Goal: Entertainment & Leisure: Browse casually

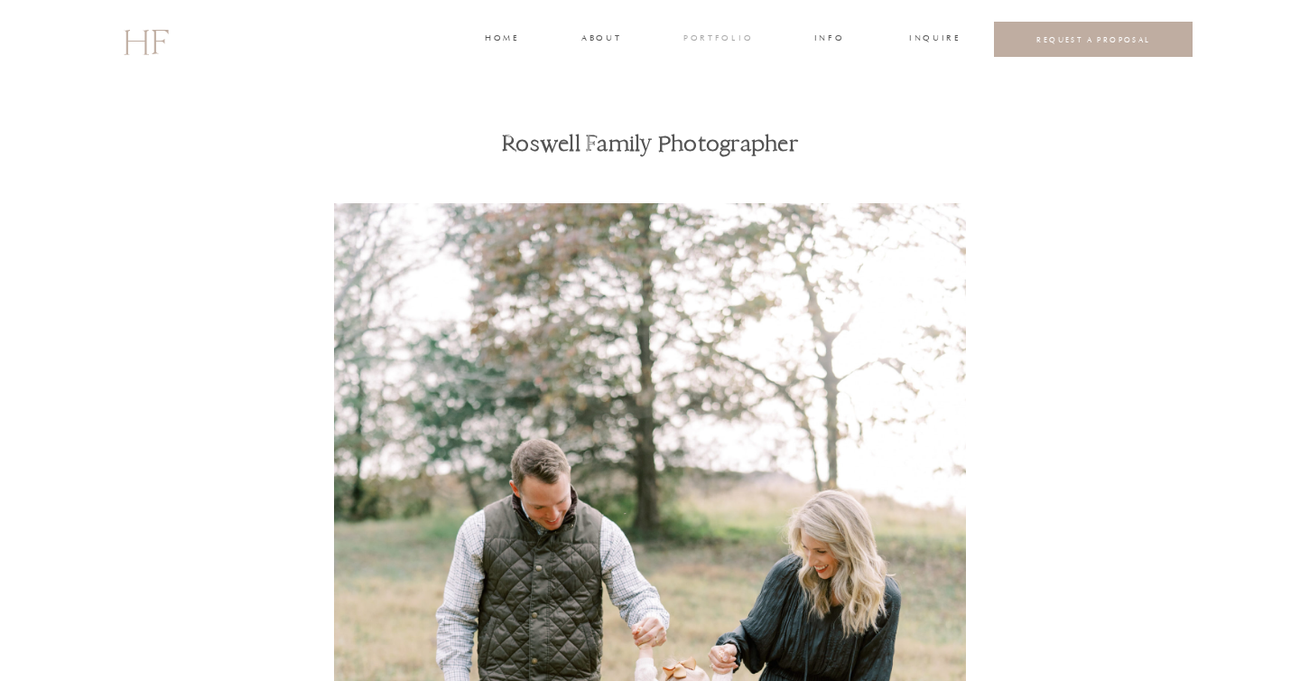
click at [714, 43] on h3 "portfolio" at bounding box center [717, 40] width 68 height 16
click at [720, 78] on h3 "WEDDINGS" at bounding box center [717, 80] width 63 height 16
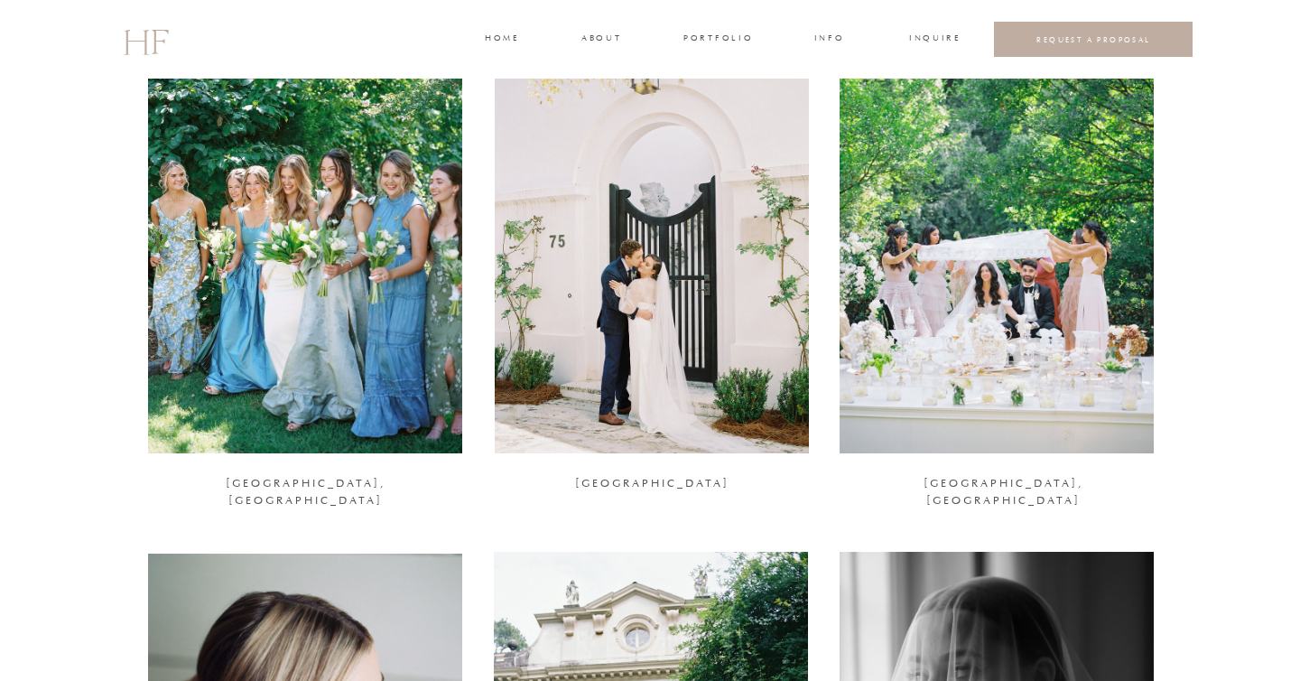
scroll to position [1767, 0]
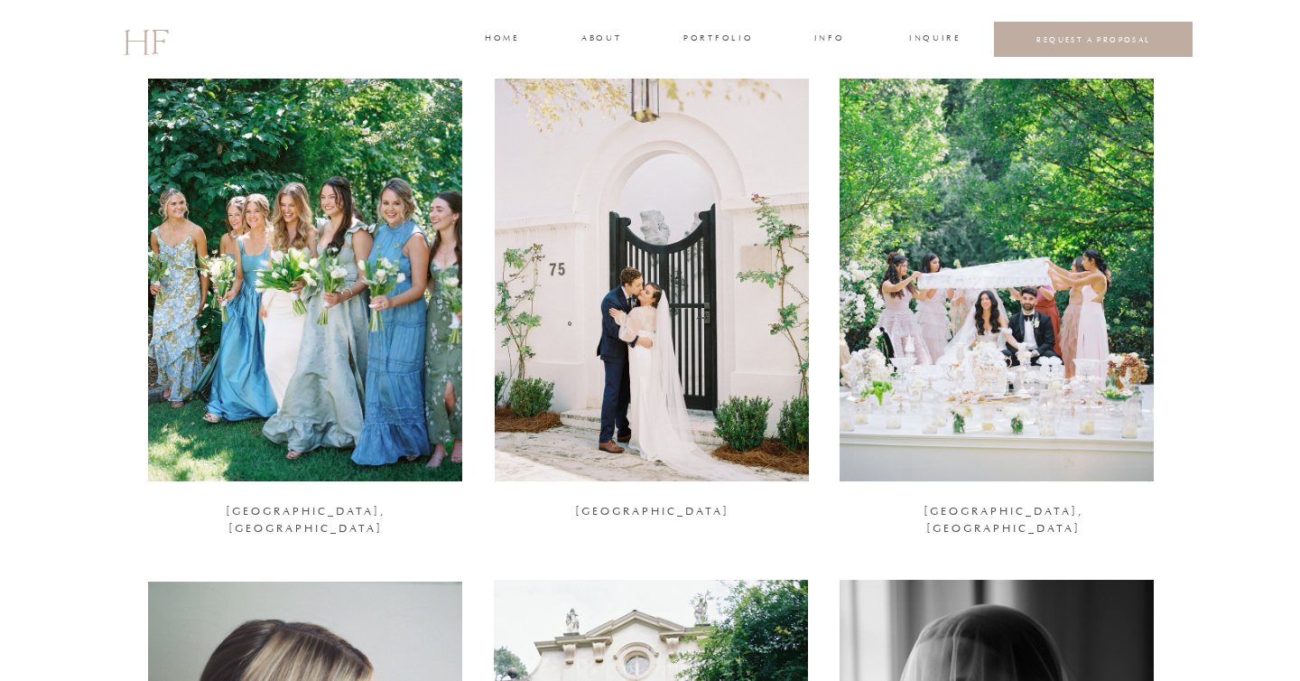
click at [312, 298] on div at bounding box center [305, 267] width 314 height 428
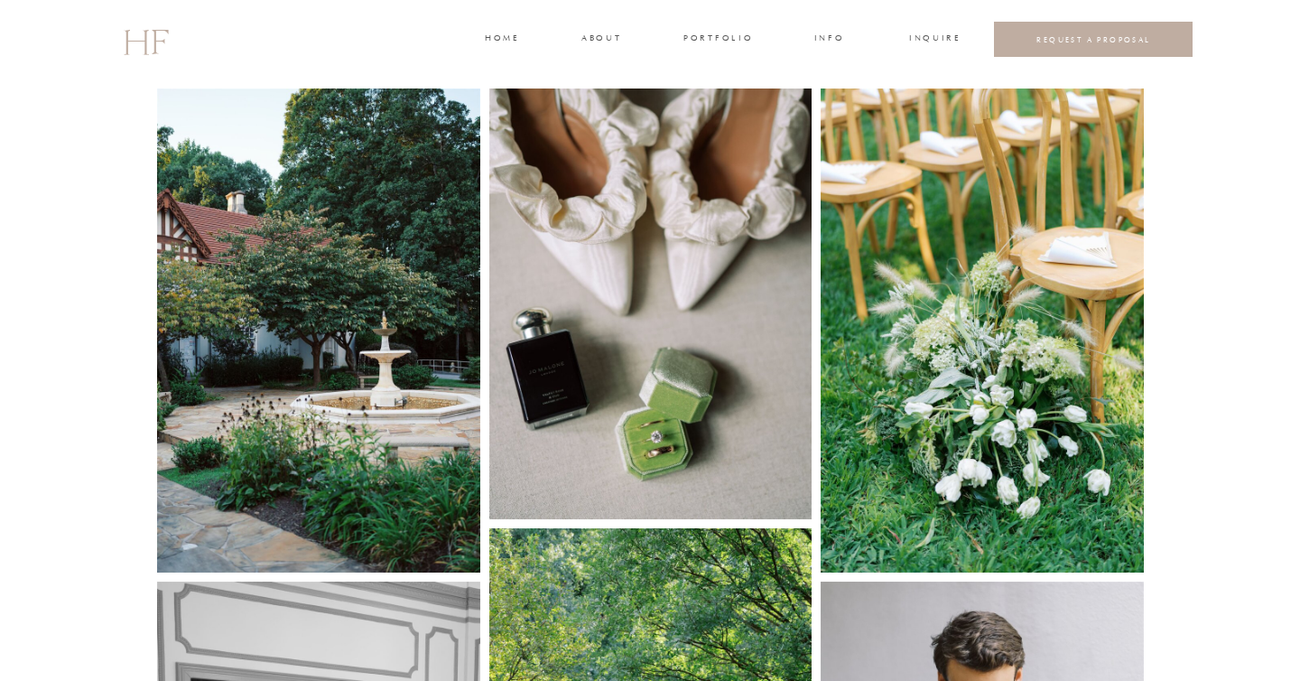
scroll to position [989, 0]
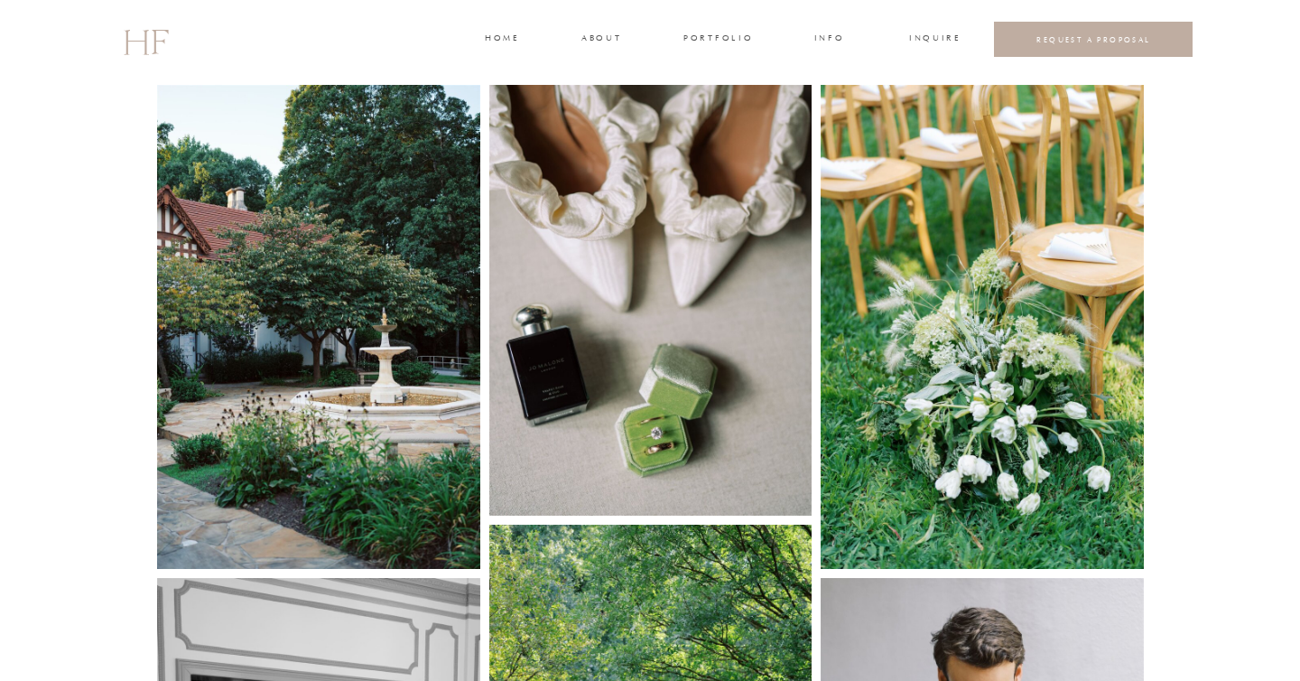
click at [323, 320] on img at bounding box center [318, 327] width 323 height 484
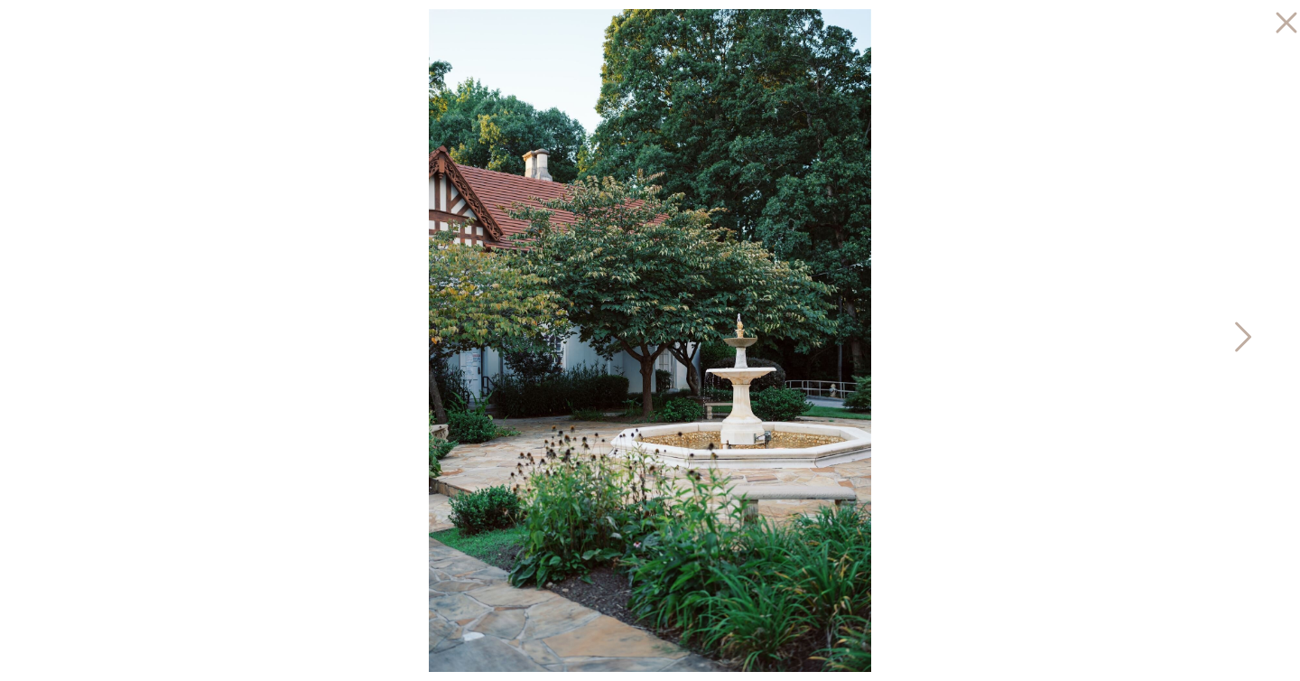
click at [1238, 332] on icon at bounding box center [1241, 341] width 45 height 54
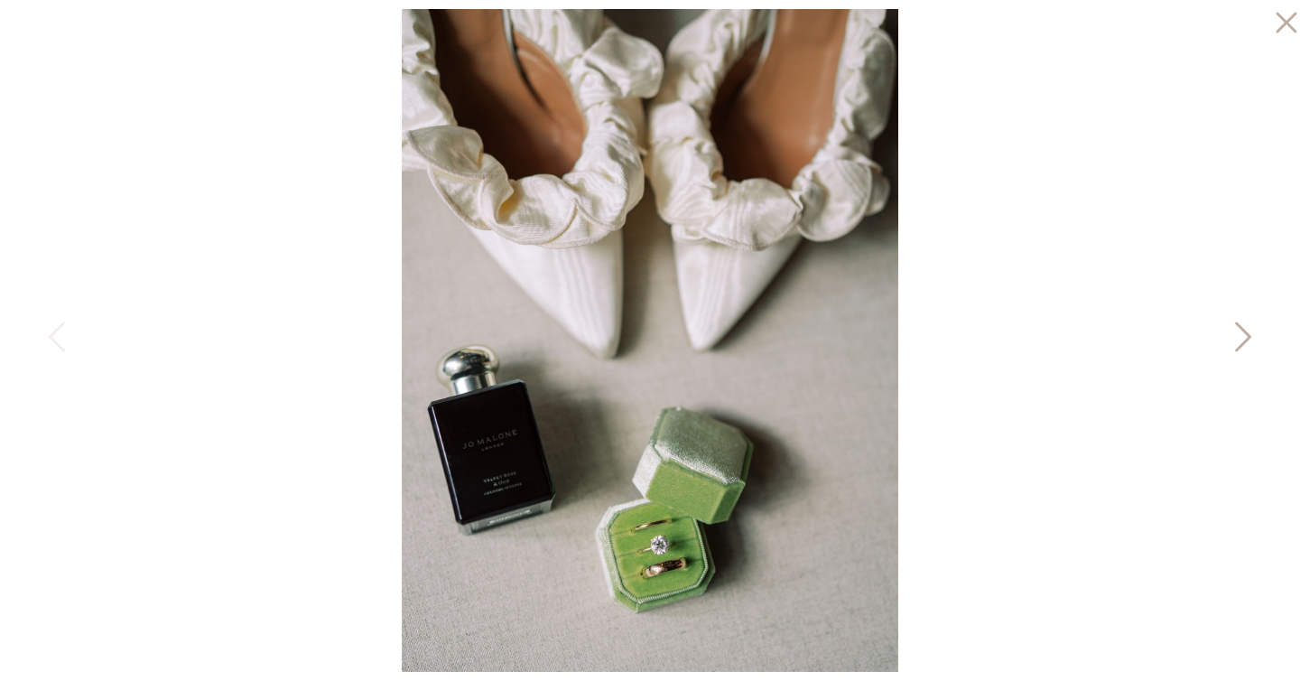
click at [1238, 332] on icon at bounding box center [1241, 341] width 45 height 54
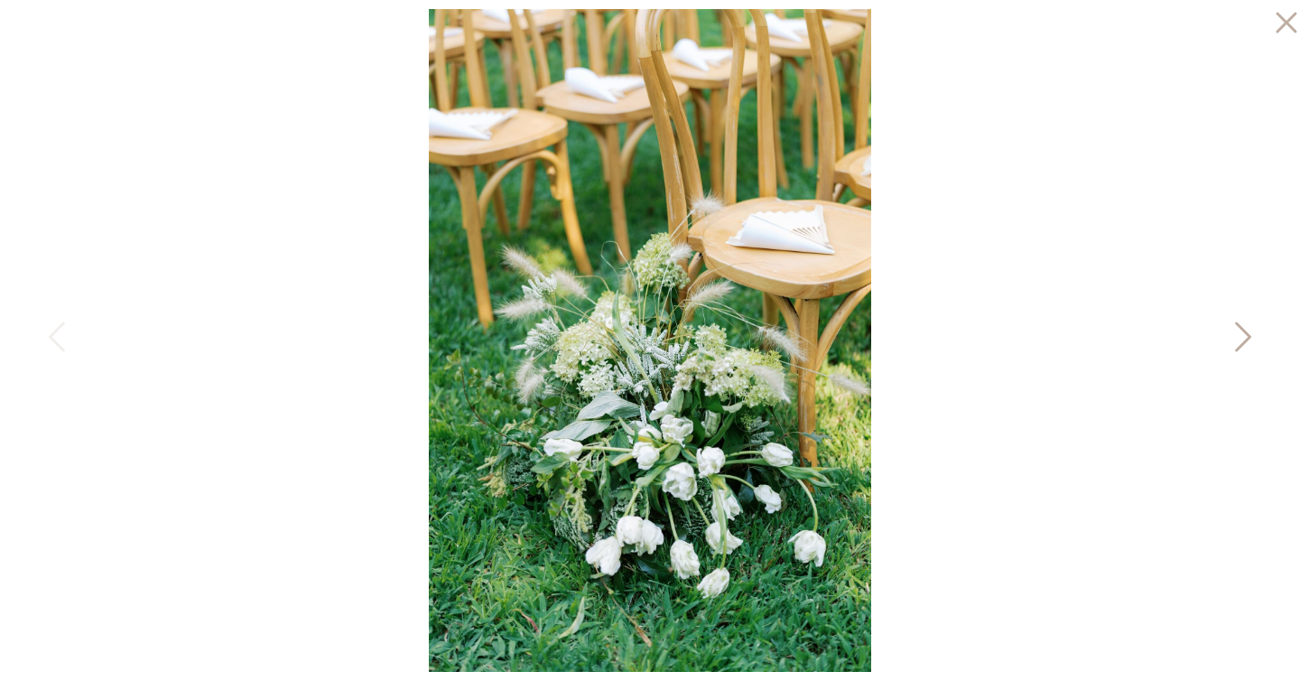
click at [1238, 332] on icon at bounding box center [1241, 341] width 45 height 54
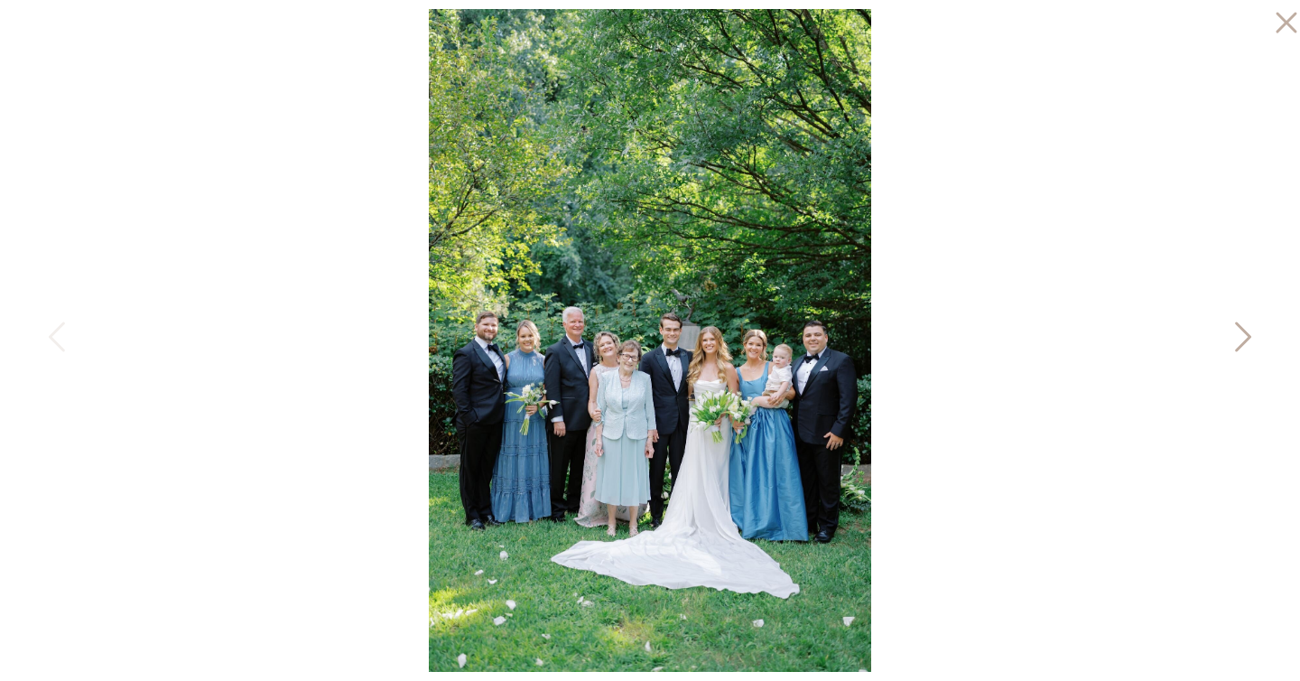
click at [1238, 332] on icon at bounding box center [1241, 341] width 45 height 54
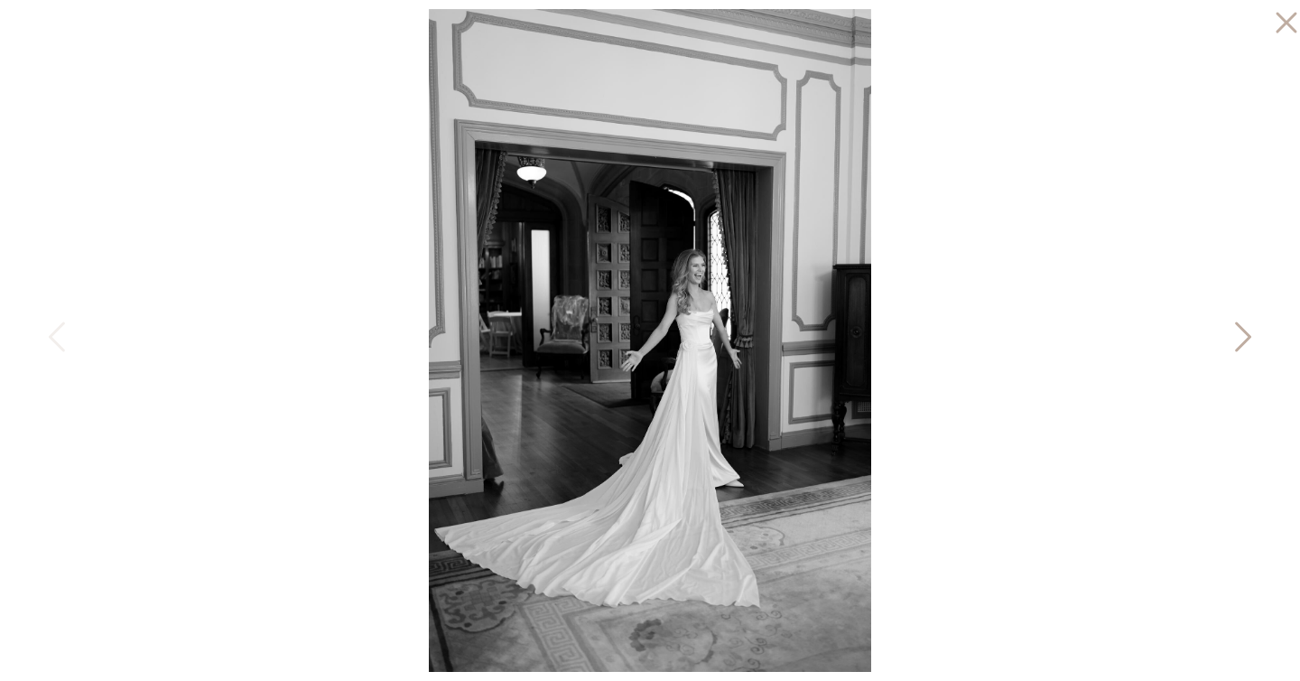
click at [1238, 332] on icon at bounding box center [1241, 341] width 45 height 54
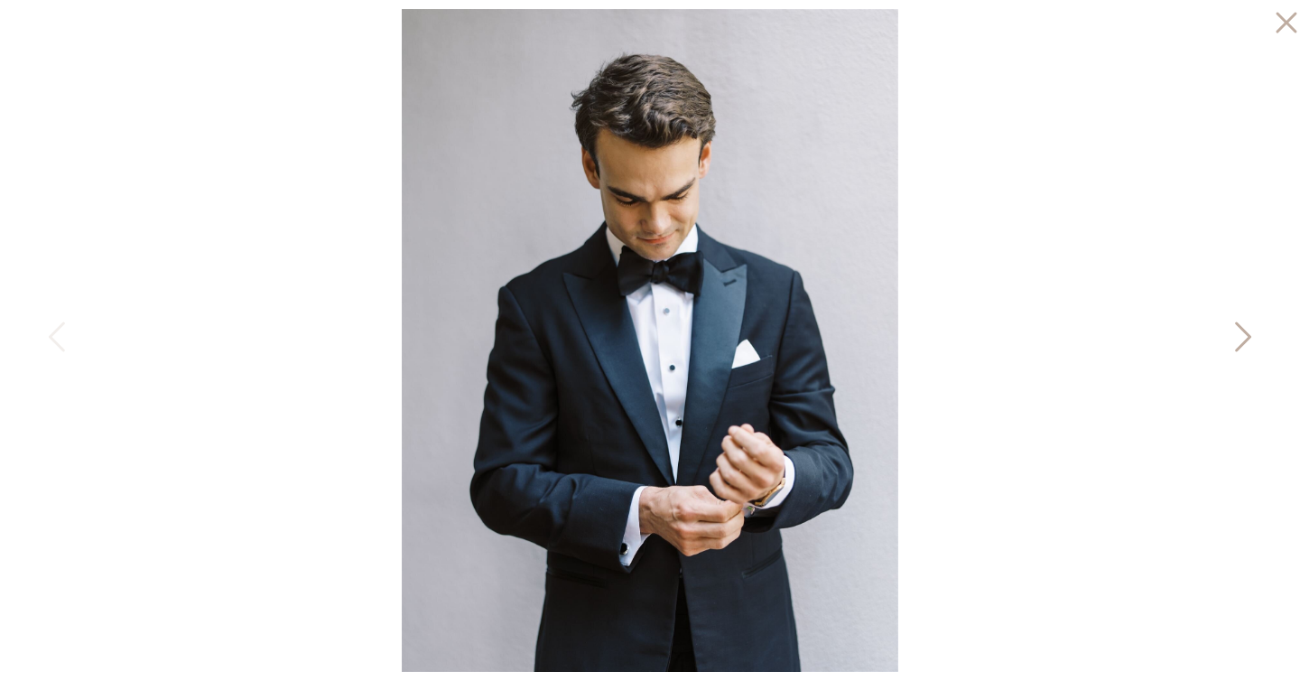
click at [1238, 332] on icon at bounding box center [1241, 341] width 45 height 54
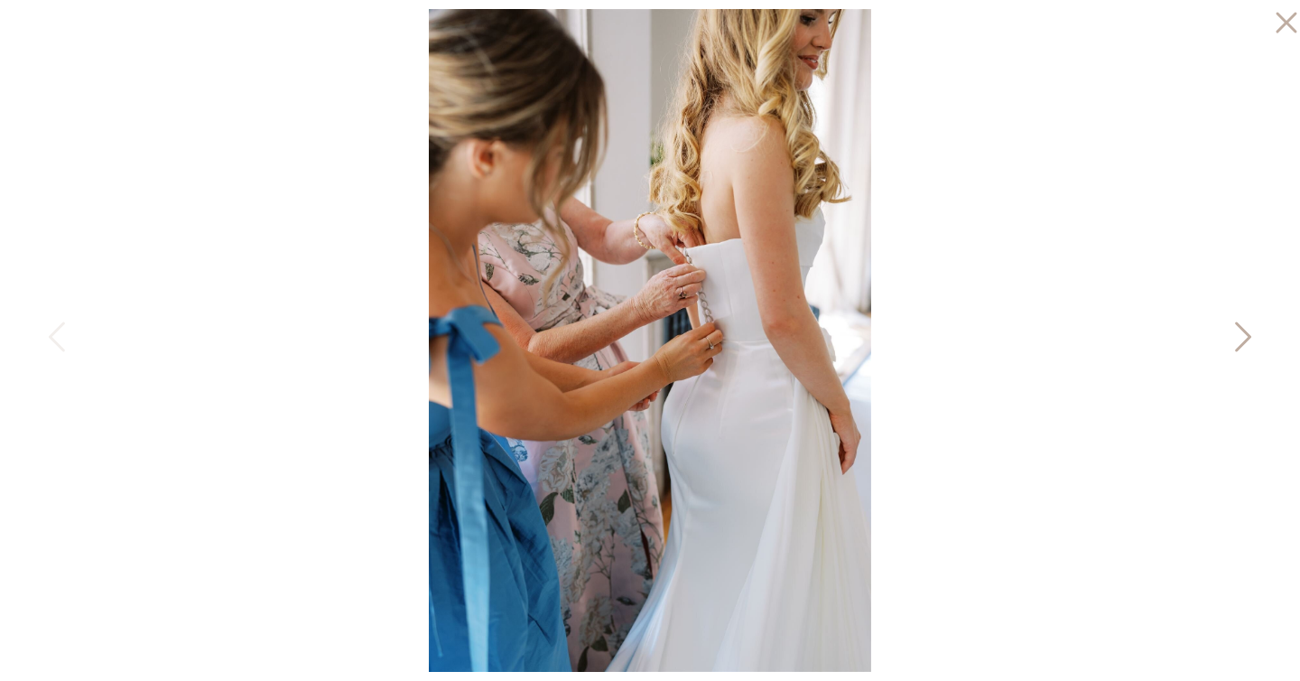
click at [1238, 332] on icon at bounding box center [1241, 341] width 45 height 54
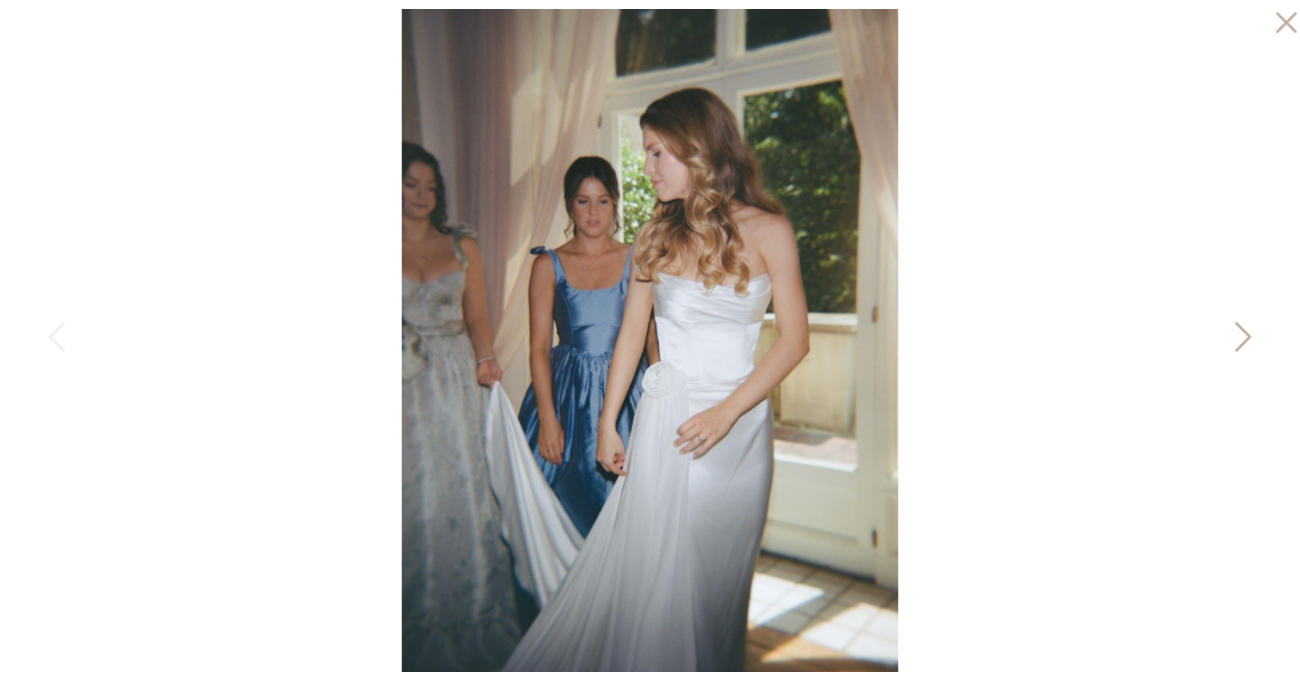
click at [1238, 332] on icon at bounding box center [1241, 341] width 45 height 54
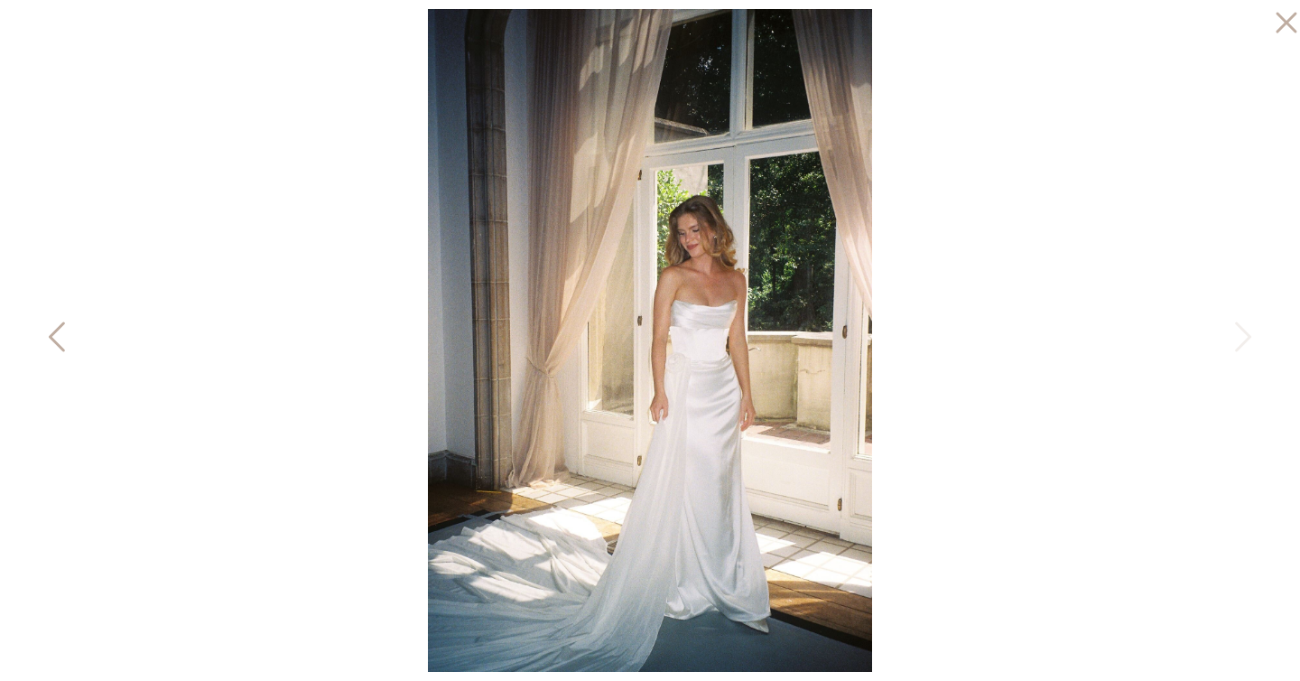
click at [59, 344] on icon at bounding box center [58, 341] width 45 height 54
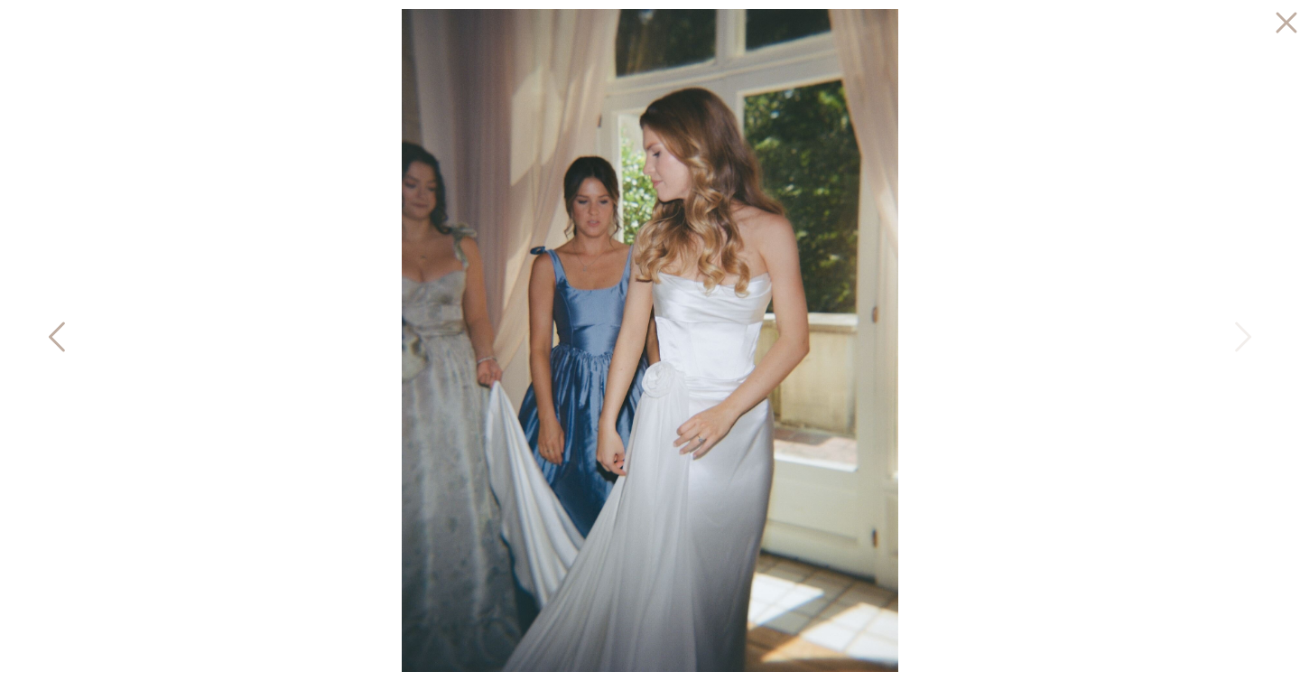
click at [59, 344] on icon at bounding box center [58, 341] width 45 height 54
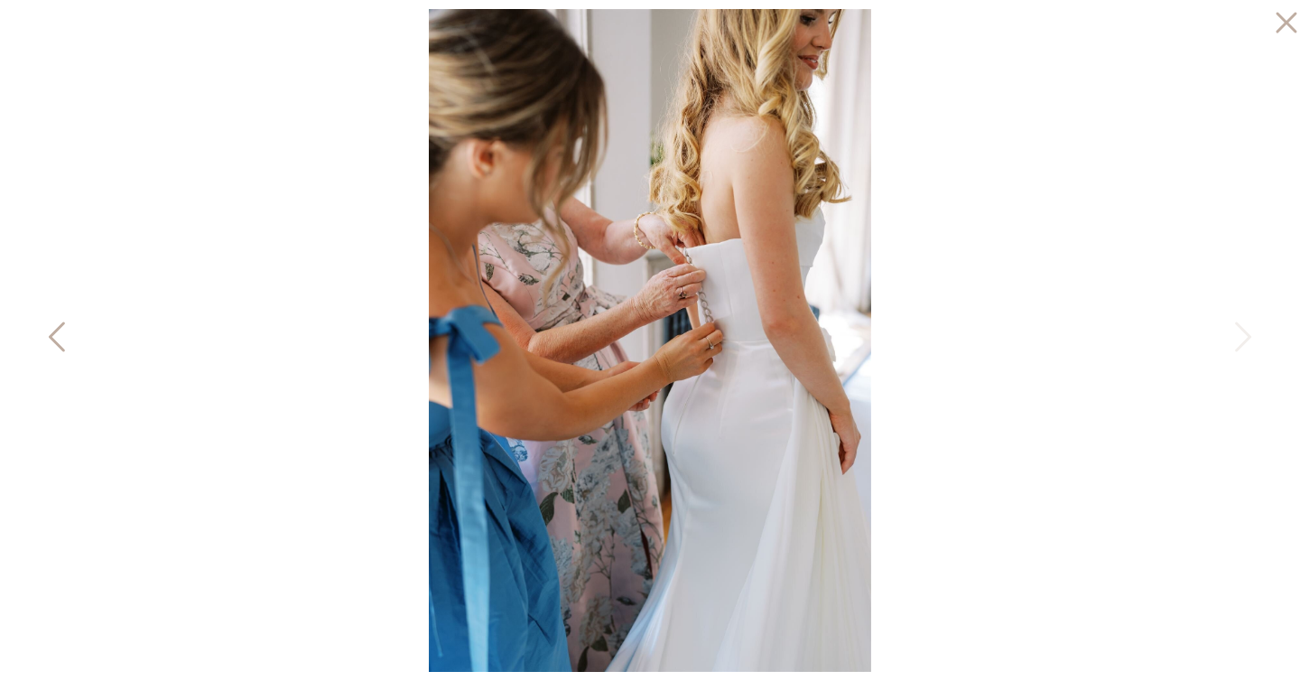
click at [59, 344] on icon at bounding box center [58, 341] width 45 height 54
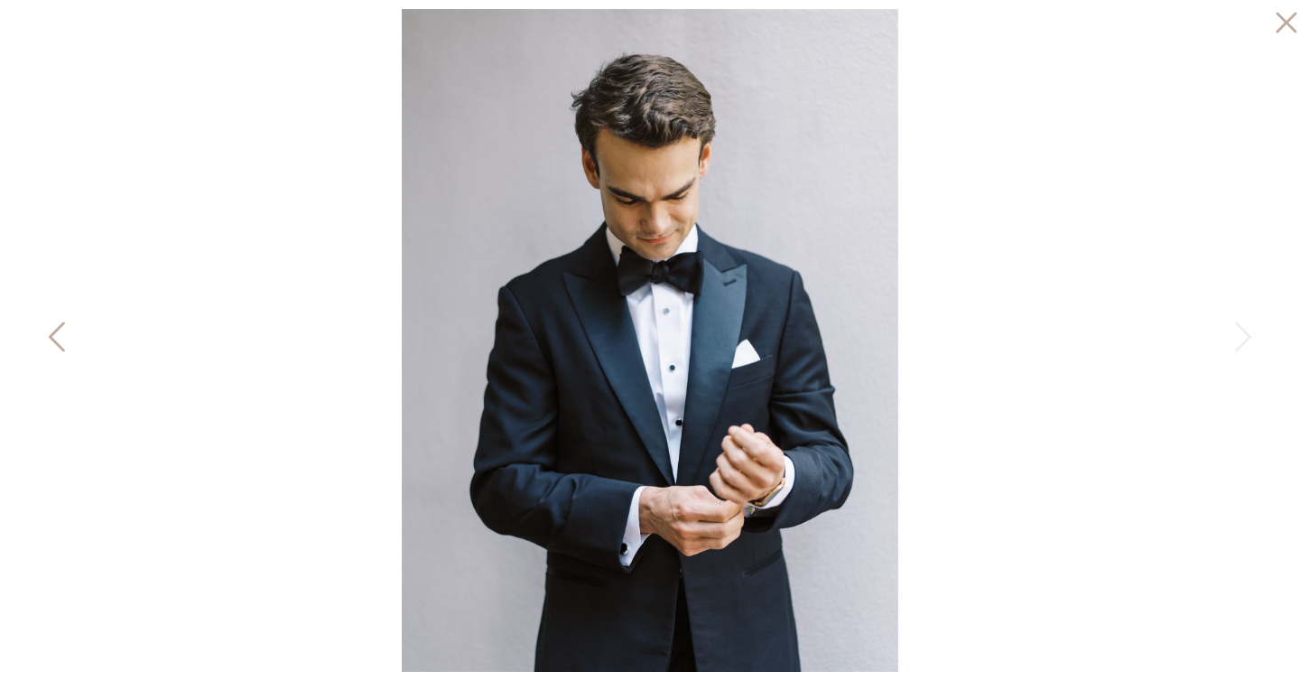
click at [59, 344] on icon at bounding box center [58, 341] width 45 height 54
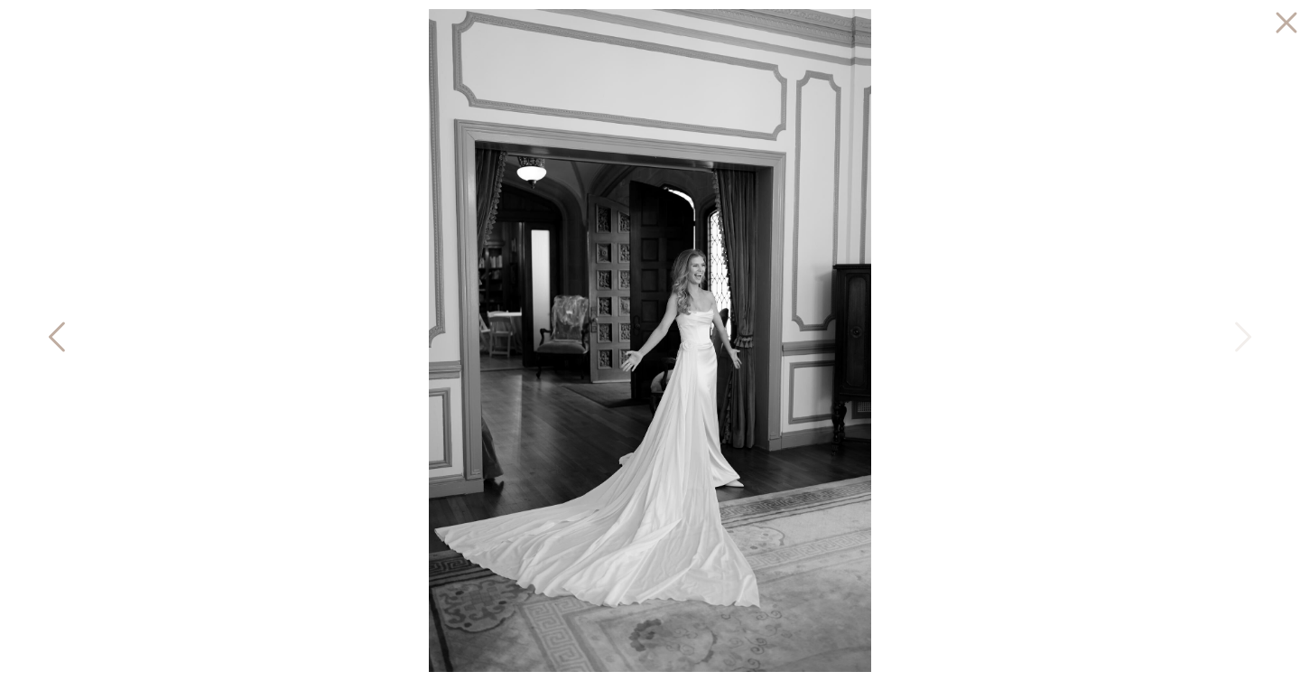
click at [59, 344] on icon at bounding box center [58, 341] width 45 height 54
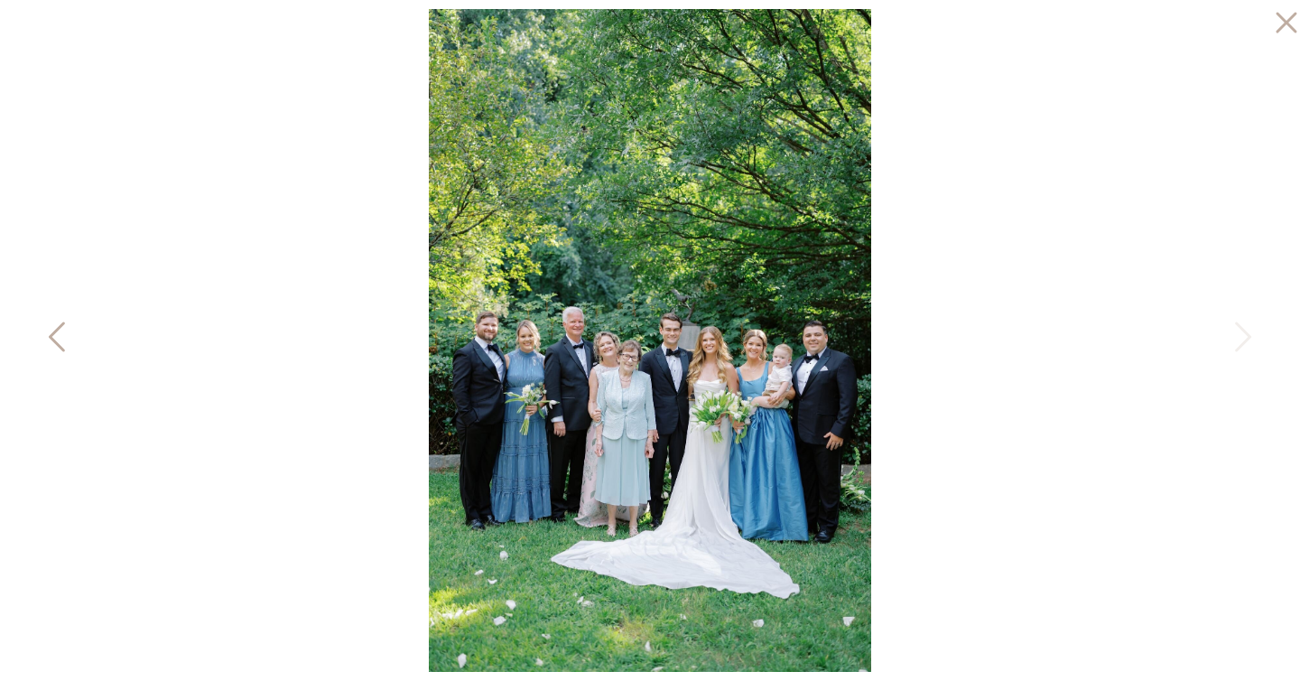
click at [59, 344] on icon at bounding box center [58, 341] width 45 height 54
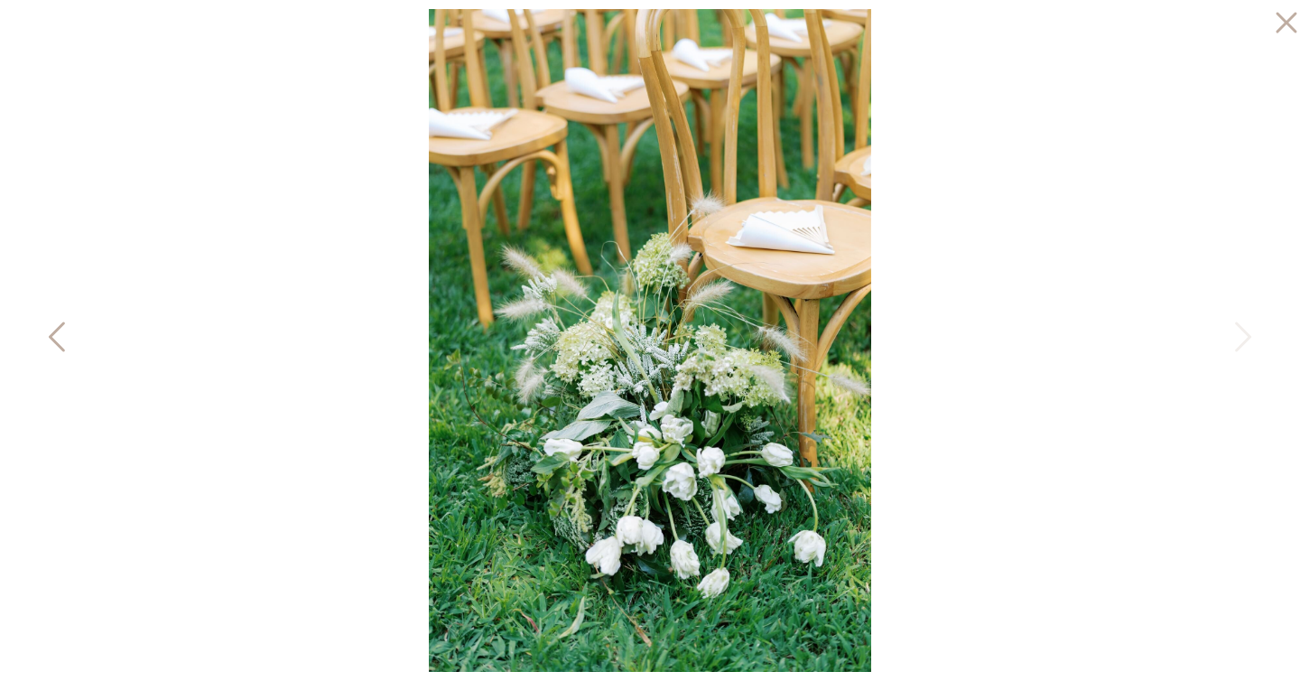
click at [59, 344] on icon at bounding box center [58, 341] width 45 height 54
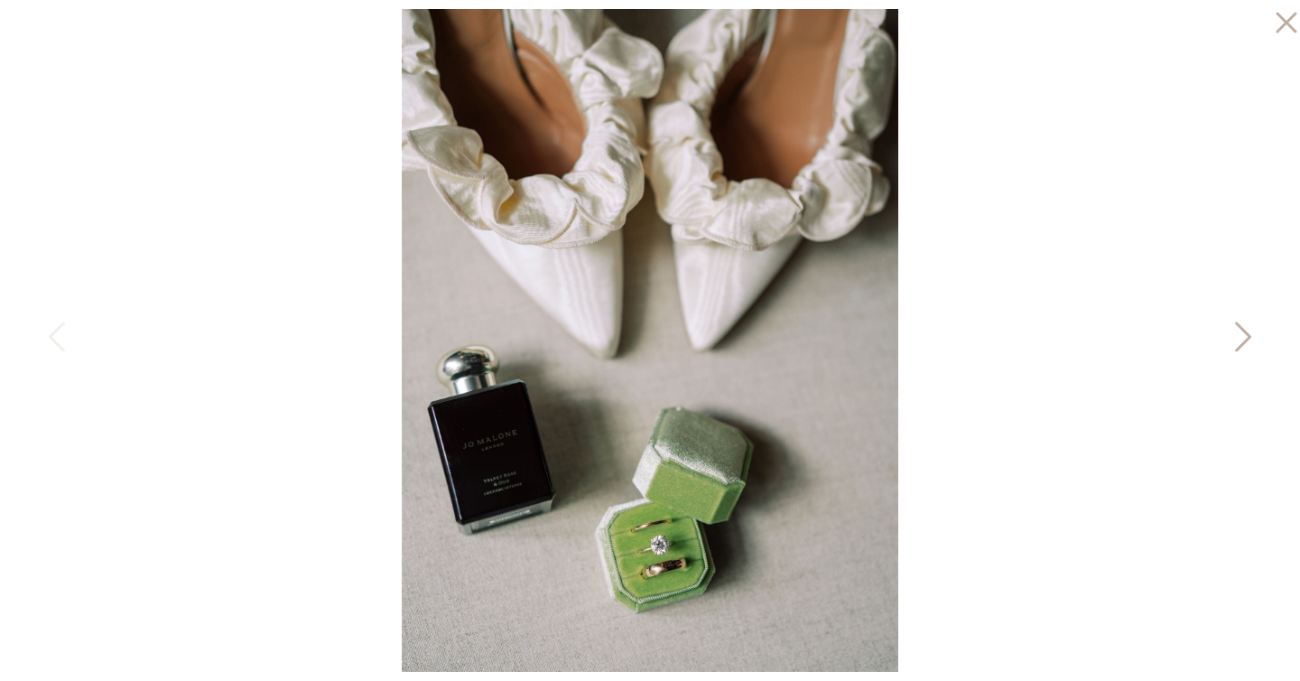
click at [1243, 330] on icon at bounding box center [1243, 337] width 16 height 30
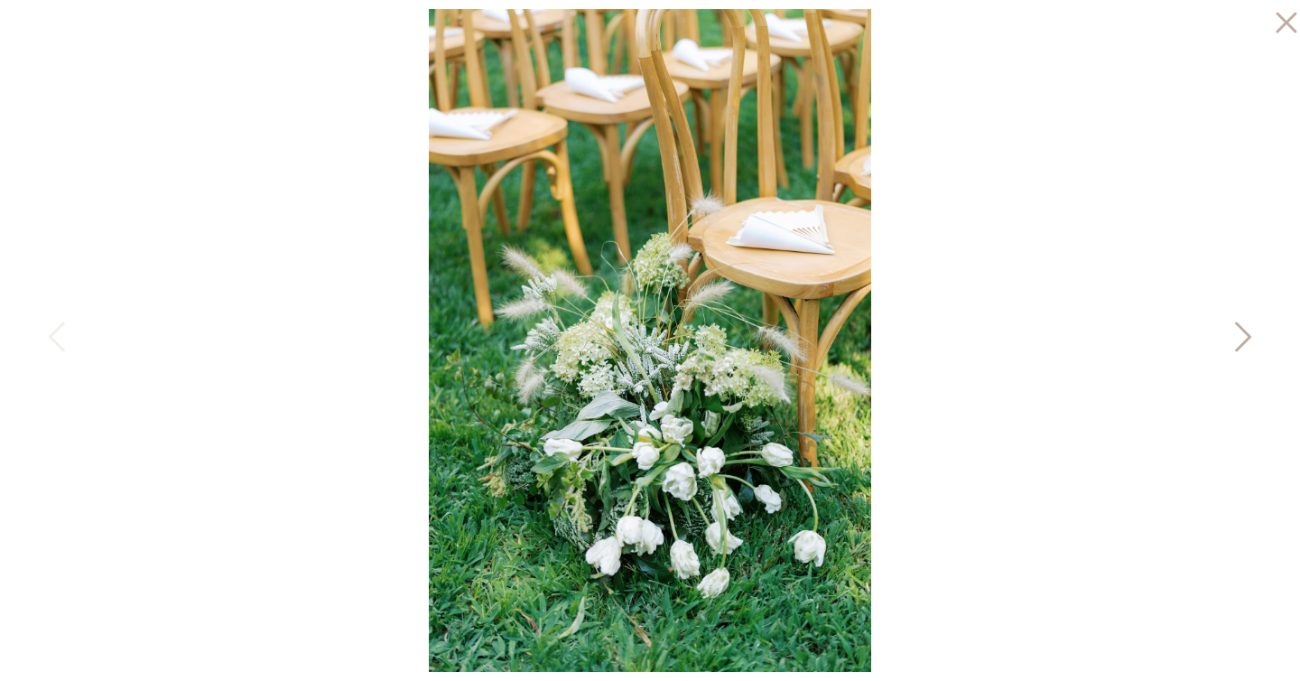
click at [1243, 330] on icon at bounding box center [1243, 337] width 16 height 30
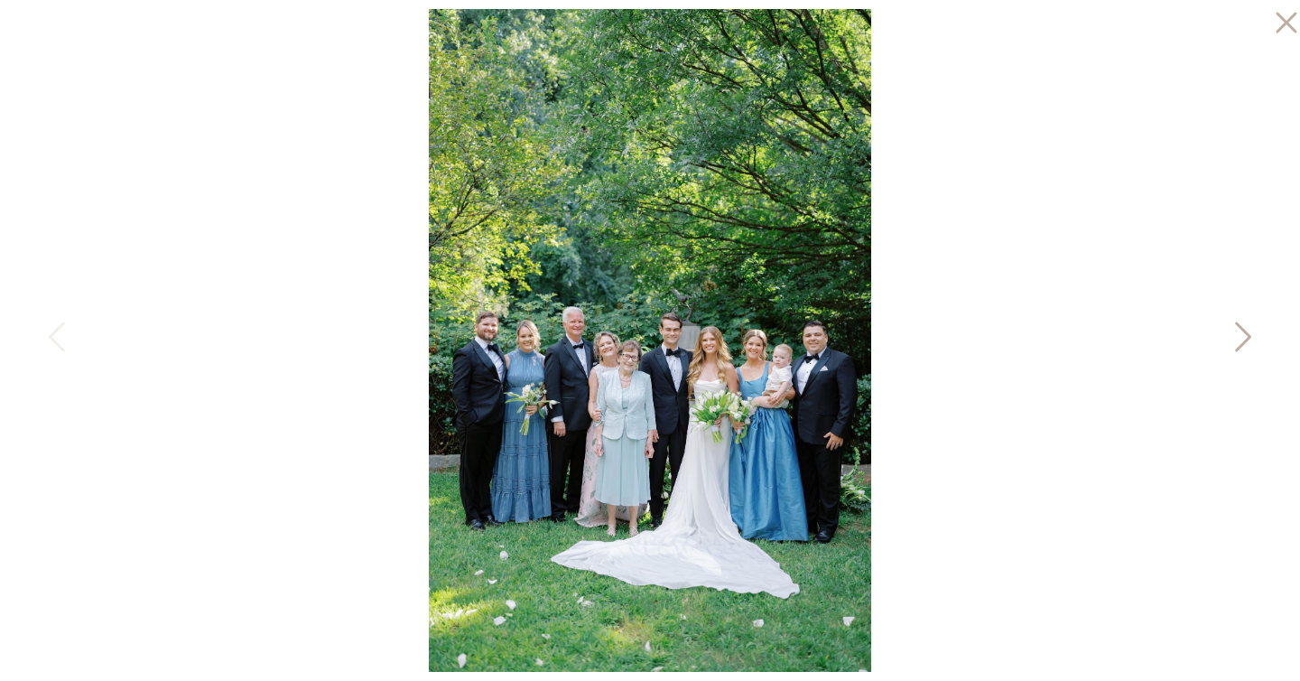
click at [1243, 330] on icon at bounding box center [1243, 337] width 16 height 30
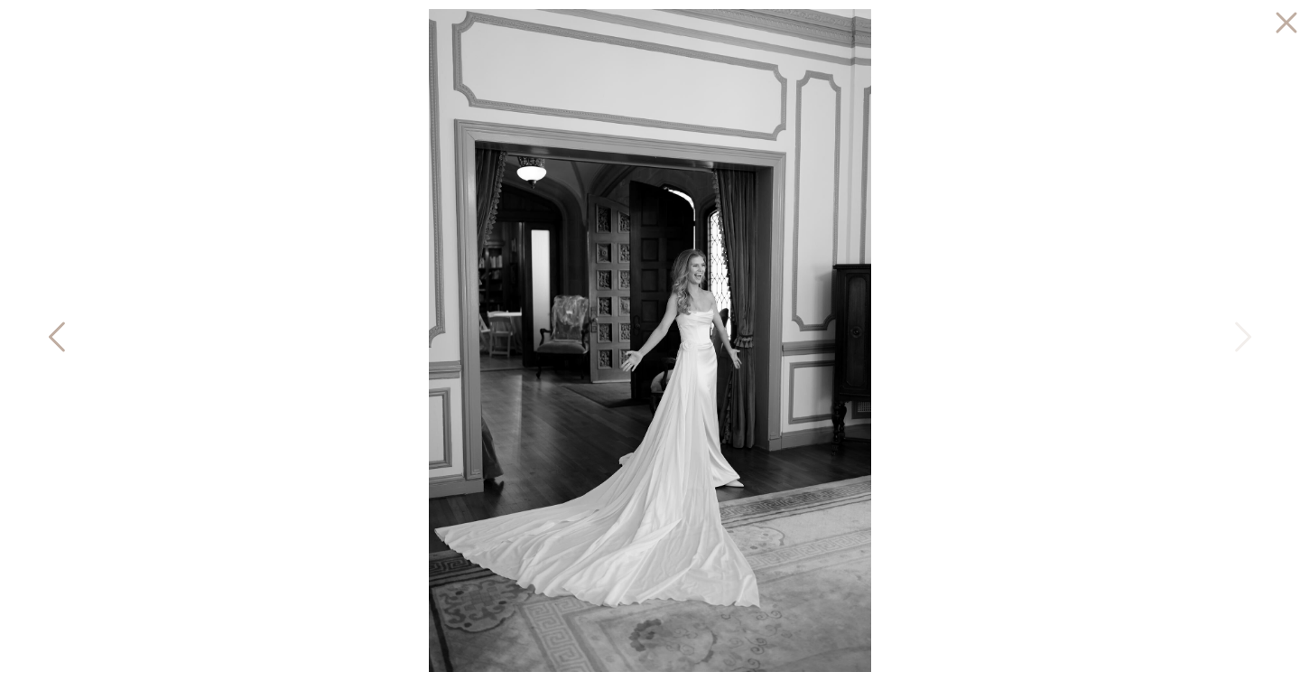
click at [49, 335] on icon at bounding box center [58, 341] width 45 height 54
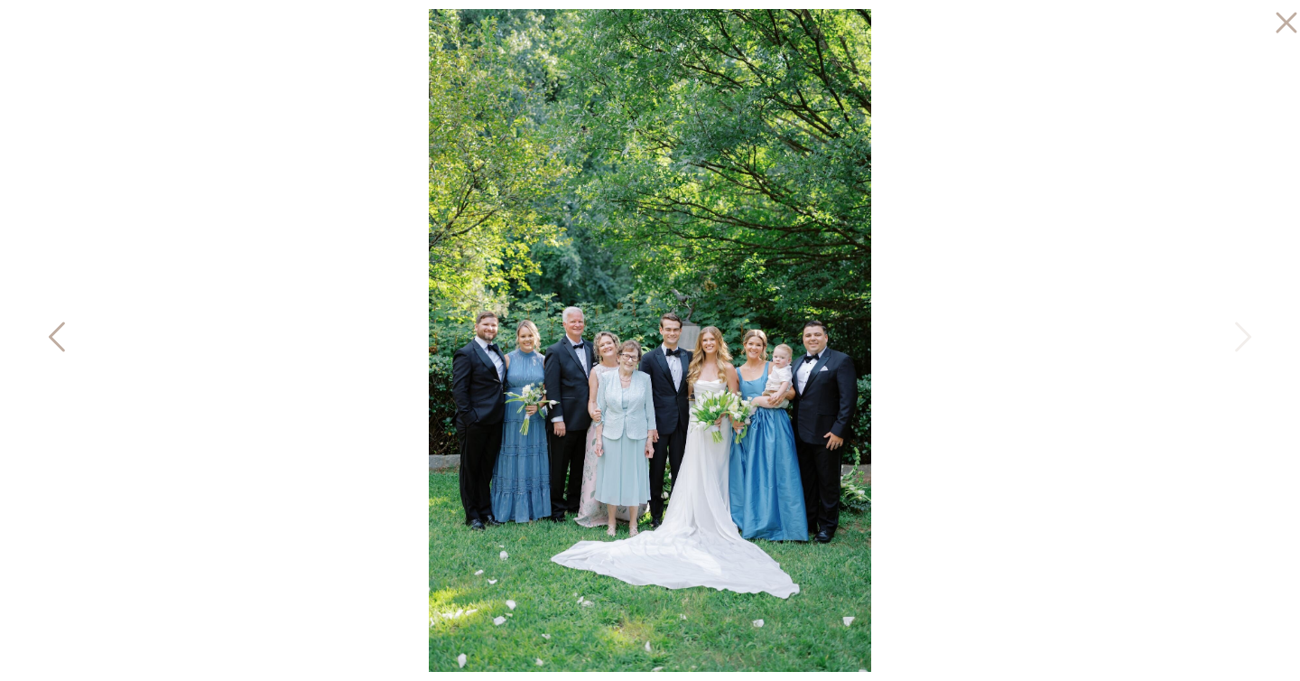
click at [49, 335] on icon at bounding box center [58, 341] width 45 height 54
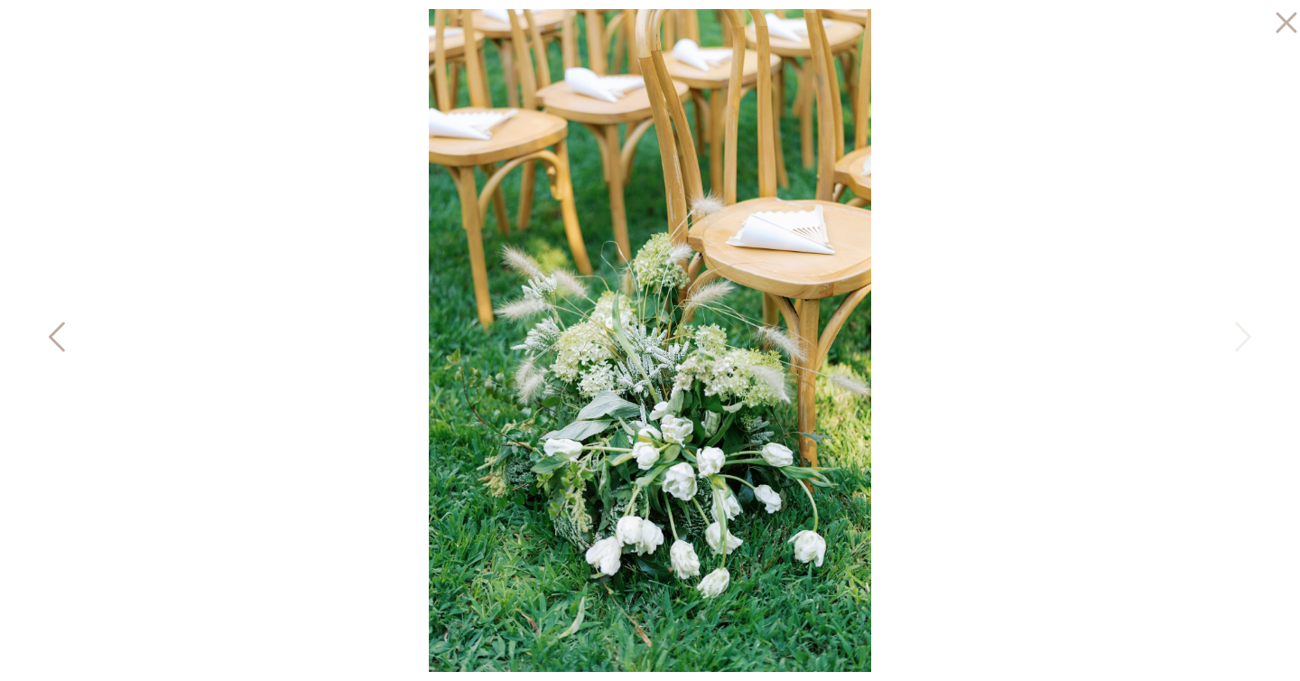
click at [49, 335] on icon at bounding box center [58, 341] width 45 height 54
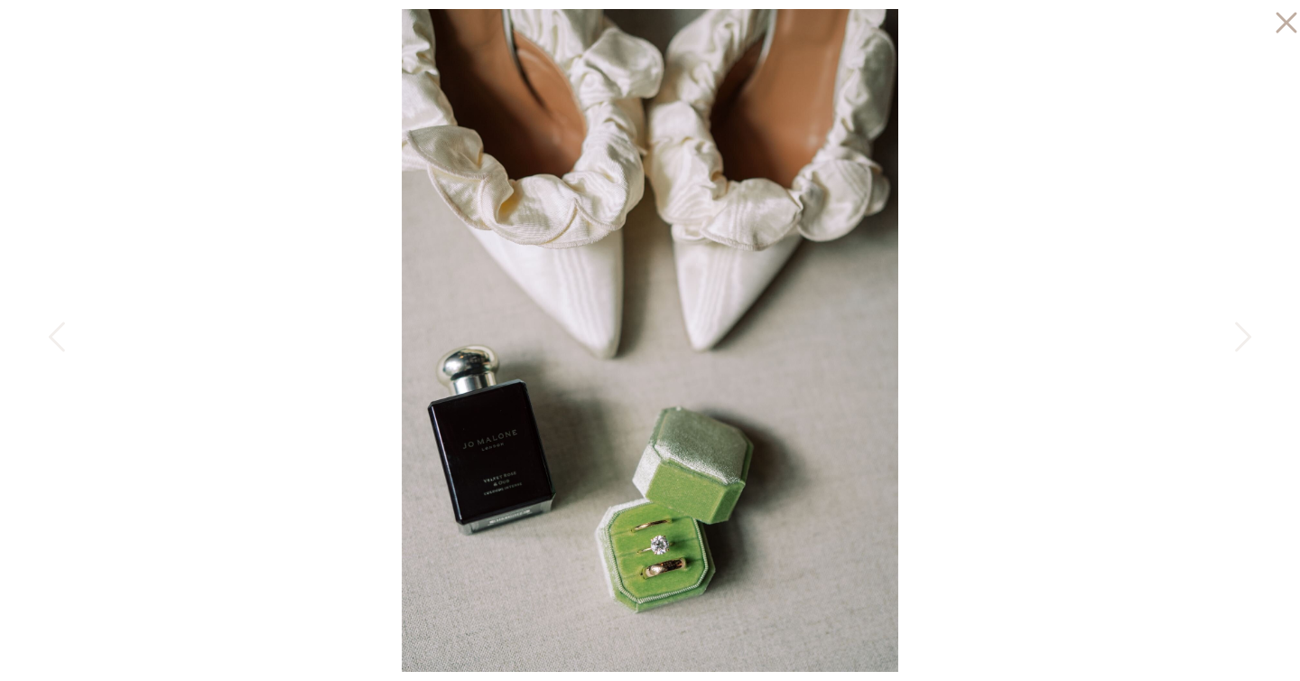
click at [669, 551] on img at bounding box center [650, 340] width 497 height 663
click at [655, 606] on img at bounding box center [650, 340] width 497 height 663
click at [662, 546] on img at bounding box center [650, 340] width 497 height 663
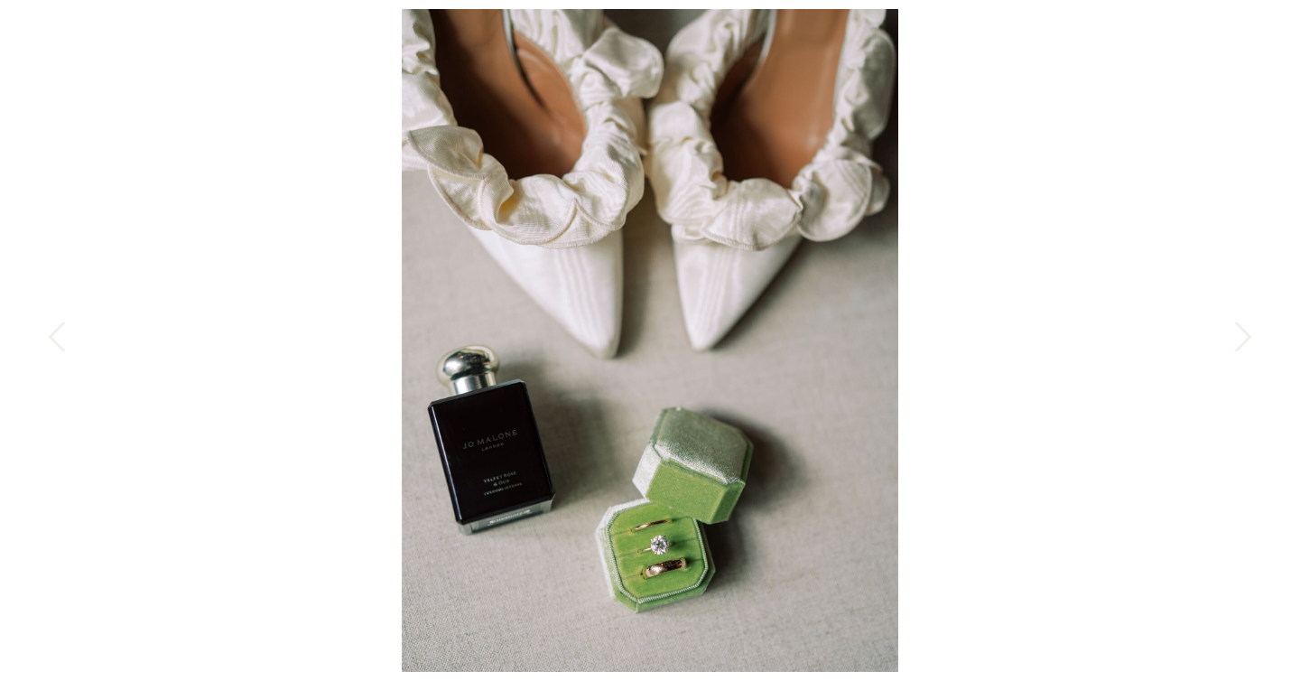
click at [662, 546] on img at bounding box center [650, 340] width 497 height 663
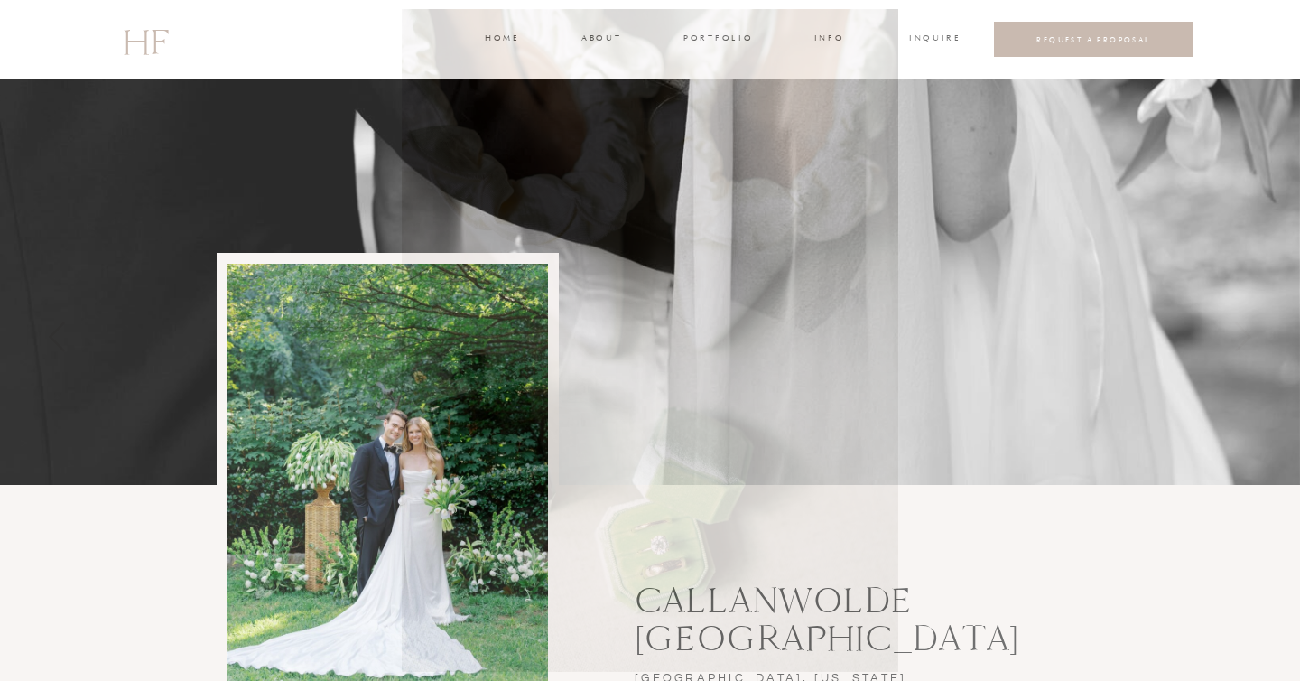
click at [662, 546] on img at bounding box center [650, 340] width 497 height 663
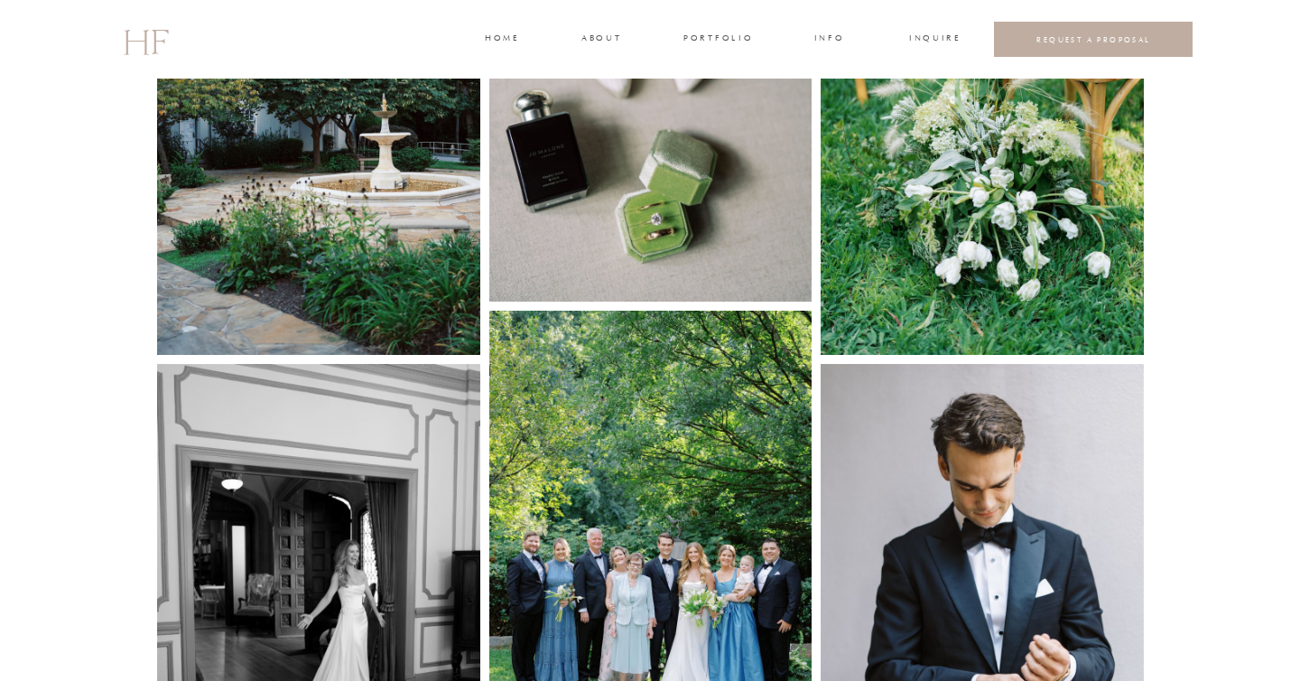
scroll to position [1203, 0]
click at [664, 183] on img at bounding box center [650, 85] width 323 height 431
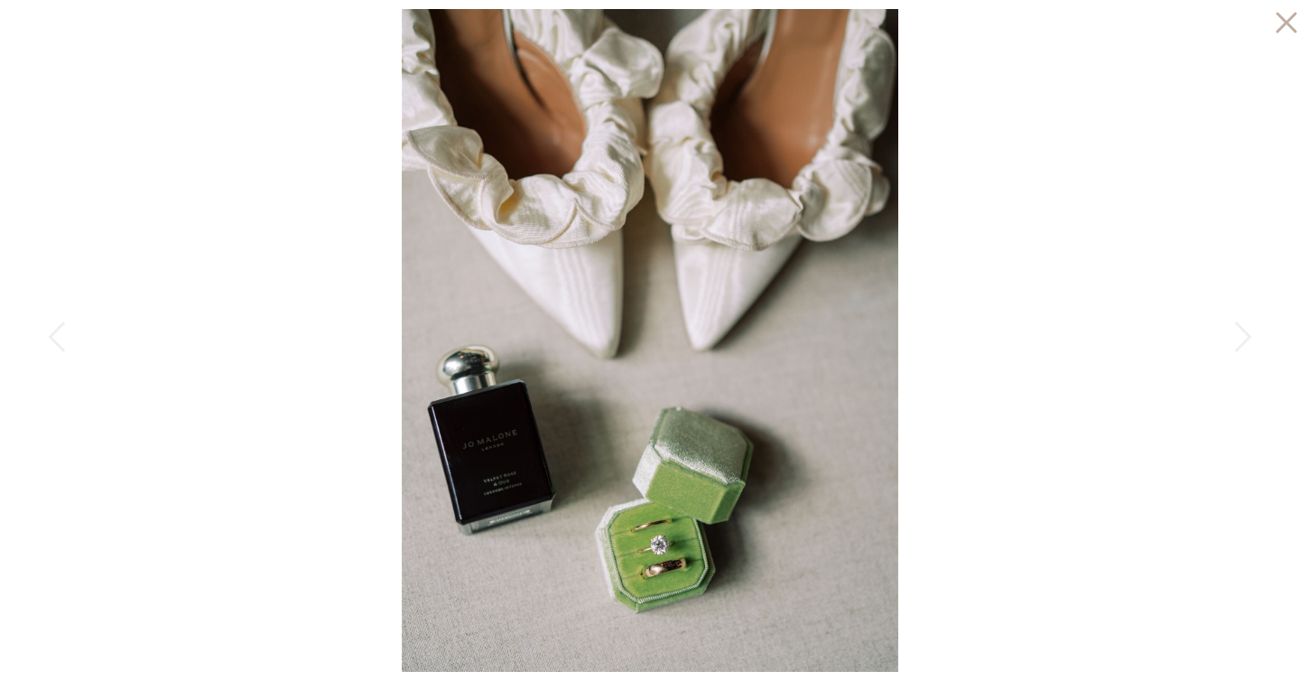
scroll to position [1180, 0]
click at [1246, 344] on icon at bounding box center [1241, 341] width 45 height 54
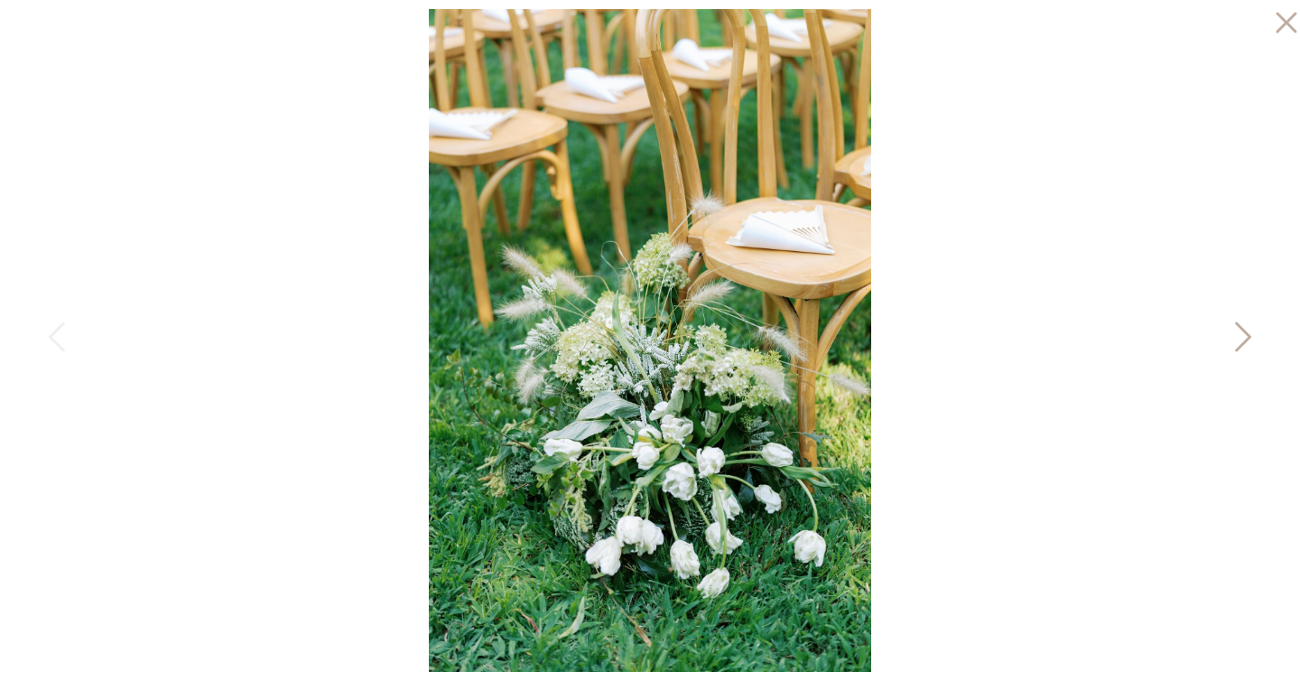
click at [1246, 344] on icon at bounding box center [1241, 341] width 45 height 54
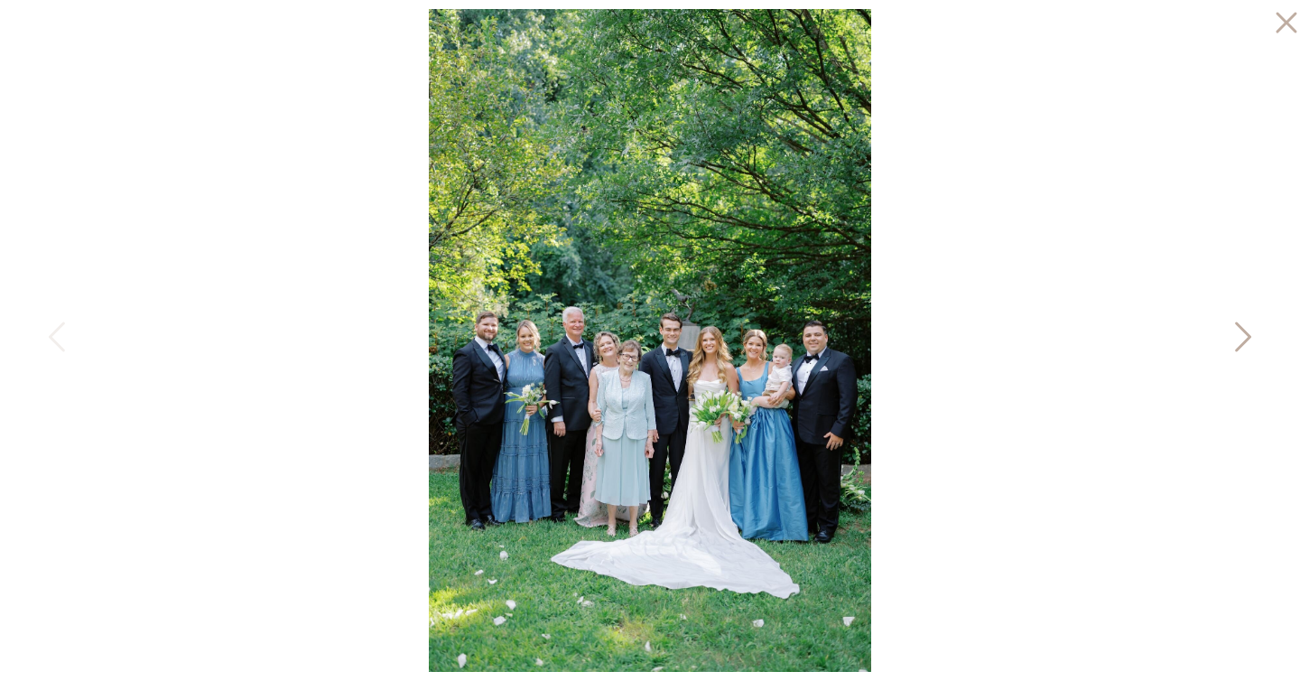
click at [1246, 344] on icon at bounding box center [1241, 341] width 45 height 54
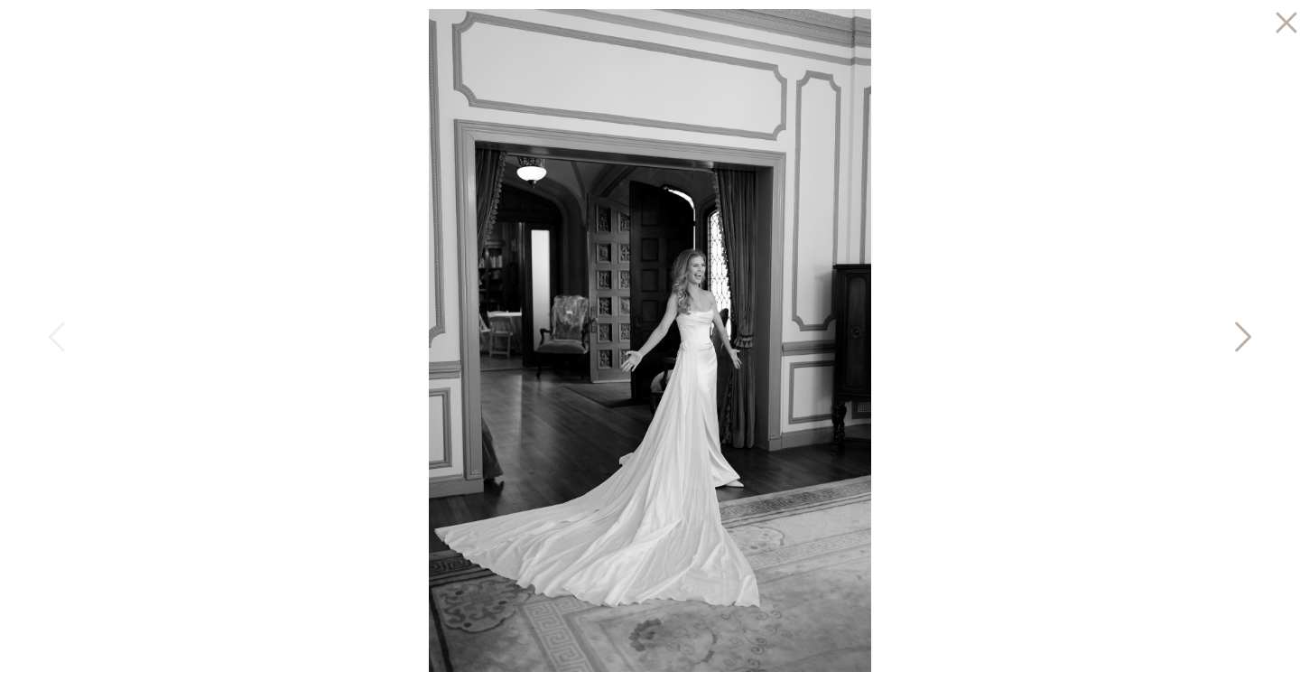
click at [1246, 344] on icon at bounding box center [1241, 341] width 45 height 54
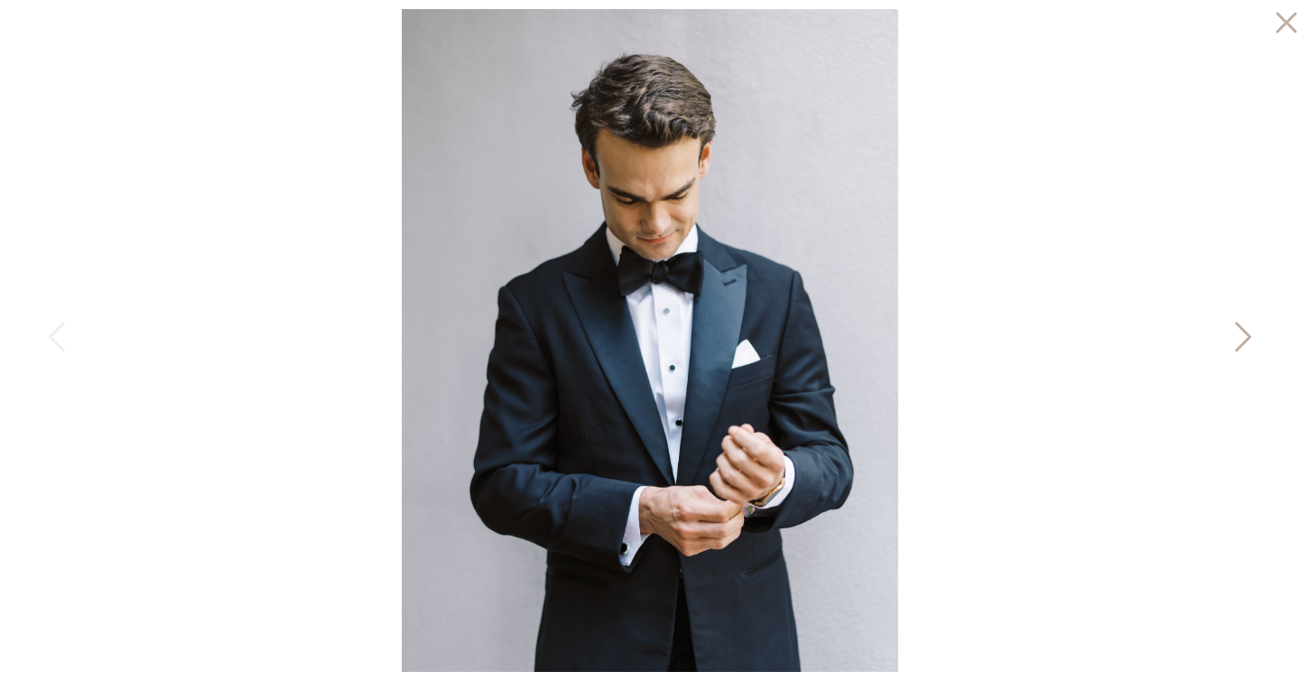
click at [1246, 344] on icon at bounding box center [1241, 341] width 45 height 54
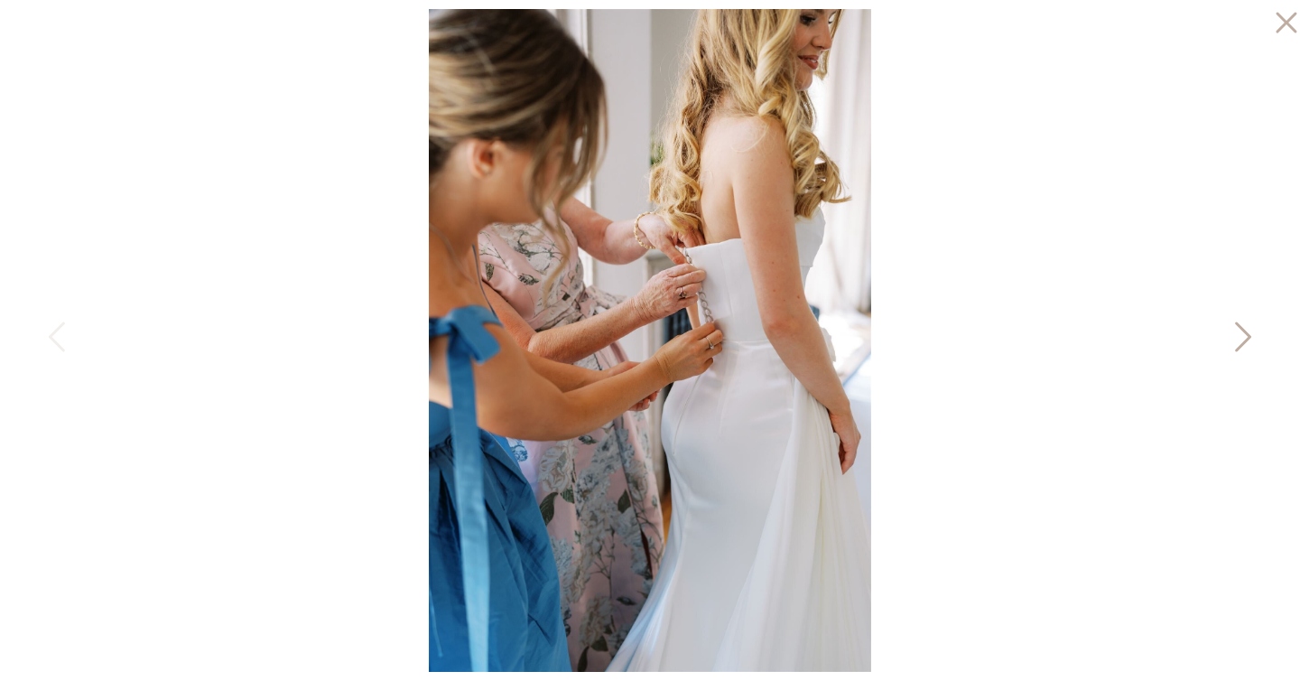
click at [1246, 344] on icon at bounding box center [1241, 341] width 45 height 54
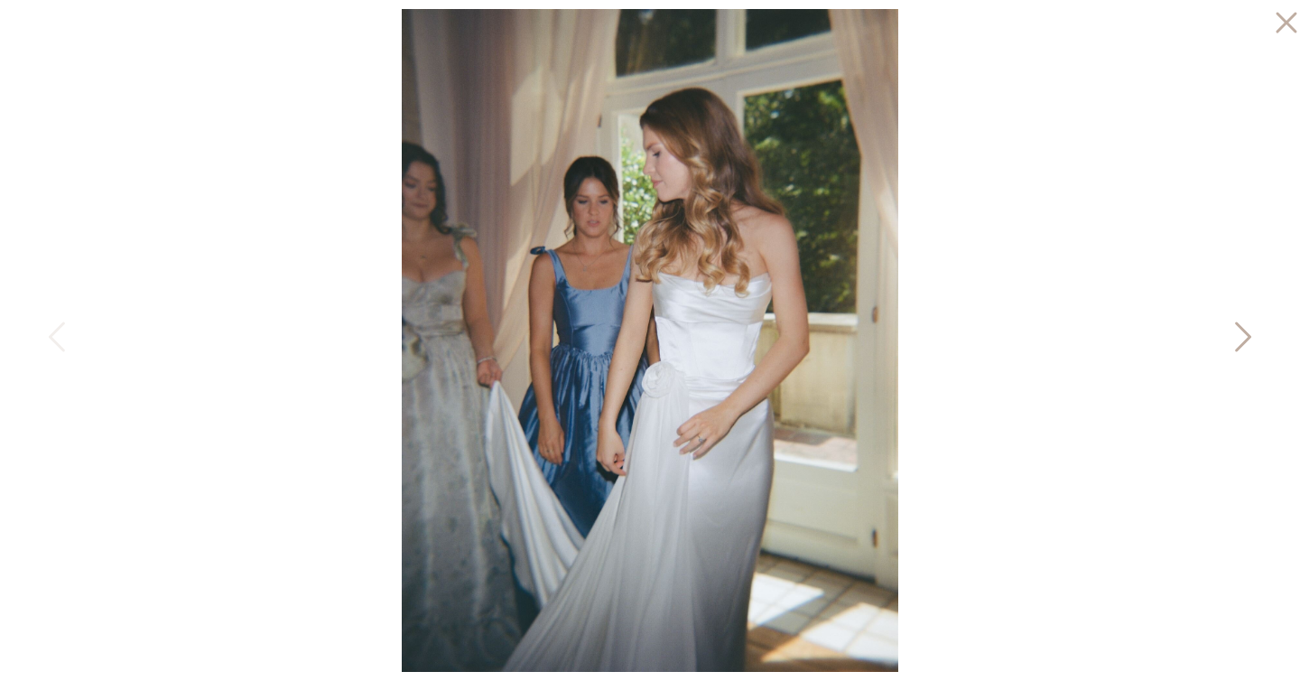
click at [1246, 344] on icon at bounding box center [1241, 341] width 45 height 54
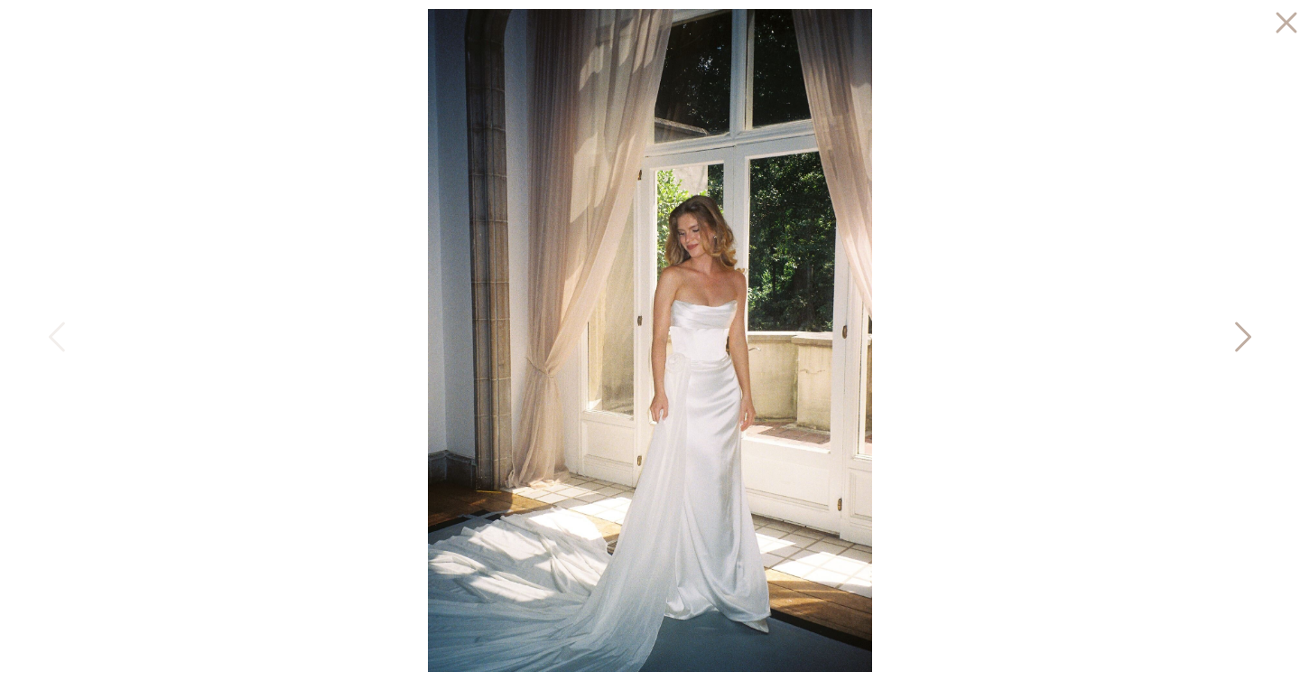
click at [1239, 341] on icon at bounding box center [1241, 341] width 45 height 54
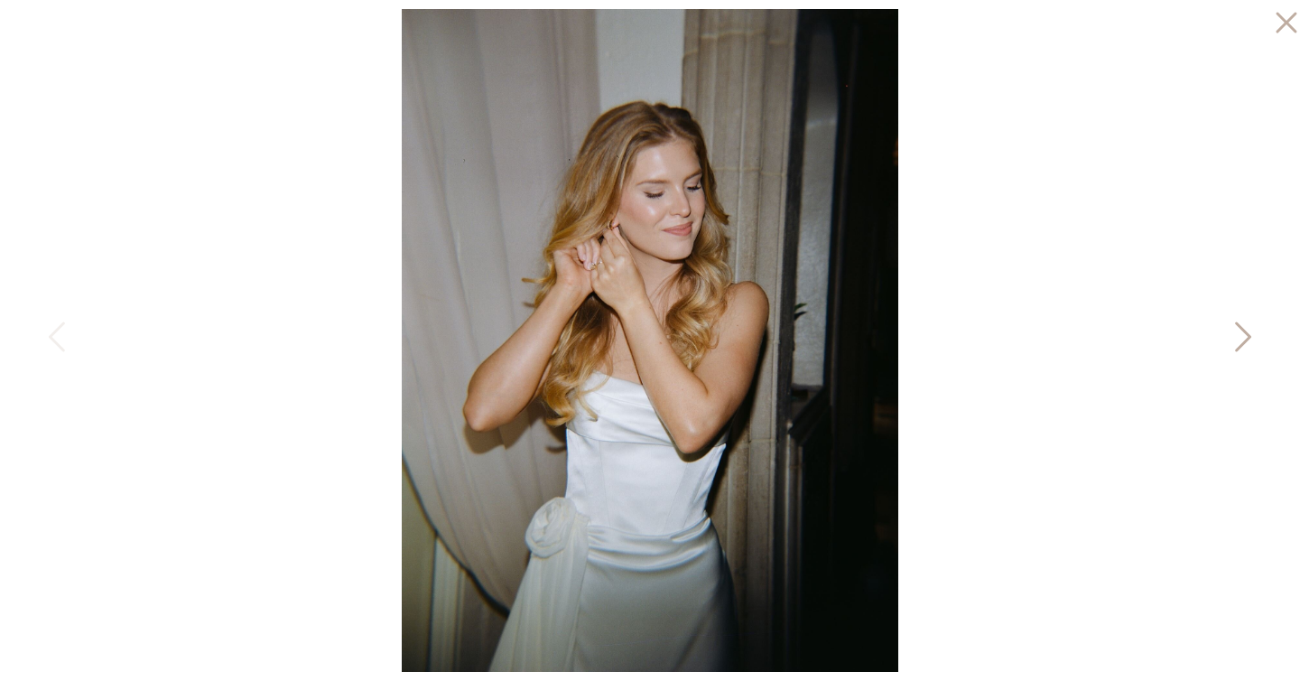
click at [1239, 341] on icon at bounding box center [1241, 341] width 45 height 54
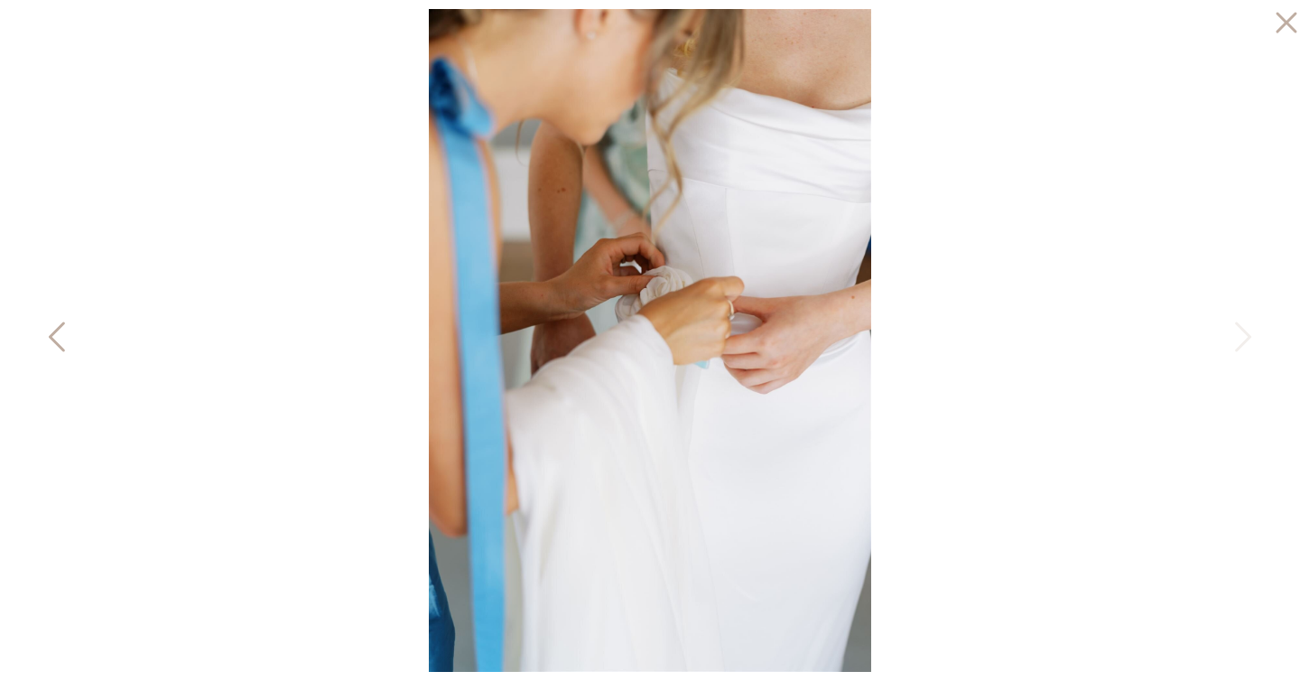
click at [59, 333] on icon at bounding box center [58, 341] width 45 height 54
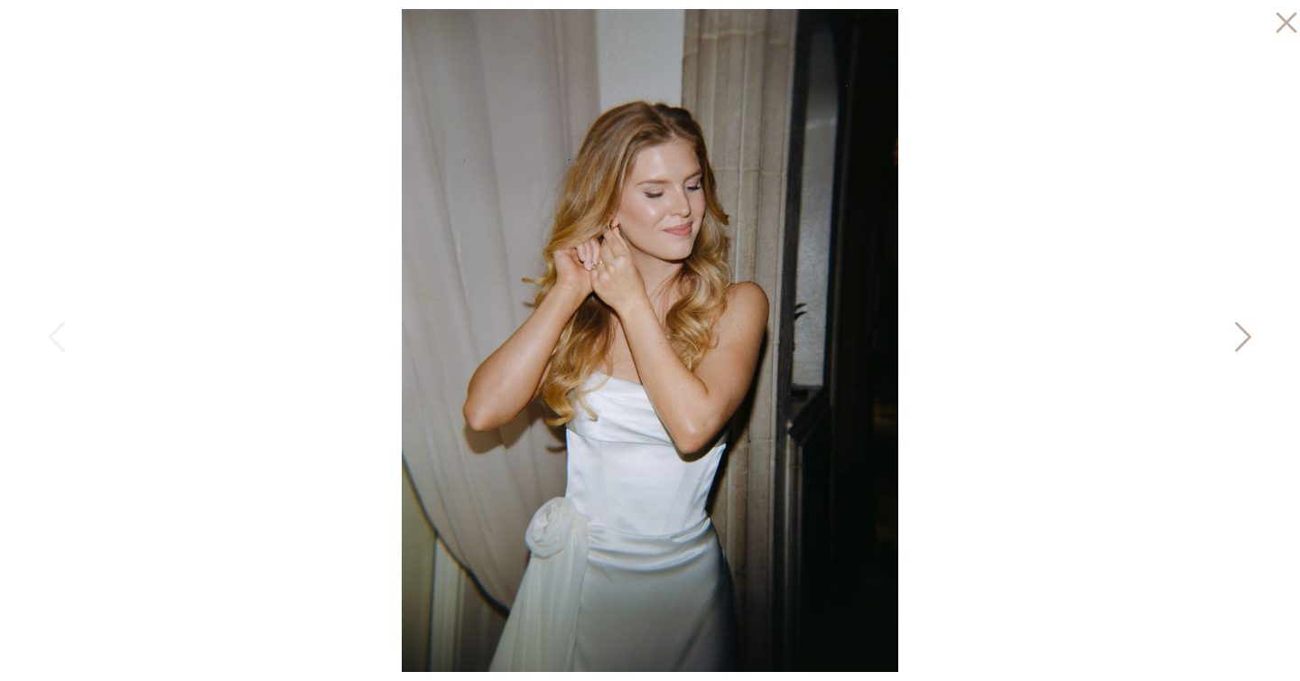
click at [1233, 329] on icon at bounding box center [1241, 341] width 45 height 54
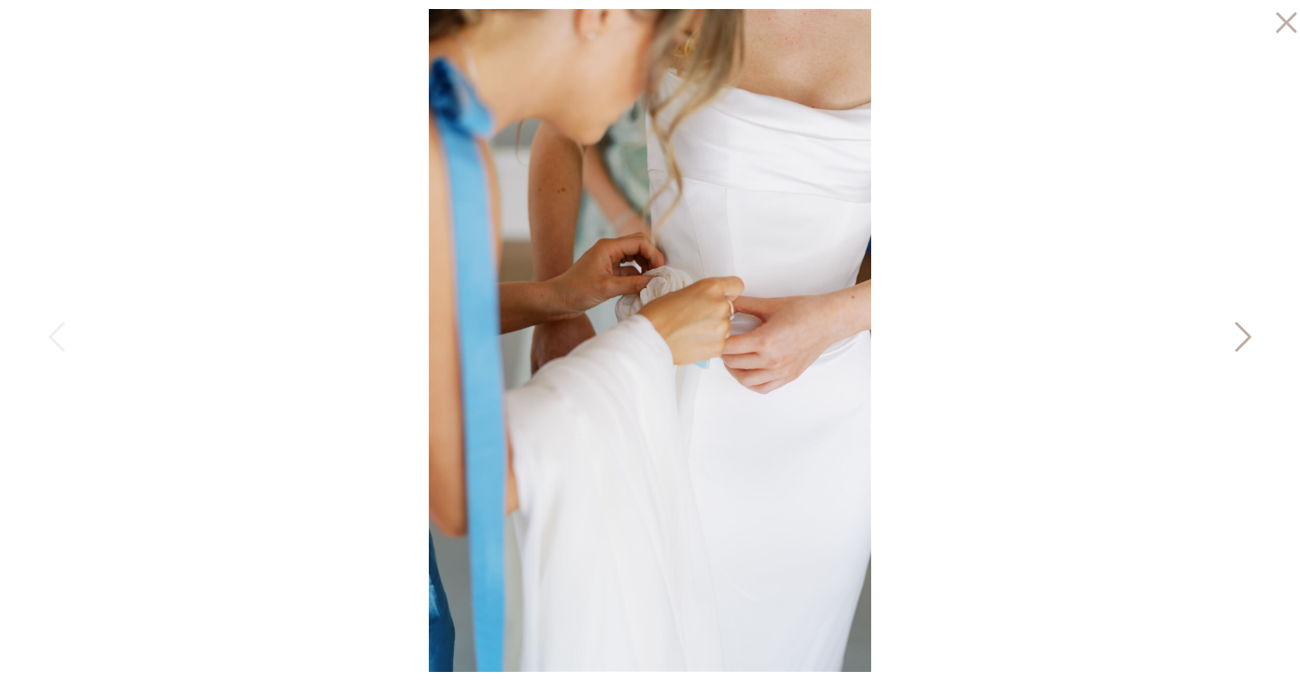
click at [1233, 329] on icon at bounding box center [1241, 341] width 45 height 54
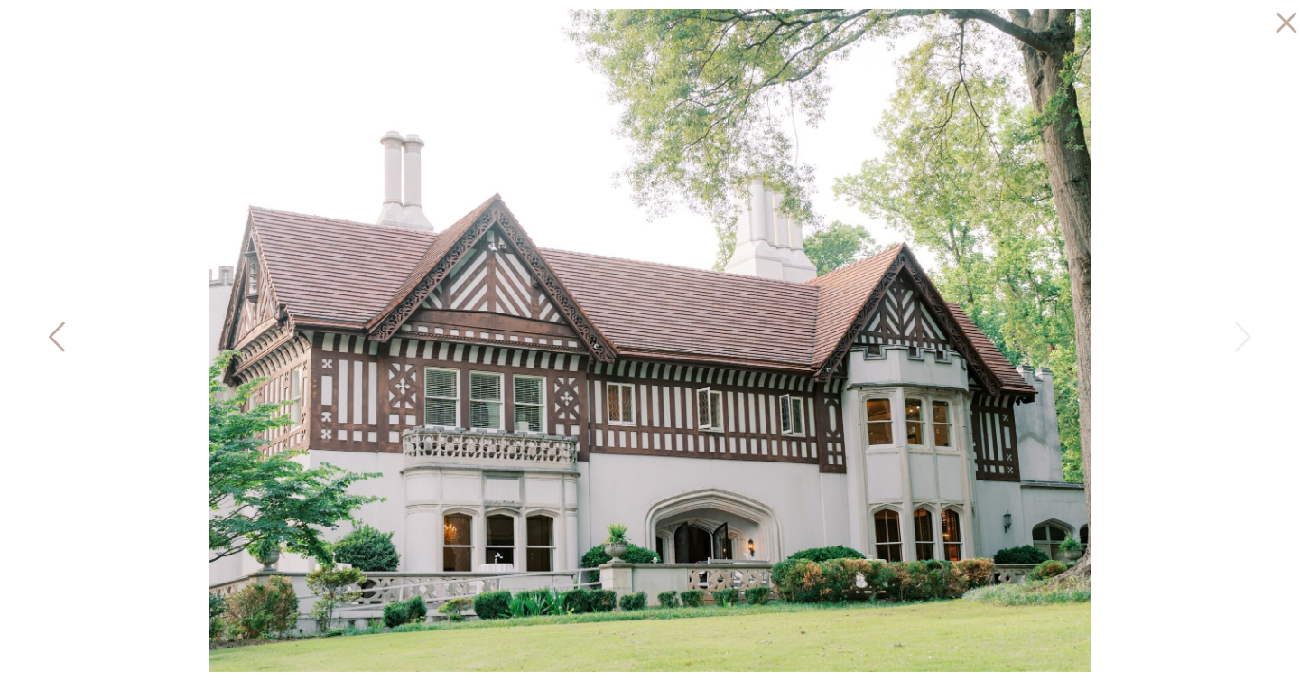
click at [51, 331] on icon at bounding box center [58, 341] width 45 height 54
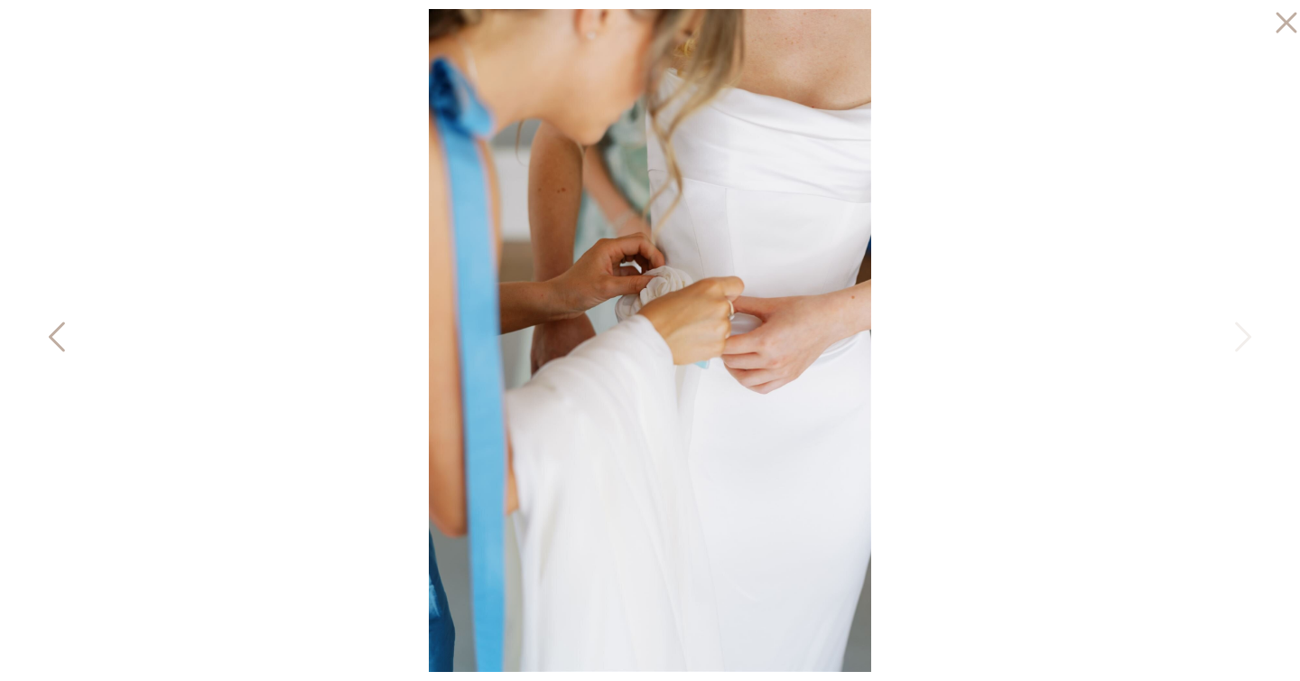
click at [58, 335] on icon at bounding box center [58, 341] width 45 height 54
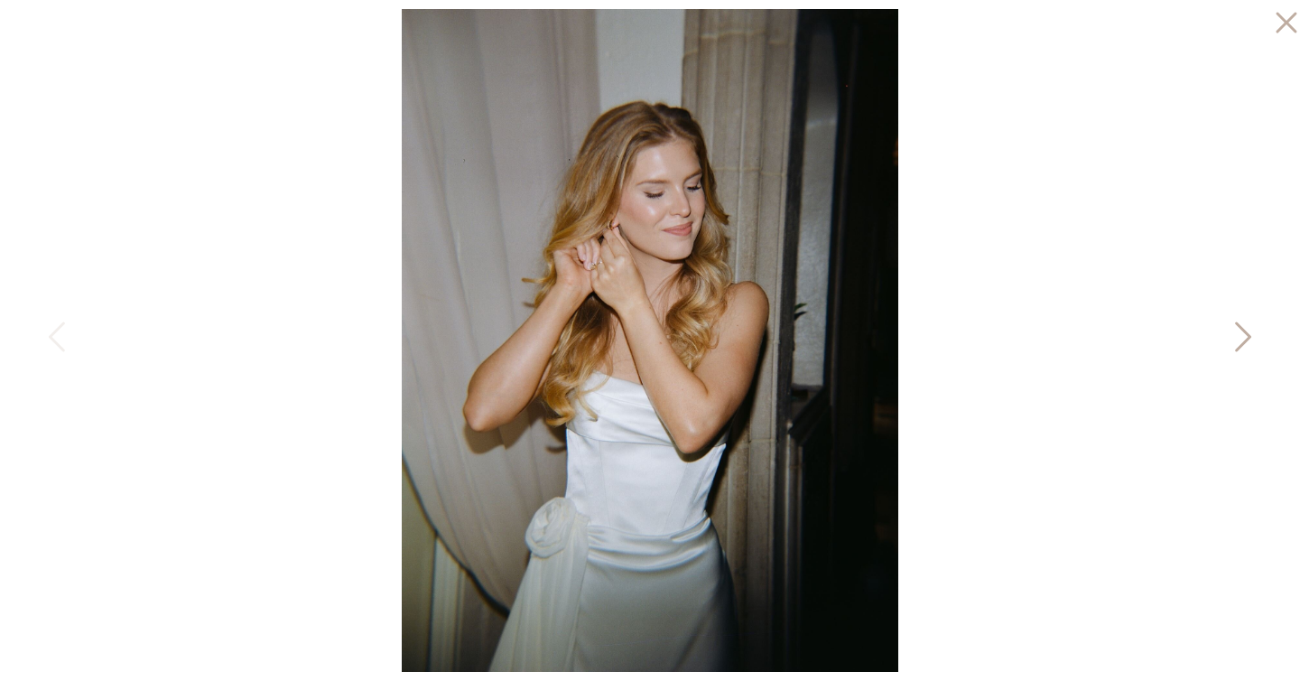
click at [1249, 336] on icon at bounding box center [1243, 337] width 16 height 30
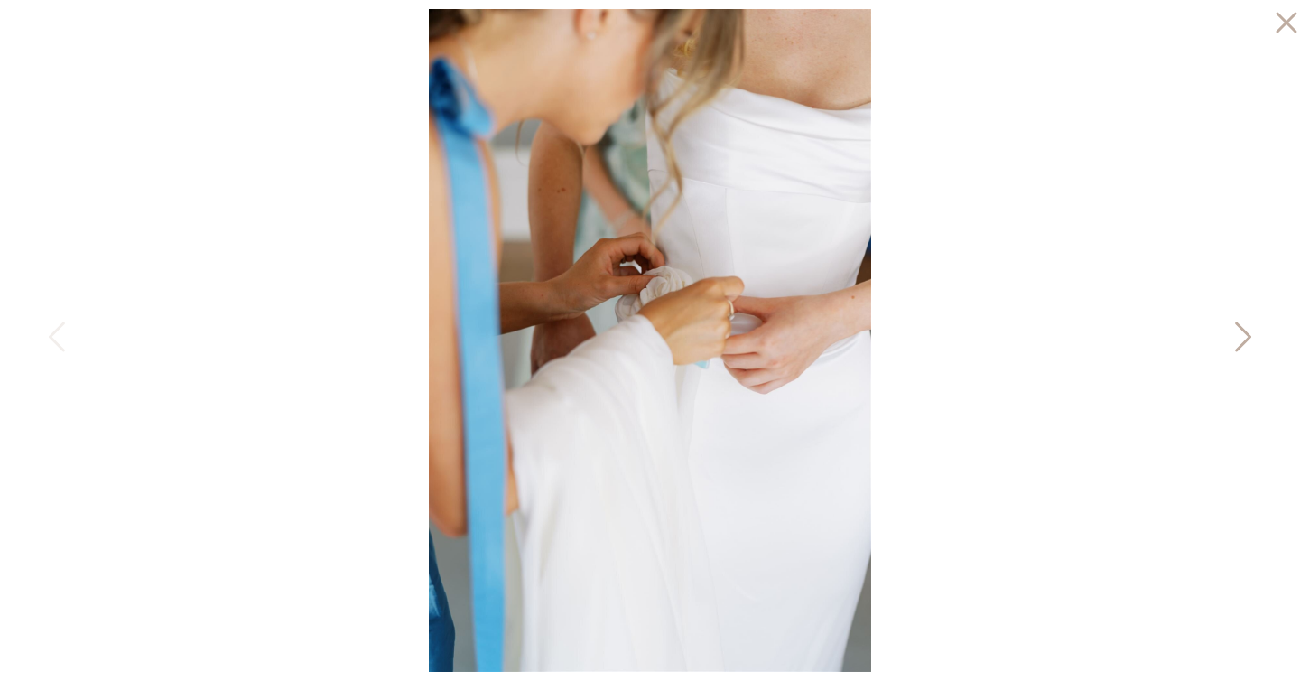
click at [1240, 335] on icon at bounding box center [1241, 341] width 45 height 54
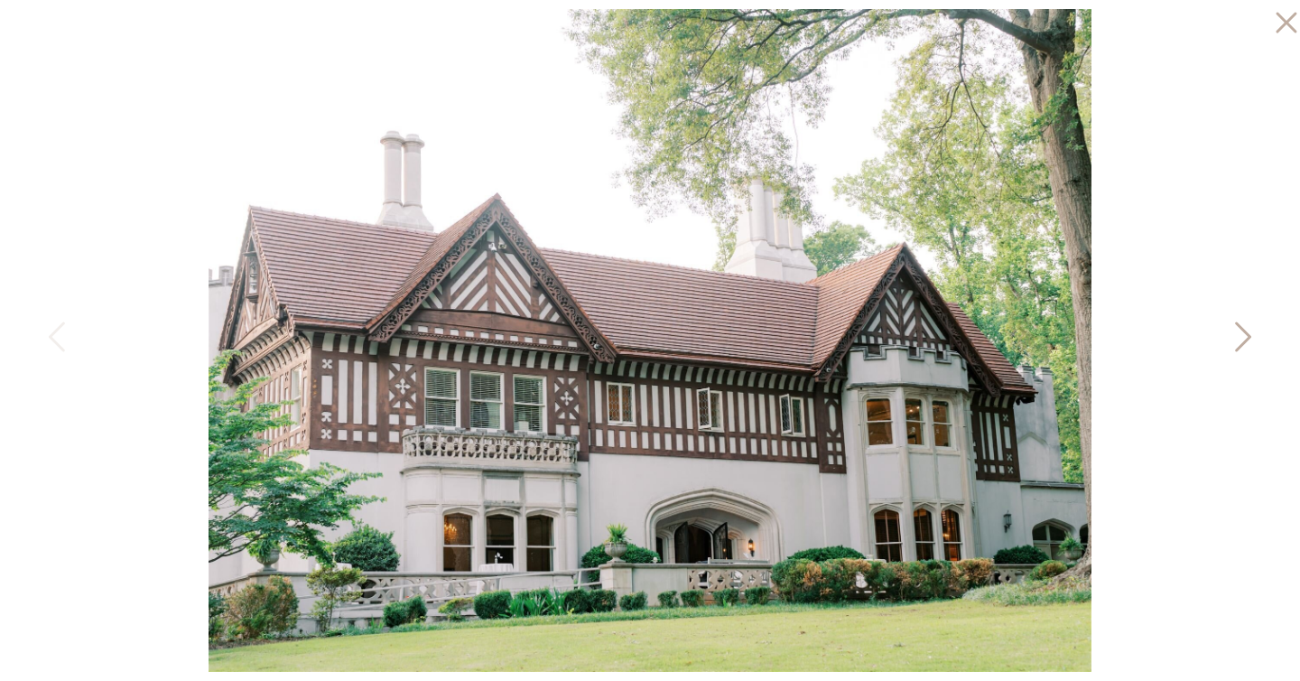
click at [1246, 348] on icon at bounding box center [1241, 341] width 45 height 54
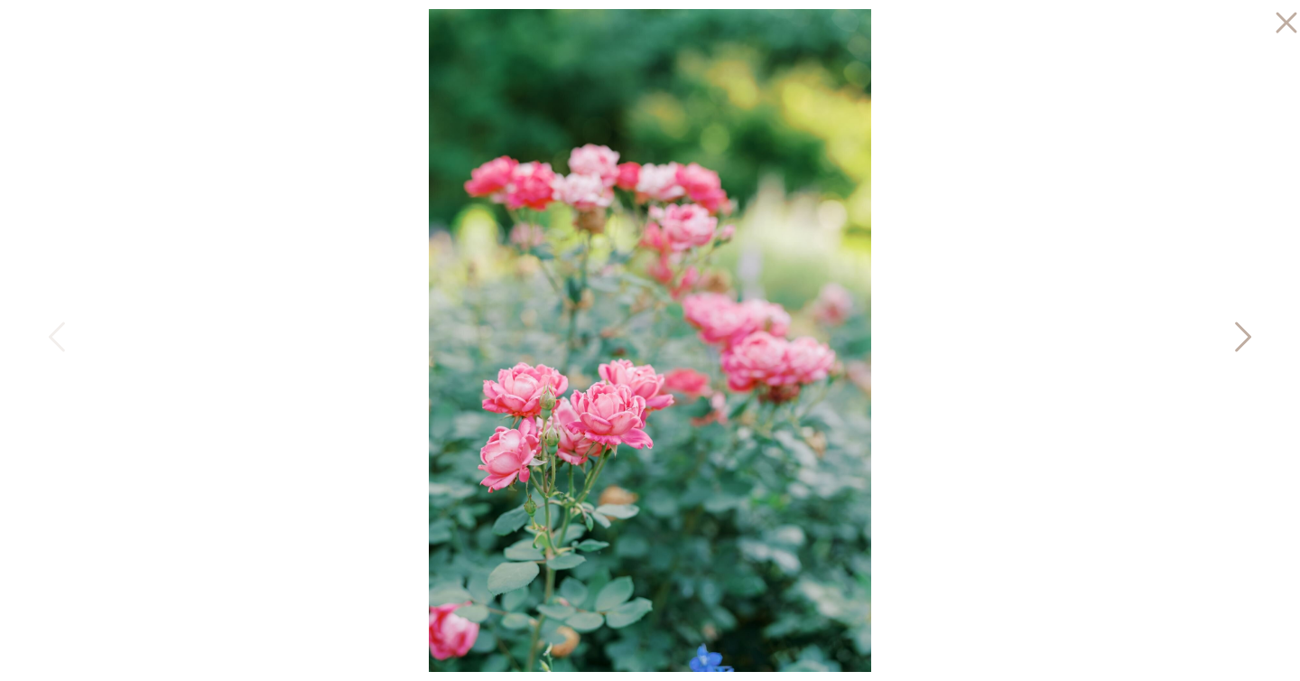
click at [1237, 344] on icon at bounding box center [1241, 341] width 45 height 54
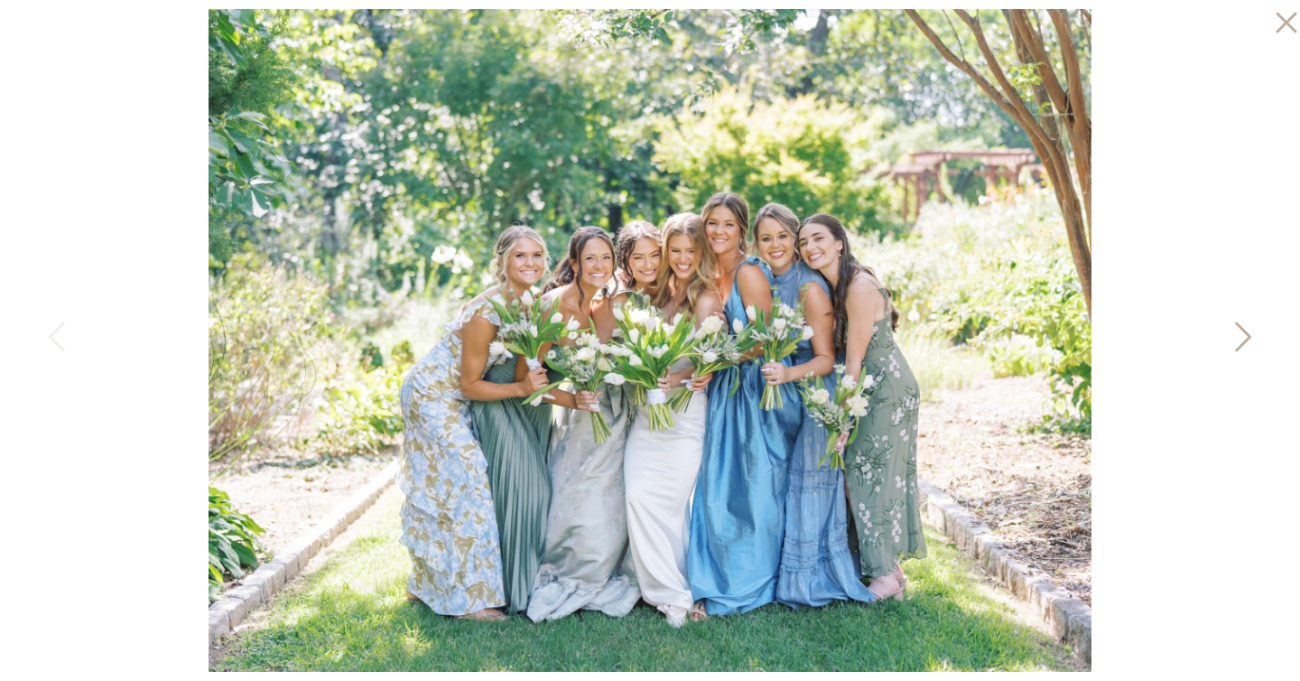
click at [1248, 327] on icon at bounding box center [1241, 341] width 45 height 54
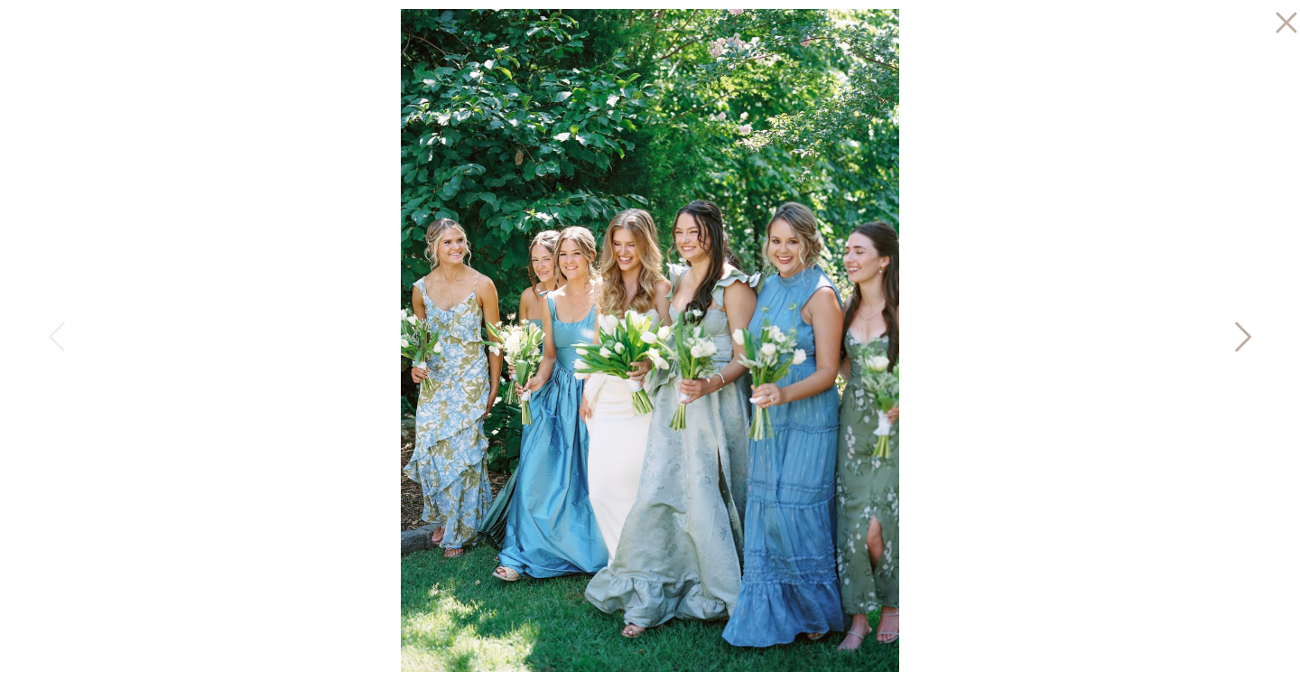
click at [1248, 327] on icon at bounding box center [1241, 341] width 45 height 54
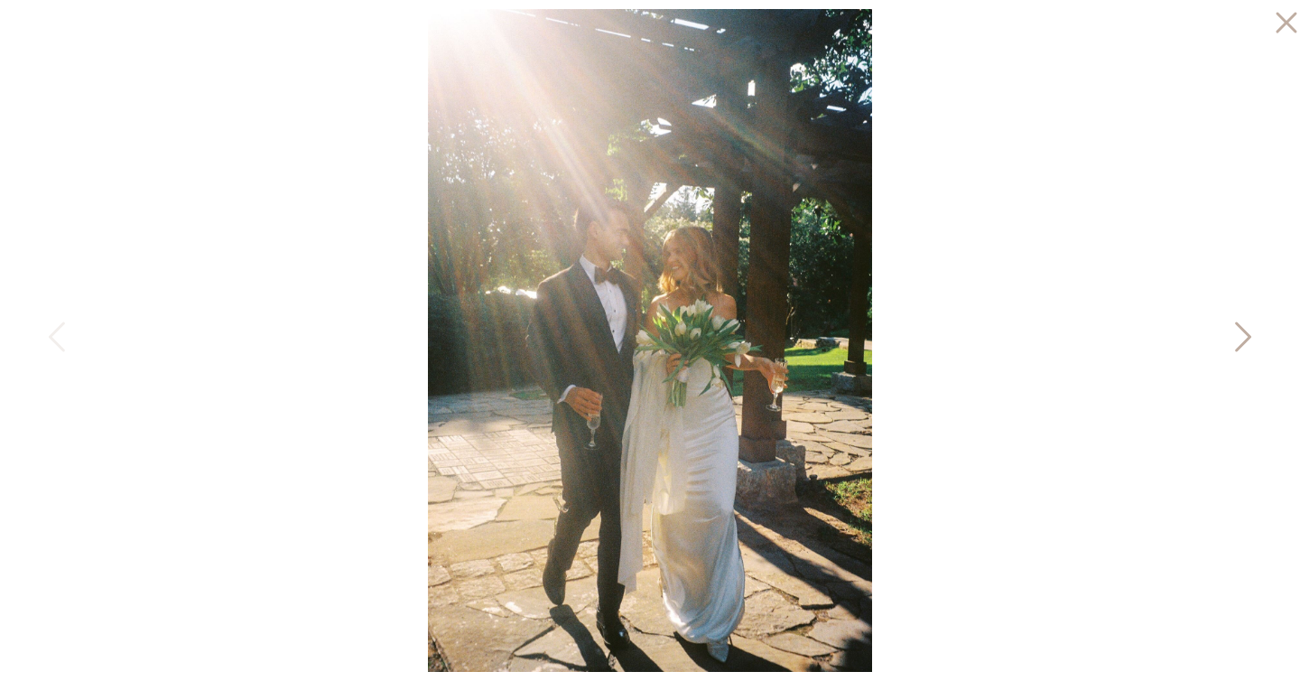
click at [1248, 327] on icon at bounding box center [1241, 341] width 45 height 54
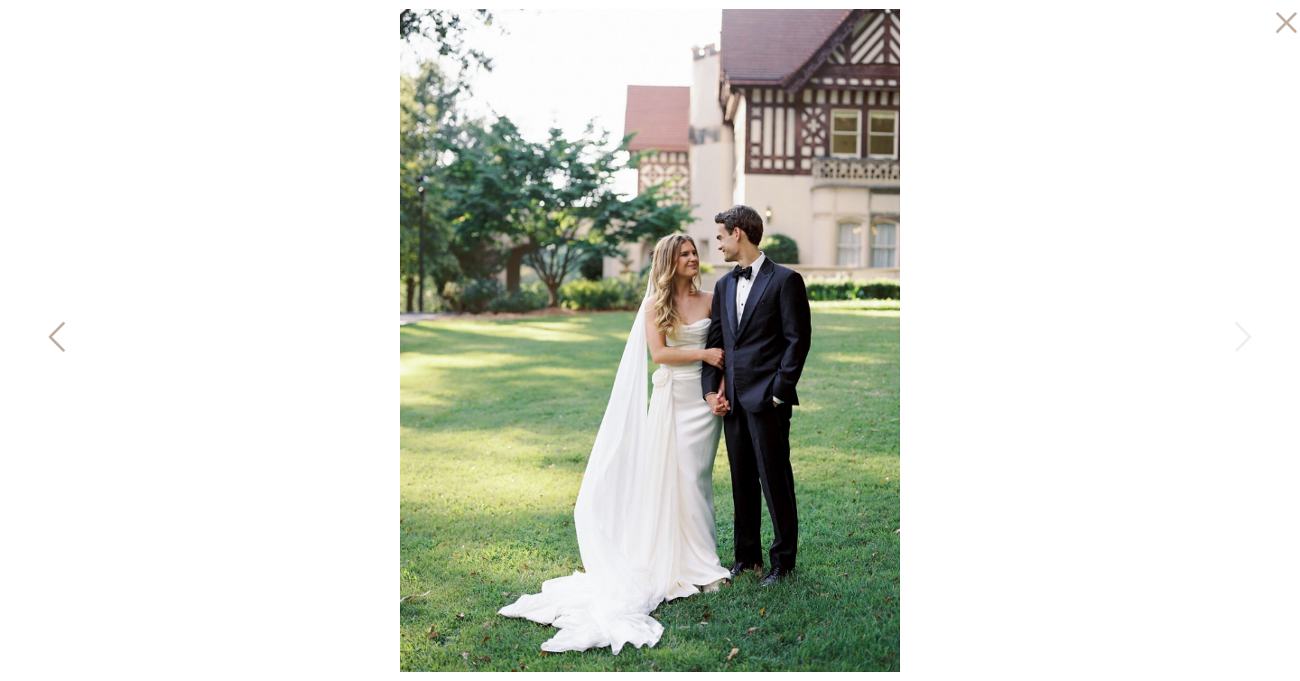
click at [59, 358] on icon at bounding box center [58, 341] width 45 height 54
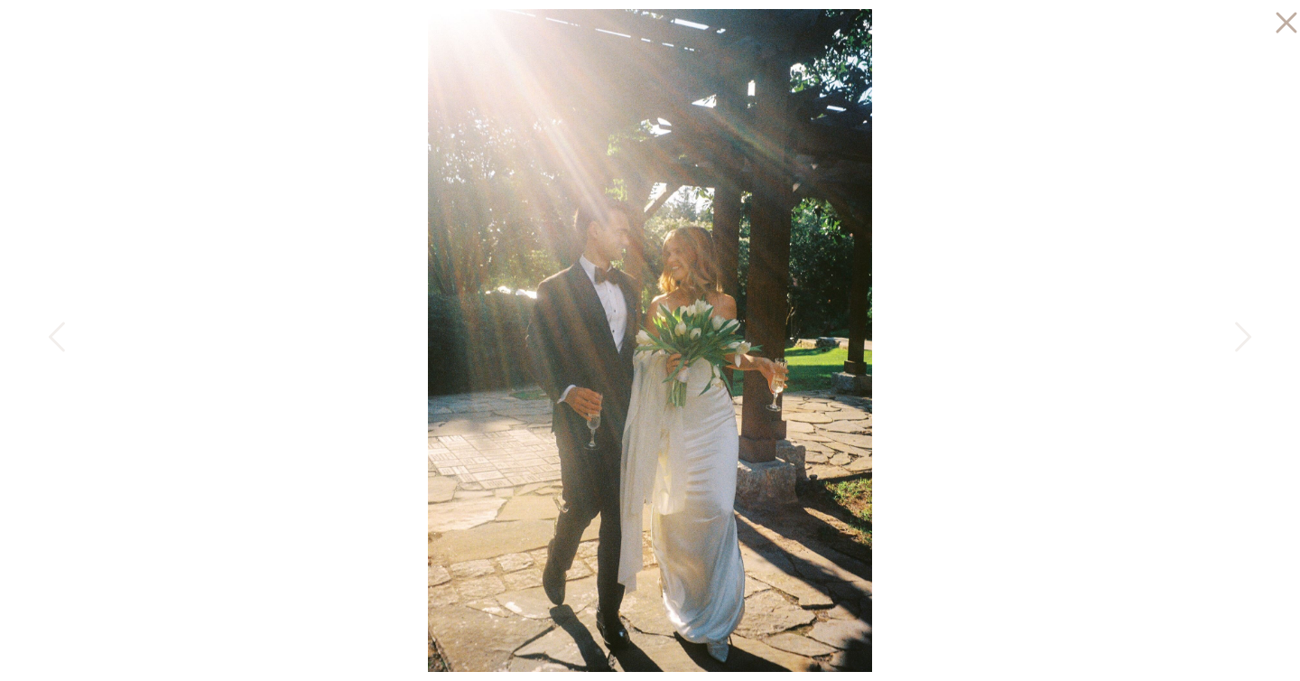
click at [711, 478] on img at bounding box center [650, 340] width 444 height 663
click at [1240, 340] on icon at bounding box center [1241, 341] width 45 height 54
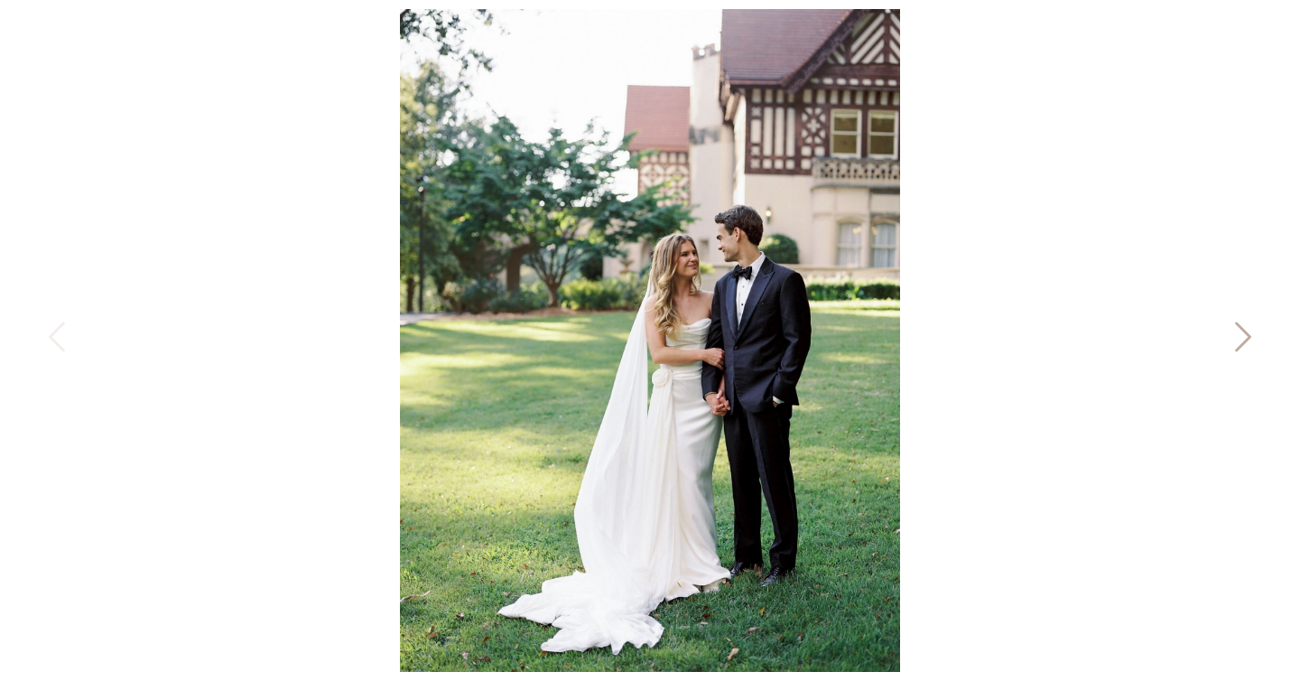
click at [1240, 340] on icon at bounding box center [1241, 341] width 45 height 54
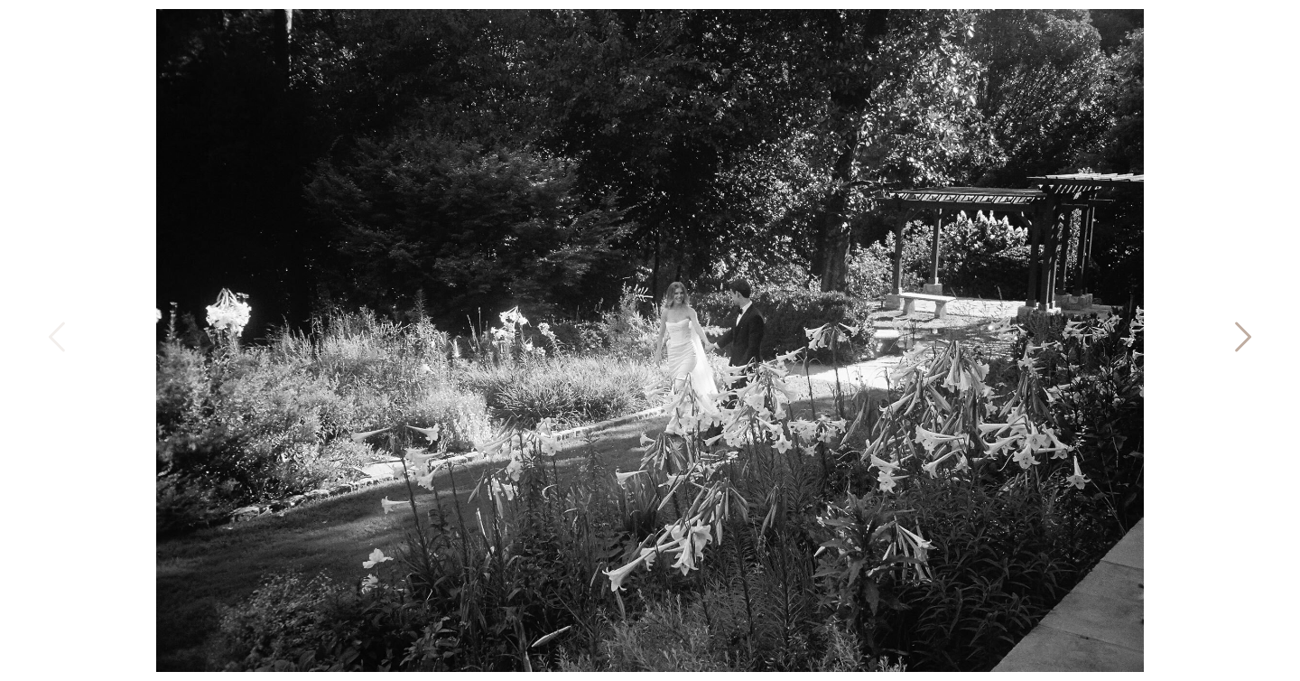
click at [1256, 341] on icon at bounding box center [1241, 341] width 45 height 54
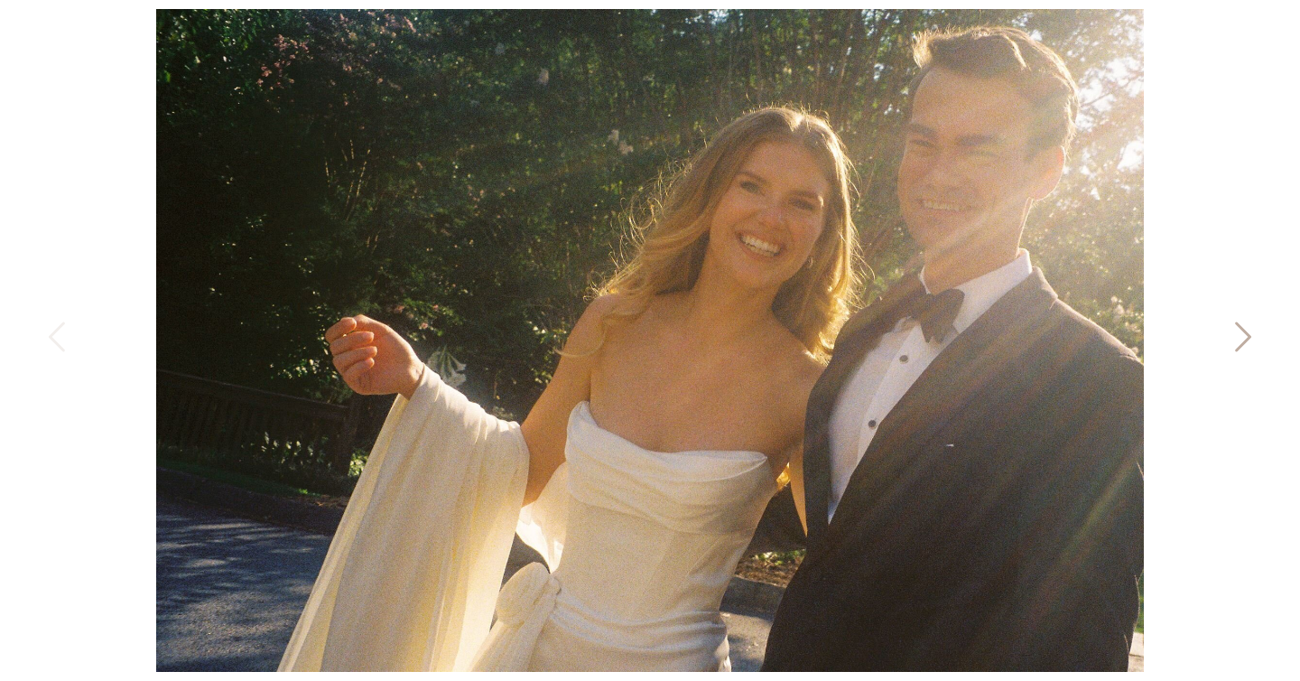
click at [1241, 334] on icon at bounding box center [1241, 341] width 45 height 54
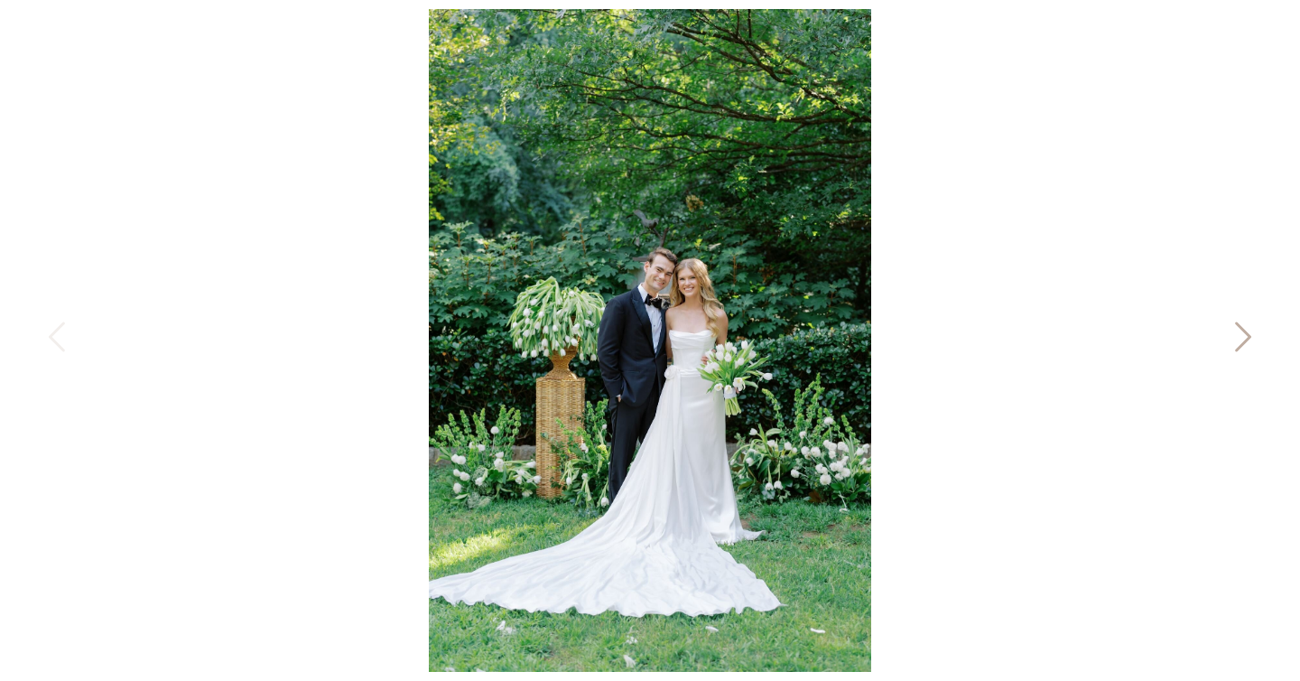
click at [1241, 334] on icon at bounding box center [1241, 341] width 45 height 54
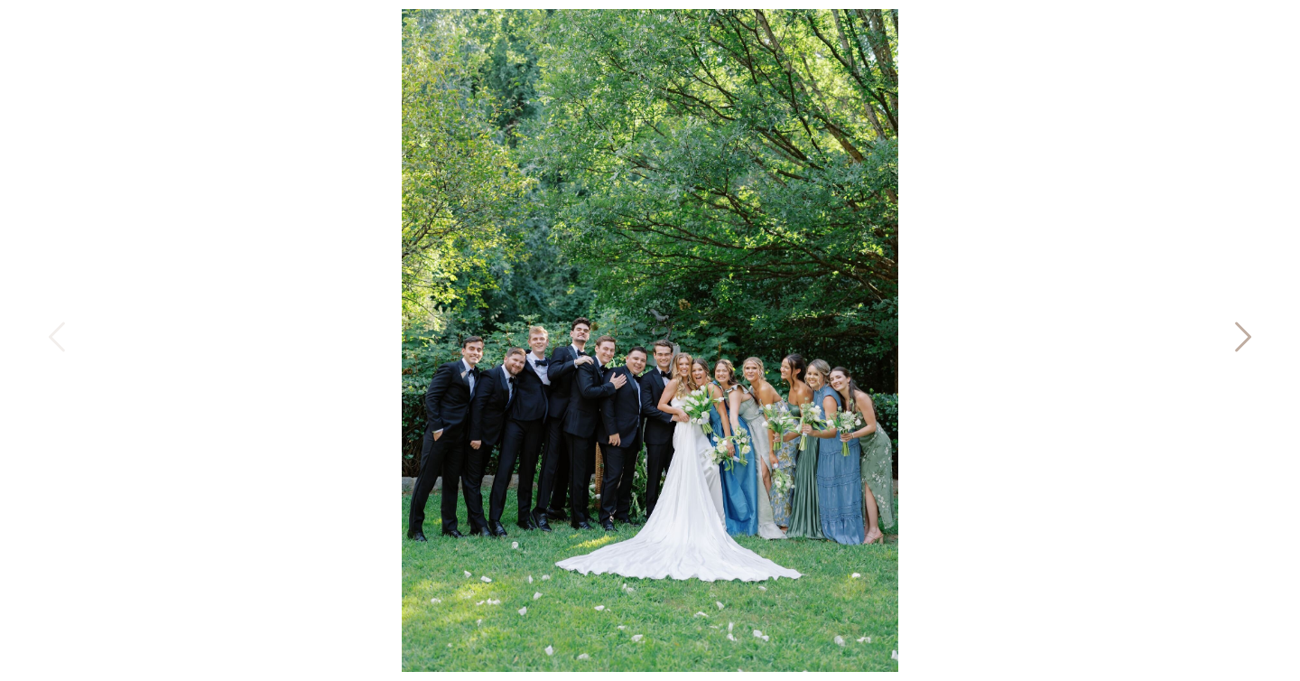
click at [1241, 334] on icon at bounding box center [1241, 341] width 45 height 54
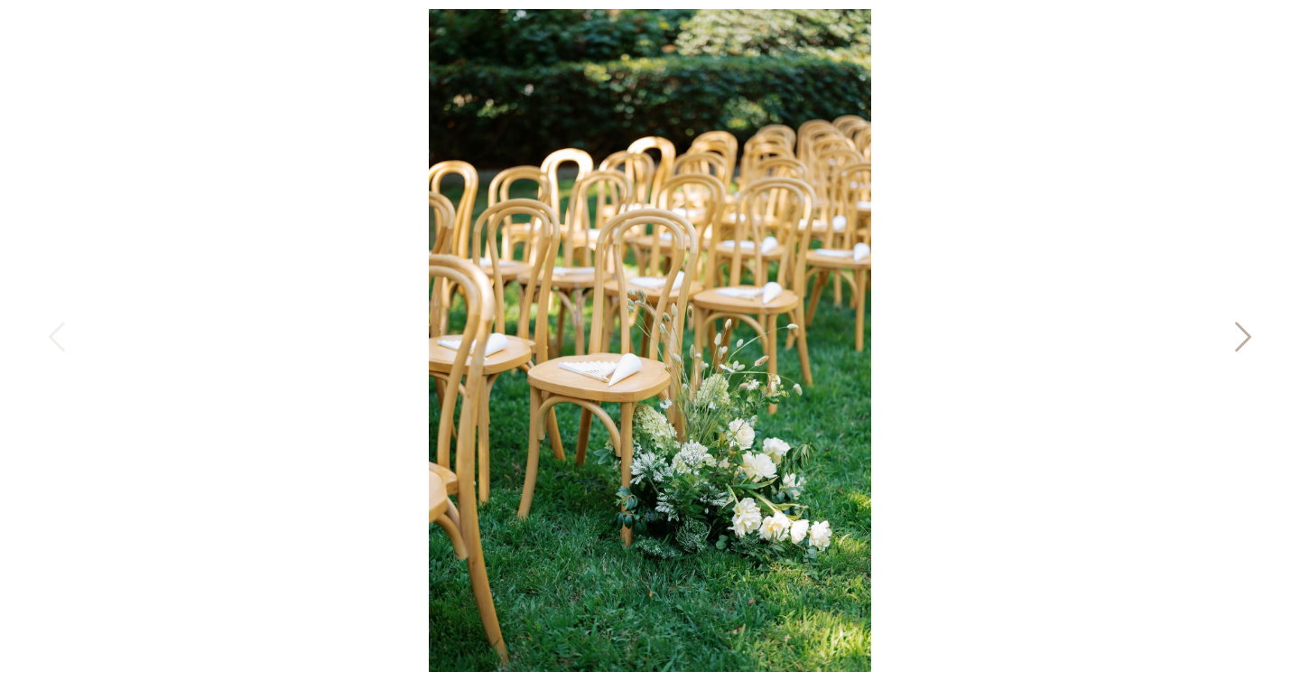
click at [1242, 339] on icon at bounding box center [1241, 341] width 45 height 54
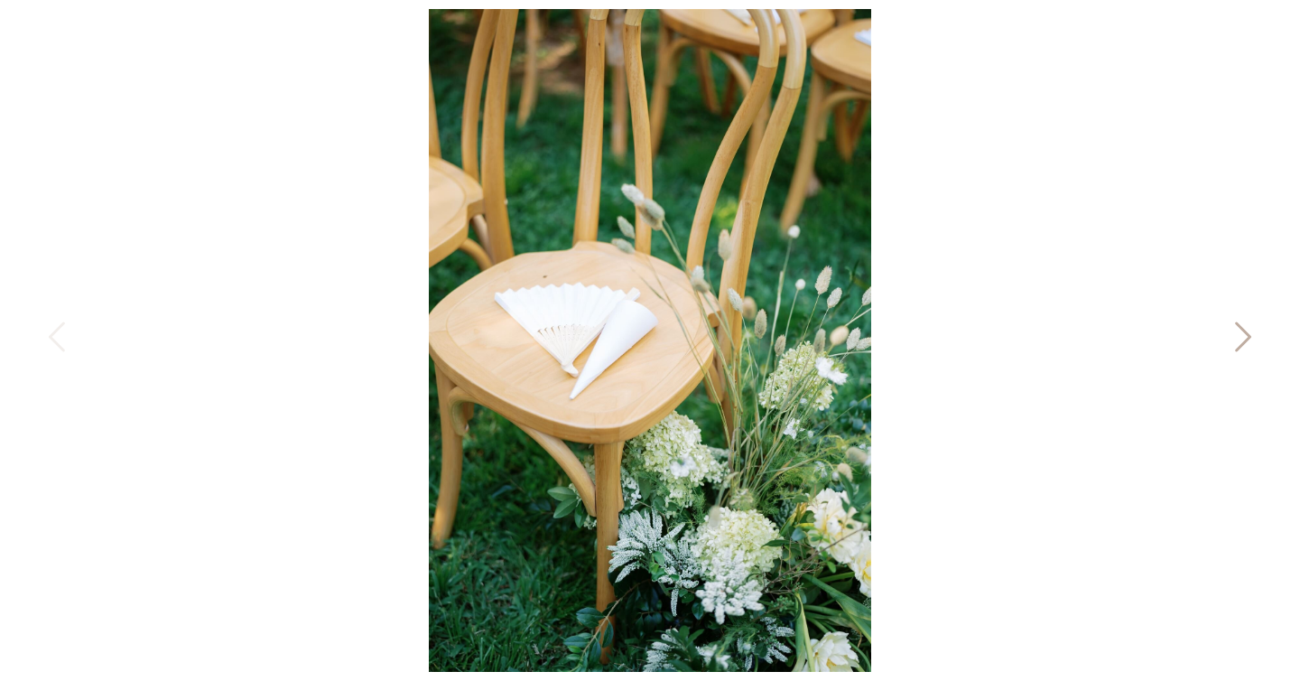
click at [1242, 339] on icon at bounding box center [1241, 341] width 45 height 54
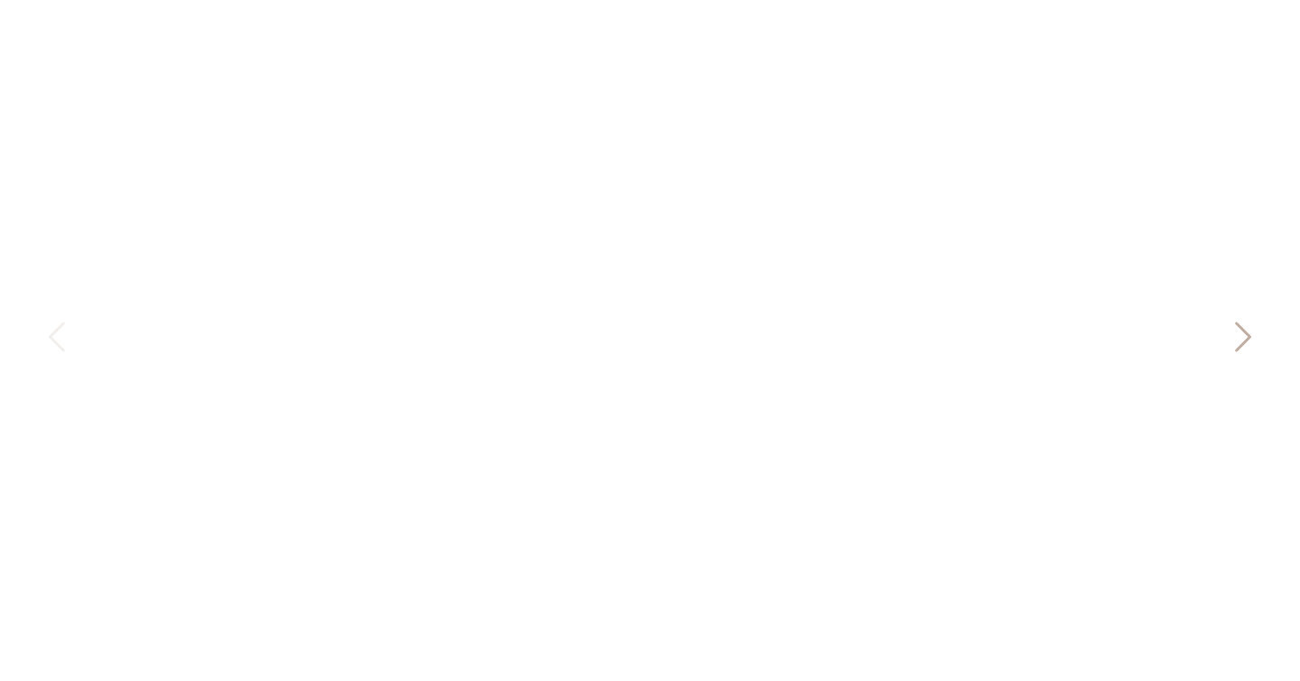
click at [1242, 339] on icon at bounding box center [1241, 341] width 45 height 54
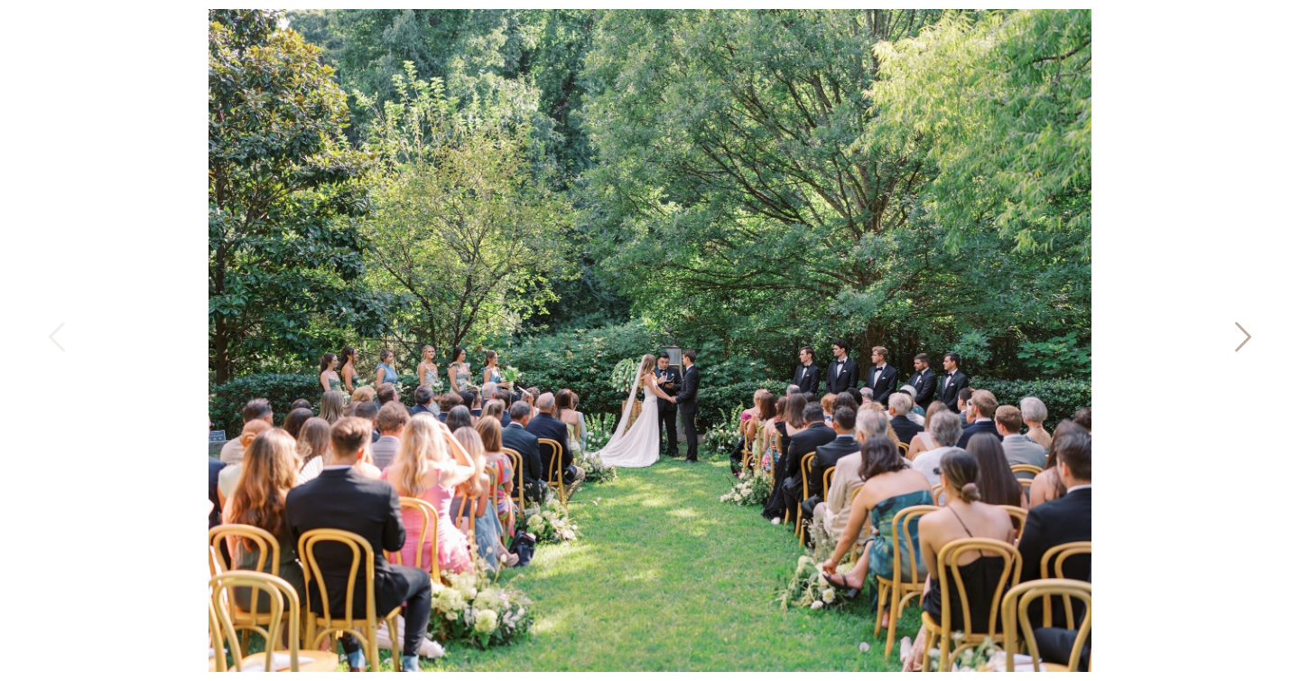
click at [1242, 339] on icon at bounding box center [1241, 341] width 45 height 54
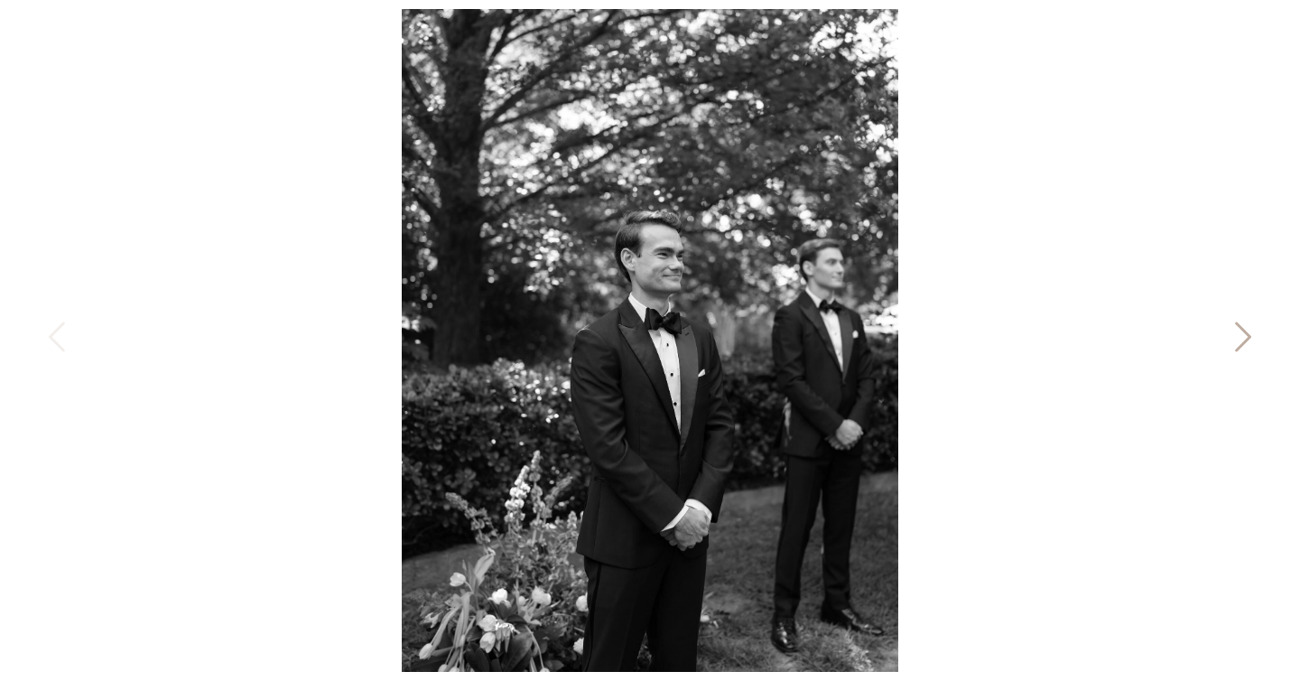
click at [1242, 339] on icon at bounding box center [1241, 341] width 45 height 54
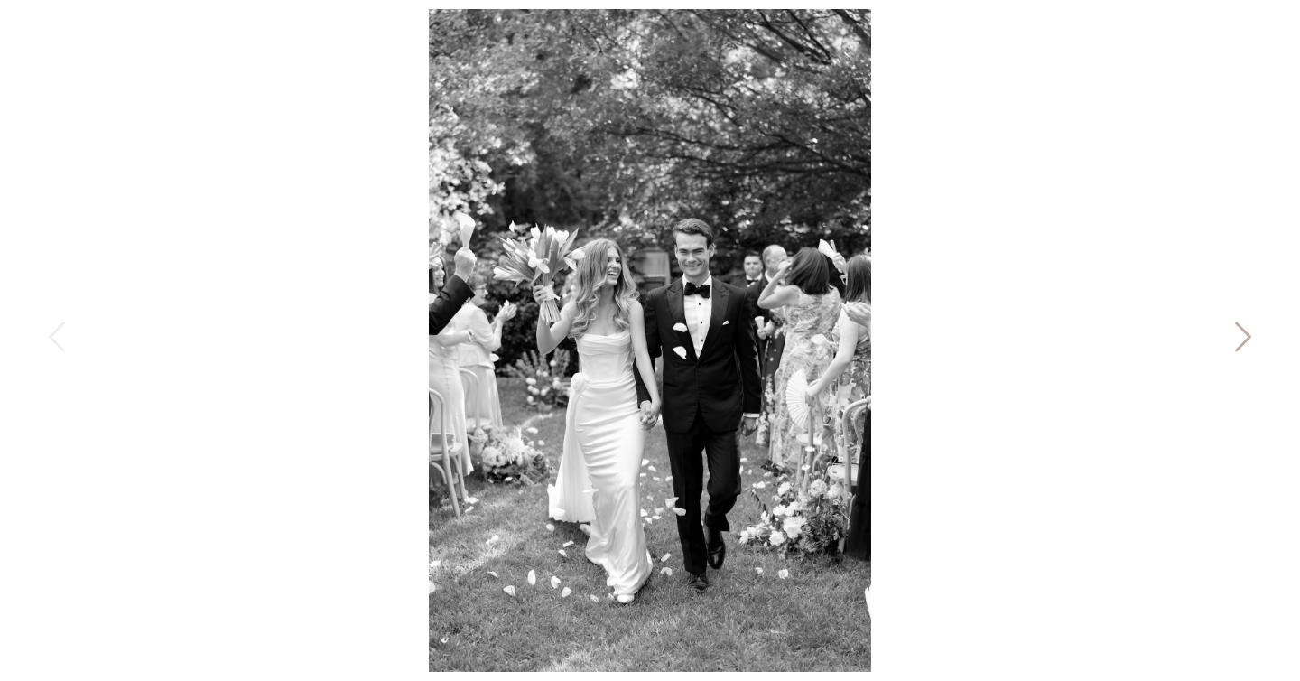
click at [1242, 339] on icon at bounding box center [1241, 341] width 45 height 54
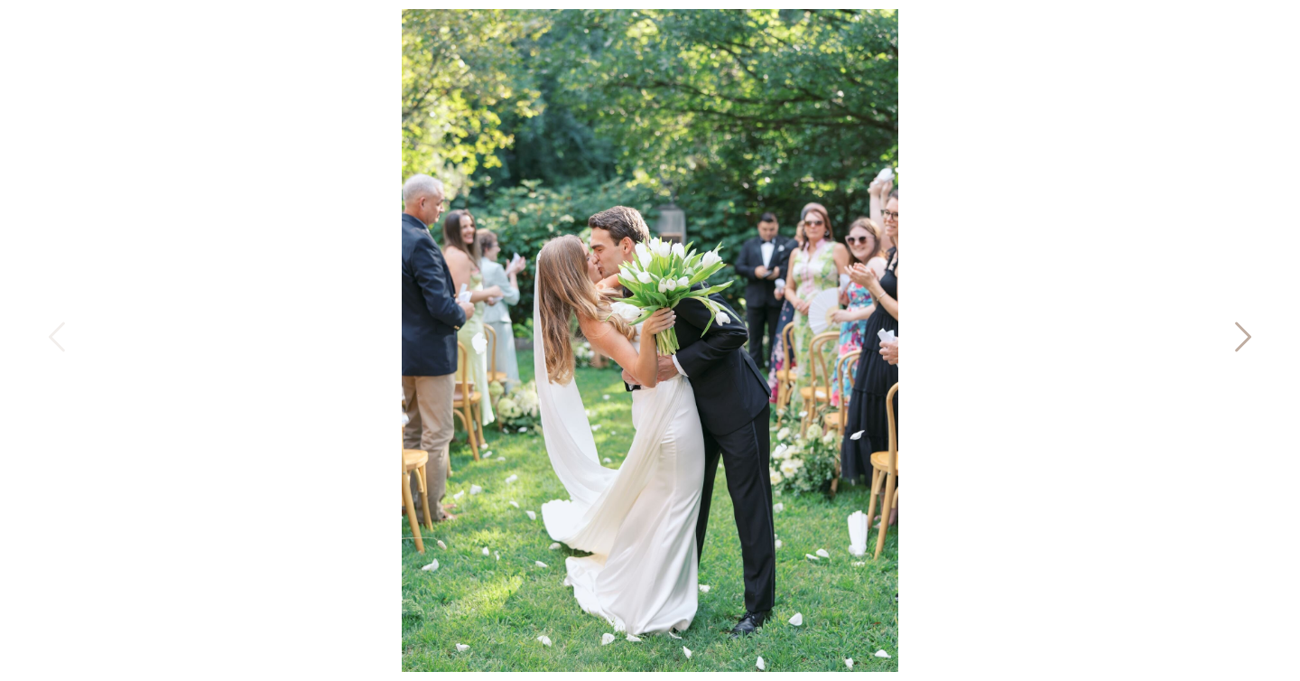
click at [1242, 339] on icon at bounding box center [1241, 341] width 45 height 54
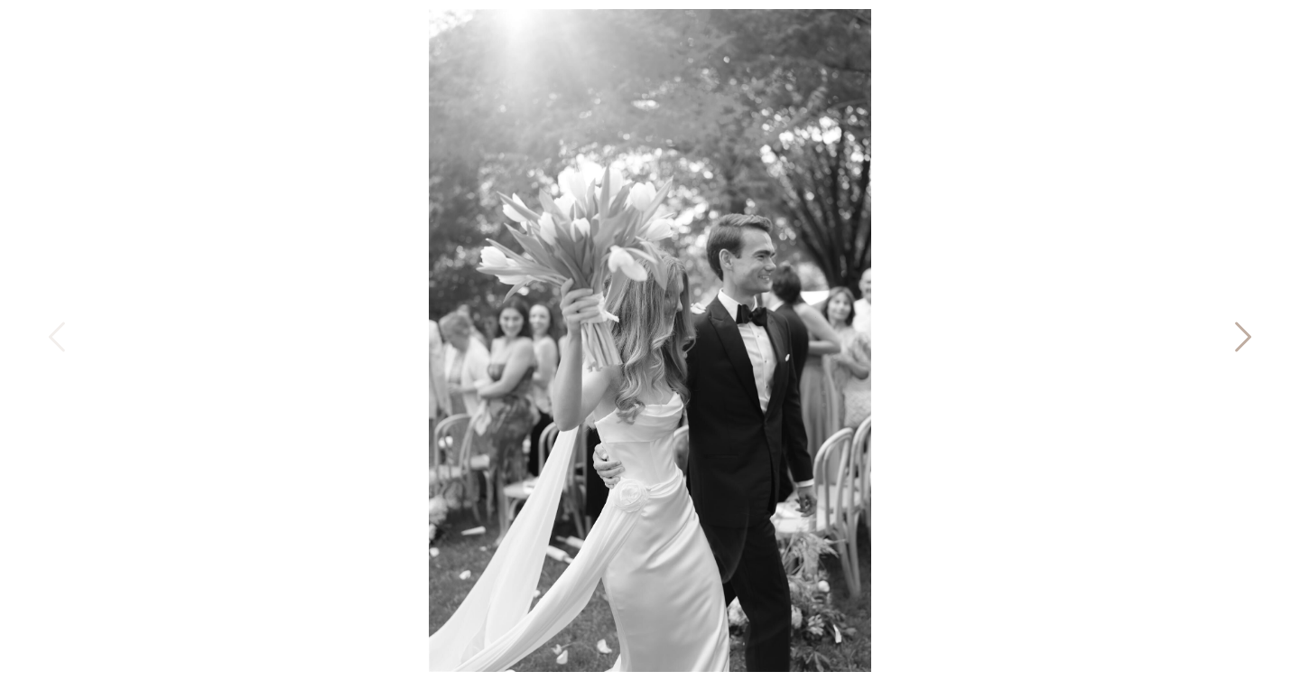
click at [1242, 339] on icon at bounding box center [1241, 341] width 45 height 54
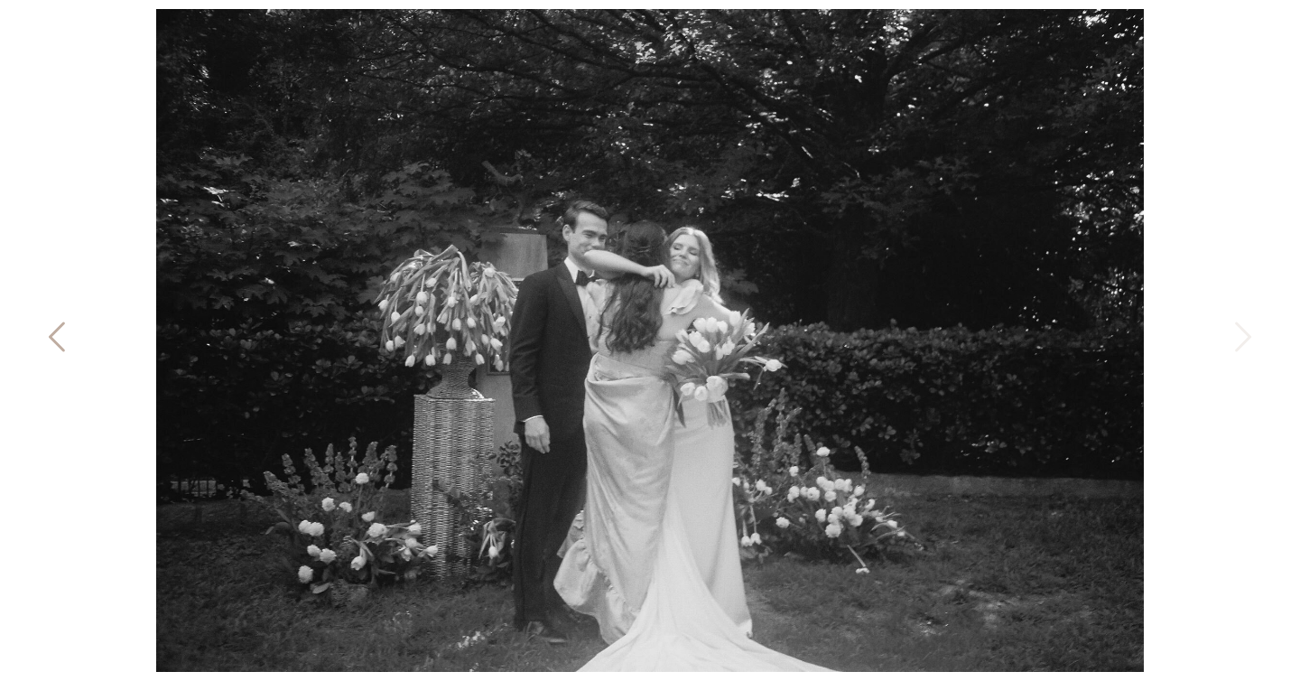
click at [69, 335] on icon at bounding box center [58, 341] width 45 height 54
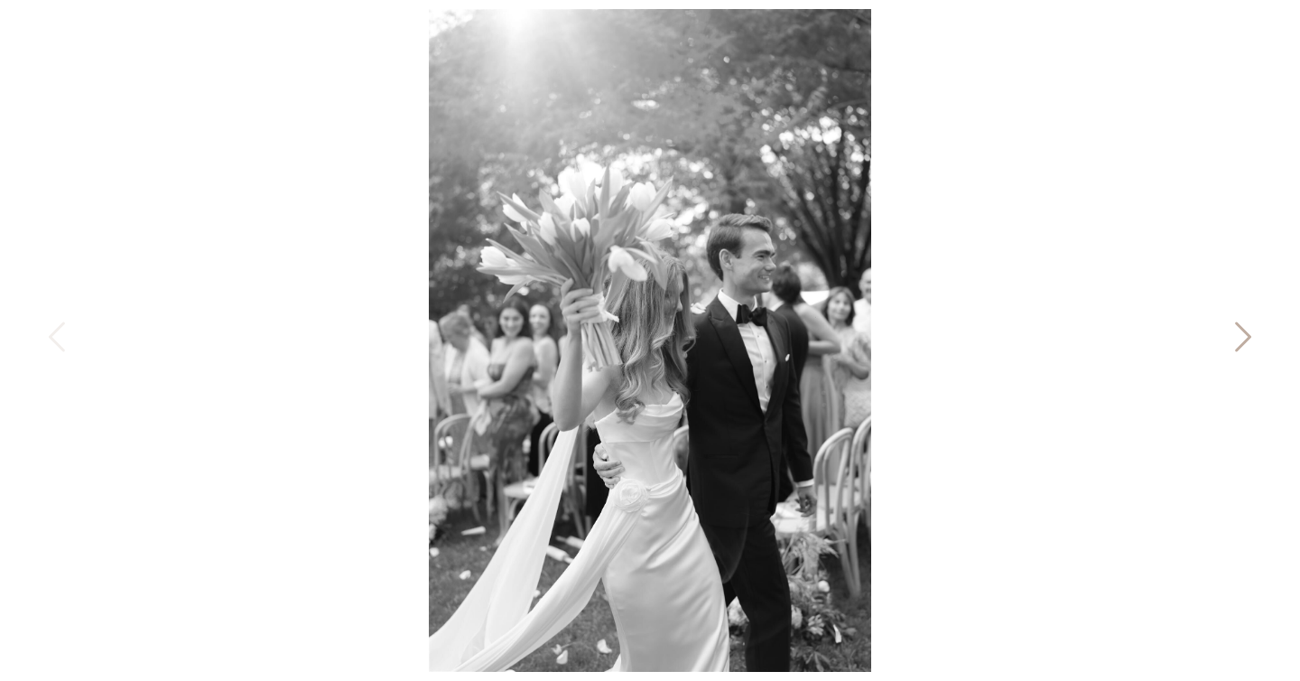
click at [1241, 344] on icon at bounding box center [1243, 337] width 16 height 30
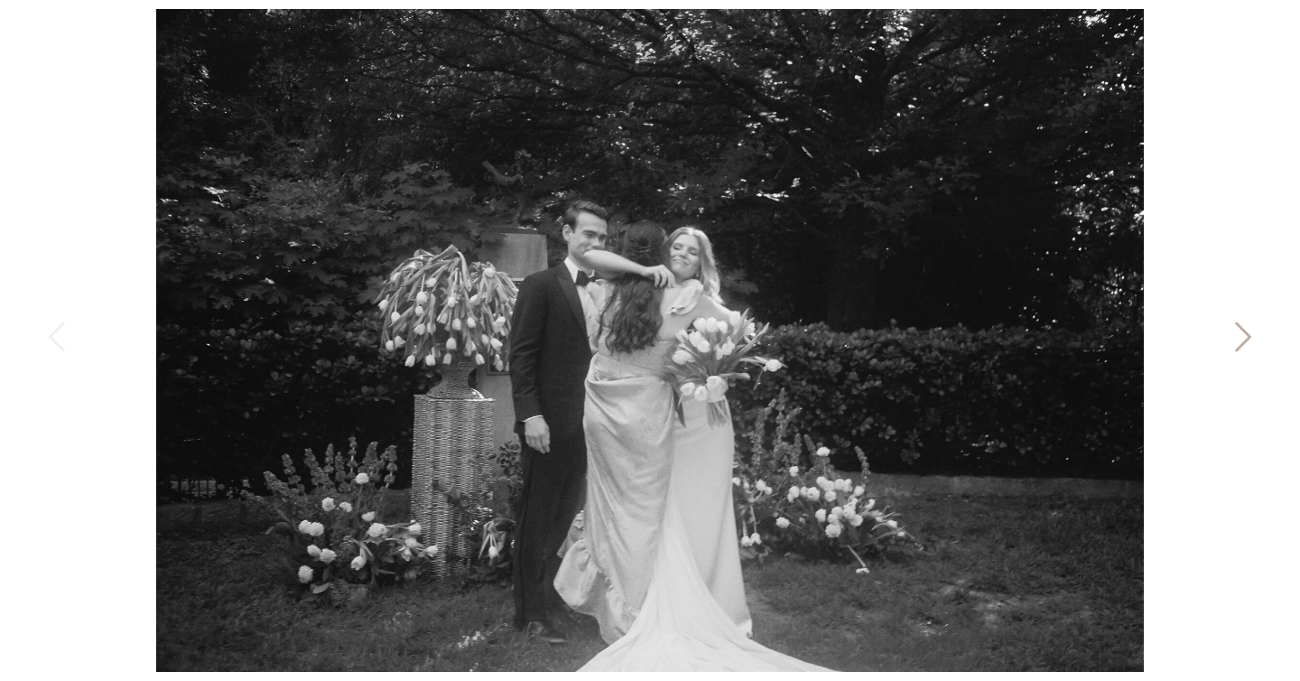
click at [1241, 324] on icon at bounding box center [1241, 341] width 45 height 54
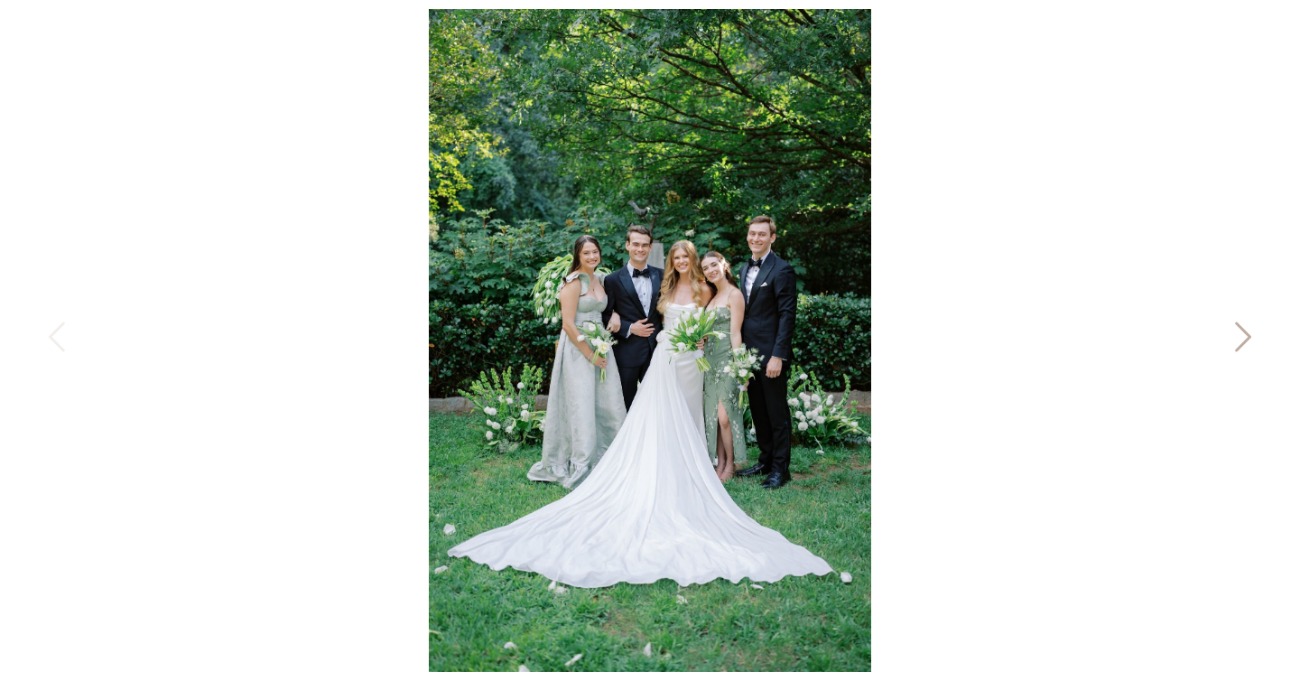
click at [1241, 324] on icon at bounding box center [1241, 341] width 45 height 54
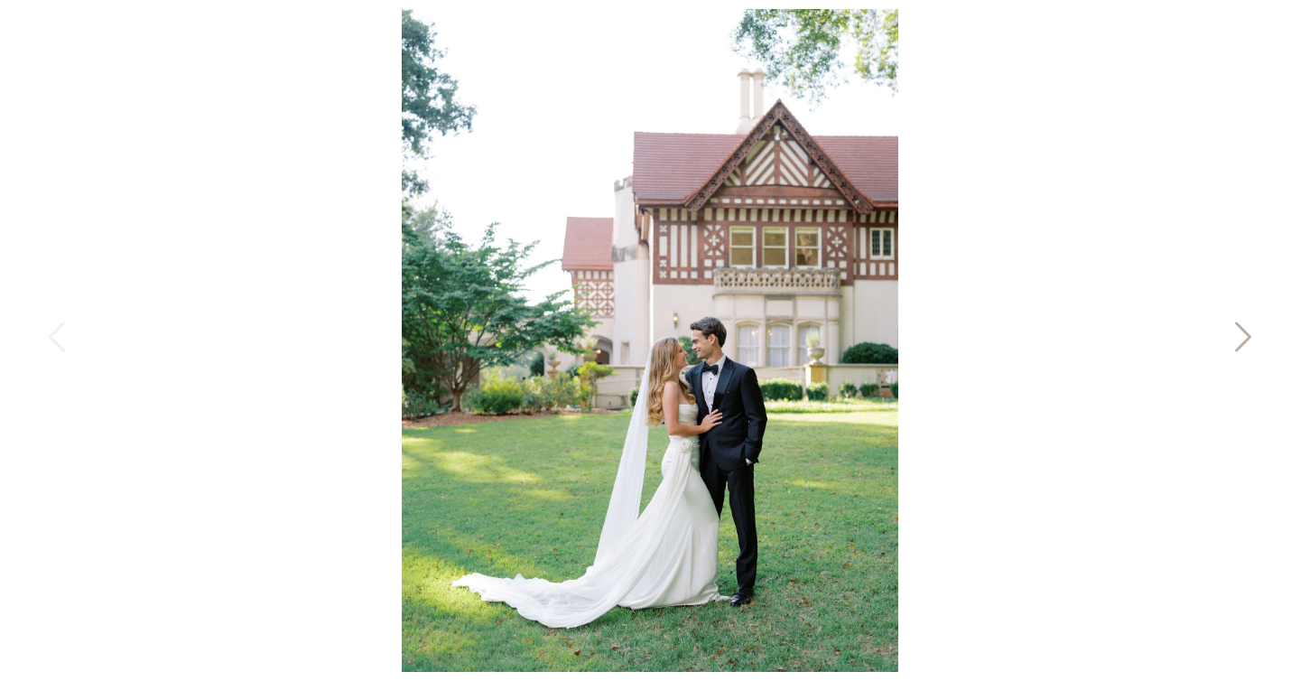
click at [1241, 324] on icon at bounding box center [1241, 341] width 45 height 54
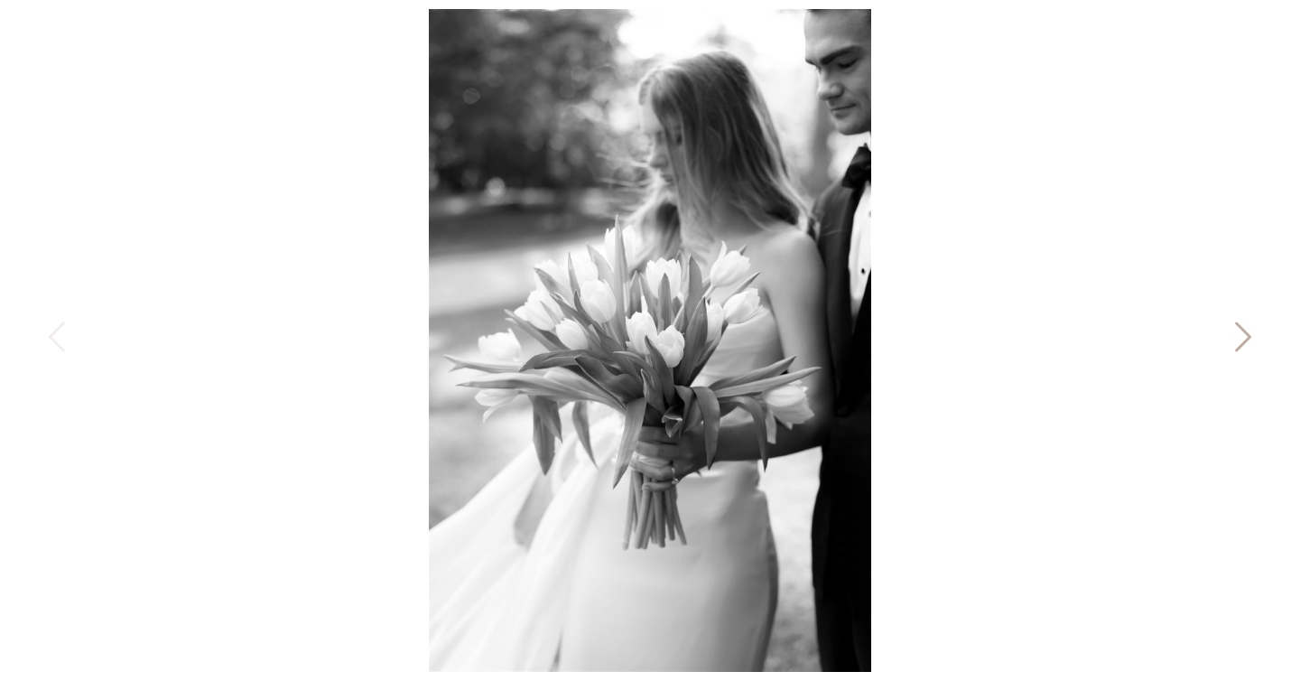
click at [1241, 324] on icon at bounding box center [1241, 341] width 45 height 54
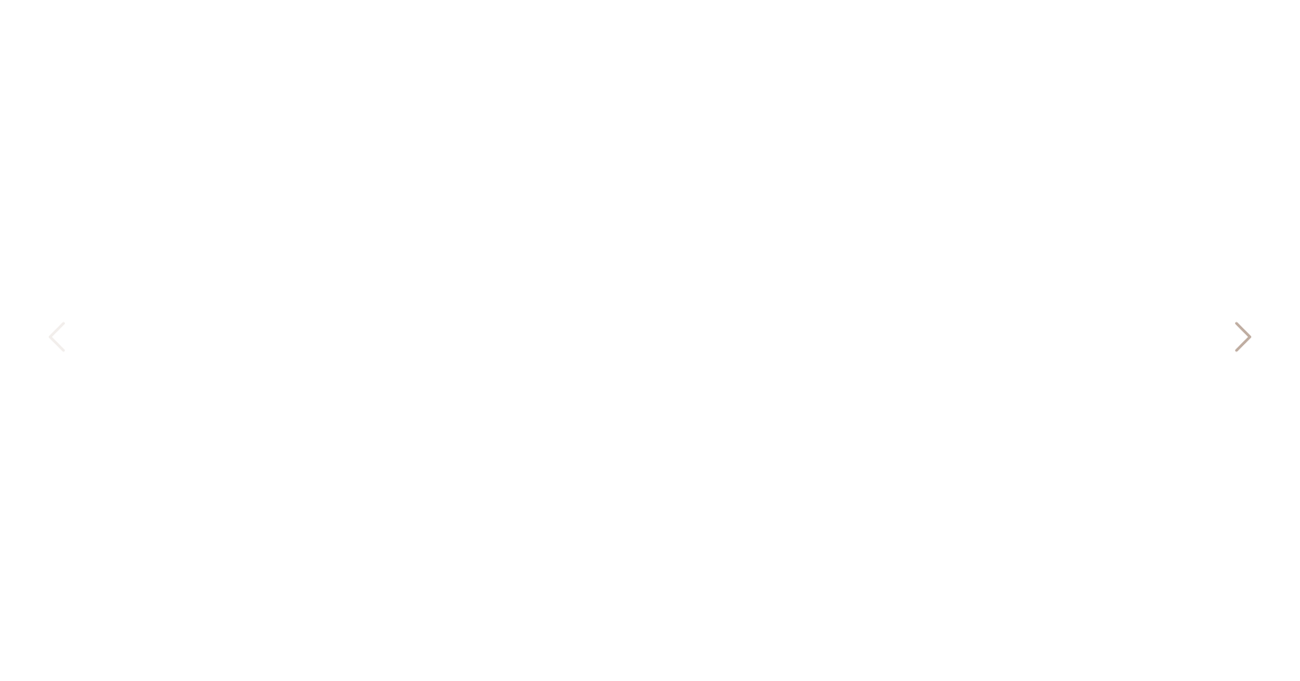
click at [1239, 333] on icon at bounding box center [1241, 341] width 45 height 54
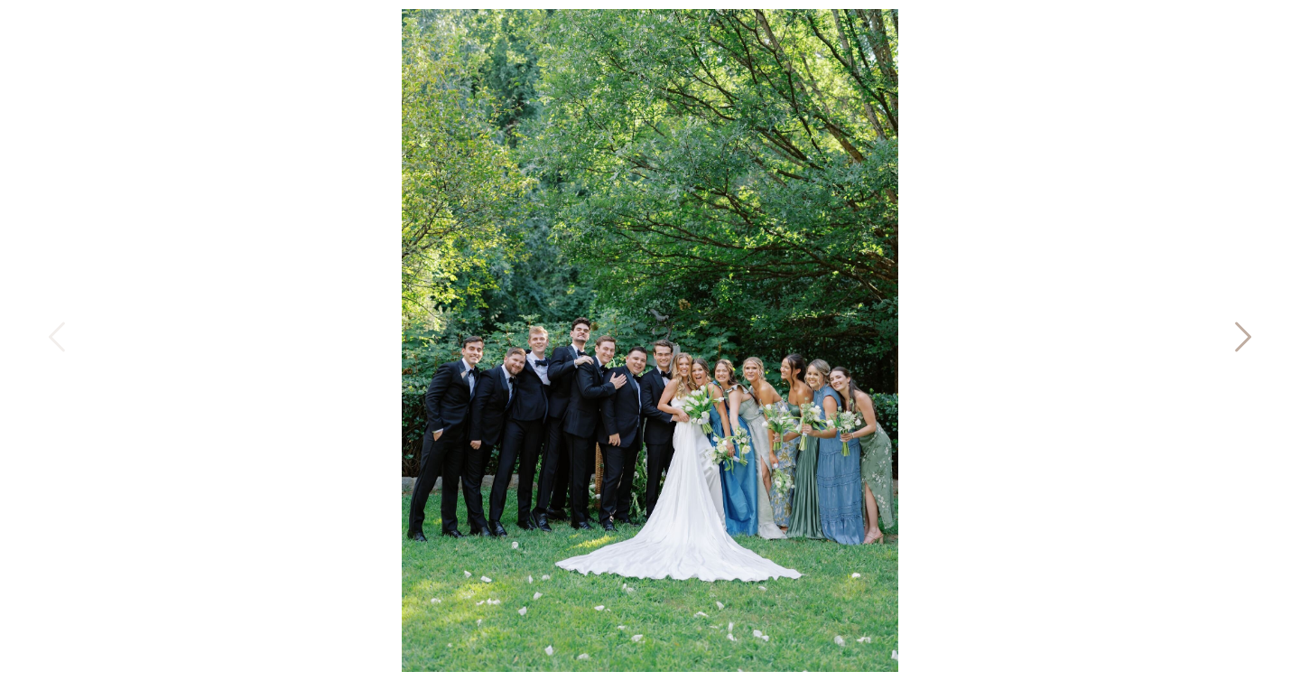
click at [1239, 333] on icon at bounding box center [1241, 341] width 45 height 54
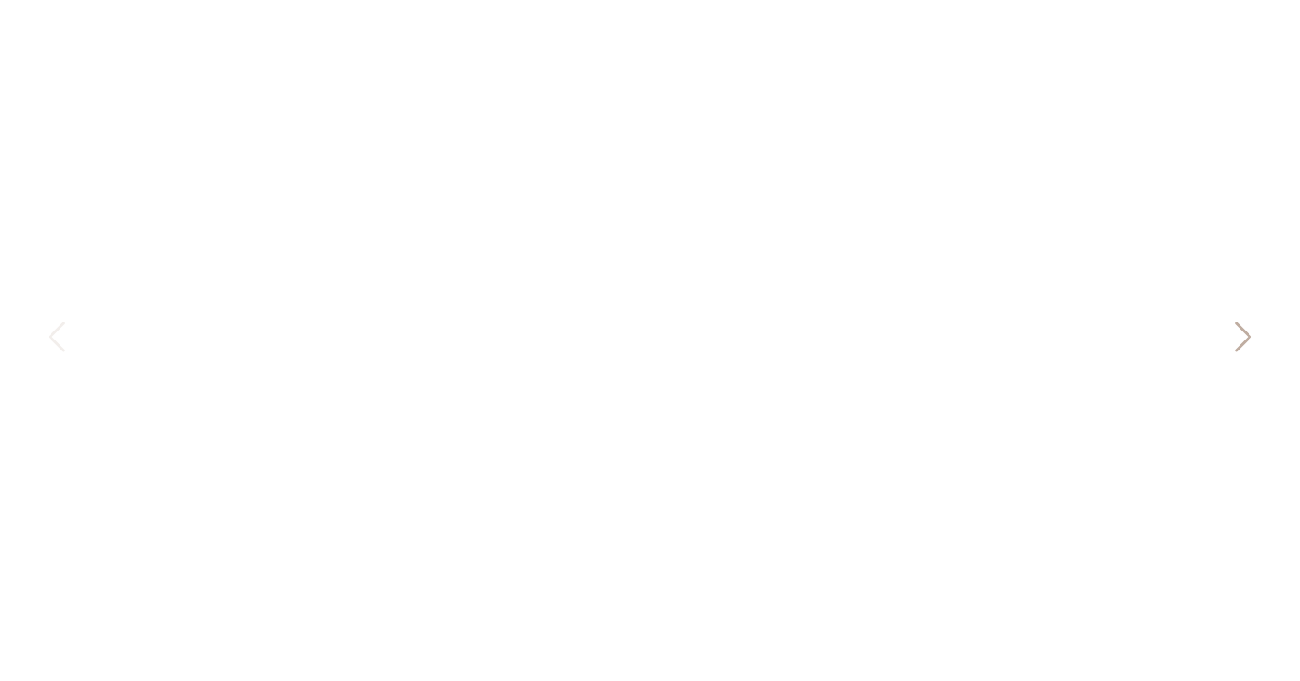
click at [1239, 333] on icon at bounding box center [1241, 341] width 45 height 54
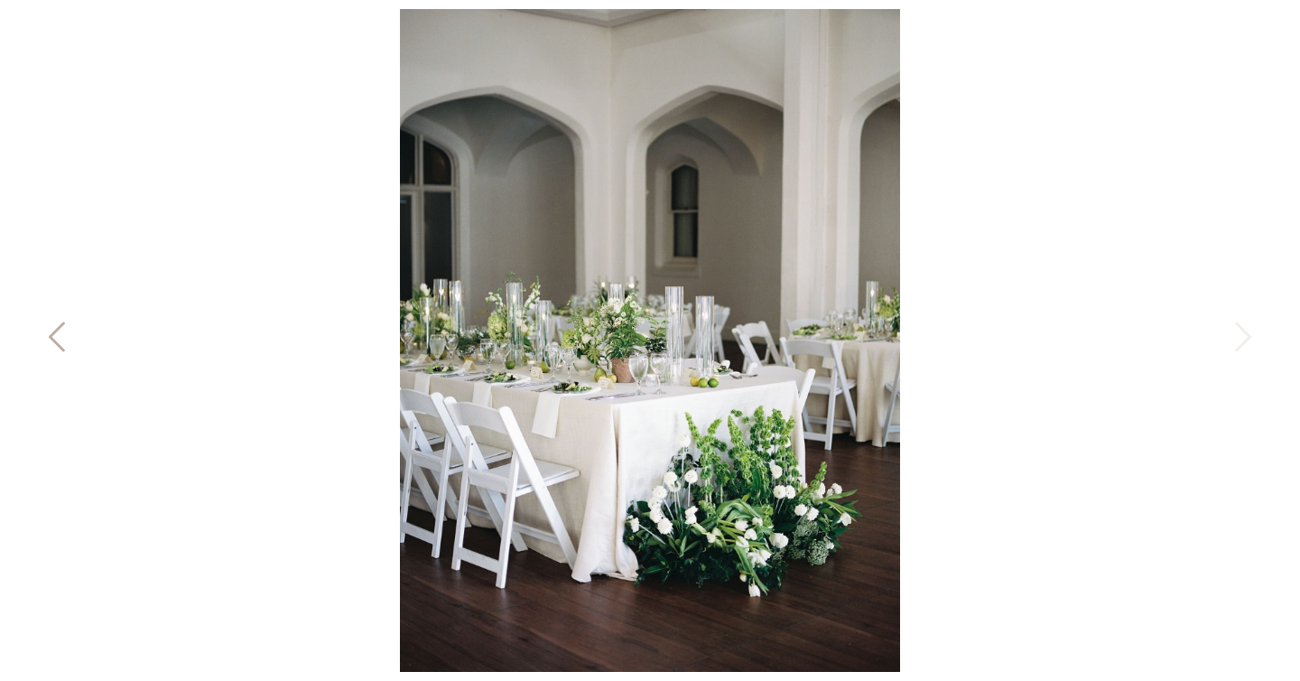
click at [57, 325] on icon at bounding box center [58, 341] width 45 height 54
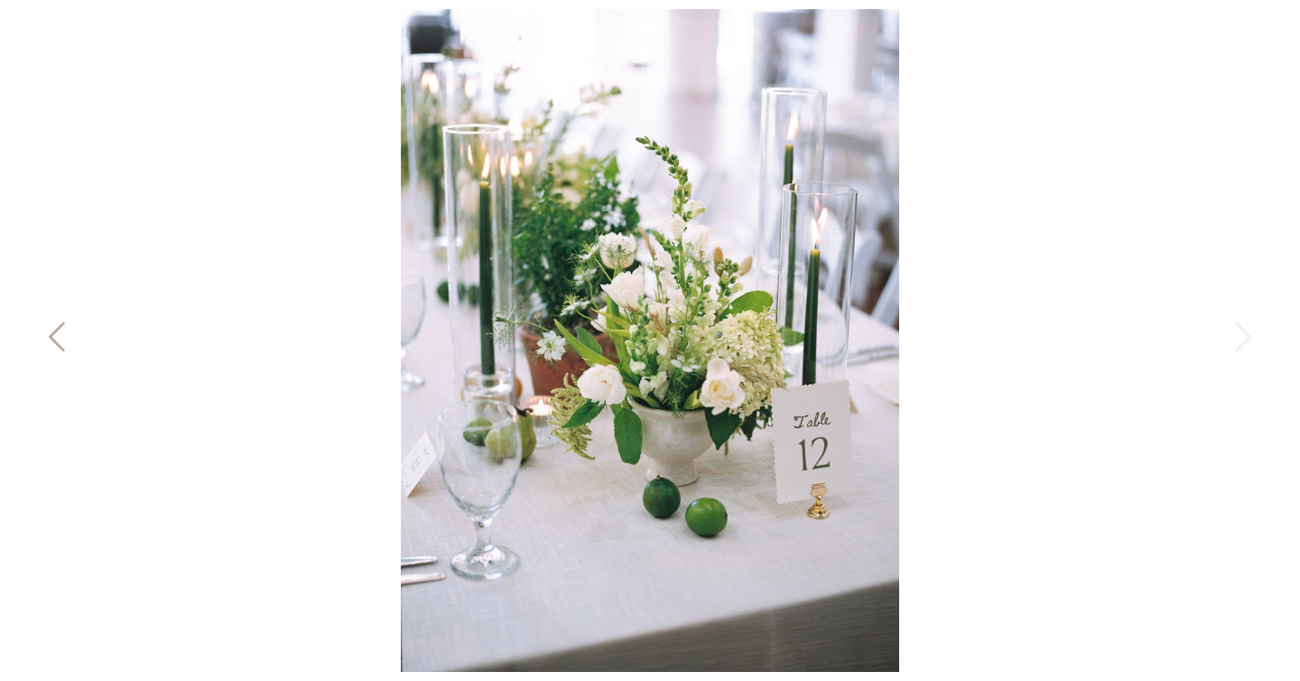
click at [67, 339] on icon at bounding box center [58, 341] width 45 height 54
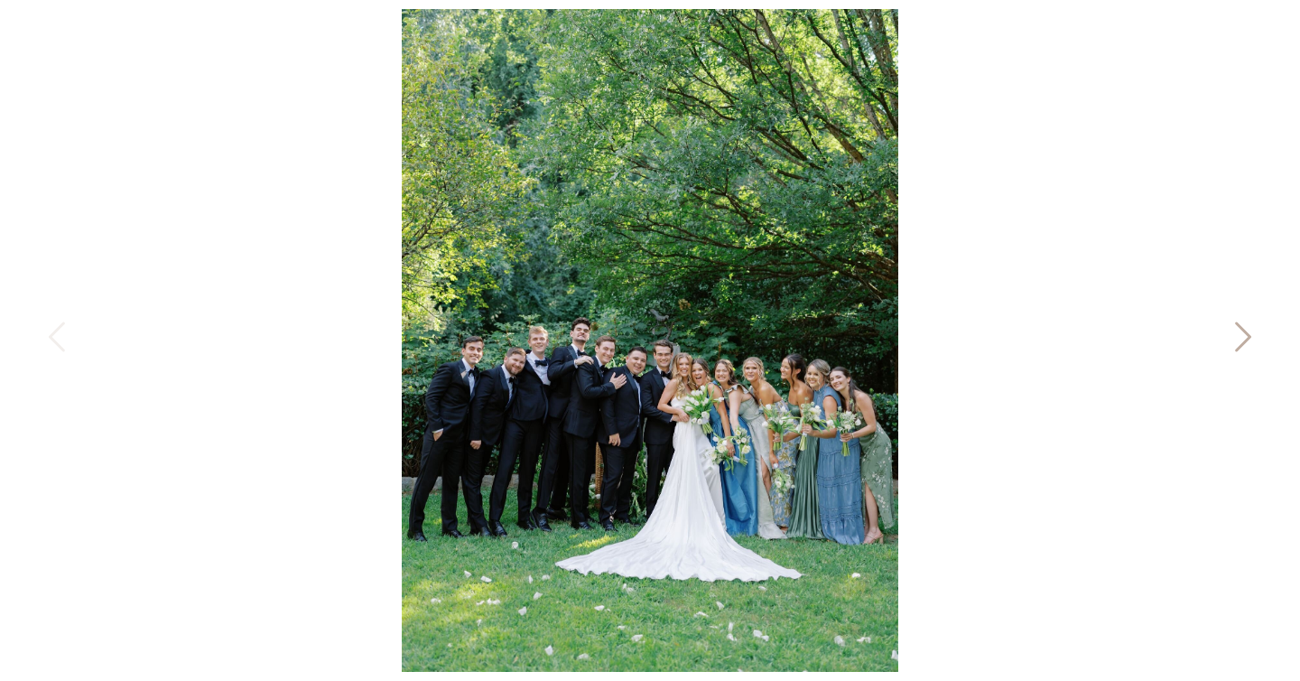
click at [1231, 349] on icon at bounding box center [1241, 341] width 45 height 54
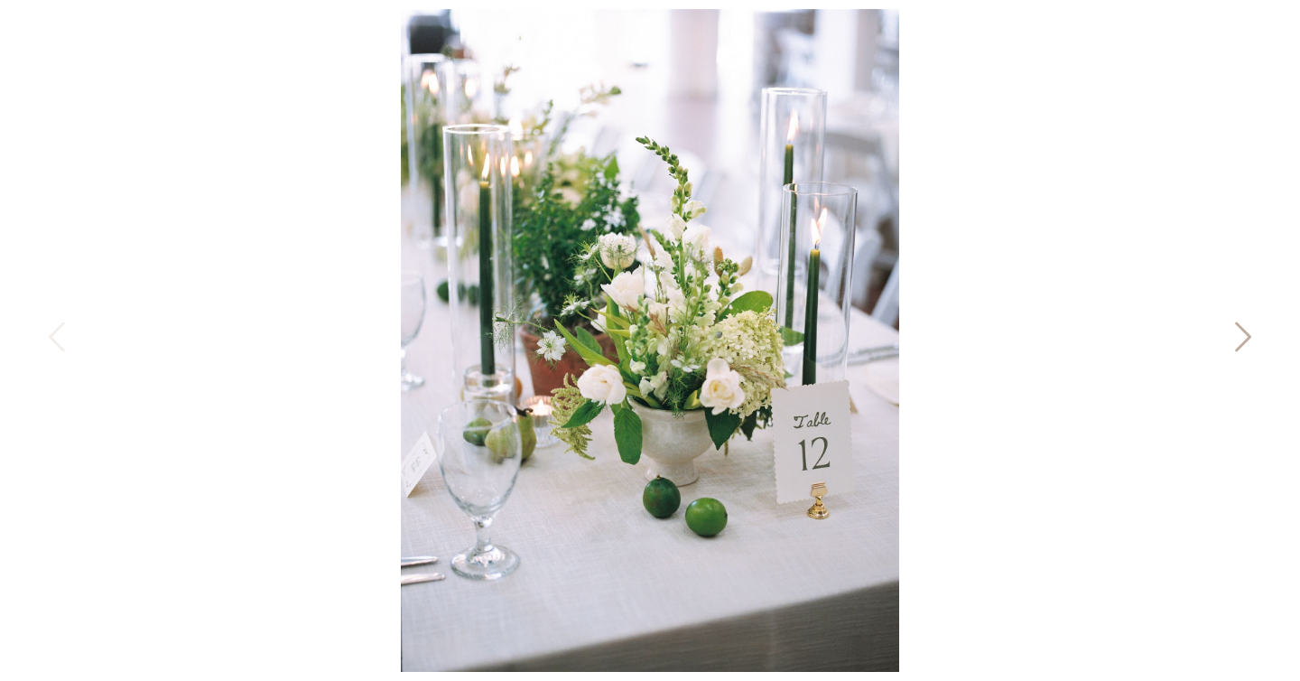
click at [1231, 349] on icon at bounding box center [1241, 341] width 45 height 54
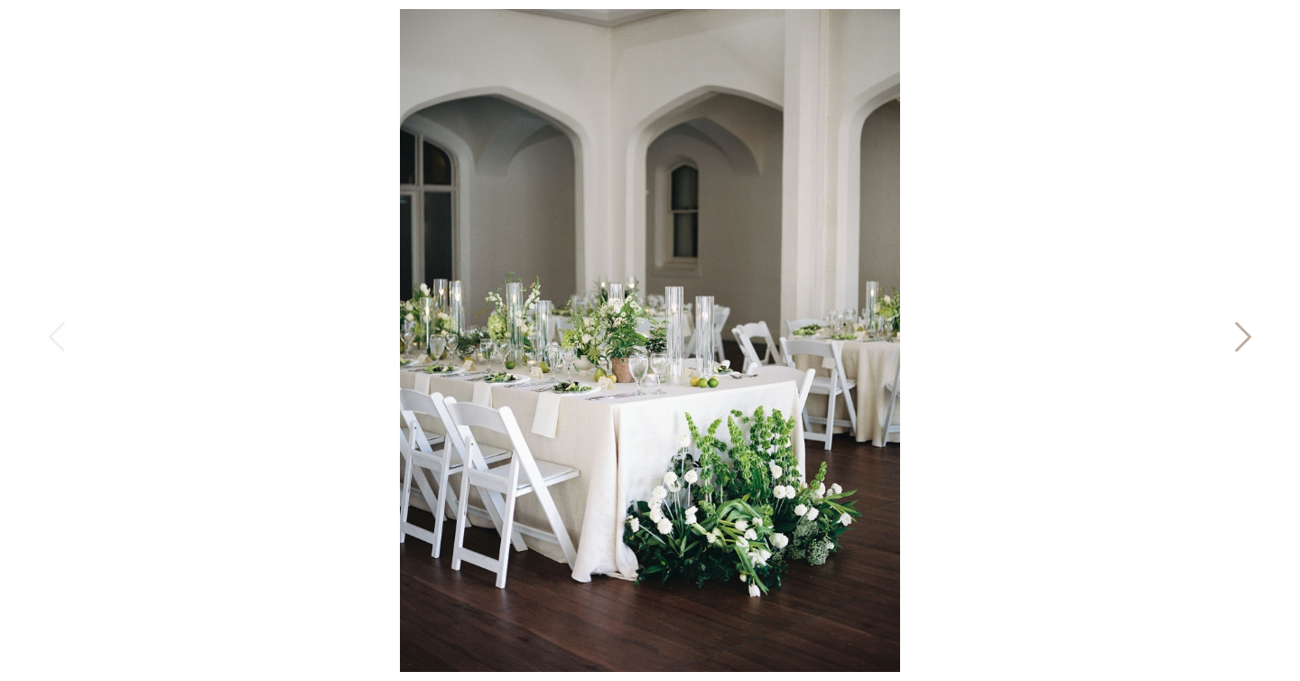
click at [1231, 349] on icon at bounding box center [1241, 341] width 45 height 54
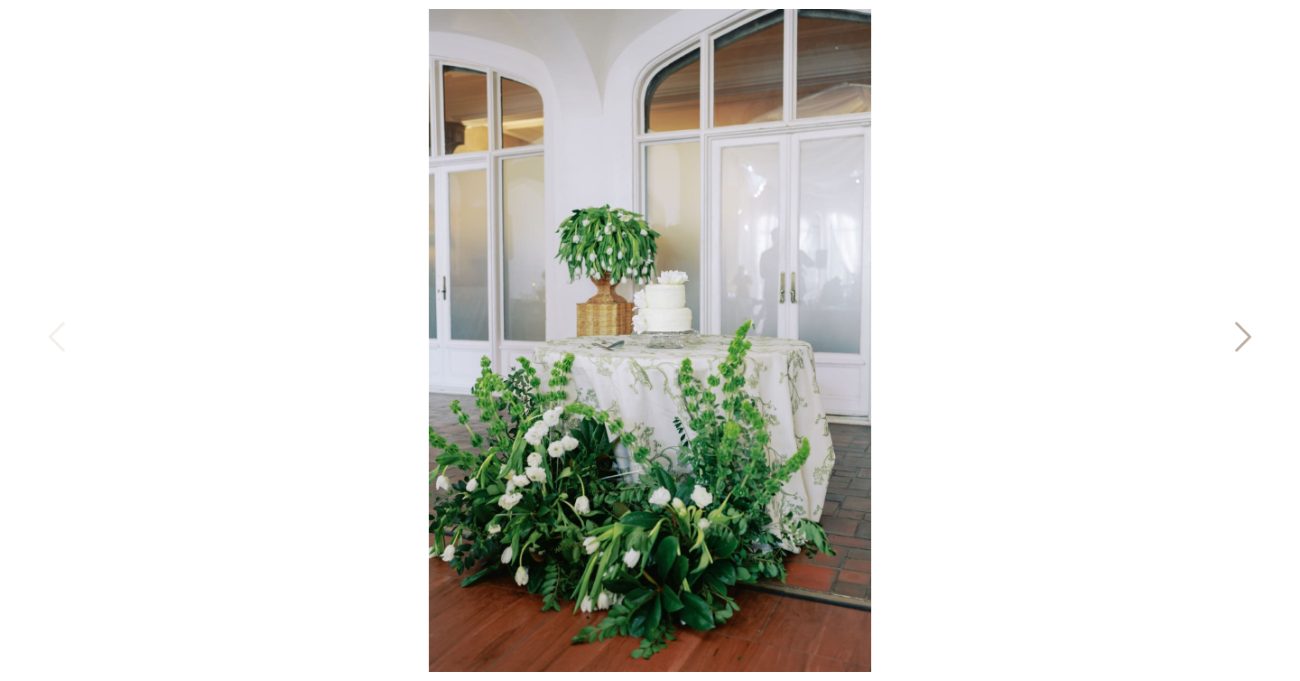
click at [1231, 349] on icon at bounding box center [1241, 341] width 45 height 54
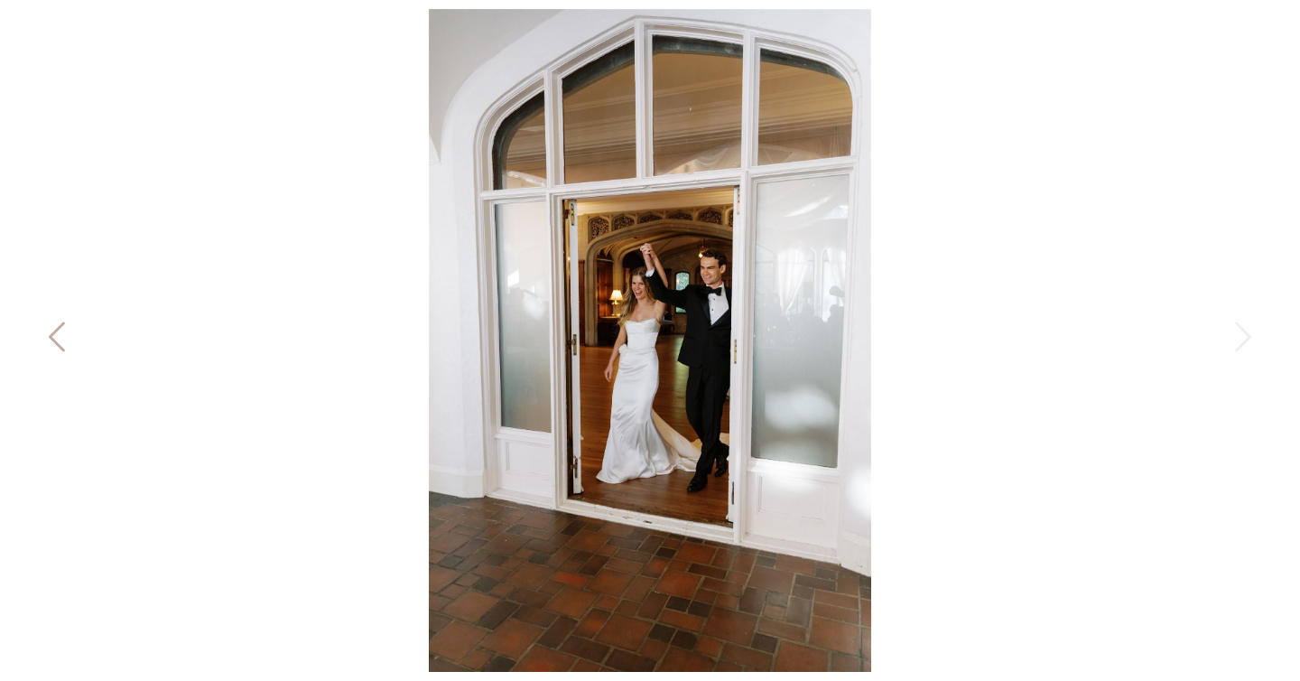
click at [53, 322] on icon at bounding box center [58, 341] width 45 height 54
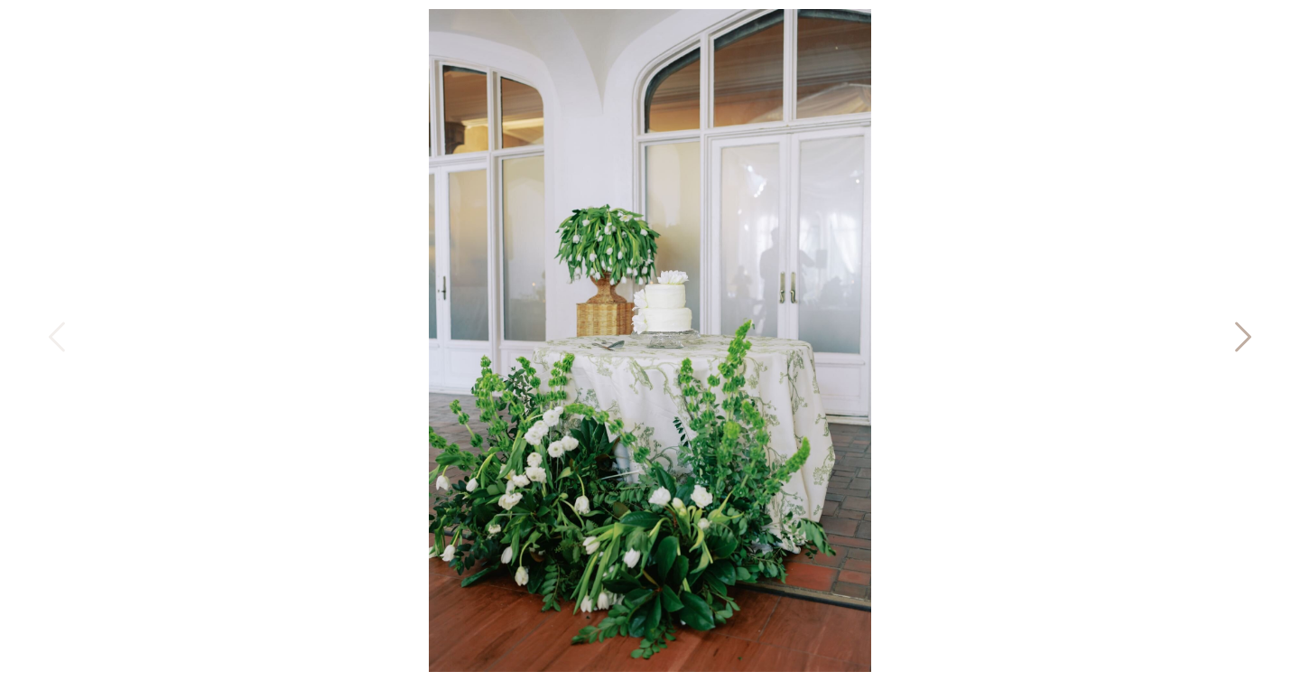
click at [1246, 331] on icon at bounding box center [1243, 337] width 16 height 30
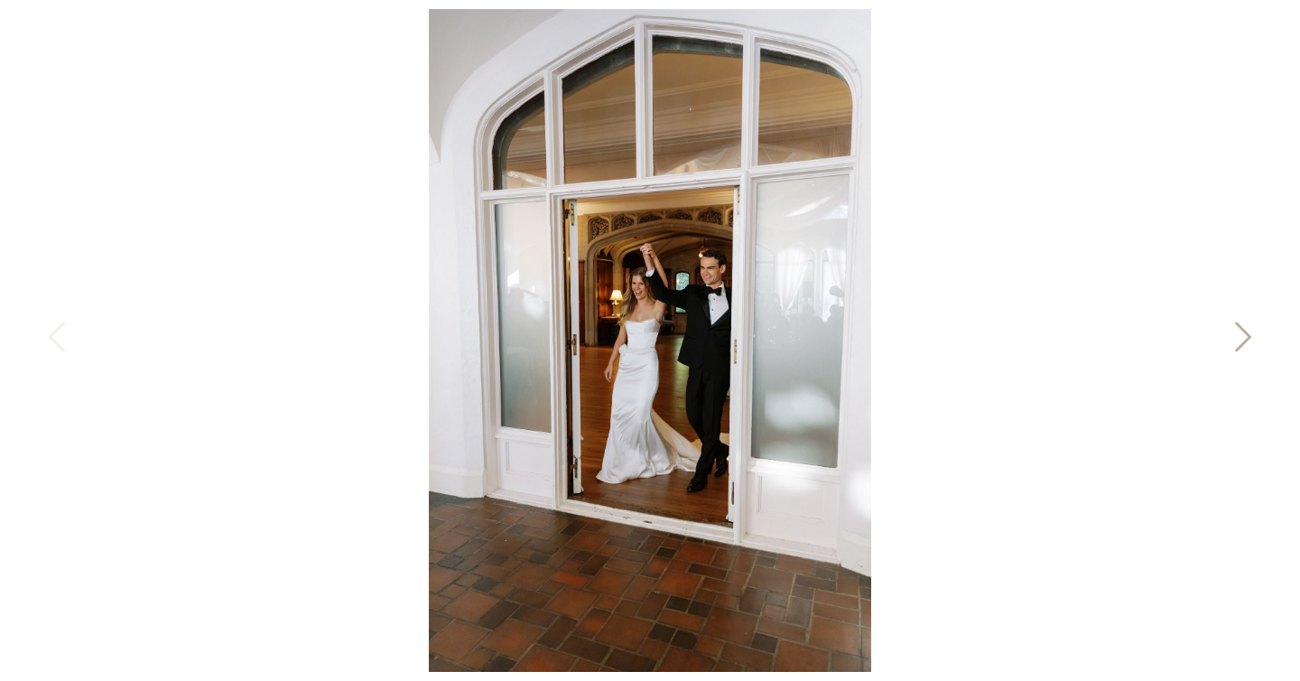
click at [1246, 331] on icon at bounding box center [1243, 337] width 16 height 30
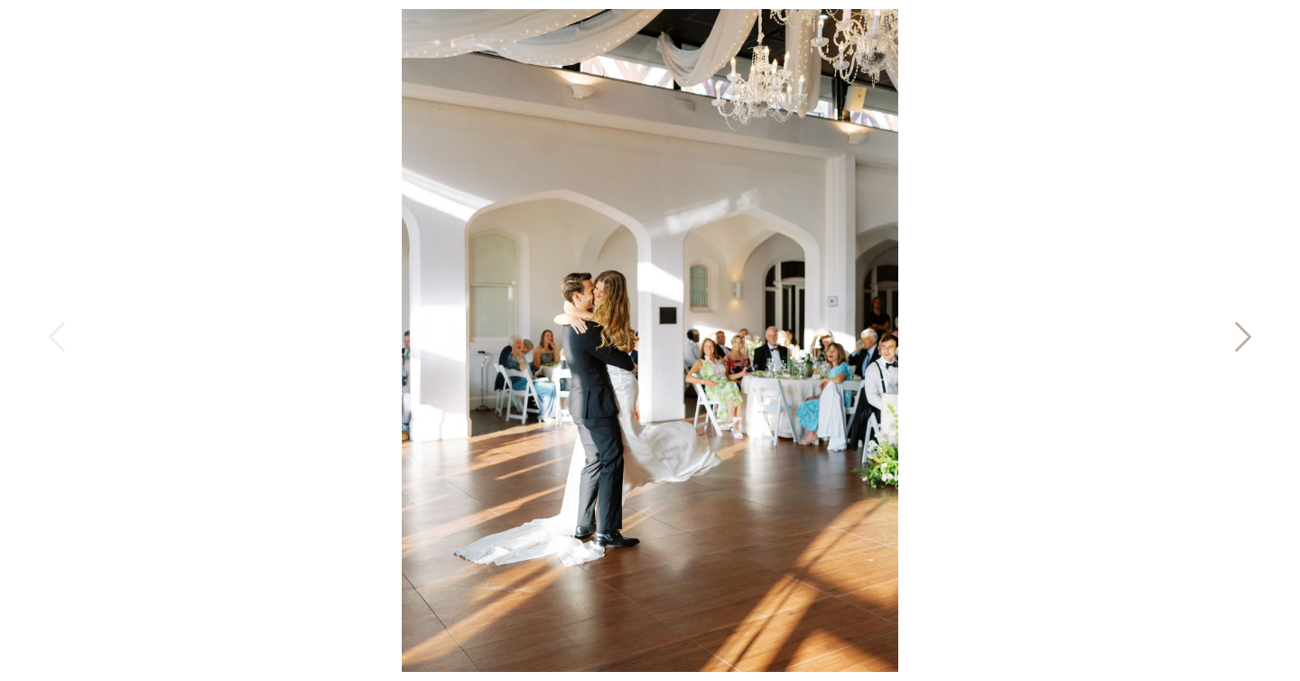
click at [1246, 331] on icon at bounding box center [1243, 337] width 16 height 30
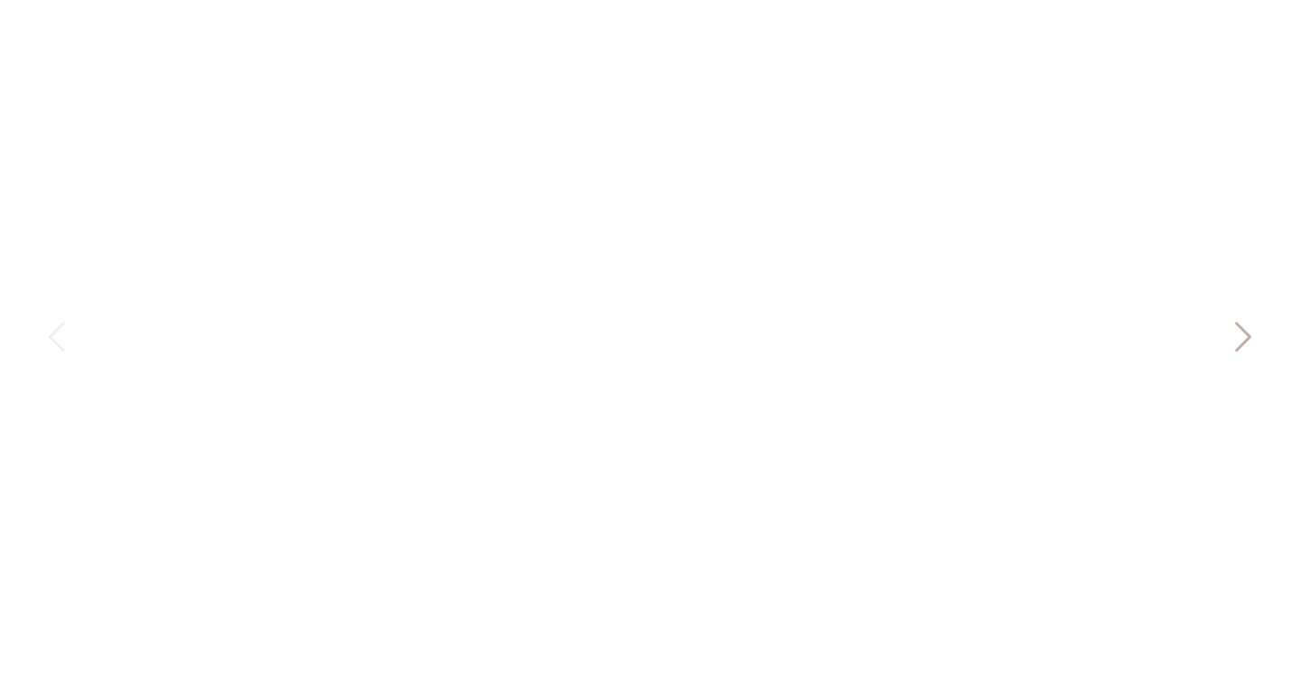
click at [1246, 331] on icon at bounding box center [1243, 337] width 16 height 30
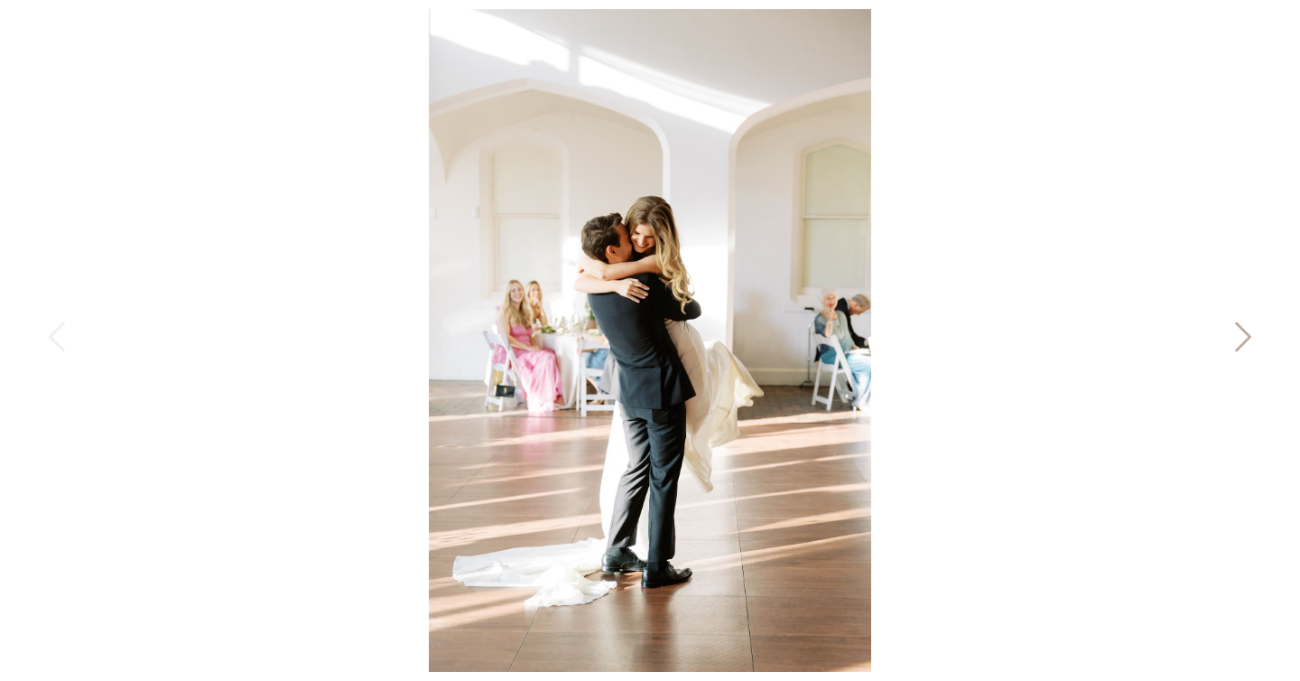
click at [1246, 331] on icon at bounding box center [1243, 337] width 16 height 30
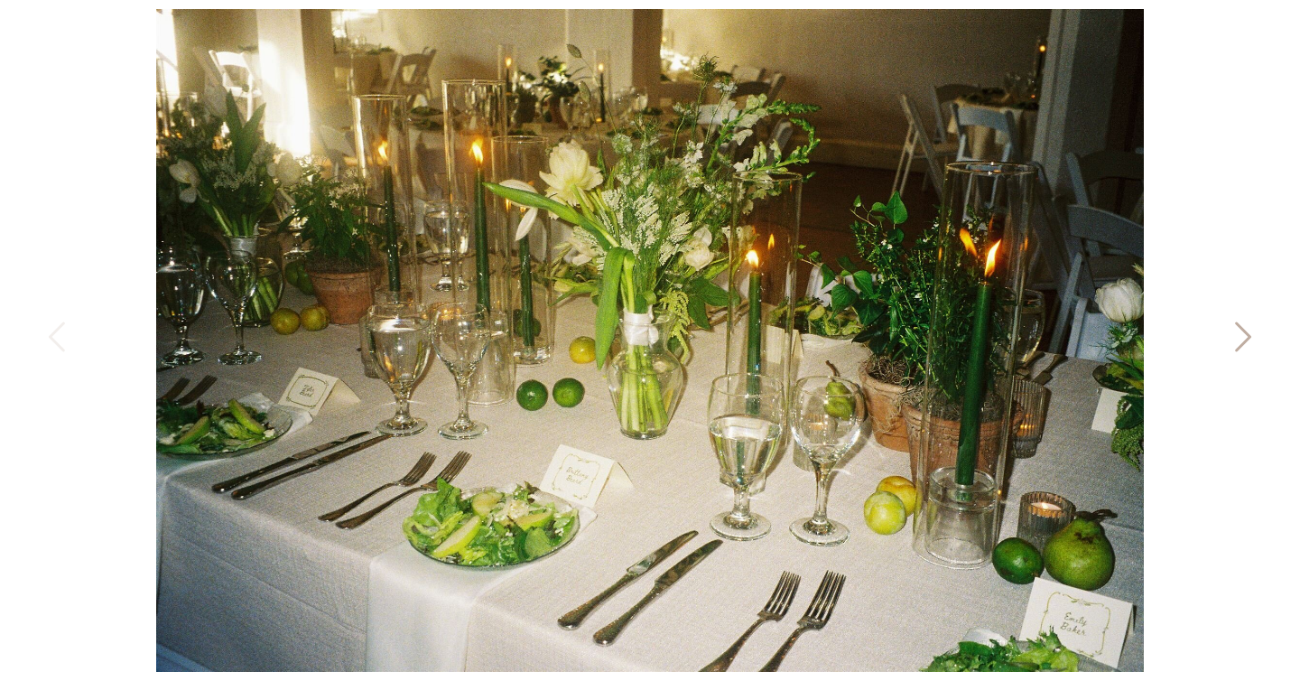
click at [1240, 337] on icon at bounding box center [1241, 341] width 45 height 54
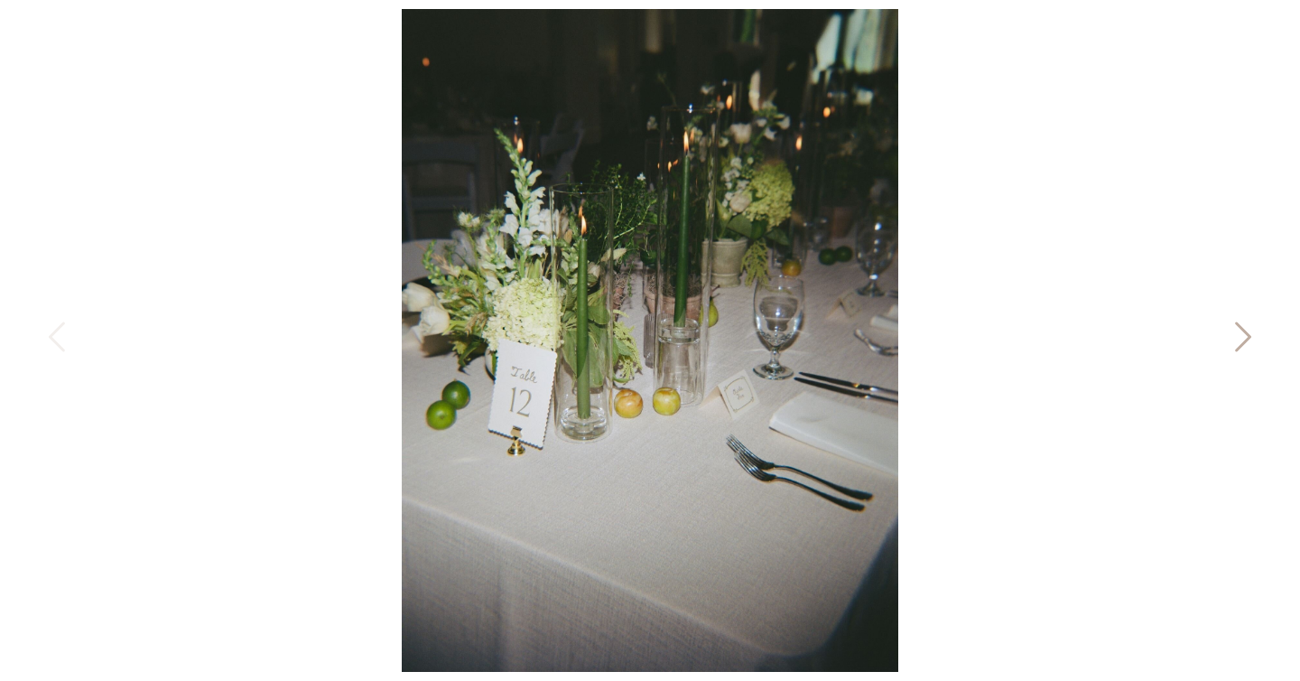
click at [1240, 328] on icon at bounding box center [1243, 337] width 16 height 30
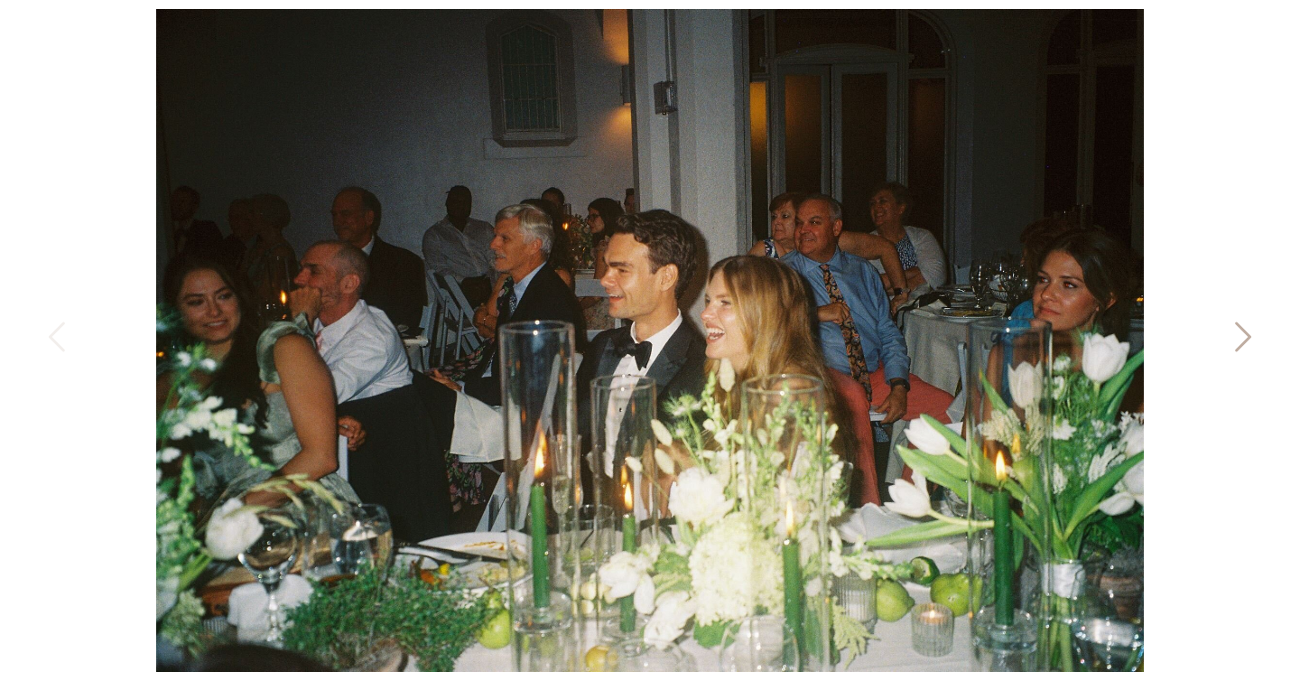
click at [1238, 329] on icon at bounding box center [1241, 341] width 45 height 54
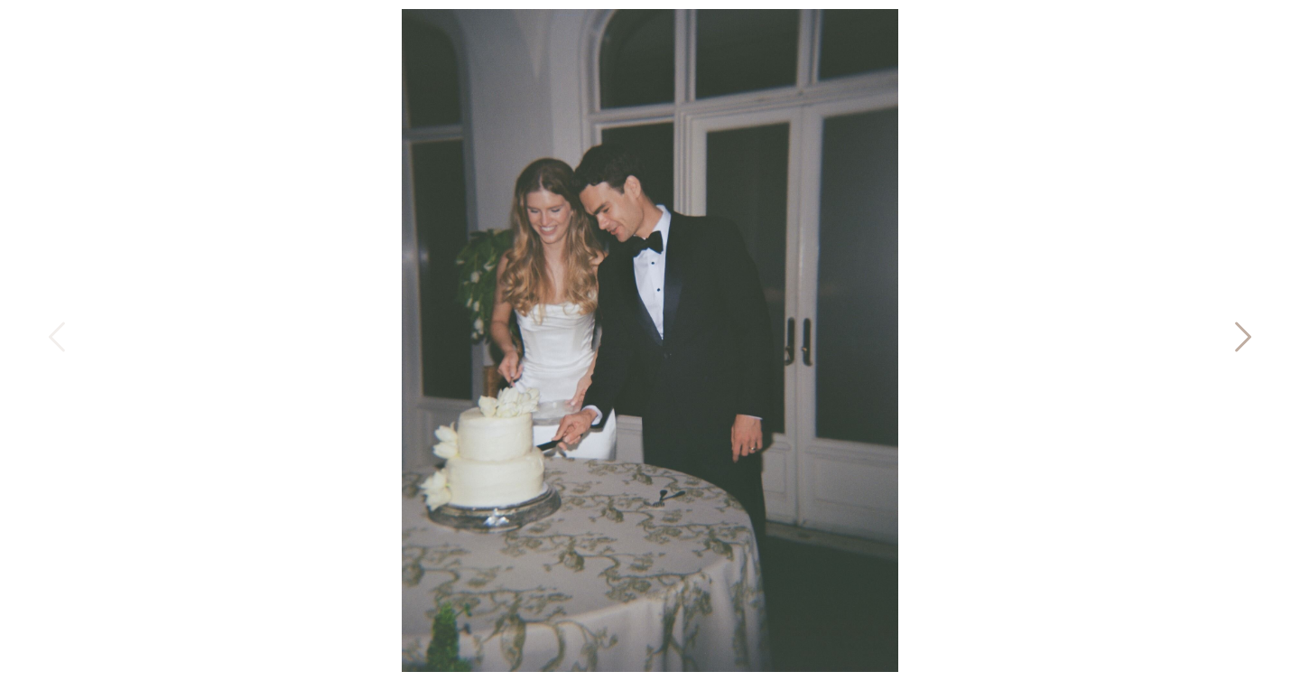
click at [1238, 329] on icon at bounding box center [1241, 341] width 45 height 54
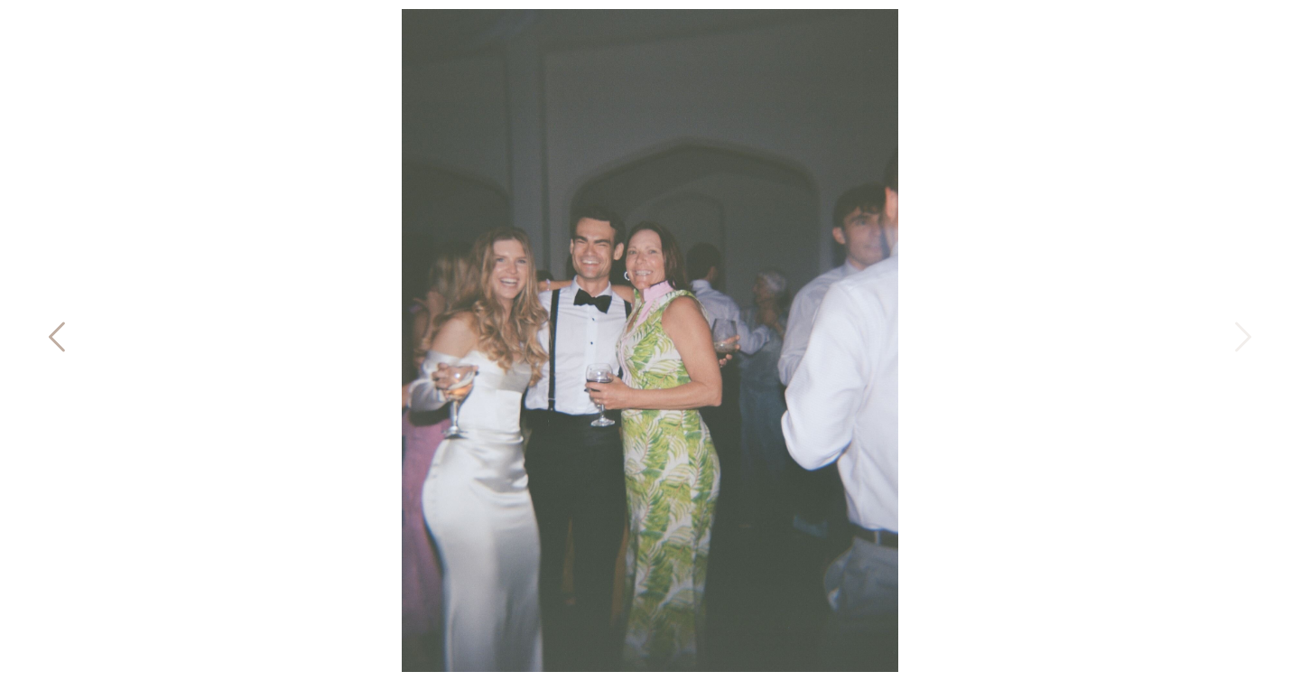
click at [65, 315] on icon at bounding box center [58, 341] width 45 height 54
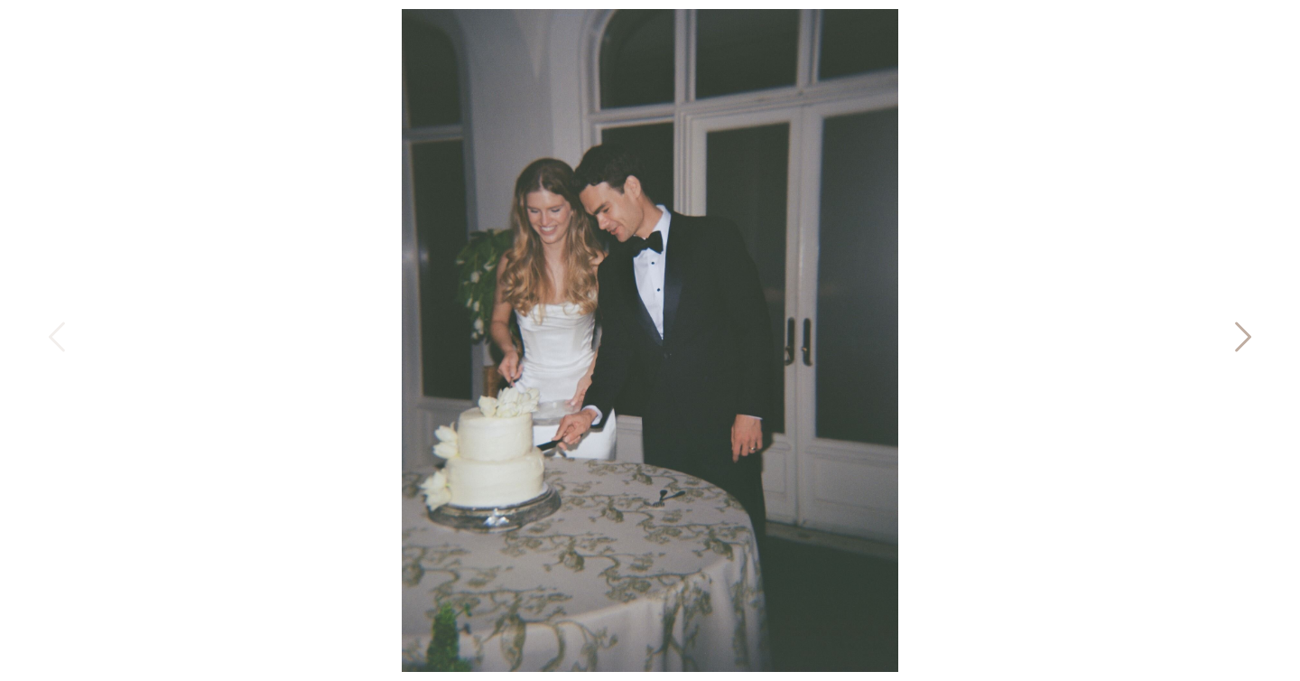
click at [1238, 327] on icon at bounding box center [1241, 341] width 45 height 54
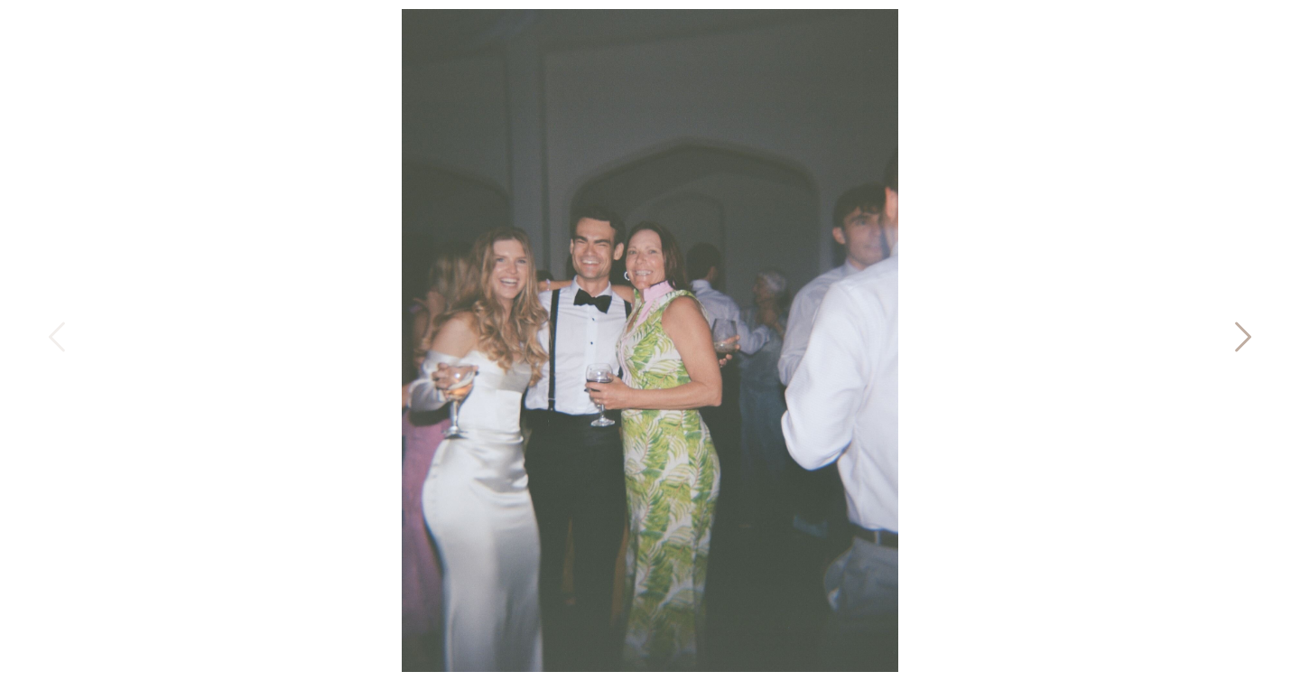
click at [1238, 327] on icon at bounding box center [1241, 341] width 45 height 54
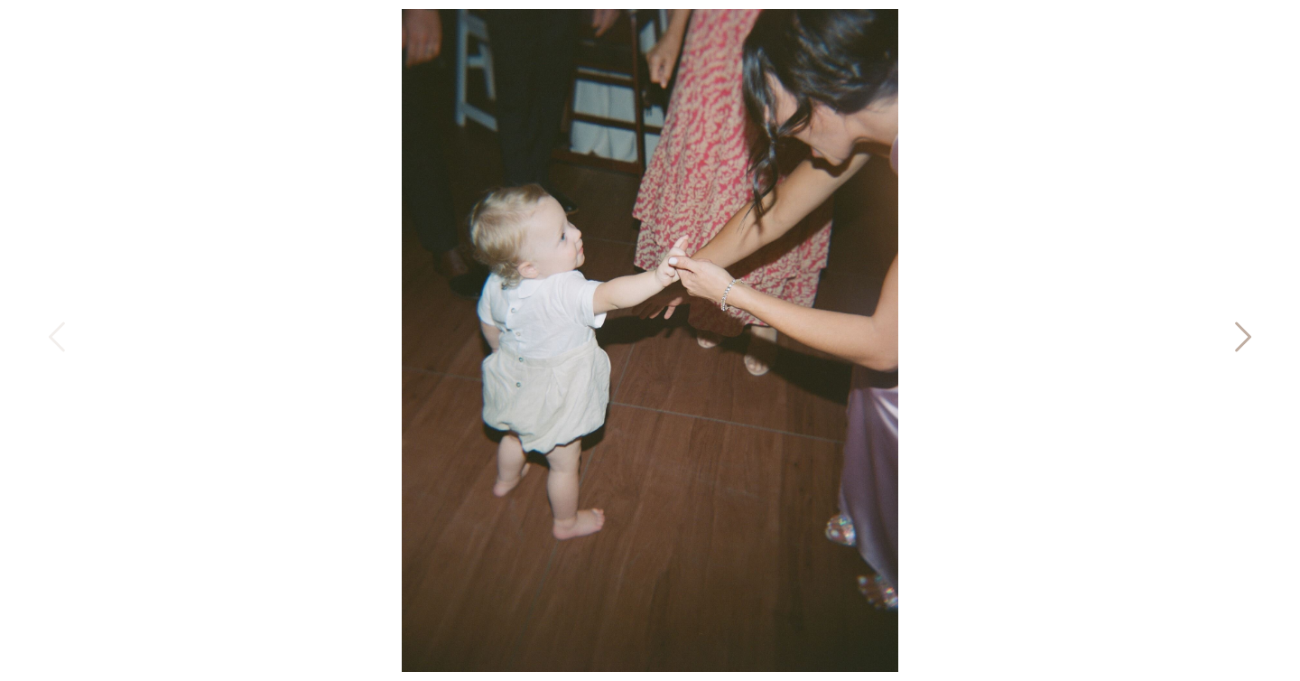
click at [1238, 327] on icon at bounding box center [1241, 341] width 45 height 54
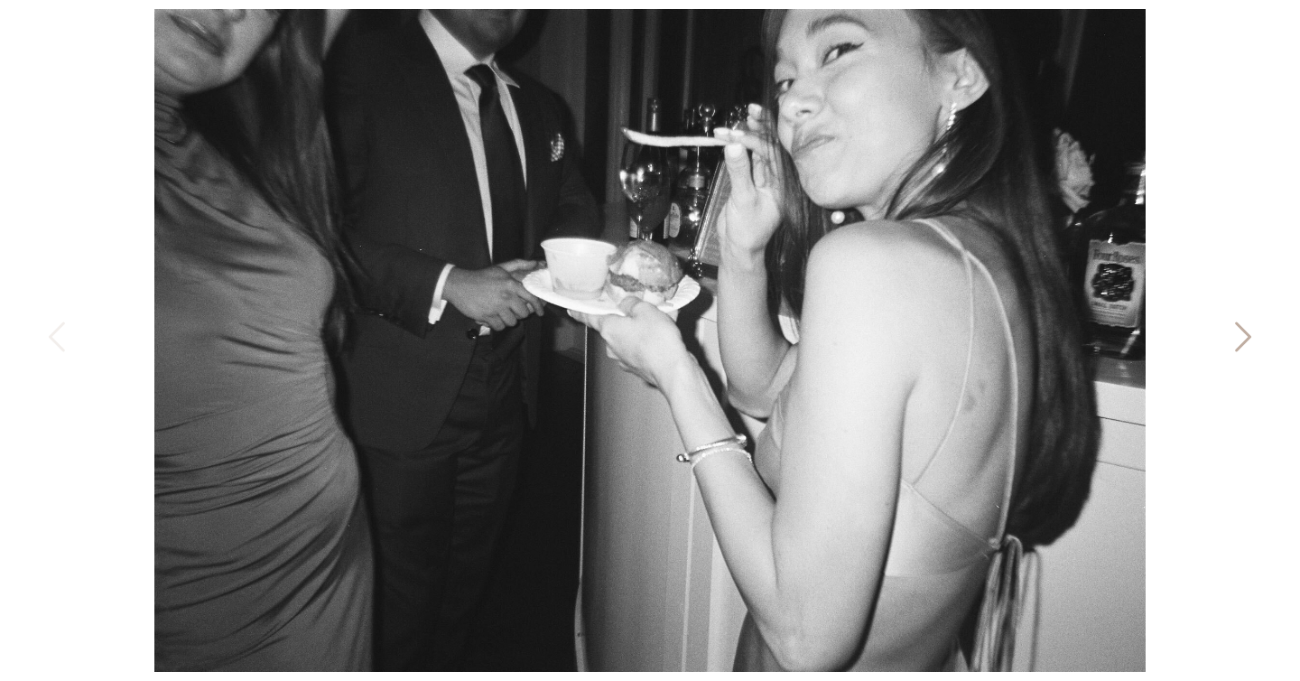
click at [1238, 327] on icon at bounding box center [1241, 341] width 45 height 54
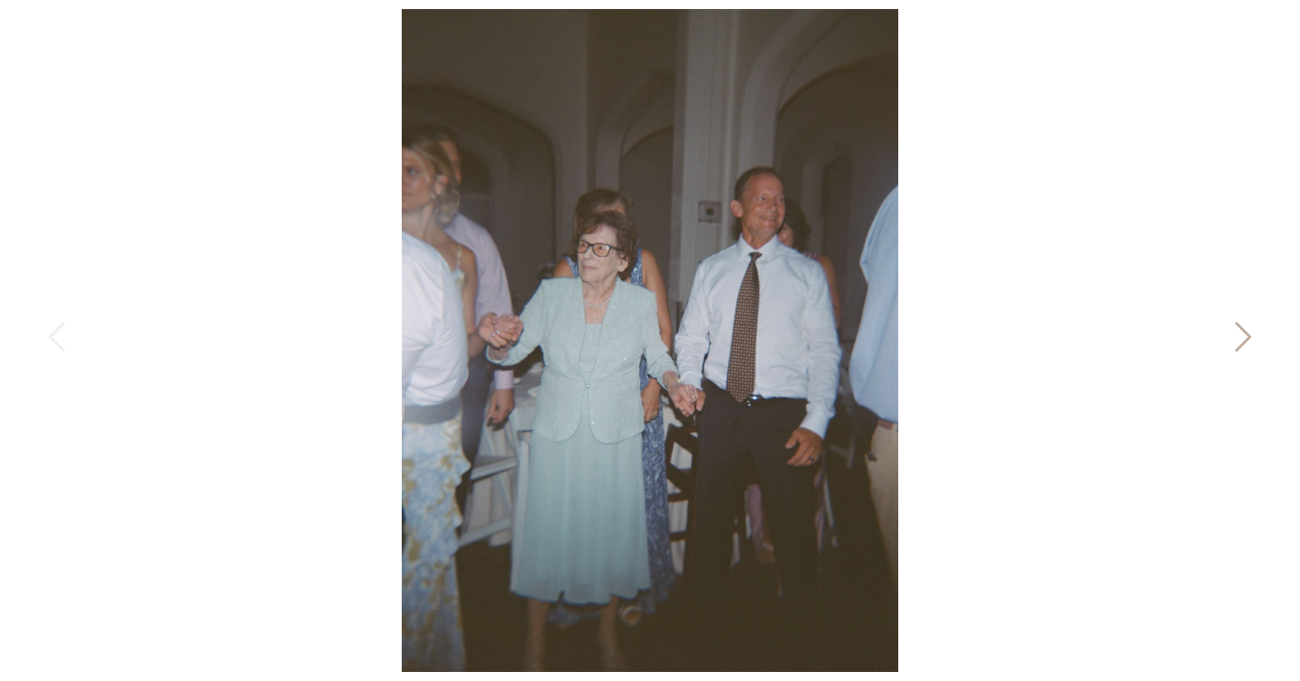
click at [1236, 326] on icon at bounding box center [1241, 341] width 45 height 54
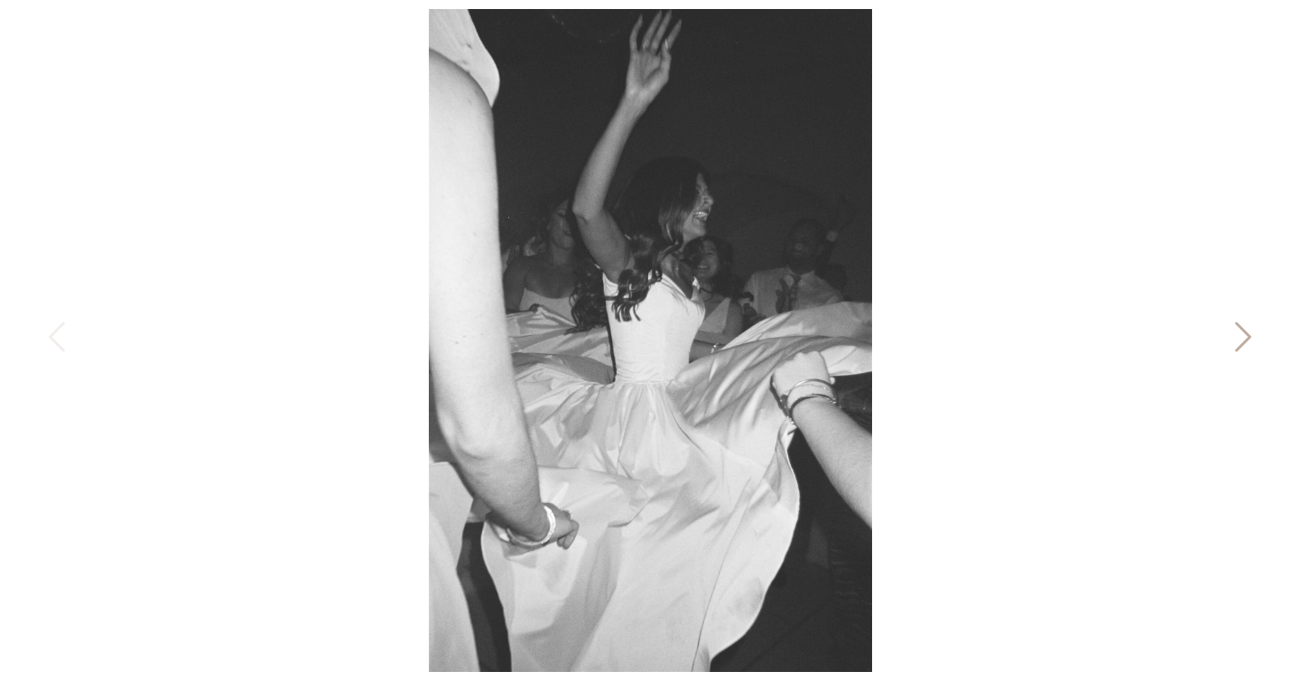
click at [1236, 326] on icon at bounding box center [1241, 341] width 45 height 54
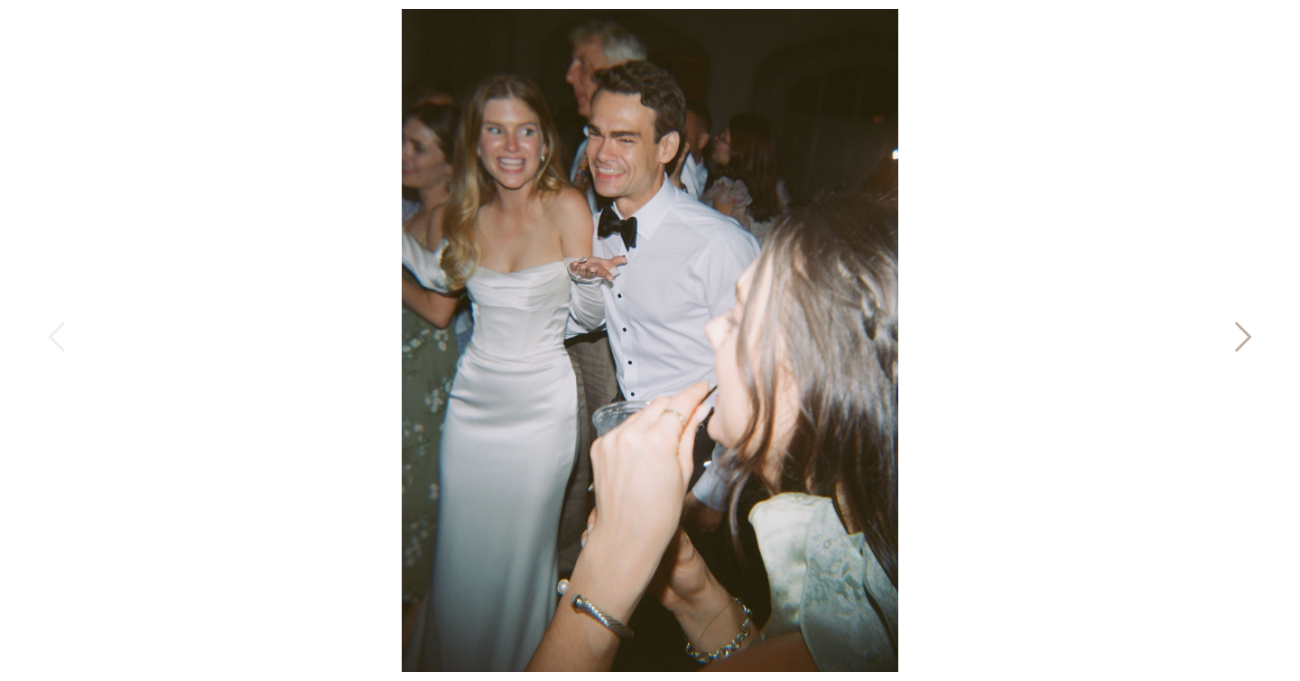
click at [1236, 326] on icon at bounding box center [1241, 341] width 45 height 54
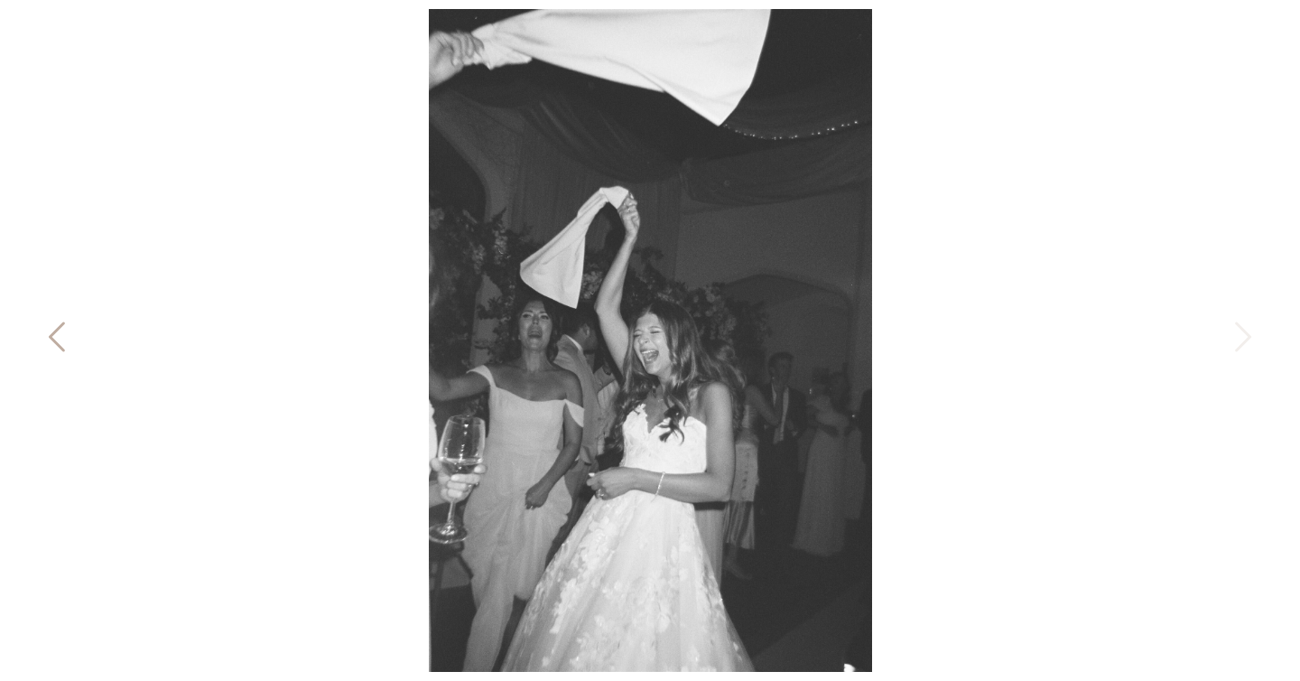
click at [53, 329] on icon at bounding box center [58, 341] width 45 height 54
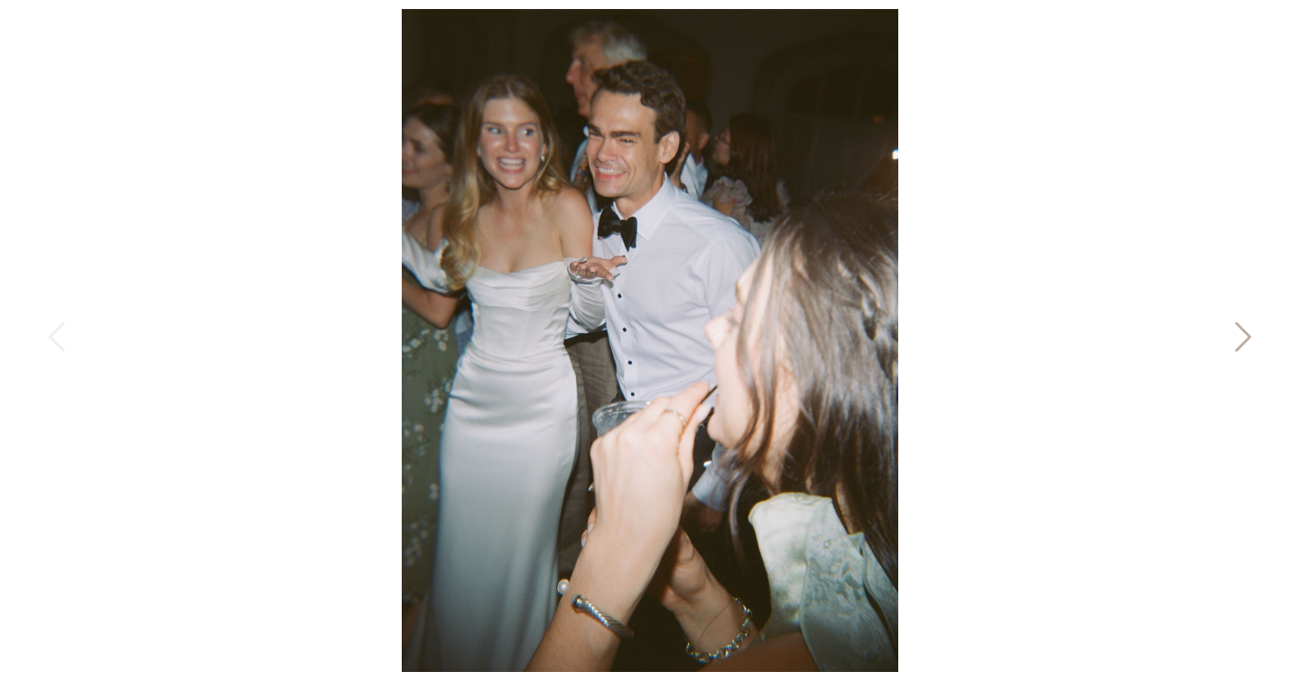
click at [1251, 339] on icon at bounding box center [1241, 341] width 45 height 54
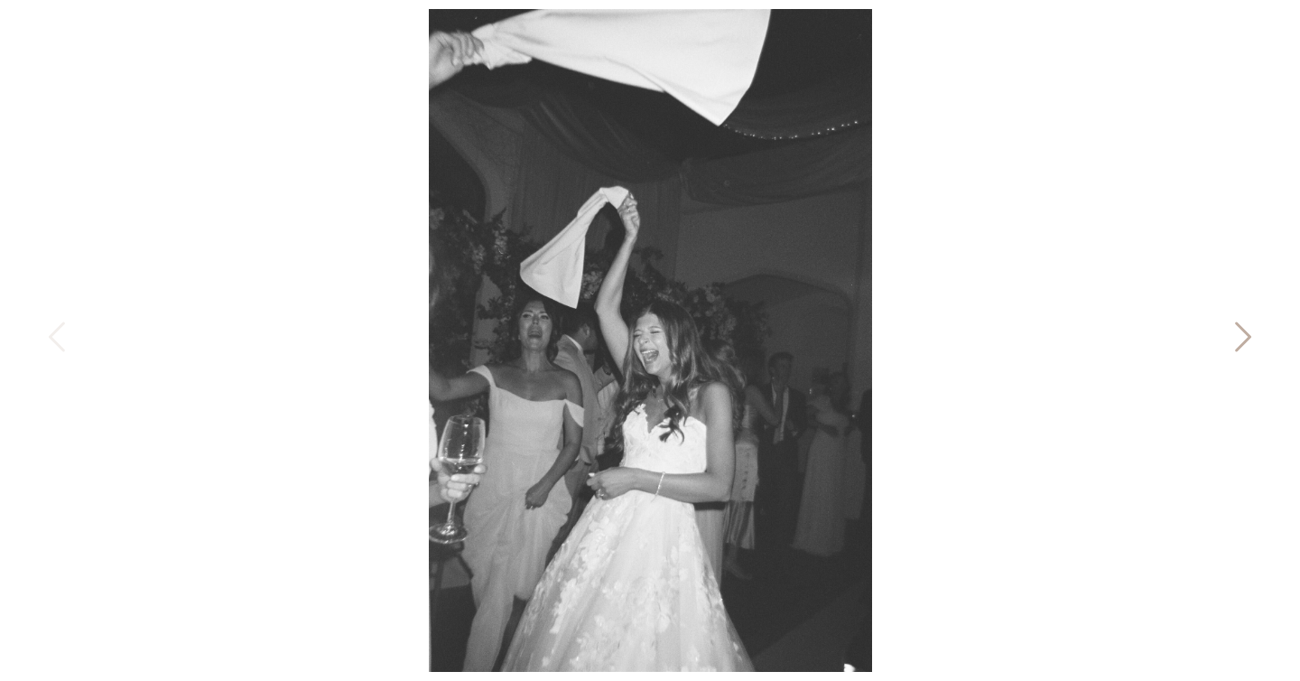
click at [1251, 339] on icon at bounding box center [1241, 341] width 45 height 54
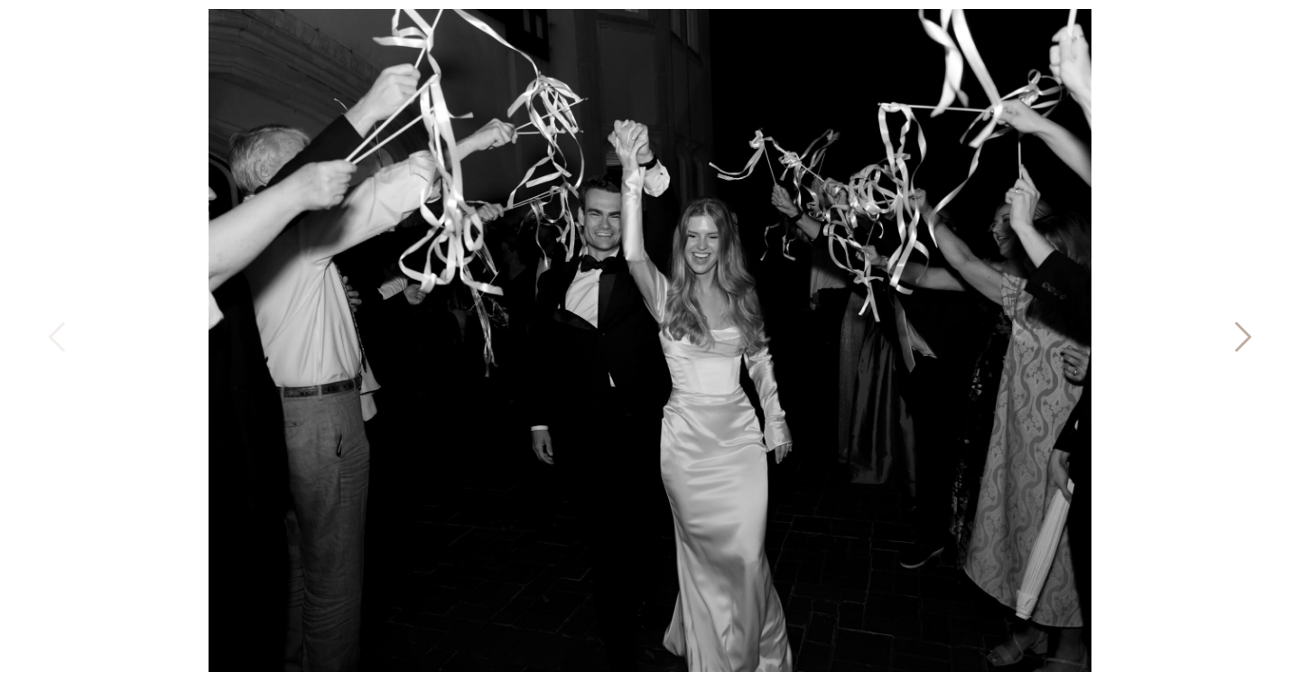
click at [1245, 334] on icon at bounding box center [1241, 341] width 45 height 54
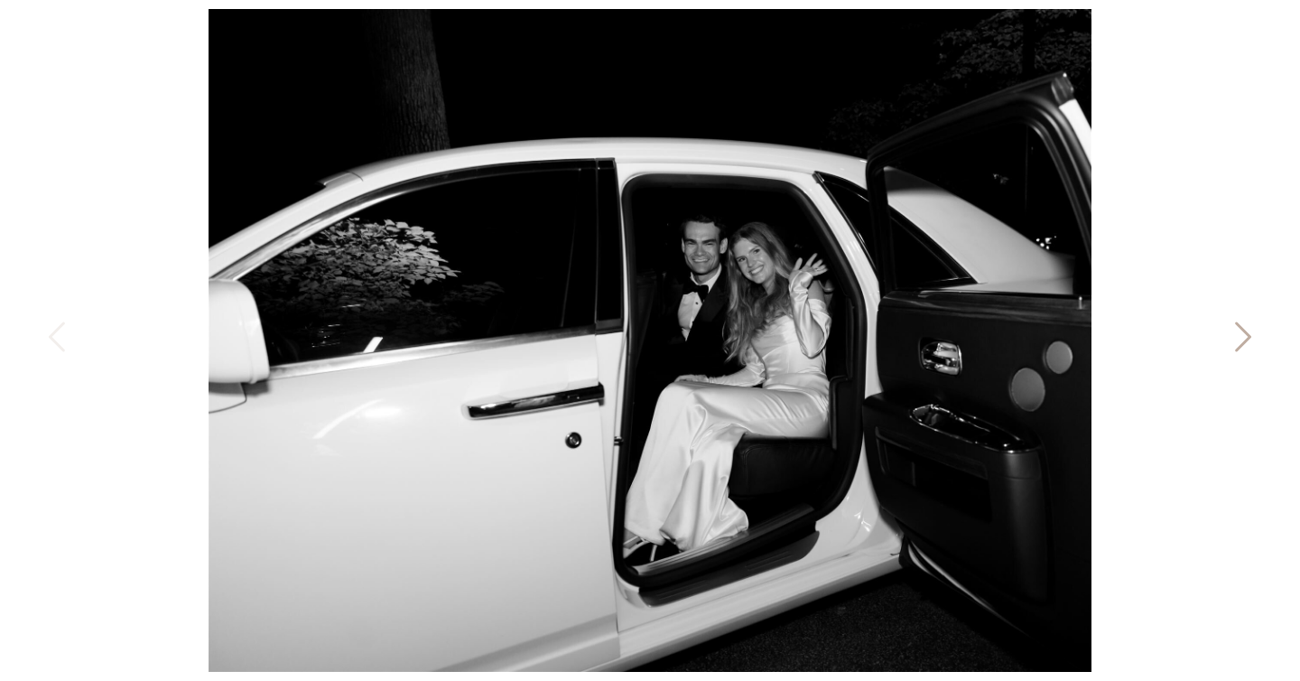
click at [1245, 334] on icon at bounding box center [1241, 341] width 45 height 54
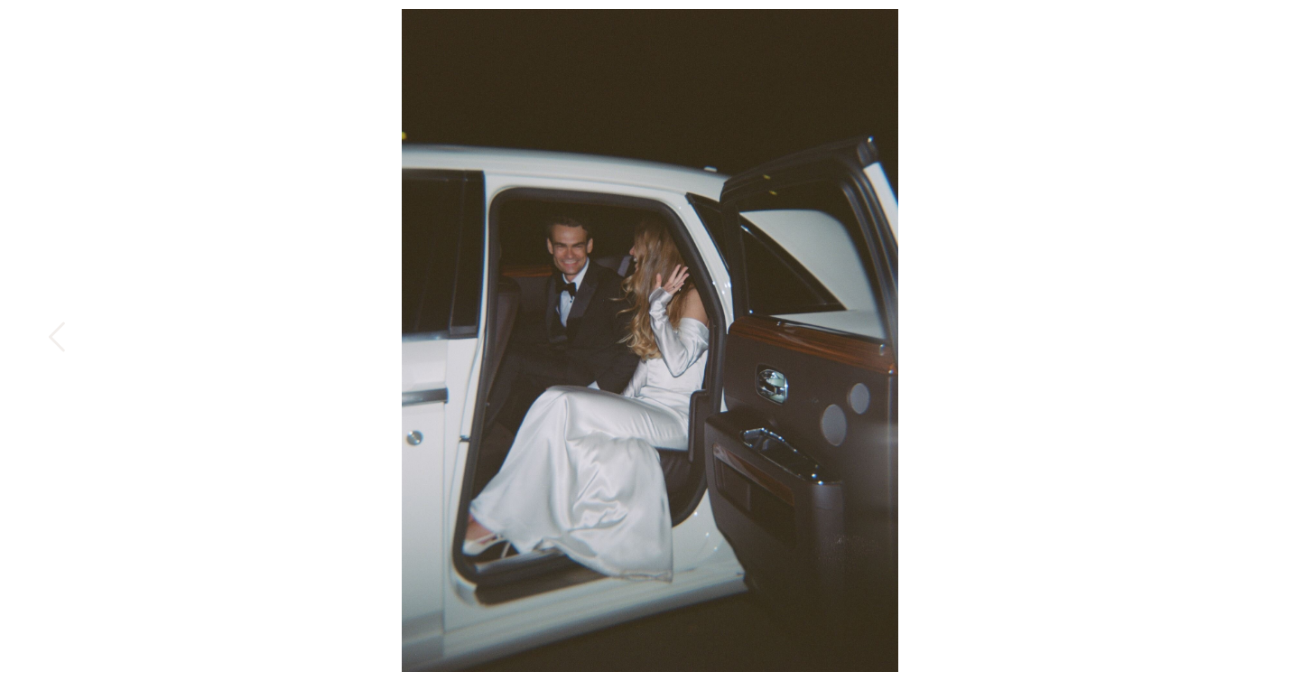
click at [1245, 334] on div at bounding box center [650, 340] width 1300 height 681
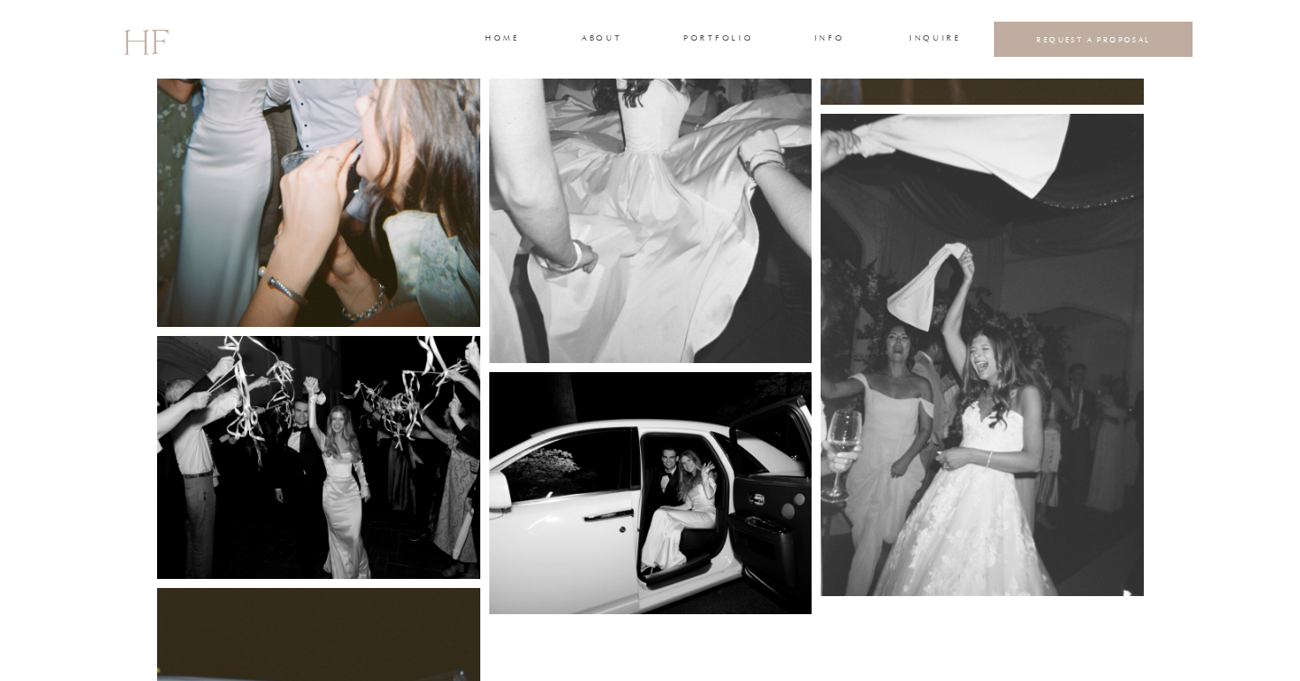
scroll to position [8157, 0]
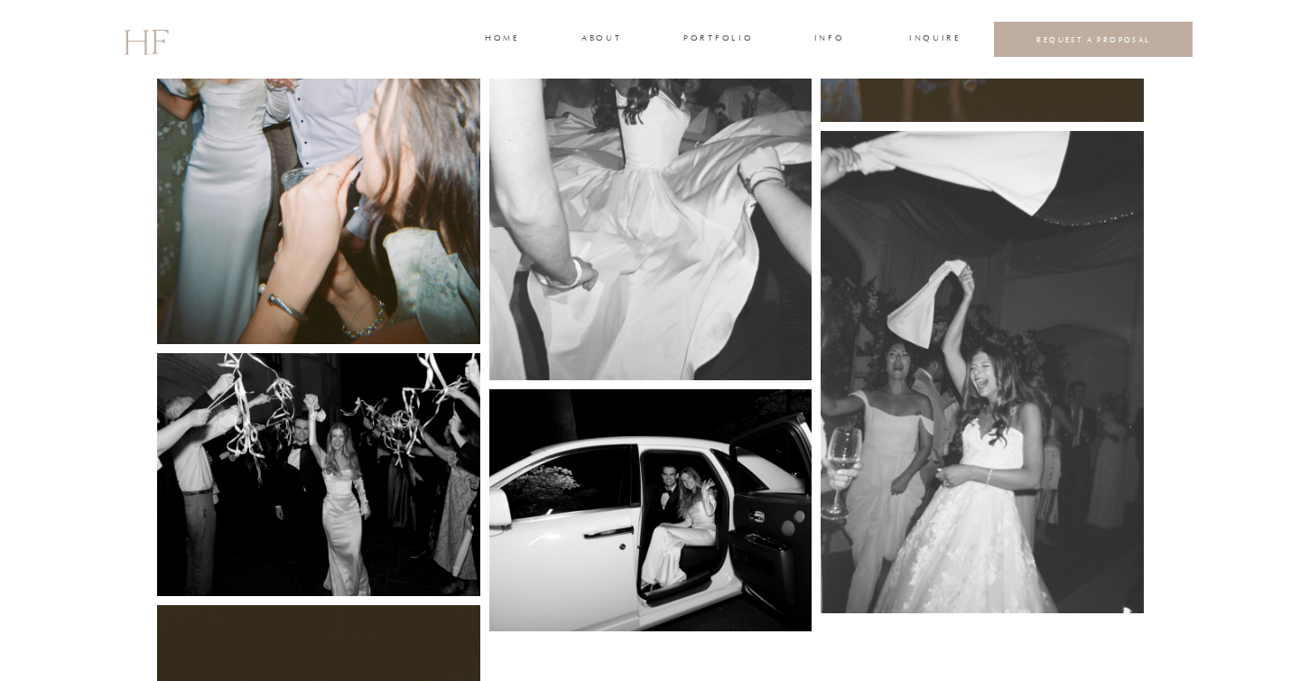
click at [676, 167] on img at bounding box center [650, 138] width 323 height 483
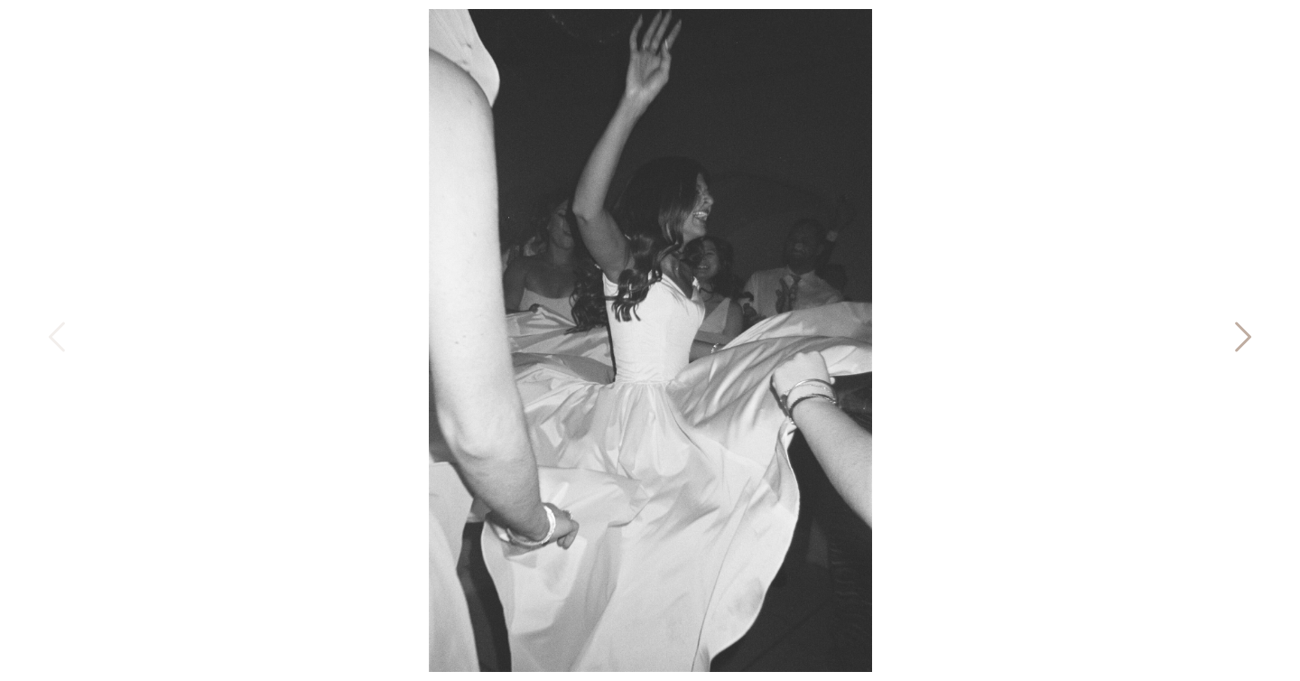
scroll to position [5321, 0]
click at [196, 237] on div at bounding box center [650, 340] width 1300 height 681
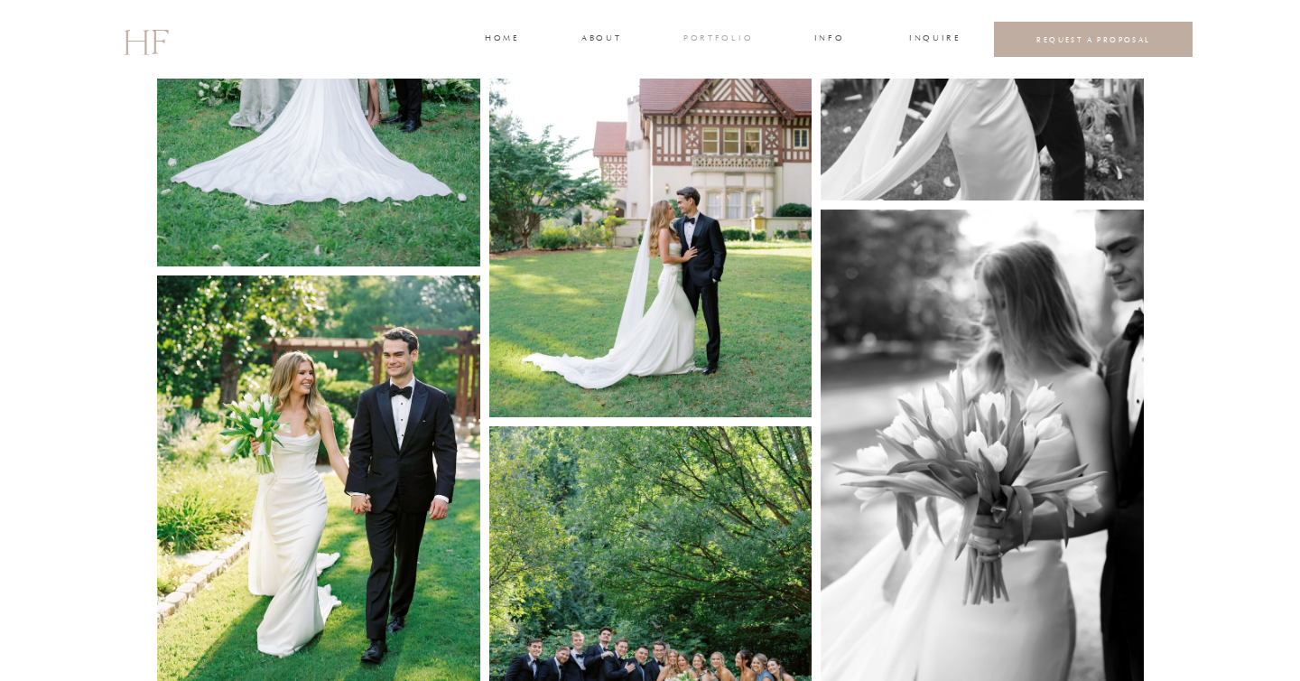
click at [725, 34] on h3 "portfolio" at bounding box center [717, 40] width 68 height 16
click at [713, 92] on h3 "FAMILIES" at bounding box center [718, 96] width 54 height 16
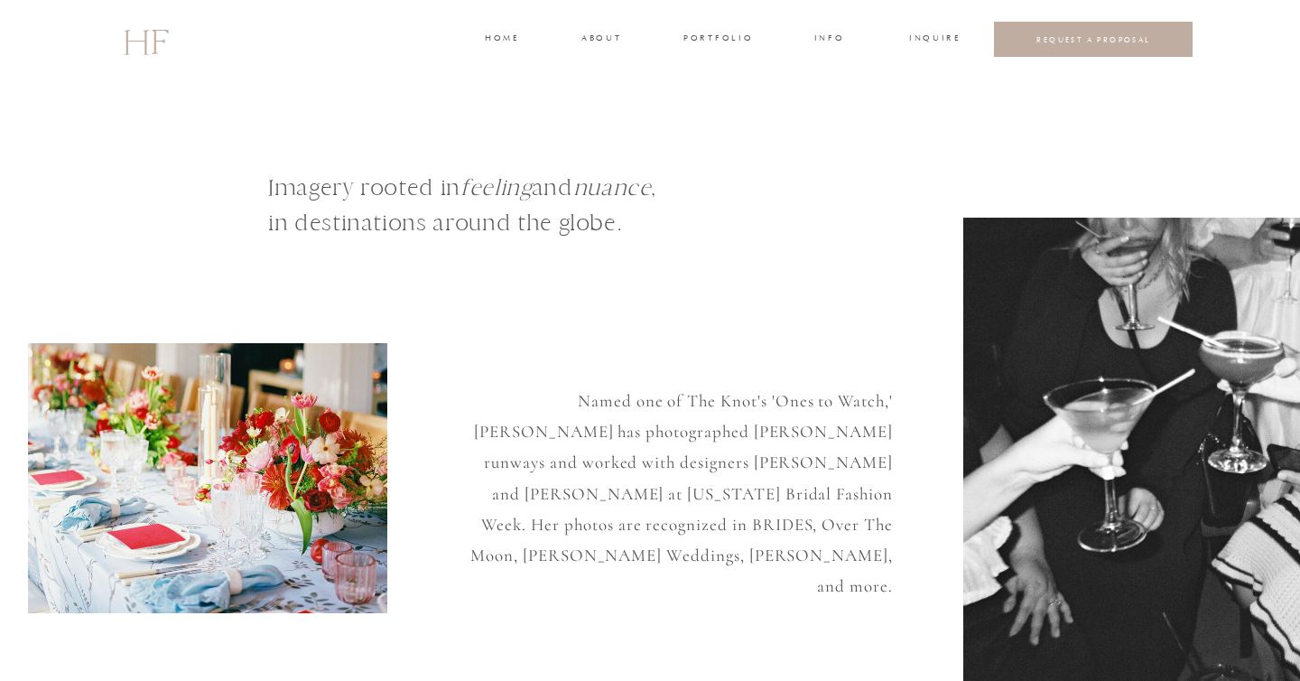
click at [715, 35] on h3 "portfolio" at bounding box center [717, 40] width 68 height 16
click at [717, 76] on h3 "WEDDINGS" at bounding box center [717, 80] width 63 height 16
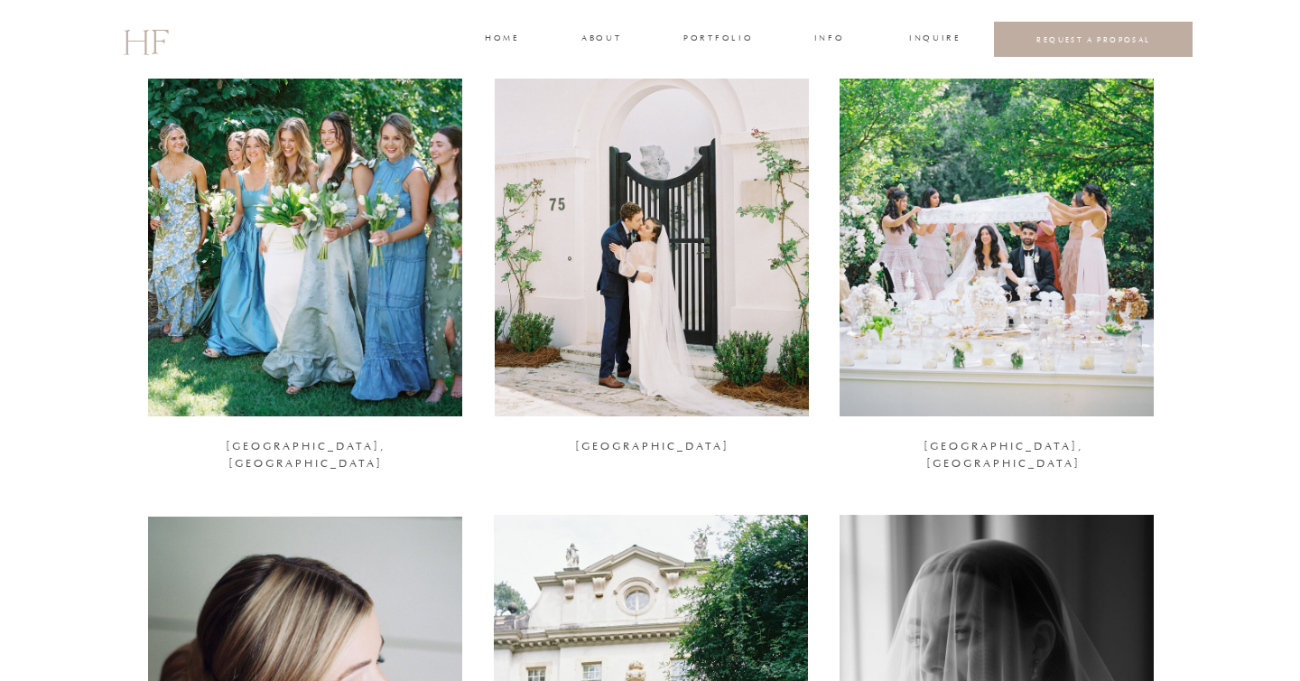
scroll to position [1831, 0]
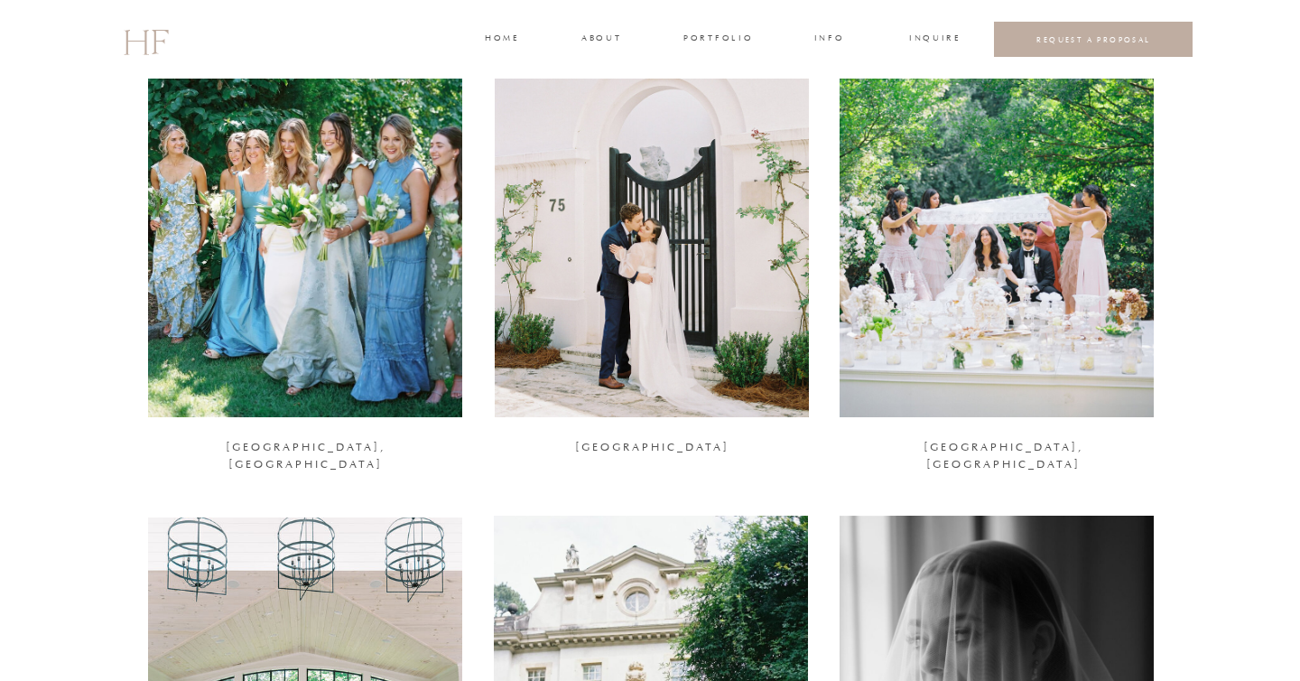
click at [1029, 215] on div at bounding box center [997, 203] width 314 height 428
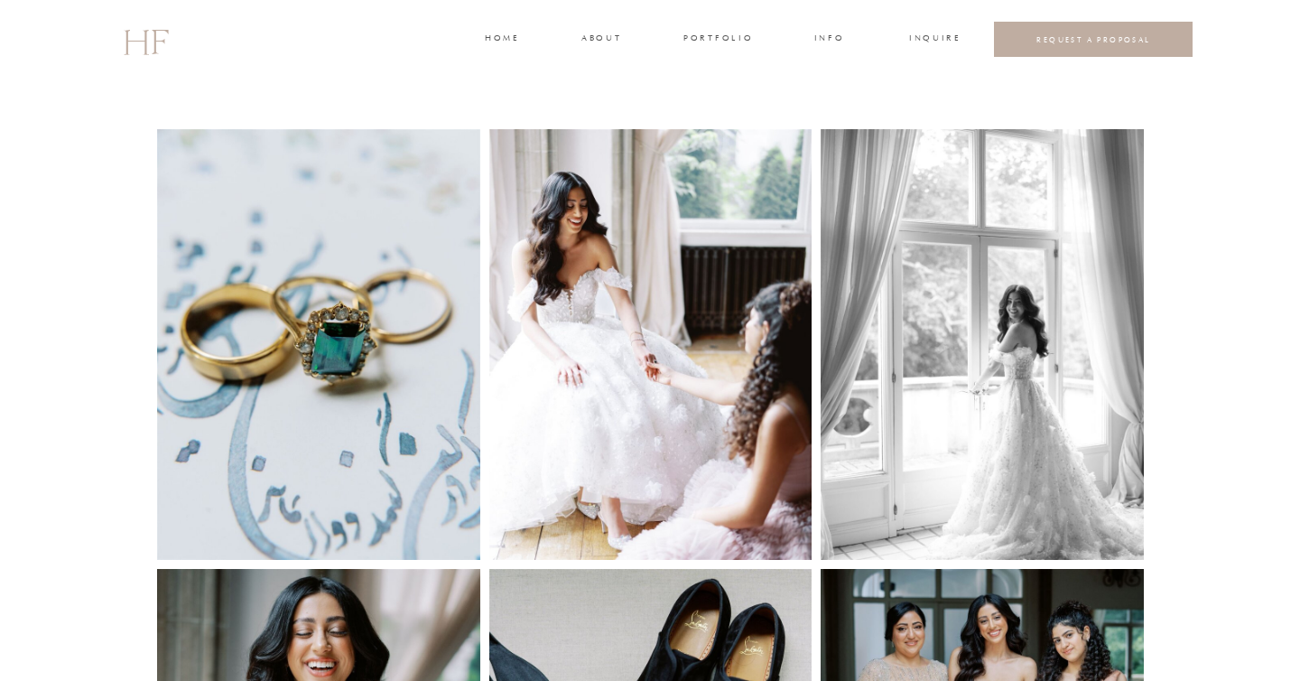
scroll to position [946, 0]
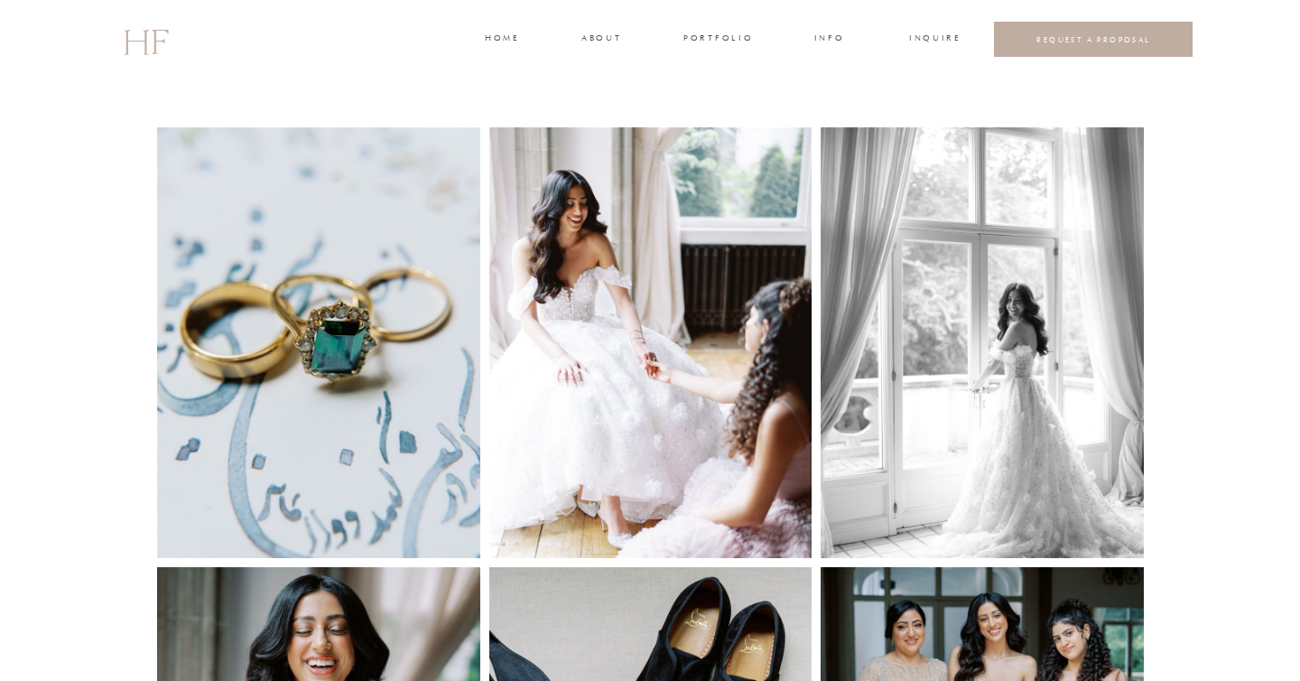
click at [338, 342] on img at bounding box center [318, 342] width 323 height 431
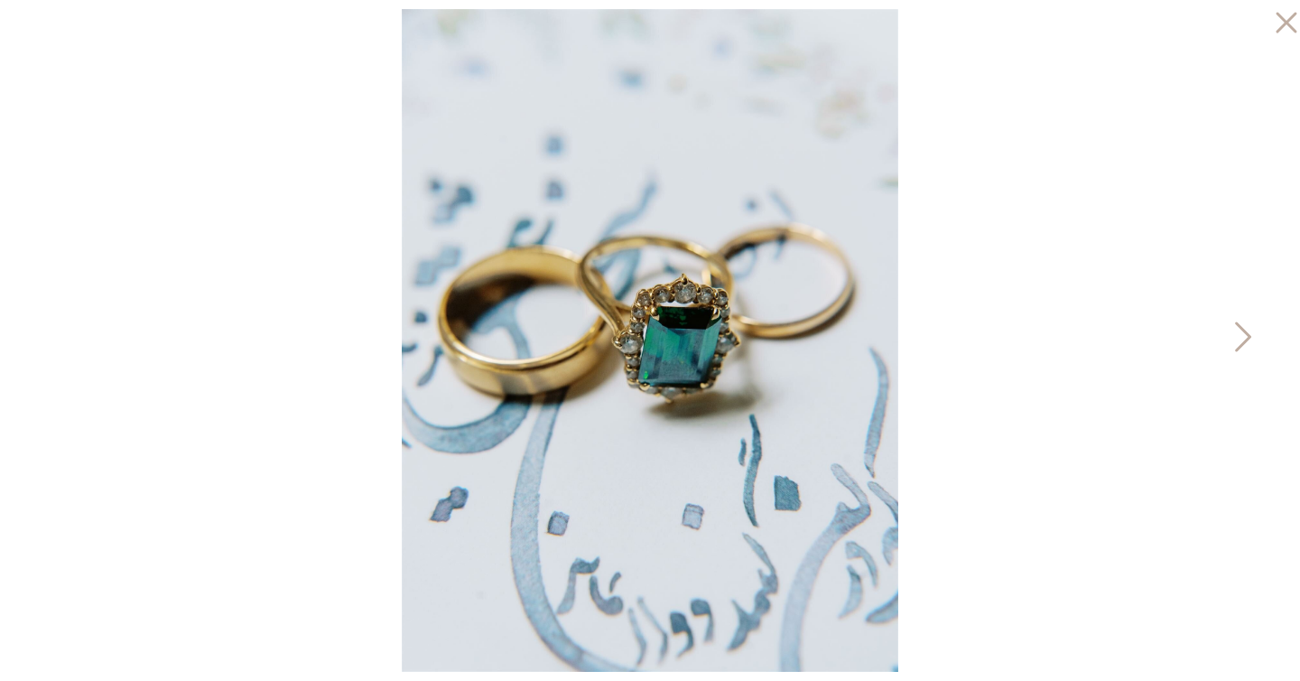
click at [1239, 339] on icon at bounding box center [1241, 341] width 45 height 54
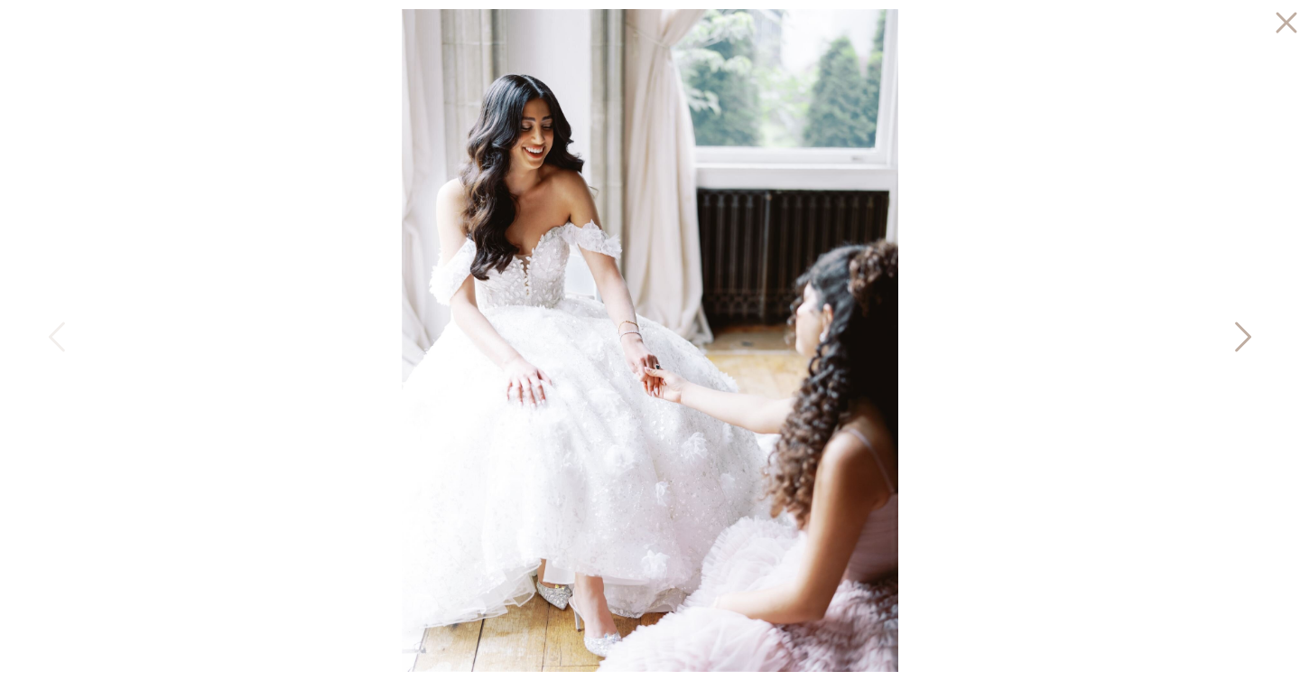
click at [1239, 339] on icon at bounding box center [1241, 341] width 45 height 54
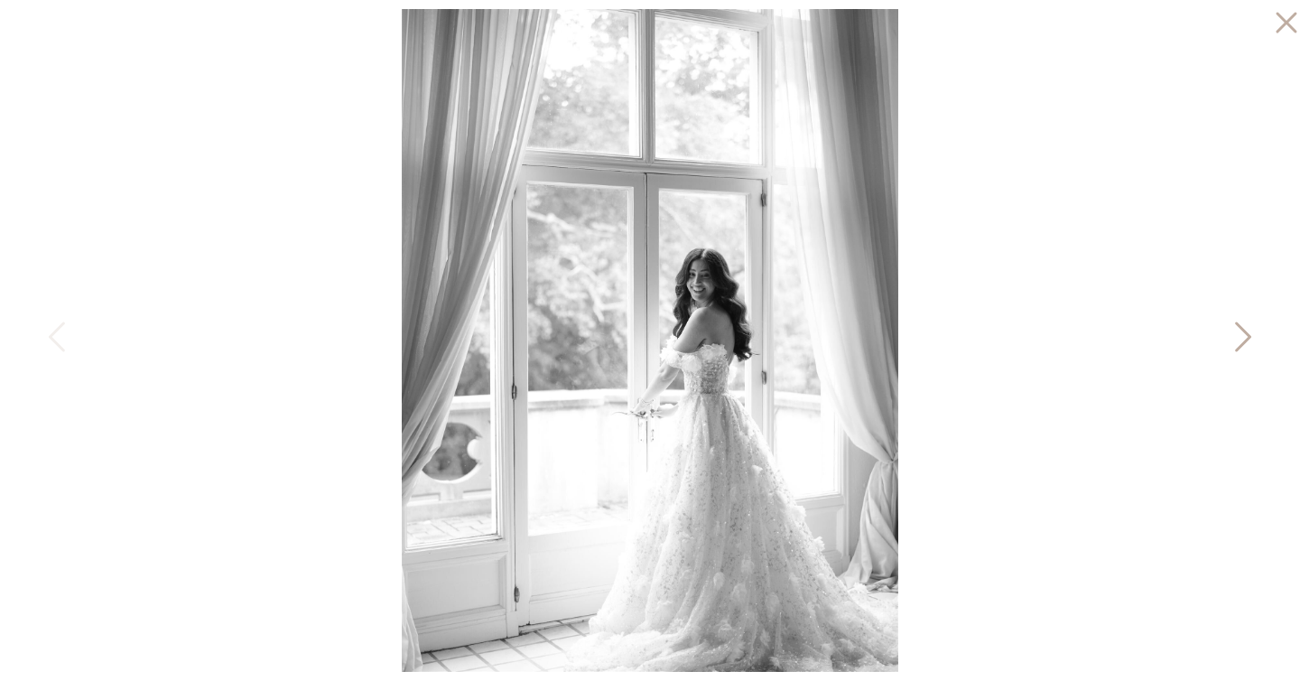
click at [1239, 339] on icon at bounding box center [1241, 341] width 45 height 54
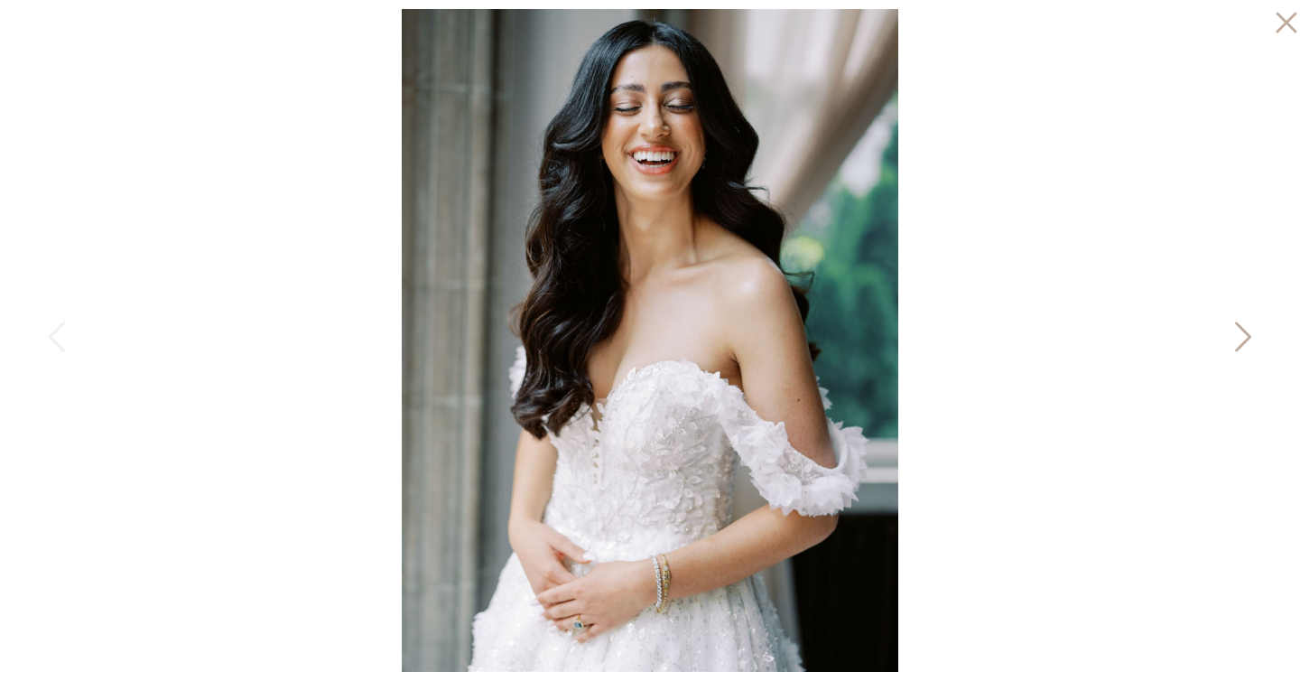
click at [1239, 339] on icon at bounding box center [1241, 341] width 45 height 54
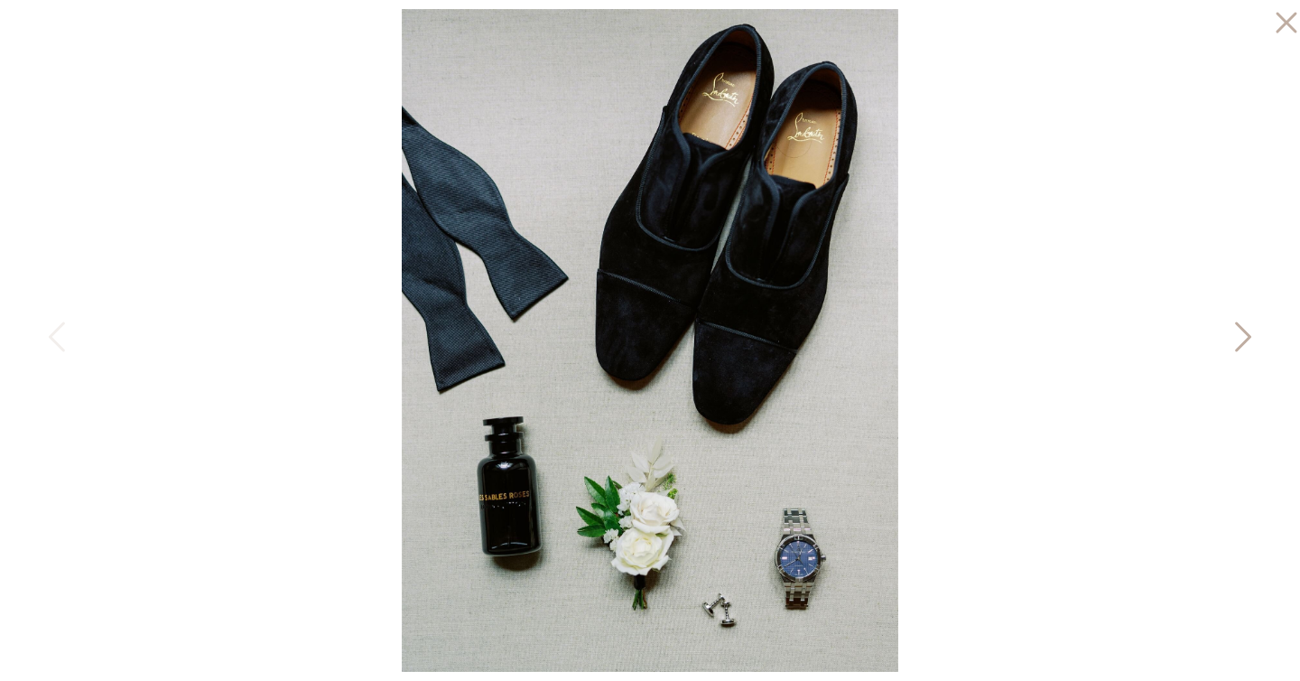
click at [1239, 339] on icon at bounding box center [1241, 341] width 45 height 54
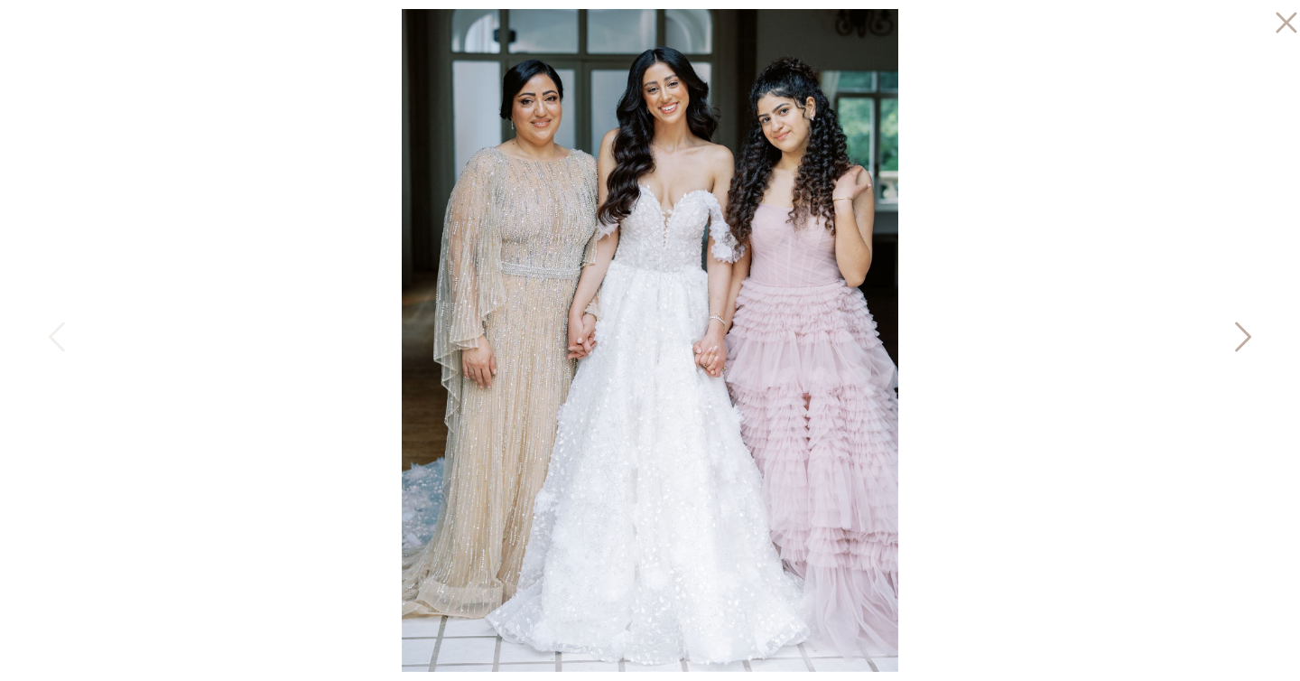
click at [1239, 339] on icon at bounding box center [1241, 341] width 45 height 54
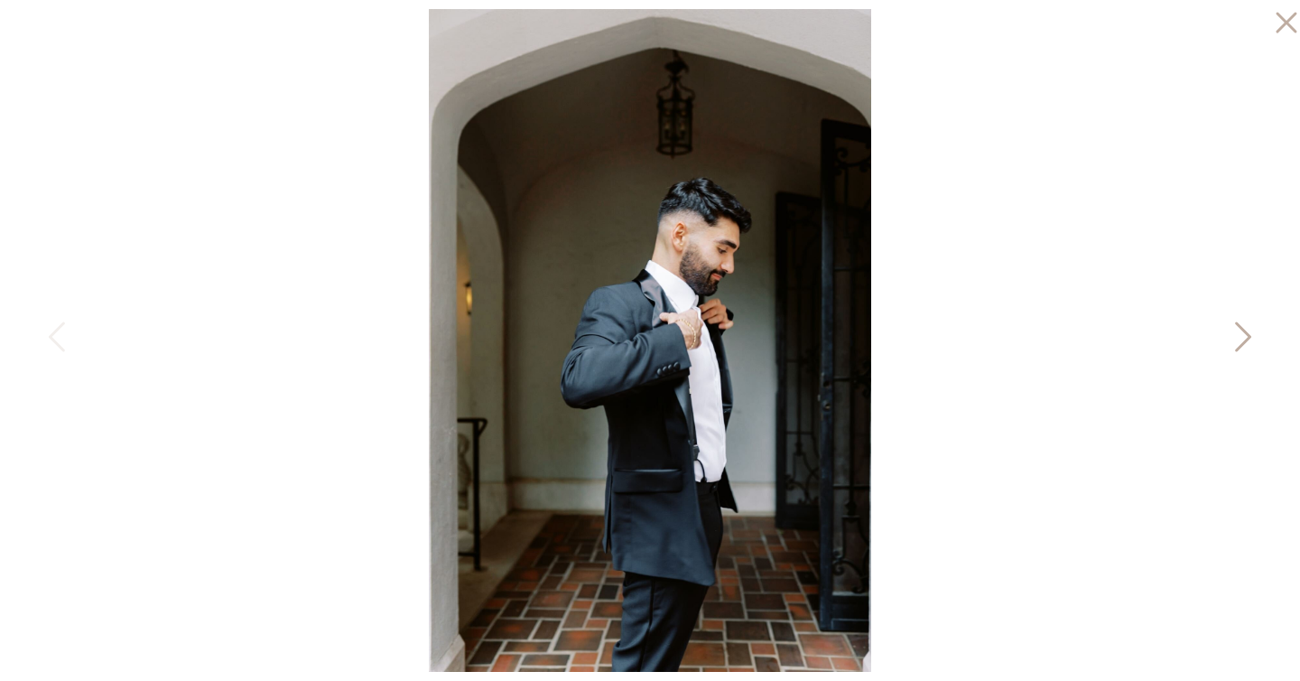
click at [1239, 339] on icon at bounding box center [1241, 341] width 45 height 54
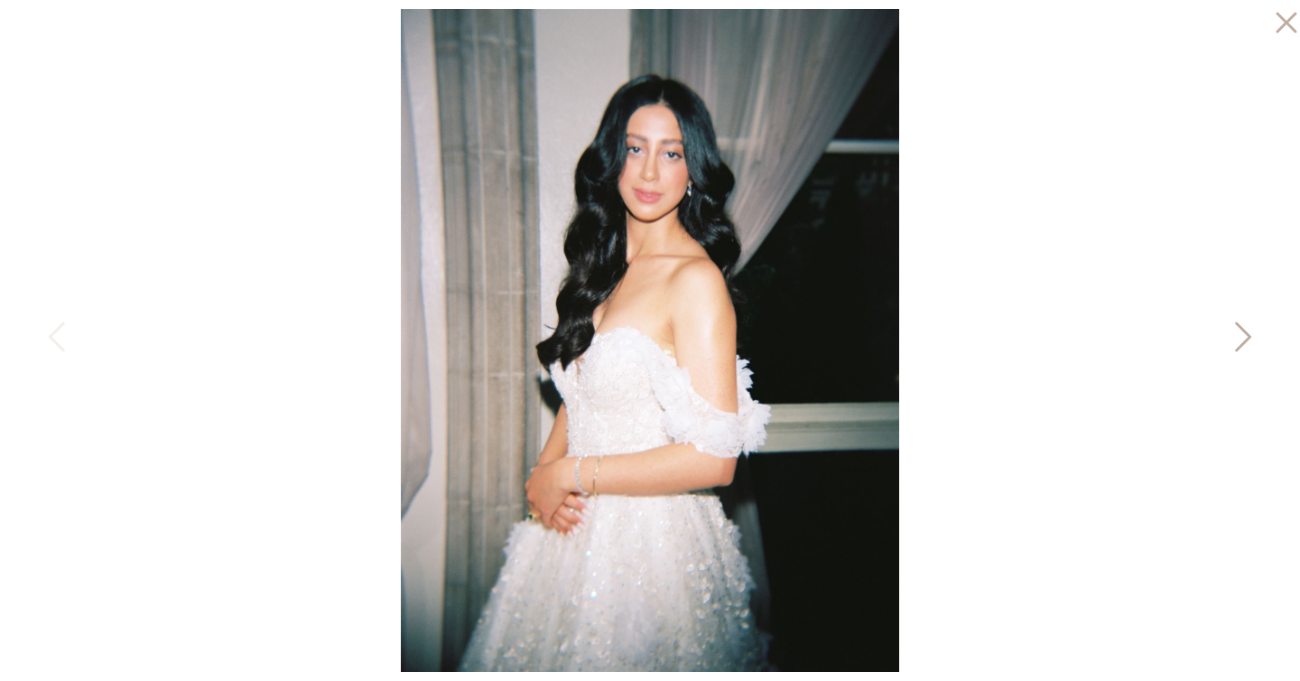
click at [1251, 350] on icon at bounding box center [1241, 341] width 45 height 54
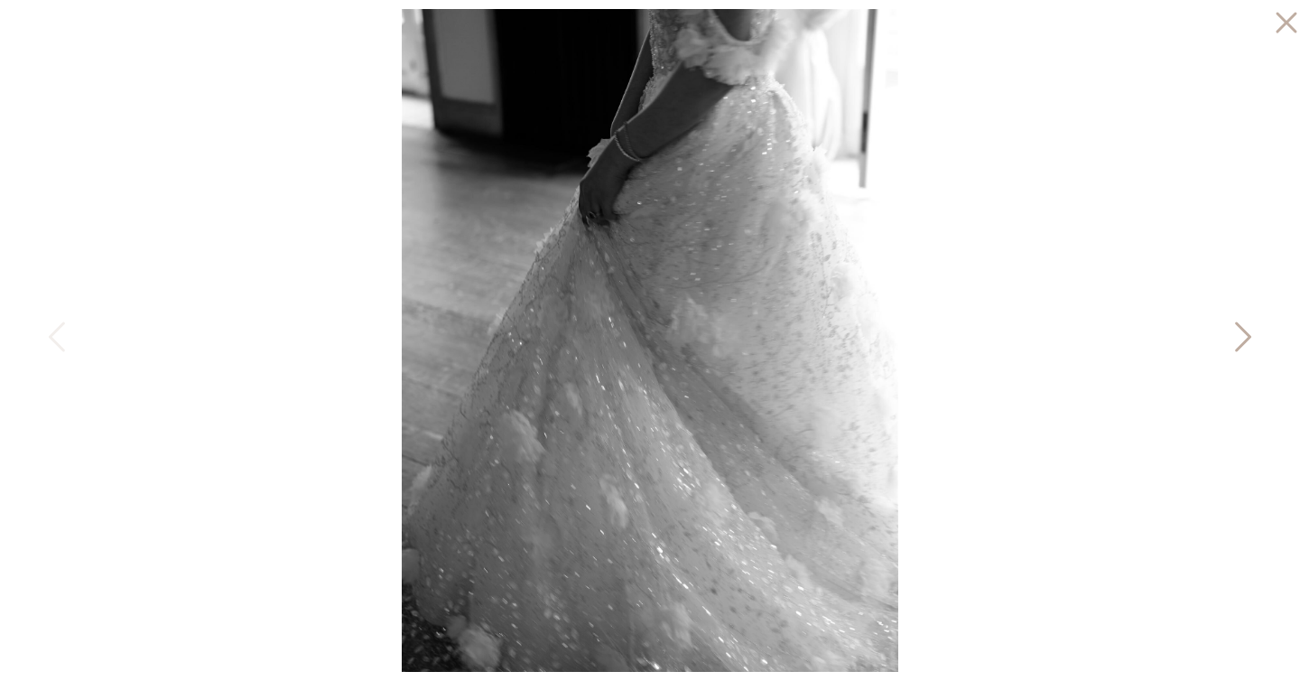
click at [1251, 350] on icon at bounding box center [1241, 341] width 45 height 54
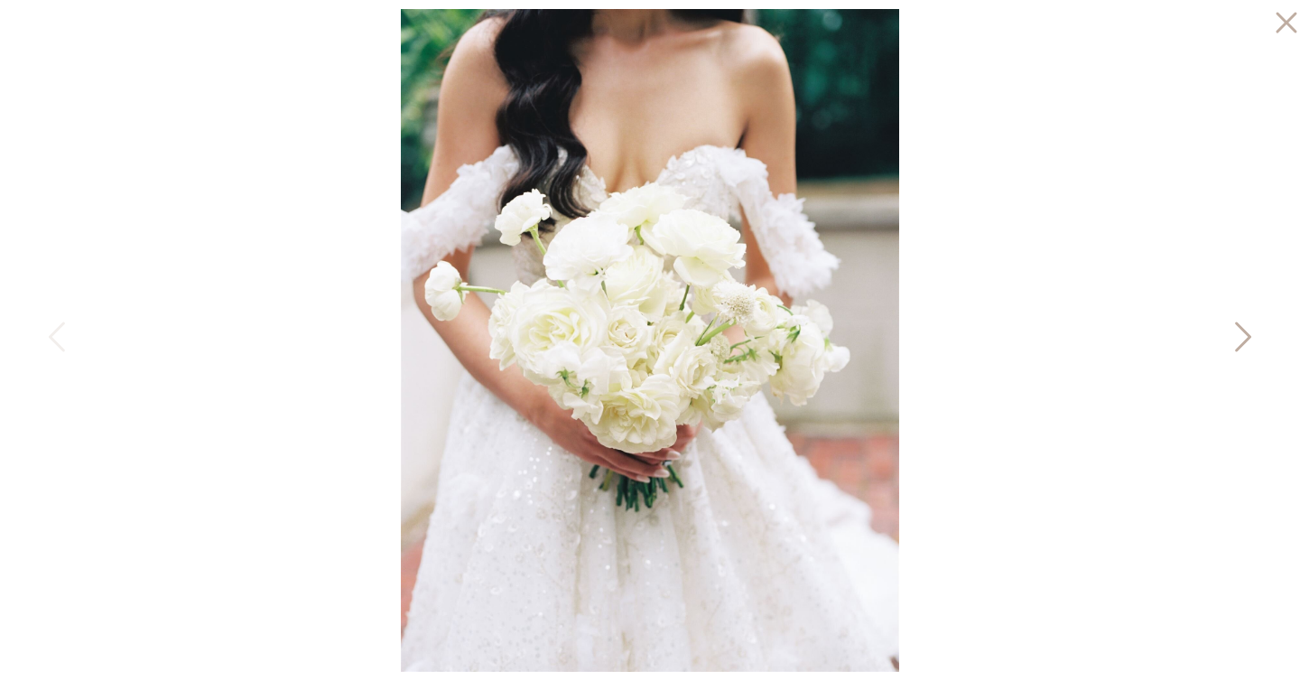
scroll to position [805, 0]
click at [1238, 340] on icon at bounding box center [1241, 341] width 45 height 54
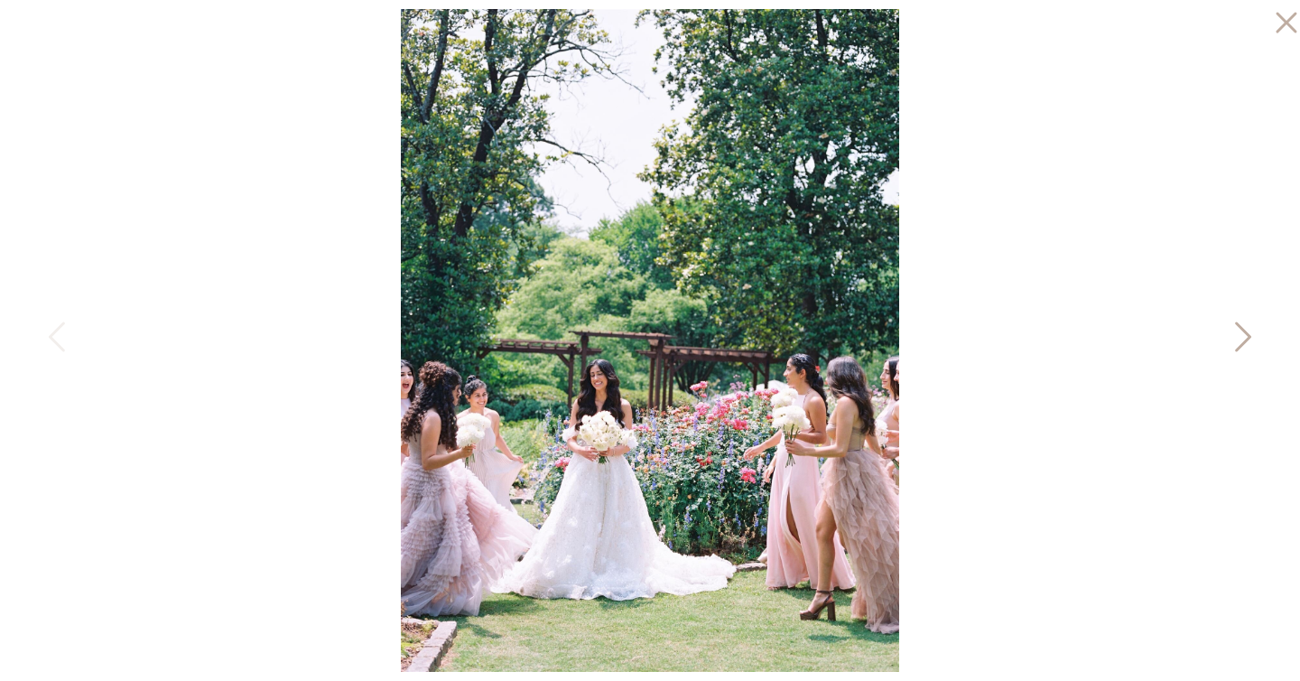
click at [1238, 340] on icon at bounding box center [1241, 341] width 45 height 54
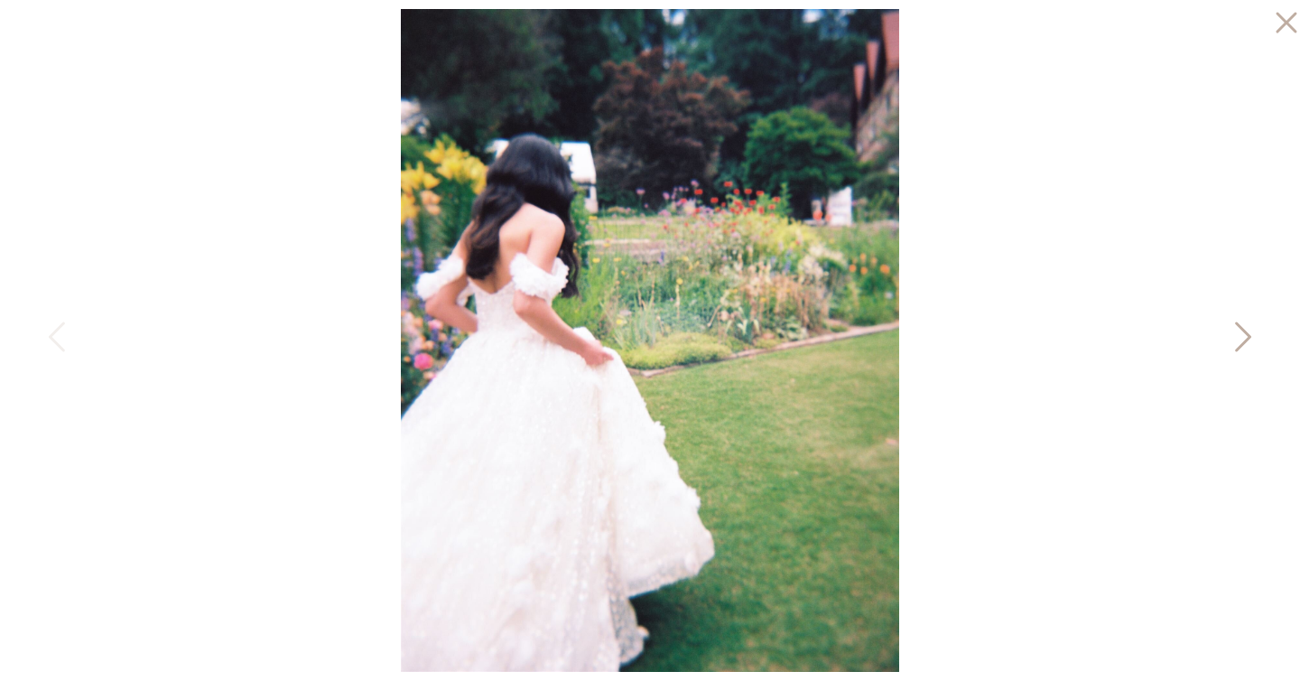
click at [1238, 340] on icon at bounding box center [1241, 341] width 45 height 54
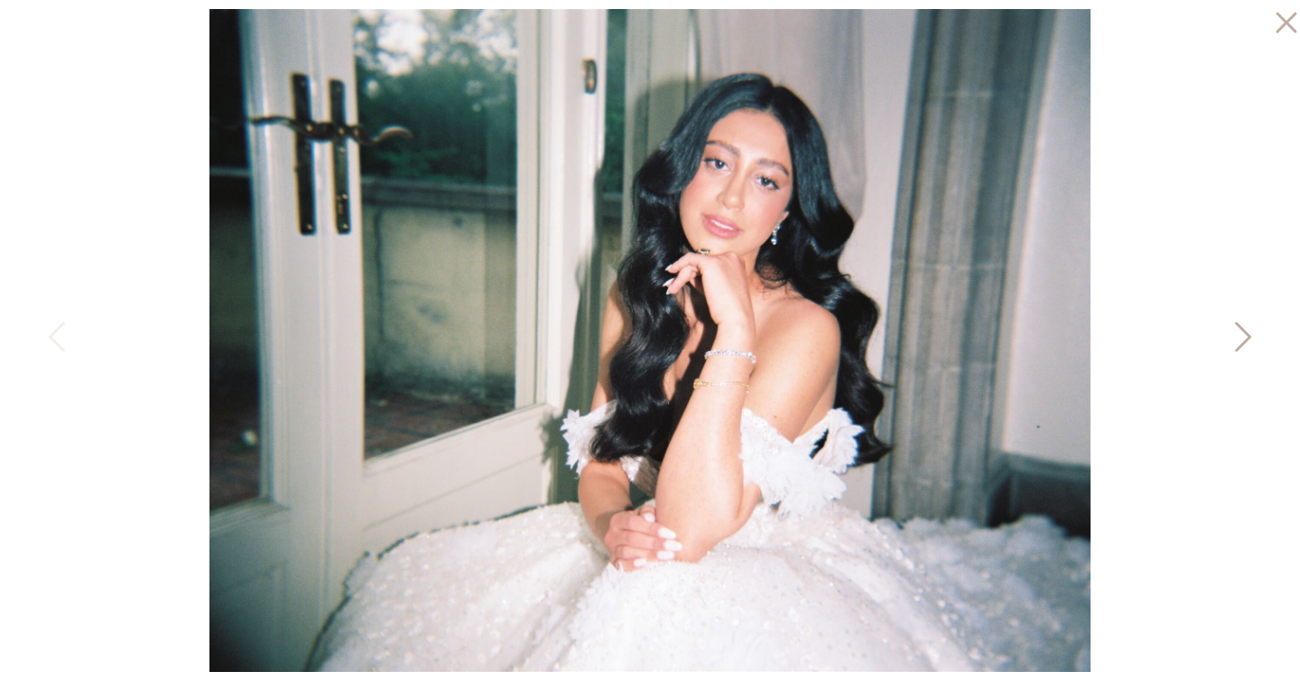
click at [1228, 337] on icon at bounding box center [1241, 341] width 45 height 54
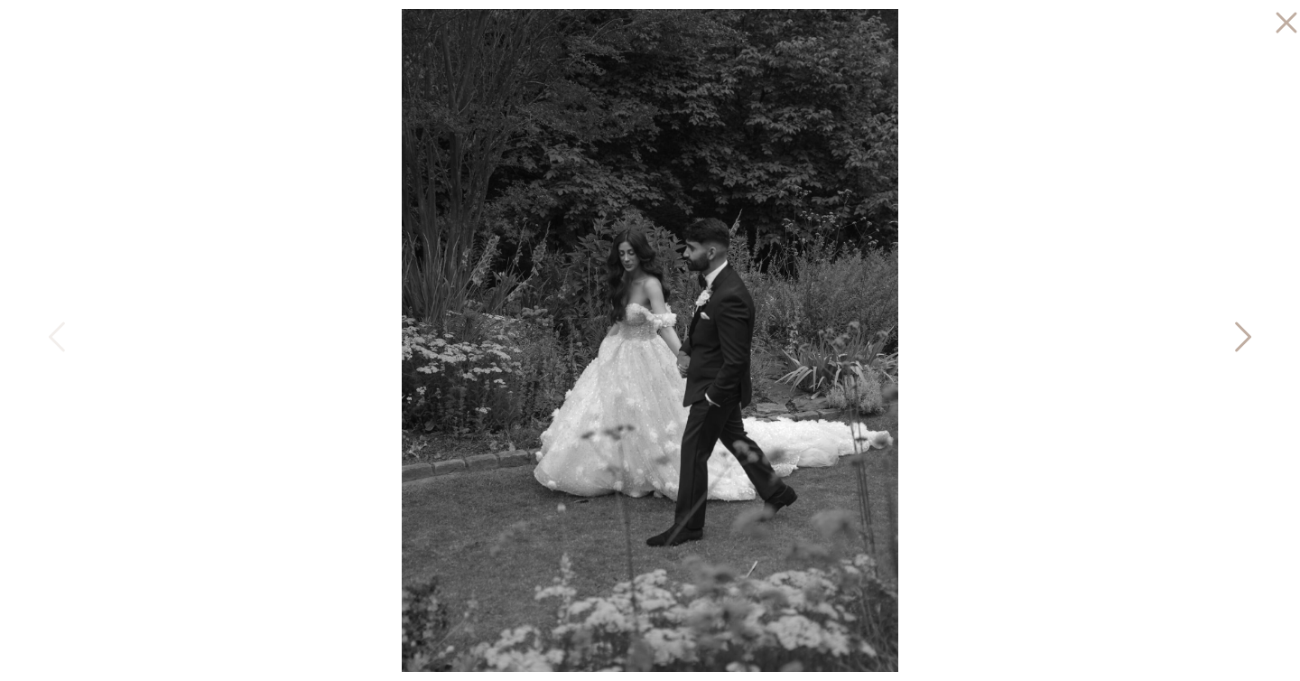
click at [1228, 337] on icon at bounding box center [1241, 341] width 45 height 54
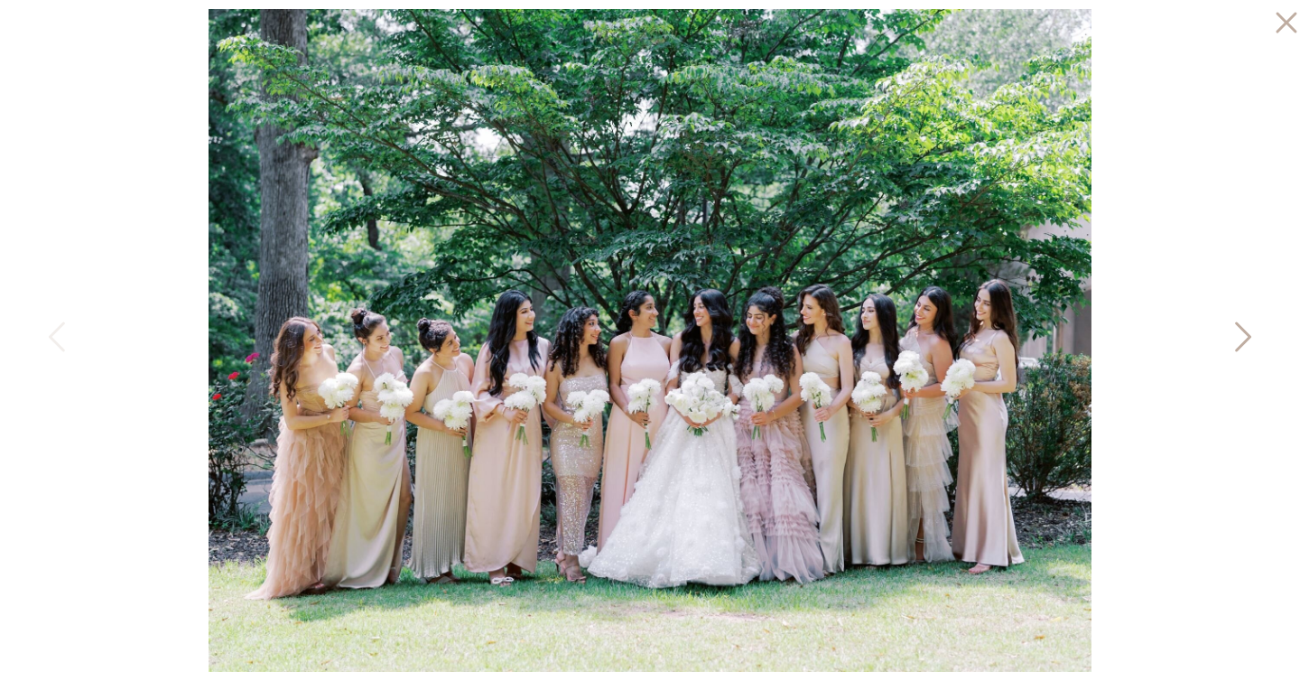
click at [1228, 337] on icon at bounding box center [1241, 341] width 45 height 54
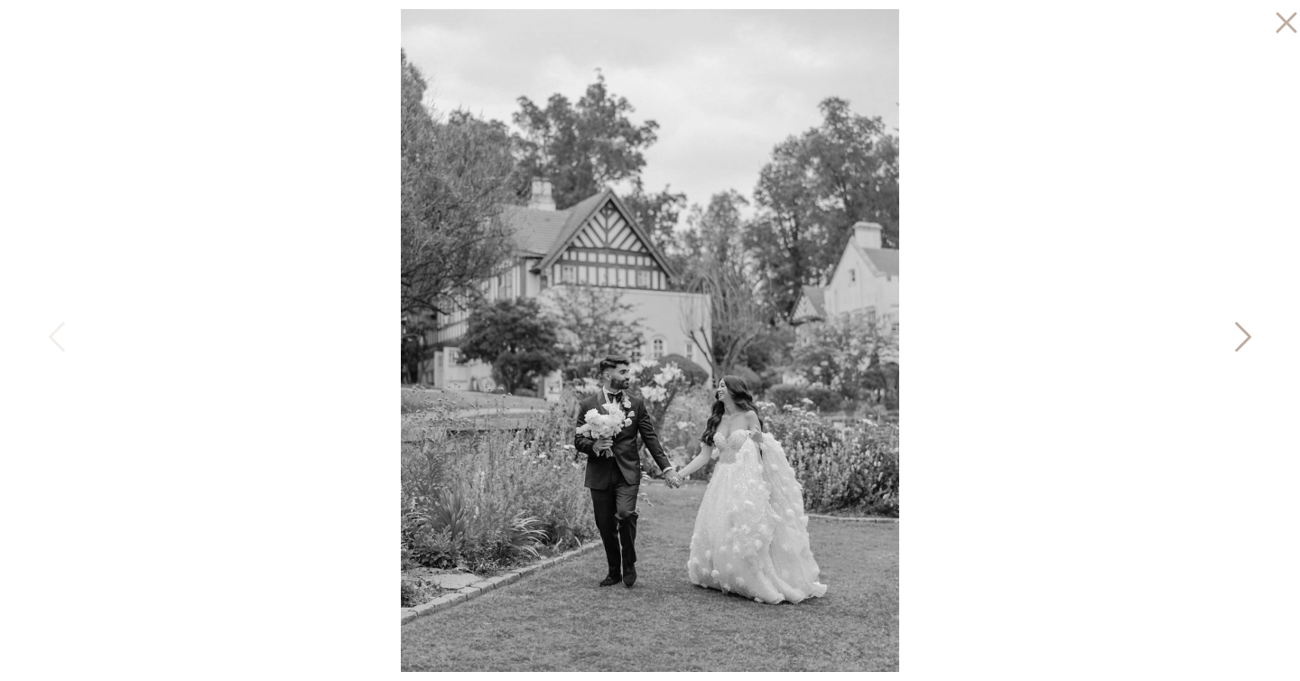
click at [1228, 337] on icon at bounding box center [1241, 341] width 45 height 54
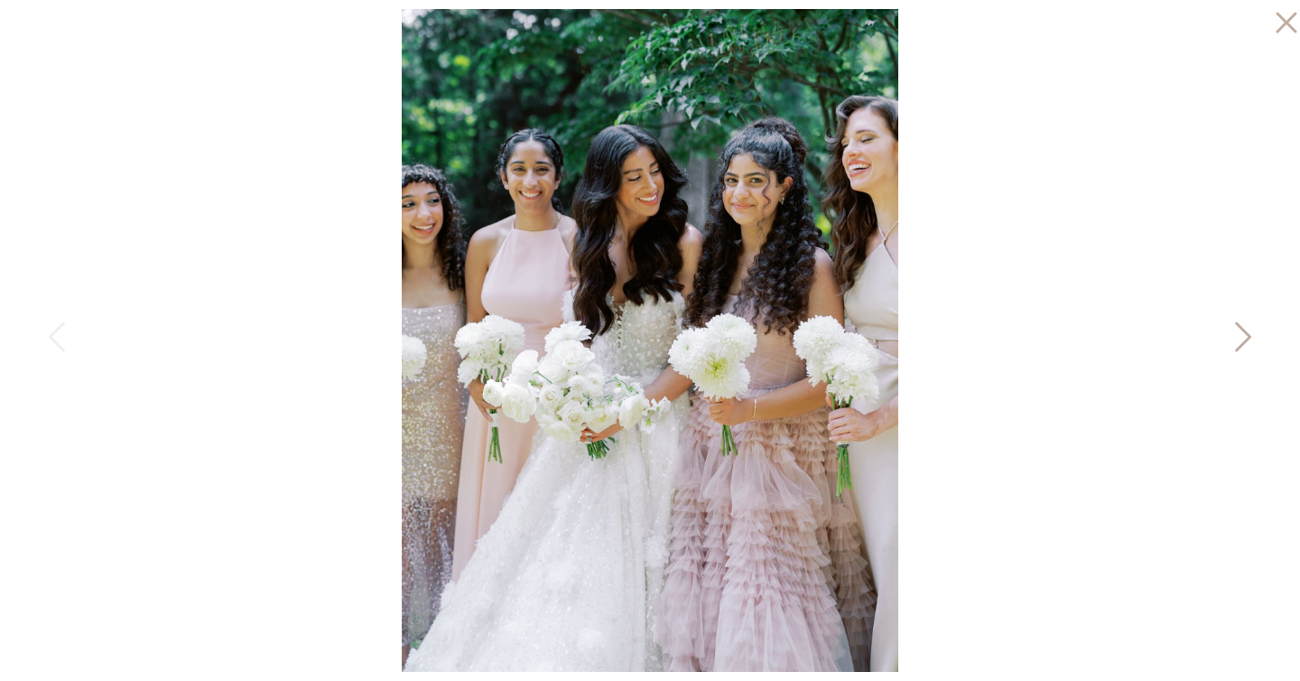
click at [1251, 329] on icon at bounding box center [1241, 341] width 45 height 54
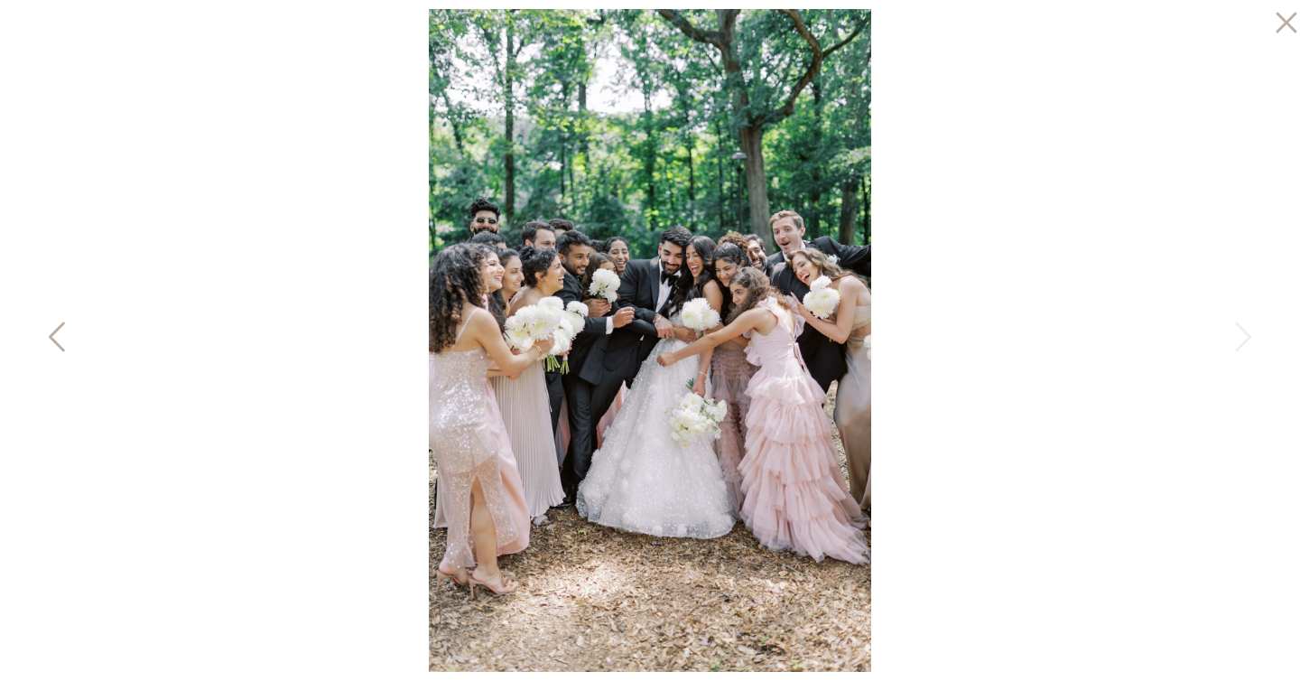
click at [46, 320] on icon at bounding box center [58, 341] width 45 height 54
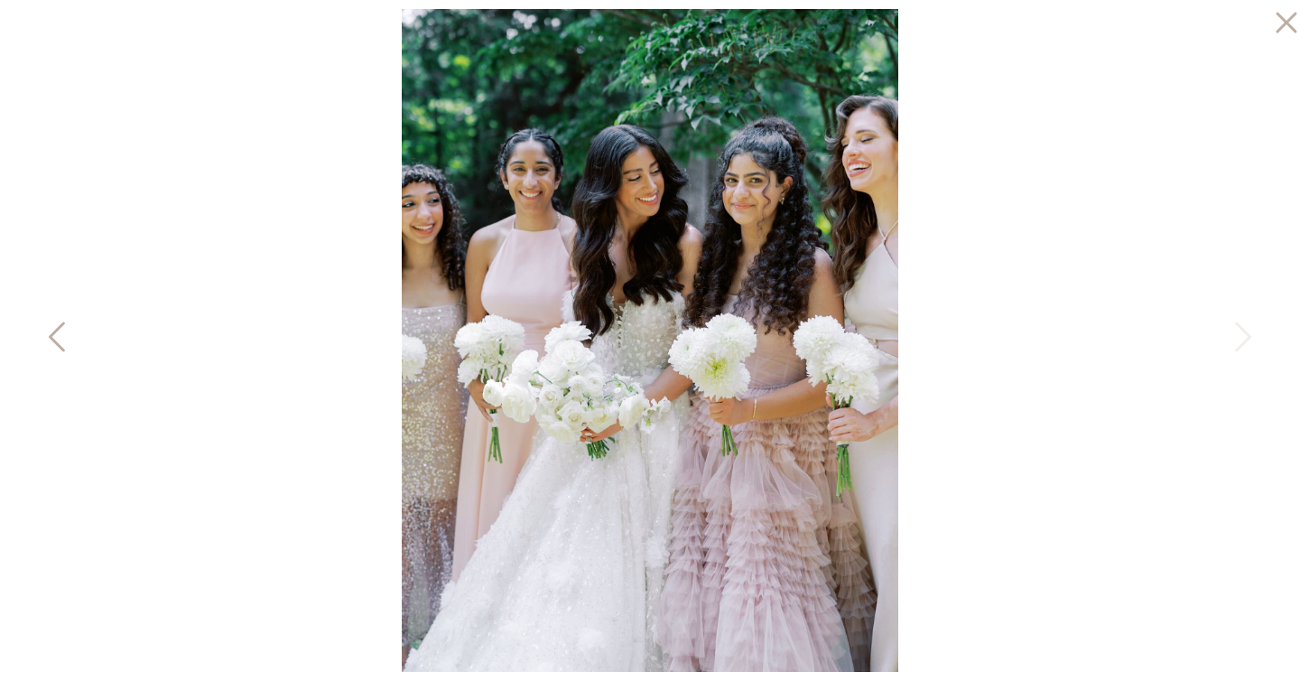
click at [46, 320] on icon at bounding box center [58, 341] width 45 height 54
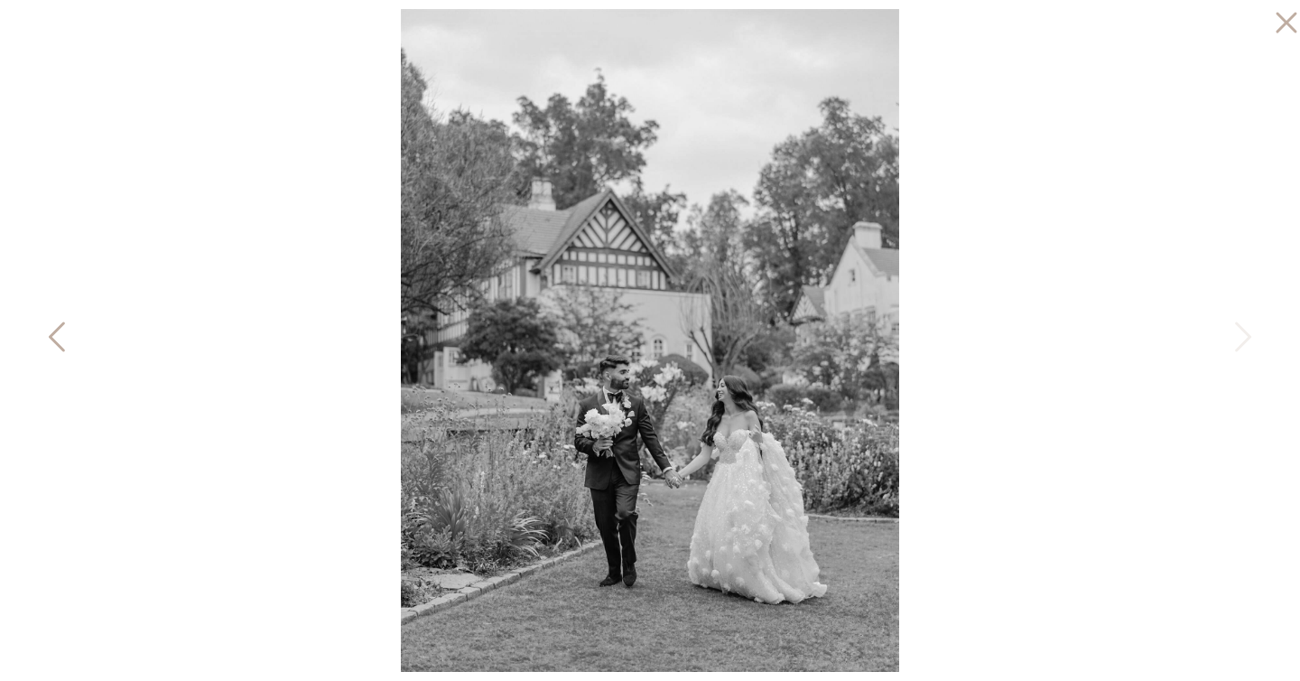
click at [46, 320] on icon at bounding box center [58, 341] width 45 height 54
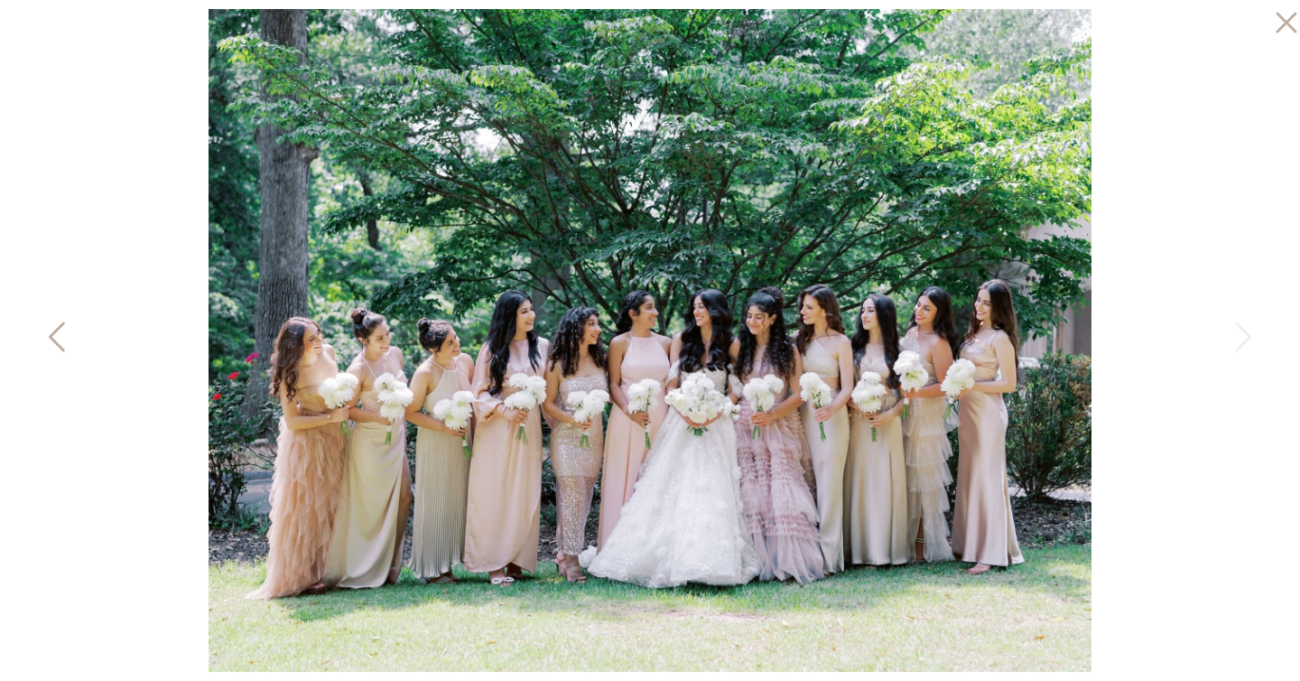
click at [46, 320] on icon at bounding box center [58, 341] width 45 height 54
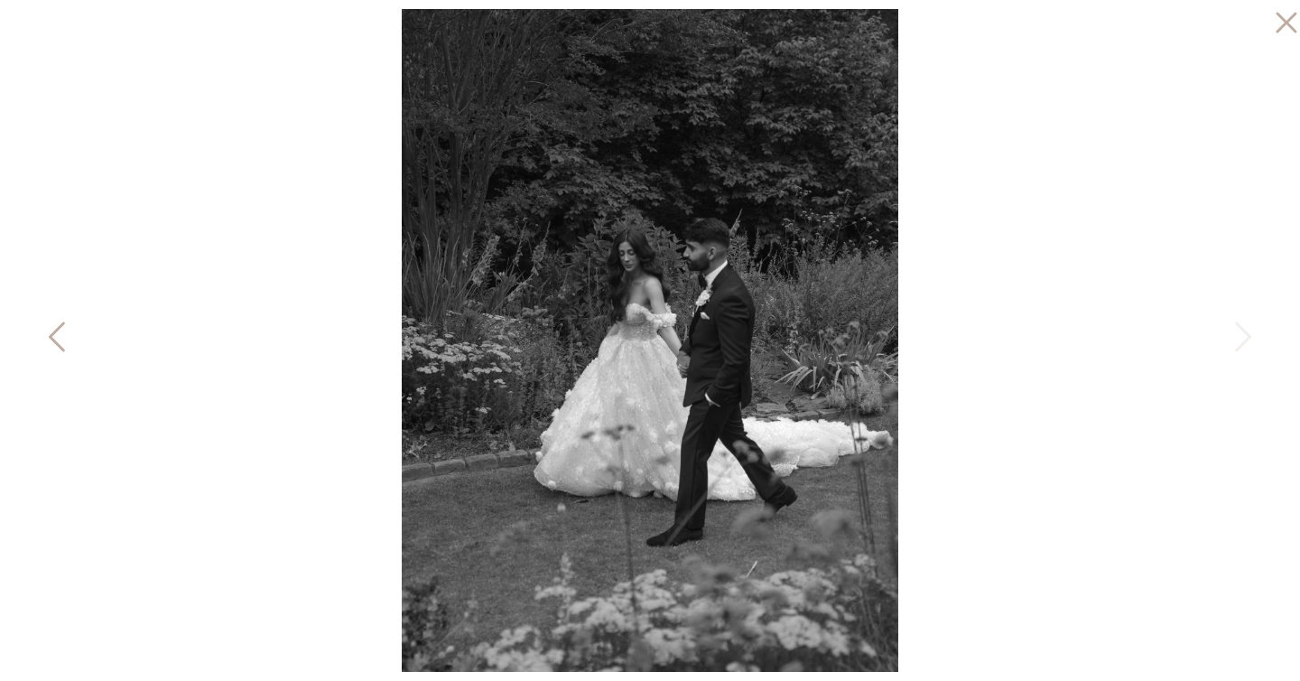
click at [46, 320] on icon at bounding box center [58, 341] width 45 height 54
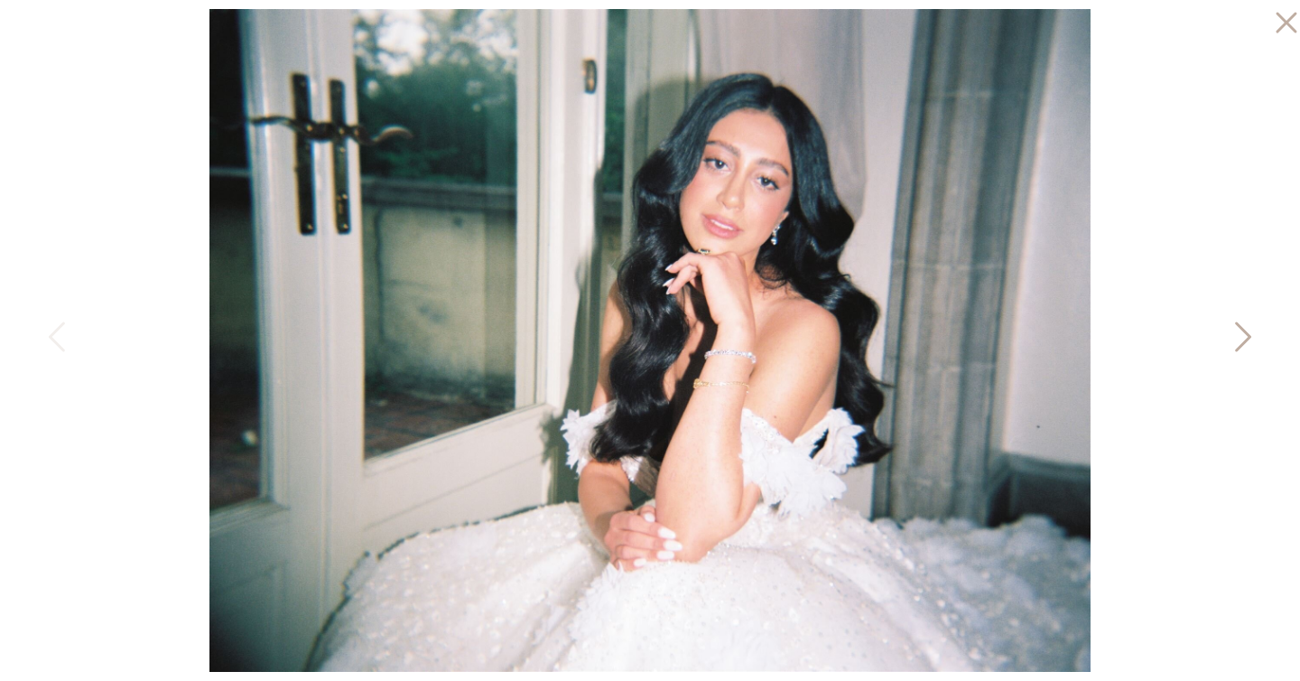
click at [1239, 330] on icon at bounding box center [1241, 341] width 45 height 54
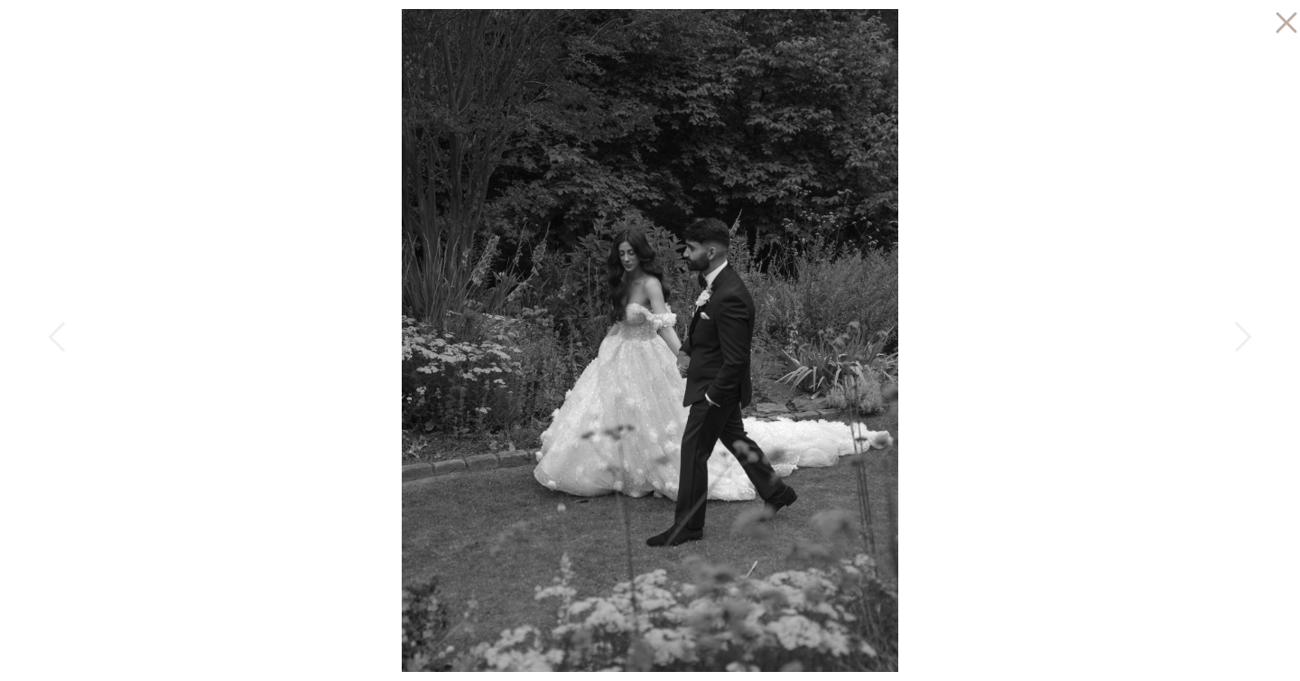
click at [58, 312] on div at bounding box center [650, 340] width 1300 height 681
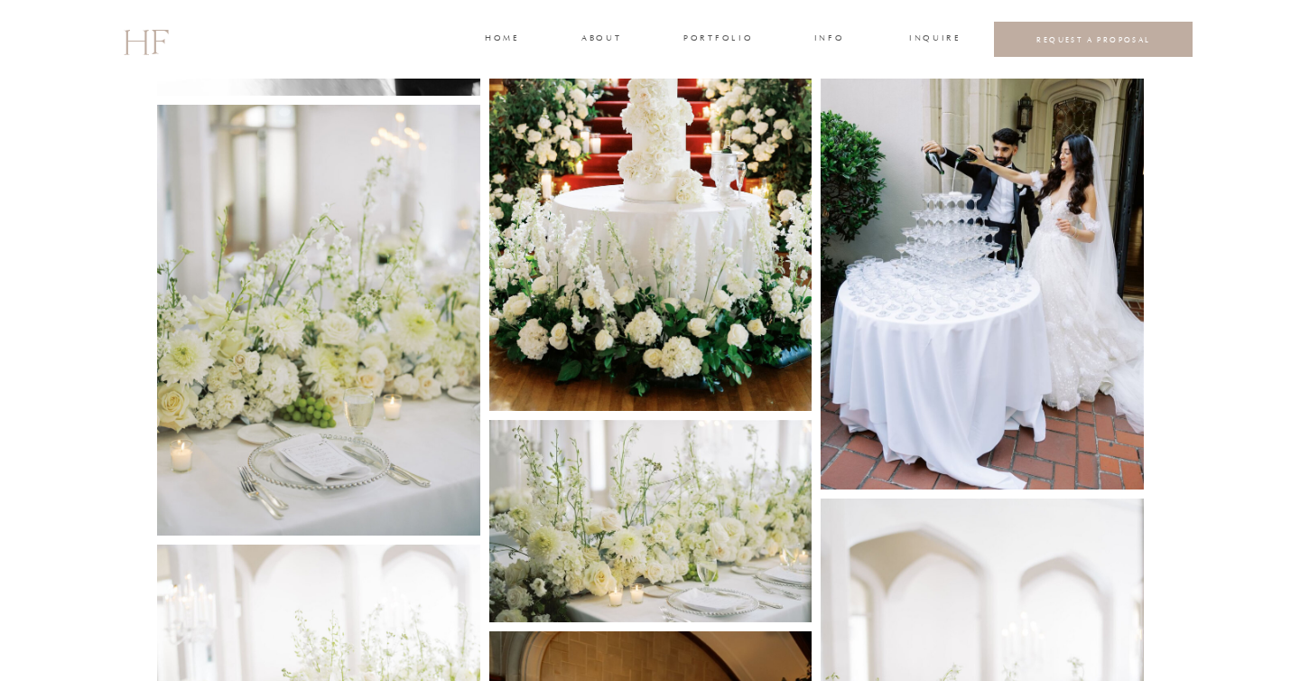
scroll to position [6413, 0]
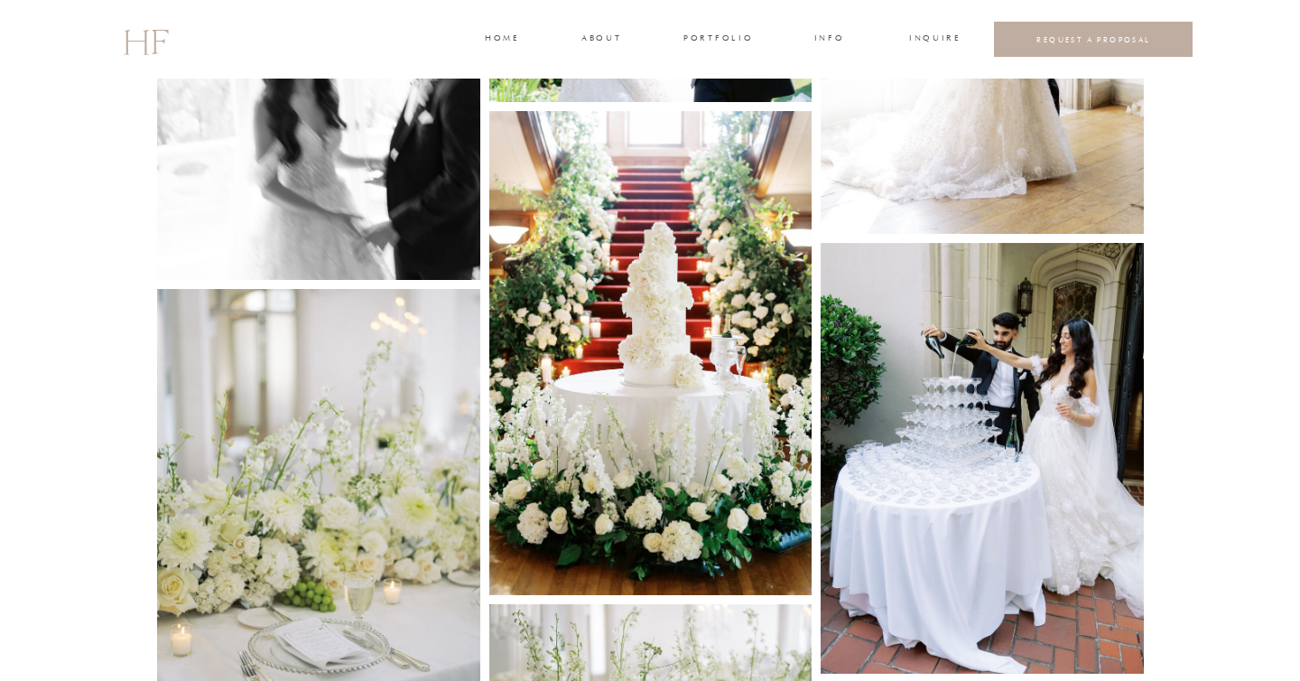
click at [973, 395] on img at bounding box center [982, 458] width 323 height 431
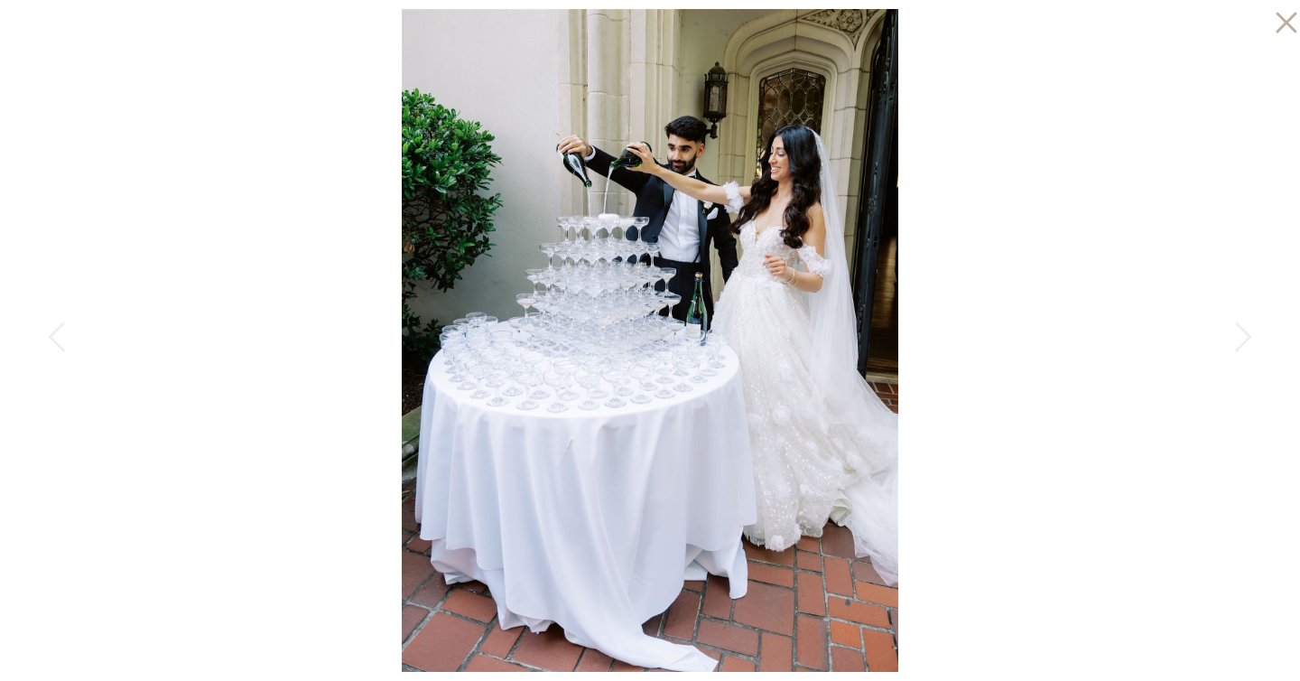
click at [192, 302] on div at bounding box center [650, 340] width 1300 height 681
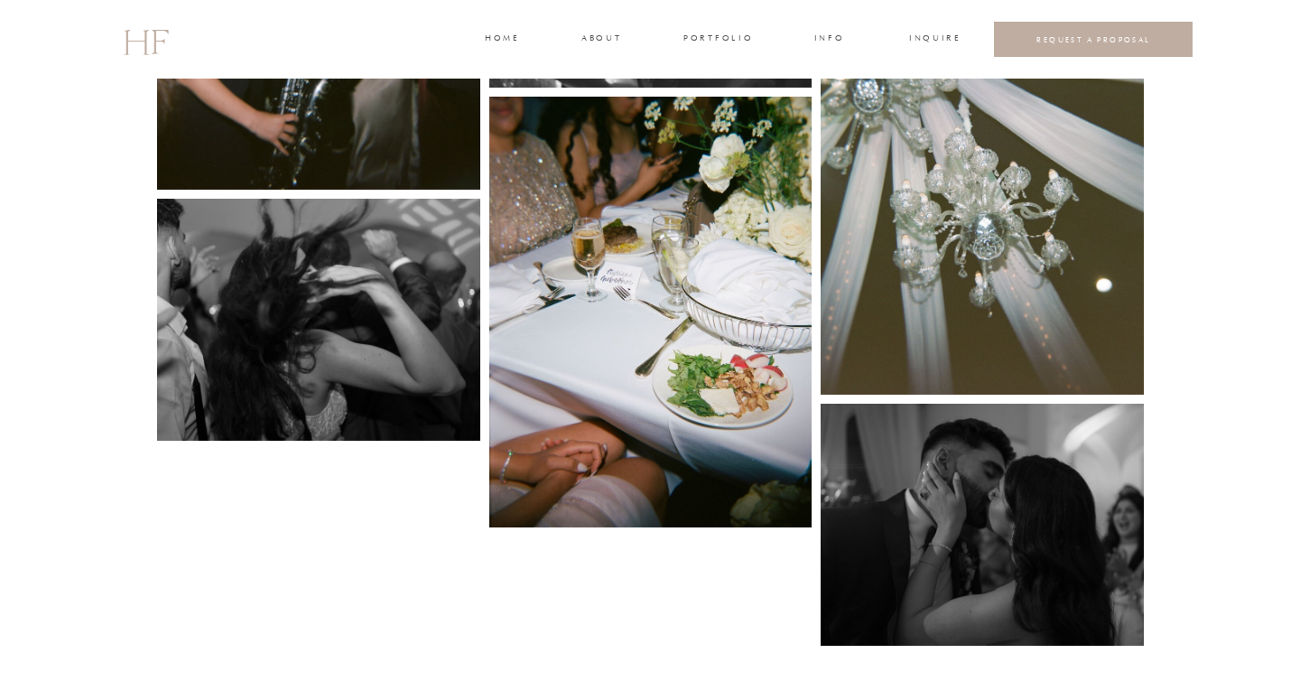
scroll to position [8274, 0]
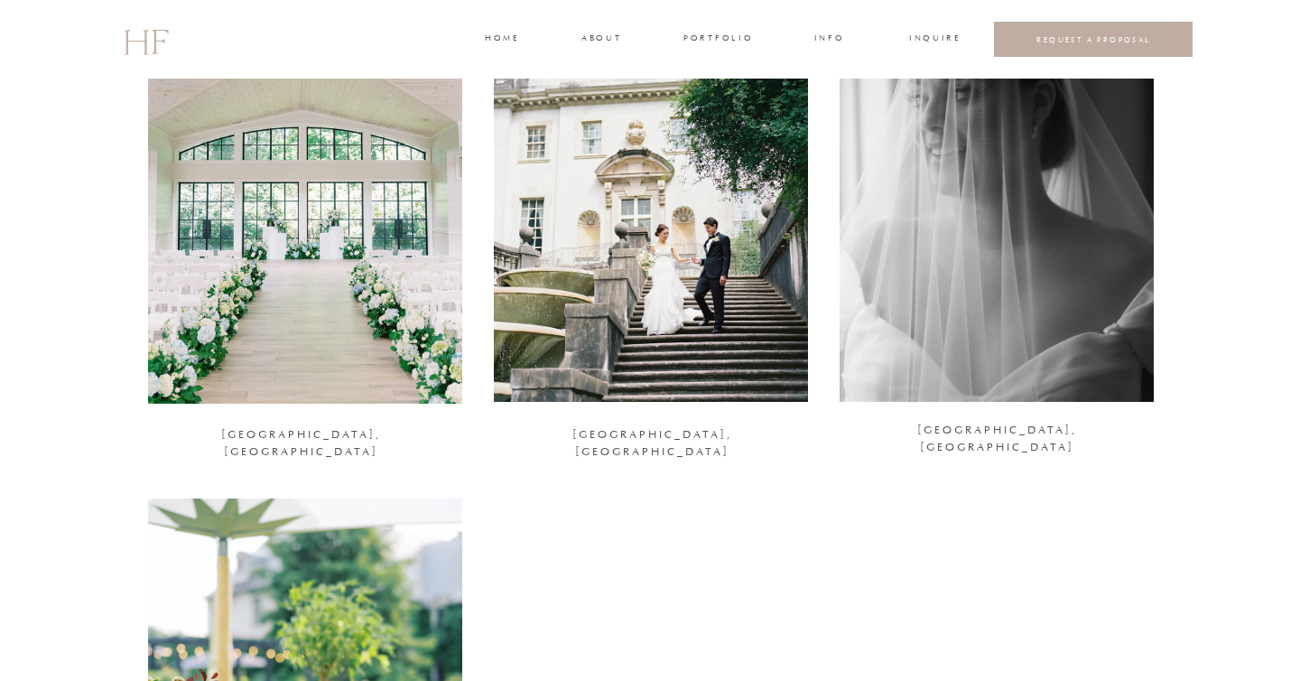
scroll to position [2373, 0]
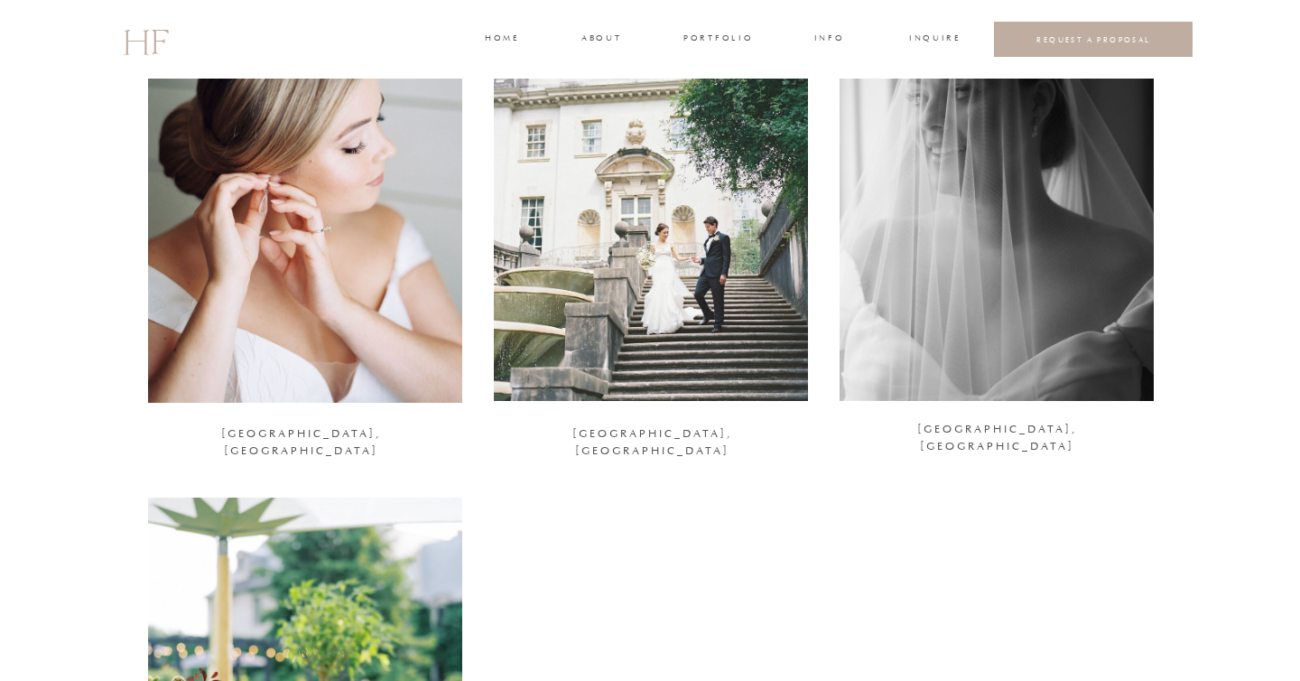
click at [645, 326] on div at bounding box center [651, 187] width 314 height 428
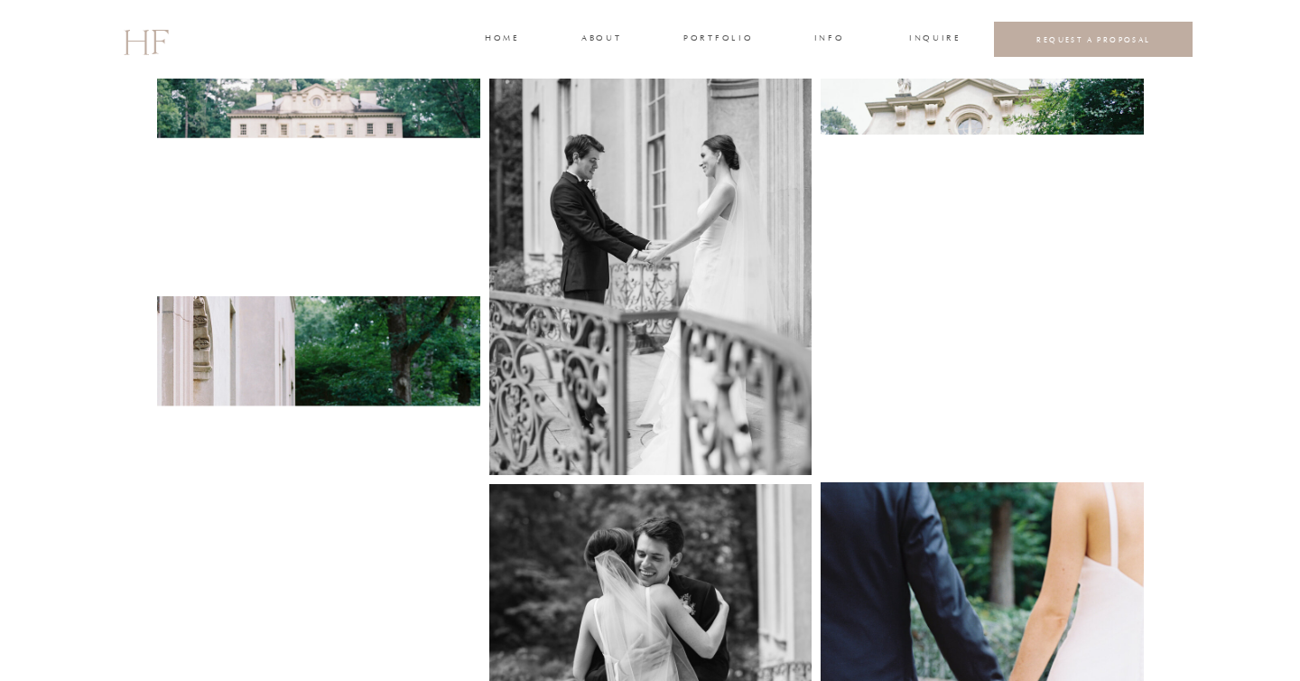
scroll to position [995, 0]
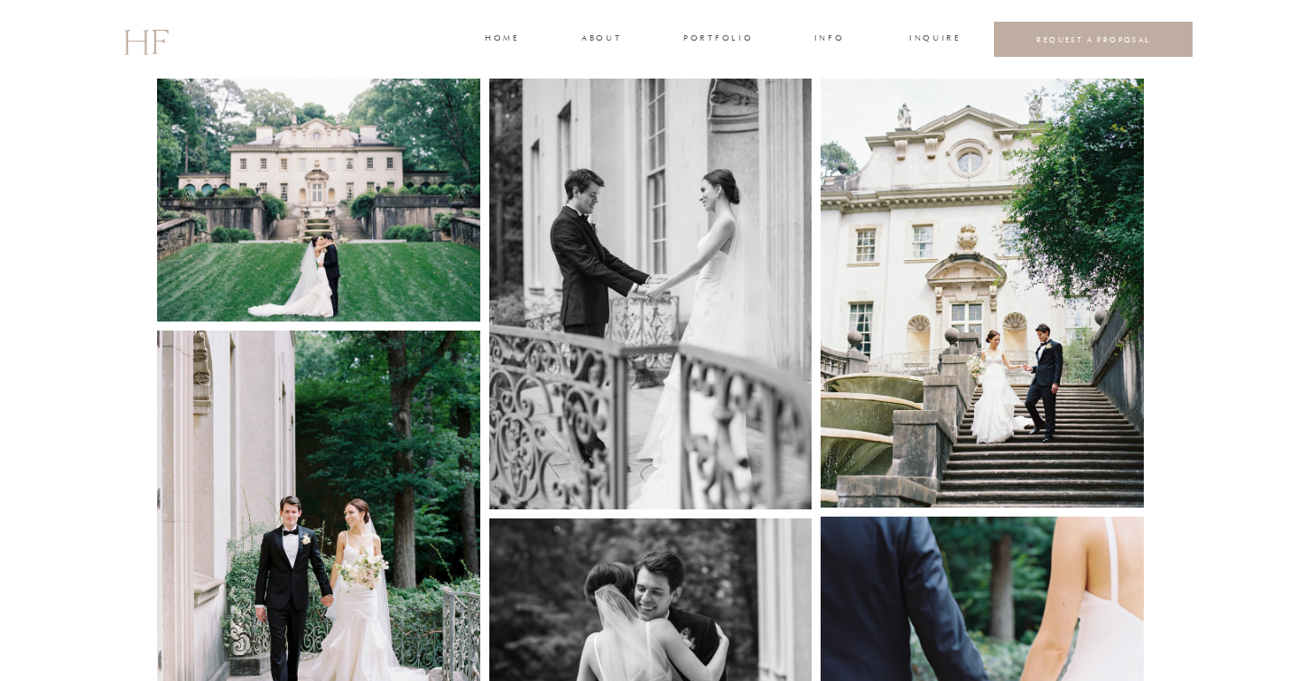
click at [240, 245] on img at bounding box center [318, 200] width 323 height 243
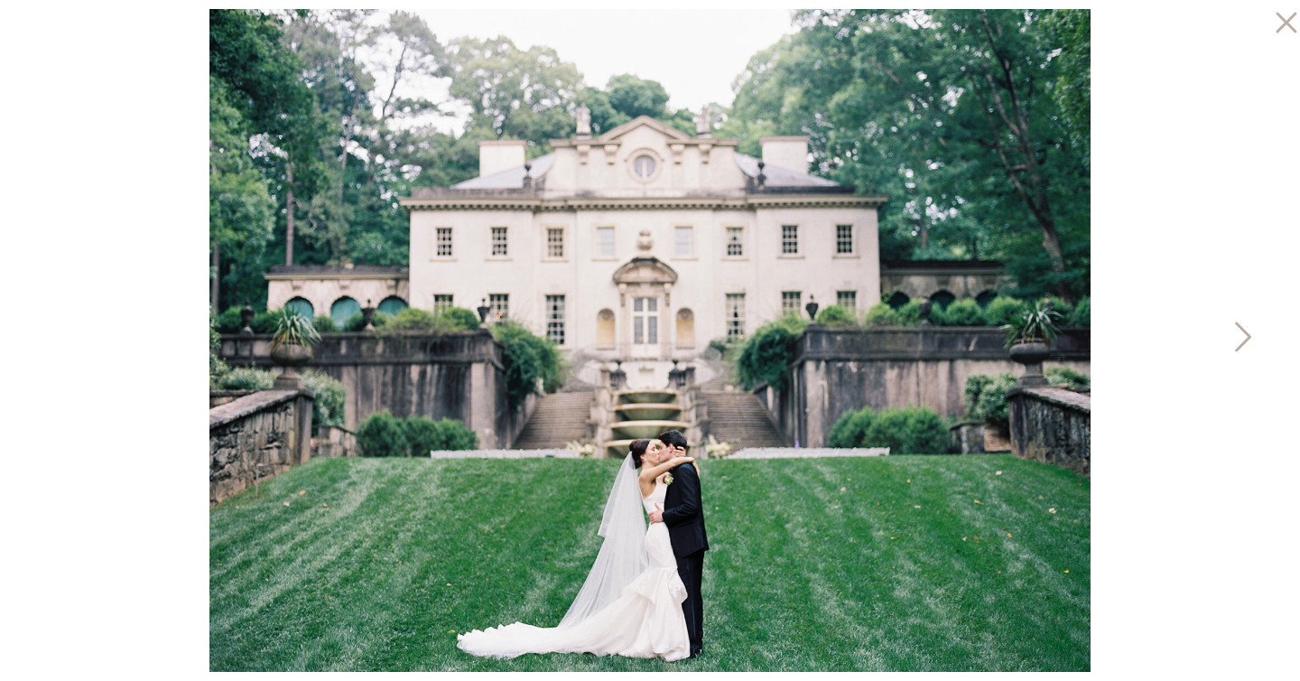
click at [1240, 336] on icon at bounding box center [1241, 341] width 45 height 54
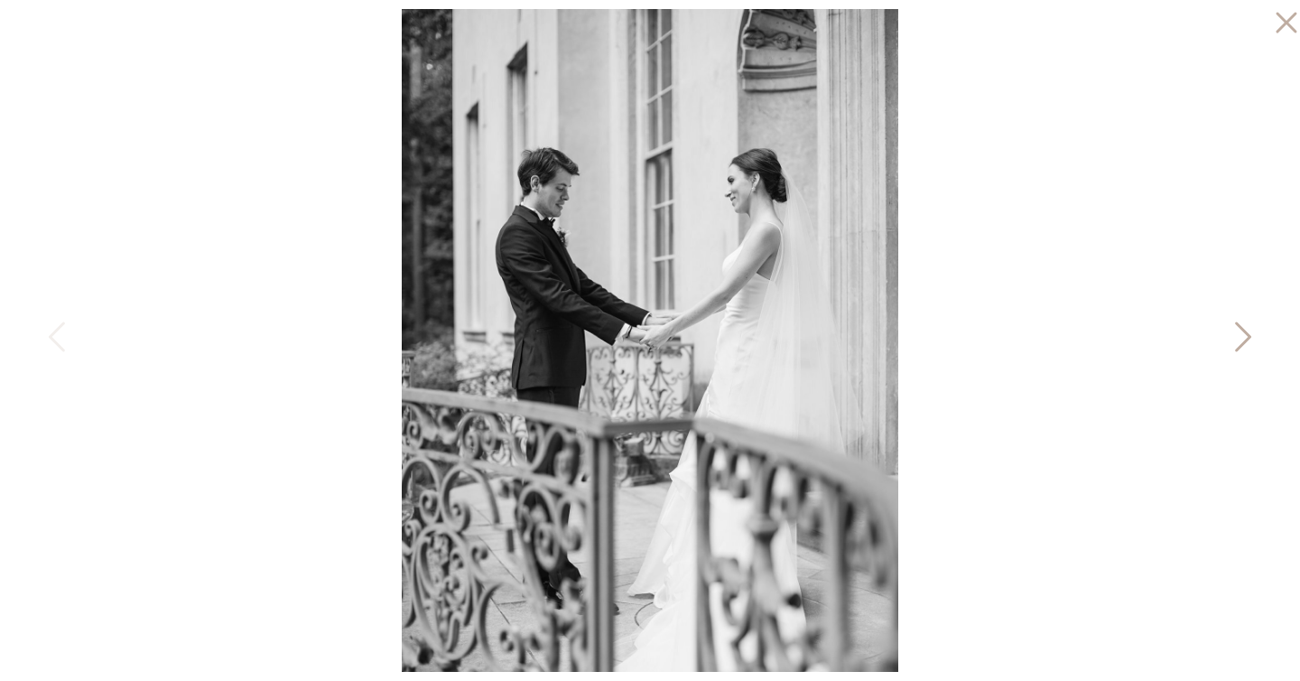
click at [1240, 336] on icon at bounding box center [1241, 341] width 45 height 54
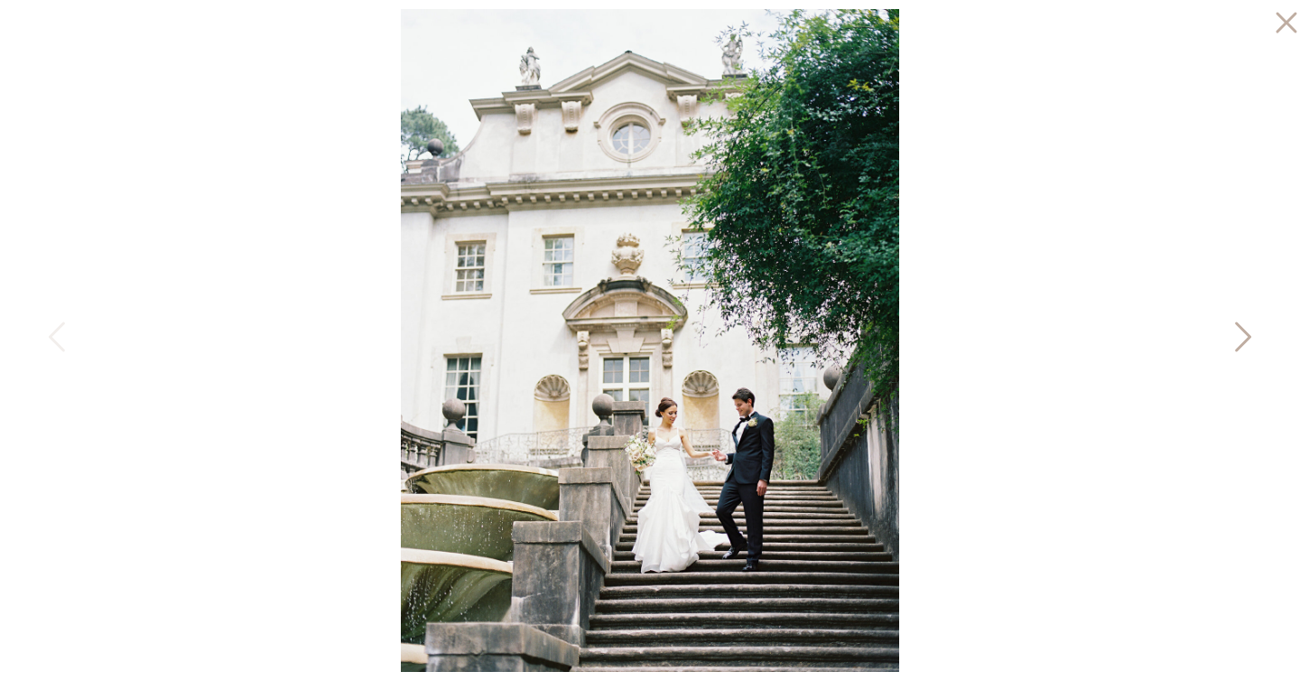
click at [1240, 336] on icon at bounding box center [1241, 341] width 45 height 54
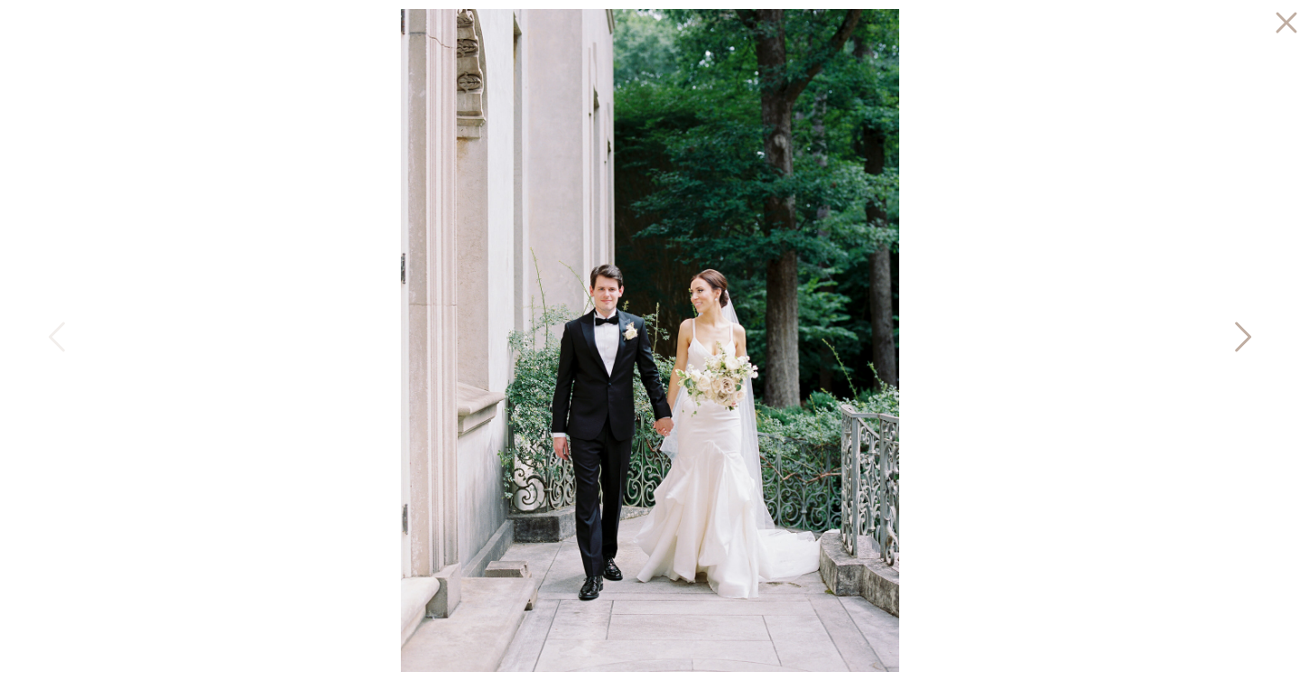
click at [1240, 336] on icon at bounding box center [1241, 341] width 45 height 54
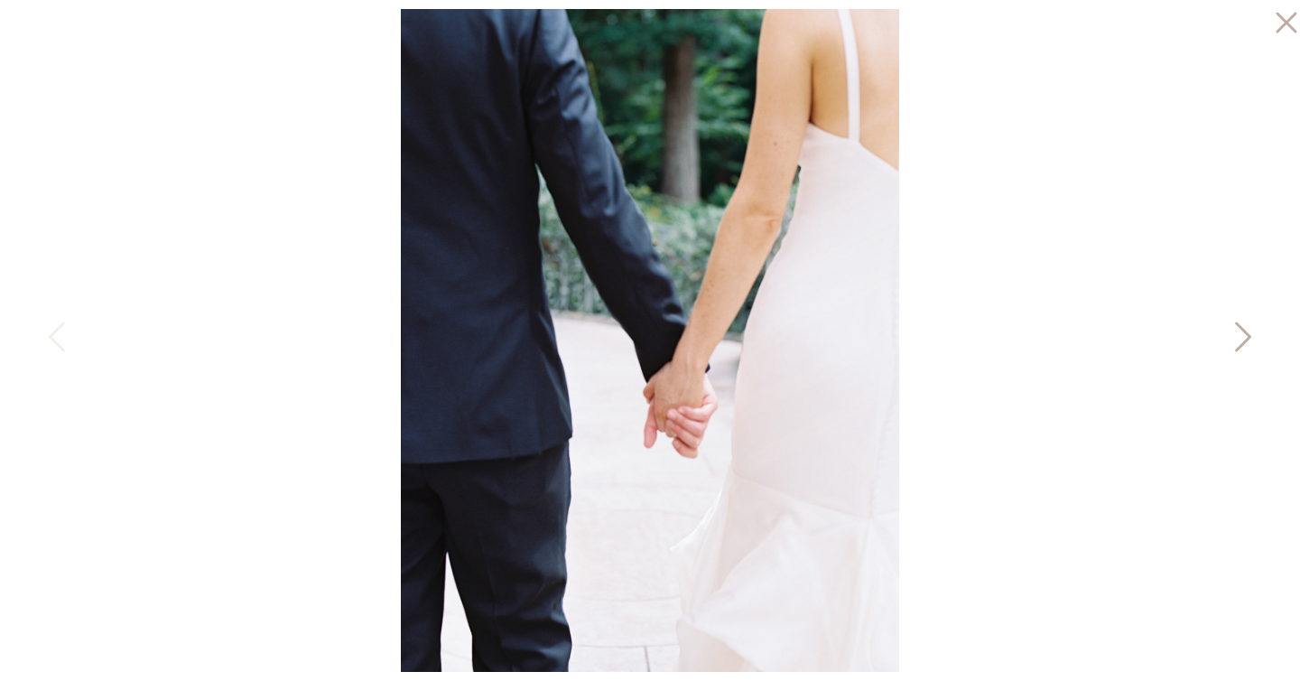
click at [1240, 336] on icon at bounding box center [1241, 341] width 45 height 54
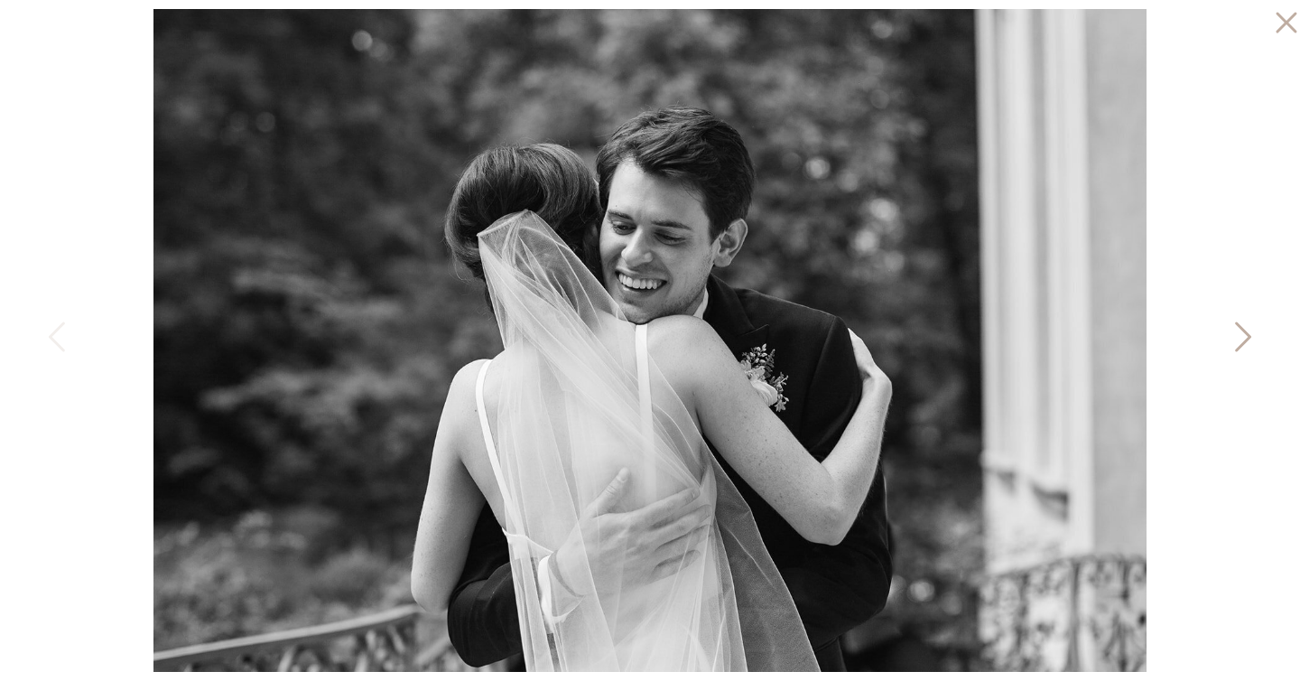
click at [1240, 336] on icon at bounding box center [1241, 341] width 45 height 54
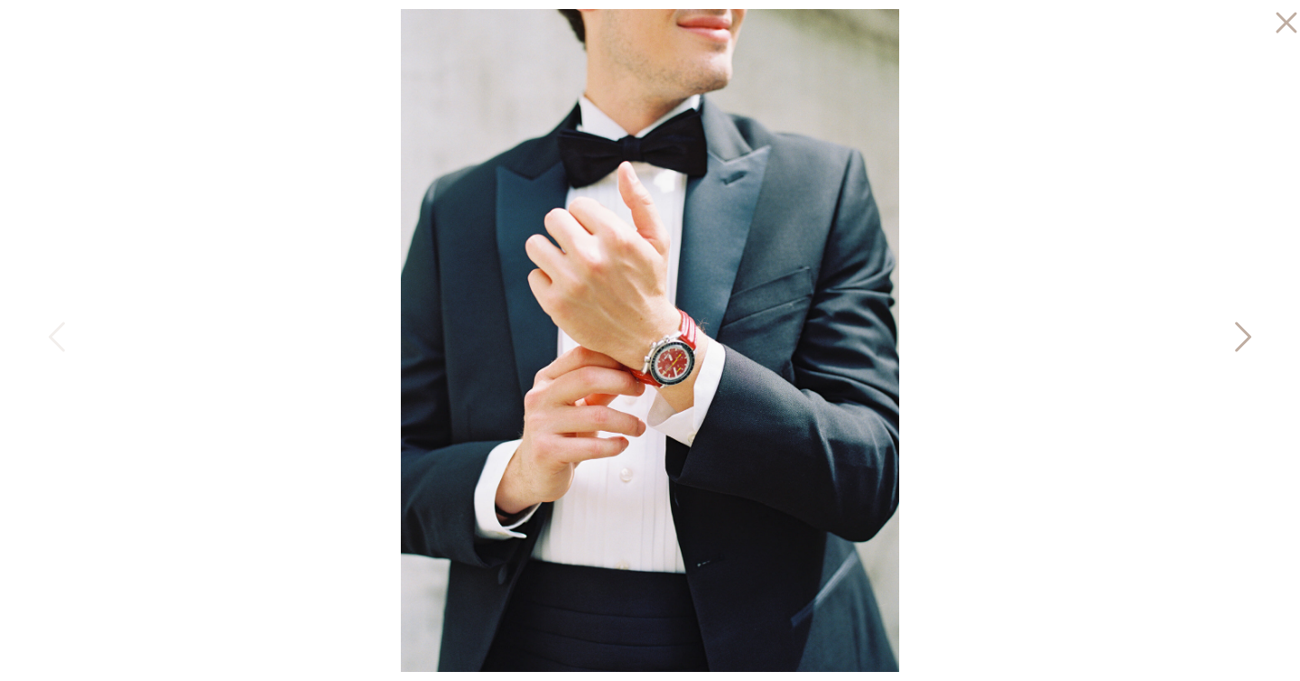
click at [1240, 333] on icon at bounding box center [1241, 341] width 45 height 54
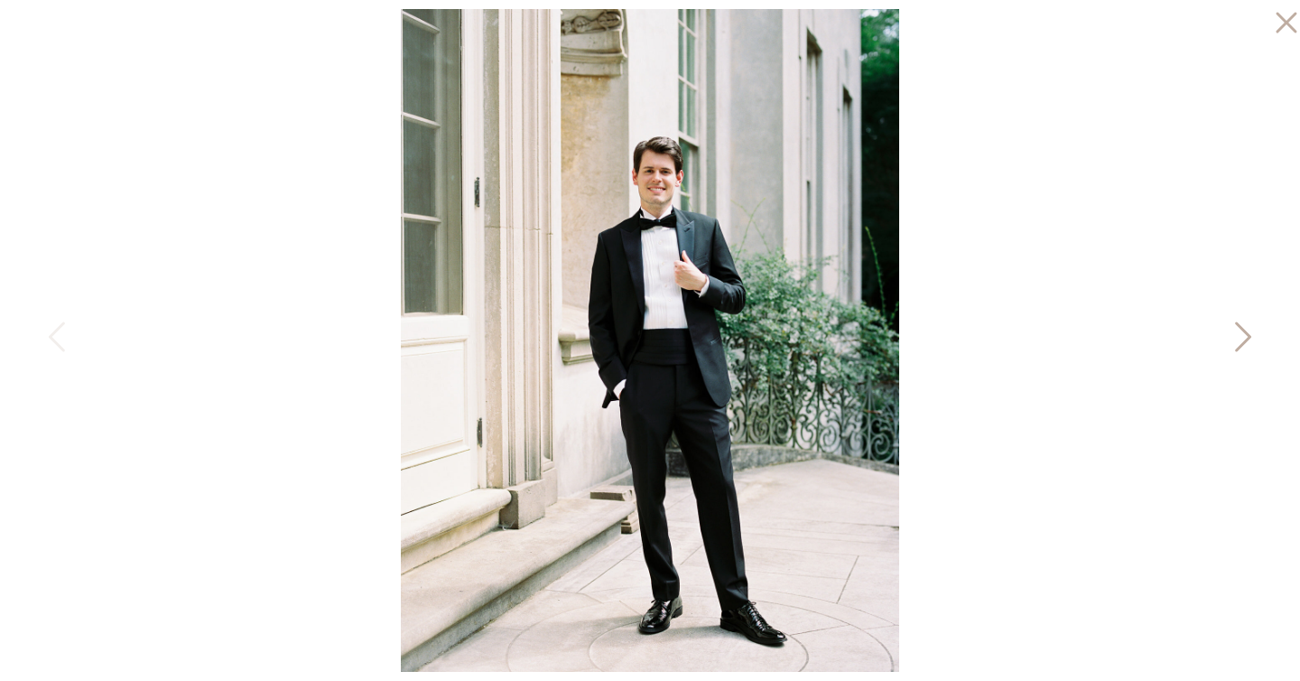
click at [1240, 333] on icon at bounding box center [1241, 341] width 45 height 54
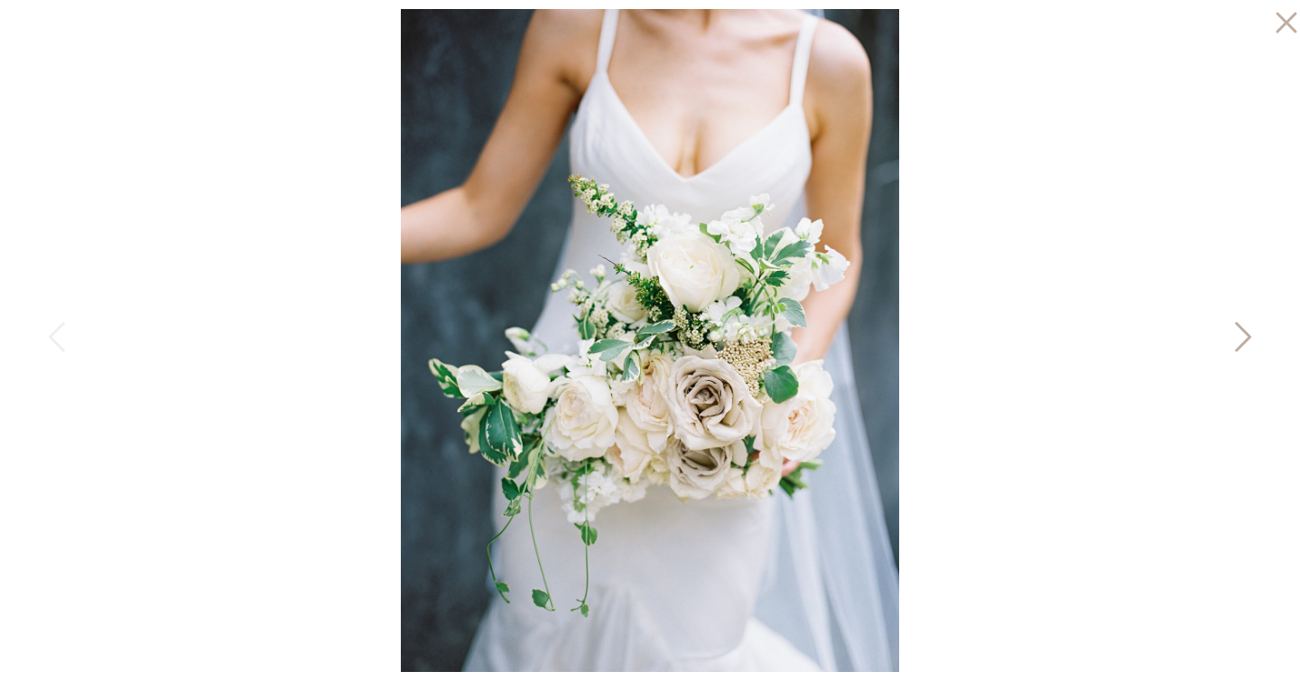
click at [1240, 333] on icon at bounding box center [1241, 341] width 45 height 54
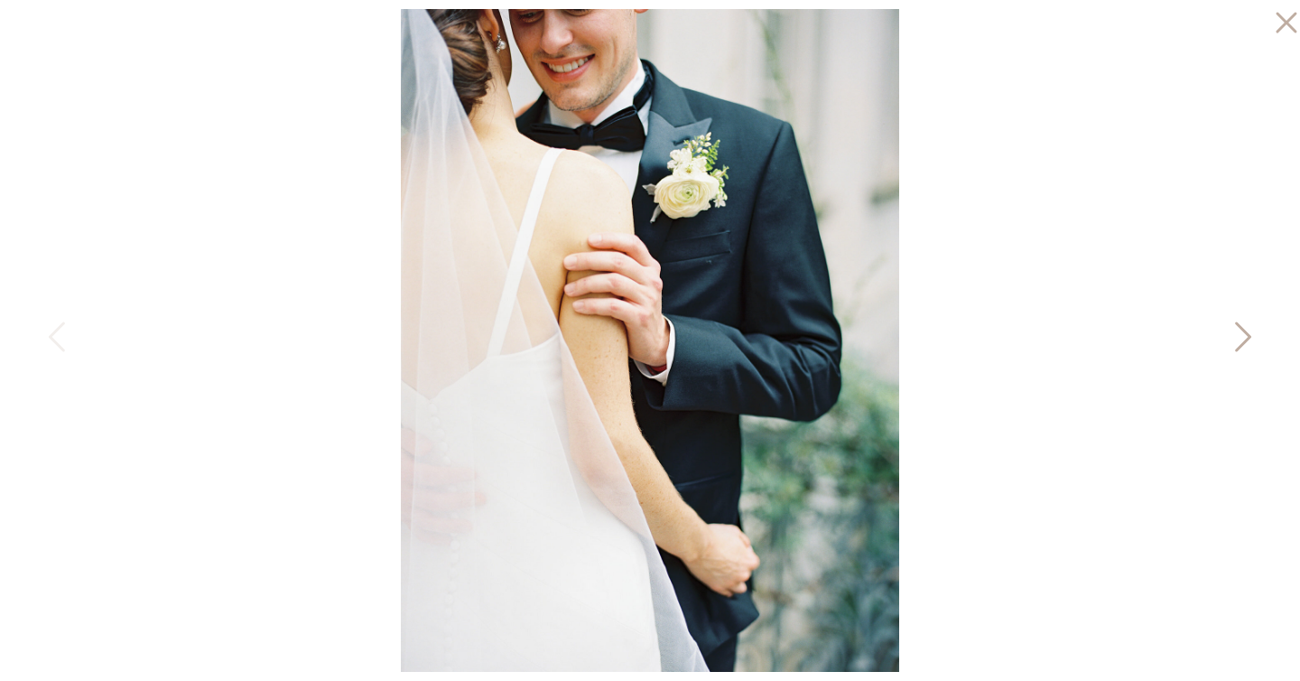
click at [1240, 333] on icon at bounding box center [1241, 341] width 45 height 54
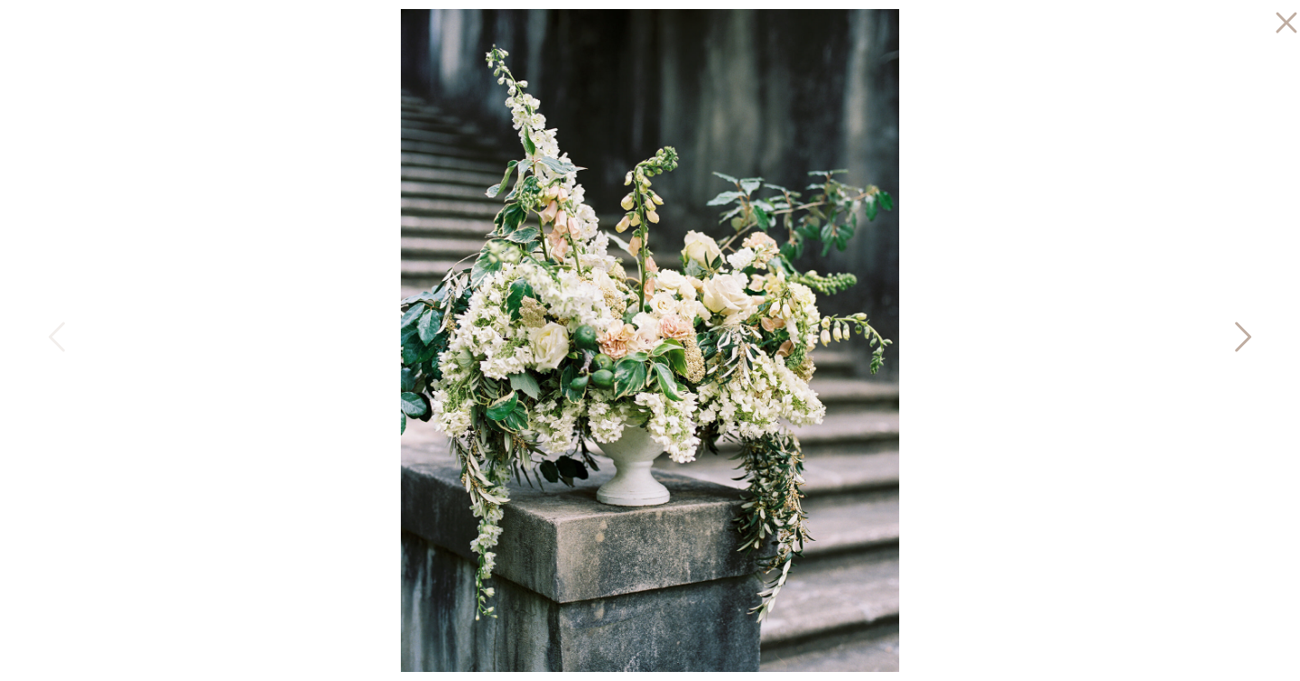
click at [1240, 333] on icon at bounding box center [1241, 341] width 45 height 54
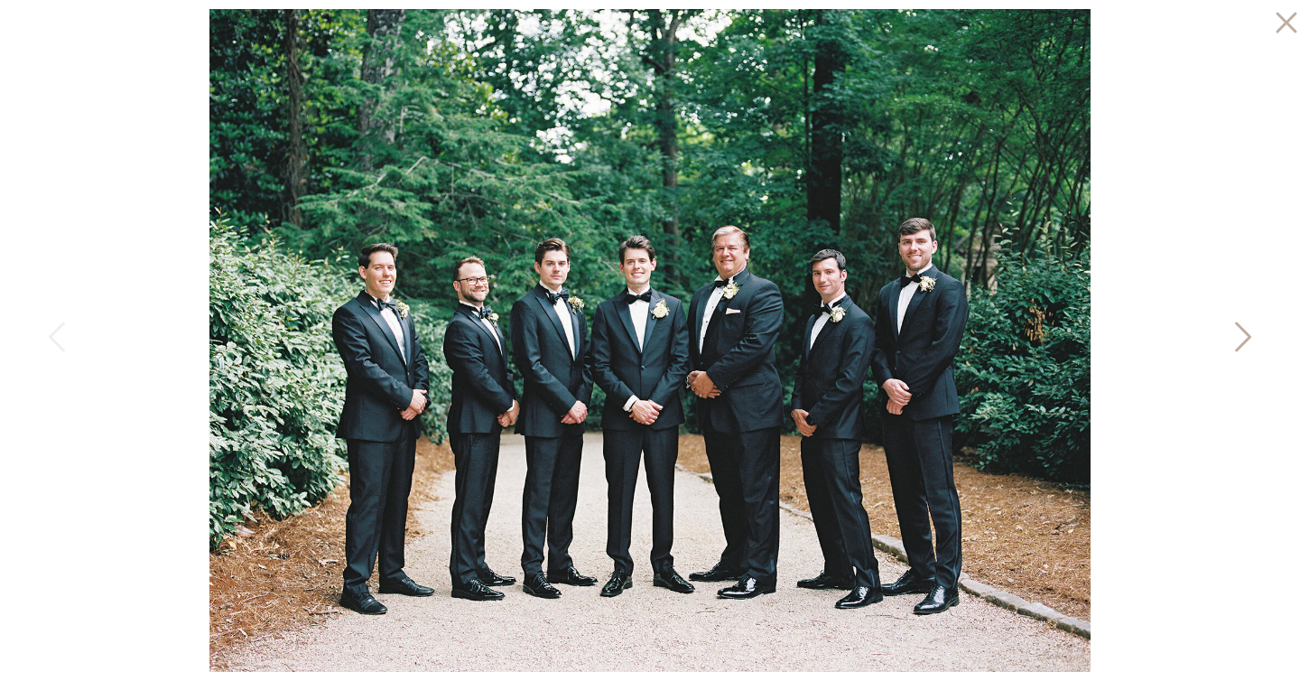
click at [1240, 333] on icon at bounding box center [1241, 341] width 45 height 54
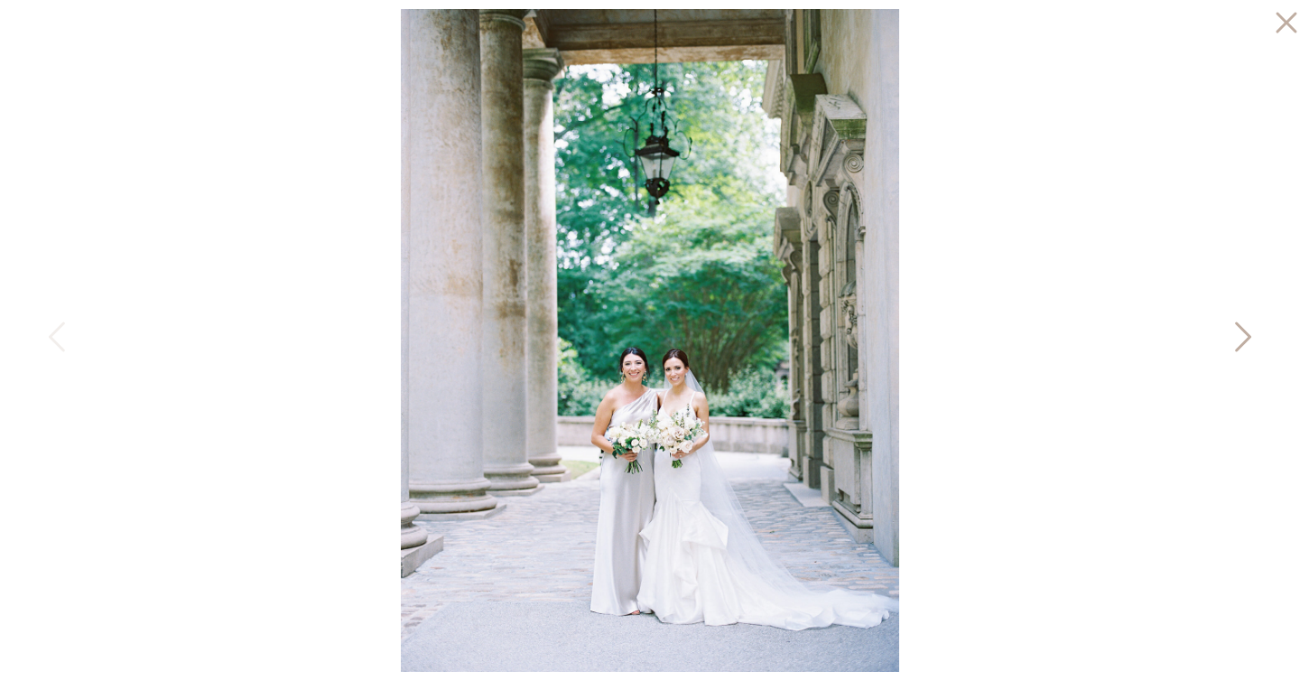
click at [1240, 333] on icon at bounding box center [1241, 341] width 45 height 54
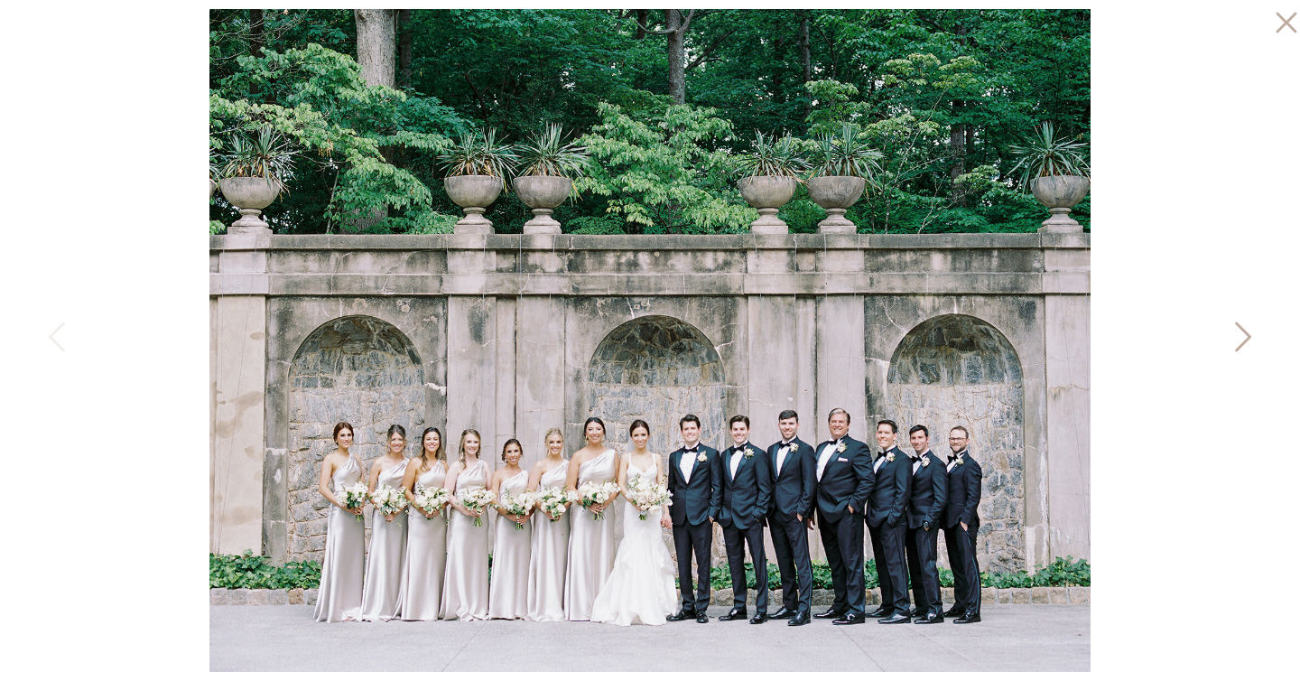
click at [1240, 333] on icon at bounding box center [1241, 341] width 45 height 54
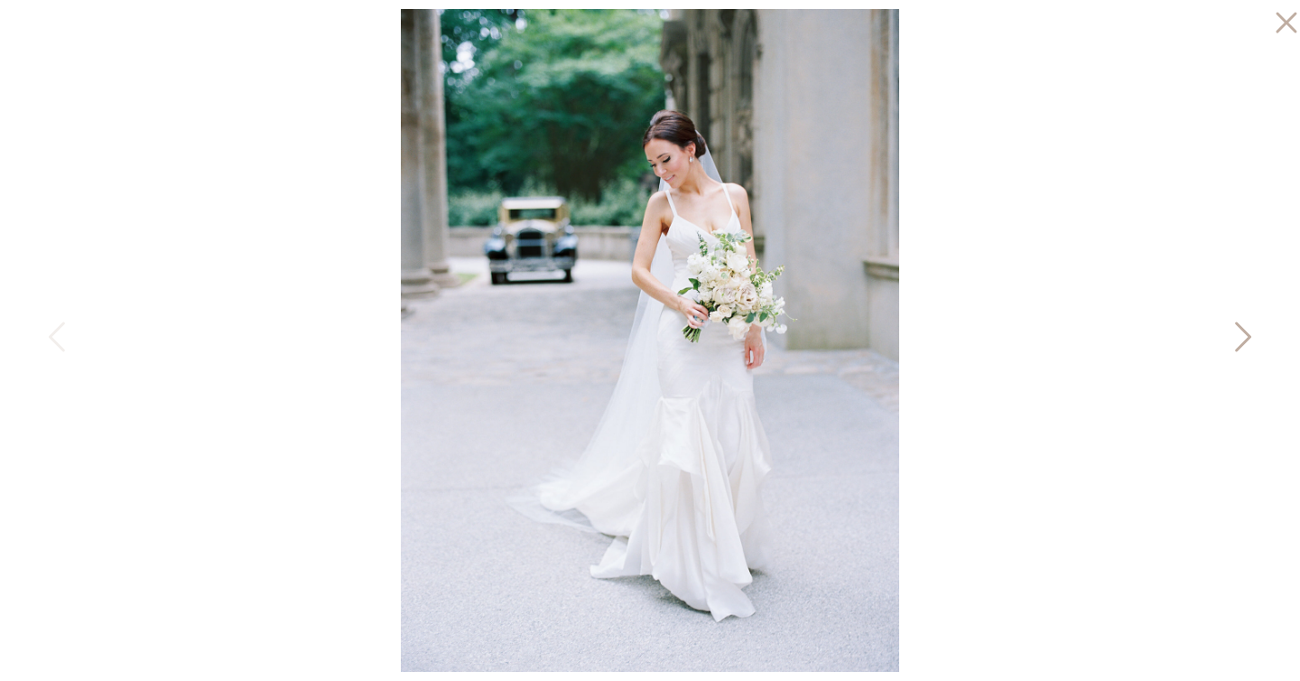
click at [1240, 333] on icon at bounding box center [1241, 341] width 45 height 54
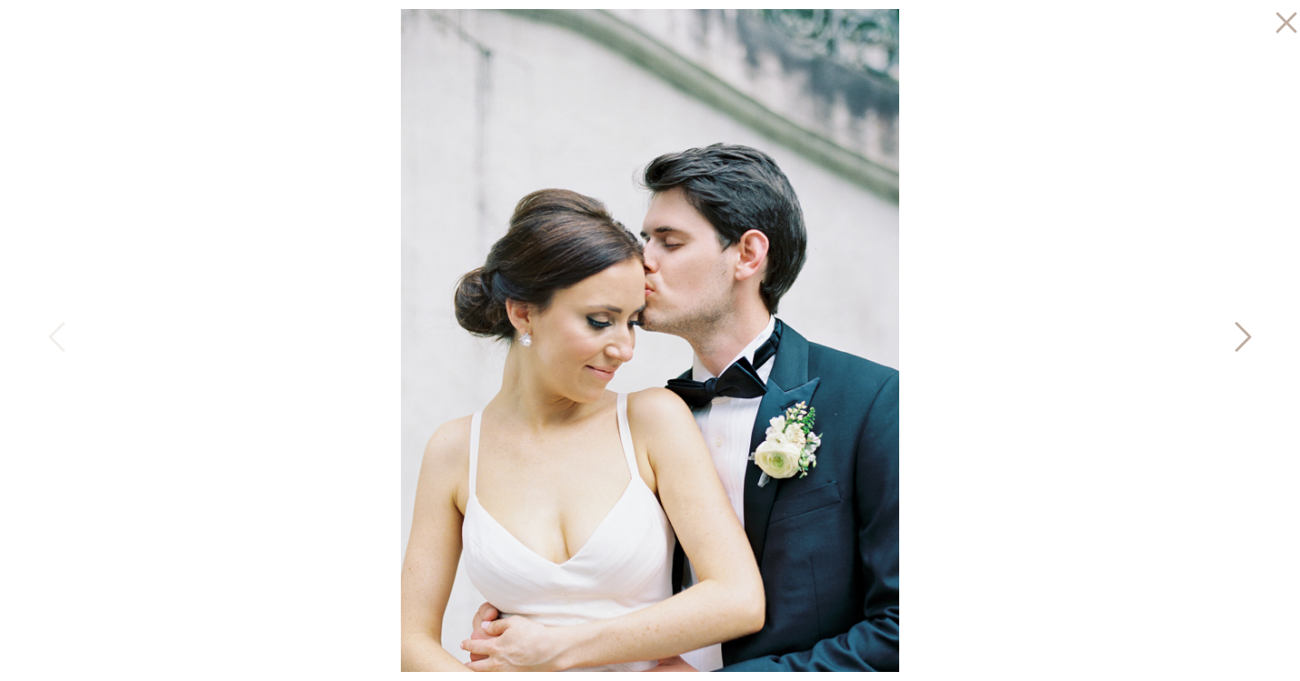
click at [1240, 333] on icon at bounding box center [1241, 341] width 45 height 54
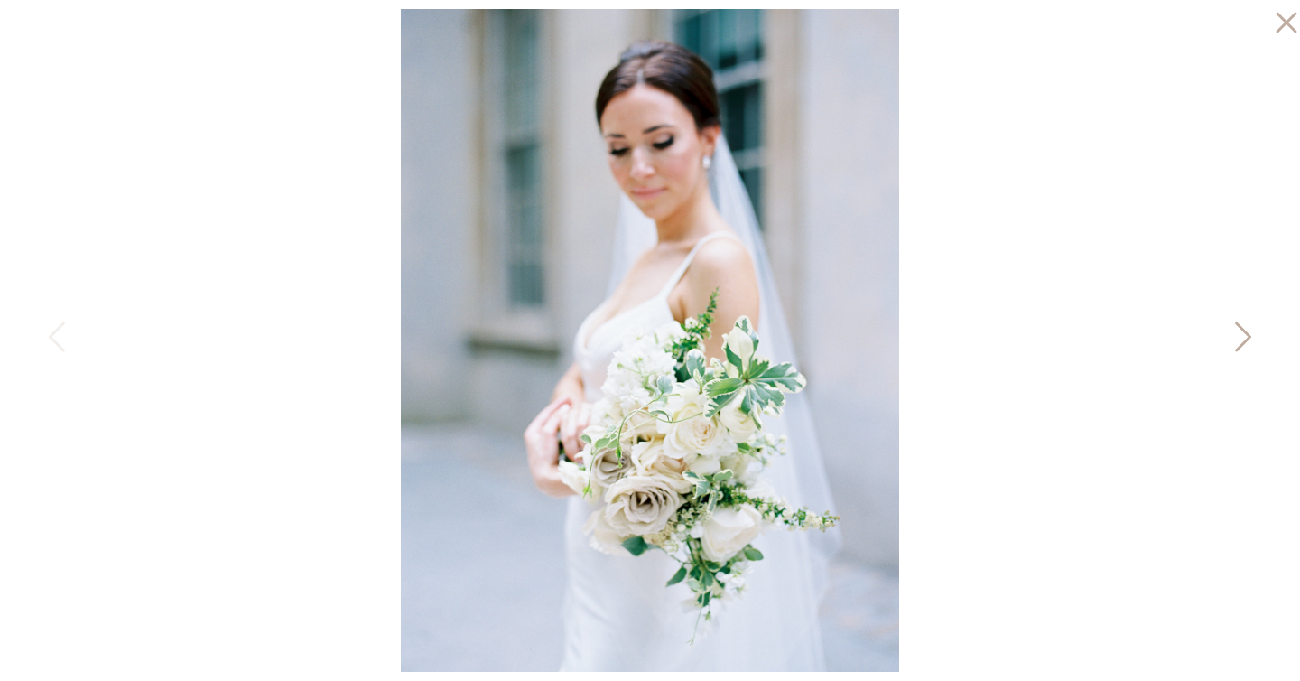
click at [1240, 333] on icon at bounding box center [1241, 341] width 45 height 54
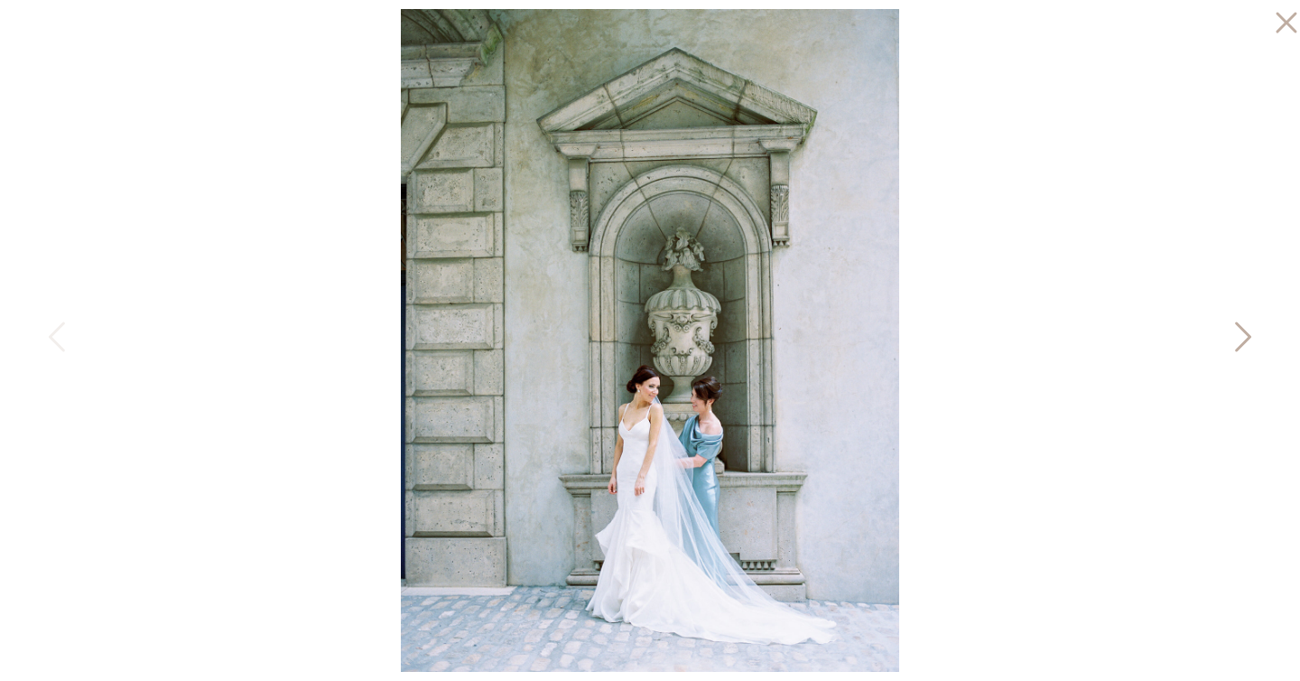
click at [1240, 333] on icon at bounding box center [1241, 341] width 45 height 54
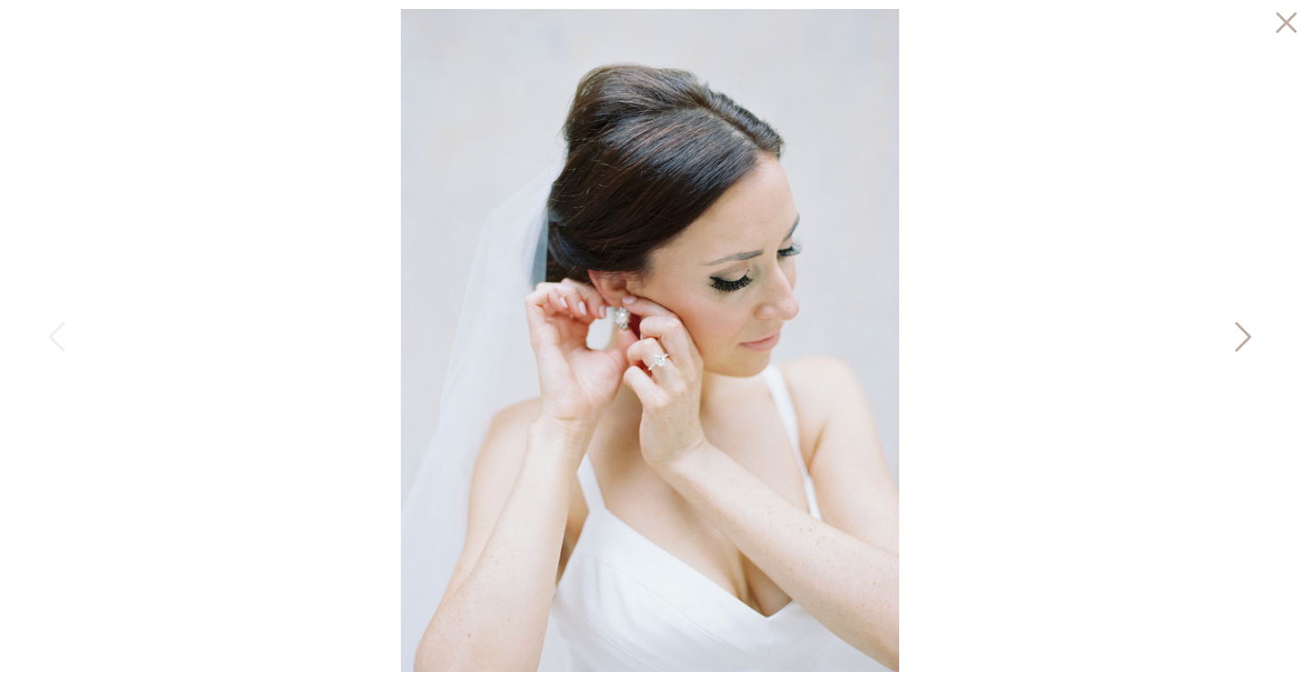
click at [1240, 333] on icon at bounding box center [1241, 341] width 45 height 54
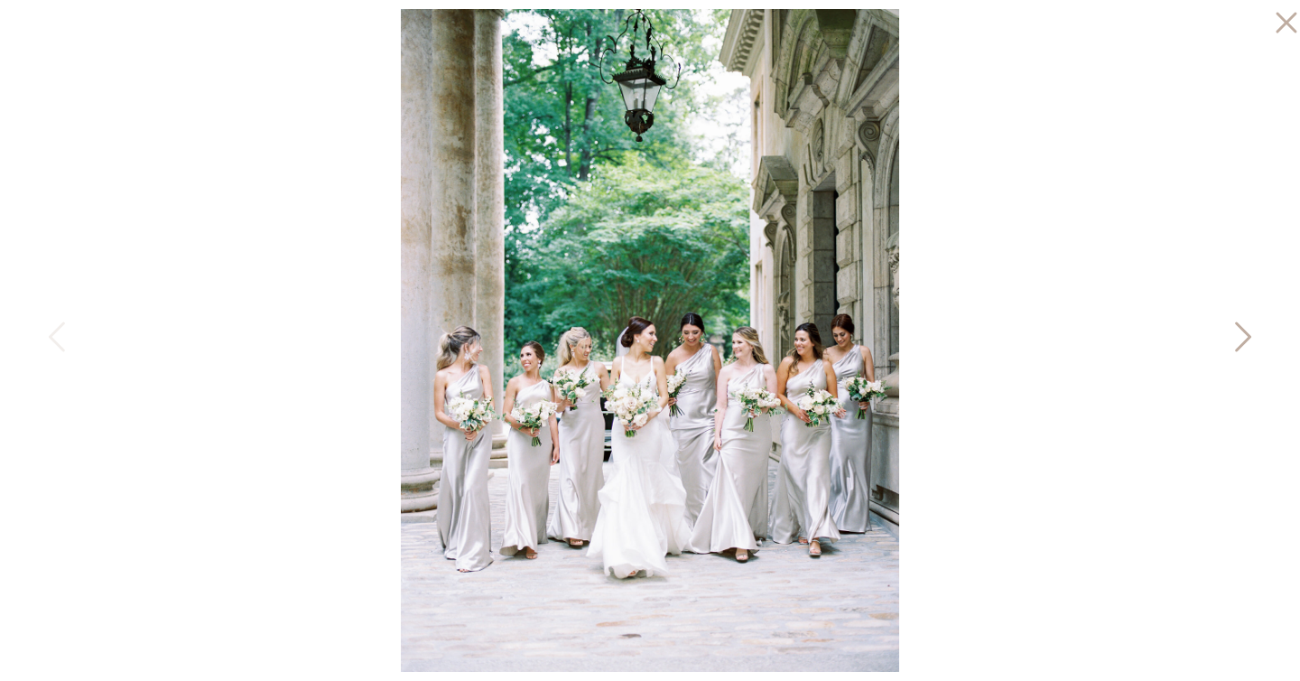
click at [1240, 333] on icon at bounding box center [1241, 341] width 45 height 54
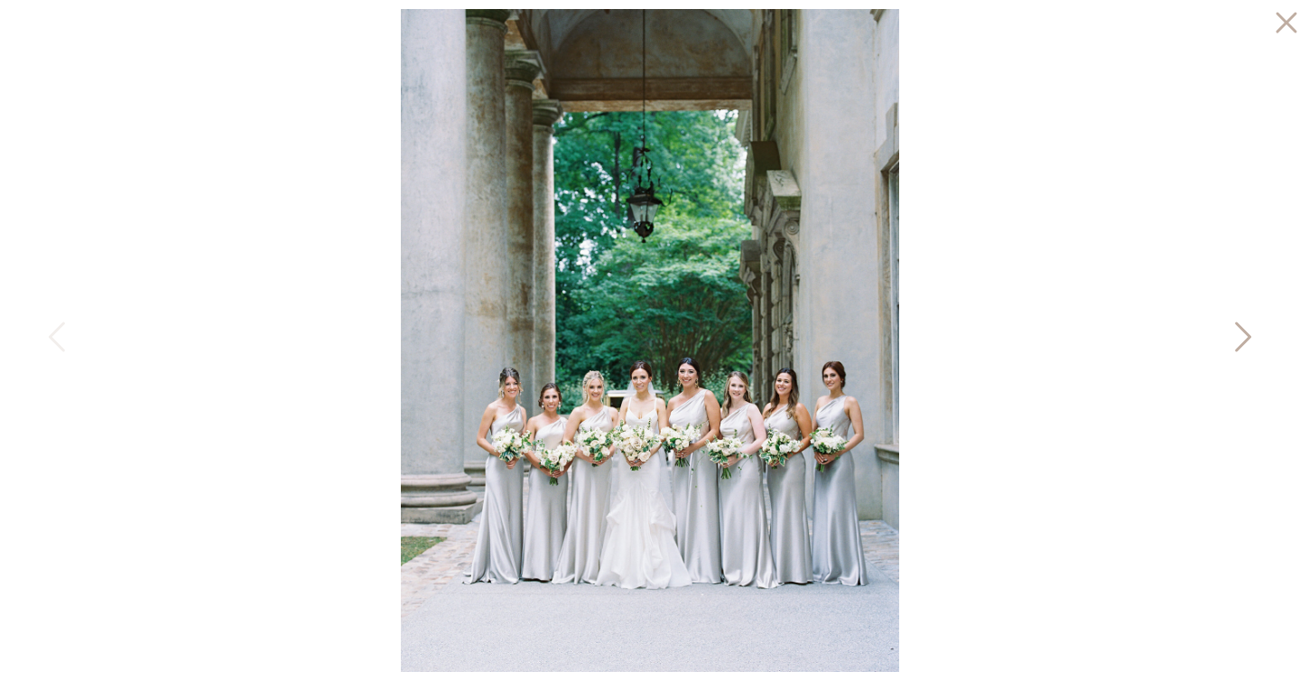
click at [1240, 333] on icon at bounding box center [1241, 341] width 45 height 54
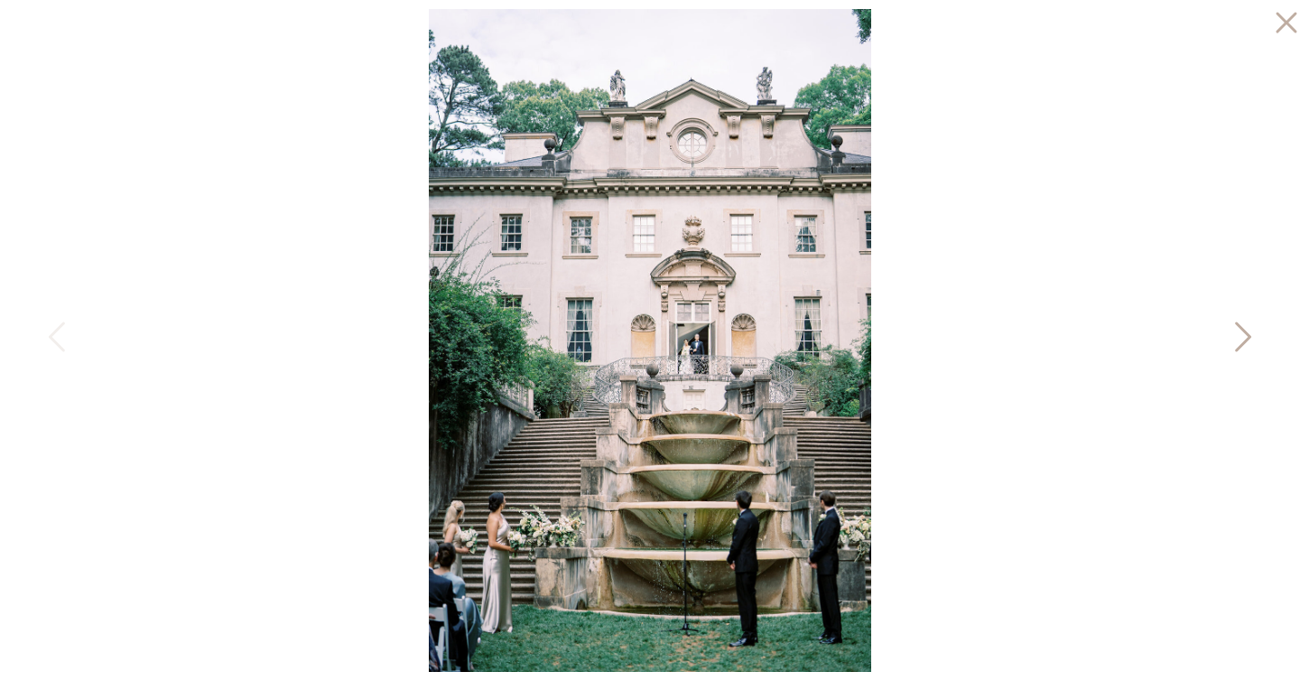
click at [1240, 333] on icon at bounding box center [1241, 341] width 45 height 54
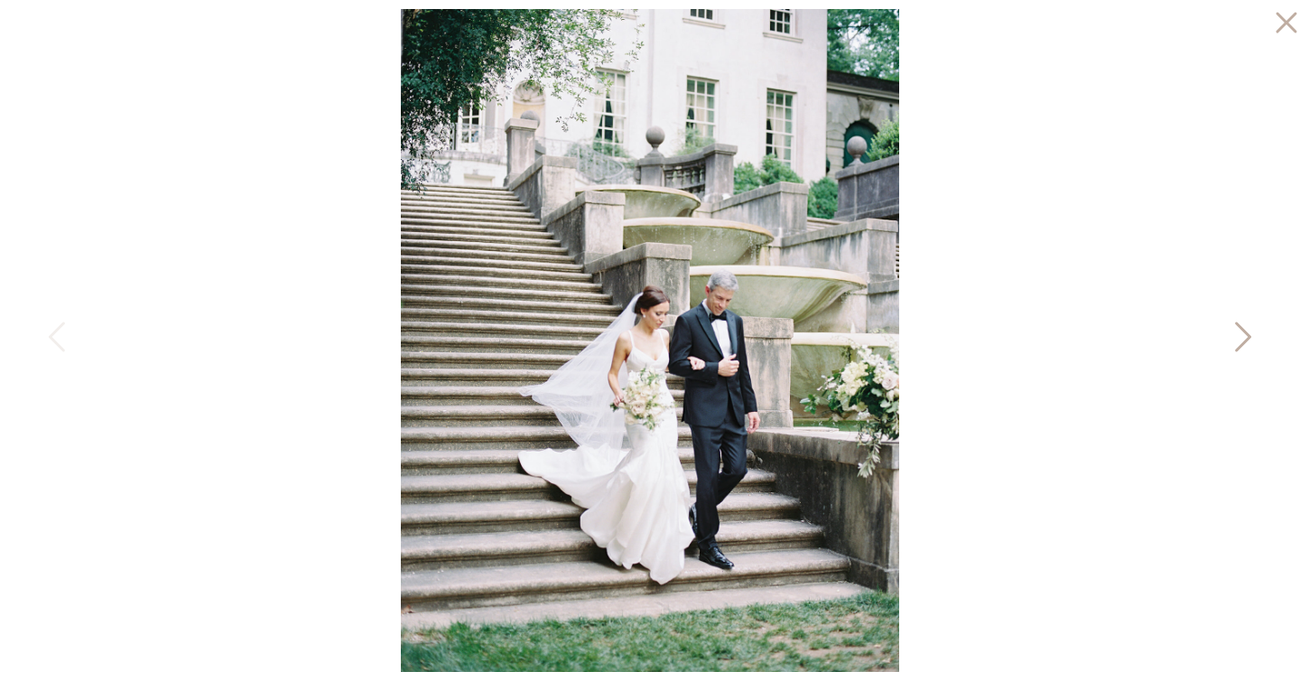
click at [1240, 333] on icon at bounding box center [1241, 341] width 45 height 54
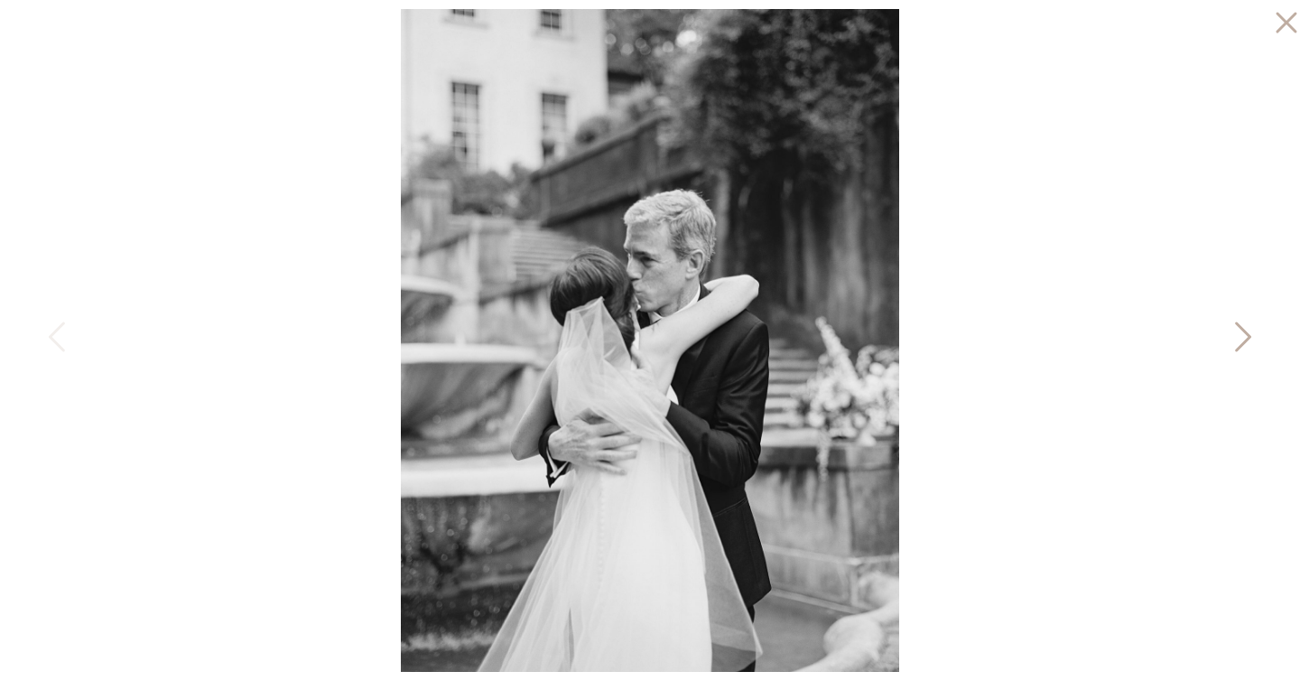
click at [1240, 333] on icon at bounding box center [1241, 341] width 45 height 54
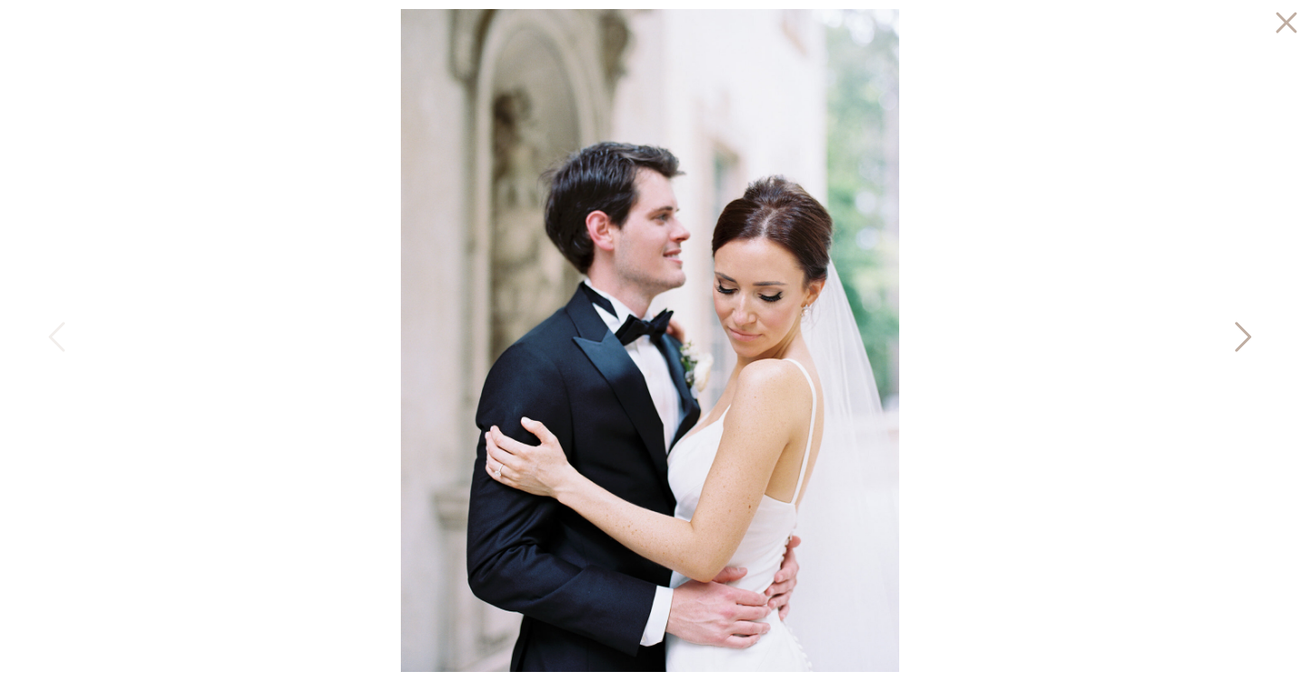
click at [1240, 333] on icon at bounding box center [1241, 341] width 45 height 54
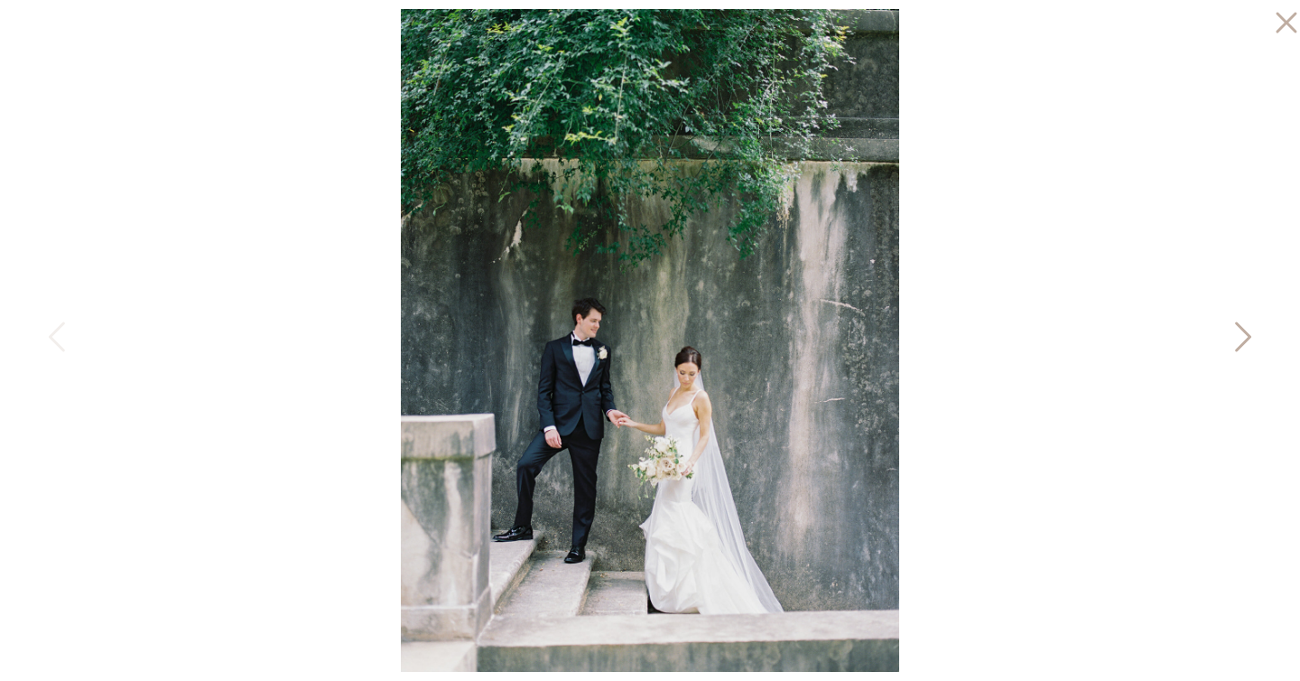
click at [1240, 333] on icon at bounding box center [1241, 341] width 45 height 54
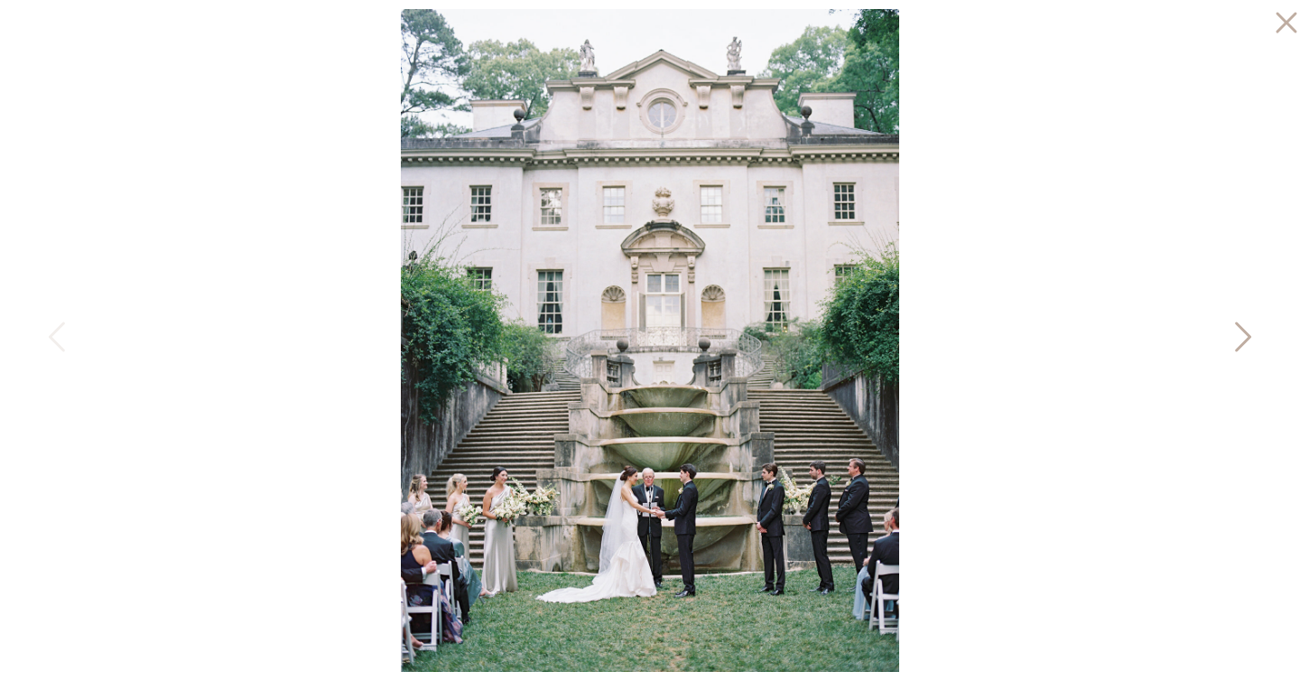
click at [1240, 333] on icon at bounding box center [1241, 341] width 45 height 54
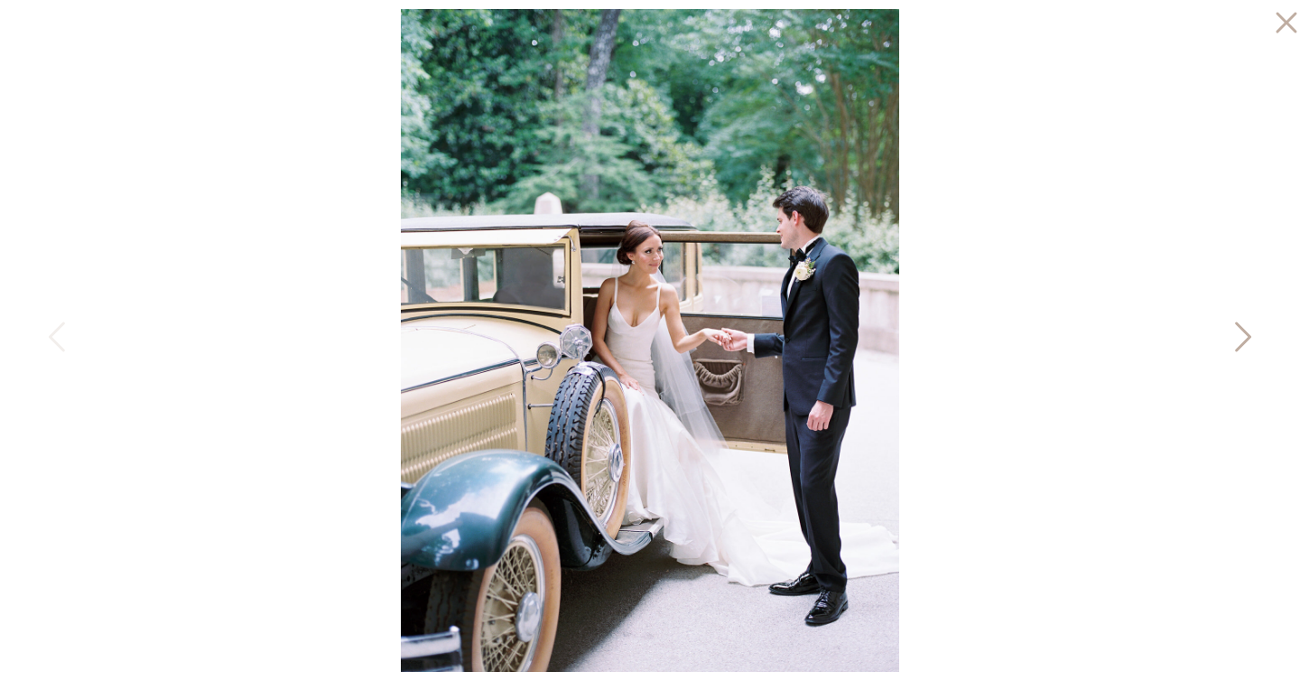
click at [1240, 333] on icon at bounding box center [1241, 341] width 45 height 54
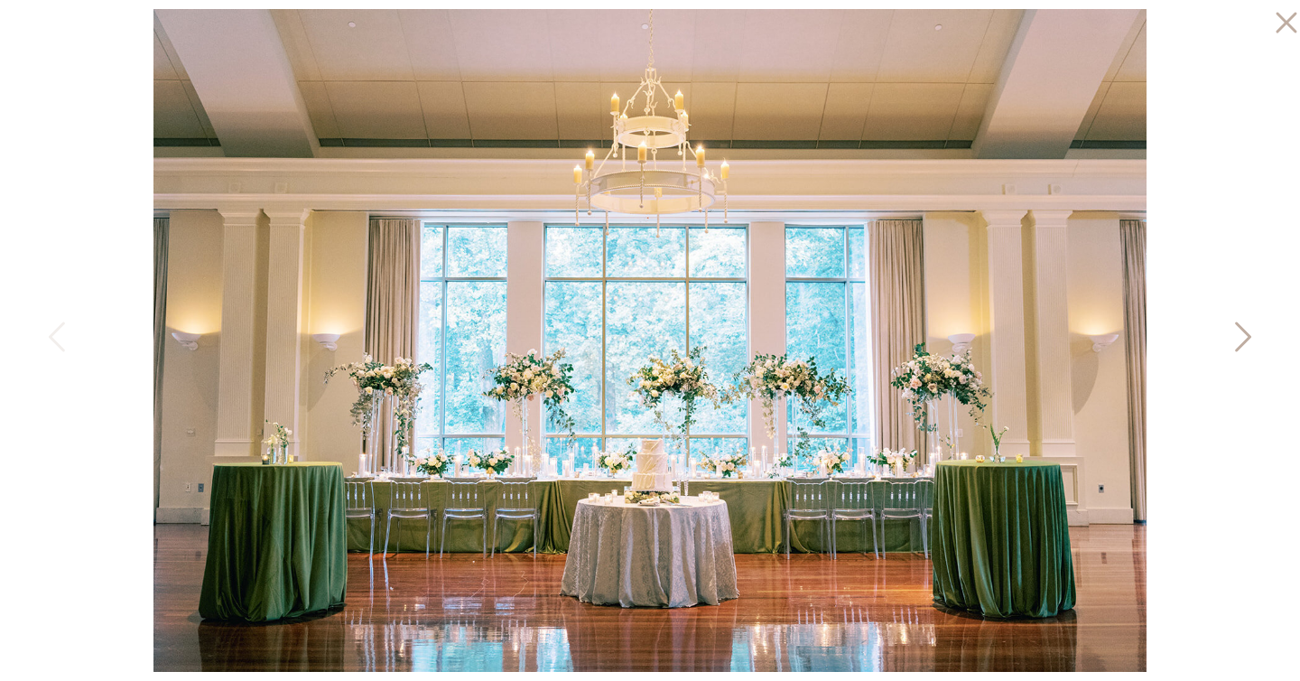
click at [1240, 333] on icon at bounding box center [1241, 341] width 45 height 54
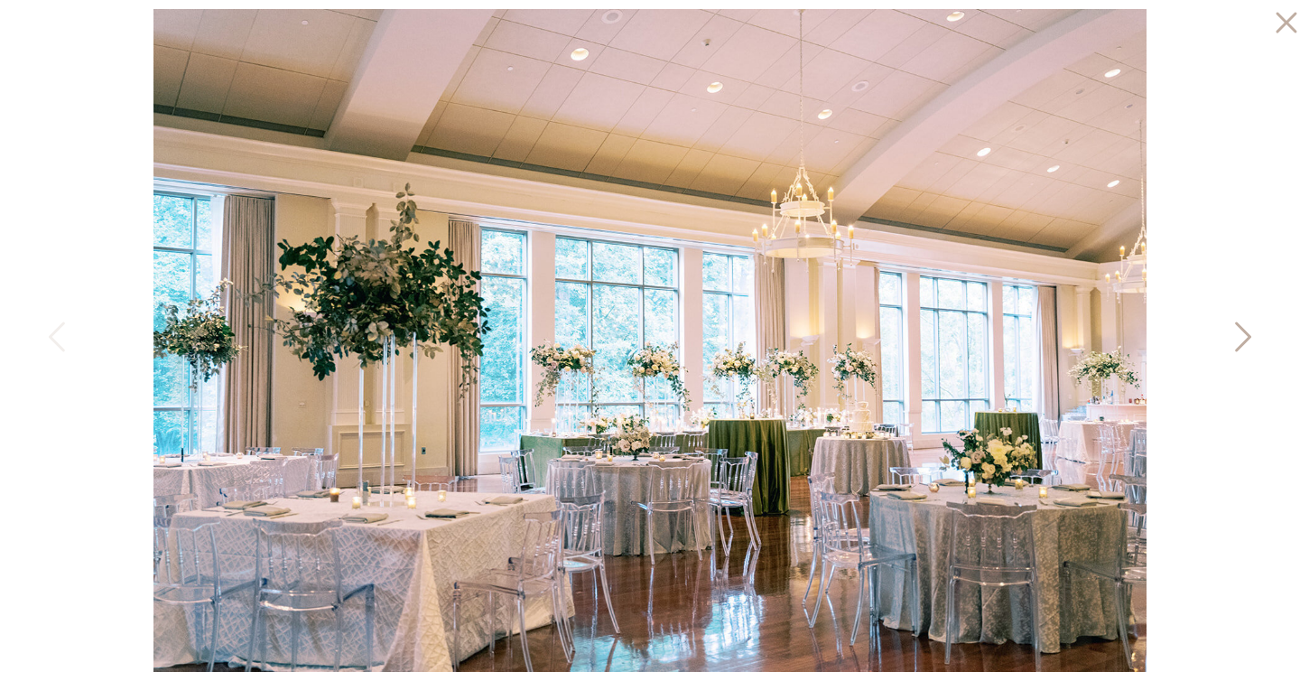
click at [1240, 333] on icon at bounding box center [1241, 341] width 45 height 54
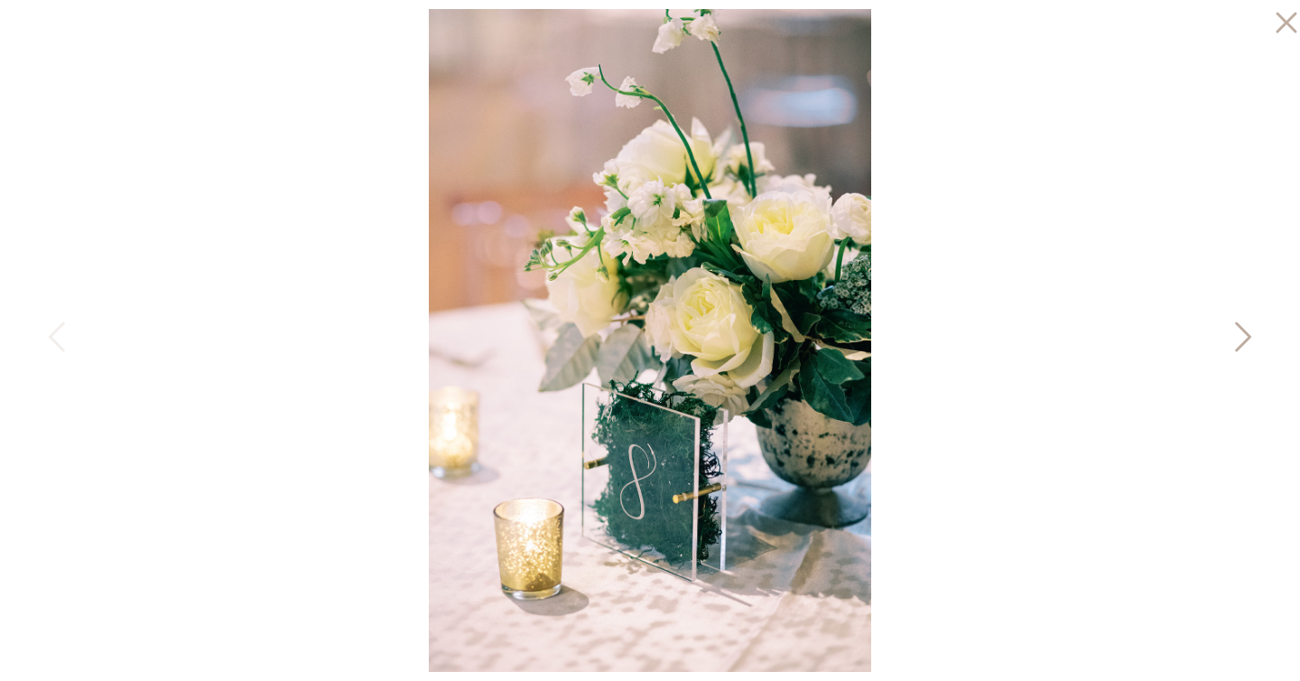
click at [1240, 333] on icon at bounding box center [1241, 341] width 45 height 54
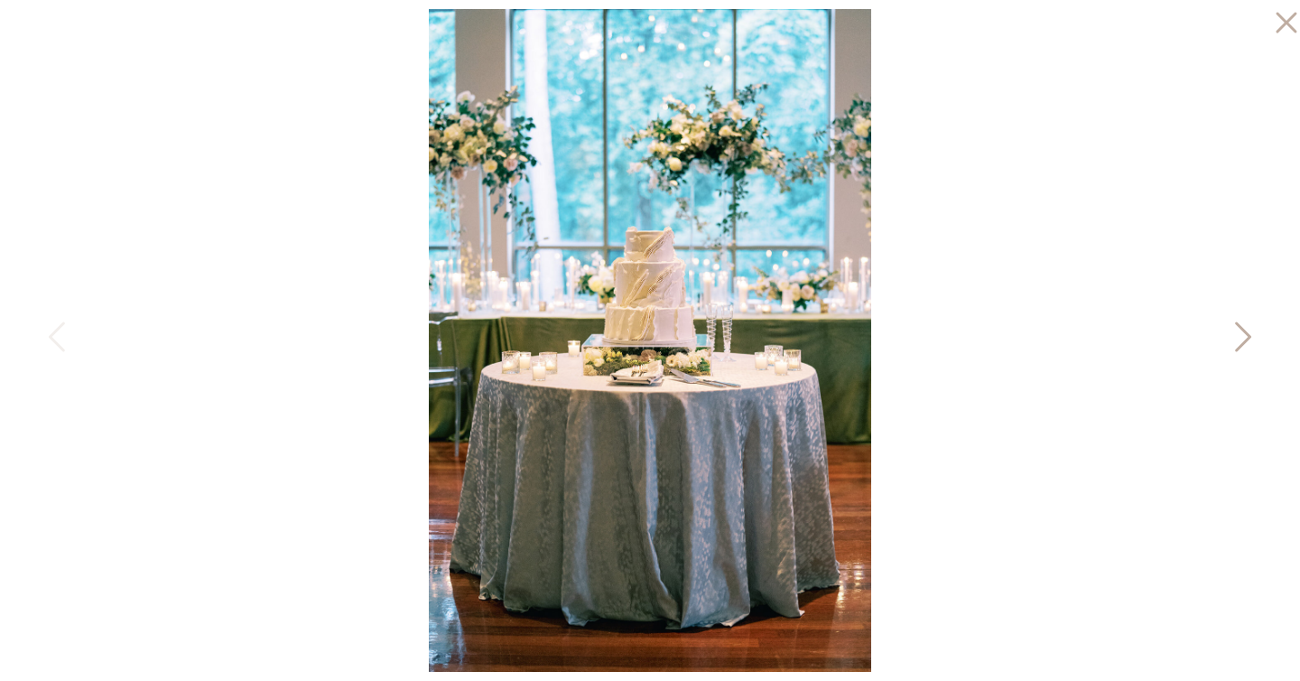
click at [1240, 333] on icon at bounding box center [1241, 341] width 45 height 54
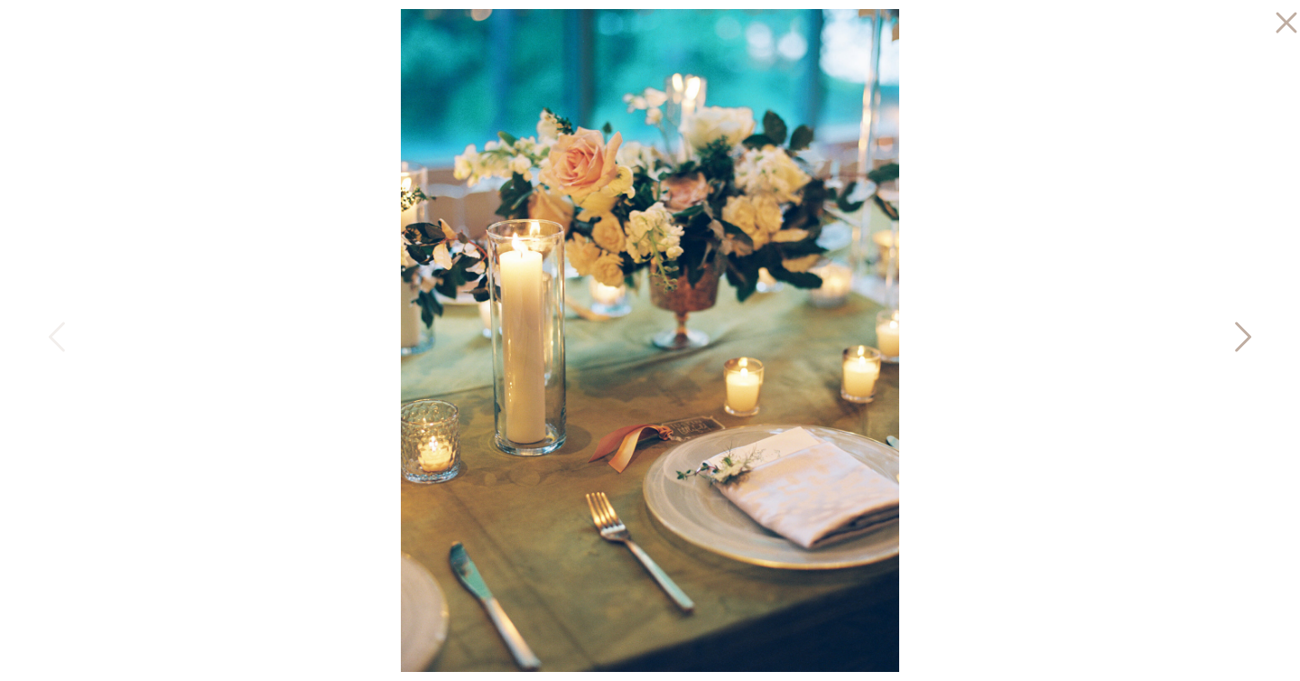
click at [1240, 333] on icon at bounding box center [1241, 341] width 45 height 54
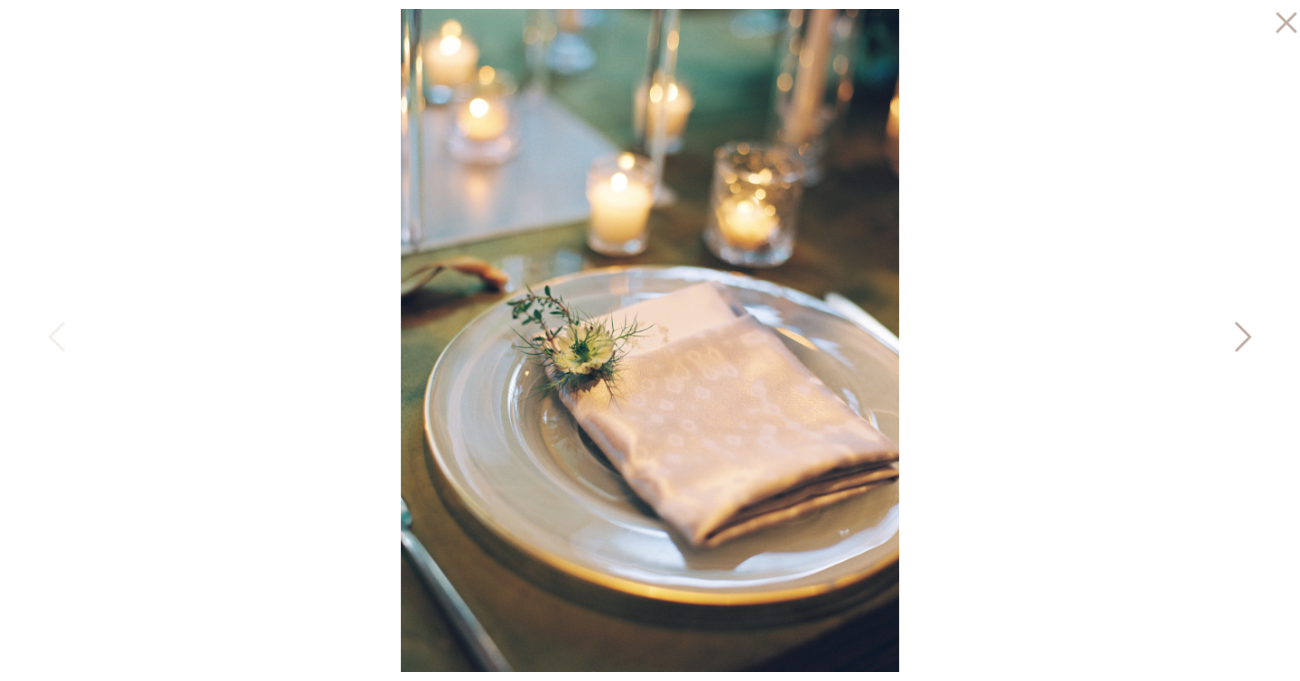
click at [1240, 333] on icon at bounding box center [1241, 341] width 45 height 54
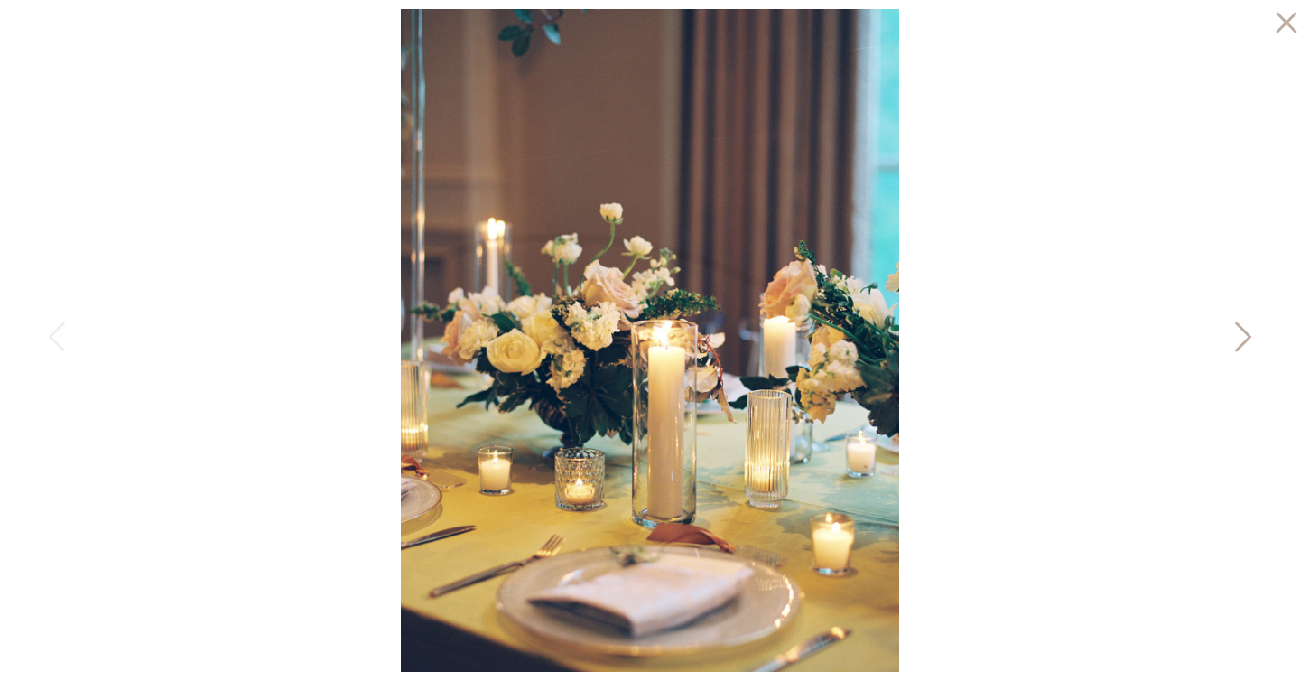
click at [1240, 333] on icon at bounding box center [1241, 341] width 45 height 54
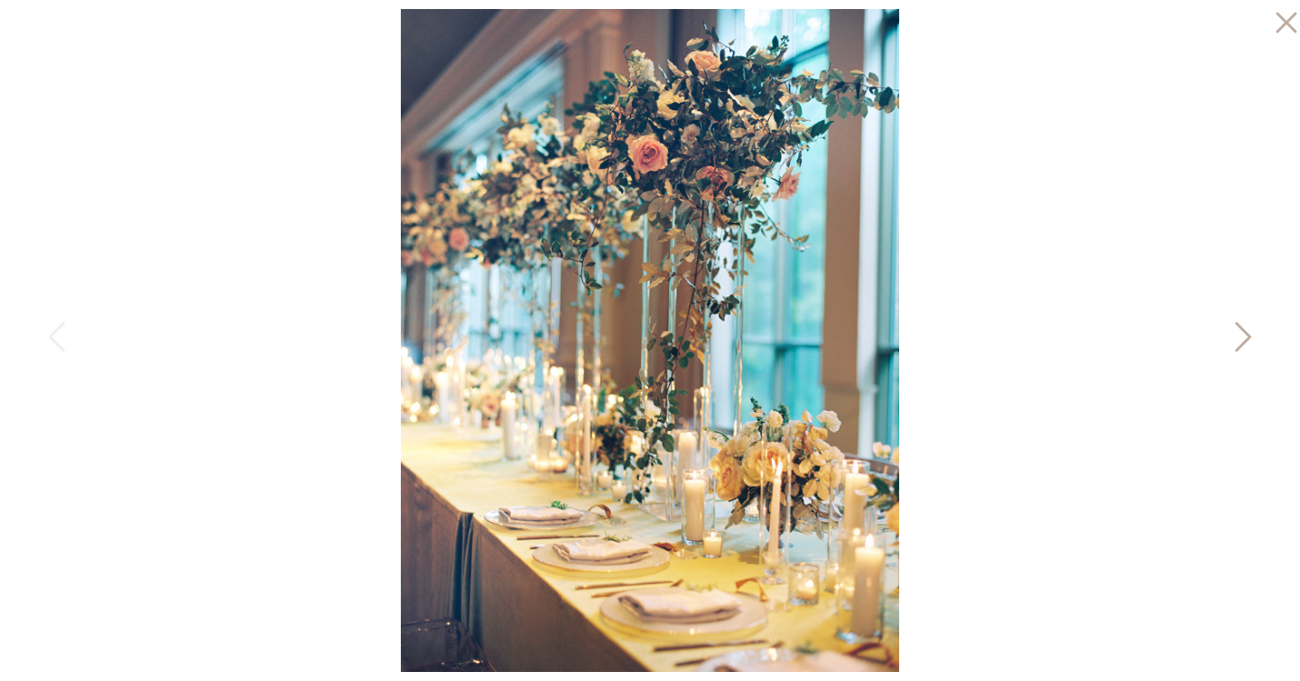
click at [1240, 333] on icon at bounding box center [1241, 341] width 45 height 54
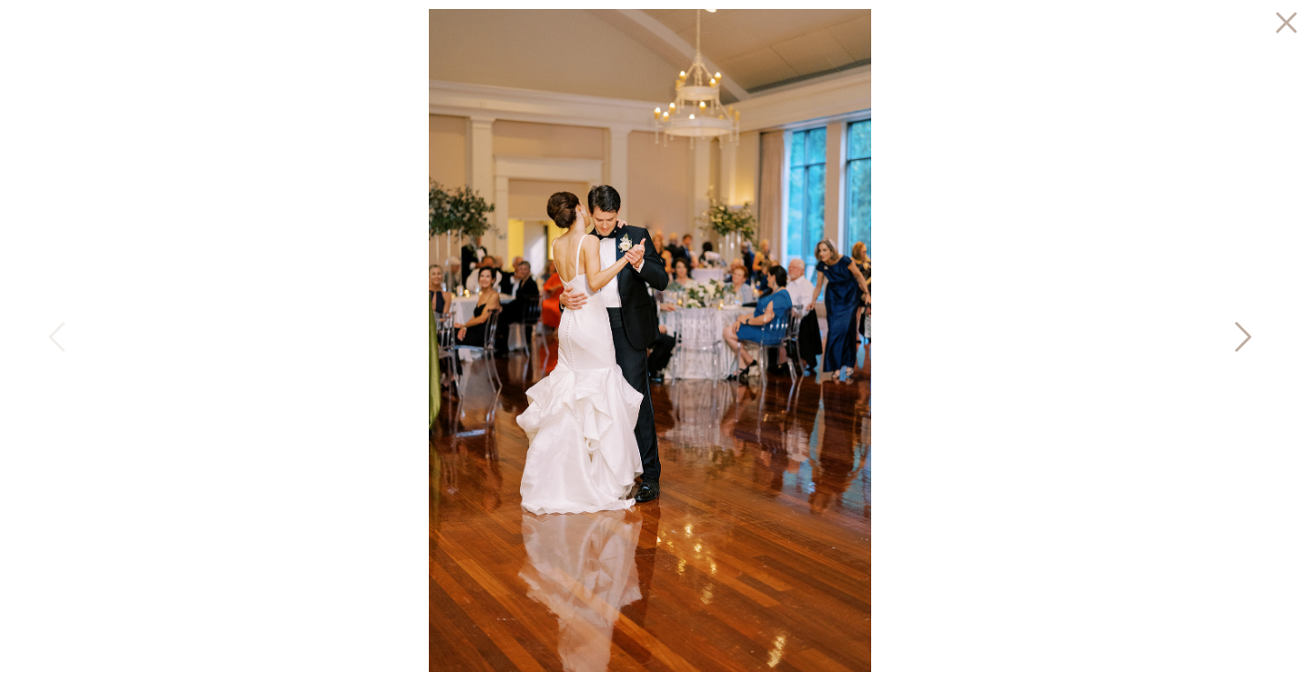
click at [1240, 333] on icon at bounding box center [1241, 341] width 45 height 54
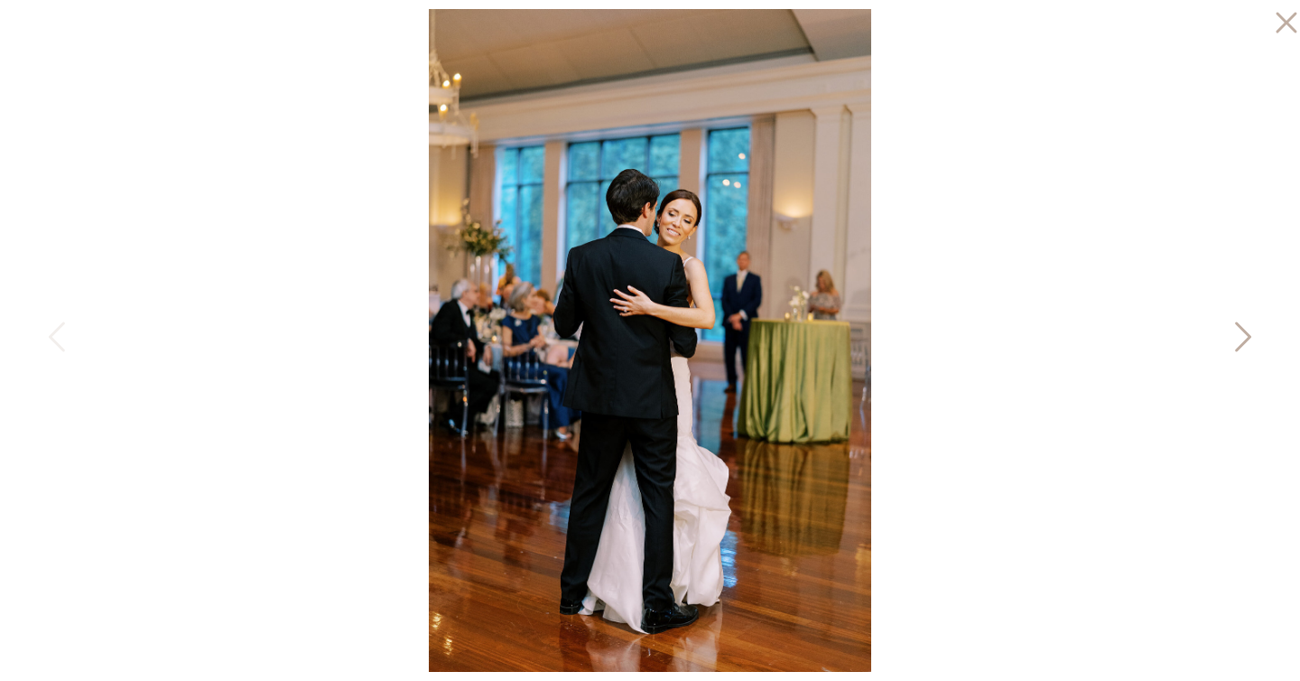
click at [1240, 333] on icon at bounding box center [1241, 341] width 45 height 54
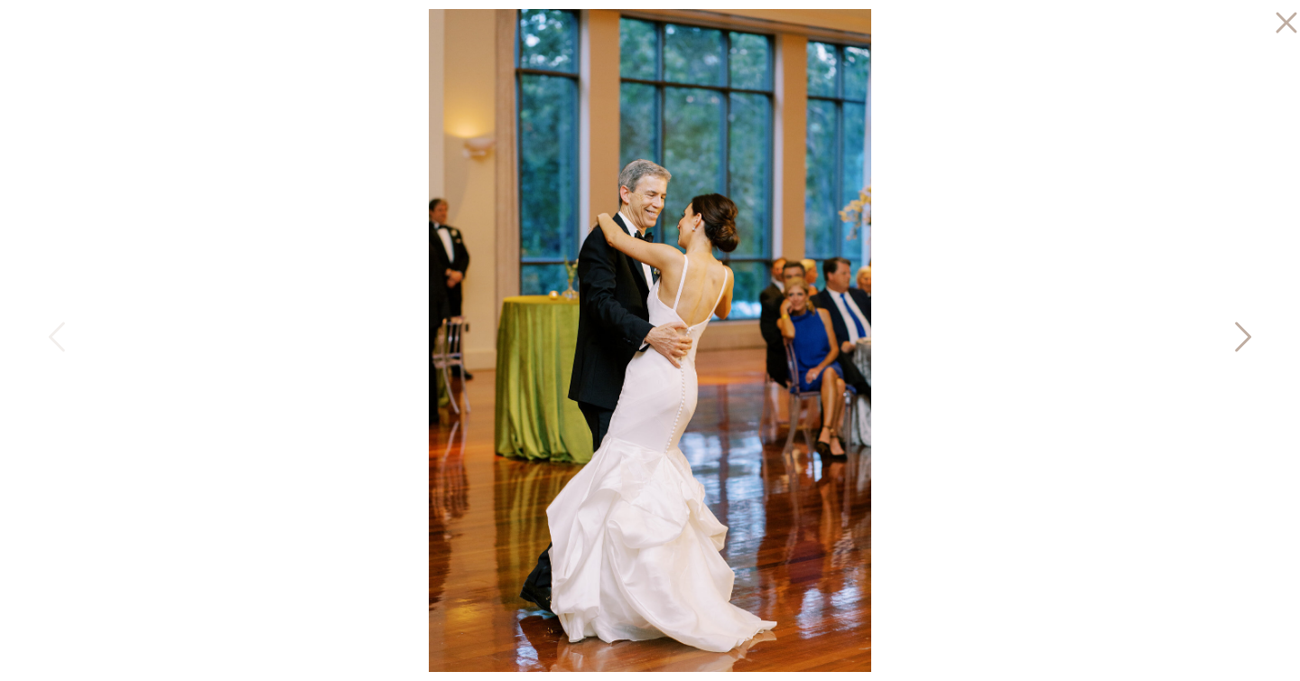
click at [1240, 333] on icon at bounding box center [1241, 341] width 45 height 54
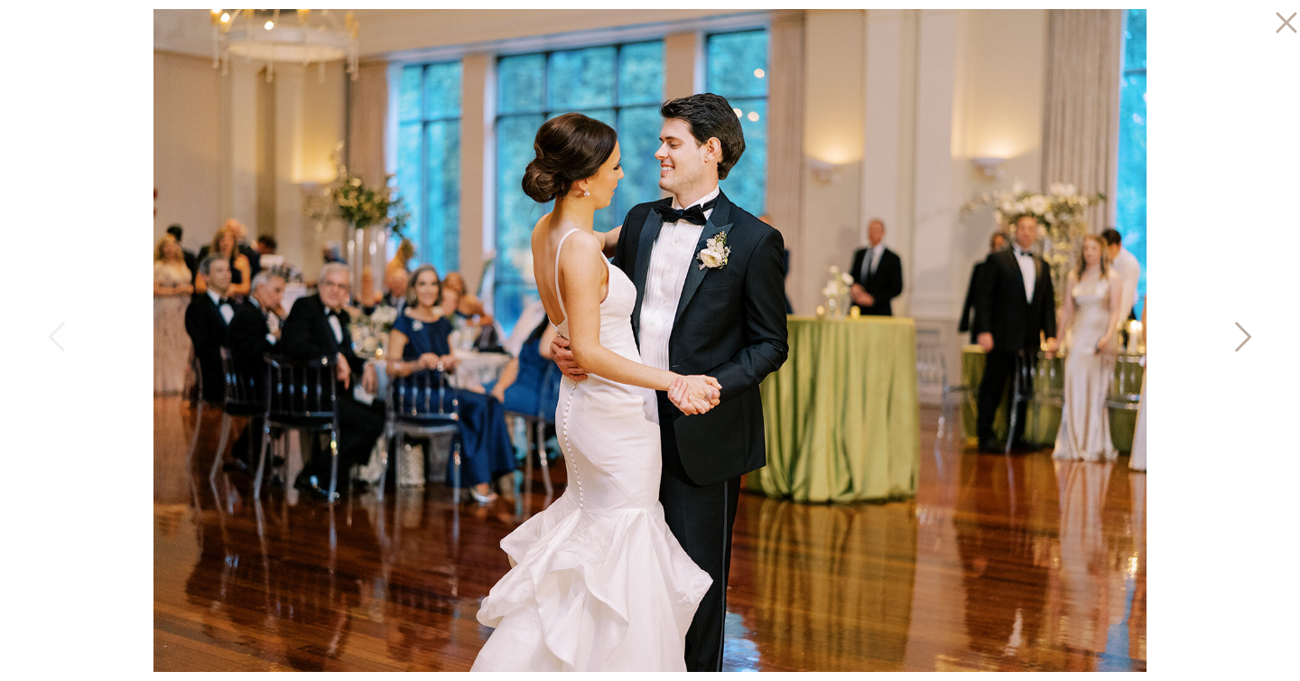
click at [1240, 333] on icon at bounding box center [1241, 341] width 45 height 54
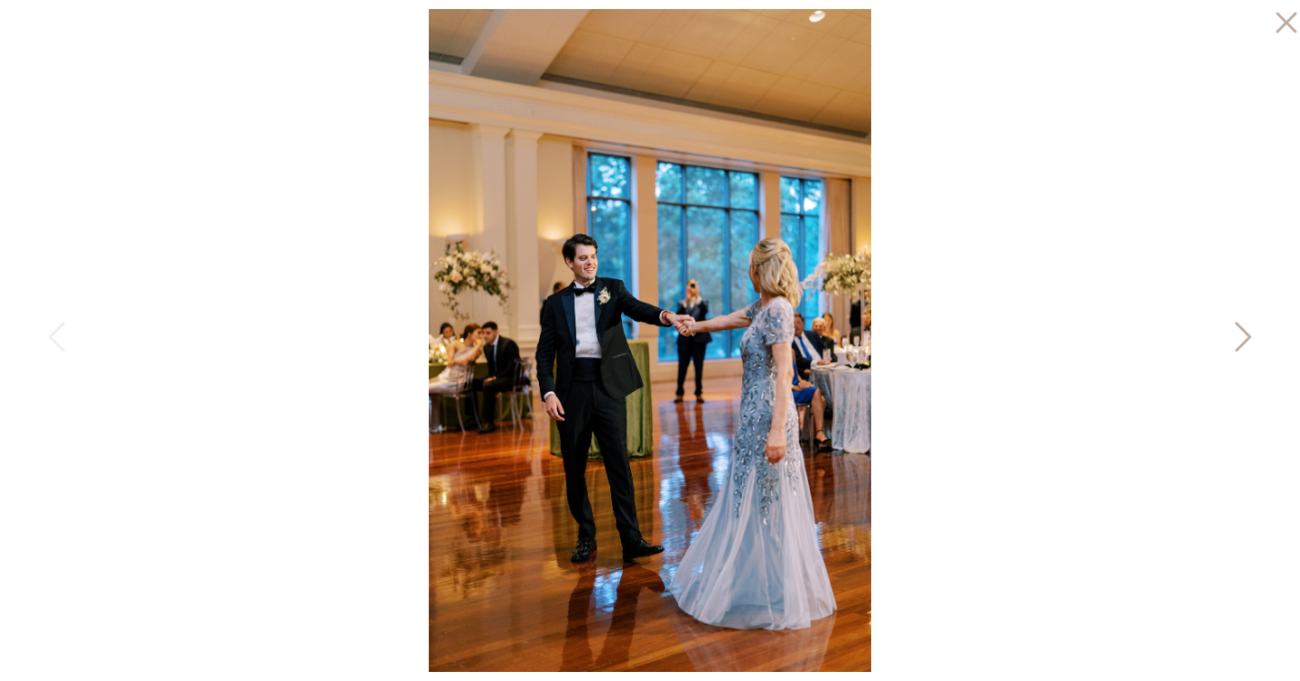
click at [1240, 333] on icon at bounding box center [1241, 341] width 45 height 54
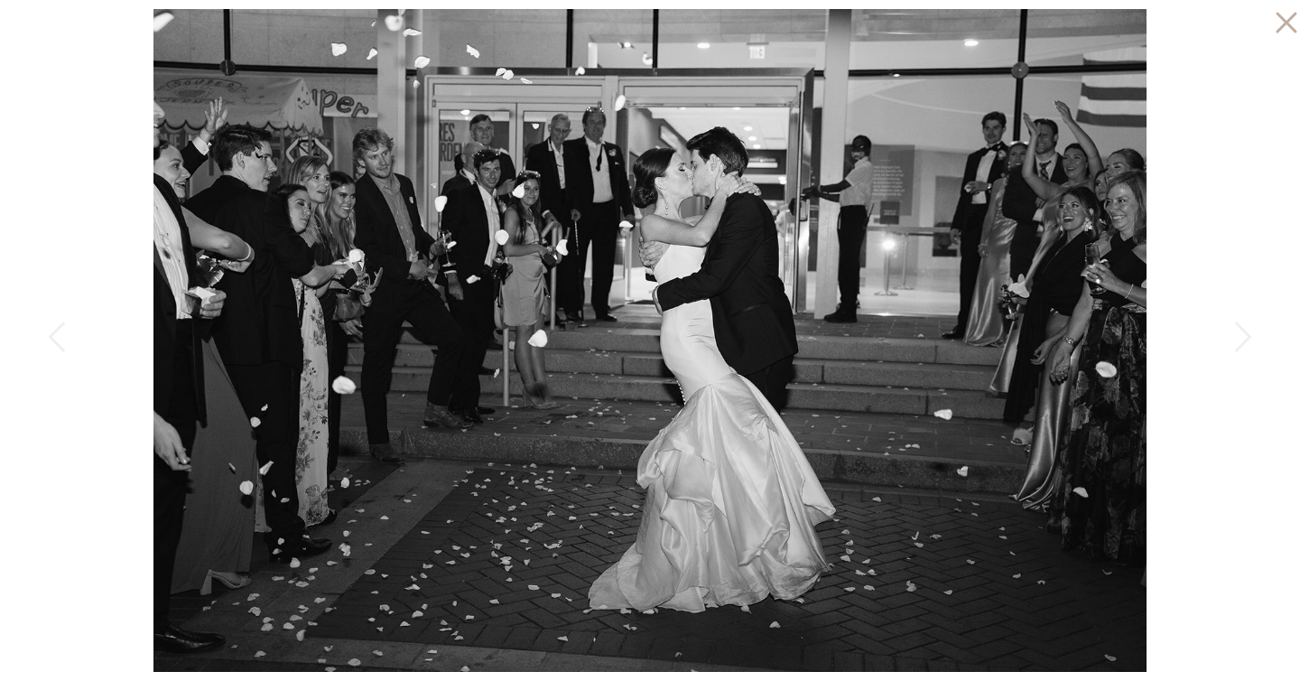
click at [34, 320] on div at bounding box center [650, 340] width 1300 height 681
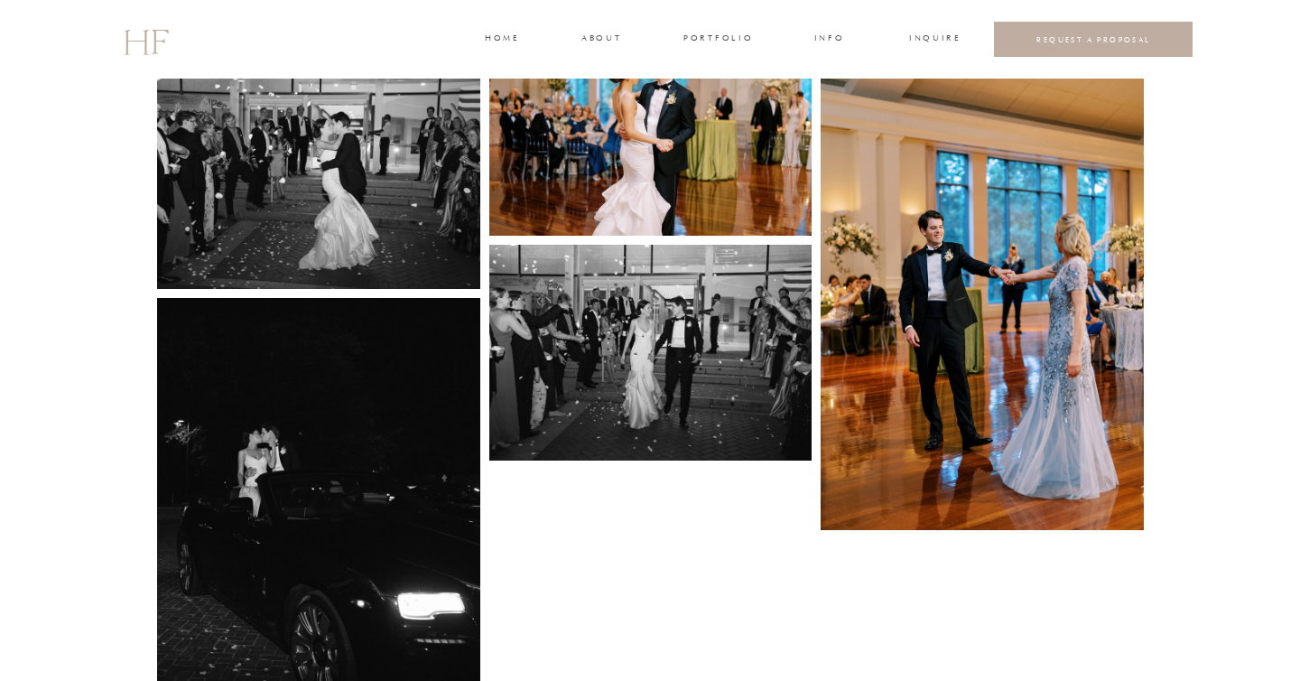
scroll to position [6442, 0]
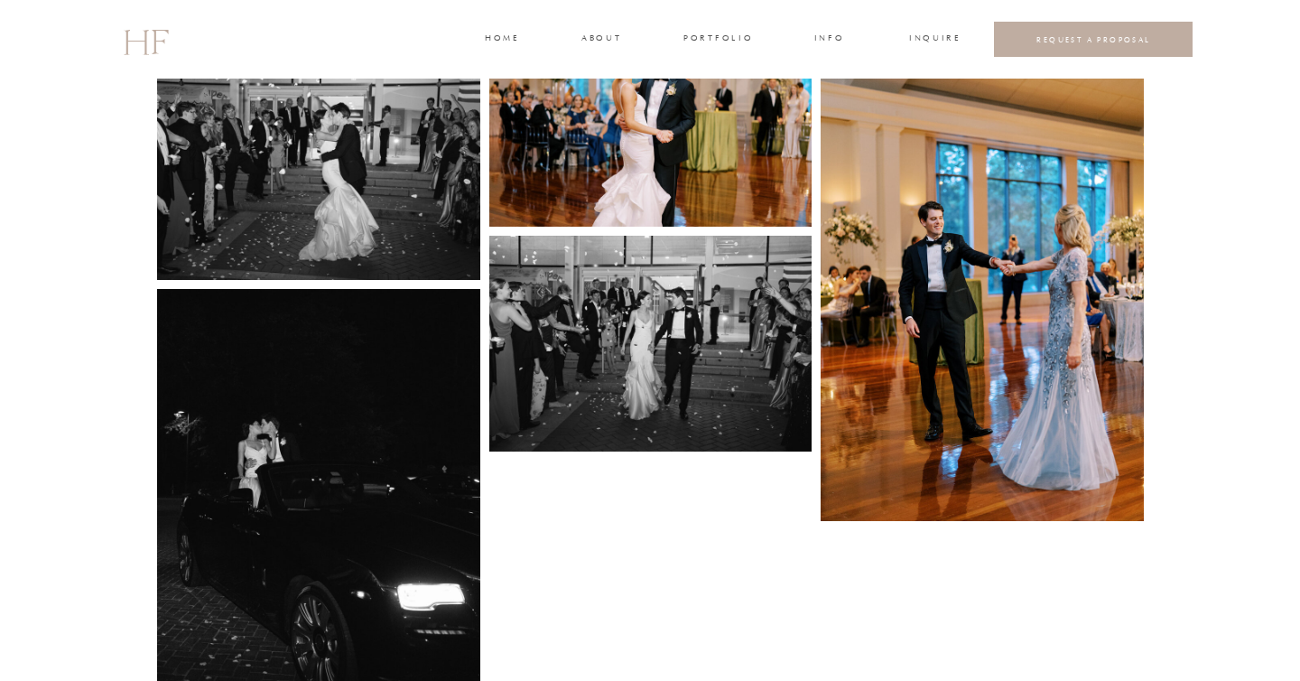
click at [1028, 307] on img at bounding box center [982, 279] width 323 height 484
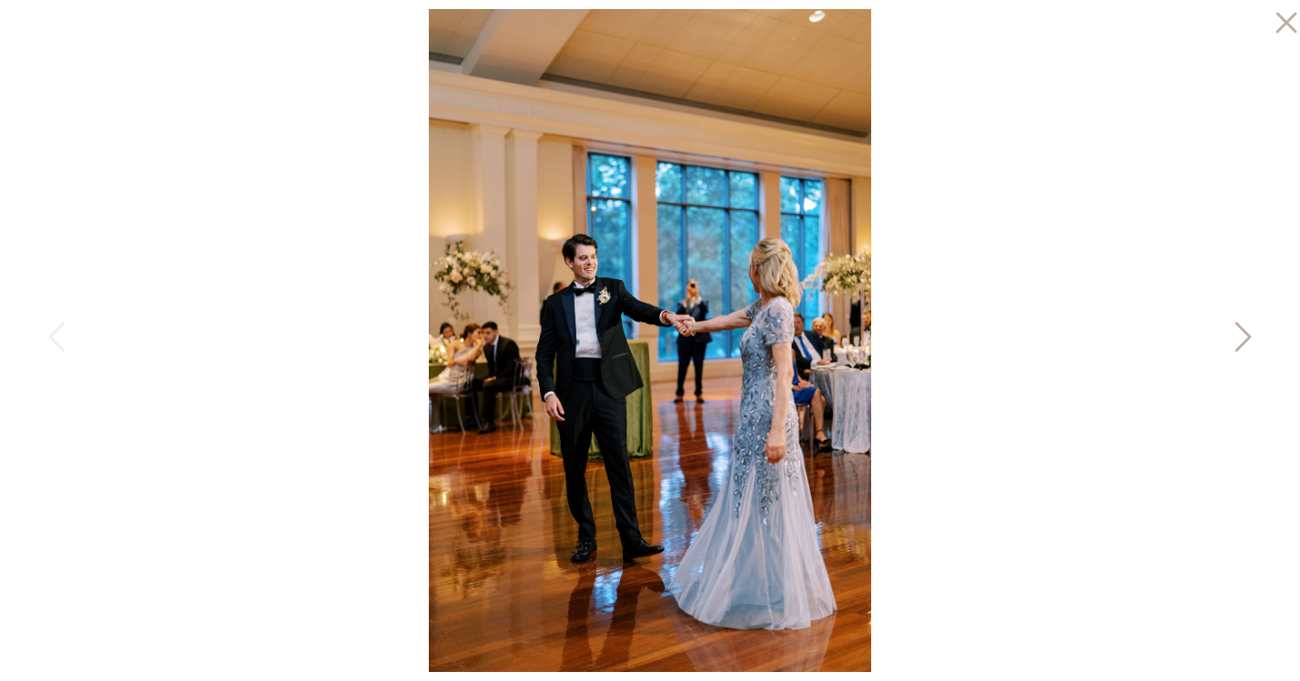
click at [1244, 335] on icon at bounding box center [1241, 341] width 45 height 54
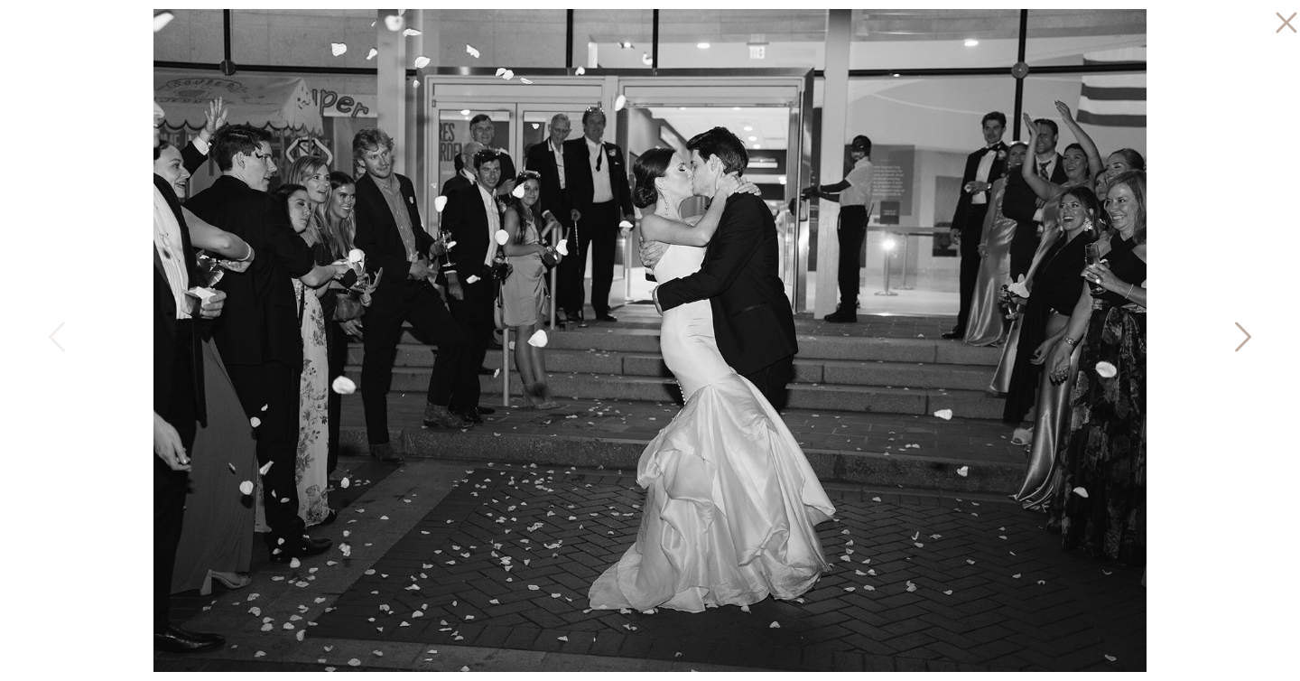
click at [1244, 335] on icon at bounding box center [1241, 341] width 45 height 54
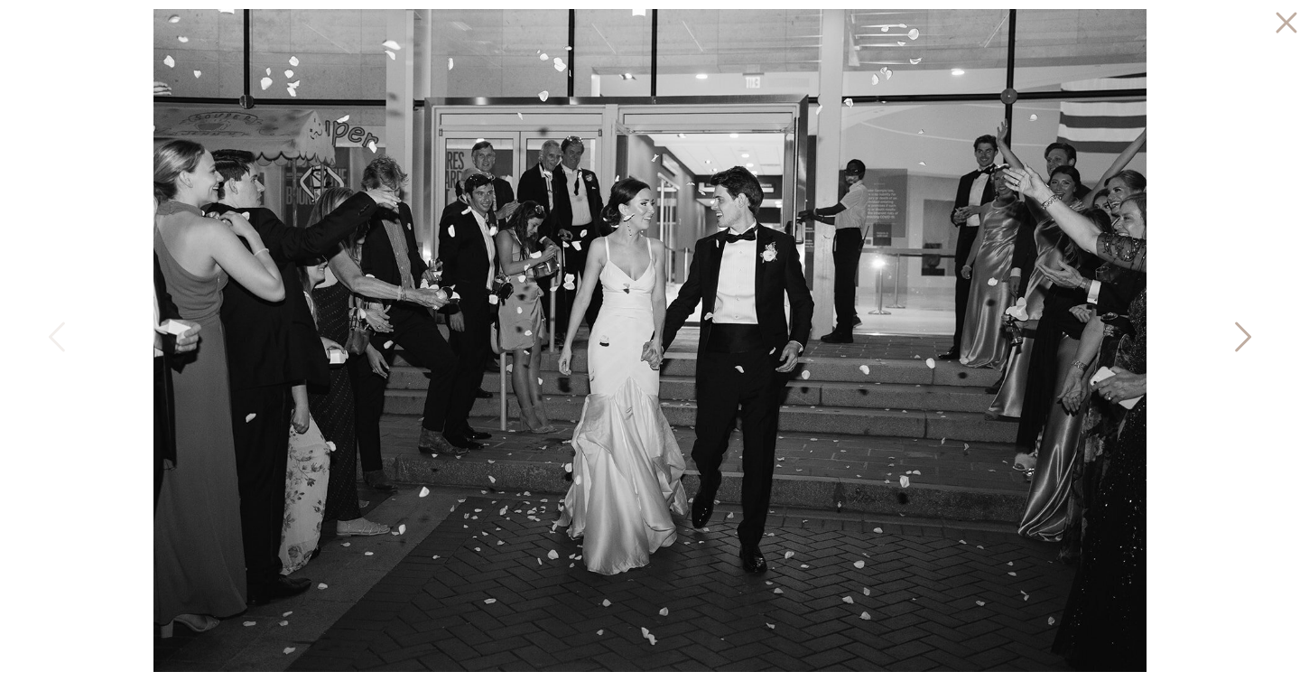
click at [1244, 335] on icon at bounding box center [1241, 341] width 45 height 54
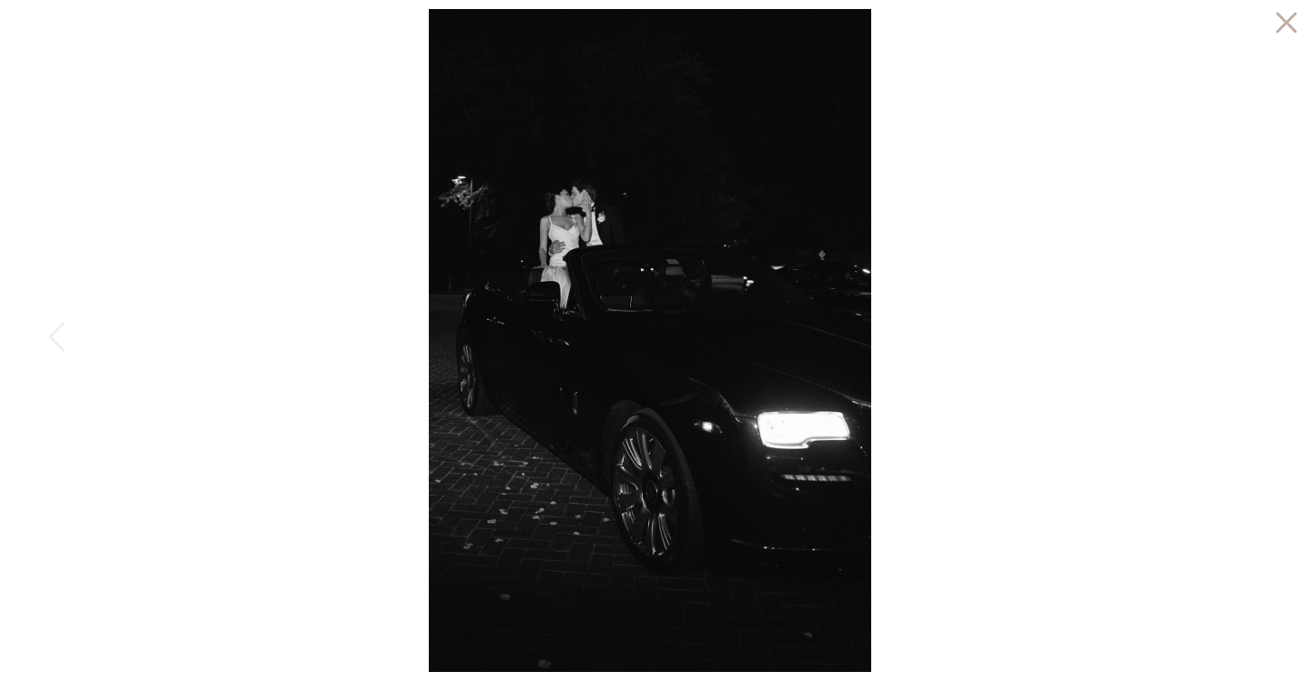
click at [1229, 363] on div at bounding box center [650, 340] width 1300 height 681
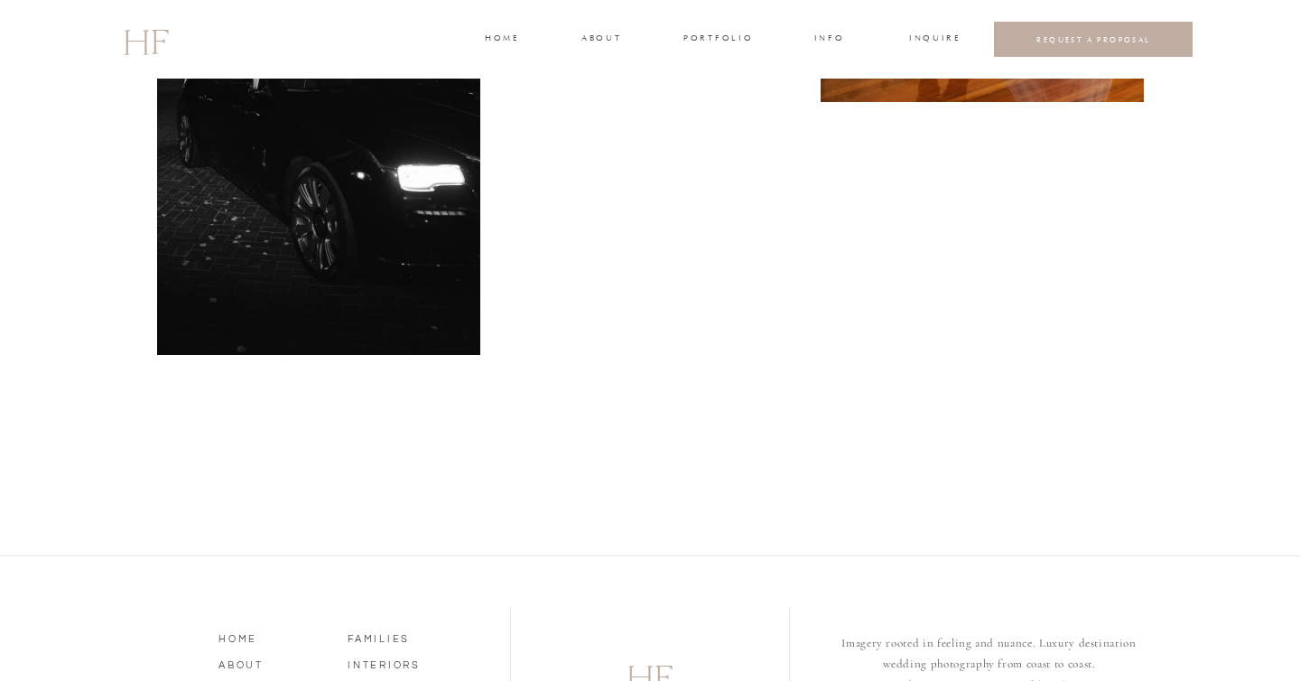
scroll to position [6869, 0]
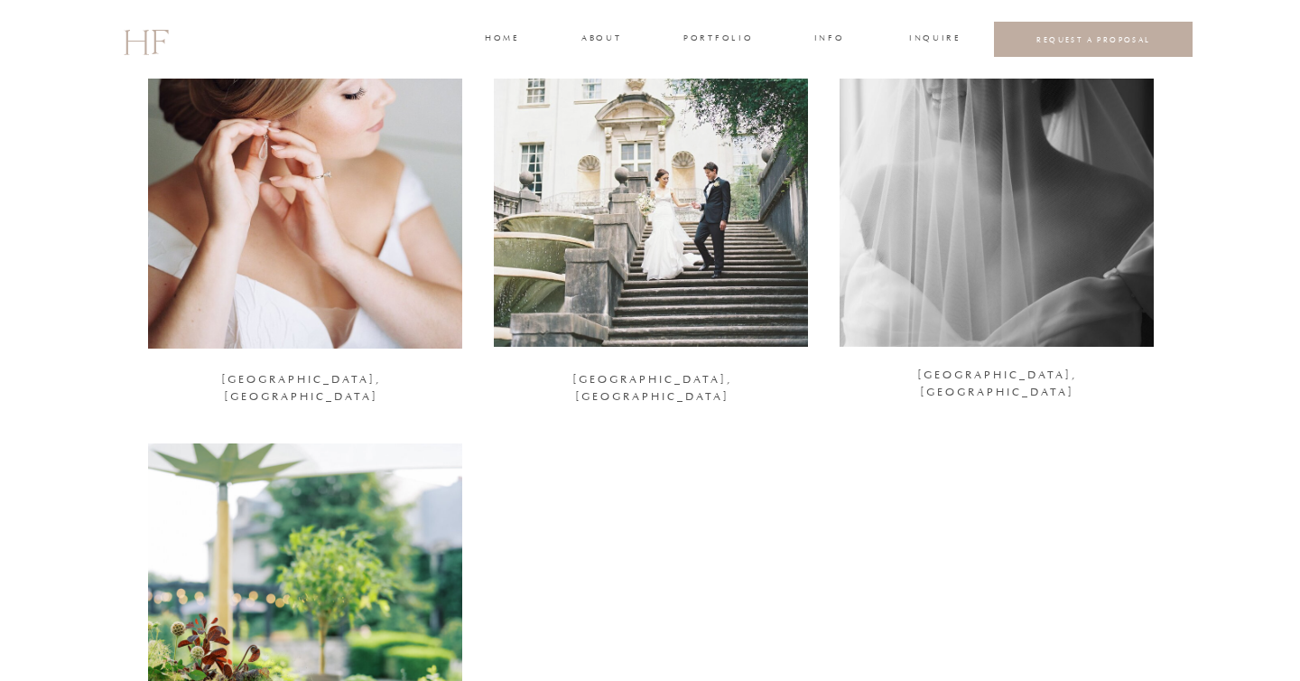
scroll to position [2407, 0]
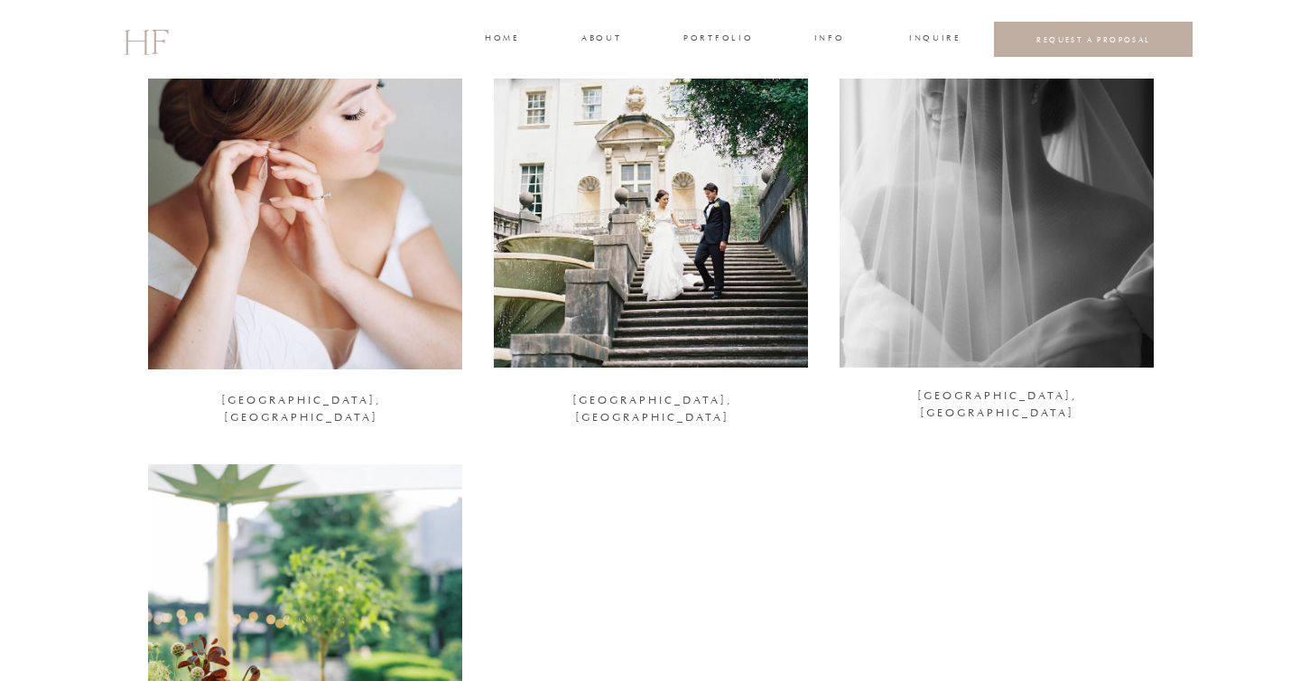
click at [940, 246] on div at bounding box center [997, 154] width 314 height 428
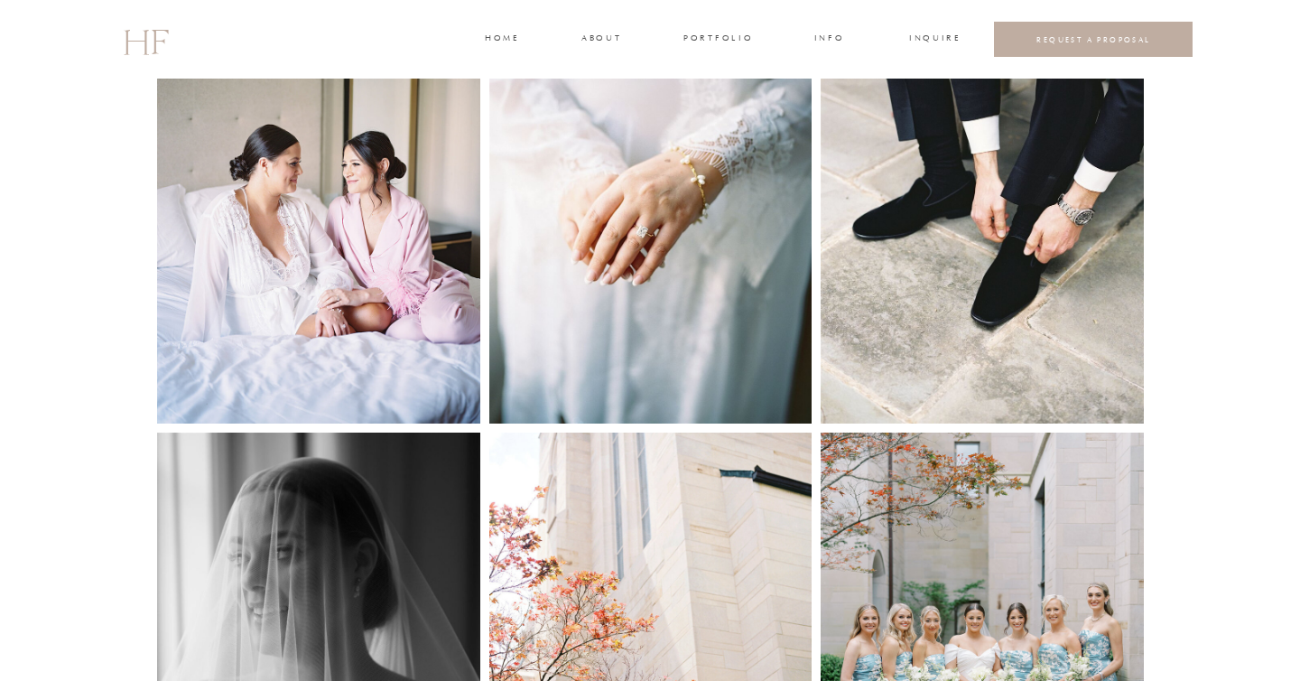
scroll to position [852, 0]
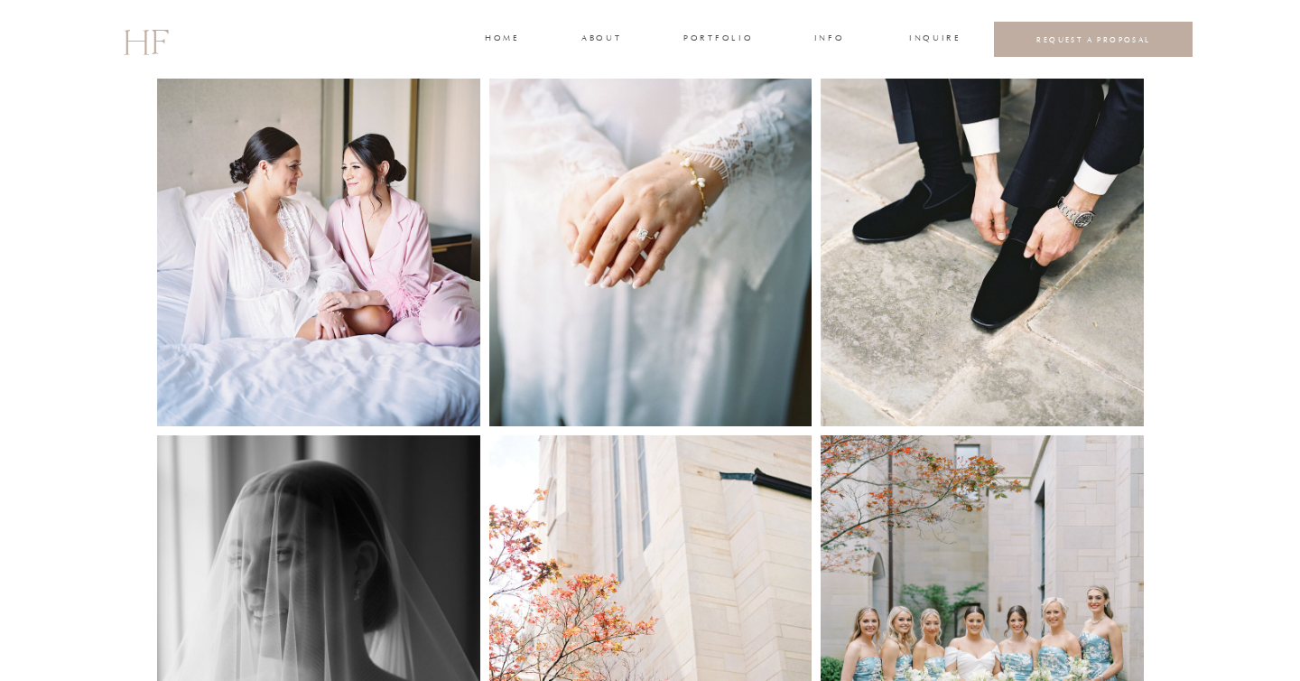
click at [308, 165] on img at bounding box center [318, 211] width 323 height 429
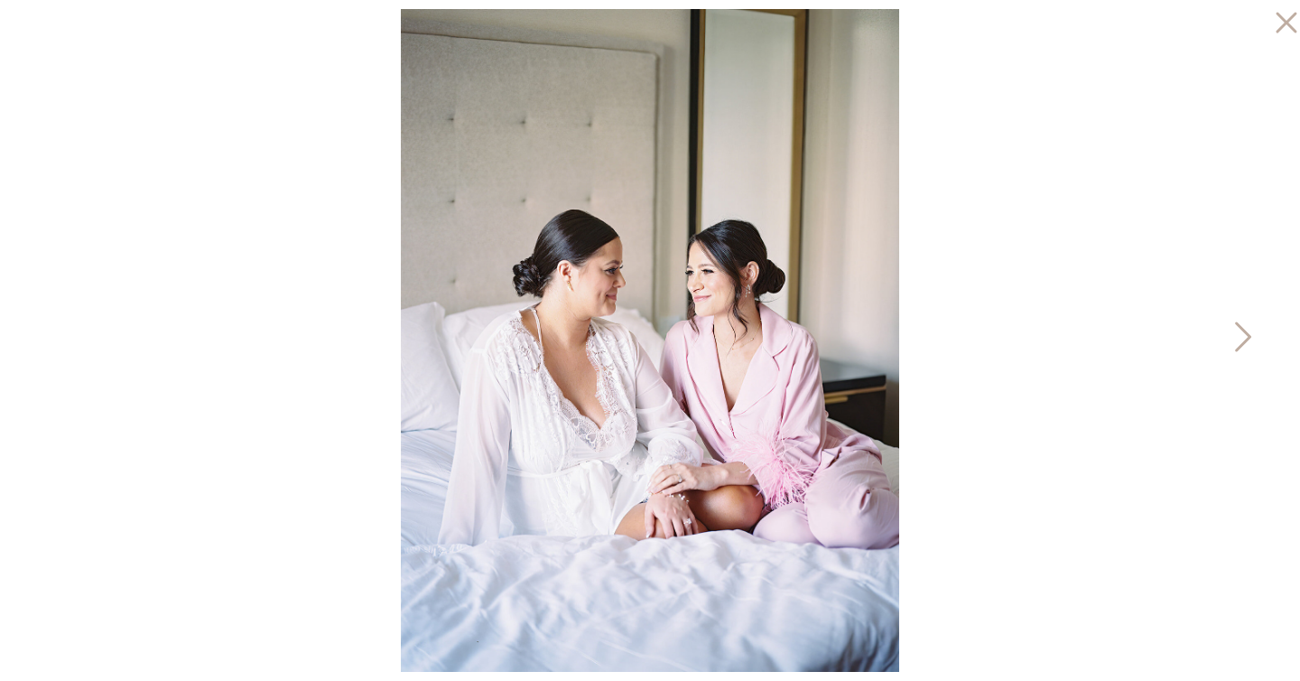
click at [1238, 342] on icon at bounding box center [1241, 341] width 45 height 54
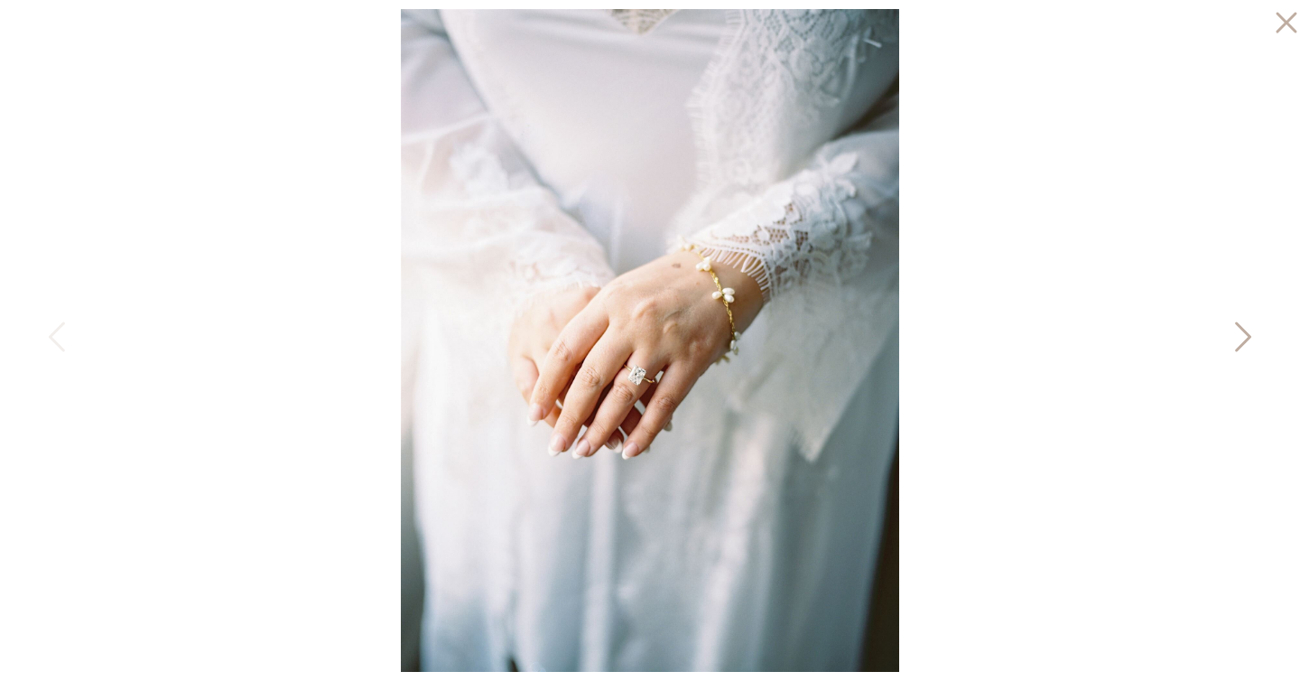
click at [1233, 330] on icon at bounding box center [1241, 341] width 45 height 54
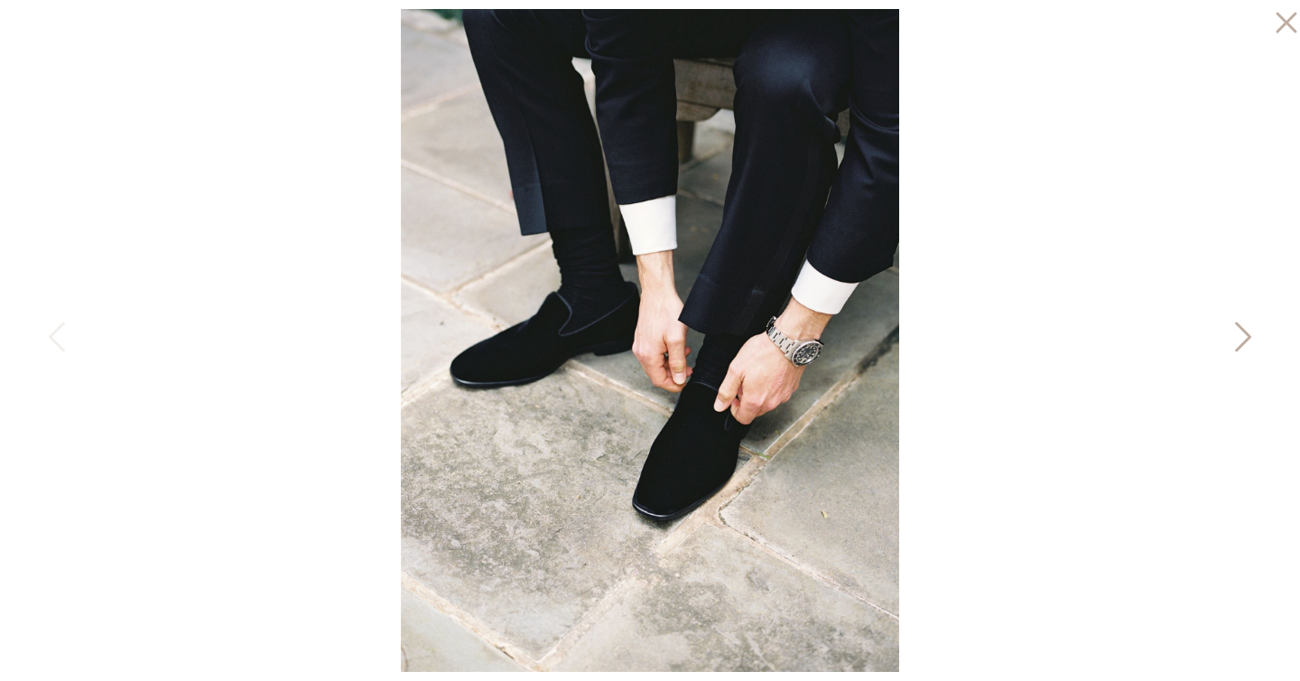
click at [1233, 330] on icon at bounding box center [1241, 341] width 45 height 54
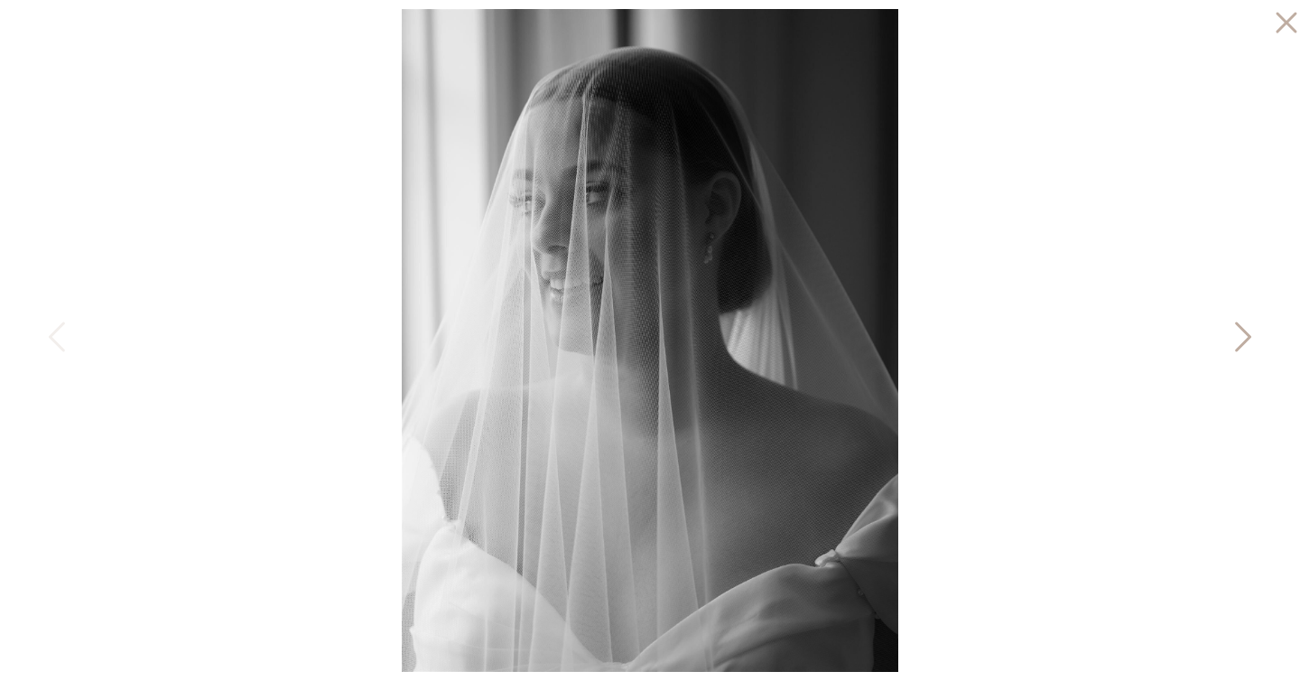
click at [1233, 330] on icon at bounding box center [1241, 341] width 45 height 54
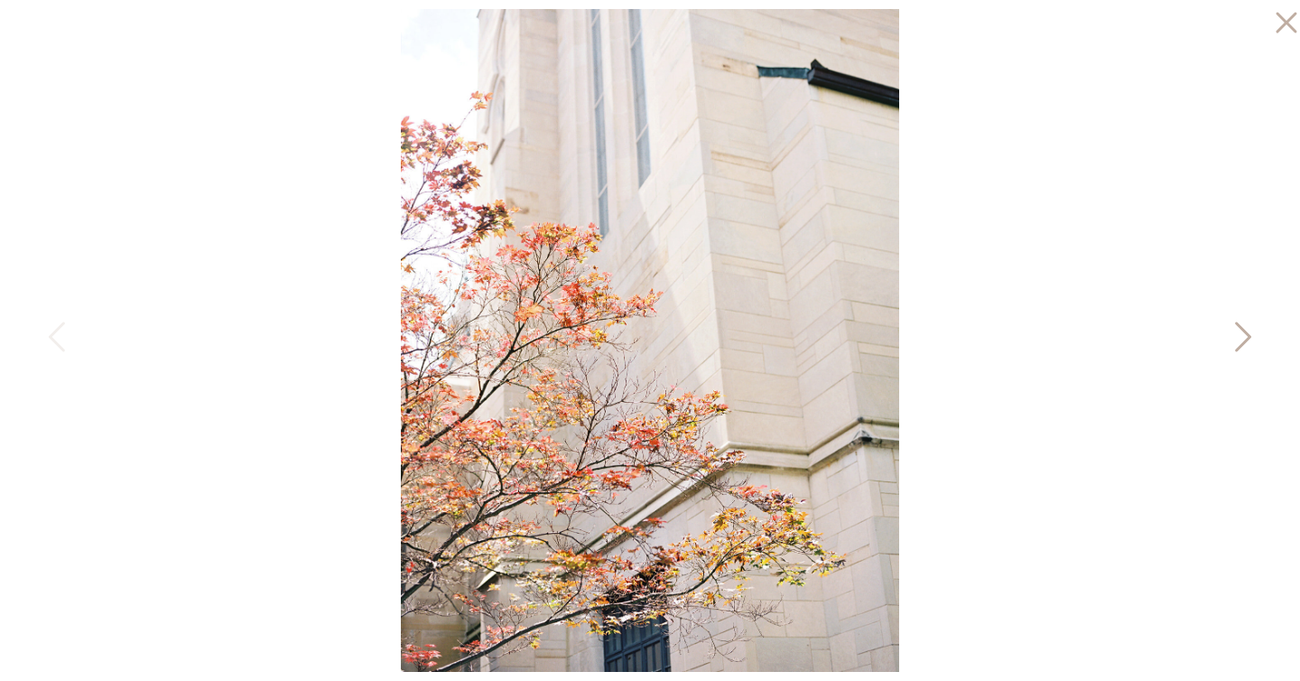
click at [1233, 330] on icon at bounding box center [1241, 341] width 45 height 54
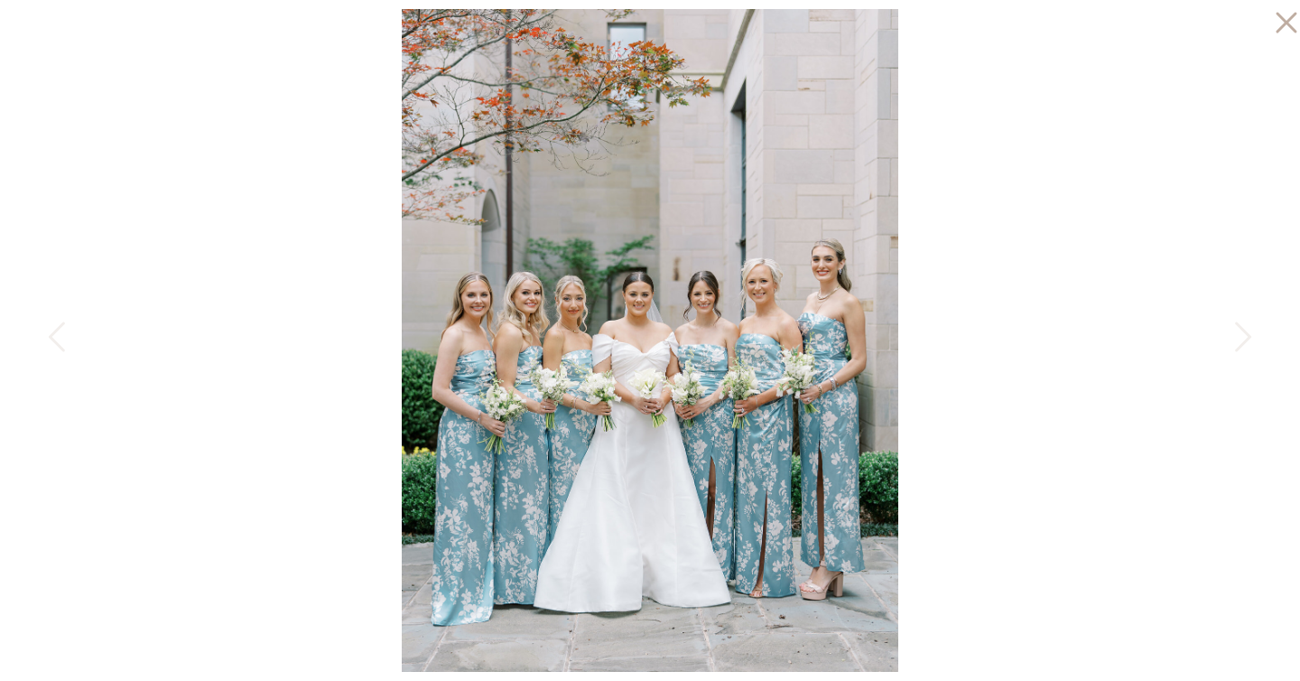
click at [31, 327] on div at bounding box center [650, 340] width 1300 height 681
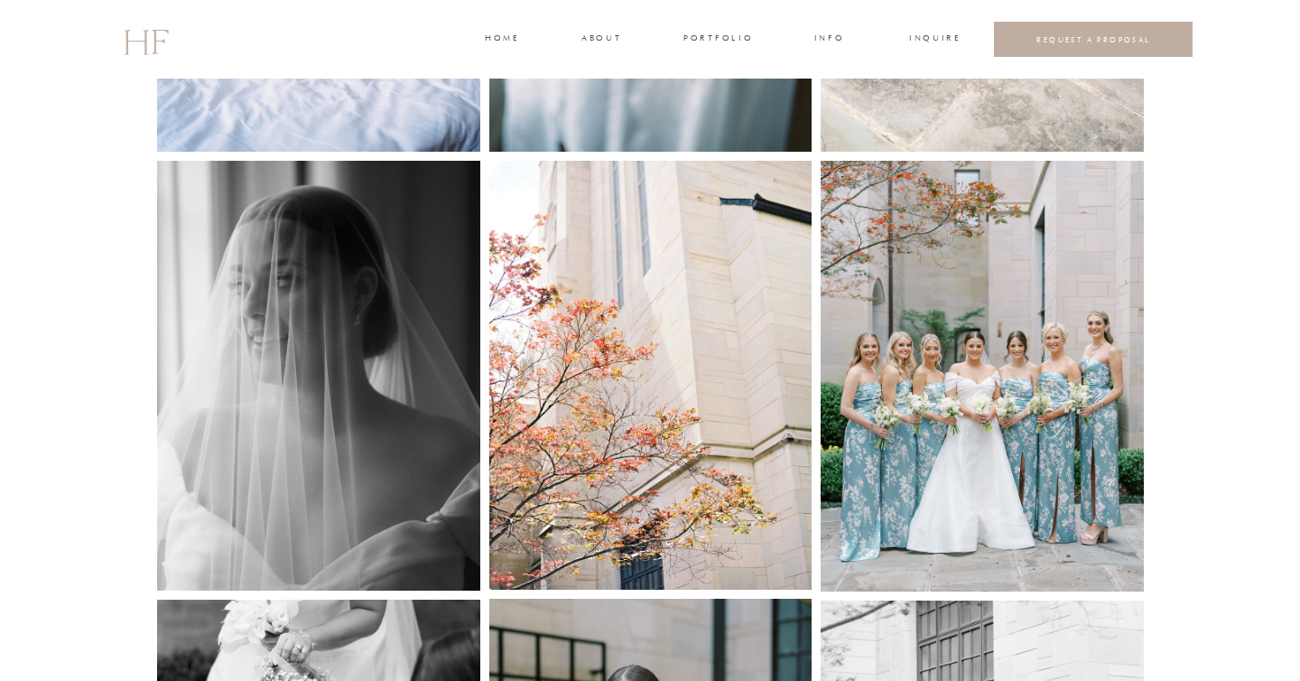
scroll to position [1126, 0]
click at [536, 376] on img at bounding box center [650, 376] width 323 height 429
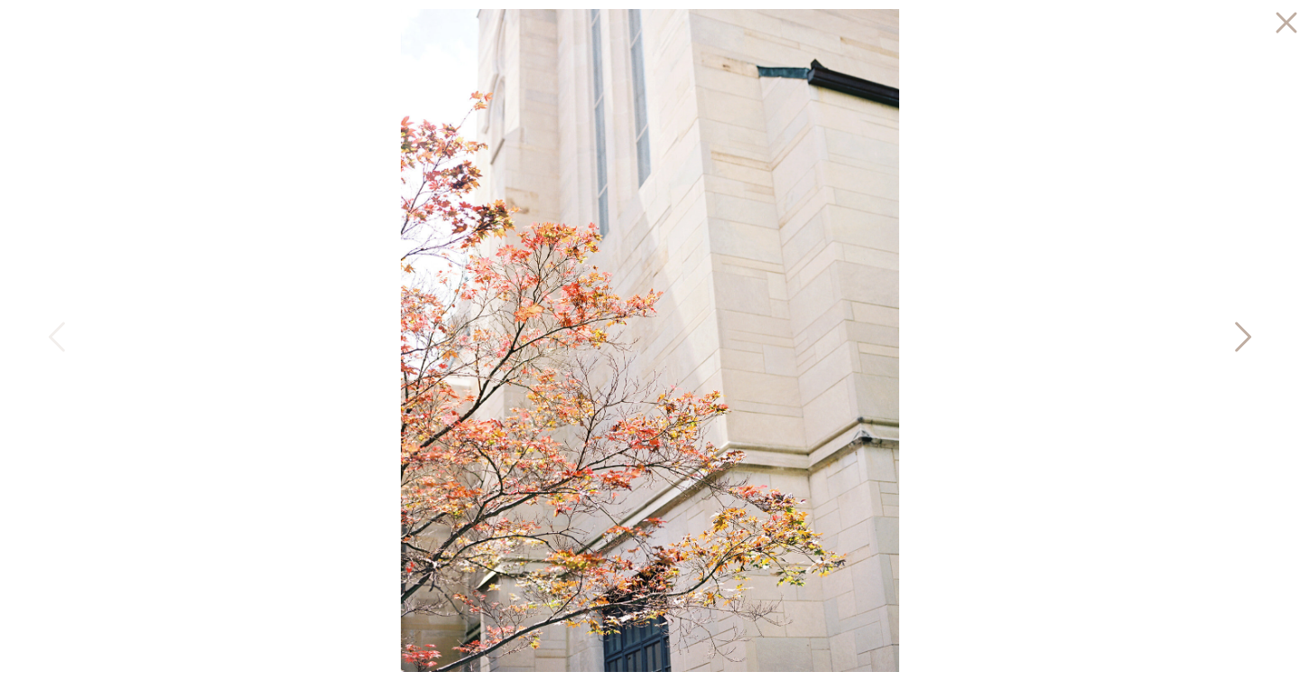
click at [1237, 337] on icon at bounding box center [1241, 341] width 45 height 54
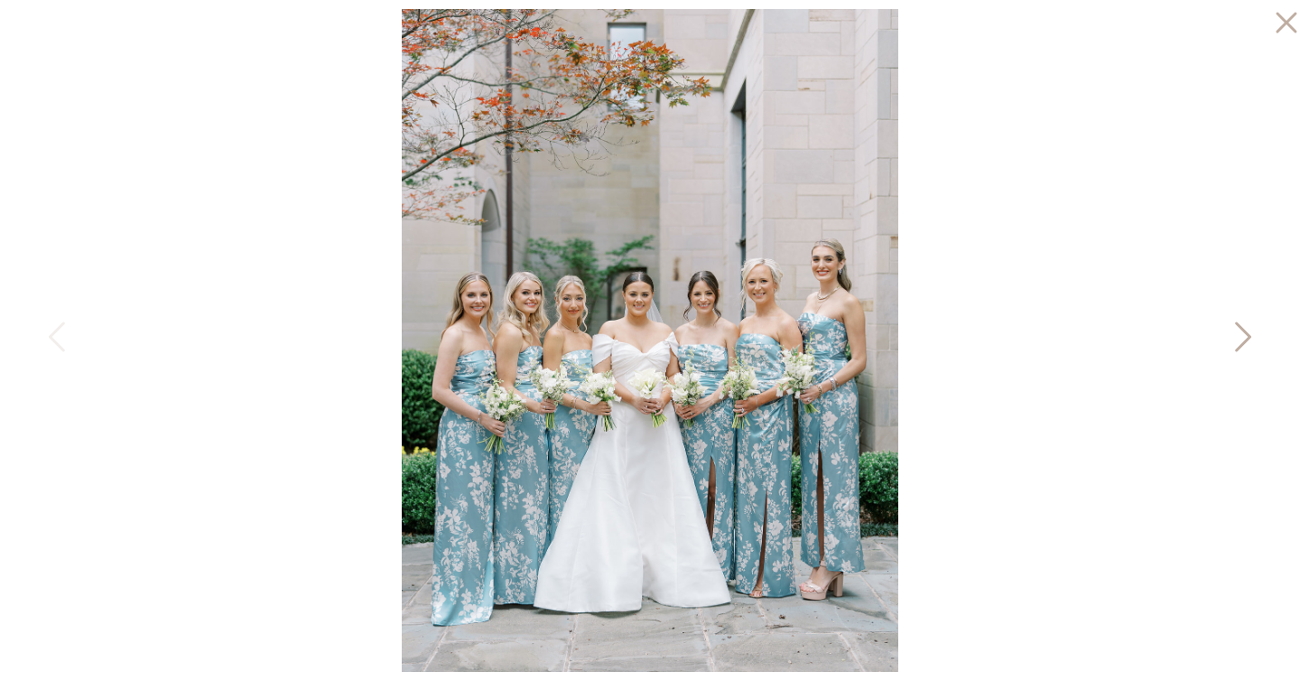
click at [1237, 337] on icon at bounding box center [1241, 341] width 45 height 54
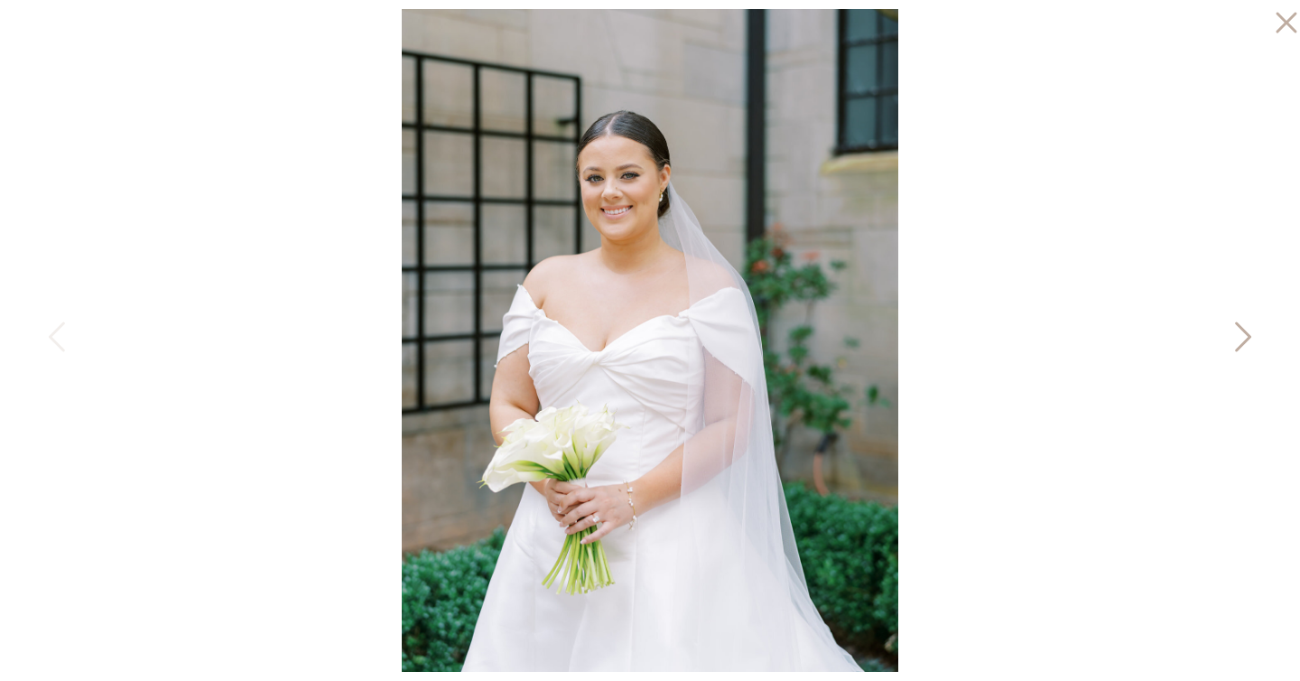
click at [1237, 337] on icon at bounding box center [1241, 341] width 45 height 54
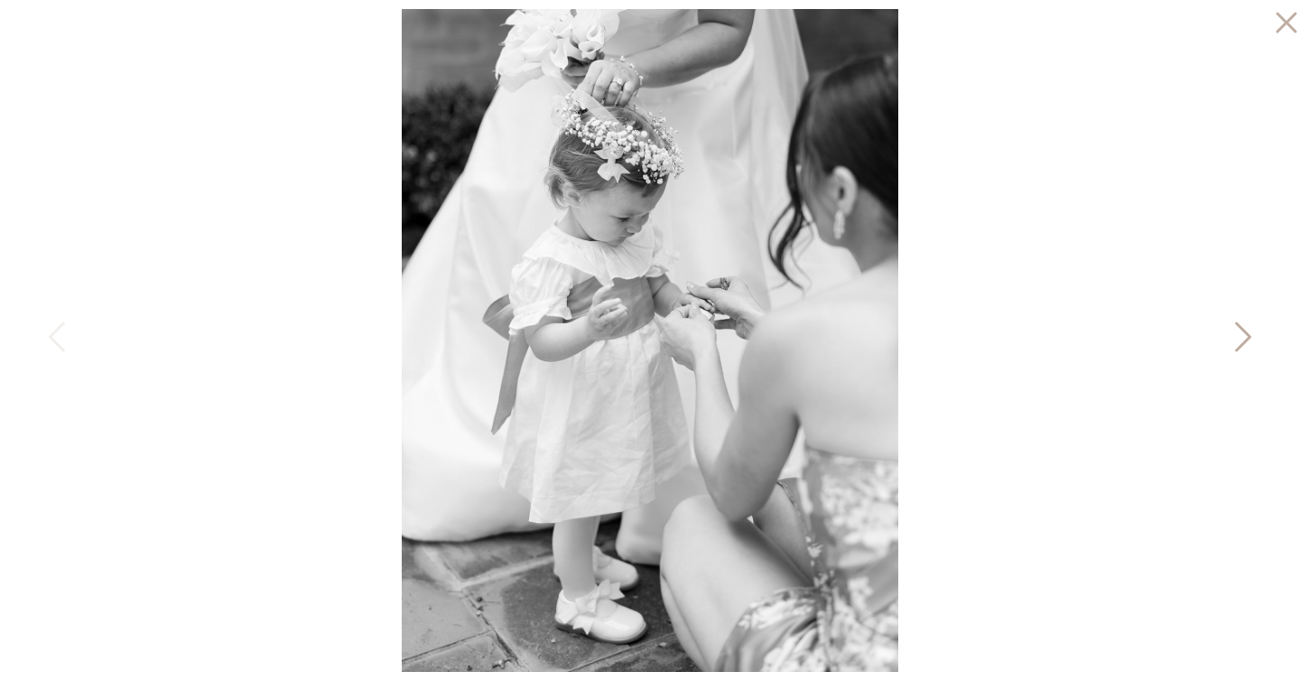
click at [1237, 337] on icon at bounding box center [1241, 341] width 45 height 54
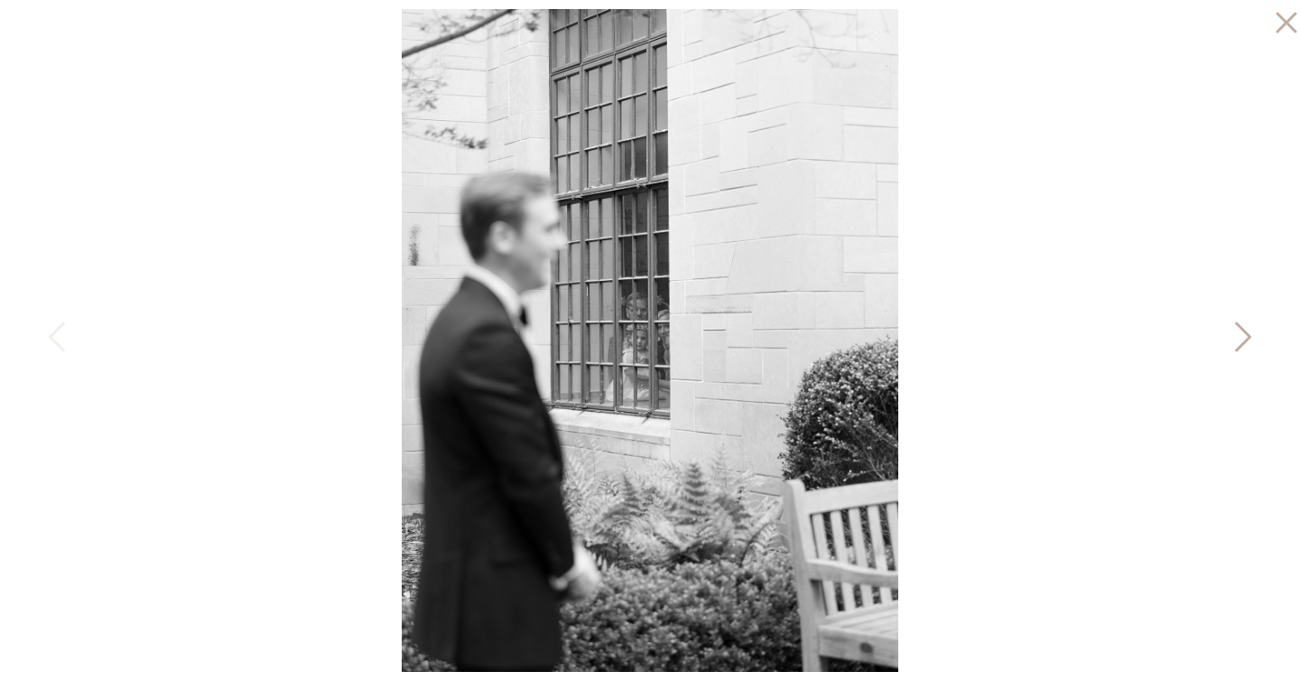
click at [1239, 330] on icon at bounding box center [1241, 341] width 45 height 54
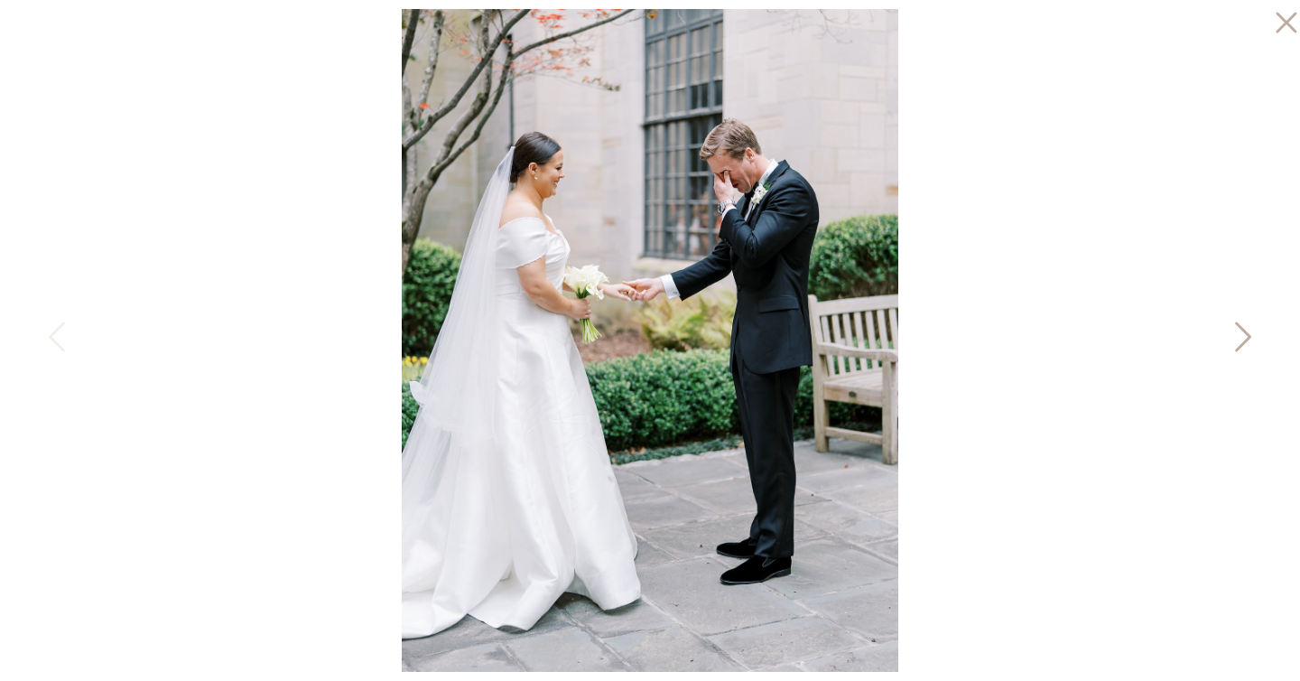
click at [1239, 330] on icon at bounding box center [1241, 341] width 45 height 54
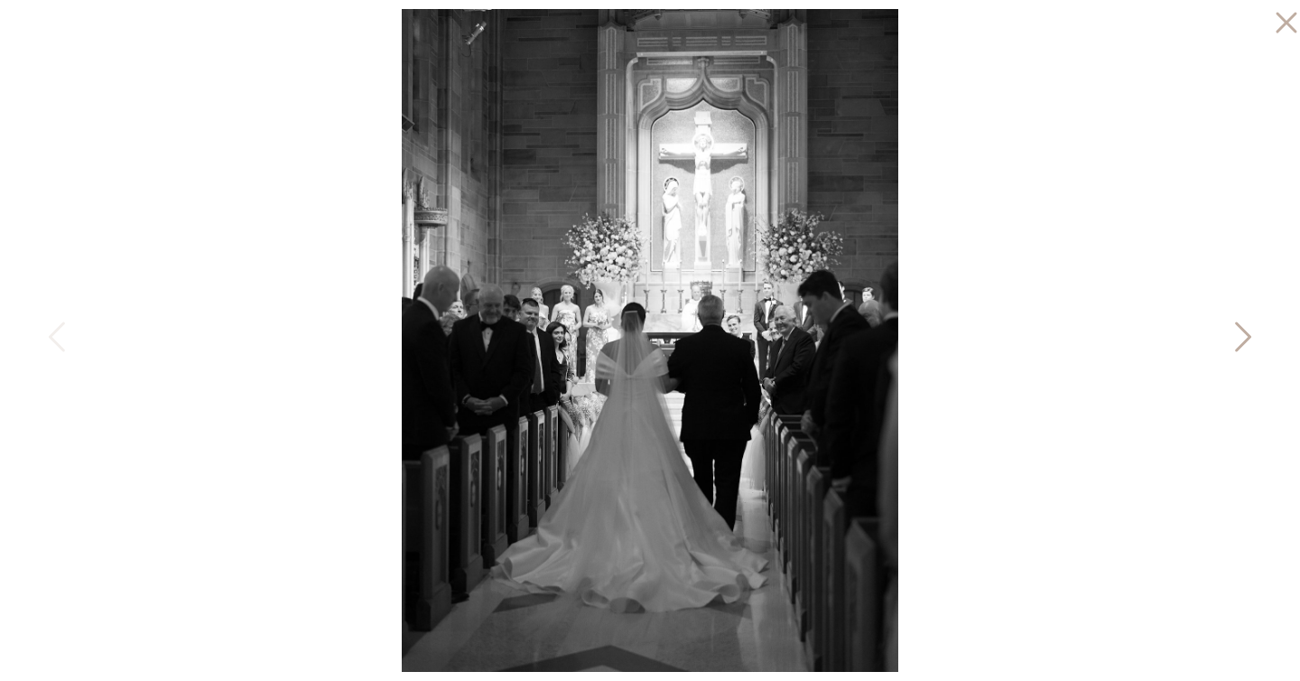
click at [1239, 330] on icon at bounding box center [1241, 341] width 45 height 54
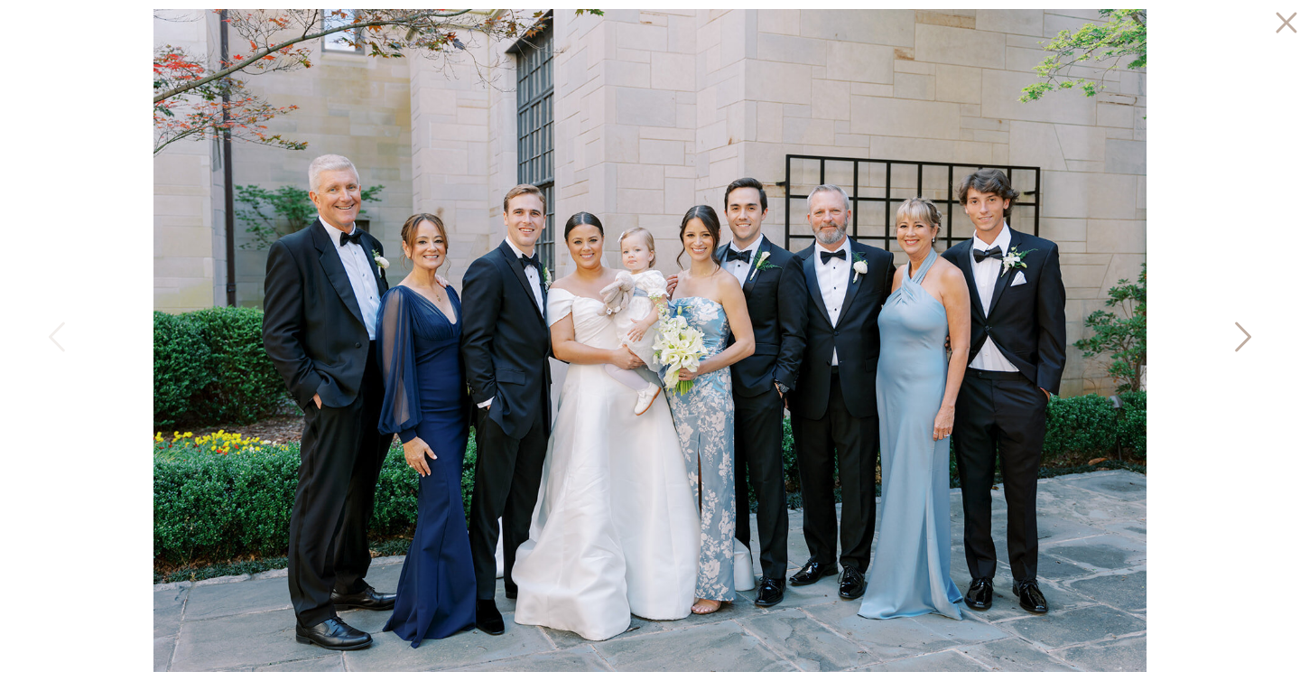
click at [1239, 330] on icon at bounding box center [1241, 341] width 45 height 54
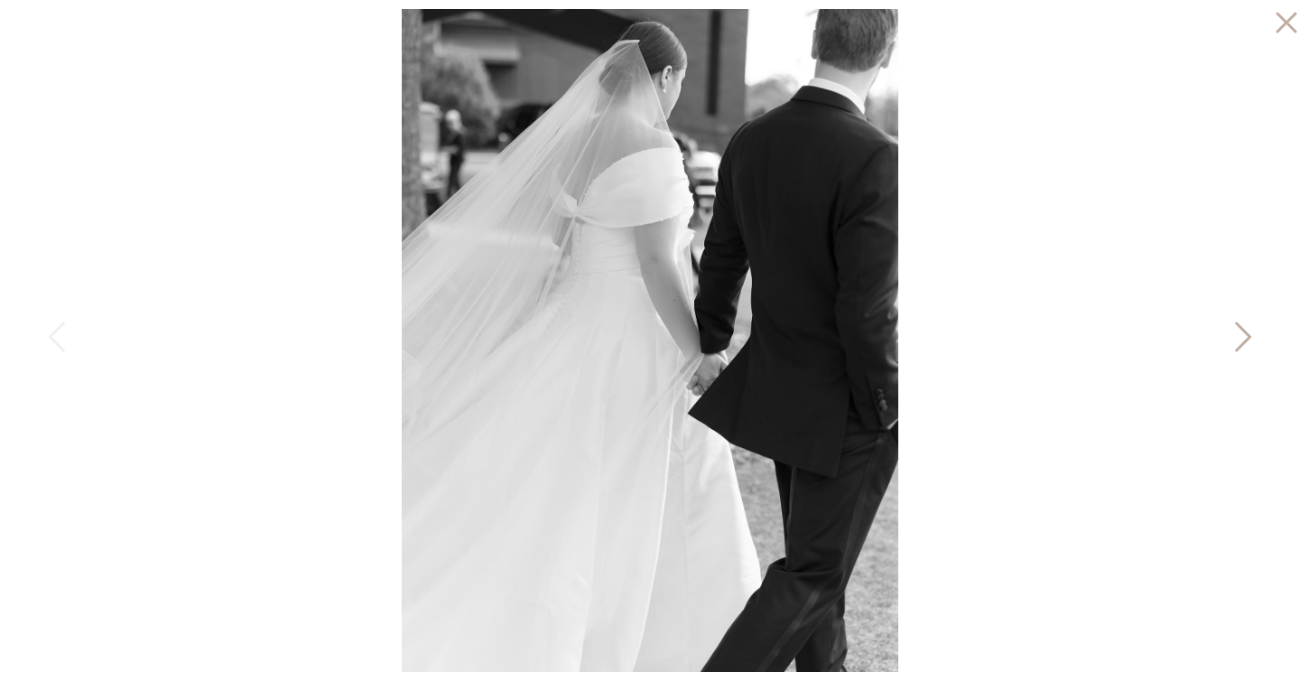
click at [1239, 330] on icon at bounding box center [1241, 341] width 45 height 54
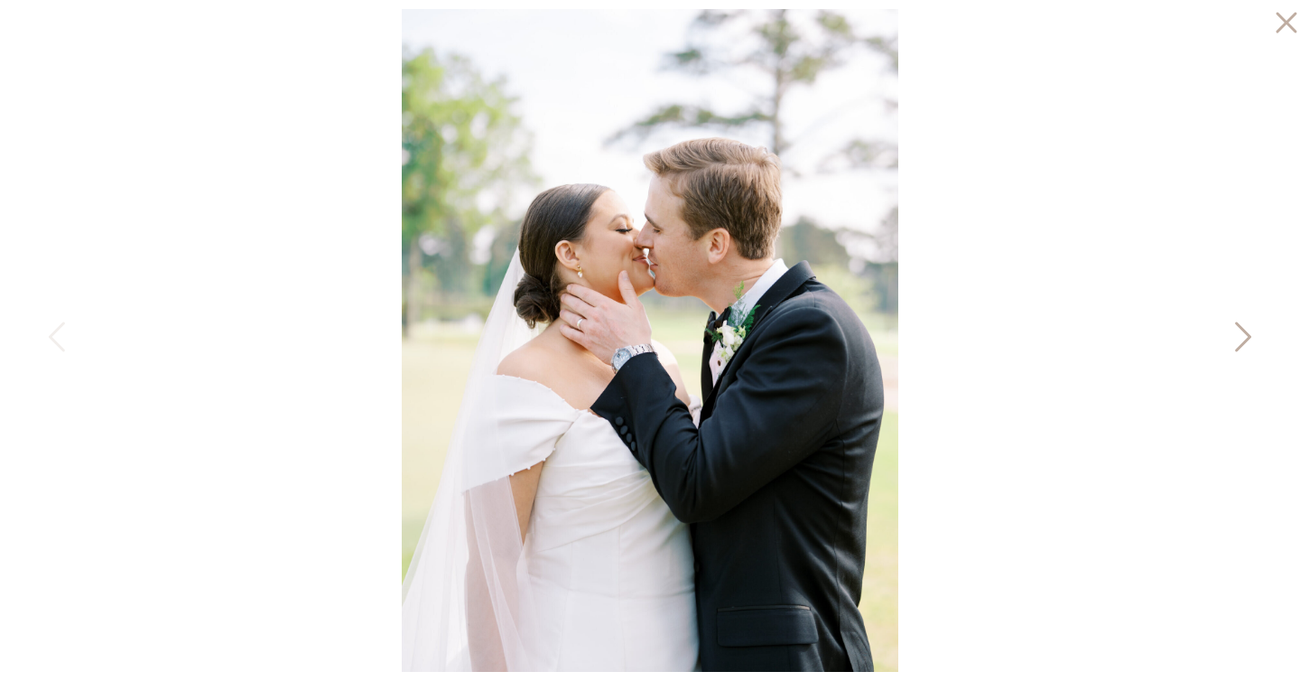
click at [1239, 330] on icon at bounding box center [1241, 341] width 45 height 54
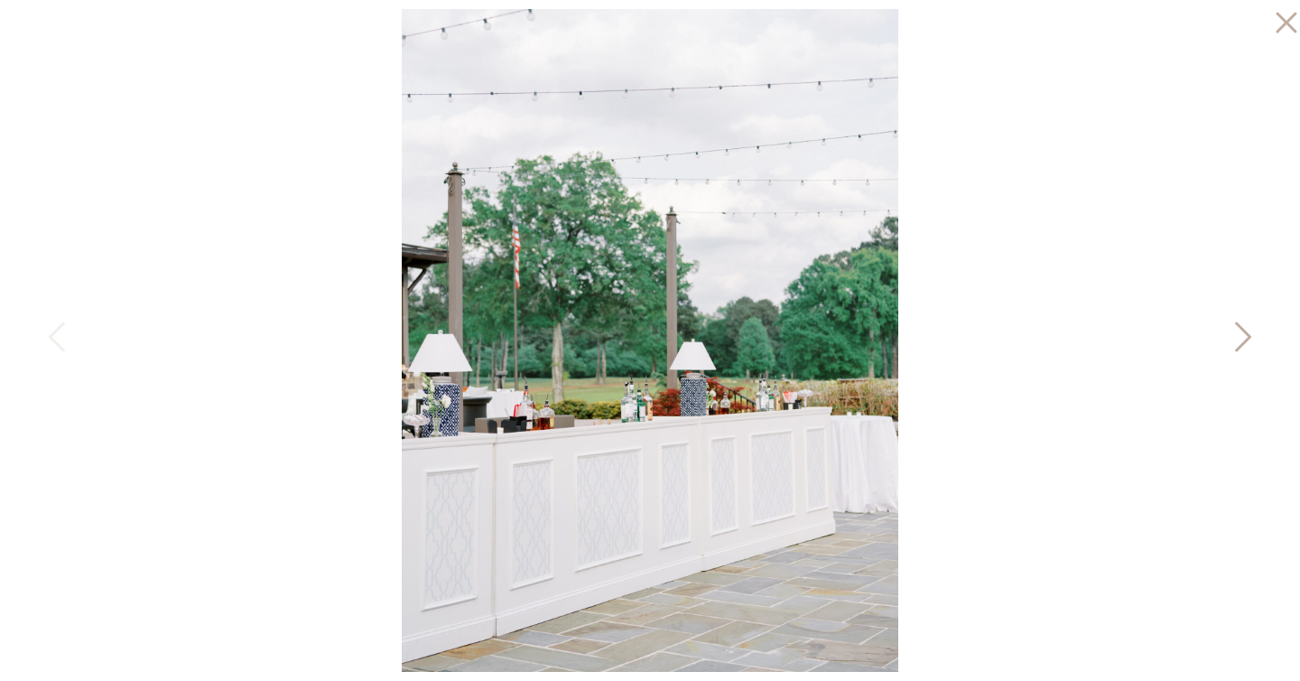
click at [1239, 330] on icon at bounding box center [1241, 341] width 45 height 54
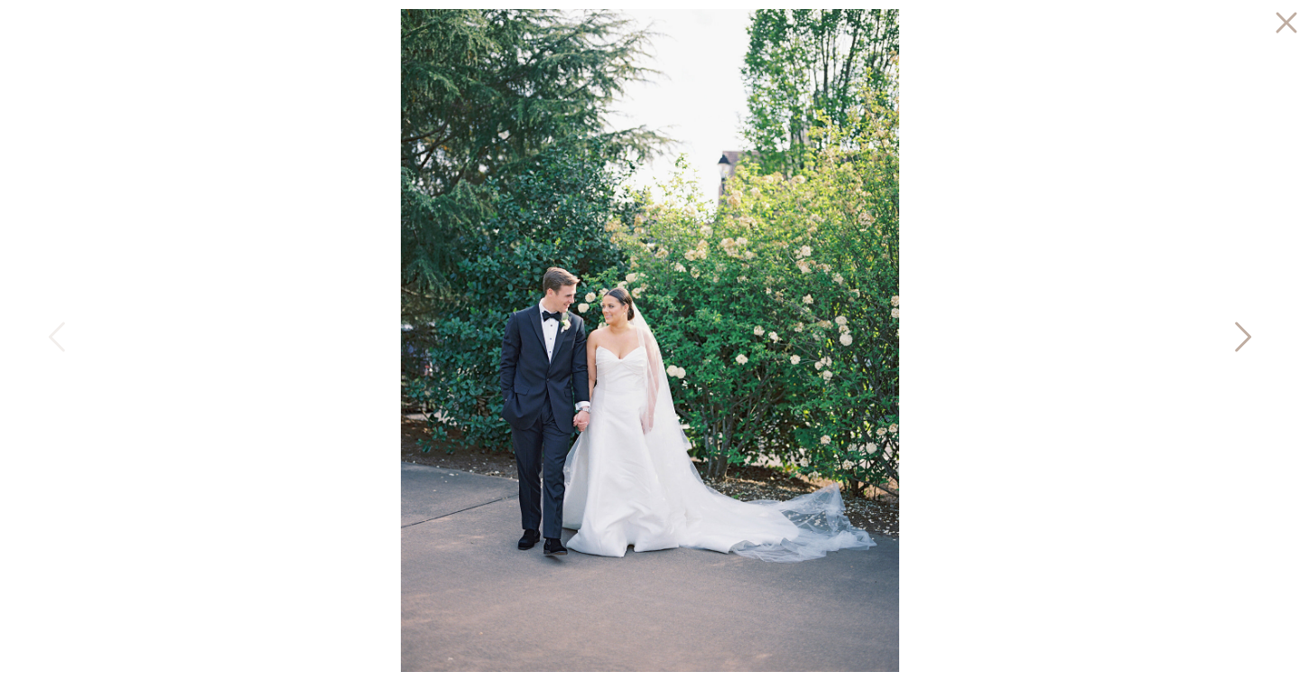
click at [1239, 330] on icon at bounding box center [1241, 341] width 45 height 54
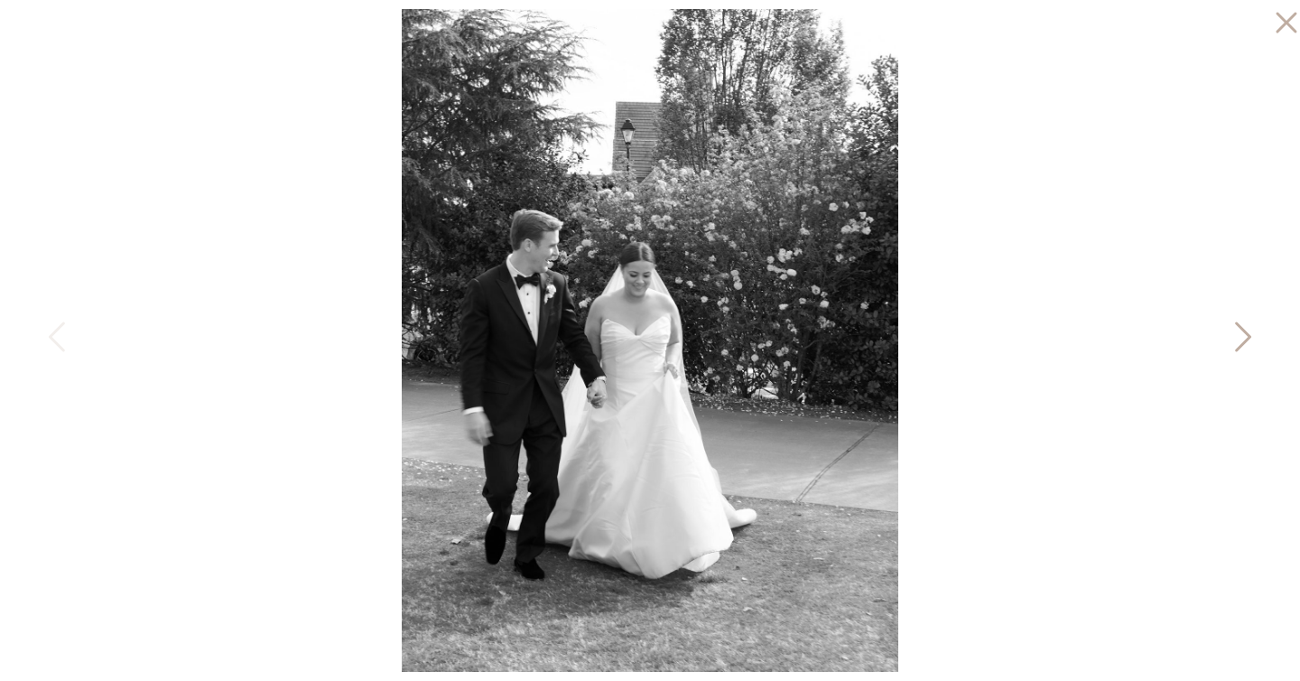
click at [1239, 330] on icon at bounding box center [1241, 341] width 45 height 54
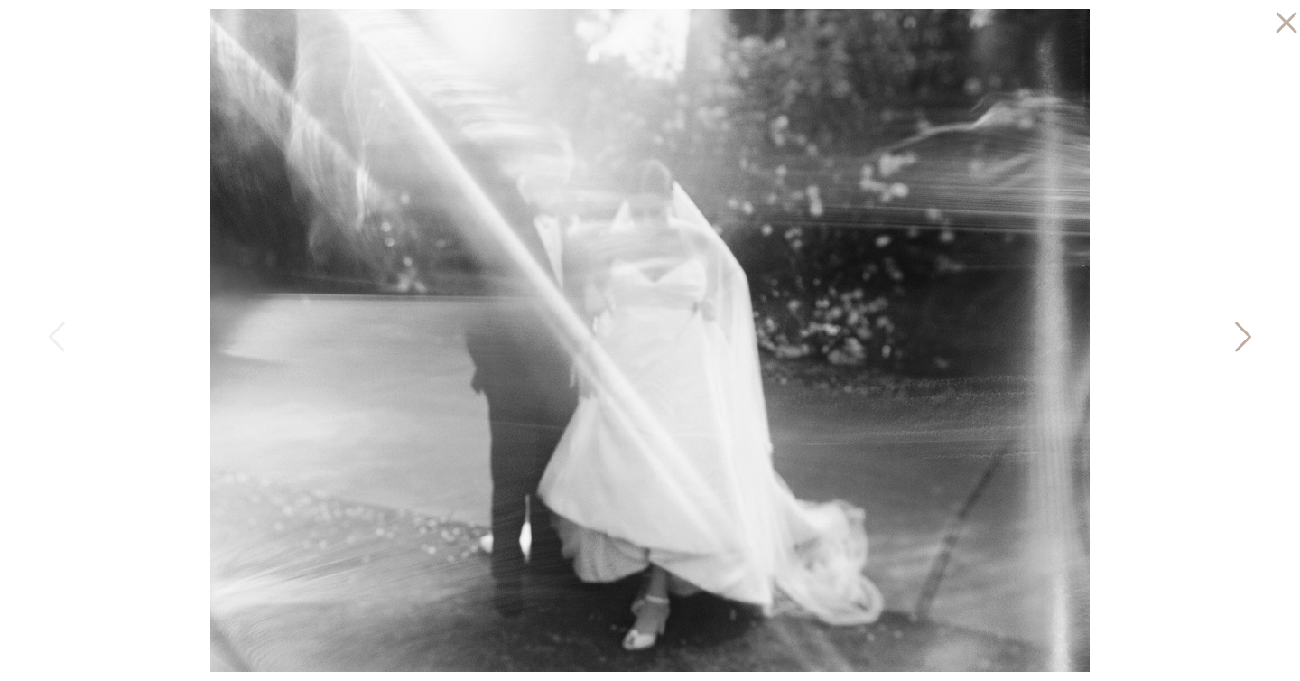
click at [1239, 330] on icon at bounding box center [1241, 341] width 45 height 54
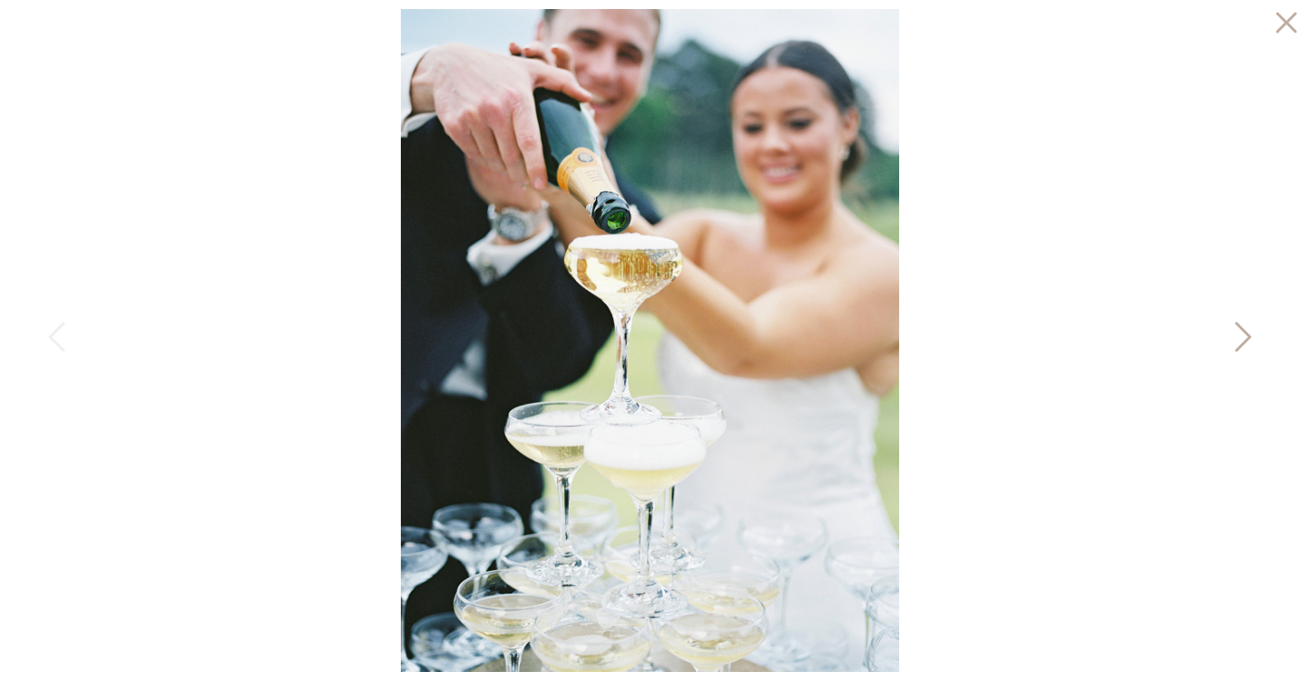
click at [1239, 330] on icon at bounding box center [1241, 341] width 45 height 54
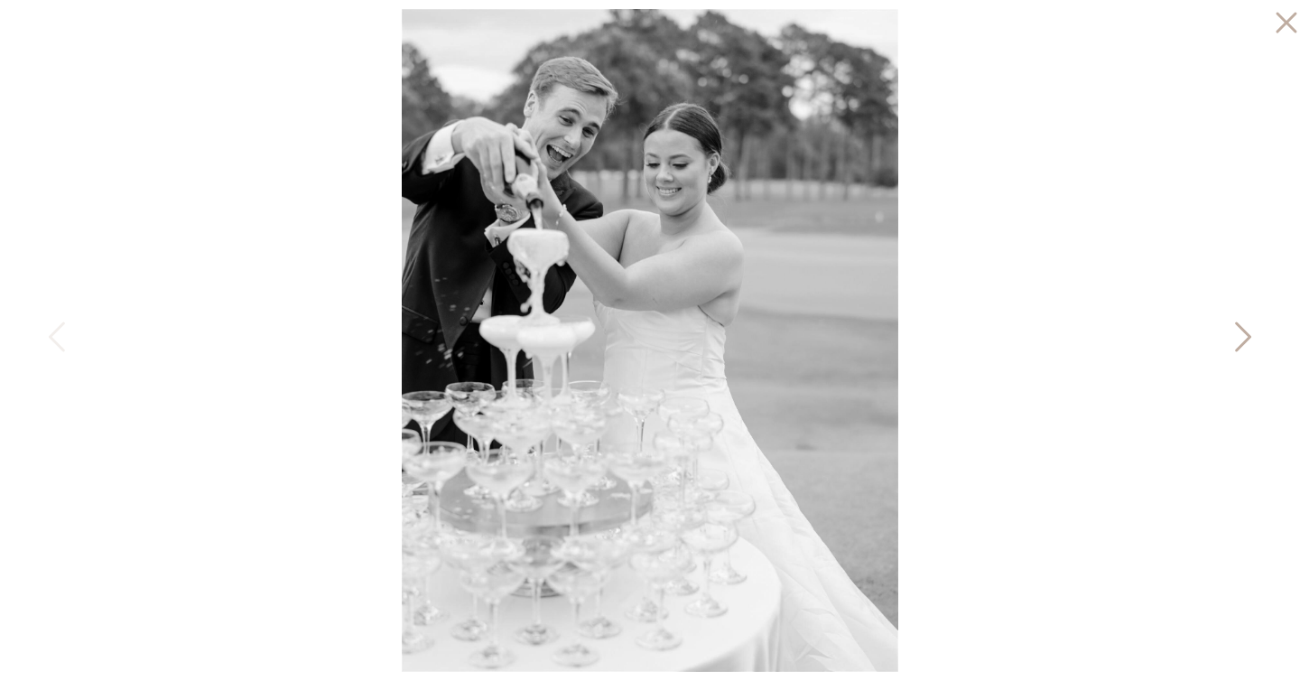
click at [1239, 330] on icon at bounding box center [1241, 341] width 45 height 54
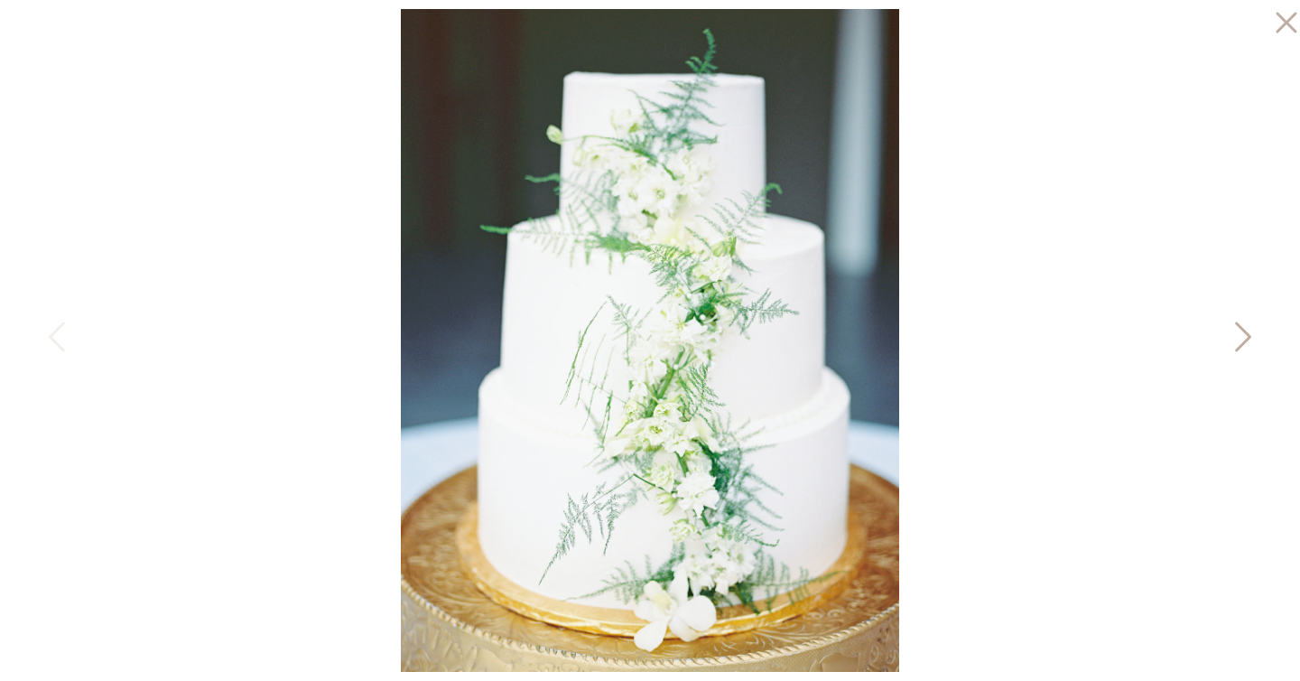
click at [1239, 330] on icon at bounding box center [1241, 341] width 45 height 54
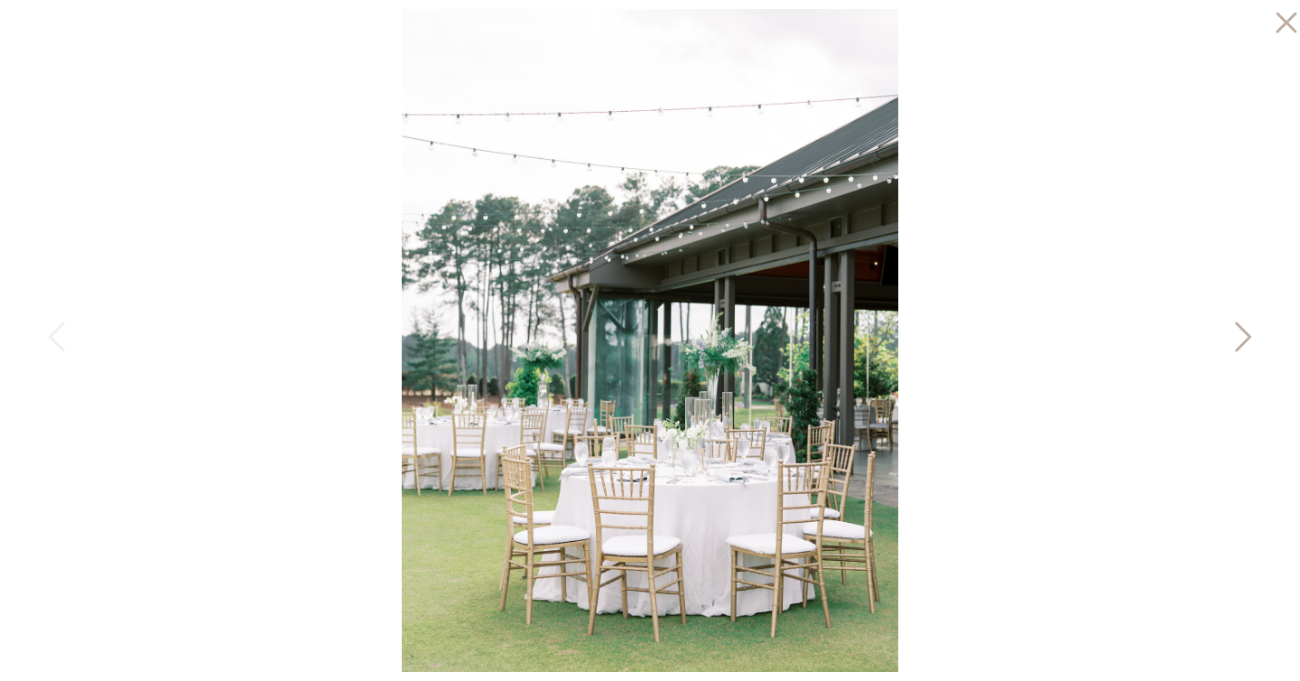
click at [1239, 330] on icon at bounding box center [1241, 341] width 45 height 54
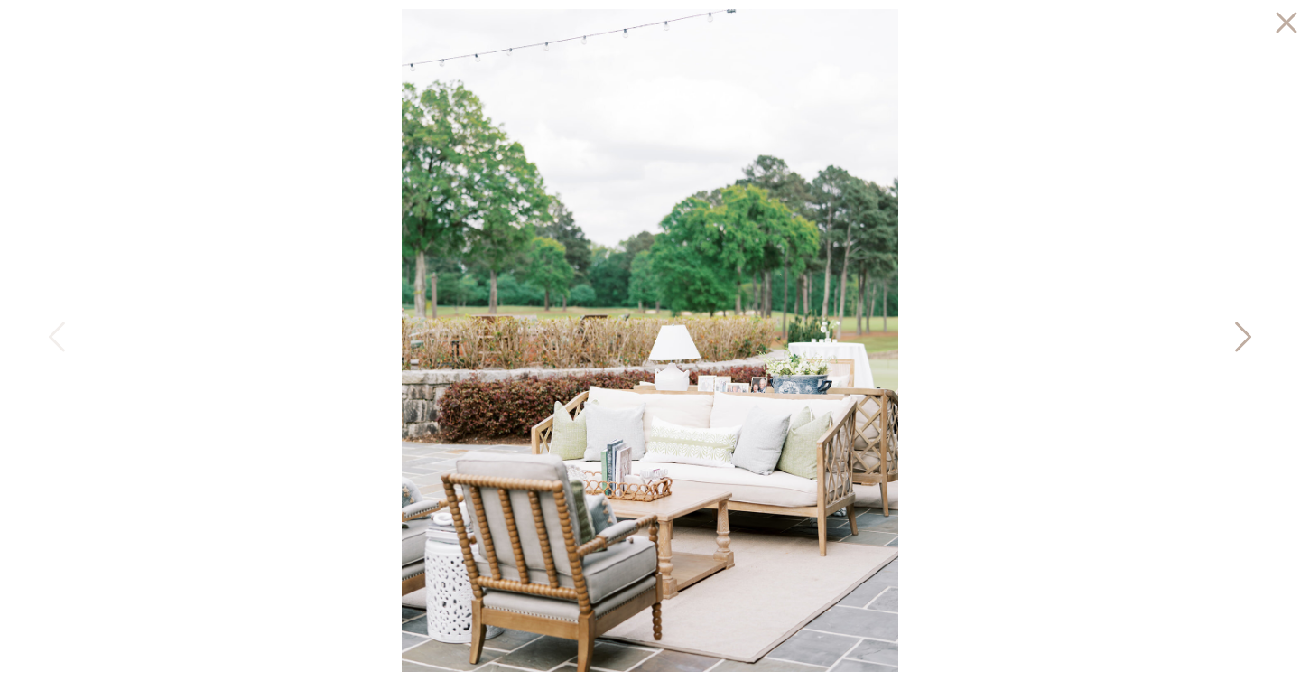
click at [1239, 330] on icon at bounding box center [1241, 341] width 45 height 54
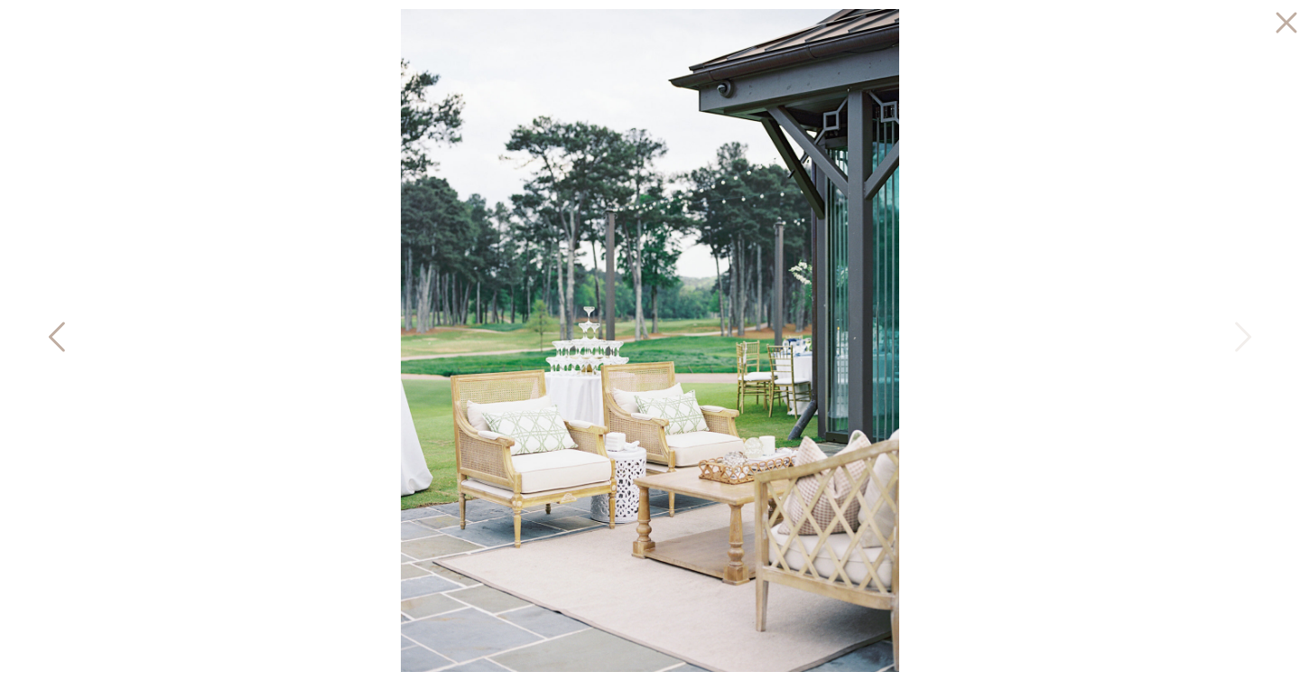
click at [55, 338] on icon at bounding box center [58, 341] width 45 height 54
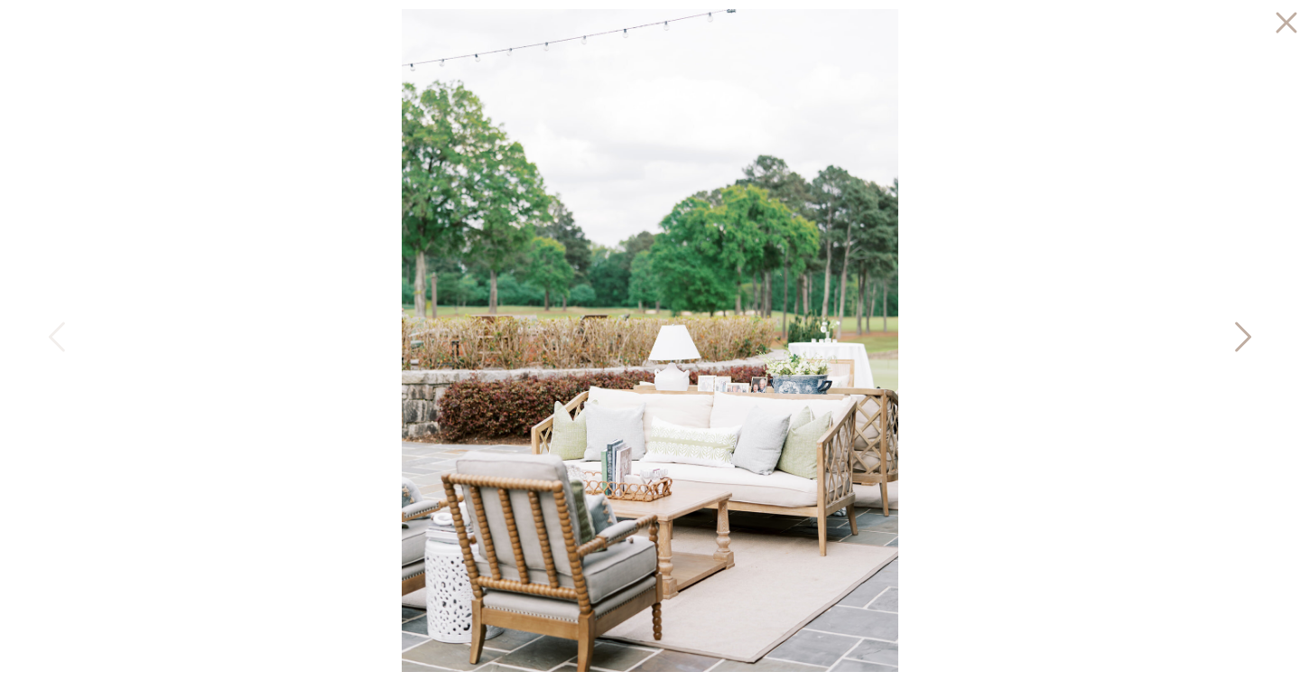
click at [1244, 336] on icon at bounding box center [1241, 341] width 45 height 54
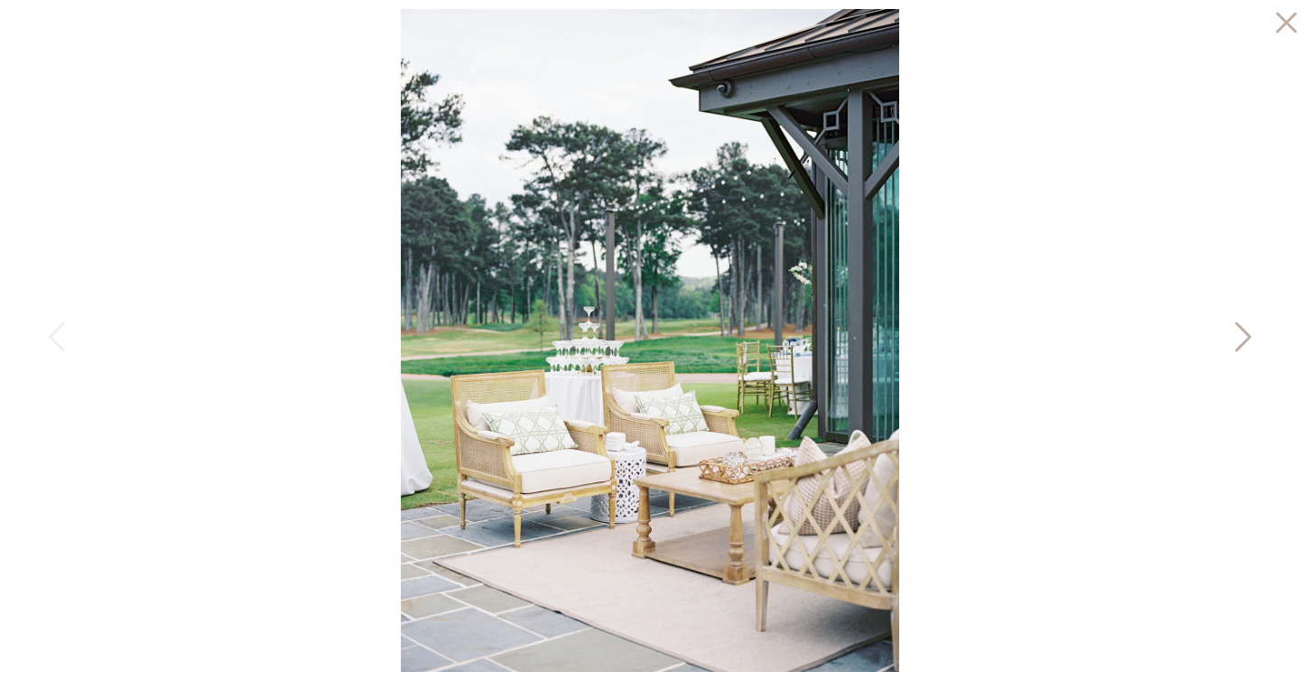
click at [1244, 336] on icon at bounding box center [1241, 341] width 45 height 54
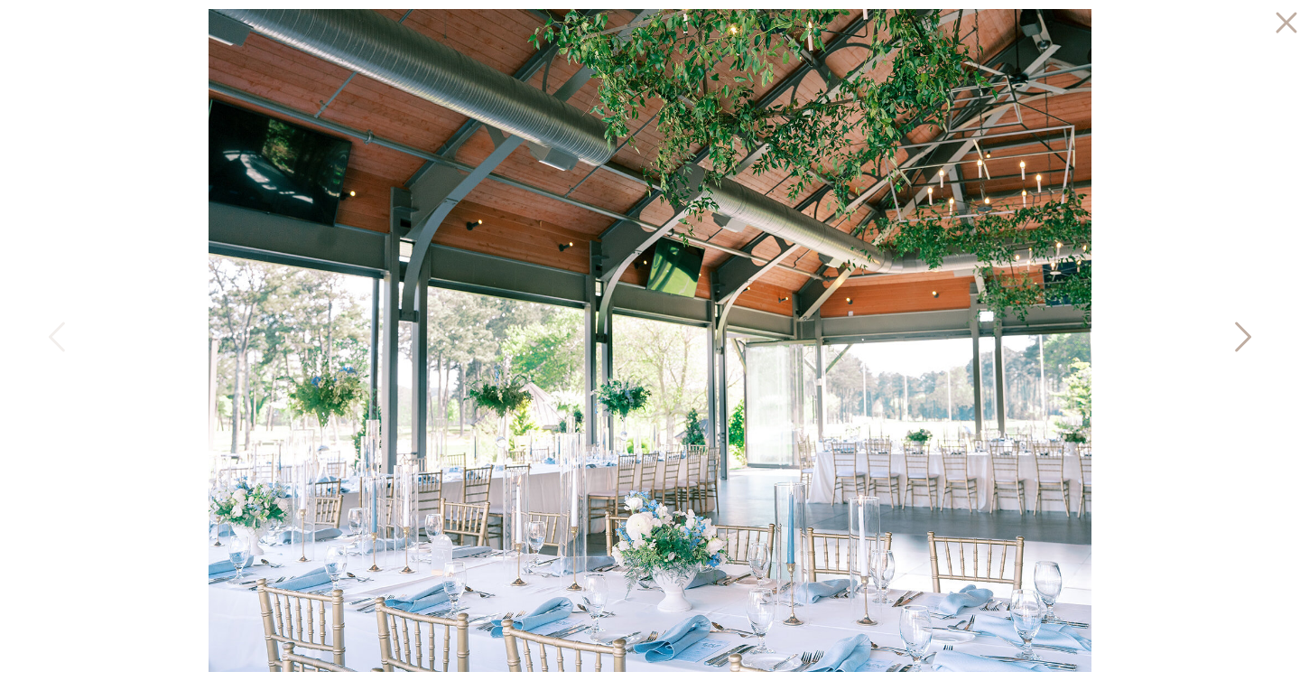
click at [1244, 336] on icon at bounding box center [1241, 341] width 45 height 54
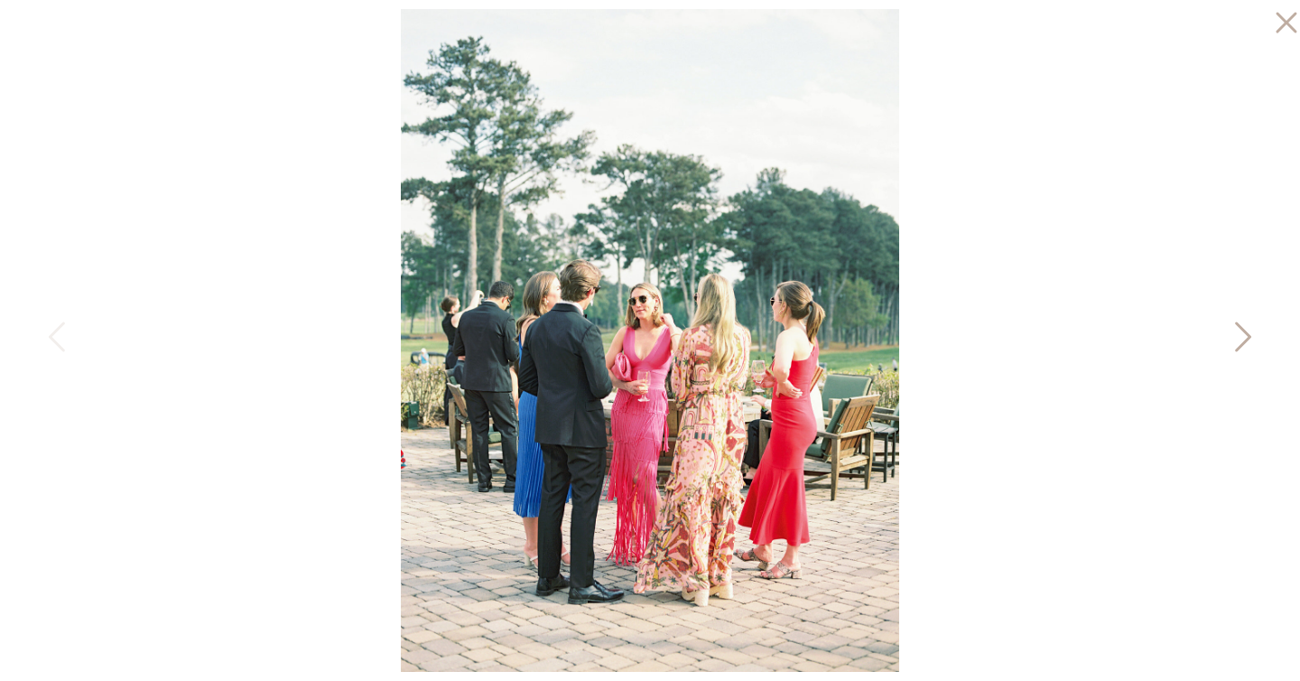
click at [1244, 336] on icon at bounding box center [1241, 341] width 45 height 54
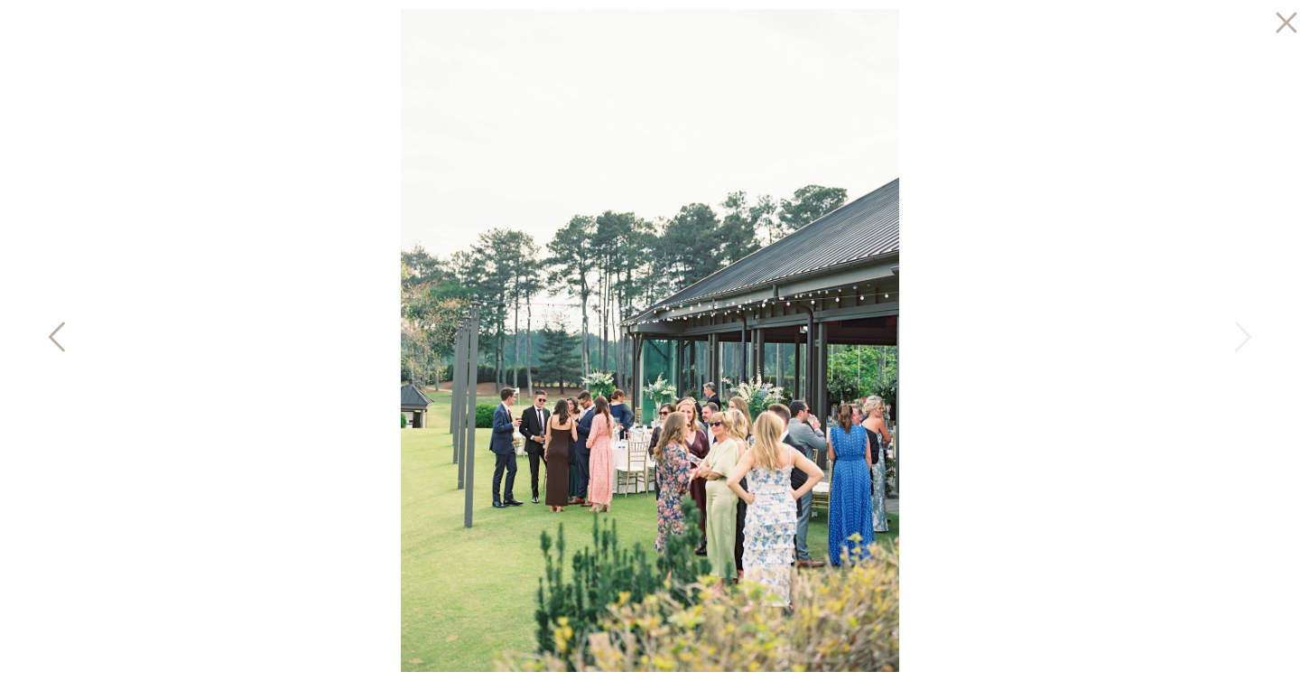
click at [43, 338] on icon at bounding box center [58, 341] width 45 height 54
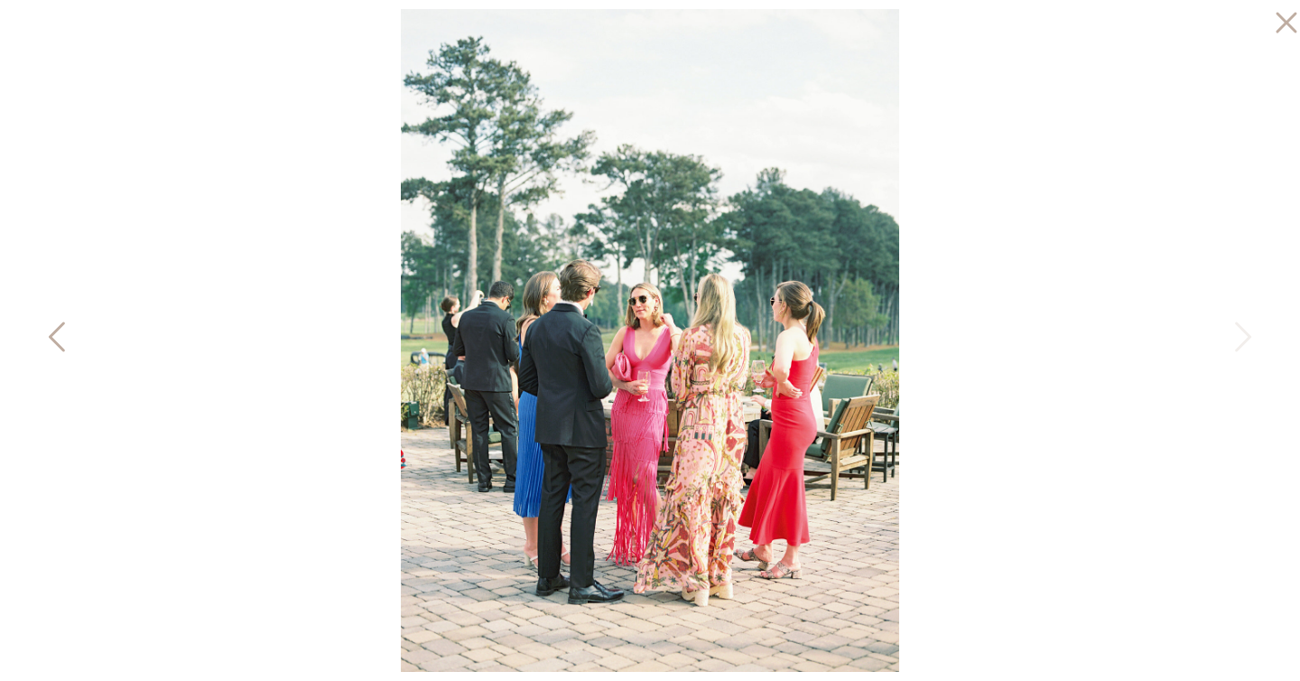
click at [57, 340] on icon at bounding box center [58, 341] width 45 height 54
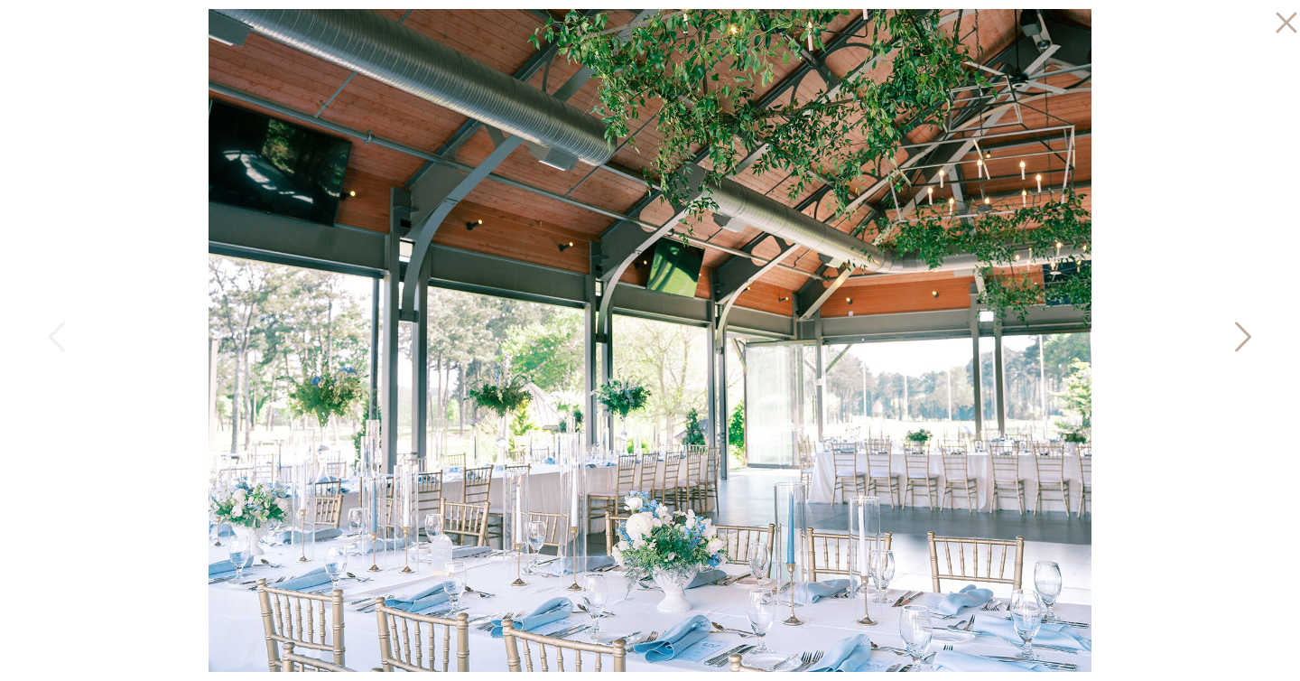
click at [1237, 337] on icon at bounding box center [1241, 341] width 45 height 54
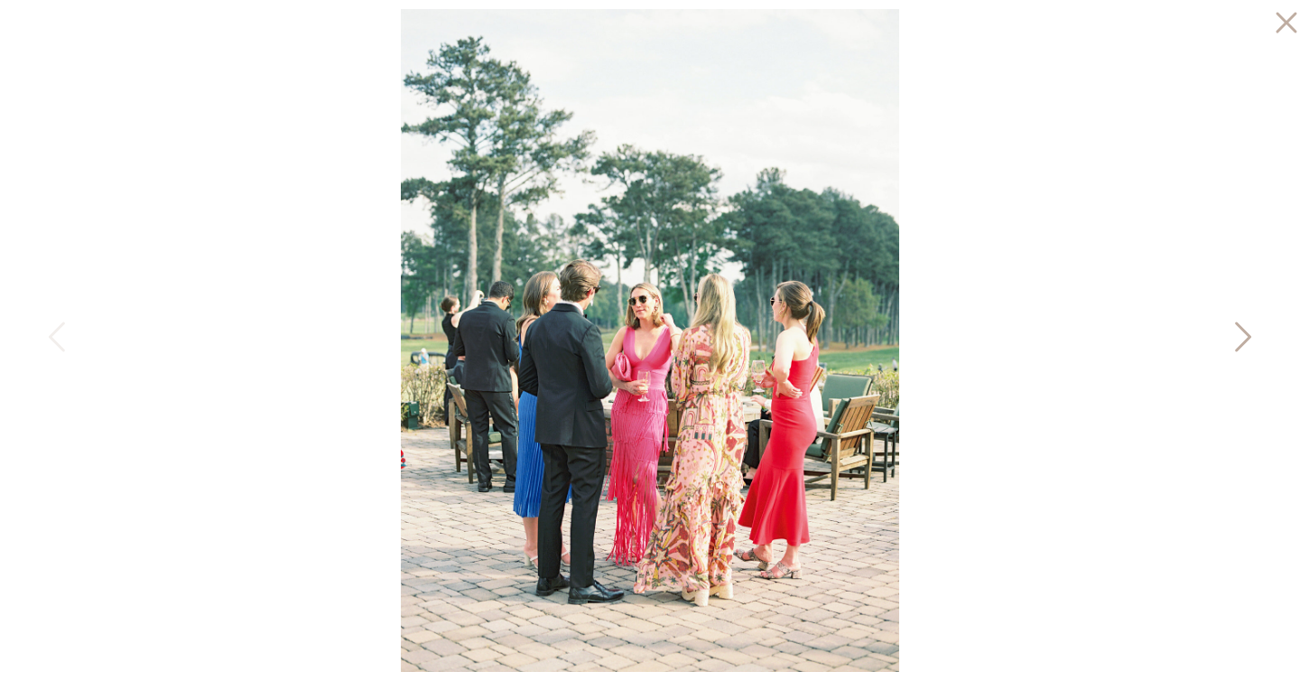
click at [1237, 337] on icon at bounding box center [1241, 341] width 45 height 54
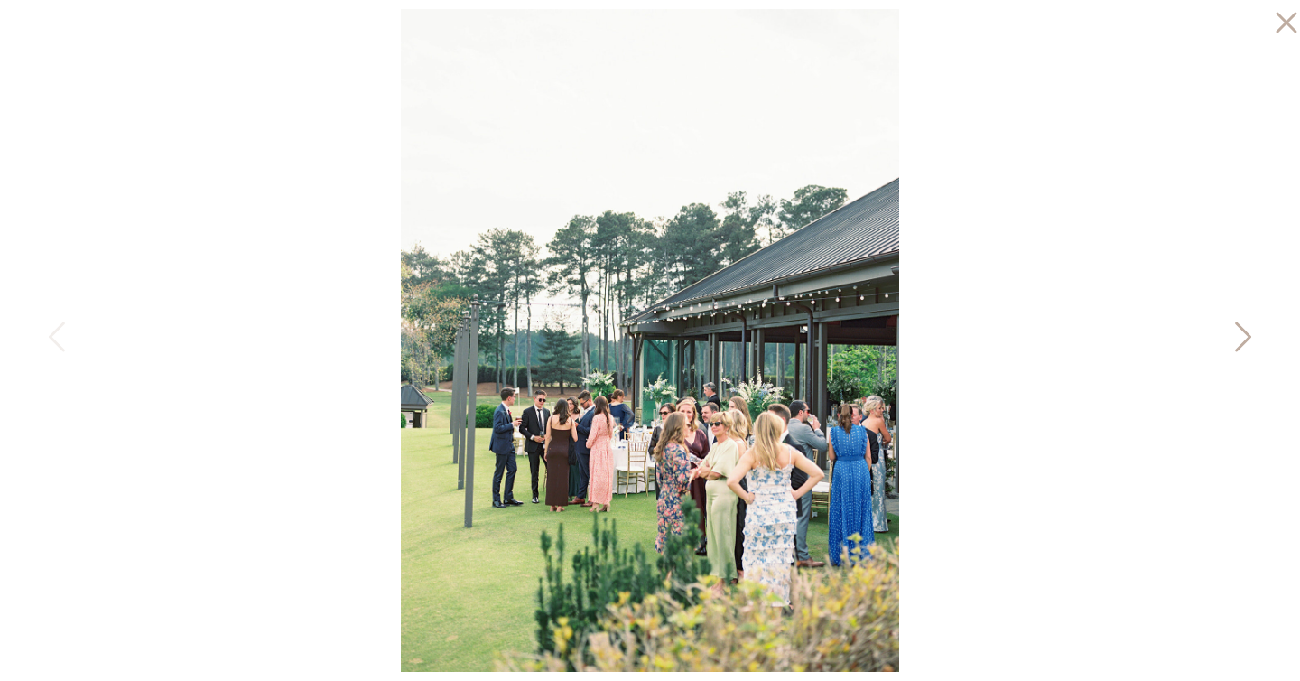
click at [1237, 337] on icon at bounding box center [1241, 341] width 45 height 54
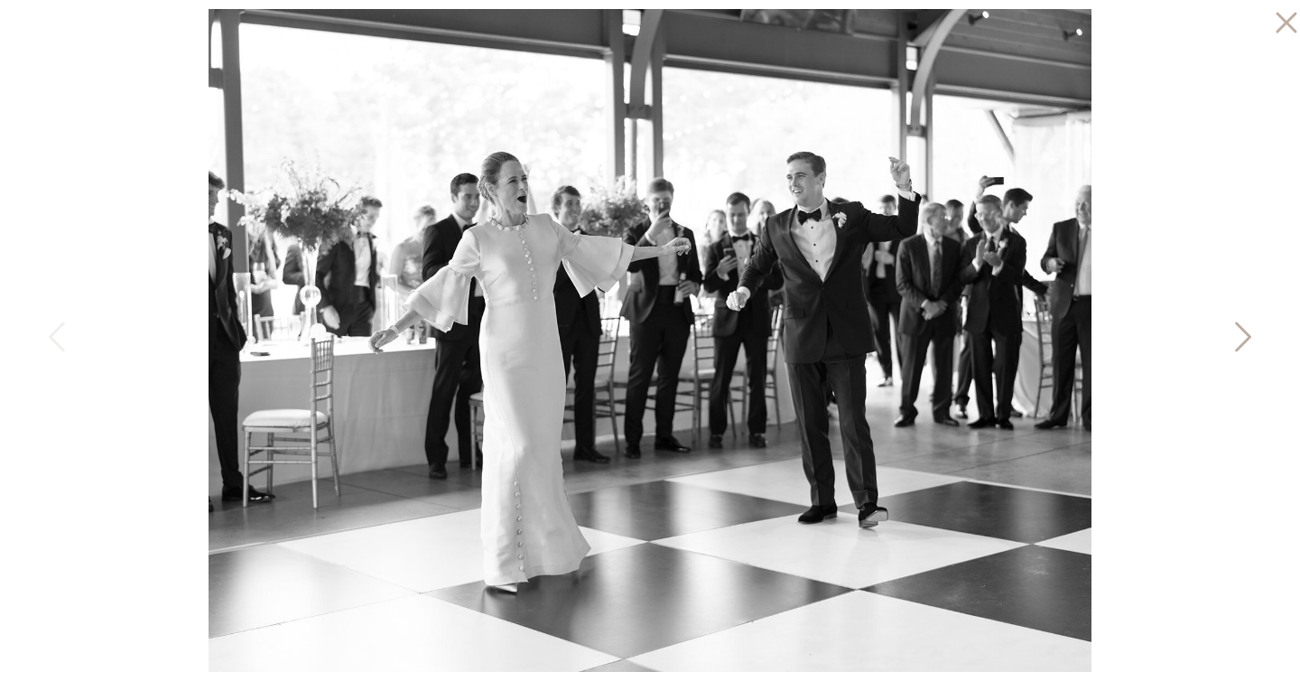
click at [1237, 337] on icon at bounding box center [1241, 341] width 45 height 54
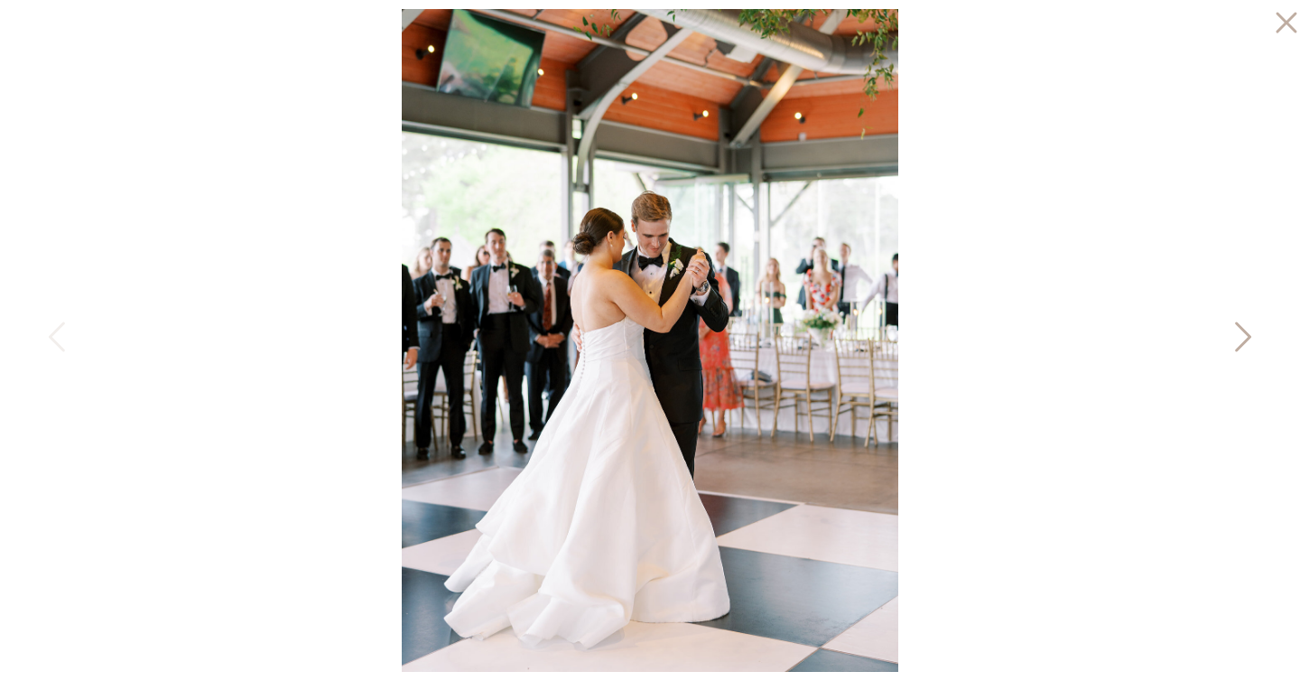
click at [1237, 337] on icon at bounding box center [1241, 341] width 45 height 54
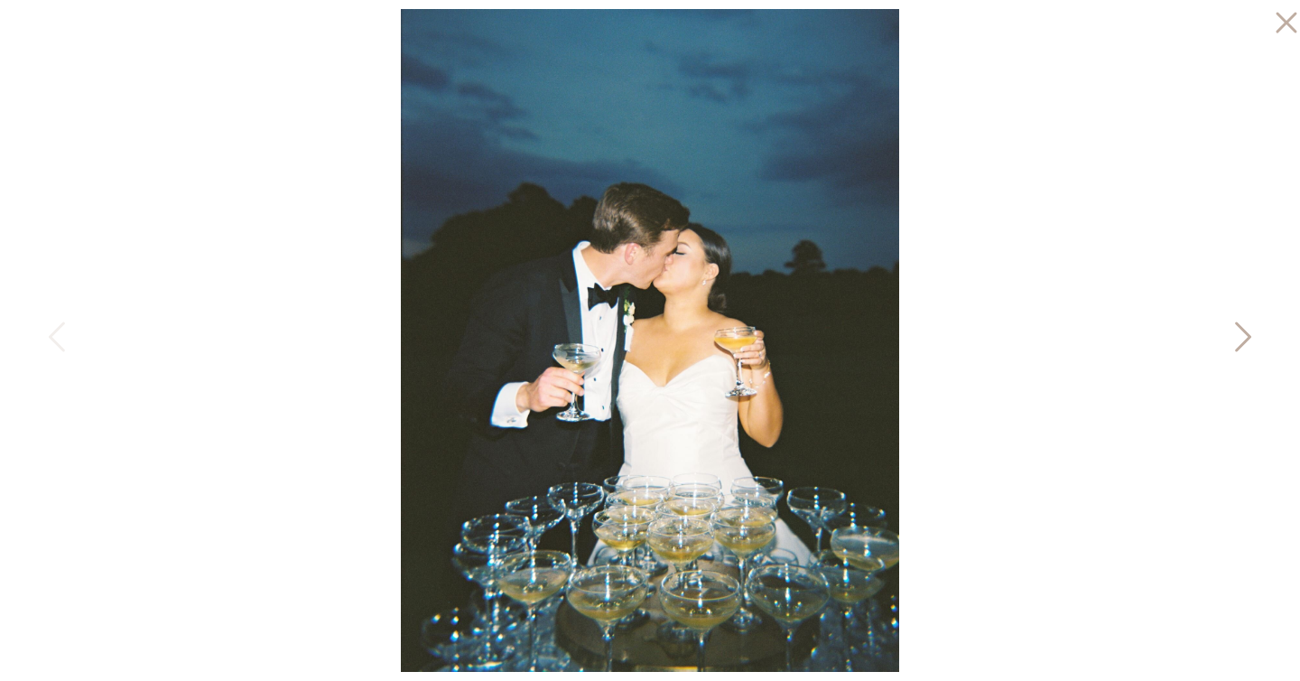
click at [1237, 337] on icon at bounding box center [1241, 341] width 45 height 54
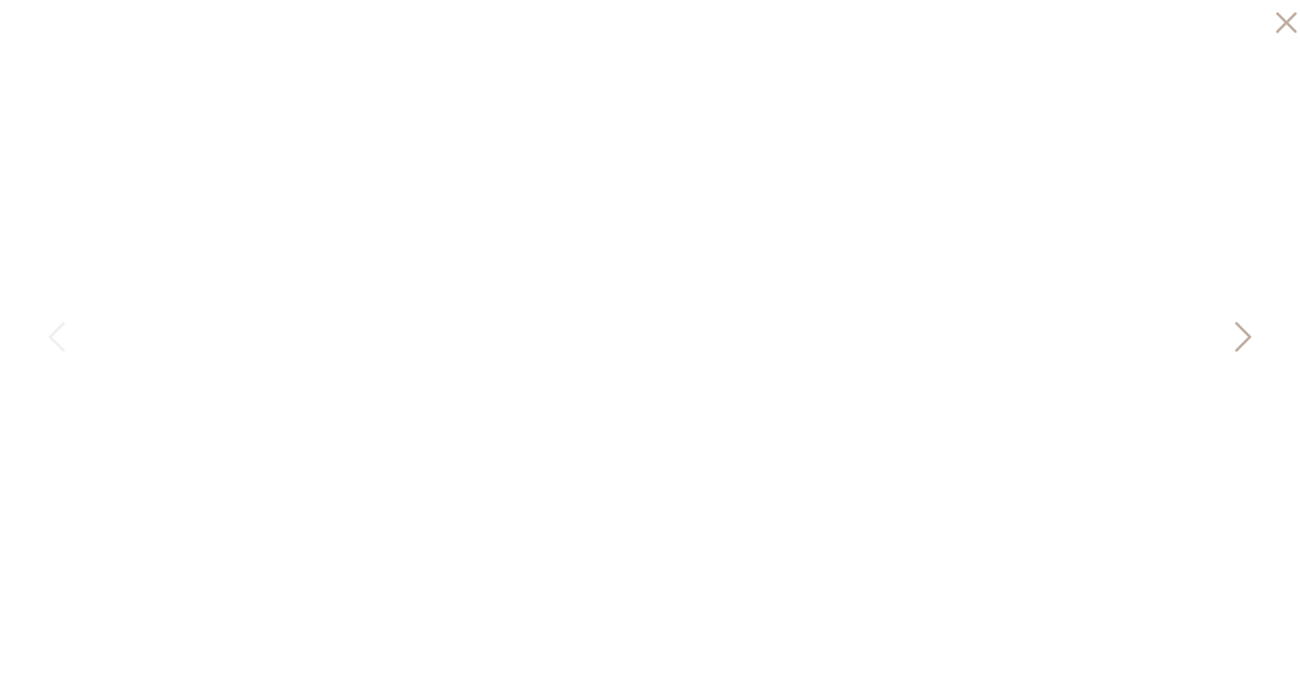
click at [1237, 337] on icon at bounding box center [1241, 341] width 45 height 54
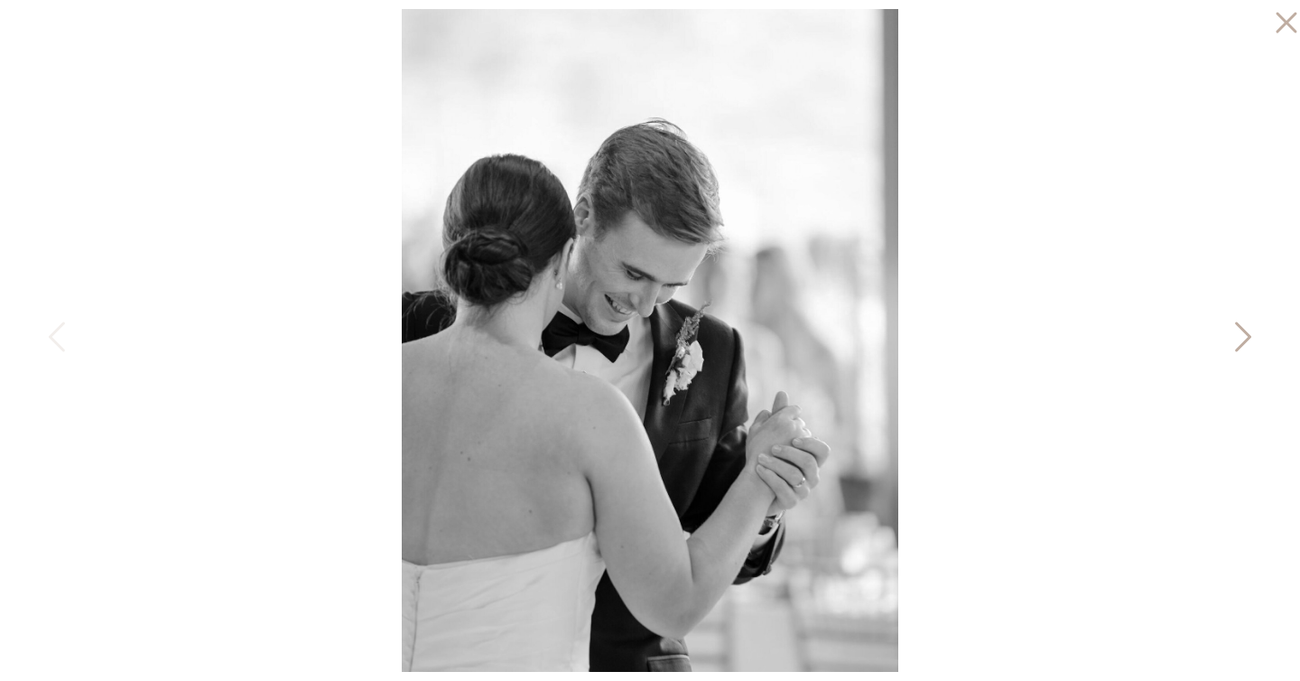
click at [1237, 337] on icon at bounding box center [1241, 341] width 45 height 54
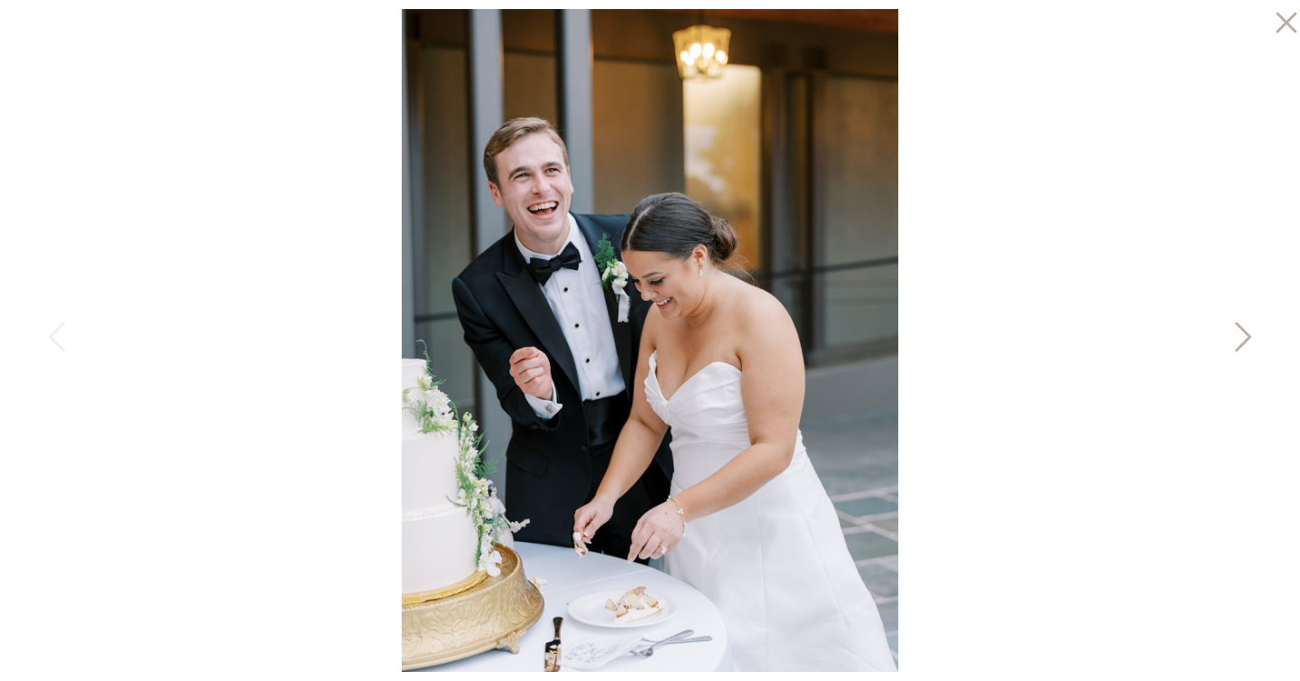
click at [1237, 337] on icon at bounding box center [1241, 341] width 45 height 54
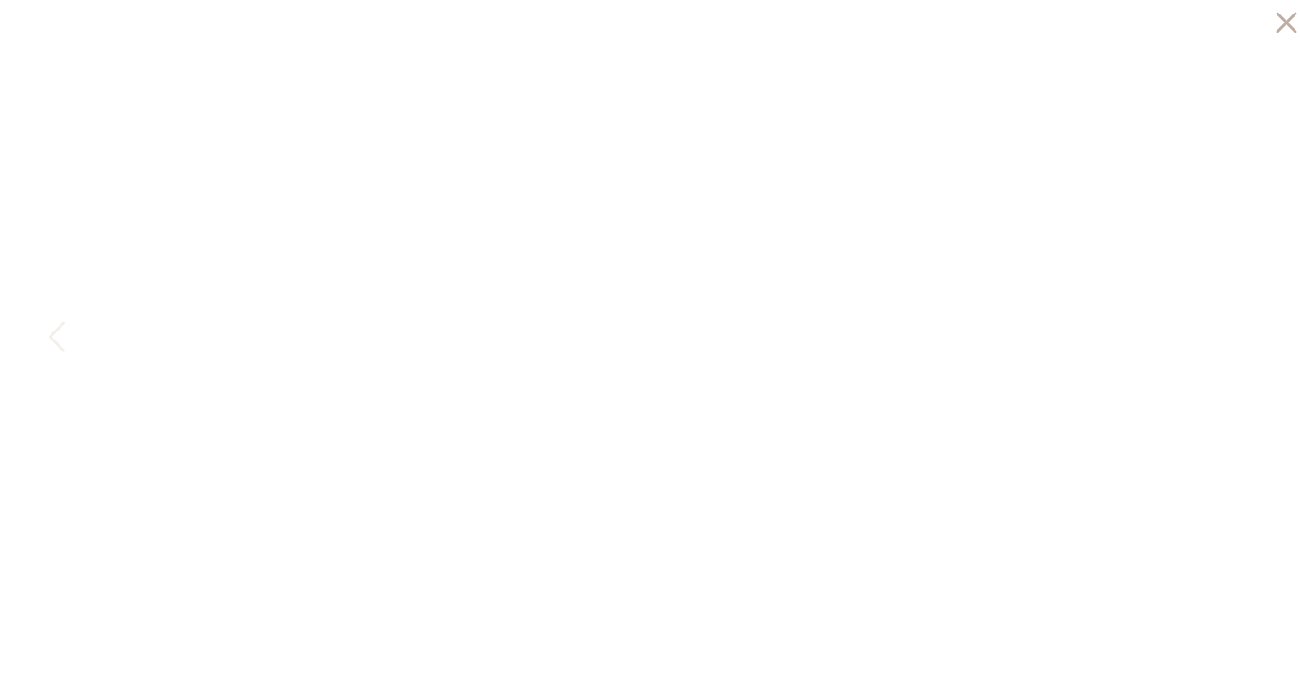
click at [1237, 337] on div at bounding box center [650, 340] width 1300 height 681
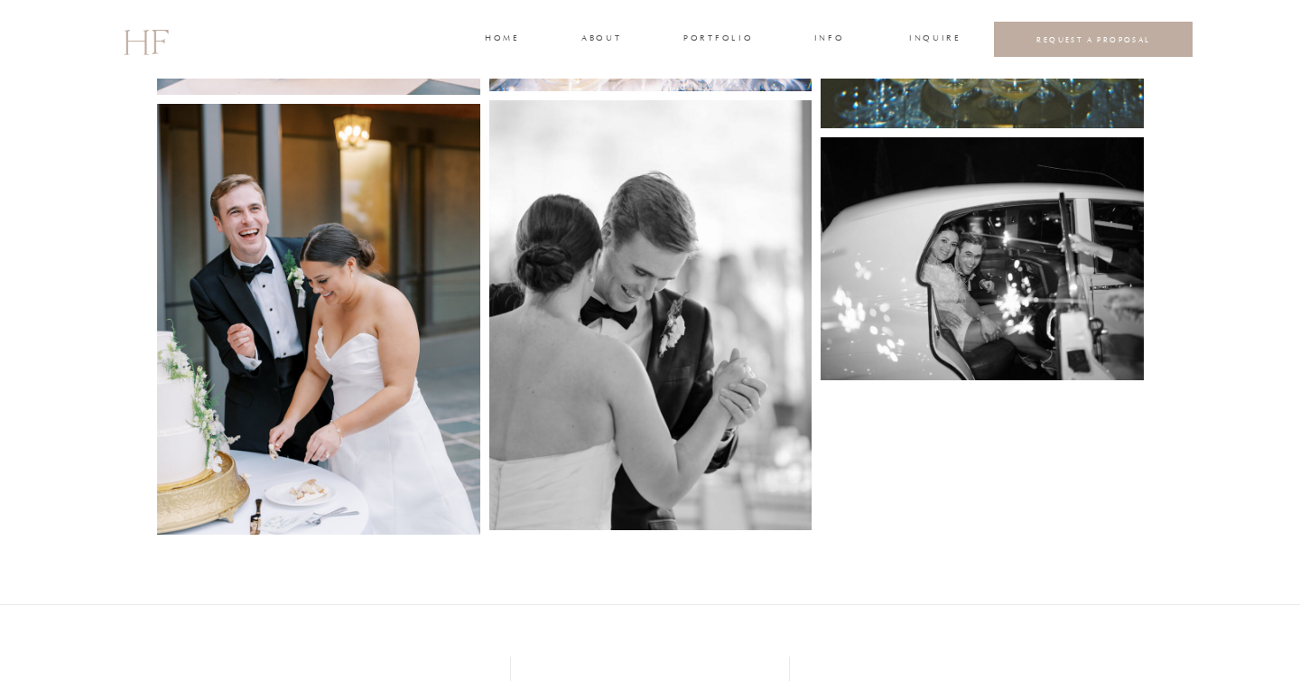
scroll to position [4947, 0]
click at [925, 202] on img at bounding box center [982, 259] width 323 height 243
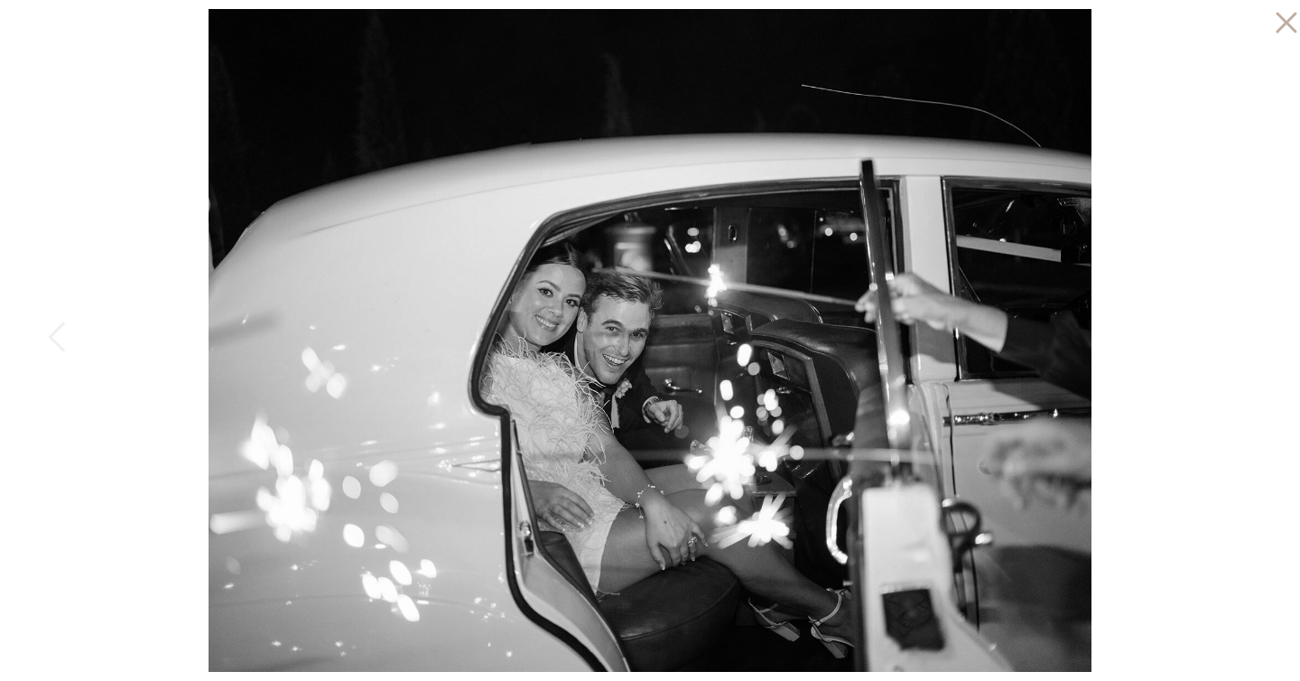
click at [1188, 323] on div at bounding box center [650, 340] width 1300 height 681
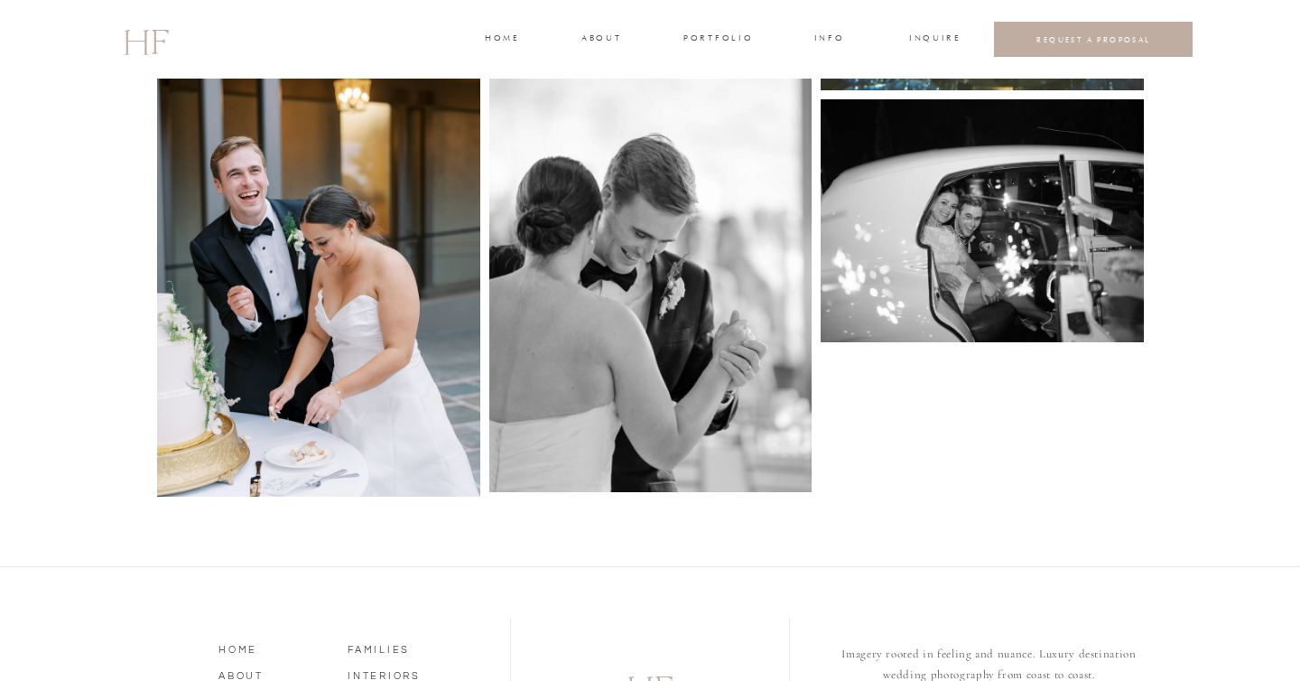
scroll to position [4973, 0]
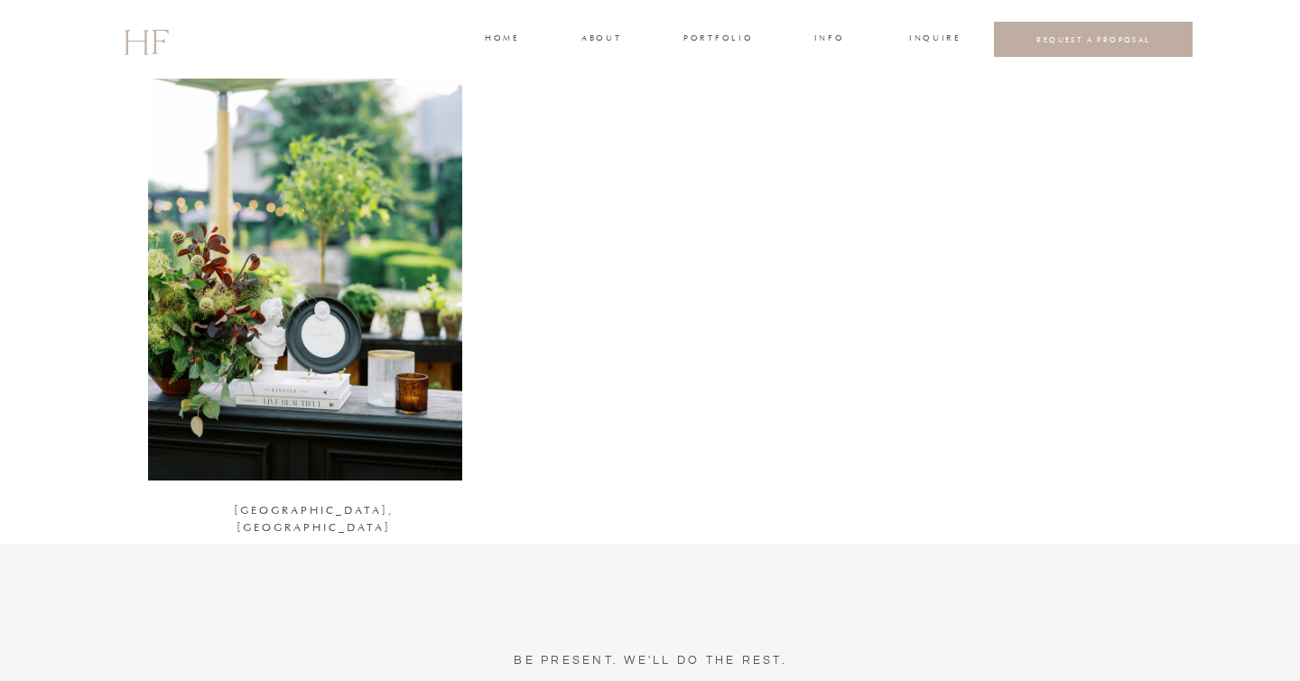
scroll to position [2820, 0]
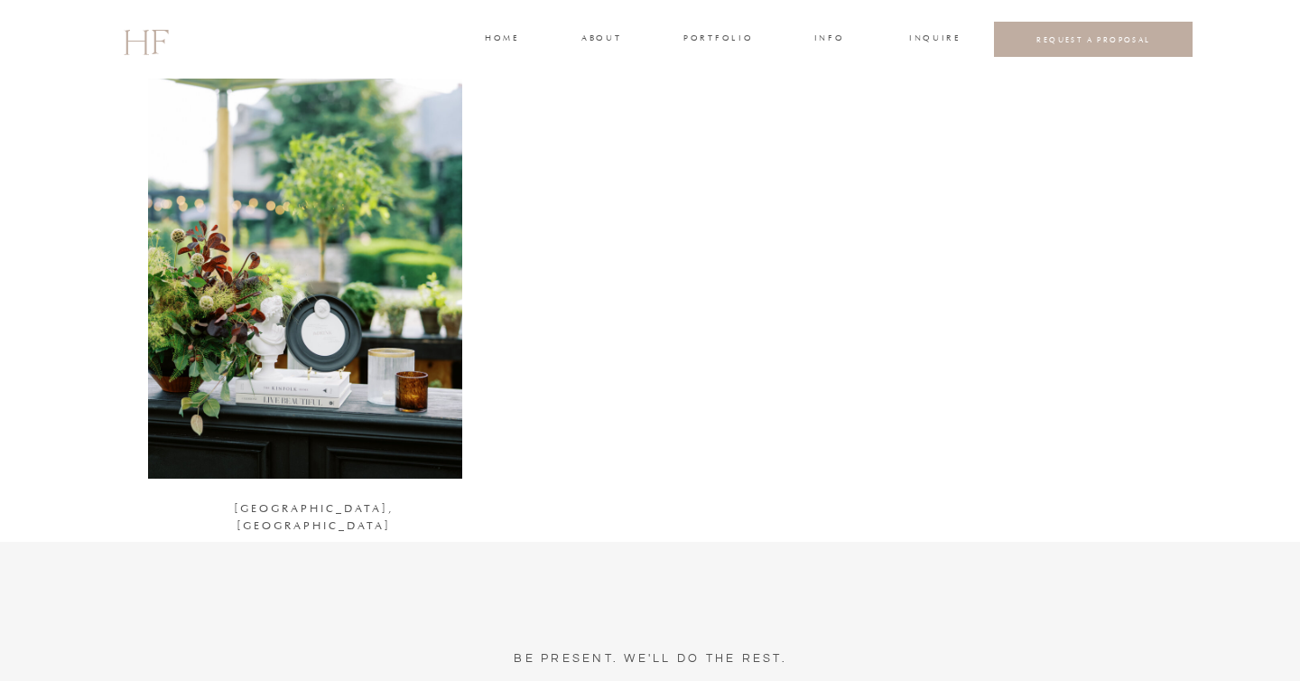
click at [345, 330] on div at bounding box center [305, 265] width 314 height 428
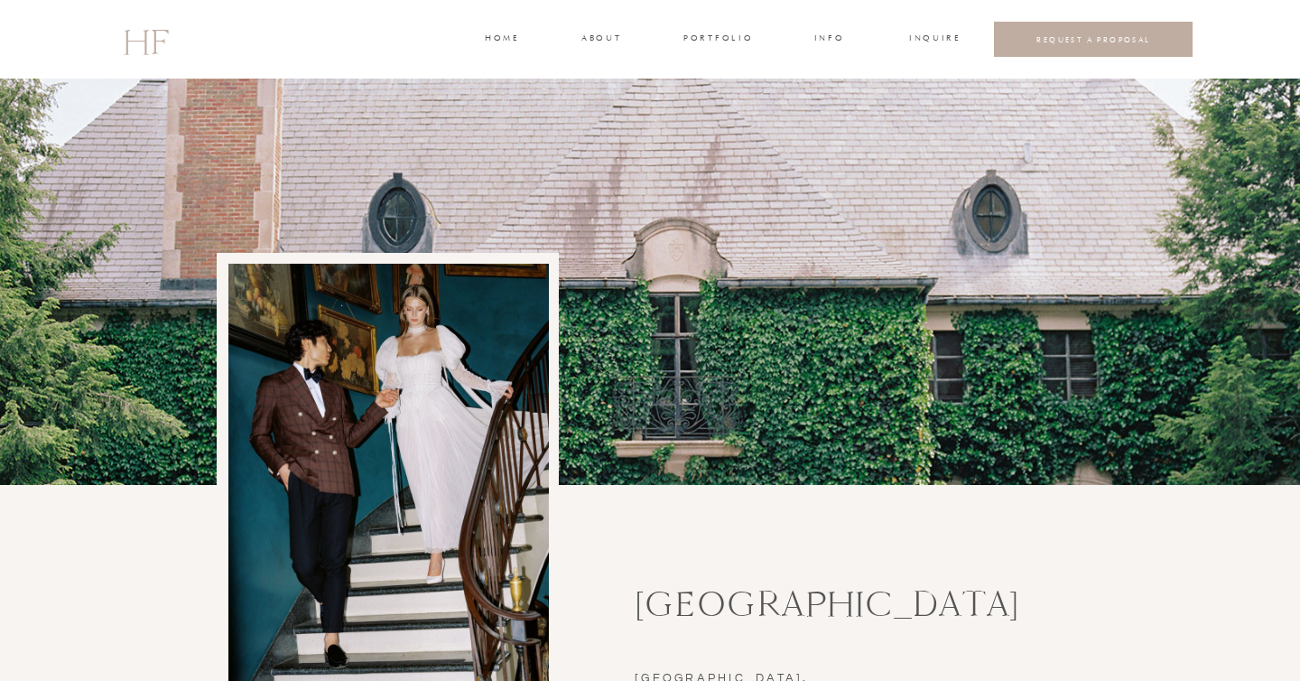
click at [412, 379] on div at bounding box center [388, 477] width 320 height 426
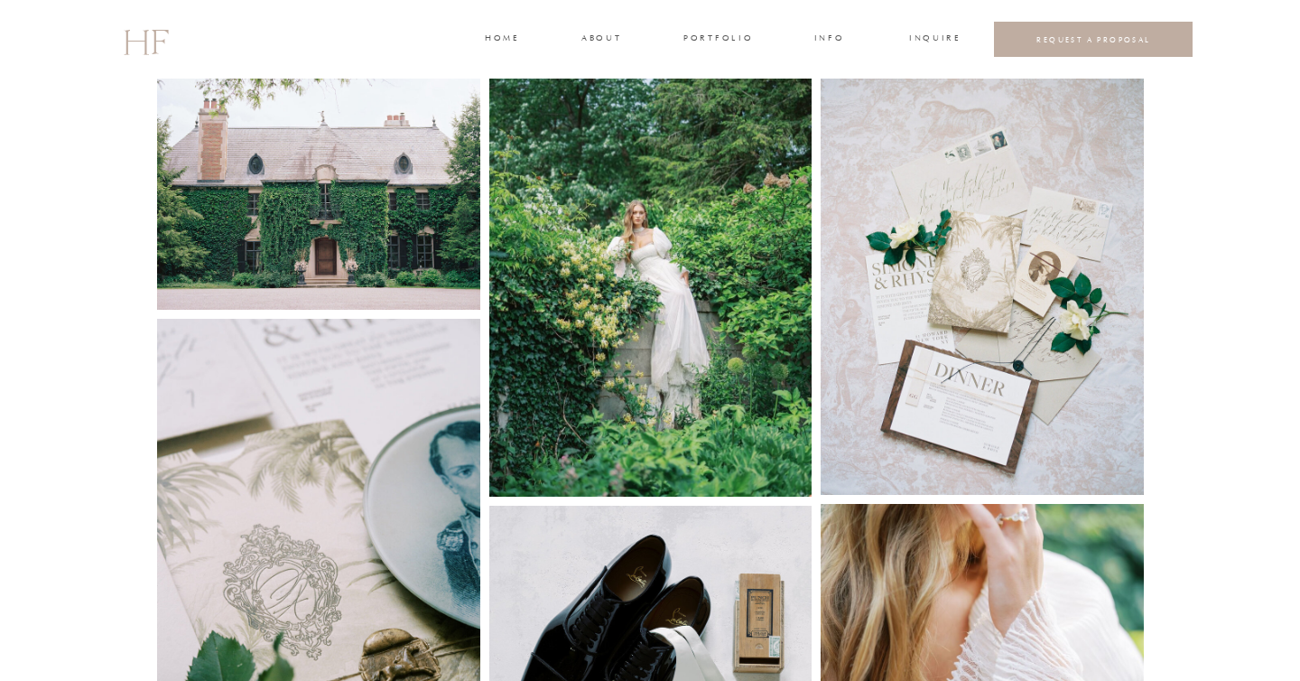
scroll to position [960, 0]
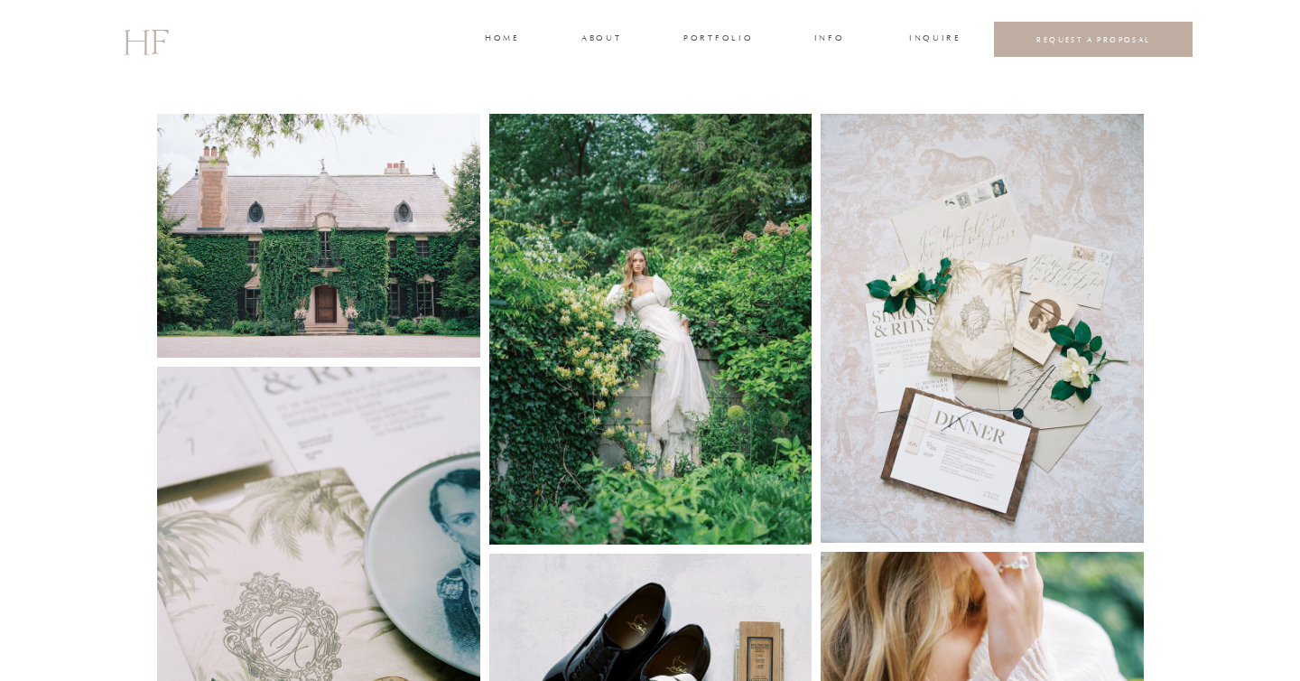
click at [389, 239] on img at bounding box center [318, 236] width 323 height 244
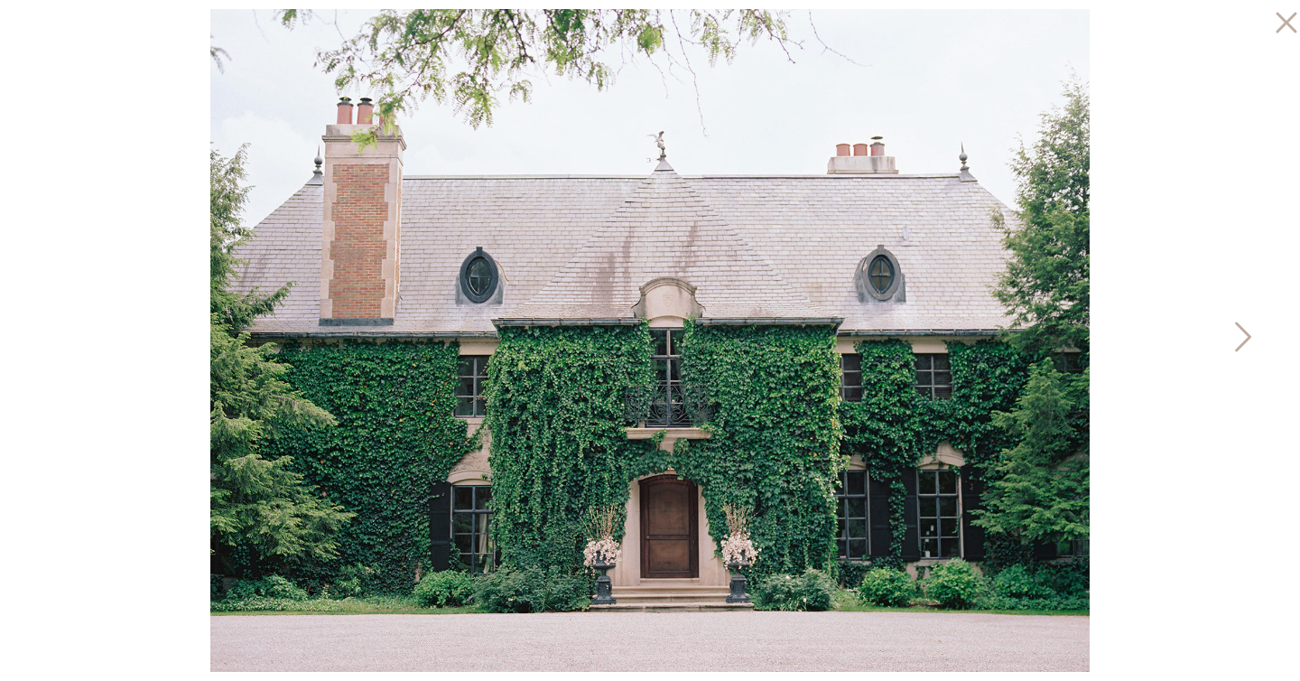
click at [1240, 332] on icon at bounding box center [1241, 341] width 45 height 54
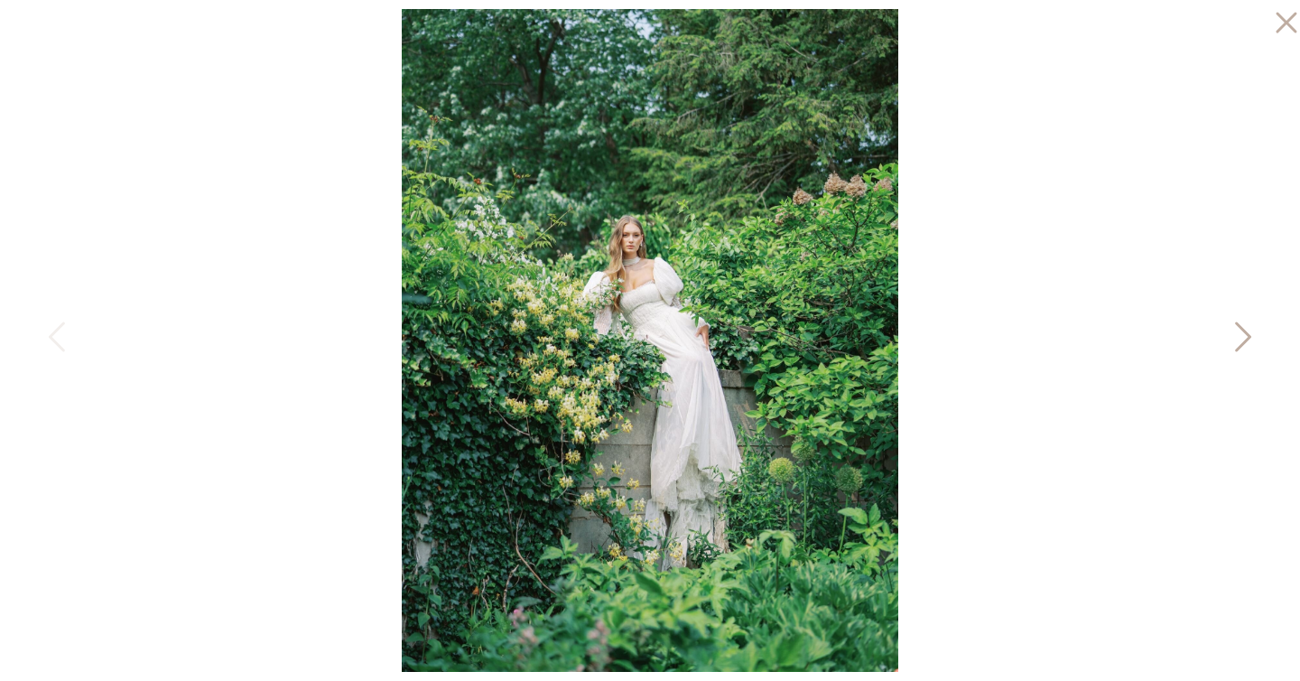
click at [1240, 332] on icon at bounding box center [1241, 341] width 45 height 54
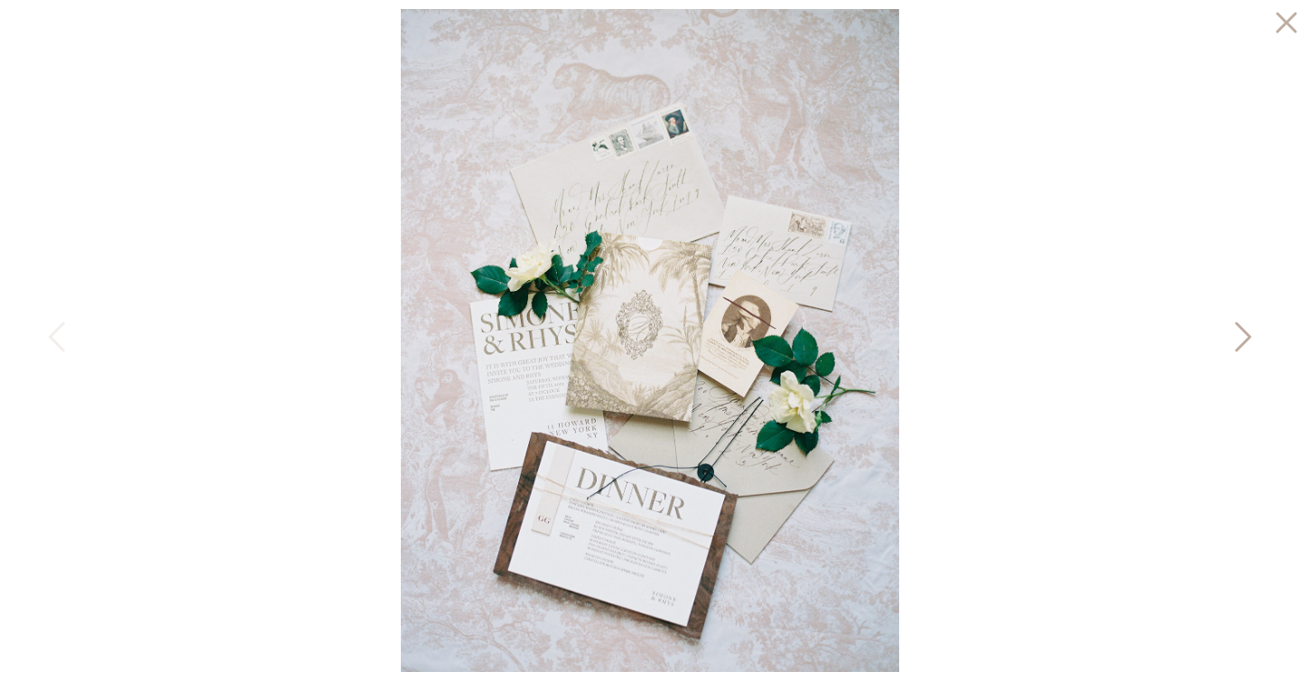
click at [1240, 332] on icon at bounding box center [1241, 341] width 45 height 54
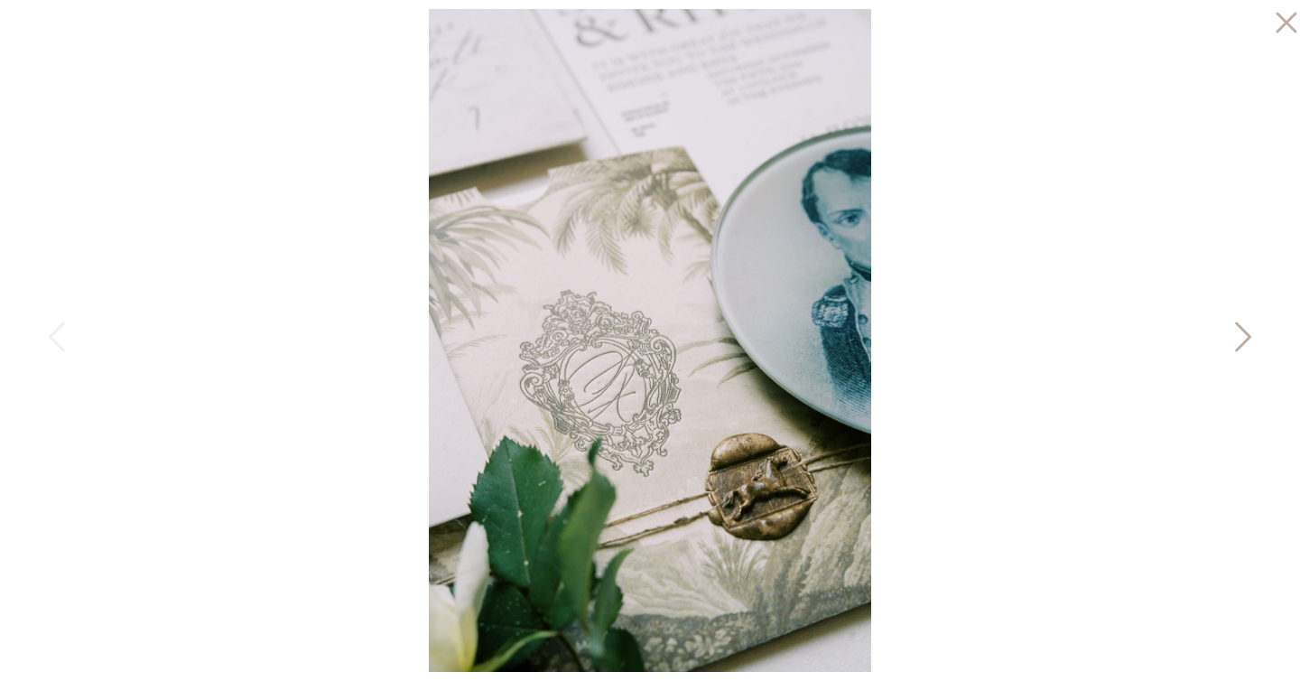
click at [1240, 332] on icon at bounding box center [1241, 341] width 45 height 54
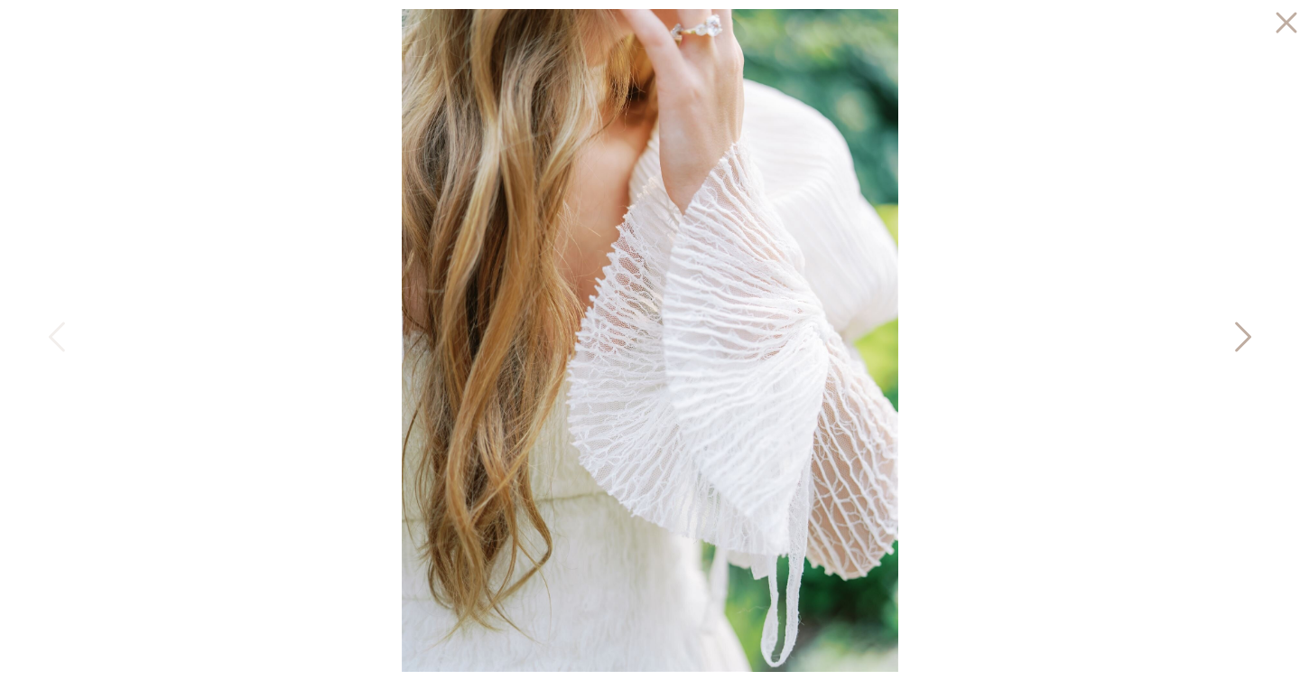
click at [1240, 332] on icon at bounding box center [1241, 341] width 45 height 54
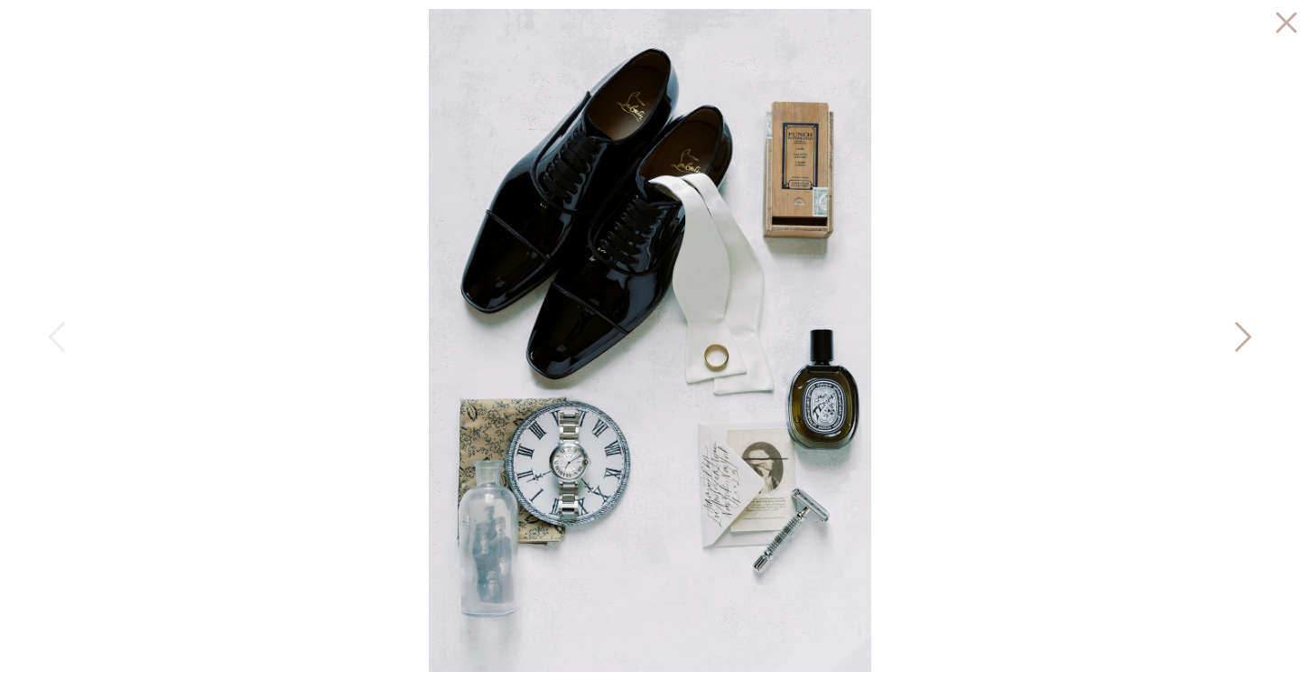
click at [1236, 336] on icon at bounding box center [1241, 341] width 45 height 54
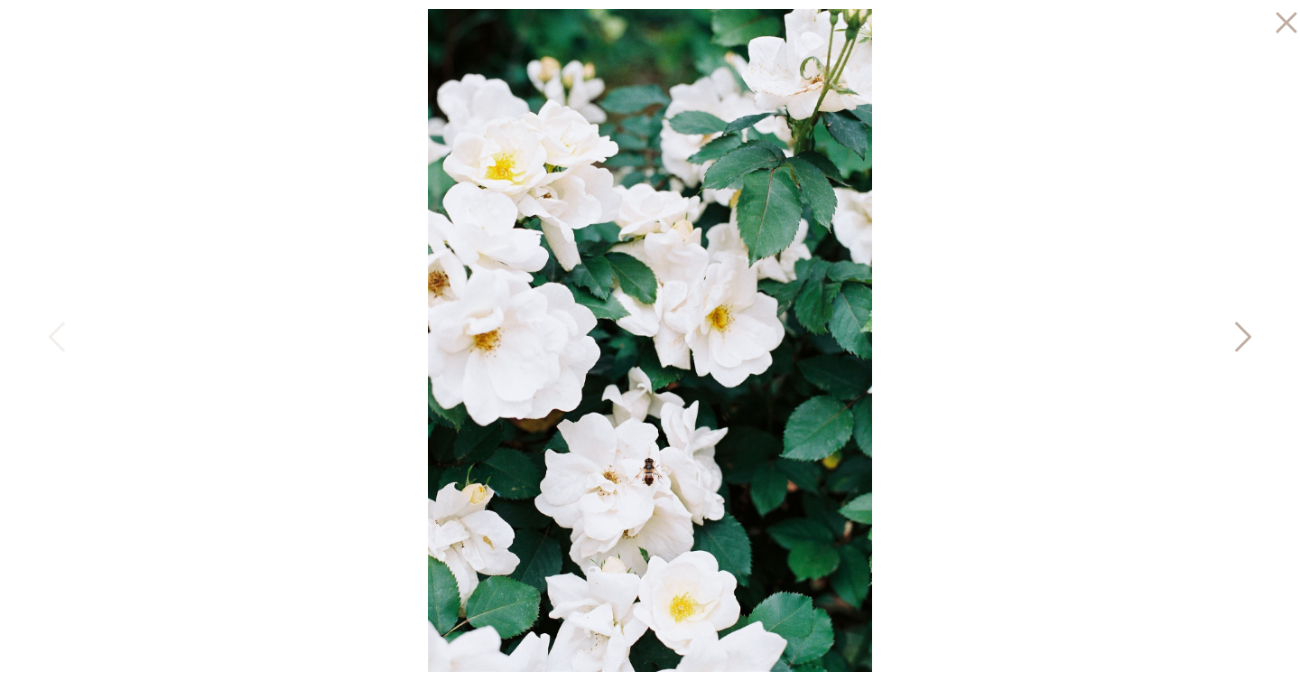
click at [1236, 336] on icon at bounding box center [1241, 341] width 45 height 54
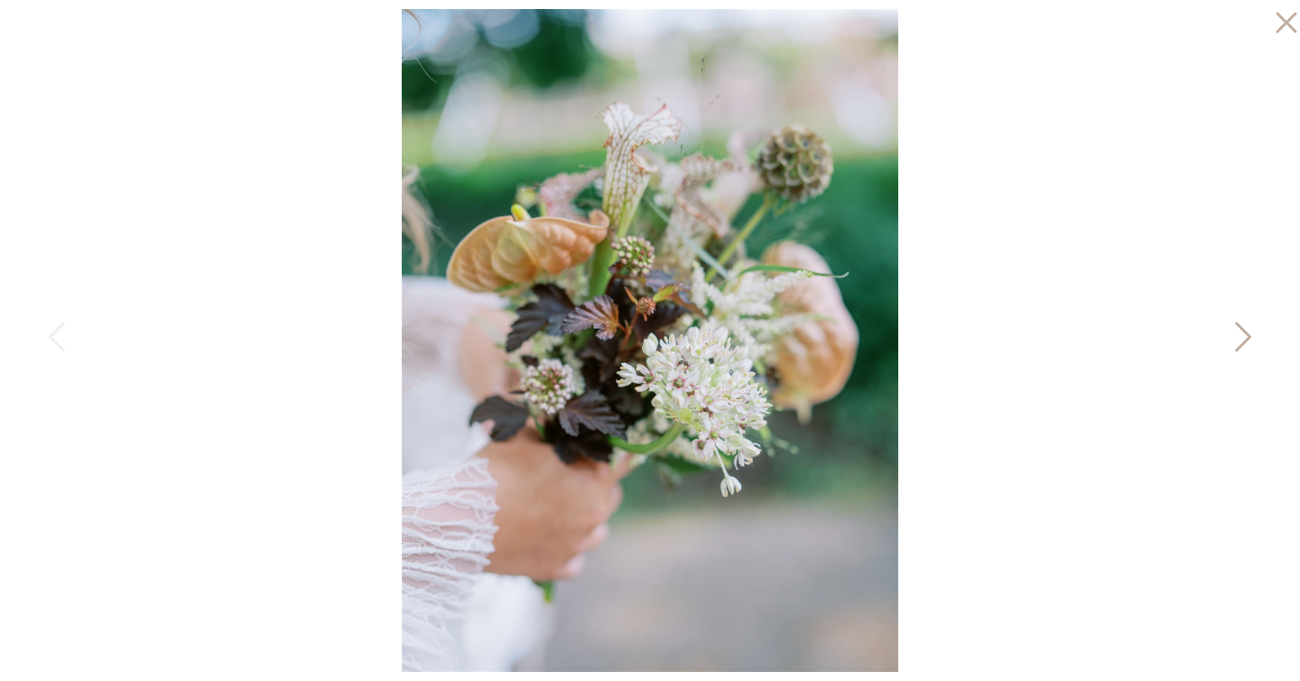
click at [1236, 336] on icon at bounding box center [1241, 341] width 45 height 54
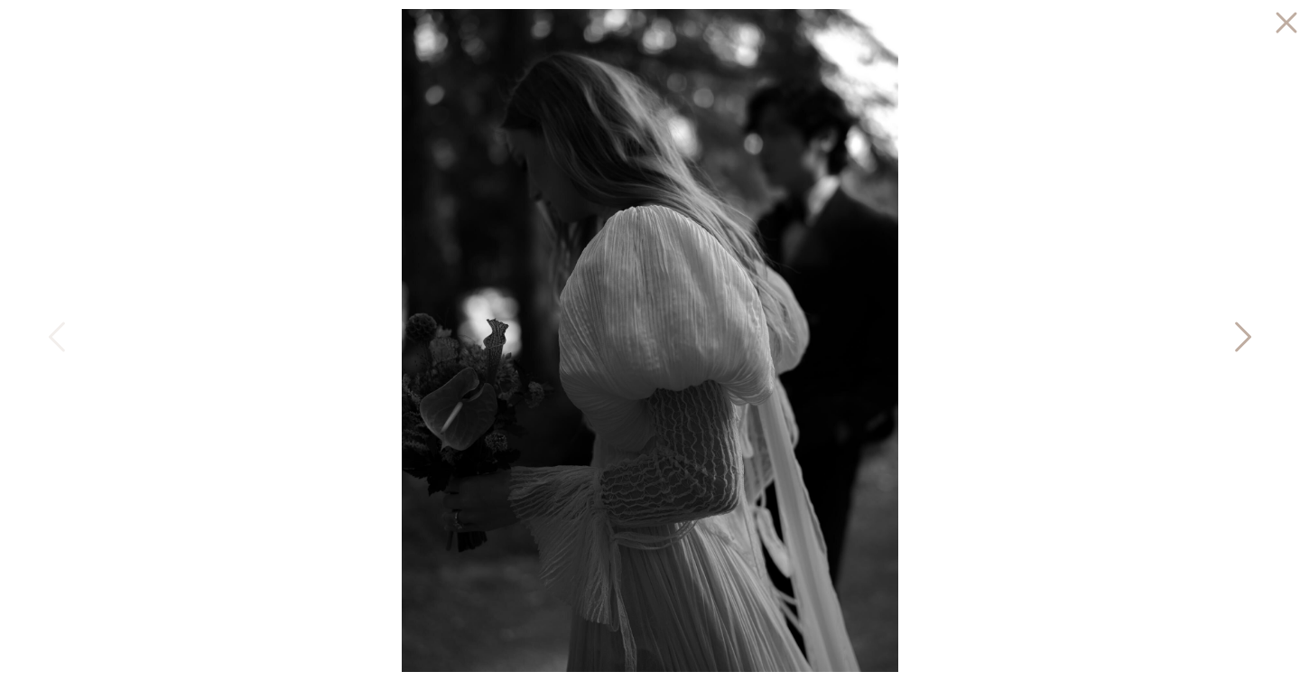
click at [1236, 336] on icon at bounding box center [1241, 341] width 45 height 54
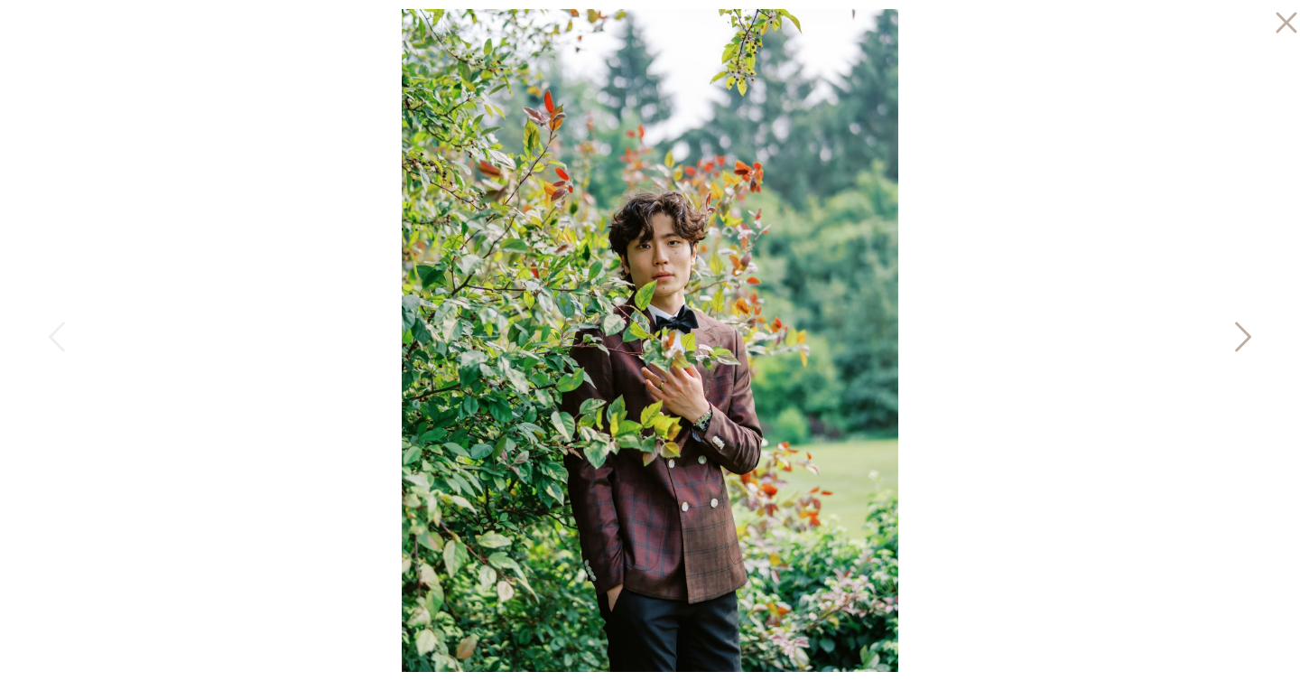
click at [1236, 336] on icon at bounding box center [1241, 341] width 45 height 54
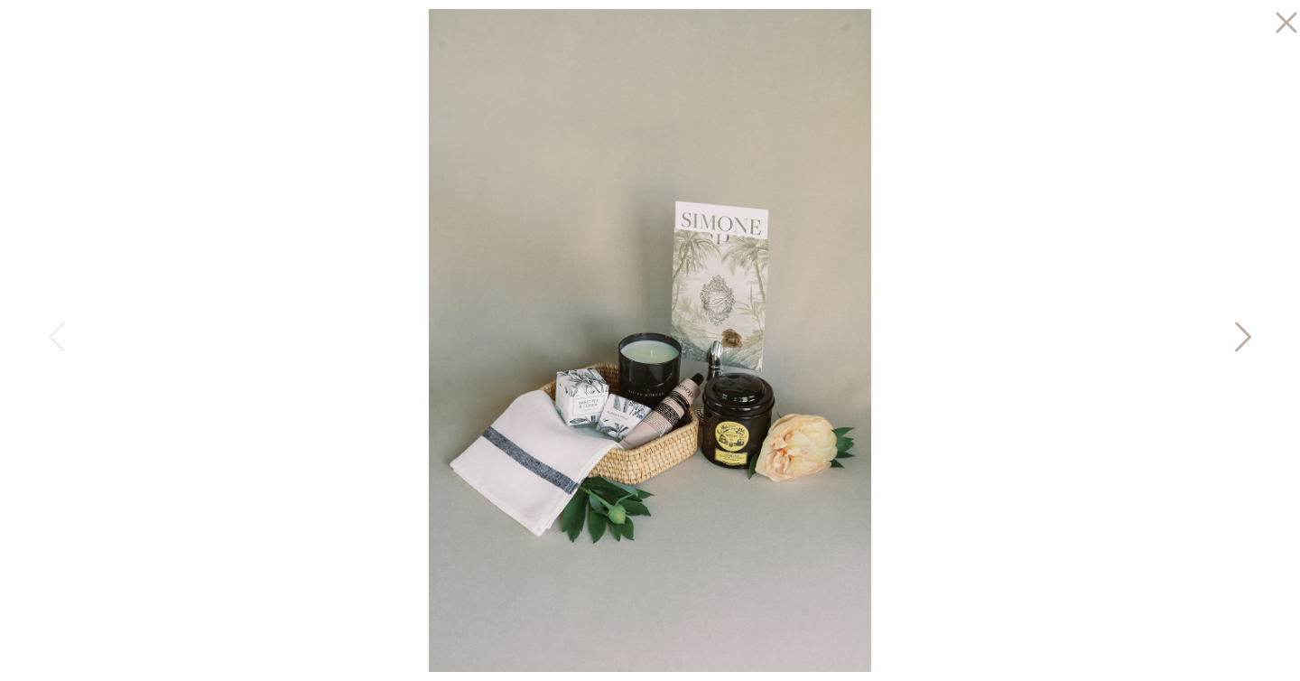
click at [1236, 336] on icon at bounding box center [1241, 341] width 45 height 54
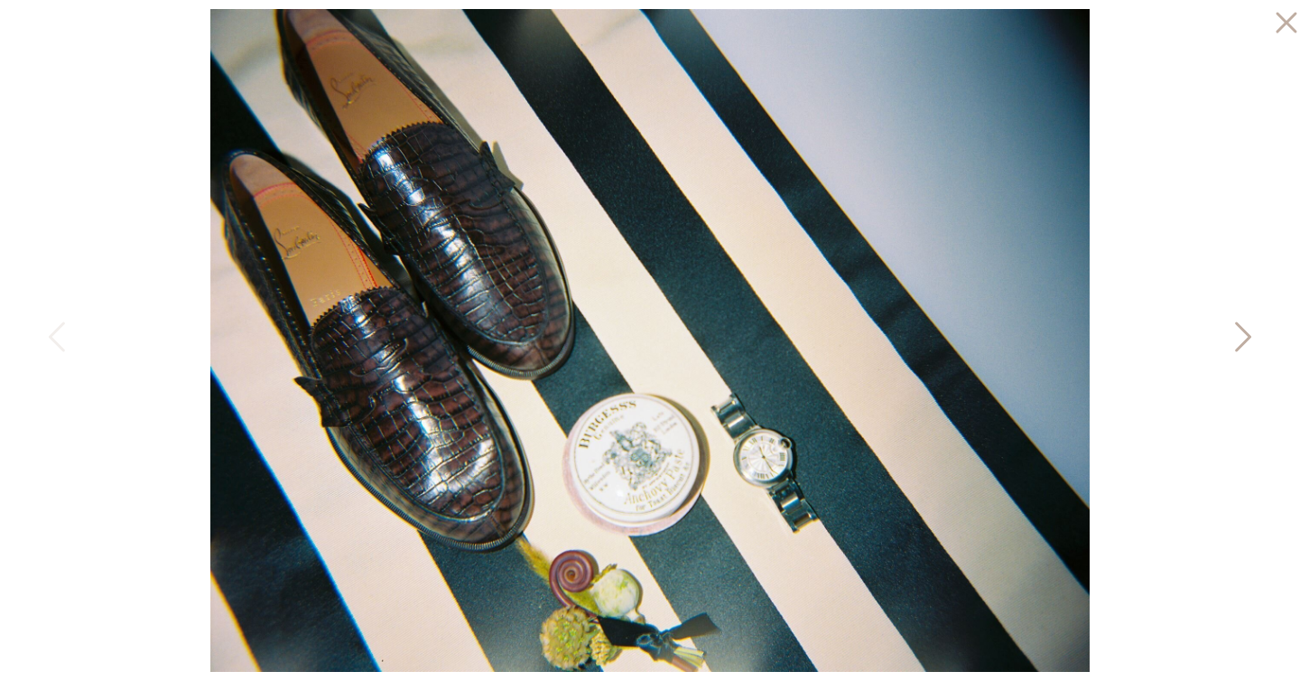
click at [1236, 336] on icon at bounding box center [1241, 341] width 45 height 54
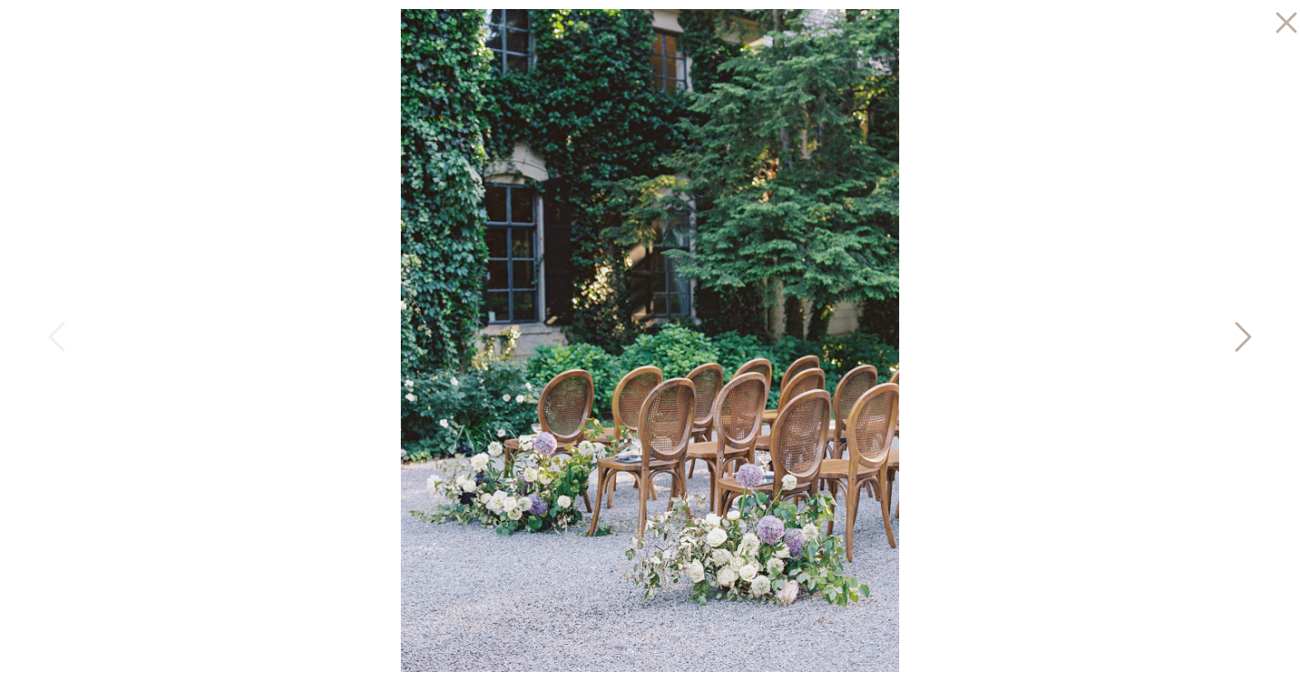
click at [1236, 336] on icon at bounding box center [1241, 341] width 45 height 54
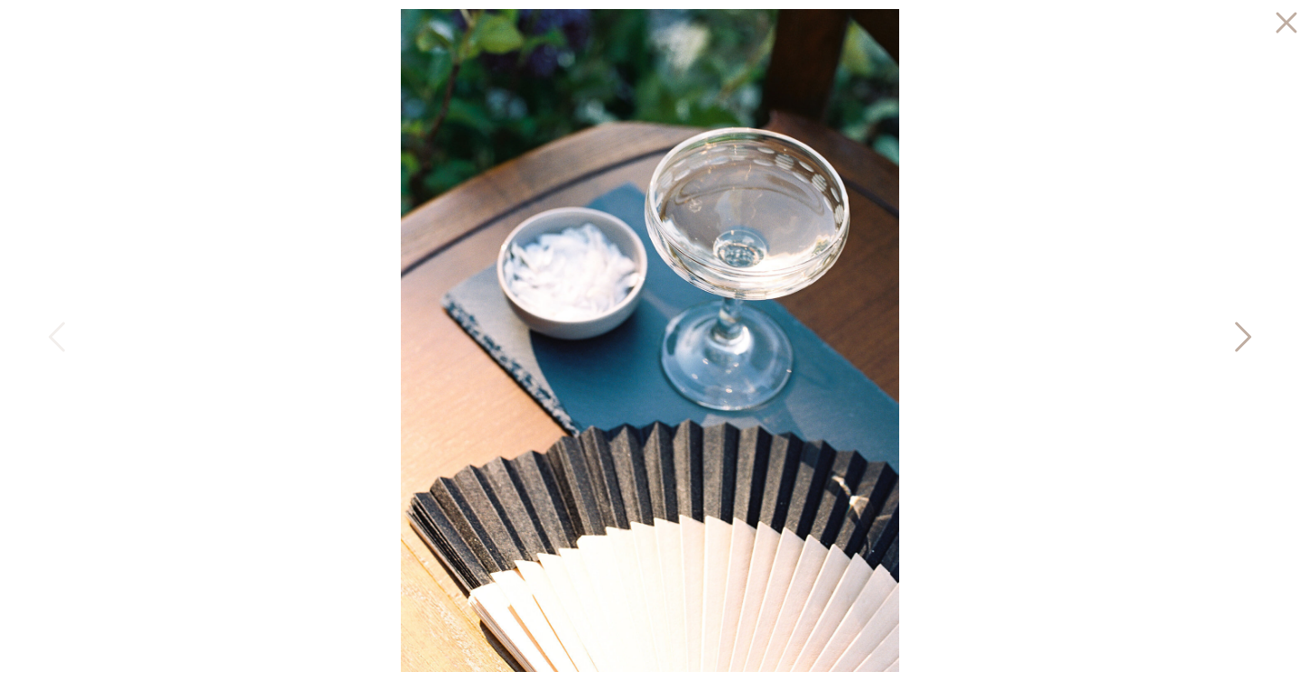
click at [1236, 336] on icon at bounding box center [1241, 341] width 45 height 54
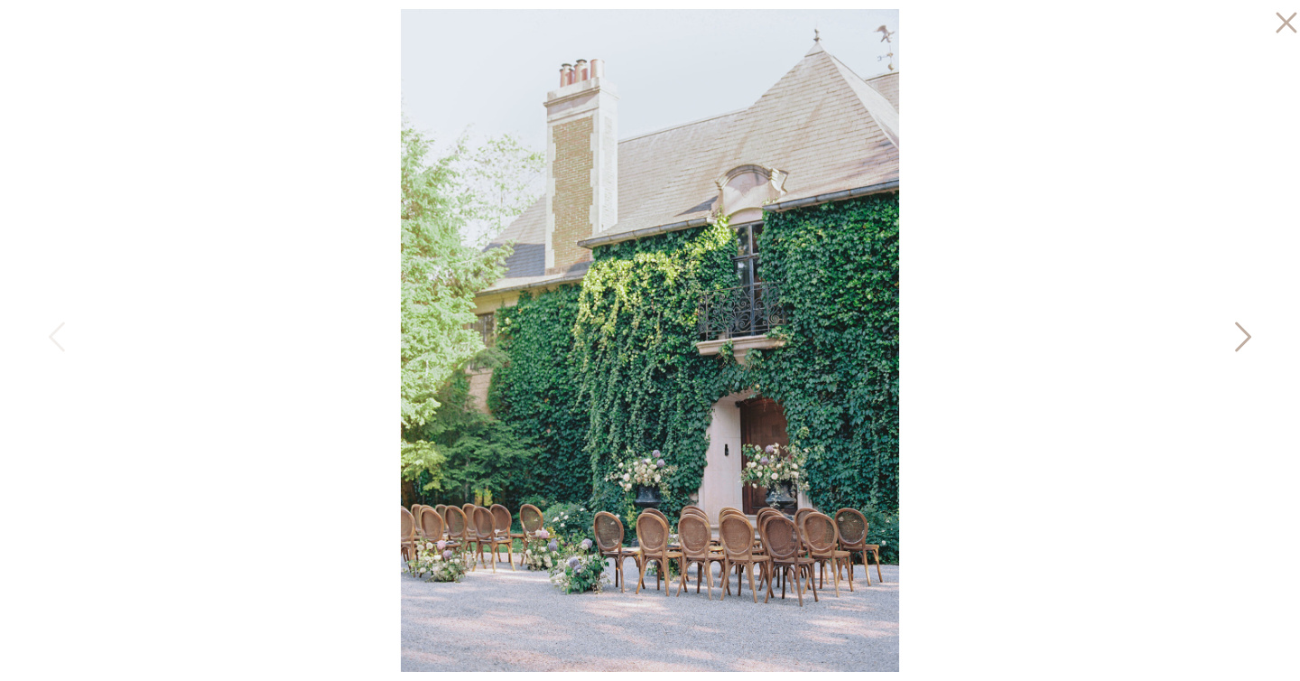
click at [1236, 336] on icon at bounding box center [1241, 341] width 45 height 54
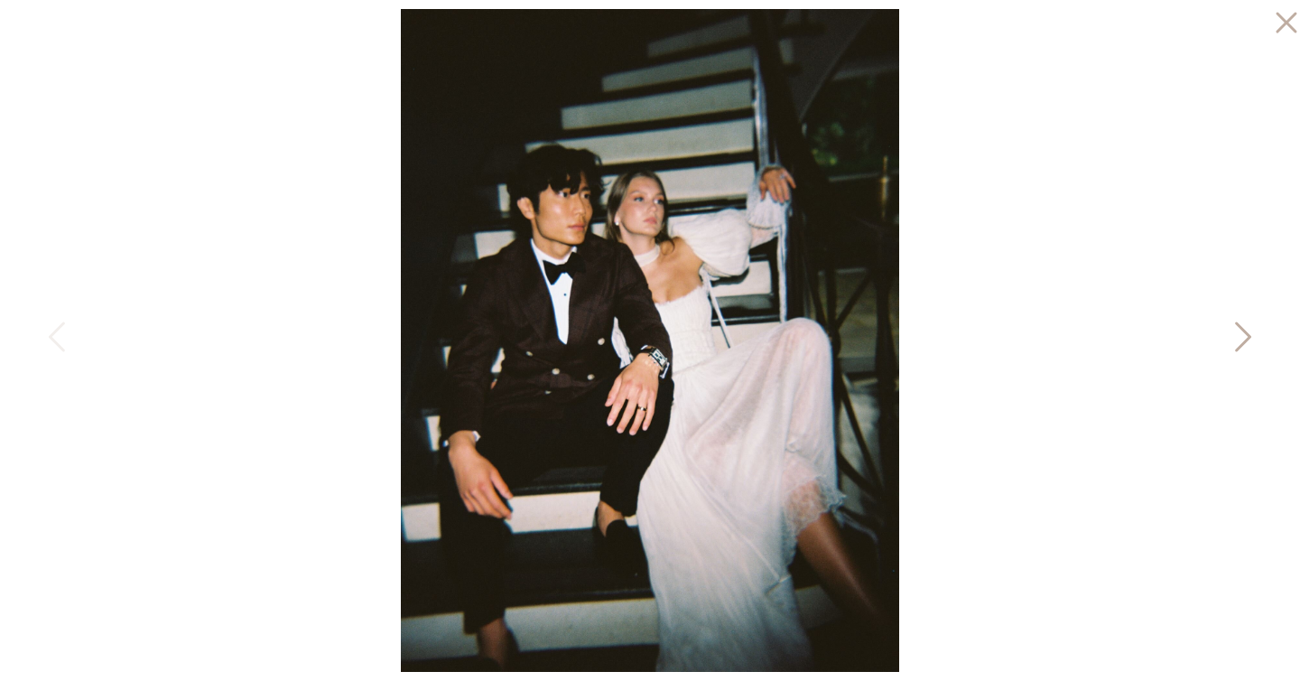
click at [1239, 338] on icon at bounding box center [1241, 341] width 45 height 54
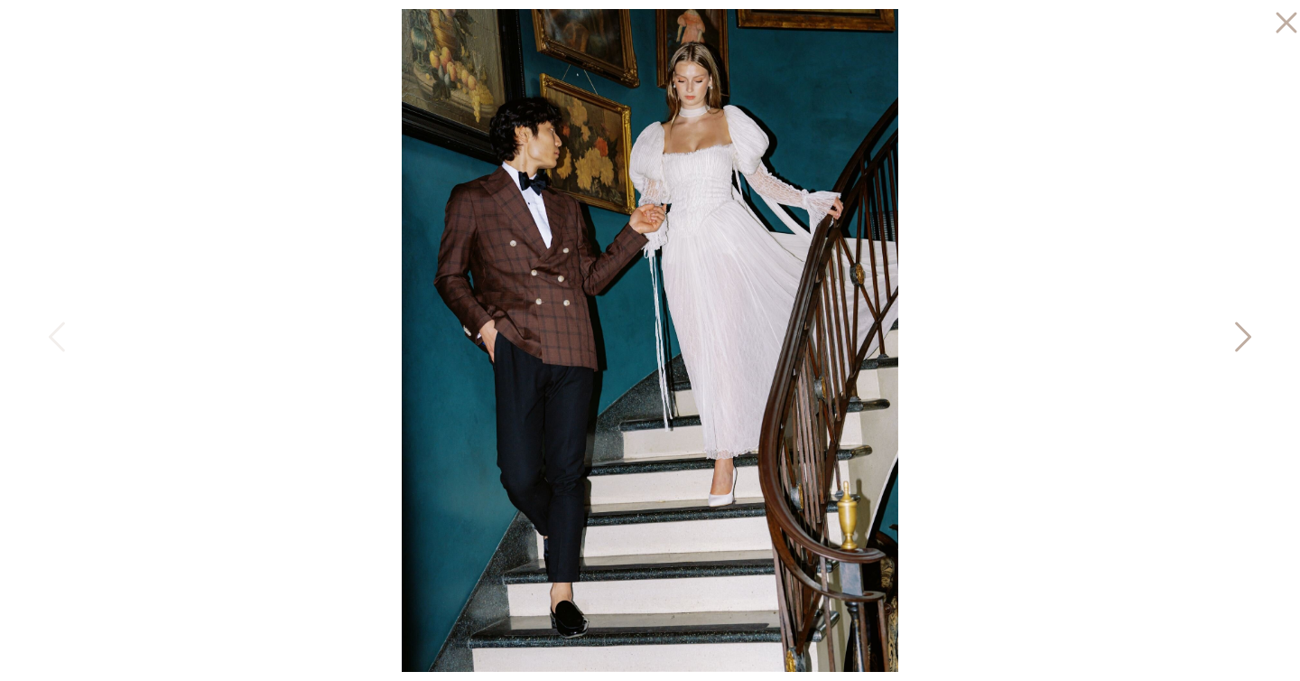
click at [1239, 338] on icon at bounding box center [1241, 341] width 45 height 54
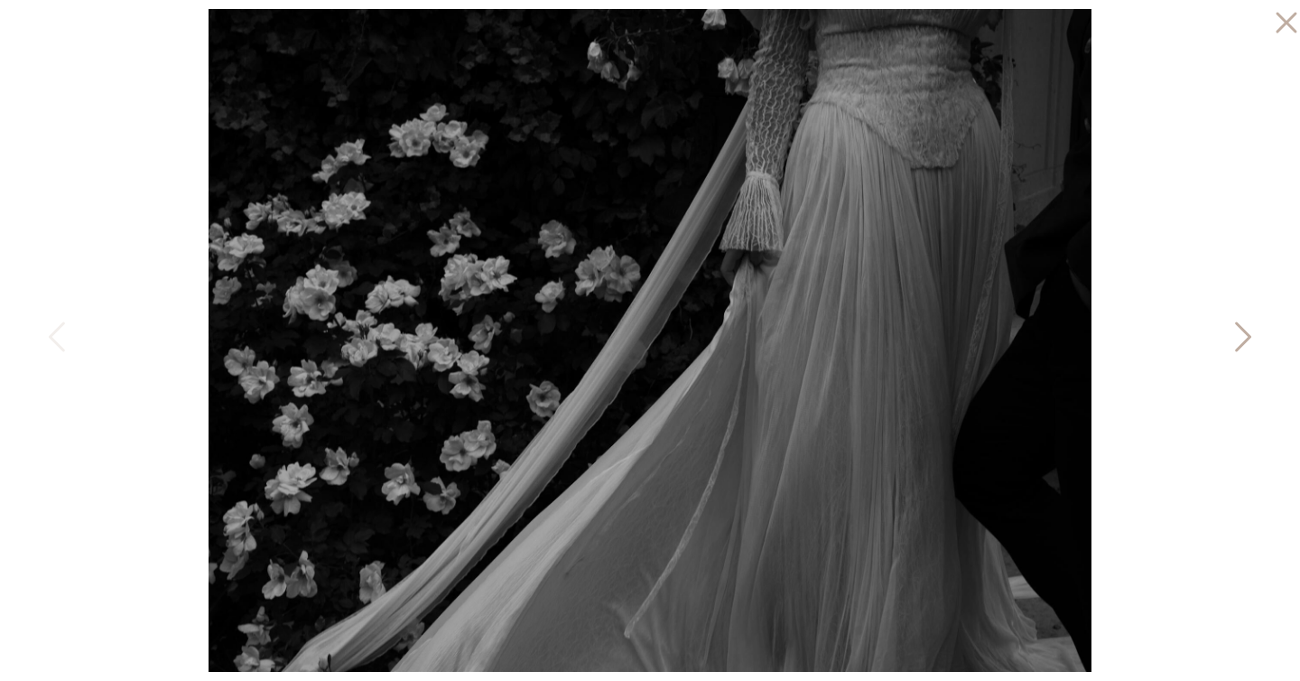
click at [1239, 338] on icon at bounding box center [1241, 341] width 45 height 54
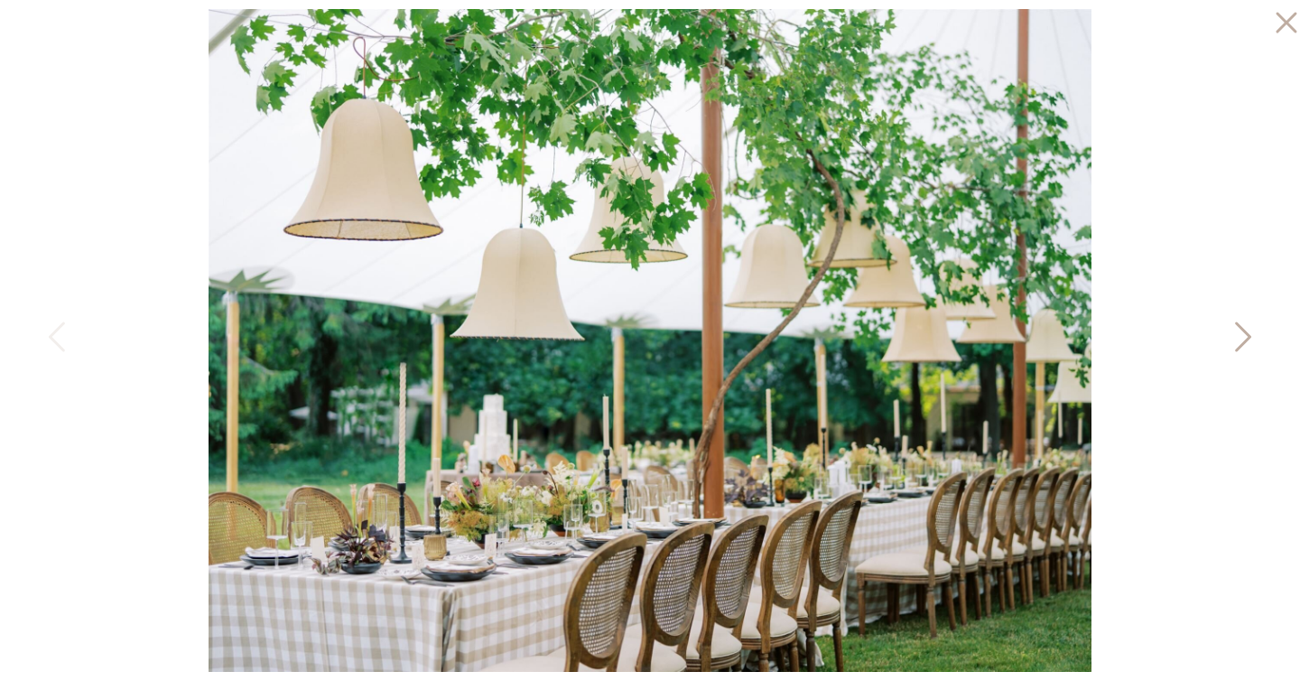
click at [1239, 338] on icon at bounding box center [1241, 341] width 45 height 54
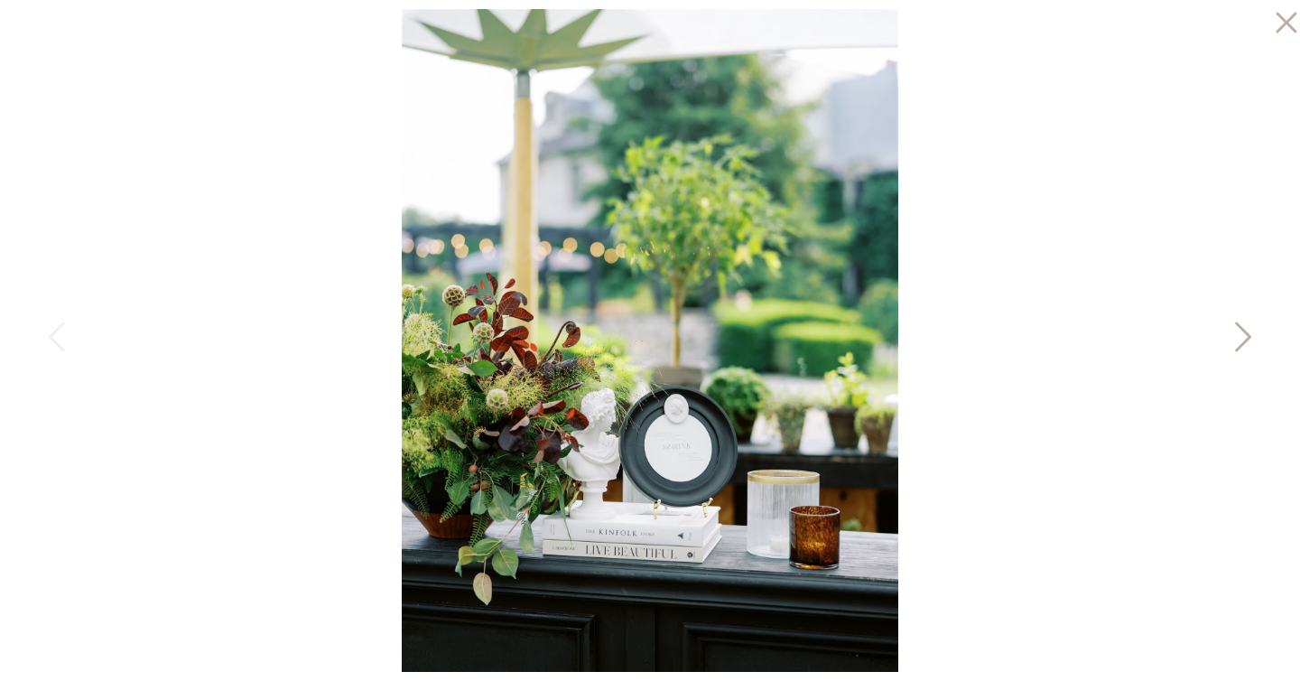
click at [1239, 338] on icon at bounding box center [1241, 341] width 45 height 54
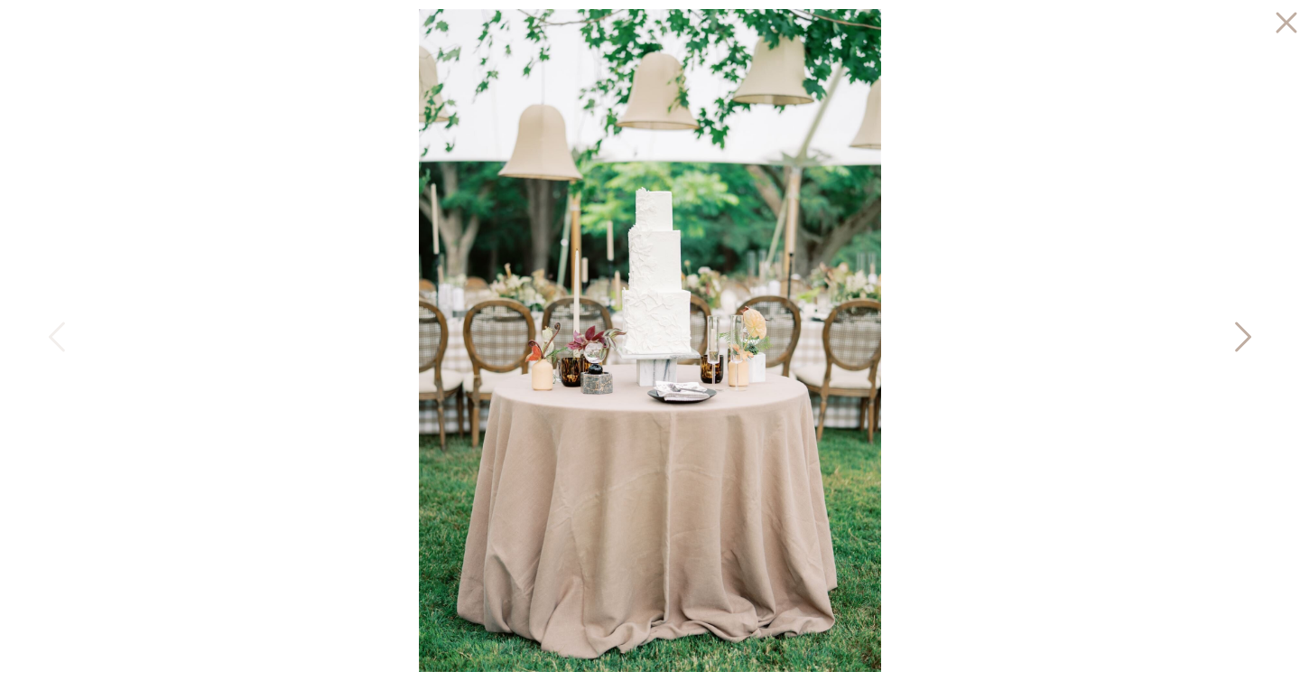
click at [1239, 338] on icon at bounding box center [1241, 341] width 45 height 54
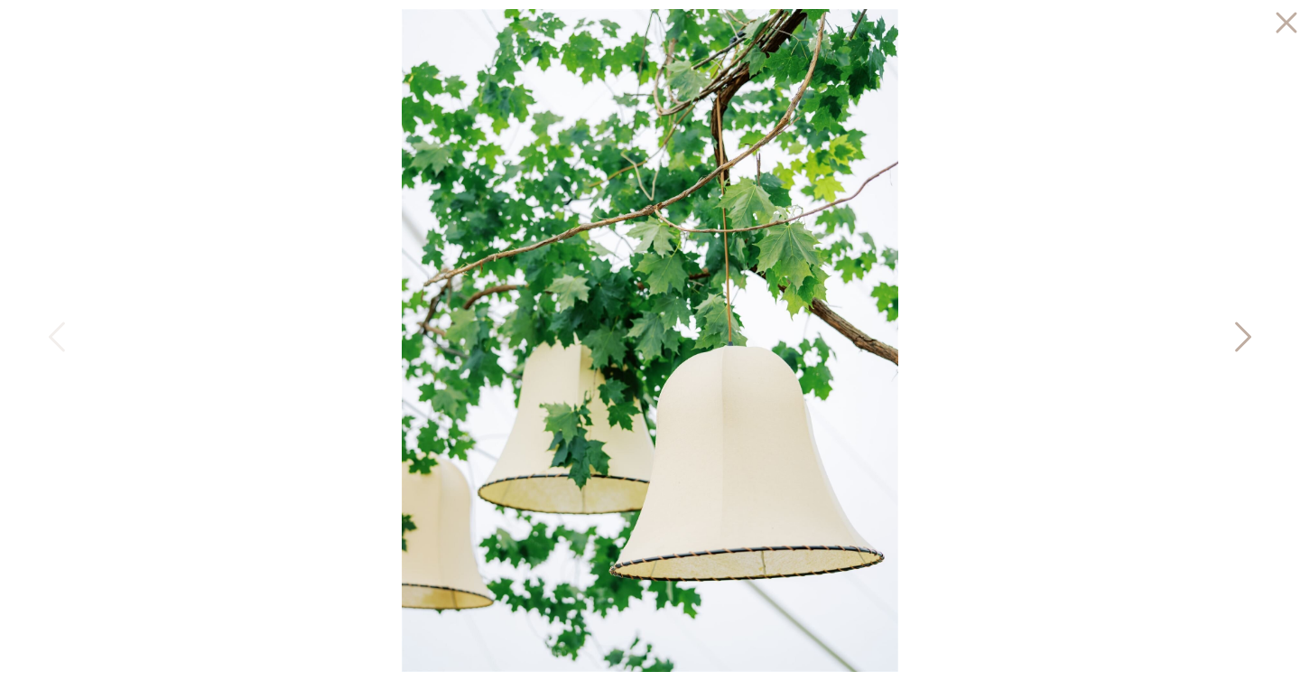
click at [1239, 338] on icon at bounding box center [1241, 341] width 45 height 54
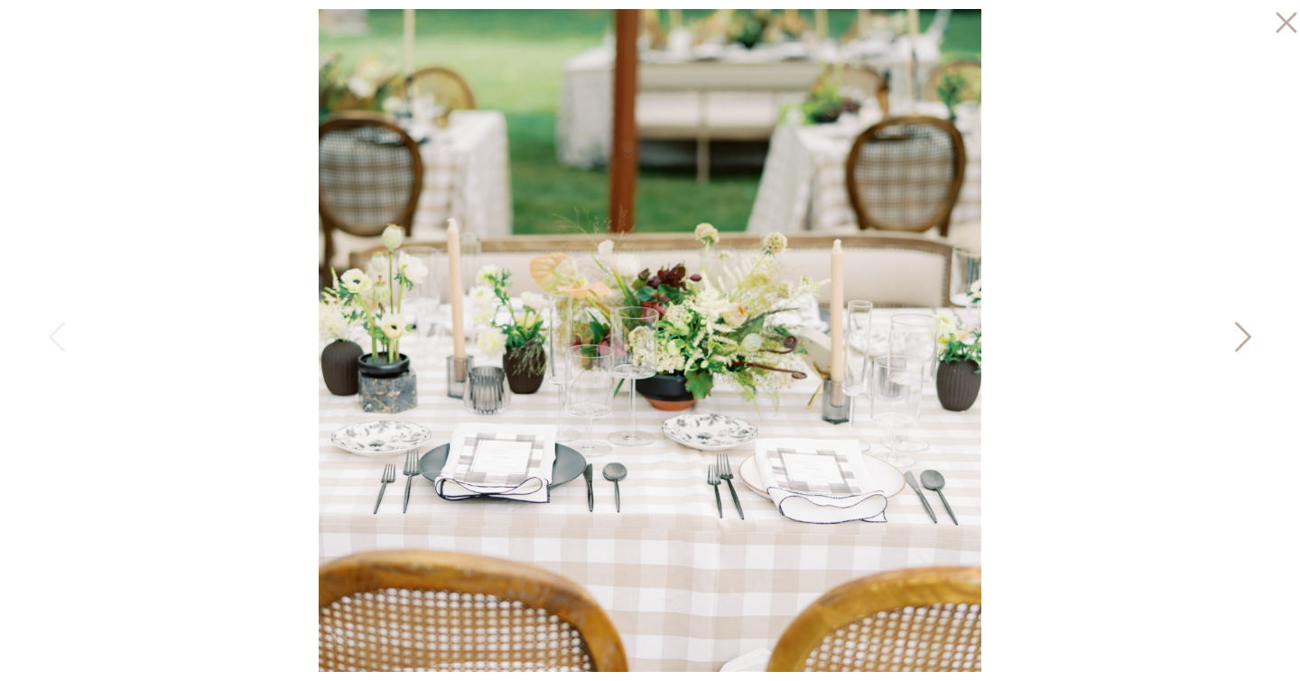
click at [1239, 338] on icon at bounding box center [1241, 341] width 45 height 54
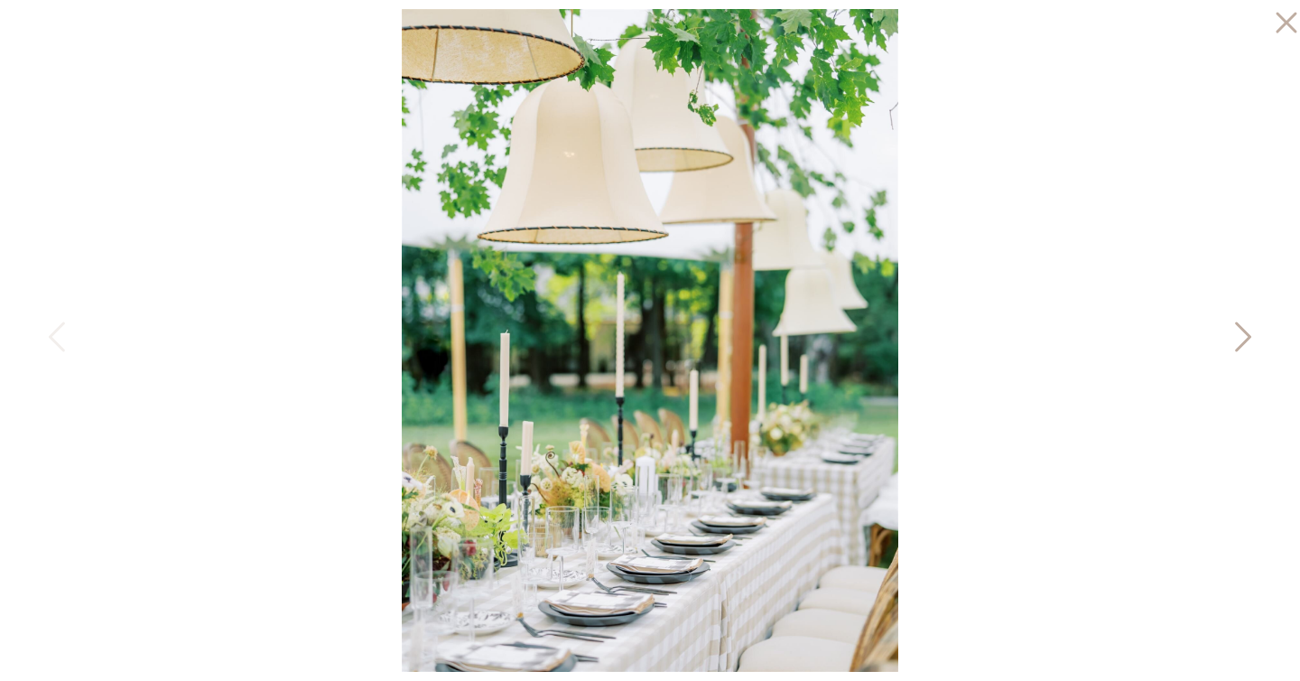
click at [1239, 338] on icon at bounding box center [1241, 341] width 45 height 54
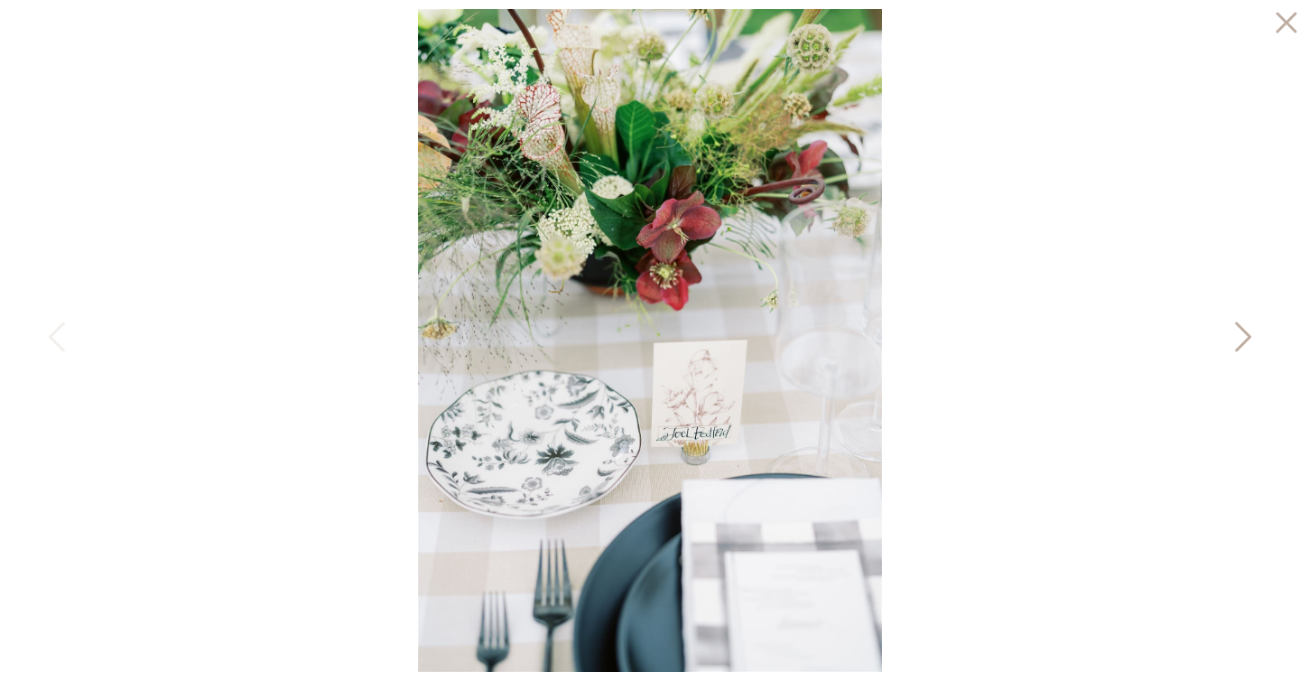
click at [1239, 338] on icon at bounding box center [1241, 341] width 45 height 54
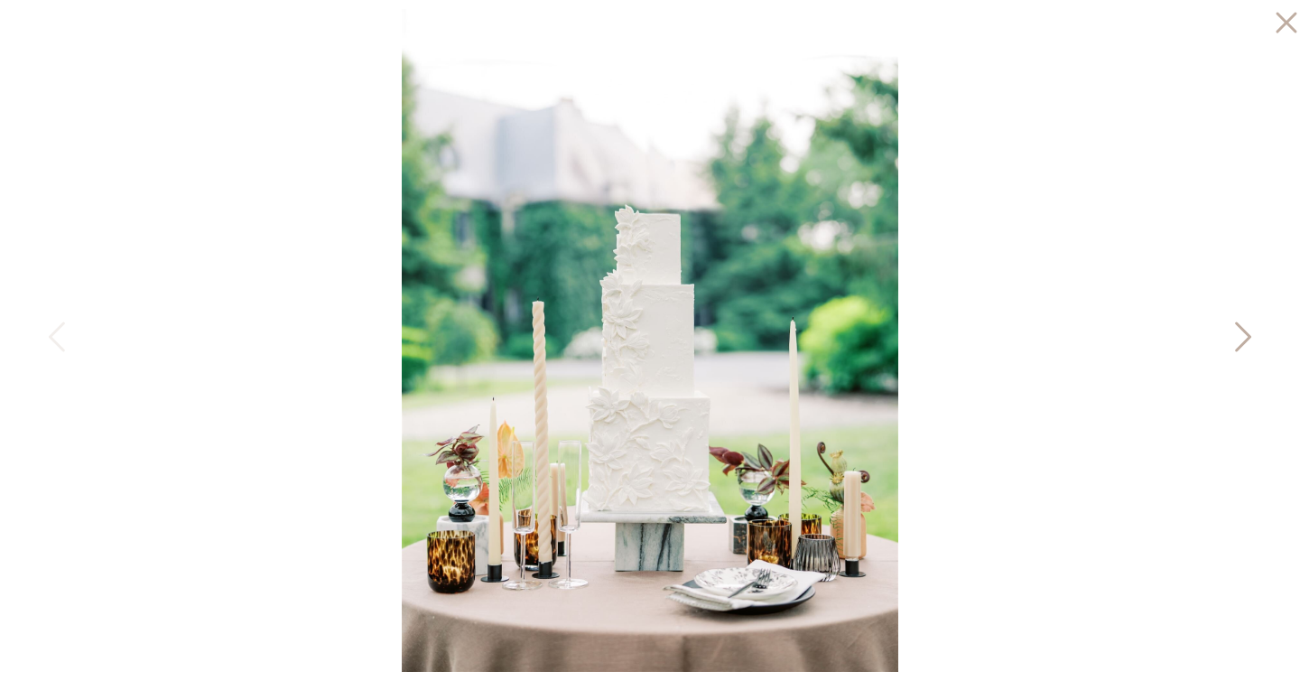
click at [1239, 338] on icon at bounding box center [1241, 341] width 45 height 54
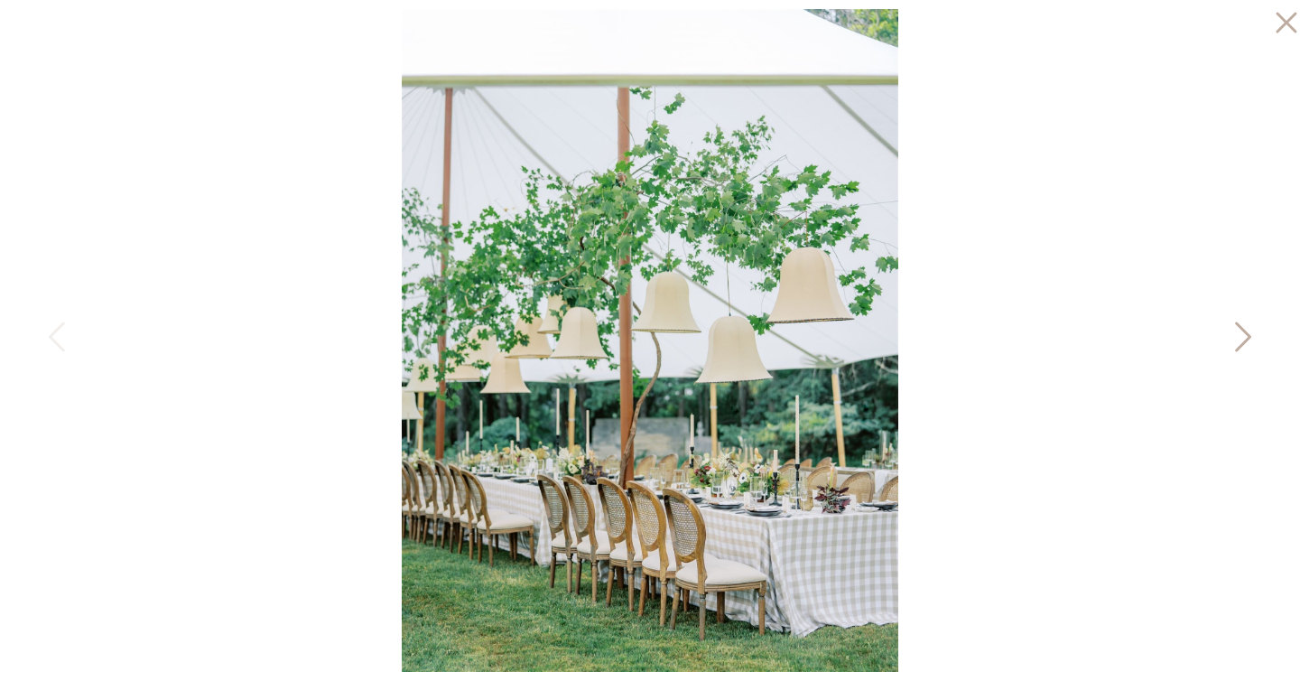
click at [1239, 338] on icon at bounding box center [1241, 341] width 45 height 54
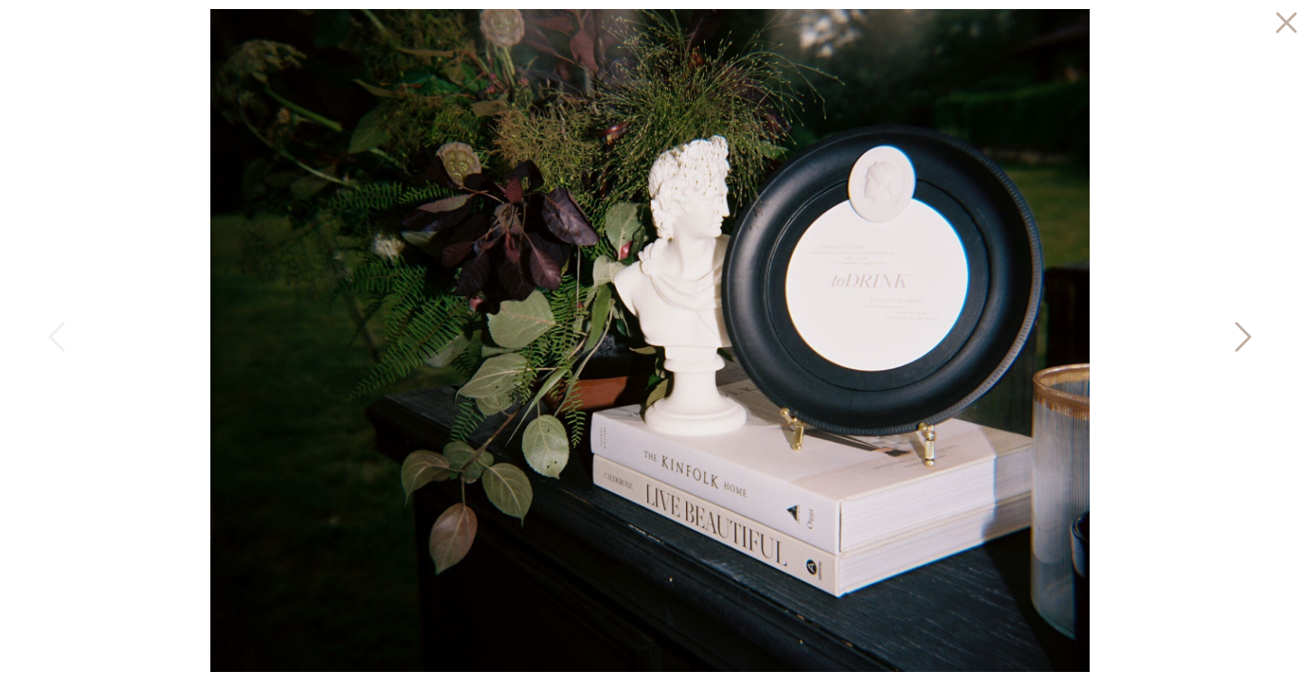
click at [1239, 338] on icon at bounding box center [1241, 341] width 45 height 54
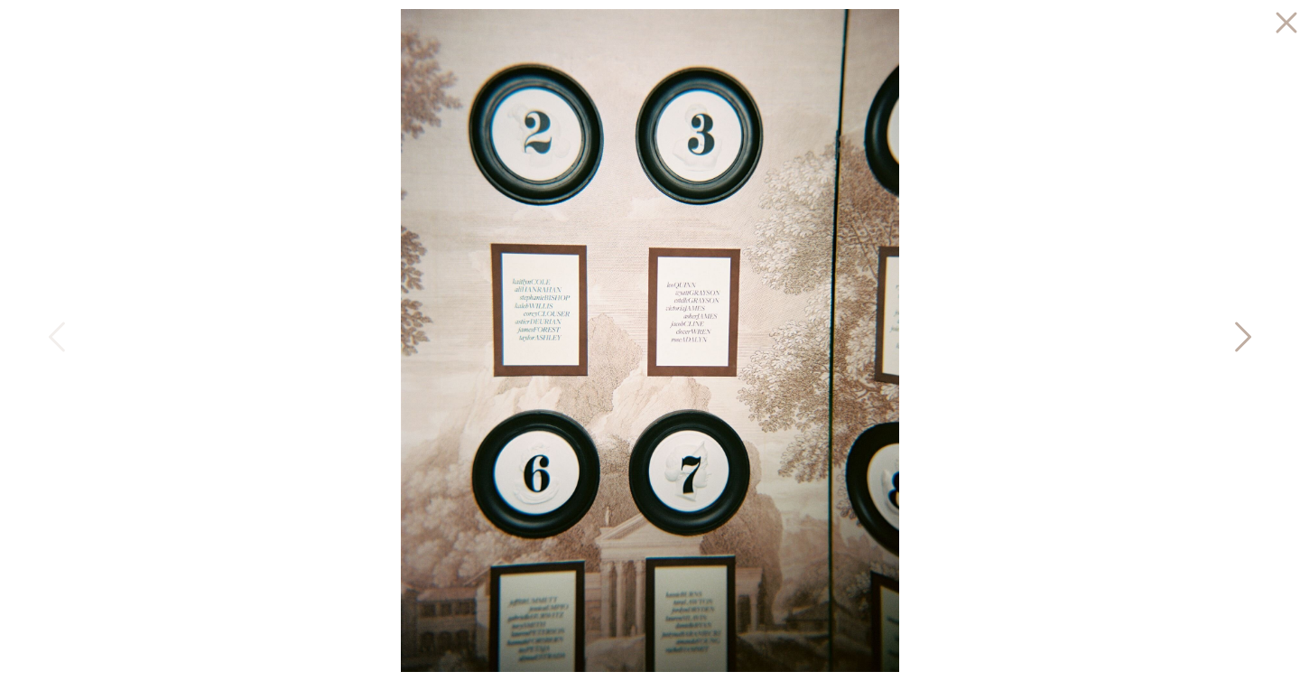
click at [1239, 338] on icon at bounding box center [1241, 341] width 45 height 54
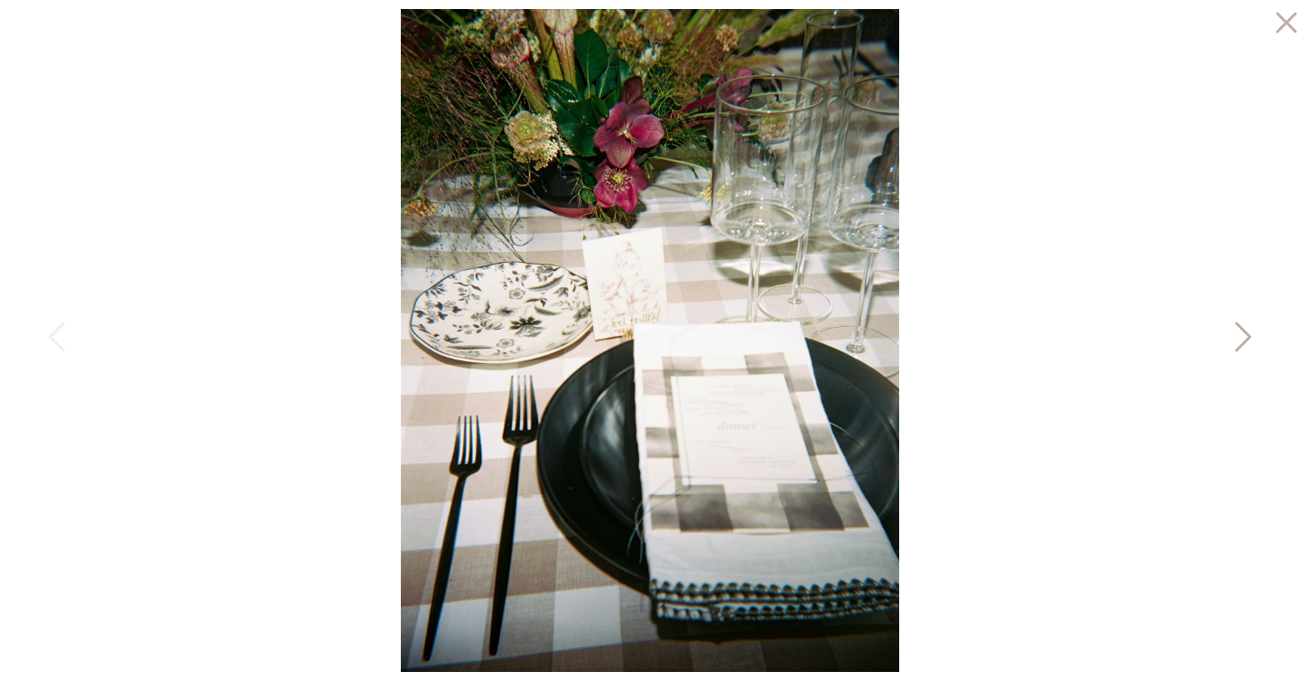
click at [1239, 338] on icon at bounding box center [1241, 341] width 45 height 54
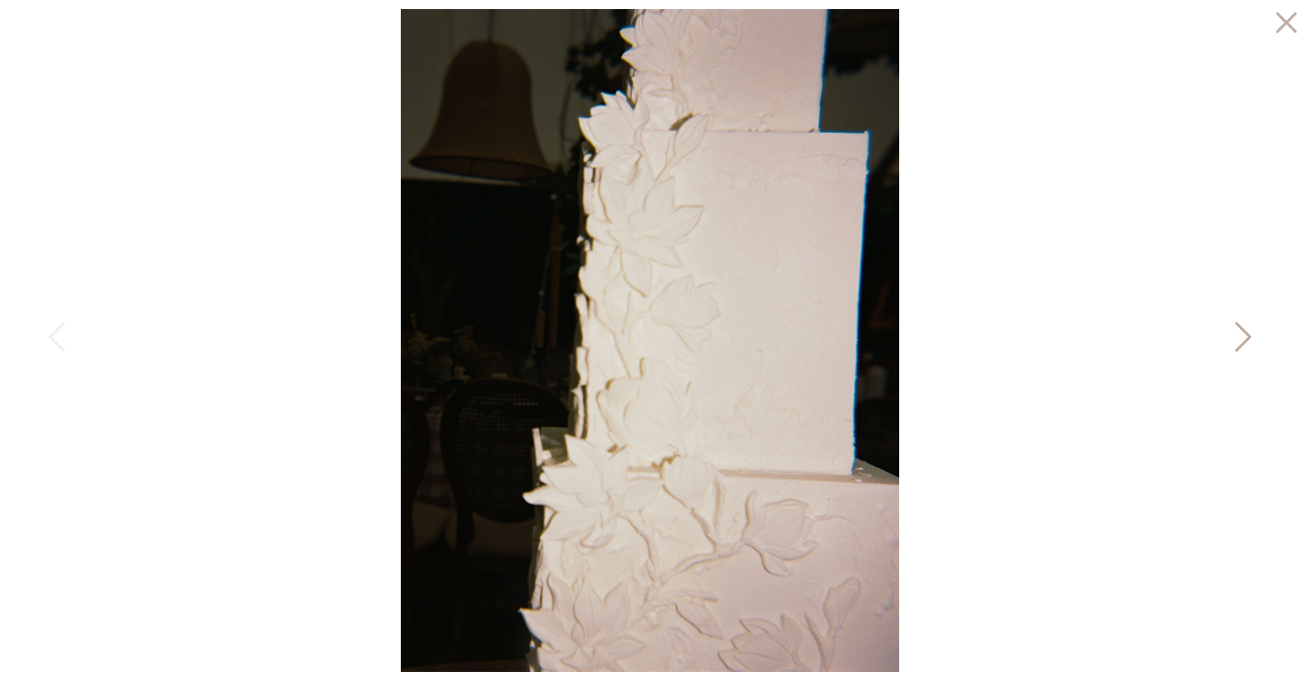
click at [1239, 338] on icon at bounding box center [1241, 341] width 45 height 54
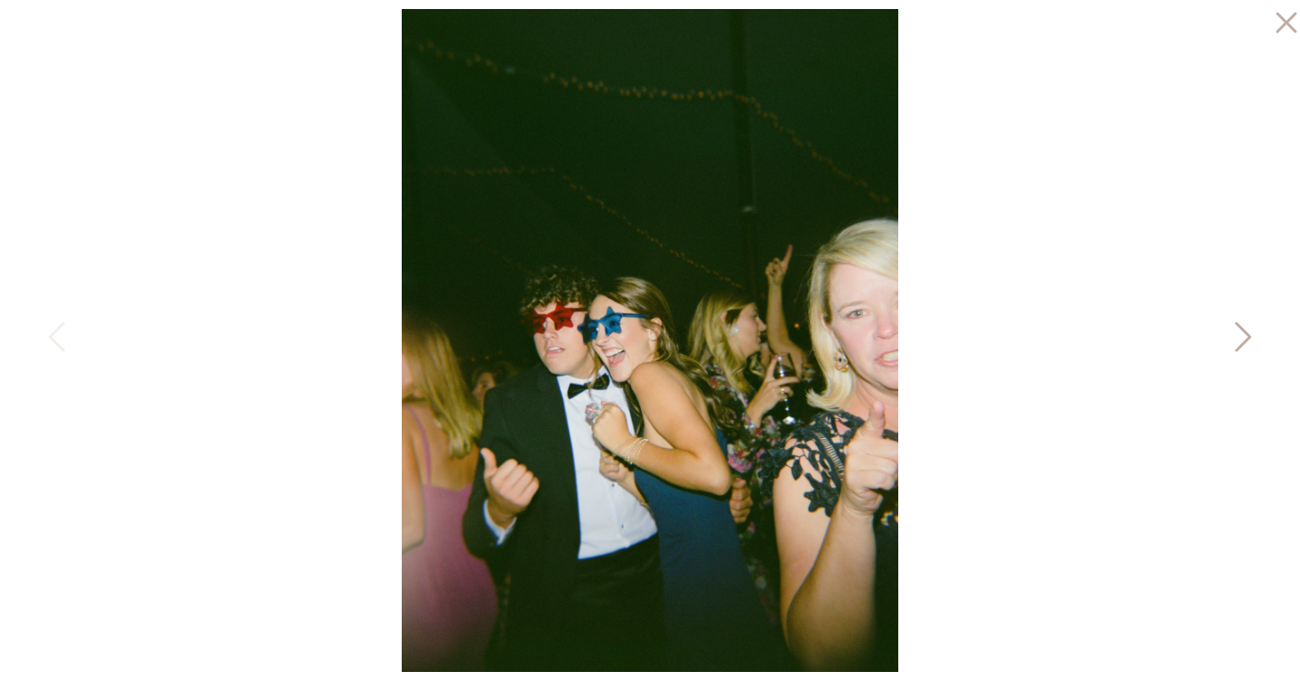
click at [1239, 338] on icon at bounding box center [1241, 341] width 45 height 54
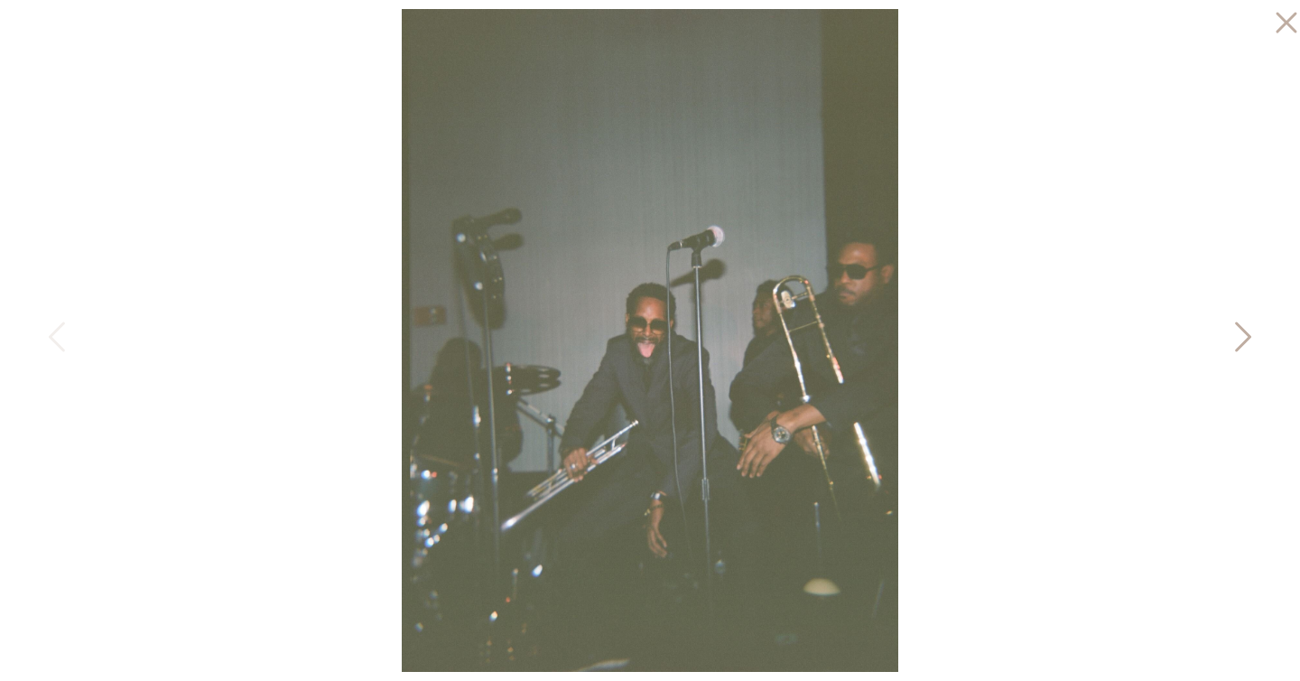
click at [1239, 338] on icon at bounding box center [1241, 341] width 45 height 54
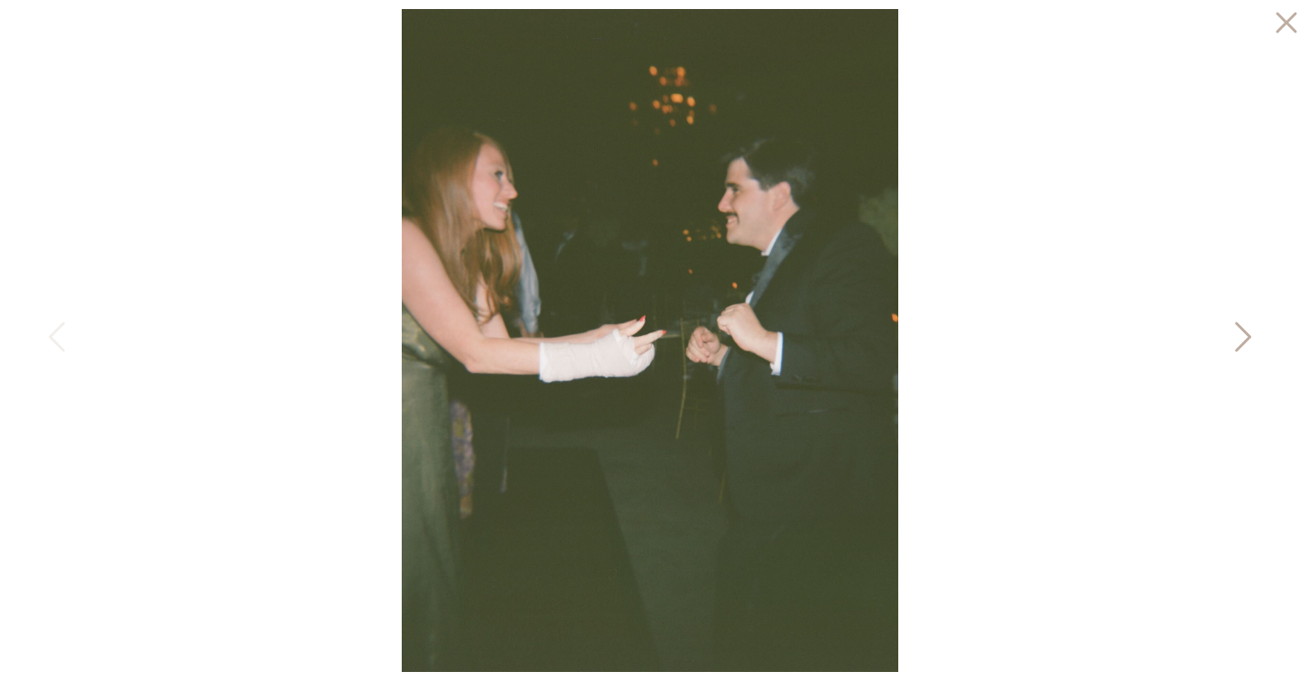
click at [1239, 338] on icon at bounding box center [1241, 341] width 45 height 54
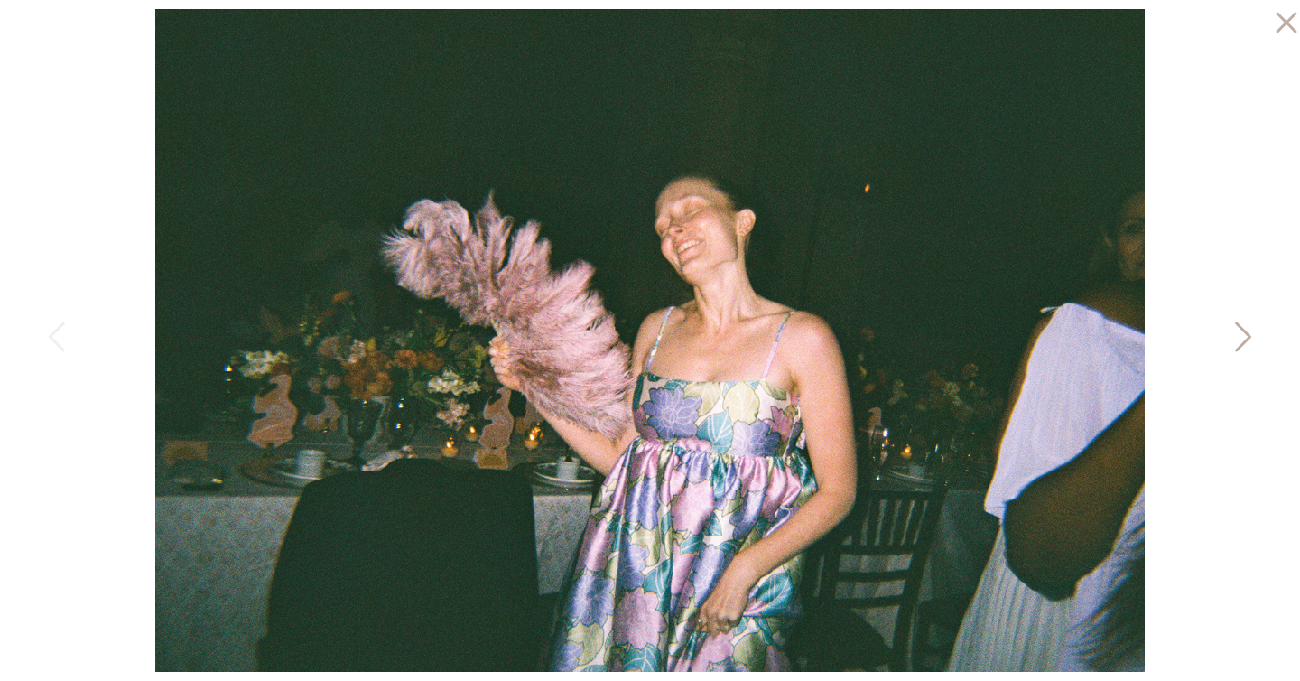
click at [1239, 338] on icon at bounding box center [1241, 341] width 45 height 54
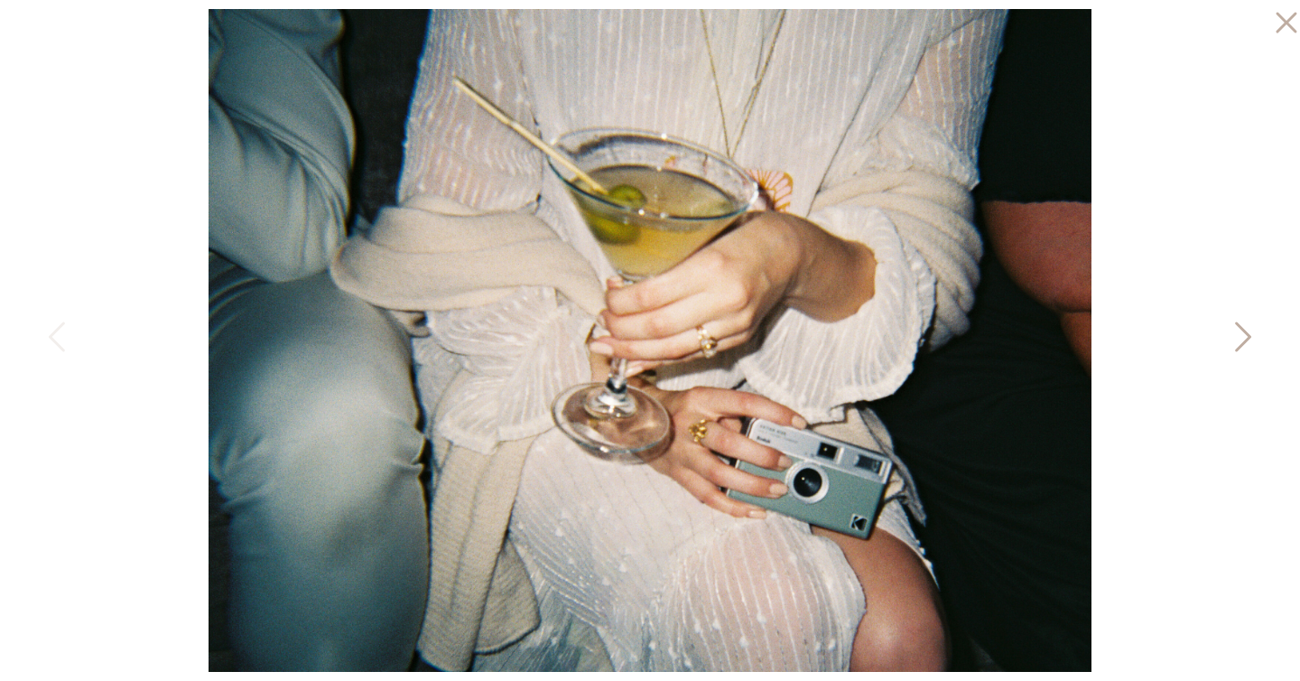
click at [1240, 328] on icon at bounding box center [1243, 337] width 16 height 30
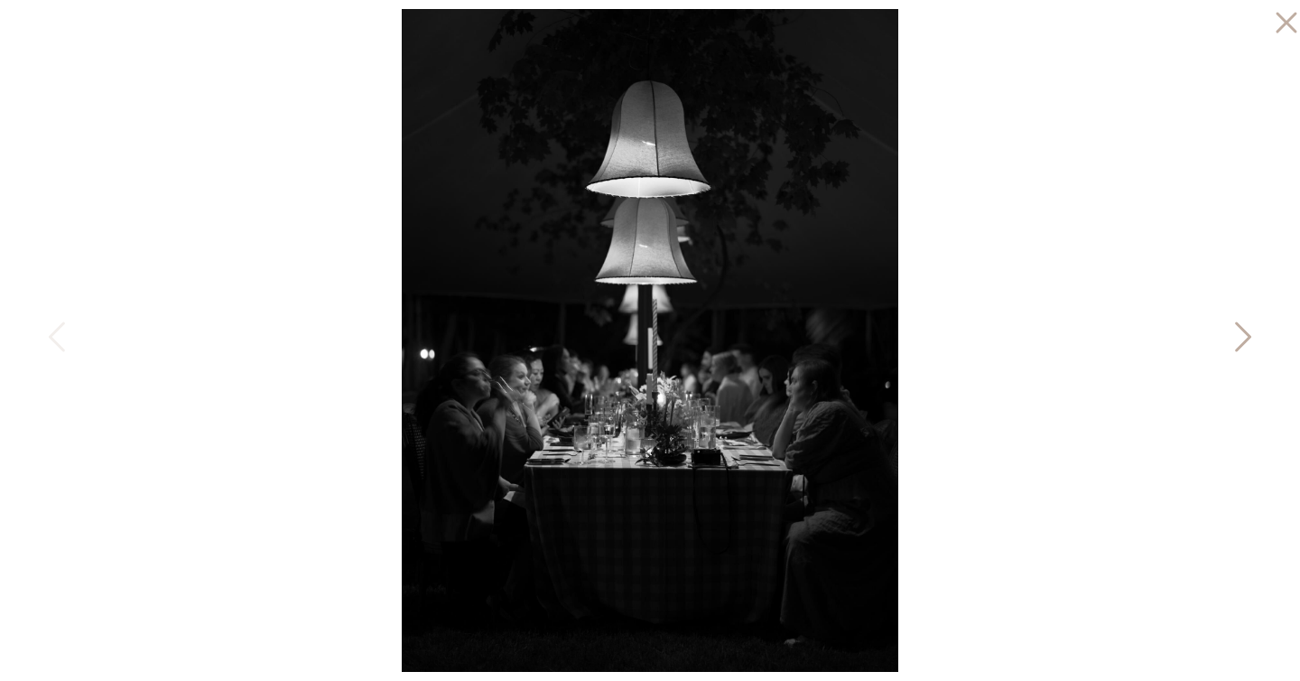
click at [1240, 328] on icon at bounding box center [1243, 337] width 16 height 30
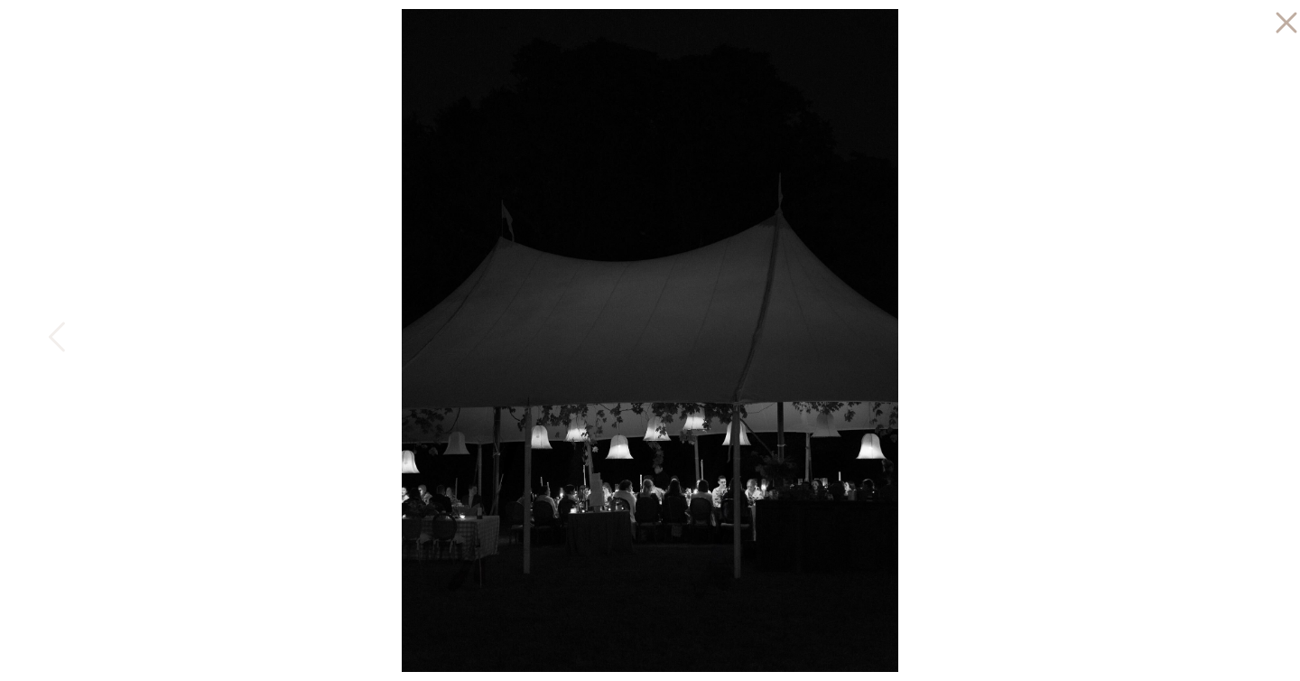
click at [1240, 363] on div at bounding box center [650, 340] width 1300 height 681
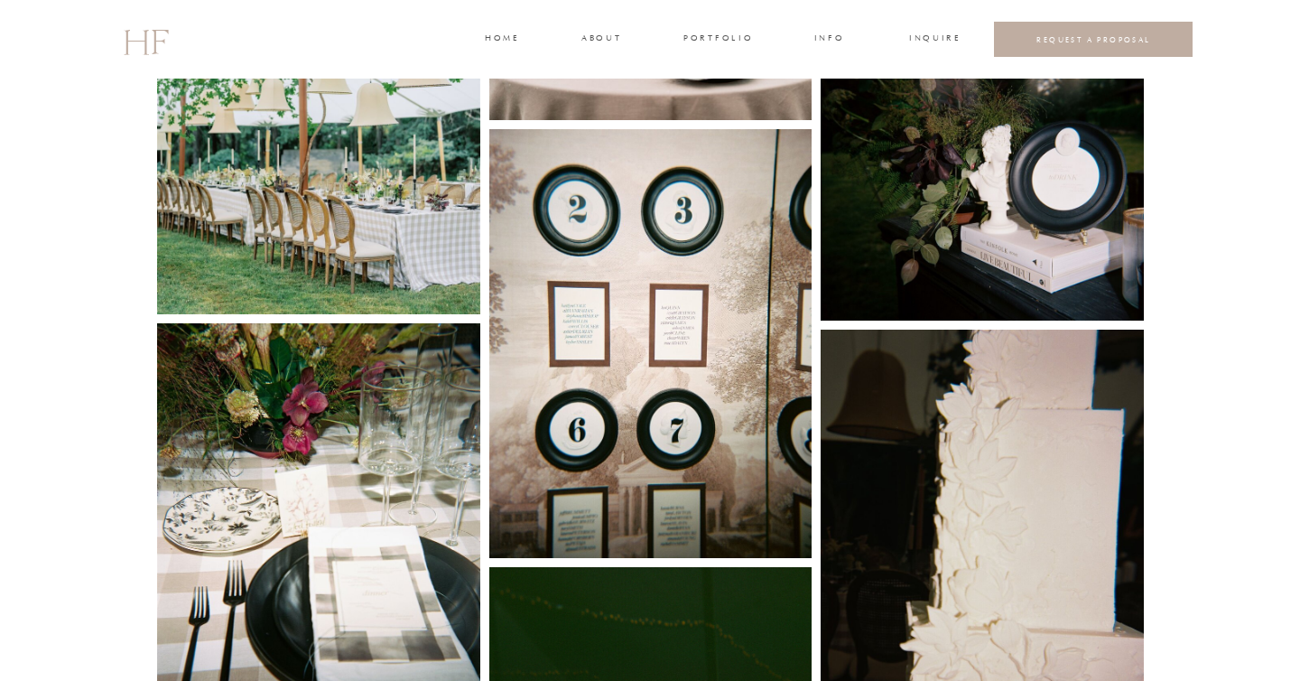
scroll to position [4656, 0]
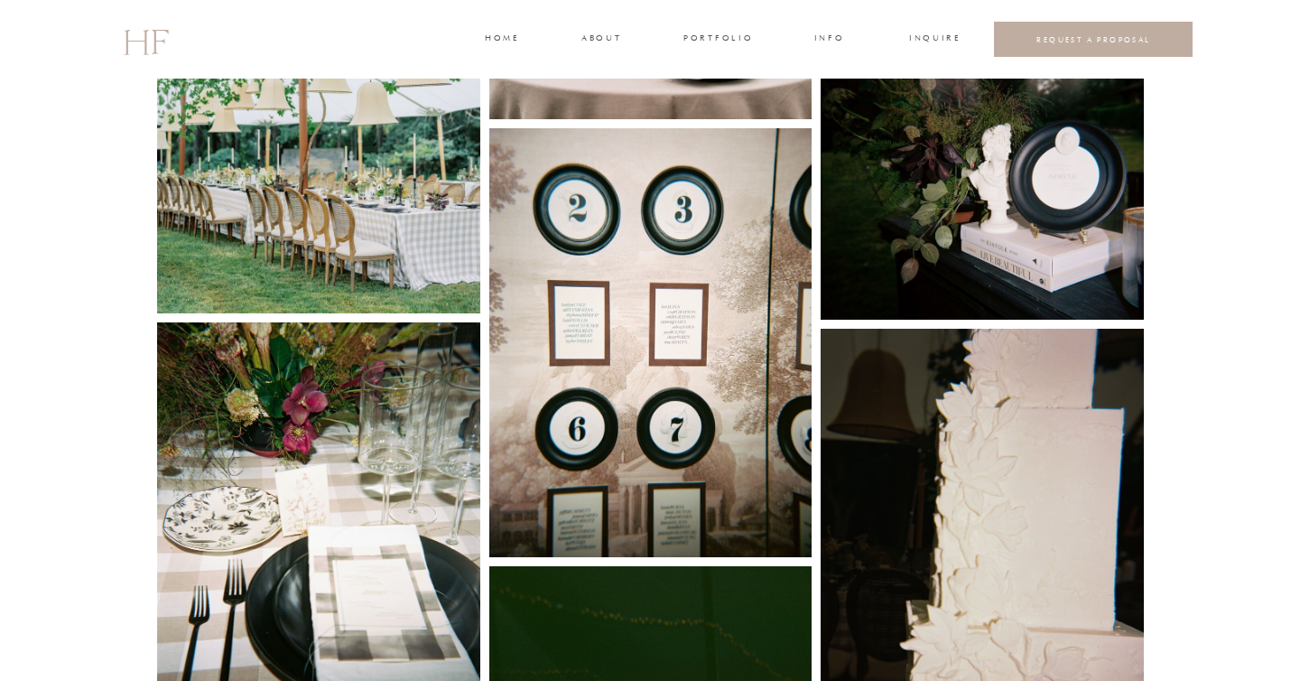
click at [313, 413] on img at bounding box center [318, 536] width 323 height 429
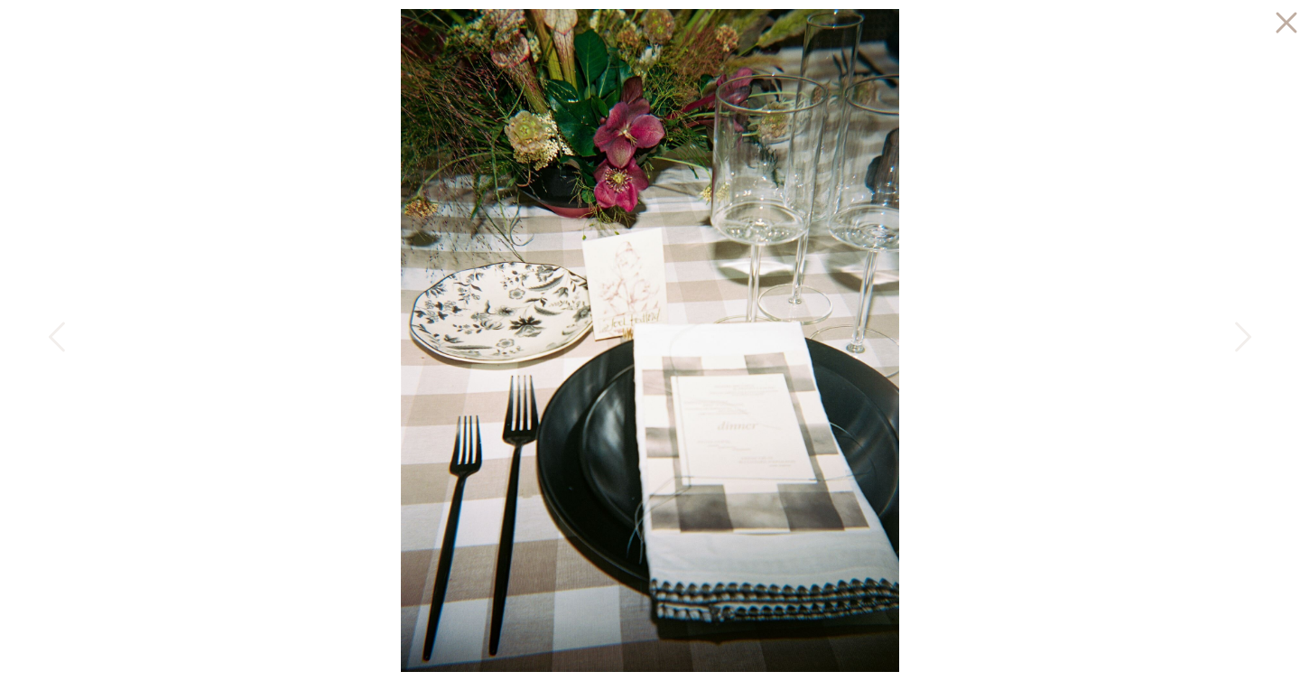
click at [1176, 220] on div at bounding box center [650, 340] width 1300 height 681
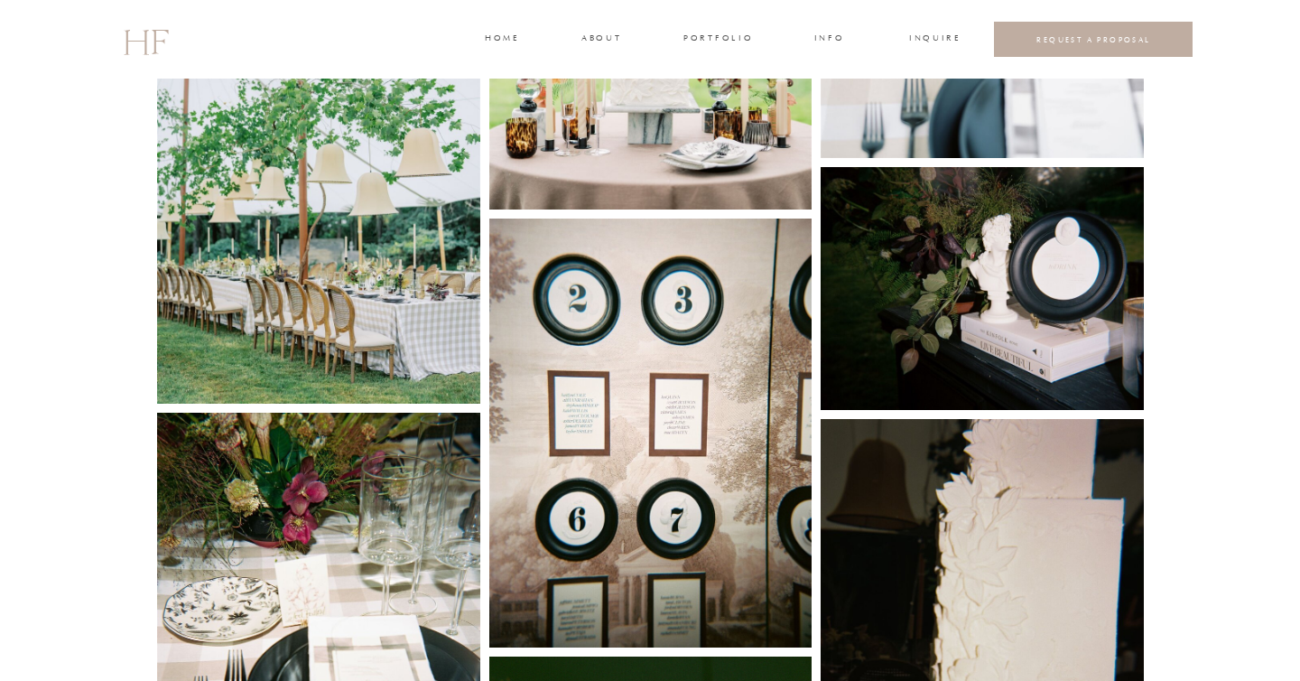
scroll to position [4528, 0]
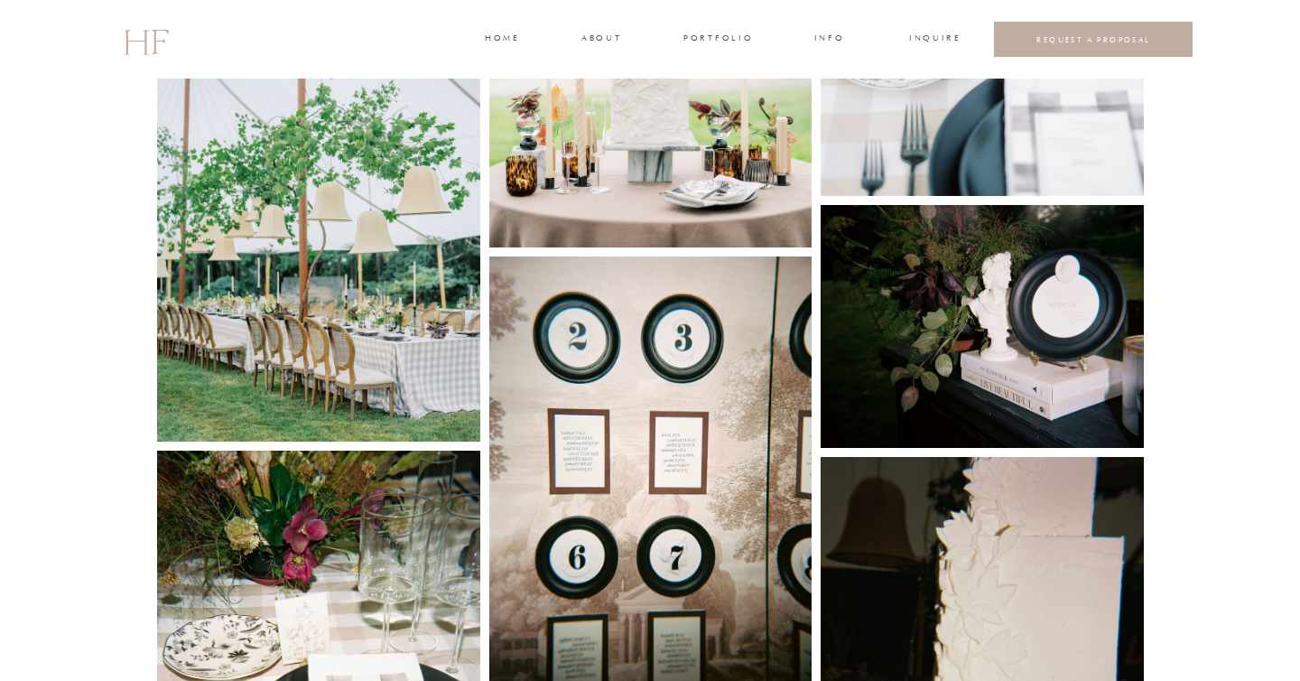
click at [963, 338] on img at bounding box center [982, 326] width 323 height 243
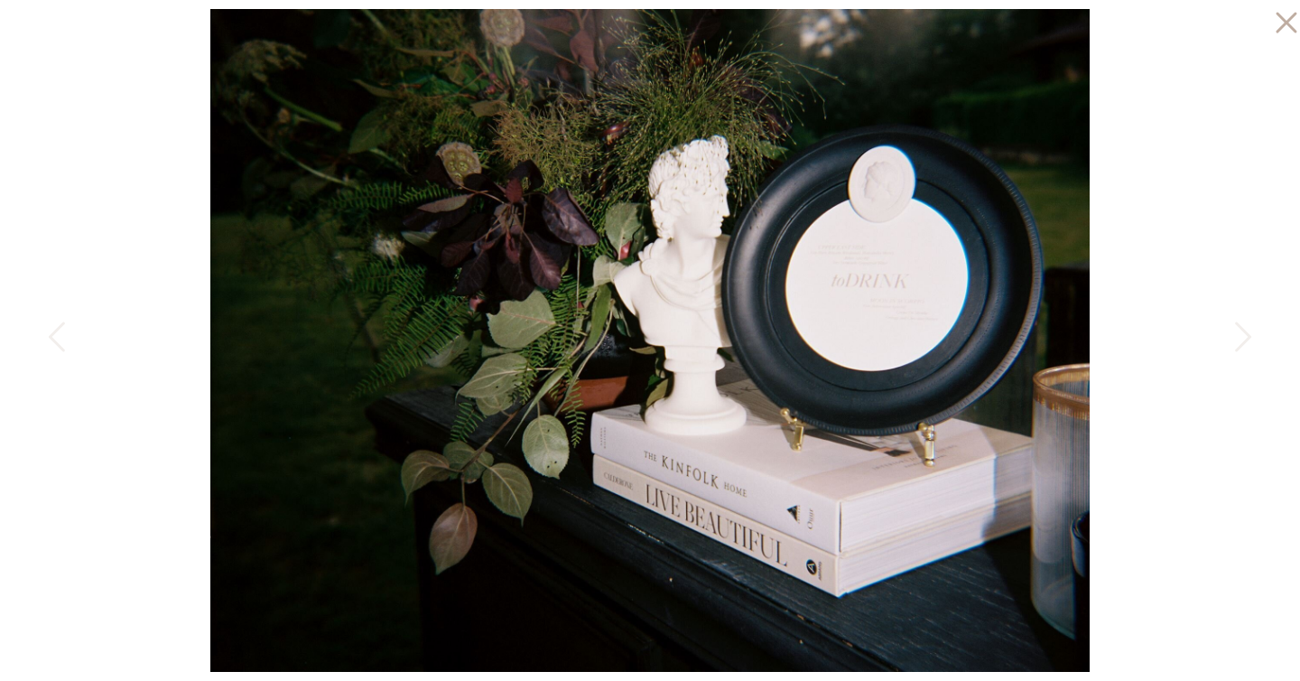
click at [1156, 207] on div at bounding box center [650, 340] width 1300 height 681
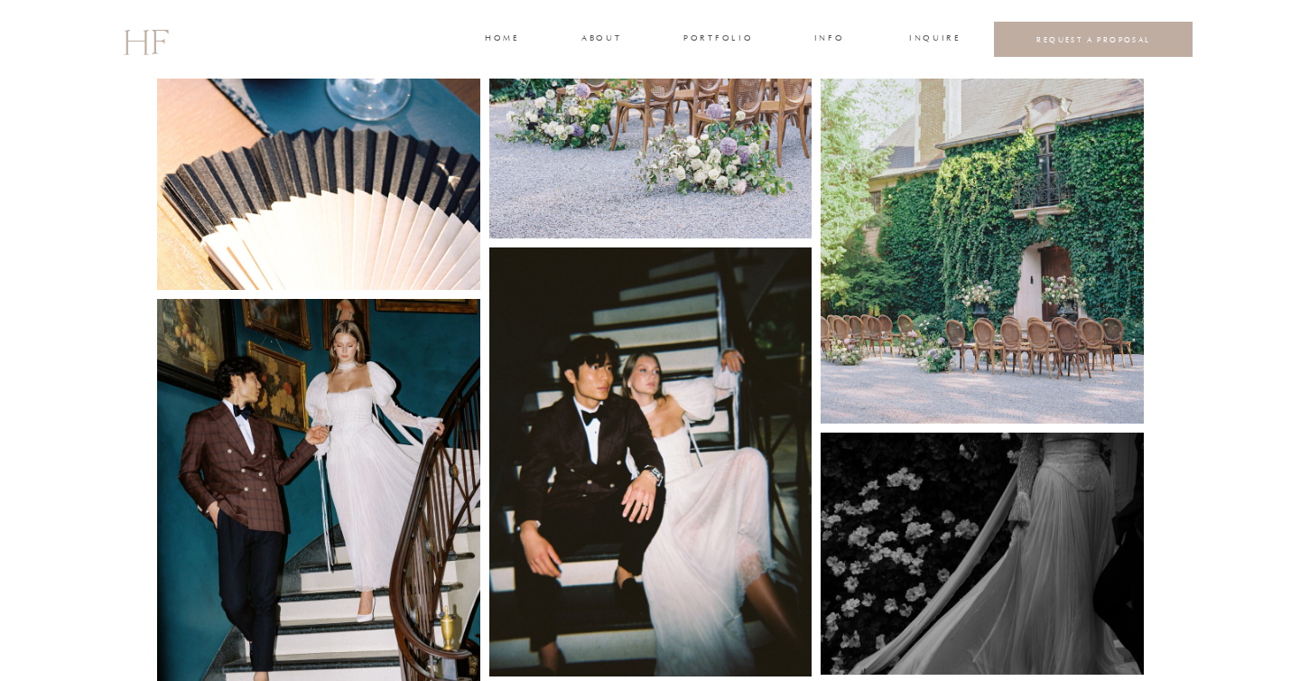
scroll to position [2883, 0]
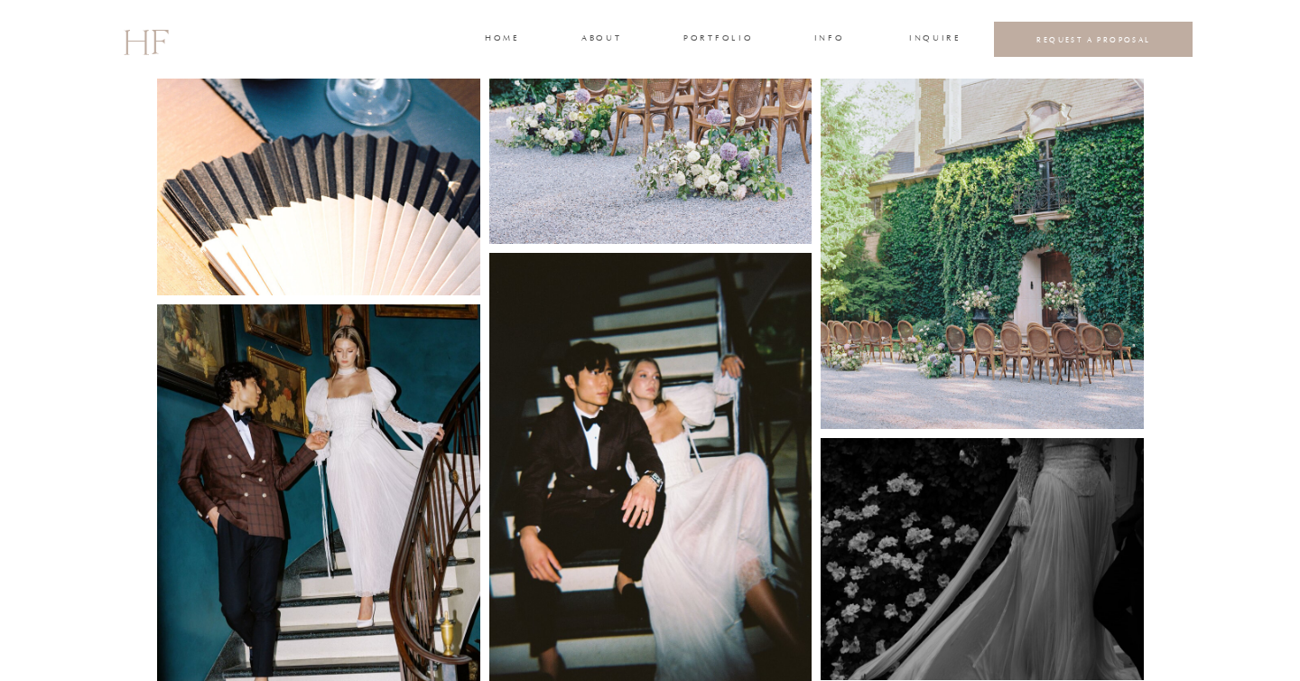
click at [371, 441] on img at bounding box center [318, 519] width 323 height 431
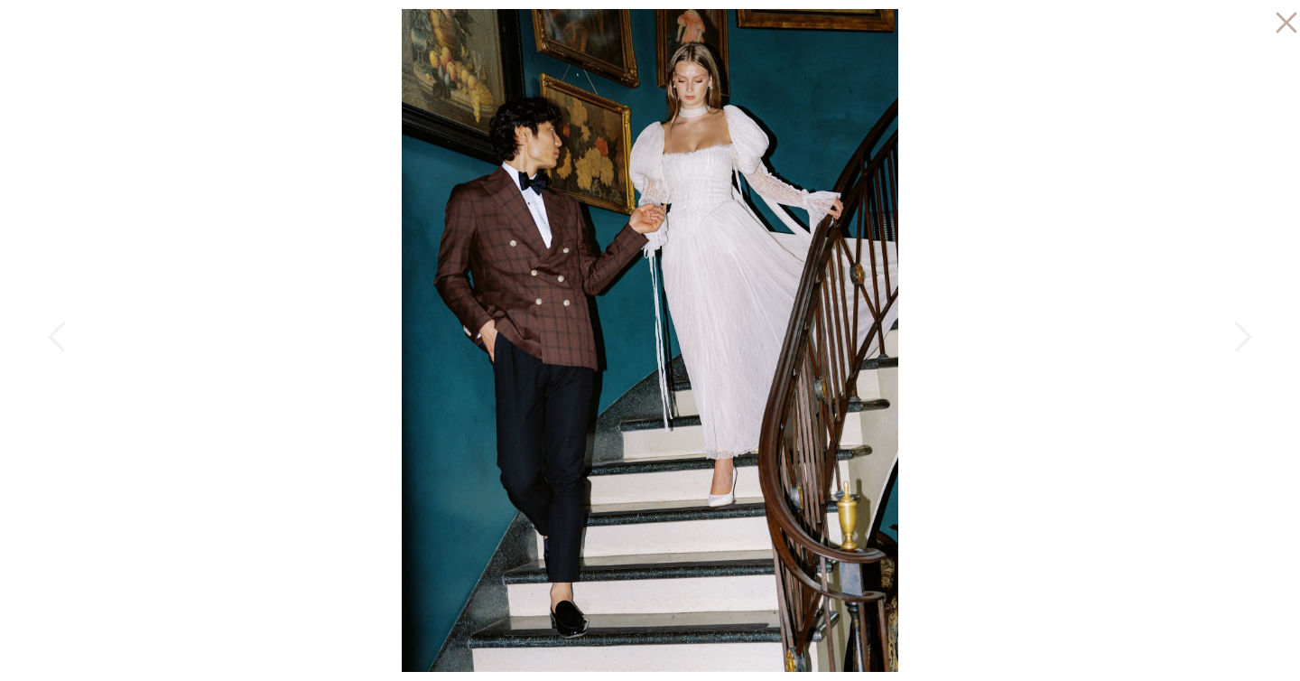
click at [241, 326] on div at bounding box center [650, 340] width 1300 height 681
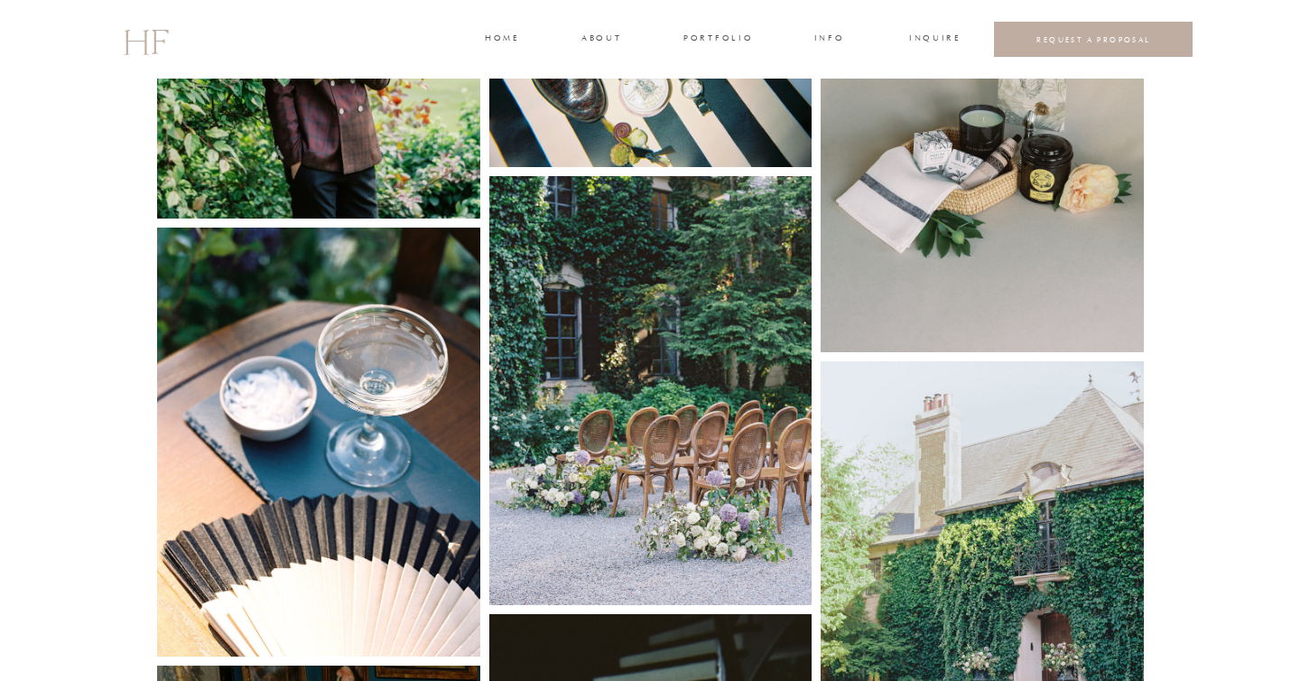
scroll to position [2472, 0]
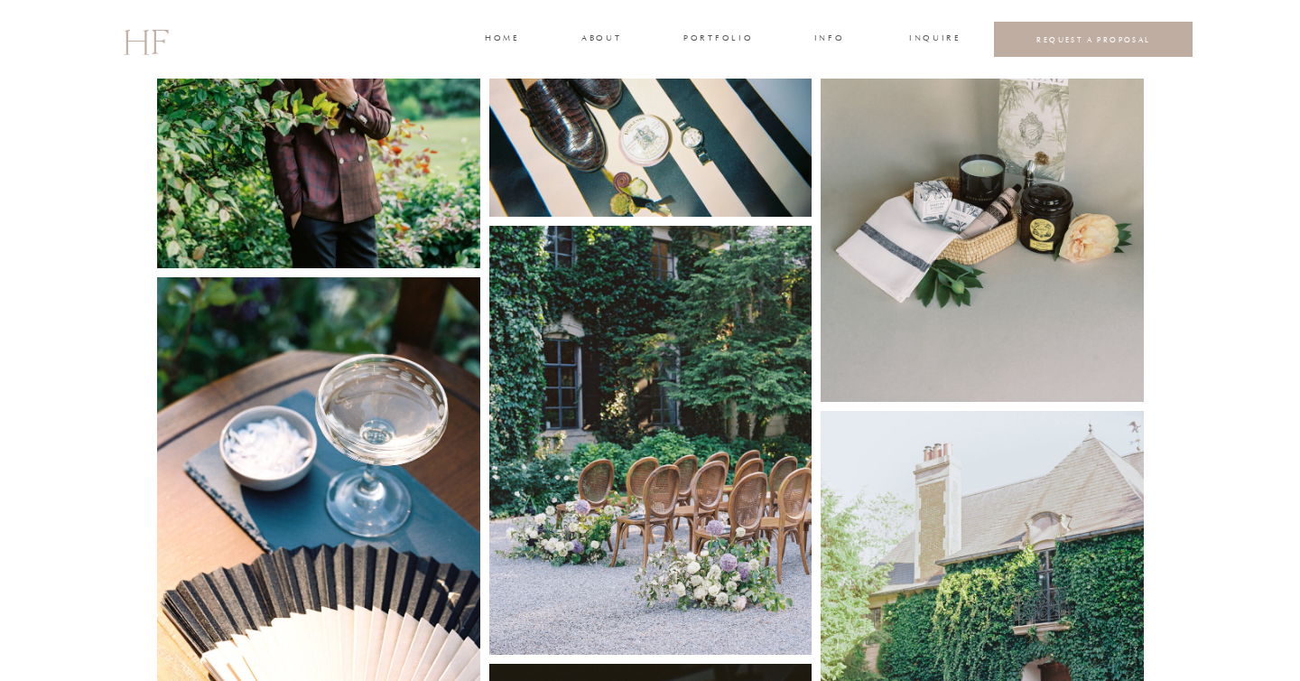
click at [399, 377] on img at bounding box center [318, 491] width 323 height 429
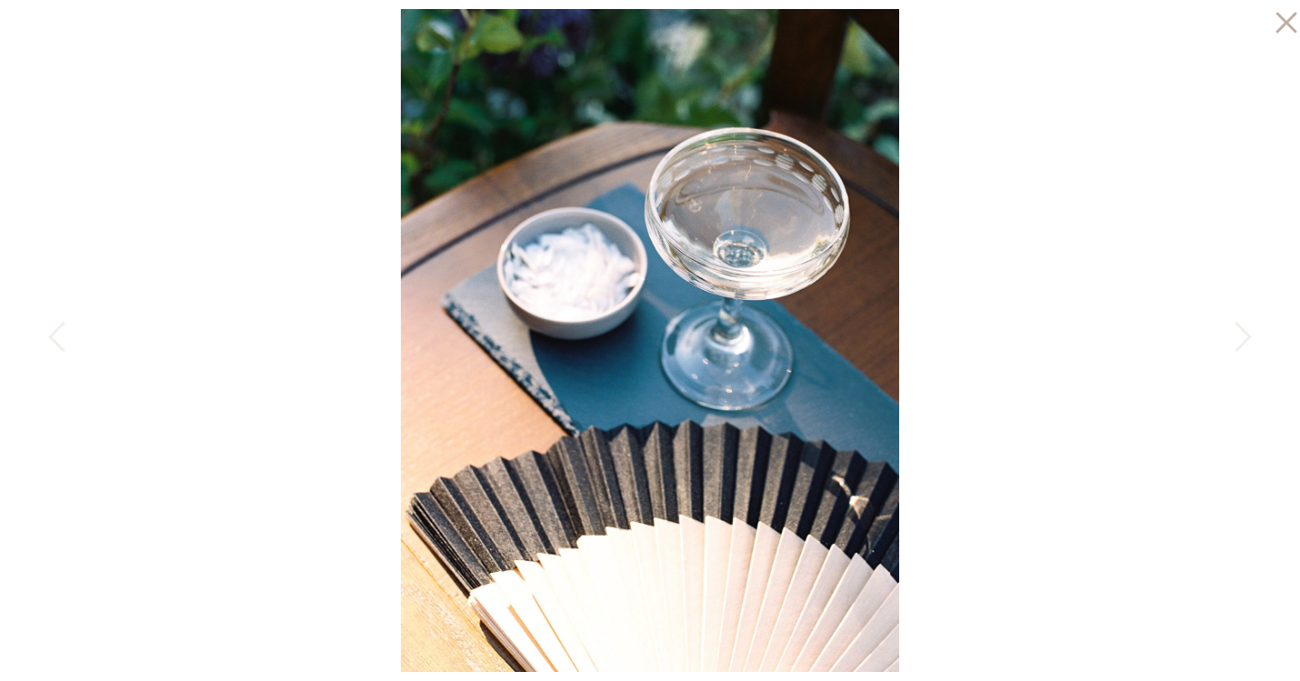
scroll to position [2550, 0]
click at [193, 252] on div at bounding box center [650, 340] width 1300 height 681
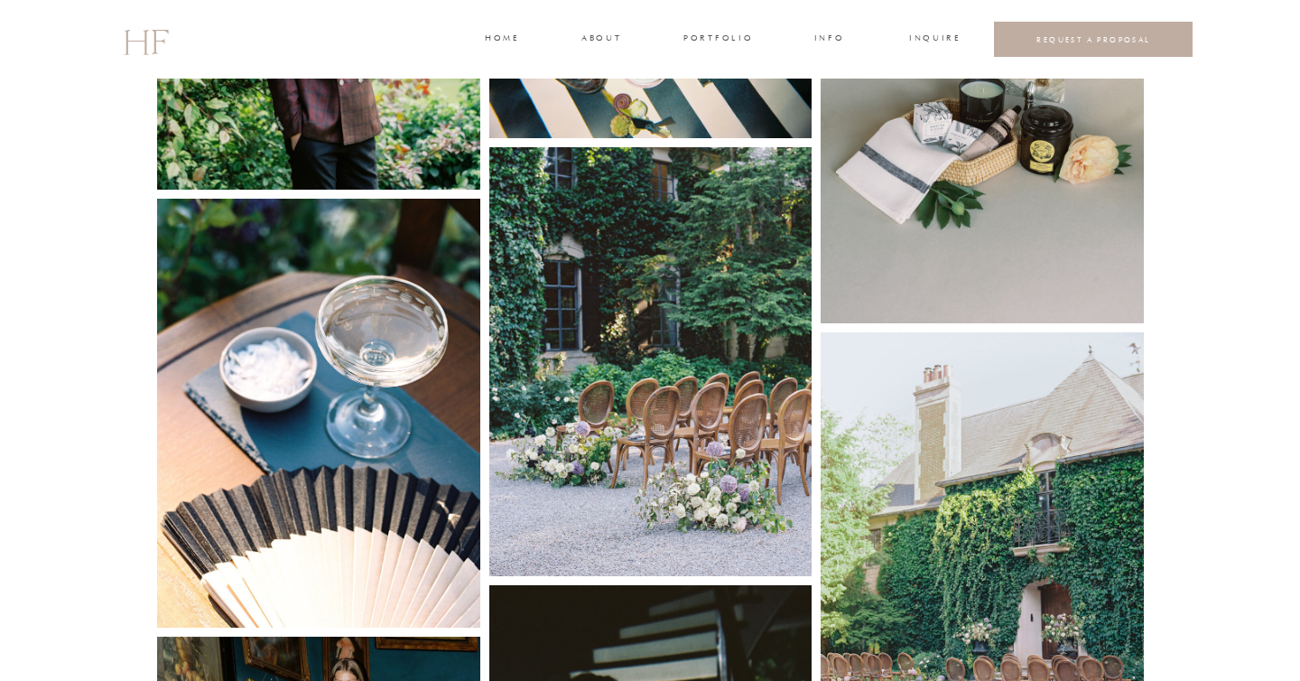
click at [404, 277] on img at bounding box center [318, 413] width 323 height 429
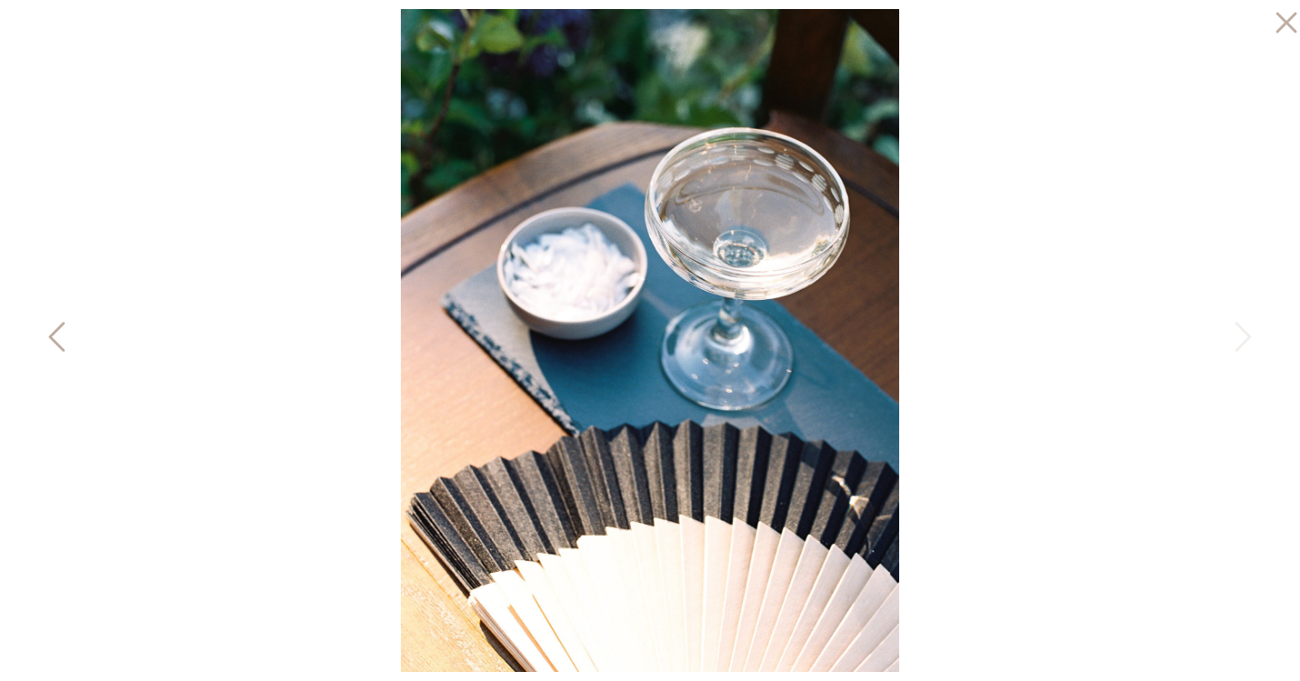
scroll to position [1595, 0]
click at [162, 227] on div at bounding box center [650, 340] width 1300 height 681
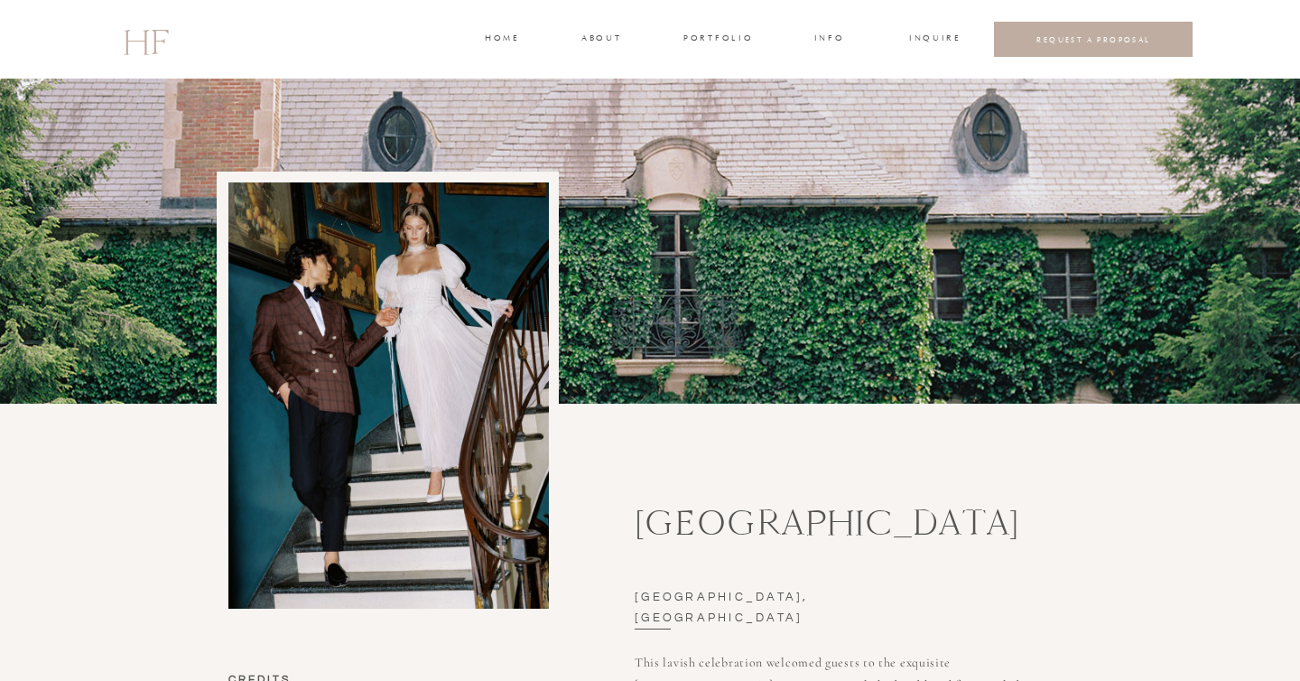
scroll to position [0, 0]
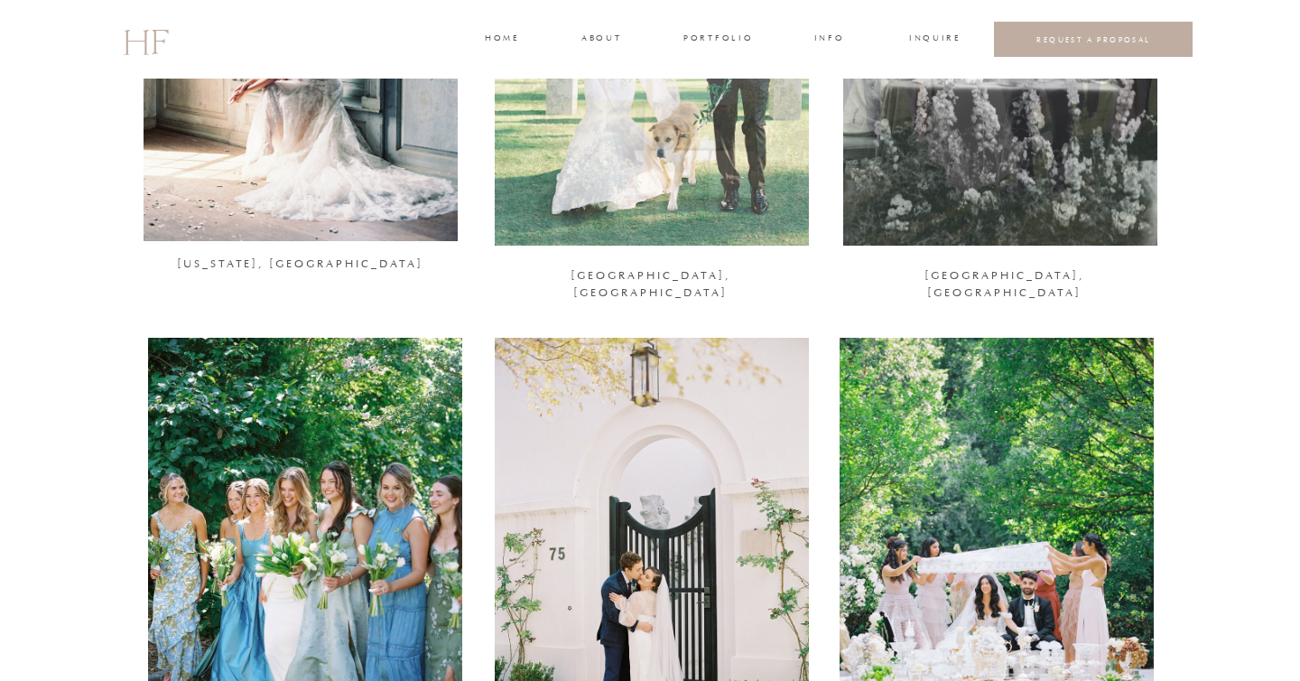
scroll to position [1367, 0]
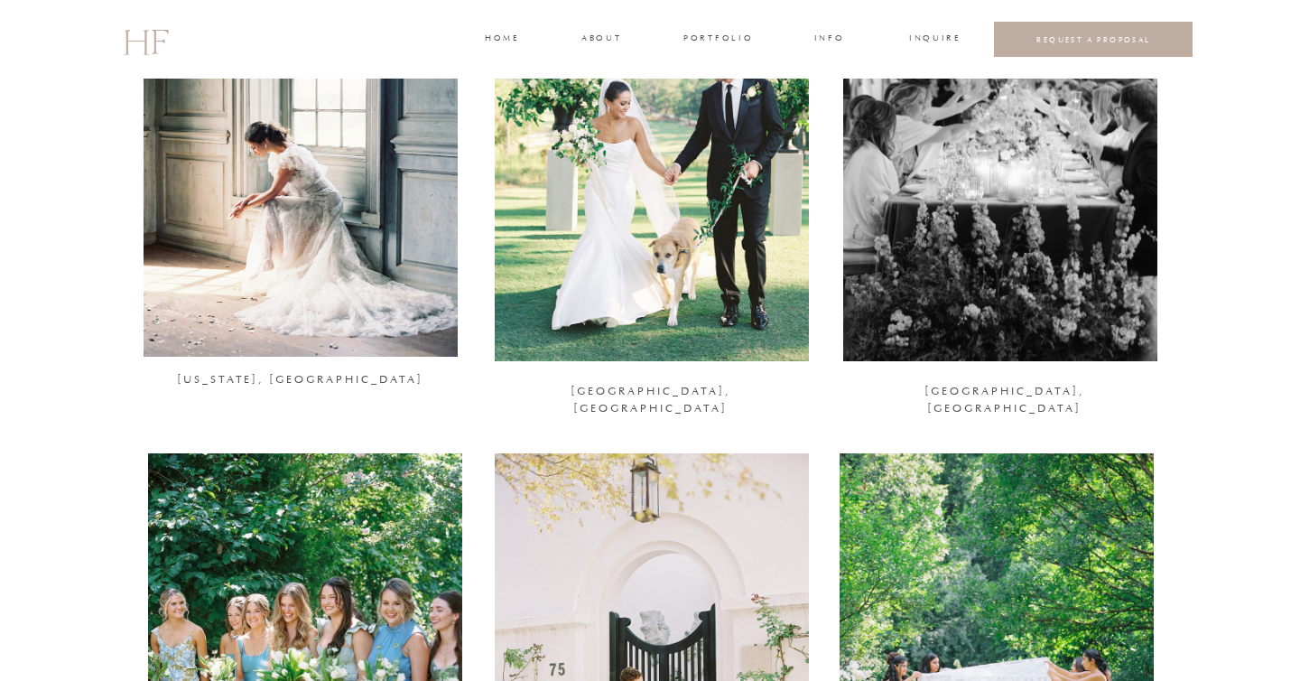
click at [258, 250] on div at bounding box center [301, 143] width 314 height 428
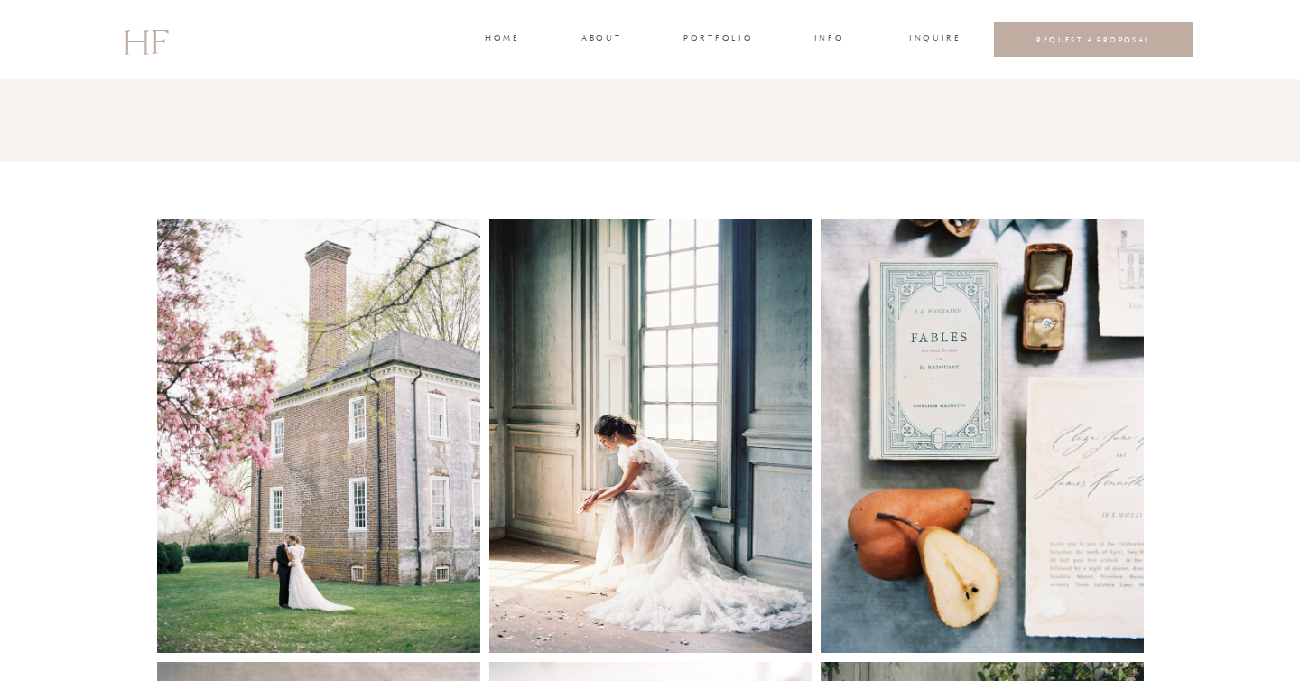
scroll to position [857, 0]
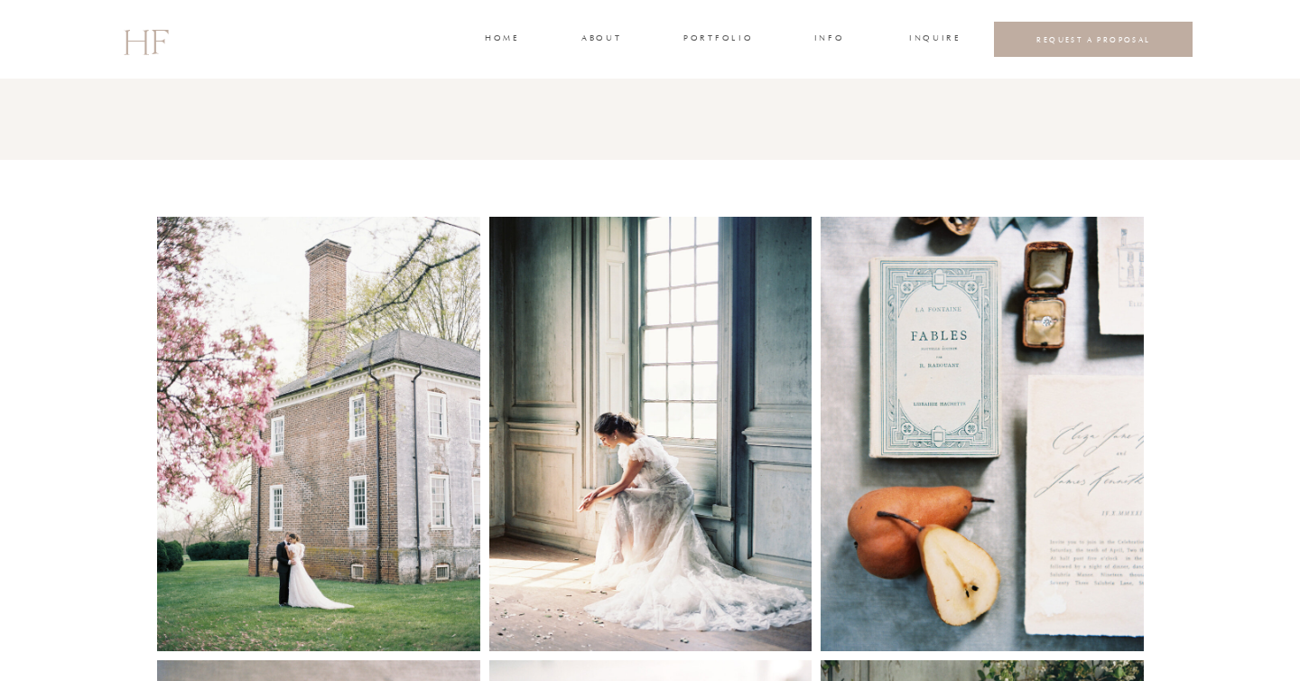
click at [366, 395] on img at bounding box center [318, 434] width 323 height 434
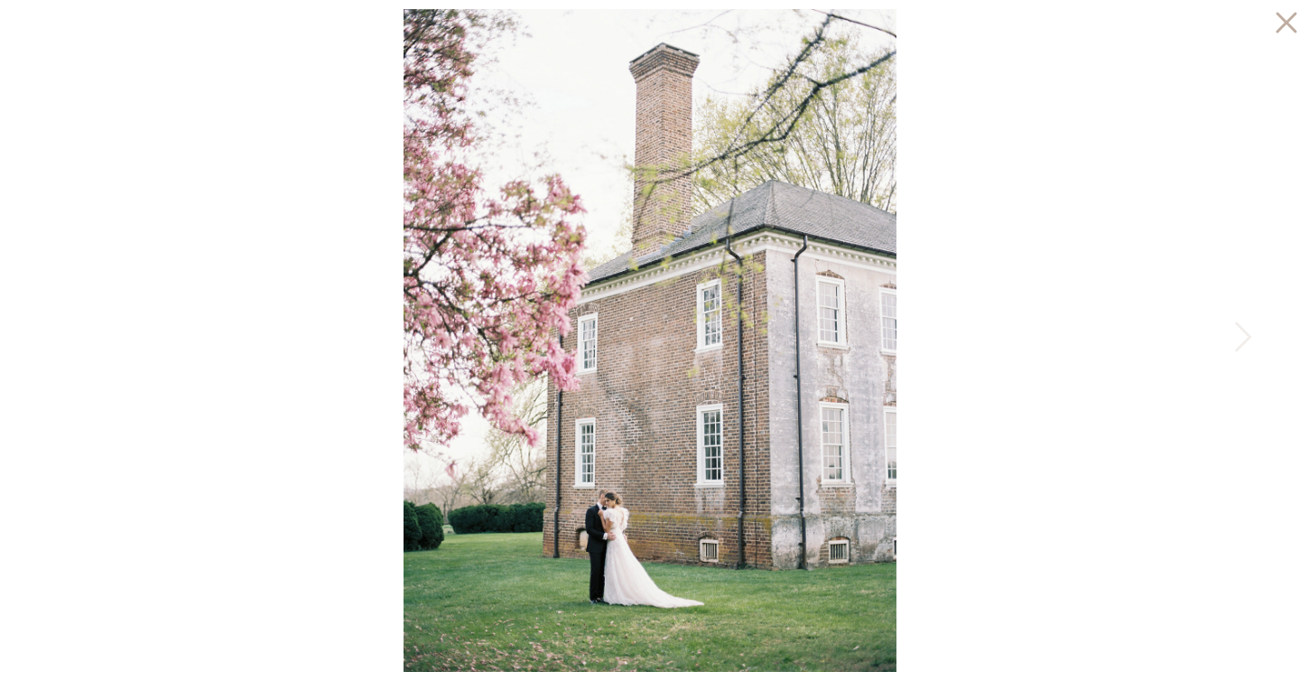
scroll to position [1106, 0]
click at [1231, 344] on icon at bounding box center [1241, 341] width 45 height 54
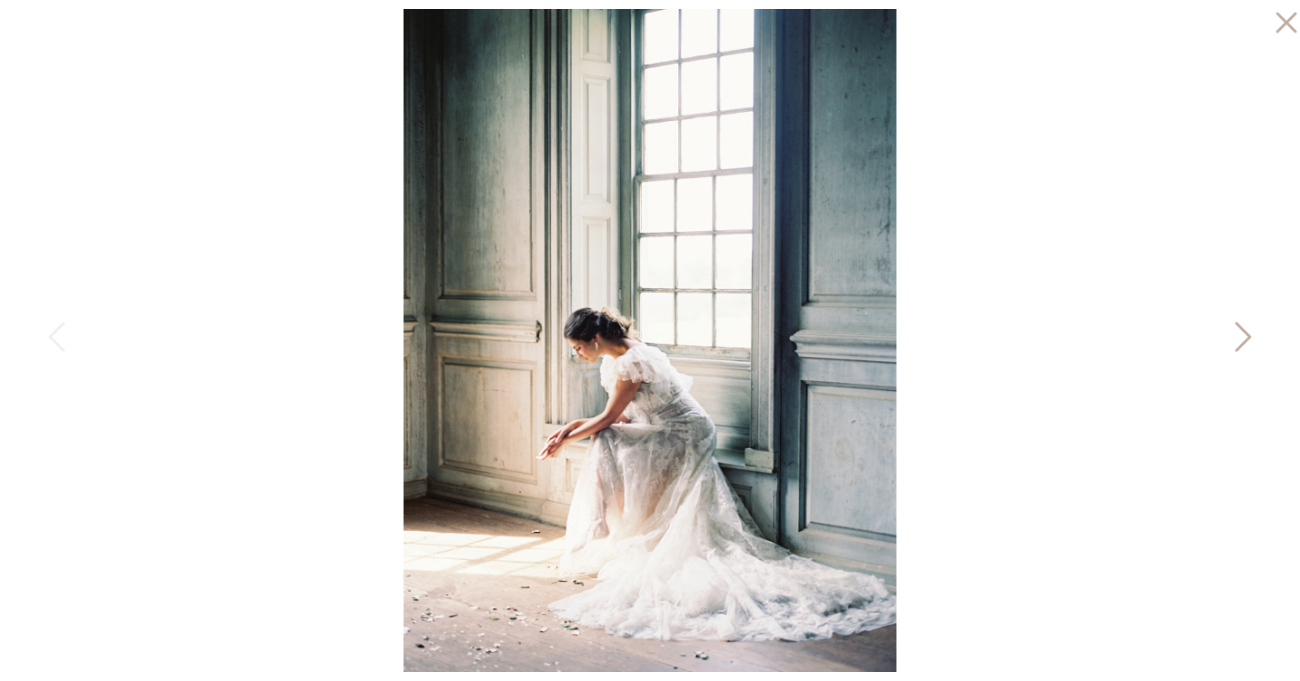
click at [1231, 344] on icon at bounding box center [1241, 341] width 45 height 54
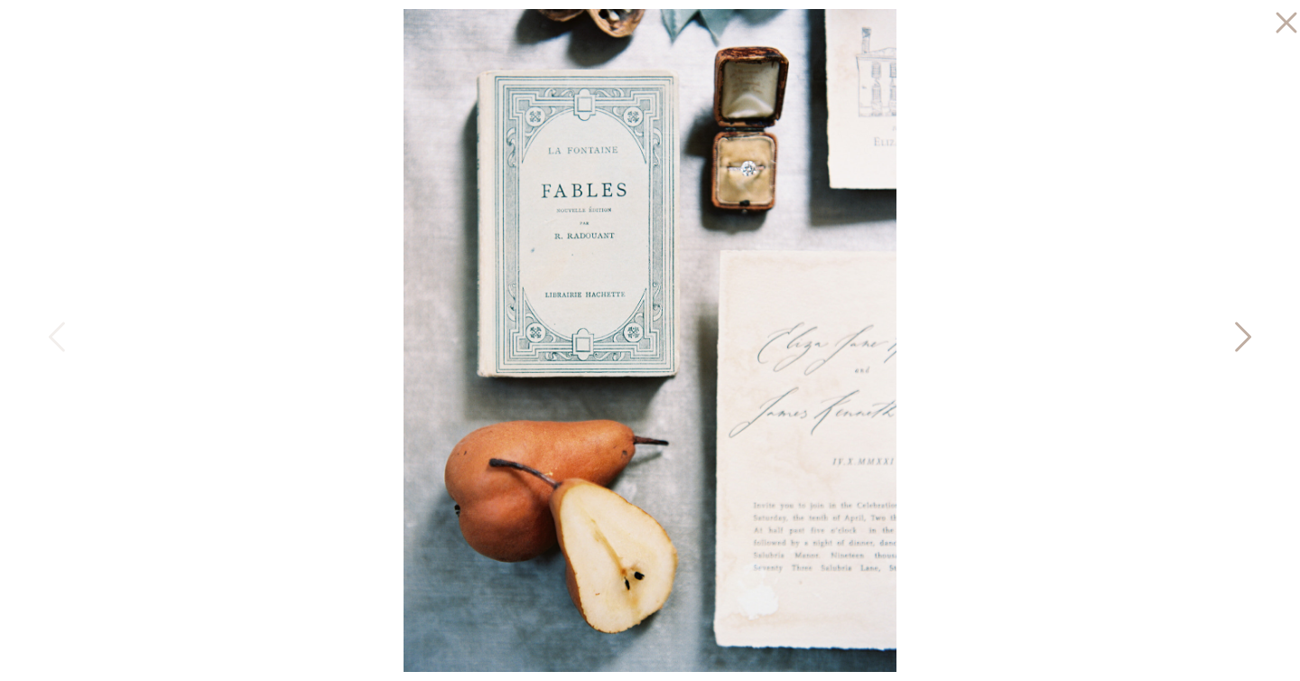
click at [1231, 344] on icon at bounding box center [1241, 341] width 45 height 54
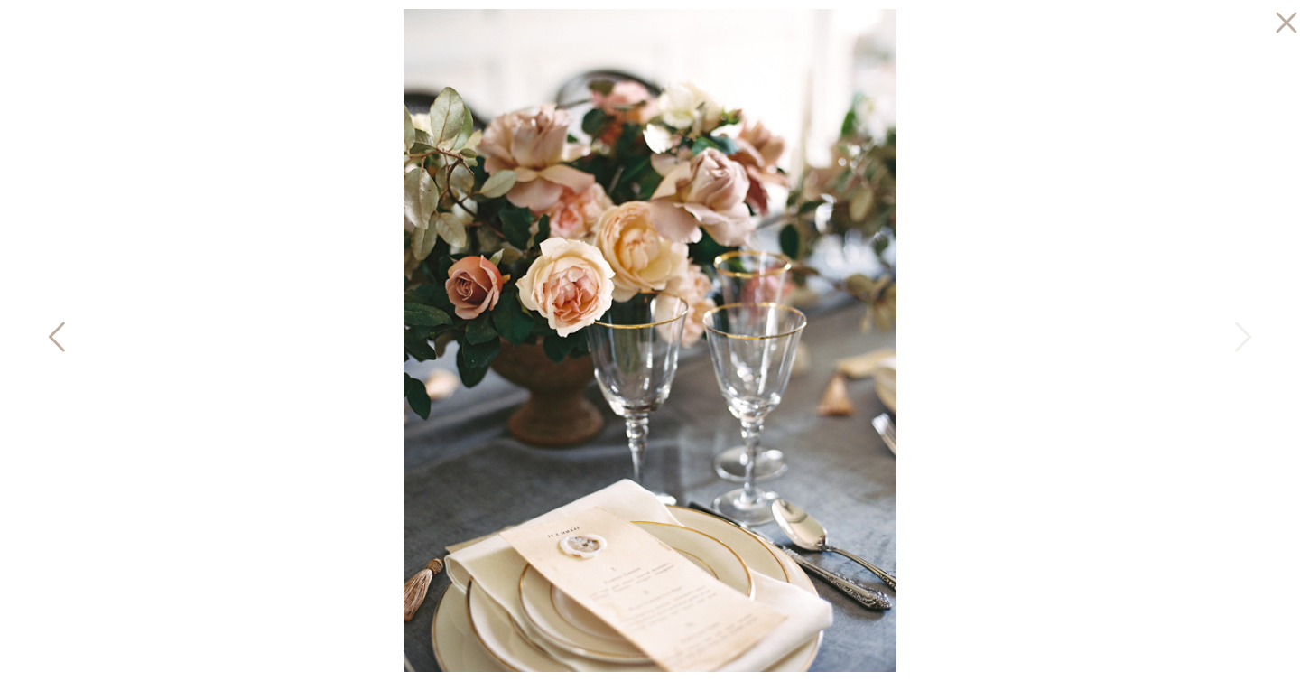
click at [61, 326] on icon at bounding box center [57, 337] width 16 height 30
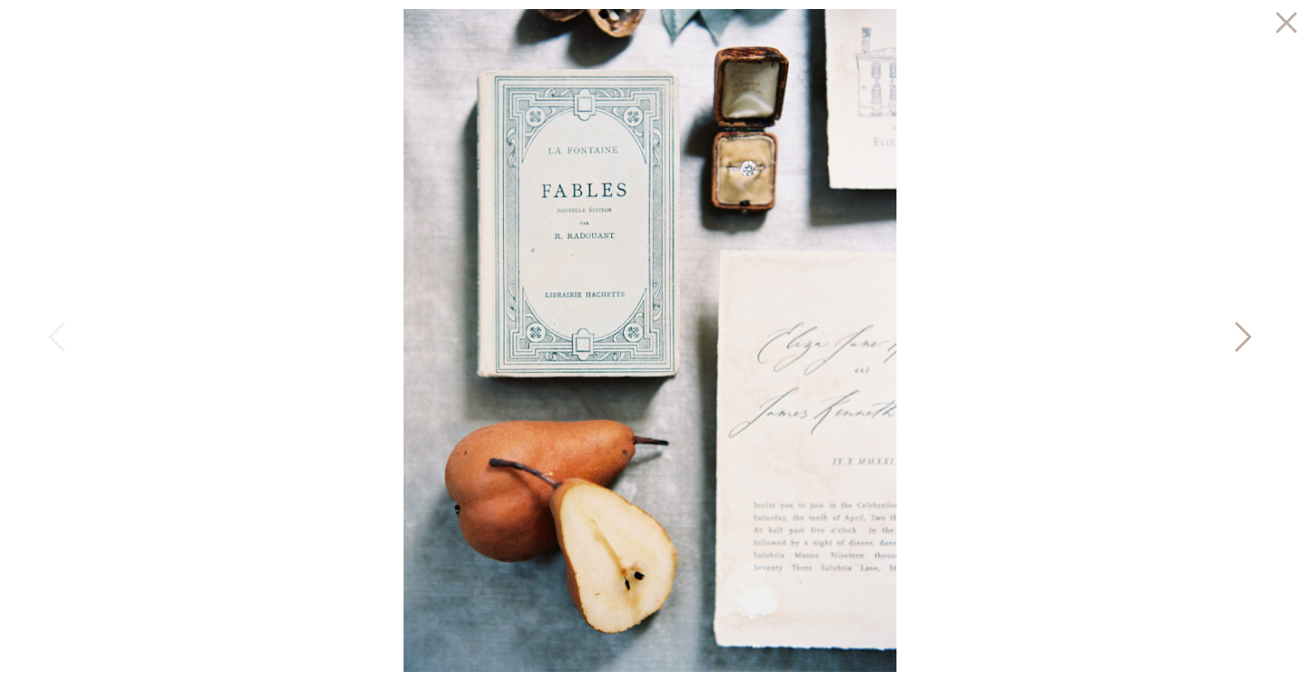
click at [1250, 327] on icon at bounding box center [1241, 341] width 45 height 54
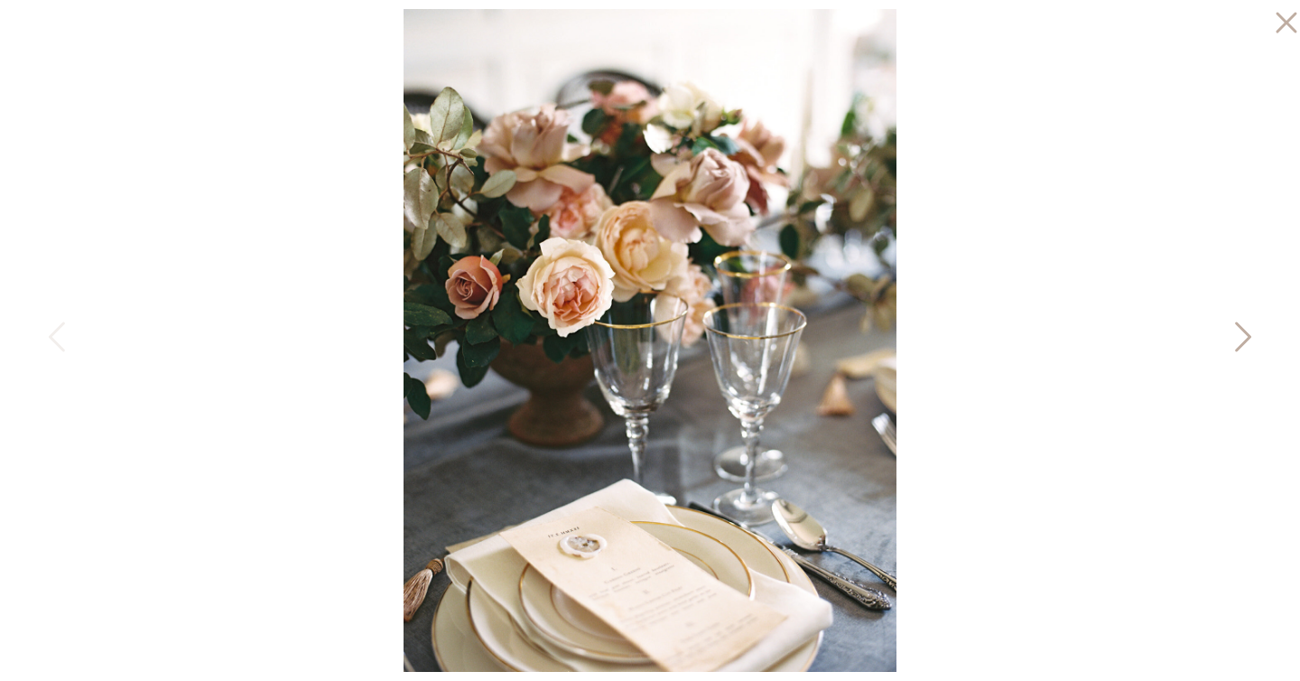
click at [1250, 327] on icon at bounding box center [1241, 341] width 45 height 54
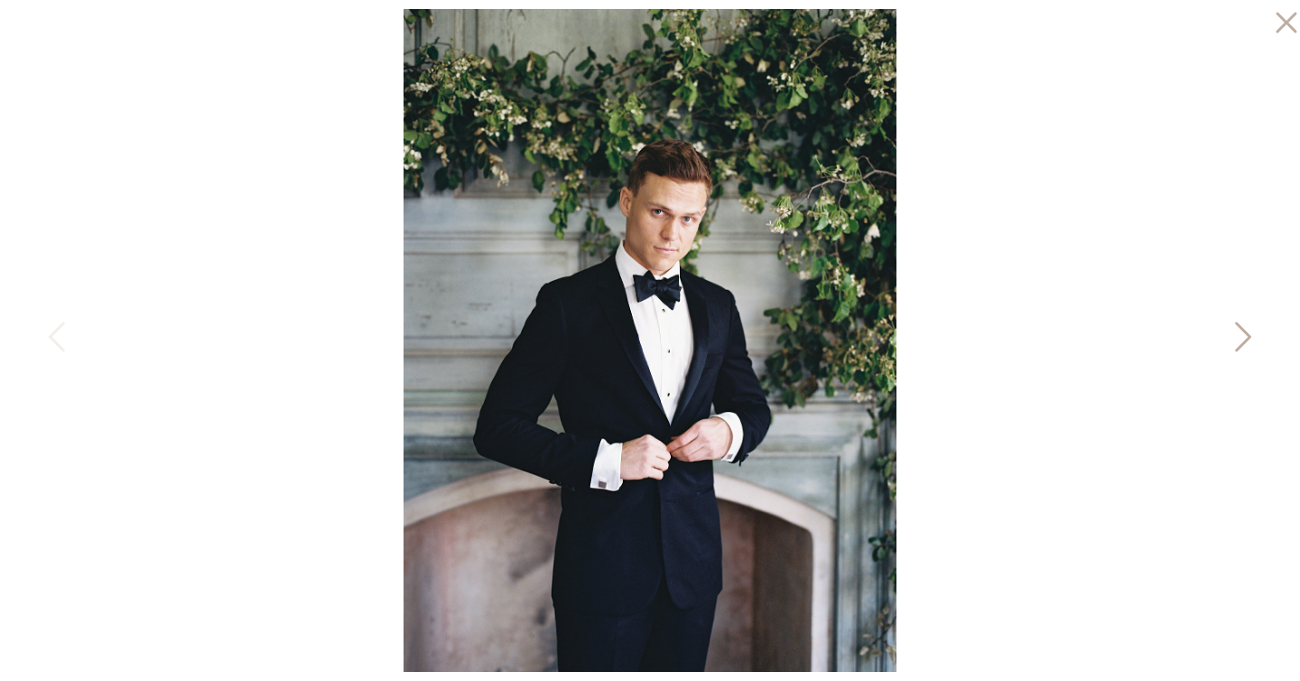
click at [1250, 327] on icon at bounding box center [1241, 341] width 45 height 54
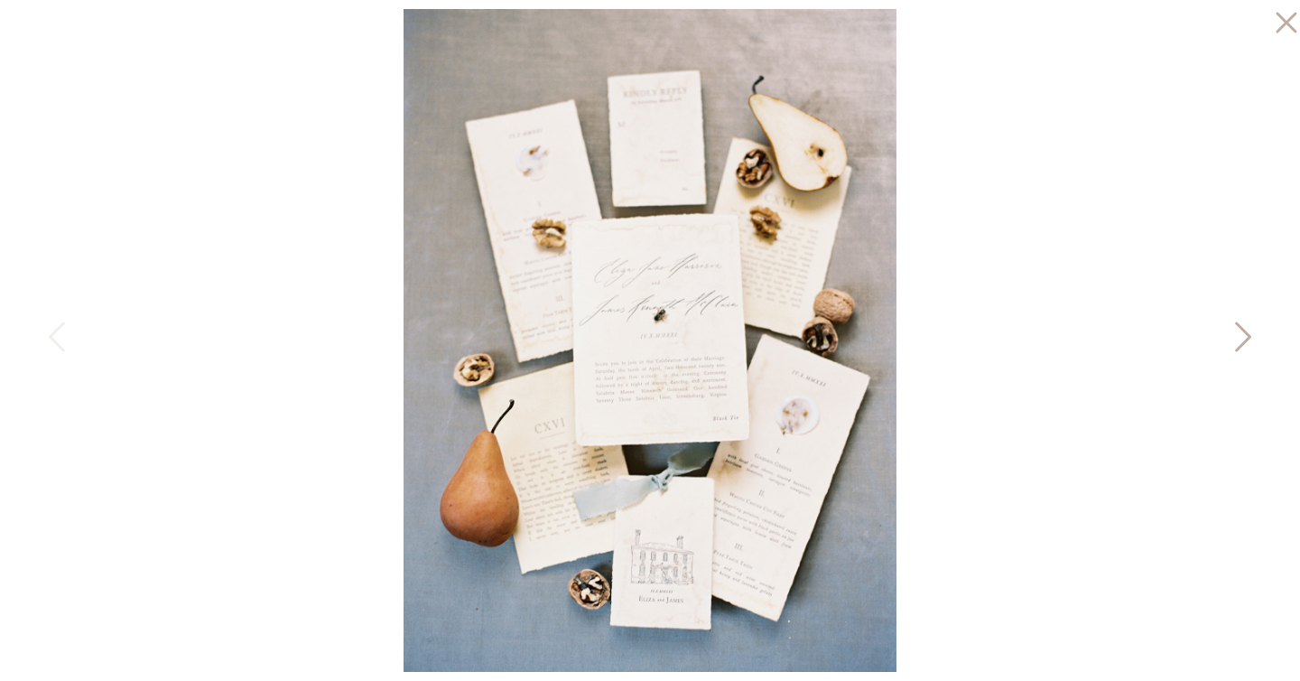
click at [1250, 327] on icon at bounding box center [1241, 341] width 45 height 54
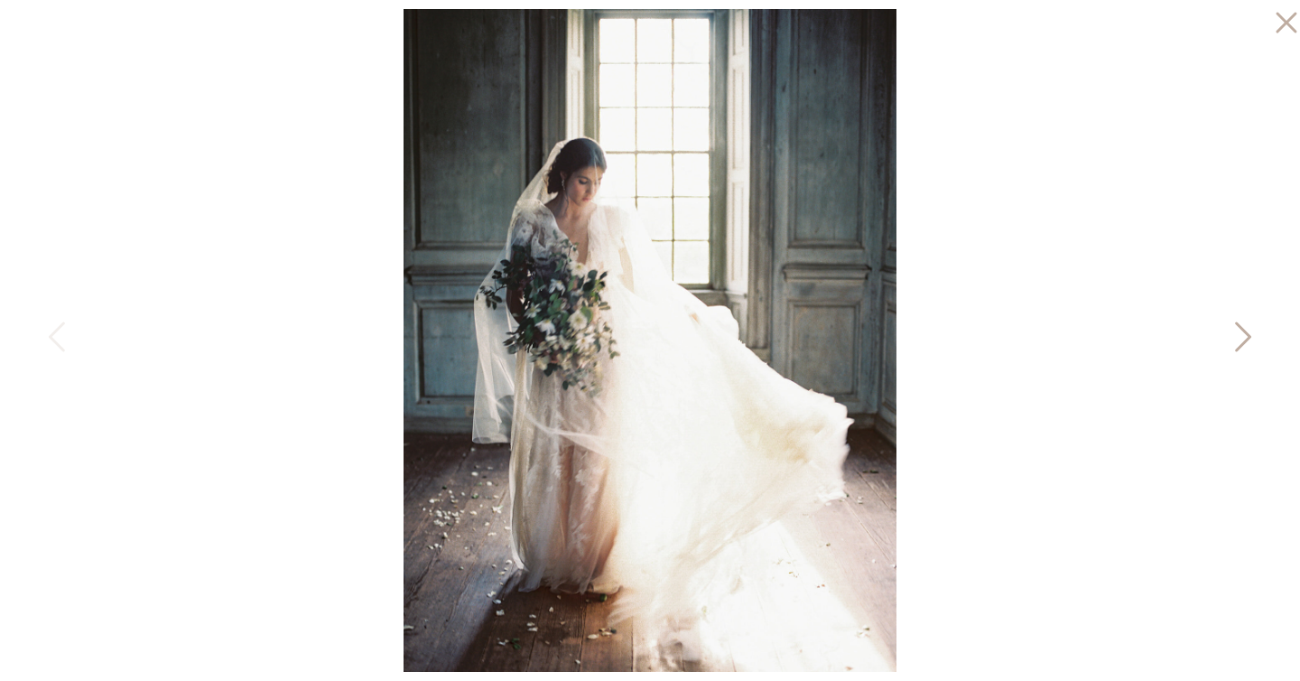
click at [1250, 327] on icon at bounding box center [1241, 341] width 45 height 54
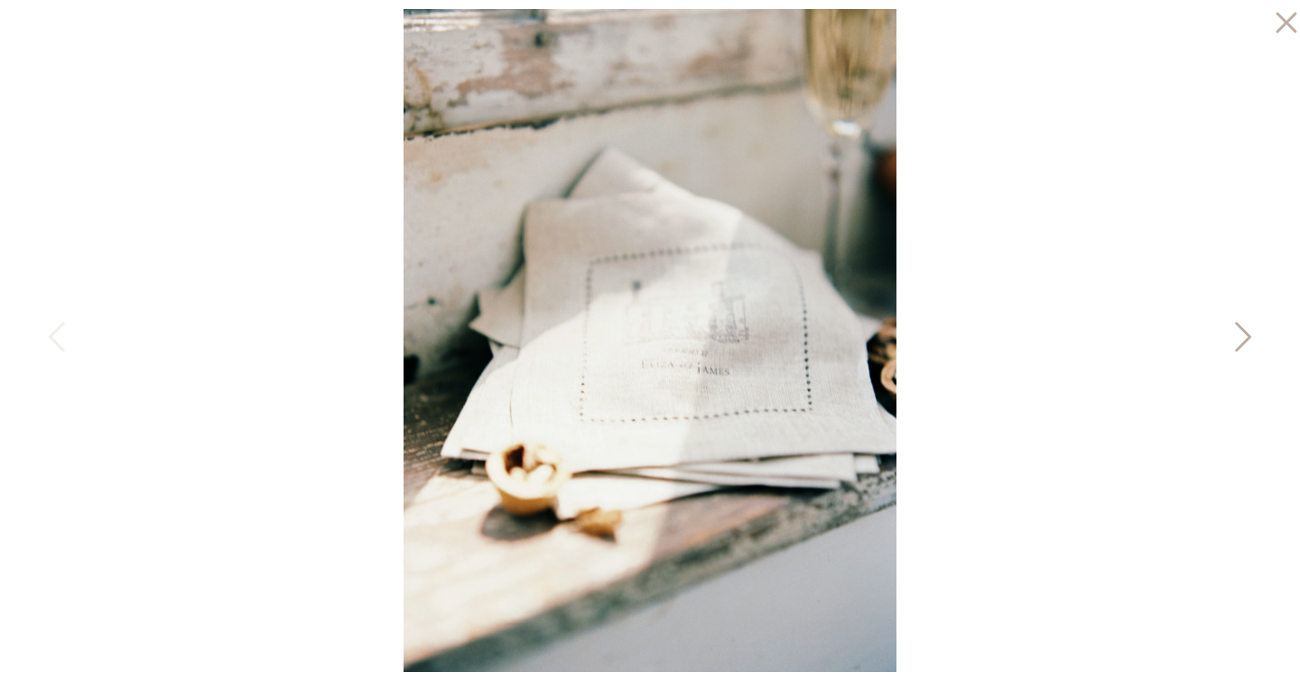
click at [1250, 327] on icon at bounding box center [1241, 341] width 45 height 54
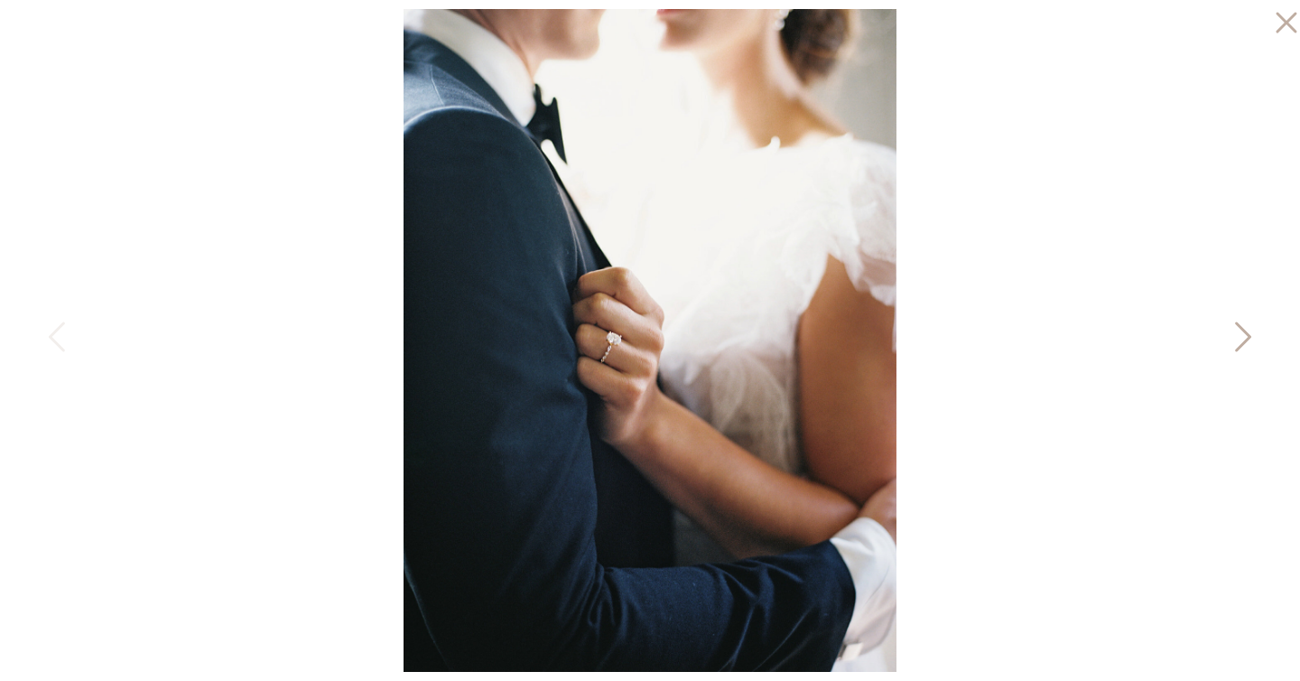
click at [1250, 327] on icon at bounding box center [1241, 341] width 45 height 54
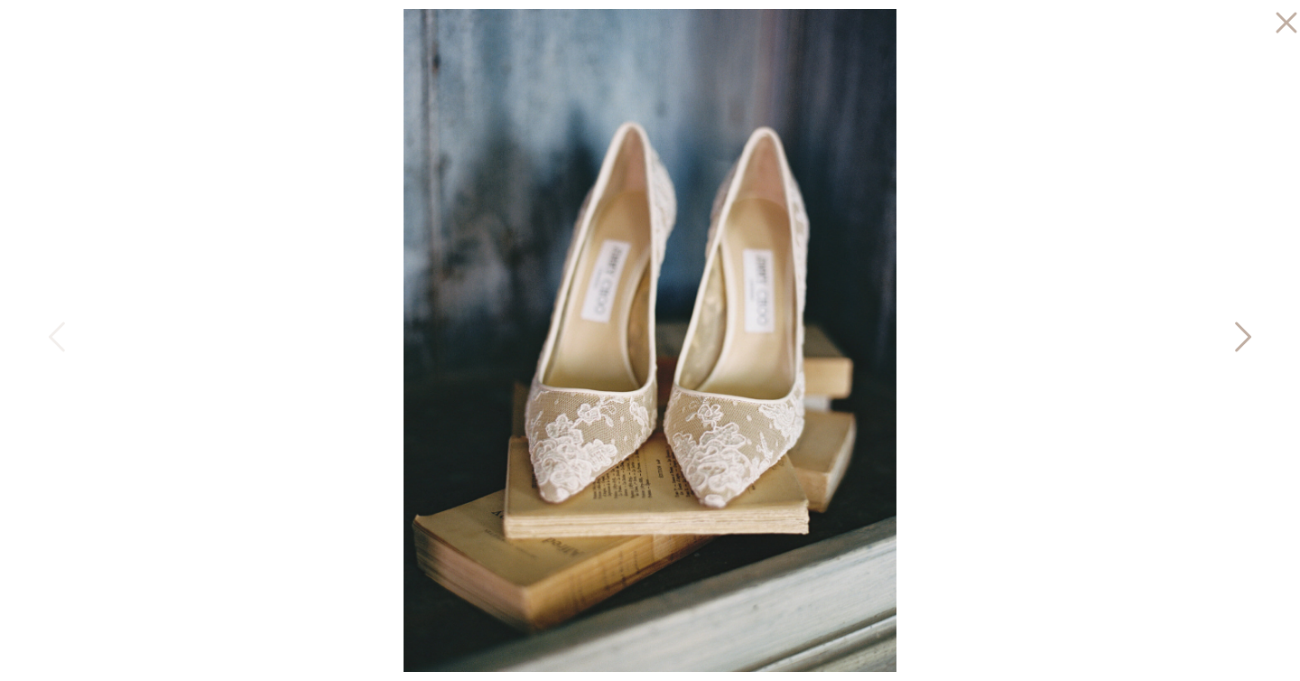
click at [1250, 327] on icon at bounding box center [1241, 341] width 45 height 54
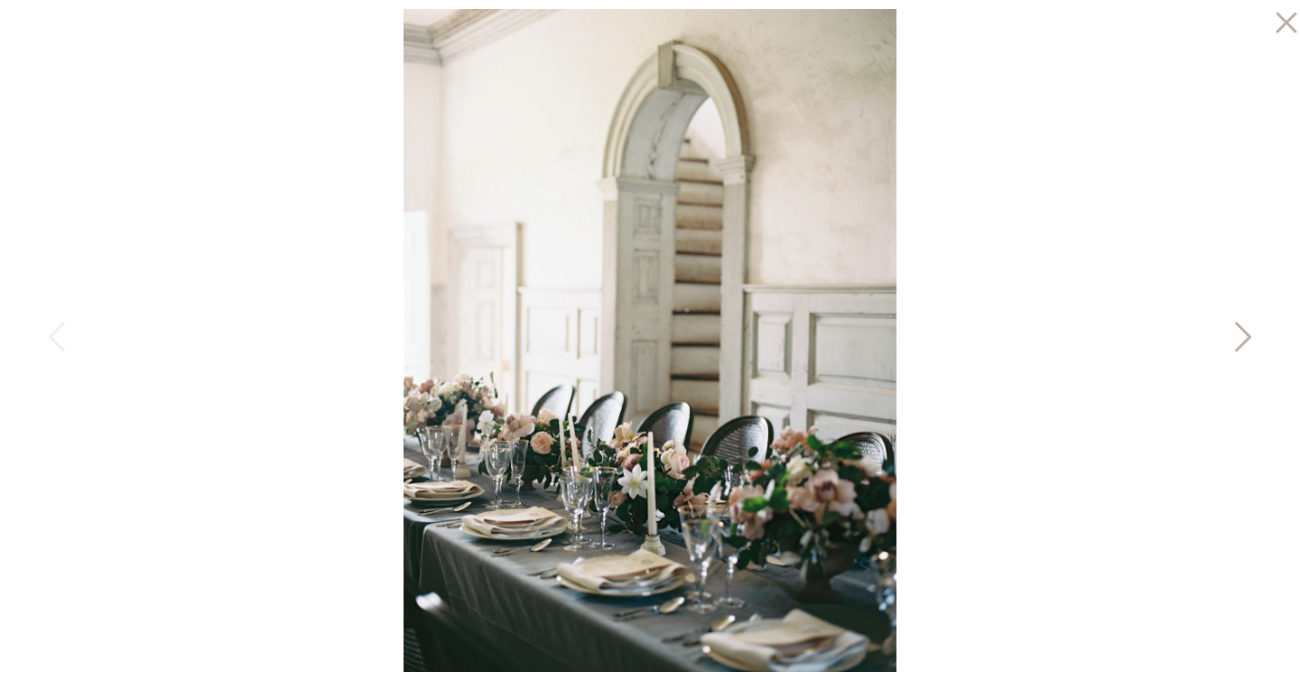
click at [1250, 327] on icon at bounding box center [1241, 341] width 45 height 54
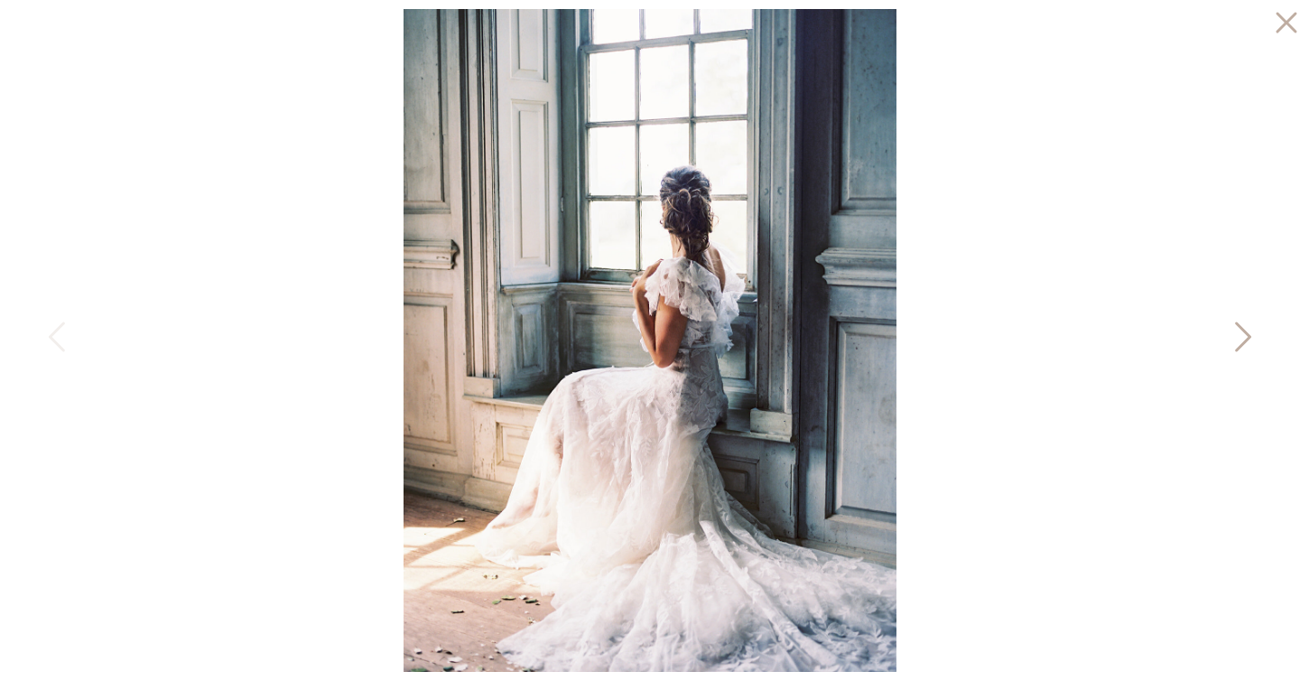
click at [1240, 332] on icon at bounding box center [1241, 341] width 45 height 54
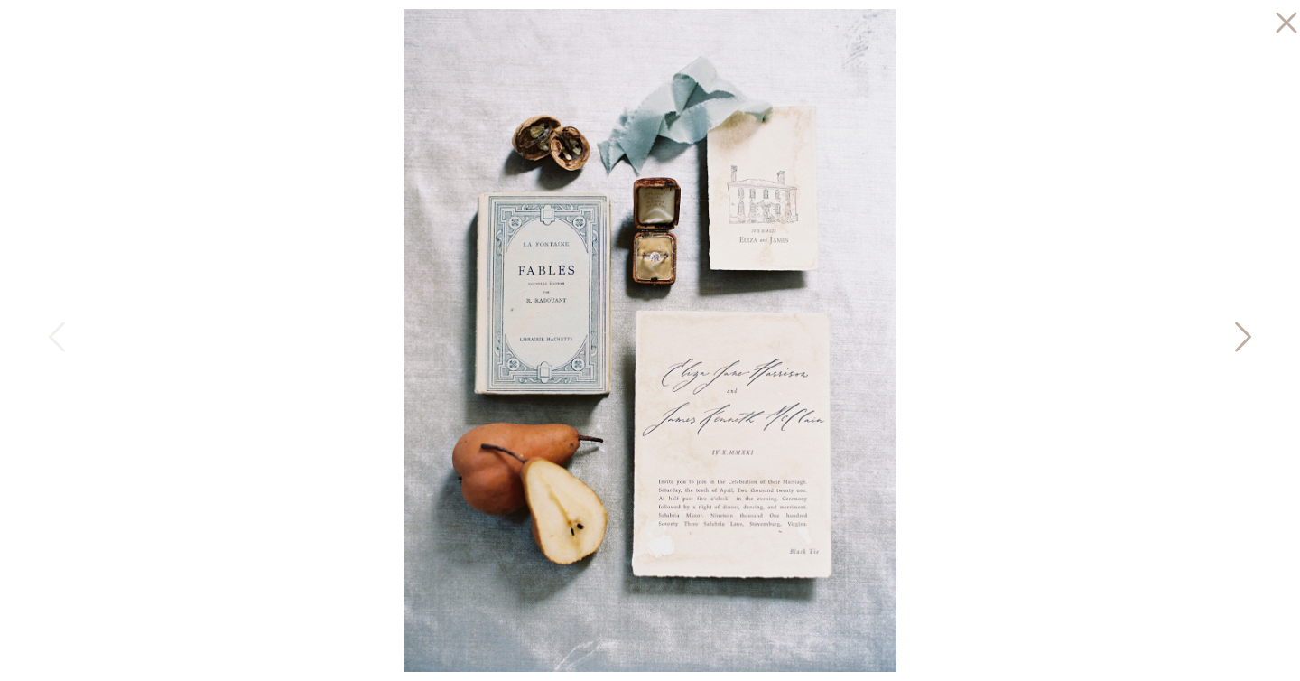
click at [1240, 332] on icon at bounding box center [1241, 341] width 45 height 54
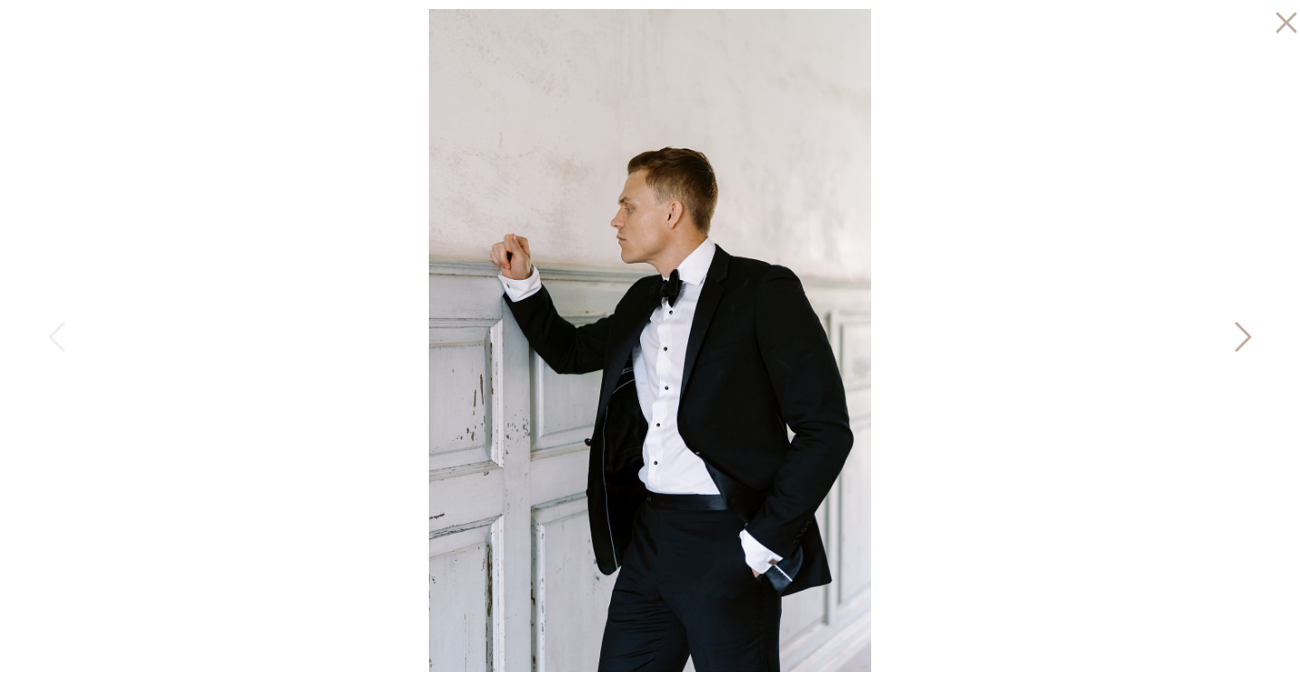
click at [1240, 332] on icon at bounding box center [1241, 341] width 45 height 54
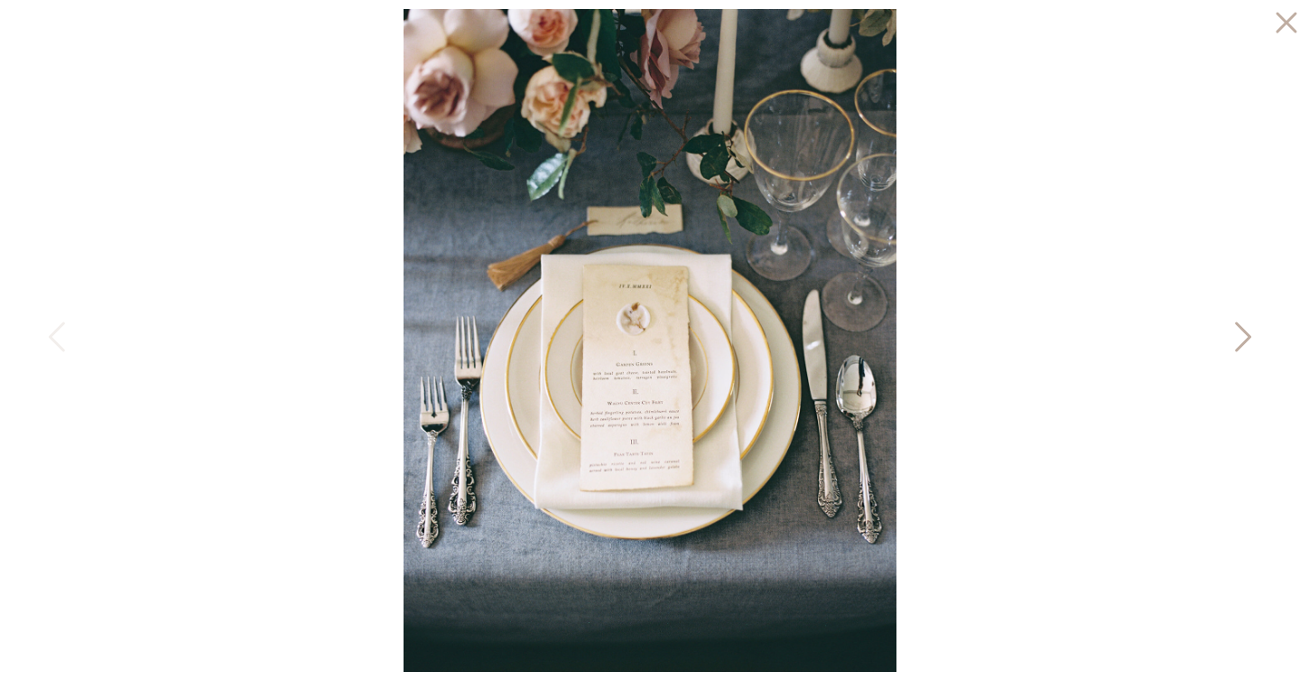
click at [1240, 332] on icon at bounding box center [1241, 341] width 45 height 54
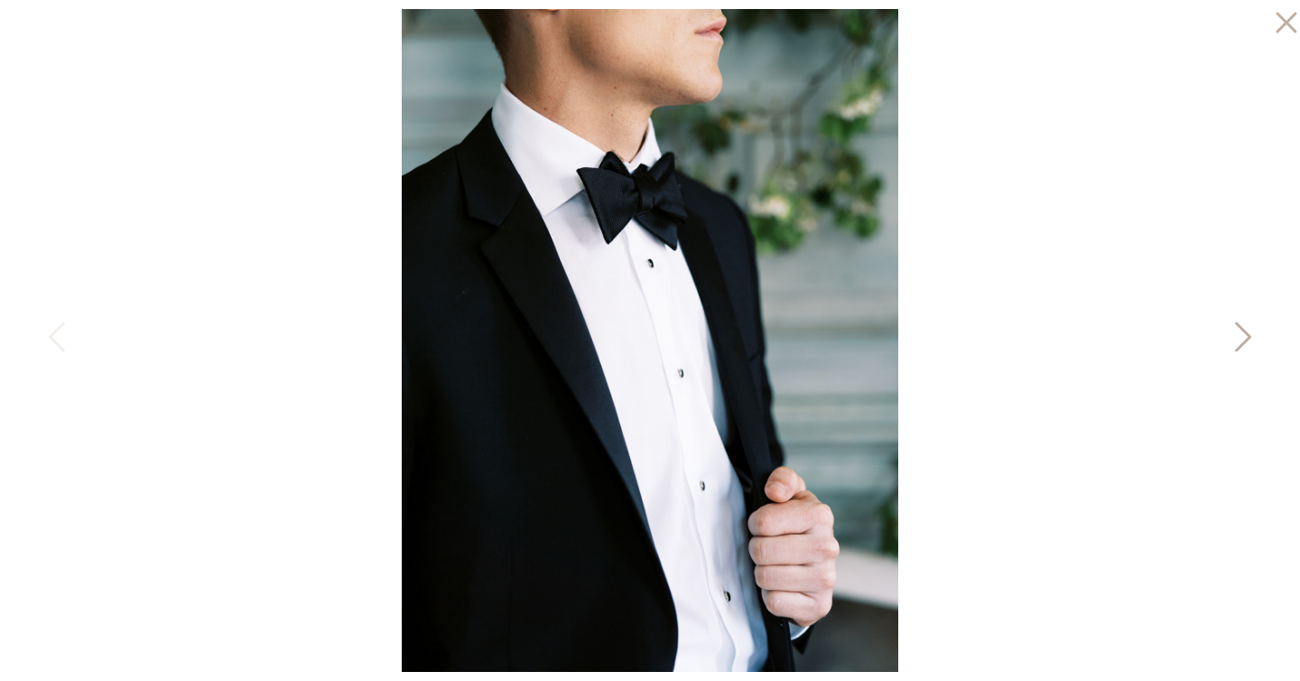
click at [1240, 332] on icon at bounding box center [1241, 341] width 45 height 54
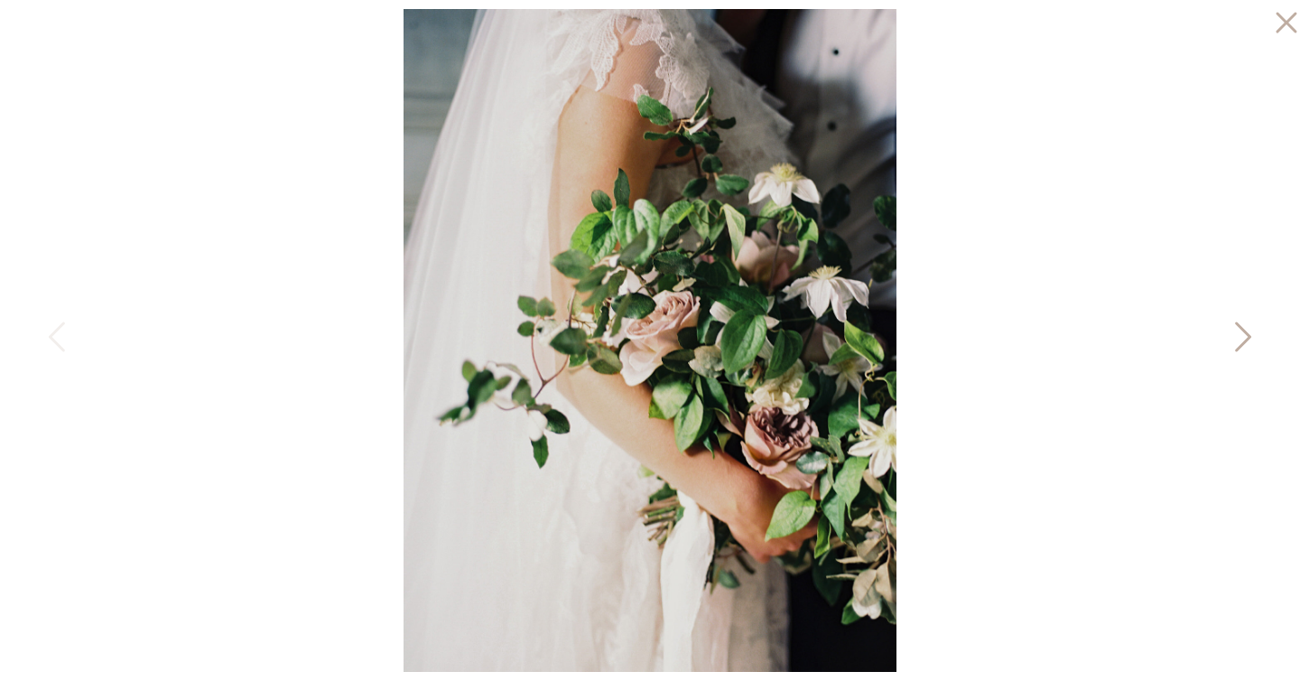
click at [1240, 332] on icon at bounding box center [1241, 341] width 45 height 54
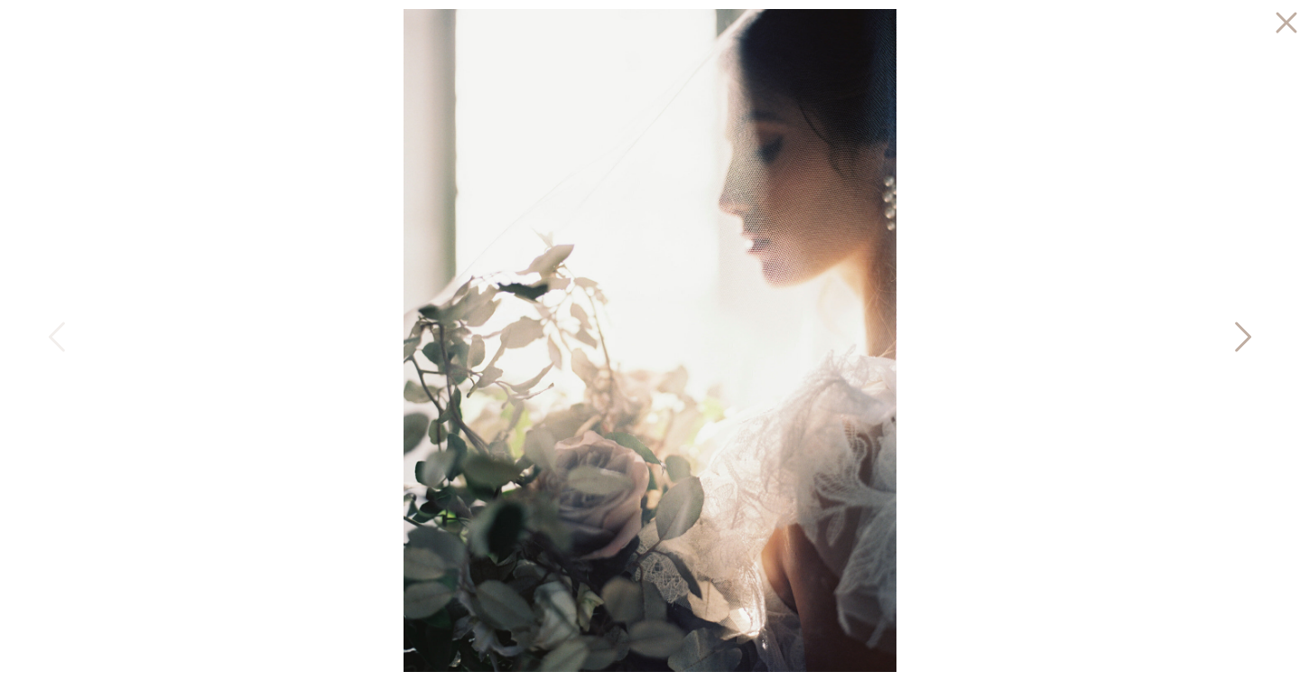
click at [1240, 332] on icon at bounding box center [1241, 341] width 45 height 54
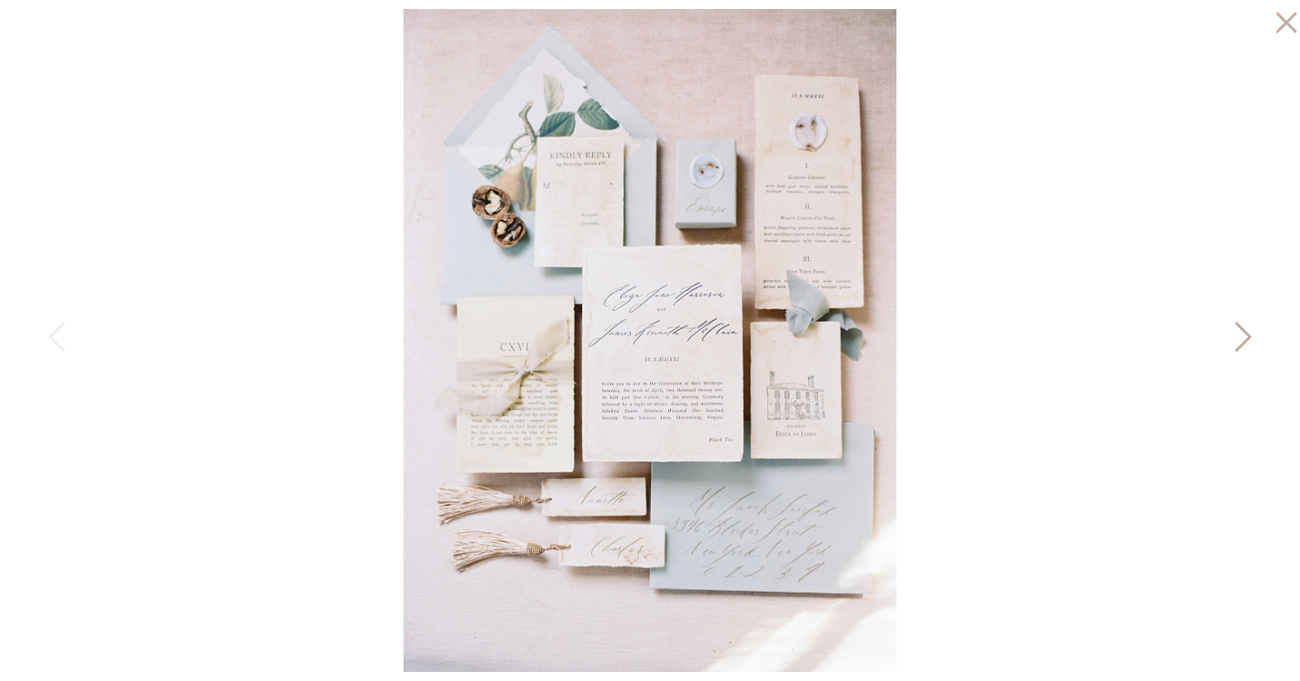
click at [1240, 332] on icon at bounding box center [1241, 341] width 45 height 54
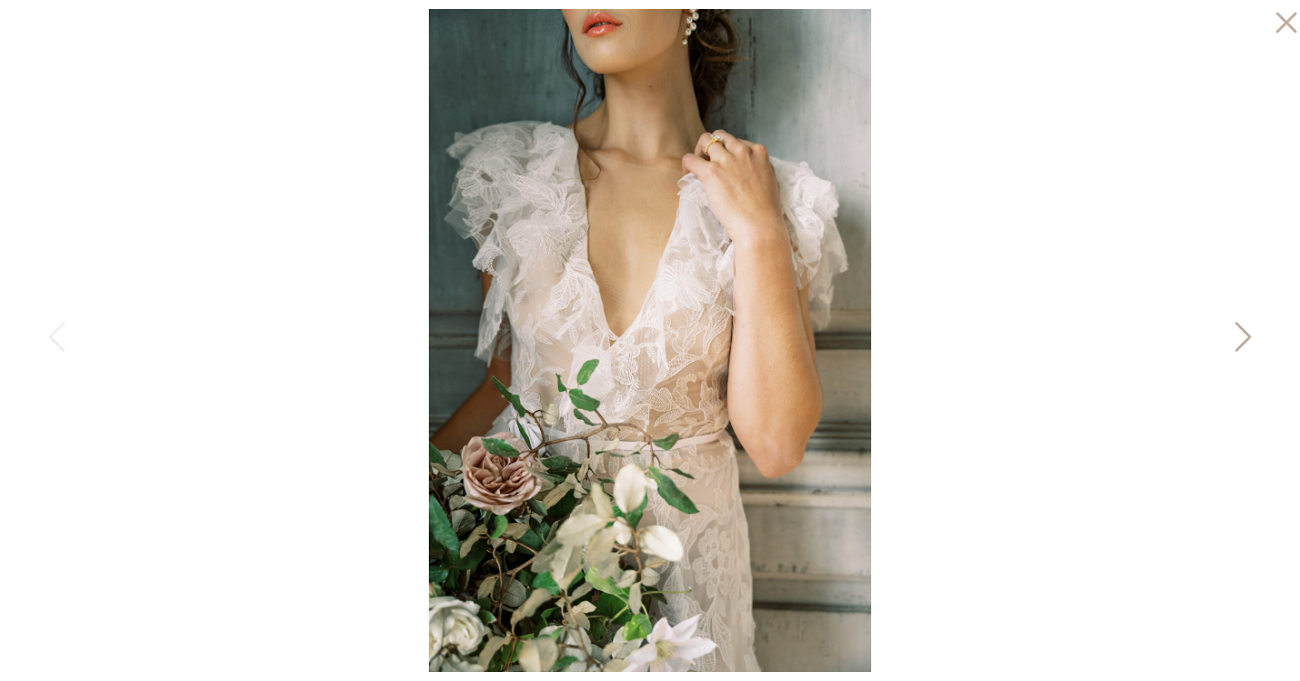
click at [1240, 332] on icon at bounding box center [1241, 341] width 45 height 54
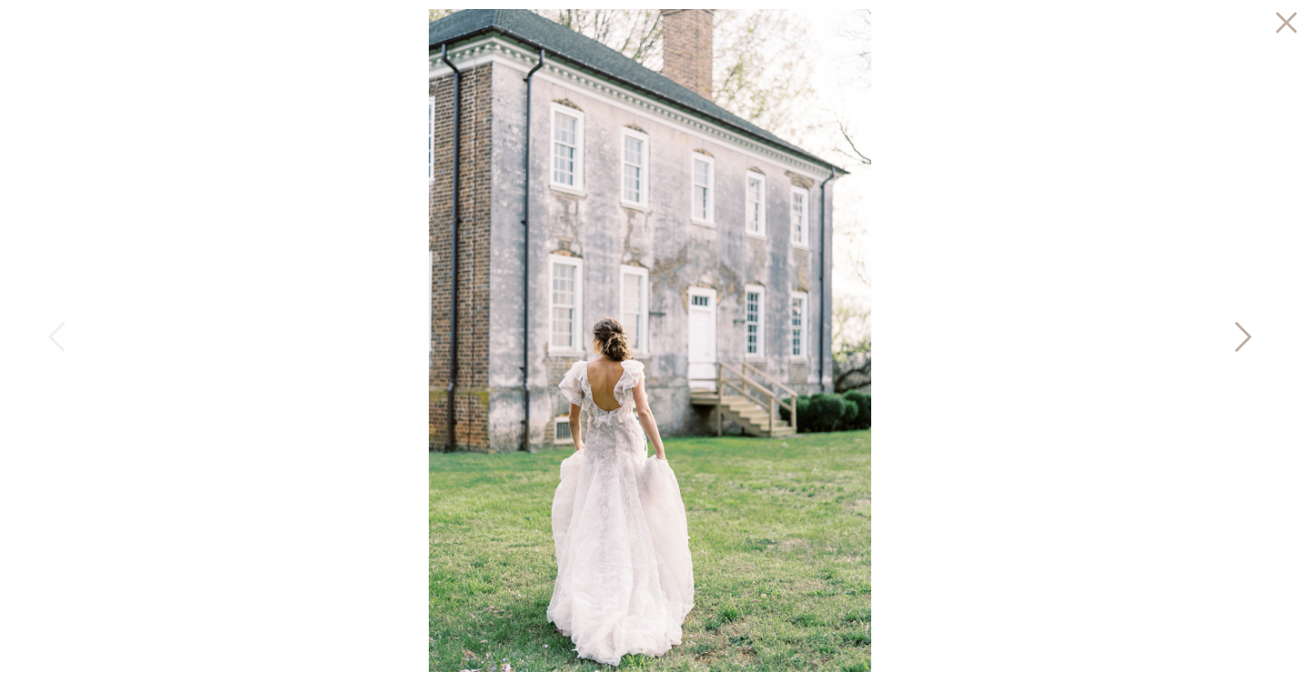
click at [1240, 332] on icon at bounding box center [1241, 341] width 45 height 54
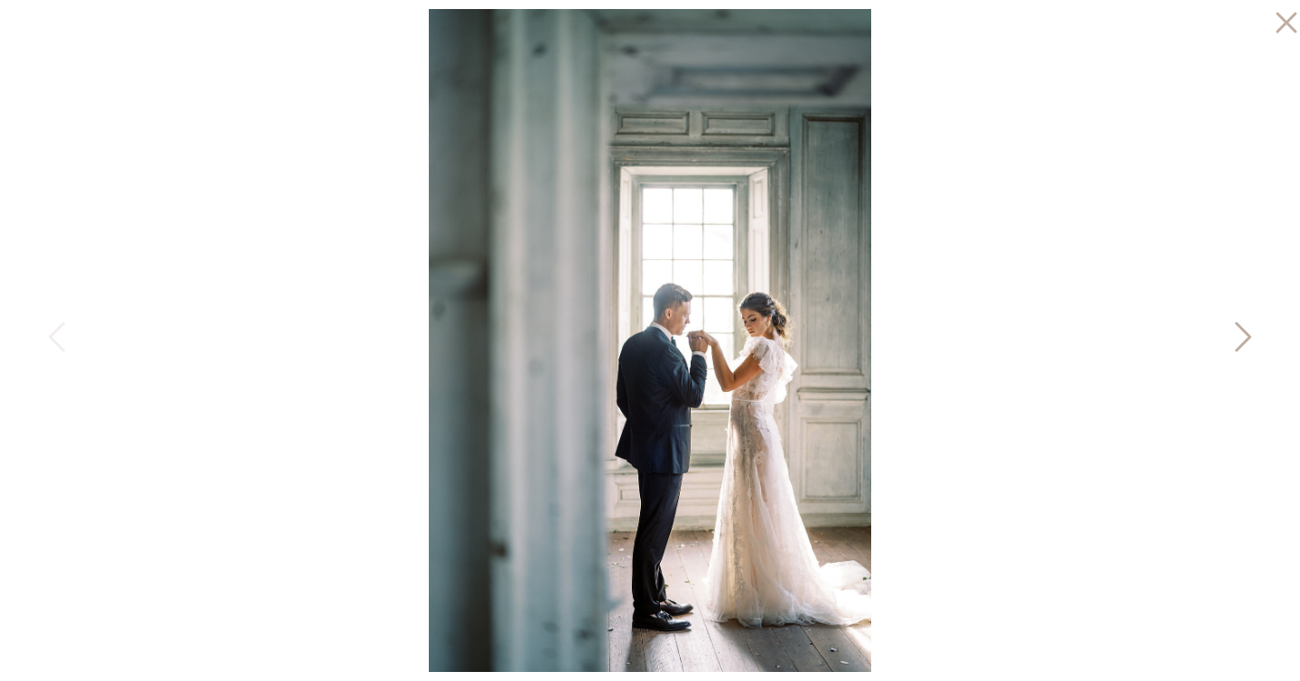
click at [1240, 332] on icon at bounding box center [1241, 341] width 45 height 54
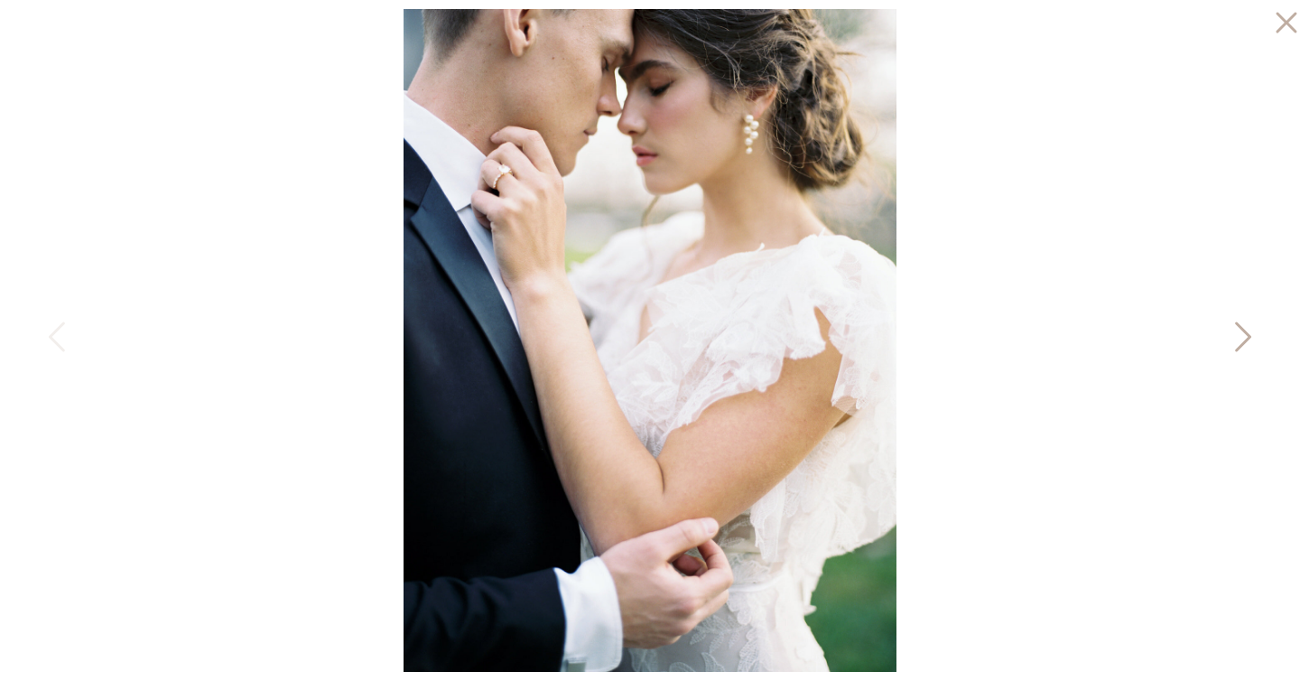
click at [1240, 332] on icon at bounding box center [1241, 341] width 45 height 54
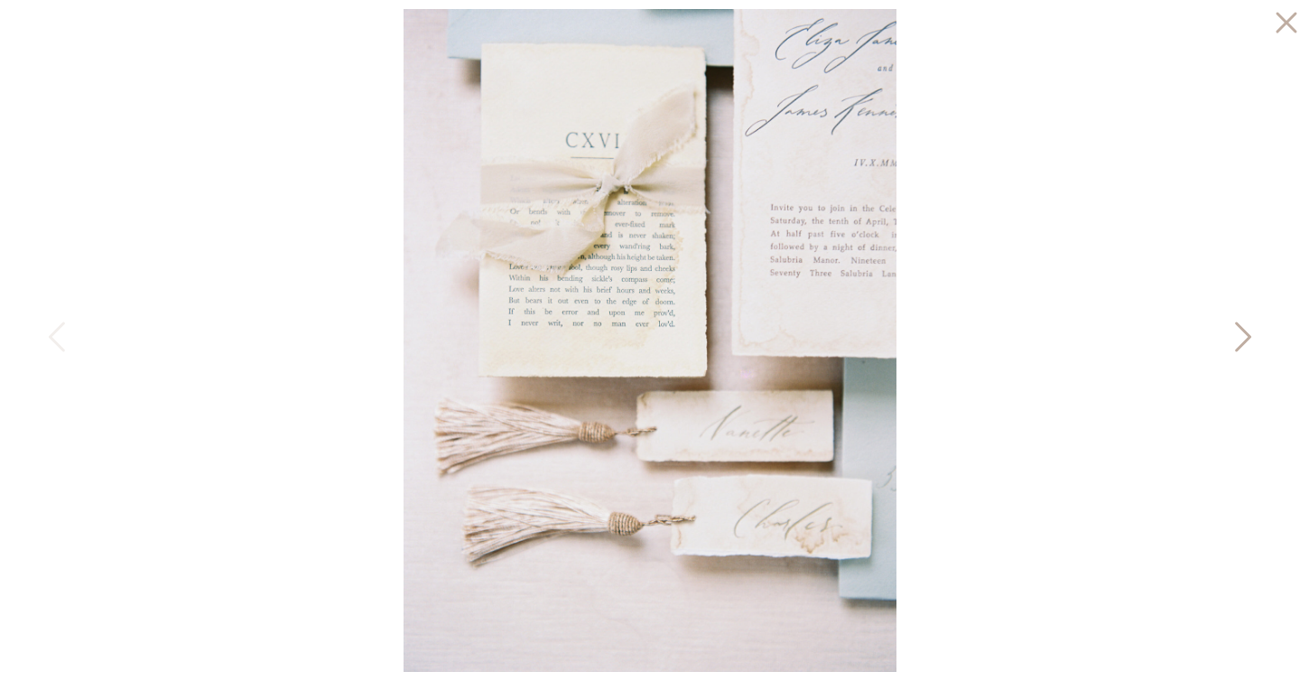
click at [1240, 332] on icon at bounding box center [1241, 341] width 45 height 54
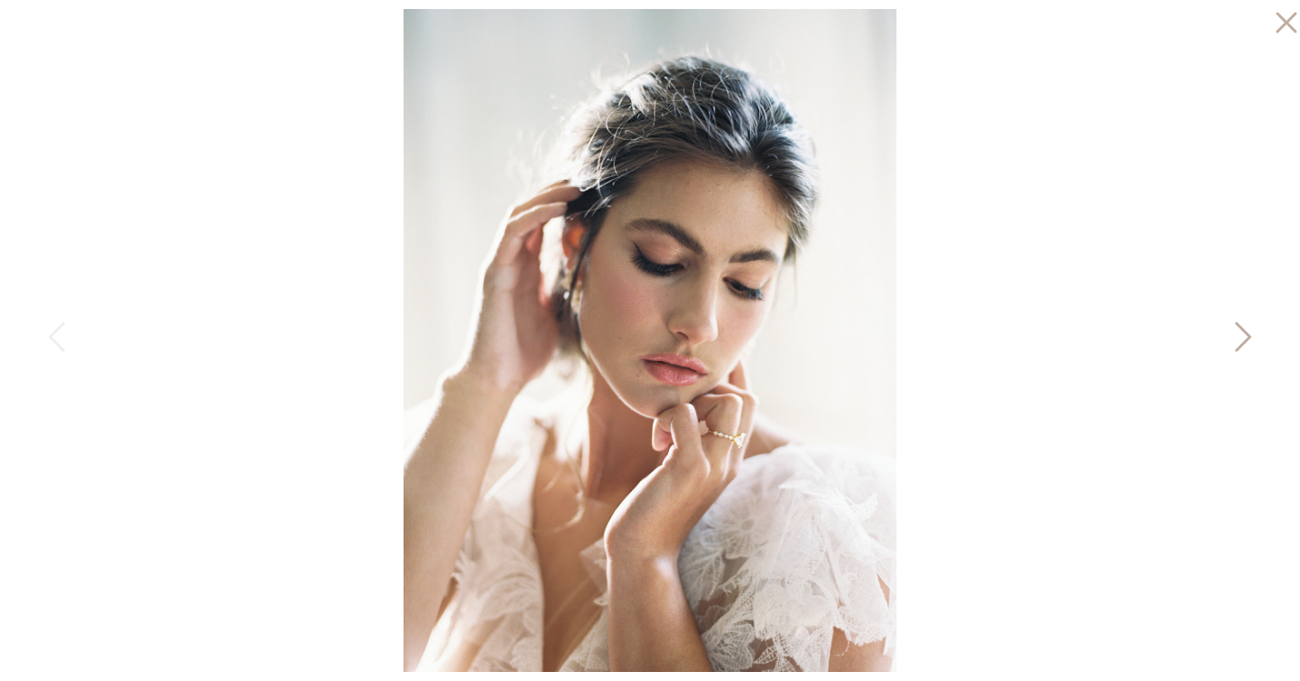
click at [1240, 332] on icon at bounding box center [1241, 341] width 45 height 54
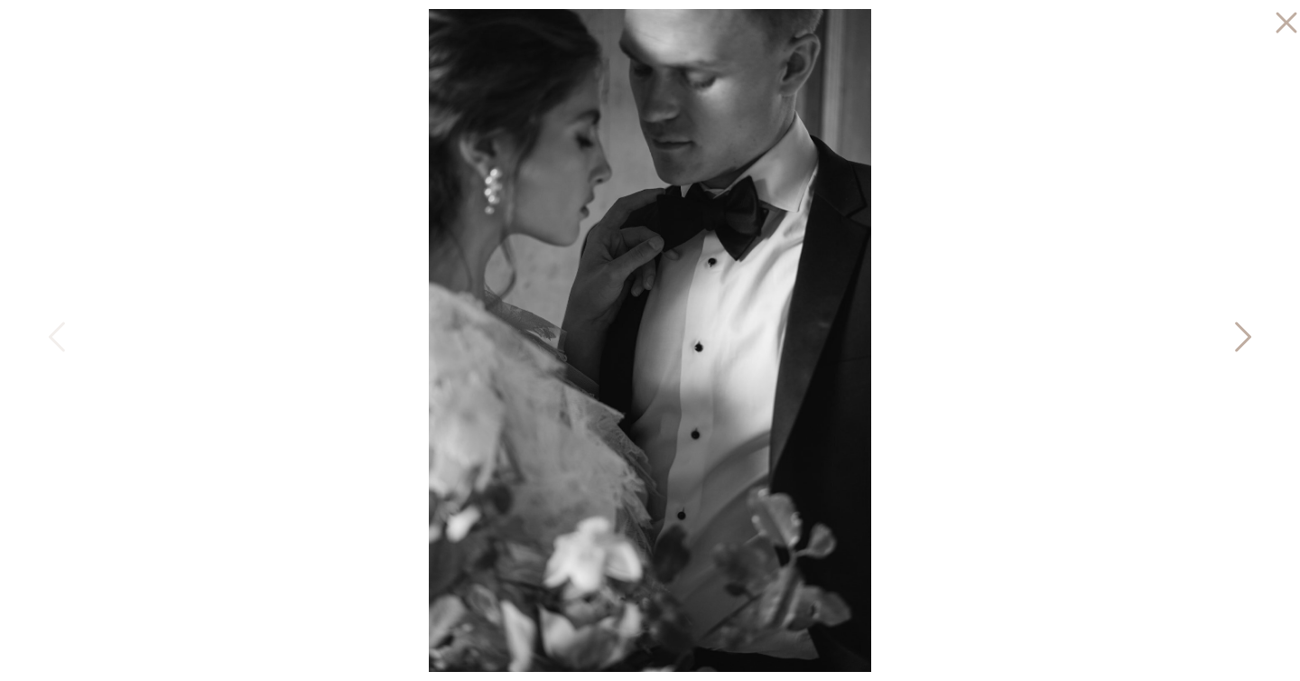
click at [1240, 332] on icon at bounding box center [1241, 341] width 45 height 54
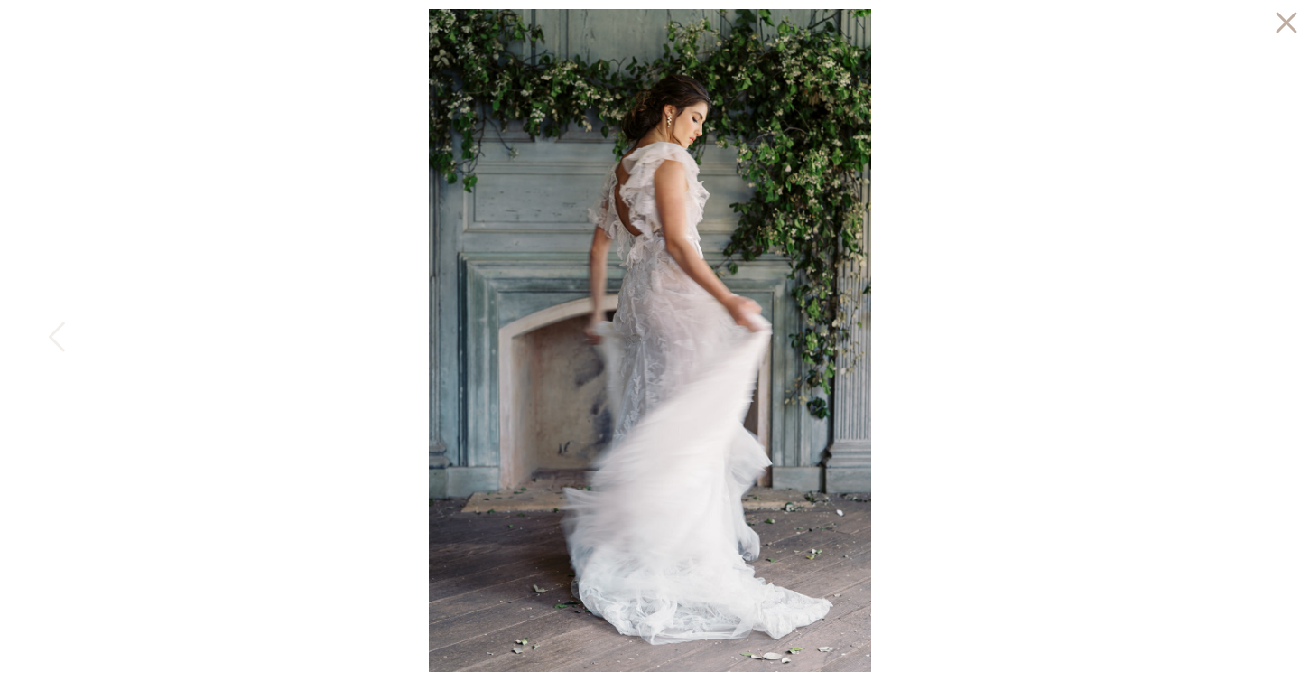
click at [1240, 332] on div at bounding box center [650, 340] width 1300 height 681
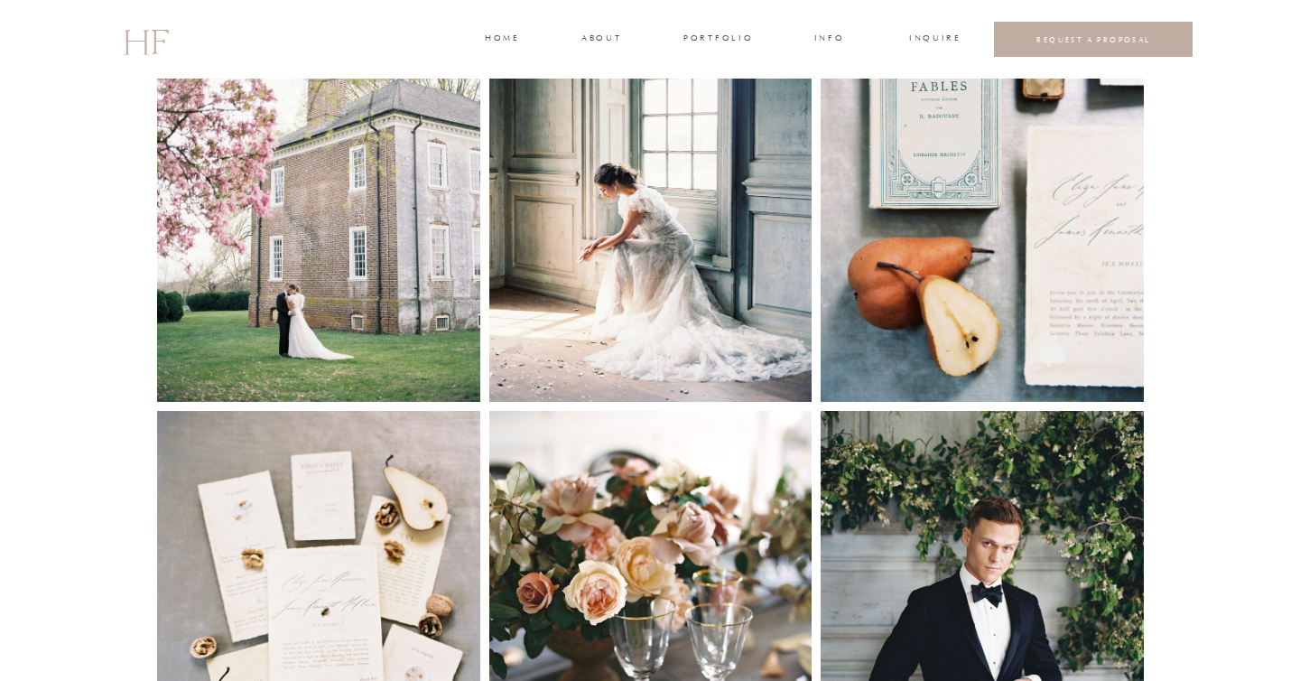
click at [563, 245] on img at bounding box center [650, 184] width 323 height 434
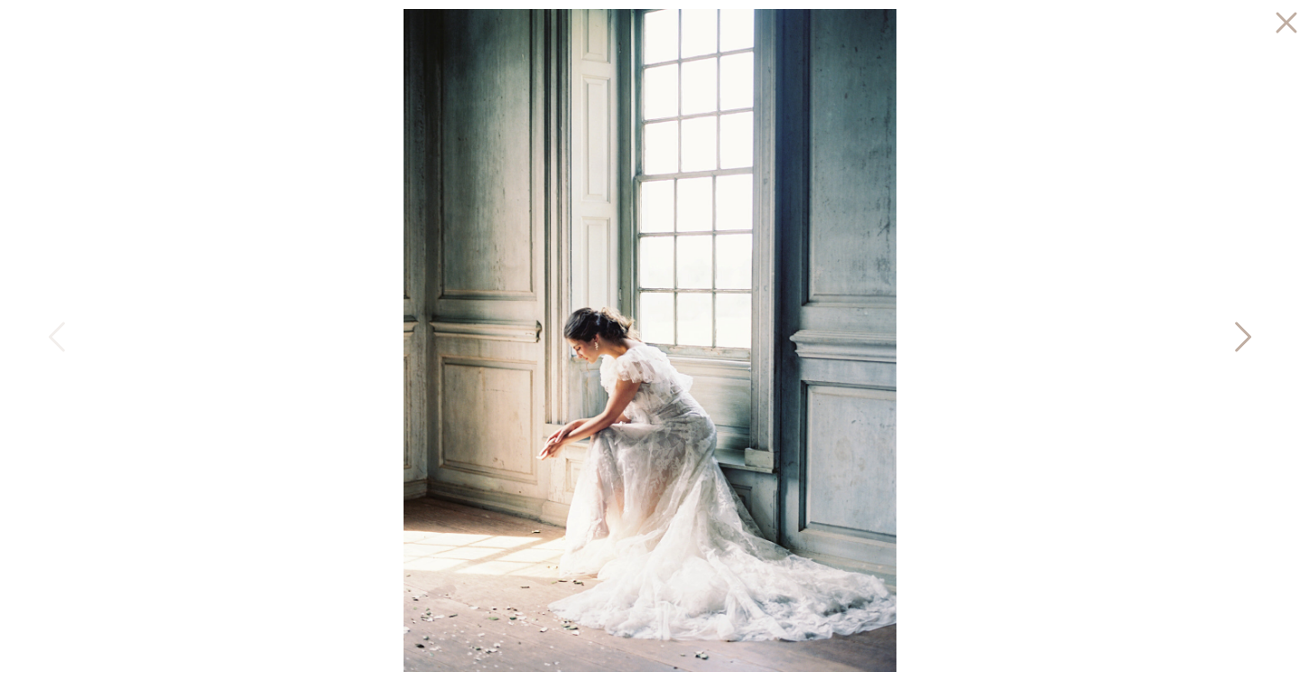
click at [1243, 335] on icon at bounding box center [1241, 341] width 45 height 54
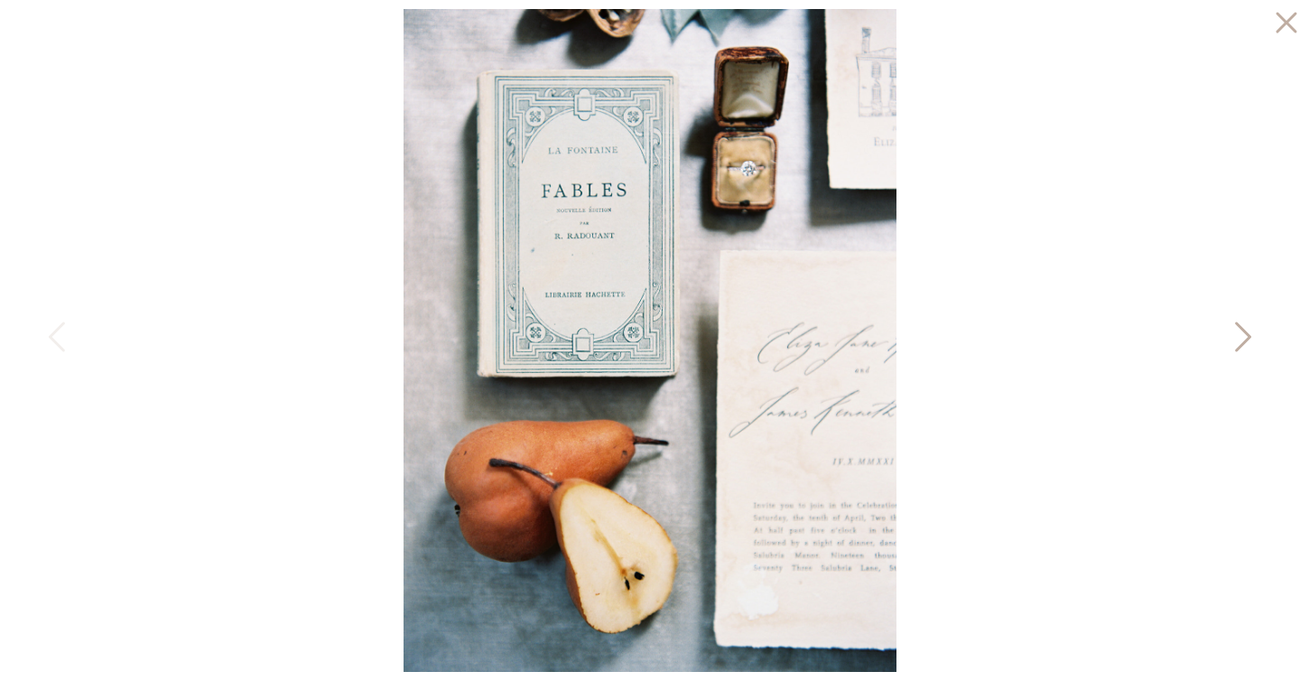
click at [1243, 335] on icon at bounding box center [1241, 341] width 45 height 54
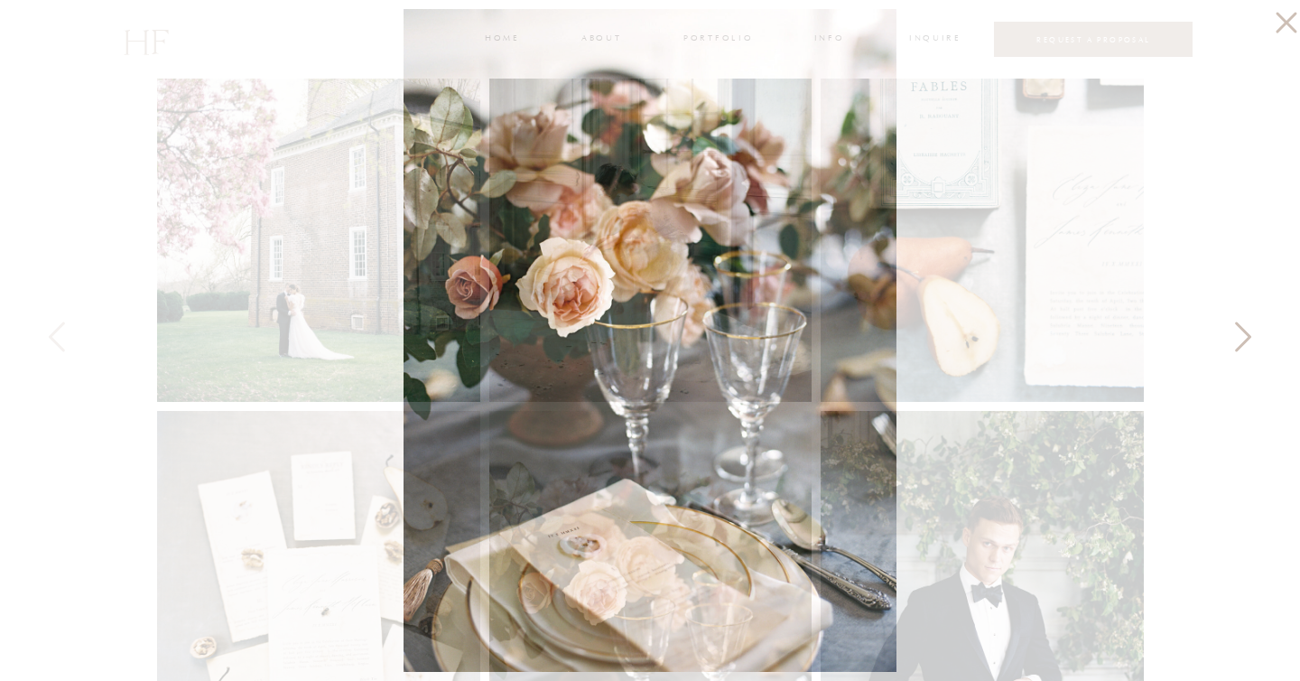
click at [1243, 335] on icon at bounding box center [1241, 341] width 45 height 54
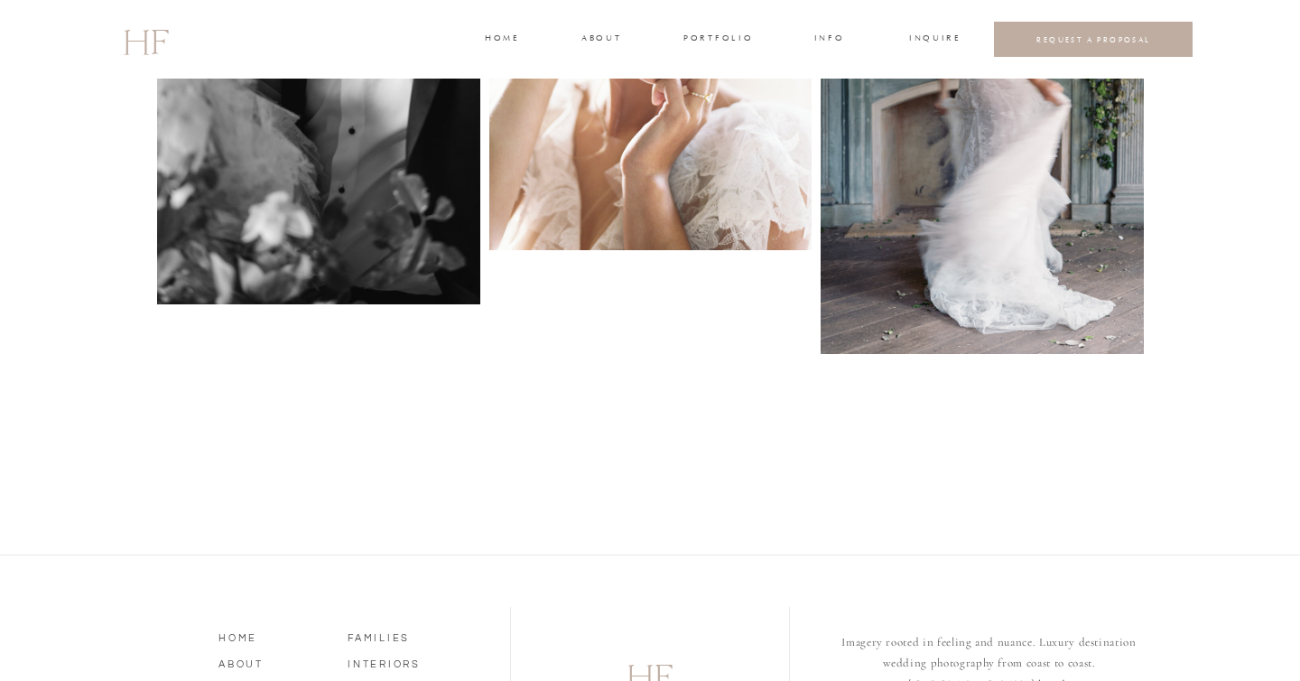
scroll to position [4962, 0]
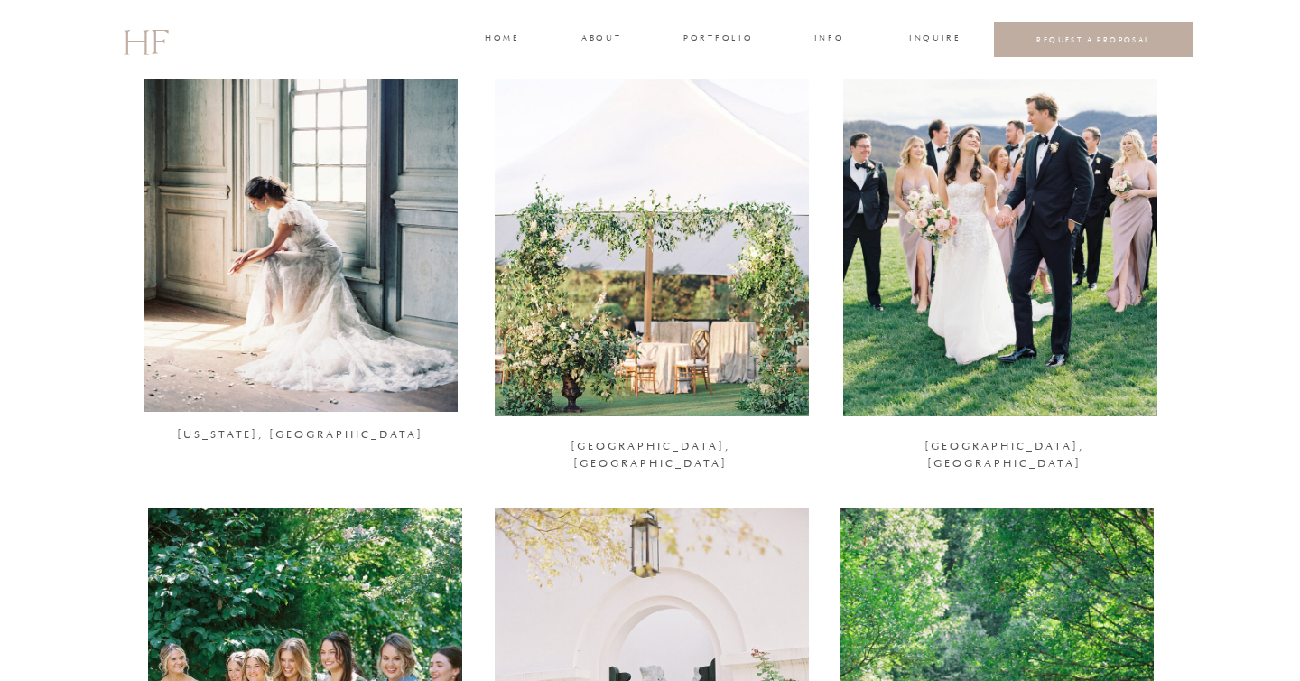
scroll to position [1277, 0]
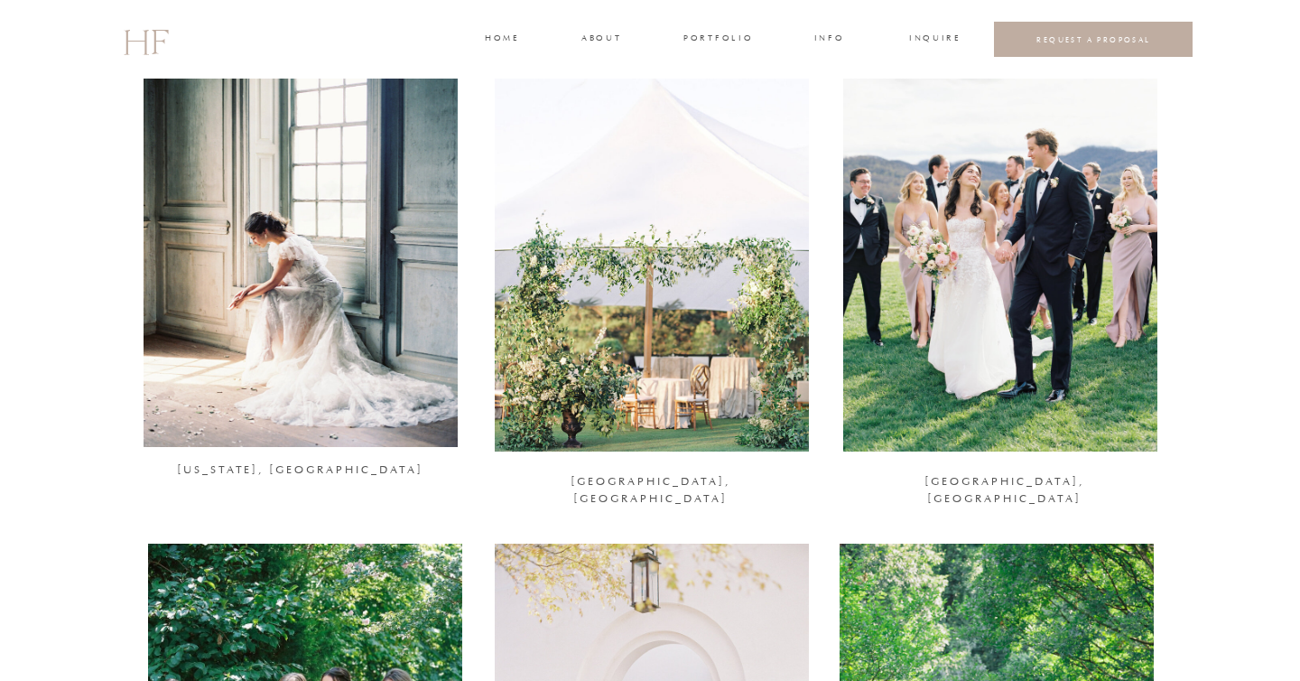
click at [997, 197] on div at bounding box center [1000, 237] width 314 height 428
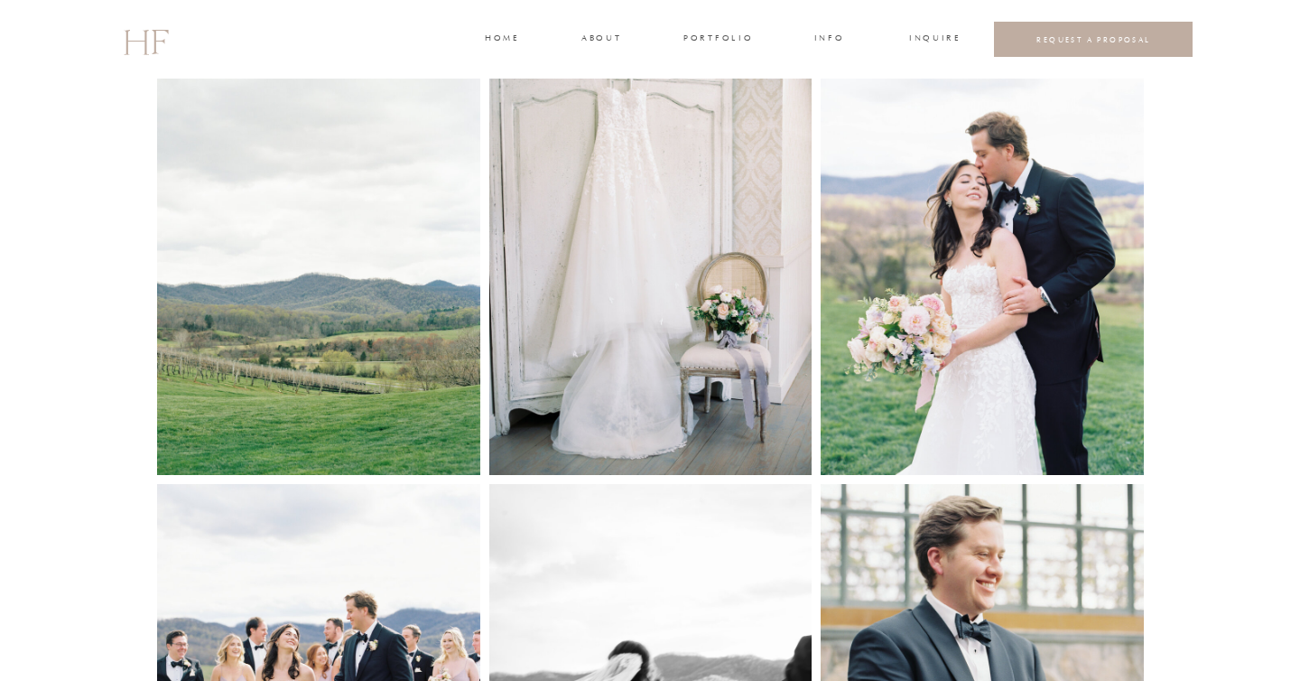
scroll to position [893, 0]
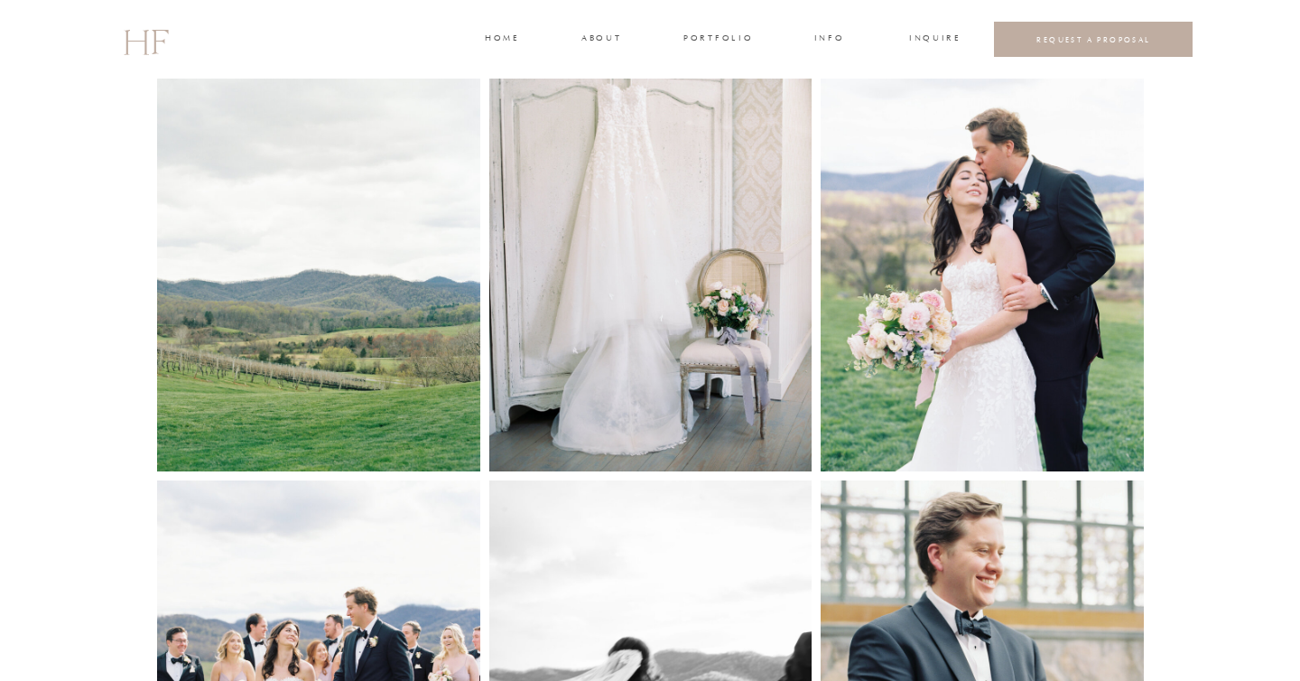
click at [939, 321] on img at bounding box center [982, 254] width 323 height 434
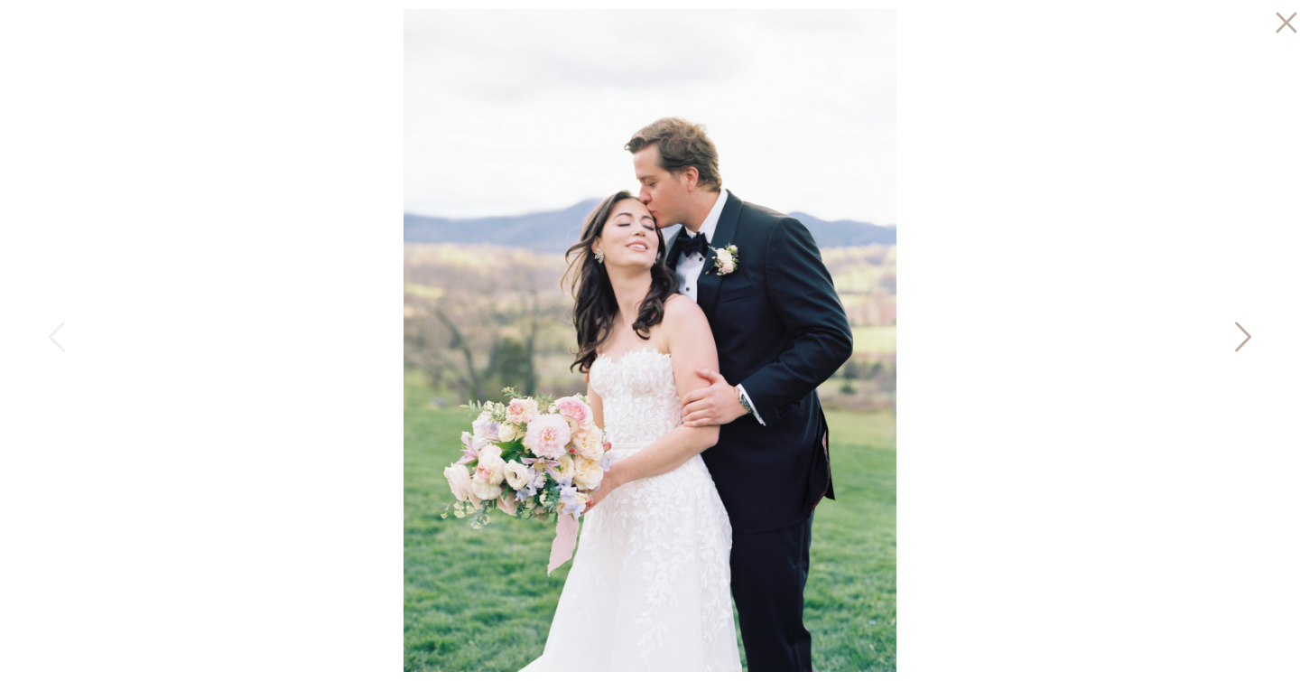
click at [1236, 333] on icon at bounding box center [1241, 341] width 45 height 54
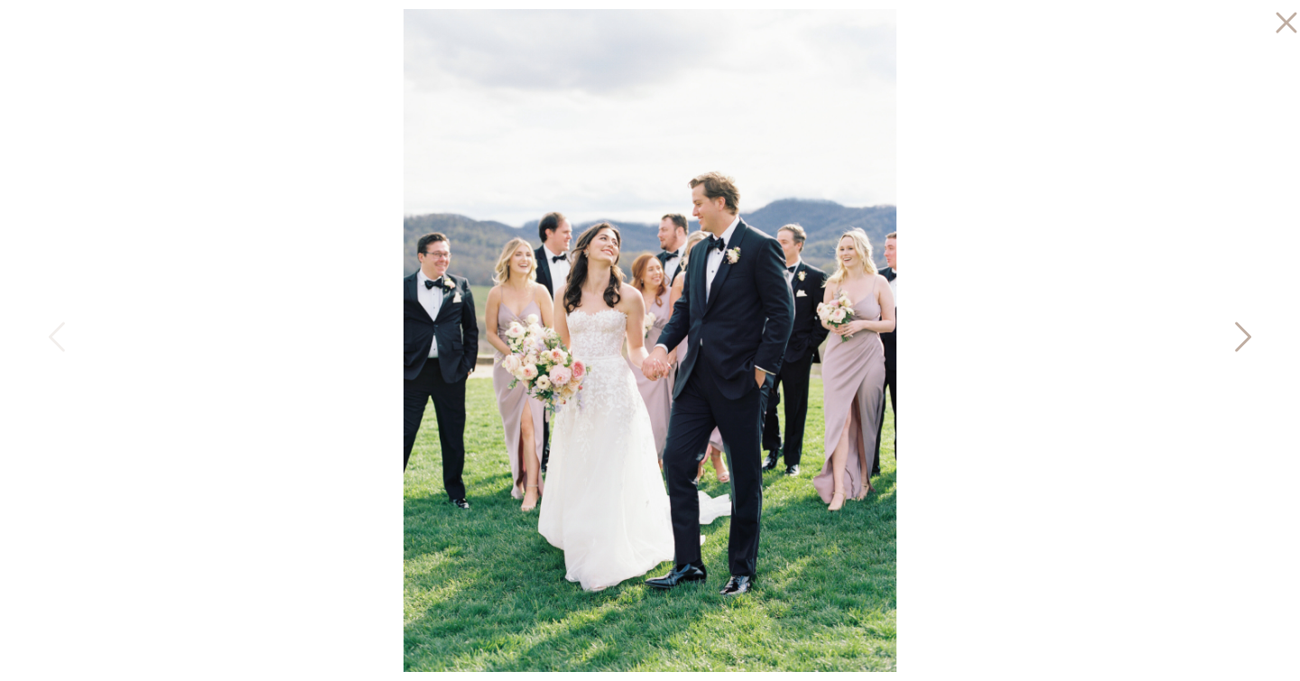
click at [1236, 333] on icon at bounding box center [1241, 341] width 45 height 54
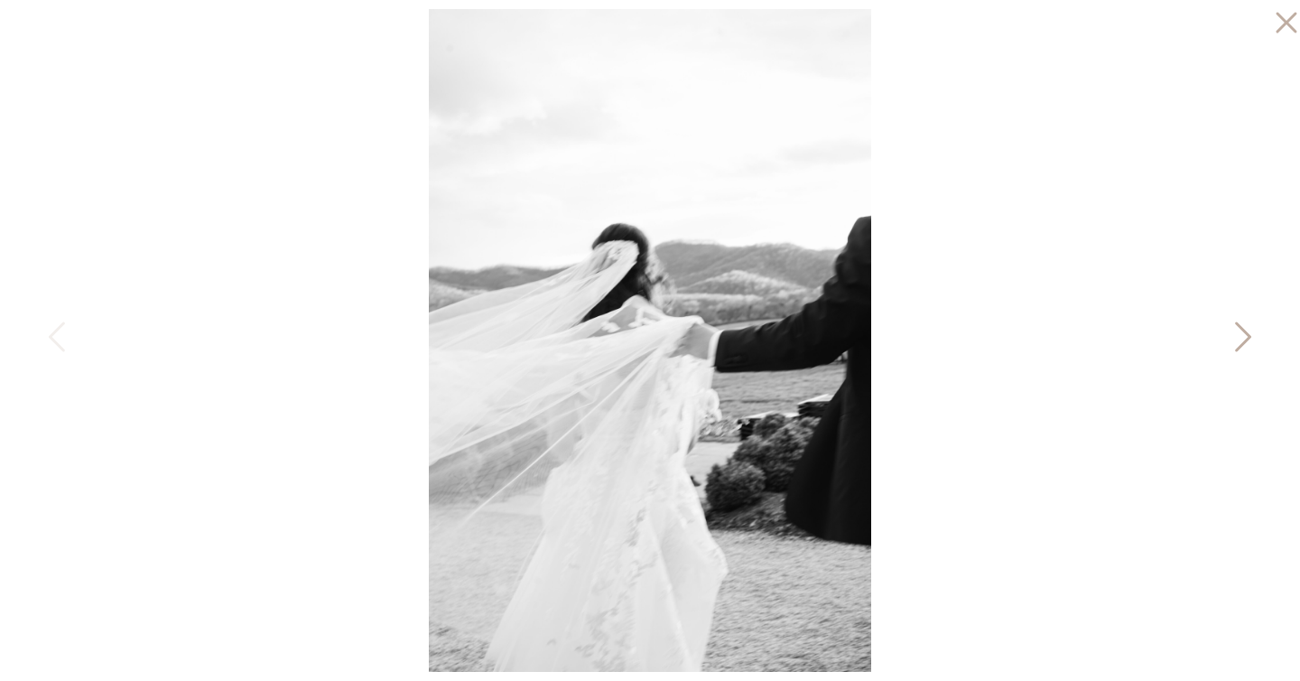
click at [1236, 333] on icon at bounding box center [1241, 341] width 45 height 54
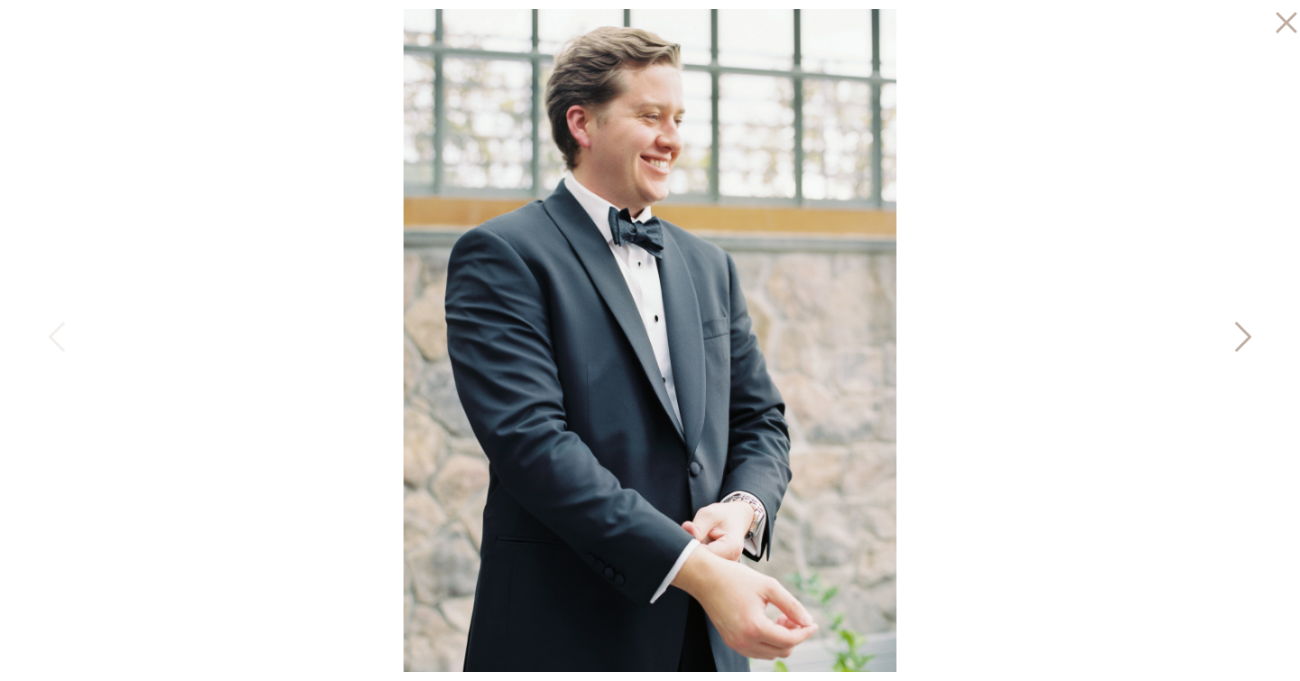
click at [1236, 333] on icon at bounding box center [1241, 341] width 45 height 54
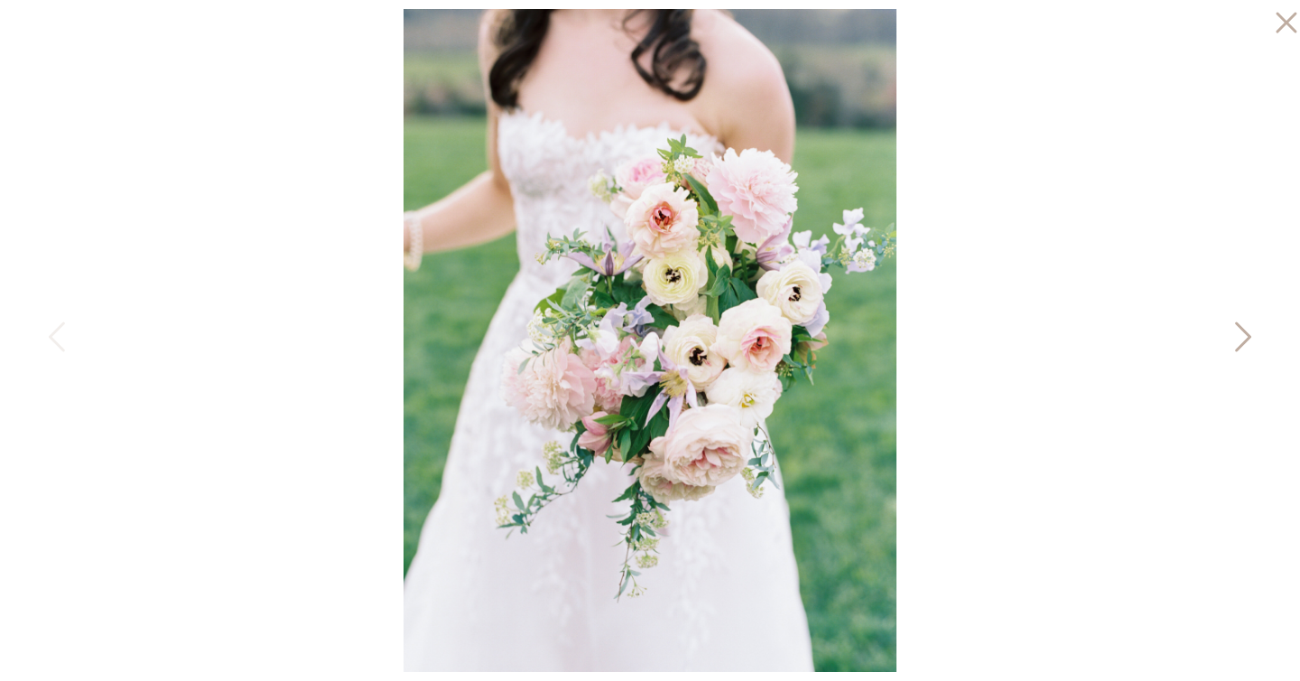
click at [1236, 333] on icon at bounding box center [1241, 341] width 45 height 54
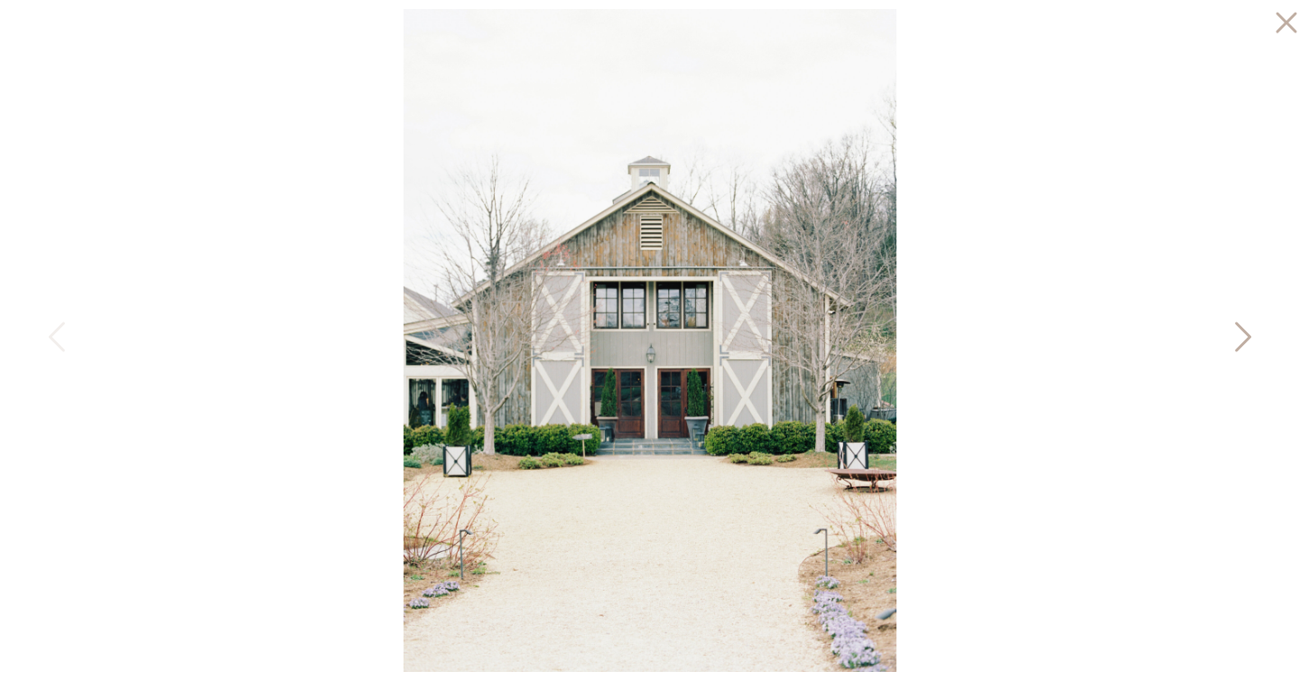
click at [1236, 333] on icon at bounding box center [1241, 341] width 45 height 54
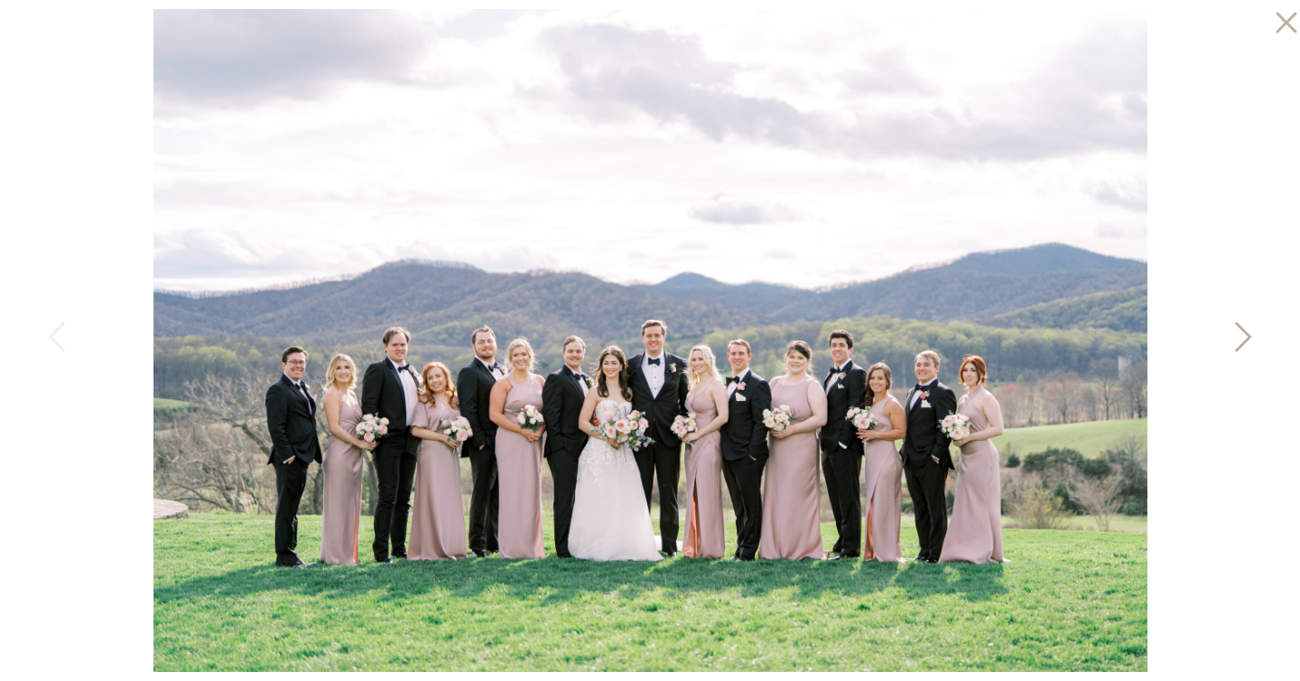
click at [1236, 333] on icon at bounding box center [1241, 341] width 45 height 54
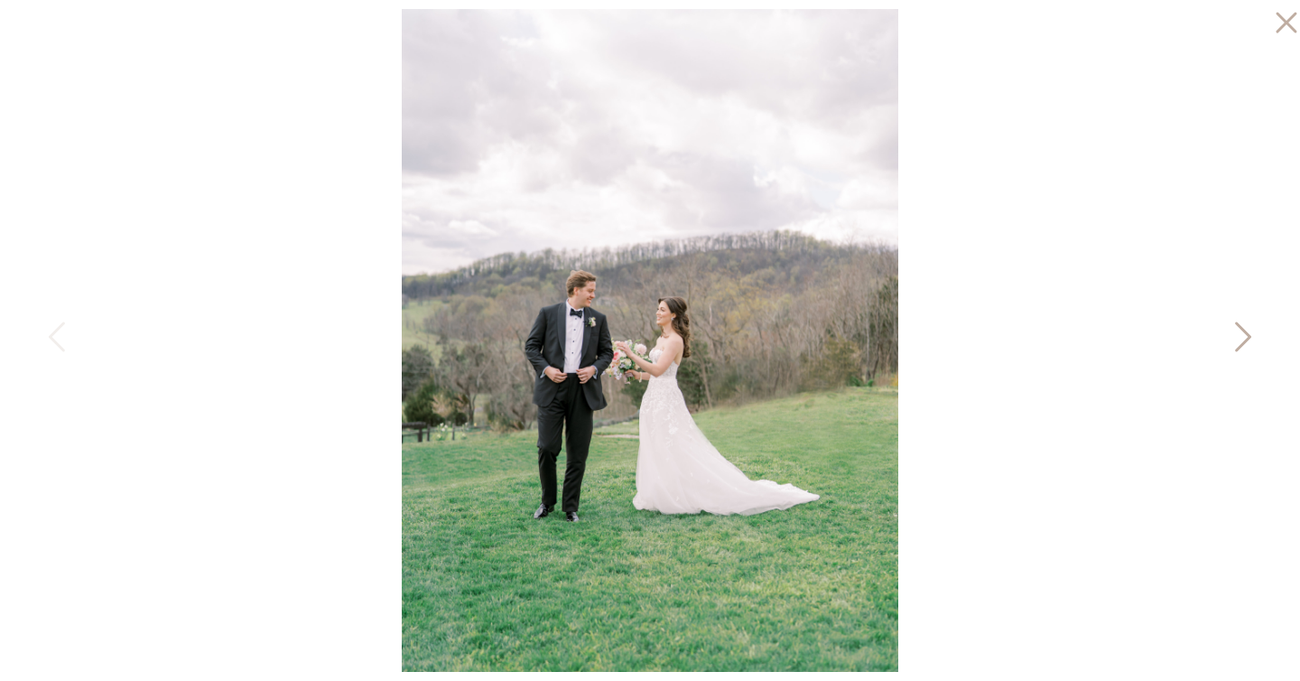
click at [1236, 333] on icon at bounding box center [1241, 341] width 45 height 54
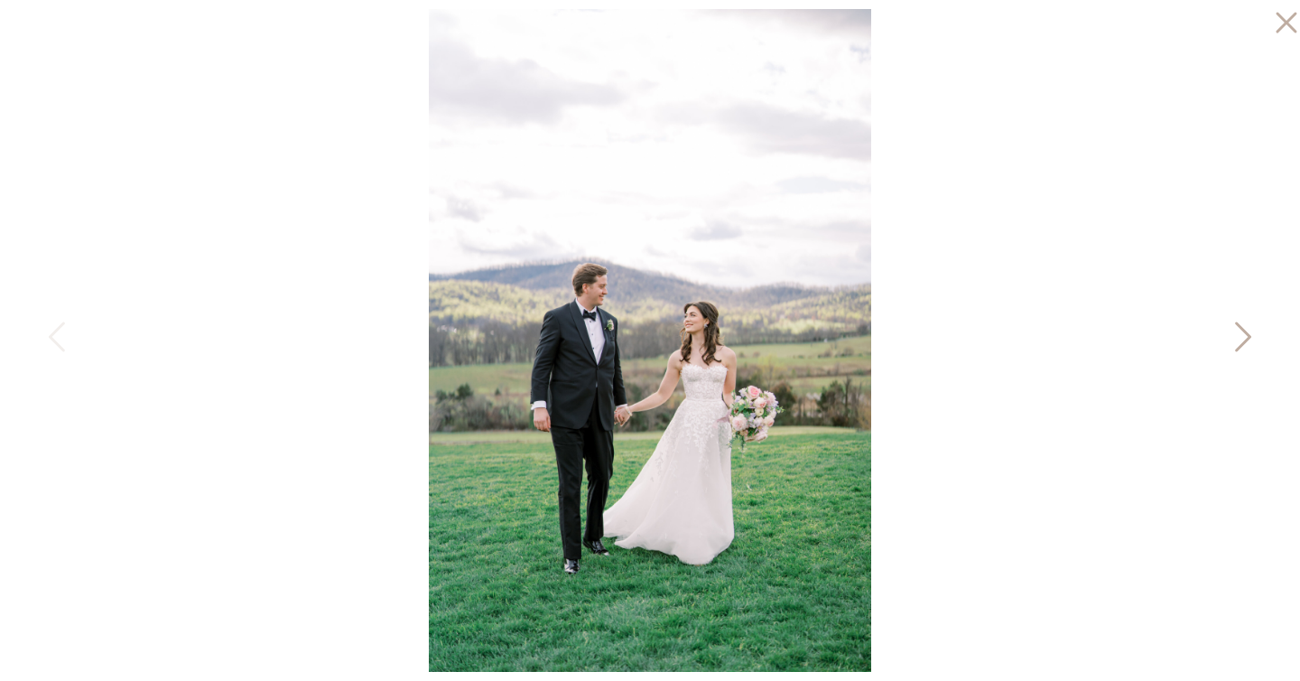
click at [1236, 333] on icon at bounding box center [1241, 341] width 45 height 54
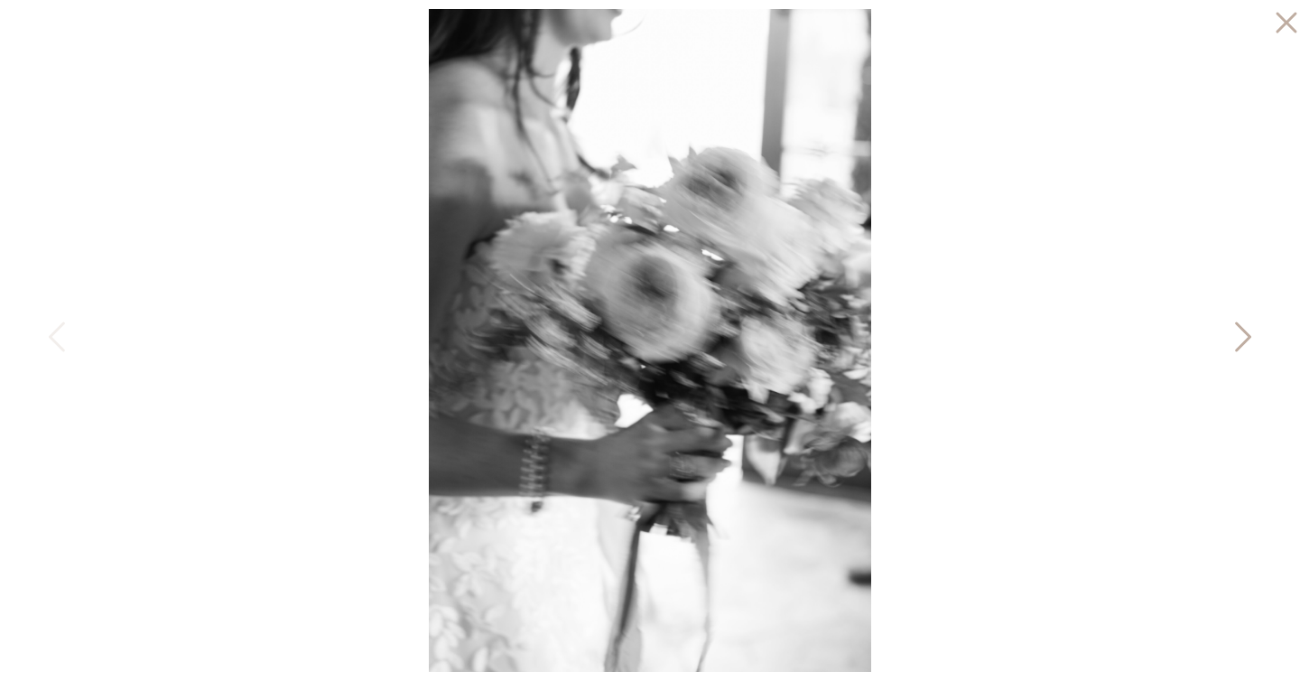
click at [1236, 333] on icon at bounding box center [1241, 341] width 45 height 54
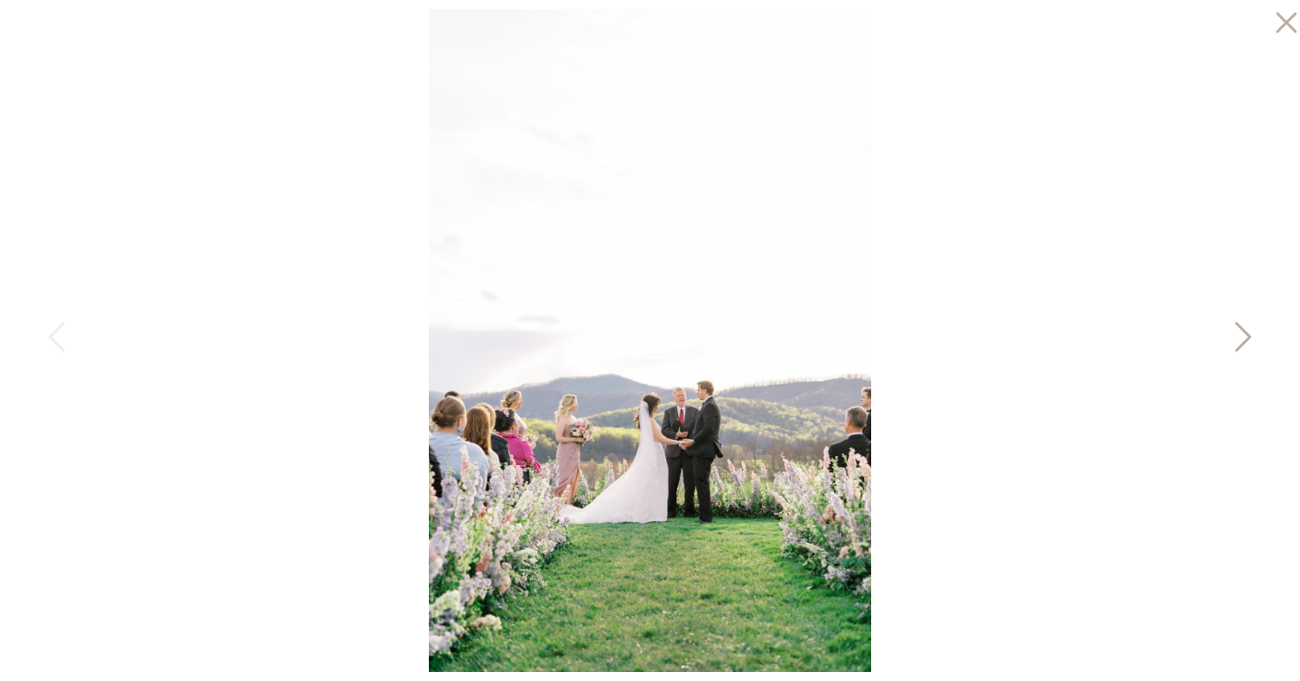
click at [1236, 333] on icon at bounding box center [1241, 341] width 45 height 54
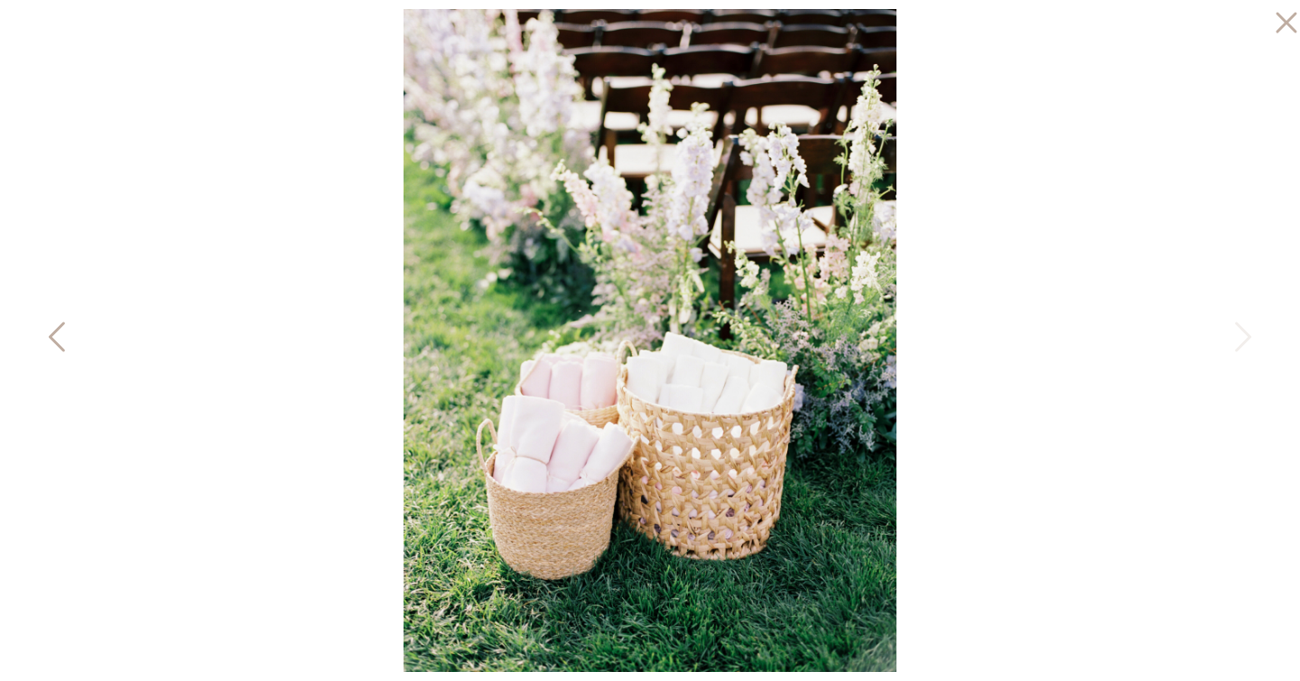
click at [49, 341] on icon at bounding box center [58, 341] width 45 height 54
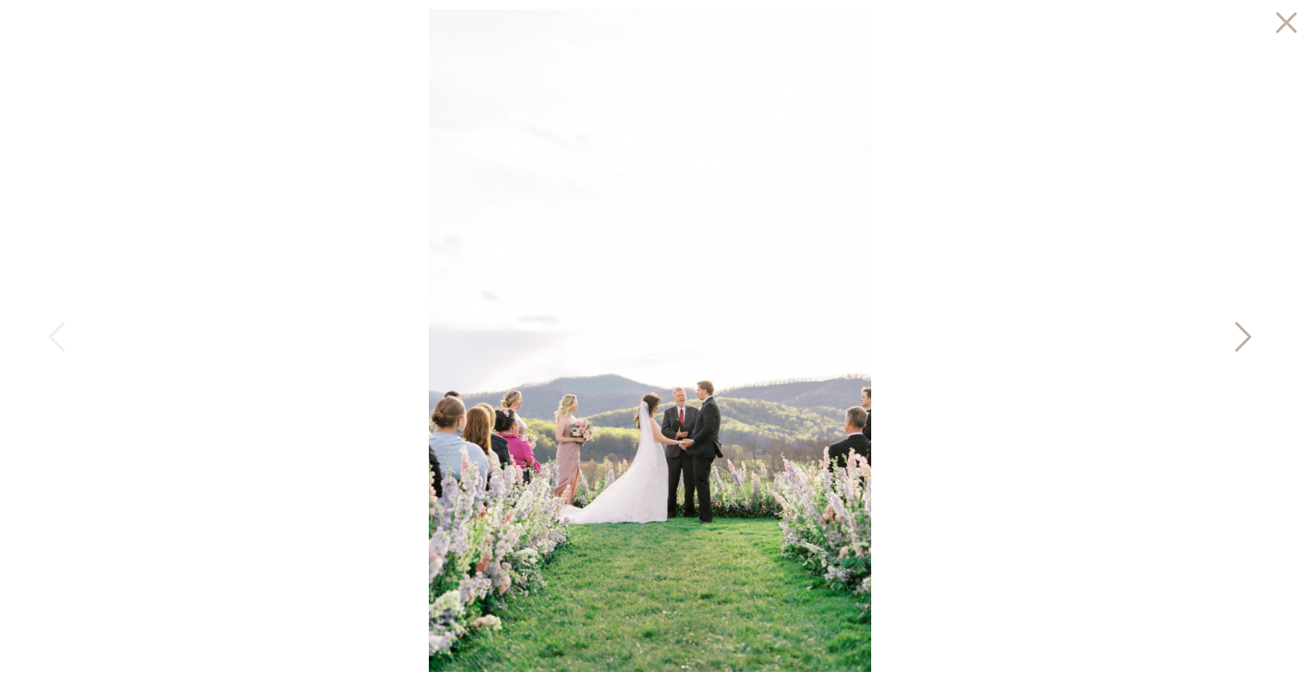
click at [1236, 335] on icon at bounding box center [1241, 341] width 45 height 54
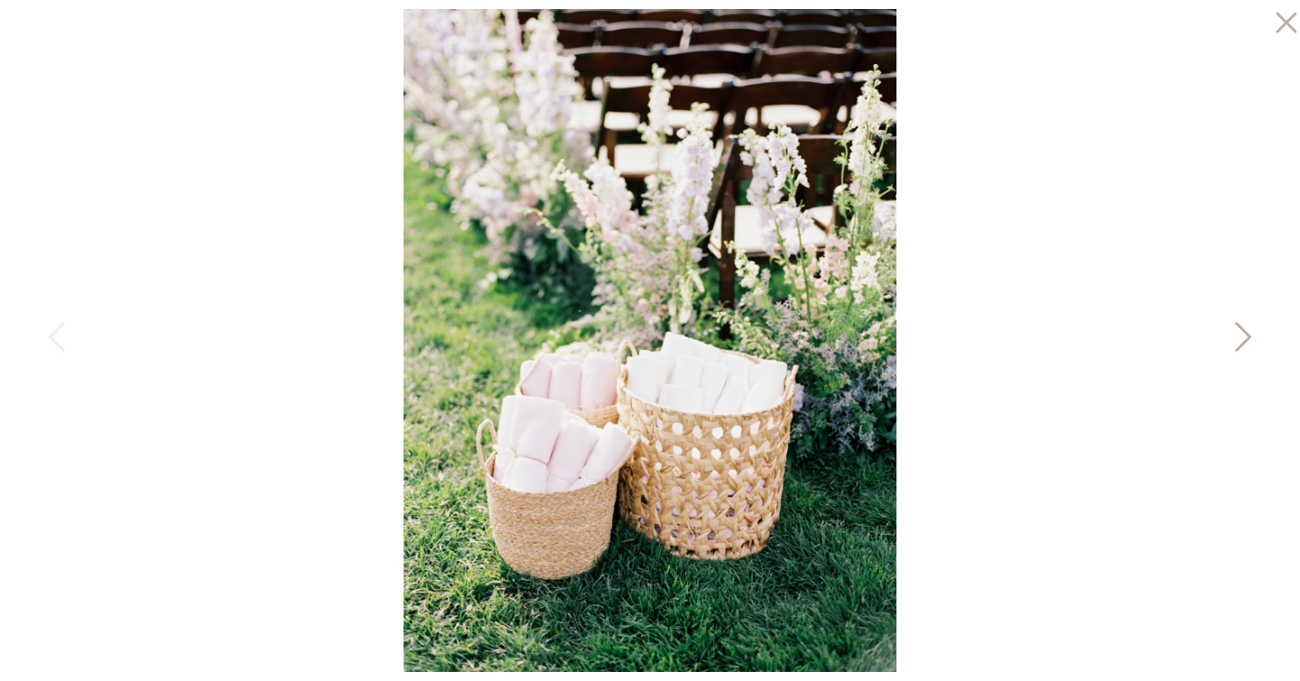
click at [1236, 335] on icon at bounding box center [1241, 341] width 45 height 54
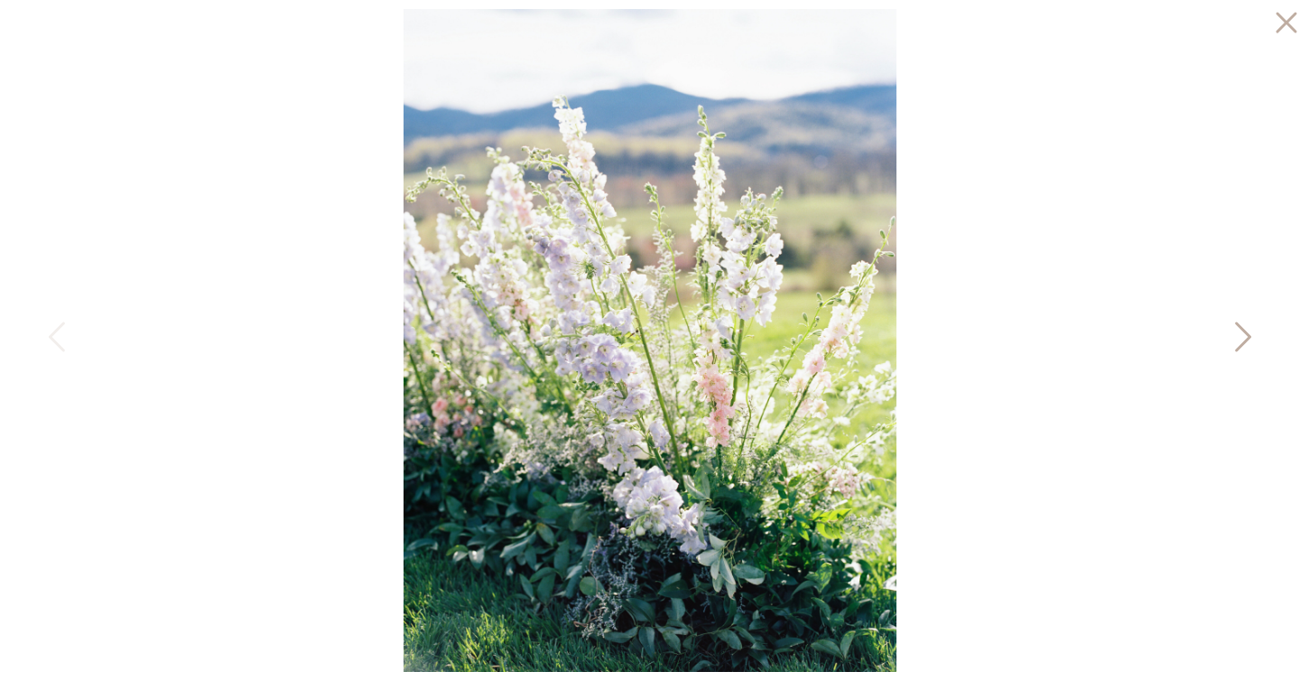
click at [1236, 335] on icon at bounding box center [1241, 341] width 45 height 54
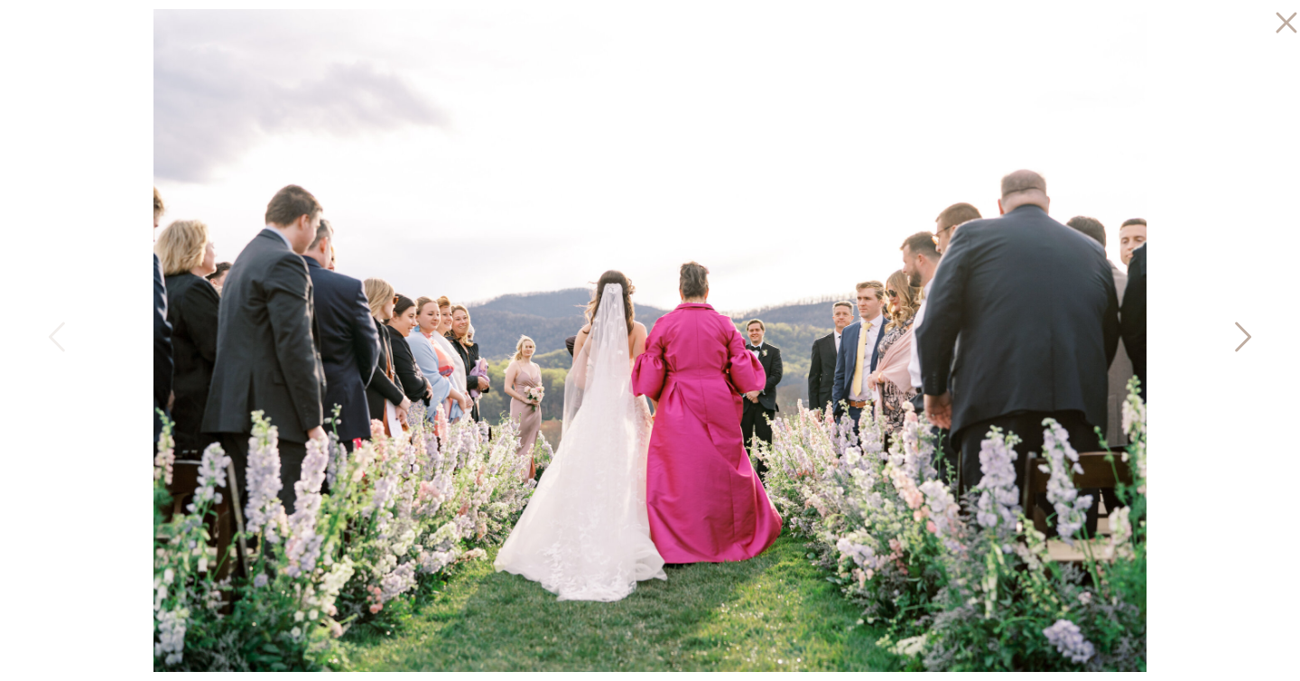
click at [1236, 335] on icon at bounding box center [1241, 341] width 45 height 54
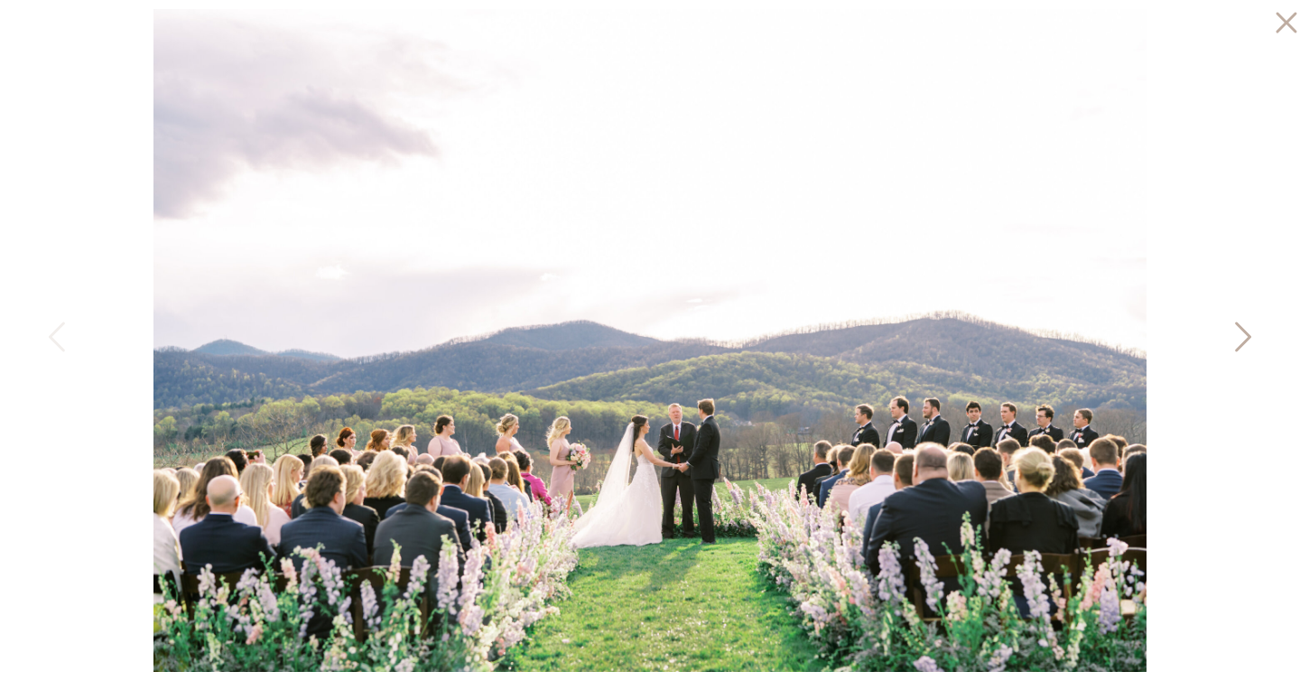
click at [1236, 335] on icon at bounding box center [1241, 341] width 45 height 54
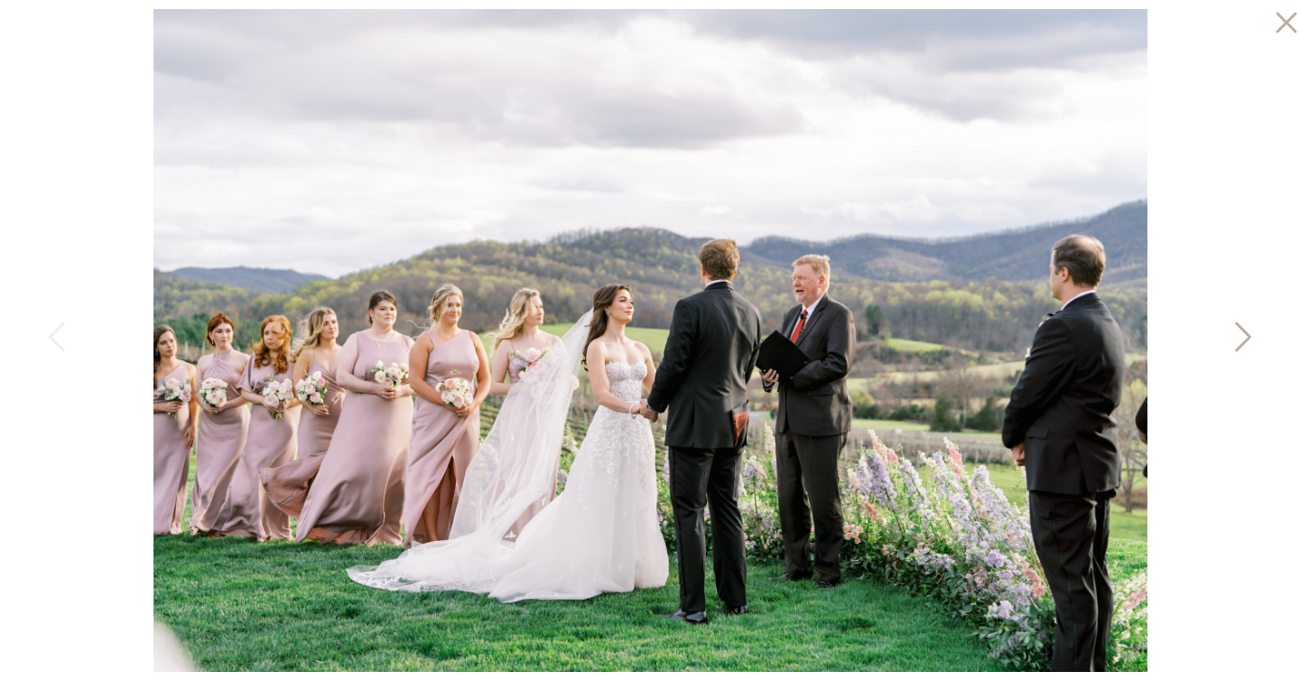
click at [1236, 335] on icon at bounding box center [1241, 341] width 45 height 54
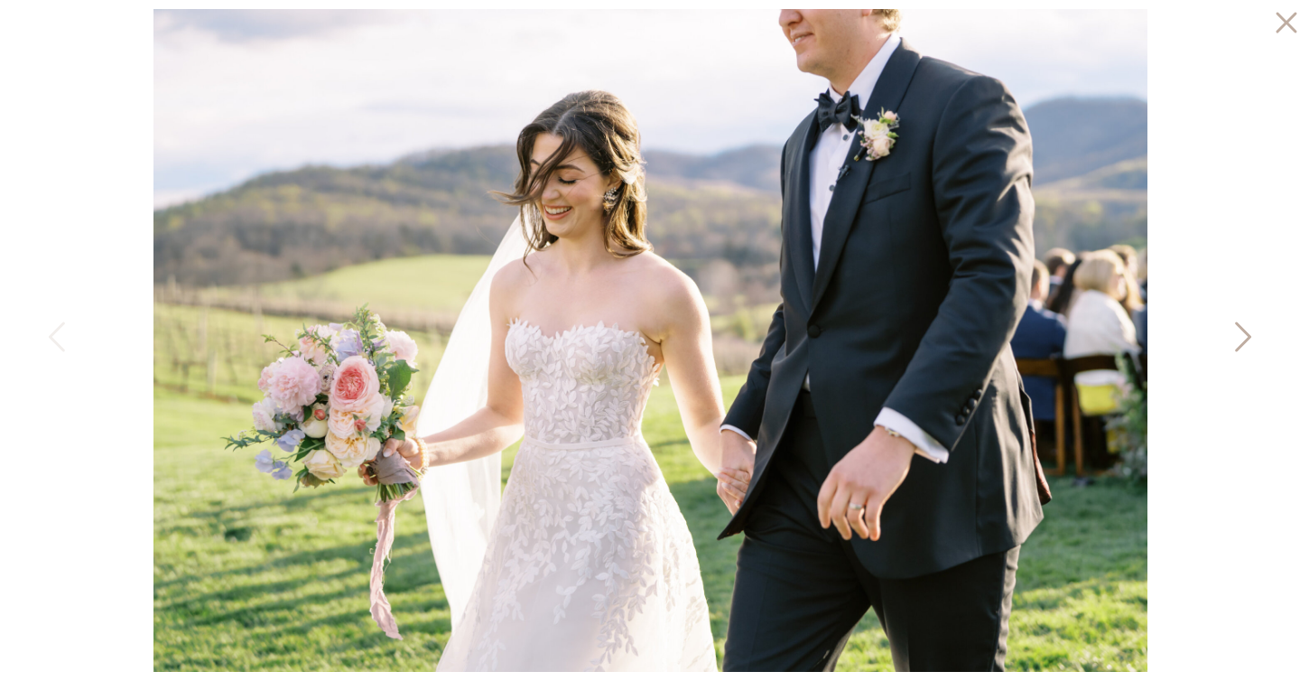
click at [1236, 335] on icon at bounding box center [1241, 341] width 45 height 54
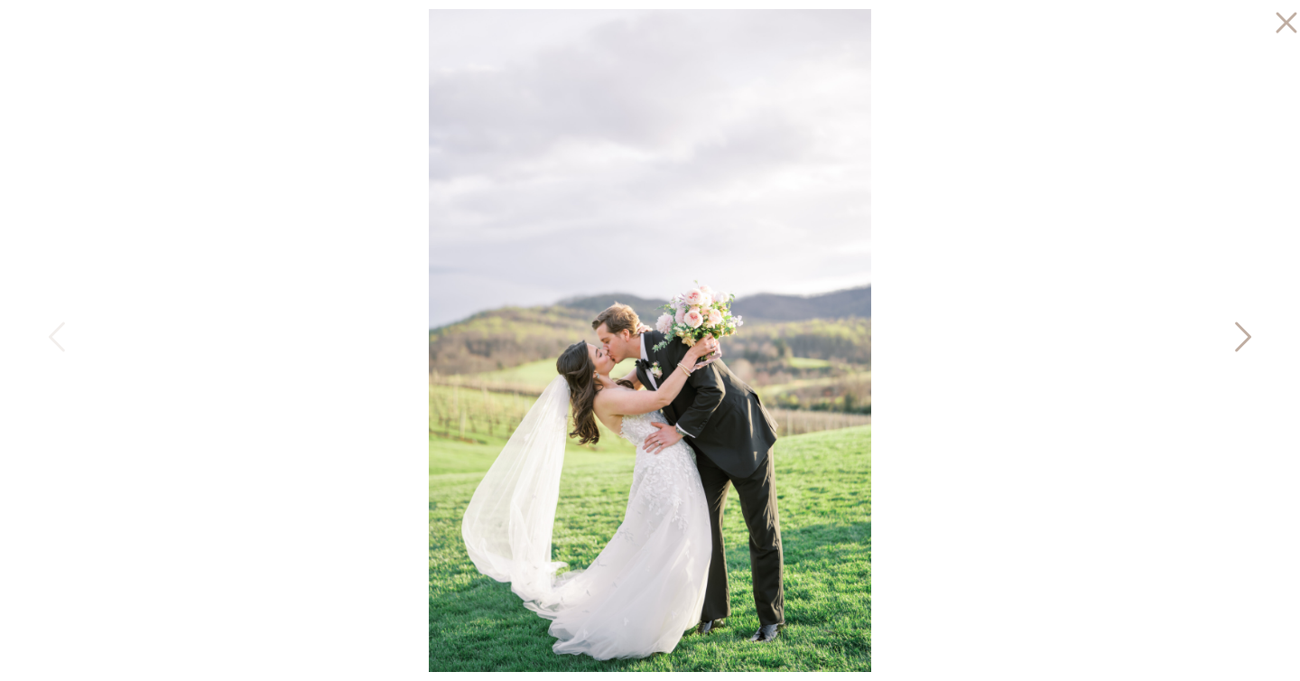
click at [1236, 335] on icon at bounding box center [1241, 341] width 45 height 54
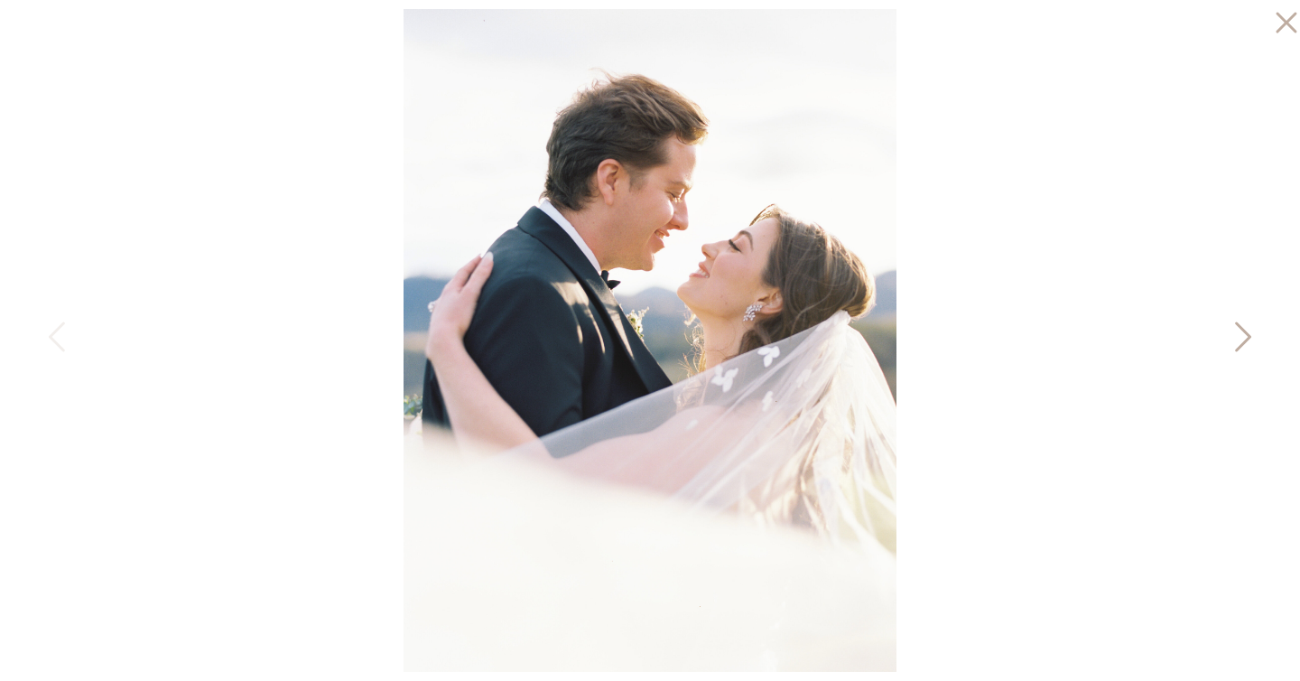
click at [1236, 335] on icon at bounding box center [1241, 341] width 45 height 54
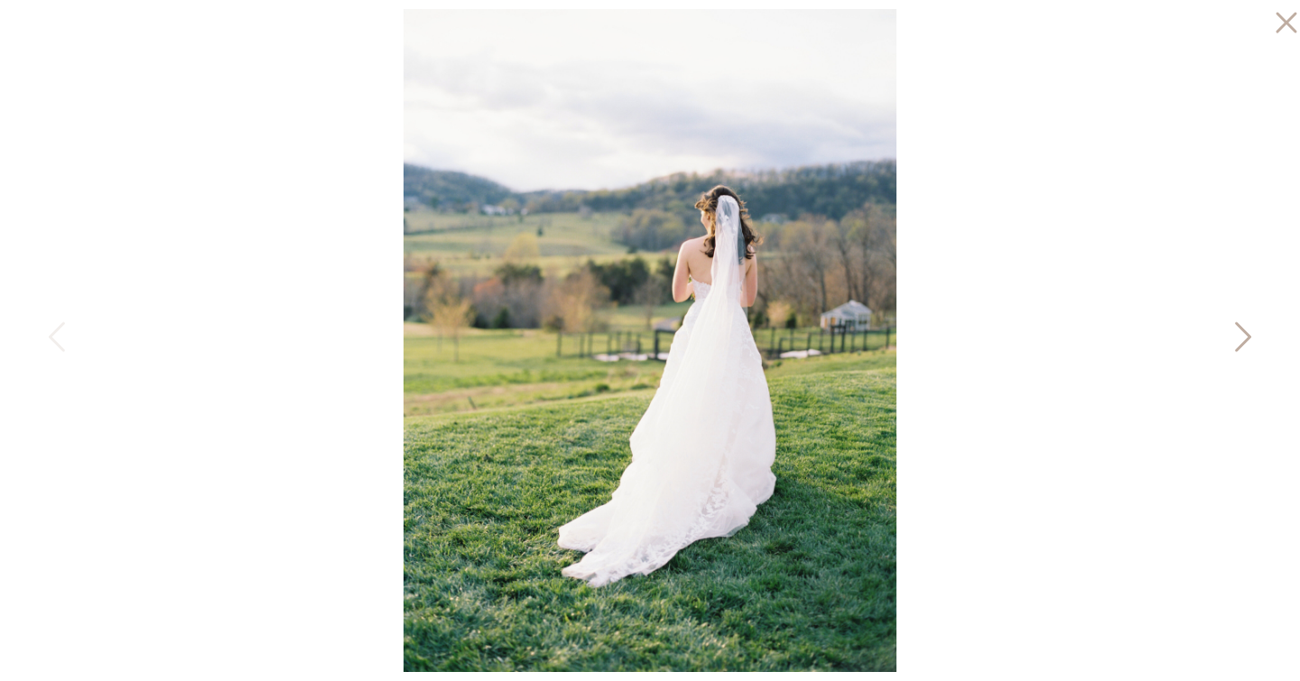
click at [1236, 335] on icon at bounding box center [1241, 341] width 45 height 54
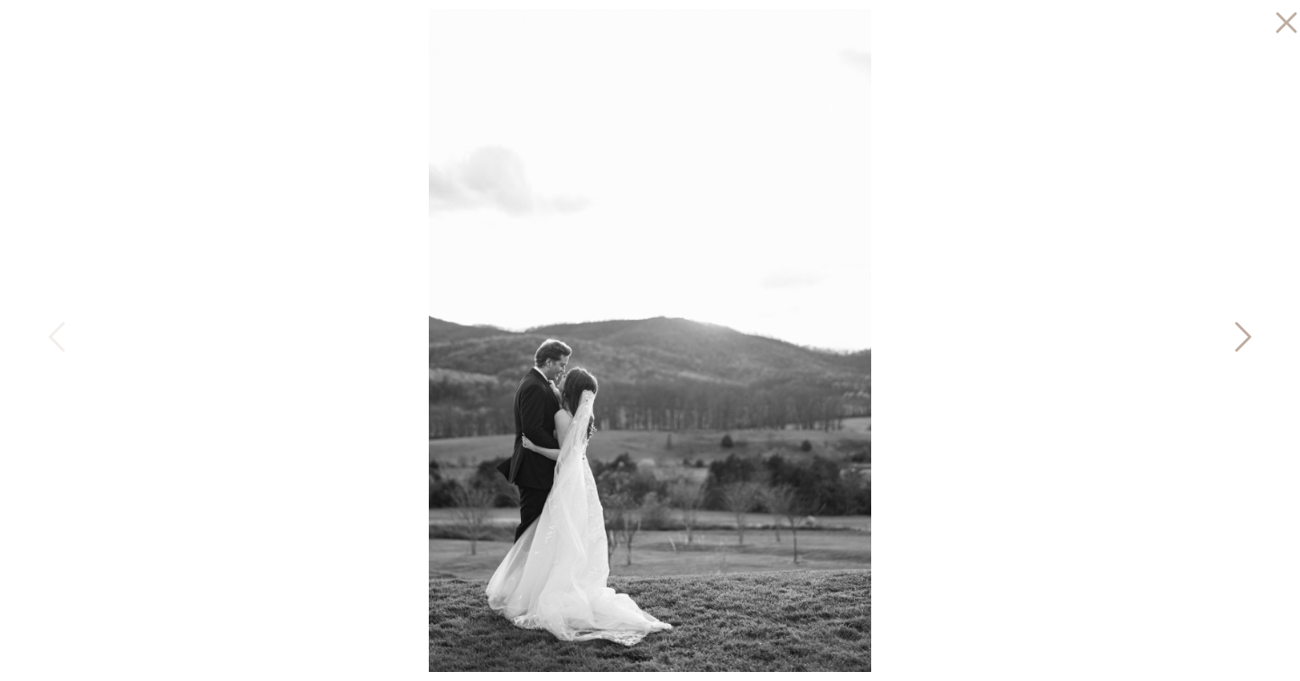
click at [1231, 335] on icon at bounding box center [1241, 341] width 45 height 54
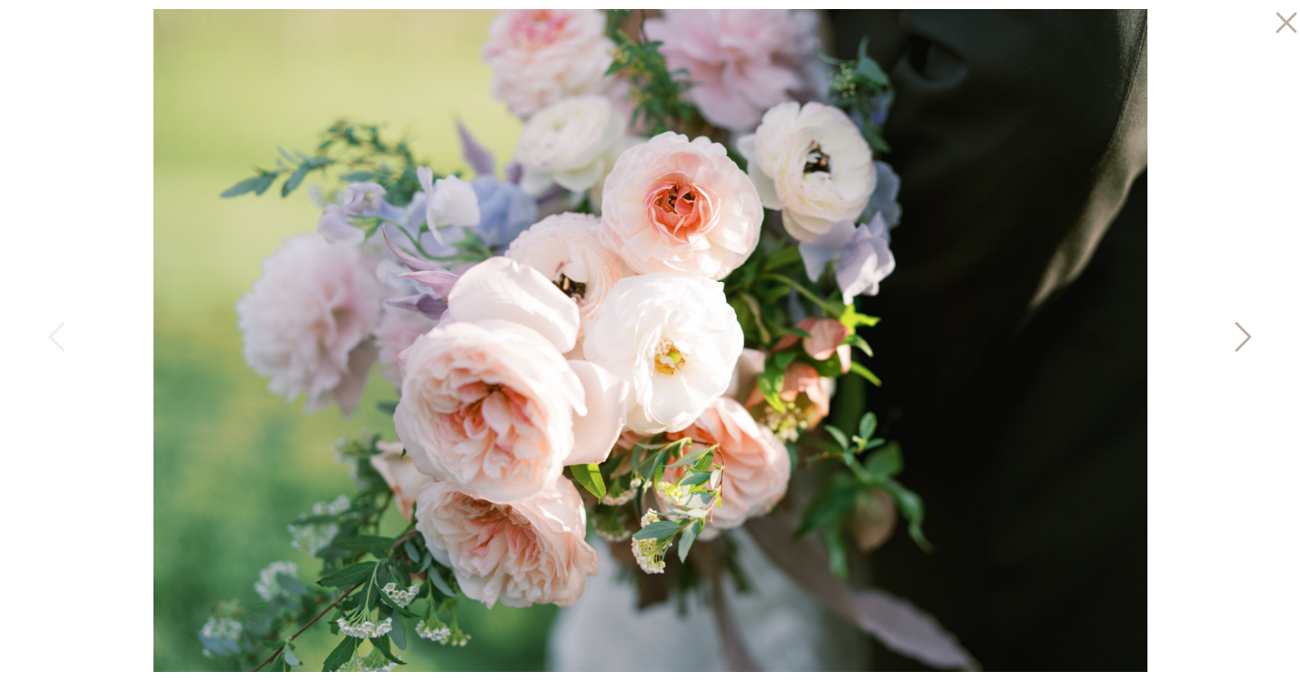
click at [1231, 335] on icon at bounding box center [1241, 341] width 45 height 54
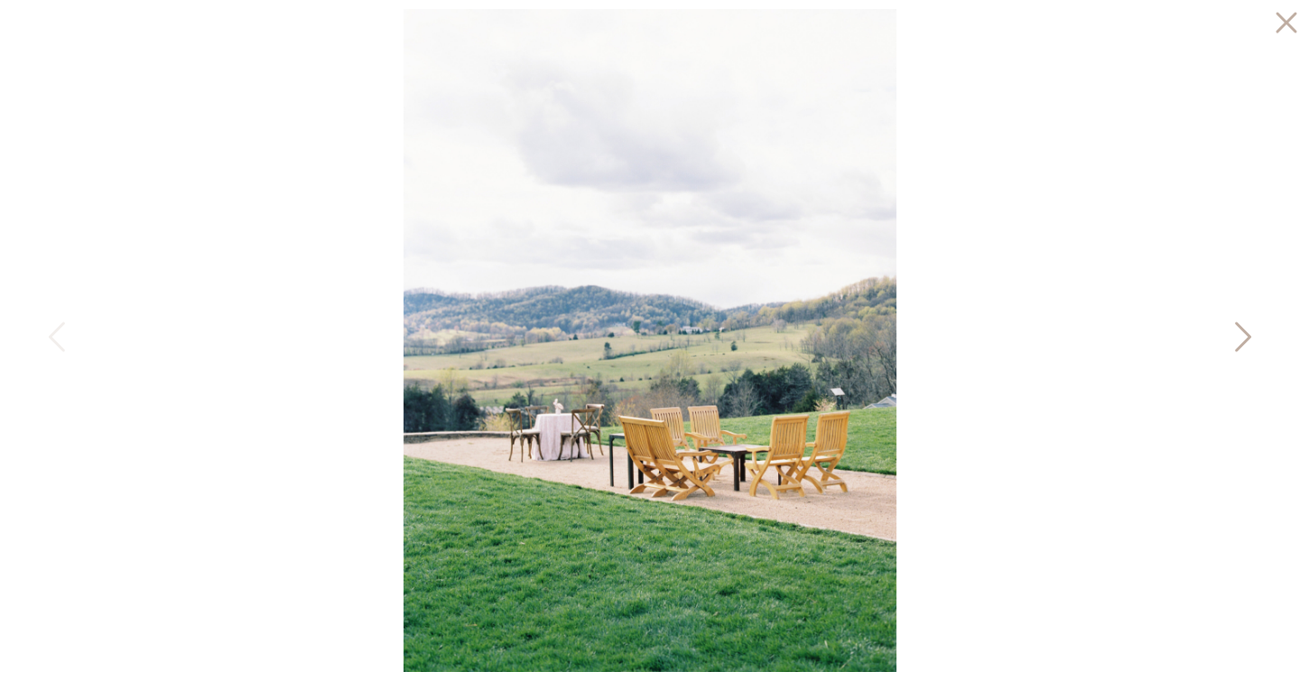
click at [1231, 335] on icon at bounding box center [1241, 341] width 45 height 54
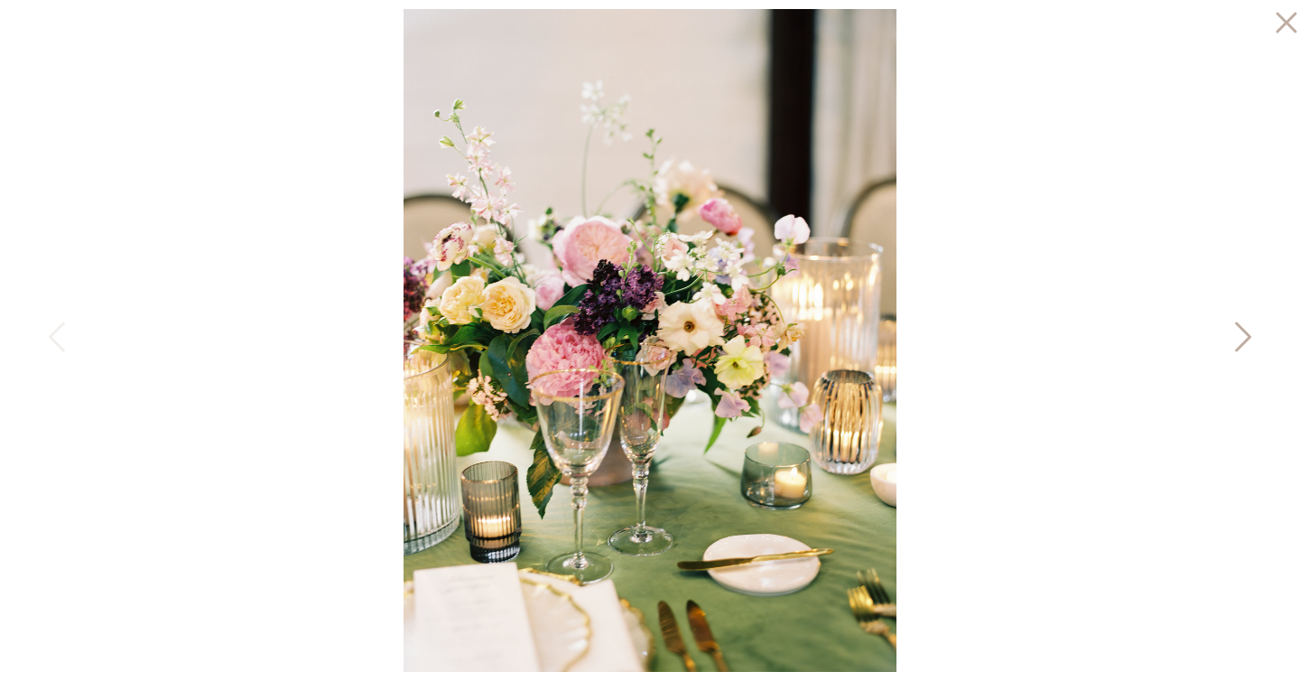
click at [1231, 335] on icon at bounding box center [1241, 341] width 45 height 54
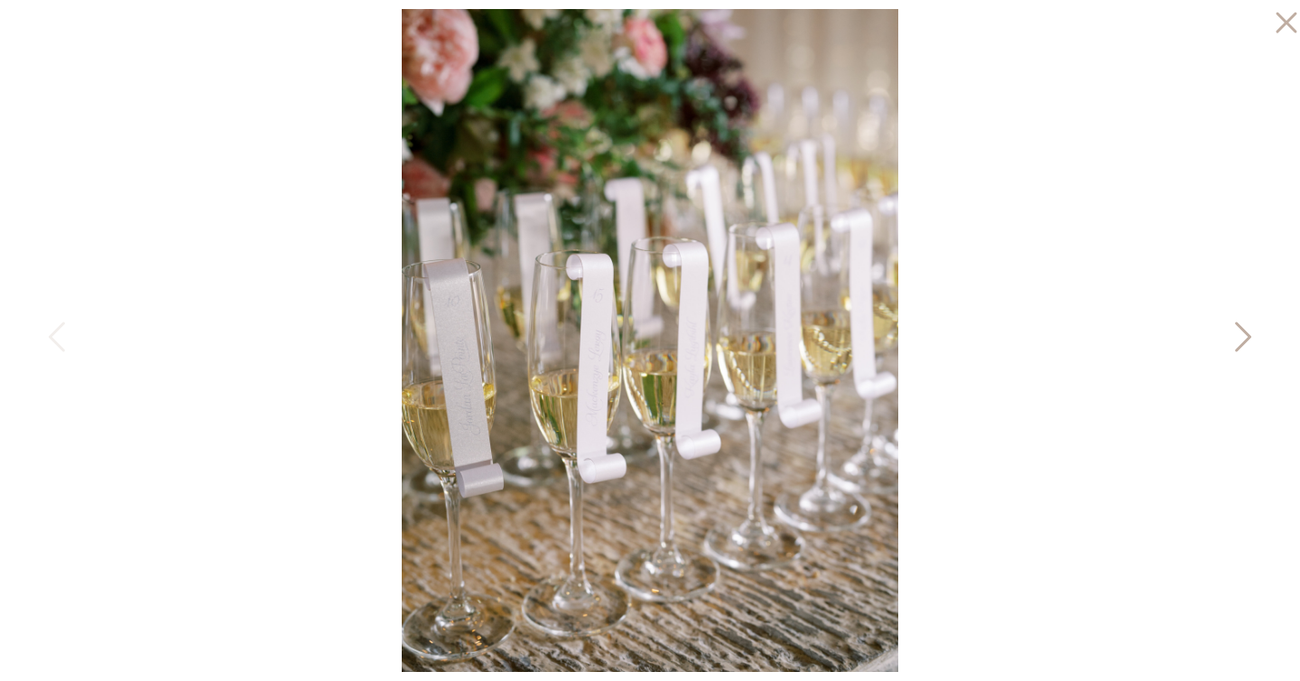
click at [1231, 335] on icon at bounding box center [1241, 341] width 45 height 54
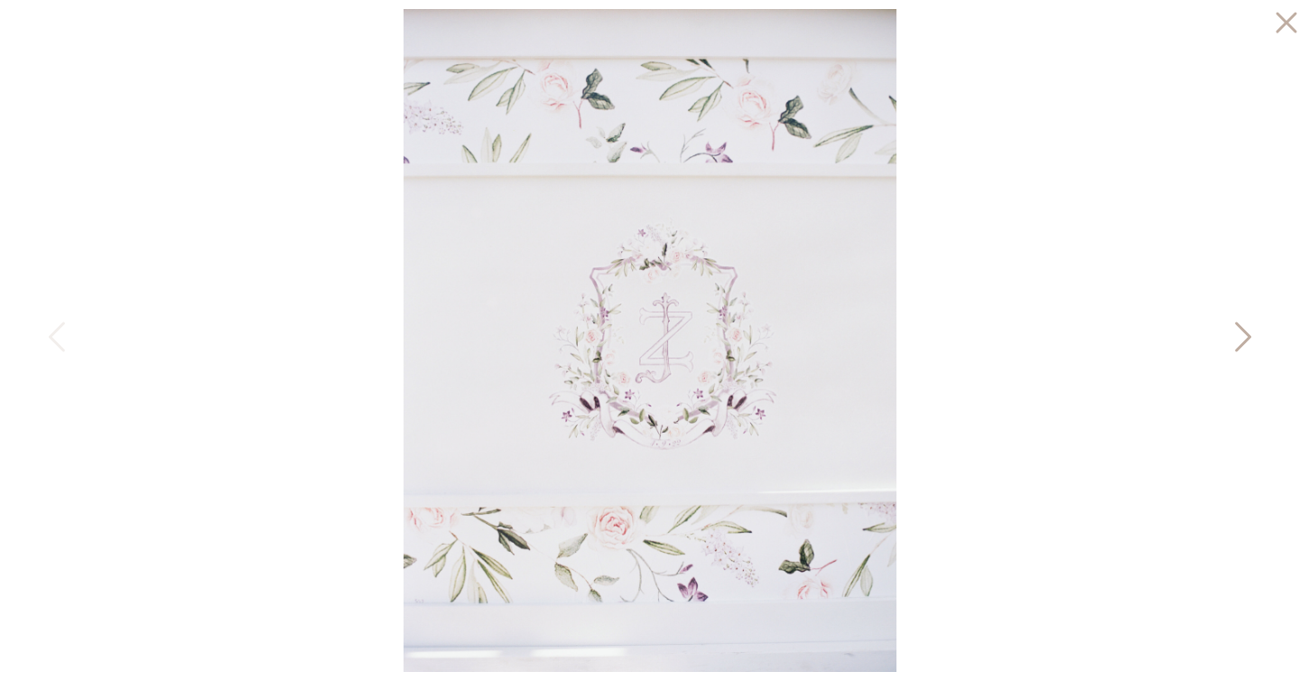
click at [1231, 335] on icon at bounding box center [1241, 341] width 45 height 54
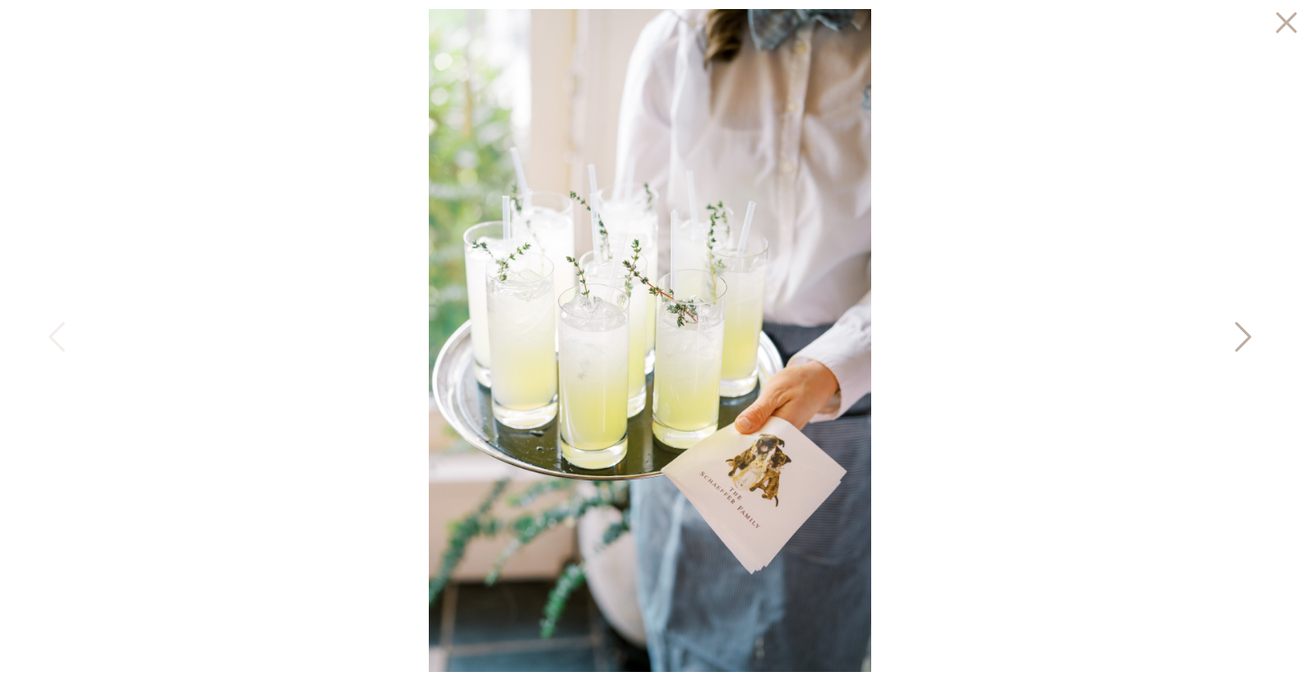
click at [1231, 335] on icon at bounding box center [1241, 341] width 45 height 54
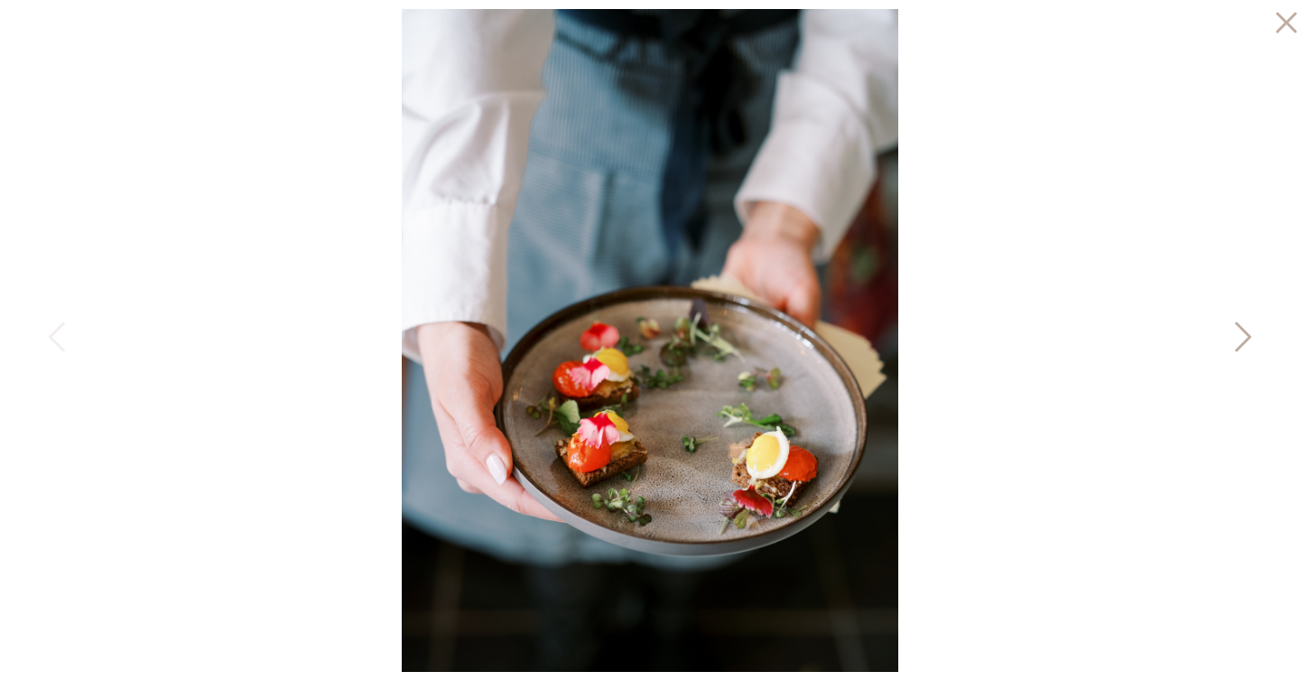
click at [1231, 335] on icon at bounding box center [1241, 341] width 45 height 54
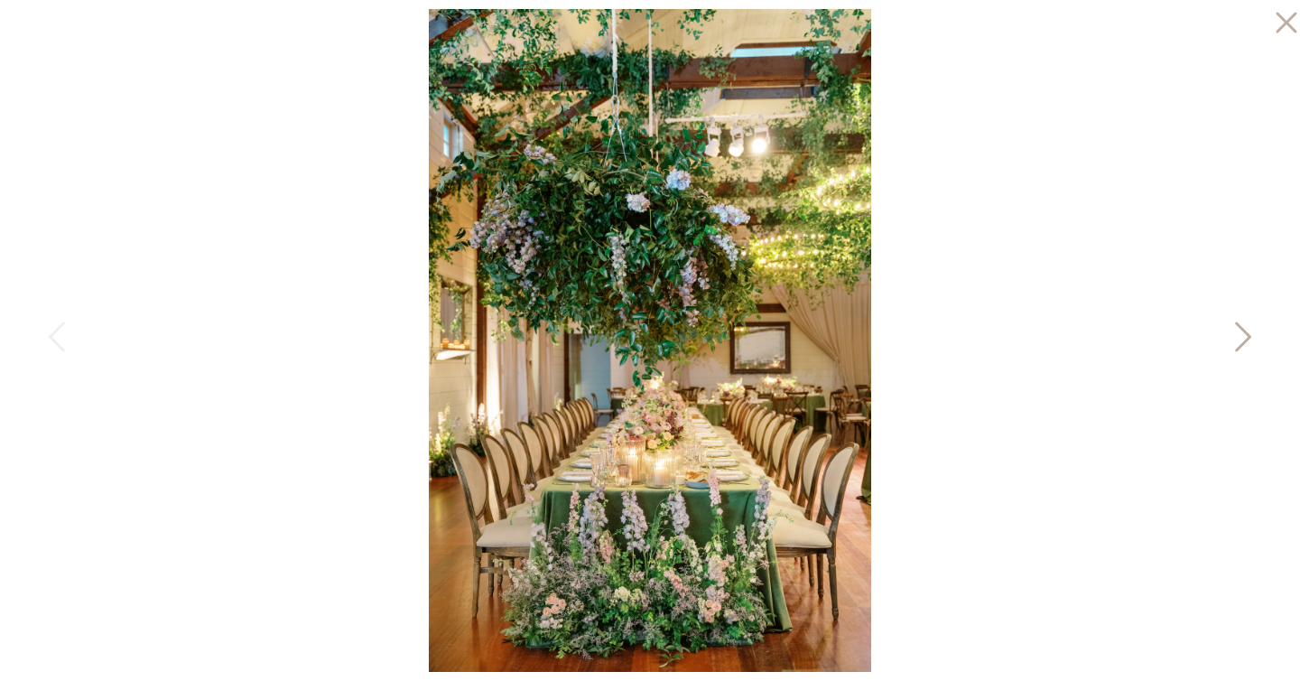
click at [1231, 335] on icon at bounding box center [1241, 341] width 45 height 54
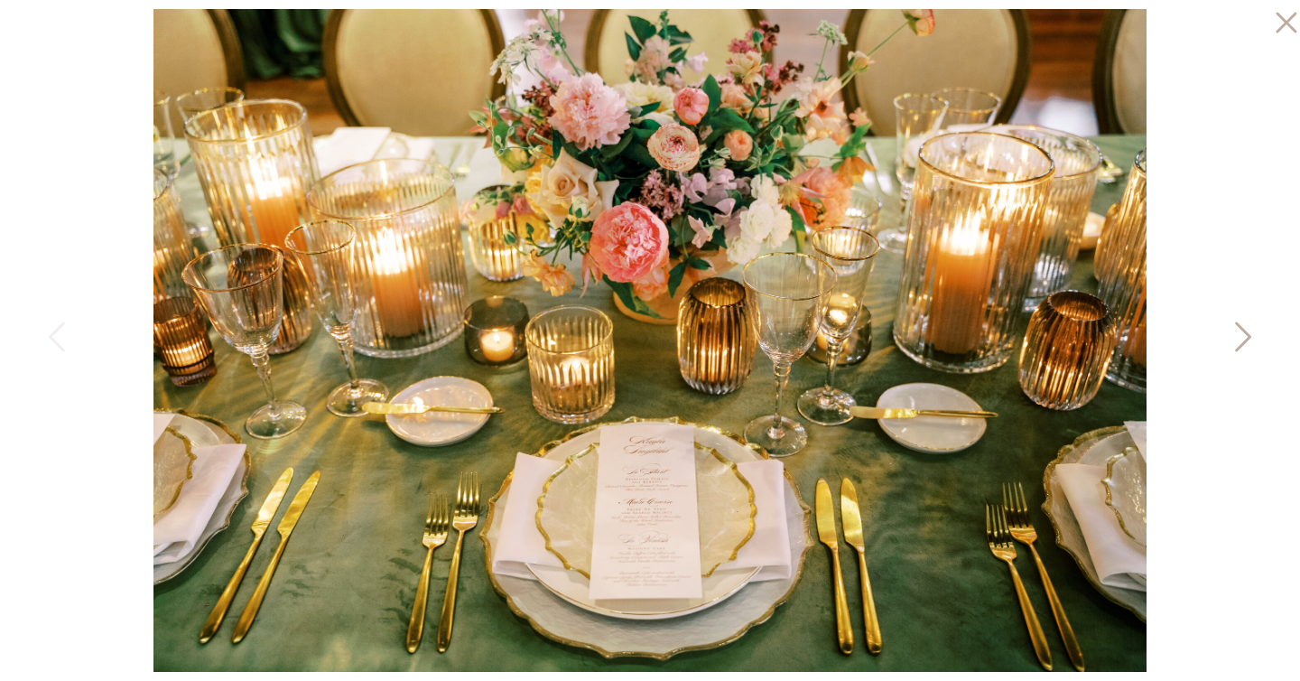
click at [1231, 335] on icon at bounding box center [1241, 341] width 45 height 54
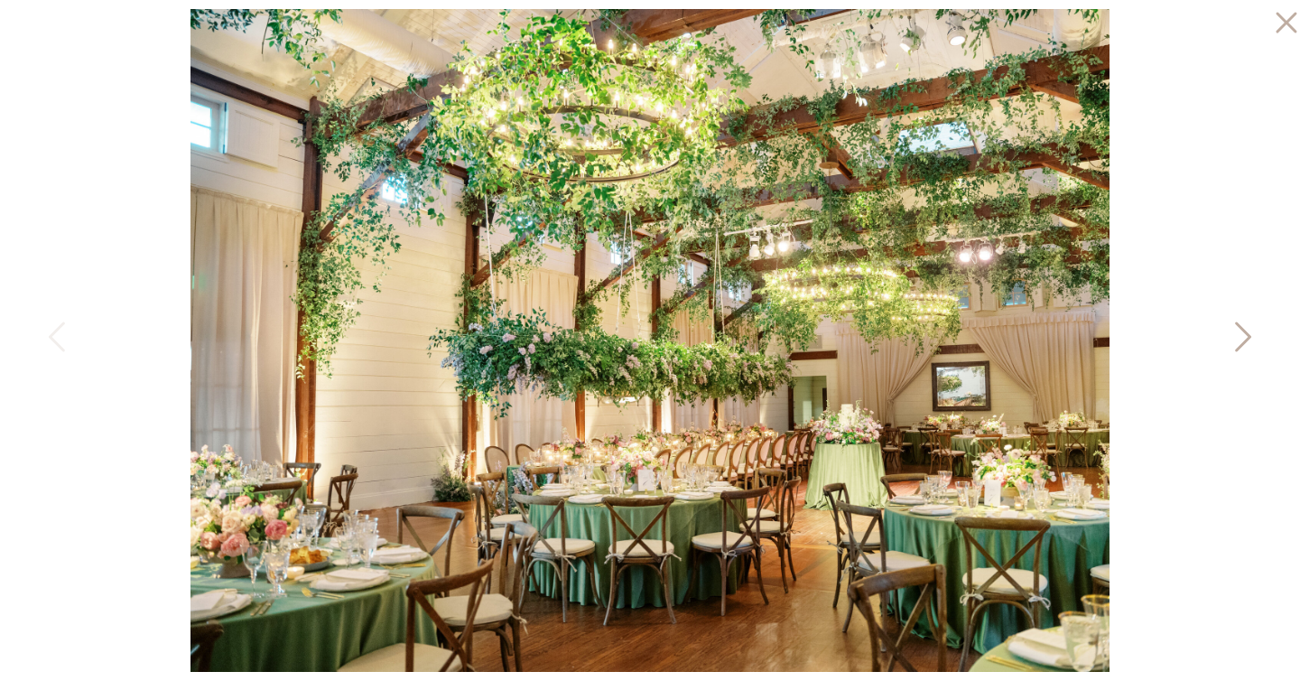
click at [1231, 335] on icon at bounding box center [1241, 341] width 45 height 54
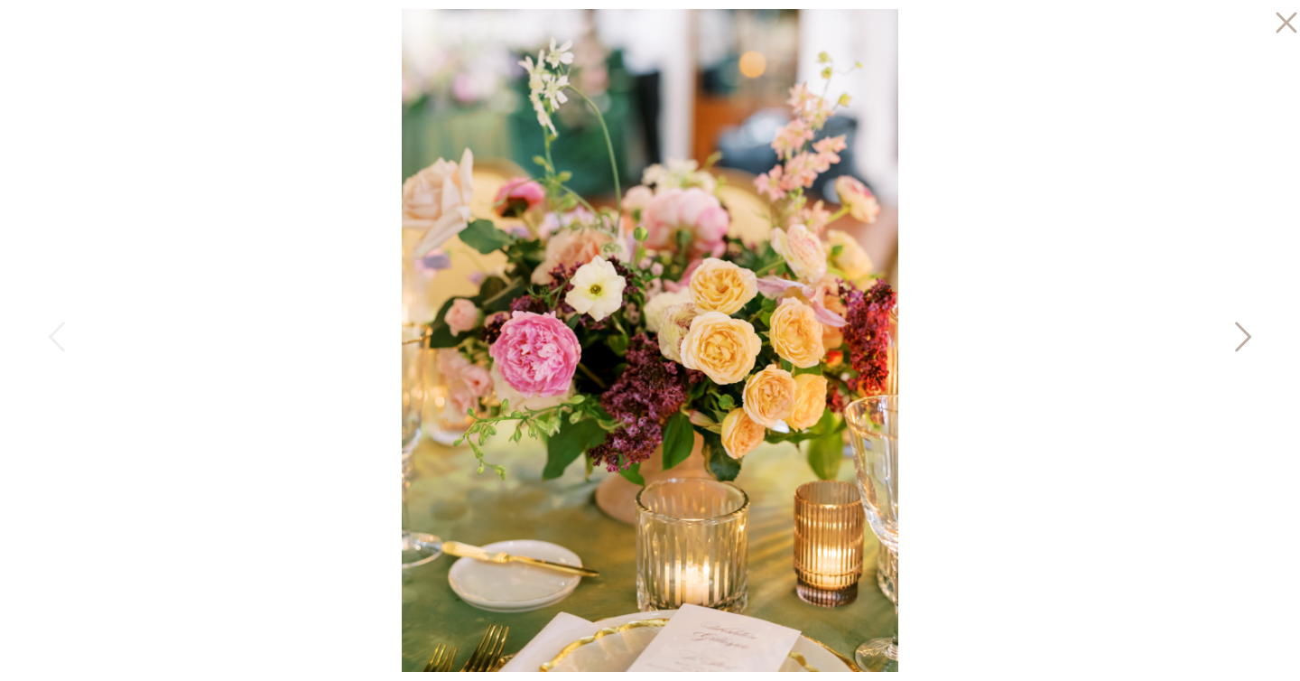
click at [1231, 335] on icon at bounding box center [1241, 341] width 45 height 54
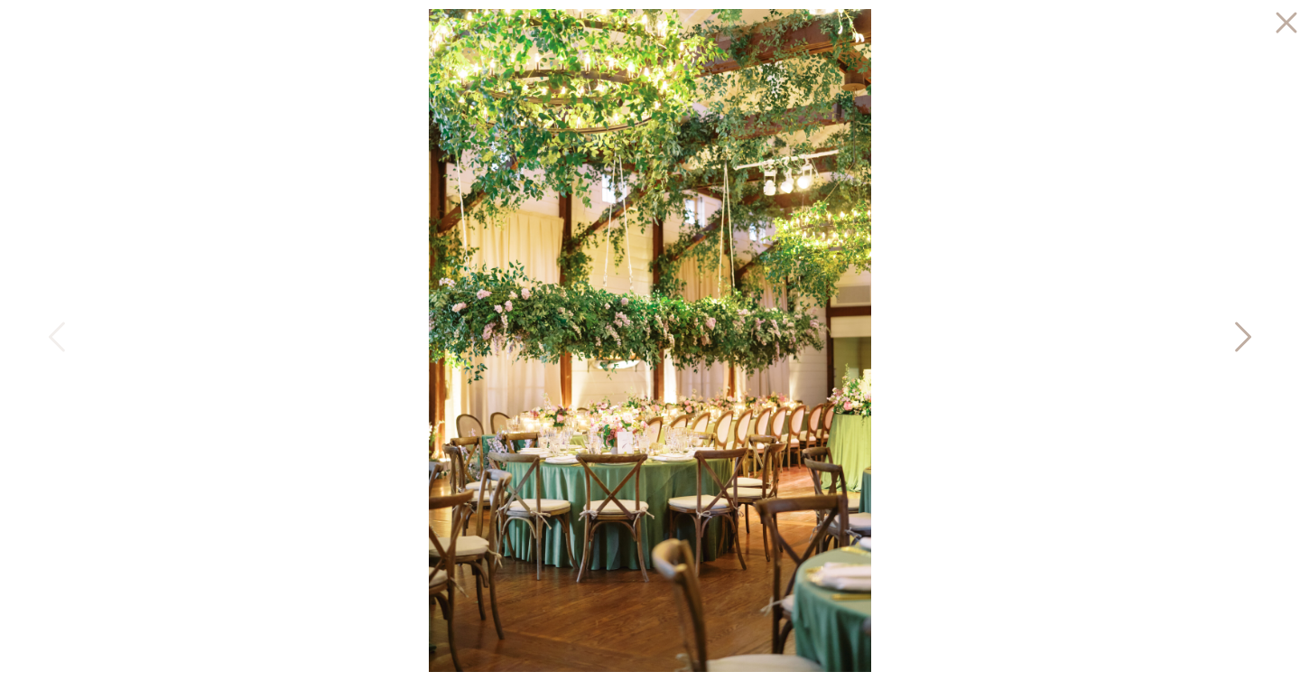
click at [1231, 335] on icon at bounding box center [1241, 341] width 45 height 54
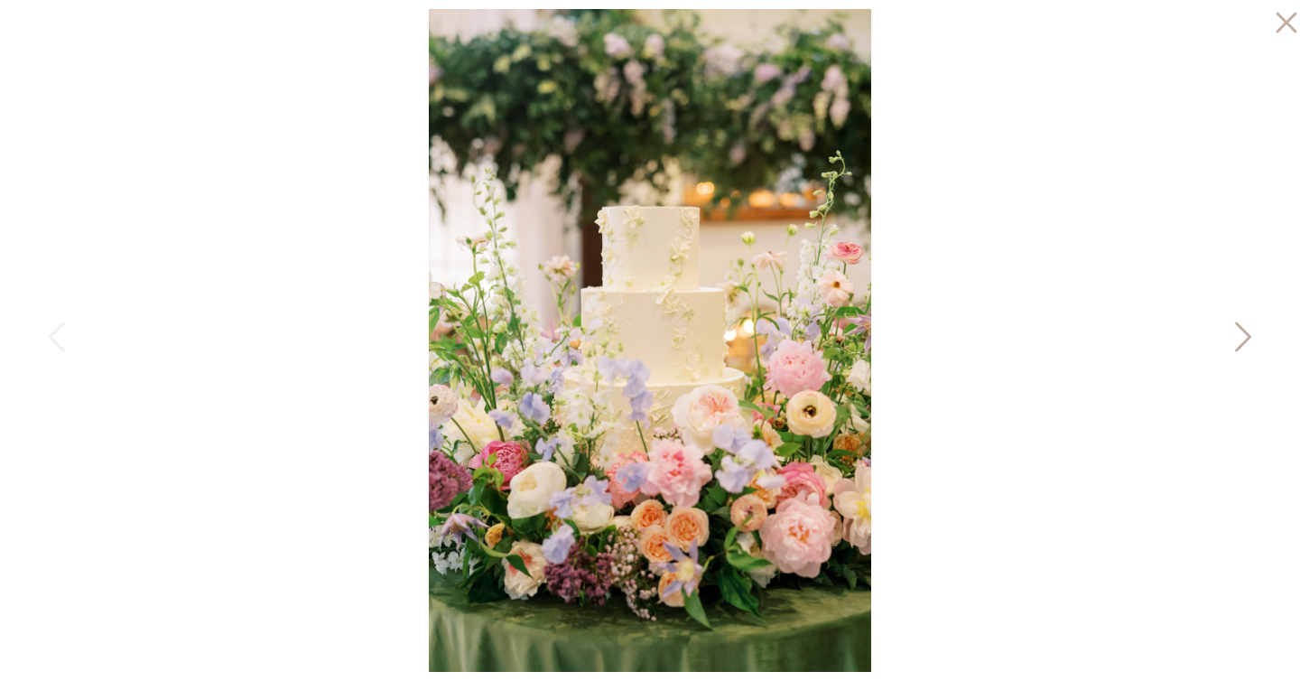
click at [1231, 335] on icon at bounding box center [1241, 341] width 45 height 54
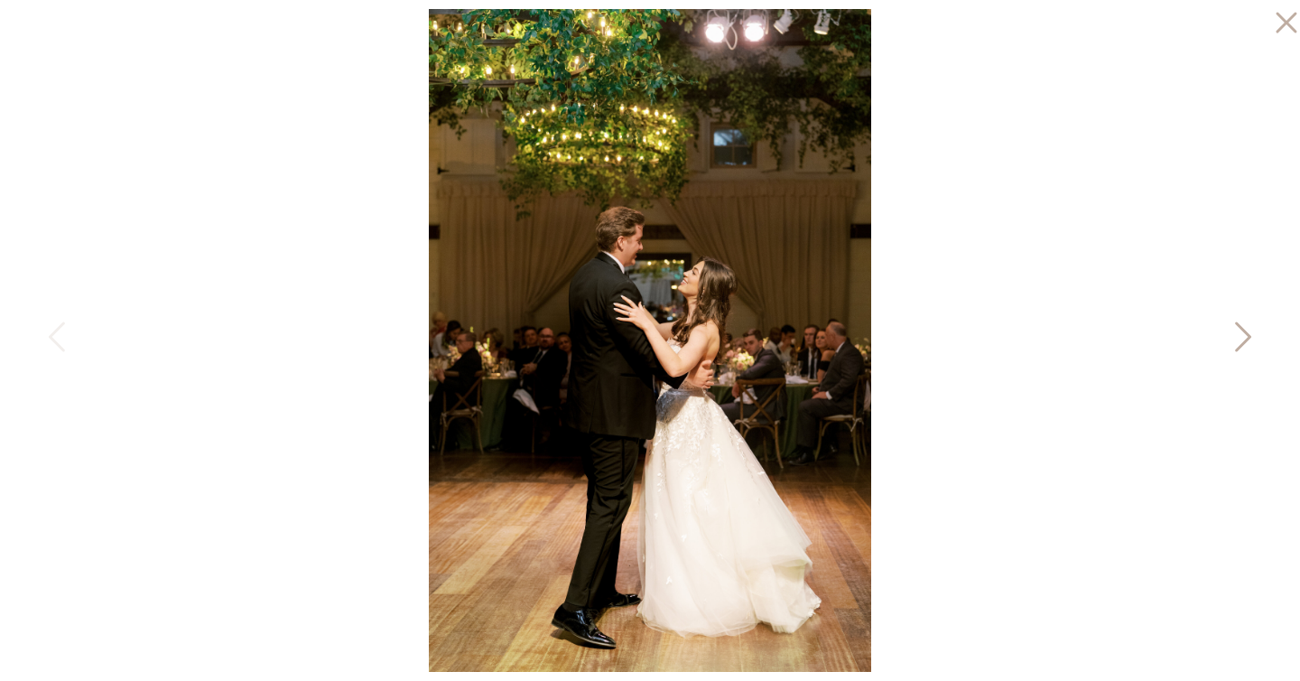
click at [1231, 335] on icon at bounding box center [1241, 341] width 45 height 54
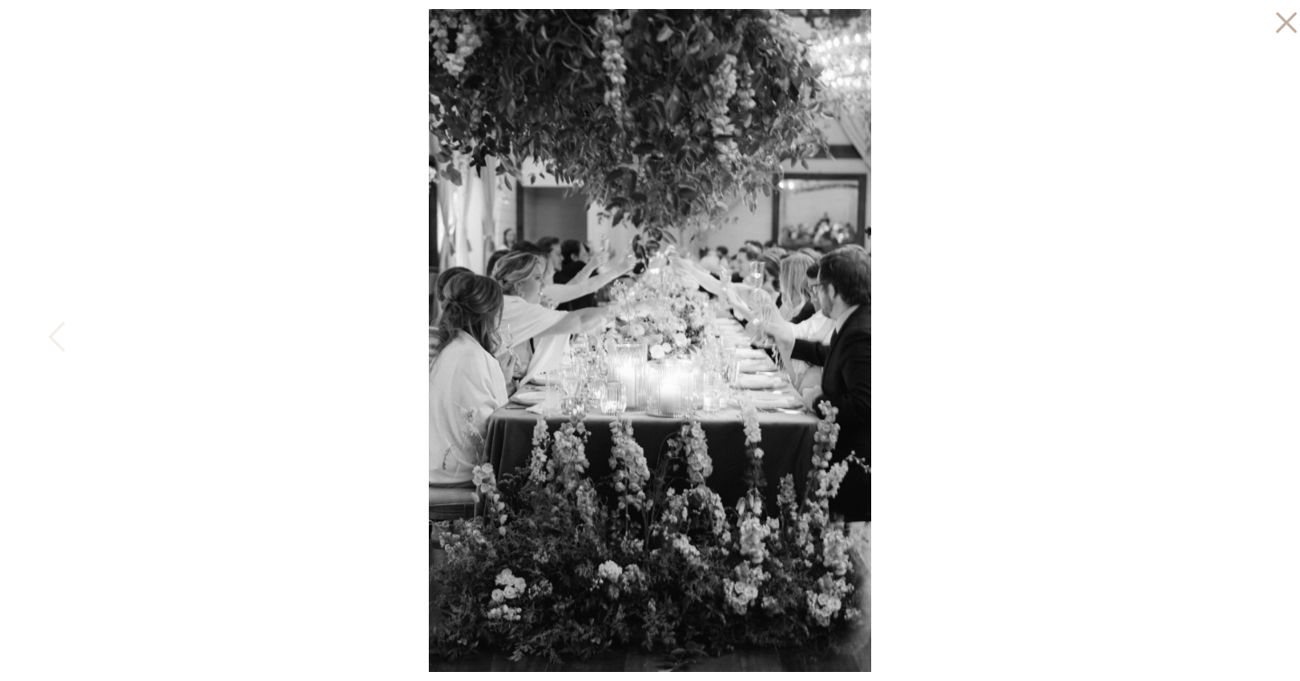
click at [1231, 335] on div at bounding box center [650, 340] width 1300 height 681
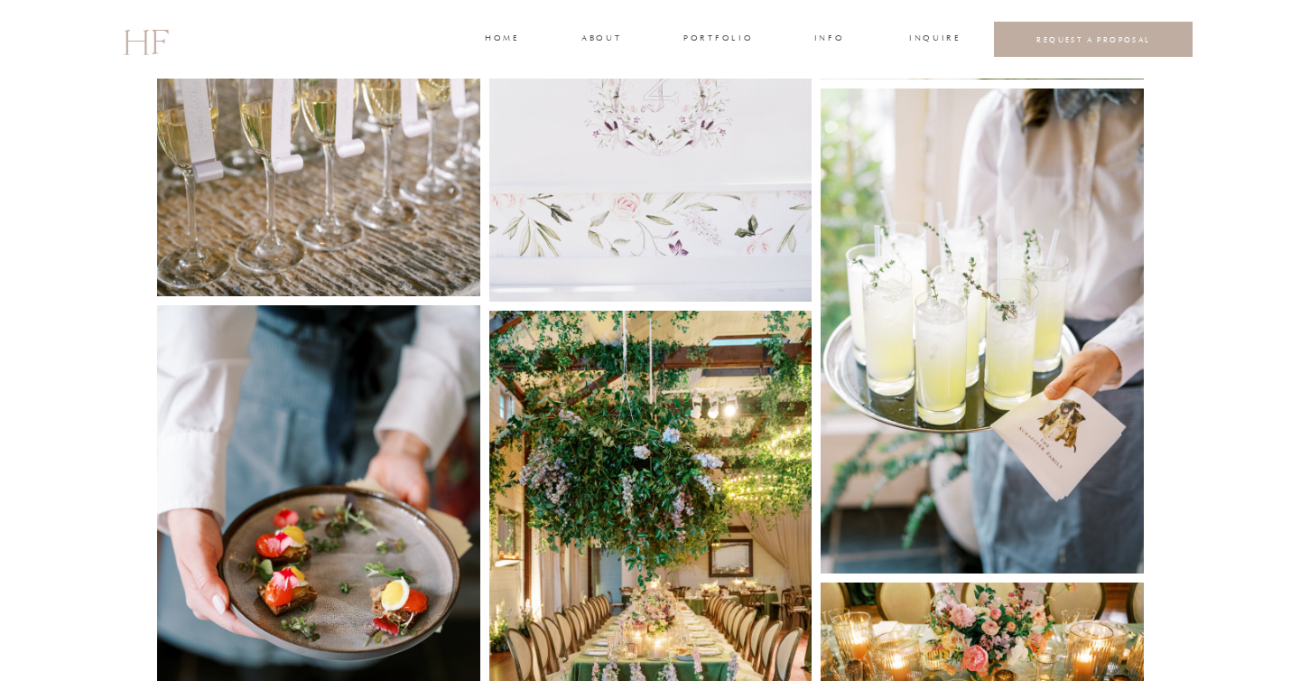
scroll to position [4531, 0]
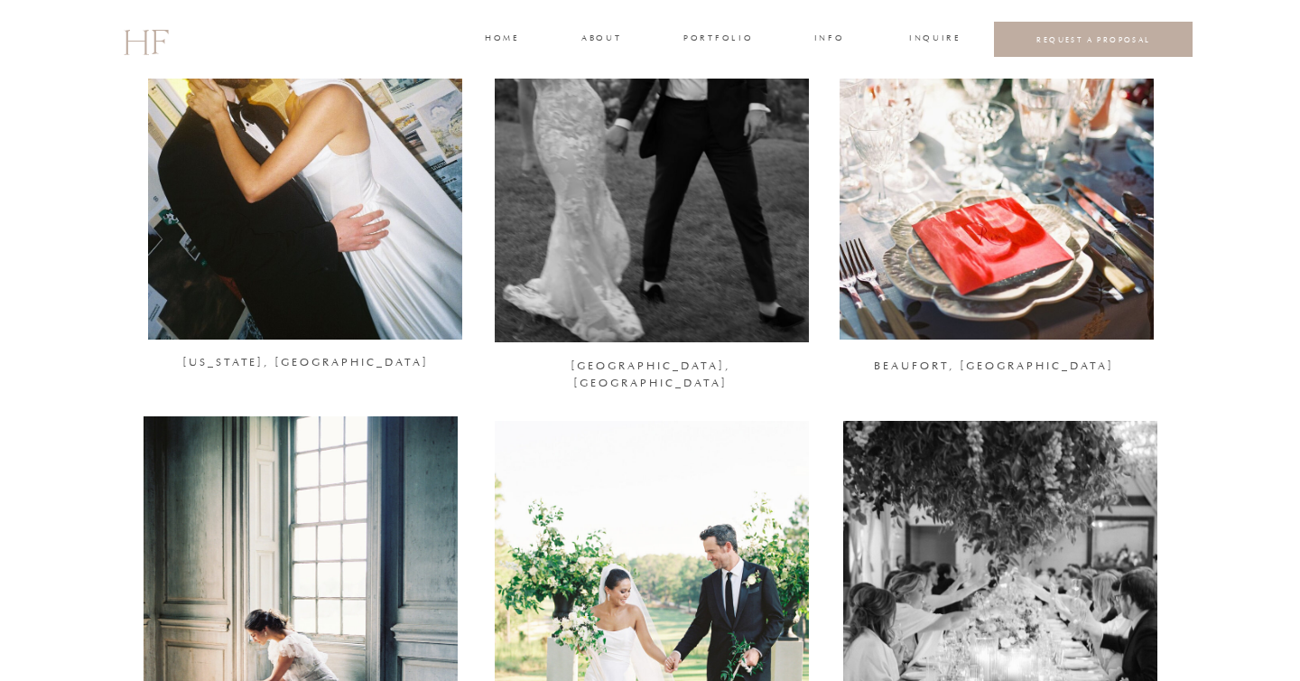
scroll to position [876, 0]
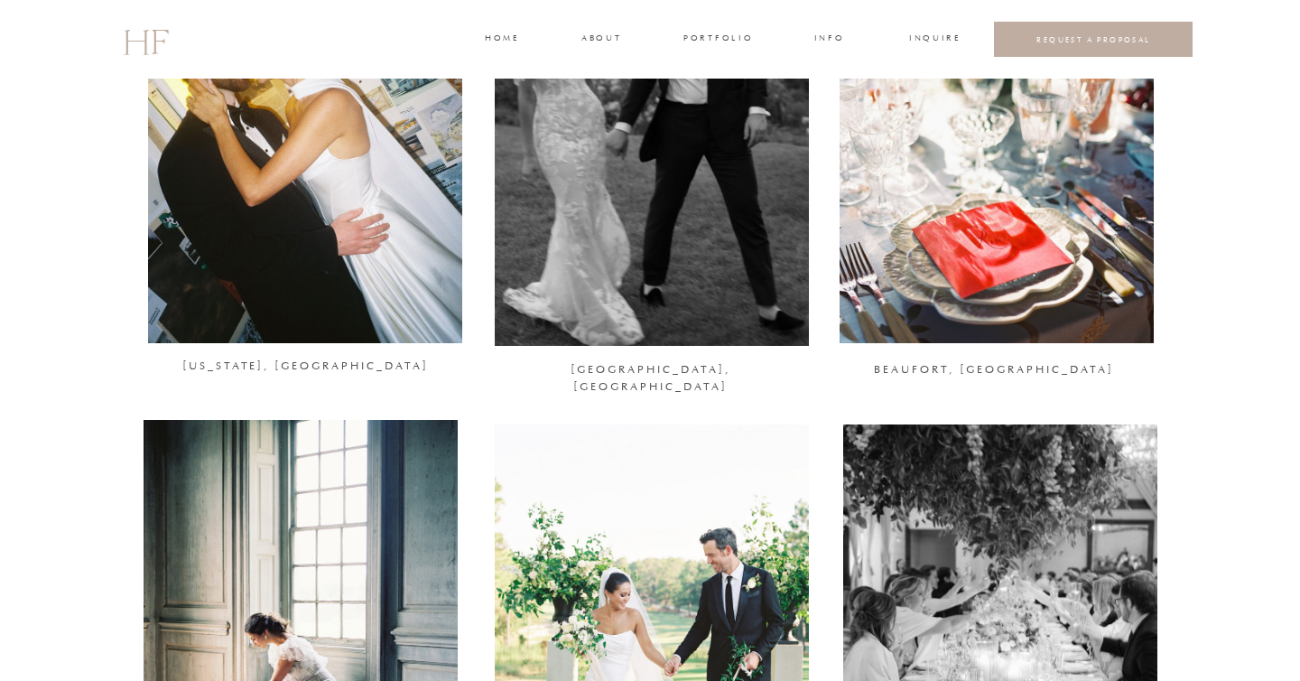
click at [911, 242] on div at bounding box center [997, 129] width 314 height 428
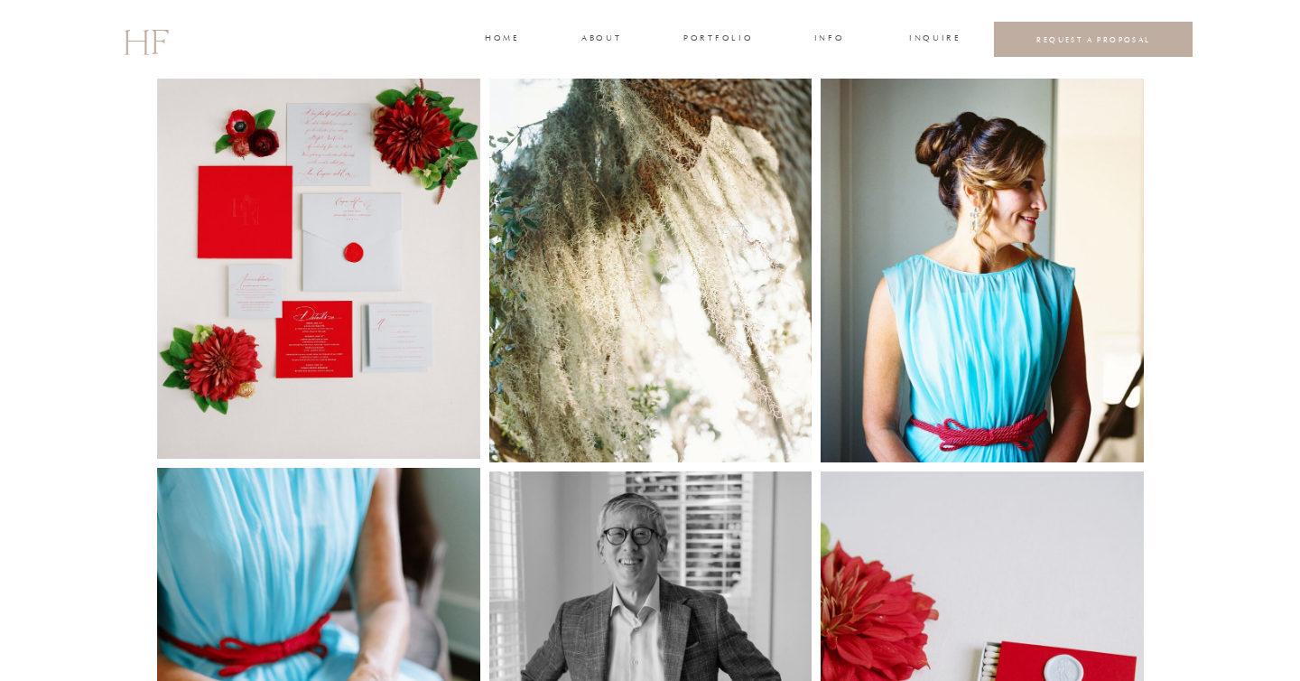
scroll to position [928, 0]
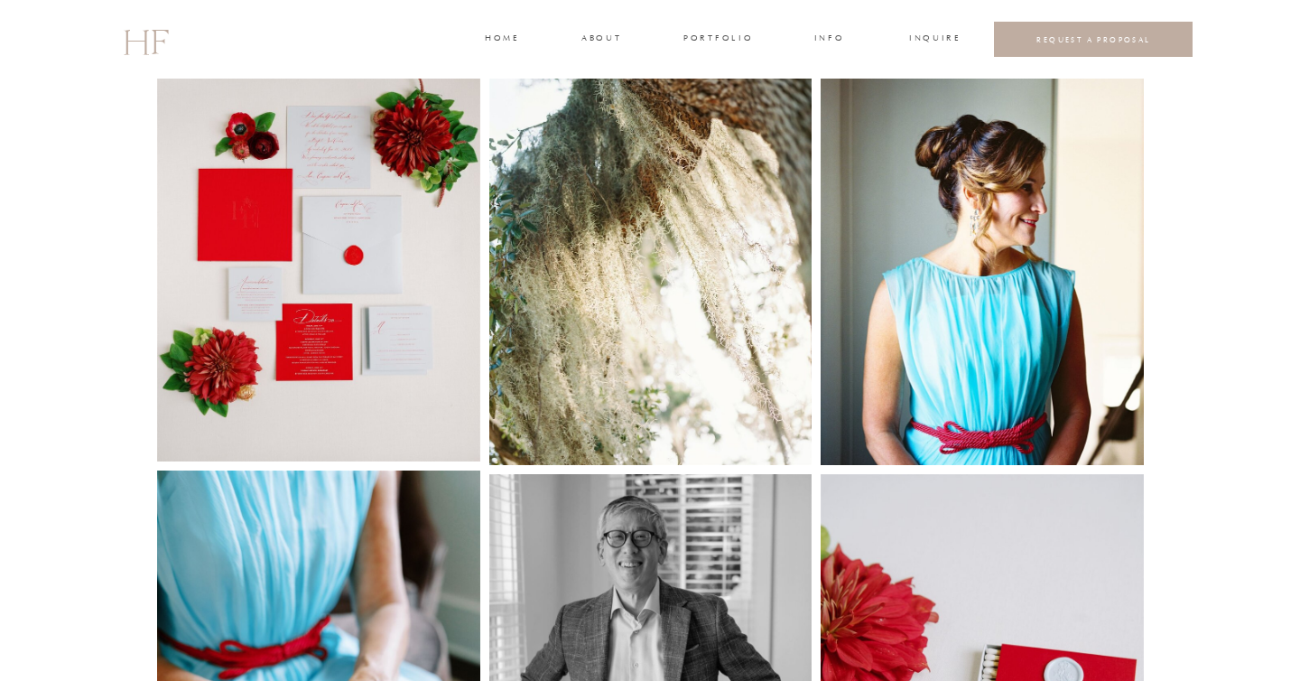
click at [363, 285] on img at bounding box center [318, 246] width 323 height 431
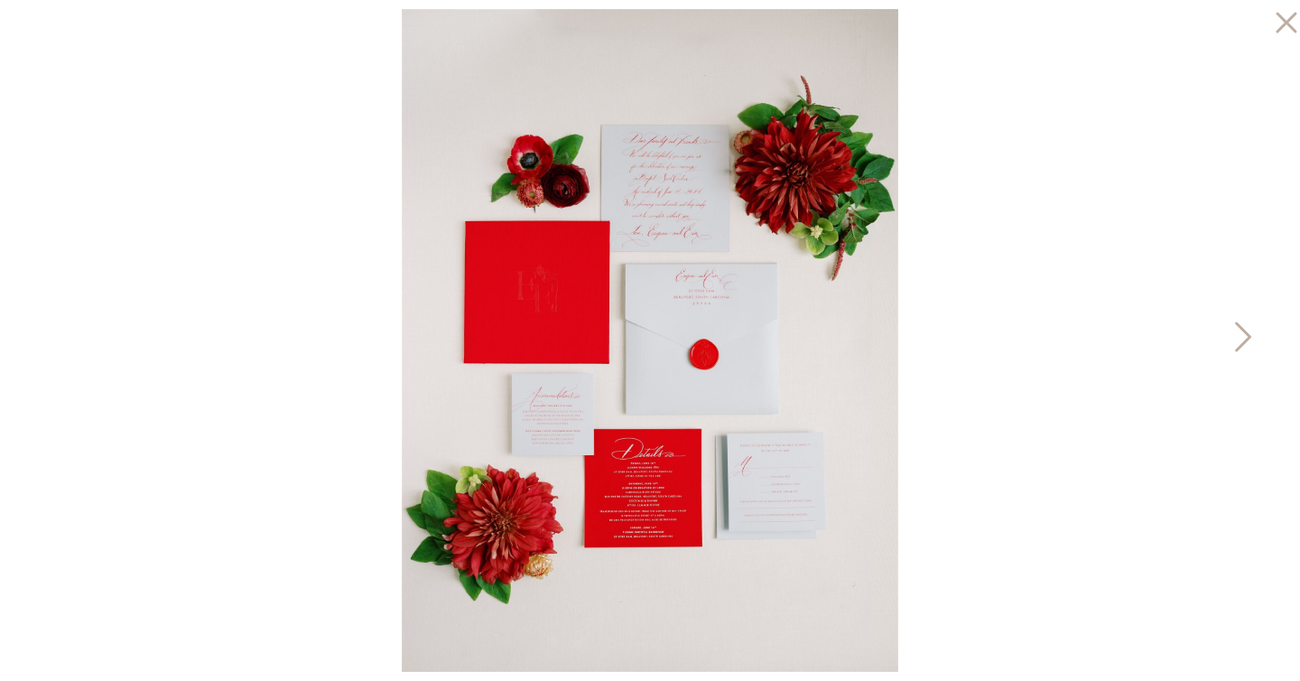
click at [1238, 335] on icon at bounding box center [1241, 341] width 45 height 54
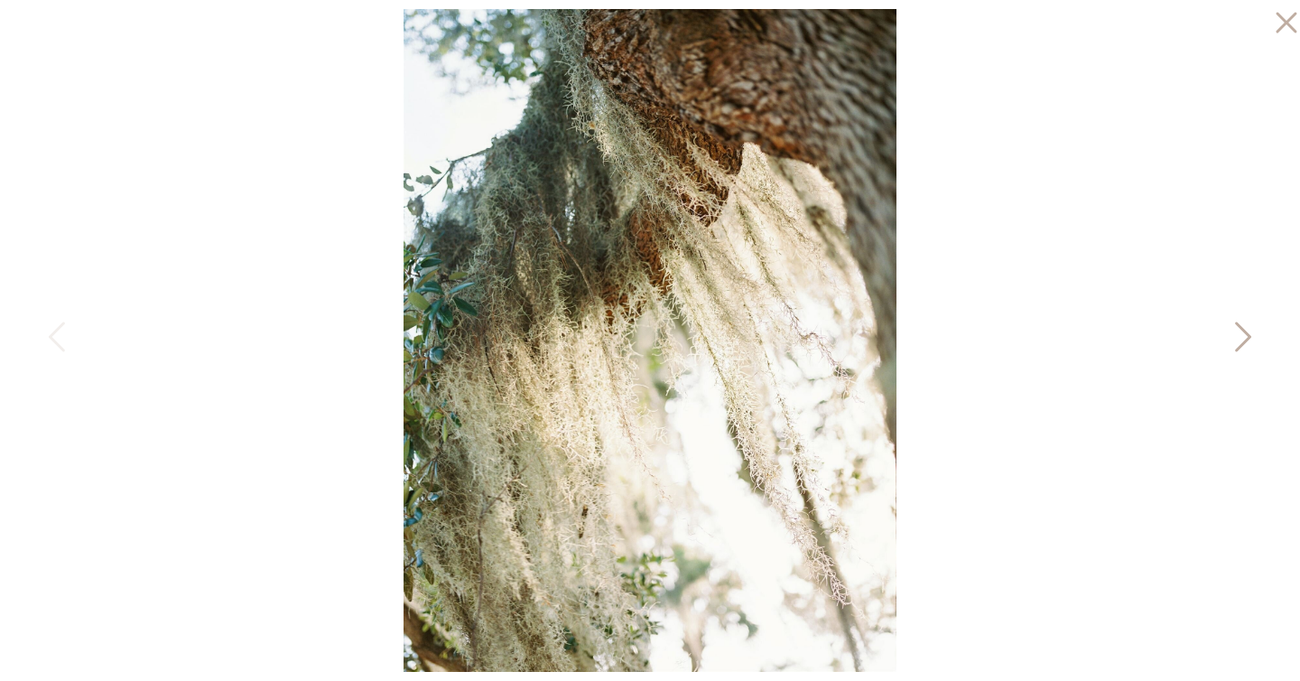
click at [1238, 335] on icon at bounding box center [1241, 341] width 45 height 54
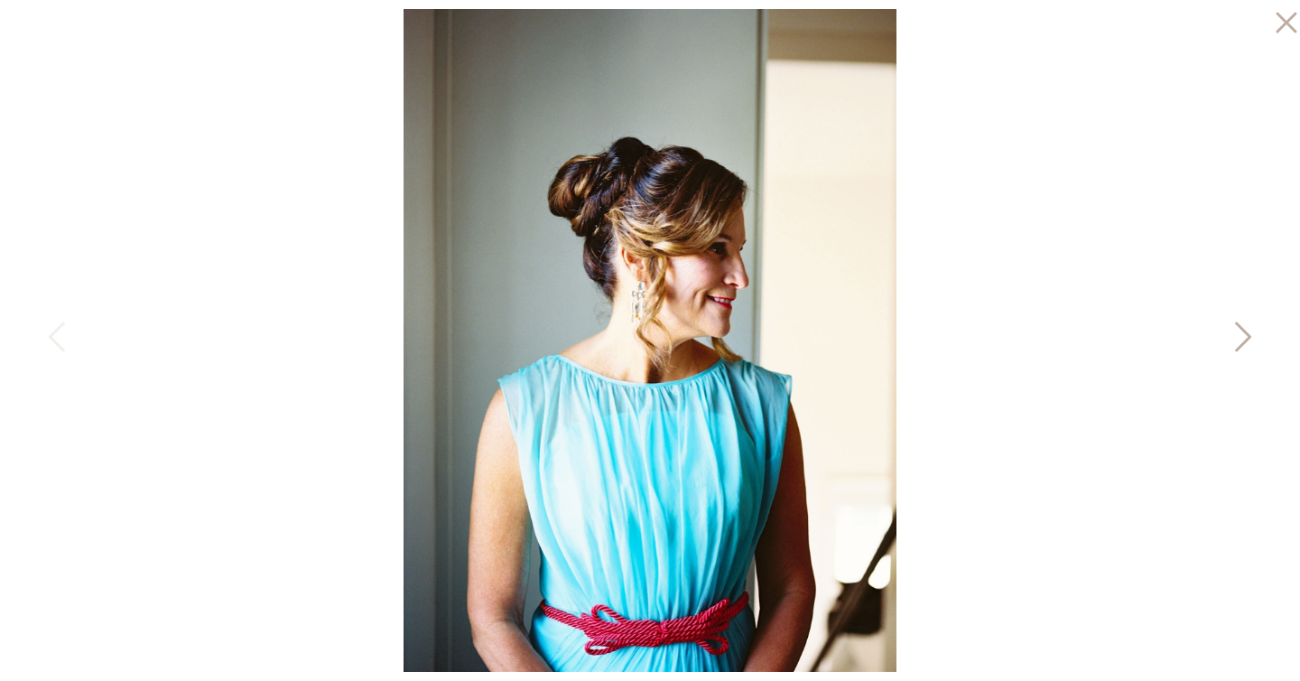
click at [1238, 335] on icon at bounding box center [1241, 341] width 45 height 54
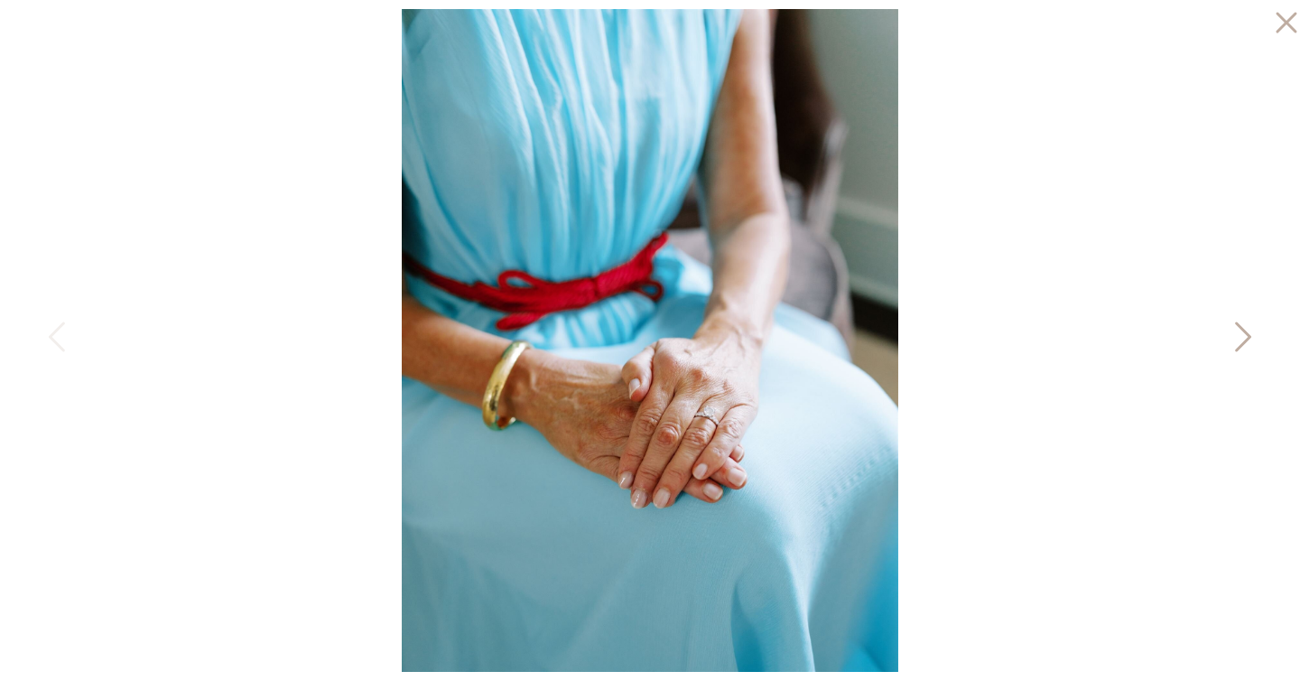
click at [1238, 335] on icon at bounding box center [1241, 341] width 45 height 54
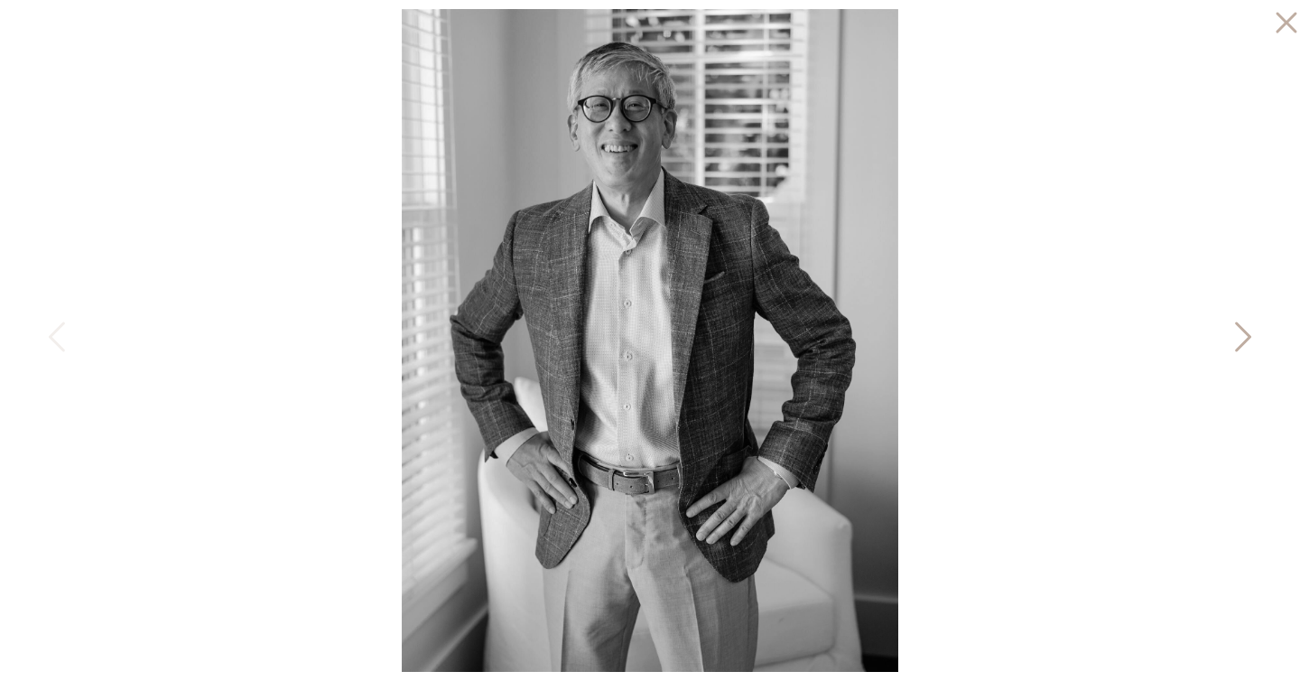
click at [1238, 335] on icon at bounding box center [1241, 341] width 45 height 54
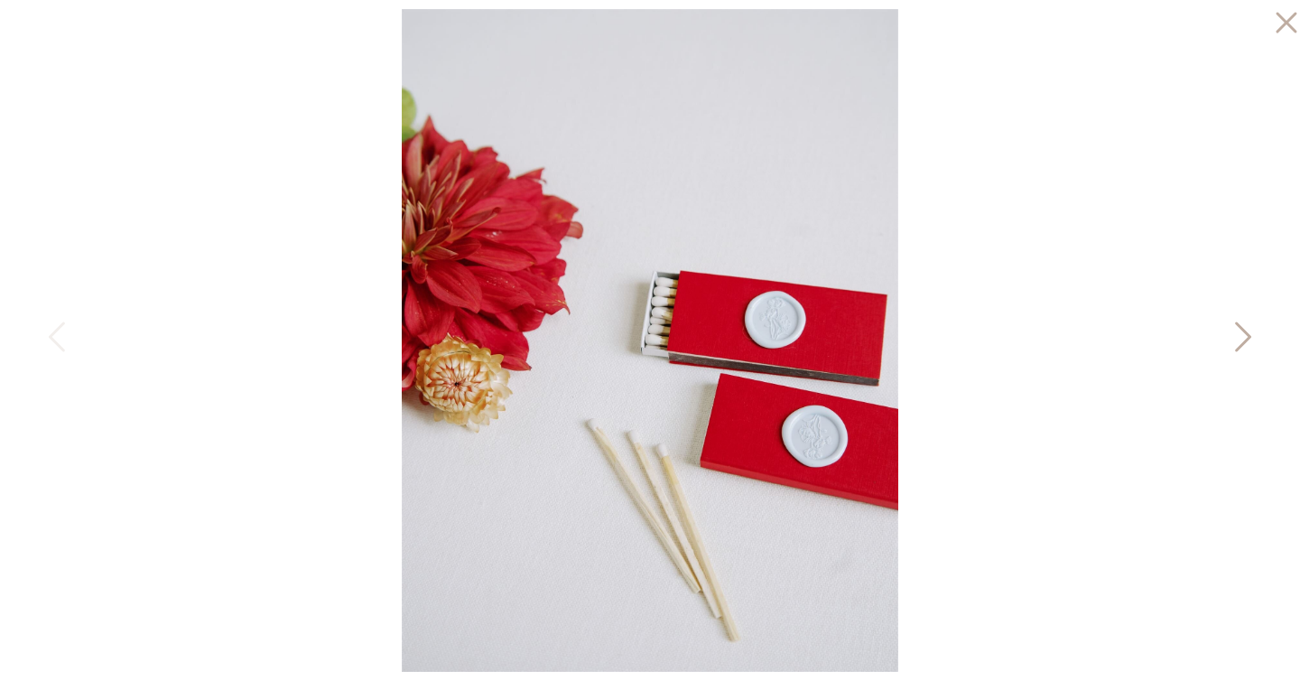
click at [1238, 335] on icon at bounding box center [1241, 341] width 45 height 54
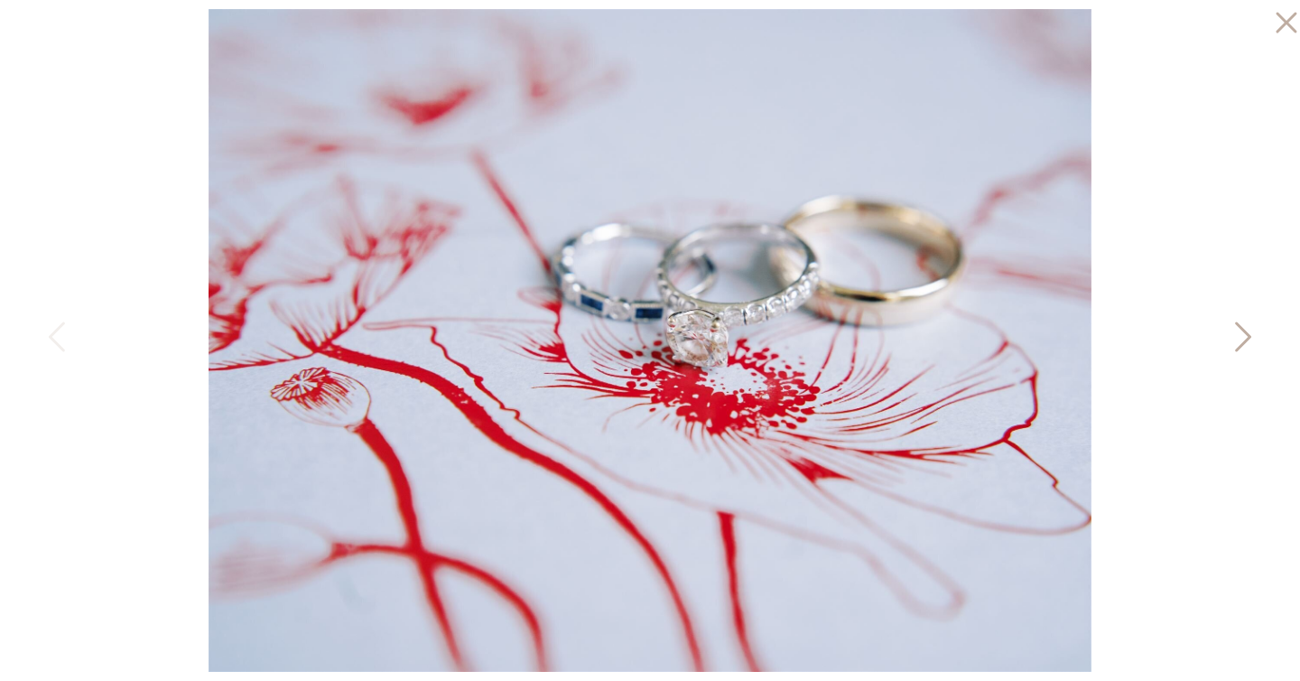
click at [1238, 335] on icon at bounding box center [1241, 341] width 45 height 54
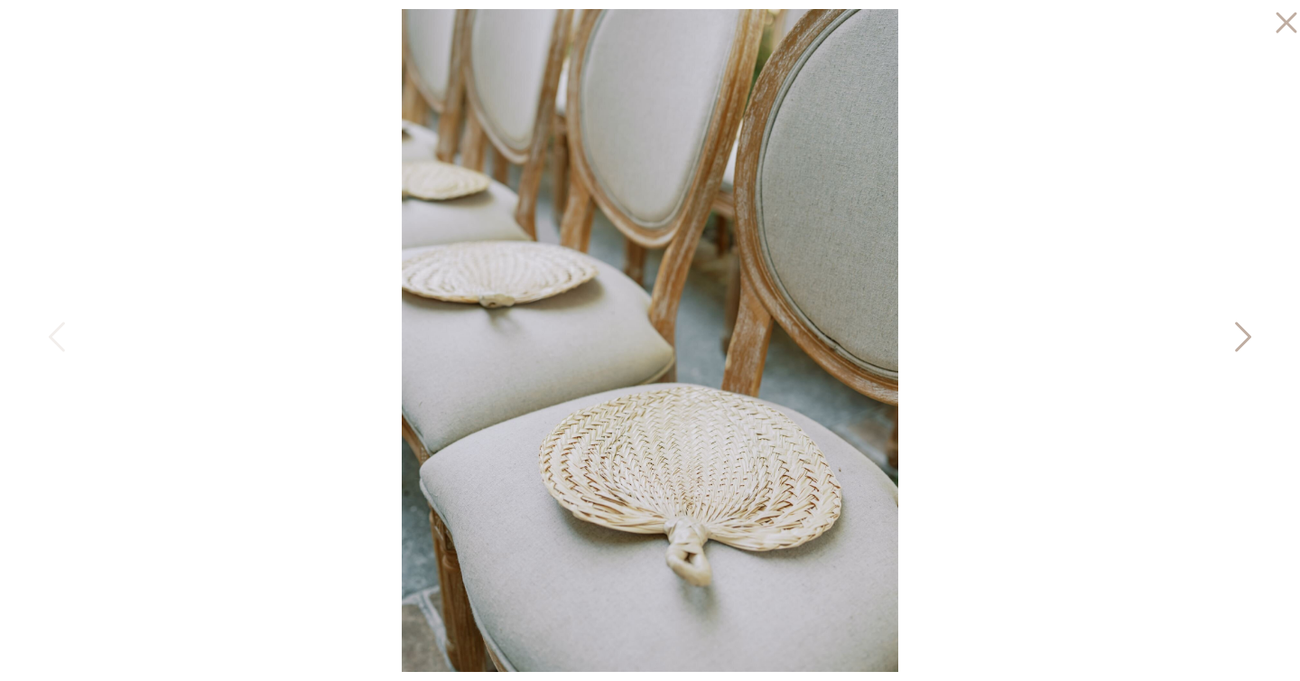
click at [1238, 335] on icon at bounding box center [1241, 341] width 45 height 54
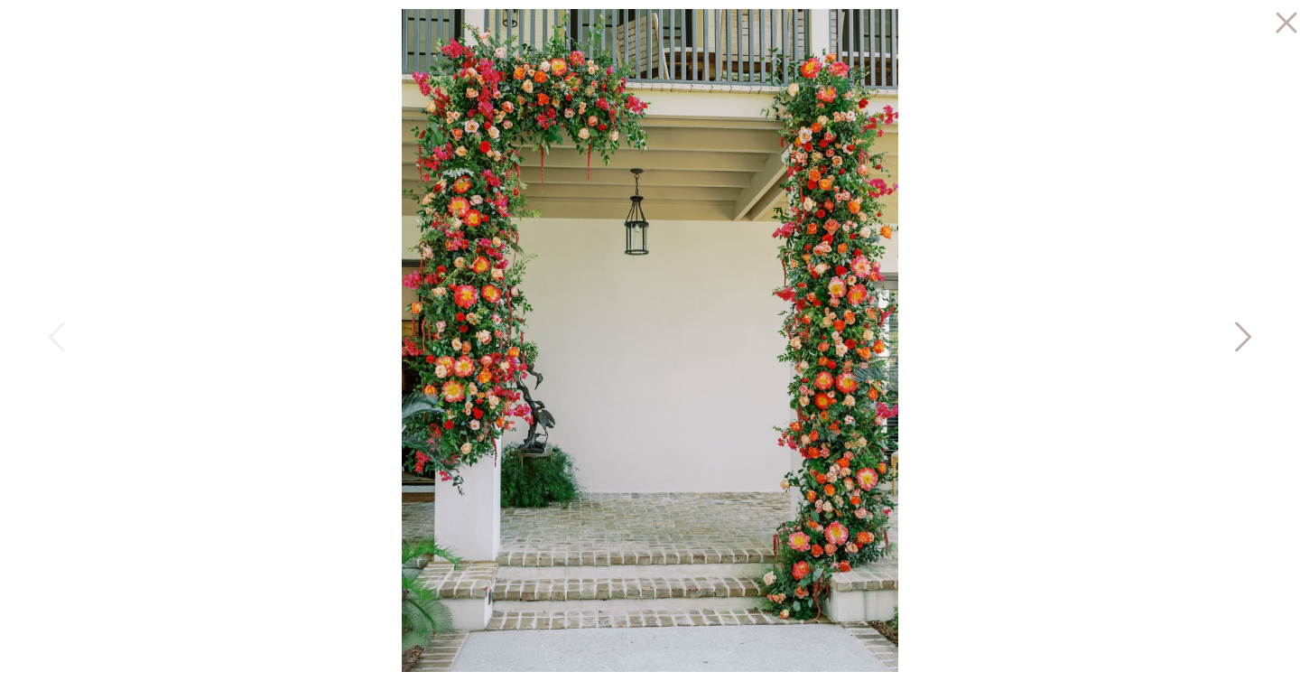
click at [1238, 335] on icon at bounding box center [1241, 341] width 45 height 54
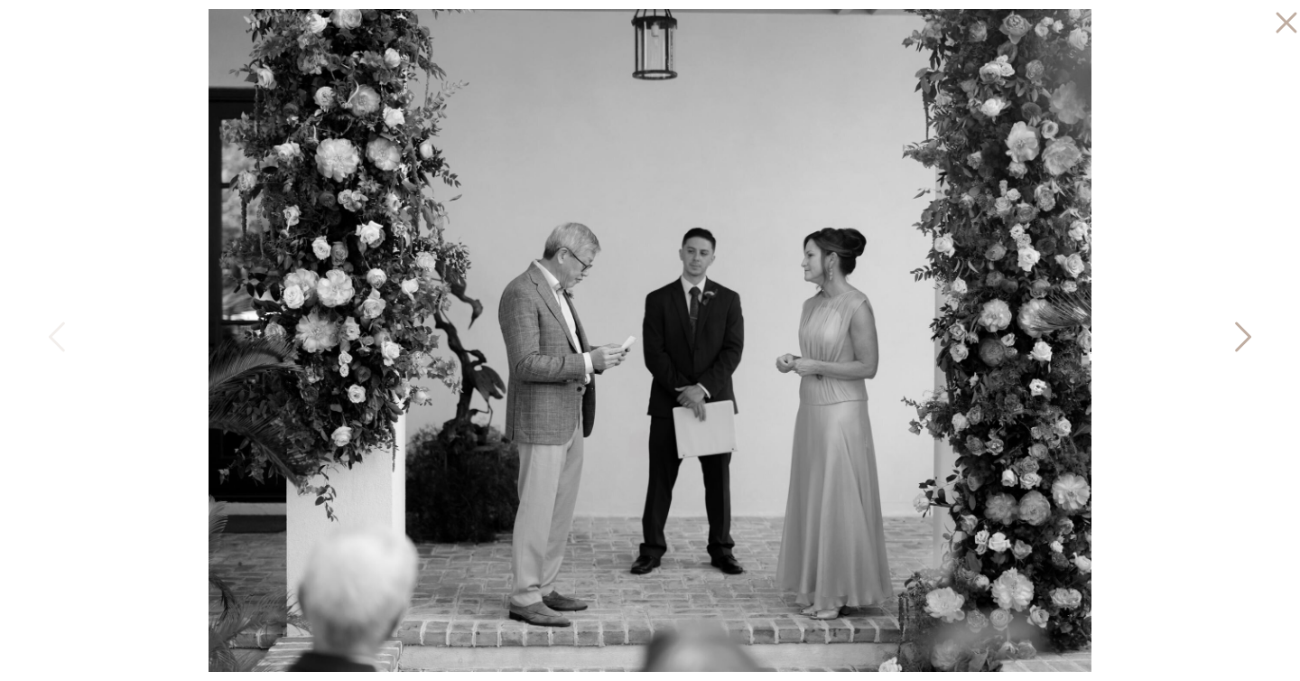
click at [1238, 335] on icon at bounding box center [1241, 341] width 45 height 54
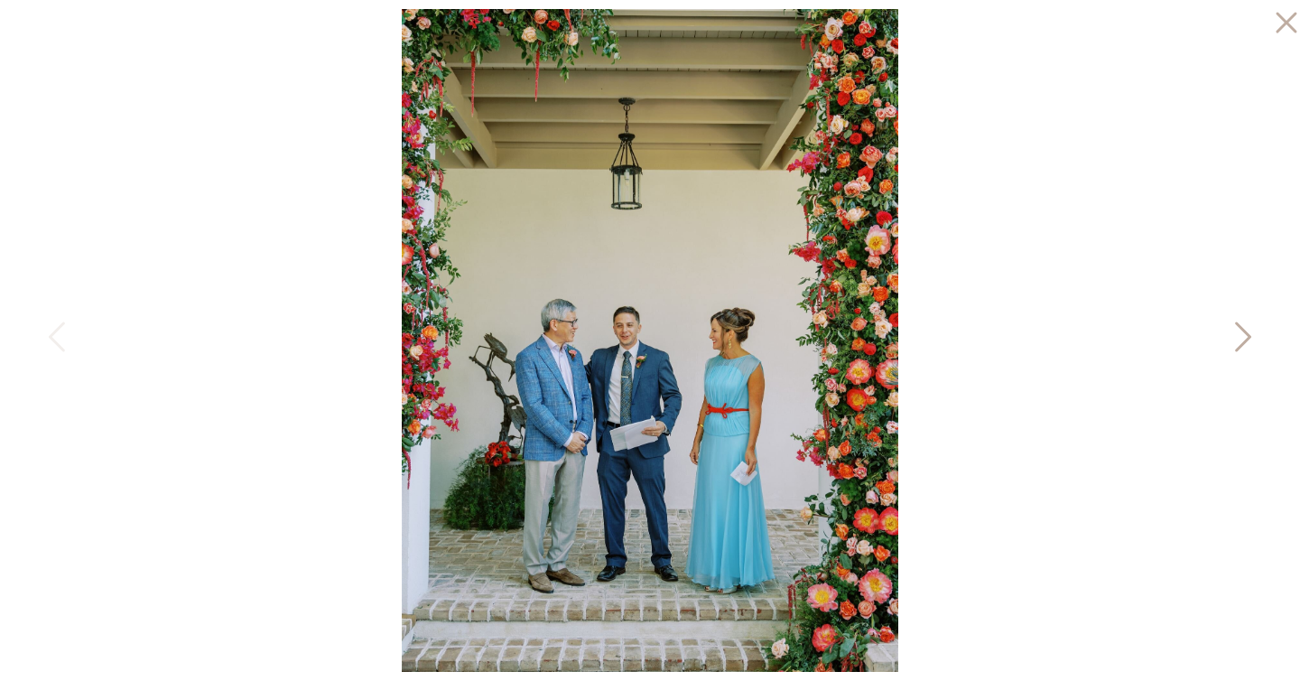
click at [1238, 335] on icon at bounding box center [1241, 341] width 45 height 54
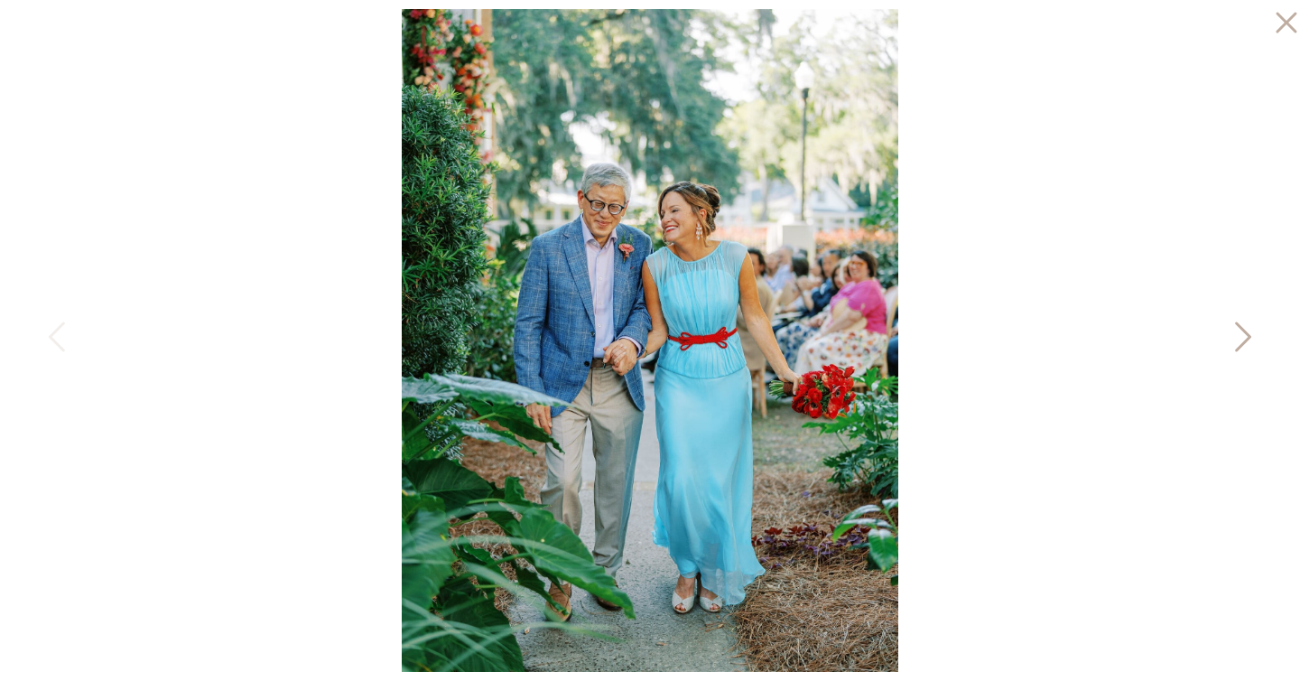
click at [1238, 335] on icon at bounding box center [1241, 341] width 45 height 54
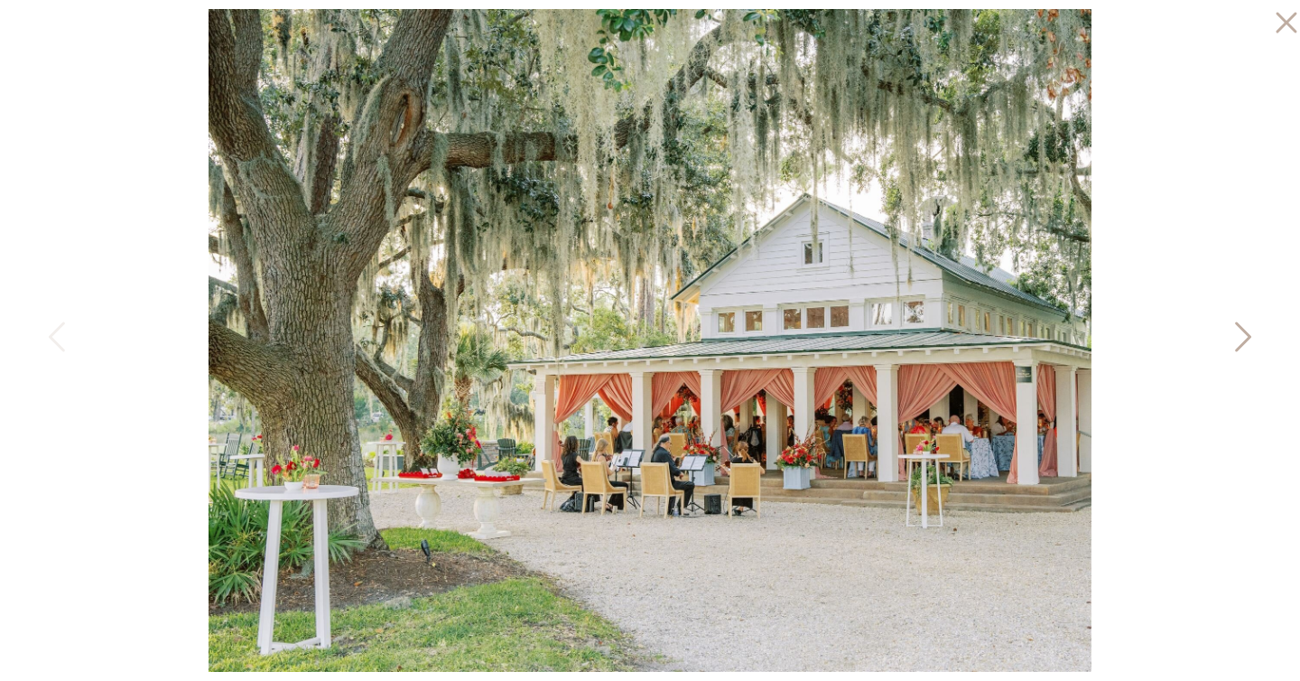
click at [1238, 335] on icon at bounding box center [1241, 341] width 45 height 54
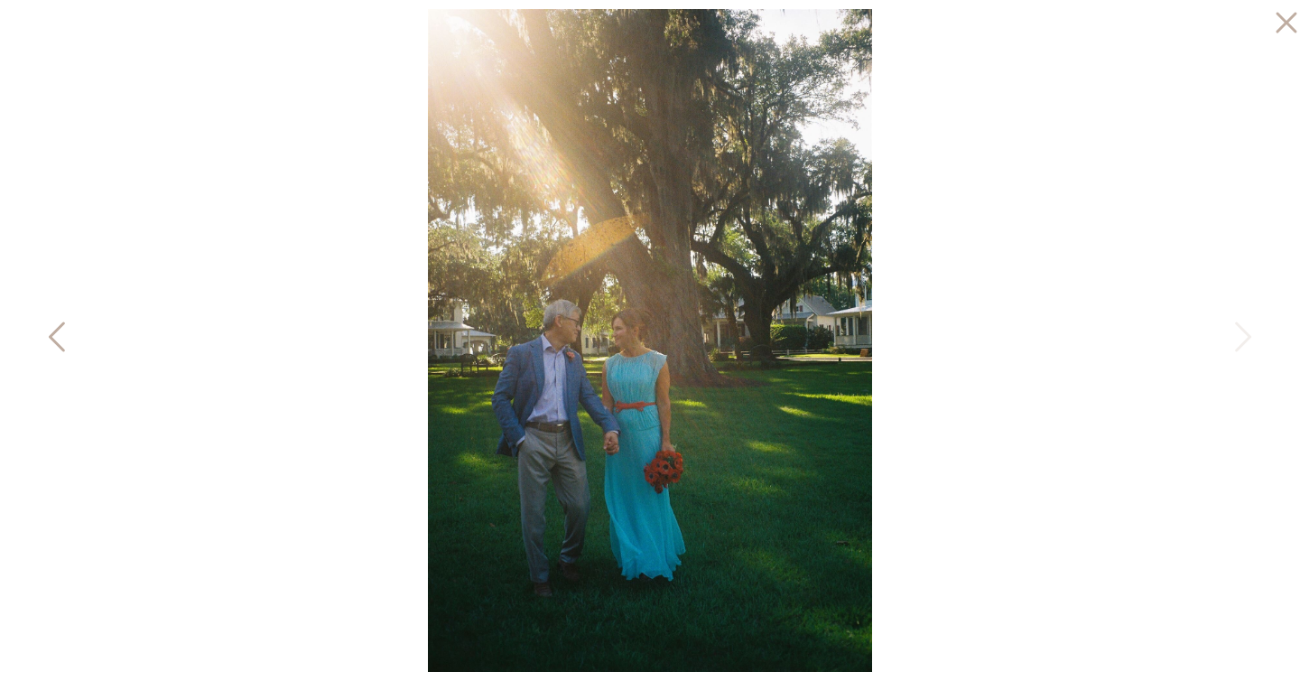
click at [62, 331] on icon at bounding box center [58, 341] width 45 height 54
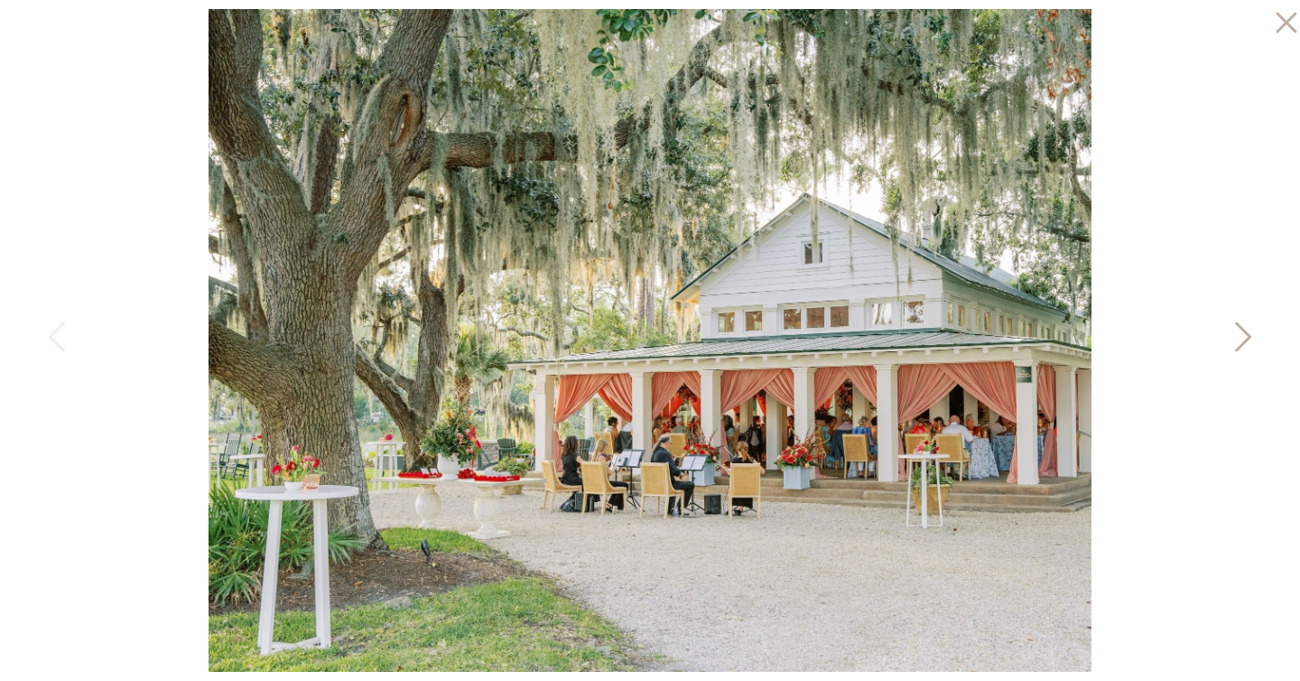
click at [1238, 328] on icon at bounding box center [1241, 341] width 45 height 54
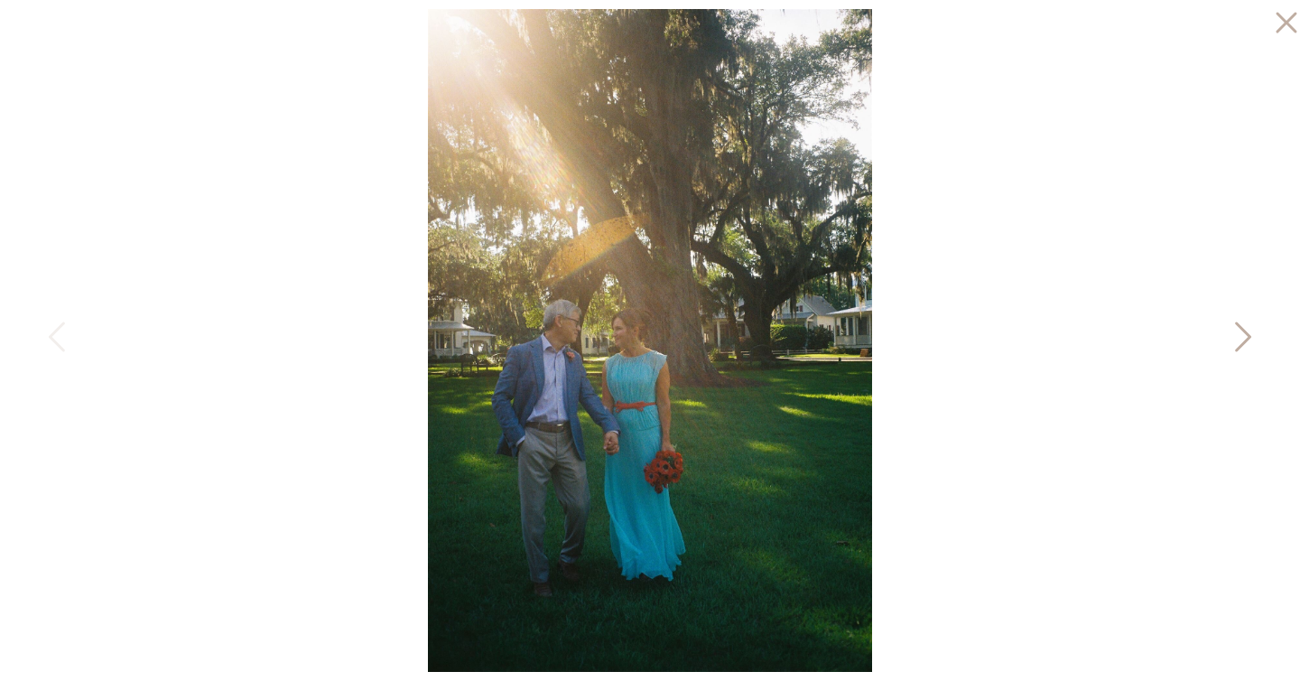
click at [1238, 328] on icon at bounding box center [1241, 341] width 45 height 54
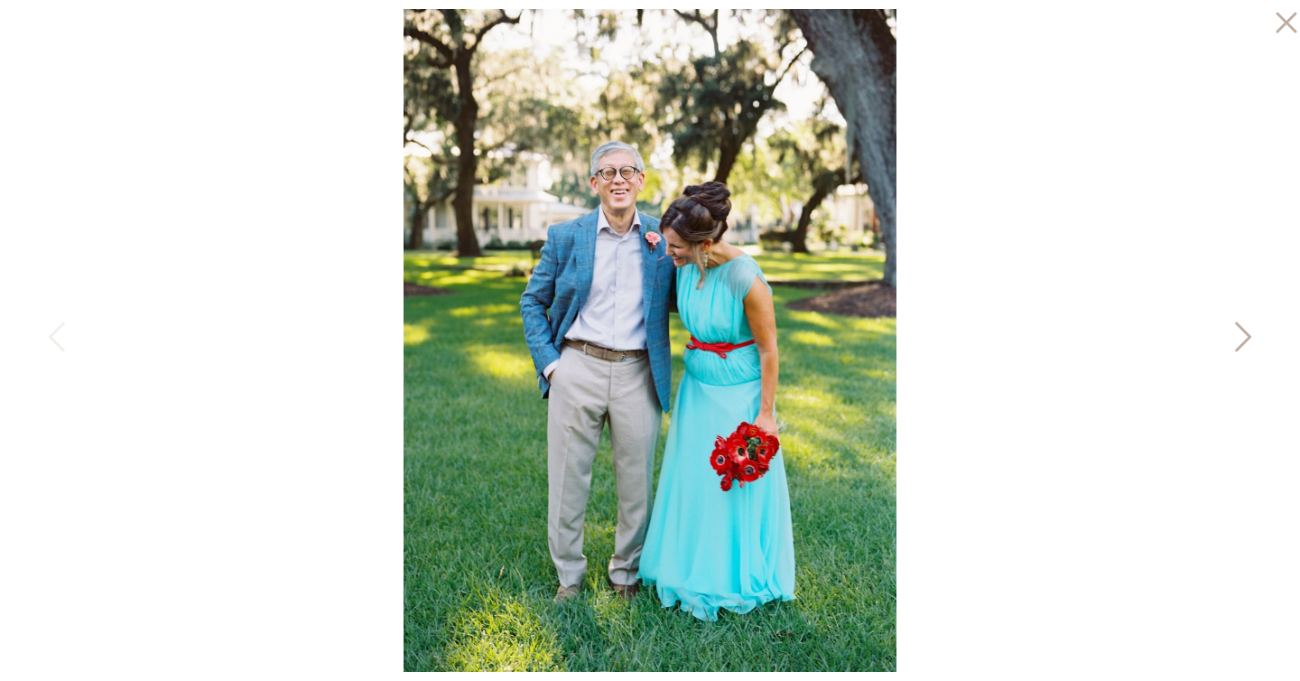
click at [1238, 328] on icon at bounding box center [1241, 341] width 45 height 54
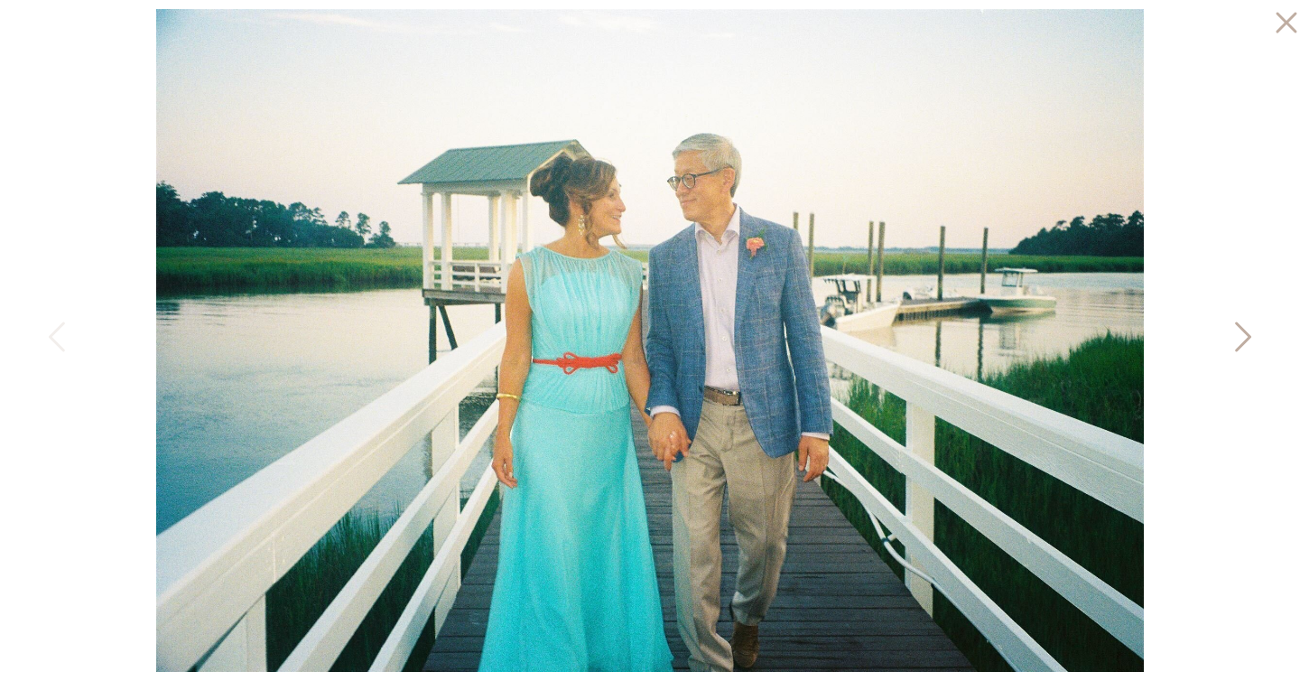
click at [1236, 330] on icon at bounding box center [1241, 341] width 45 height 54
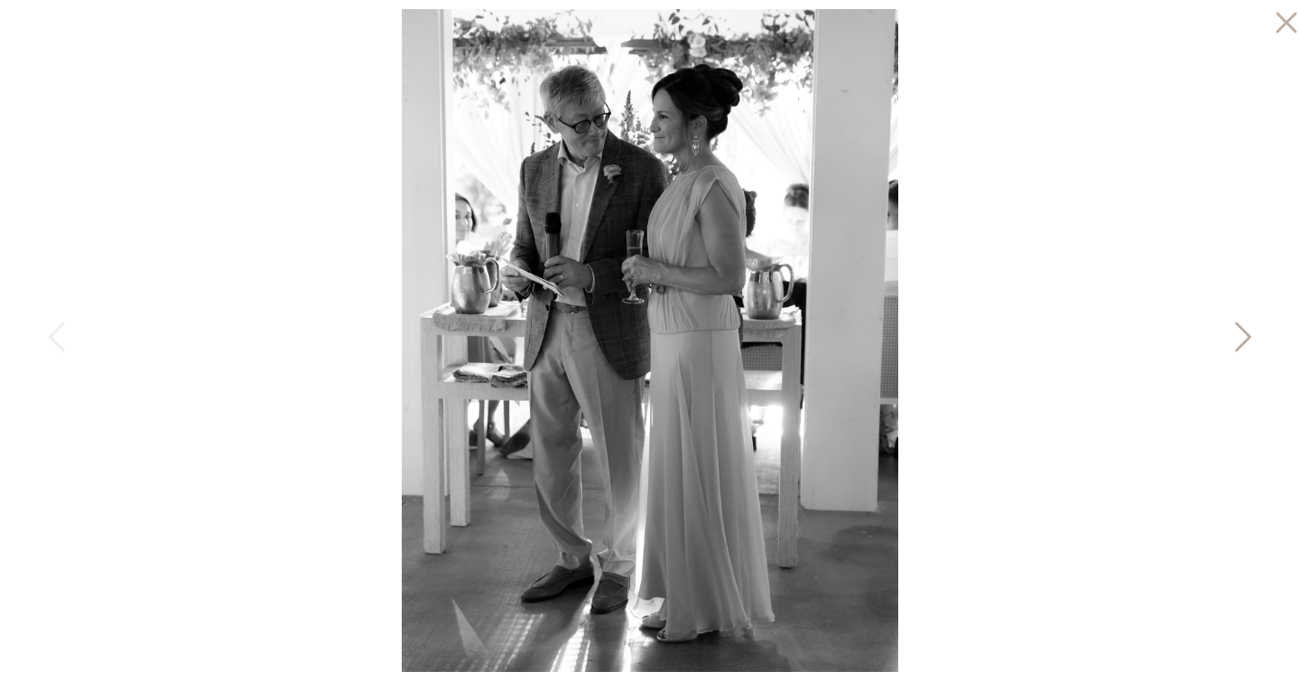
click at [1236, 330] on icon at bounding box center [1241, 341] width 45 height 54
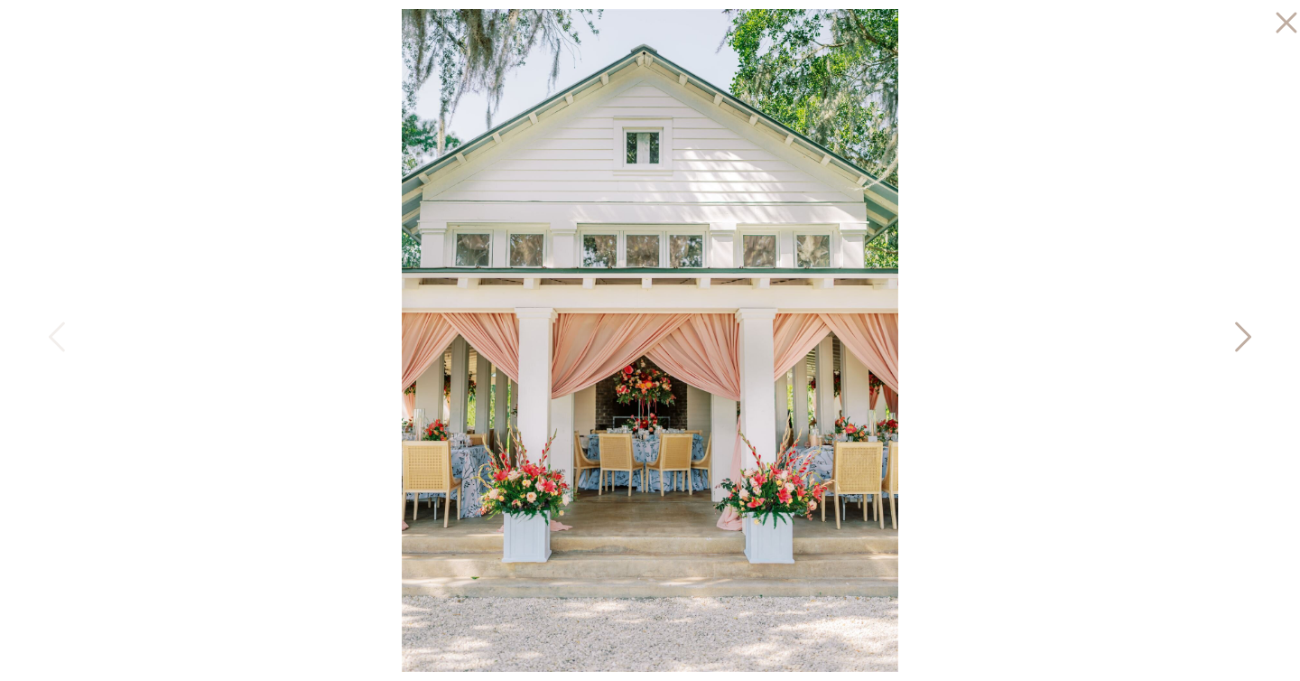
click at [1236, 330] on icon at bounding box center [1241, 341] width 45 height 54
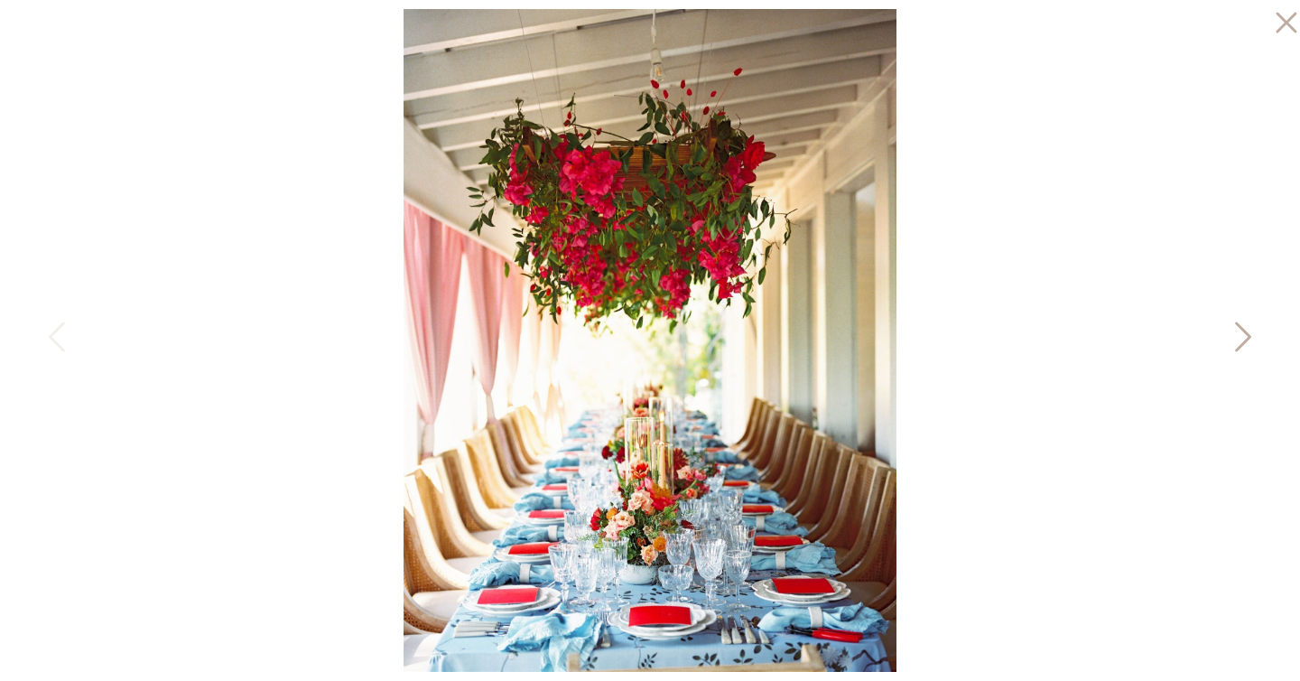
click at [1236, 330] on icon at bounding box center [1241, 341] width 45 height 54
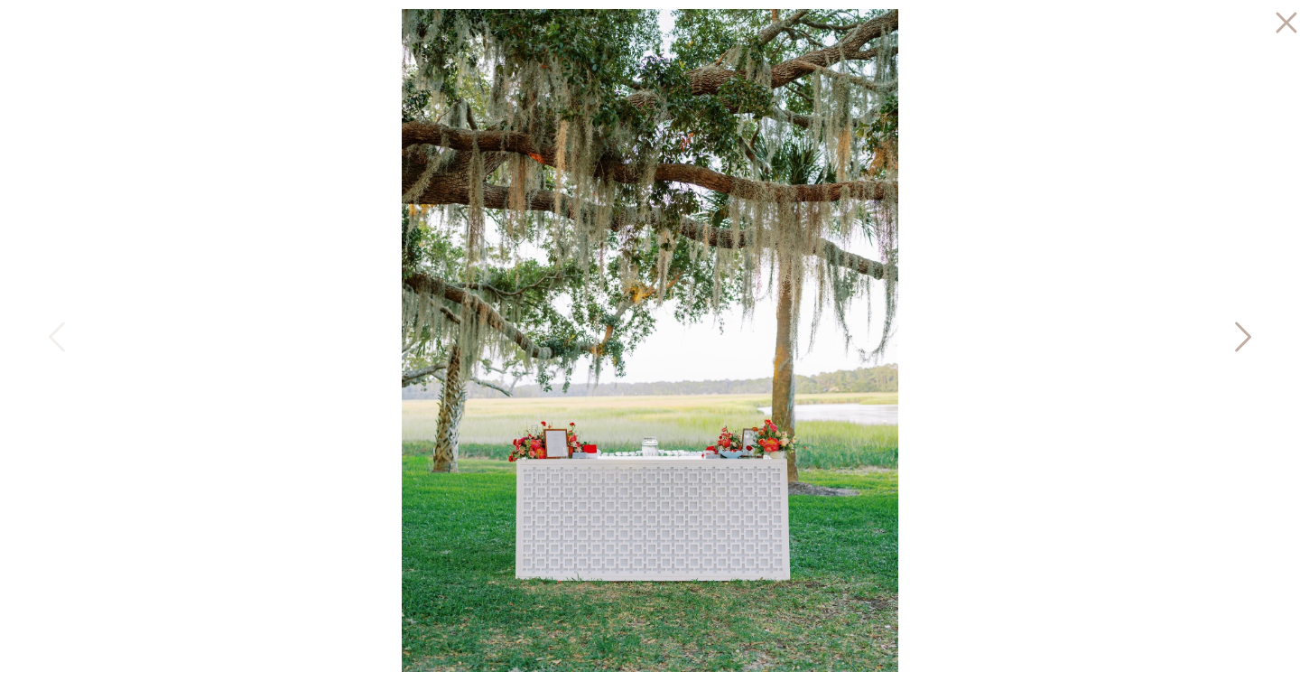
click at [1236, 330] on icon at bounding box center [1241, 341] width 45 height 54
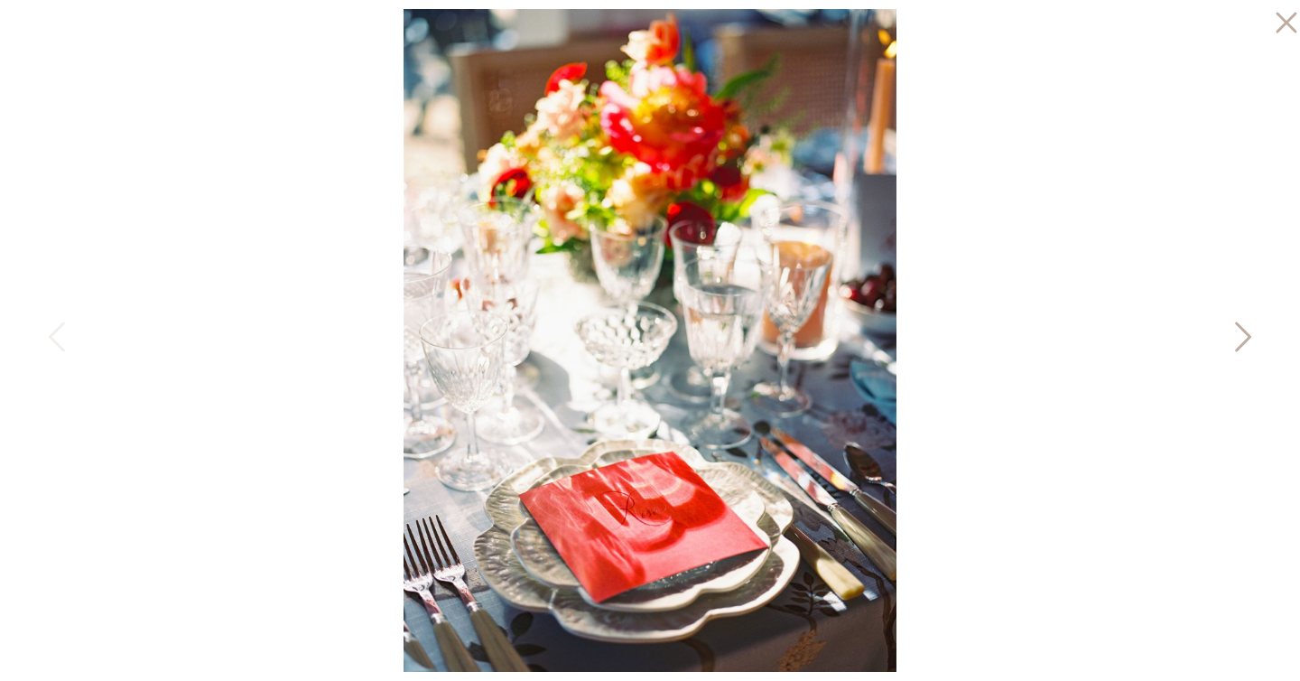
click at [1236, 330] on icon at bounding box center [1241, 341] width 45 height 54
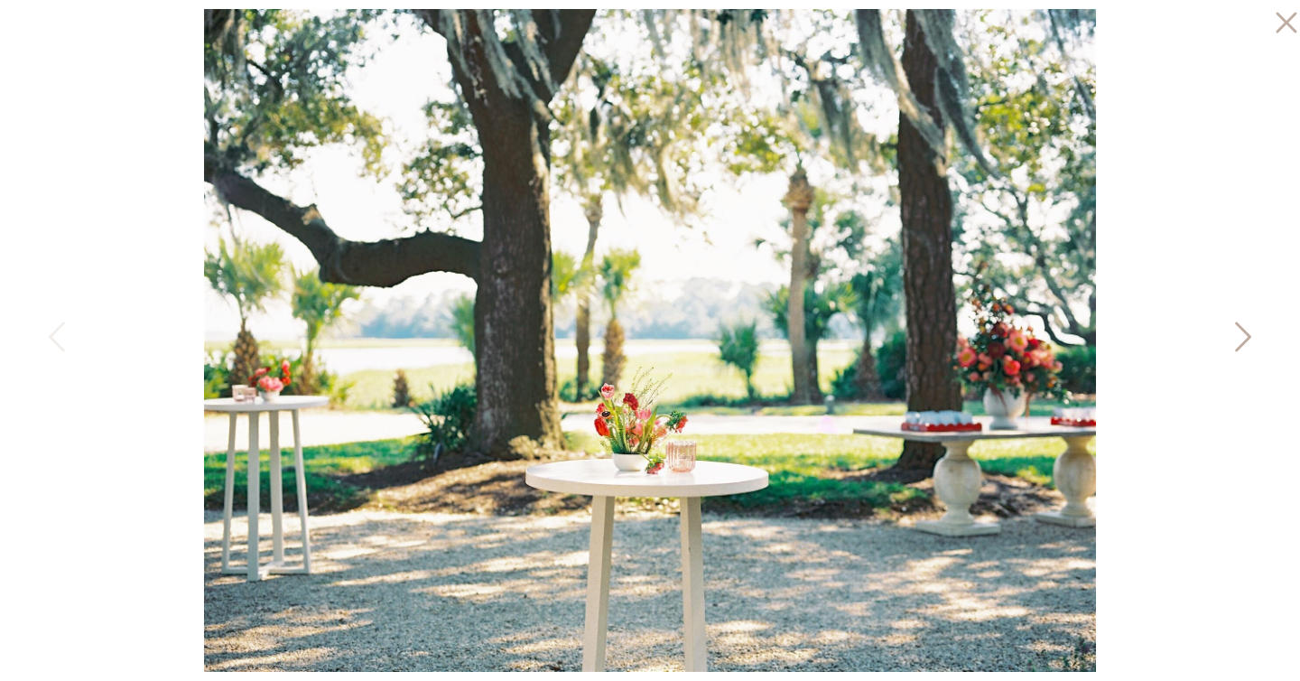
click at [1236, 330] on icon at bounding box center [1241, 341] width 45 height 54
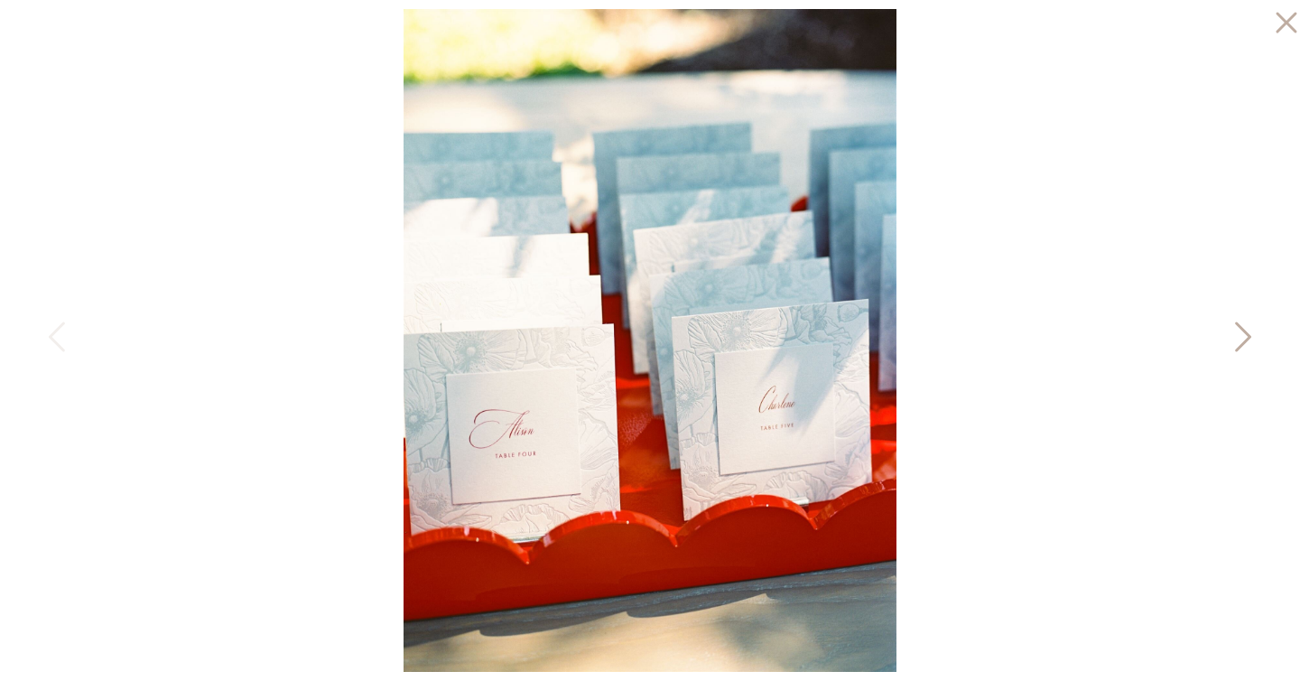
click at [1236, 330] on icon at bounding box center [1241, 341] width 45 height 54
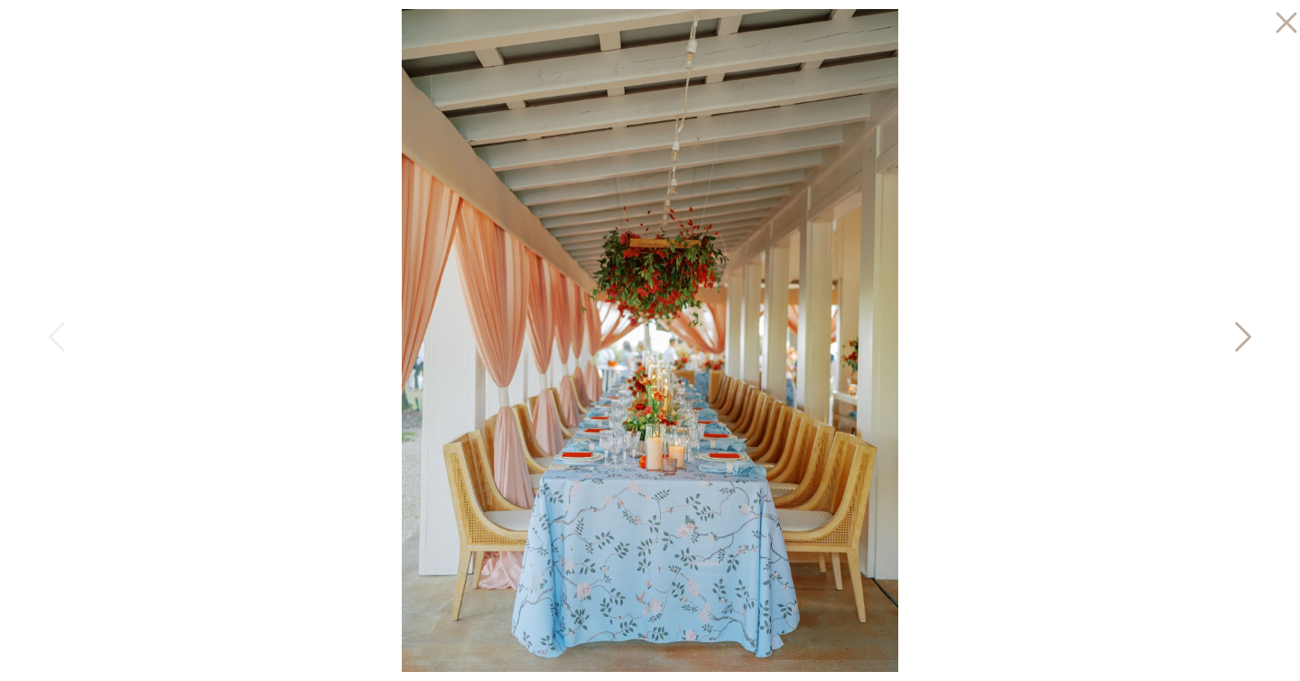
click at [1236, 330] on icon at bounding box center [1241, 341] width 45 height 54
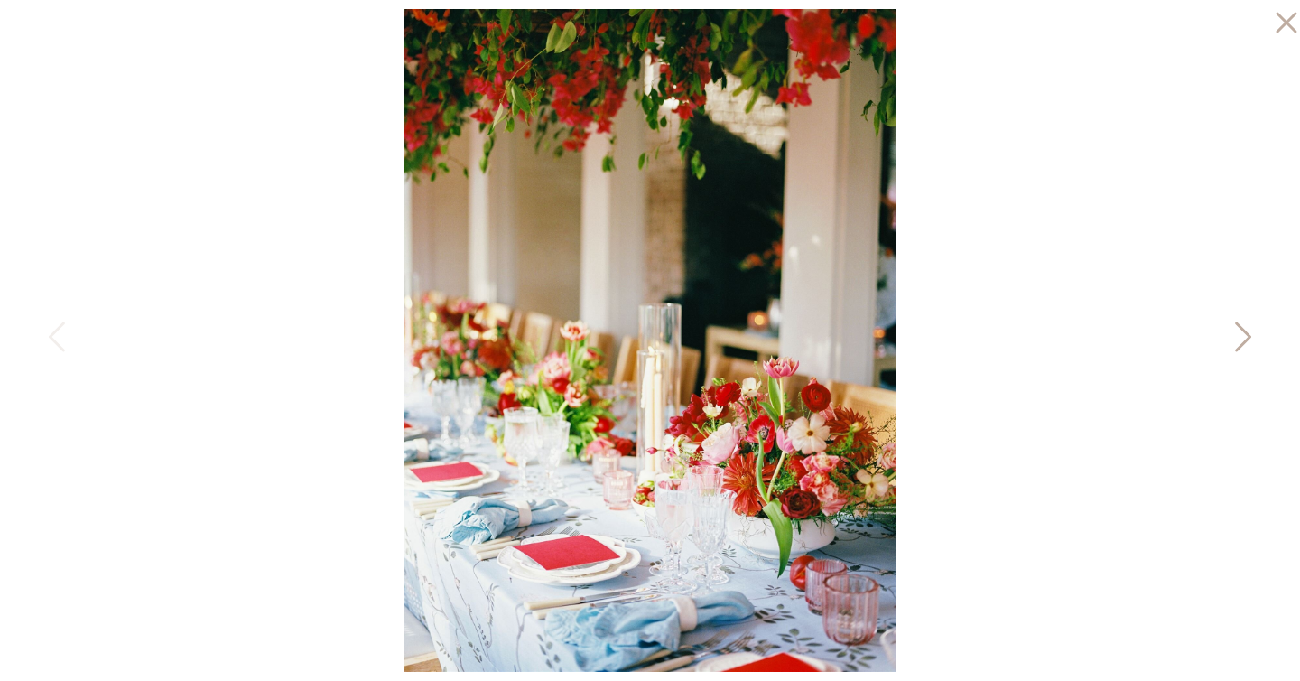
click at [1236, 330] on icon at bounding box center [1241, 341] width 45 height 54
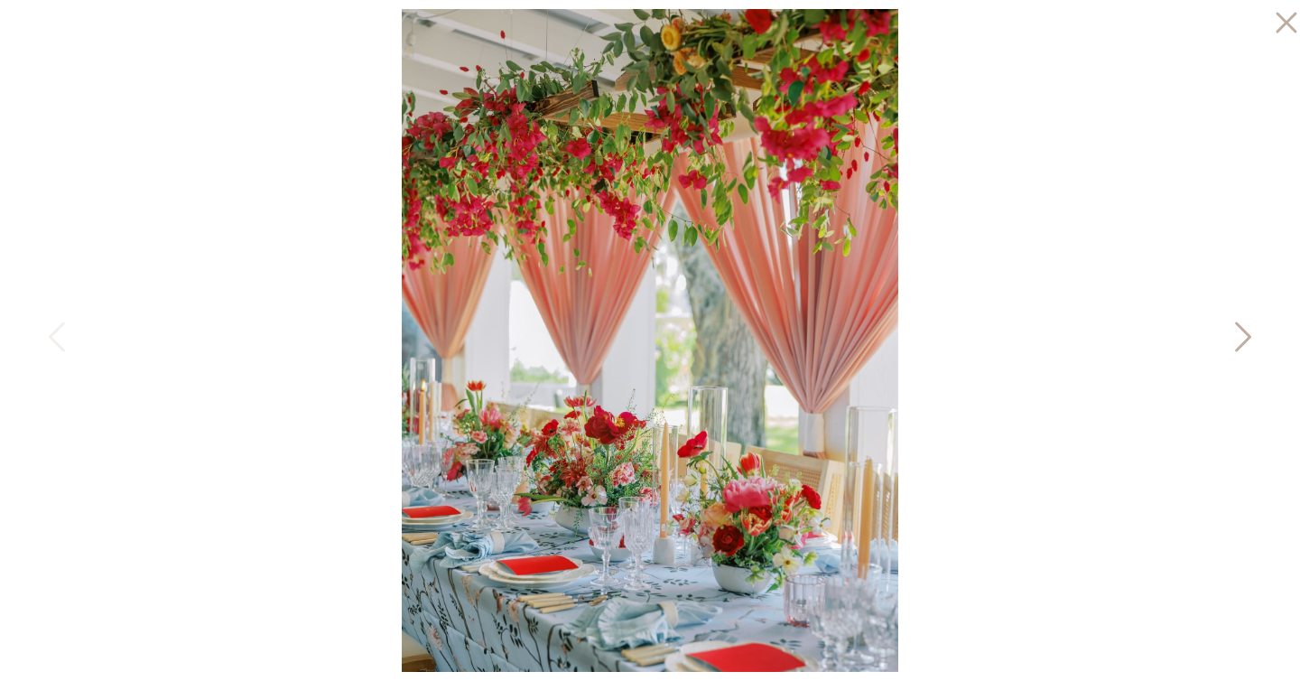
click at [1236, 330] on icon at bounding box center [1241, 341] width 45 height 54
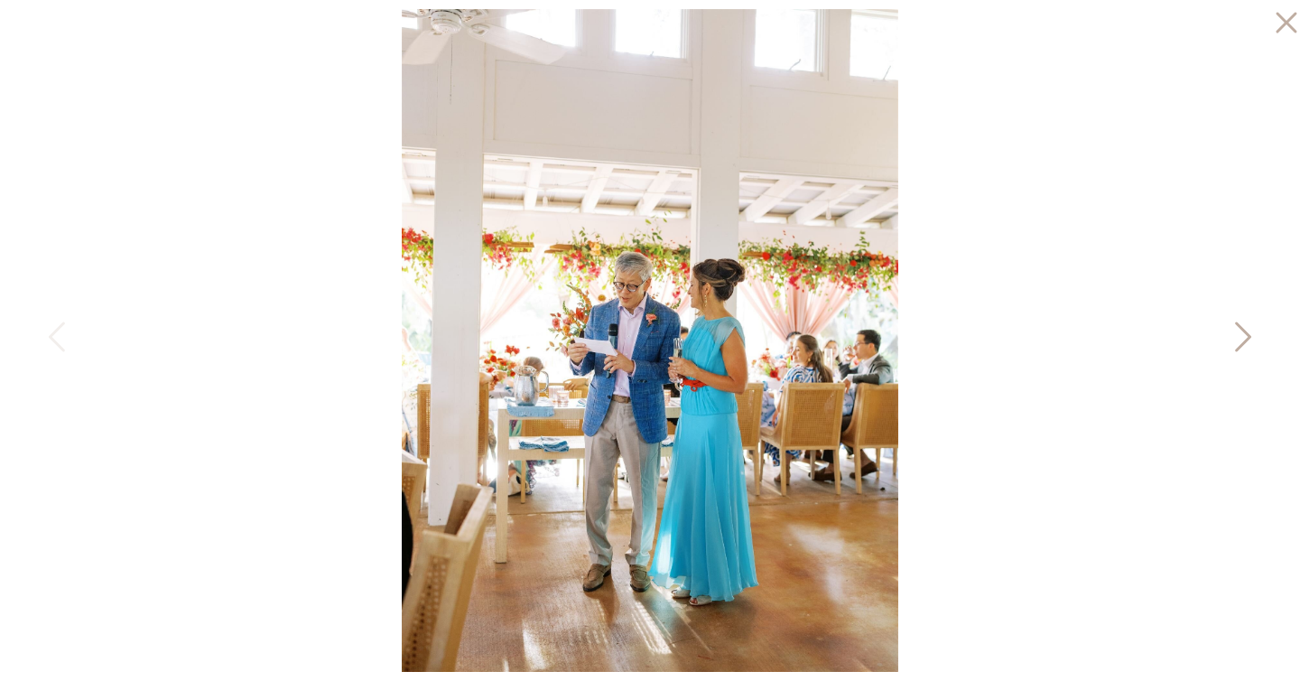
click at [1236, 330] on icon at bounding box center [1241, 341] width 45 height 54
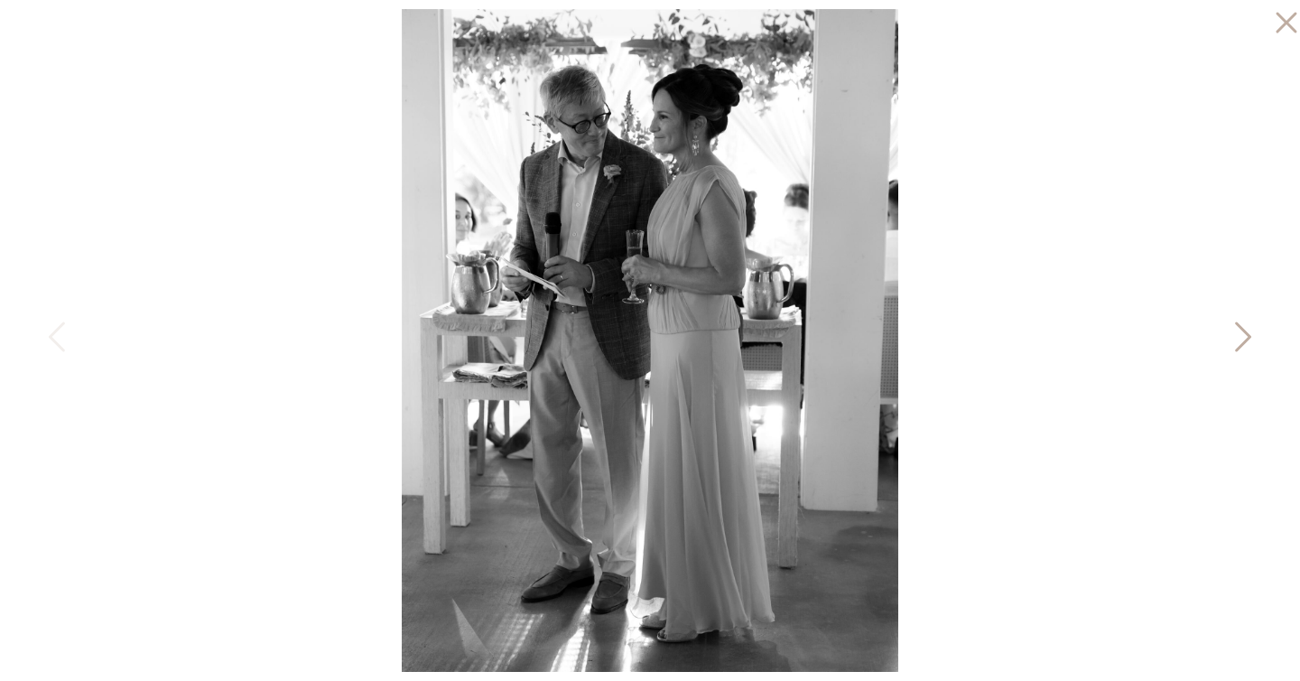
click at [1236, 330] on icon at bounding box center [1241, 341] width 45 height 54
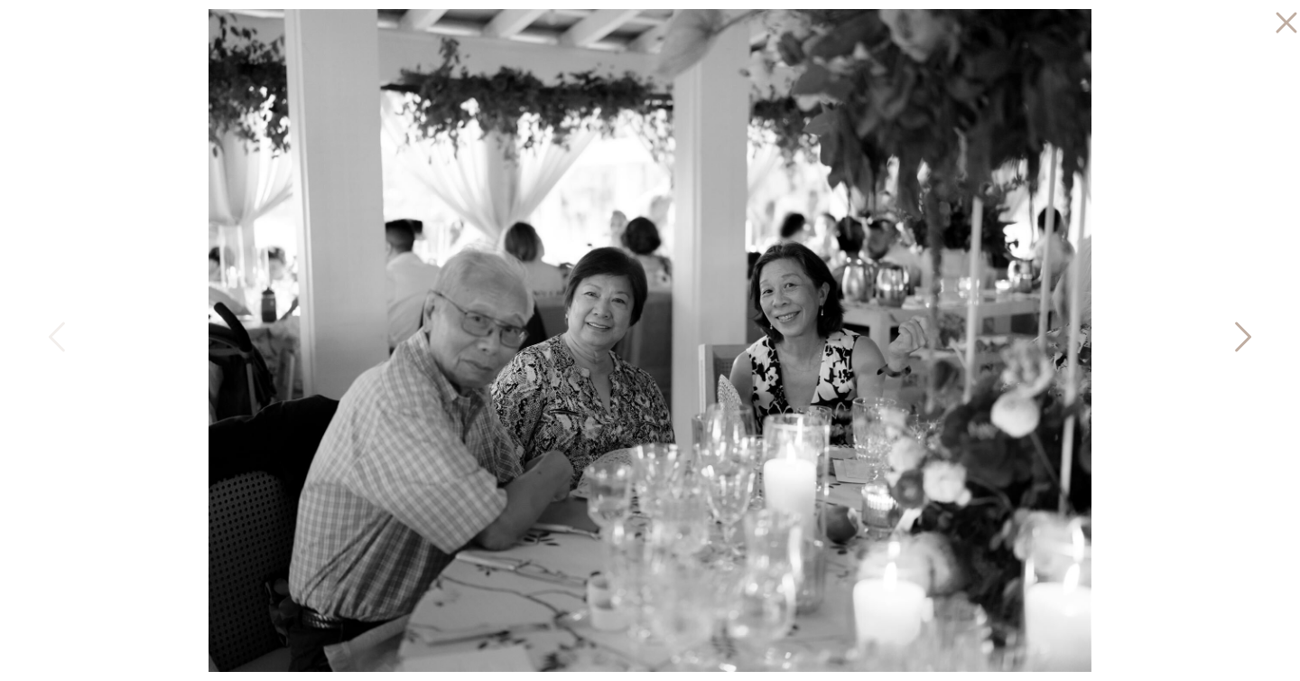
click at [1236, 330] on icon at bounding box center [1241, 341] width 45 height 54
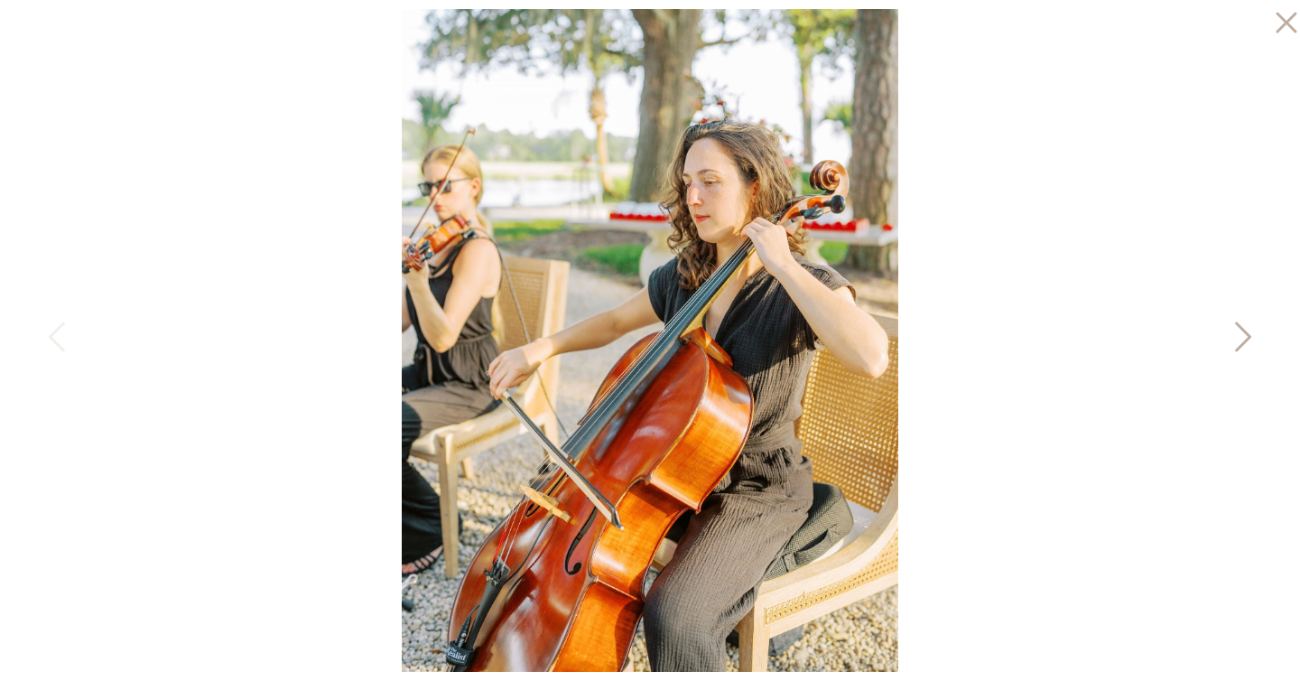
click at [1236, 330] on icon at bounding box center [1241, 341] width 45 height 54
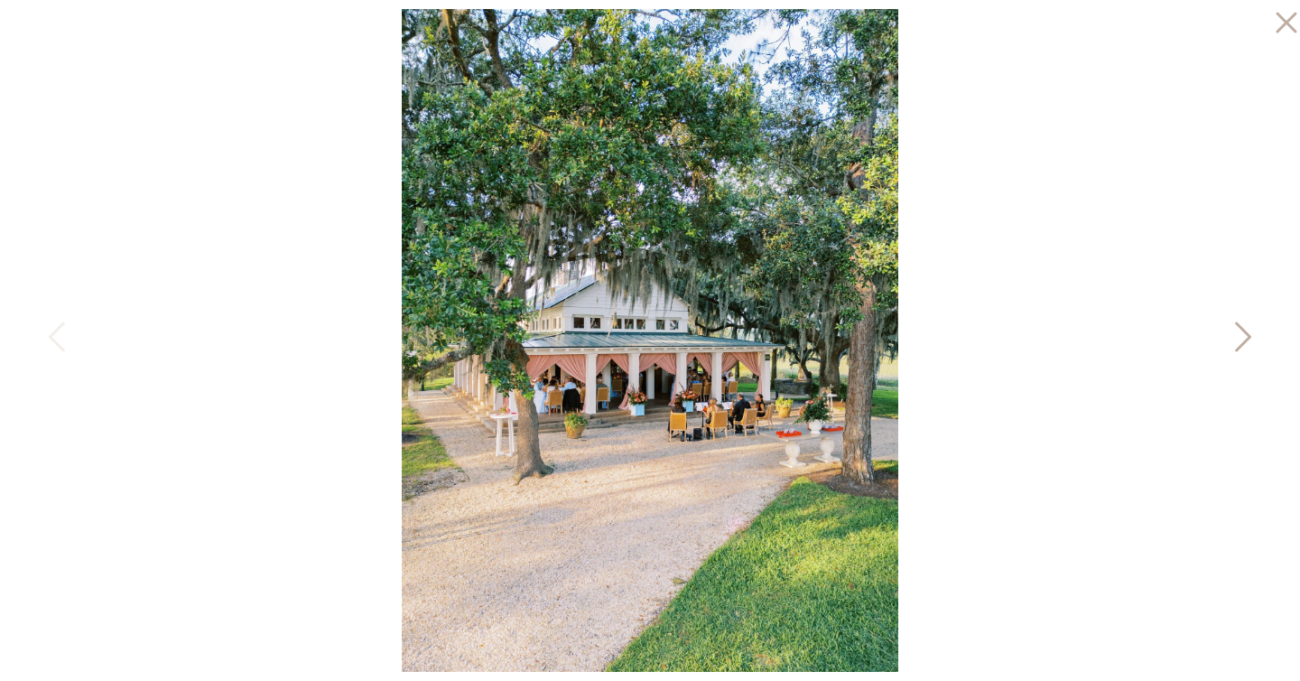
click at [1236, 330] on icon at bounding box center [1241, 341] width 45 height 54
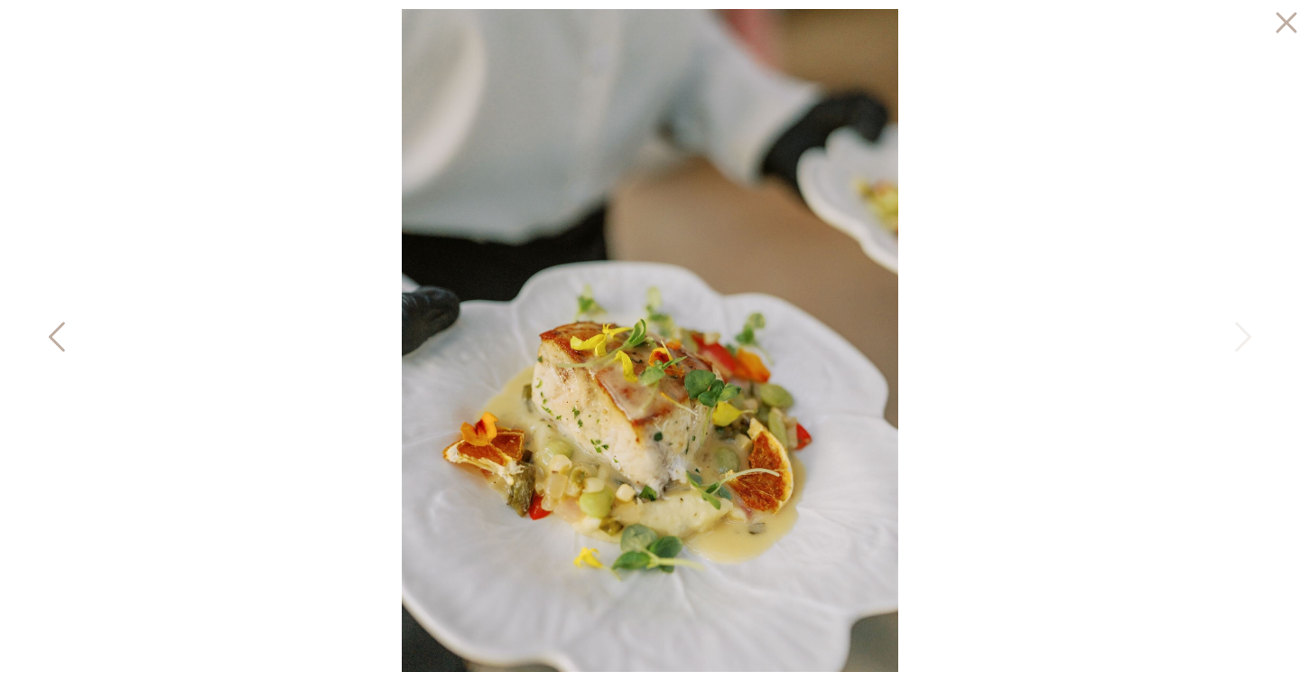
click at [68, 340] on icon at bounding box center [58, 341] width 45 height 54
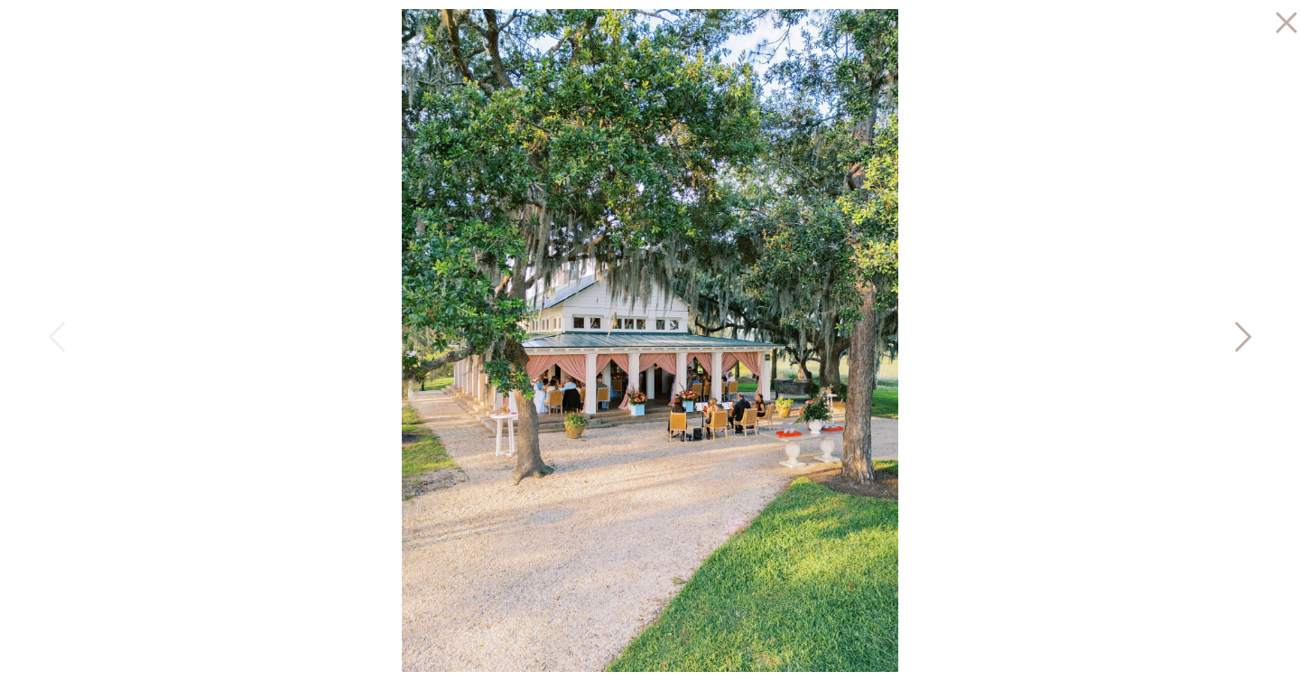
click at [1242, 338] on icon at bounding box center [1241, 341] width 45 height 54
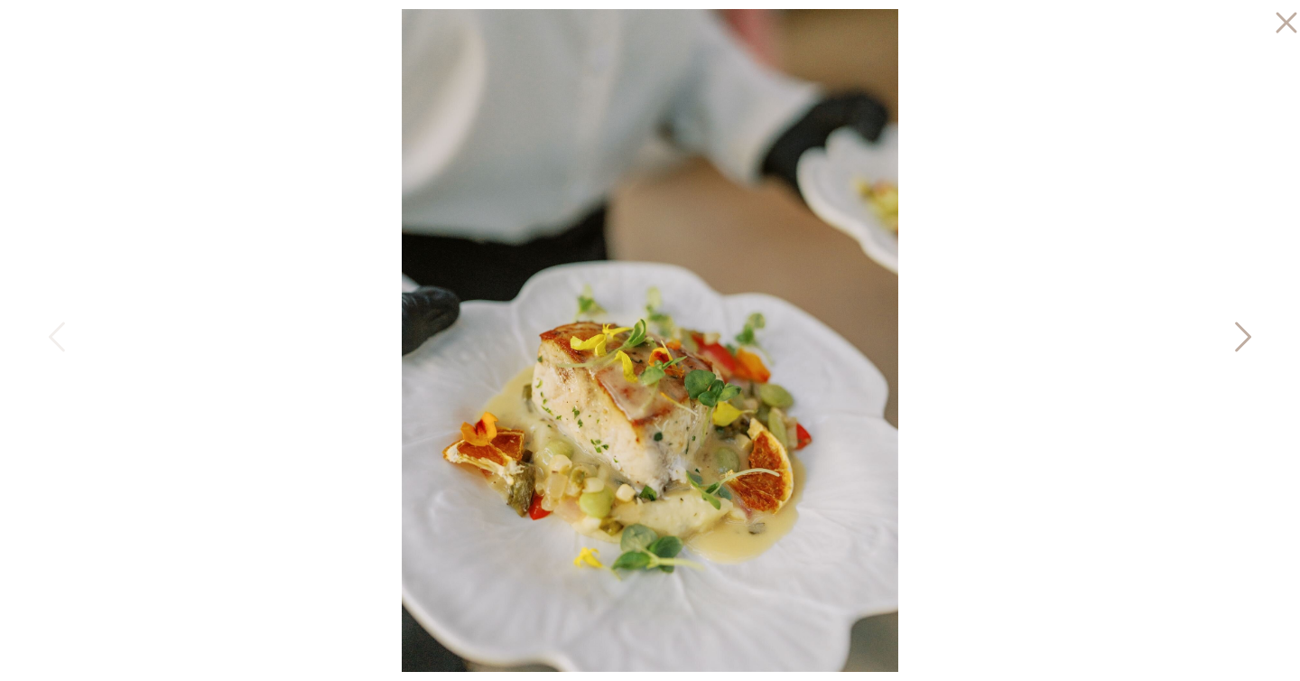
click at [1242, 338] on icon at bounding box center [1241, 341] width 45 height 54
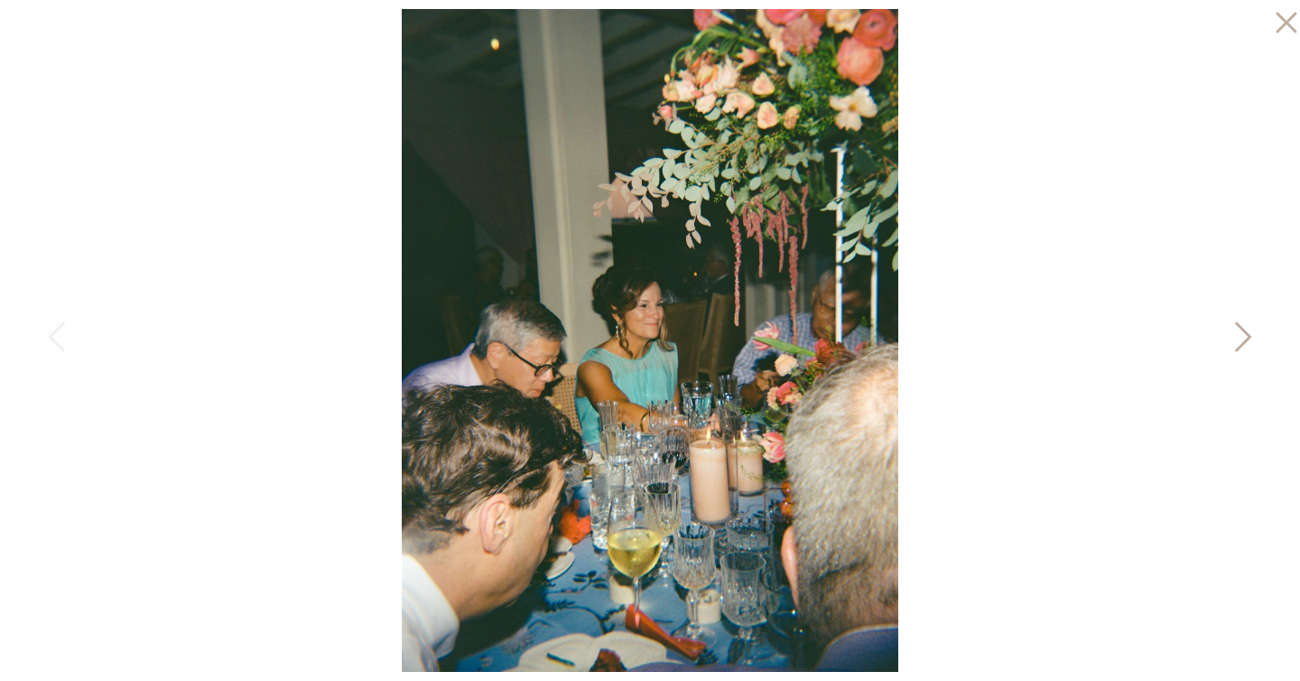
click at [1242, 338] on icon at bounding box center [1241, 341] width 45 height 54
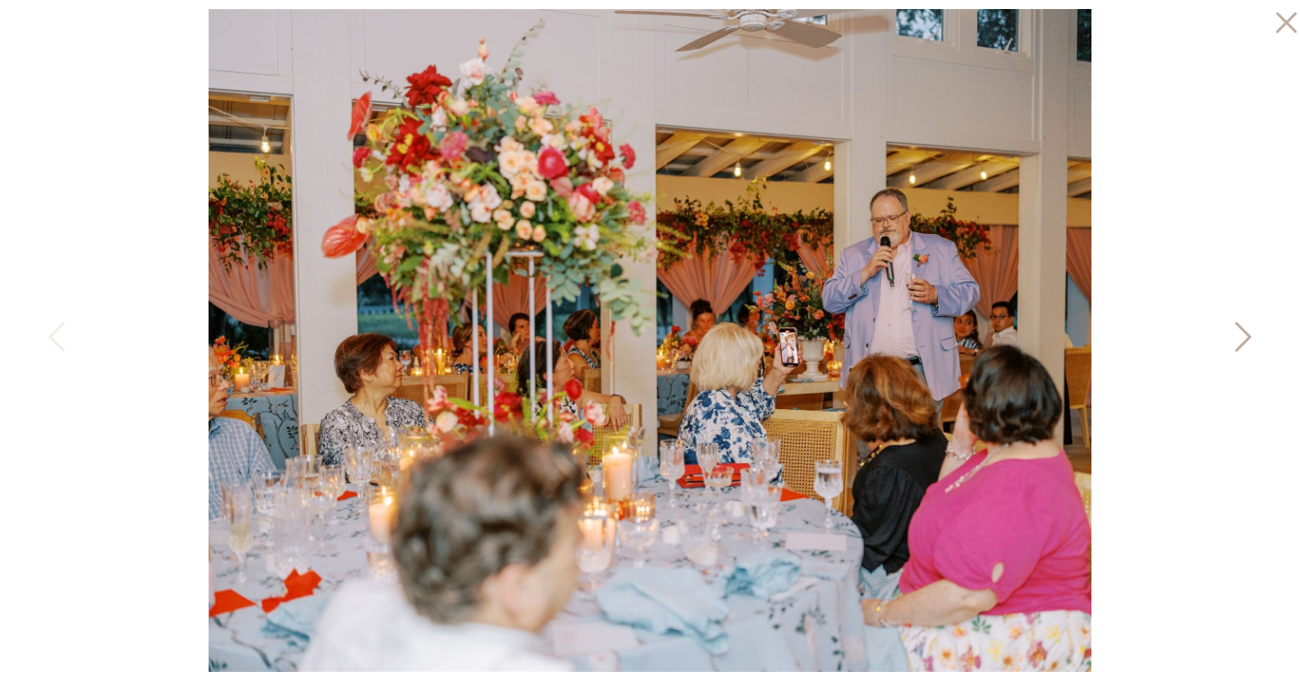
click at [1242, 338] on icon at bounding box center [1241, 341] width 45 height 54
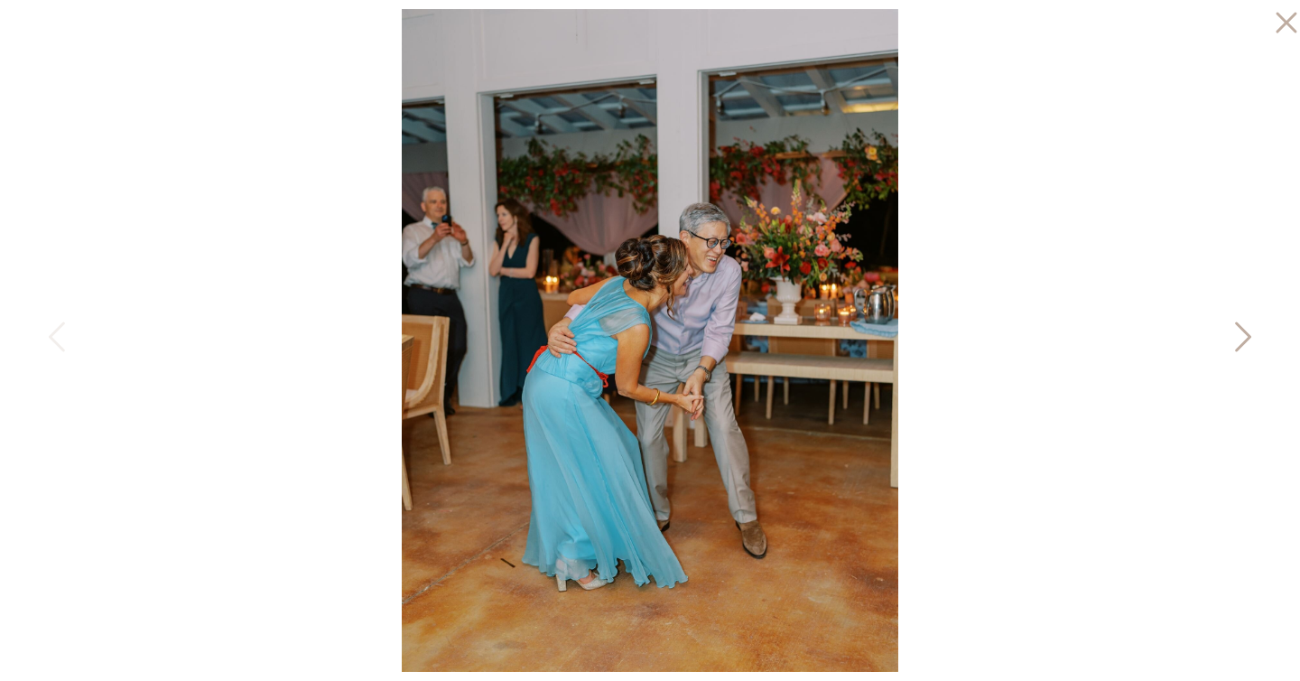
click at [1242, 338] on icon at bounding box center [1241, 341] width 45 height 54
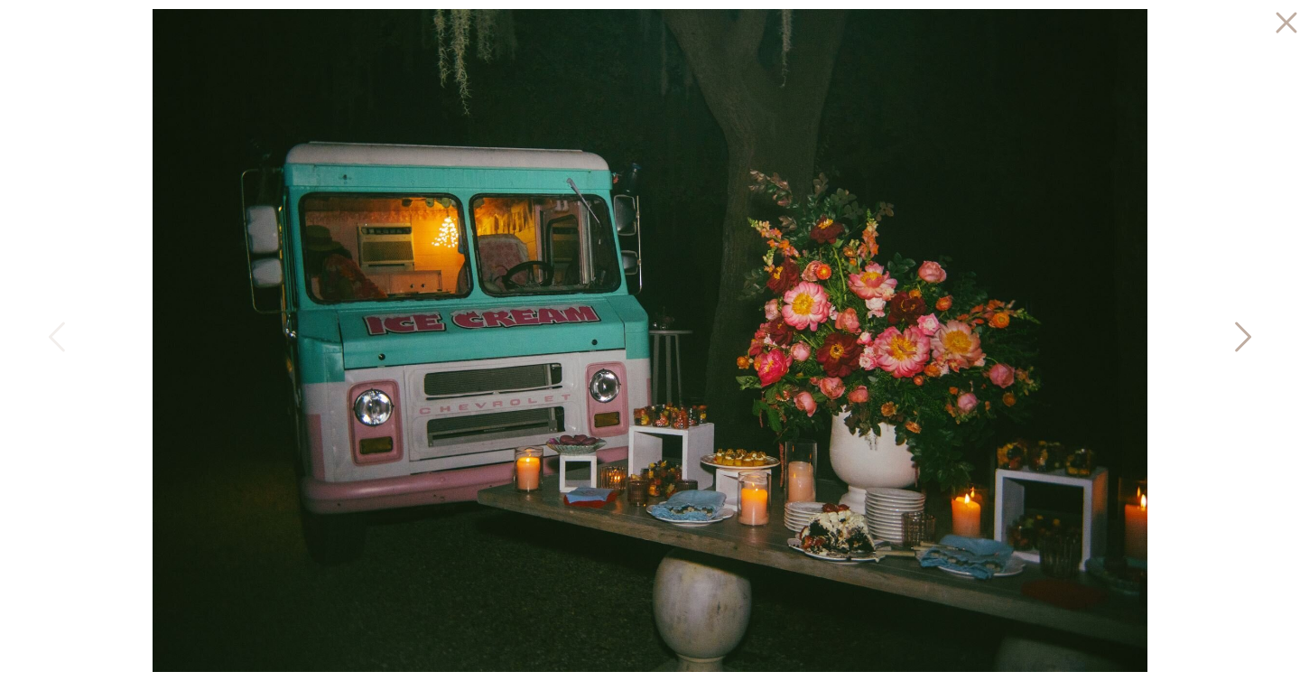
click at [1234, 337] on icon at bounding box center [1241, 341] width 45 height 54
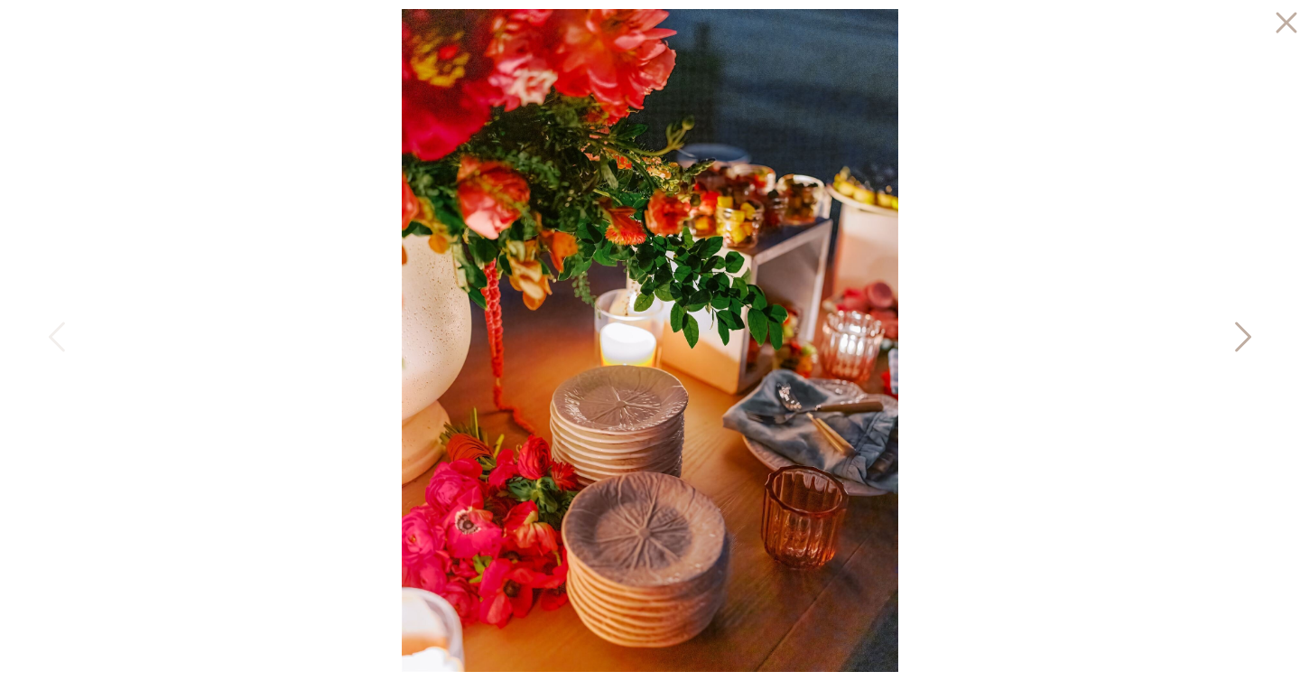
click at [1234, 337] on icon at bounding box center [1241, 341] width 45 height 54
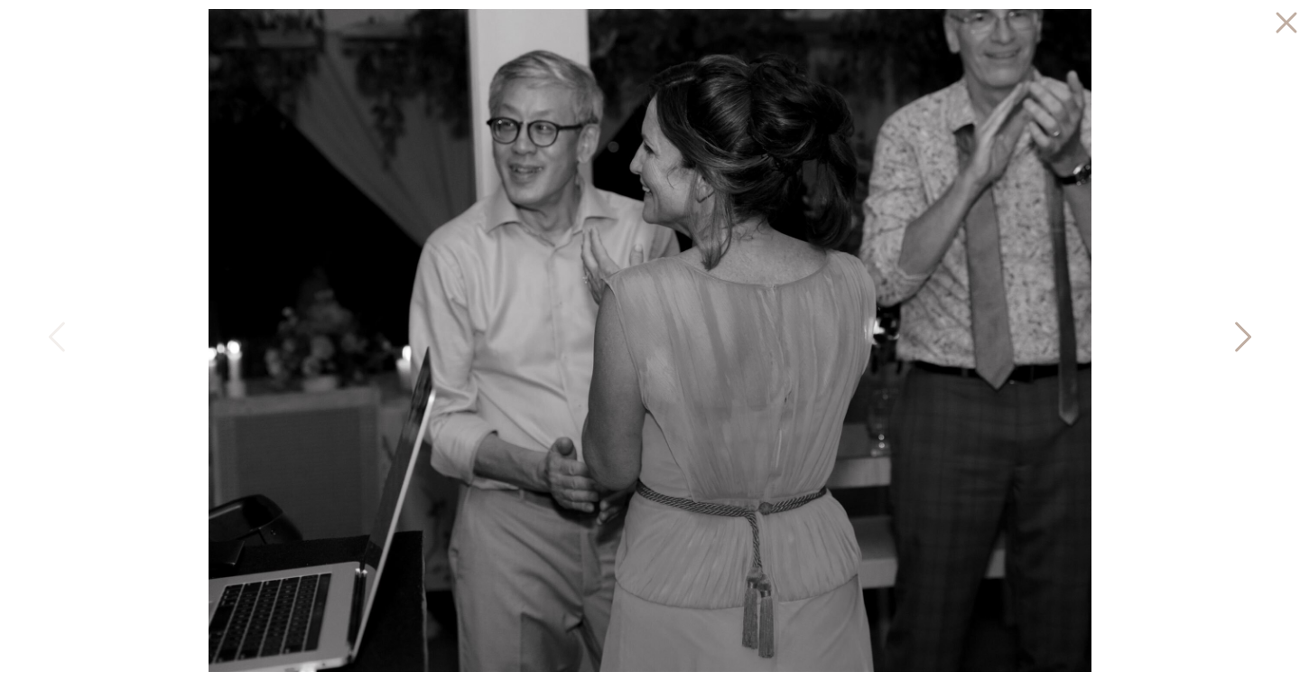
click at [1234, 337] on icon at bounding box center [1241, 341] width 45 height 54
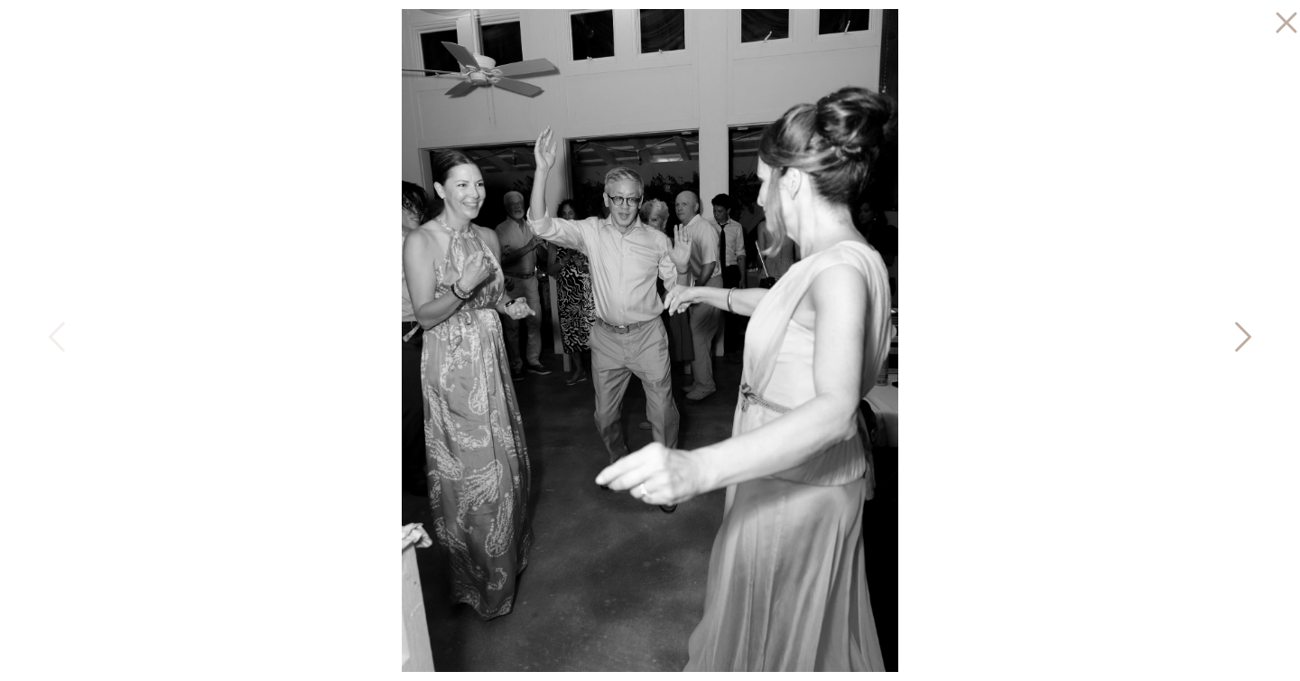
click at [1234, 337] on icon at bounding box center [1241, 341] width 45 height 54
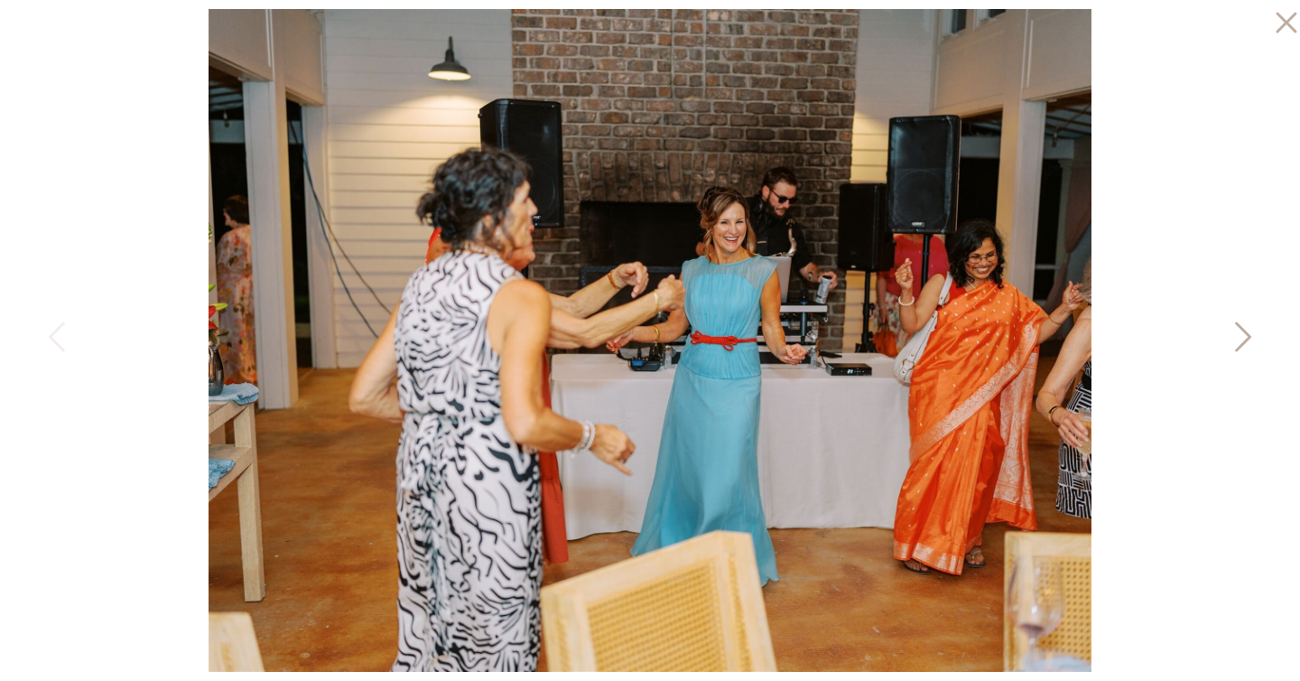
click at [1234, 337] on icon at bounding box center [1241, 341] width 45 height 54
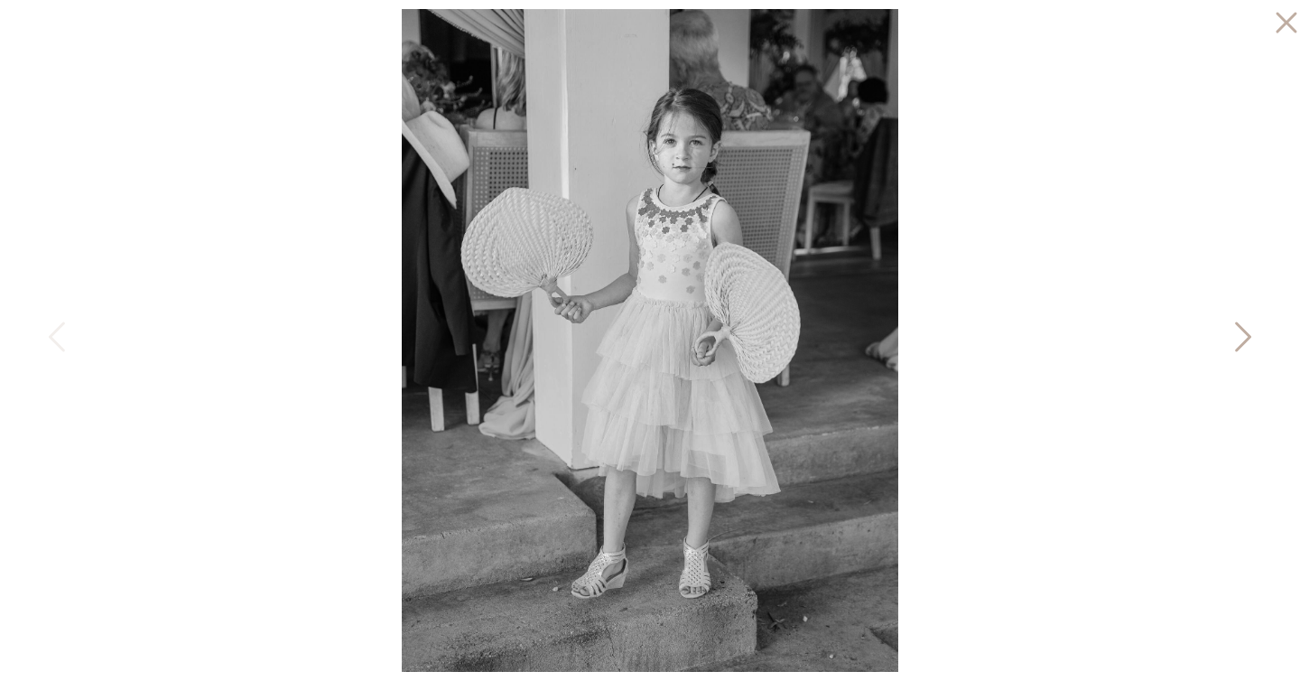
click at [1234, 337] on icon at bounding box center [1241, 341] width 45 height 54
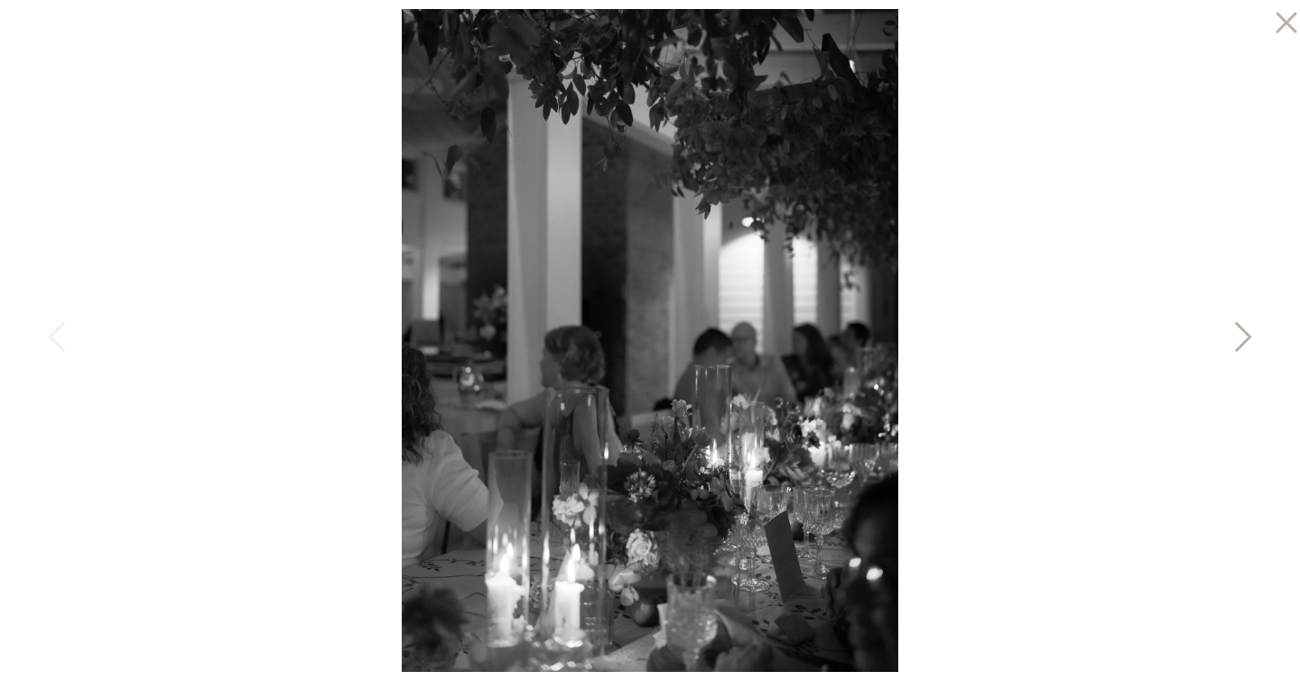
click at [1234, 337] on icon at bounding box center [1241, 341] width 45 height 54
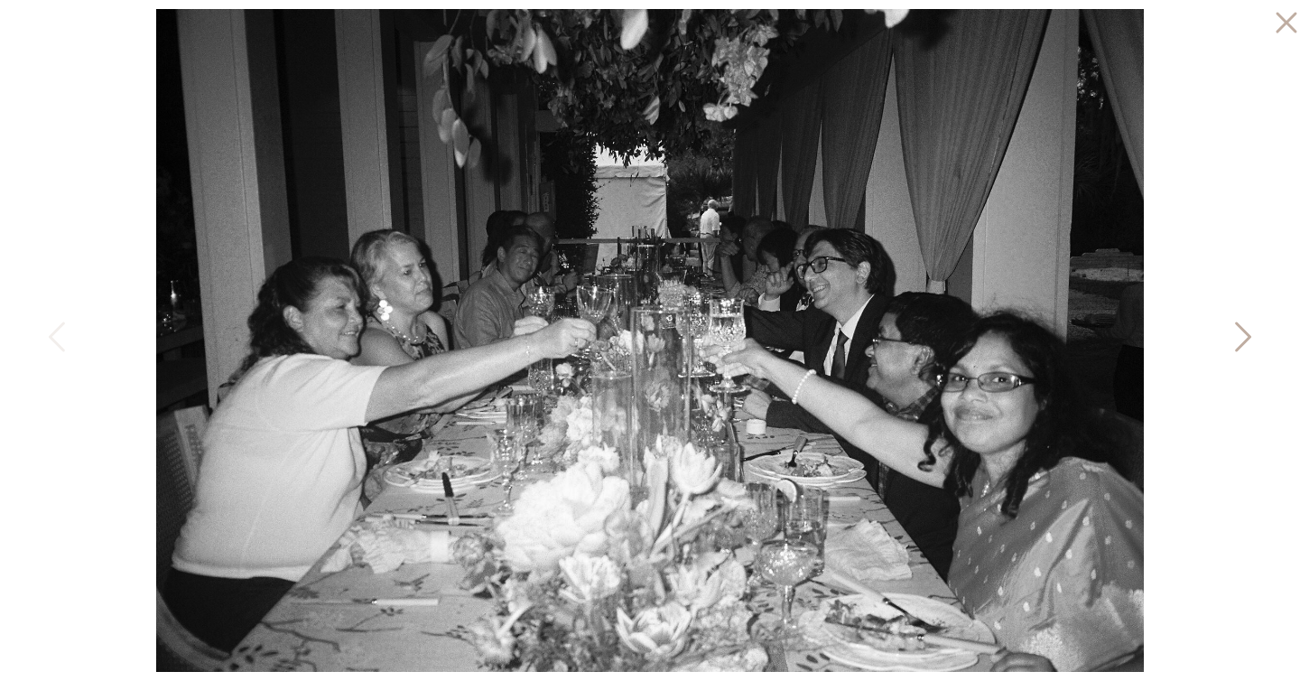
click at [1234, 337] on icon at bounding box center [1241, 341] width 45 height 54
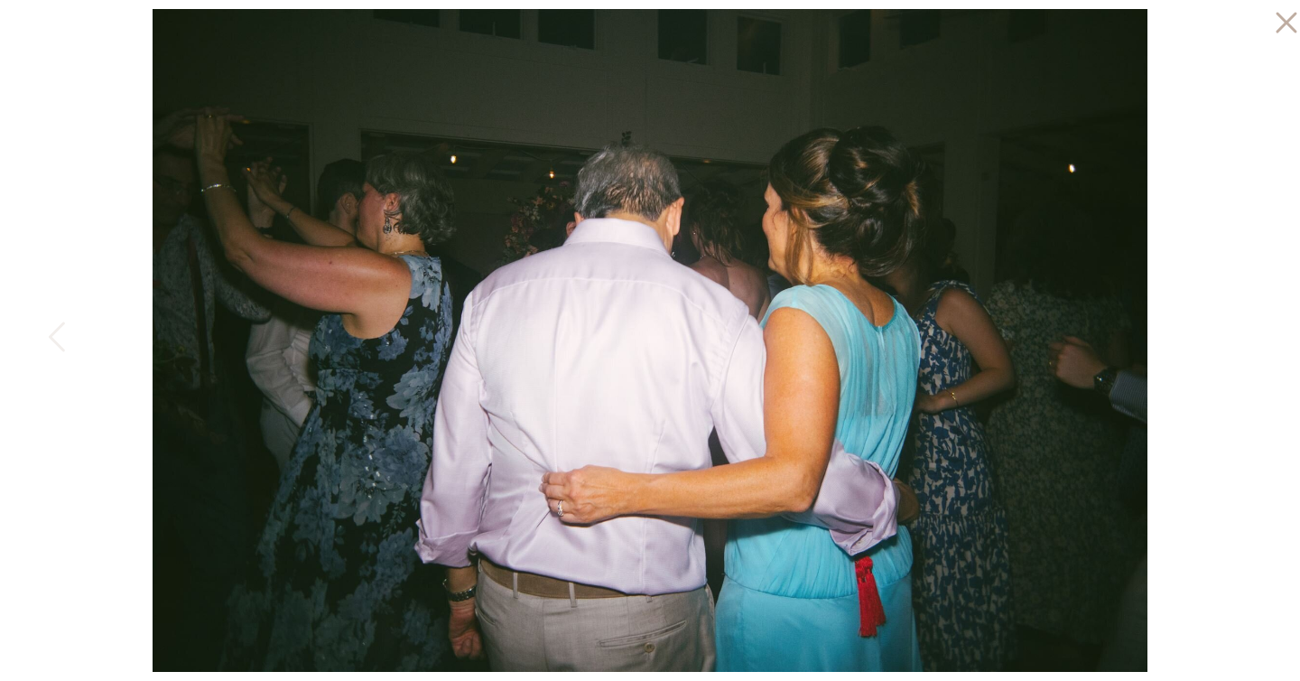
click at [1234, 337] on div at bounding box center [650, 340] width 1300 height 681
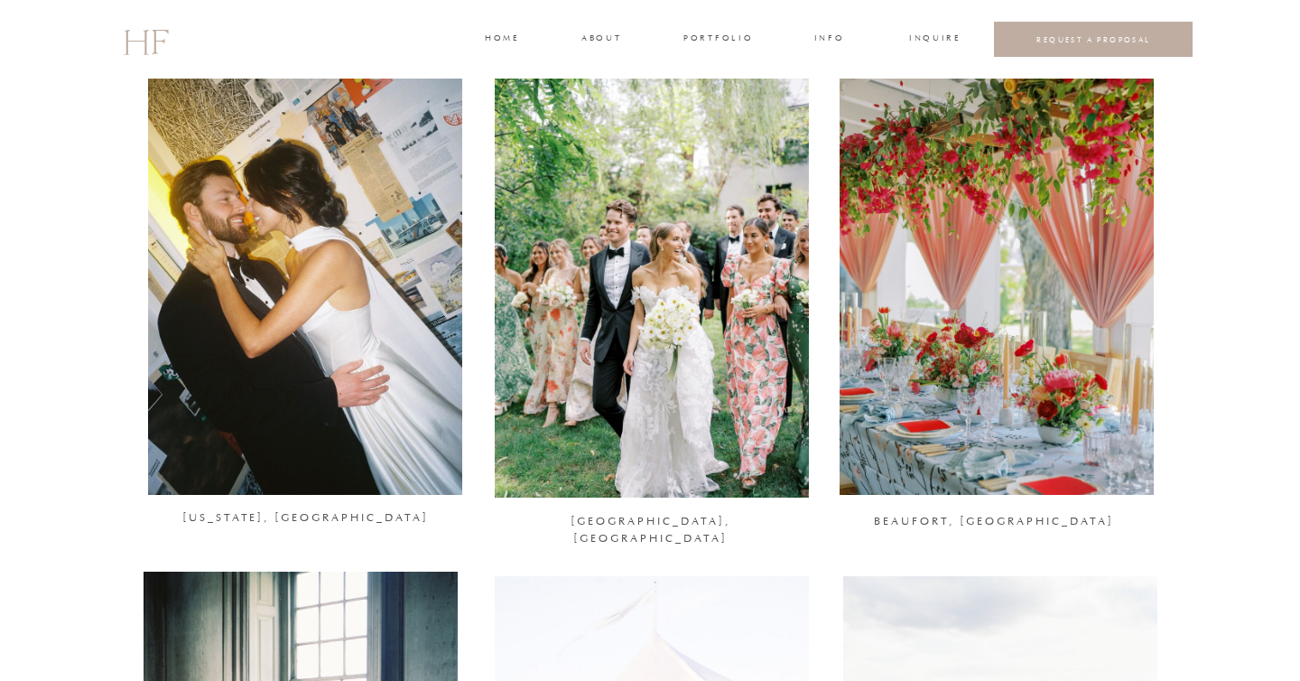
scroll to position [728, 0]
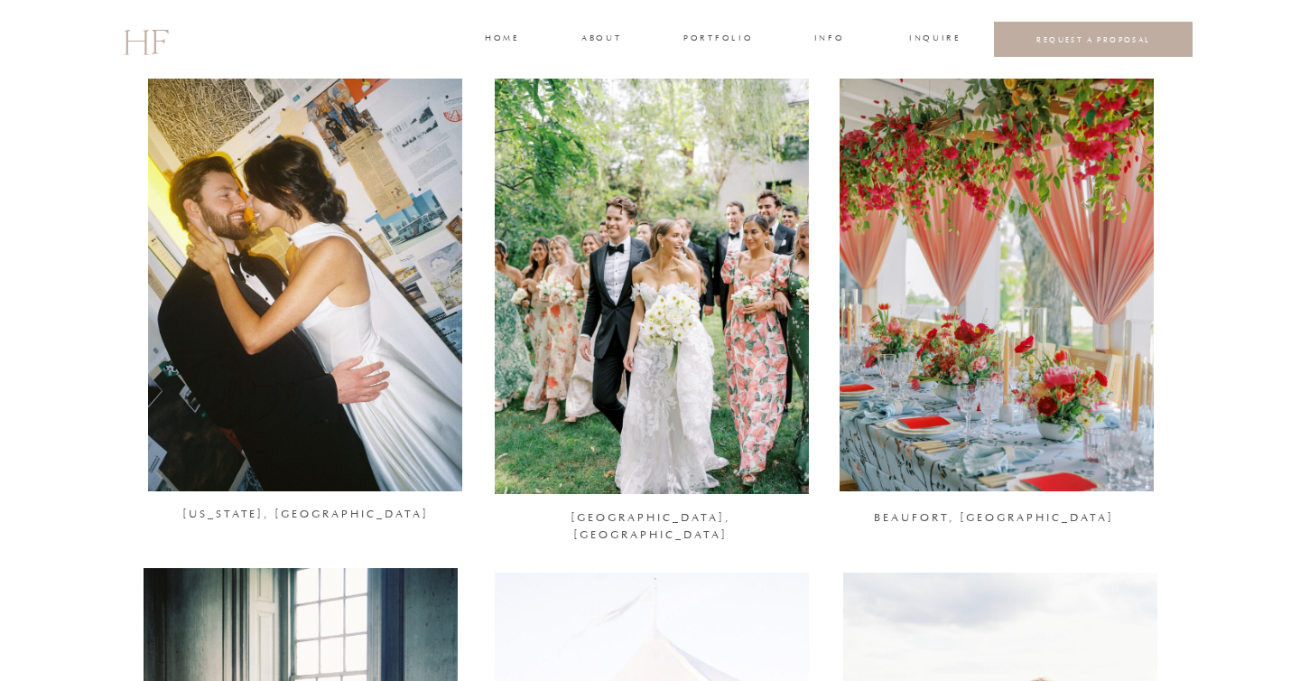
click at [309, 291] on div at bounding box center [305, 277] width 314 height 428
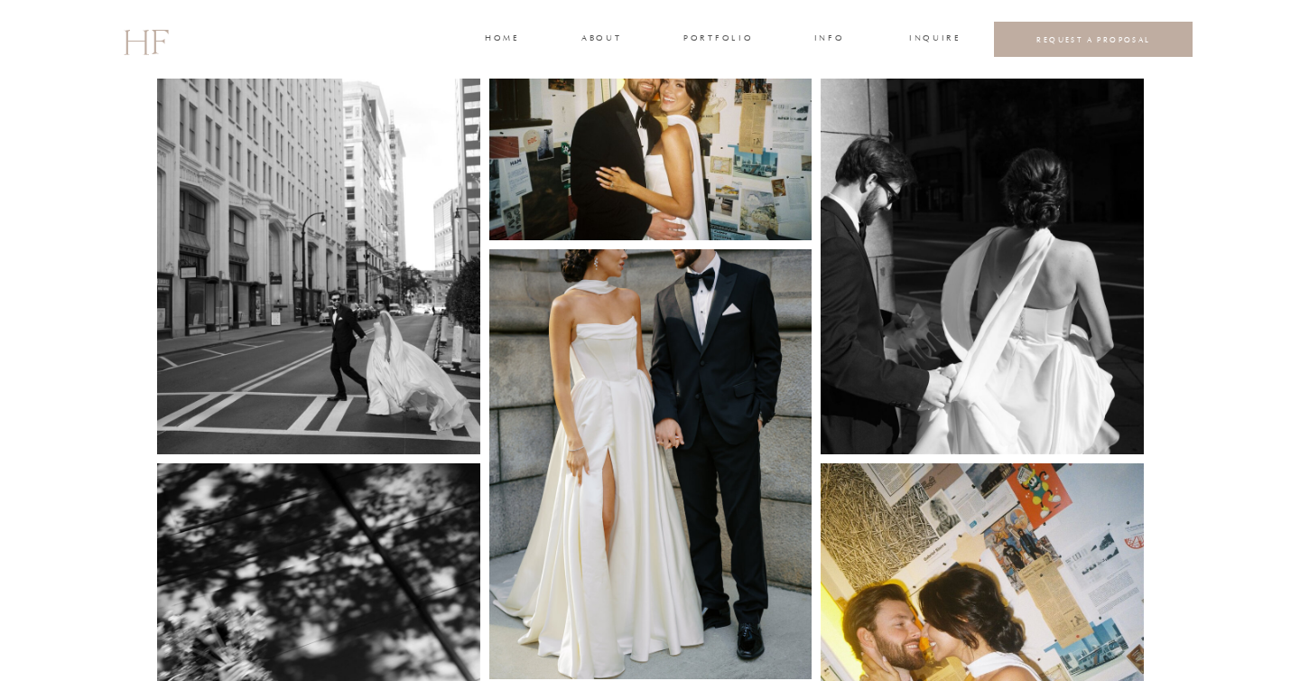
scroll to position [859, 0]
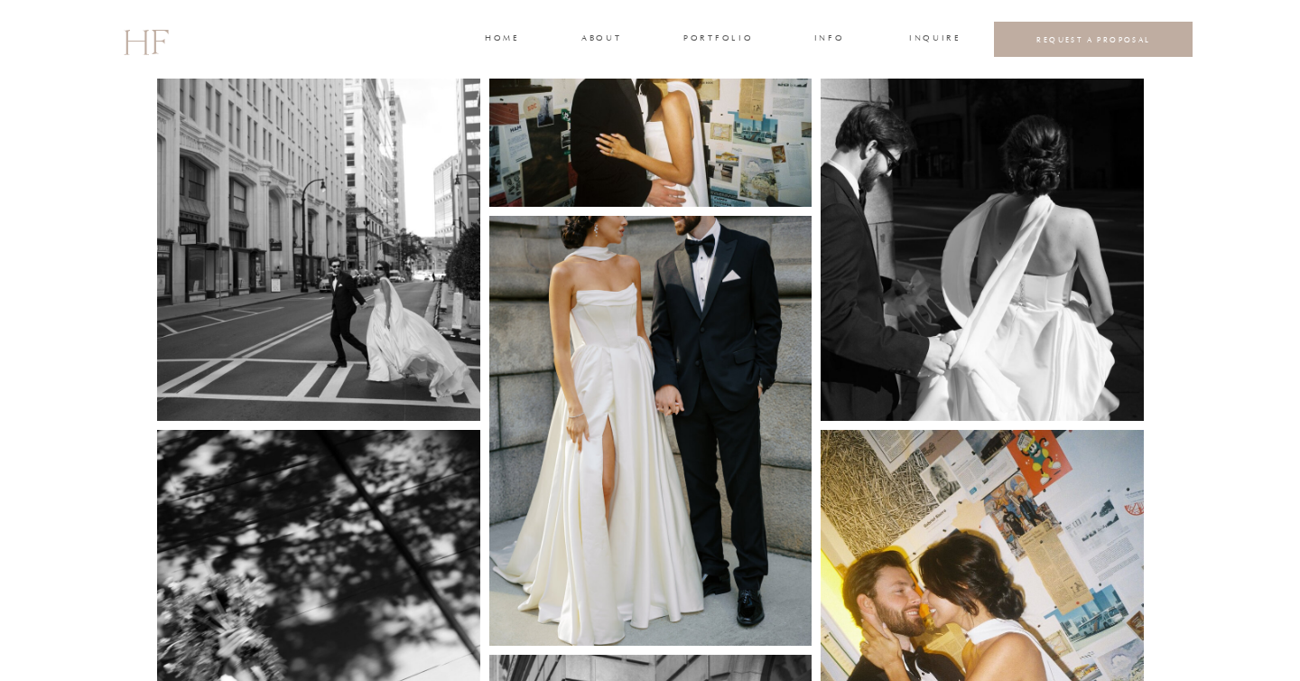
click at [333, 241] on img at bounding box center [318, 205] width 323 height 431
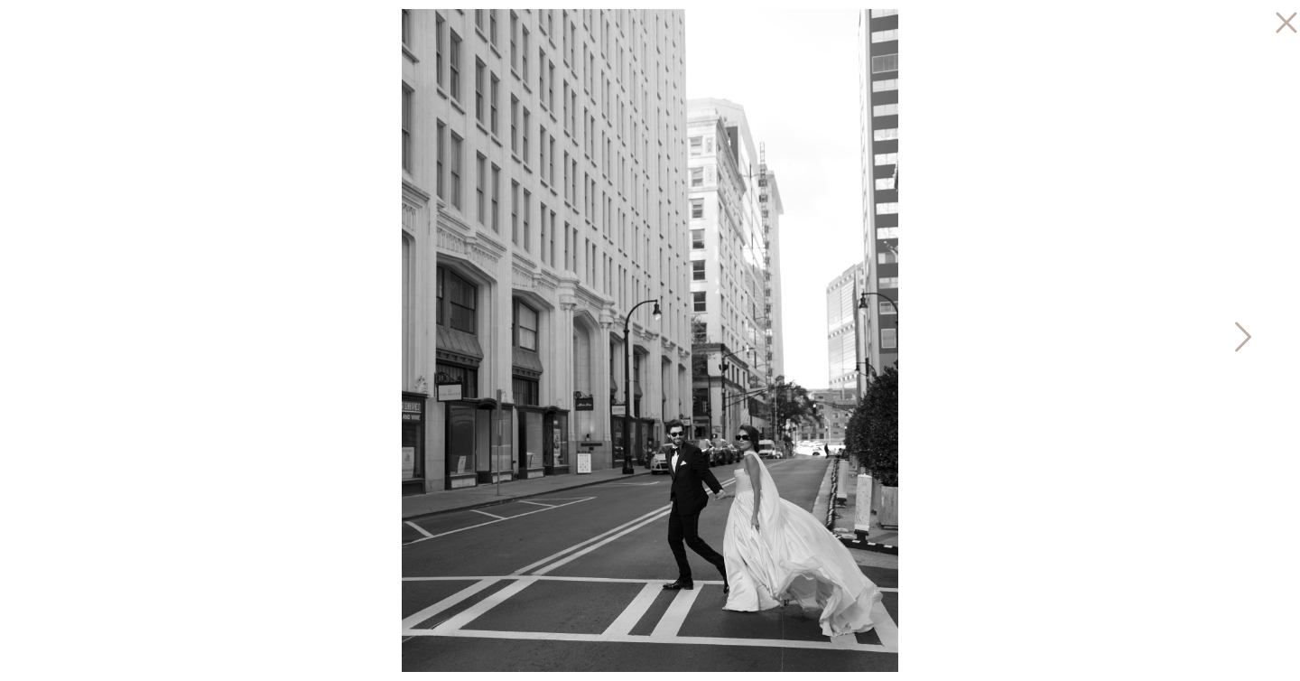
click at [1228, 328] on icon at bounding box center [1241, 341] width 45 height 54
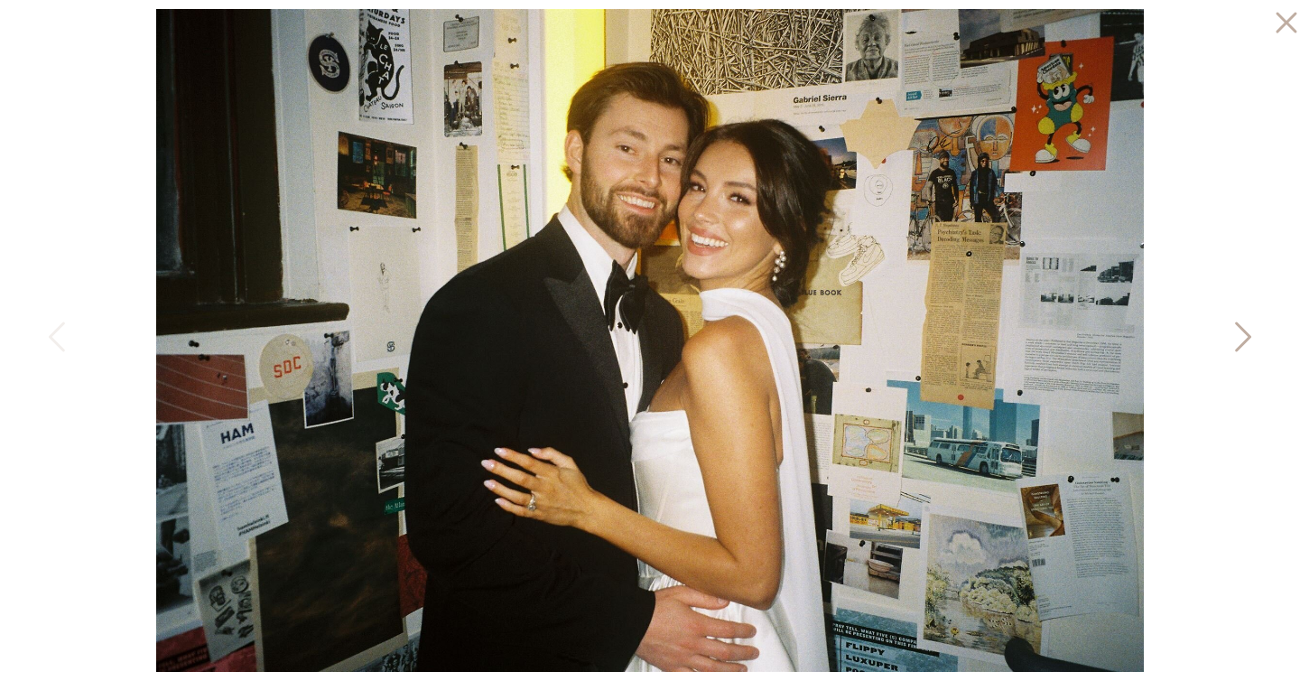
click at [1236, 331] on icon at bounding box center [1241, 341] width 45 height 54
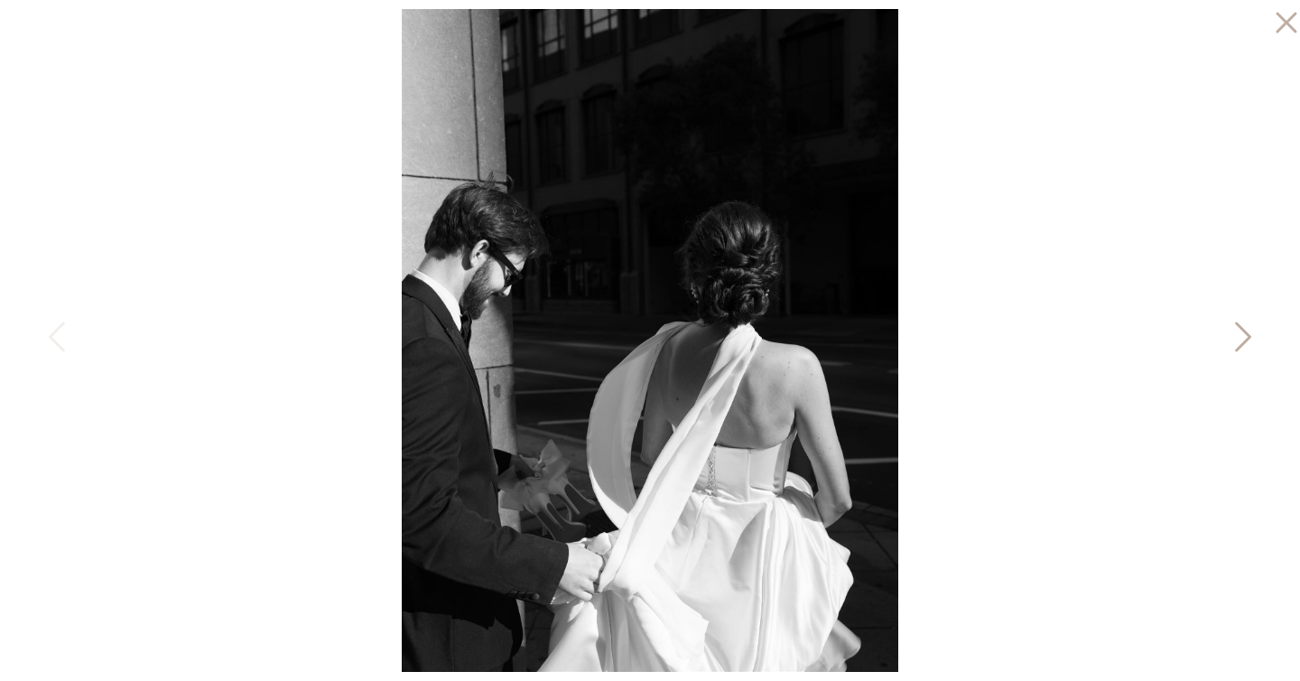
click at [1236, 331] on icon at bounding box center [1241, 341] width 45 height 54
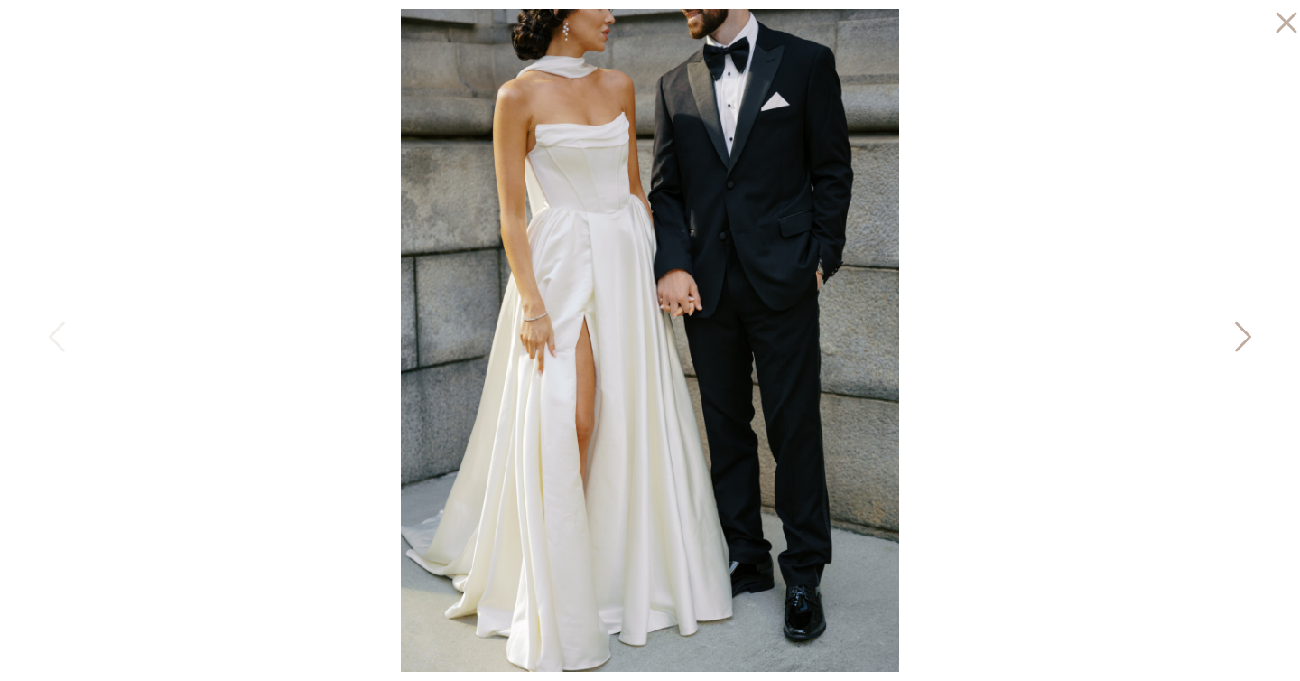
scroll to position [843, 0]
click at [1237, 330] on icon at bounding box center [1241, 341] width 45 height 54
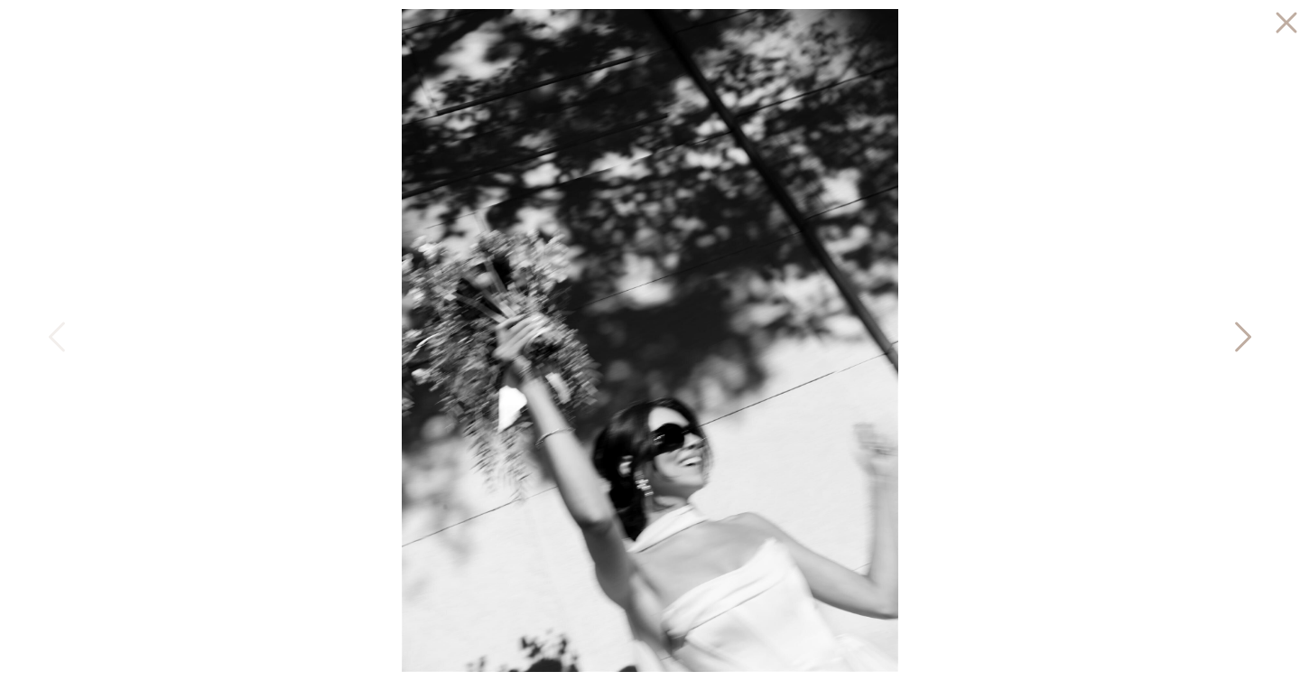
click at [1237, 330] on icon at bounding box center [1241, 341] width 45 height 54
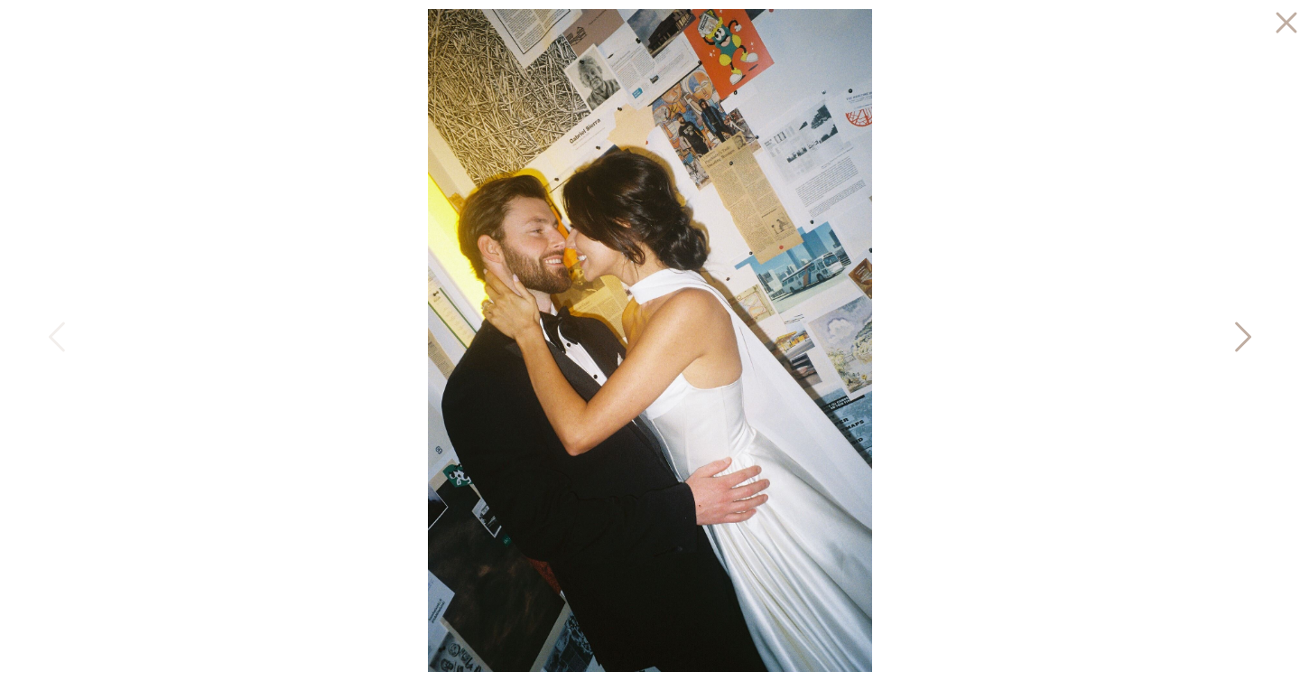
click at [1237, 330] on icon at bounding box center [1241, 341] width 45 height 54
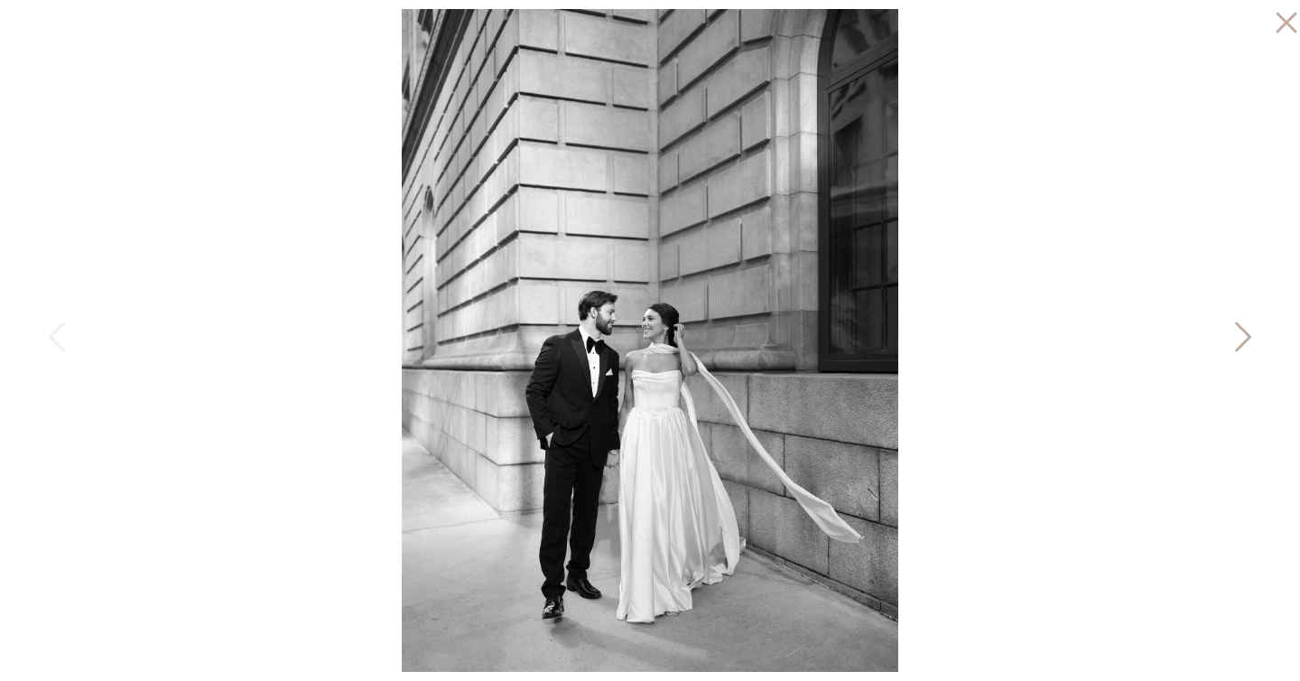
click at [1237, 330] on icon at bounding box center [1241, 341] width 45 height 54
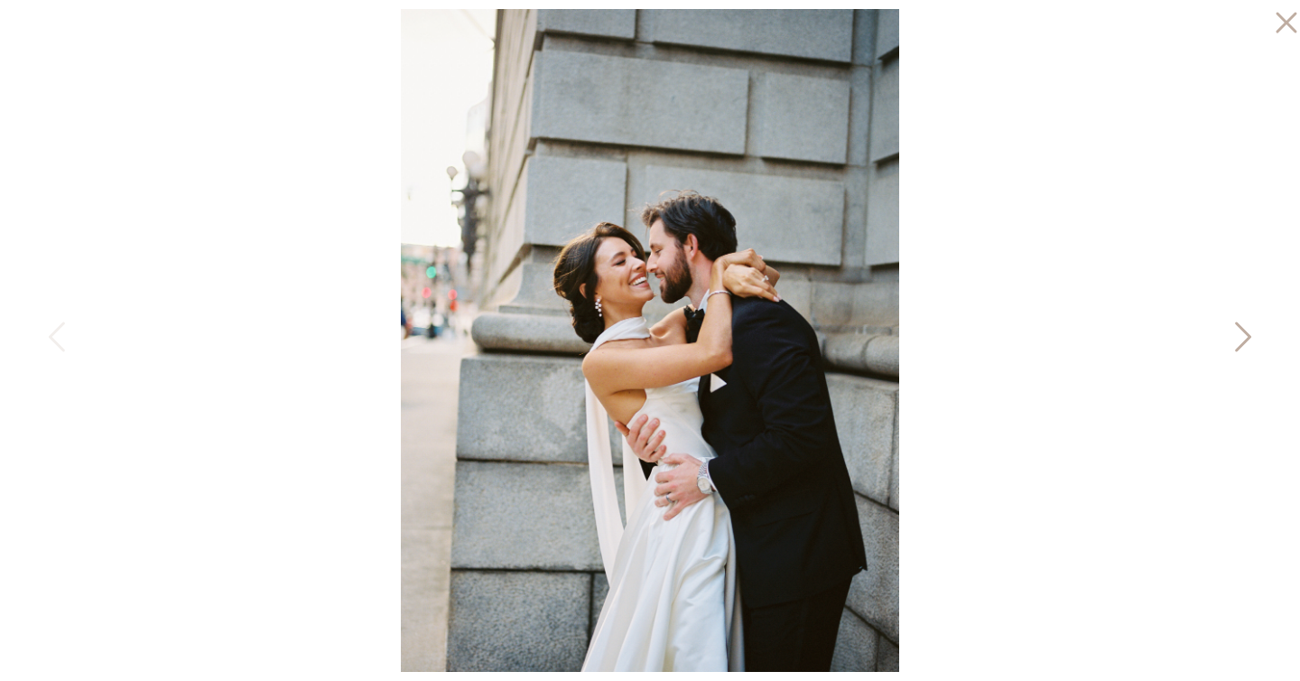
click at [1237, 330] on icon at bounding box center [1241, 341] width 45 height 54
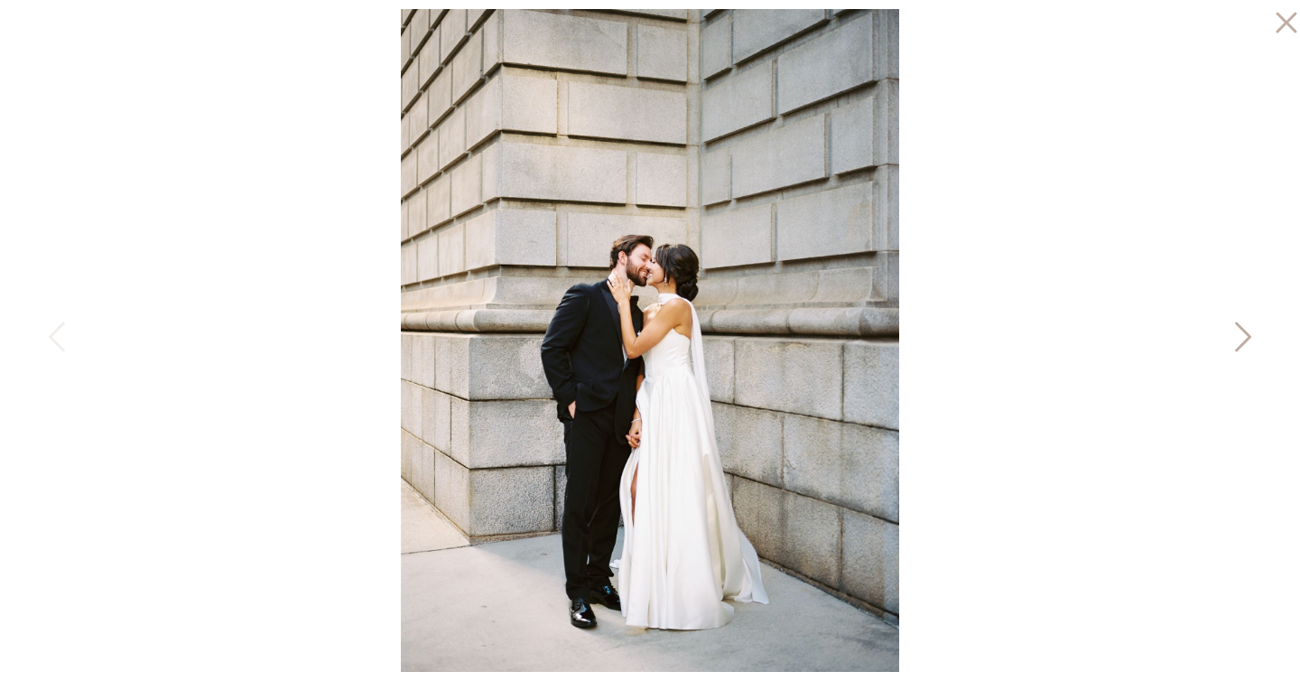
click at [1237, 330] on icon at bounding box center [1241, 341] width 45 height 54
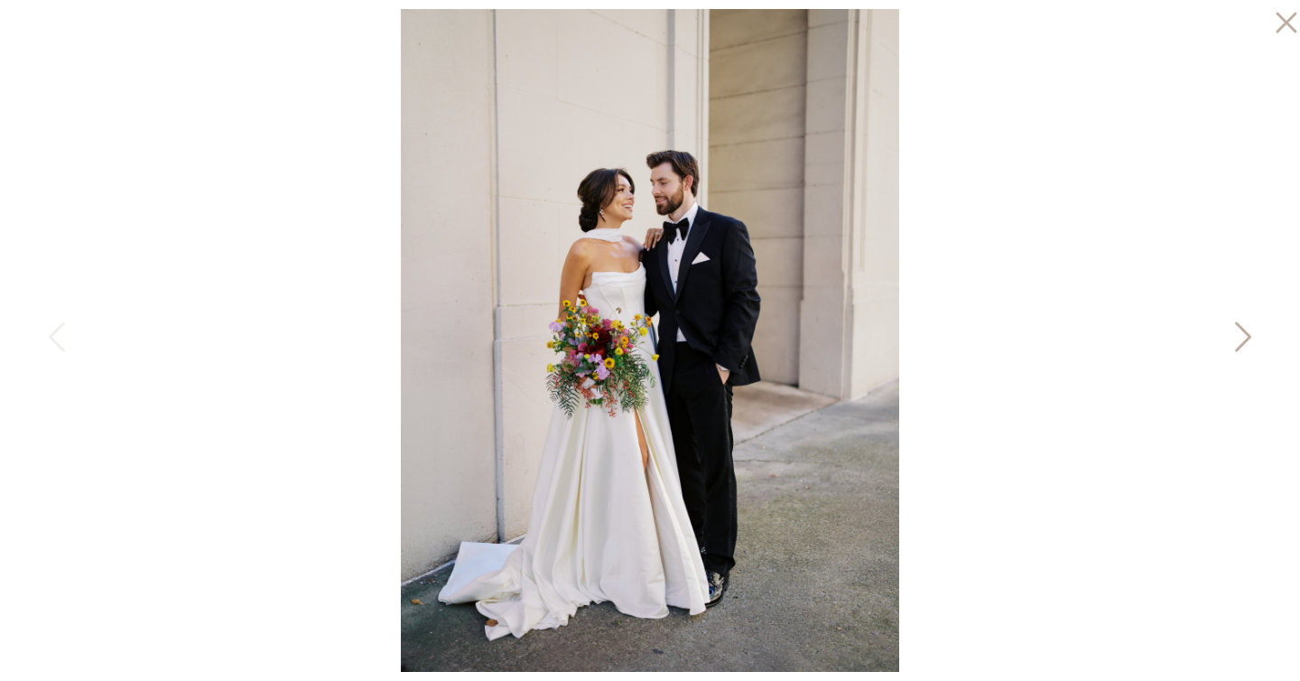
click at [1237, 330] on icon at bounding box center [1241, 341] width 45 height 54
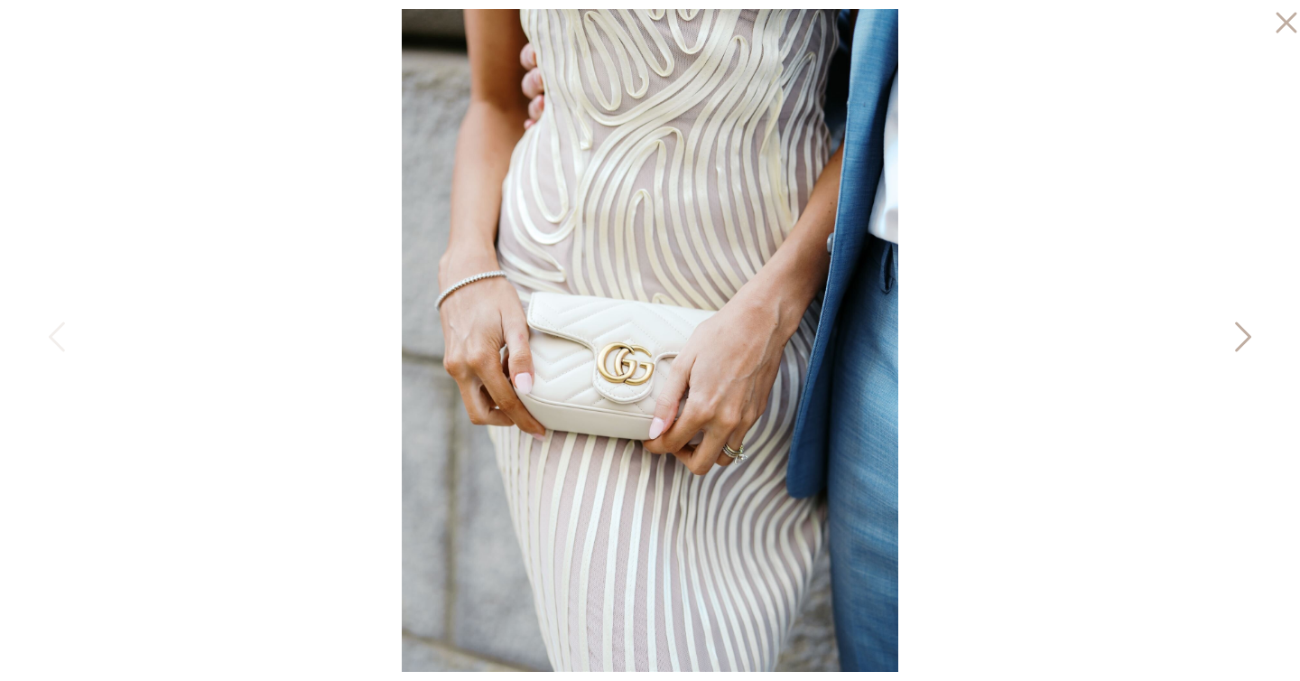
click at [1237, 330] on icon at bounding box center [1241, 341] width 45 height 54
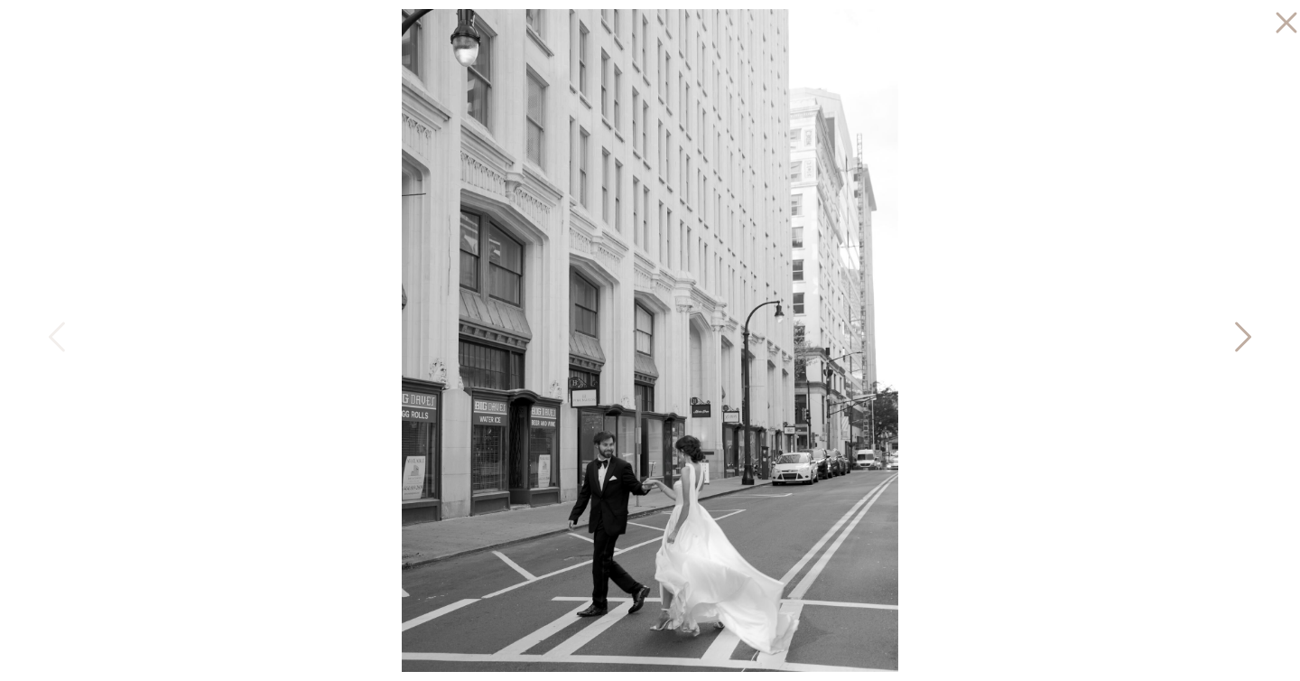
click at [1237, 330] on icon at bounding box center [1241, 341] width 45 height 54
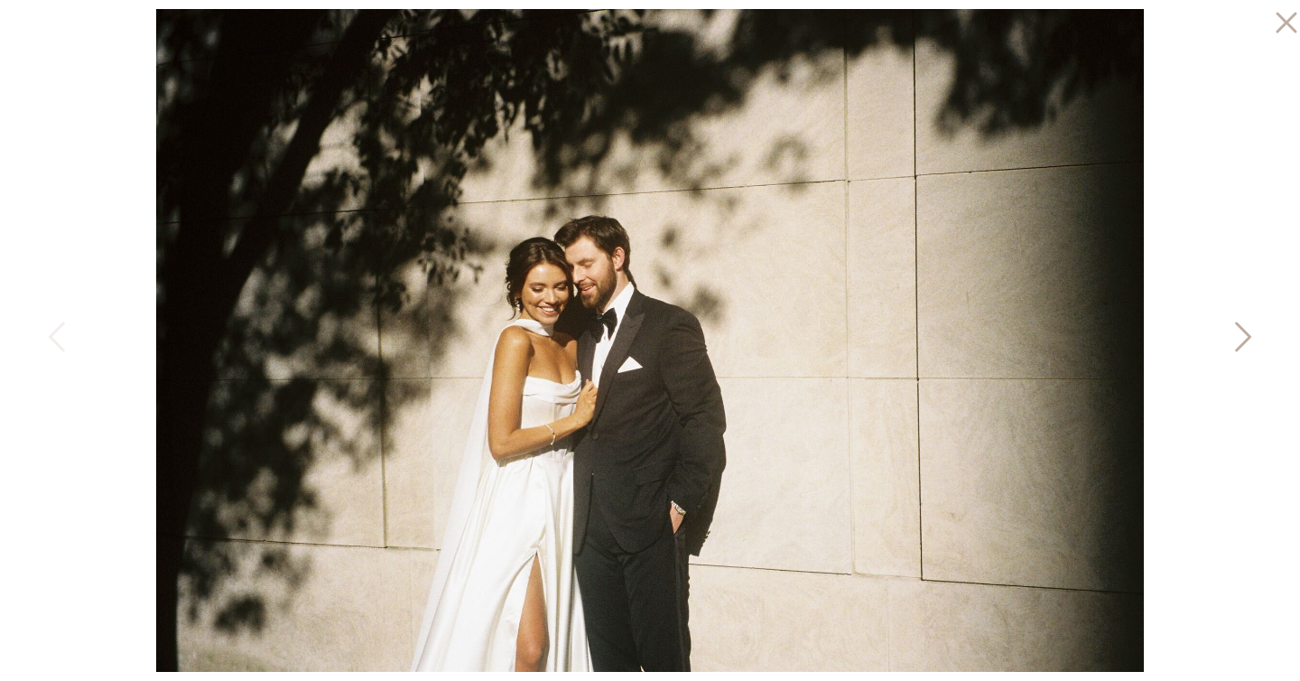
click at [1237, 330] on icon at bounding box center [1241, 341] width 45 height 54
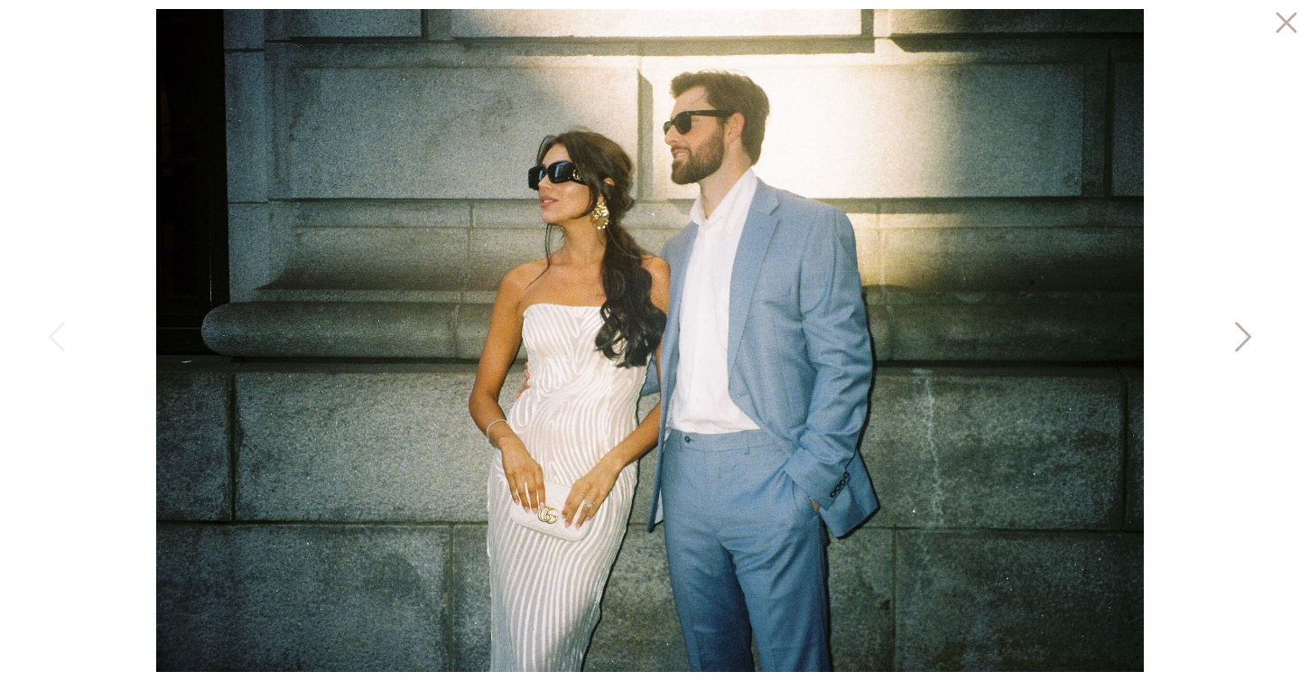
click at [1233, 331] on icon at bounding box center [1241, 341] width 45 height 54
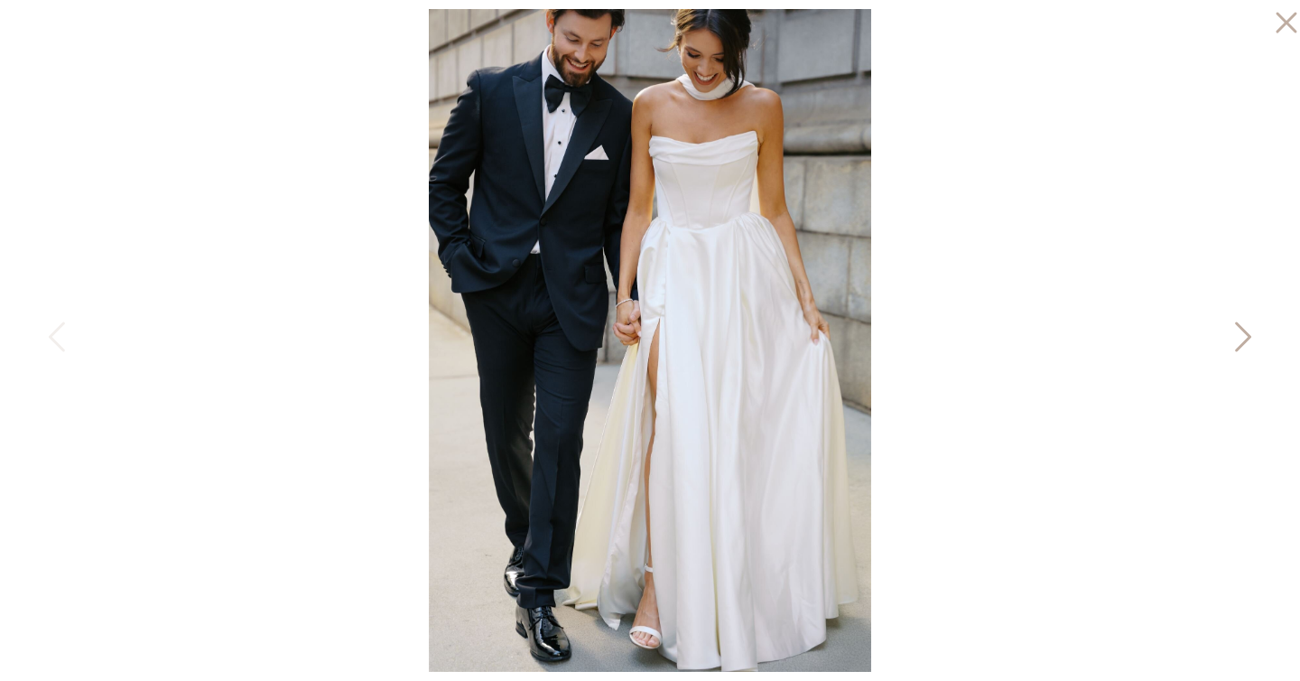
click at [1233, 331] on icon at bounding box center [1241, 341] width 45 height 54
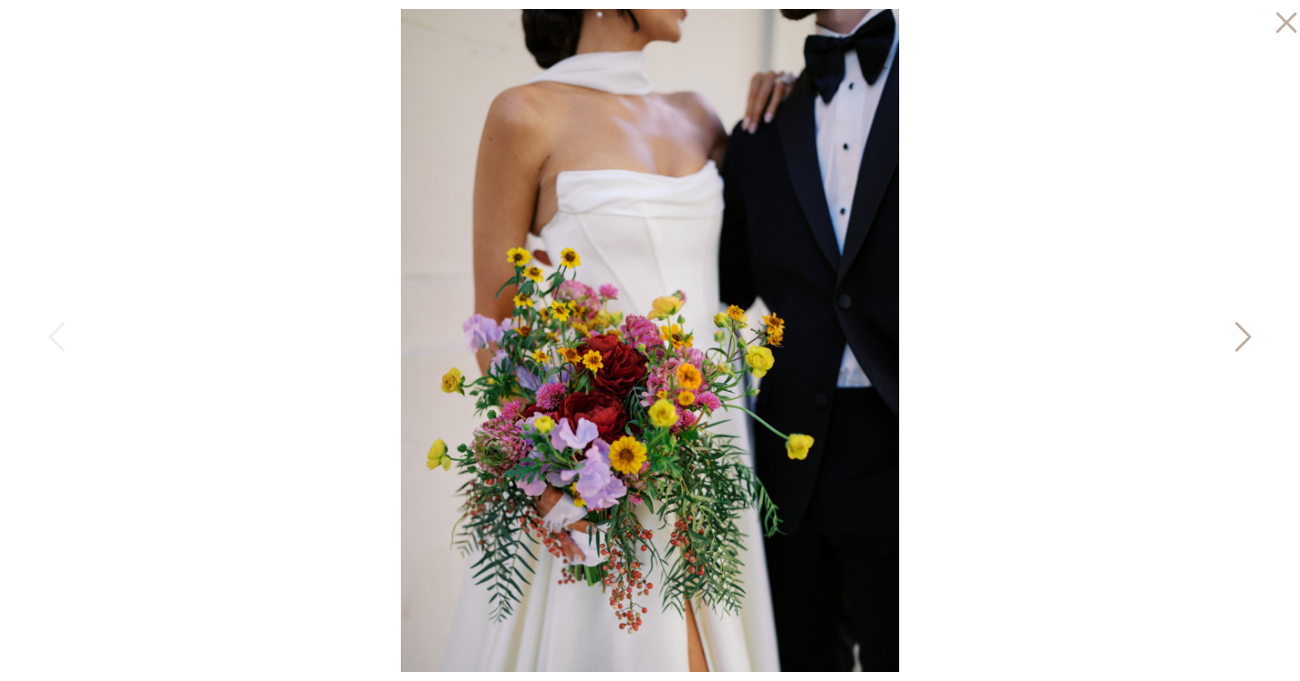
click at [1233, 331] on icon at bounding box center [1241, 341] width 45 height 54
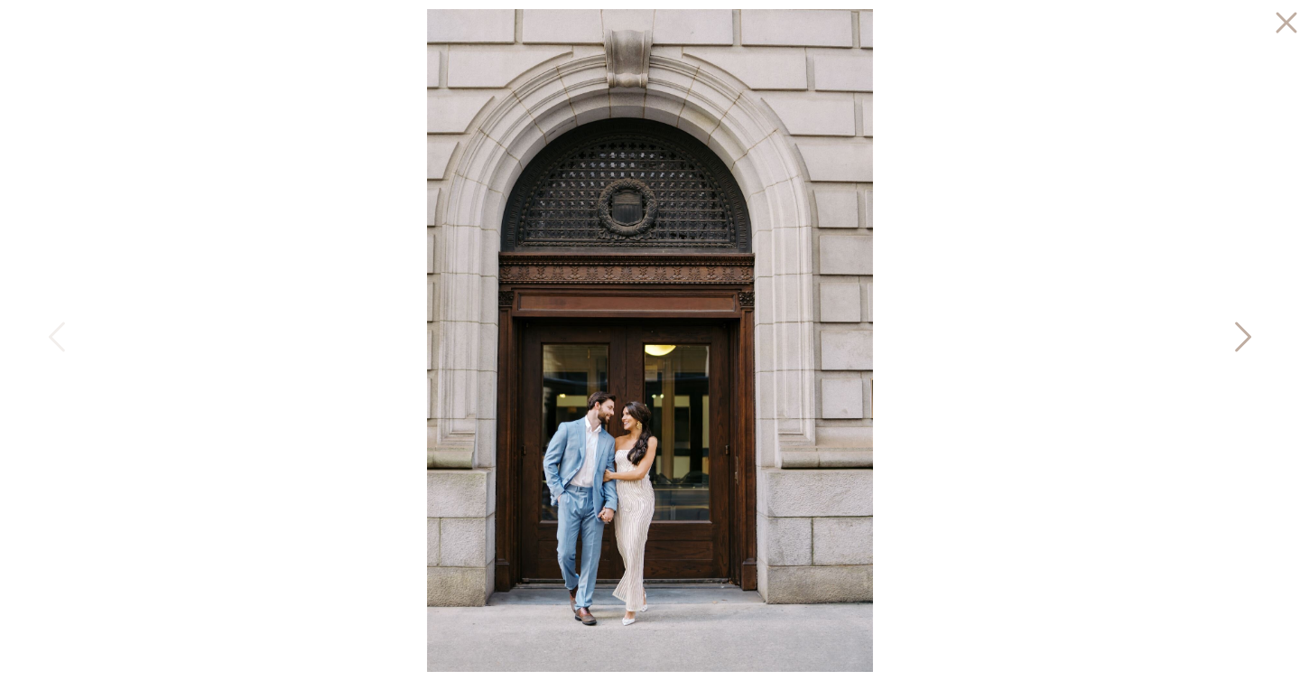
click at [1233, 331] on icon at bounding box center [1241, 341] width 45 height 54
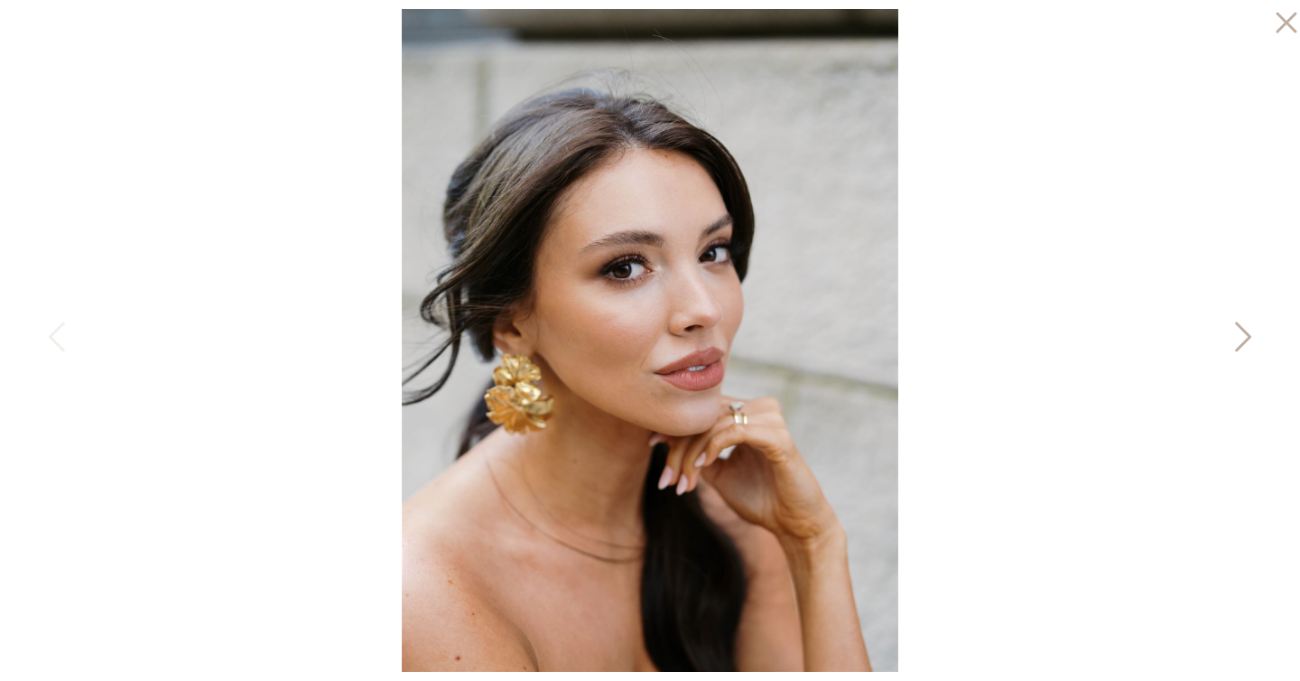
click at [1233, 331] on icon at bounding box center [1241, 341] width 45 height 54
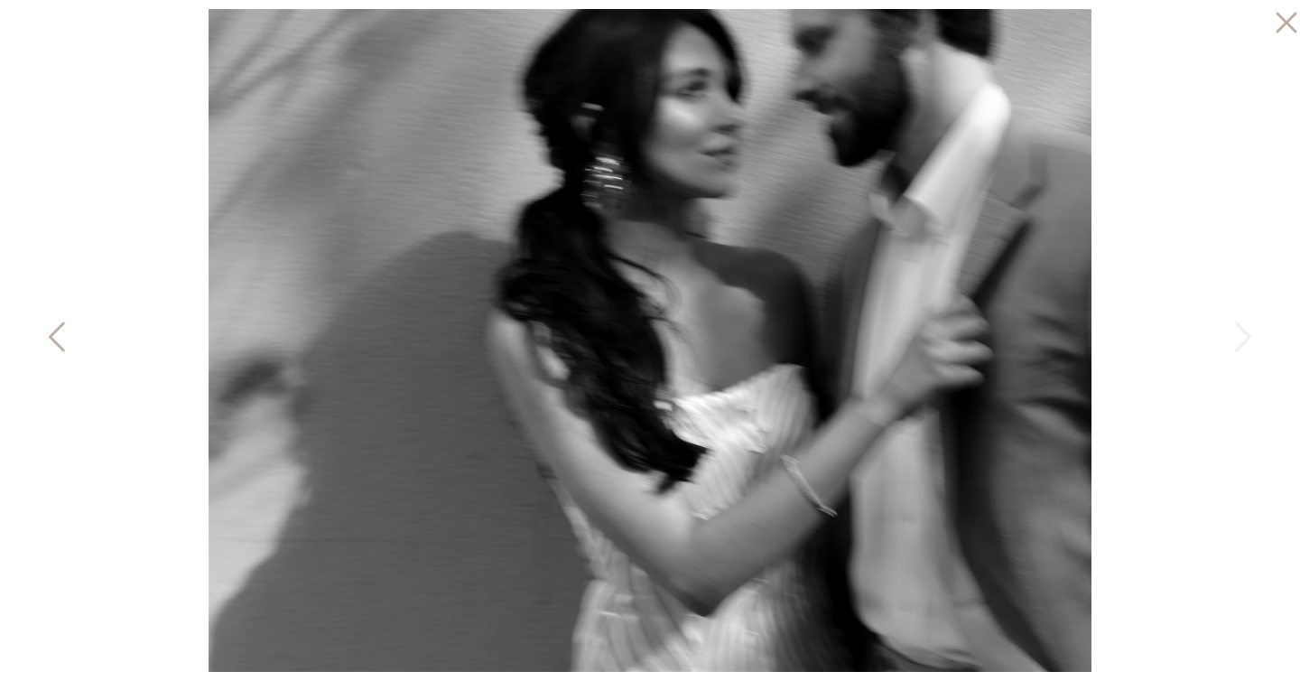
click at [56, 328] on icon at bounding box center [57, 337] width 16 height 30
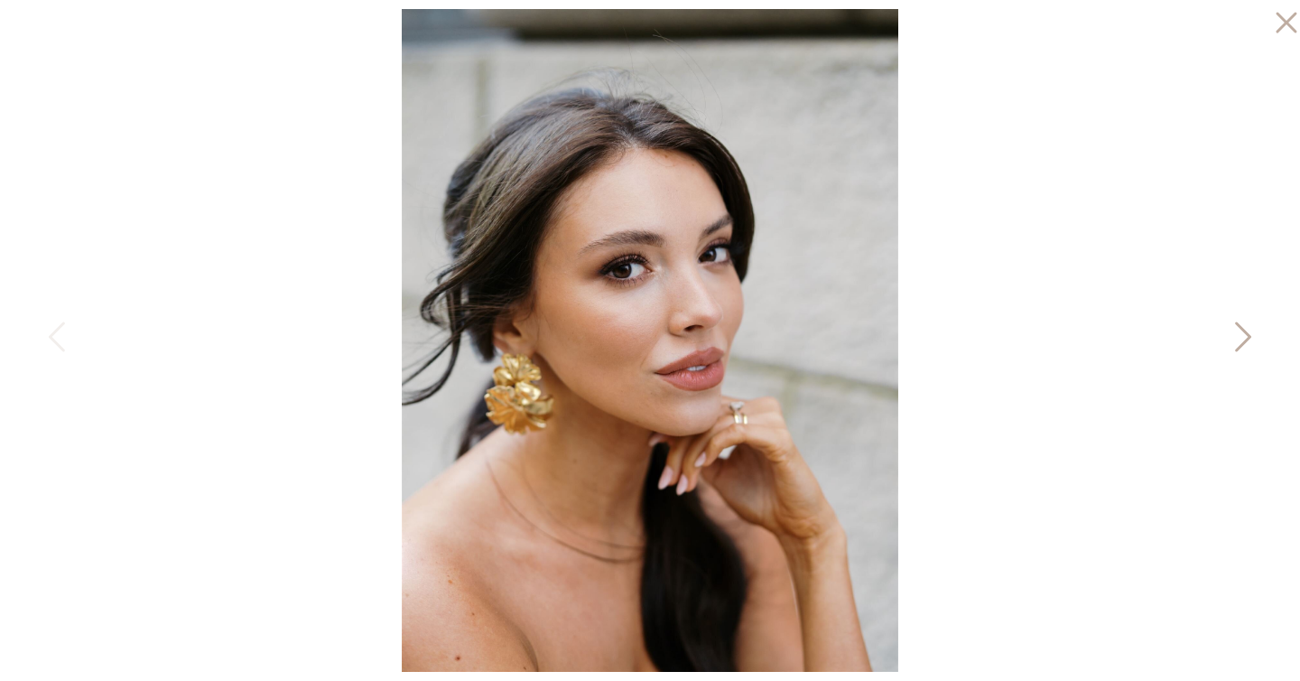
click at [1239, 330] on icon at bounding box center [1241, 341] width 45 height 54
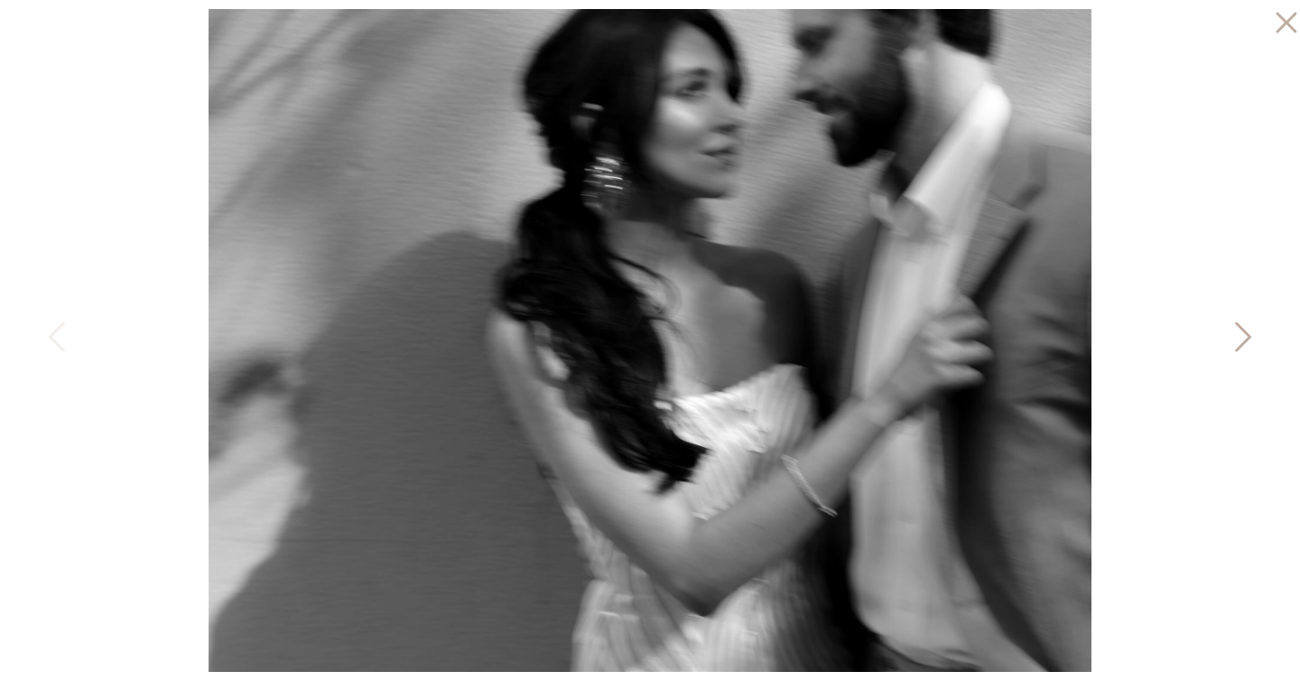
click at [1239, 330] on icon at bounding box center [1241, 341] width 45 height 54
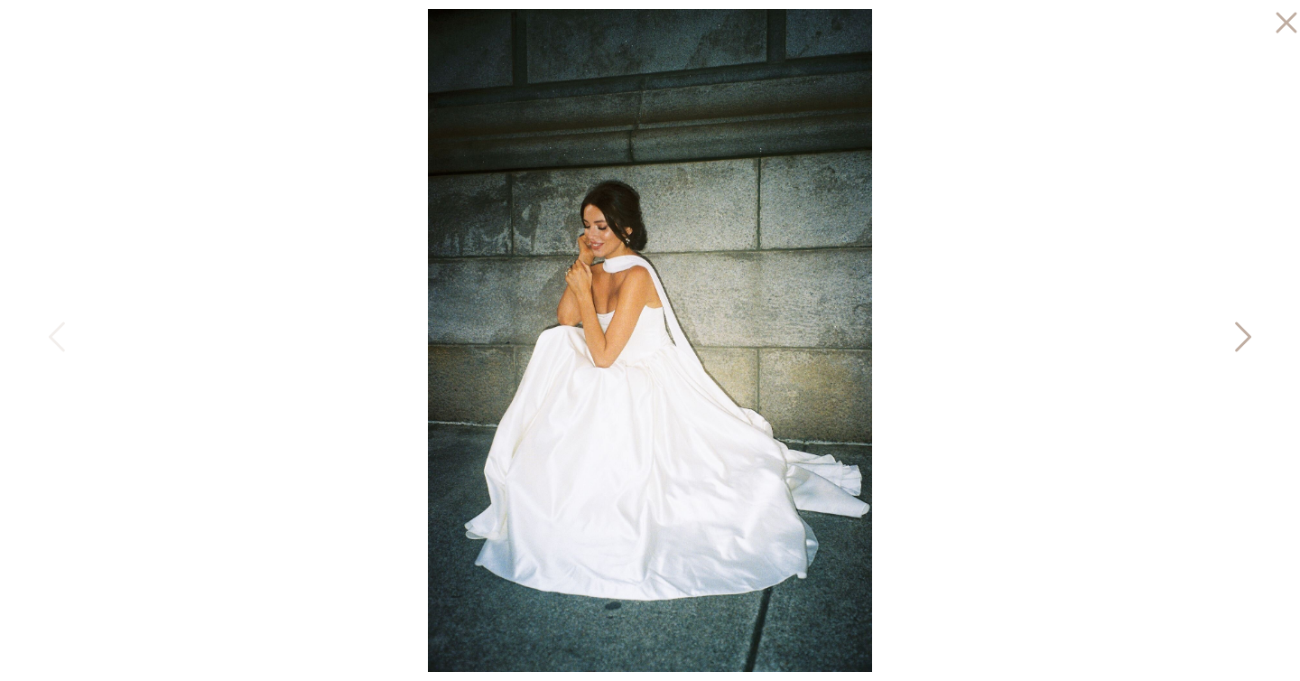
click at [1239, 330] on icon at bounding box center [1241, 341] width 45 height 54
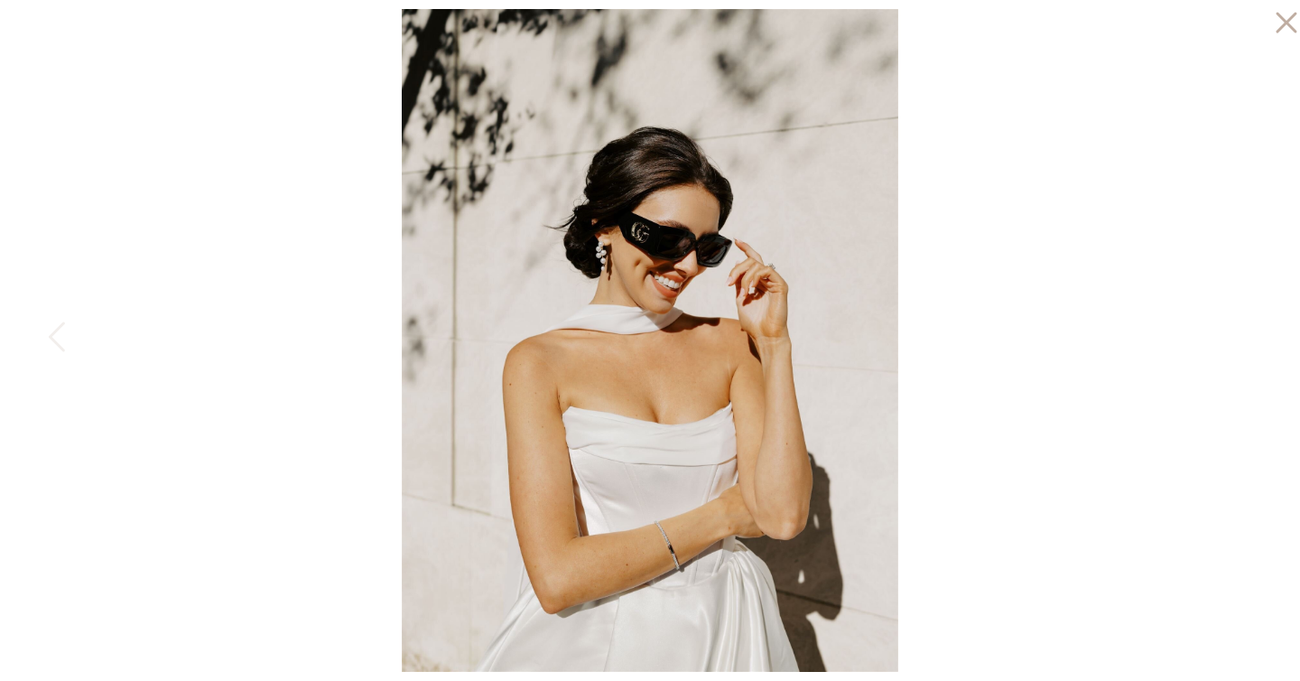
click at [1239, 330] on div at bounding box center [650, 340] width 1300 height 681
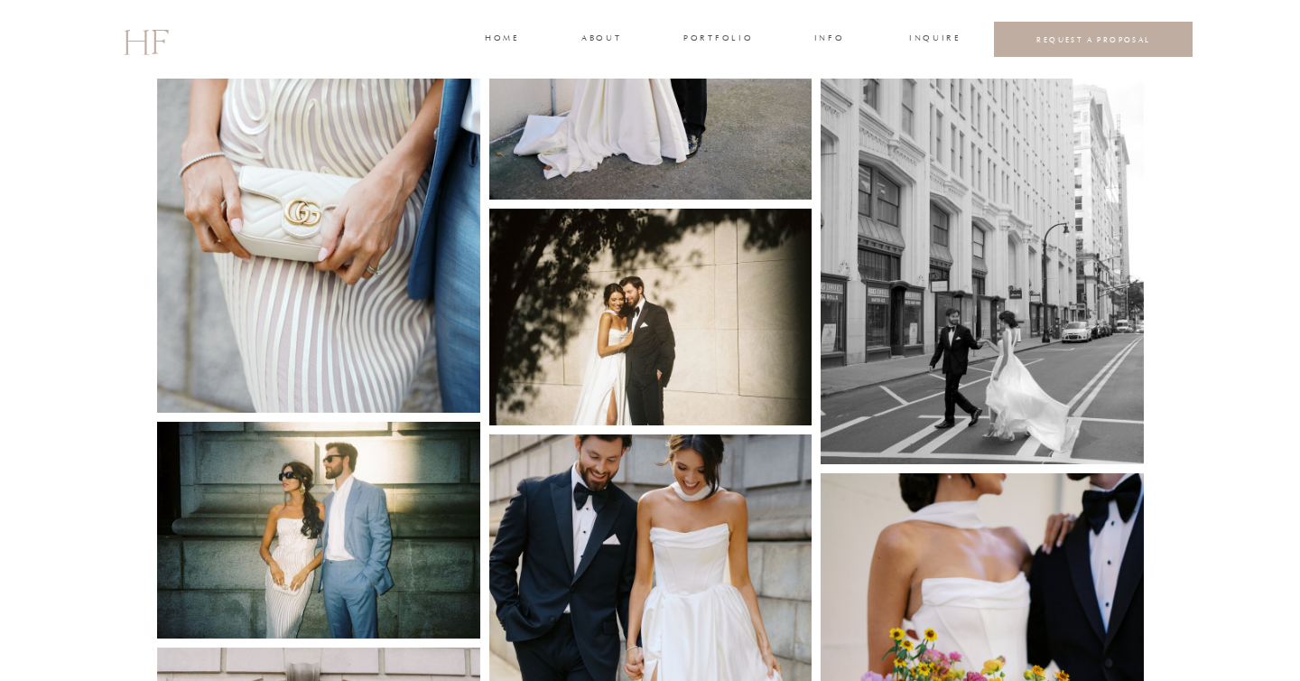
scroll to position [2178, 0]
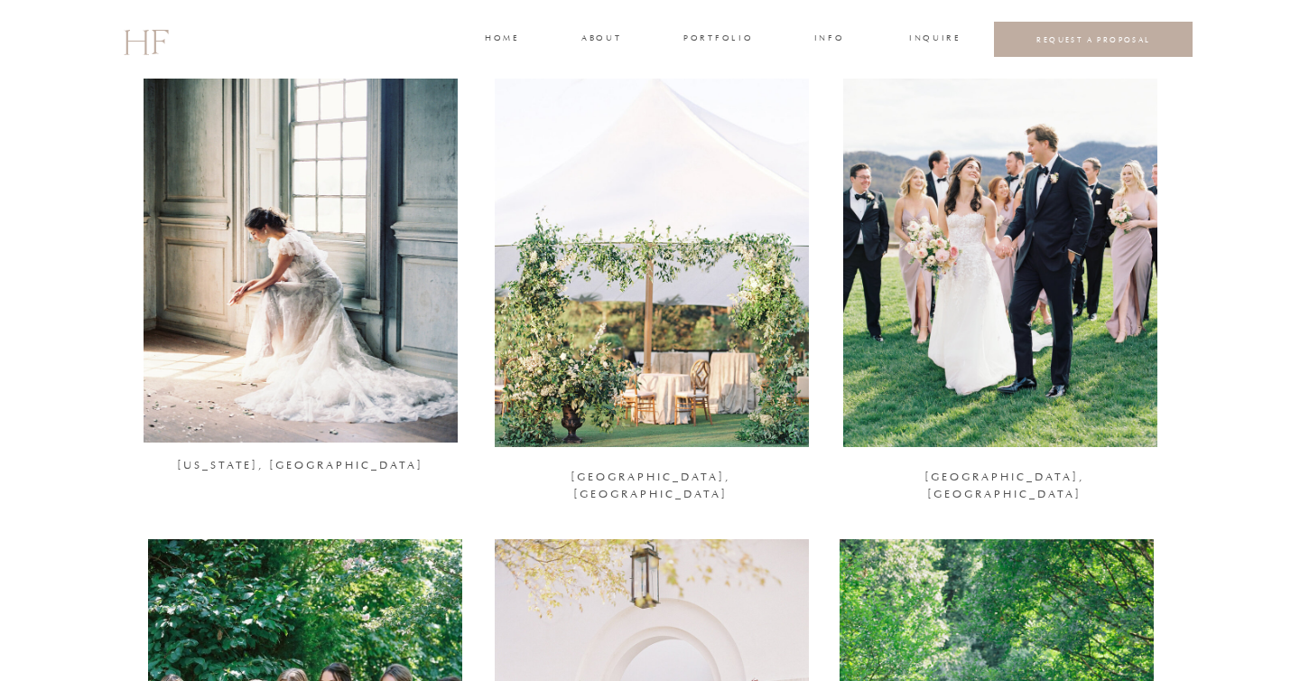
scroll to position [1296, 0]
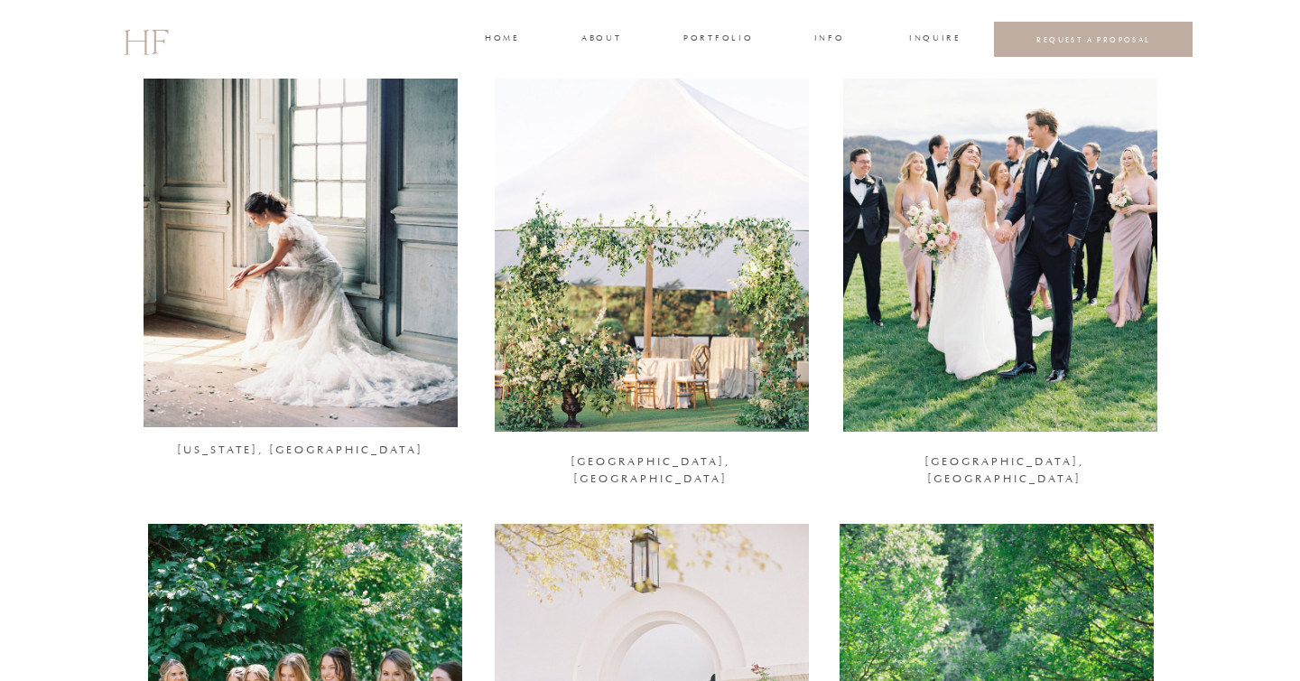
click at [565, 248] on div at bounding box center [652, 218] width 314 height 428
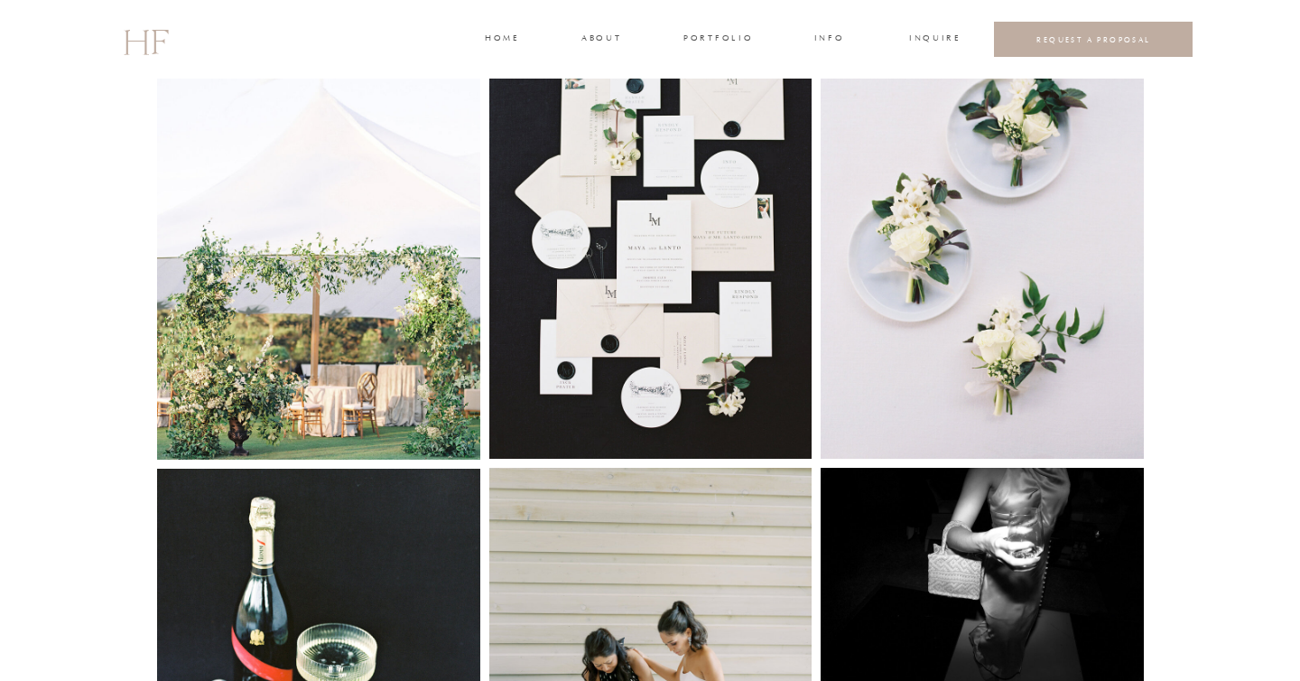
scroll to position [1174, 0]
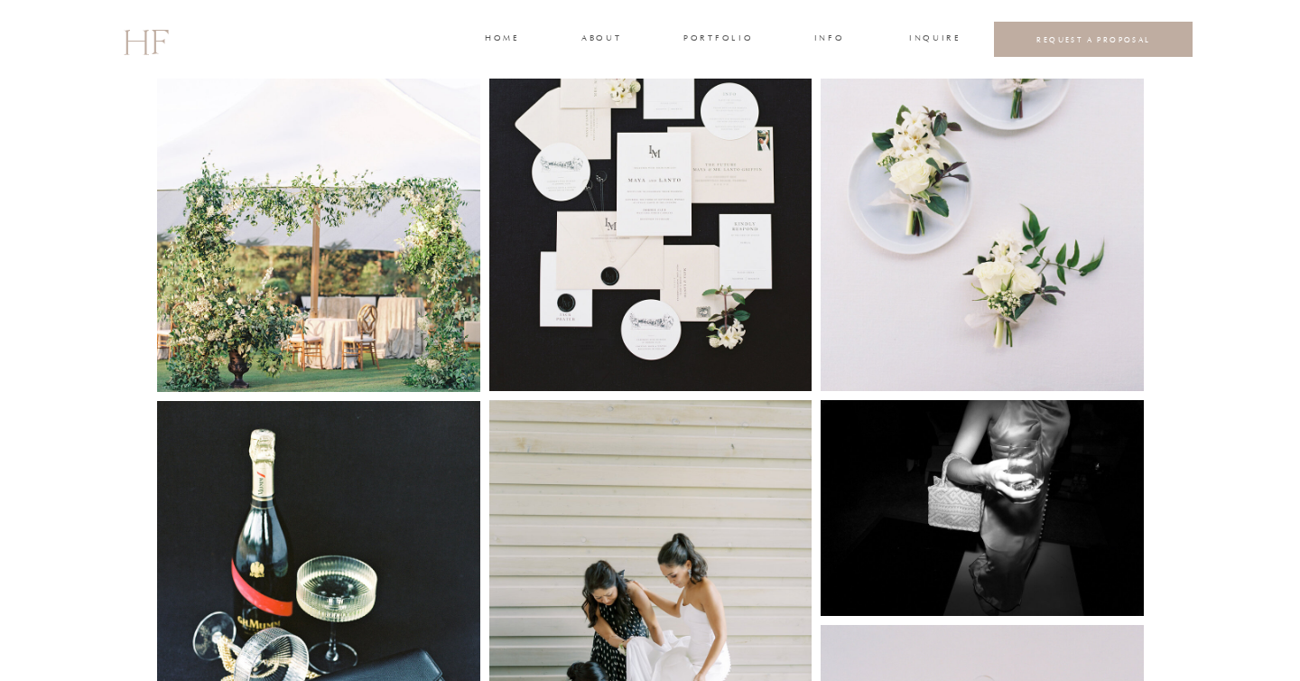
click at [386, 302] on img at bounding box center [318, 177] width 323 height 429
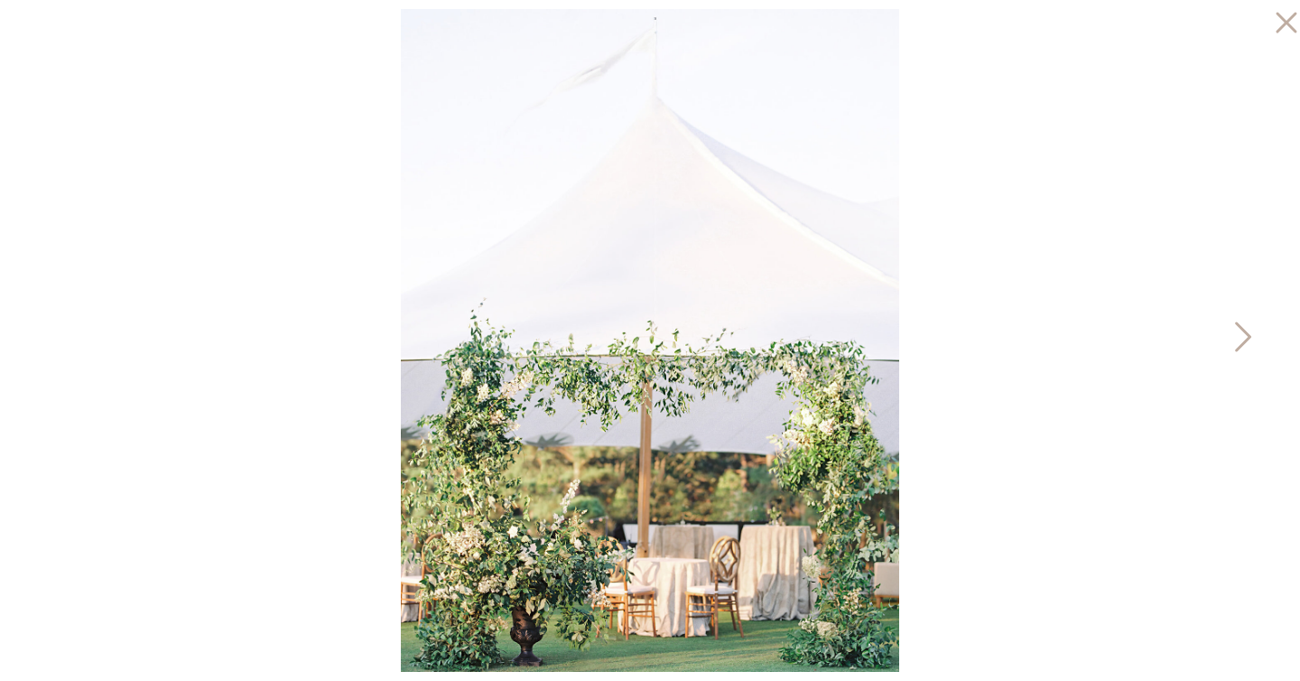
click at [1253, 330] on icon at bounding box center [1241, 341] width 45 height 54
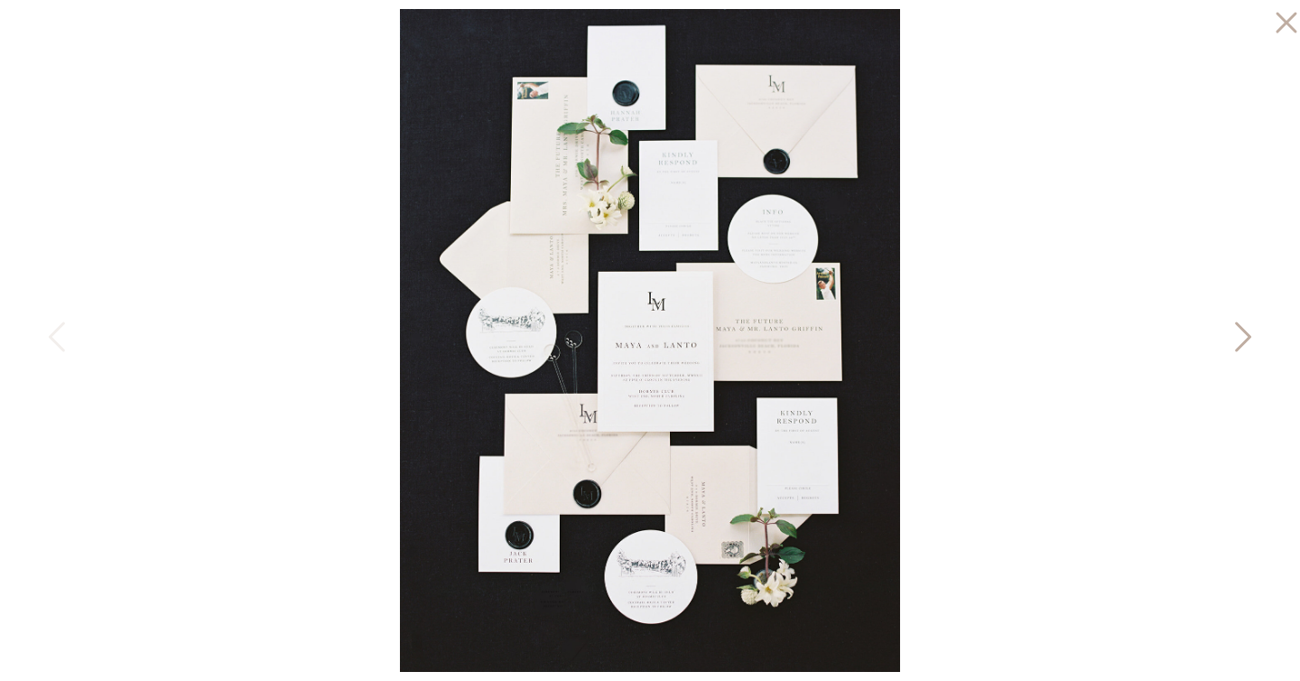
click at [1253, 330] on icon at bounding box center [1241, 341] width 45 height 54
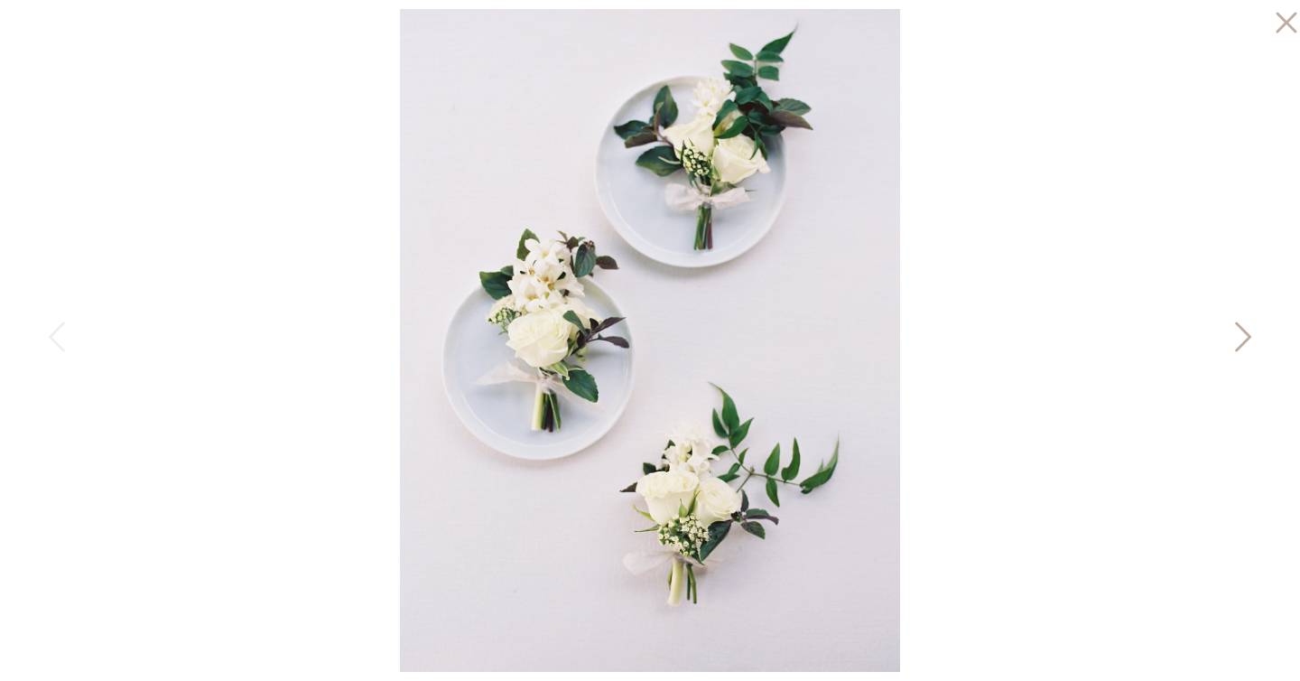
click at [1253, 330] on icon at bounding box center [1241, 341] width 45 height 54
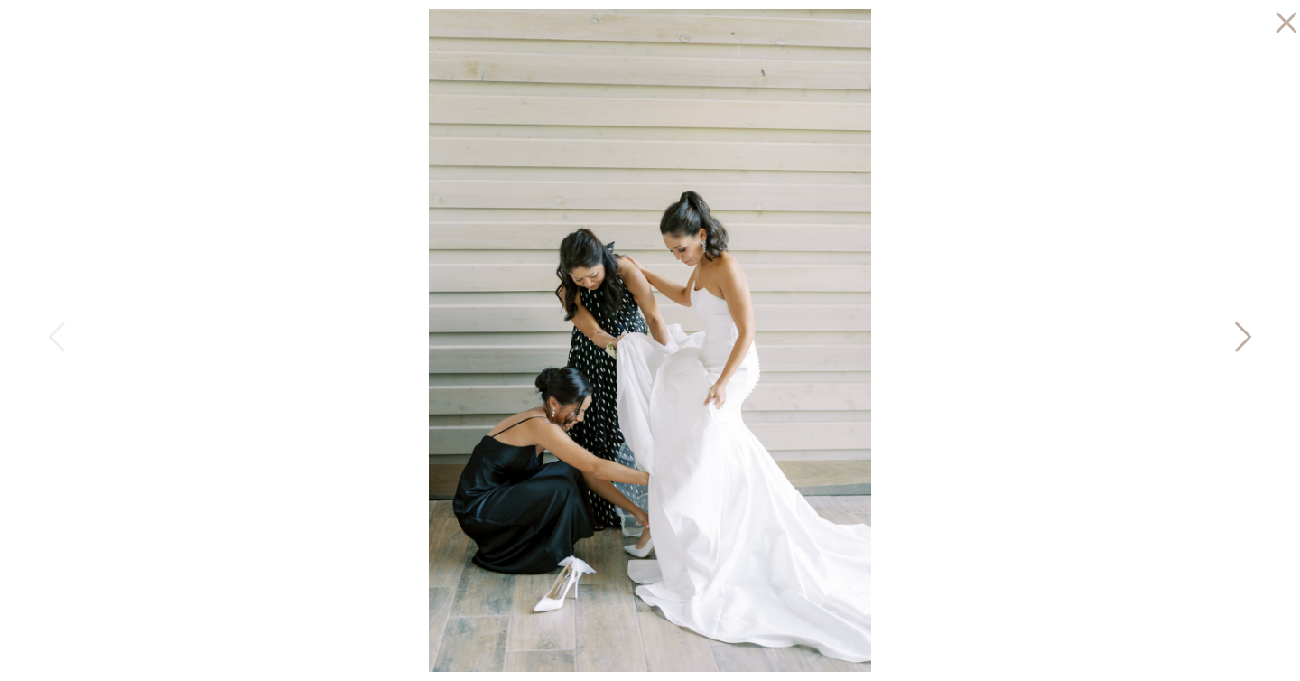
click at [1253, 330] on icon at bounding box center [1241, 341] width 45 height 54
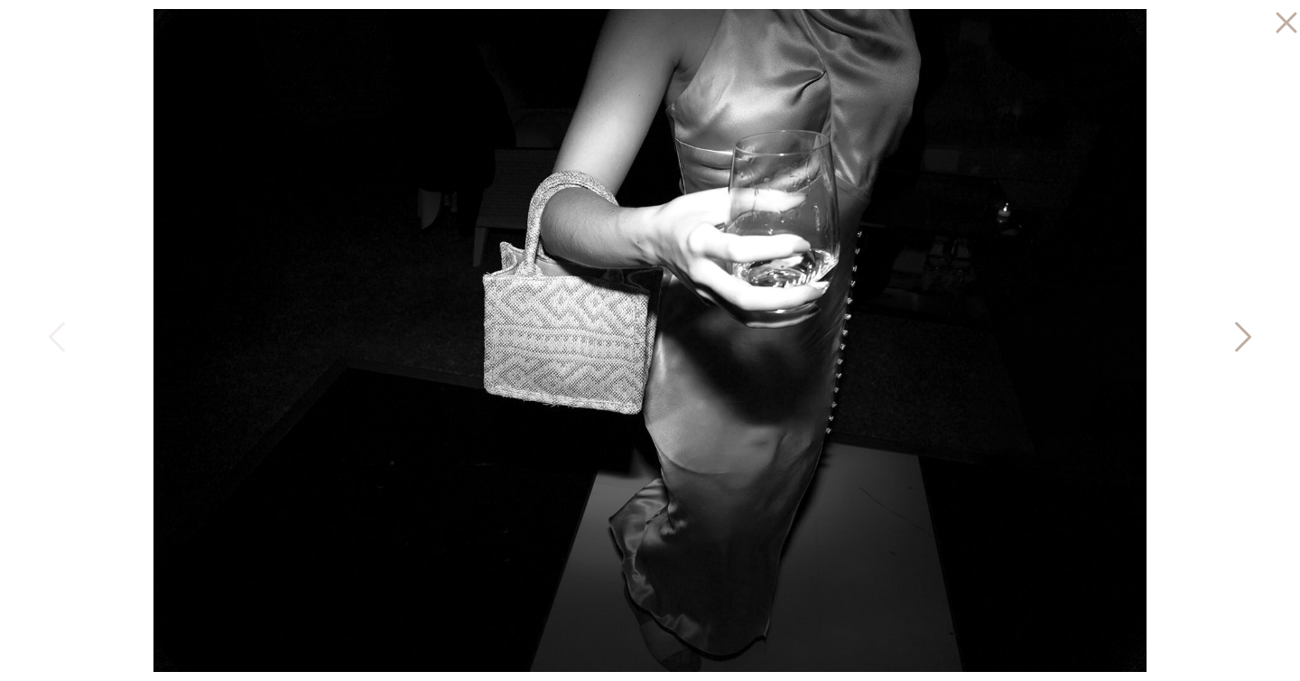
click at [1243, 331] on icon at bounding box center [1243, 337] width 16 height 30
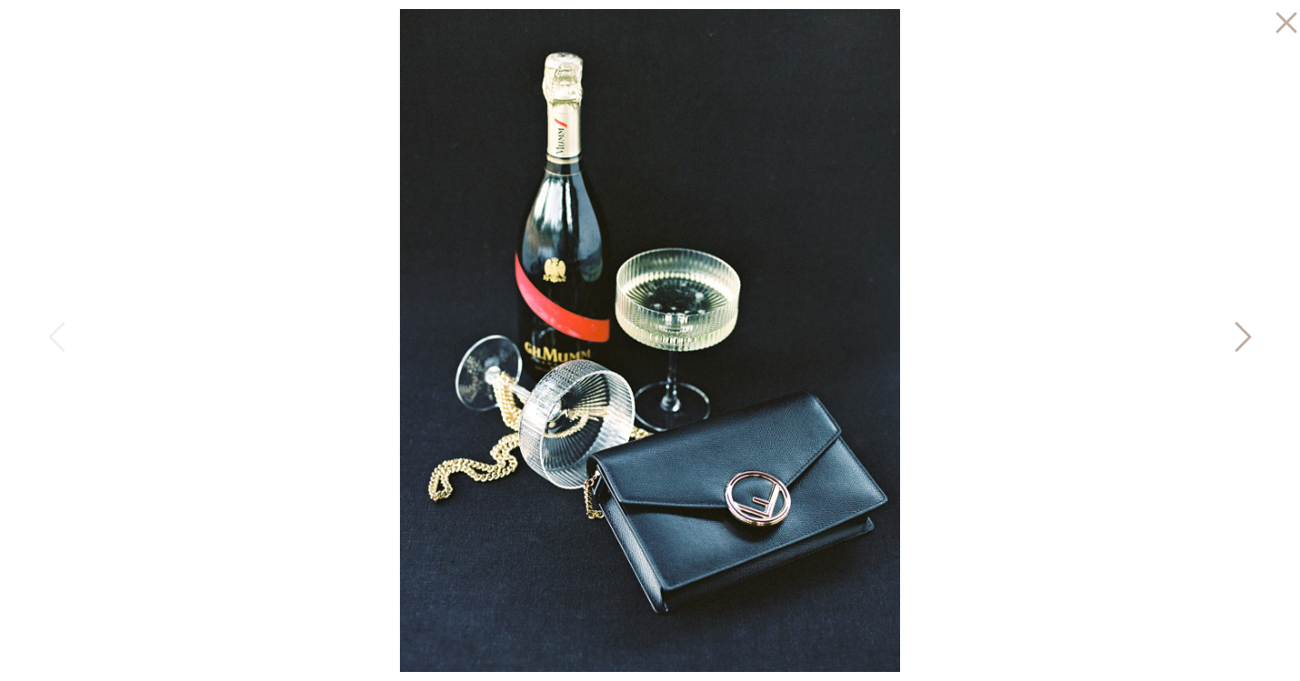
click at [1243, 331] on icon at bounding box center [1243, 337] width 16 height 30
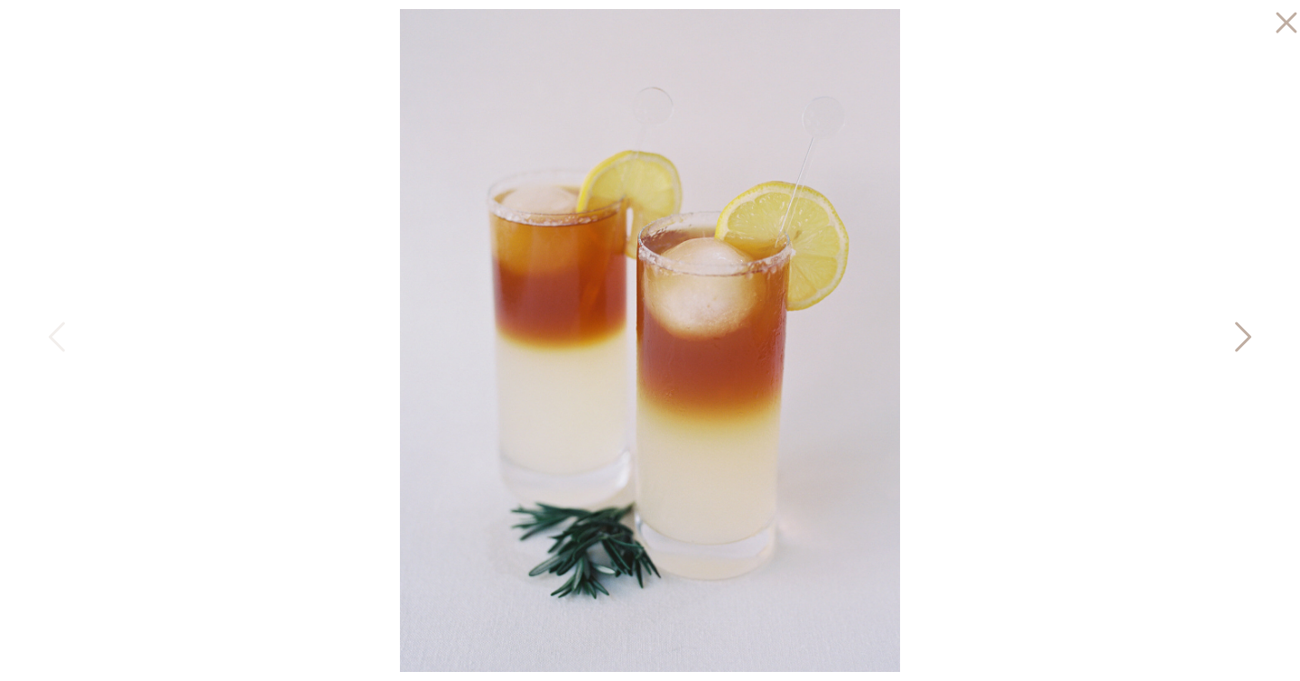
click at [1243, 331] on icon at bounding box center [1243, 337] width 16 height 30
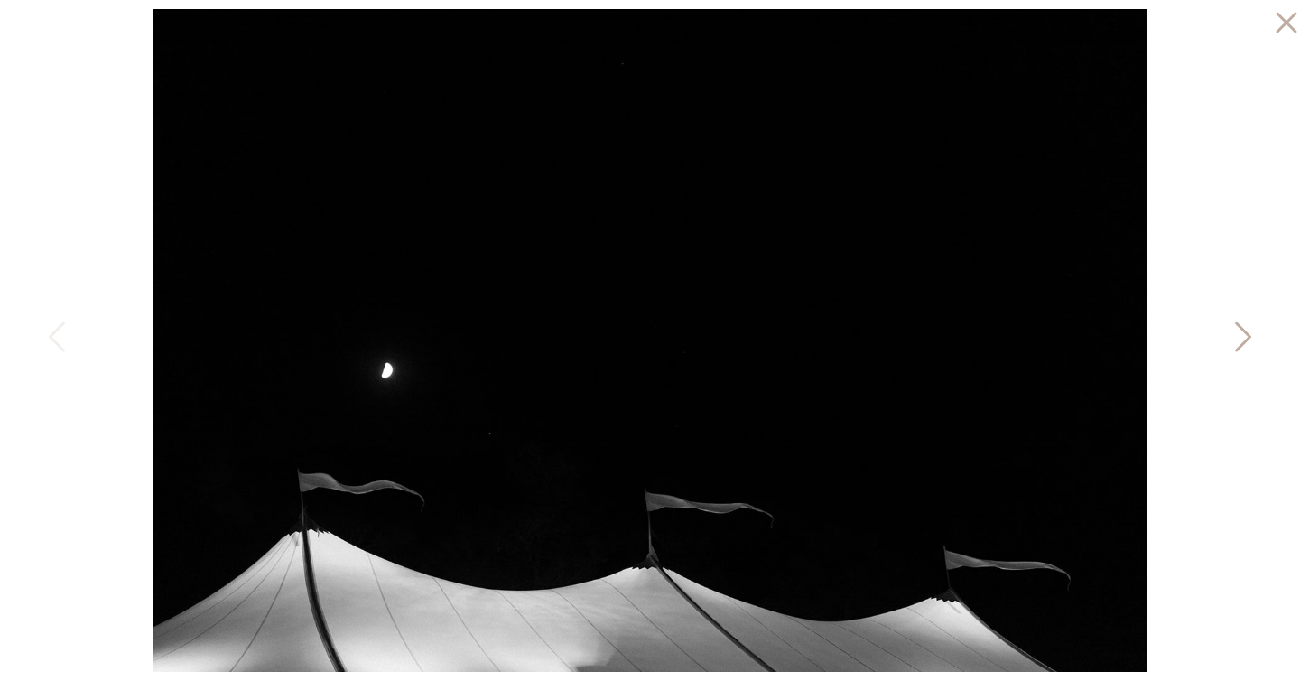
click at [1243, 331] on icon at bounding box center [1243, 337] width 16 height 30
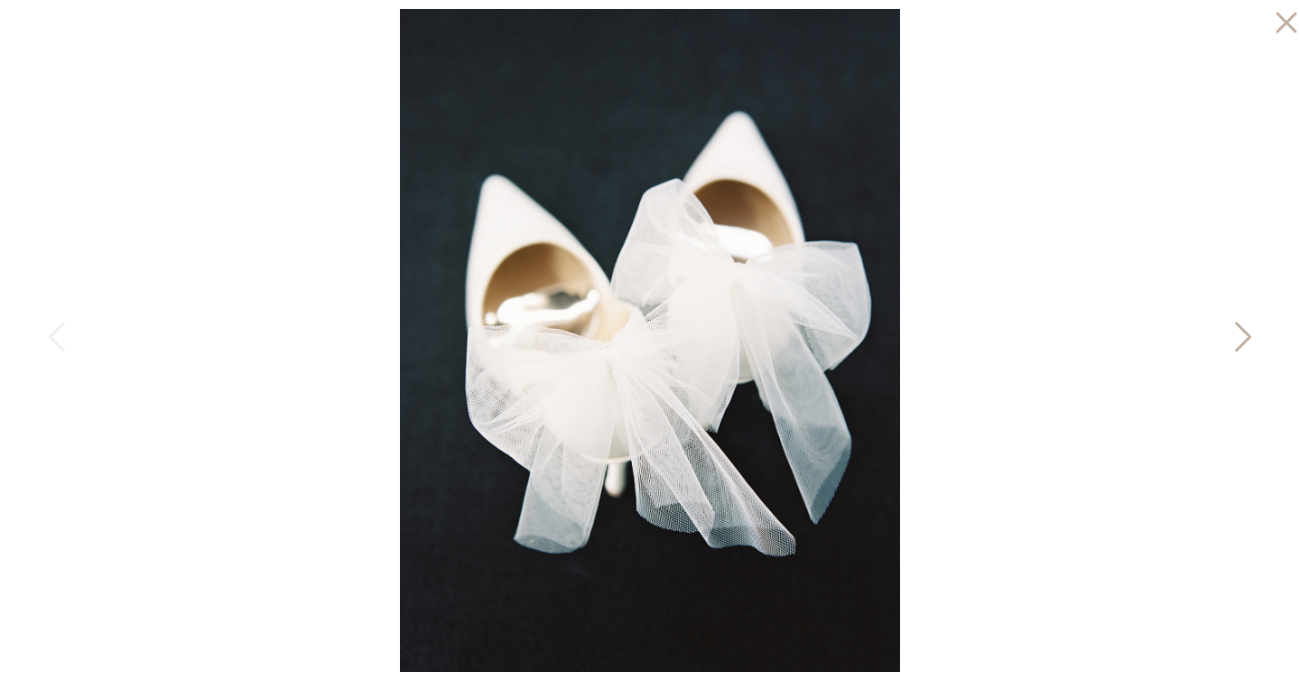
click at [1243, 331] on icon at bounding box center [1243, 337] width 16 height 30
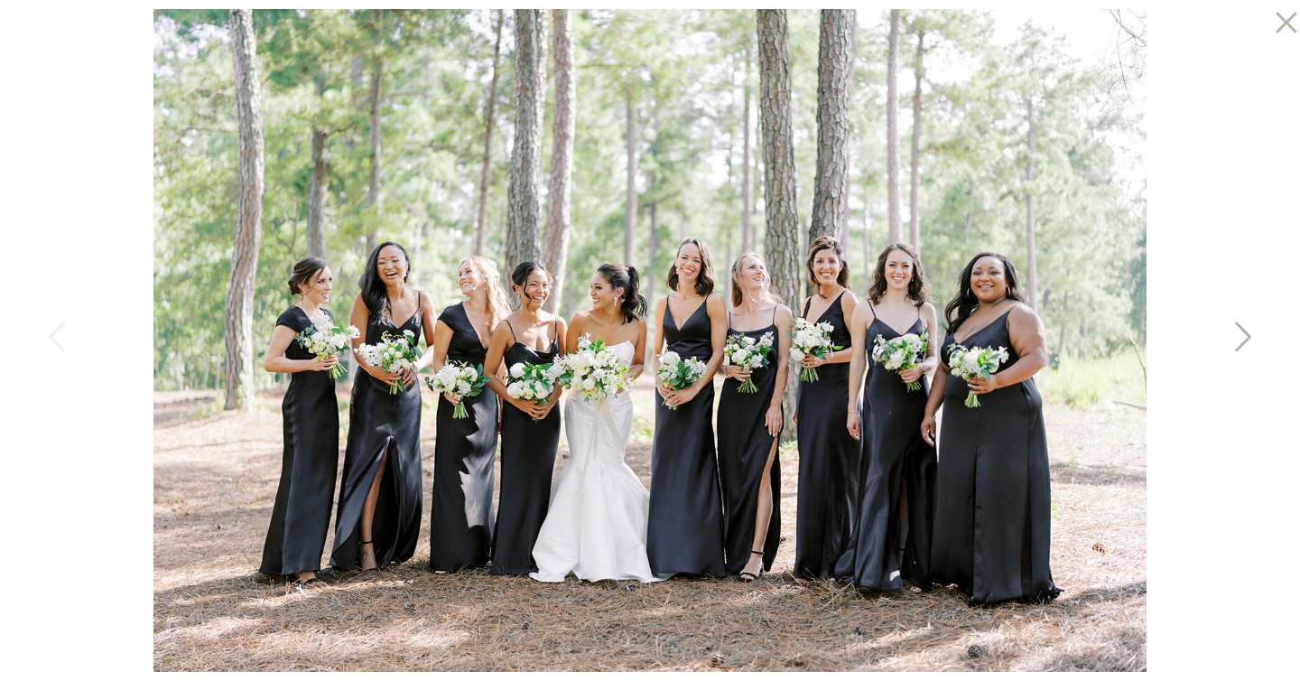
click at [1243, 331] on icon at bounding box center [1243, 337] width 16 height 30
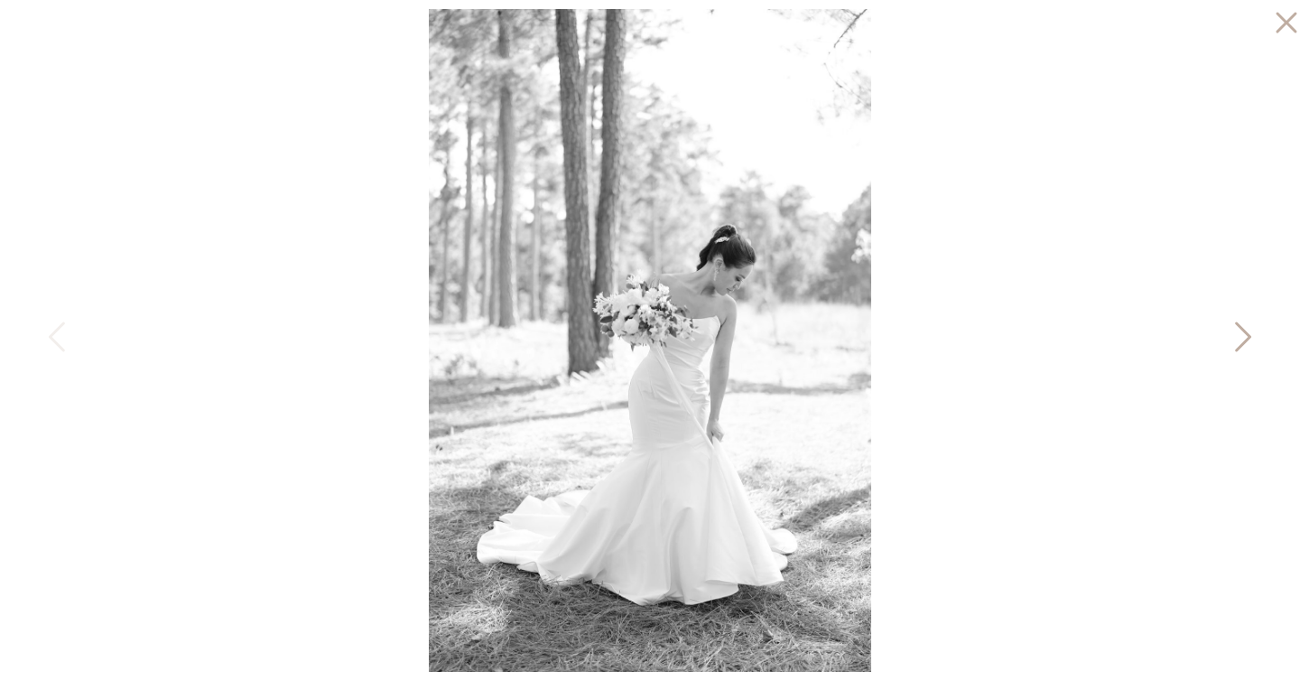
click at [1243, 331] on icon at bounding box center [1243, 337] width 16 height 30
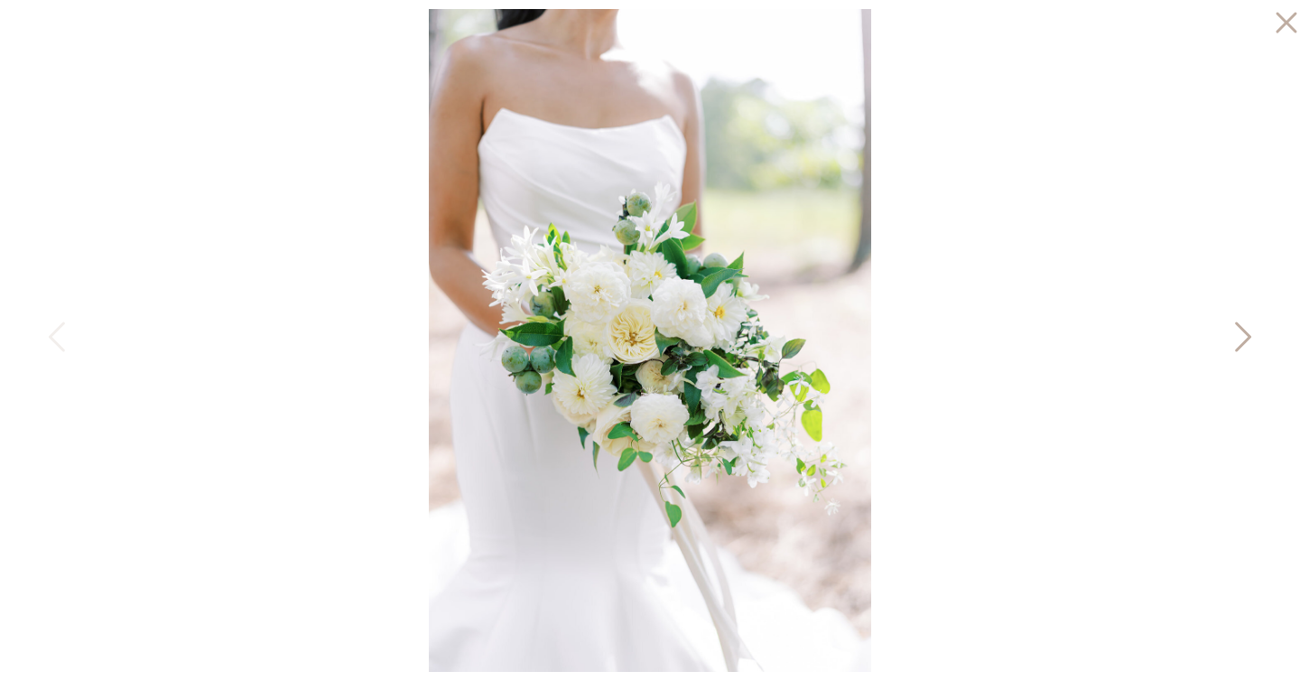
click at [1243, 331] on icon at bounding box center [1243, 337] width 16 height 30
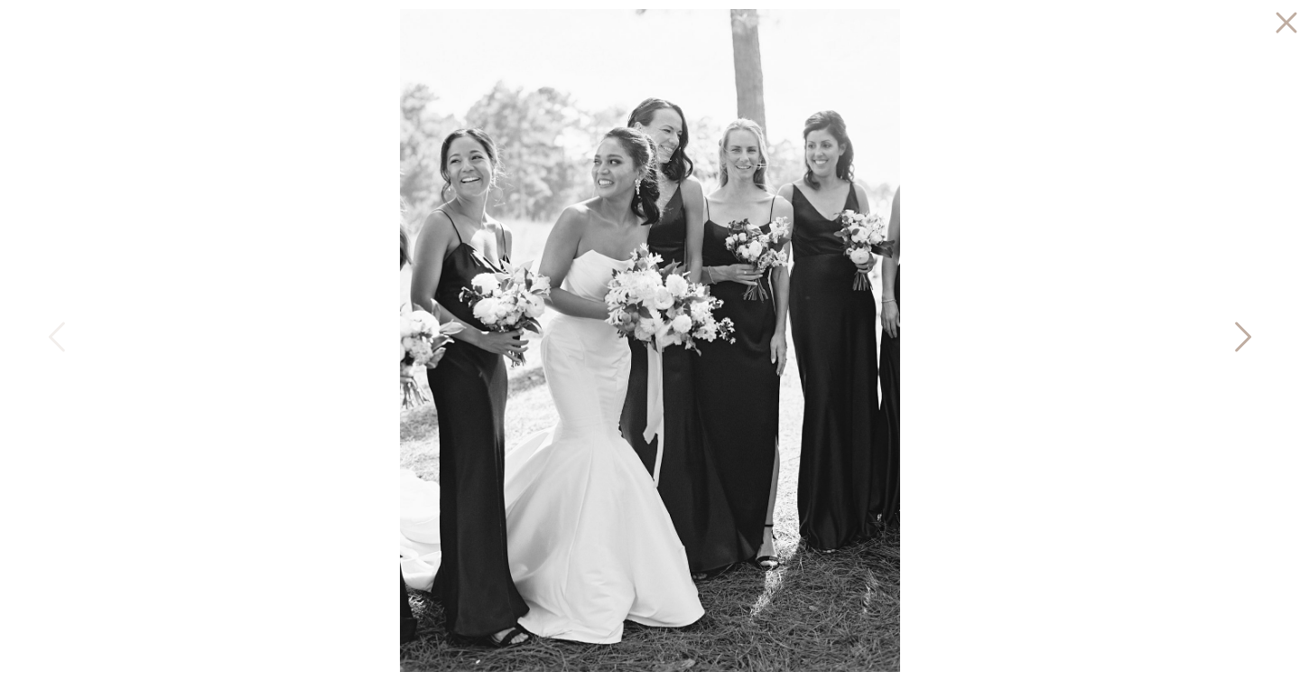
click at [1243, 331] on icon at bounding box center [1243, 337] width 16 height 30
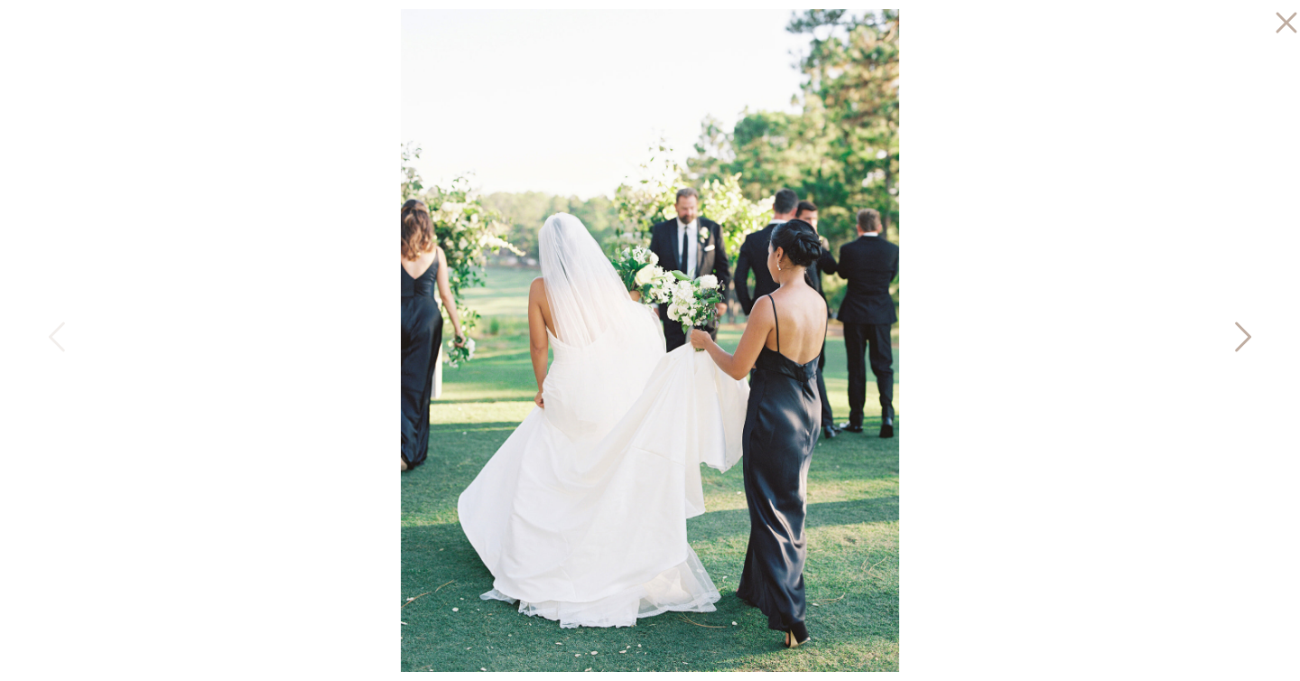
click at [1243, 331] on icon at bounding box center [1243, 337] width 16 height 30
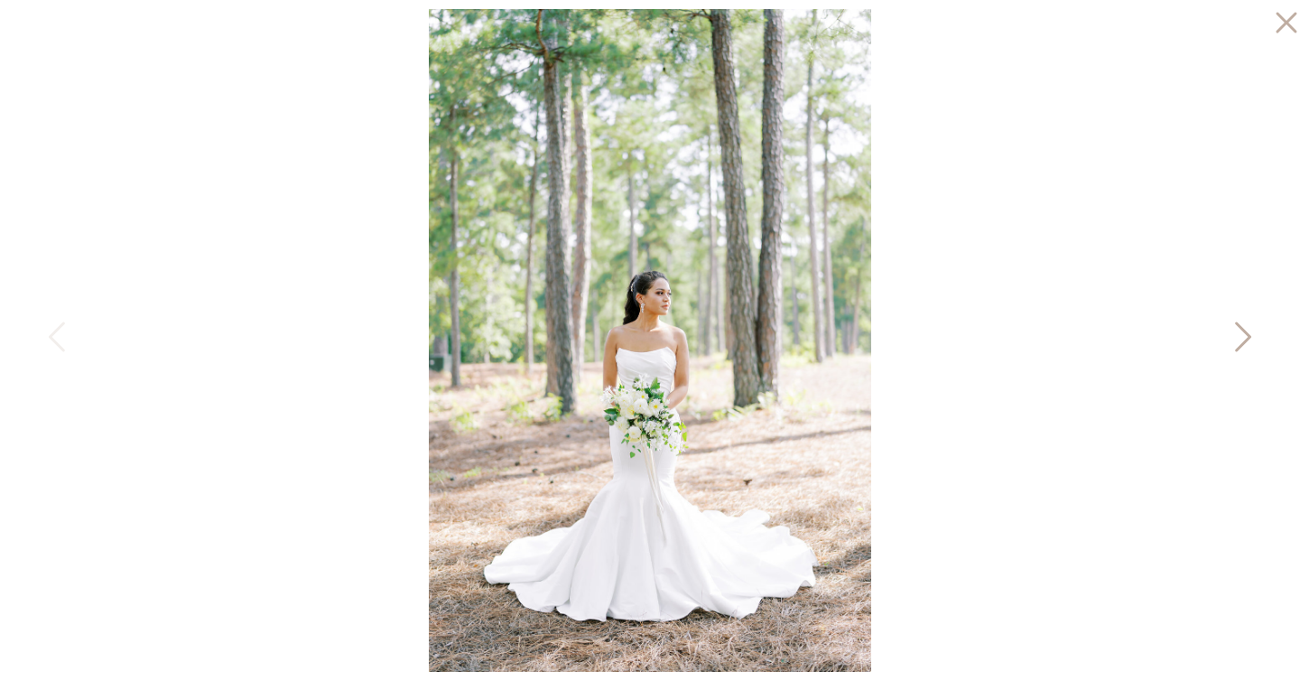
click at [1243, 331] on icon at bounding box center [1243, 337] width 16 height 30
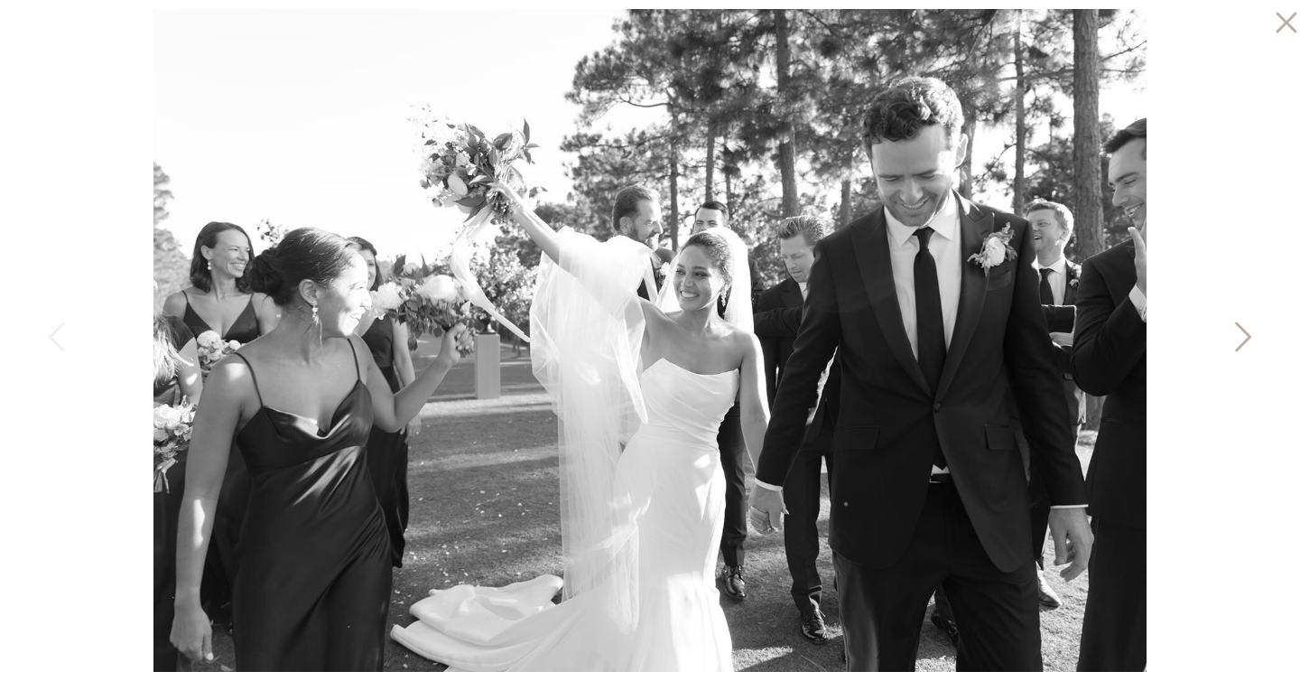
click at [1243, 331] on icon at bounding box center [1243, 337] width 16 height 30
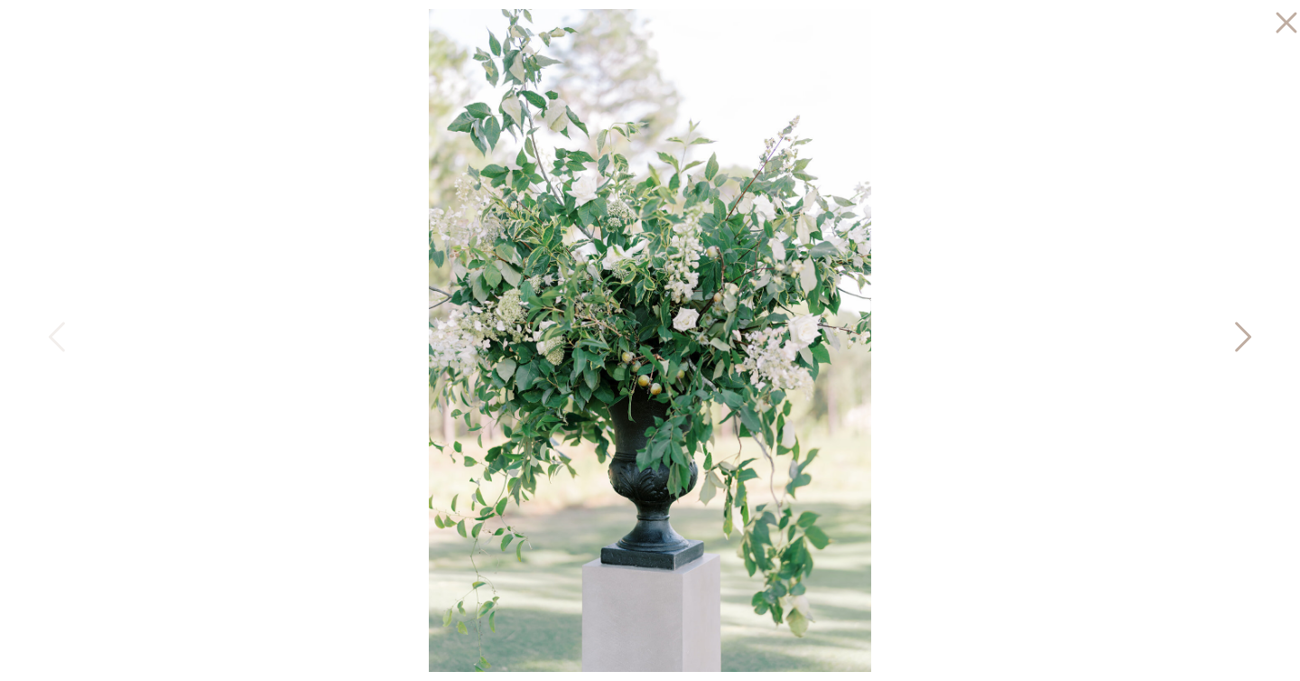
click at [1243, 331] on icon at bounding box center [1243, 337] width 16 height 30
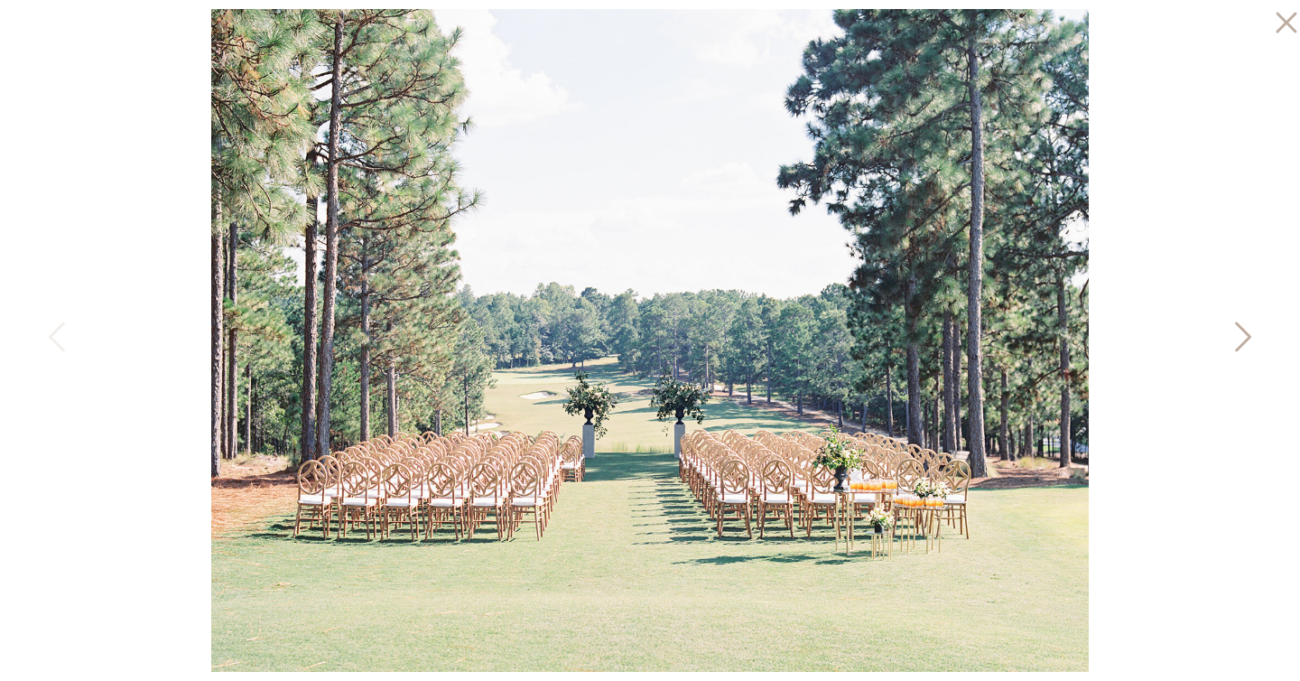
click at [1243, 331] on icon at bounding box center [1243, 337] width 16 height 30
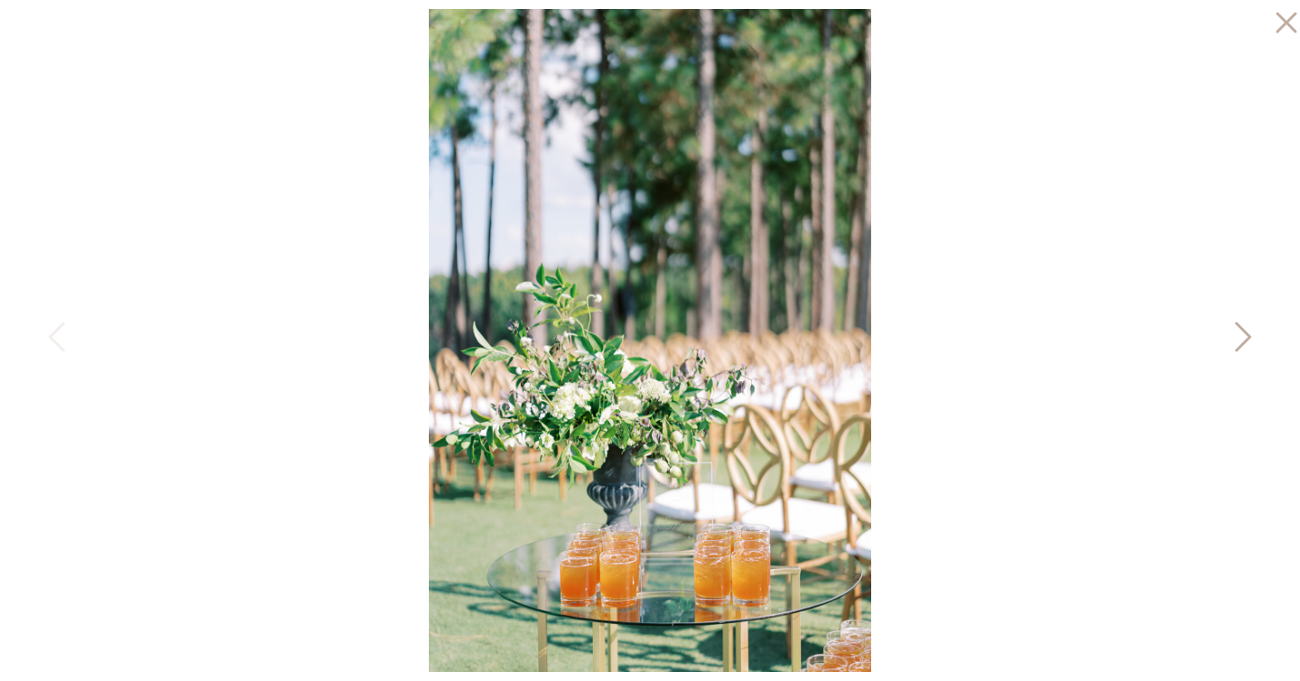
click at [1243, 331] on icon at bounding box center [1243, 337] width 16 height 30
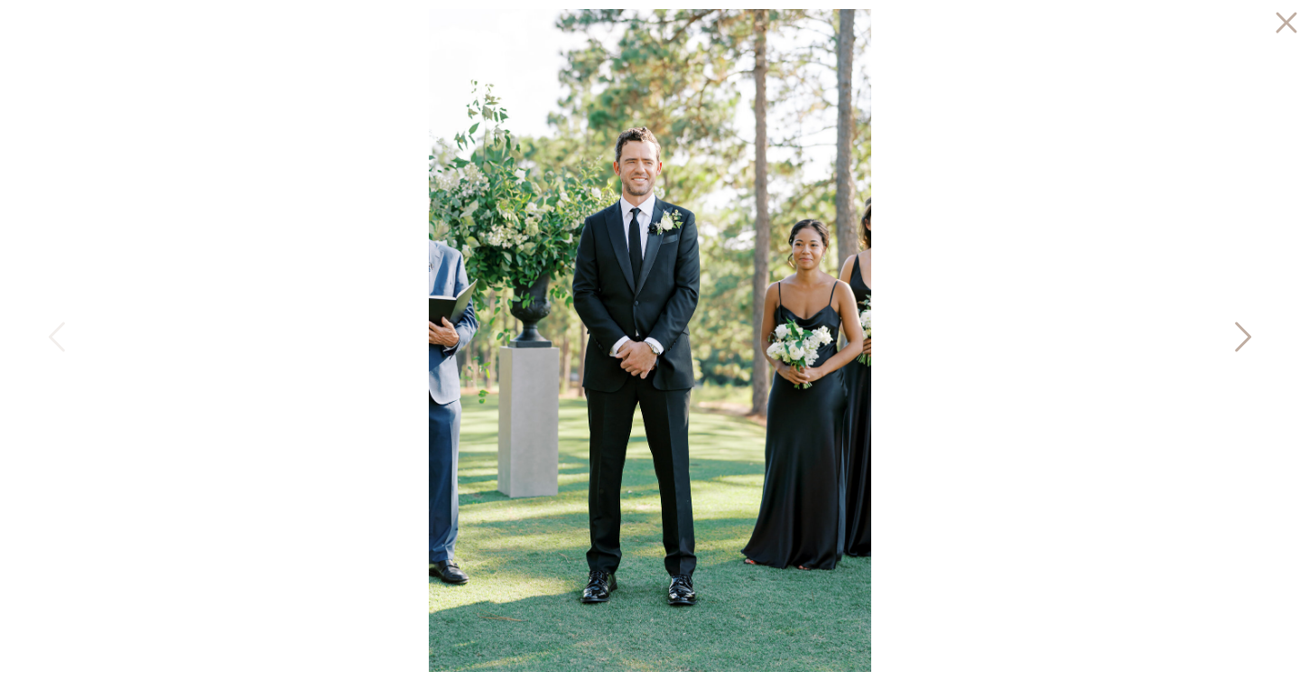
click at [1243, 331] on icon at bounding box center [1243, 337] width 16 height 30
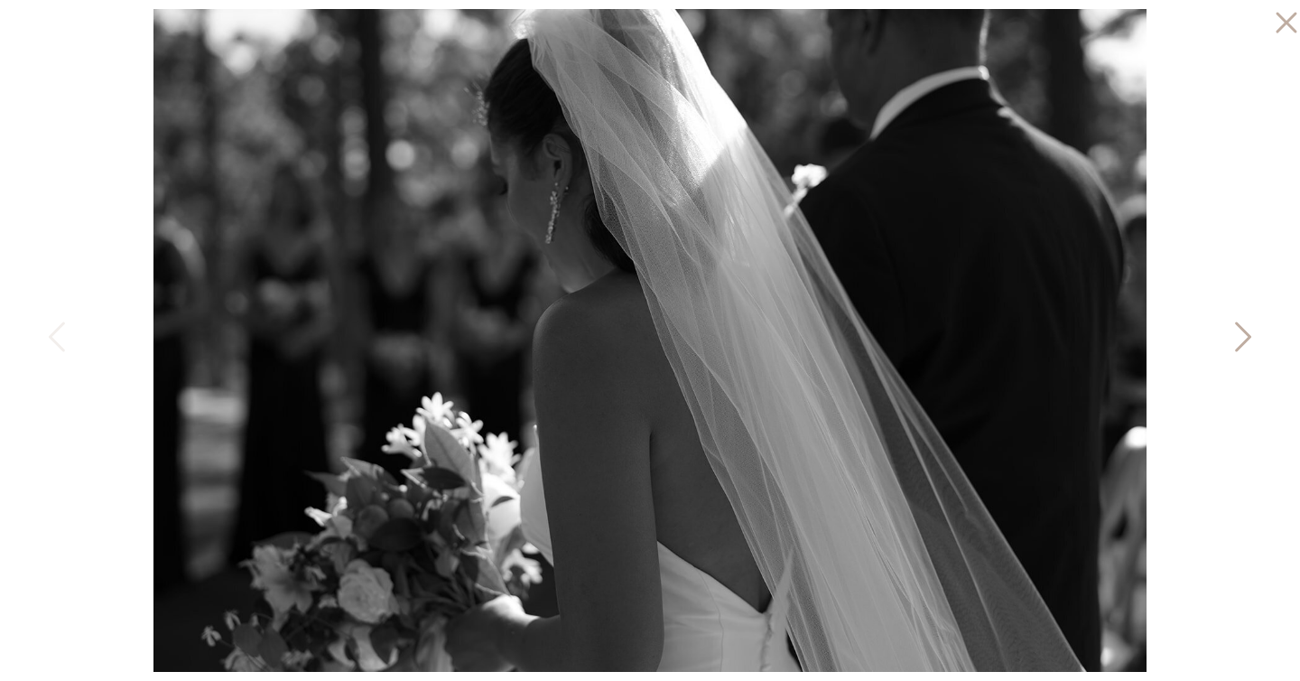
click at [1243, 331] on icon at bounding box center [1243, 337] width 16 height 30
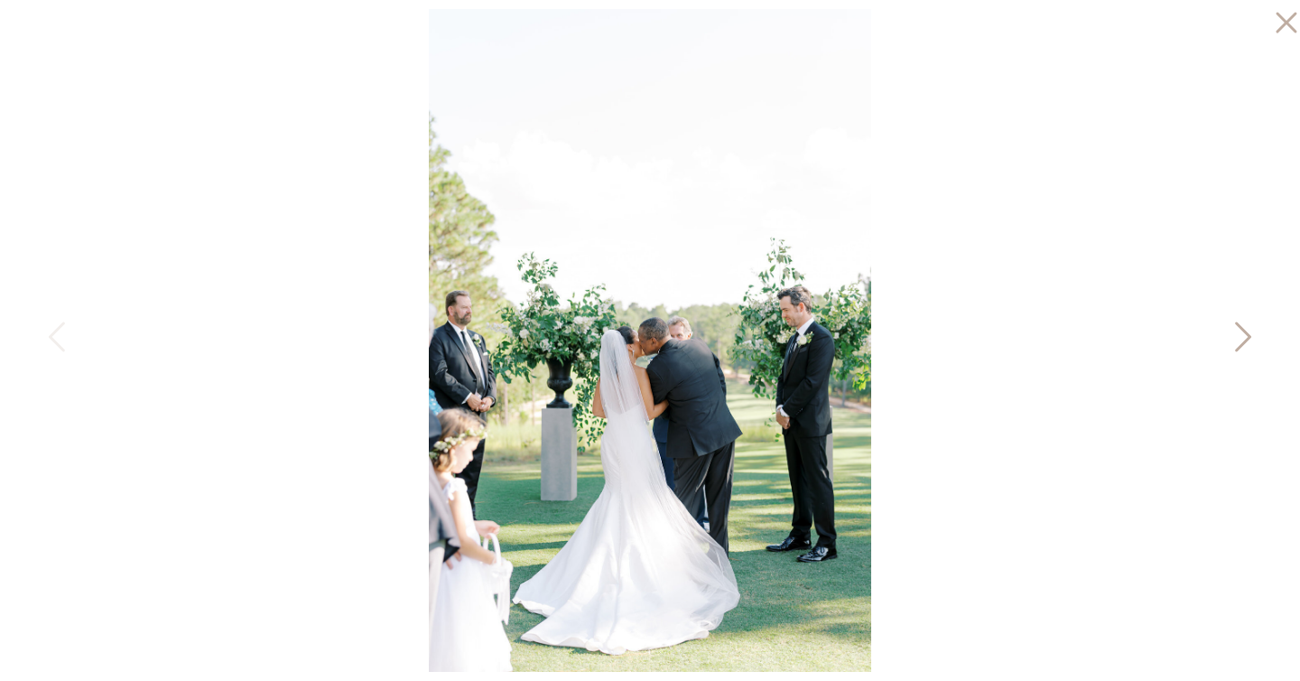
click at [1243, 331] on icon at bounding box center [1243, 337] width 16 height 30
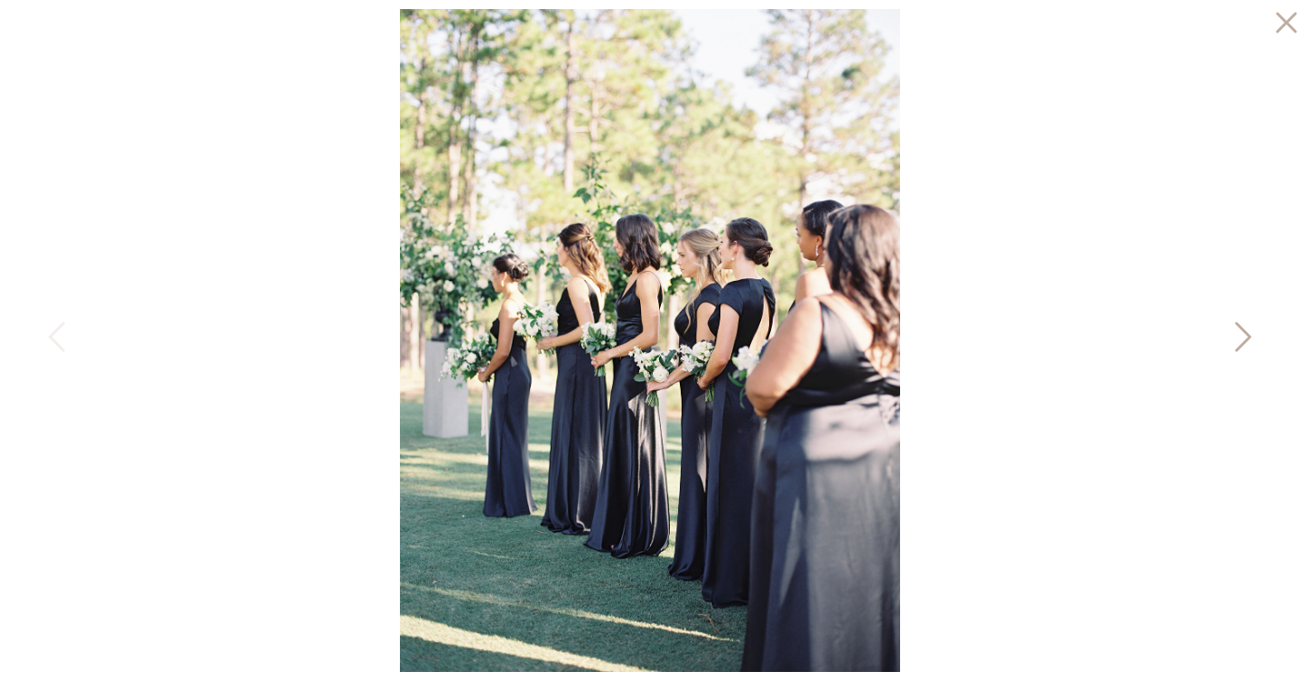
click at [1243, 331] on icon at bounding box center [1243, 337] width 16 height 30
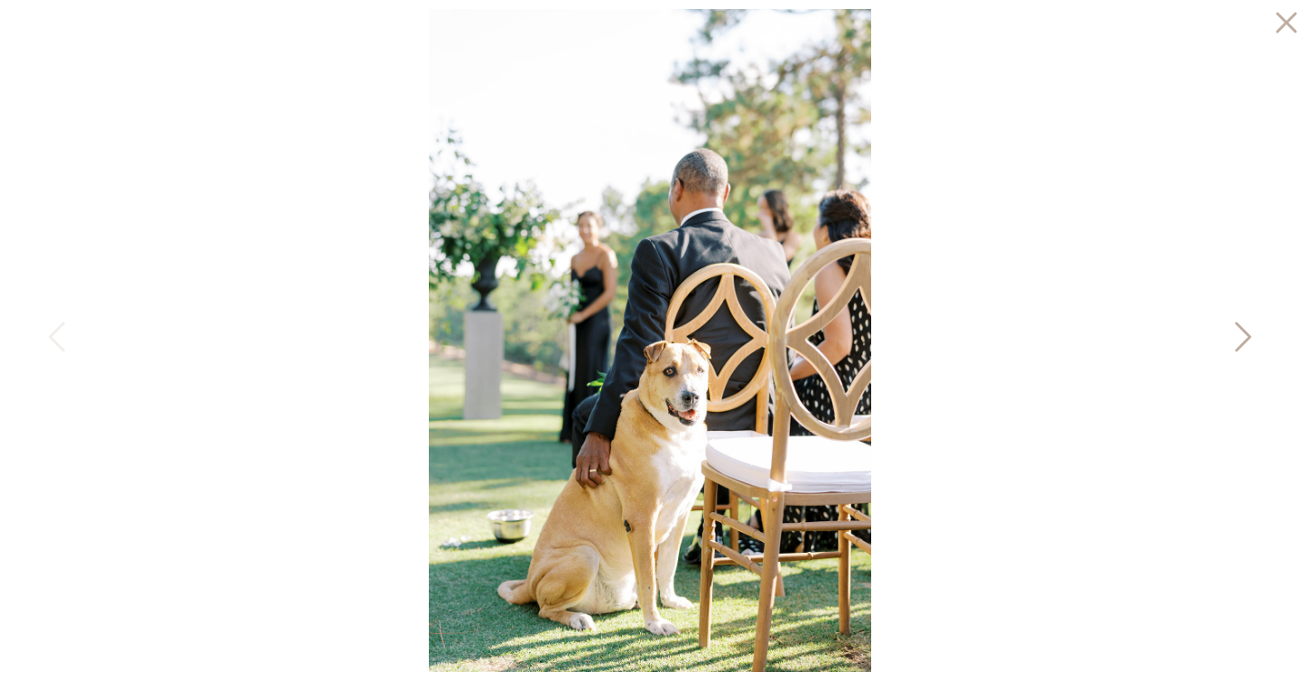
click at [1243, 331] on icon at bounding box center [1243, 337] width 16 height 30
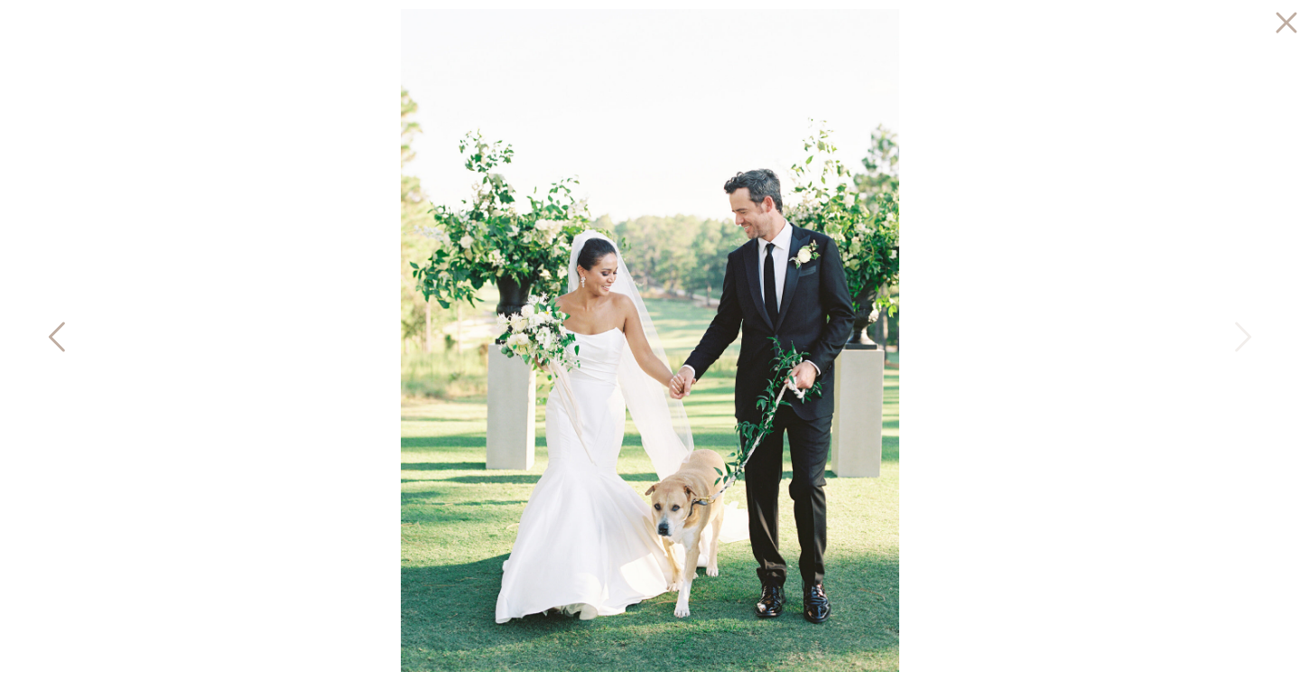
click at [45, 339] on icon at bounding box center [58, 341] width 45 height 54
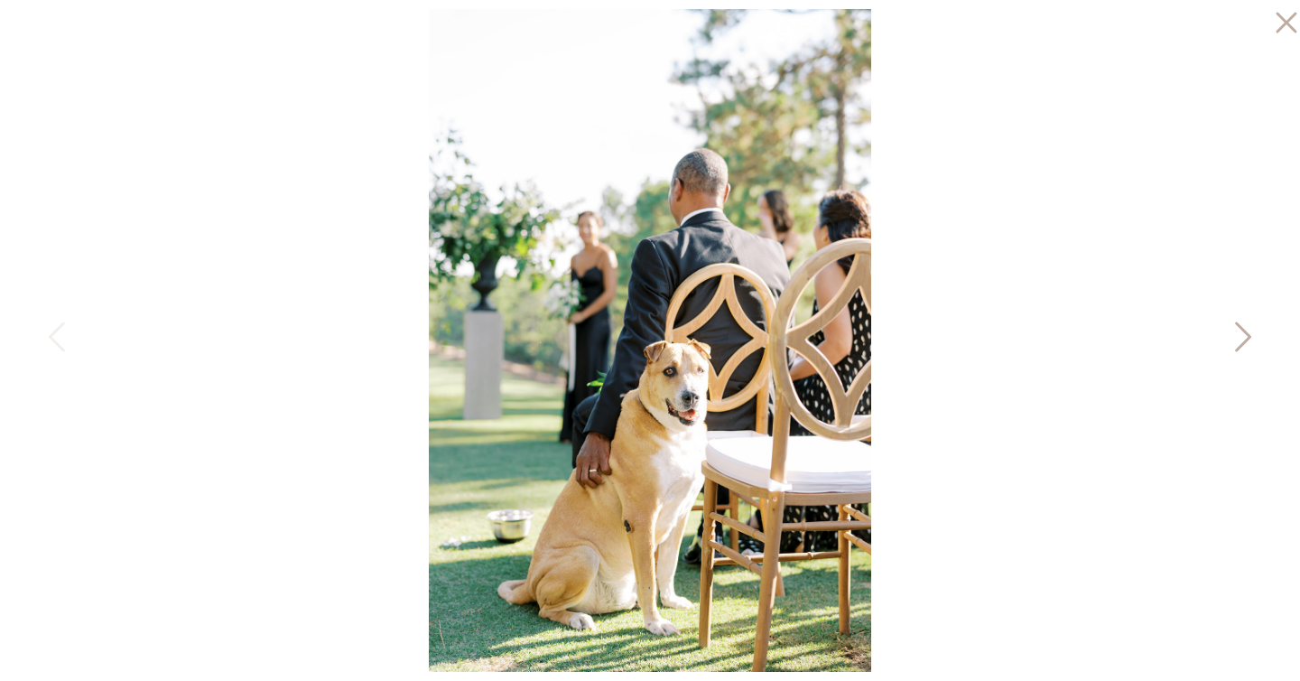
click at [1236, 332] on icon at bounding box center [1241, 341] width 45 height 54
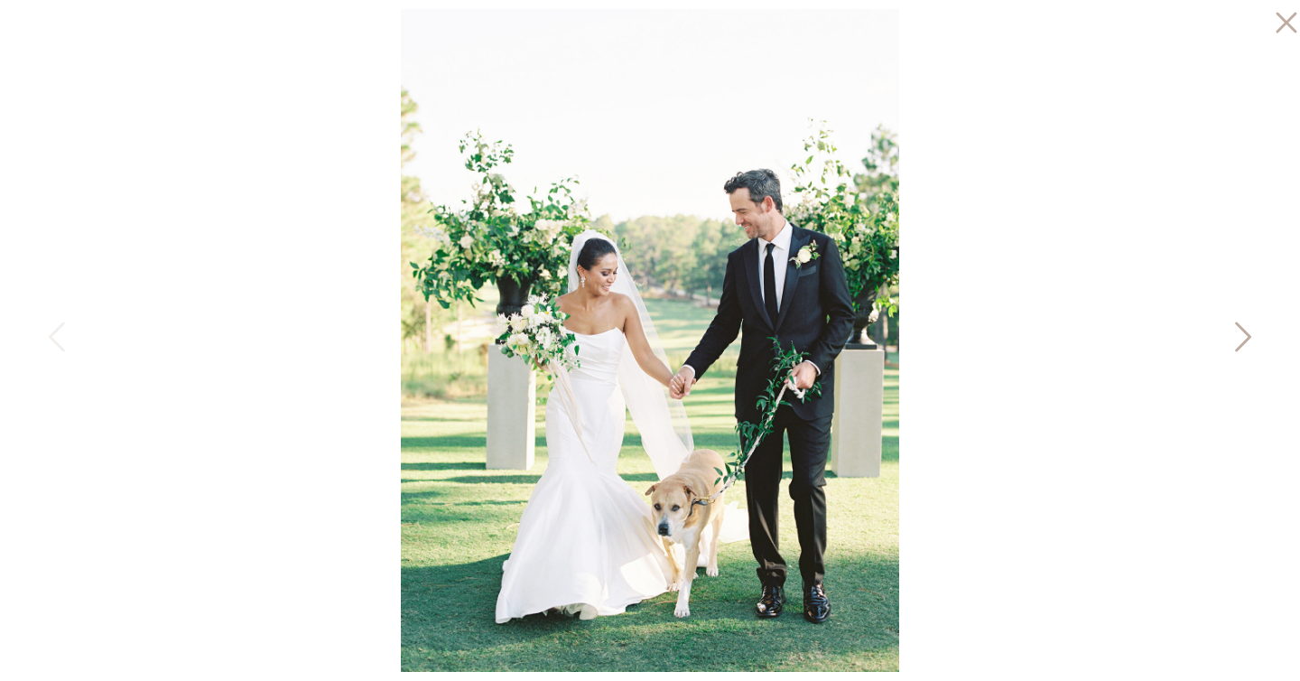
click at [1237, 325] on icon at bounding box center [1243, 337] width 16 height 30
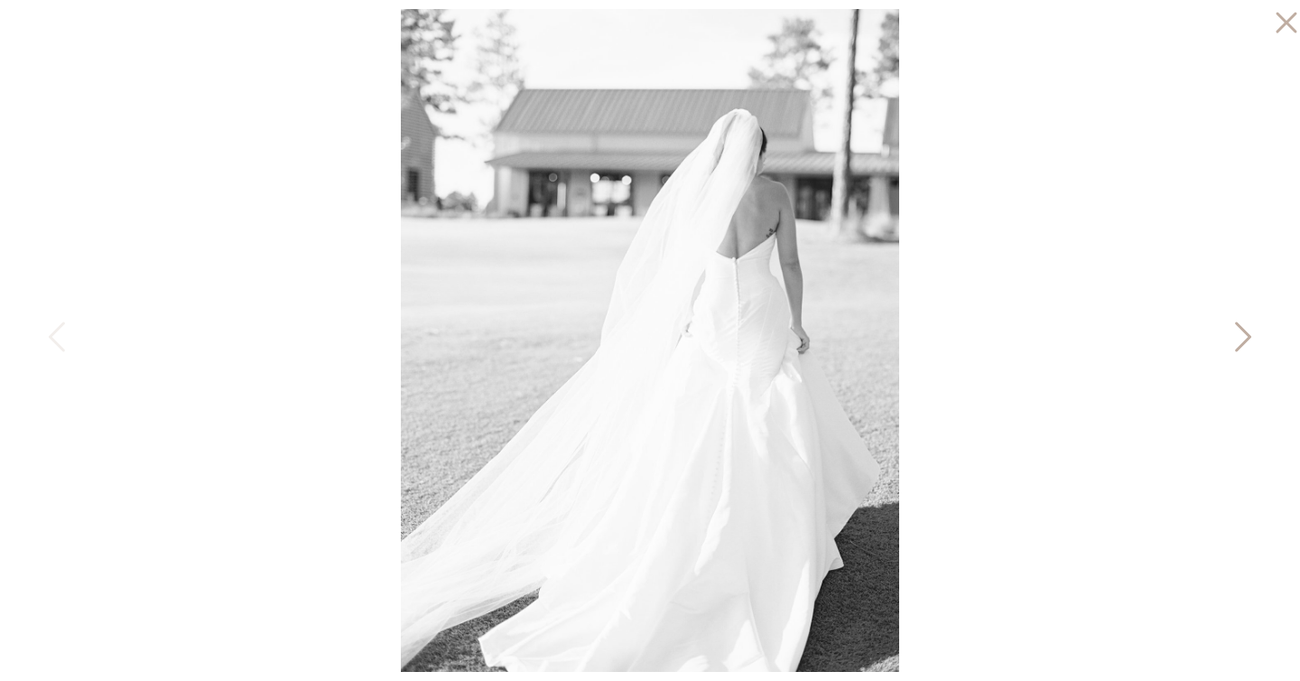
click at [1237, 325] on icon at bounding box center [1243, 337] width 16 height 30
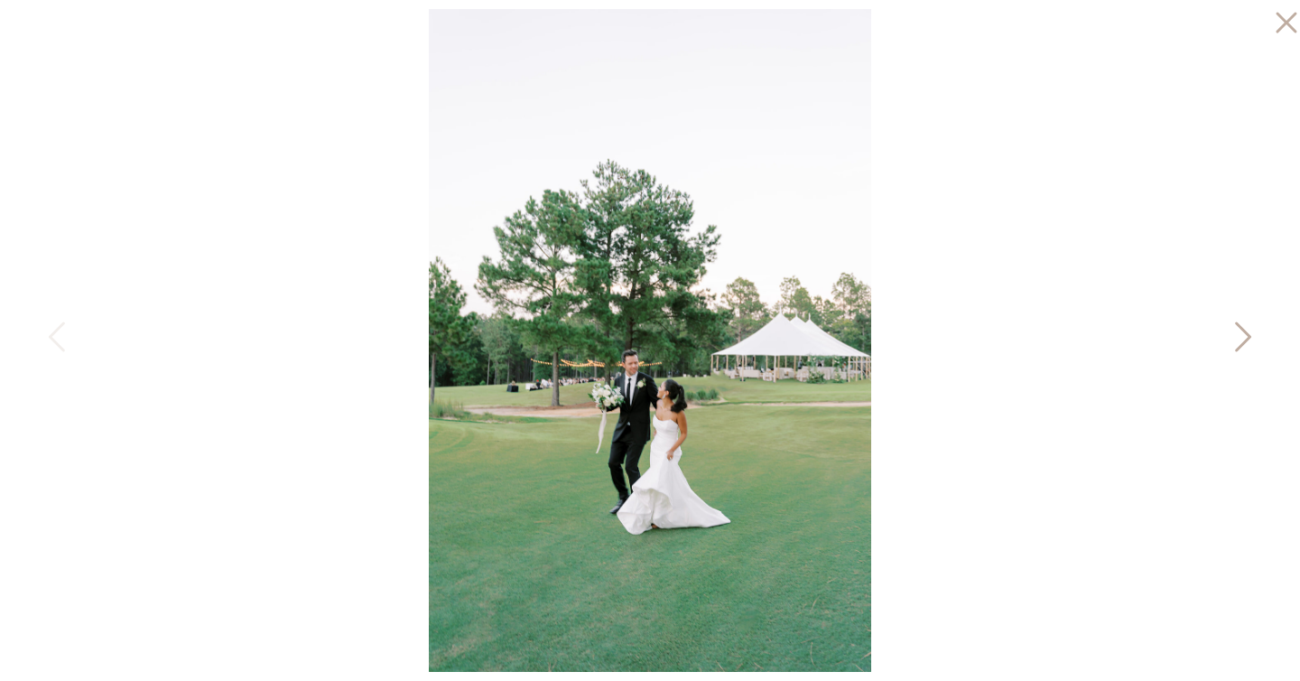
click at [1239, 328] on icon at bounding box center [1241, 341] width 45 height 54
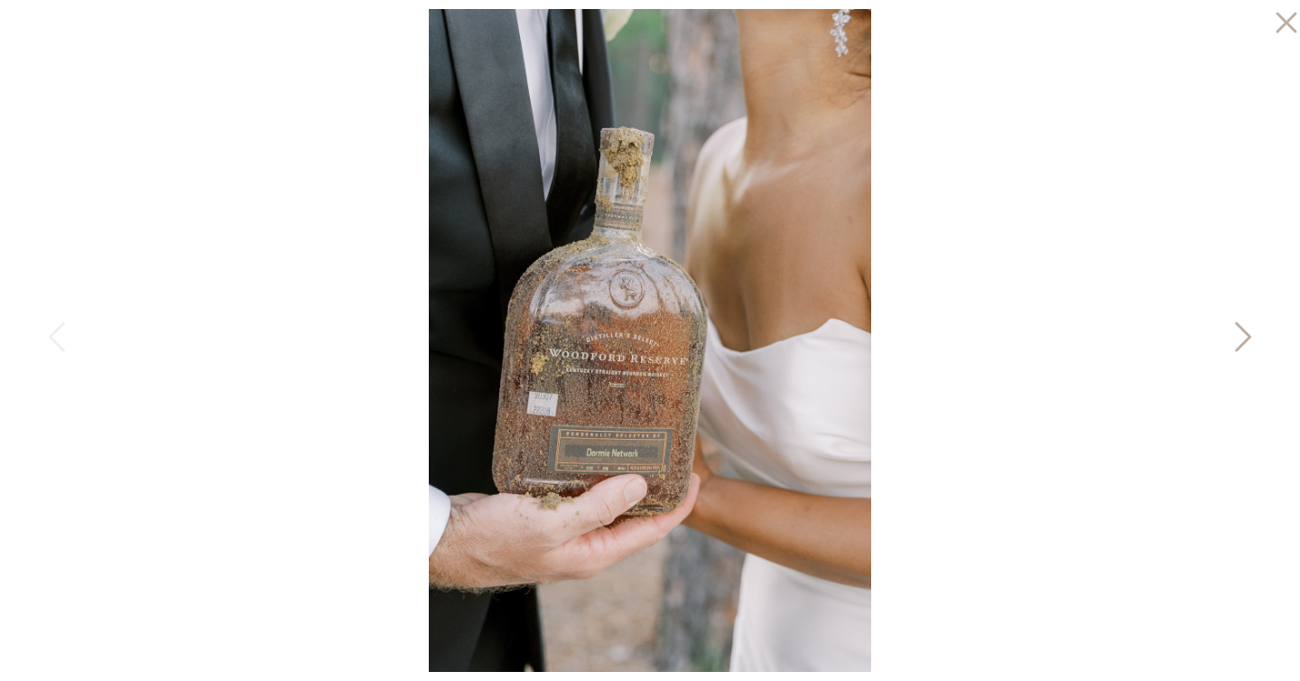
click at [1232, 338] on icon at bounding box center [1241, 341] width 45 height 54
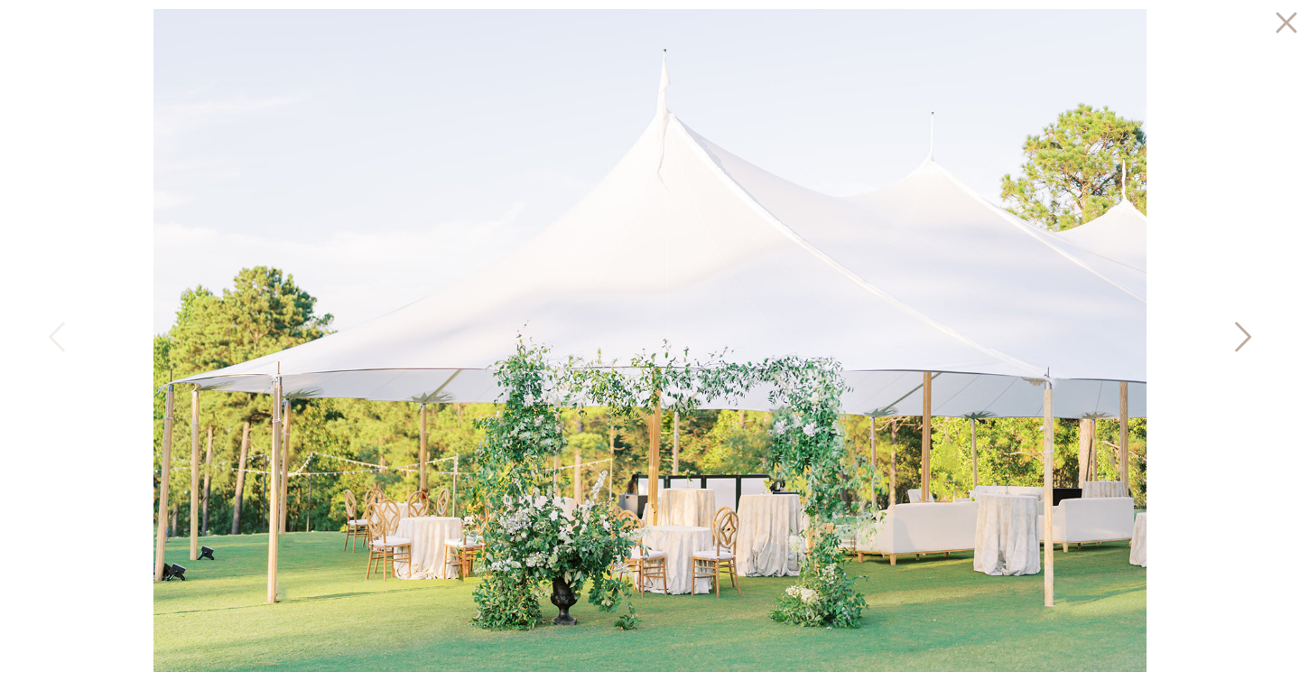
click at [1232, 338] on icon at bounding box center [1241, 341] width 45 height 54
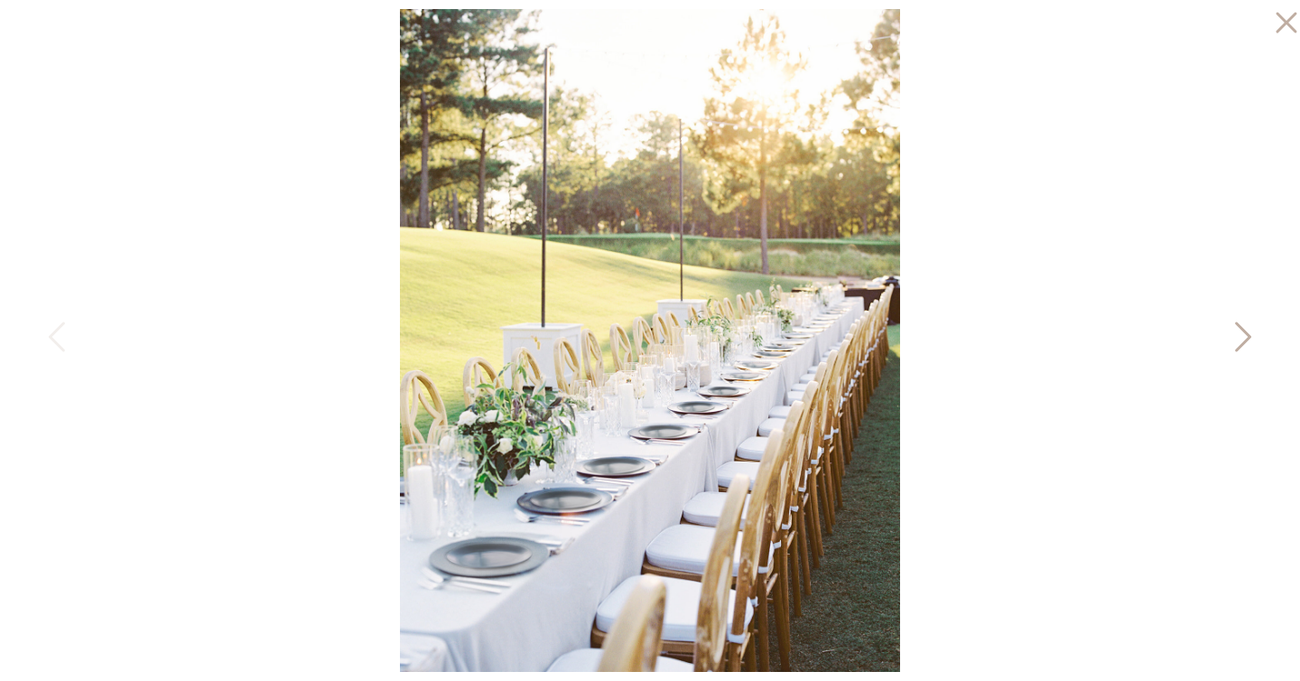
click at [1232, 338] on icon at bounding box center [1241, 341] width 45 height 54
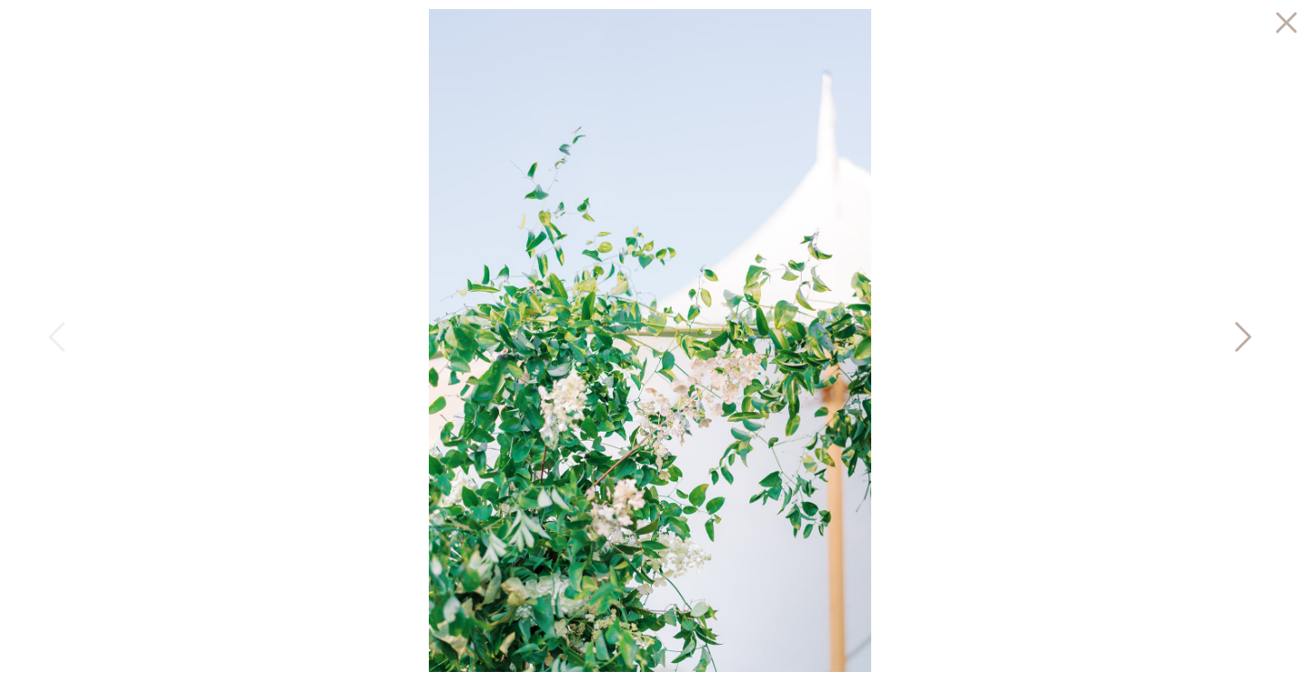
click at [1232, 338] on icon at bounding box center [1241, 341] width 45 height 54
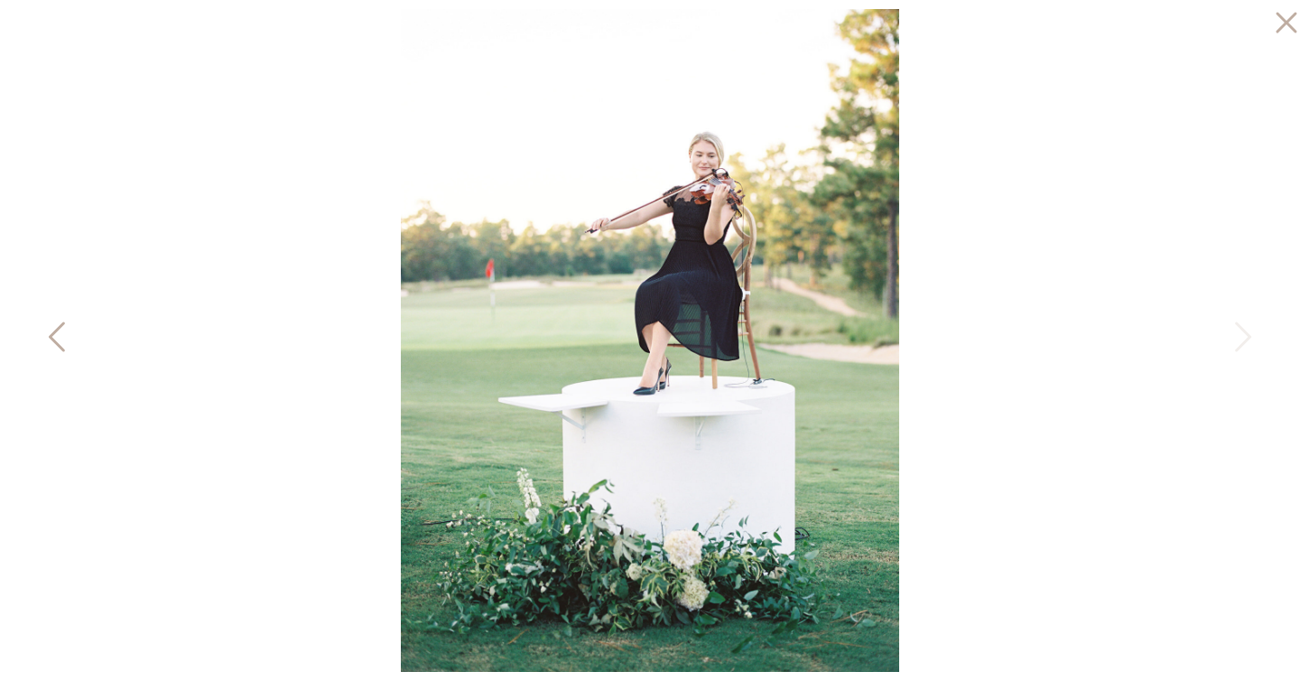
click at [66, 327] on icon at bounding box center [58, 341] width 45 height 54
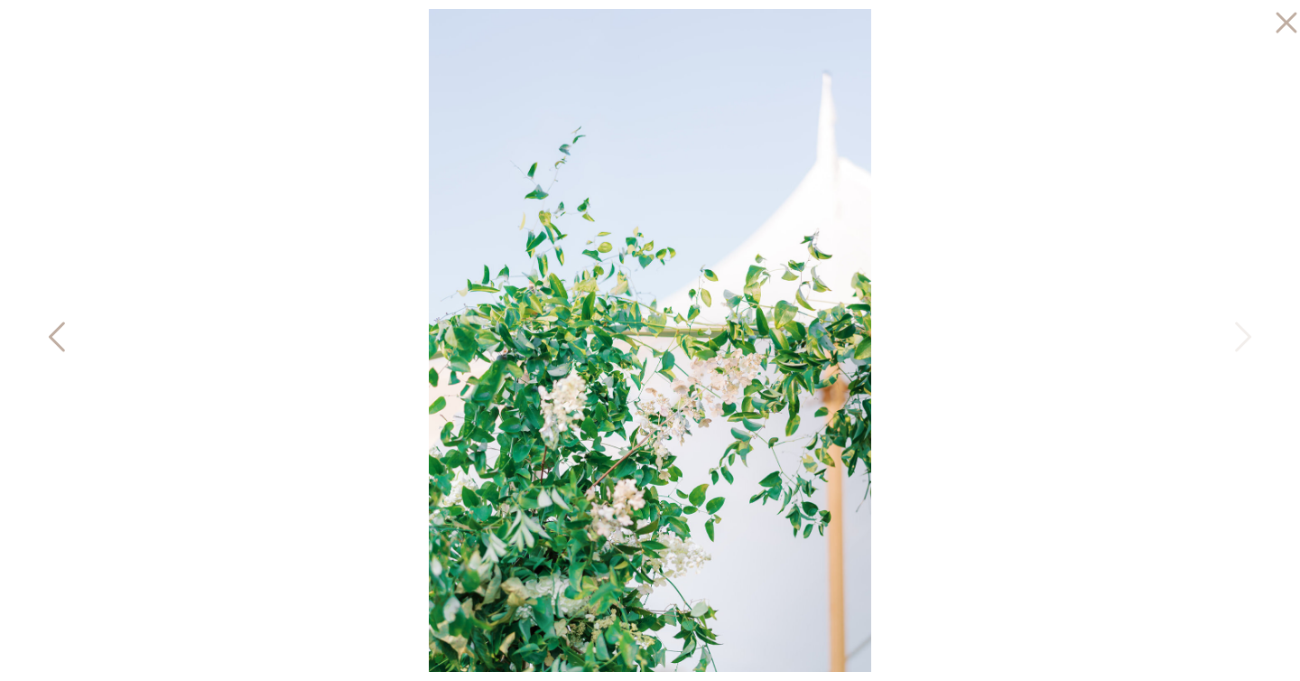
click at [66, 327] on icon at bounding box center [58, 341] width 45 height 54
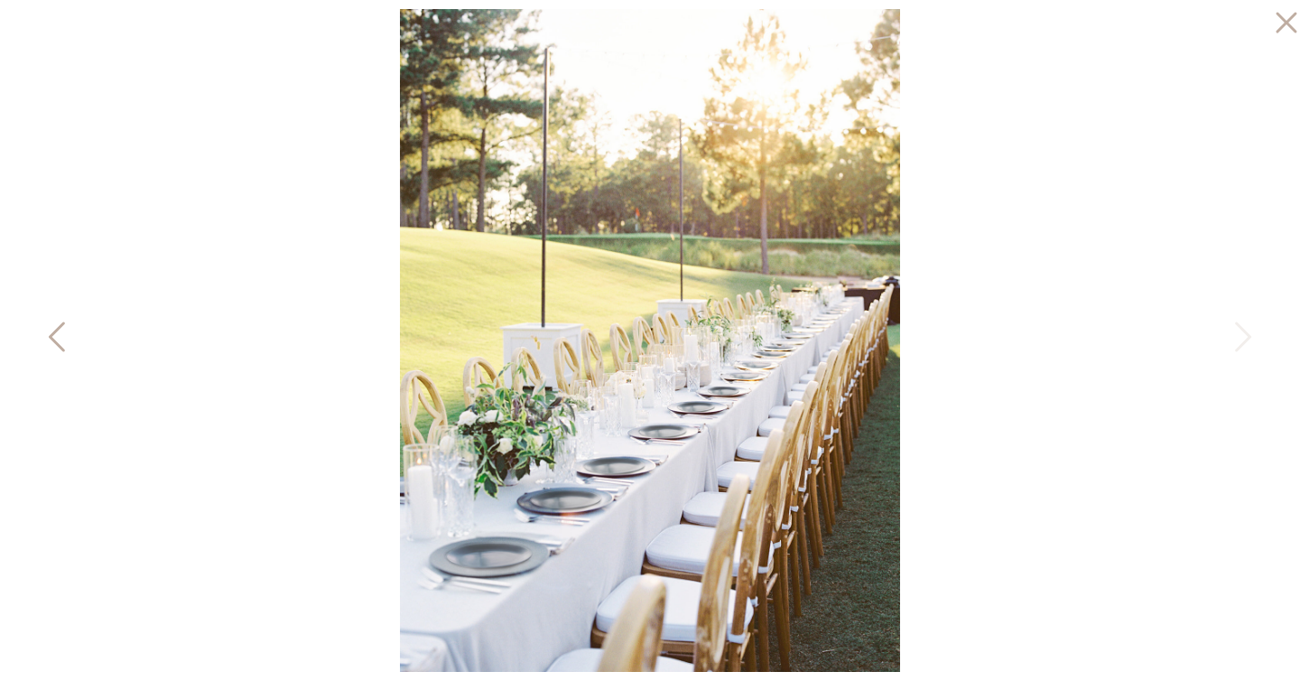
click at [66, 327] on icon at bounding box center [58, 341] width 45 height 54
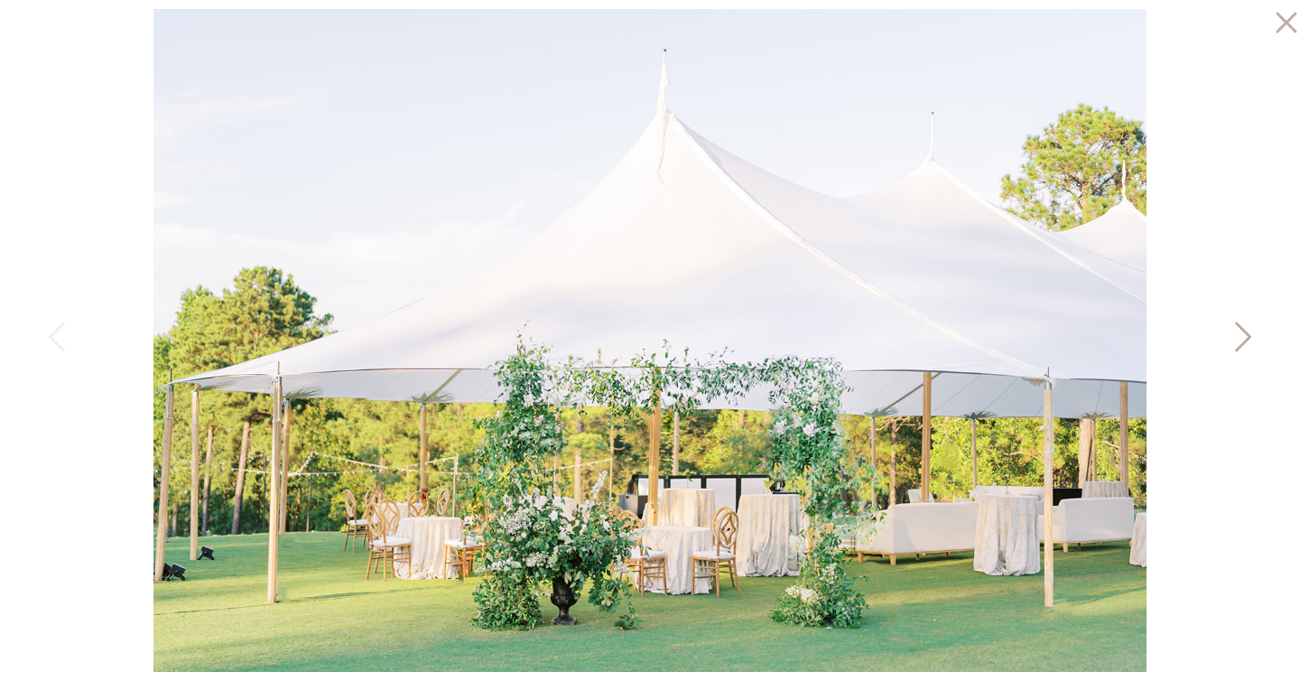
click at [1240, 337] on icon at bounding box center [1241, 341] width 45 height 54
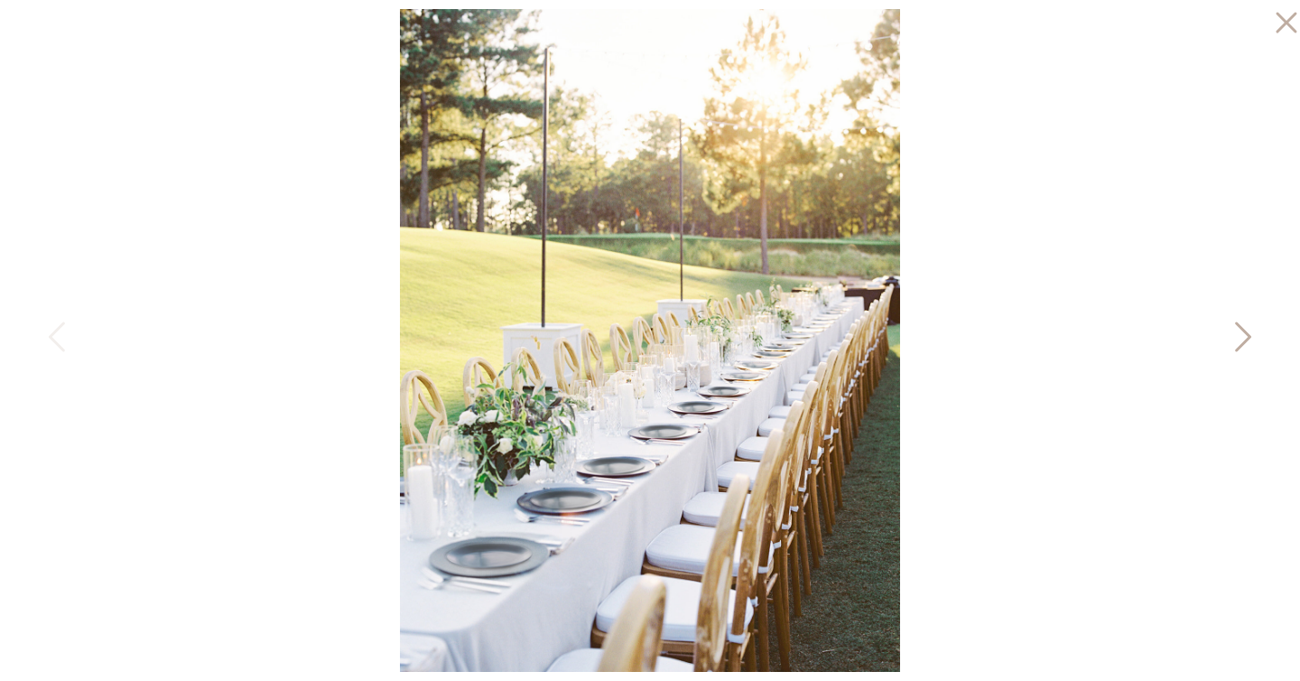
click at [1240, 337] on icon at bounding box center [1241, 341] width 45 height 54
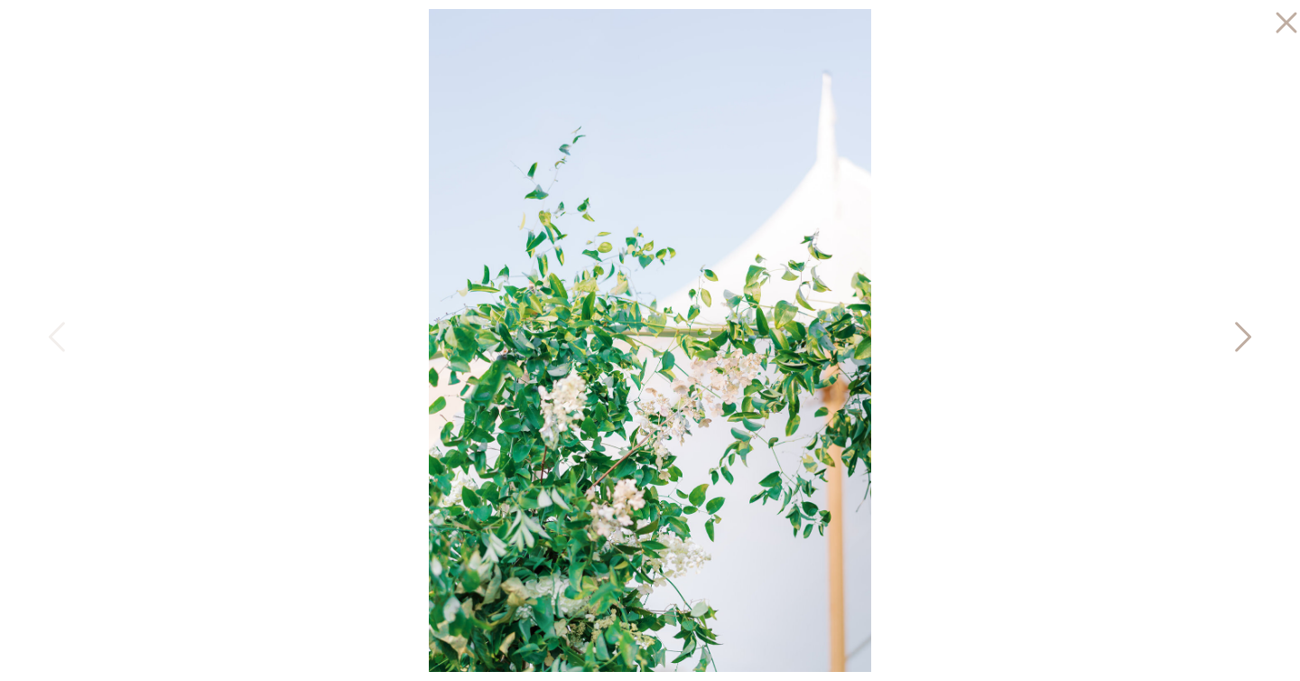
click at [1240, 337] on icon at bounding box center [1241, 341] width 45 height 54
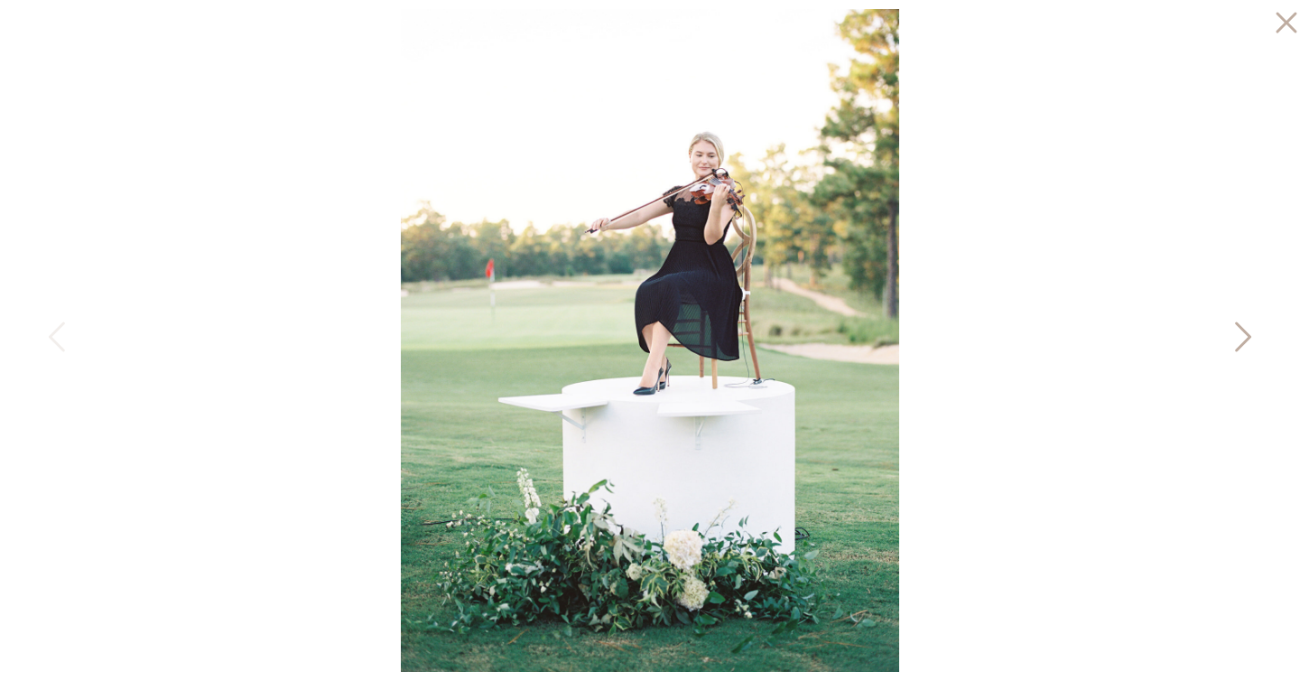
click at [1240, 337] on icon at bounding box center [1241, 341] width 45 height 54
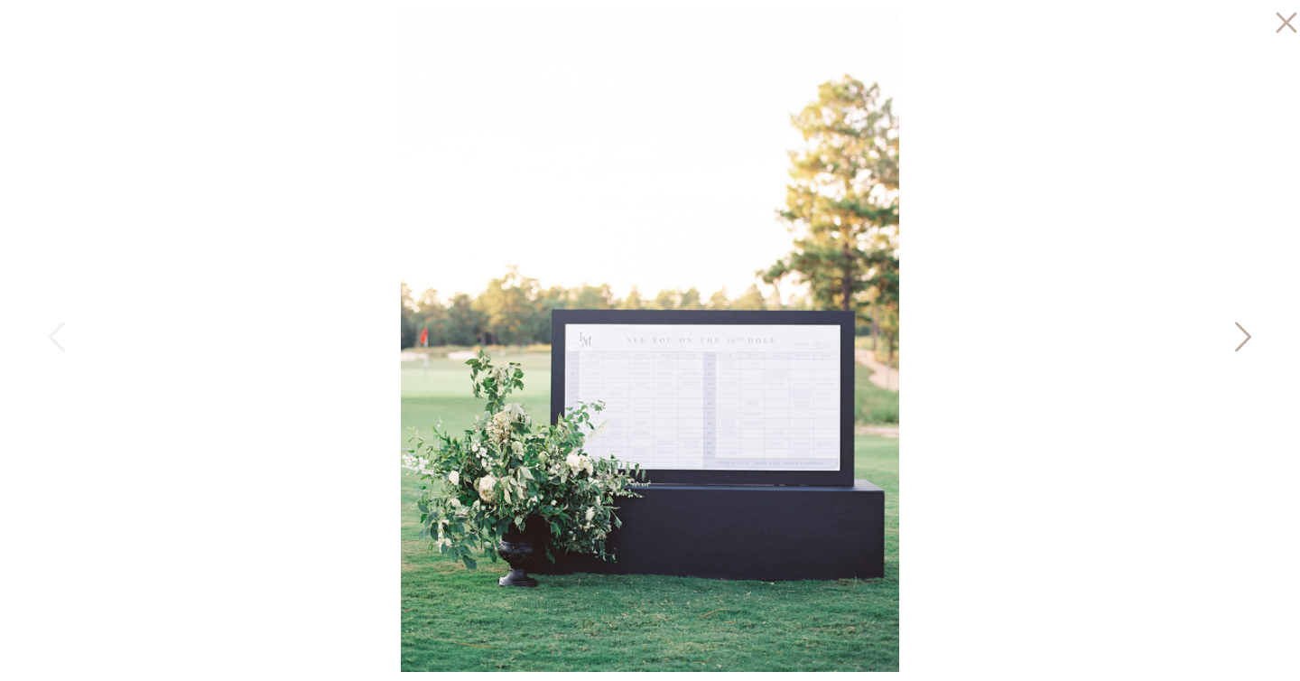
click at [1246, 337] on icon at bounding box center [1241, 341] width 45 height 54
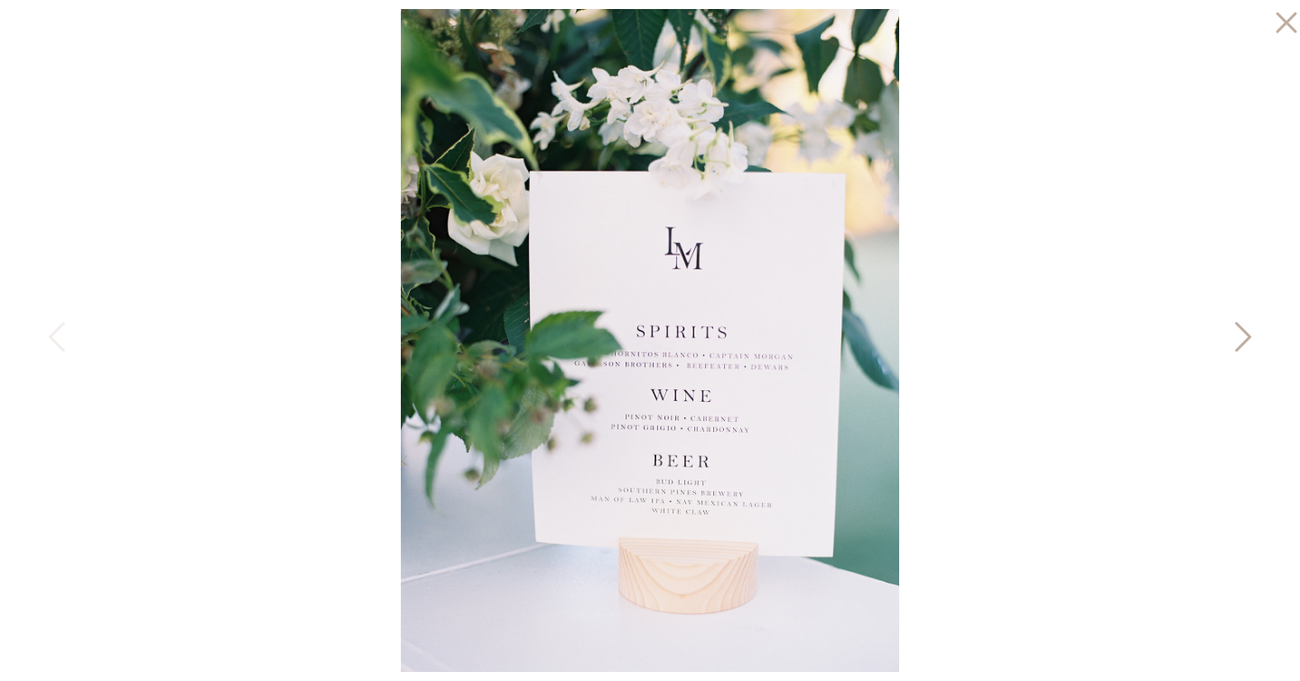
click at [1246, 337] on icon at bounding box center [1241, 341] width 45 height 54
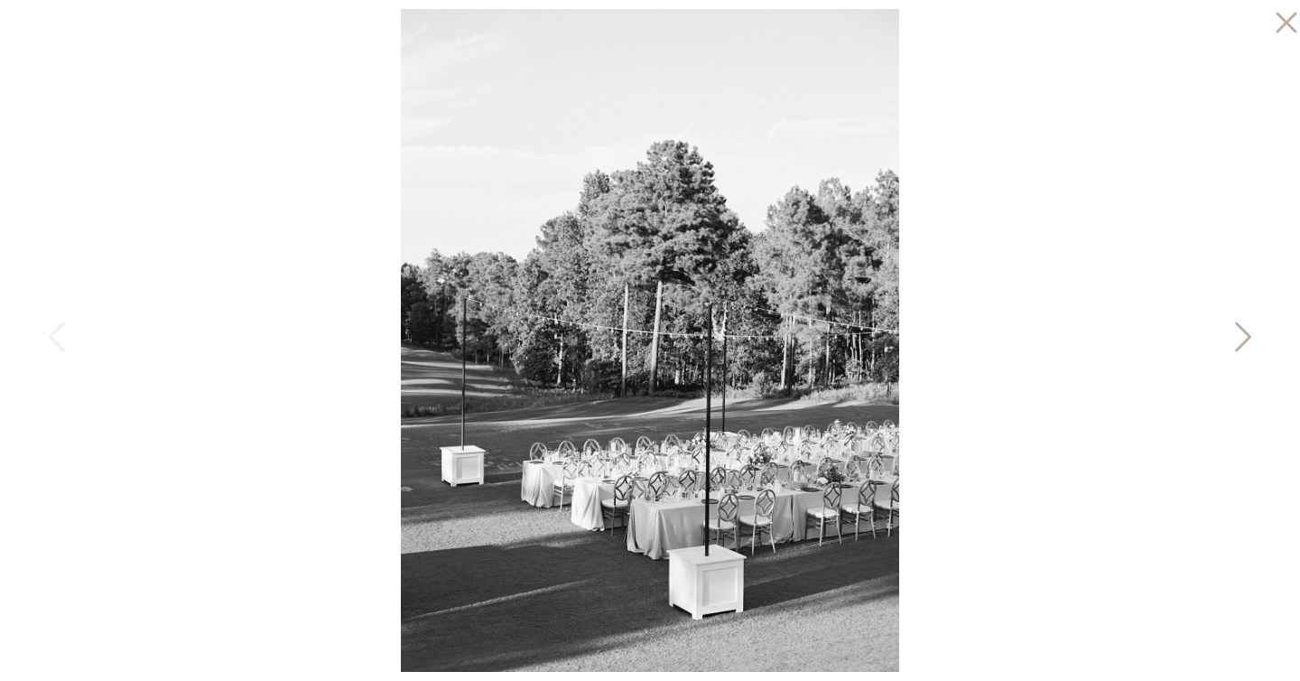
click at [1246, 337] on icon at bounding box center [1241, 341] width 45 height 54
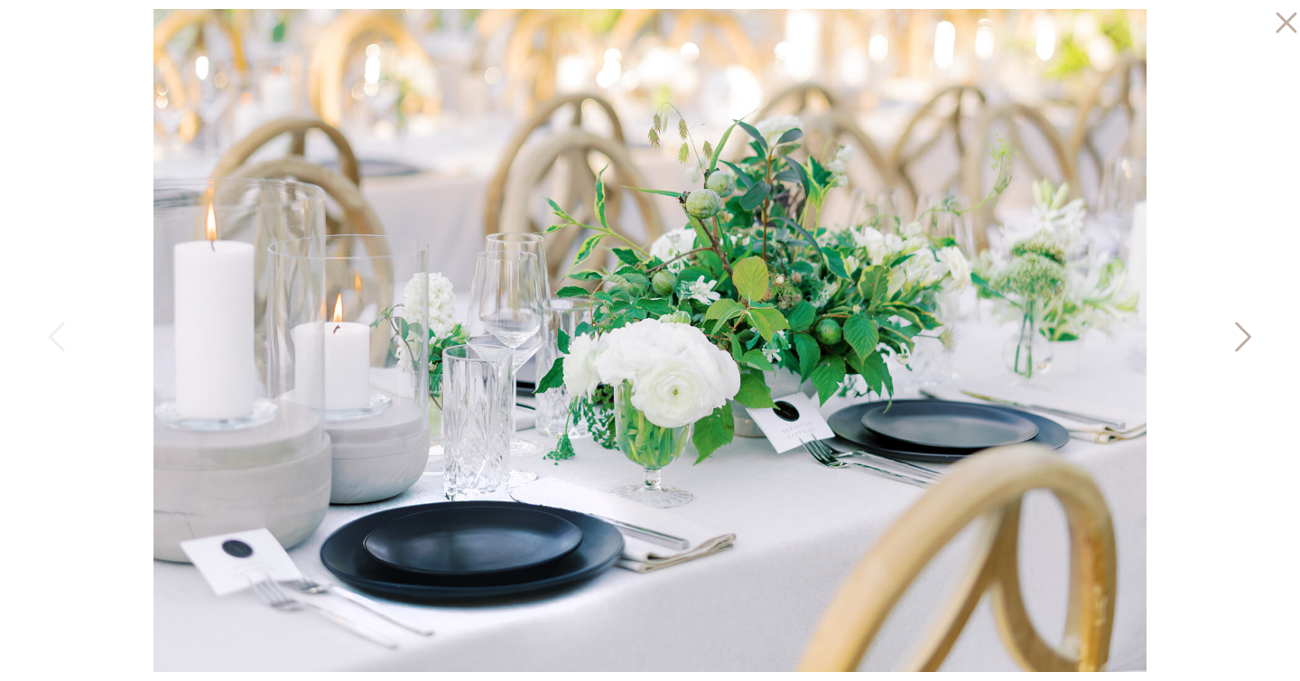
click at [1246, 337] on icon at bounding box center [1241, 341] width 45 height 54
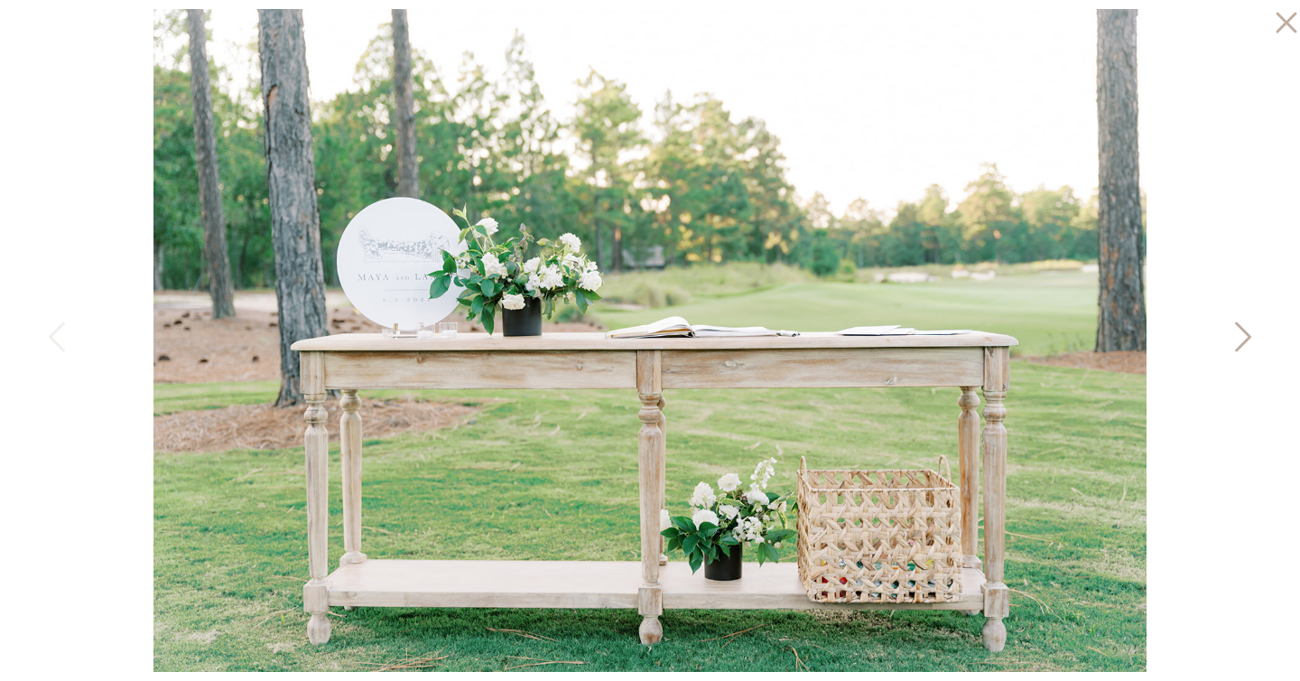
click at [1246, 337] on icon at bounding box center [1241, 341] width 45 height 54
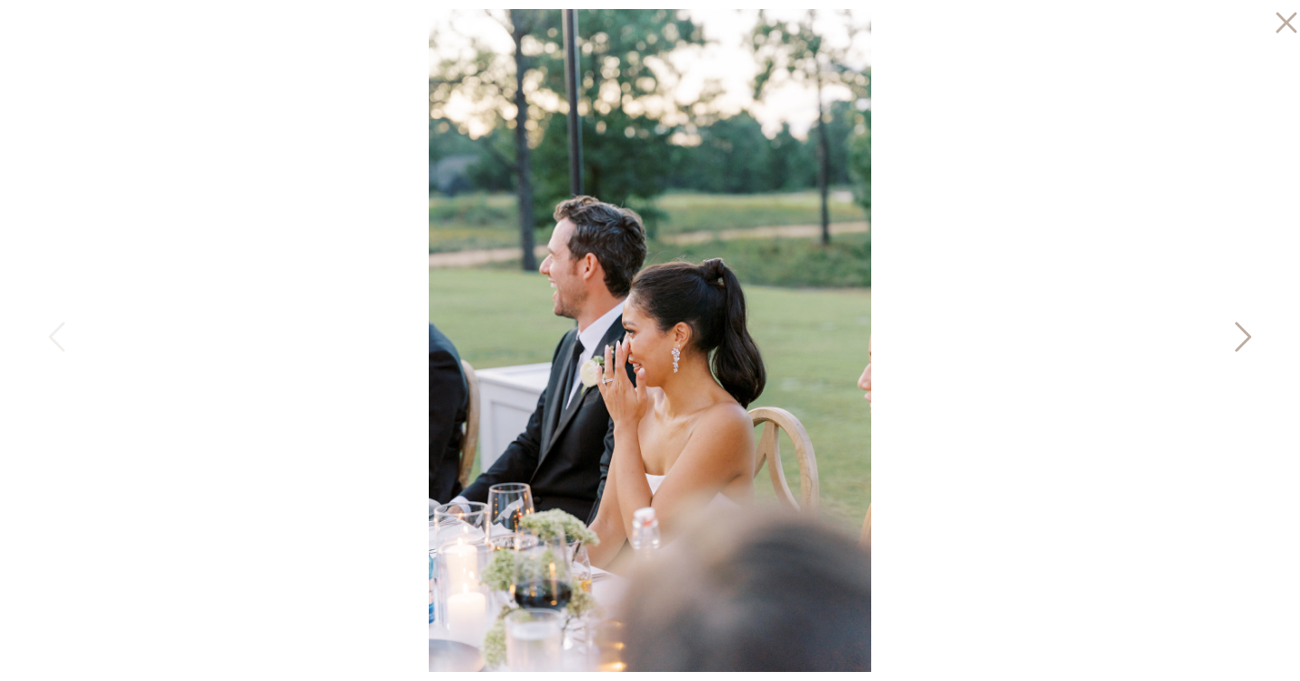
click at [1246, 337] on icon at bounding box center [1241, 341] width 45 height 54
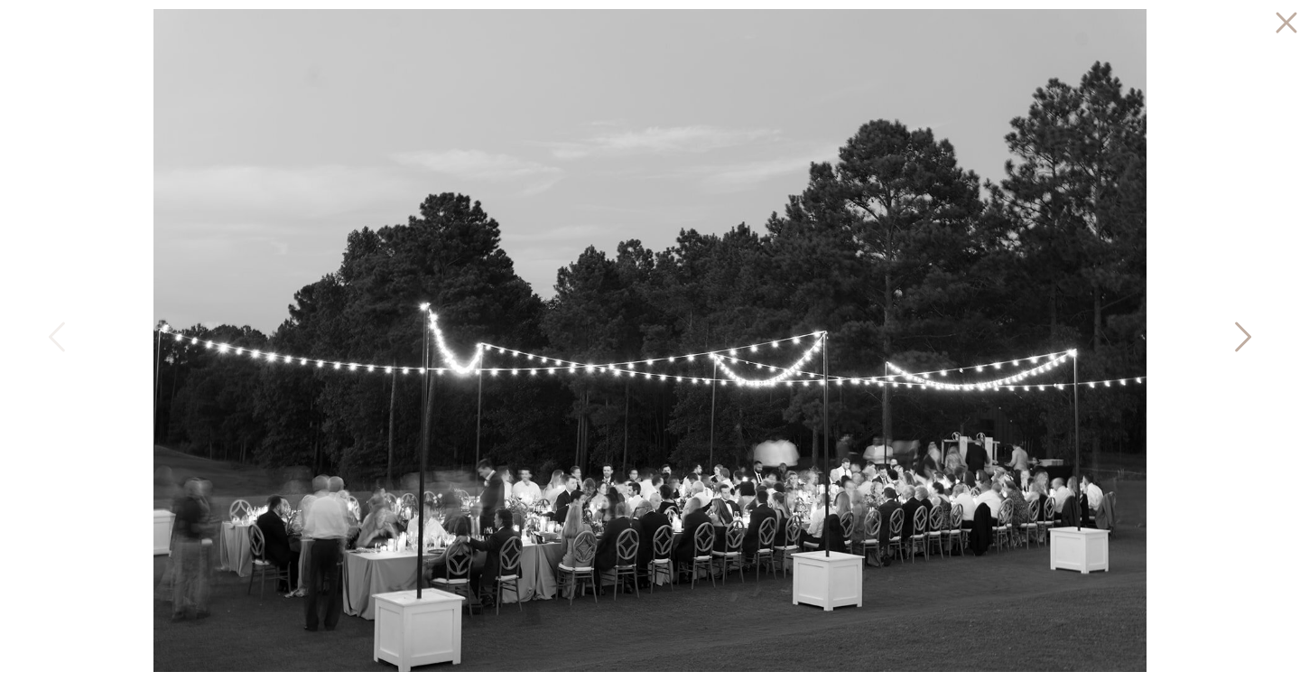
click at [1246, 337] on icon at bounding box center [1241, 341] width 45 height 54
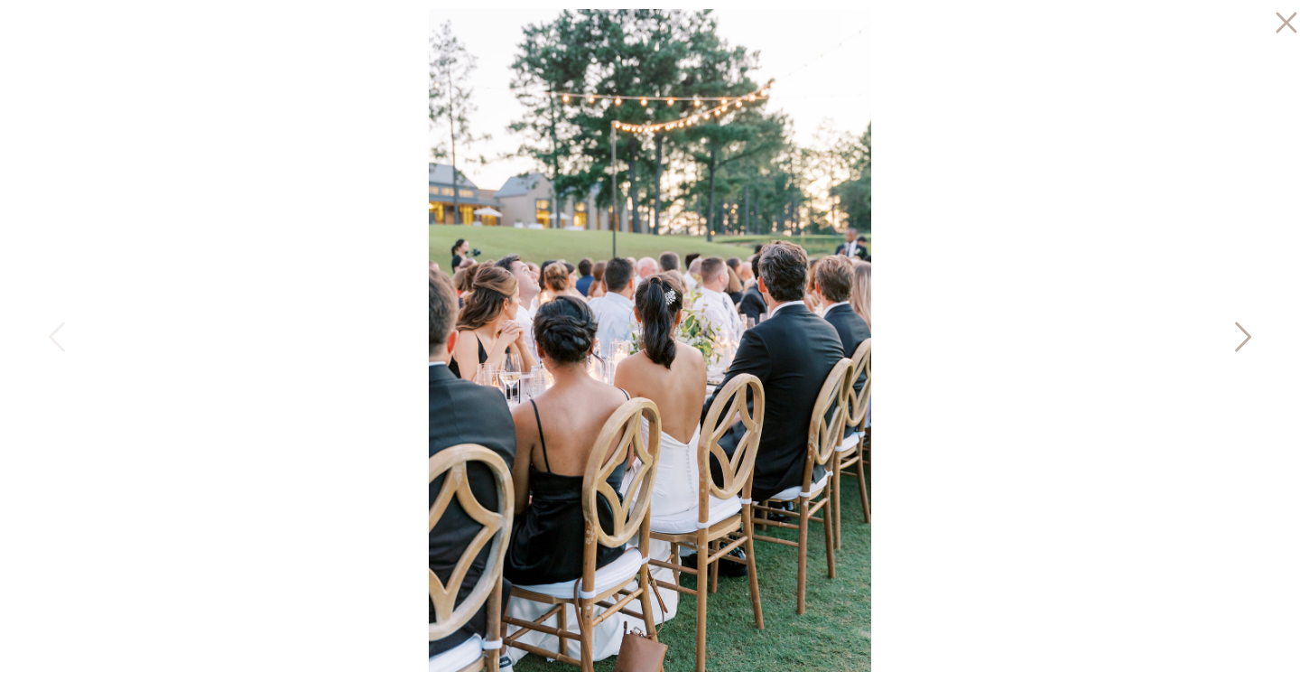
click at [1246, 337] on icon at bounding box center [1241, 341] width 45 height 54
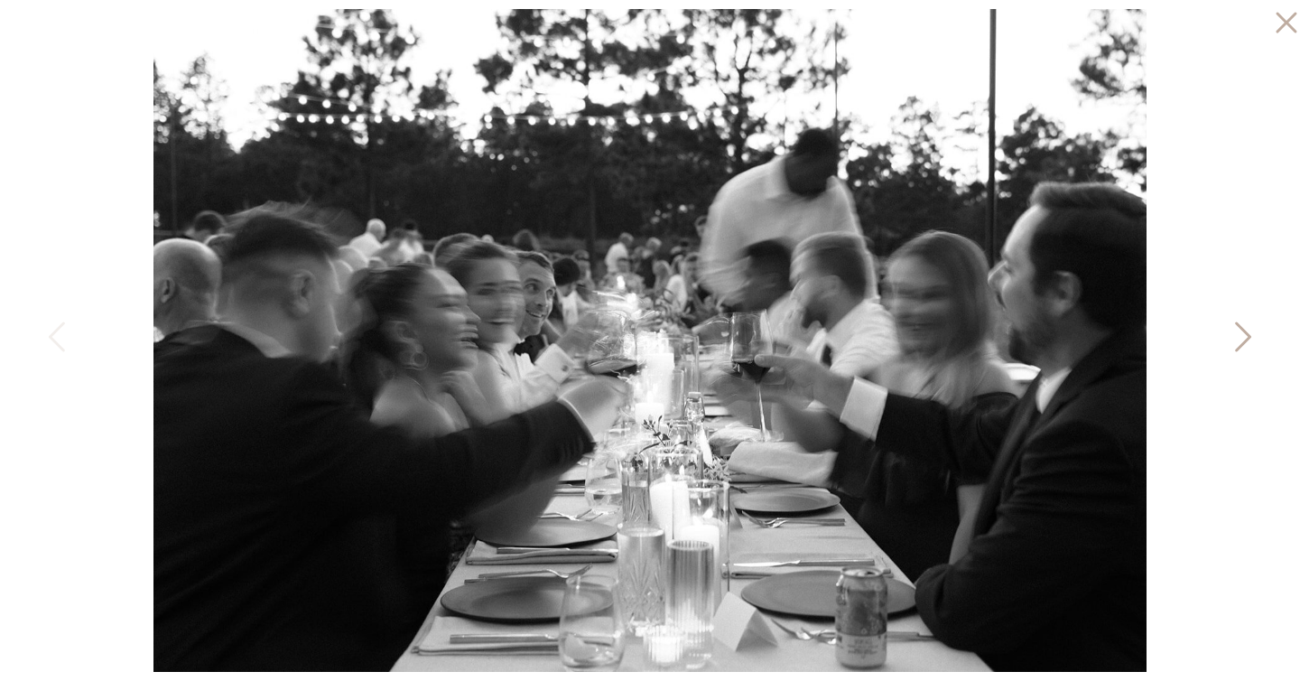
click at [1246, 337] on icon at bounding box center [1241, 341] width 45 height 54
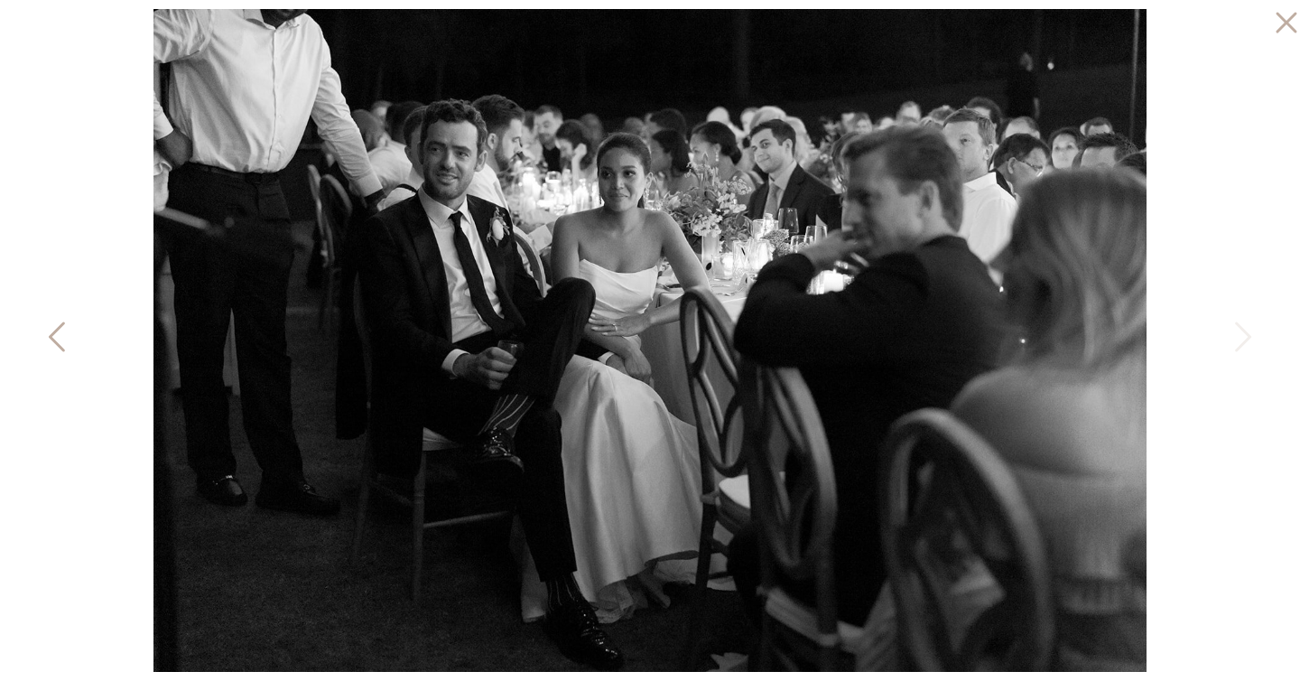
click at [55, 332] on icon at bounding box center [57, 337] width 16 height 30
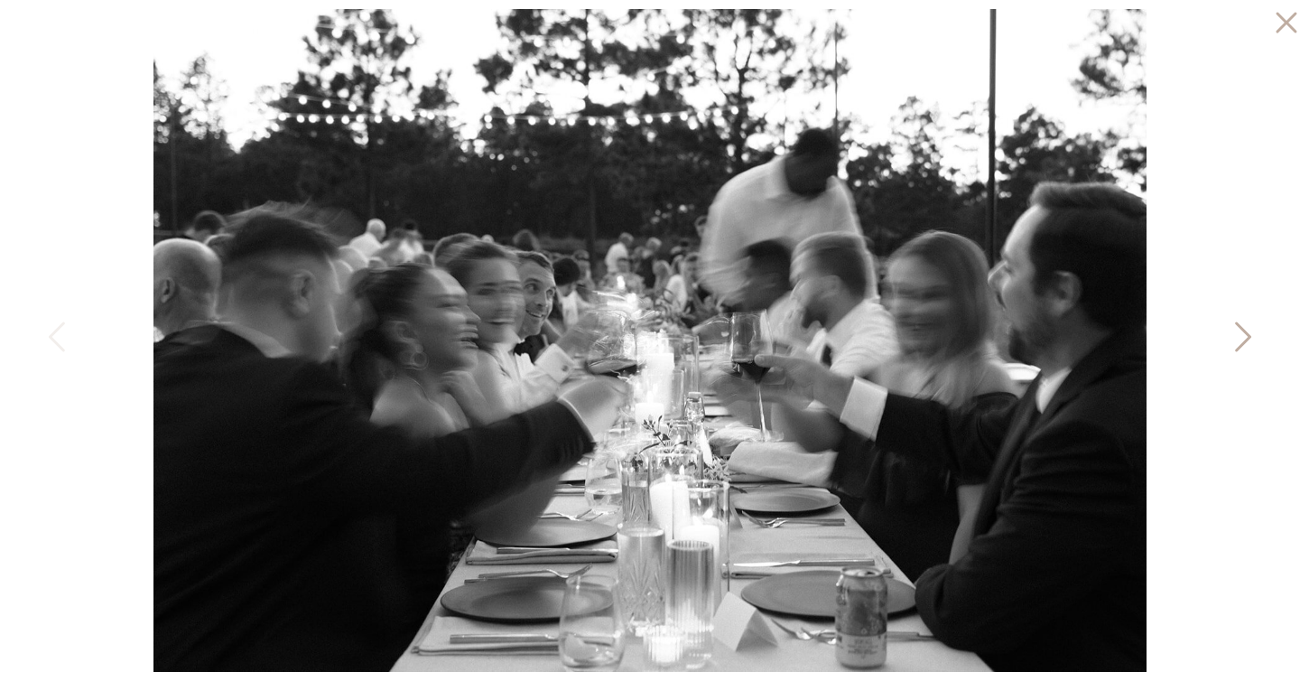
click at [1235, 330] on icon at bounding box center [1241, 341] width 45 height 54
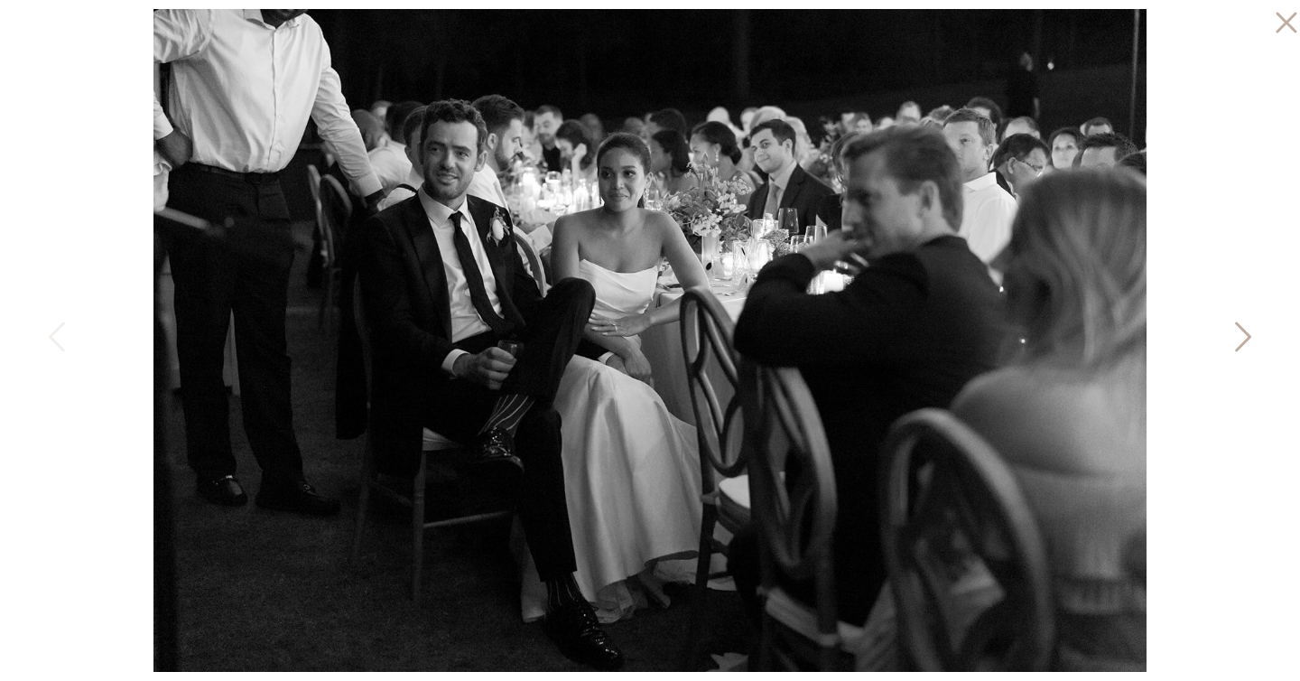
click at [1235, 330] on icon at bounding box center [1241, 341] width 45 height 54
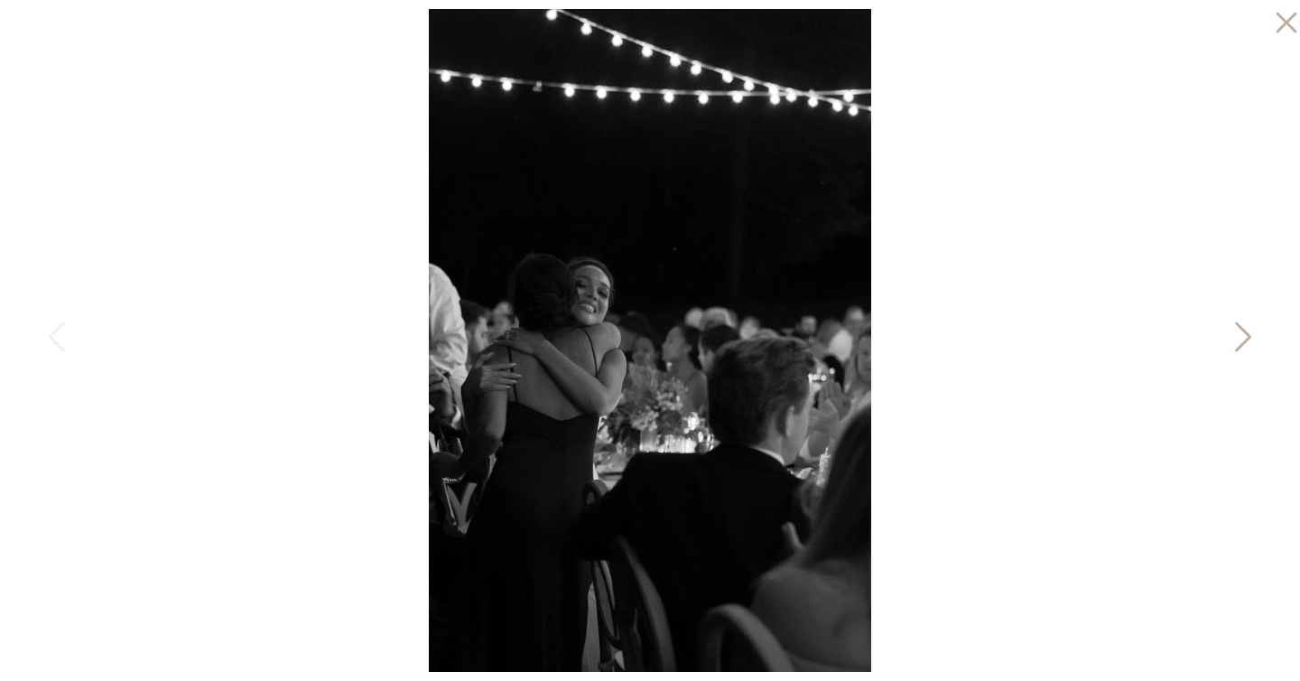
click at [1235, 330] on icon at bounding box center [1241, 341] width 45 height 54
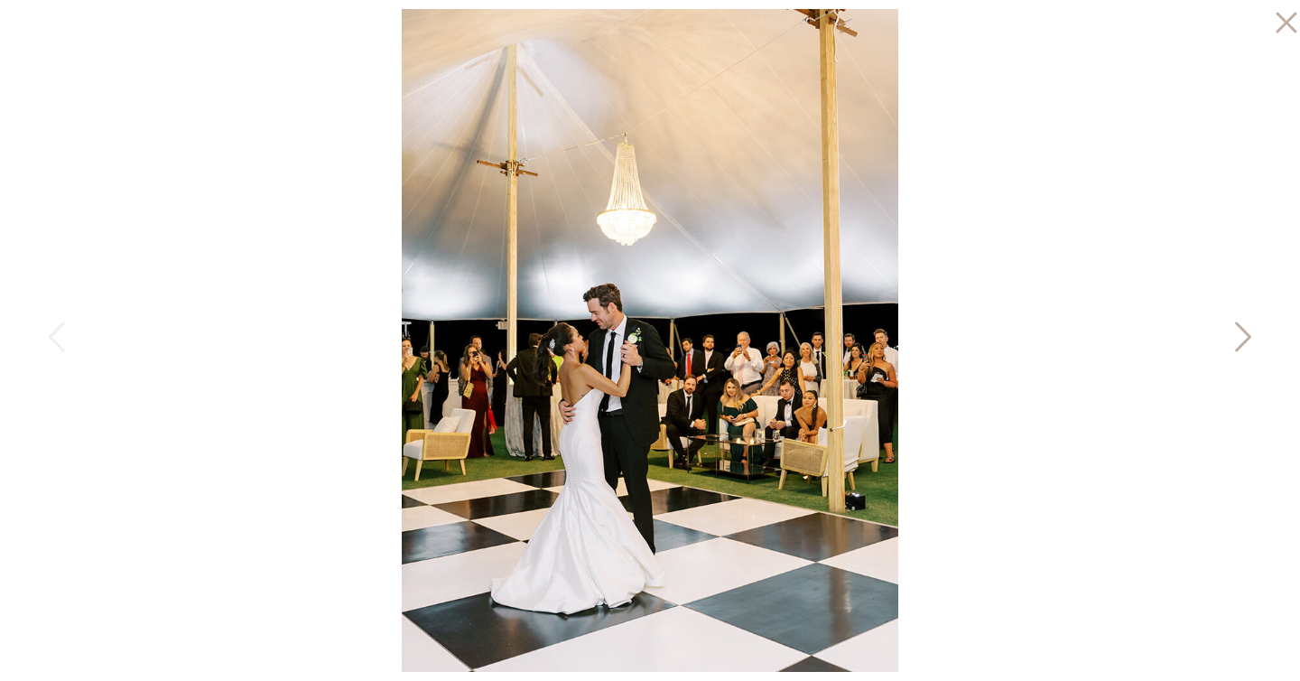
click at [1235, 330] on icon at bounding box center [1241, 341] width 45 height 54
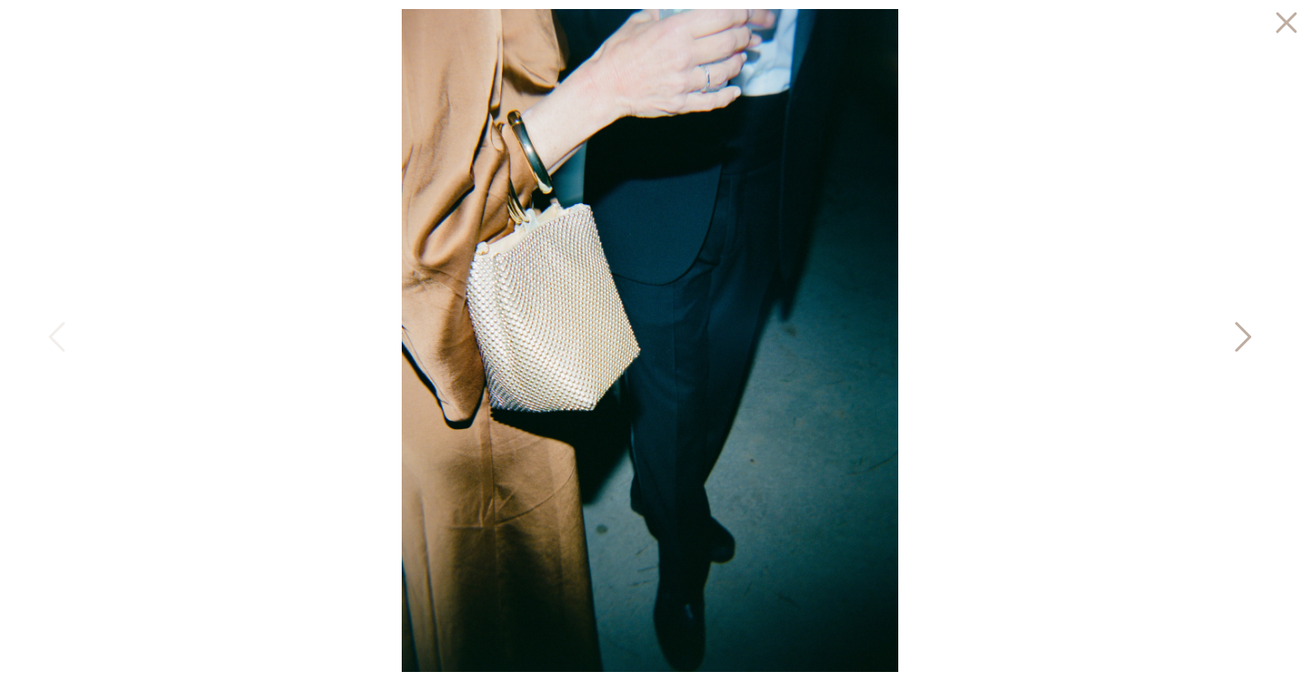
click at [1235, 330] on icon at bounding box center [1241, 341] width 45 height 54
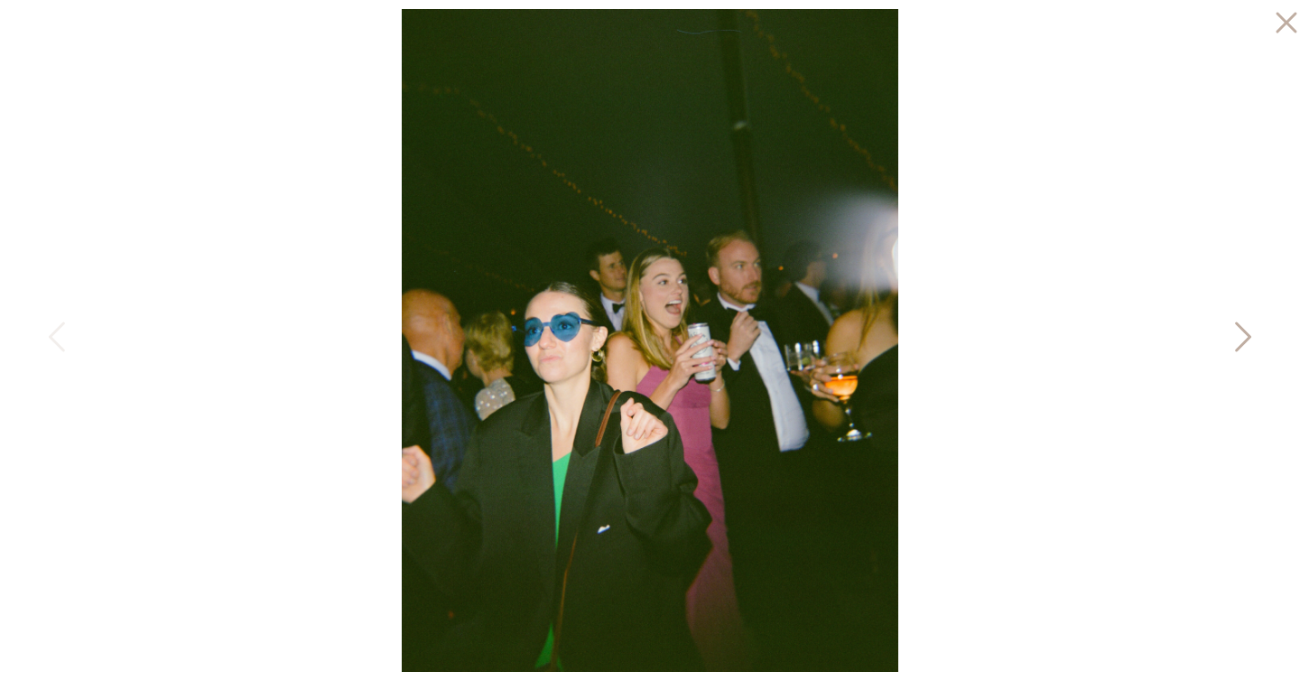
click at [1235, 330] on icon at bounding box center [1241, 341] width 45 height 54
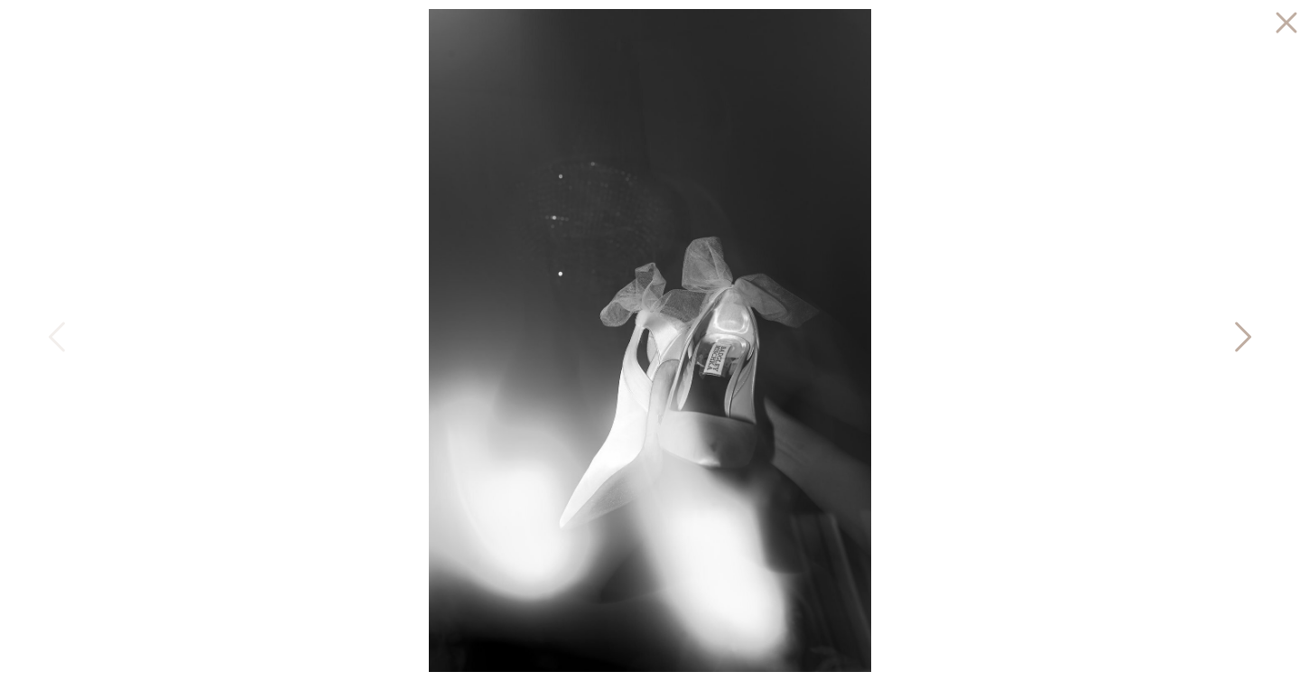
click at [1235, 330] on icon at bounding box center [1241, 341] width 45 height 54
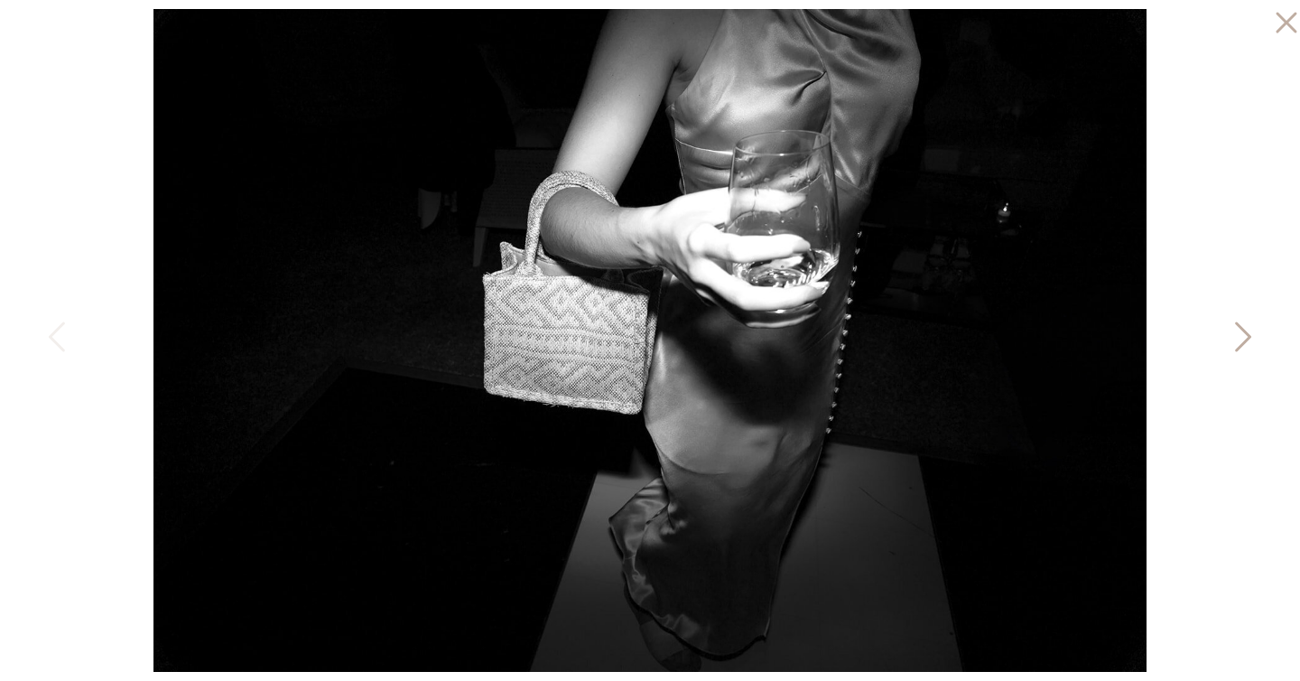
click at [1235, 330] on icon at bounding box center [1241, 341] width 45 height 54
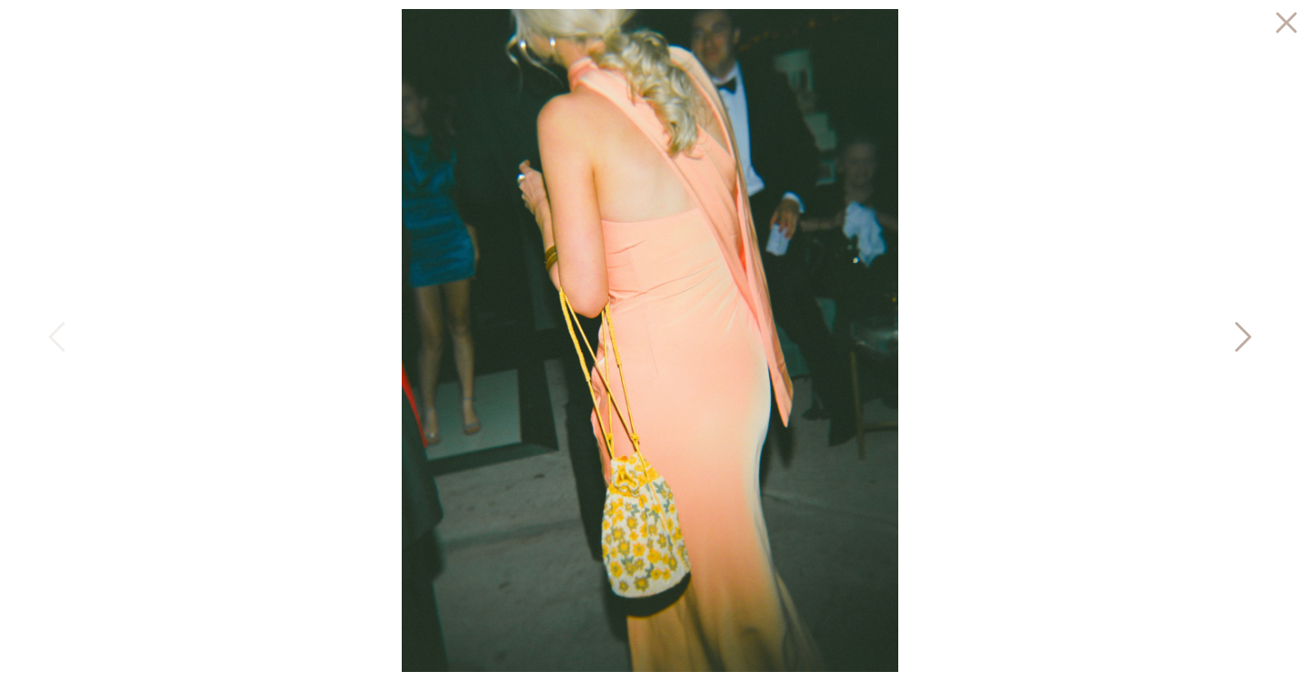
click at [1235, 330] on icon at bounding box center [1241, 341] width 45 height 54
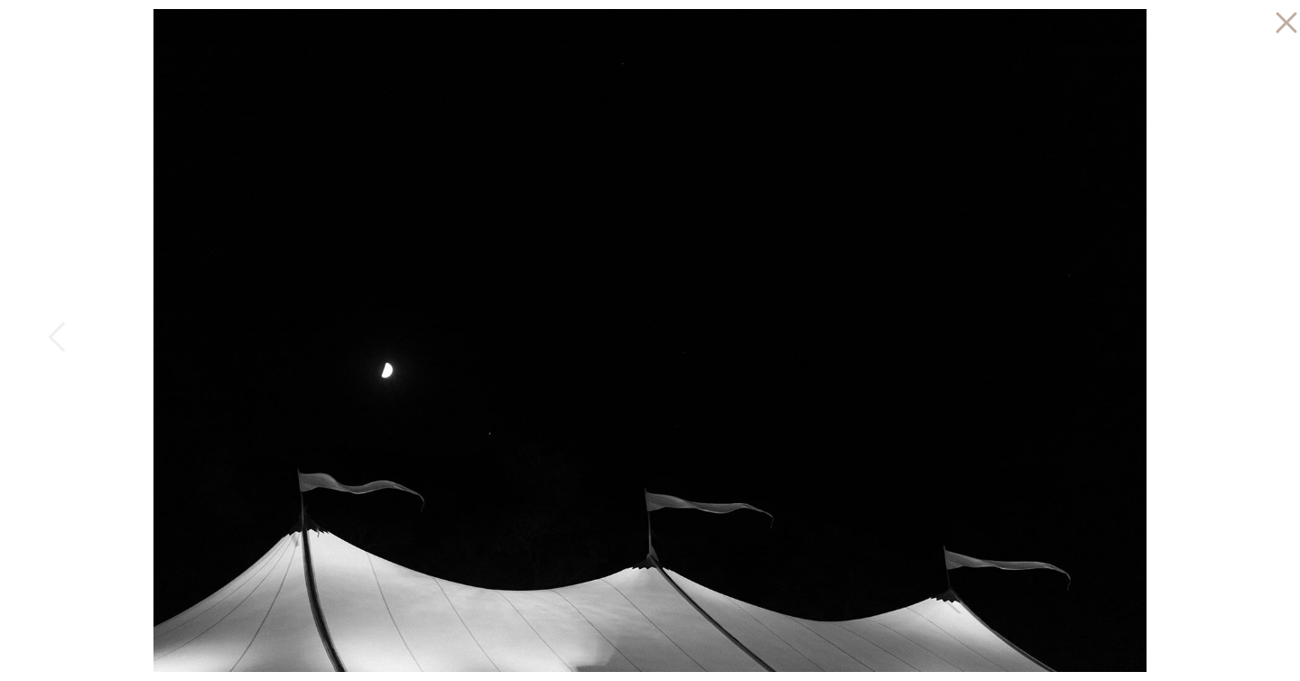
click at [1278, 18] on icon at bounding box center [1282, 18] width 36 height 36
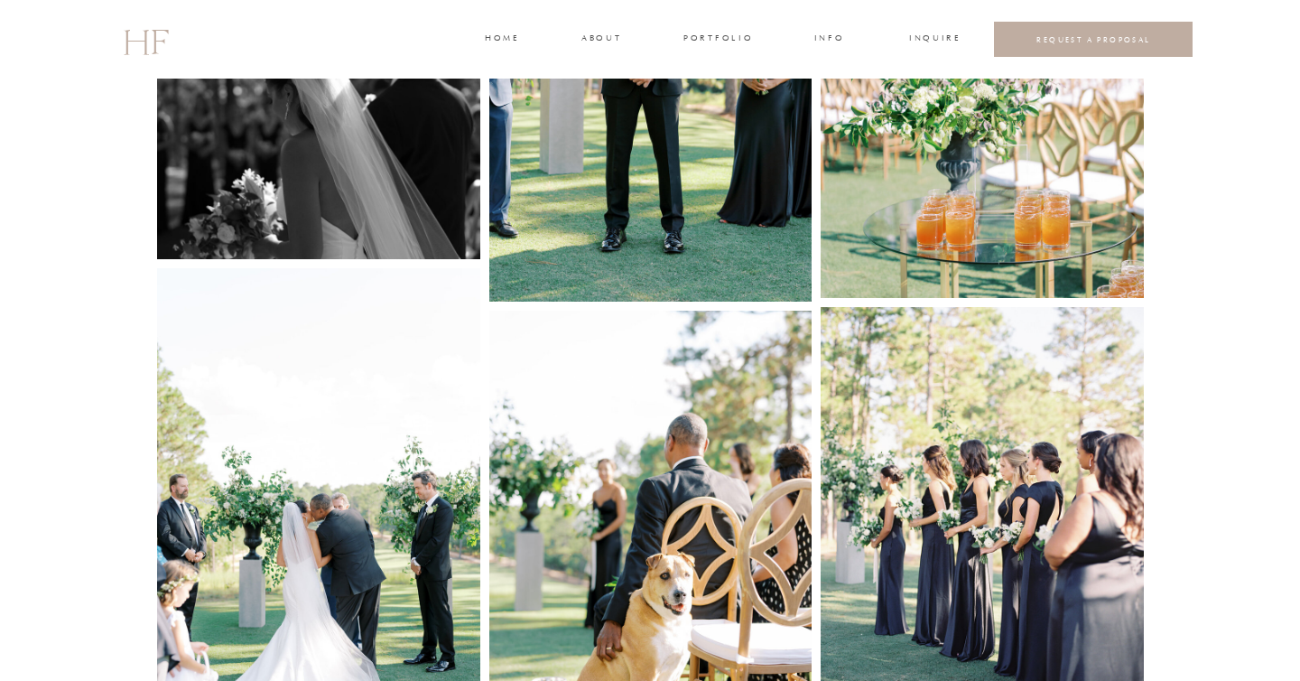
scroll to position [3618, 0]
click at [657, 286] on img at bounding box center [650, 59] width 323 height 484
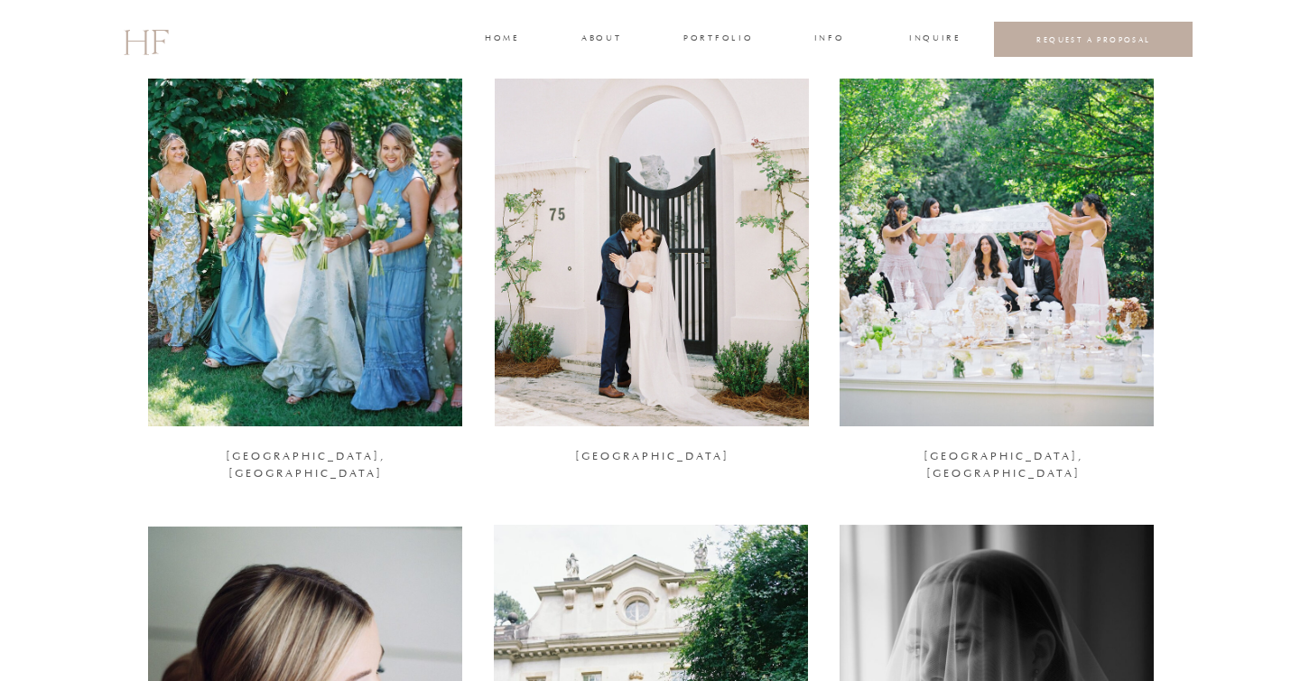
scroll to position [1826, 0]
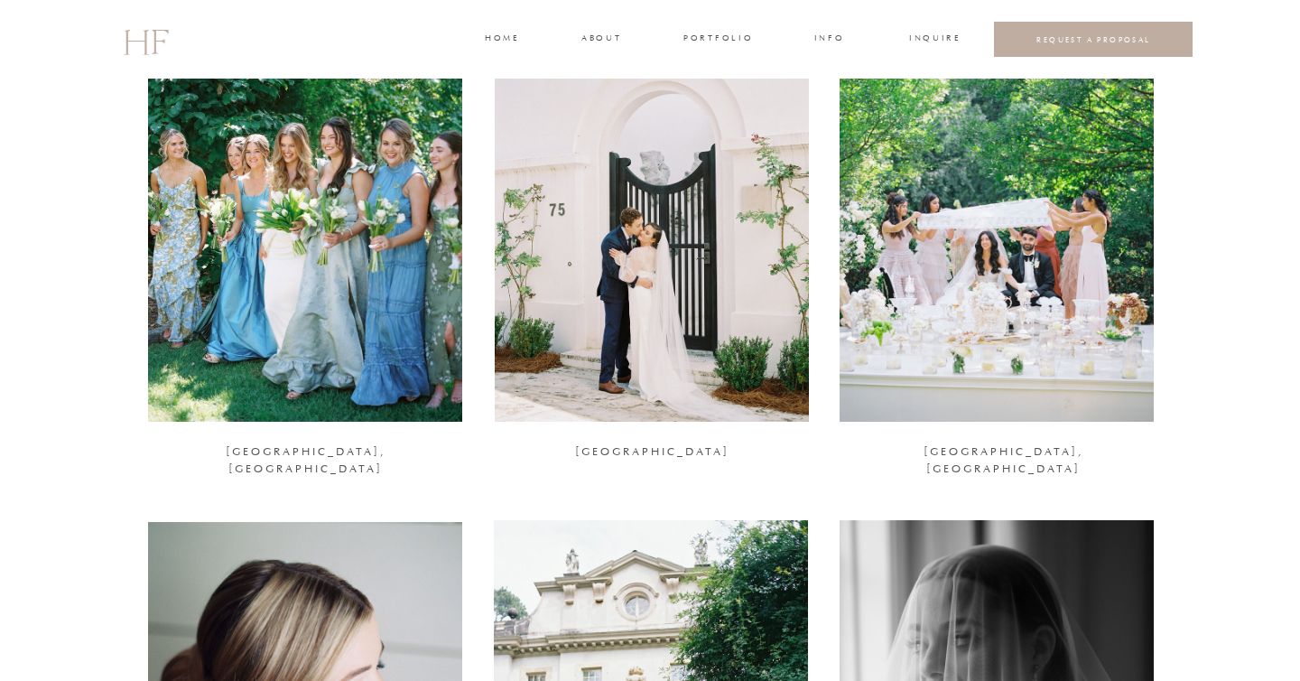
click at [634, 277] on div at bounding box center [652, 208] width 314 height 428
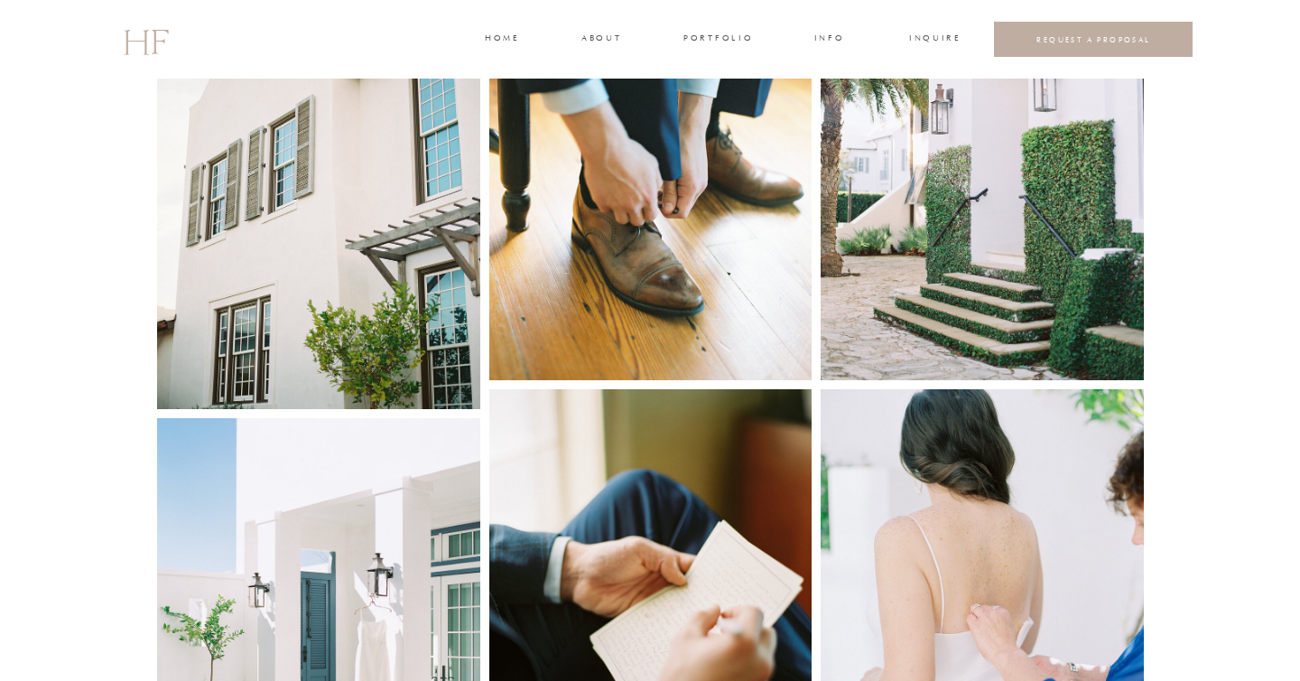
scroll to position [1026, 0]
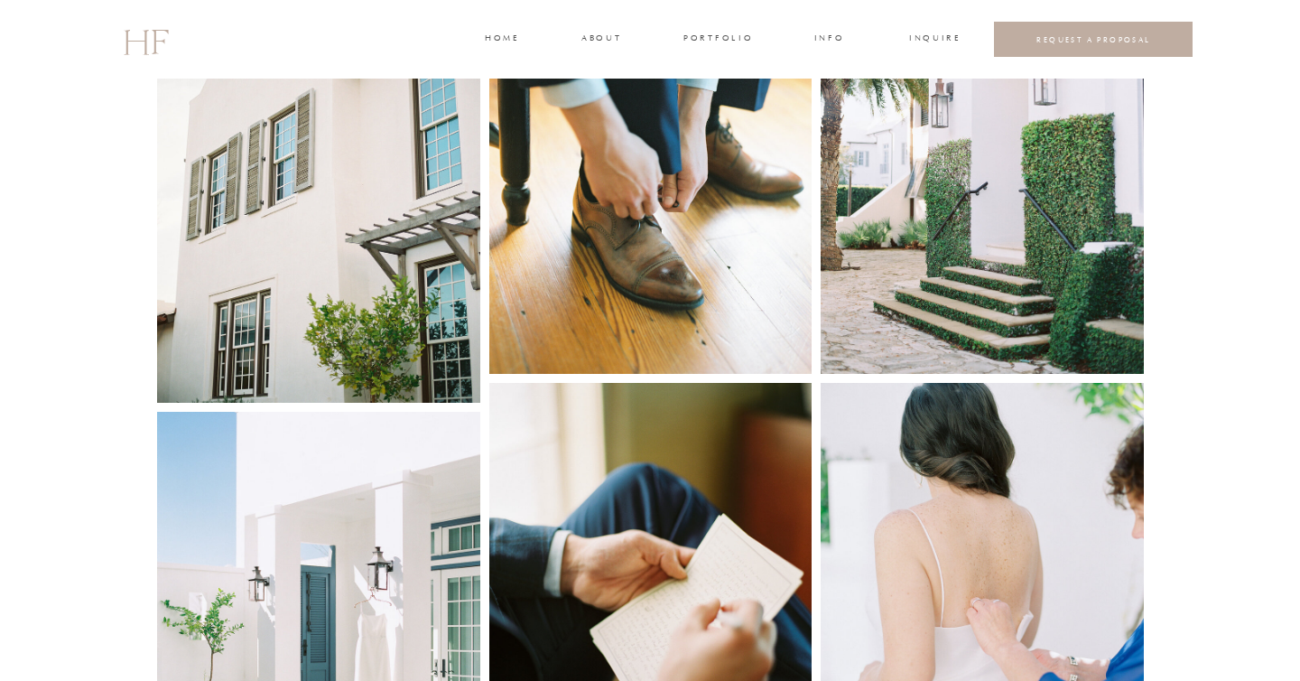
click at [434, 209] on img at bounding box center [318, 174] width 323 height 458
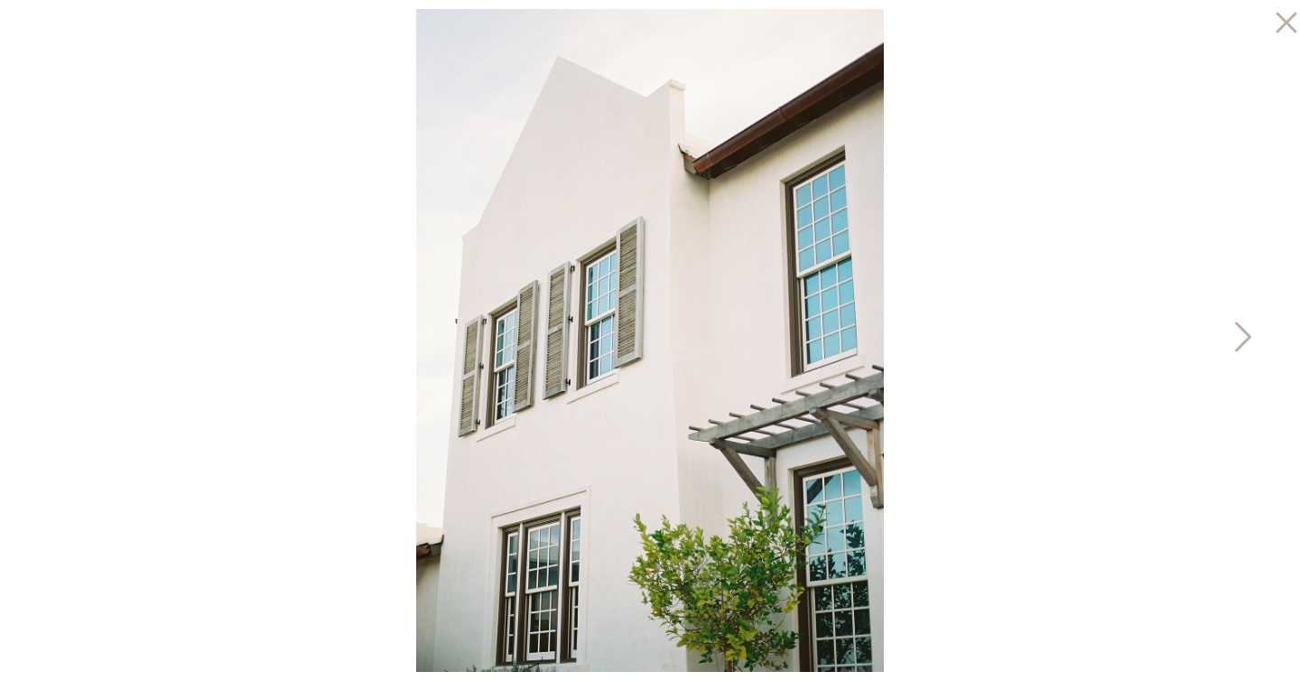
click at [1234, 332] on icon at bounding box center [1241, 341] width 45 height 54
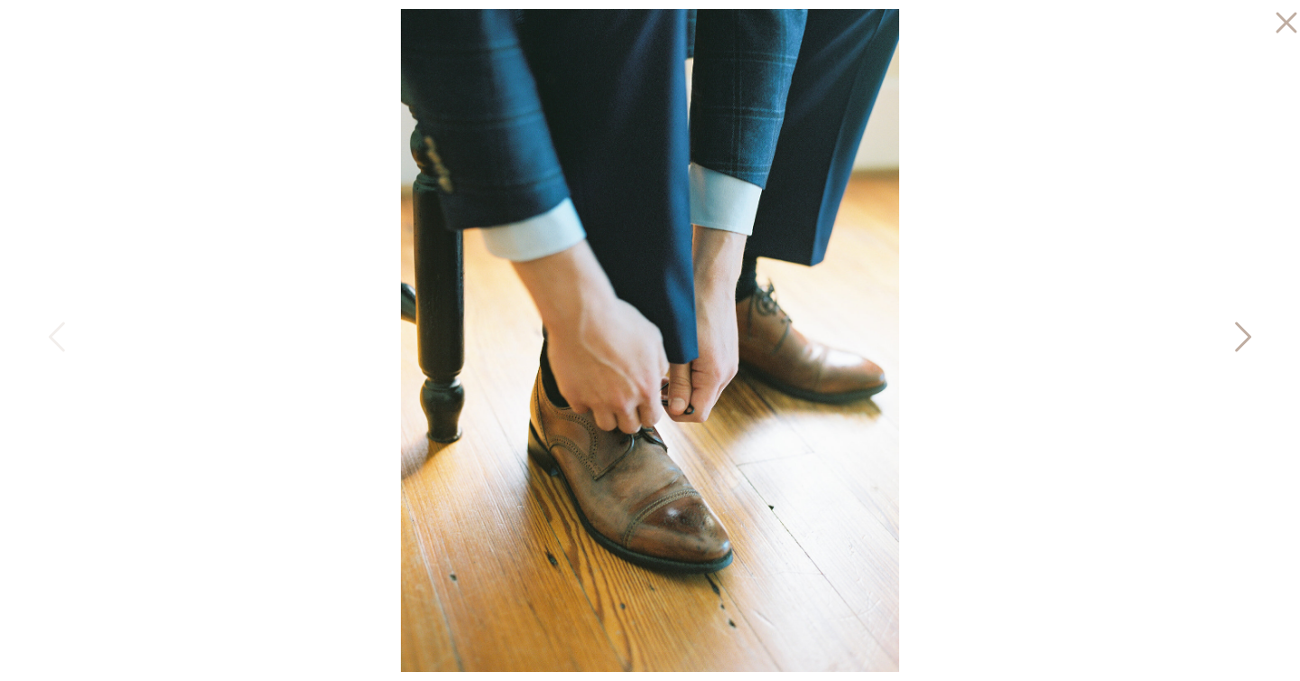
click at [1234, 332] on icon at bounding box center [1241, 341] width 45 height 54
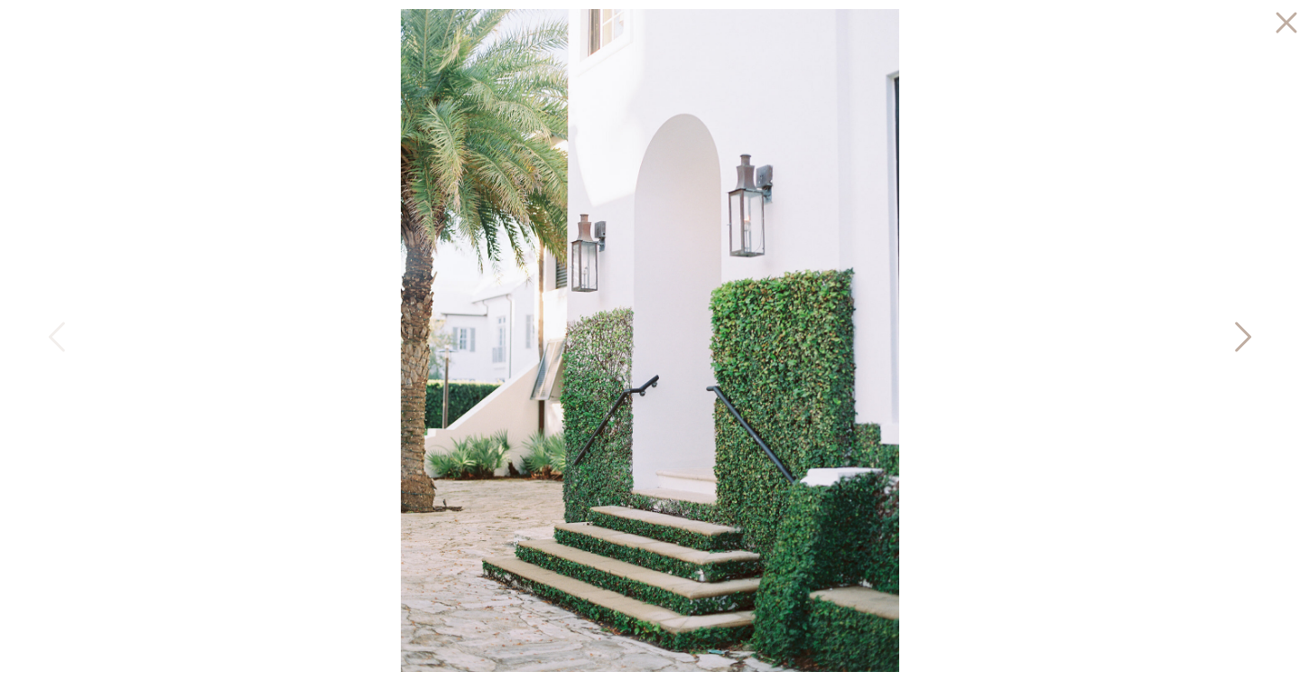
click at [1234, 332] on icon at bounding box center [1241, 341] width 45 height 54
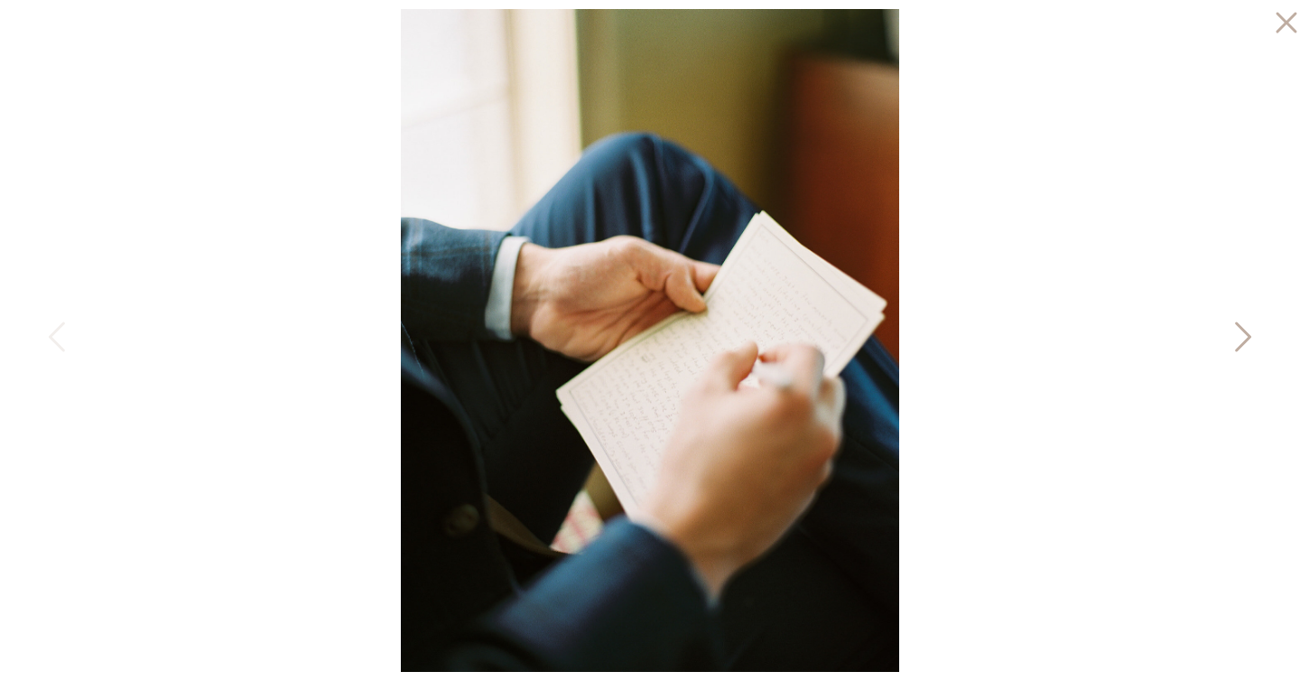
click at [1234, 332] on icon at bounding box center [1241, 341] width 45 height 54
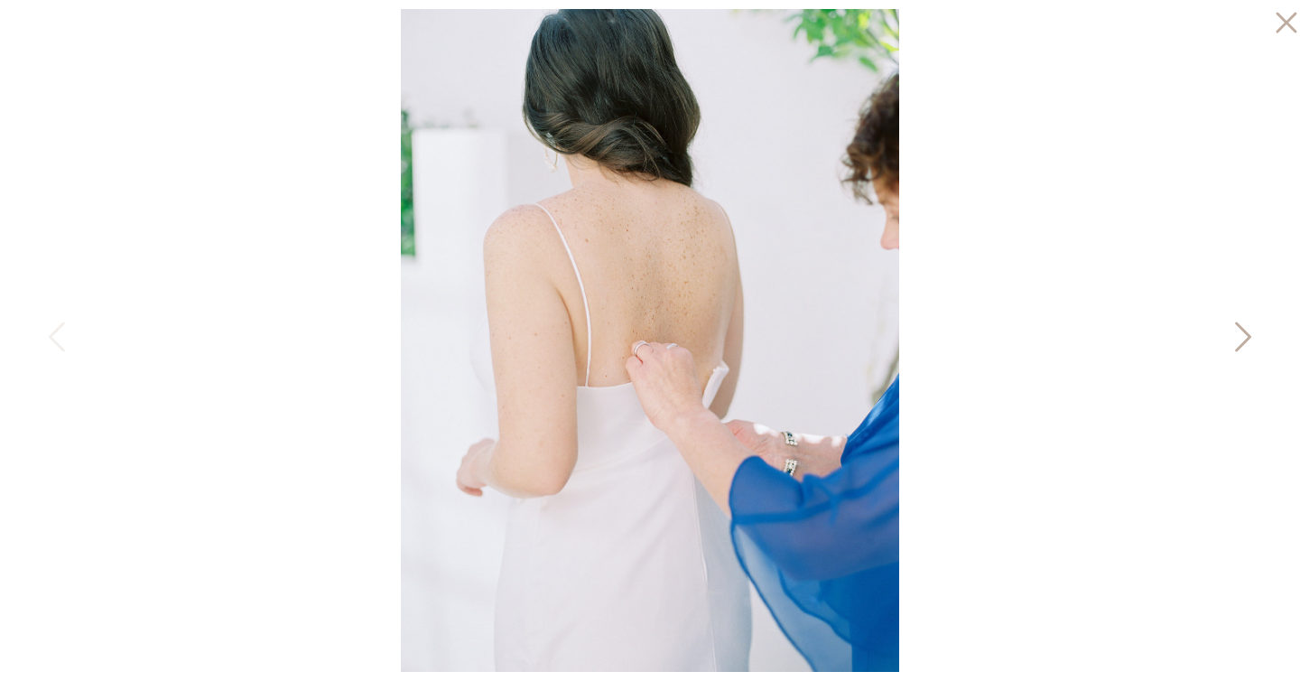
click at [1234, 332] on icon at bounding box center [1241, 341] width 45 height 54
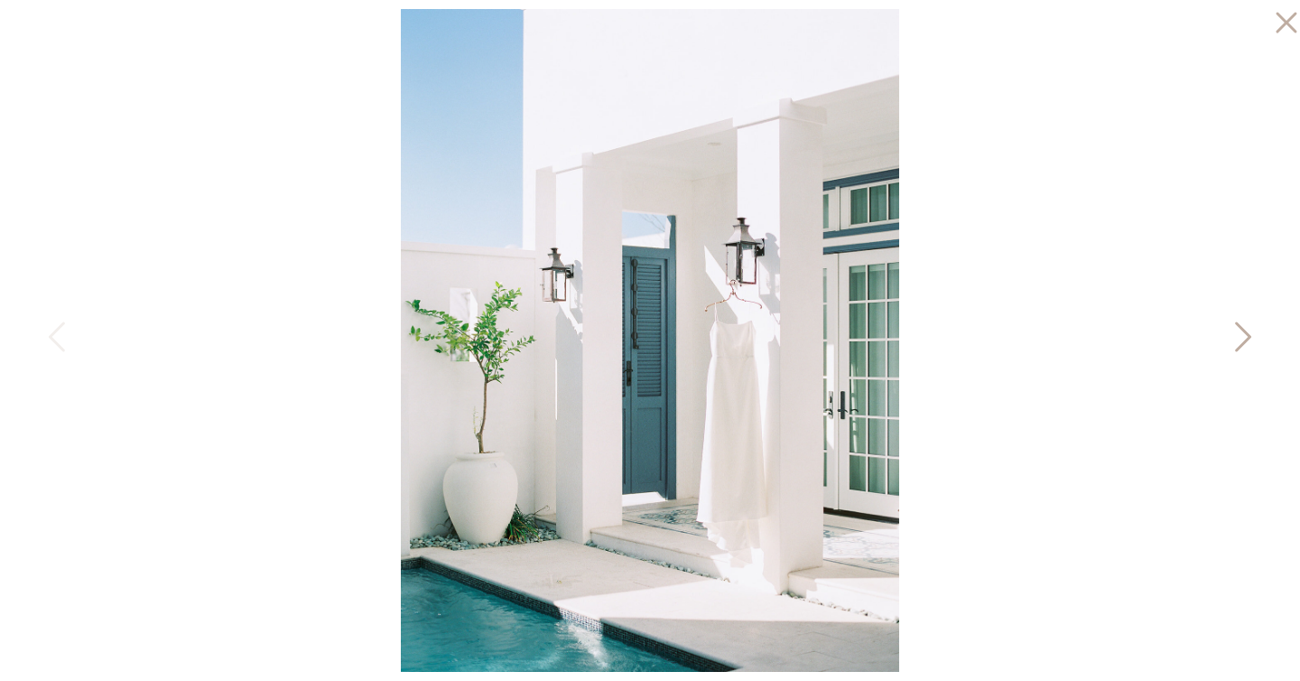
click at [1234, 332] on icon at bounding box center [1241, 341] width 45 height 54
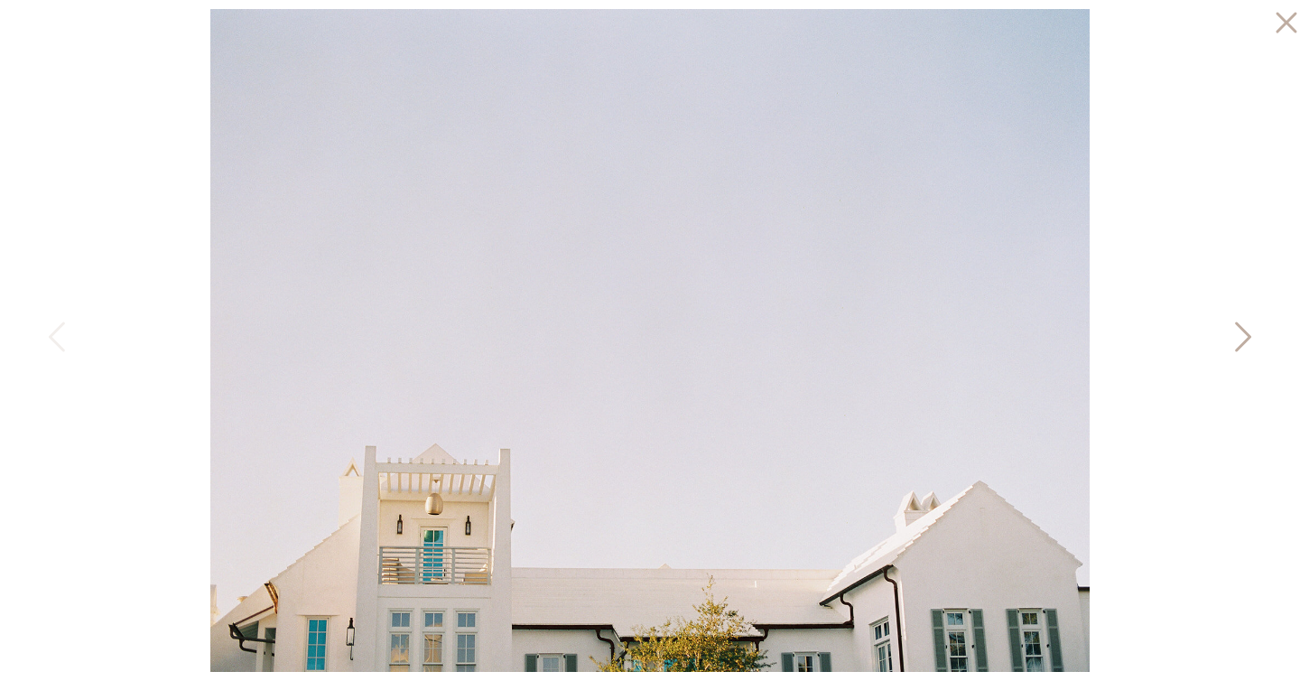
click at [1234, 332] on icon at bounding box center [1241, 341] width 45 height 54
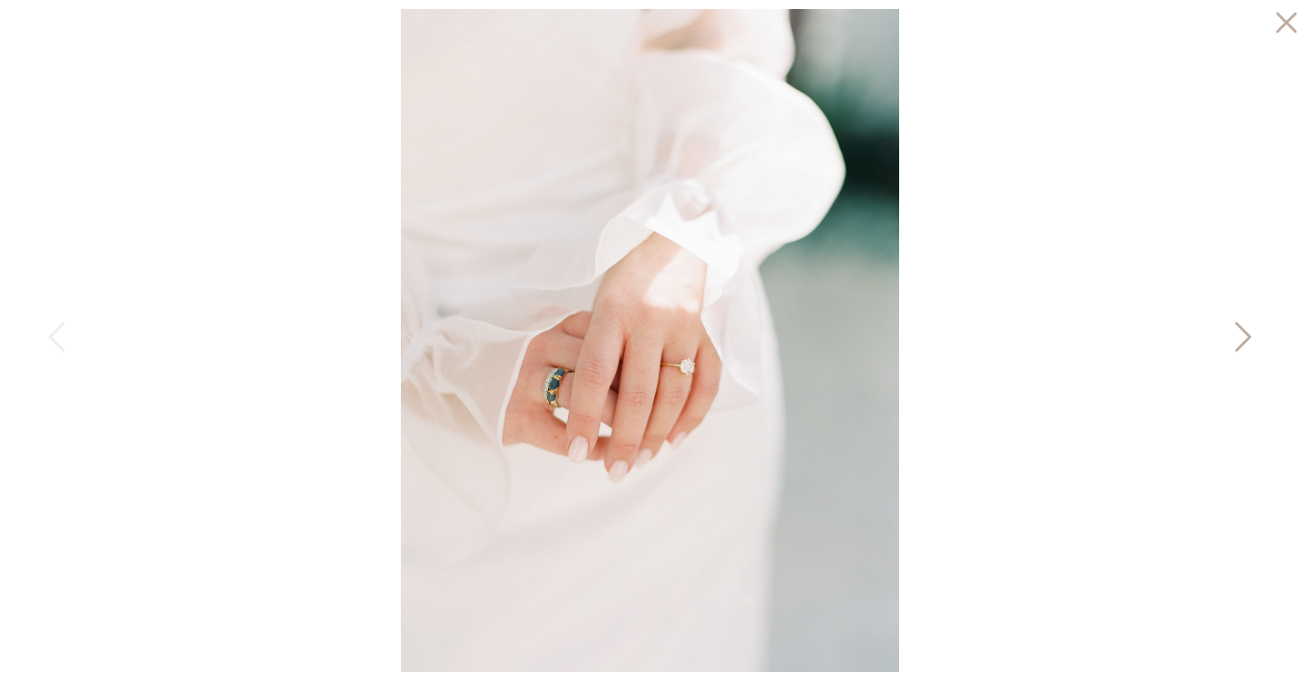
click at [1234, 332] on icon at bounding box center [1241, 341] width 45 height 54
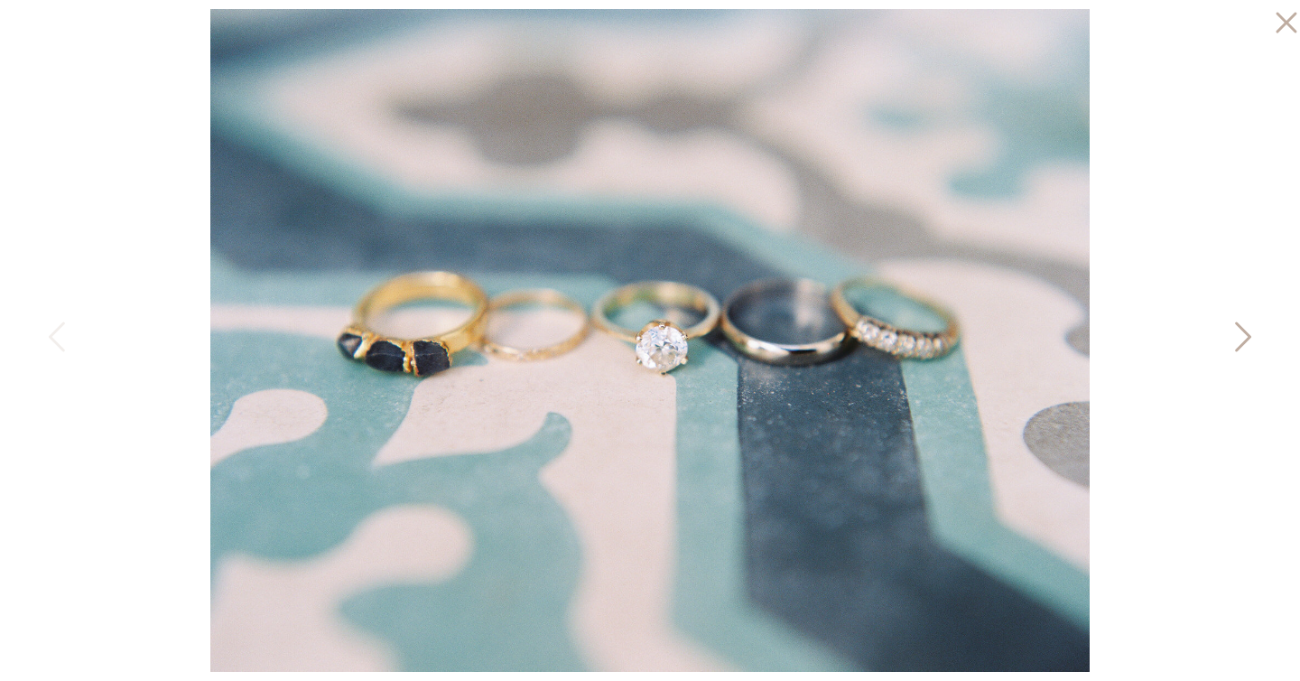
click at [1234, 332] on icon at bounding box center [1241, 341] width 45 height 54
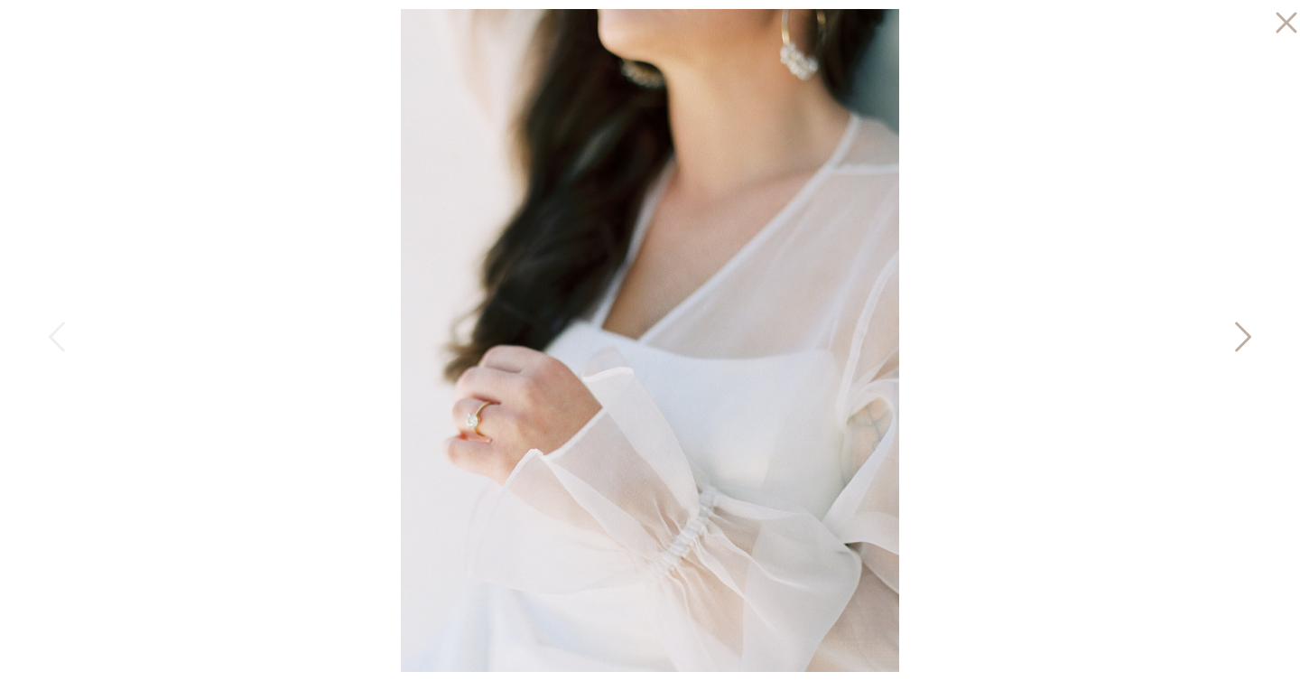
click at [1234, 332] on icon at bounding box center [1241, 341] width 45 height 54
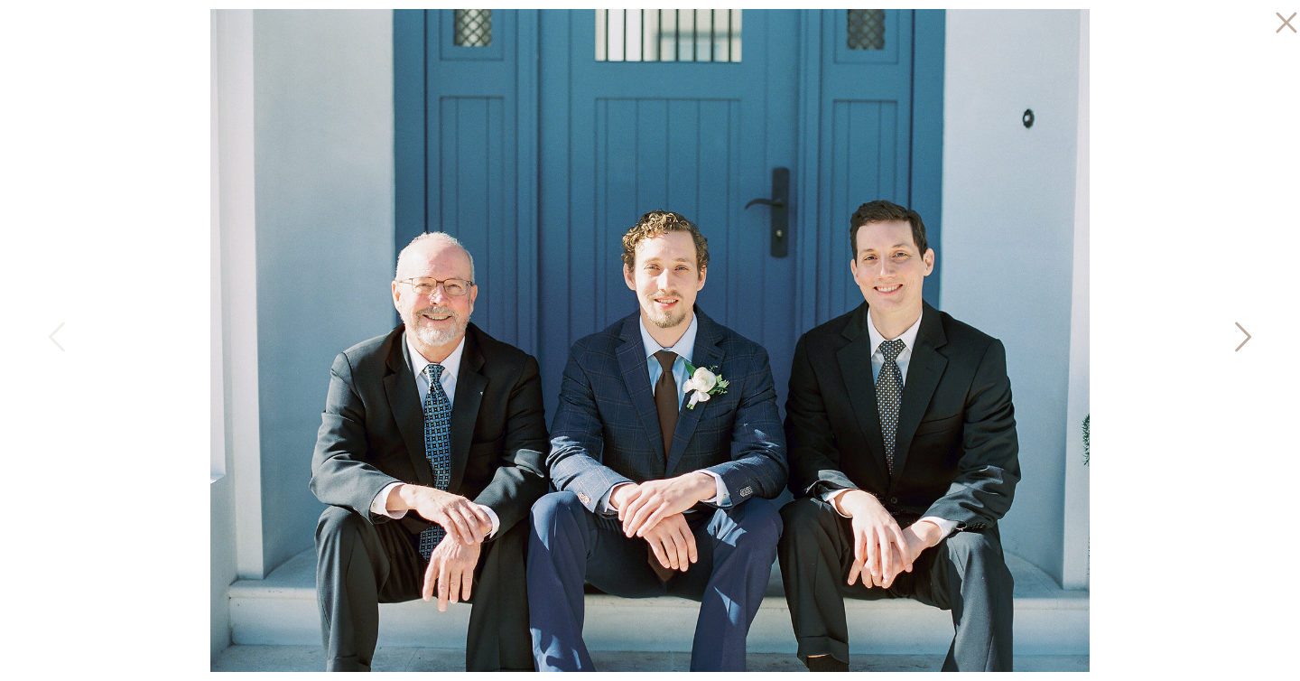
click at [1241, 327] on icon at bounding box center [1243, 337] width 16 height 30
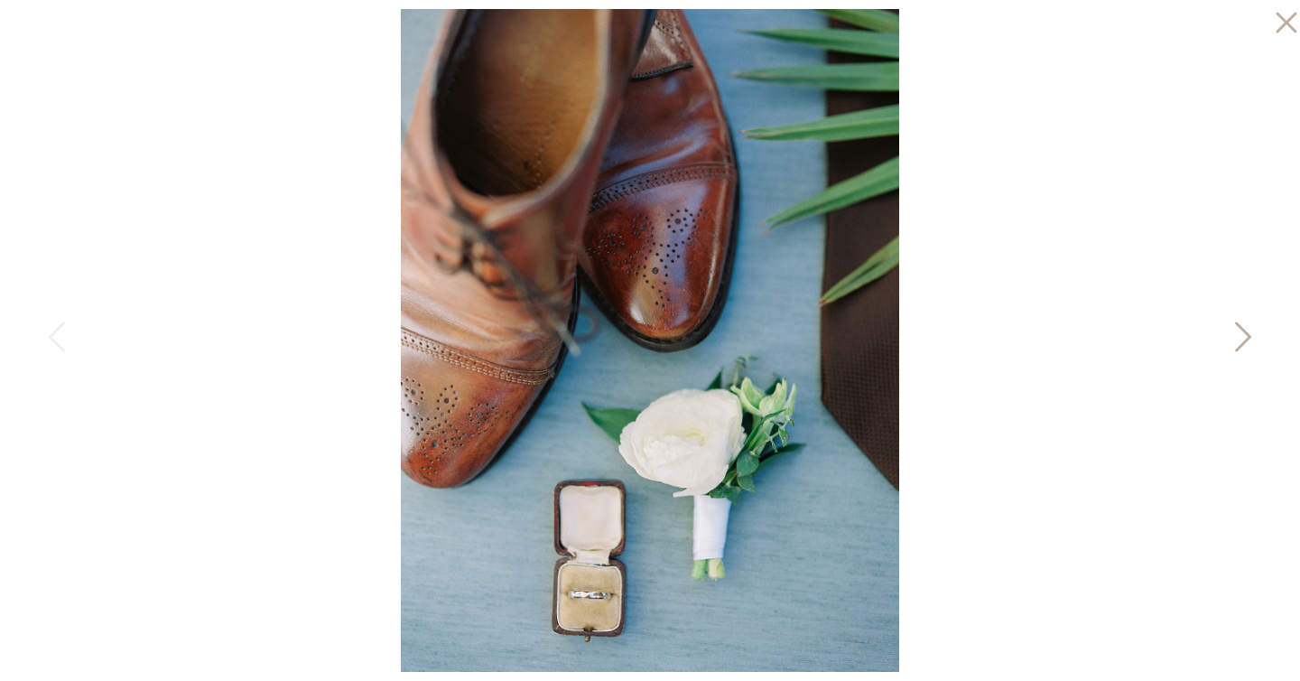
click at [1241, 327] on icon at bounding box center [1243, 337] width 16 height 30
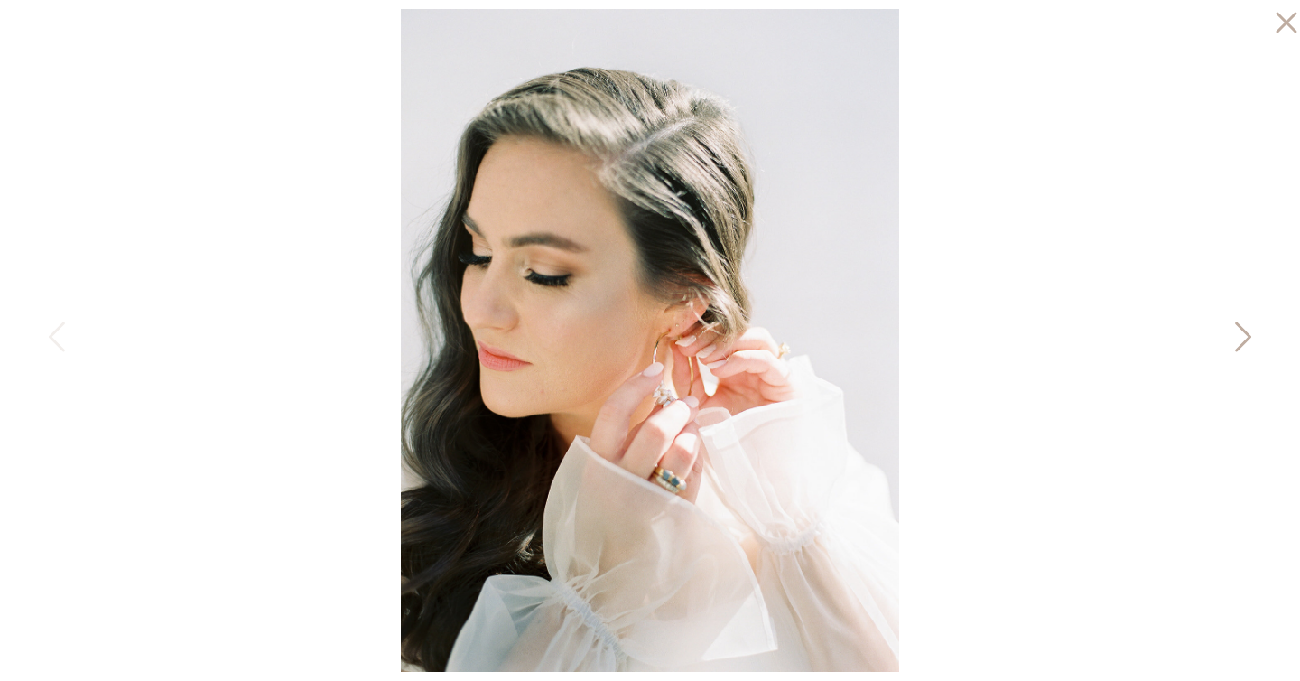
click at [1241, 327] on icon at bounding box center [1243, 337] width 16 height 30
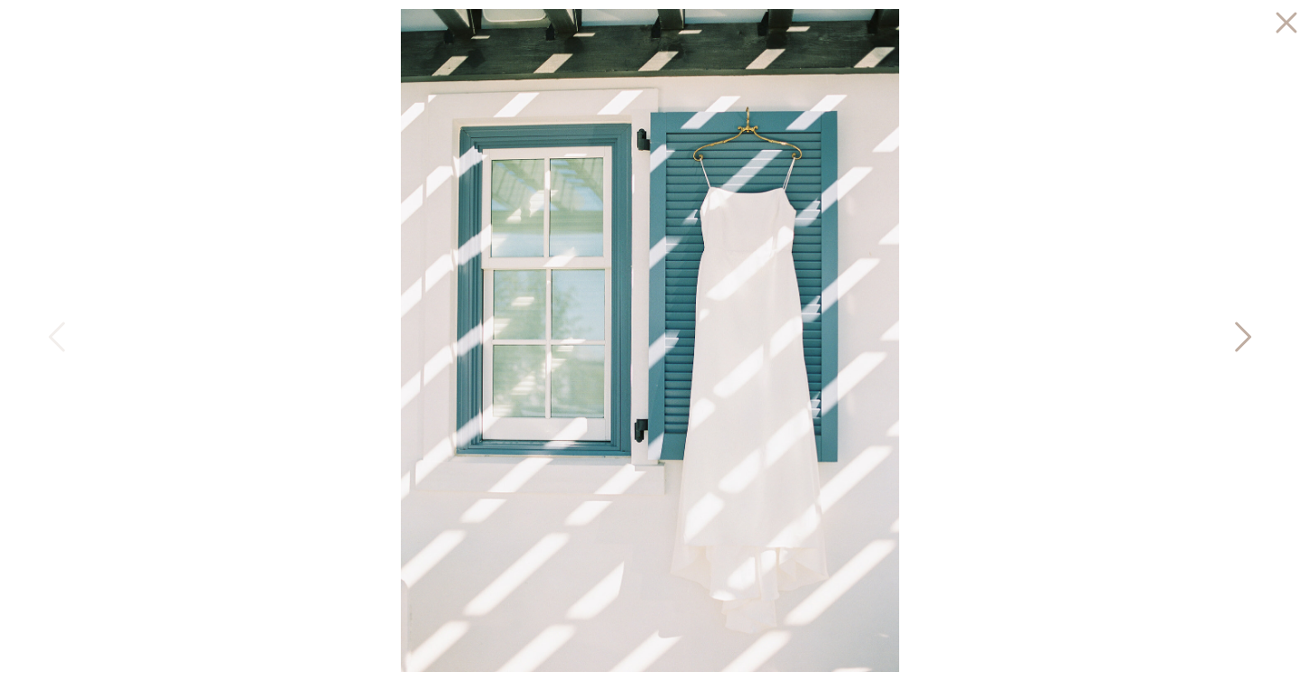
click at [1241, 327] on icon at bounding box center [1243, 337] width 16 height 30
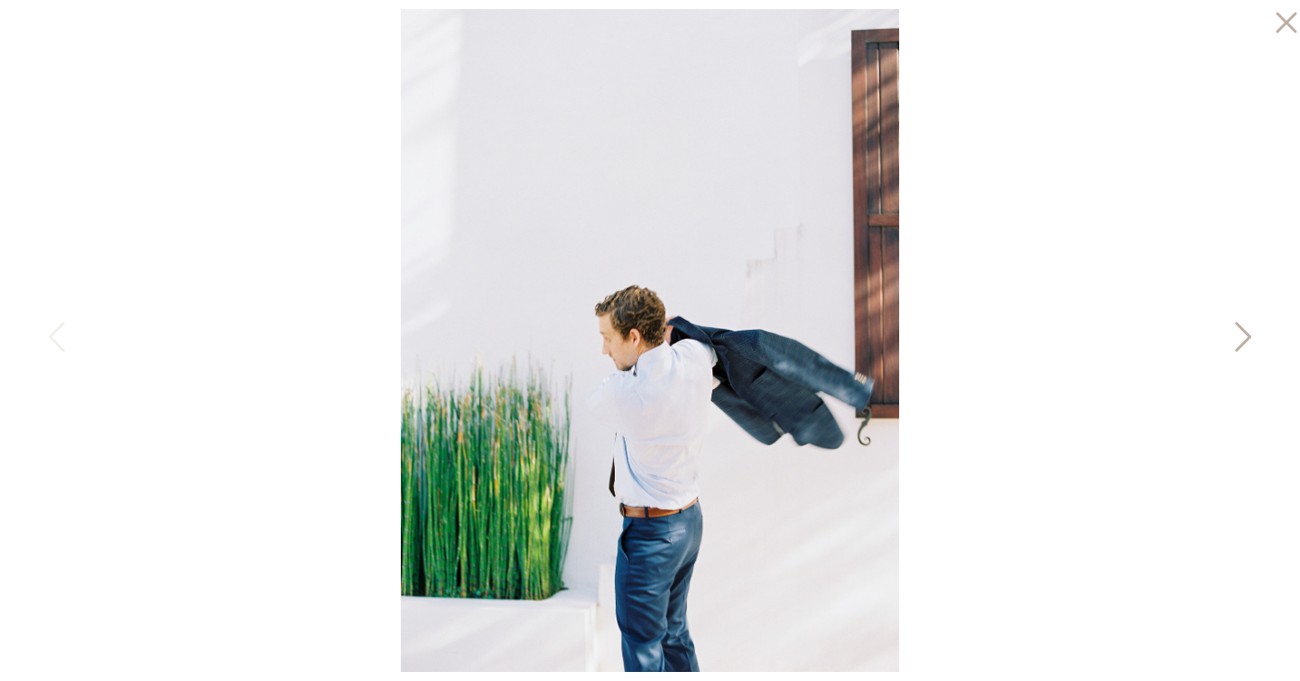
click at [1241, 327] on icon at bounding box center [1243, 337] width 16 height 30
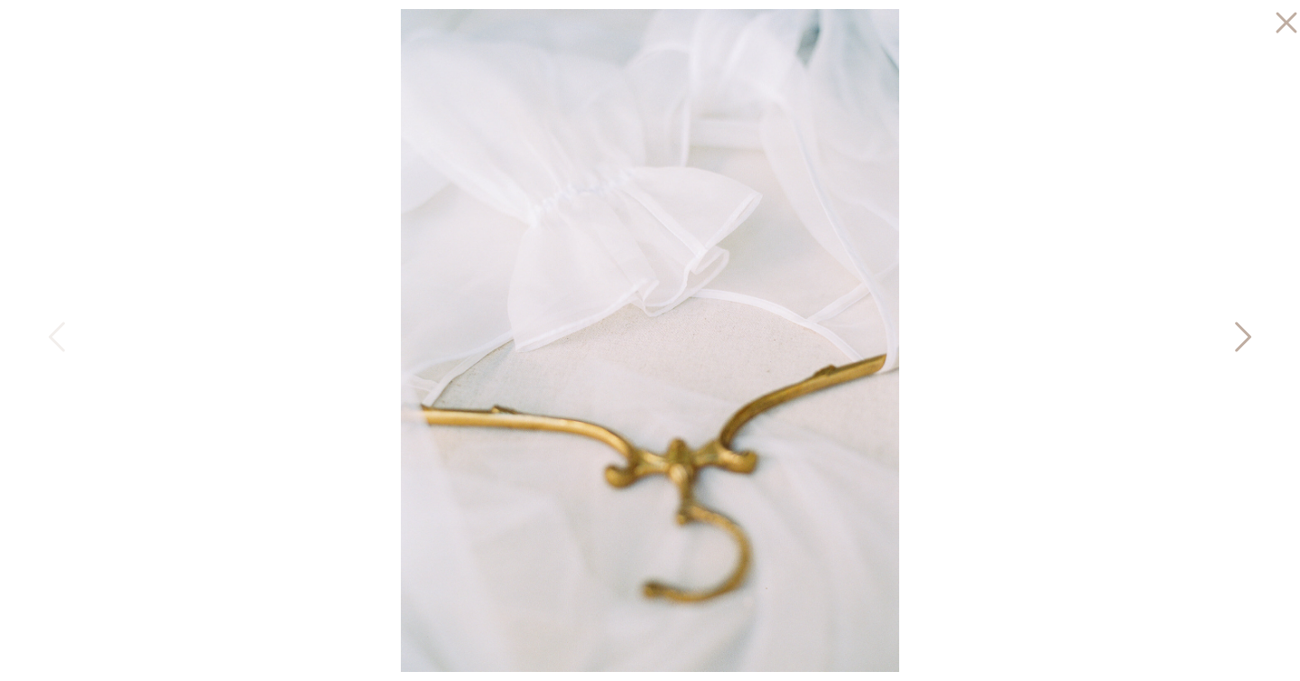
click at [1241, 327] on icon at bounding box center [1243, 337] width 16 height 30
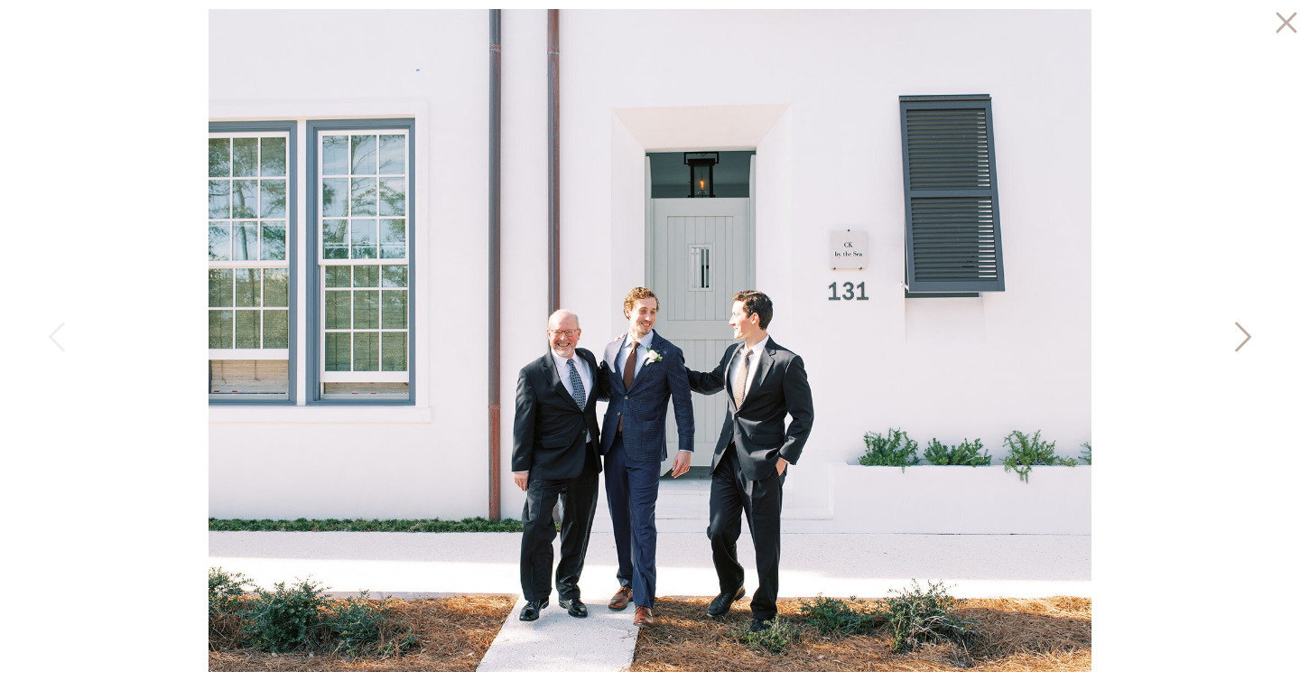
click at [1241, 327] on icon at bounding box center [1243, 337] width 16 height 30
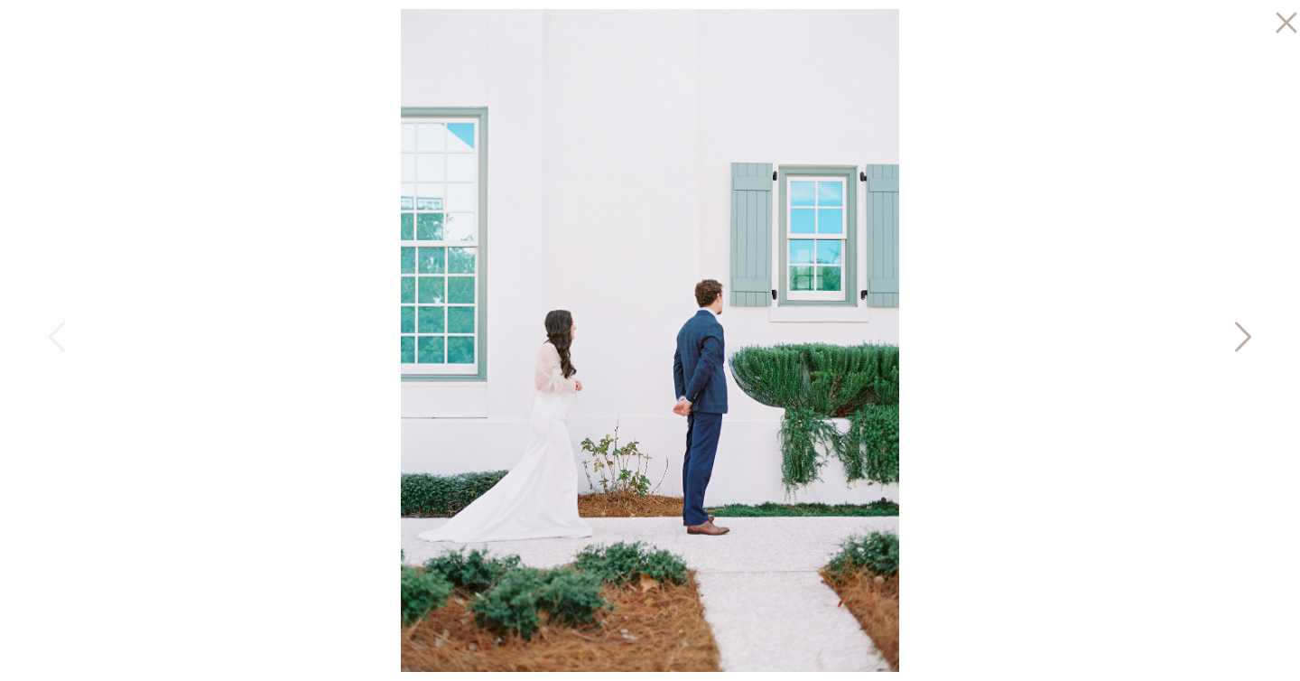
click at [1241, 327] on icon at bounding box center [1243, 337] width 16 height 30
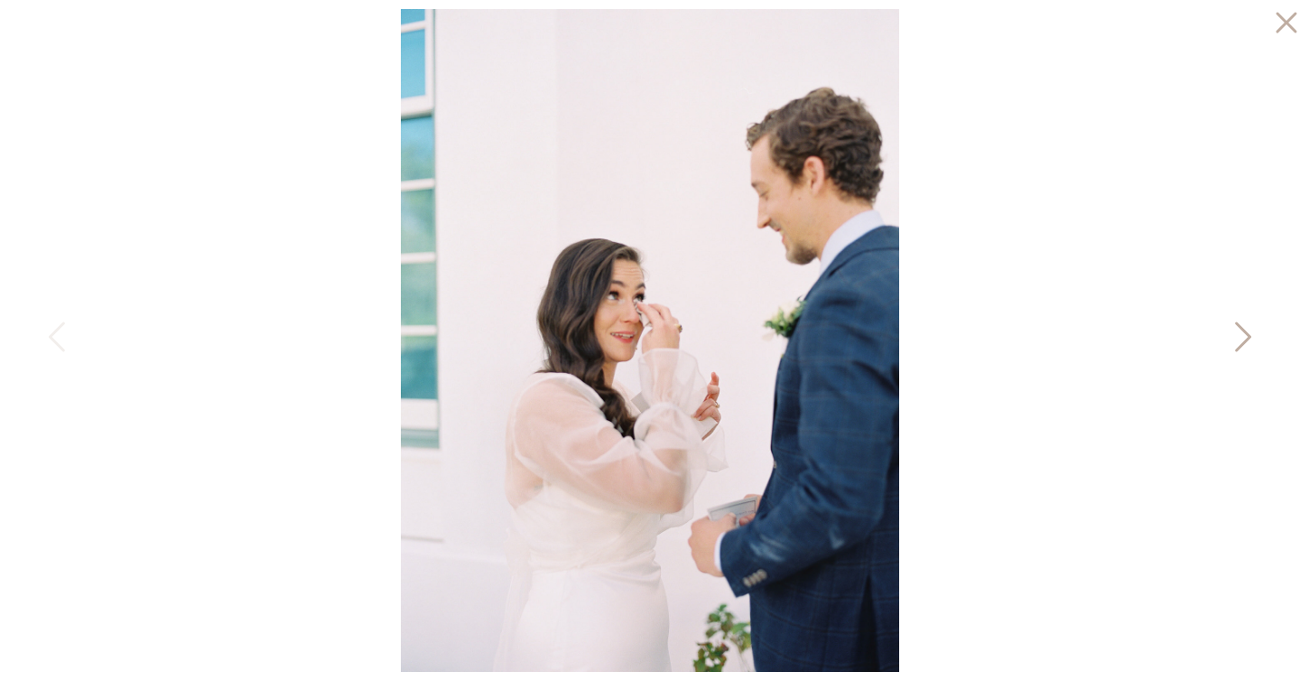
click at [1241, 327] on icon at bounding box center [1243, 337] width 16 height 30
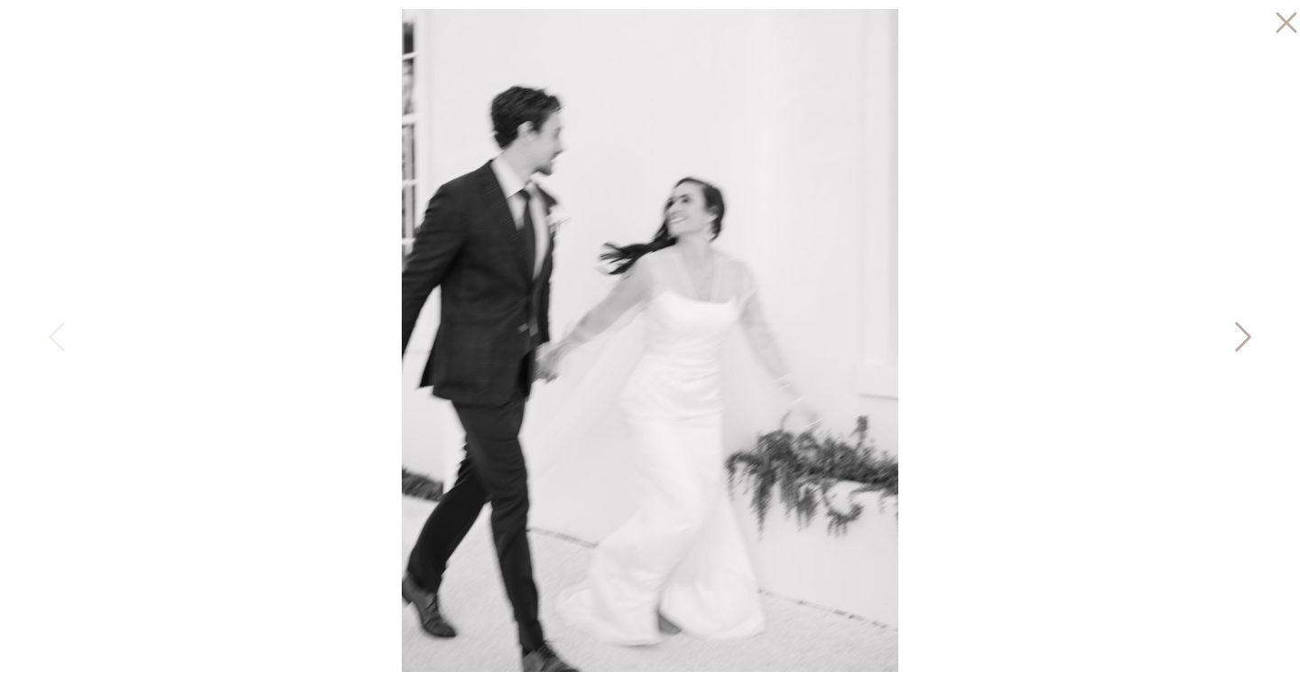
click at [1241, 327] on icon at bounding box center [1243, 337] width 16 height 30
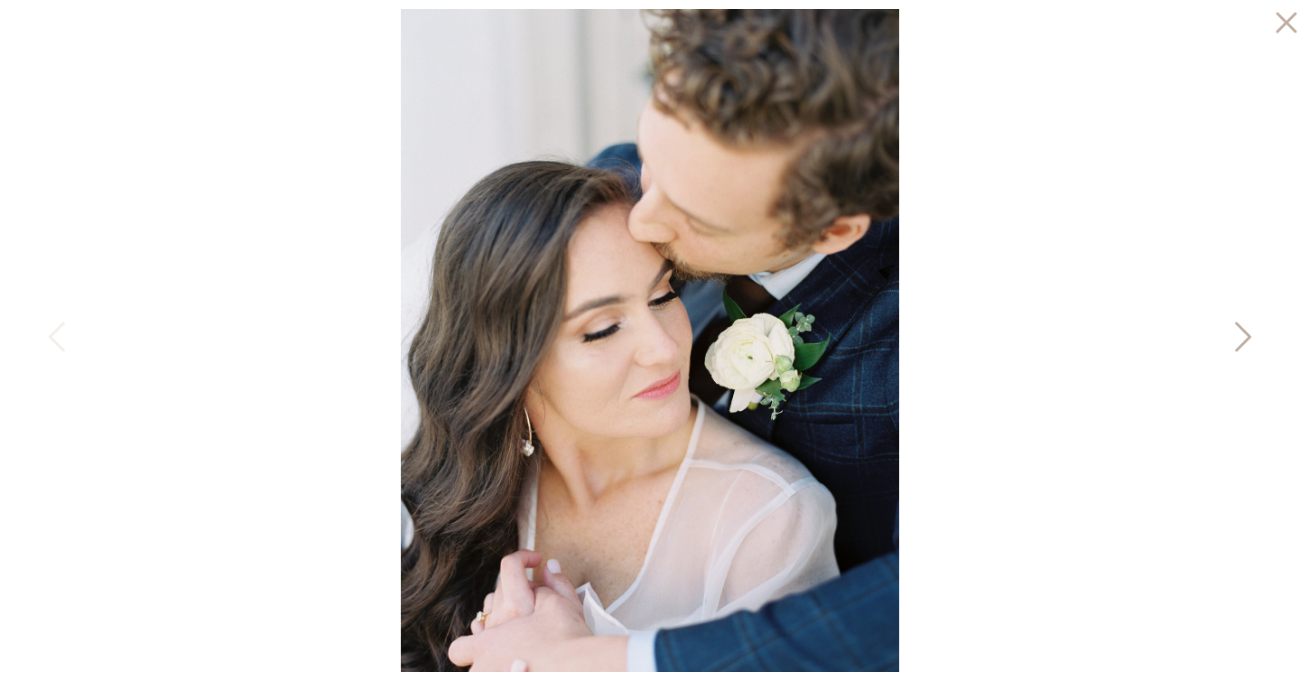
click at [1241, 327] on icon at bounding box center [1243, 337] width 16 height 30
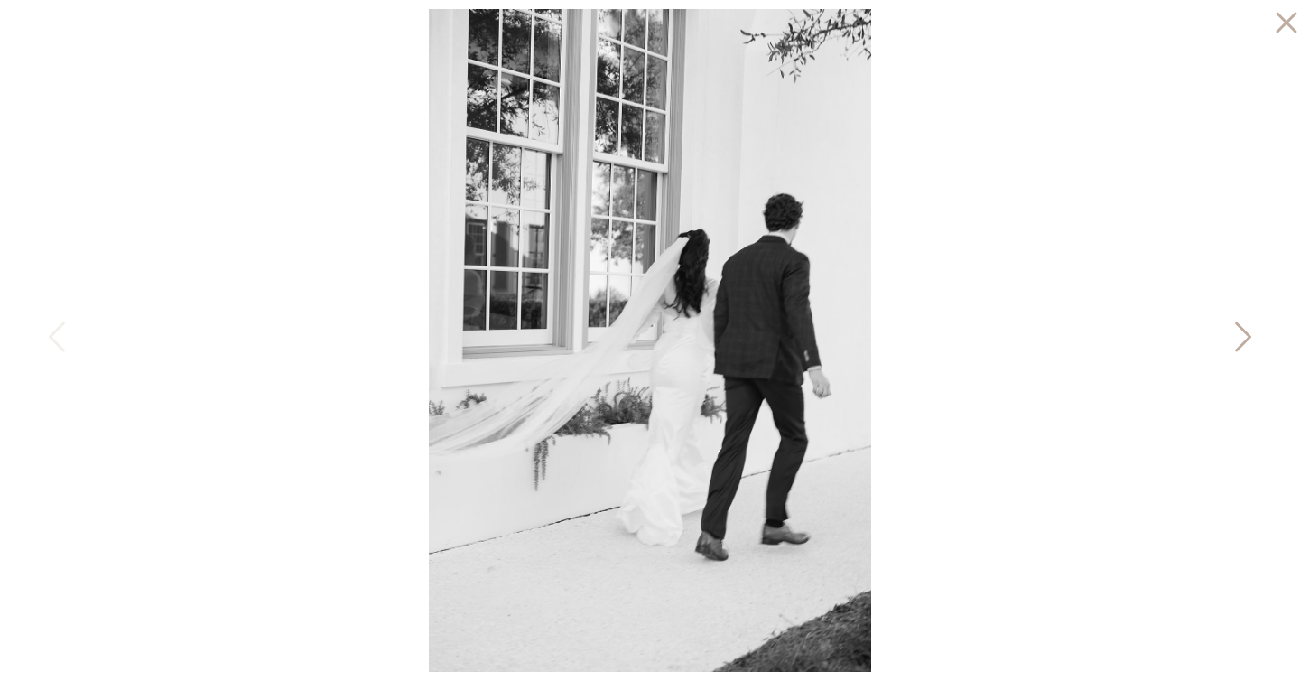
click at [1241, 327] on icon at bounding box center [1243, 337] width 16 height 30
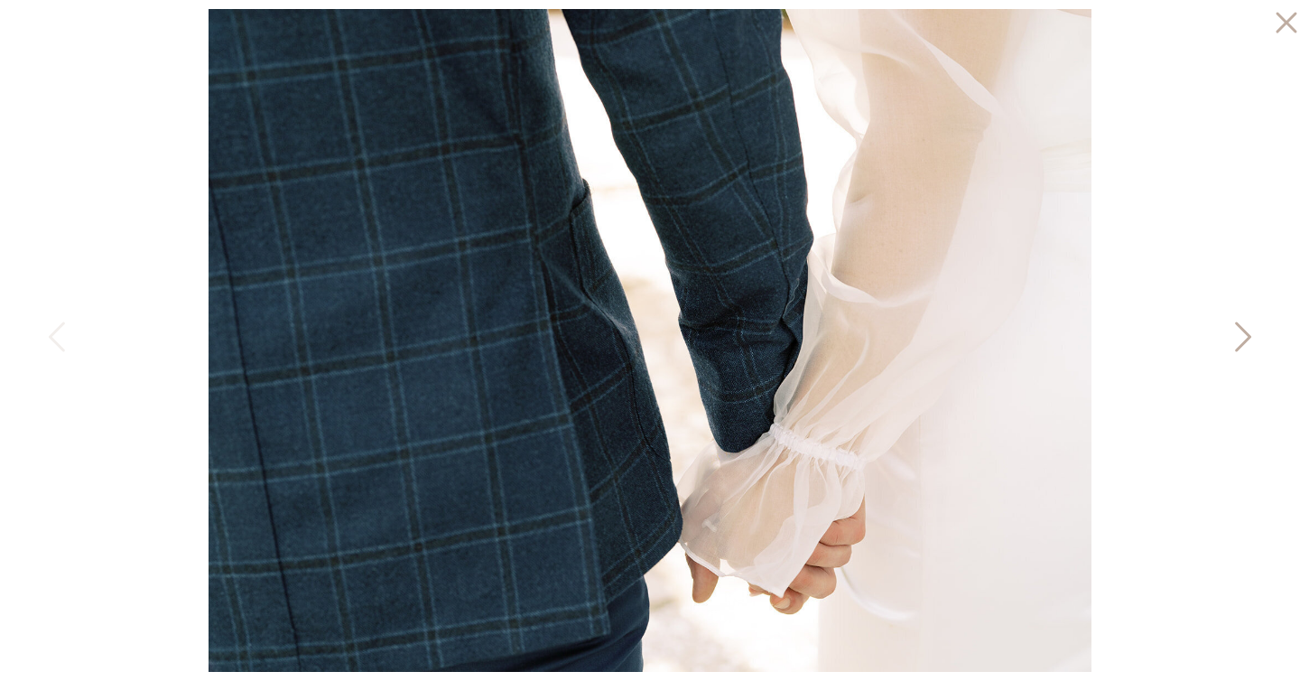
click at [1241, 327] on icon at bounding box center [1243, 337] width 16 height 30
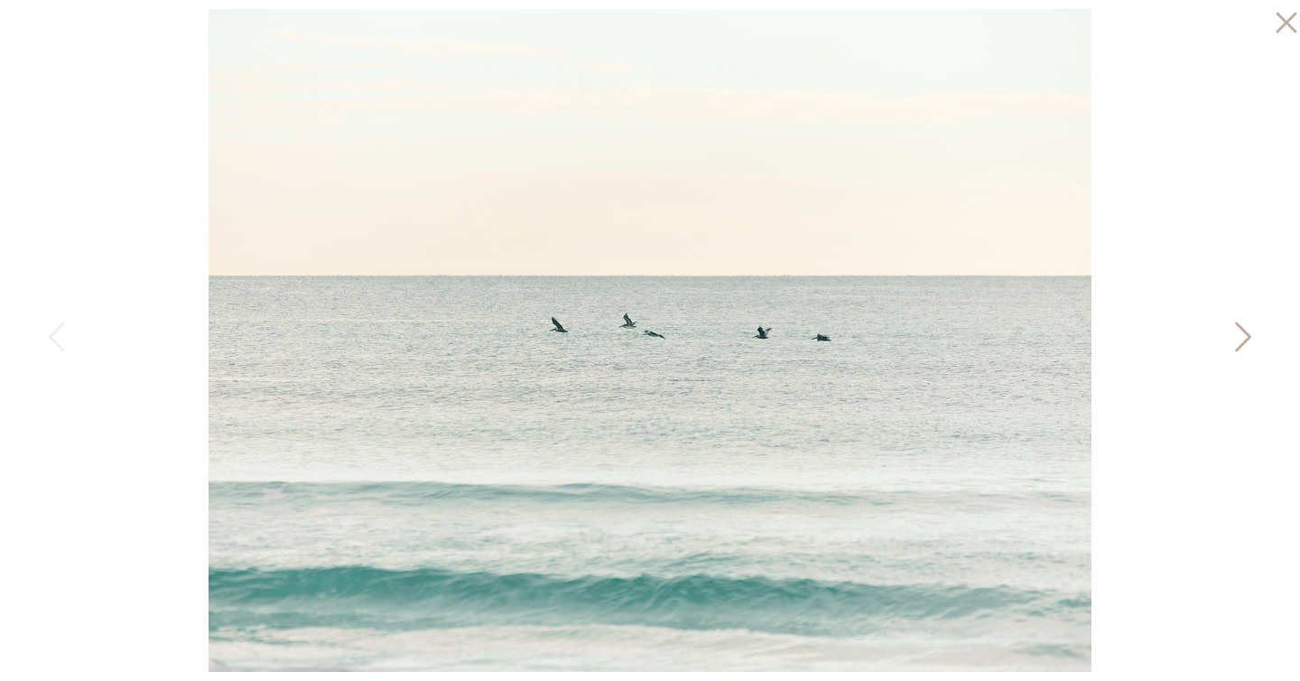
click at [1238, 339] on icon at bounding box center [1241, 341] width 45 height 54
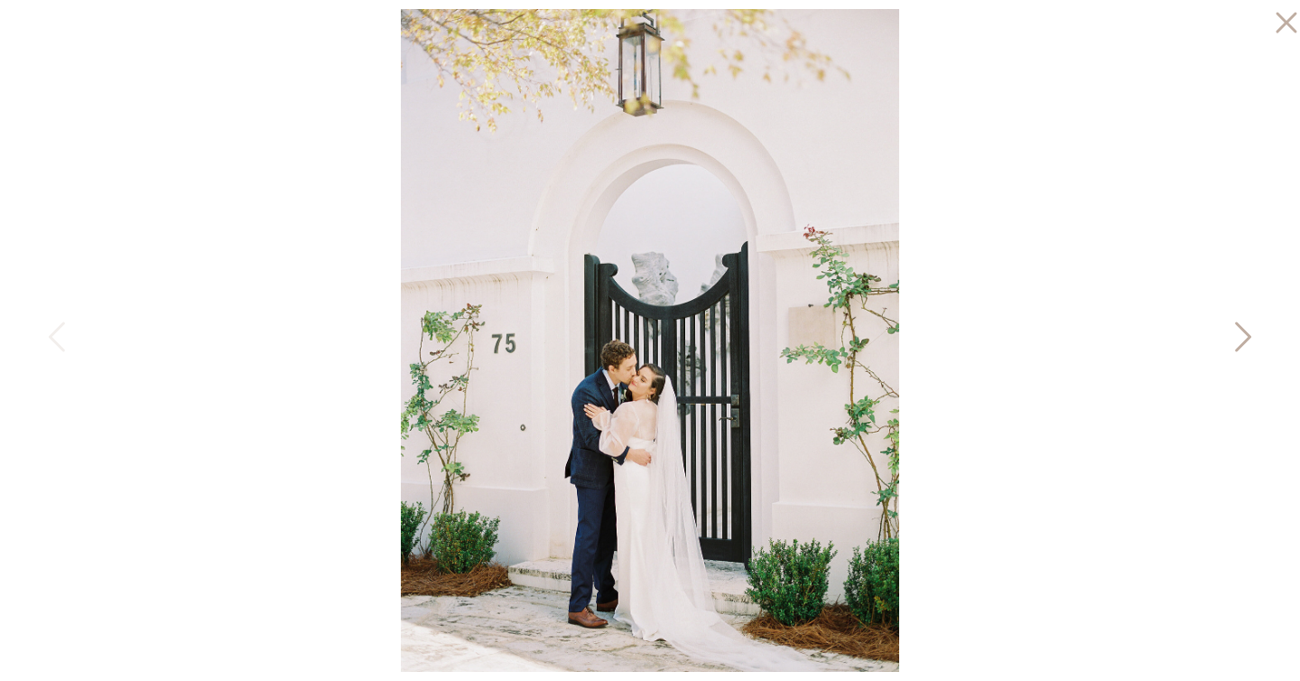
click at [1237, 328] on icon at bounding box center [1241, 341] width 45 height 54
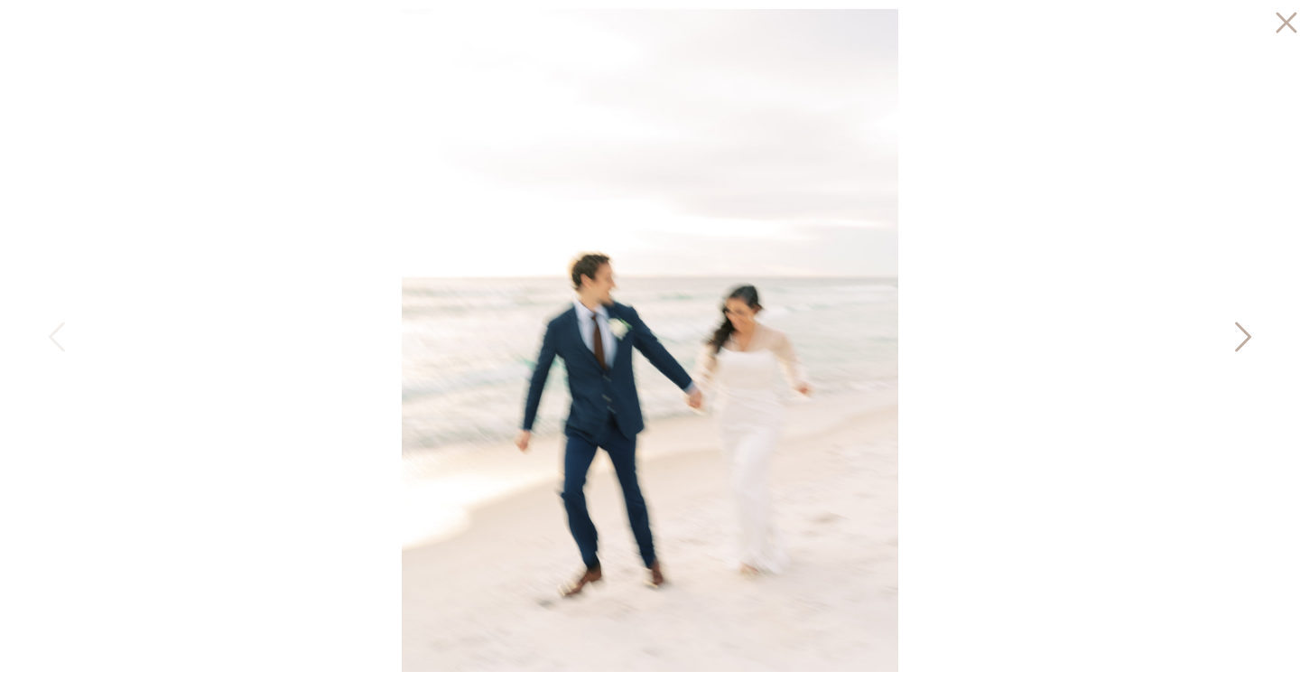
click at [1237, 328] on icon at bounding box center [1241, 341] width 45 height 54
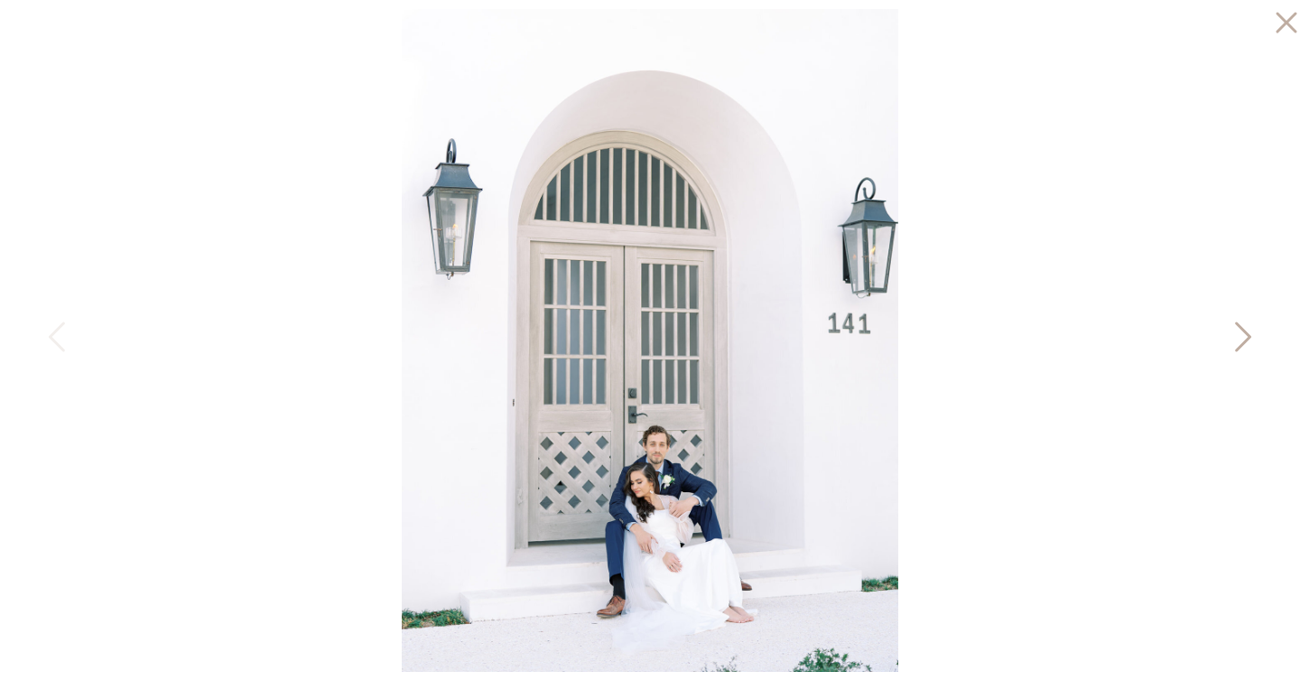
click at [1237, 328] on icon at bounding box center [1241, 341] width 45 height 54
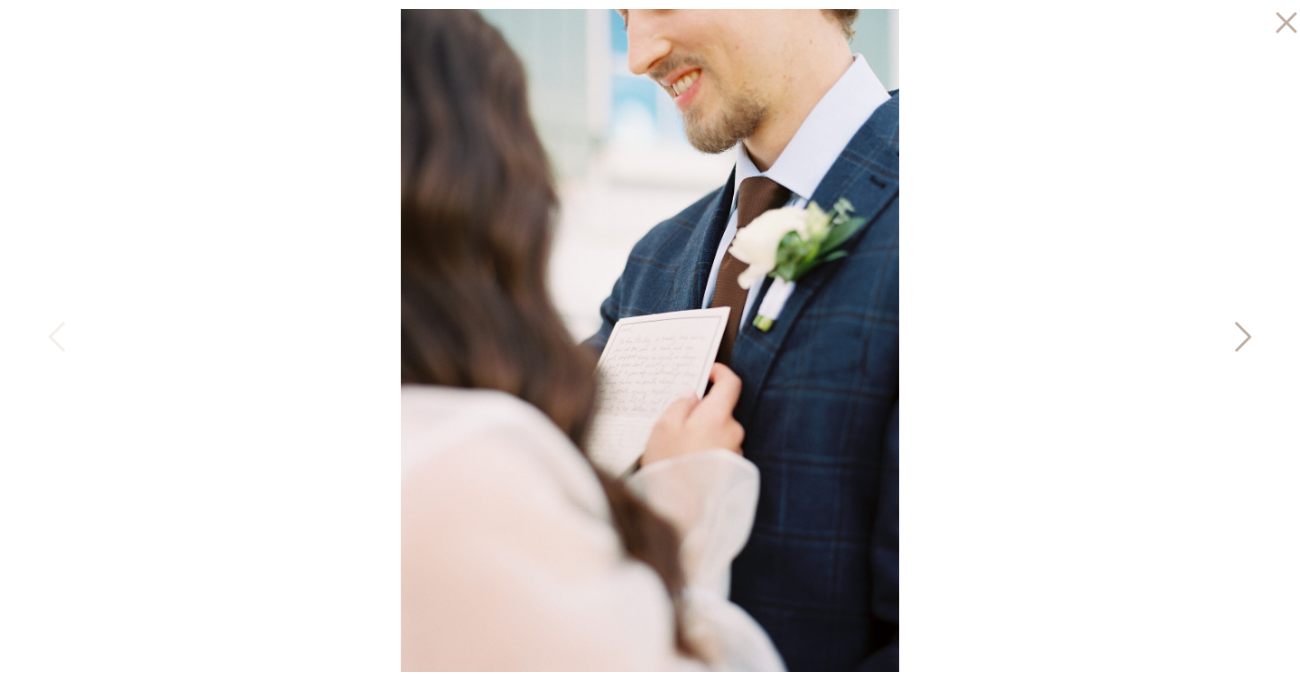
click at [1237, 328] on icon at bounding box center [1241, 341] width 45 height 54
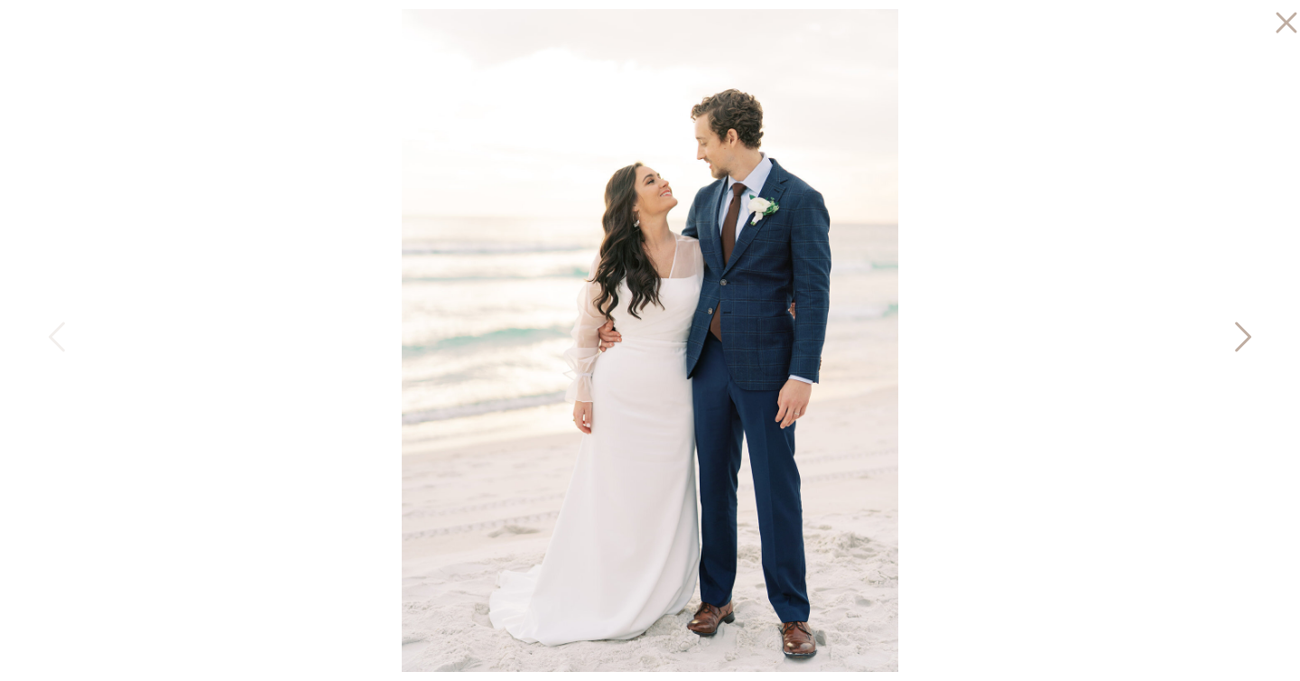
click at [1237, 328] on icon at bounding box center [1241, 341] width 45 height 54
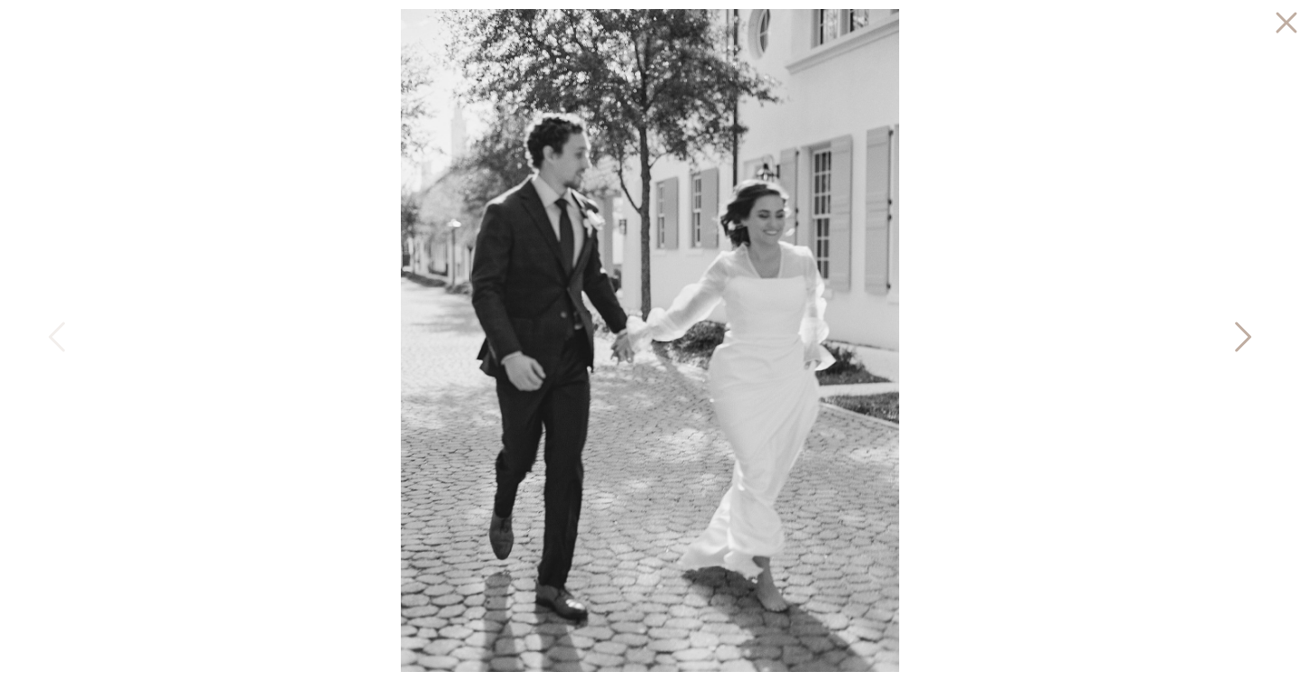
click at [1237, 328] on icon at bounding box center [1241, 341] width 45 height 54
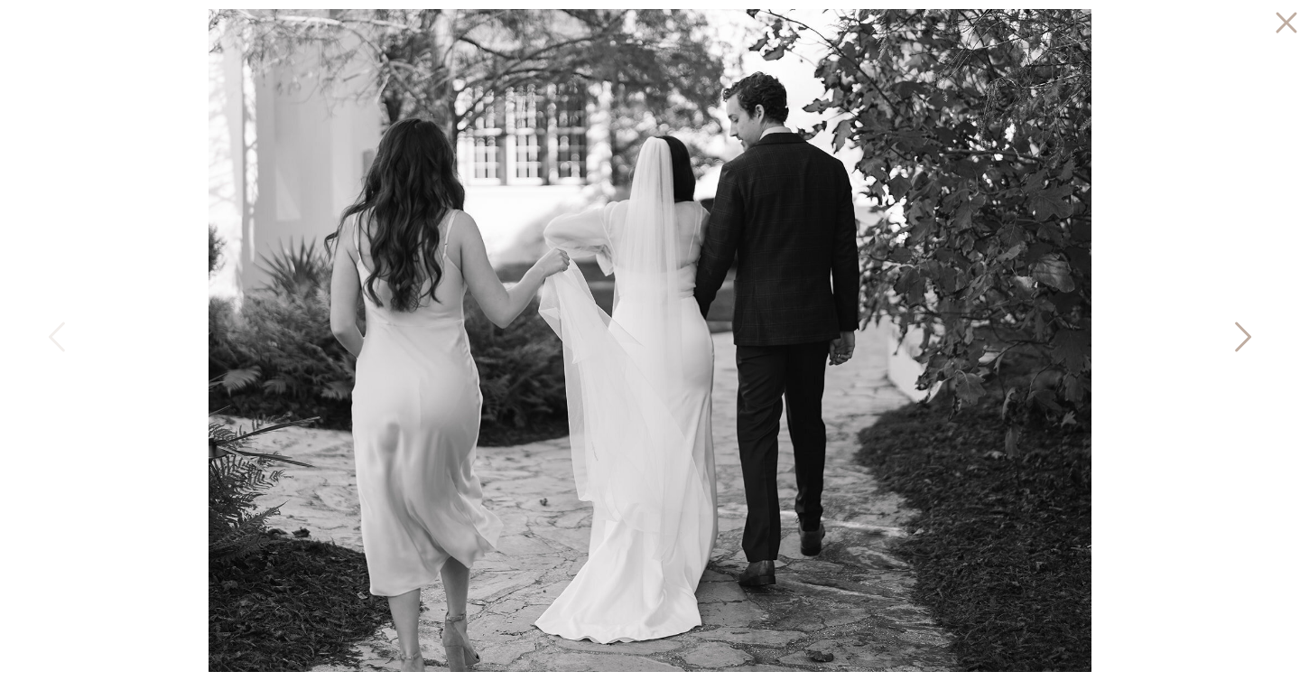
click at [1237, 328] on icon at bounding box center [1241, 341] width 45 height 54
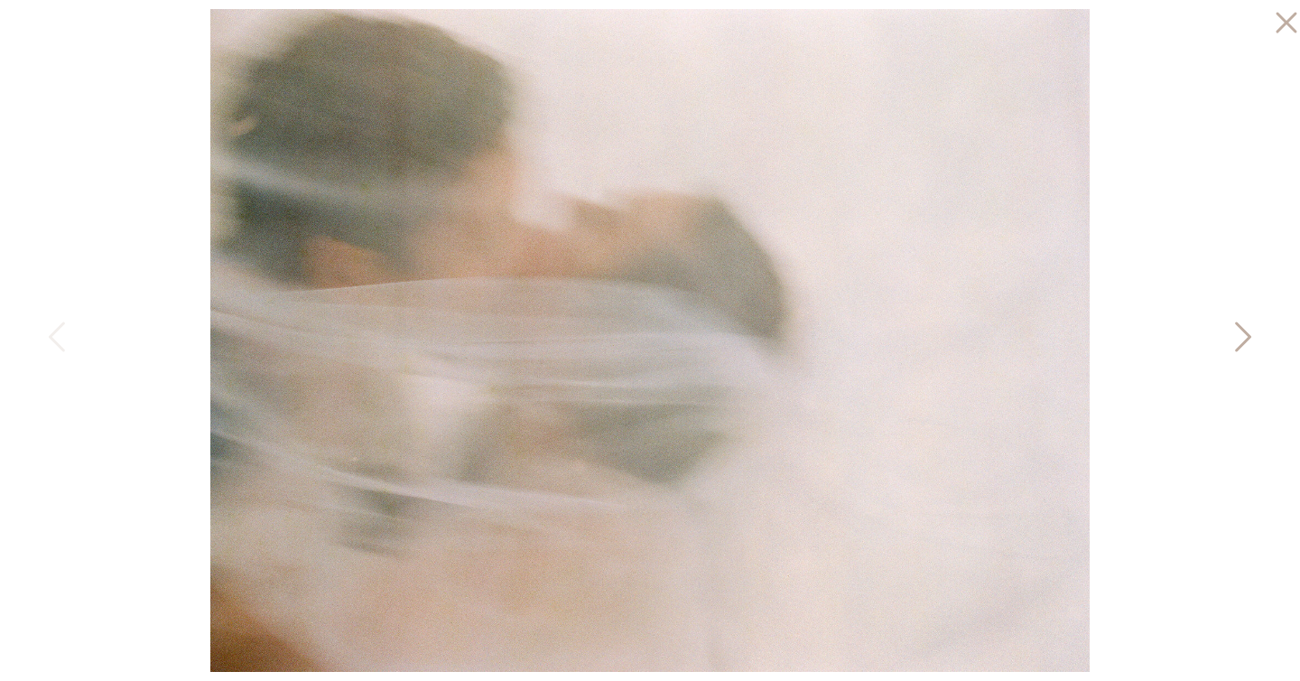
click at [1237, 328] on icon at bounding box center [1241, 341] width 45 height 54
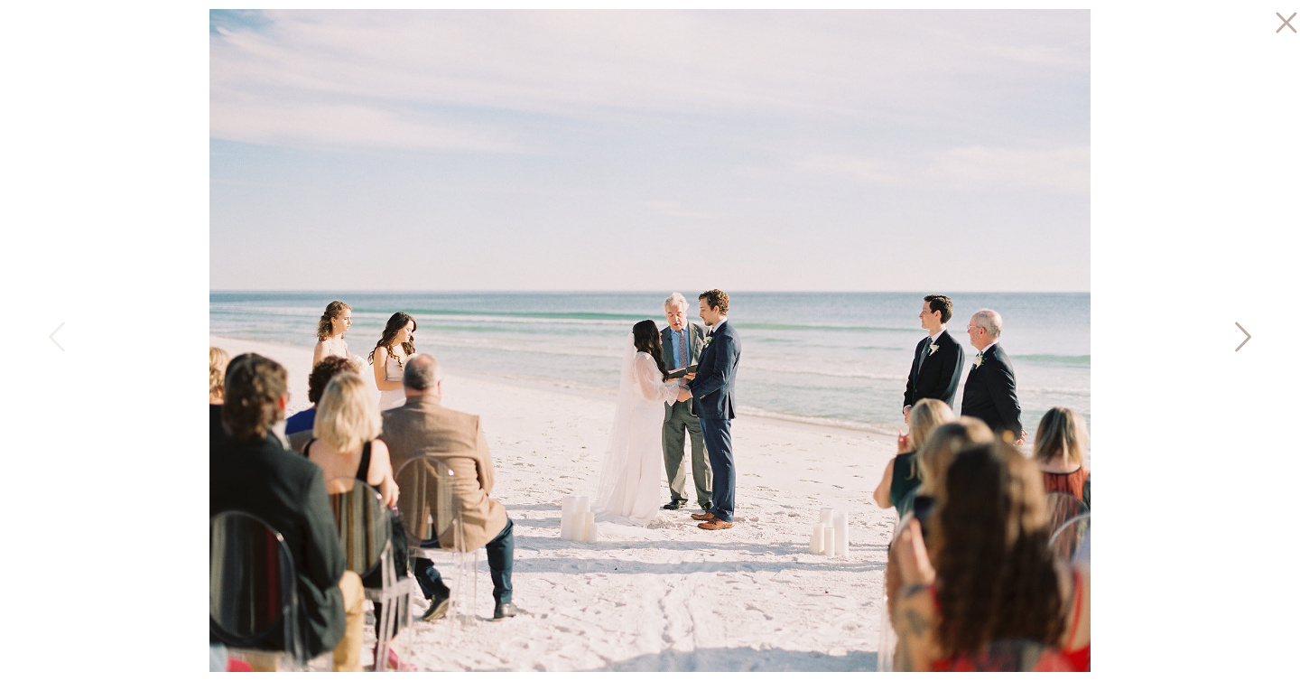
click at [1240, 330] on icon at bounding box center [1241, 341] width 45 height 54
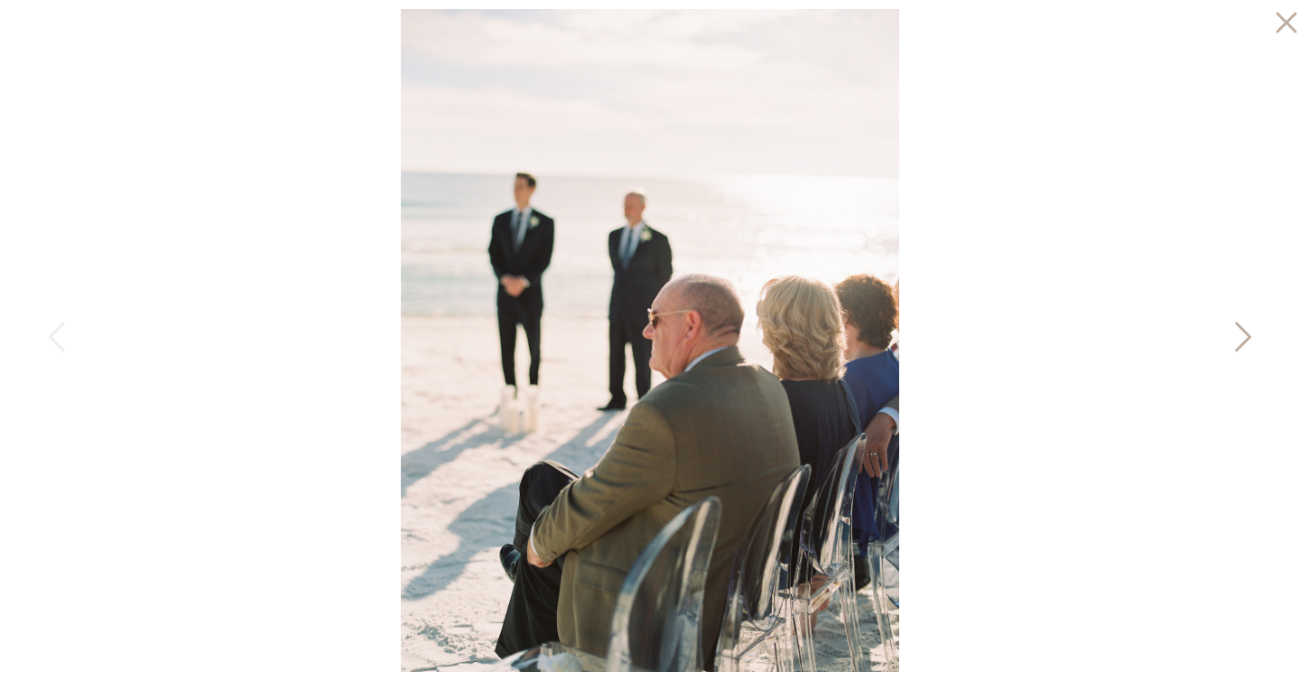
click at [1240, 330] on icon at bounding box center [1241, 341] width 45 height 54
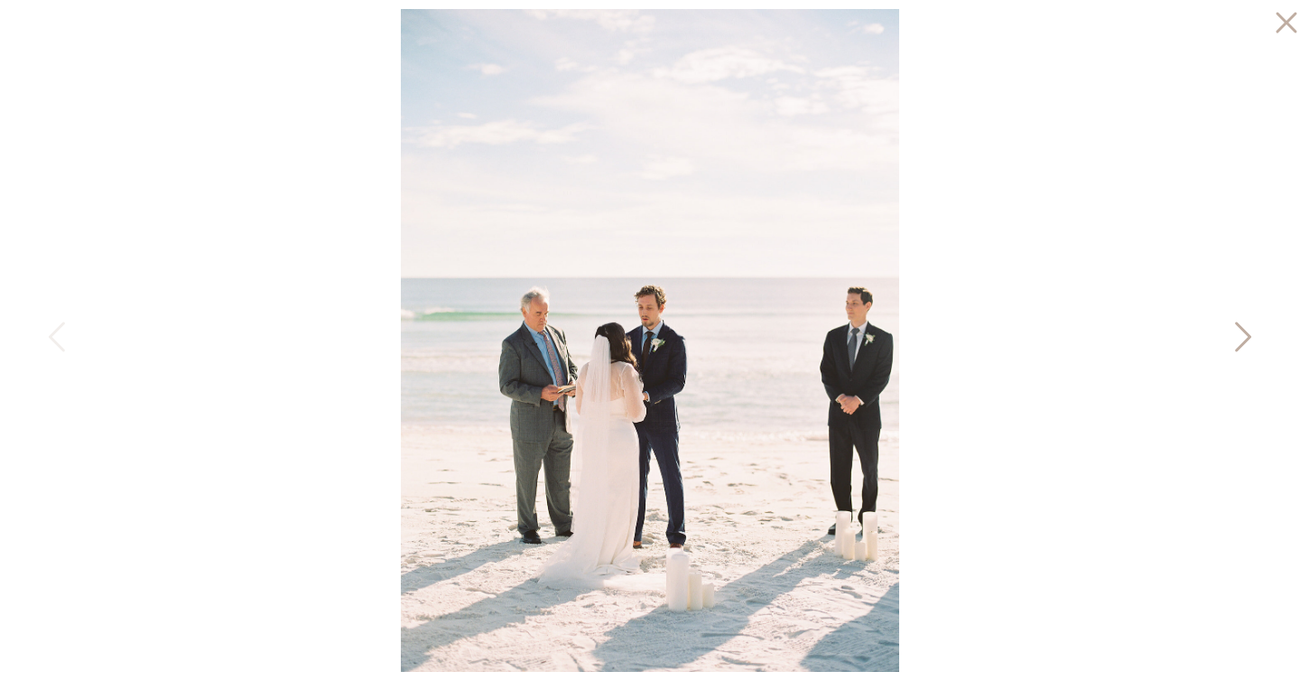
click at [1240, 330] on icon at bounding box center [1241, 341] width 45 height 54
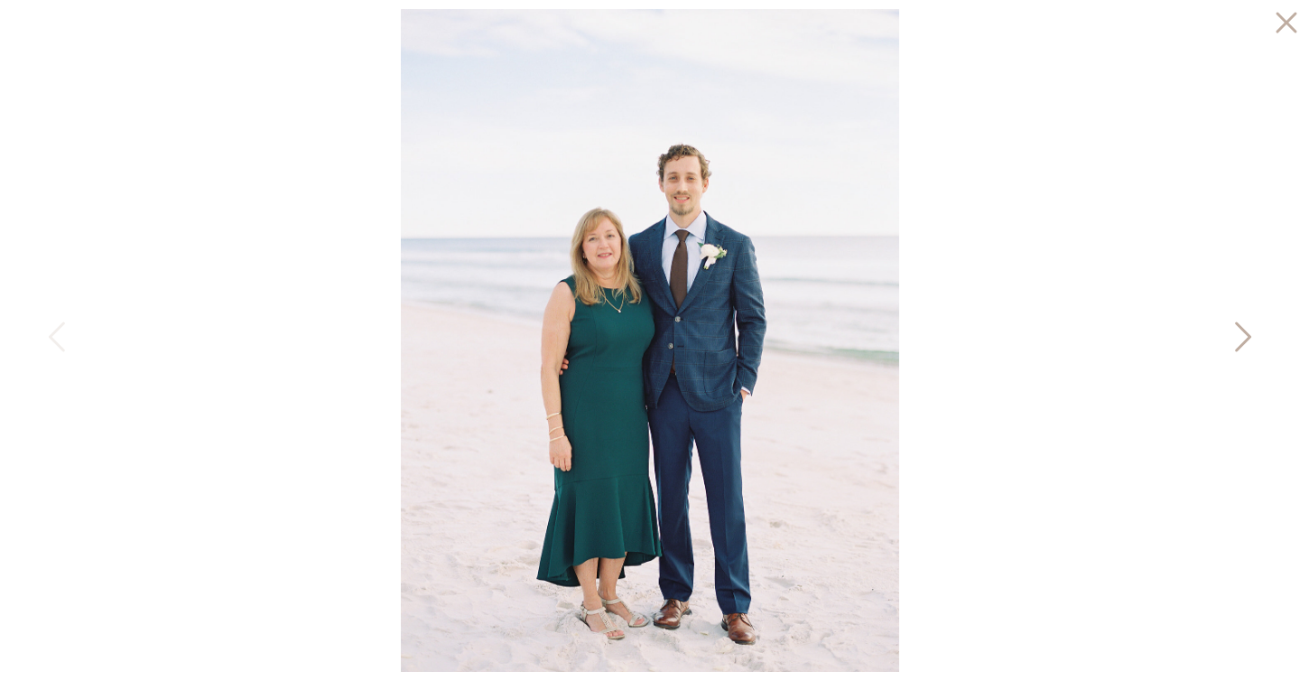
click at [1240, 330] on icon at bounding box center [1241, 341] width 45 height 54
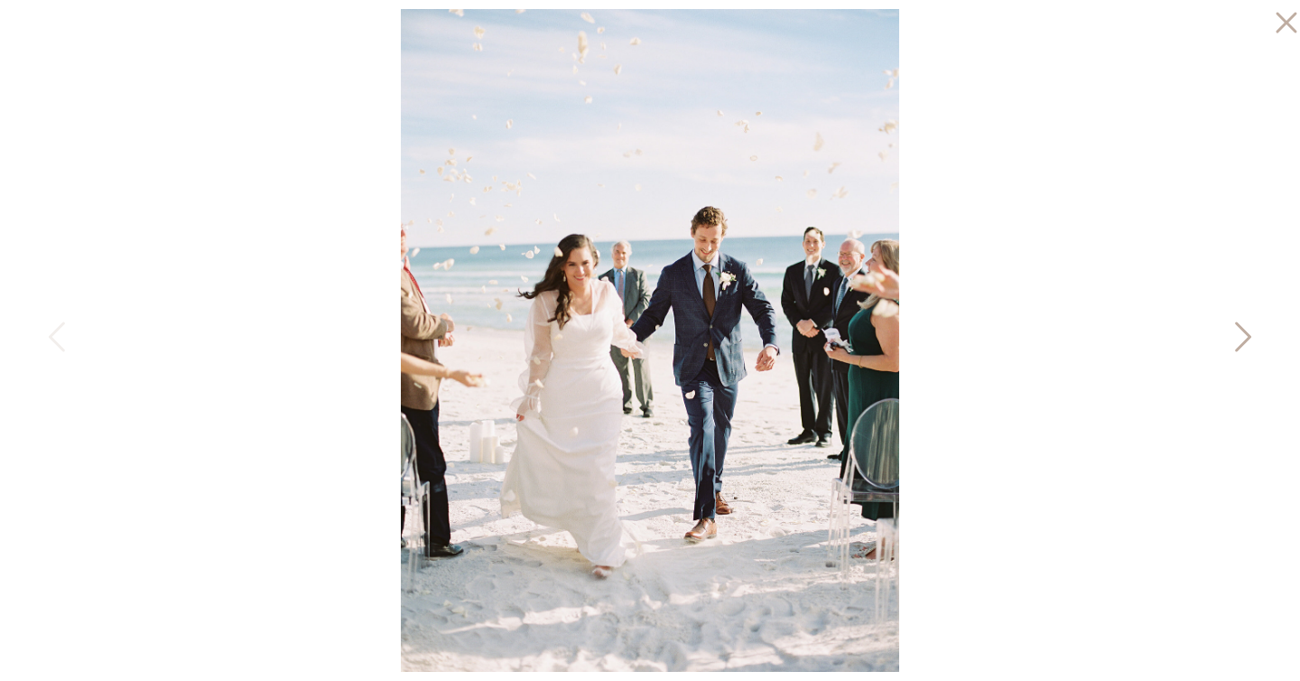
click at [1240, 330] on icon at bounding box center [1241, 341] width 45 height 54
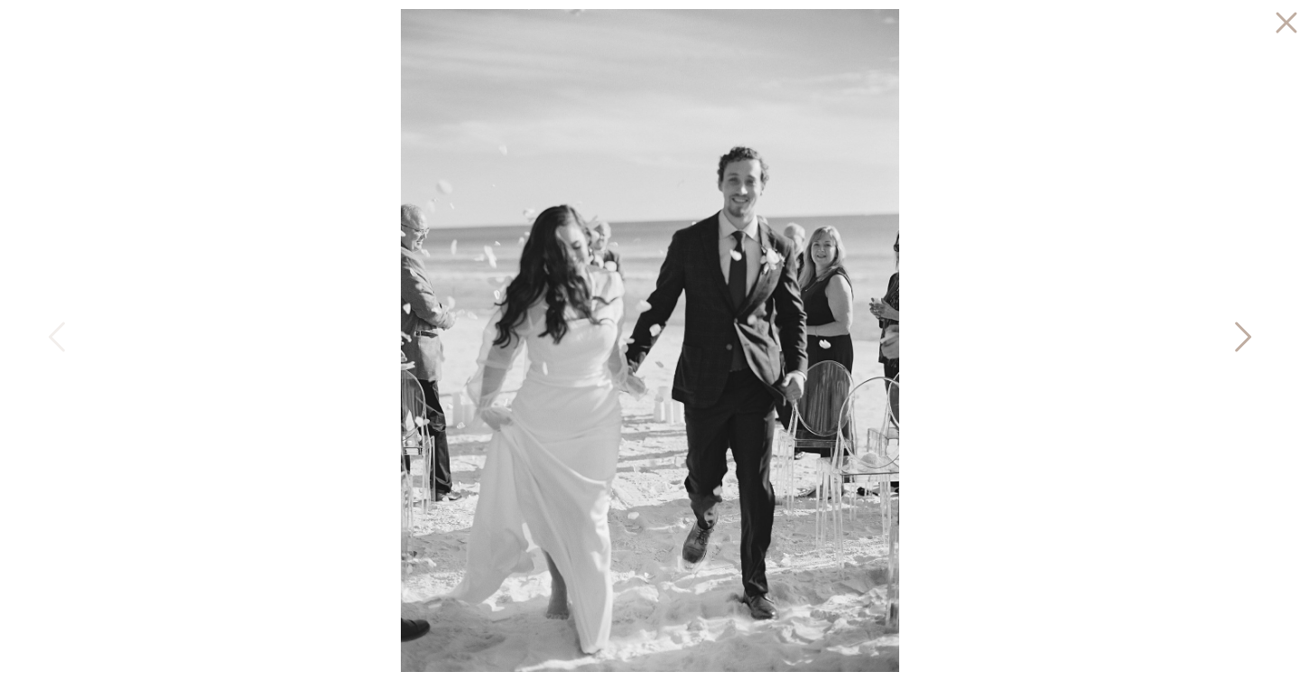
click at [1240, 330] on icon at bounding box center [1241, 341] width 45 height 54
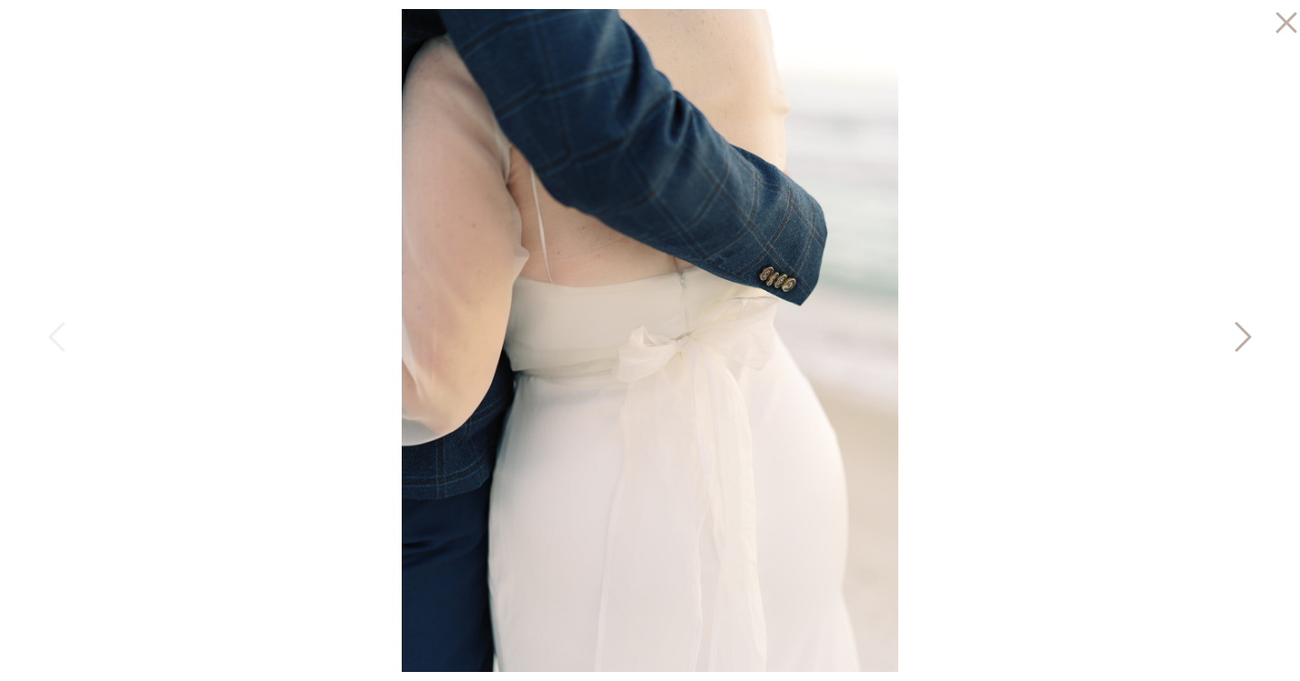
click at [1240, 330] on icon at bounding box center [1241, 341] width 45 height 54
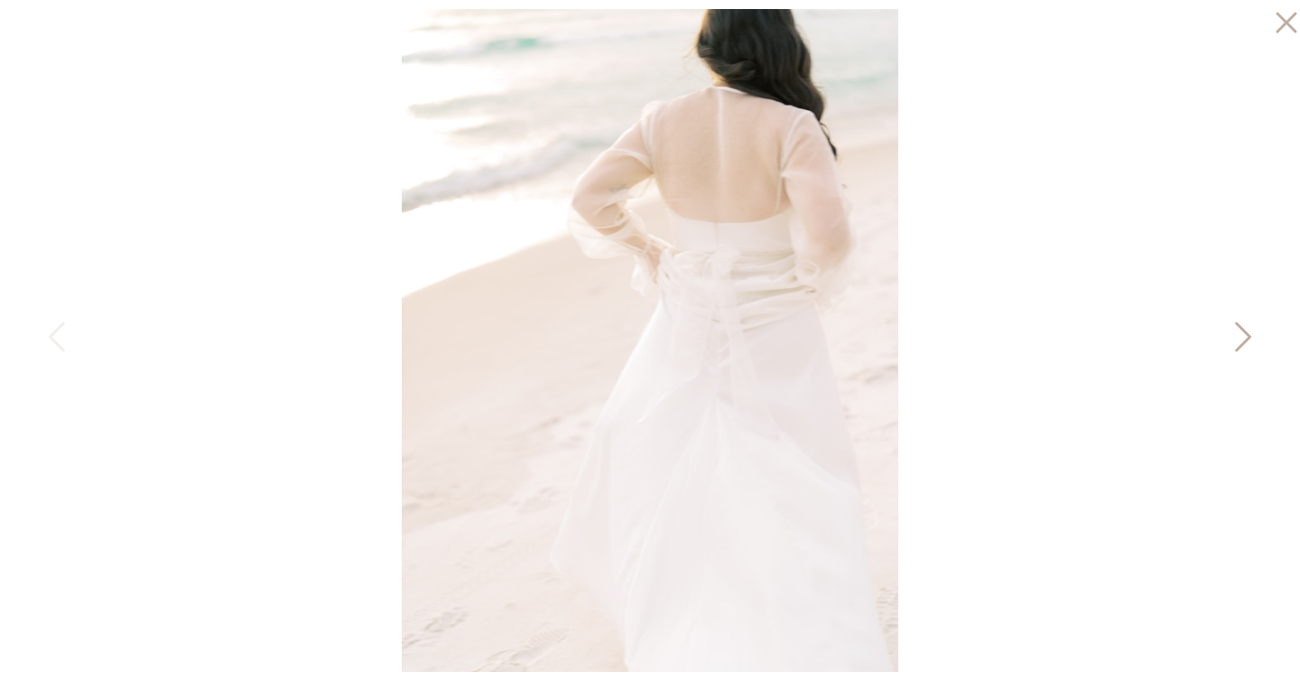
click at [1240, 330] on icon at bounding box center [1241, 341] width 45 height 54
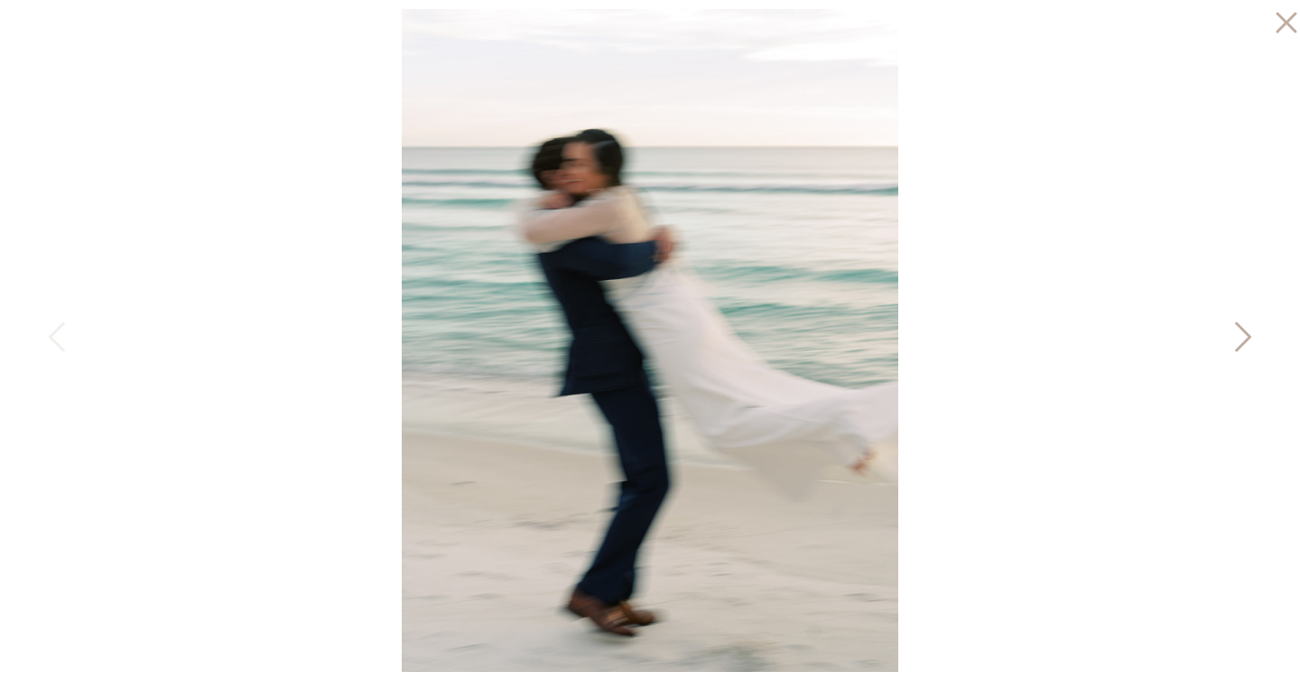
click at [1240, 330] on icon at bounding box center [1241, 341] width 45 height 54
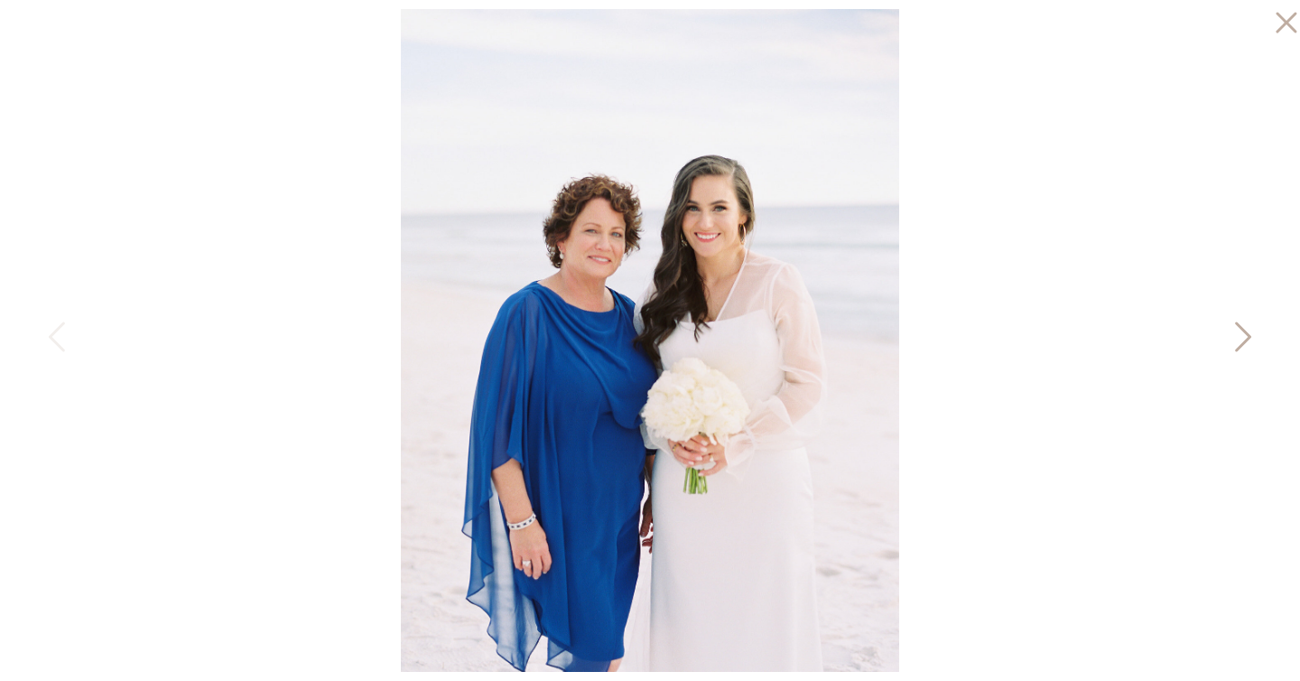
click at [1240, 330] on icon at bounding box center [1241, 341] width 45 height 54
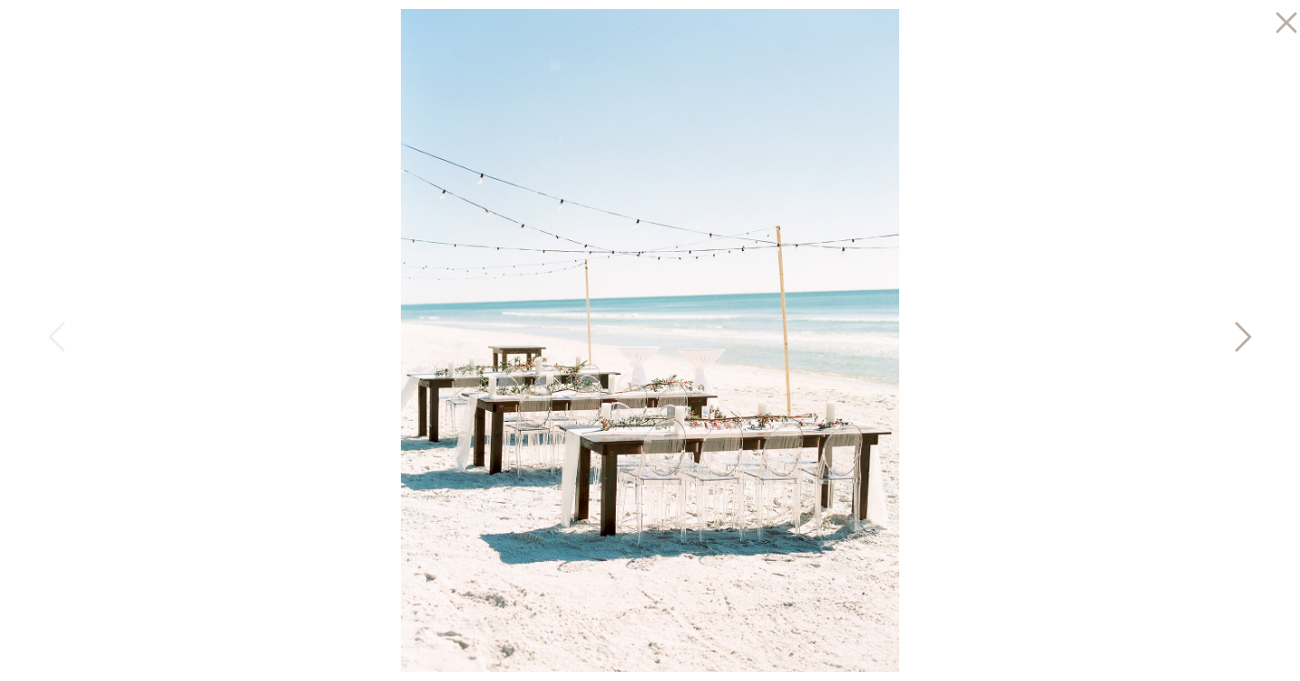
click at [1240, 330] on icon at bounding box center [1241, 341] width 45 height 54
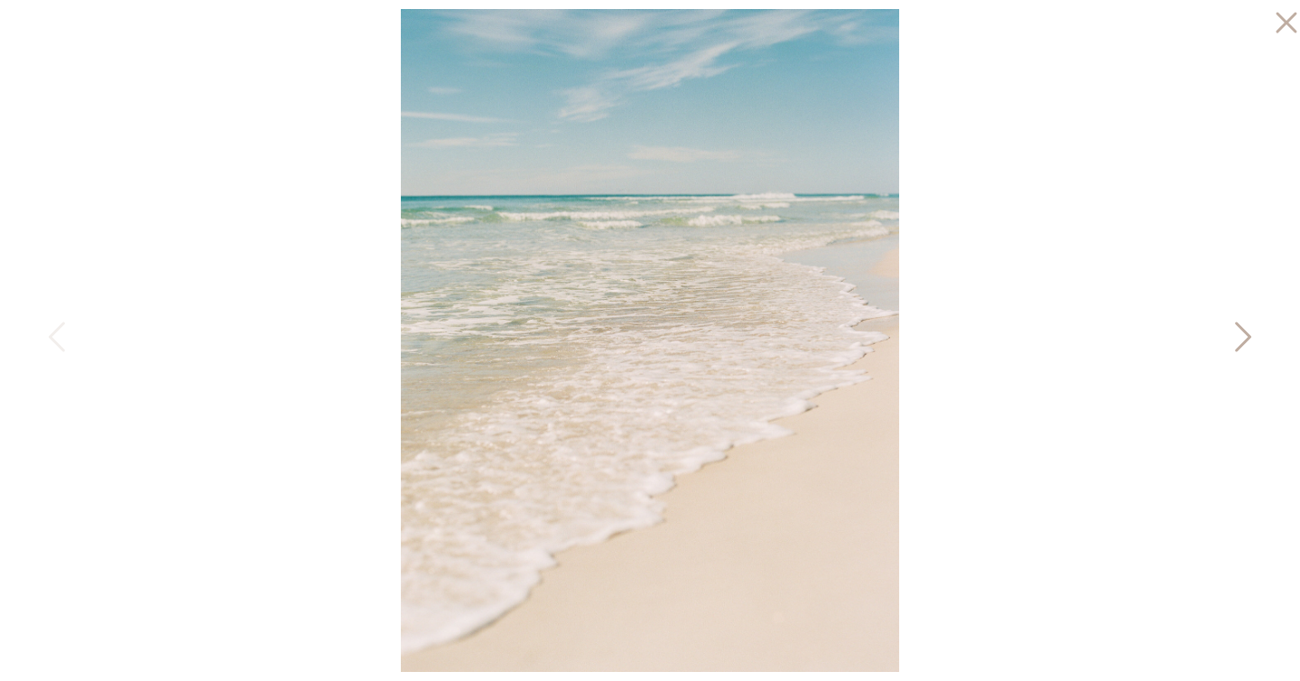
click at [1240, 330] on icon at bounding box center [1241, 341] width 45 height 54
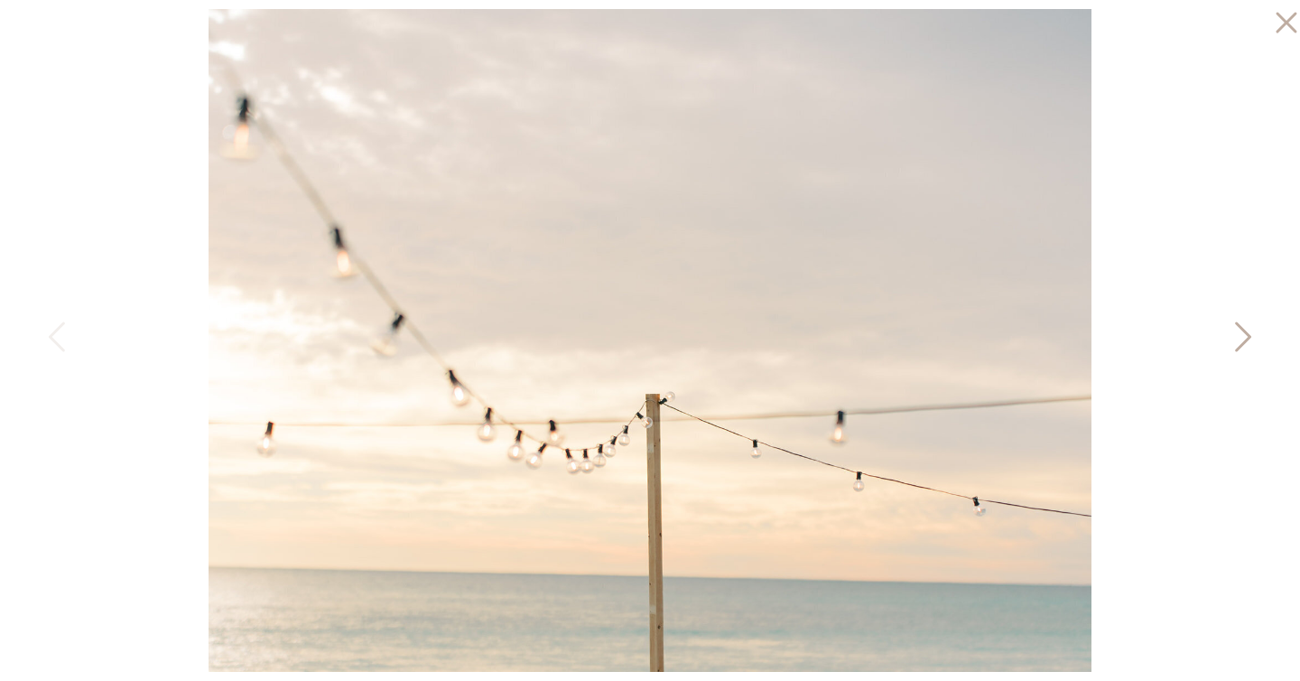
click at [1240, 330] on icon at bounding box center [1241, 341] width 45 height 54
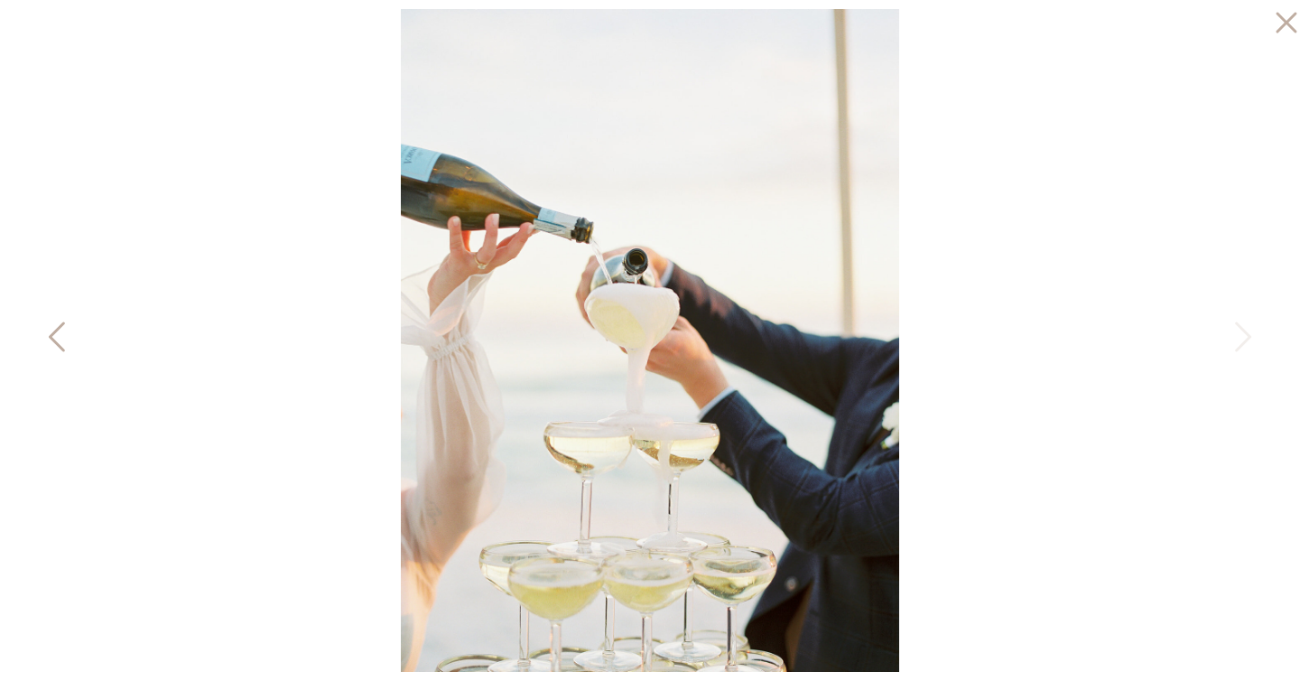
click at [53, 328] on icon at bounding box center [58, 341] width 45 height 54
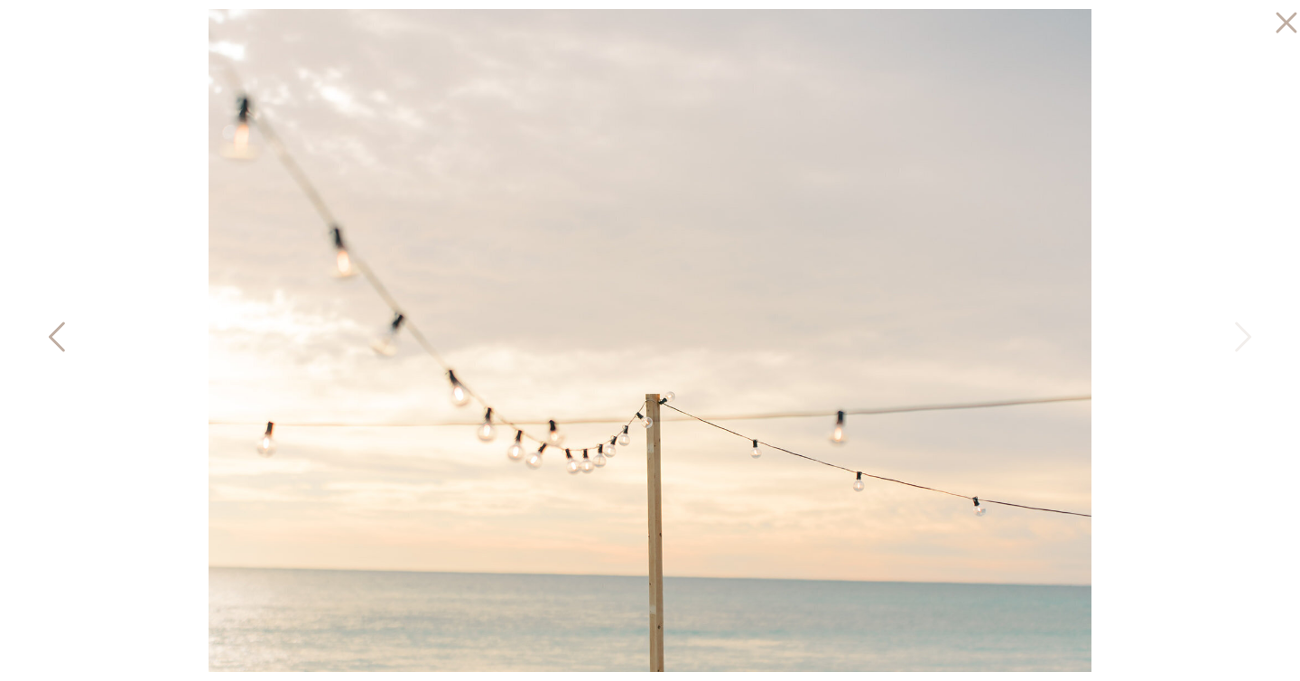
click at [53, 328] on icon at bounding box center [58, 341] width 45 height 54
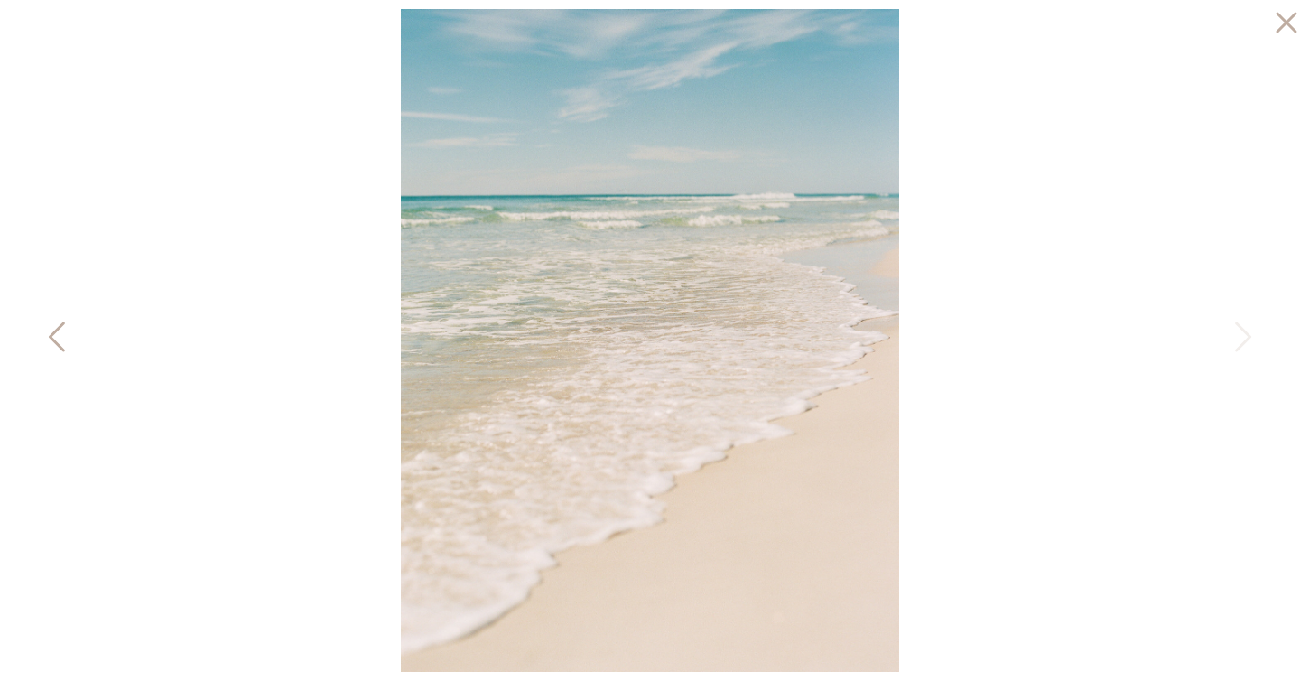
click at [53, 328] on icon at bounding box center [58, 341] width 45 height 54
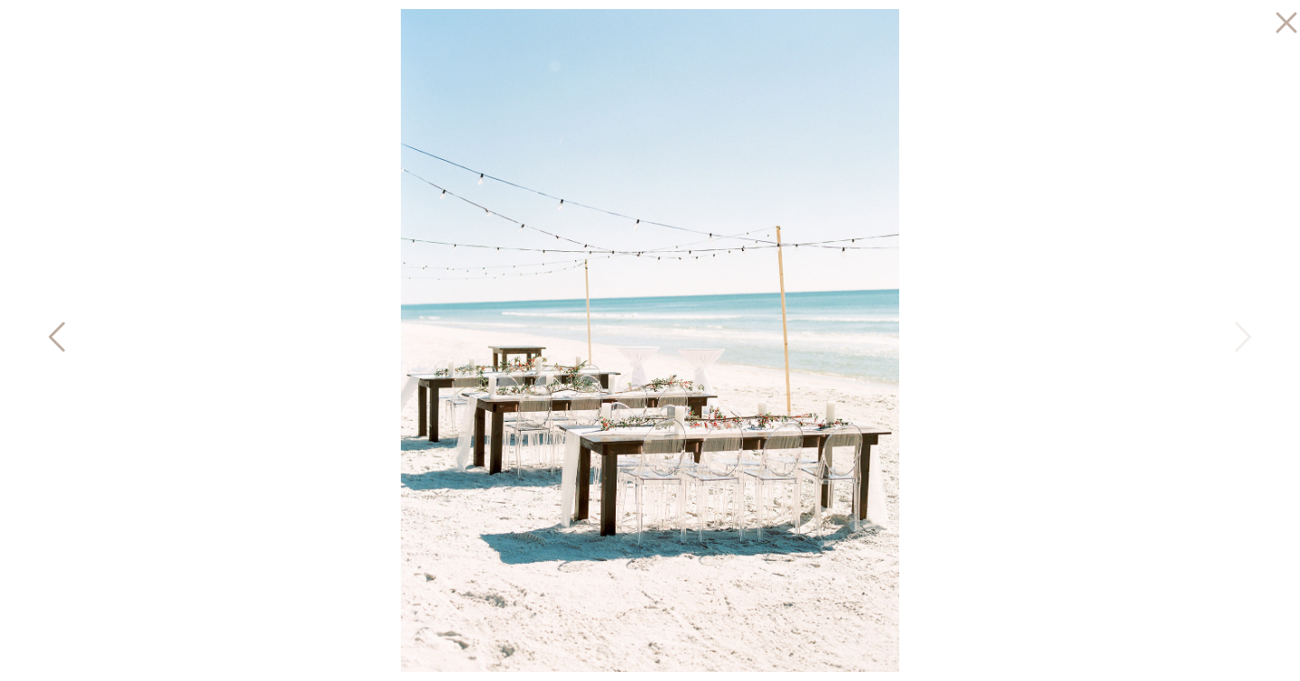
click at [53, 328] on icon at bounding box center [58, 341] width 45 height 54
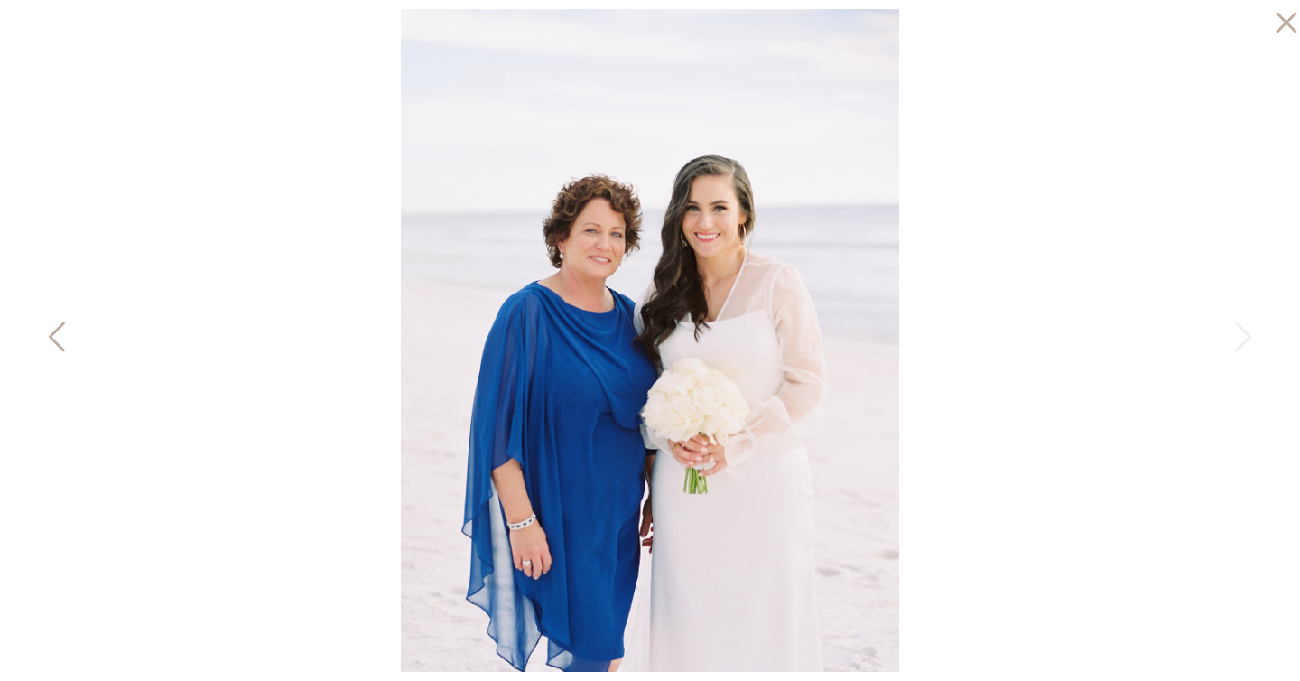
click at [53, 328] on icon at bounding box center [58, 341] width 45 height 54
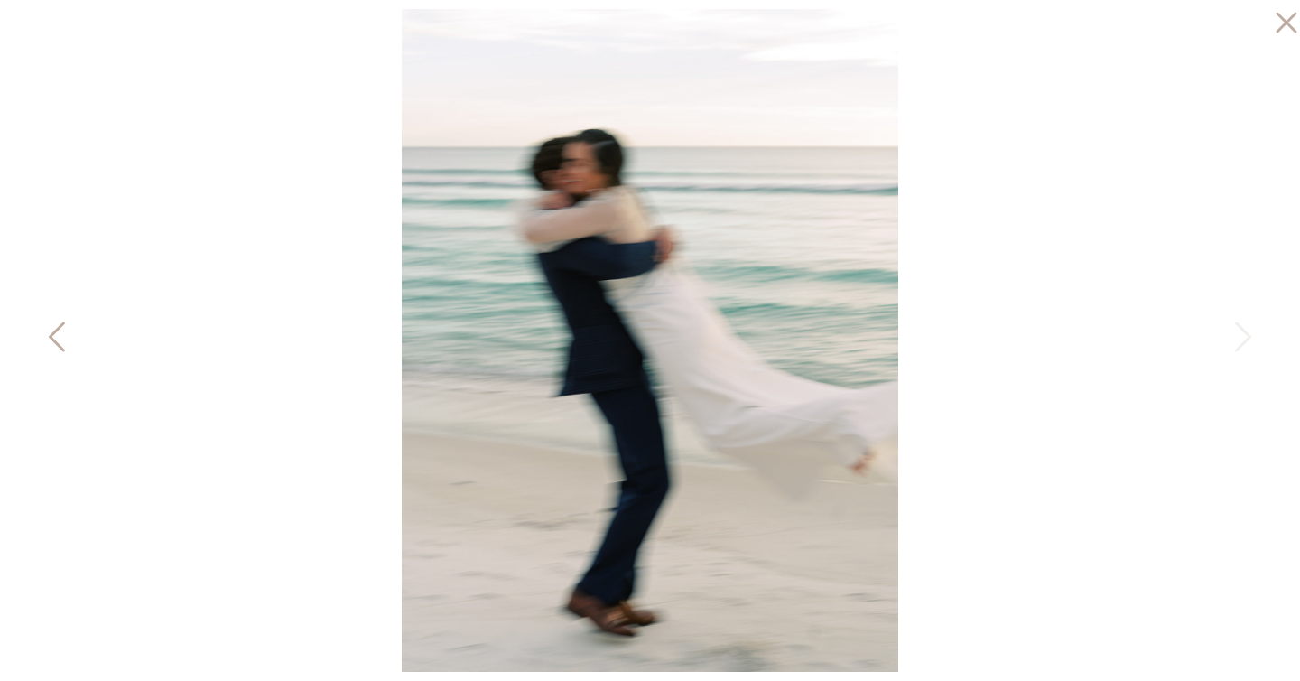
click at [53, 328] on icon at bounding box center [58, 341] width 45 height 54
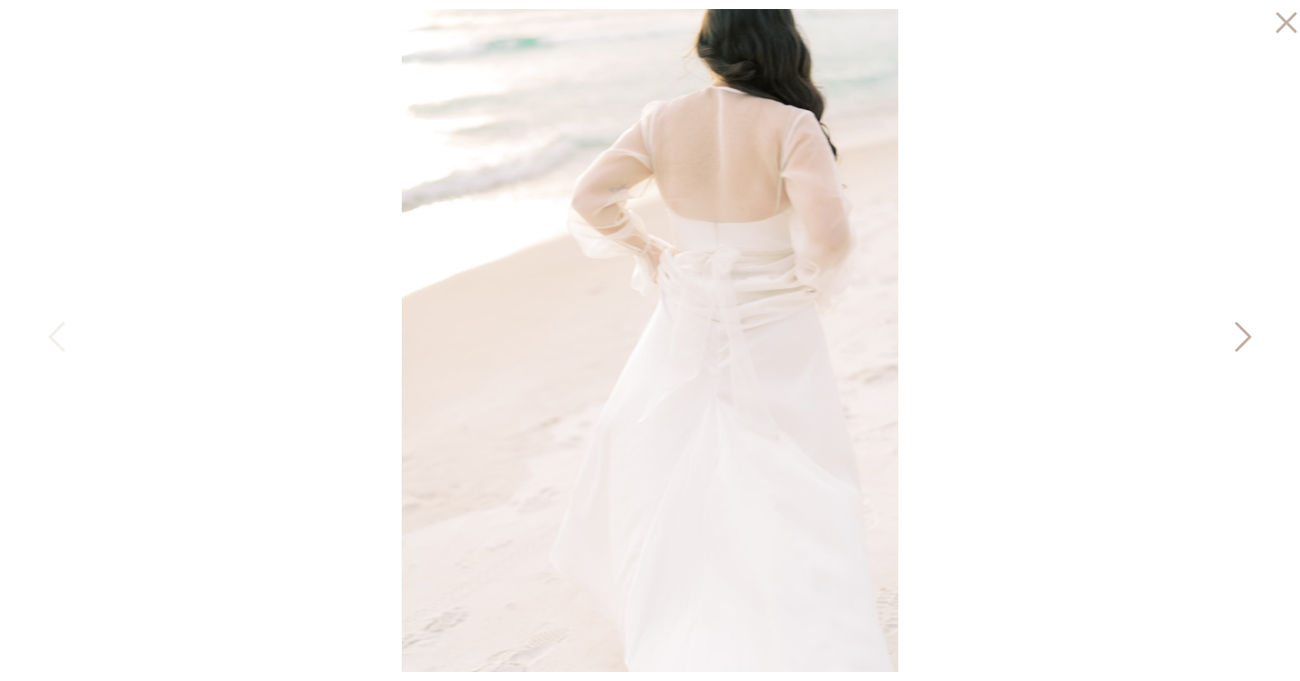
click at [1239, 335] on icon at bounding box center [1241, 341] width 45 height 54
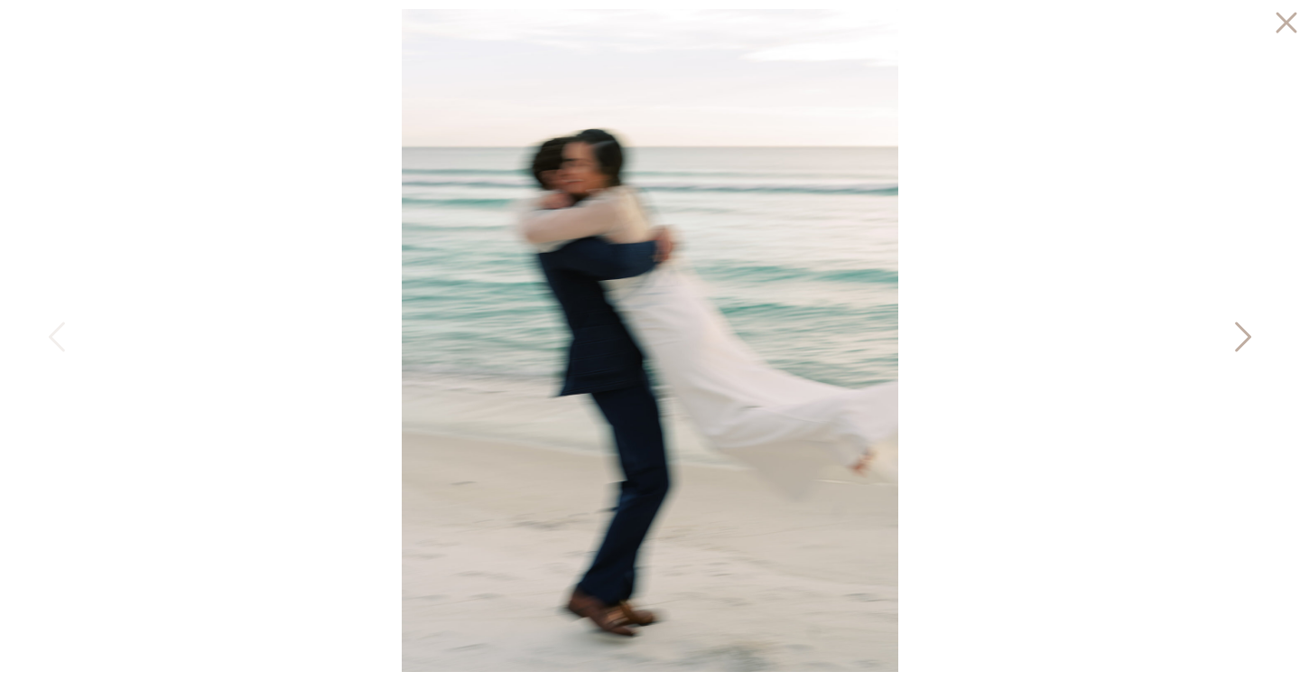
click at [1239, 335] on icon at bounding box center [1241, 341] width 45 height 54
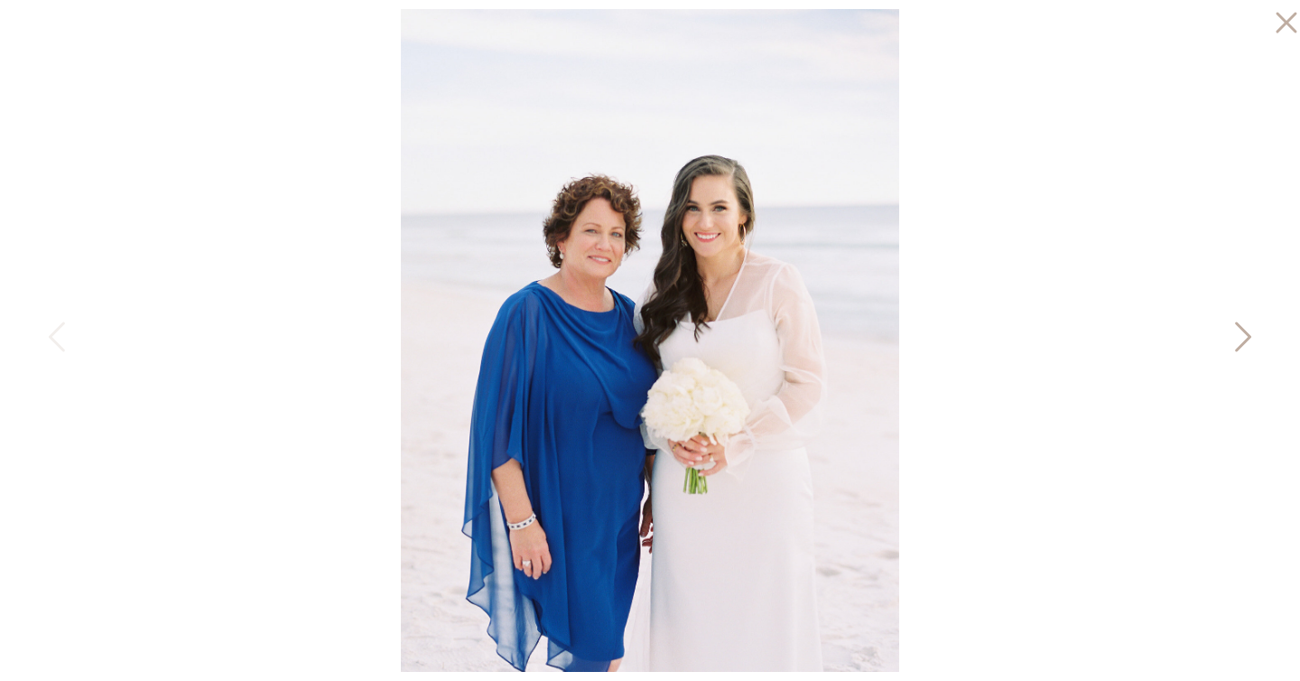
click at [1239, 335] on icon at bounding box center [1241, 341] width 45 height 54
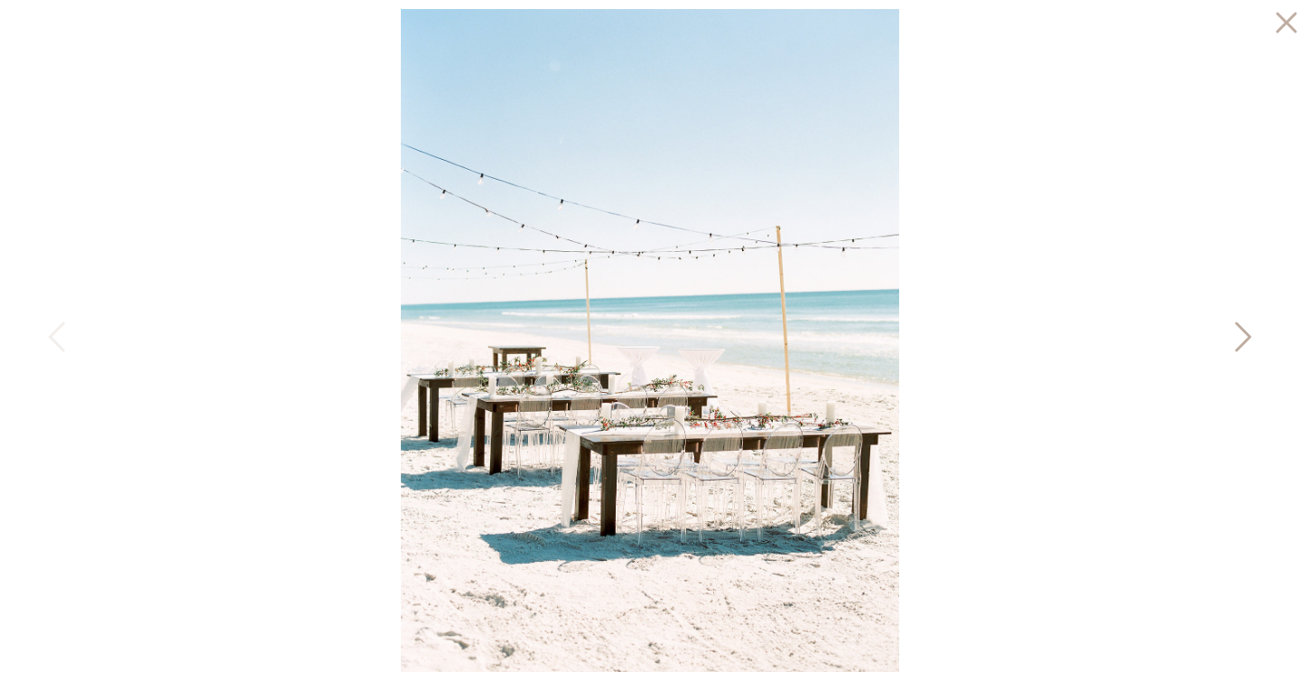
click at [1260, 344] on icon at bounding box center [1241, 341] width 45 height 54
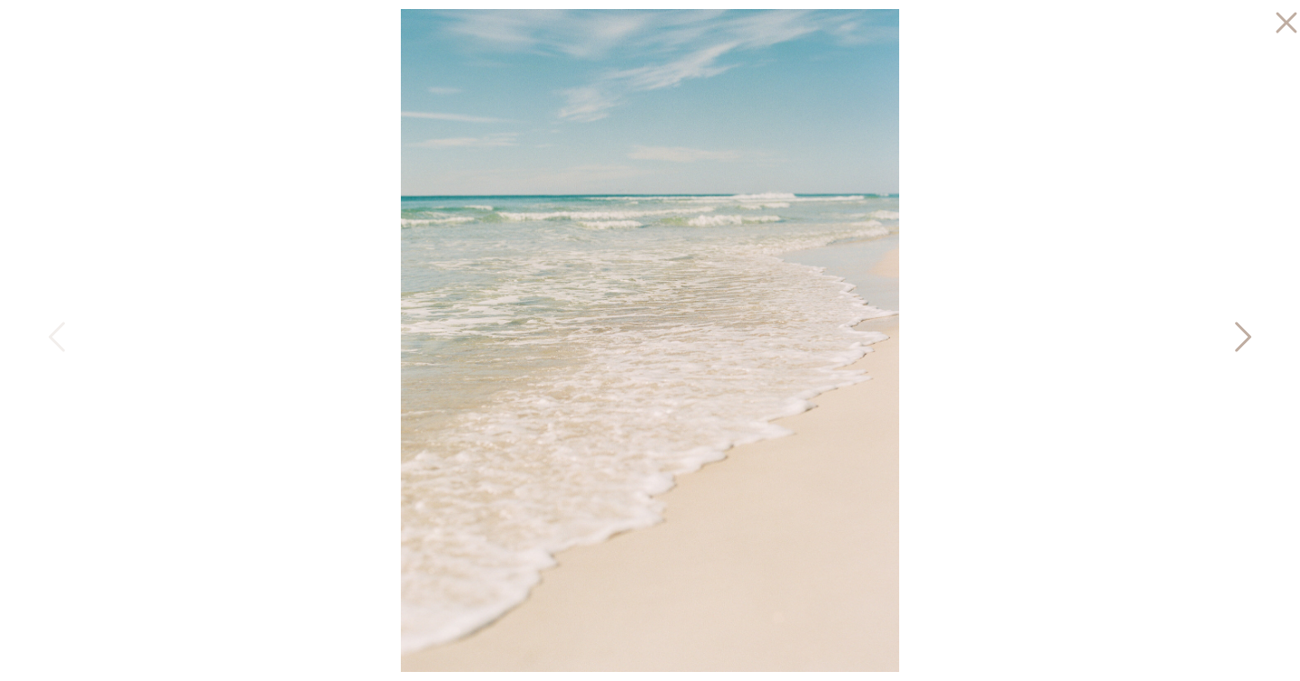
click at [1244, 341] on icon at bounding box center [1243, 337] width 16 height 30
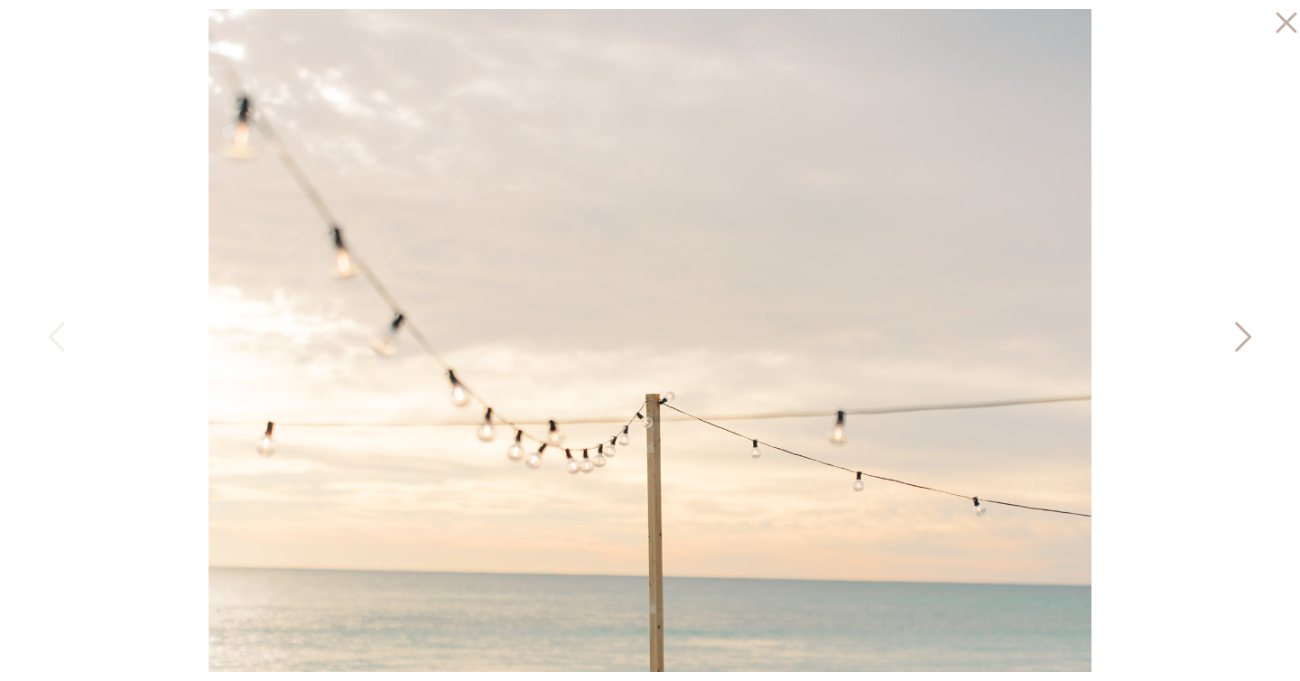
click at [1244, 341] on icon at bounding box center [1243, 337] width 16 height 30
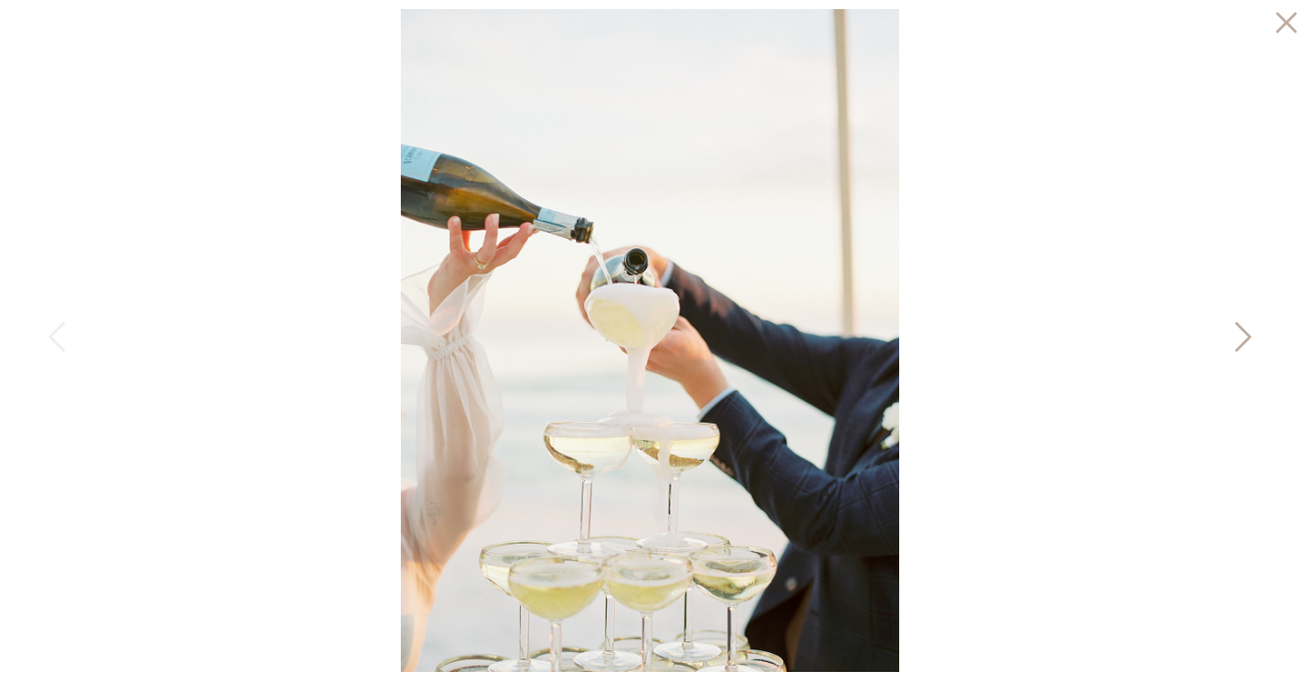
click at [1244, 341] on icon at bounding box center [1243, 337] width 16 height 30
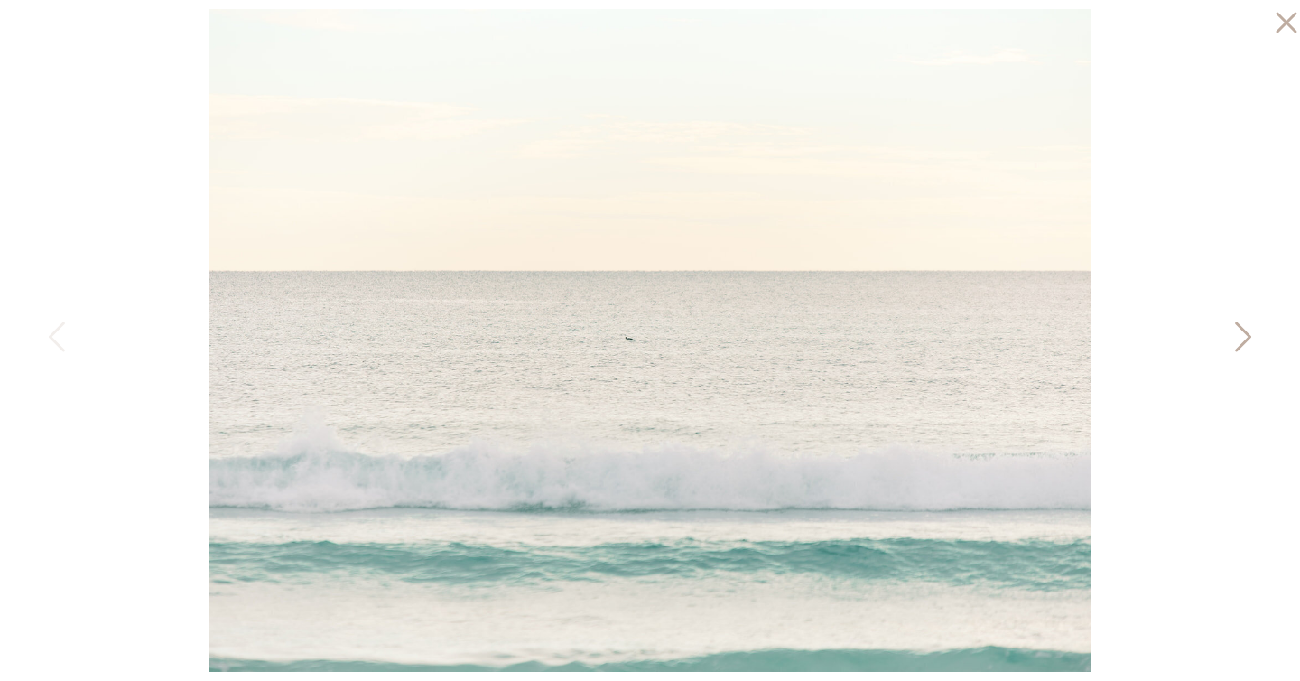
click at [1244, 341] on icon at bounding box center [1243, 337] width 16 height 30
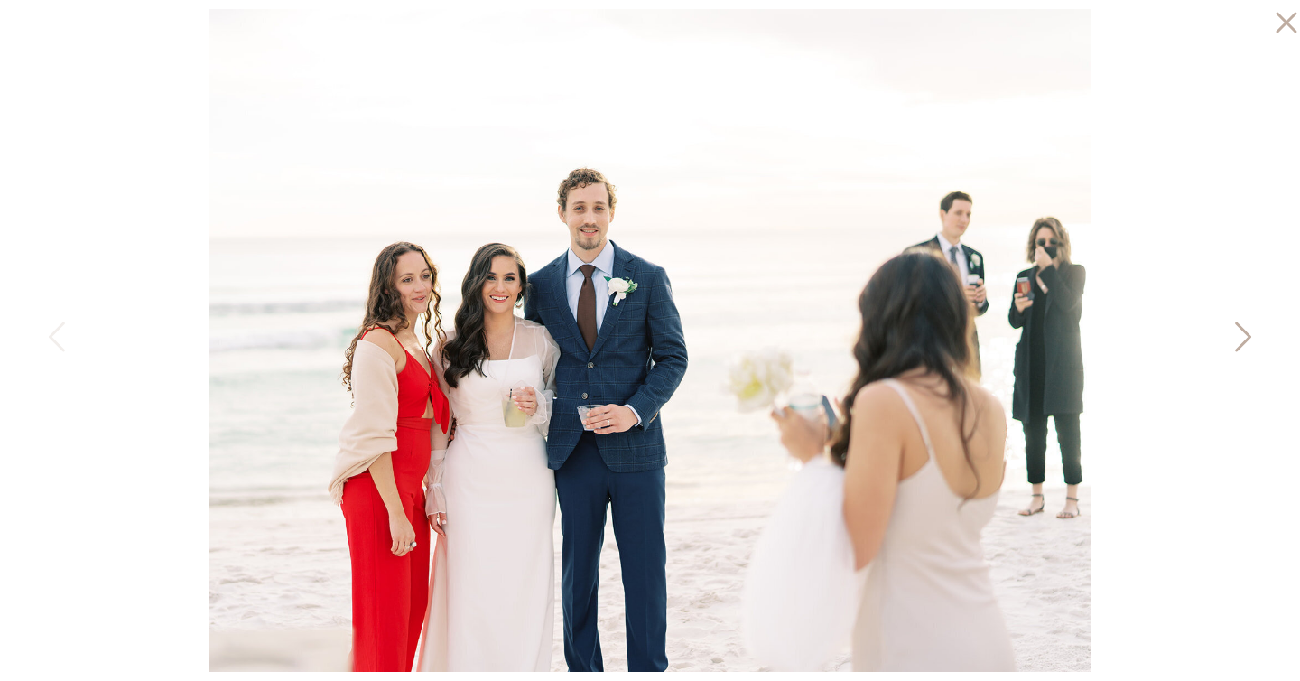
click at [1244, 341] on icon at bounding box center [1243, 337] width 16 height 30
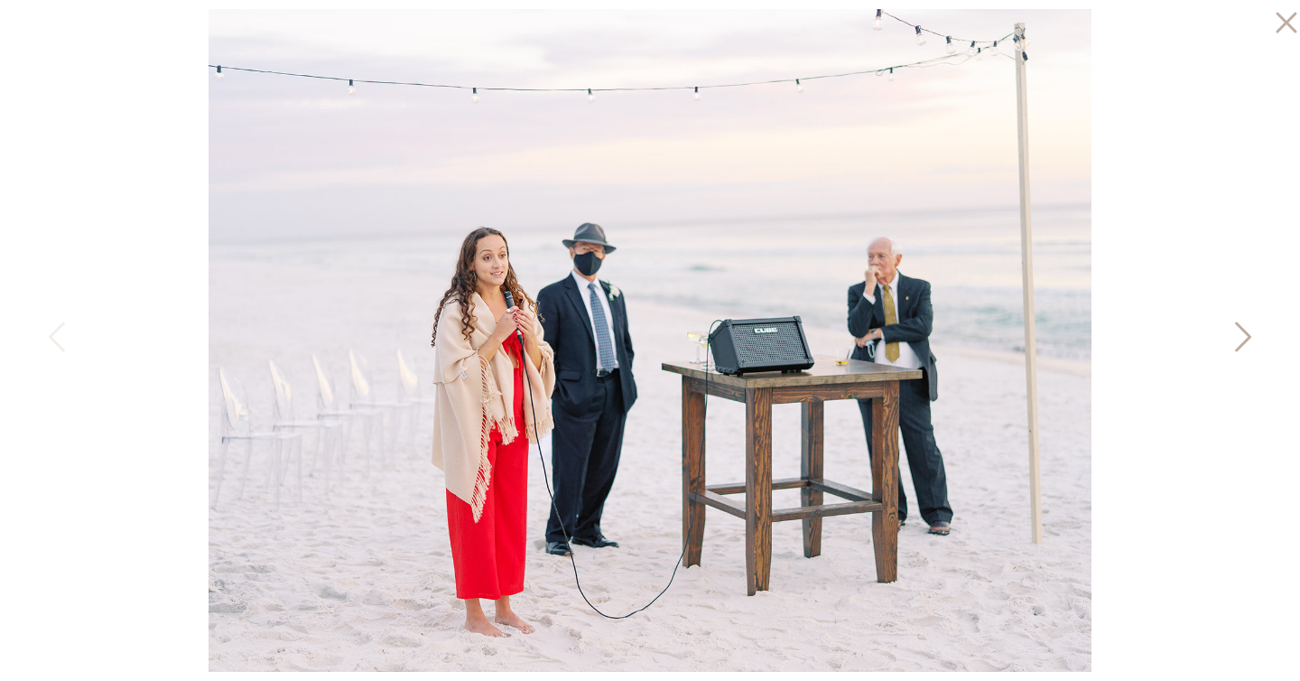
click at [1230, 340] on icon at bounding box center [1241, 341] width 45 height 54
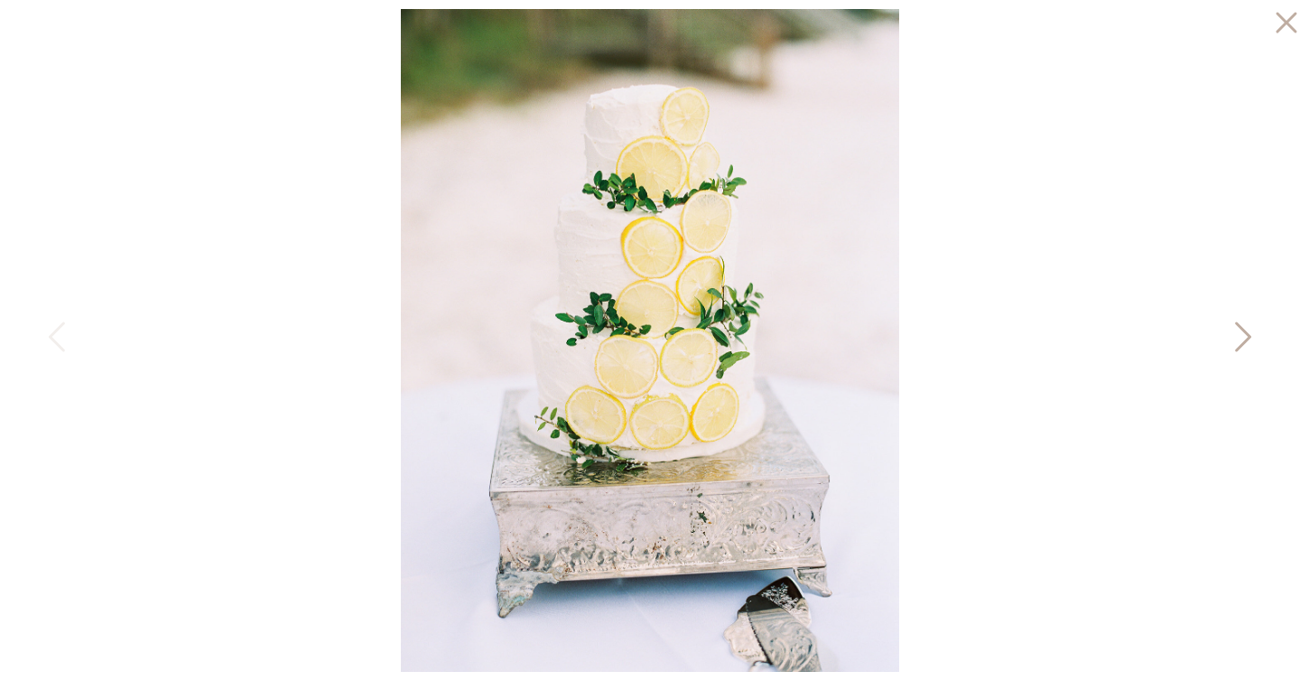
click at [1230, 340] on icon at bounding box center [1241, 341] width 45 height 54
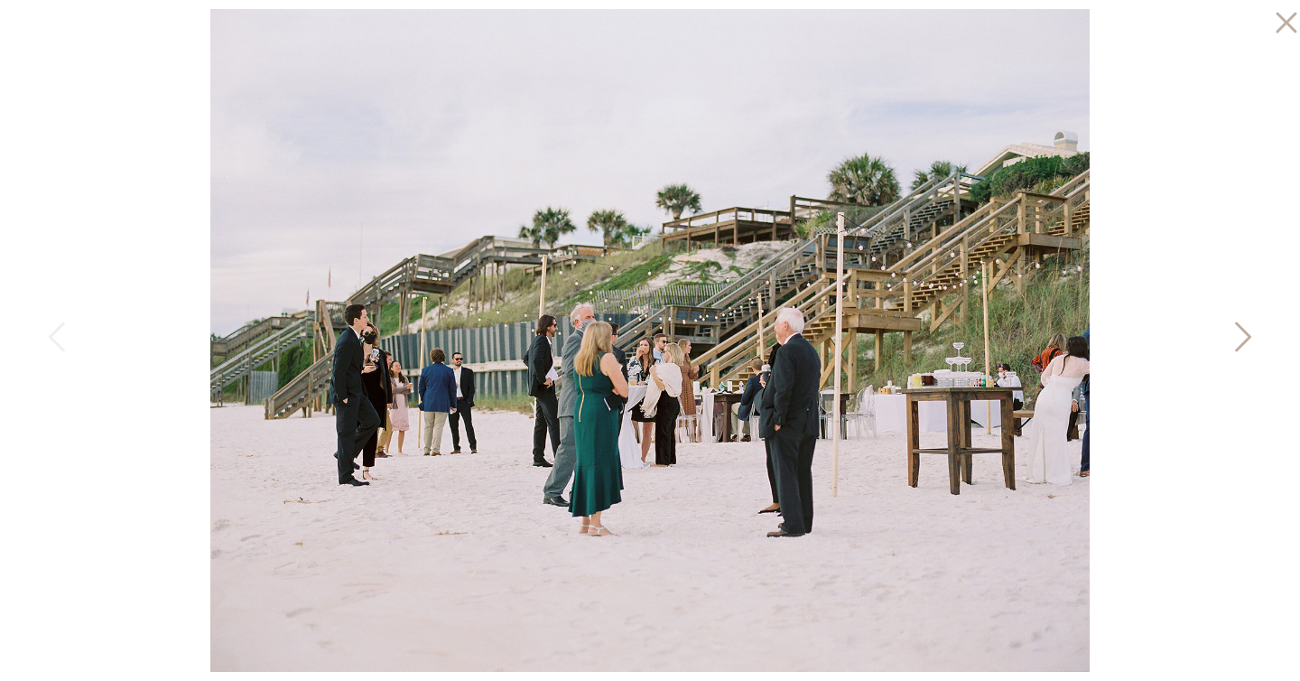
click at [1230, 340] on icon at bounding box center [1241, 341] width 45 height 54
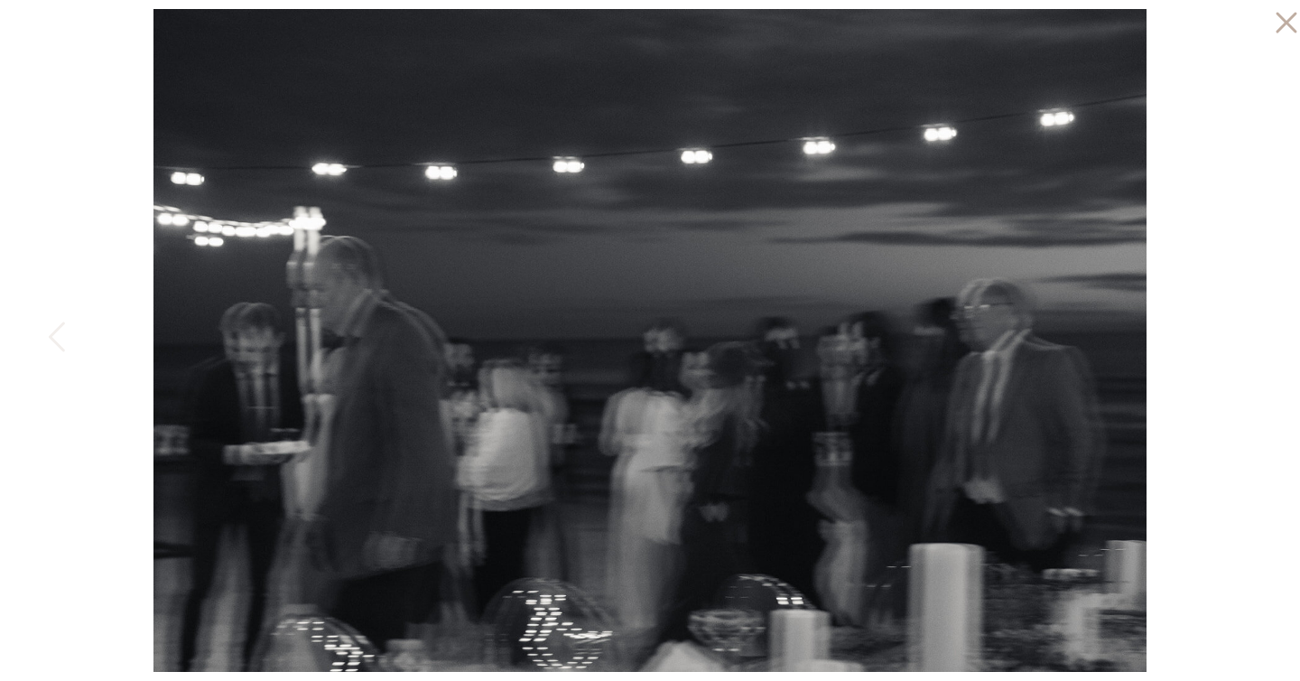
click at [1230, 340] on div at bounding box center [650, 340] width 1300 height 681
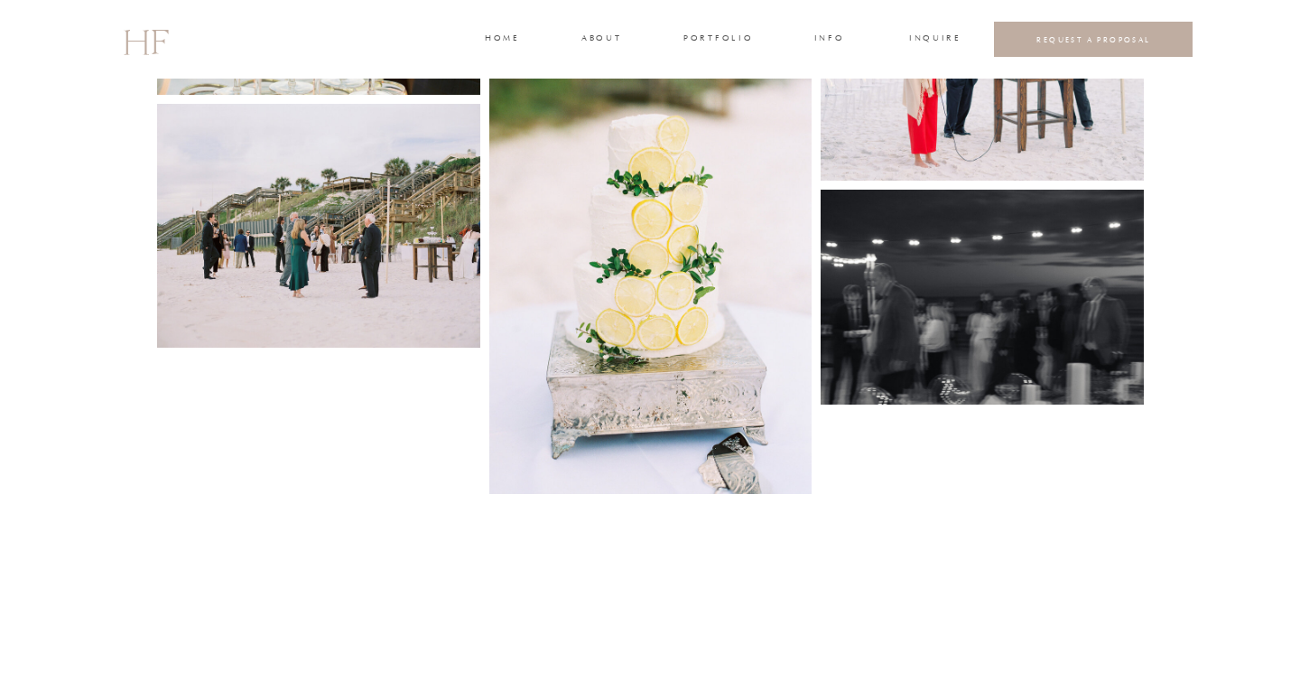
scroll to position [7133, 0]
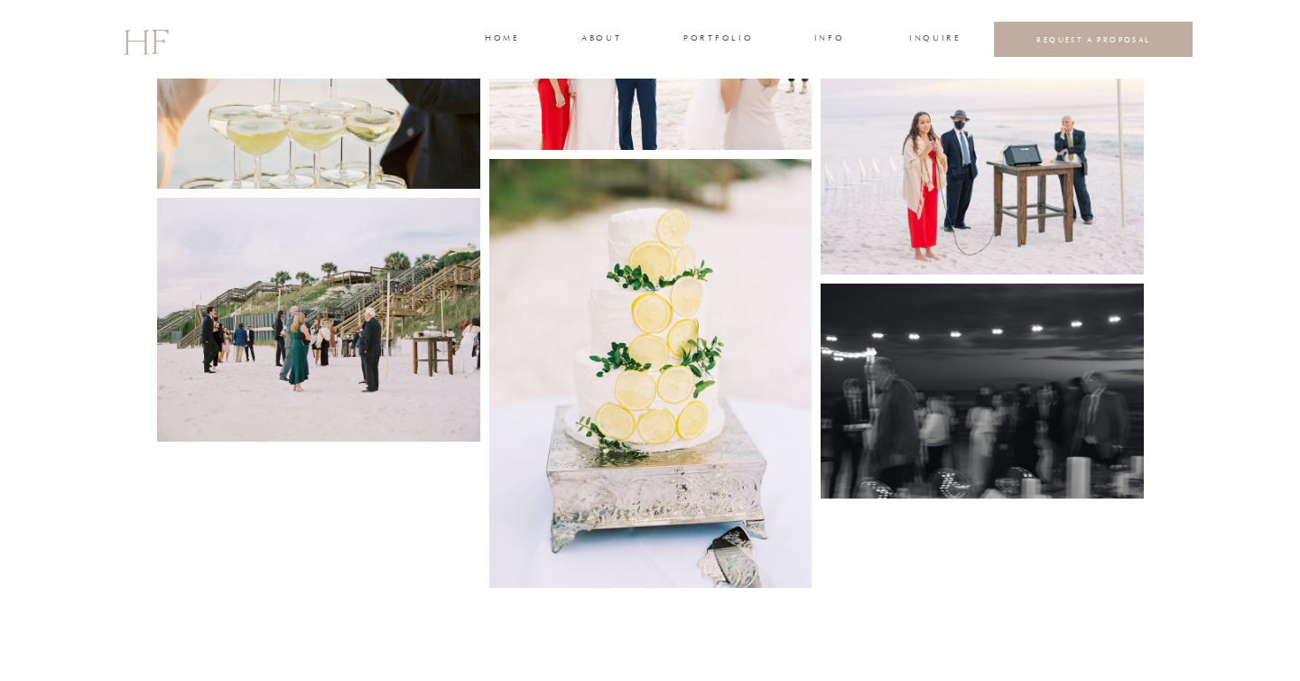
click at [896, 358] on img at bounding box center [982, 391] width 323 height 216
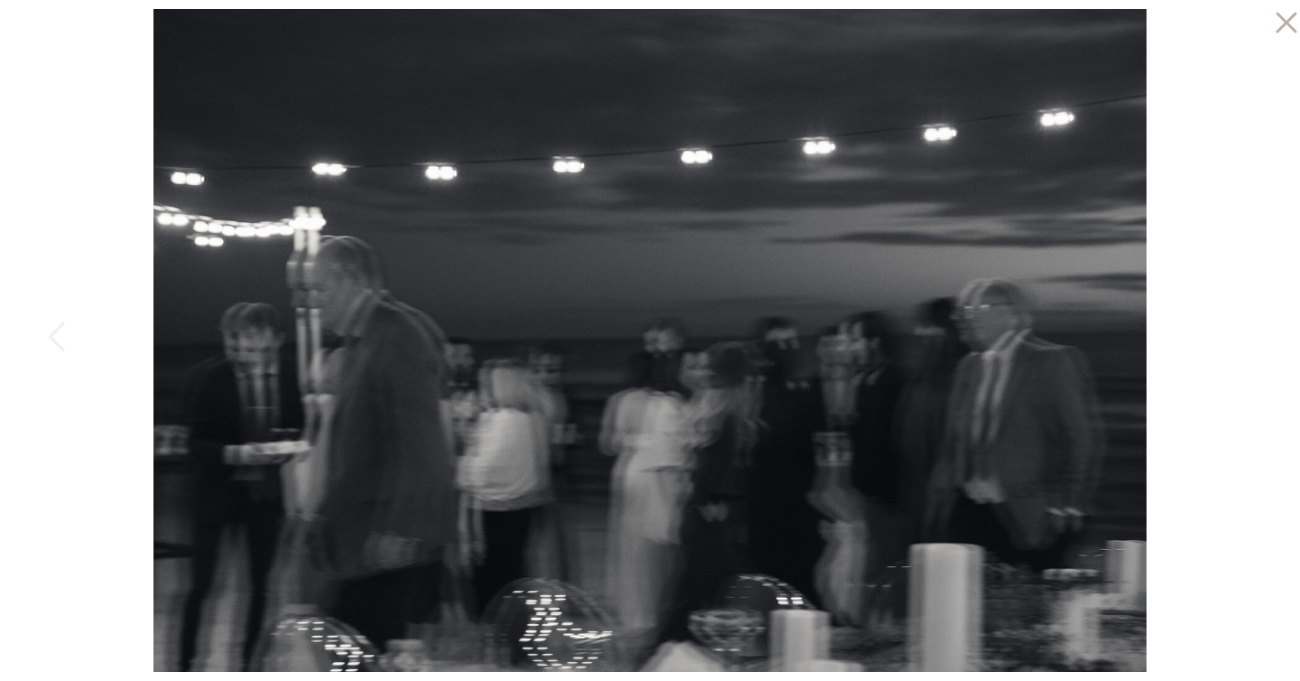
click at [1228, 176] on div at bounding box center [650, 340] width 1300 height 681
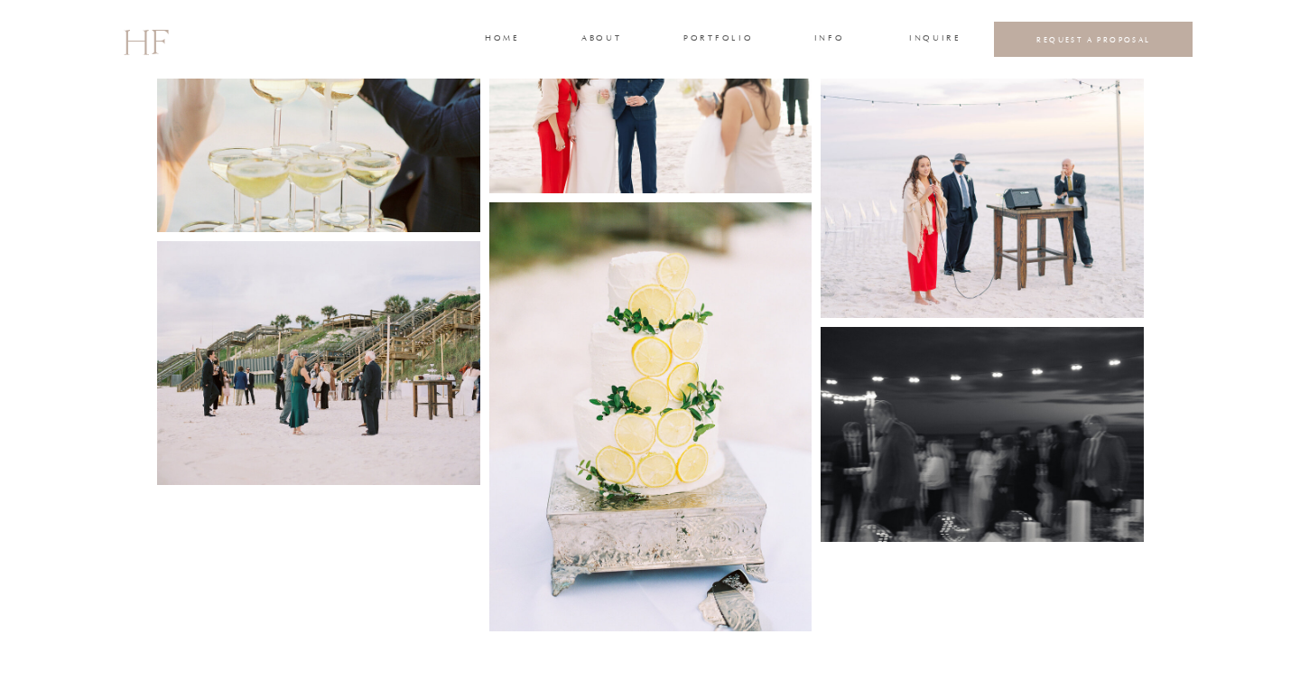
scroll to position [7089, 0]
click at [673, 378] on img at bounding box center [650, 417] width 323 height 429
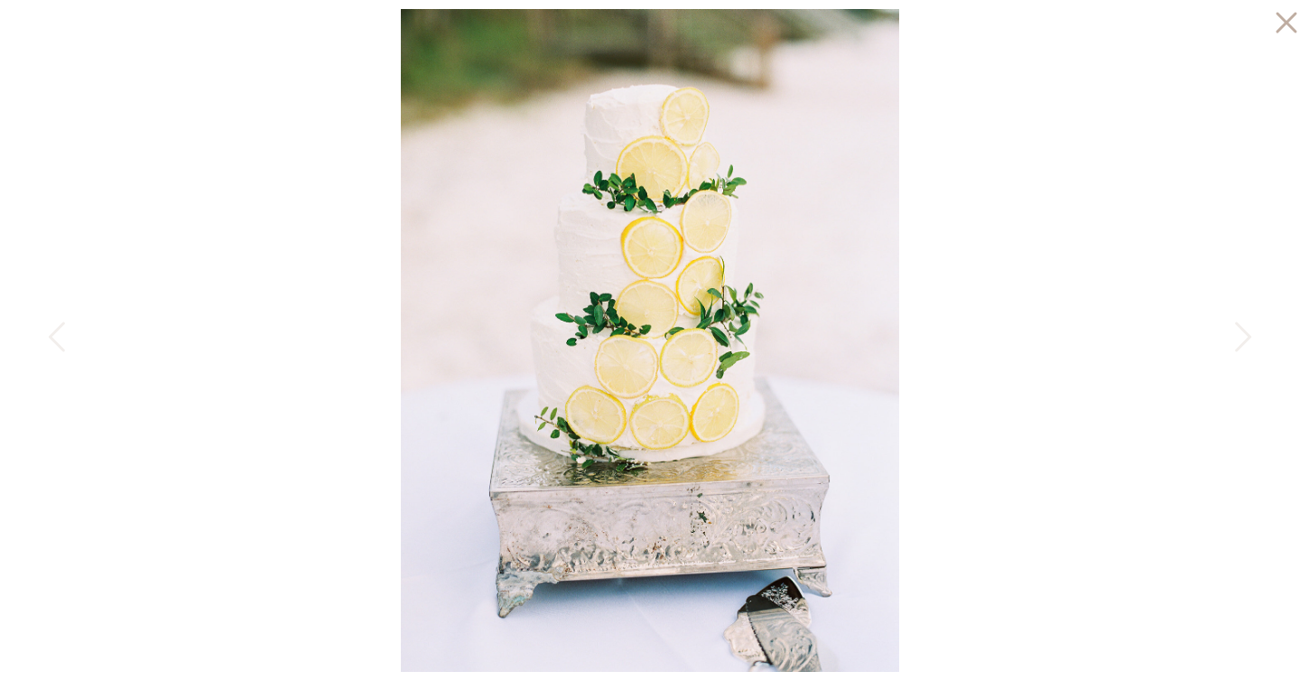
click at [140, 261] on div at bounding box center [650, 340] width 1300 height 681
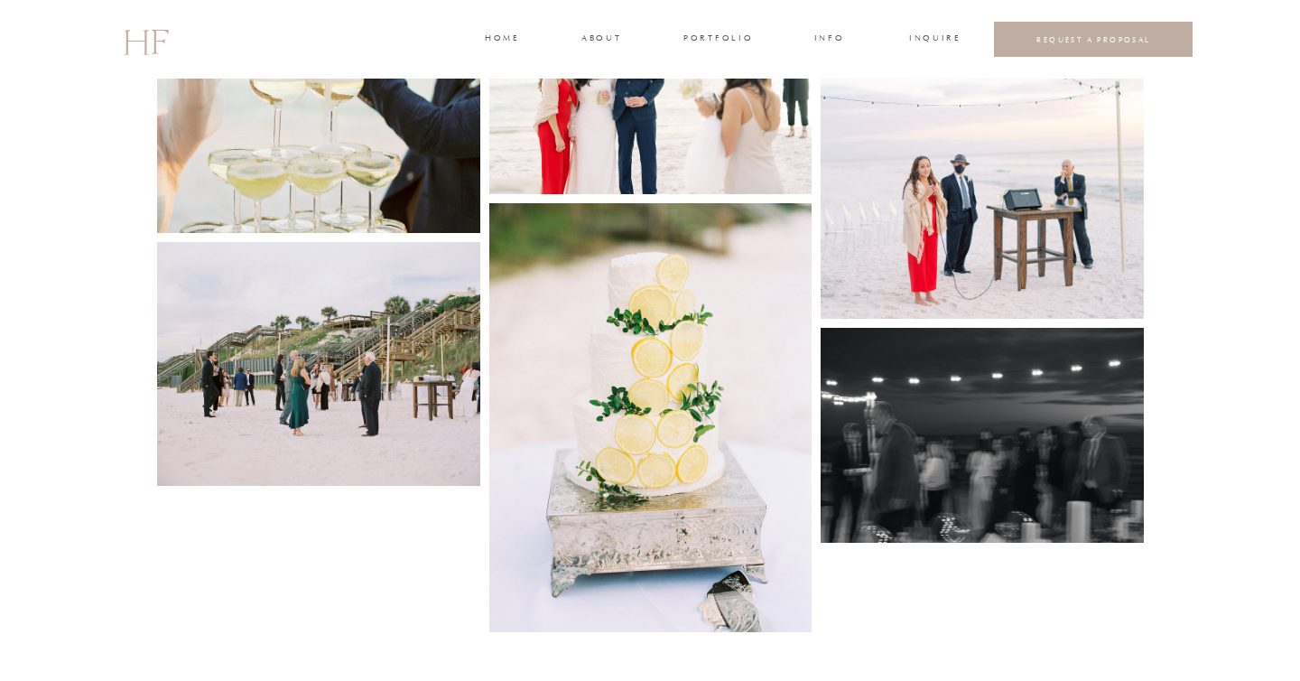
click at [472, 251] on img at bounding box center [318, 364] width 323 height 244
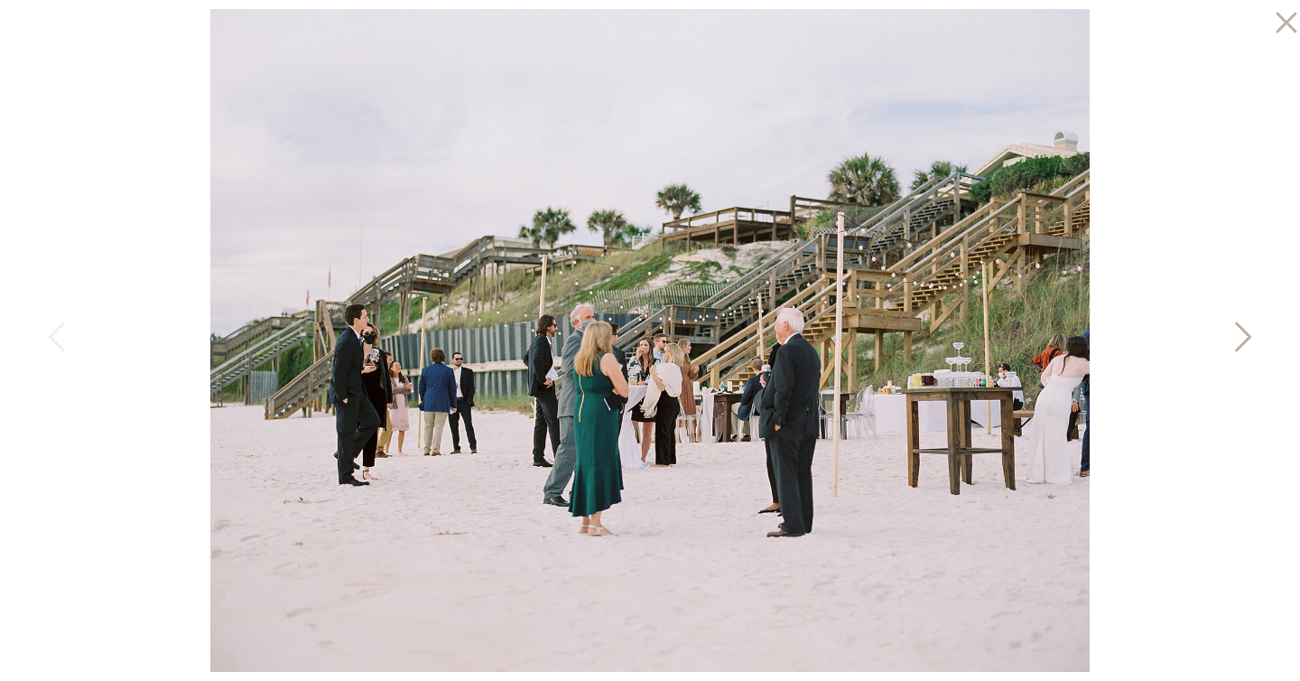
scroll to position [7088, 0]
click at [156, 217] on div at bounding box center [650, 340] width 1300 height 681
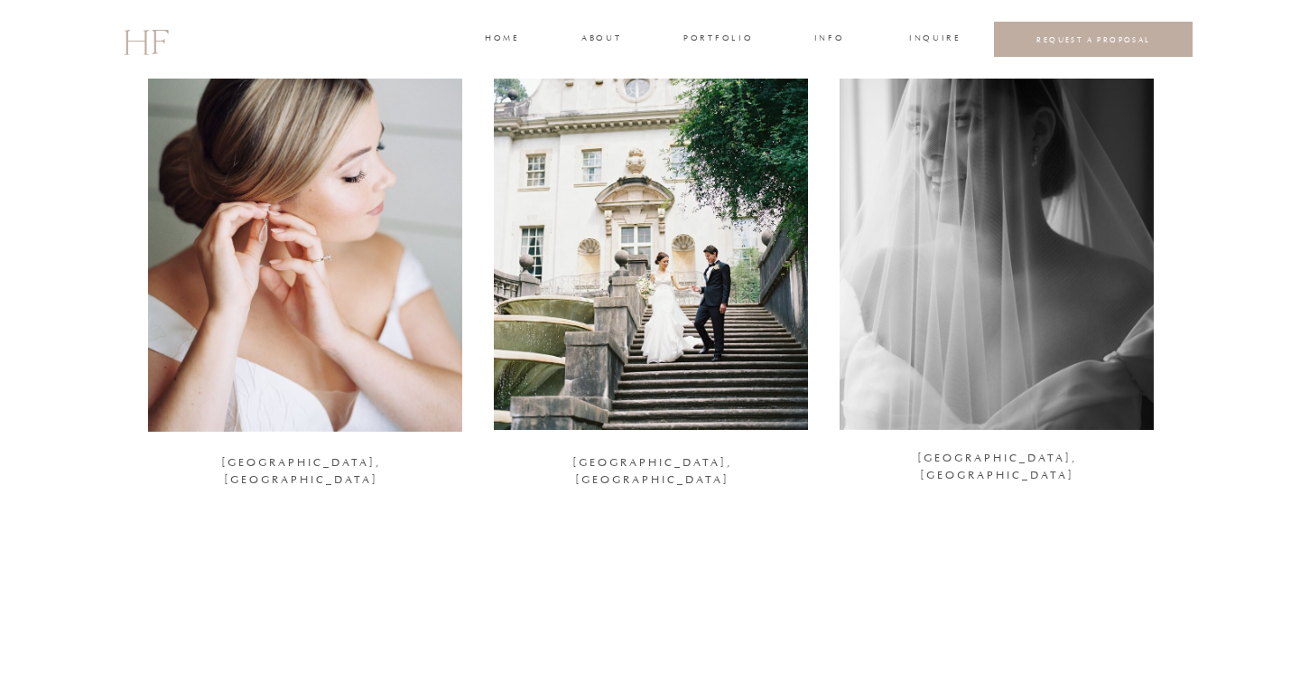
scroll to position [2361, 0]
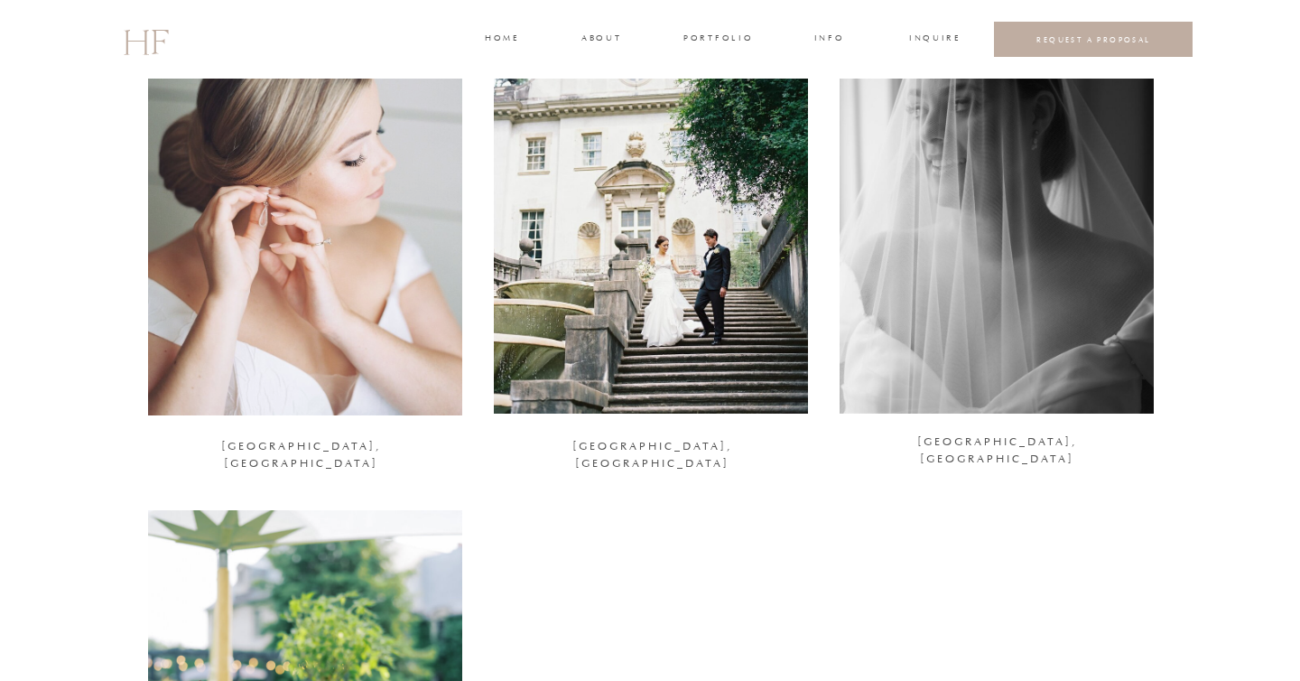
click at [210, 238] on div at bounding box center [305, 201] width 314 height 428
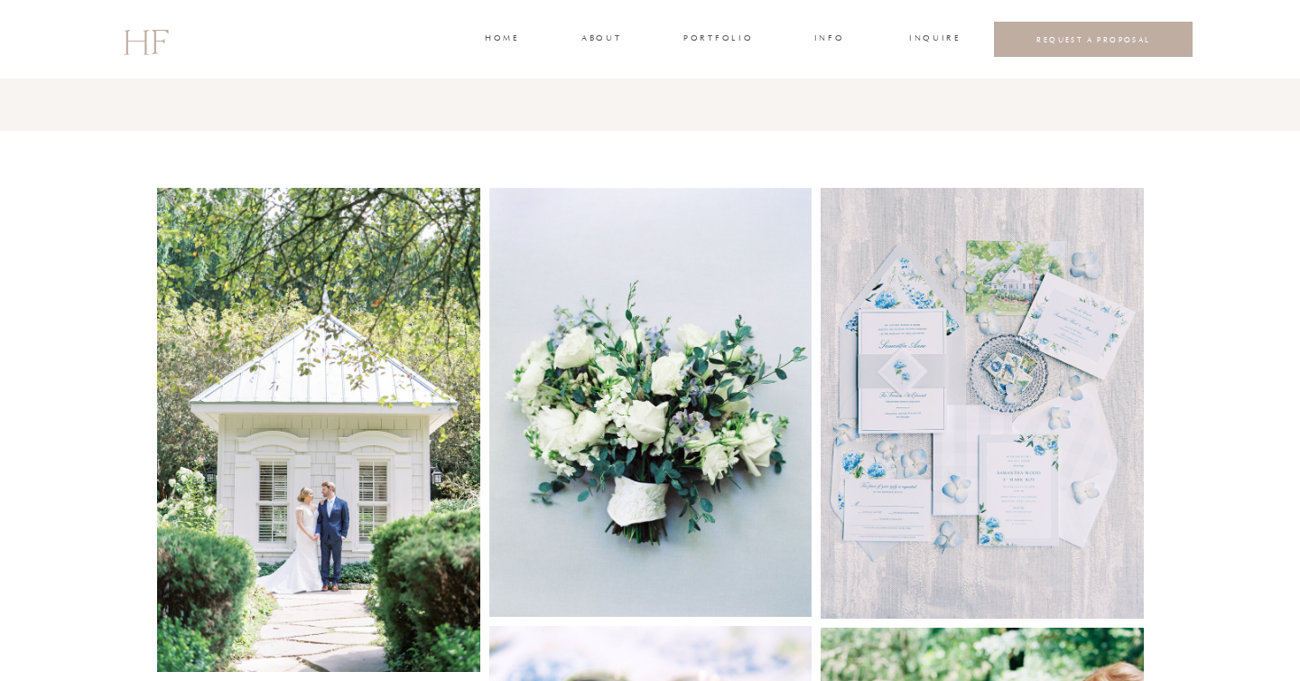
scroll to position [1112, 0]
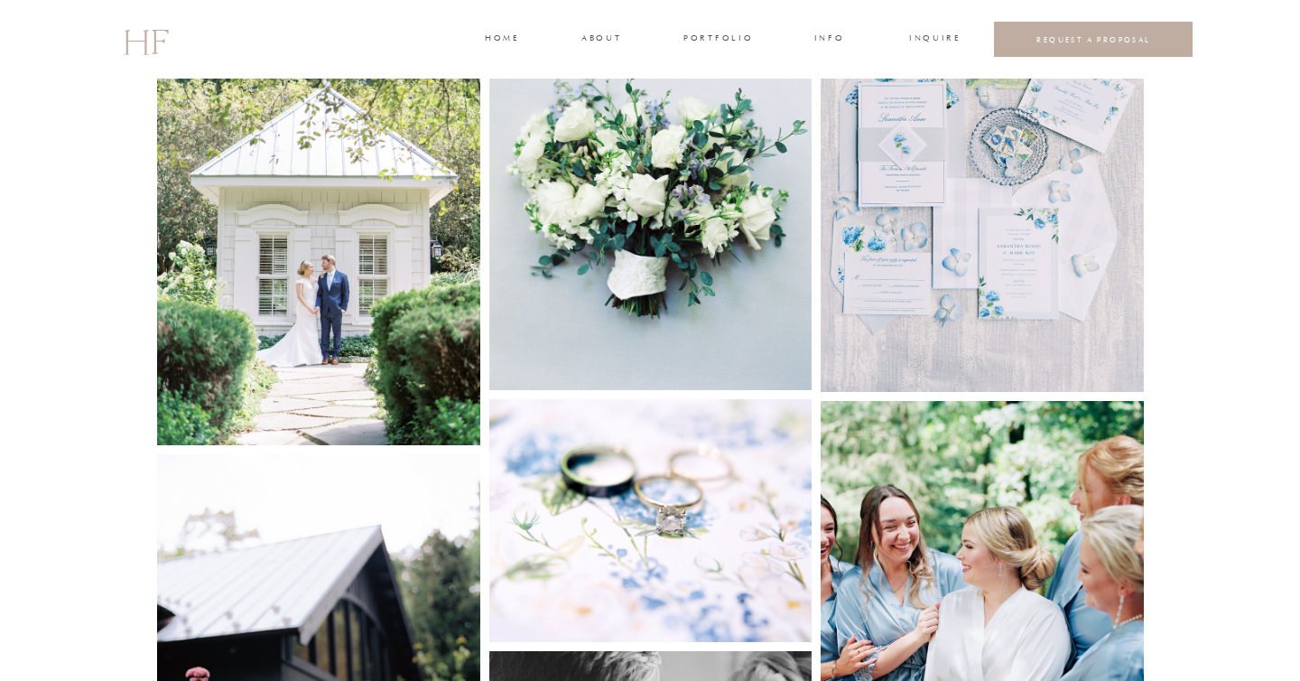
click at [211, 278] on img at bounding box center [318, 203] width 323 height 484
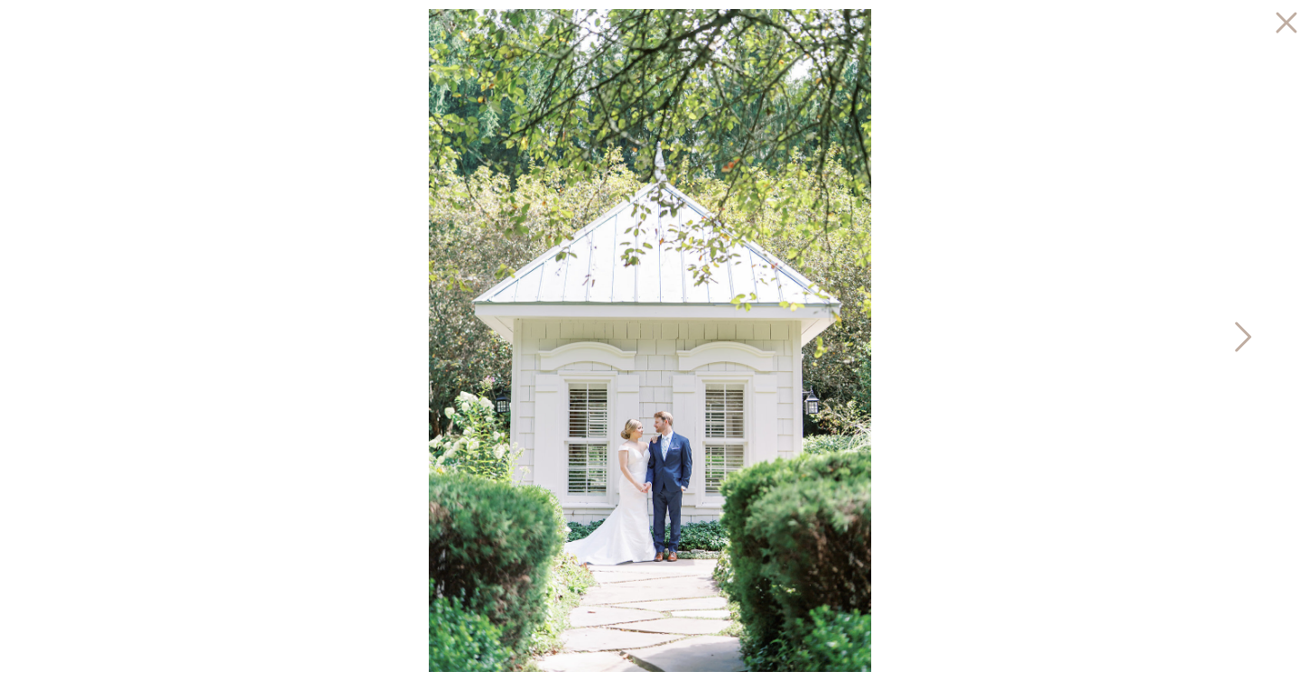
click at [1250, 329] on icon at bounding box center [1241, 341] width 45 height 54
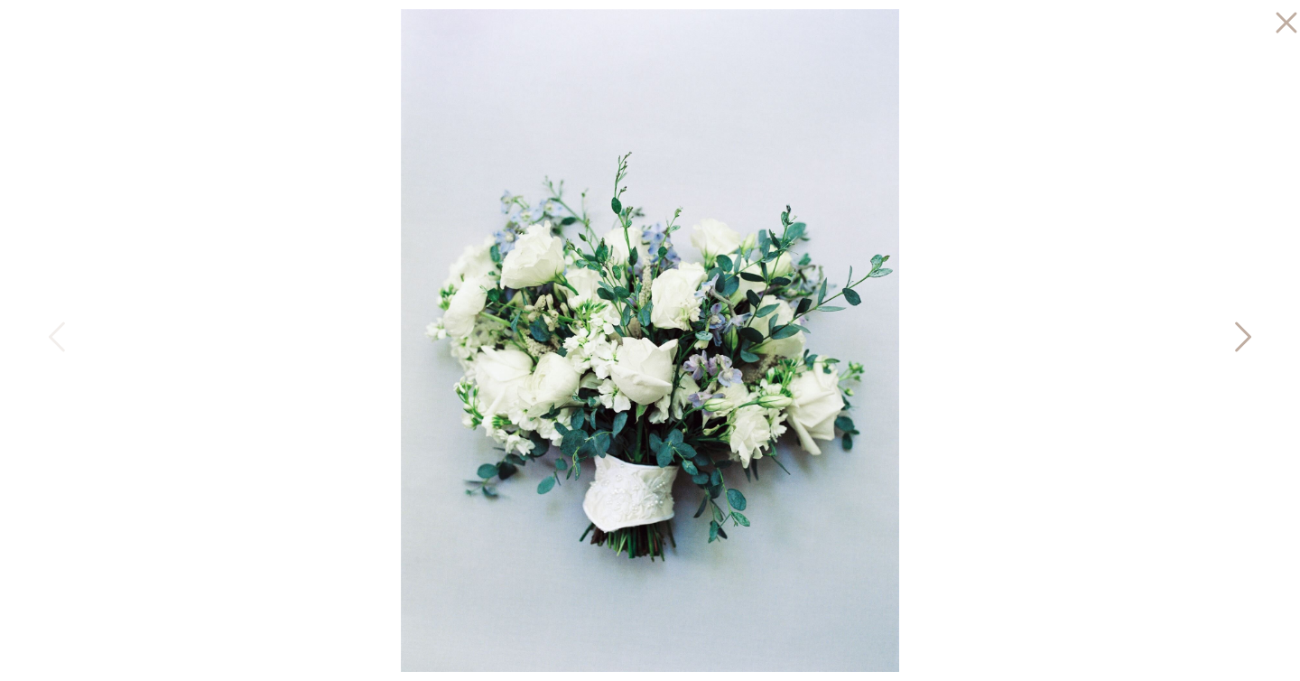
click at [1250, 329] on icon at bounding box center [1241, 341] width 45 height 54
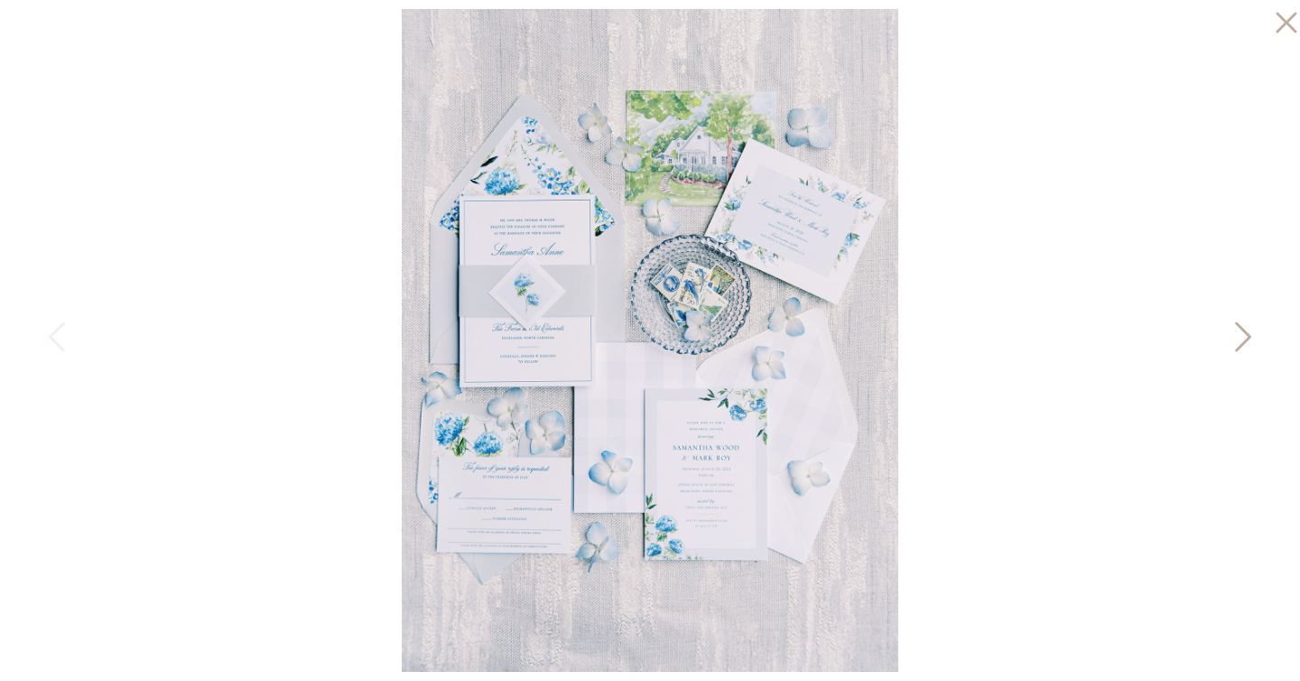
click at [1250, 329] on icon at bounding box center [1241, 341] width 45 height 54
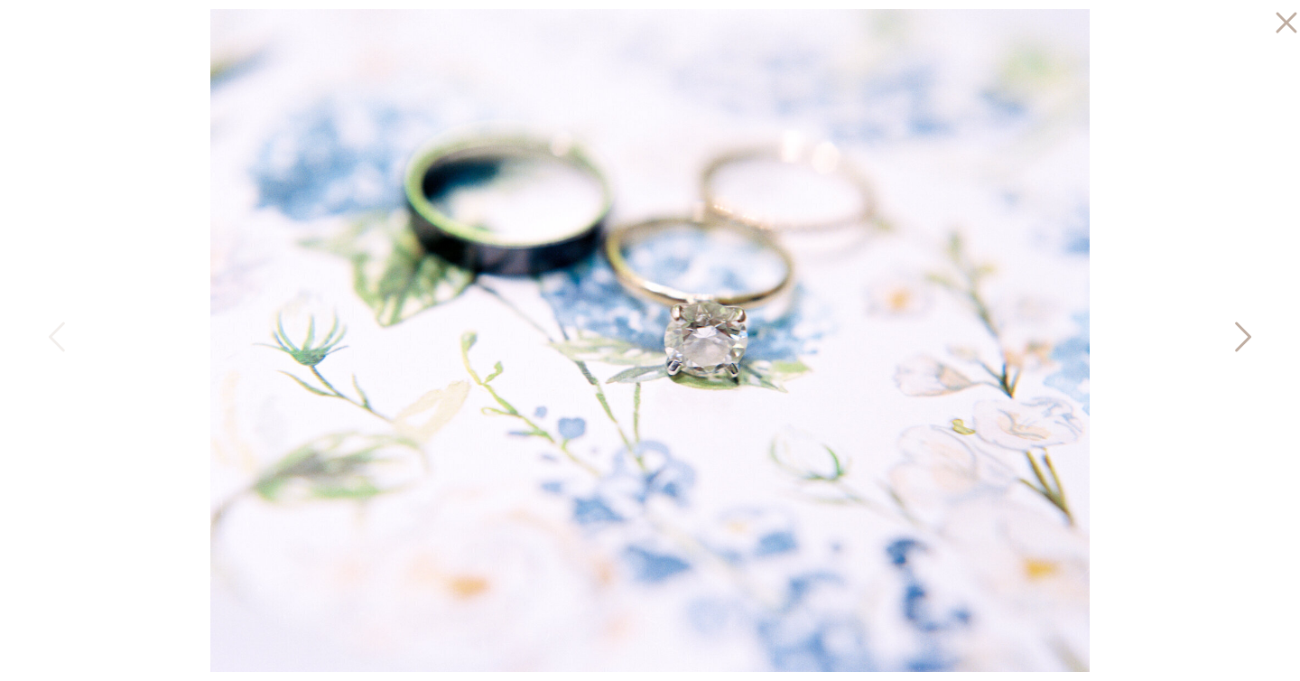
click at [1250, 329] on icon at bounding box center [1241, 341] width 45 height 54
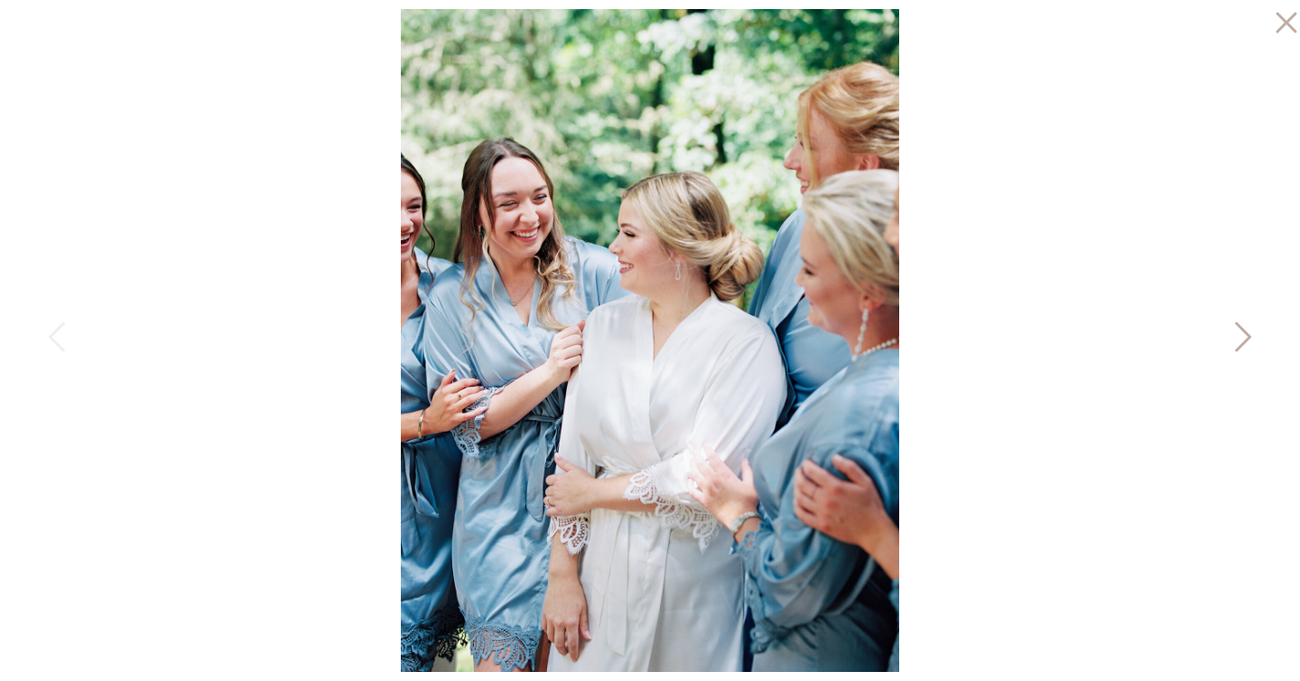
click at [1240, 330] on icon at bounding box center [1241, 341] width 45 height 54
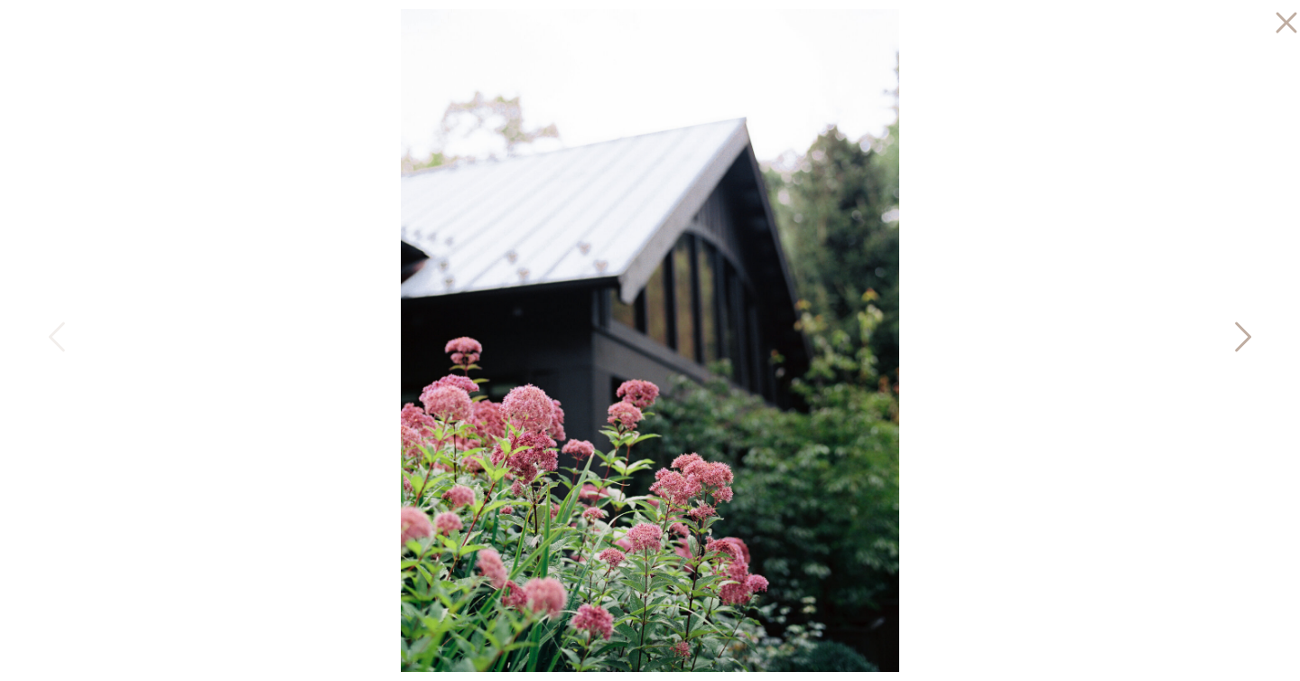
click at [1240, 330] on icon at bounding box center [1241, 341] width 45 height 54
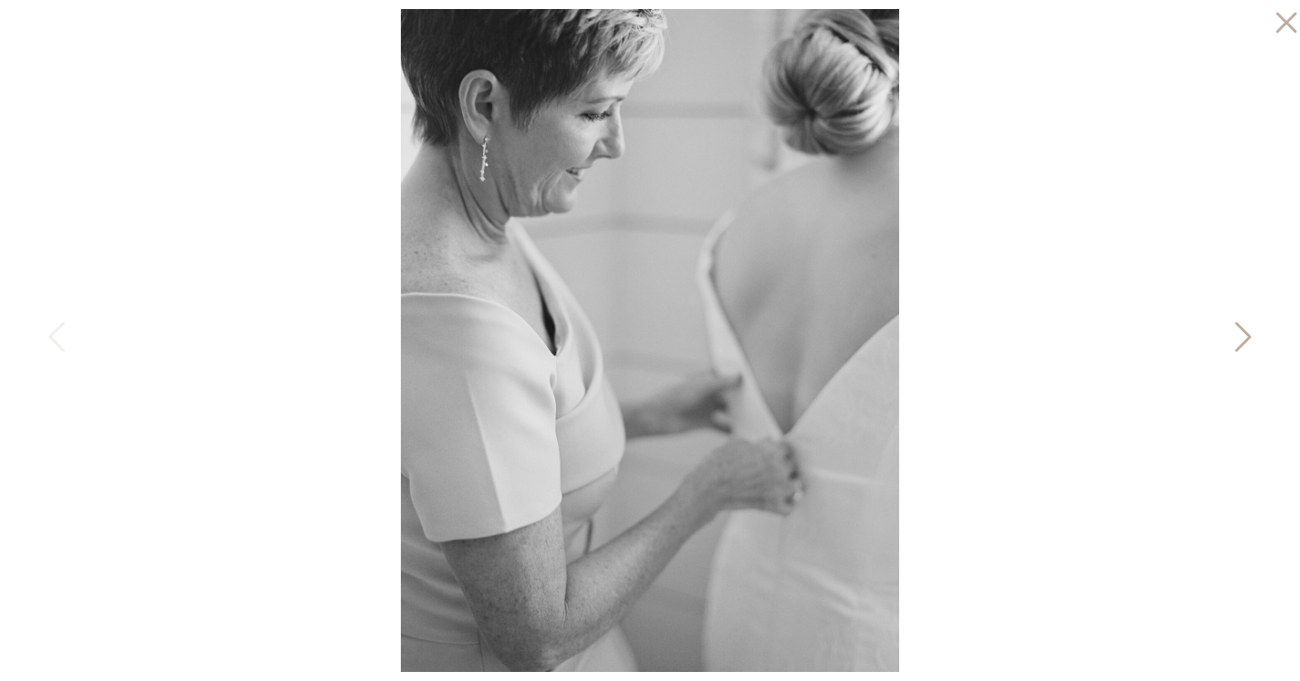
click at [1240, 330] on icon at bounding box center [1241, 341] width 45 height 54
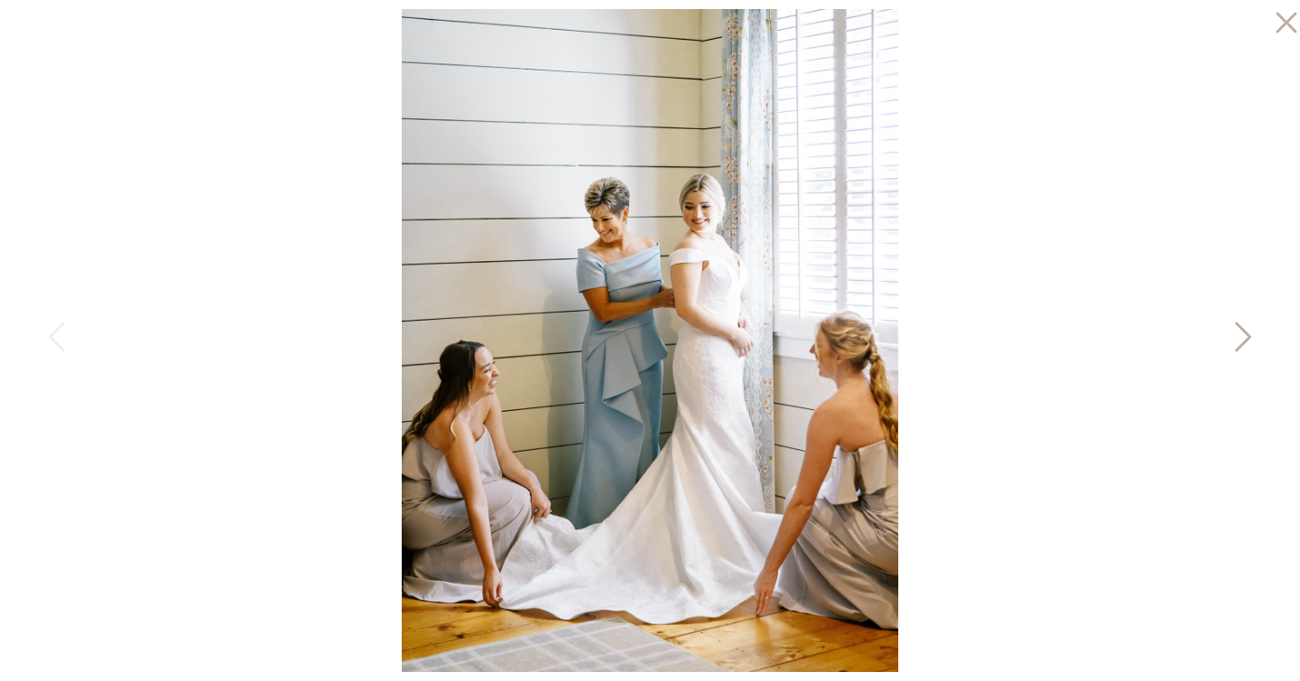
click at [1240, 330] on icon at bounding box center [1241, 341] width 45 height 54
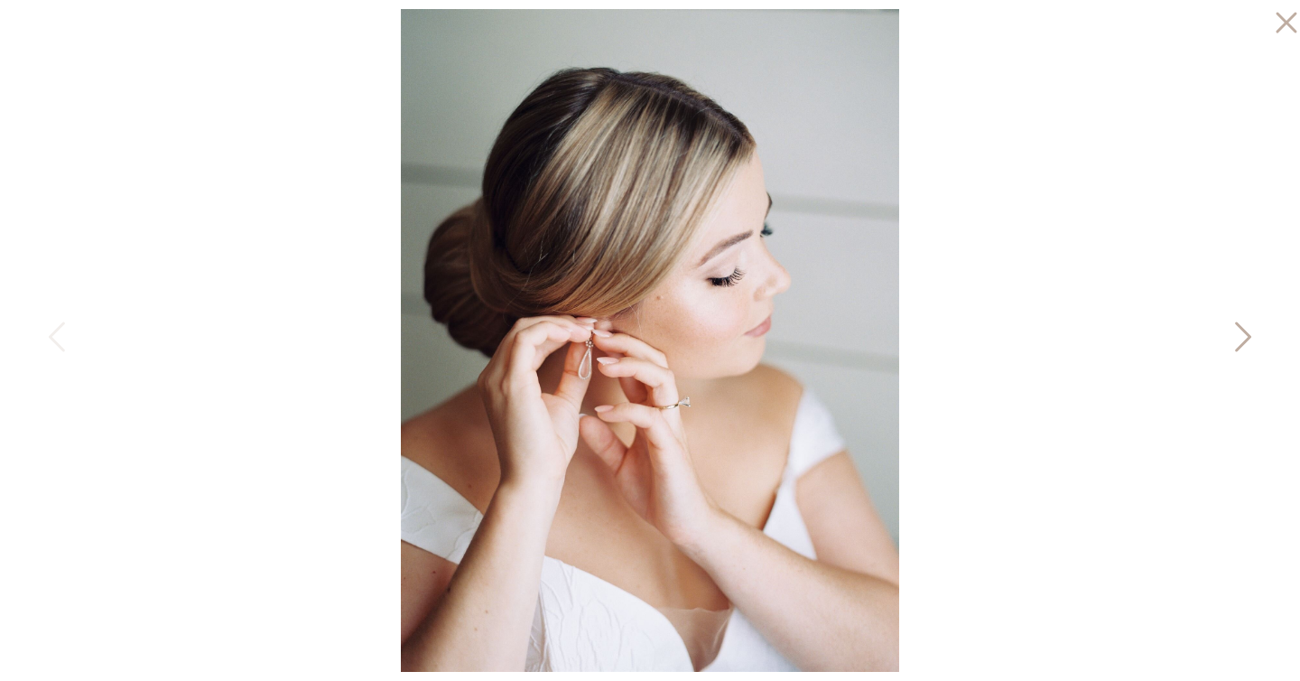
click at [1240, 330] on icon at bounding box center [1241, 341] width 45 height 54
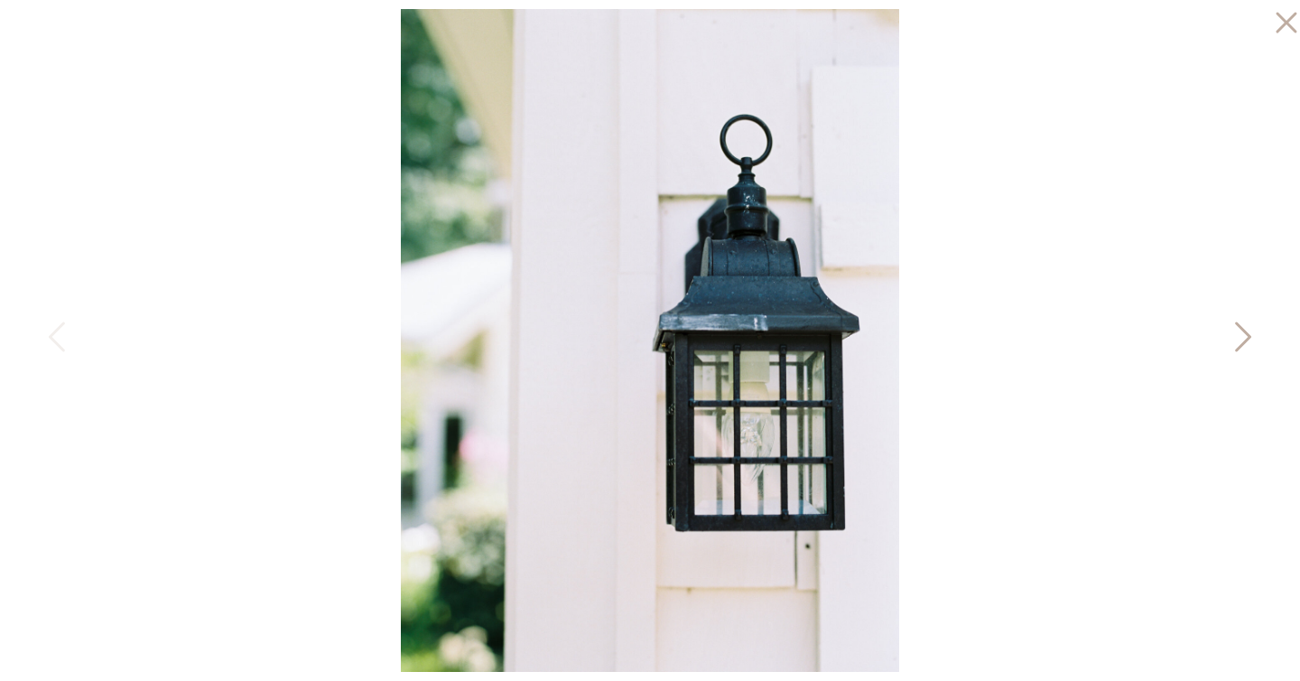
click at [1240, 330] on icon at bounding box center [1241, 341] width 45 height 54
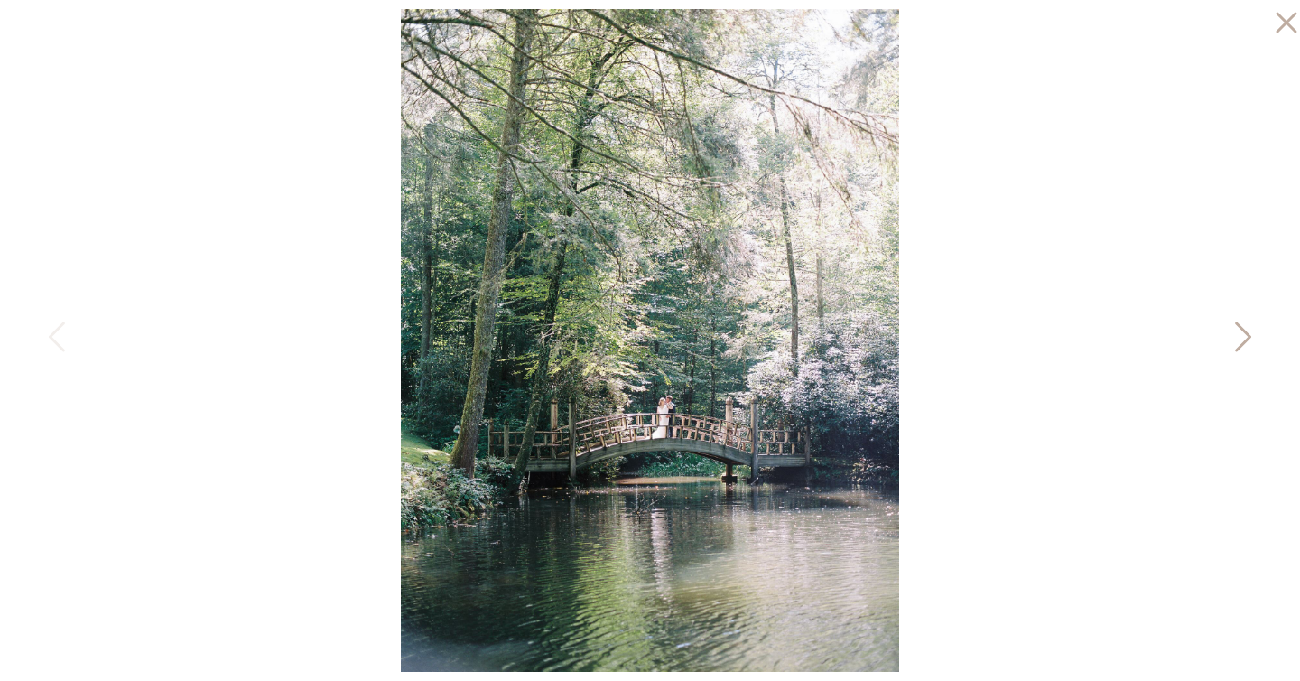
click at [1240, 330] on icon at bounding box center [1241, 341] width 45 height 54
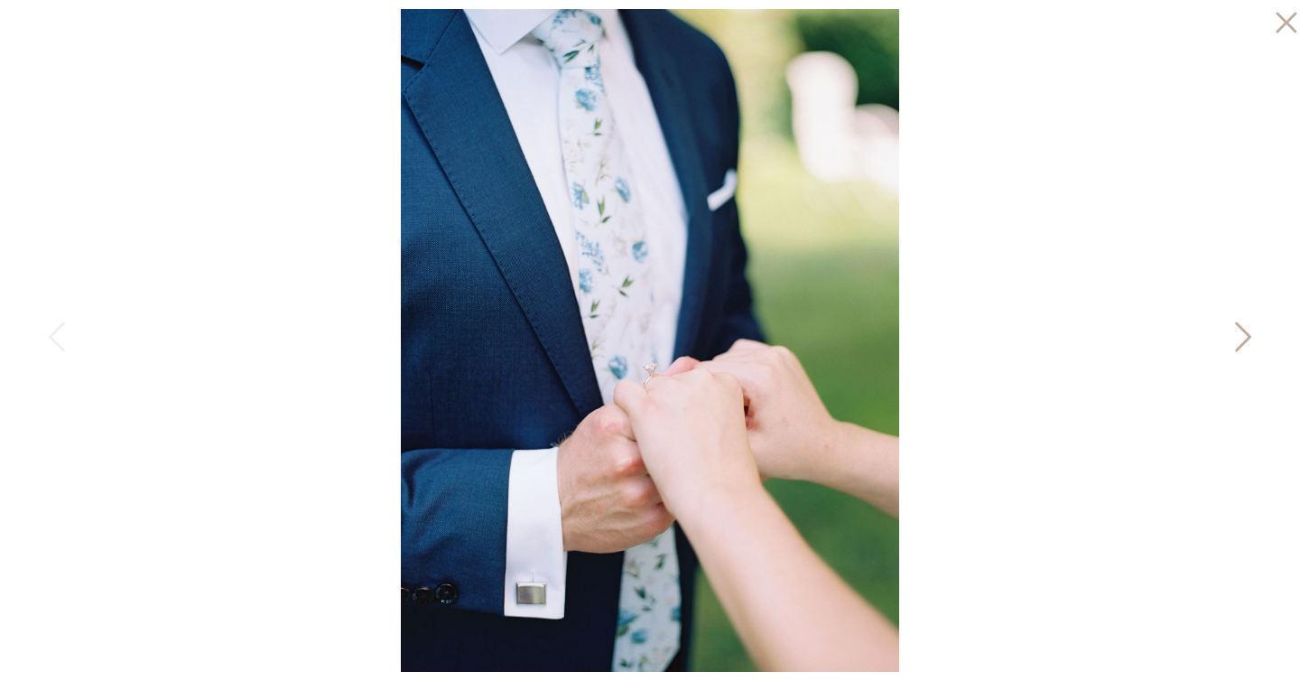
click at [1240, 330] on icon at bounding box center [1241, 341] width 45 height 54
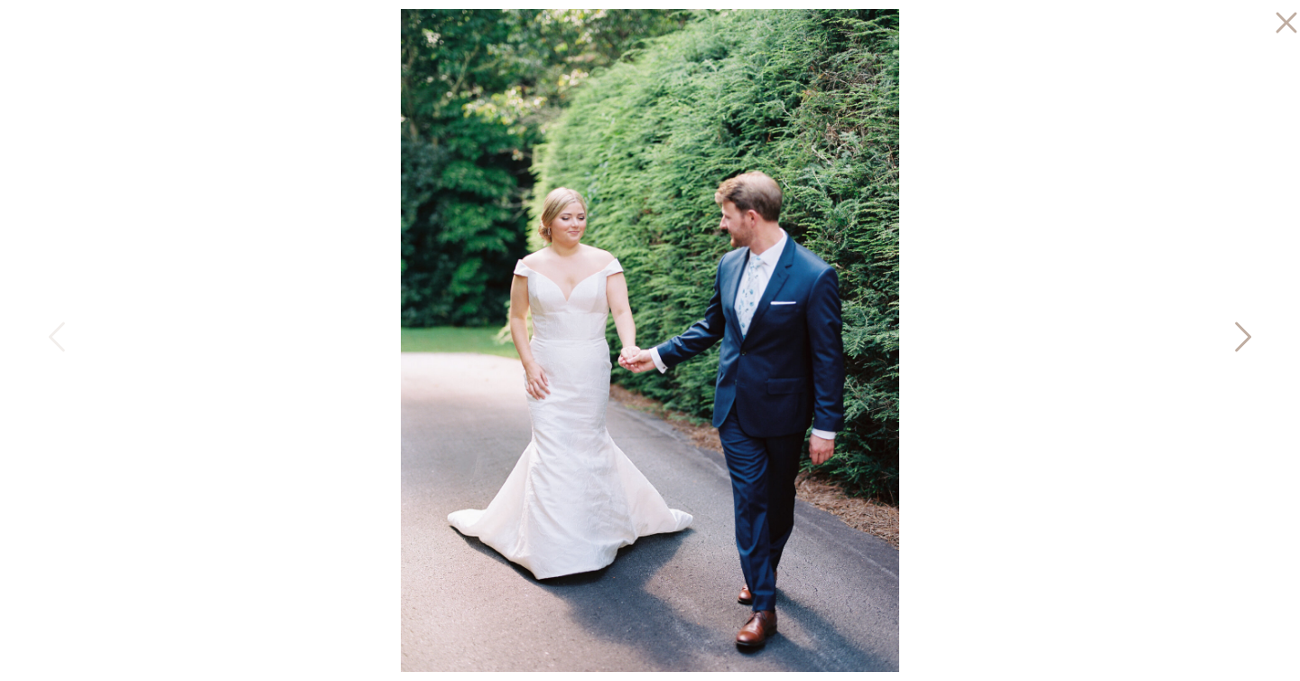
click at [1240, 330] on icon at bounding box center [1241, 341] width 45 height 54
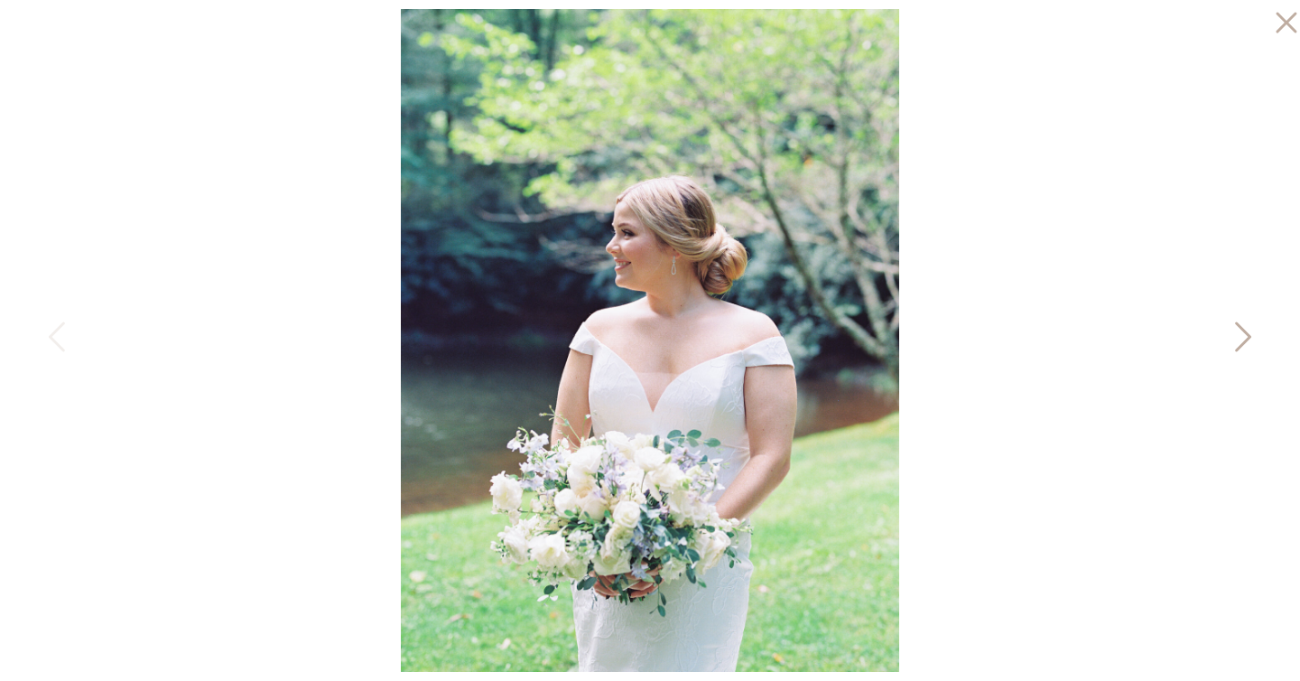
click at [1240, 330] on icon at bounding box center [1241, 341] width 45 height 54
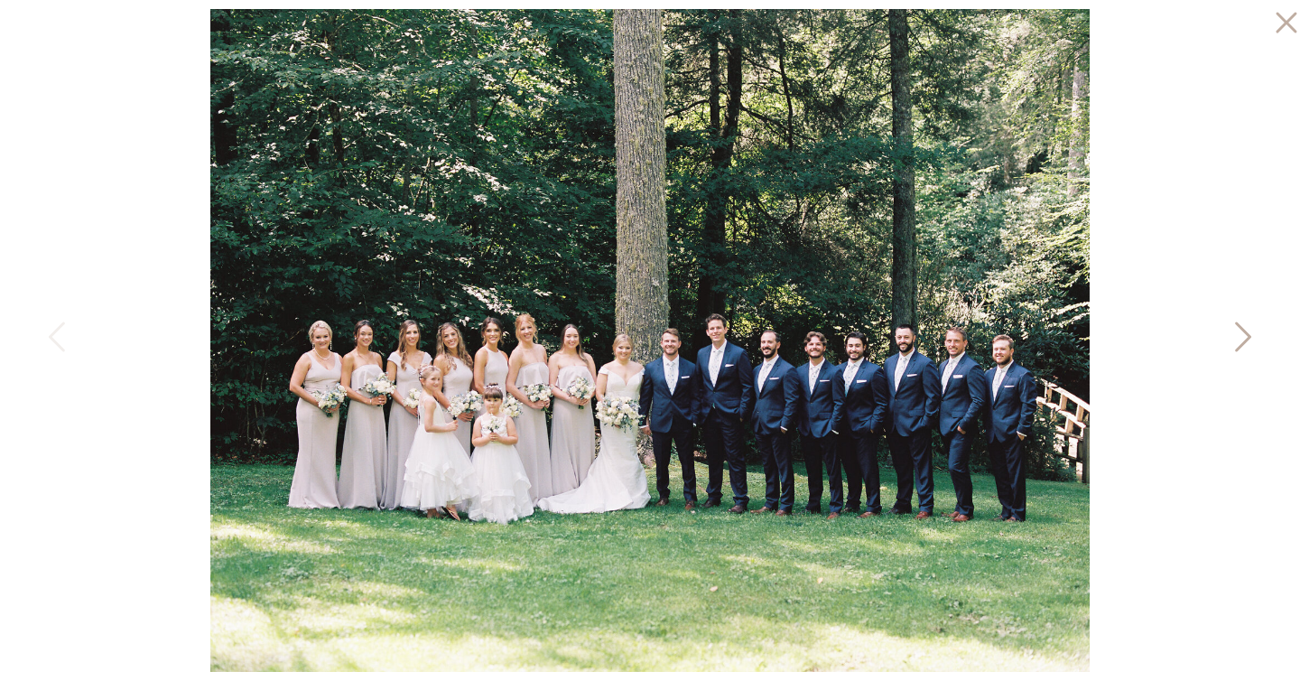
click at [1240, 330] on icon at bounding box center [1241, 341] width 45 height 54
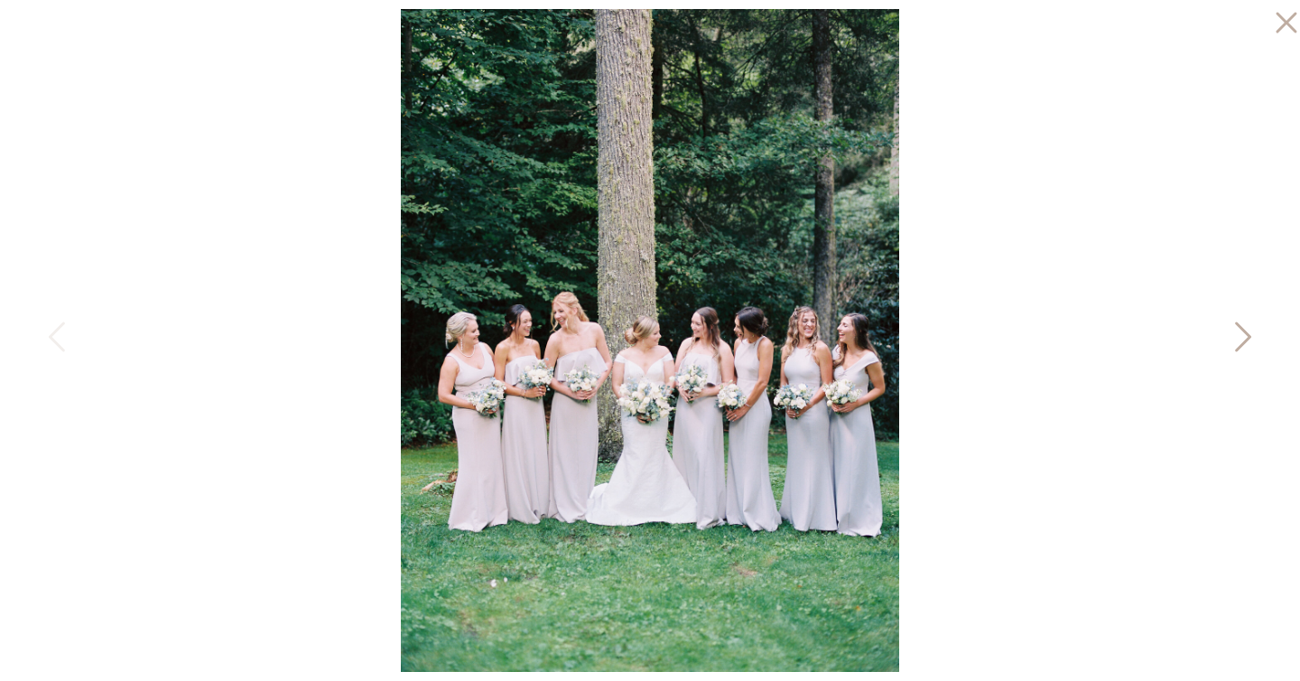
click at [1240, 330] on icon at bounding box center [1241, 341] width 45 height 54
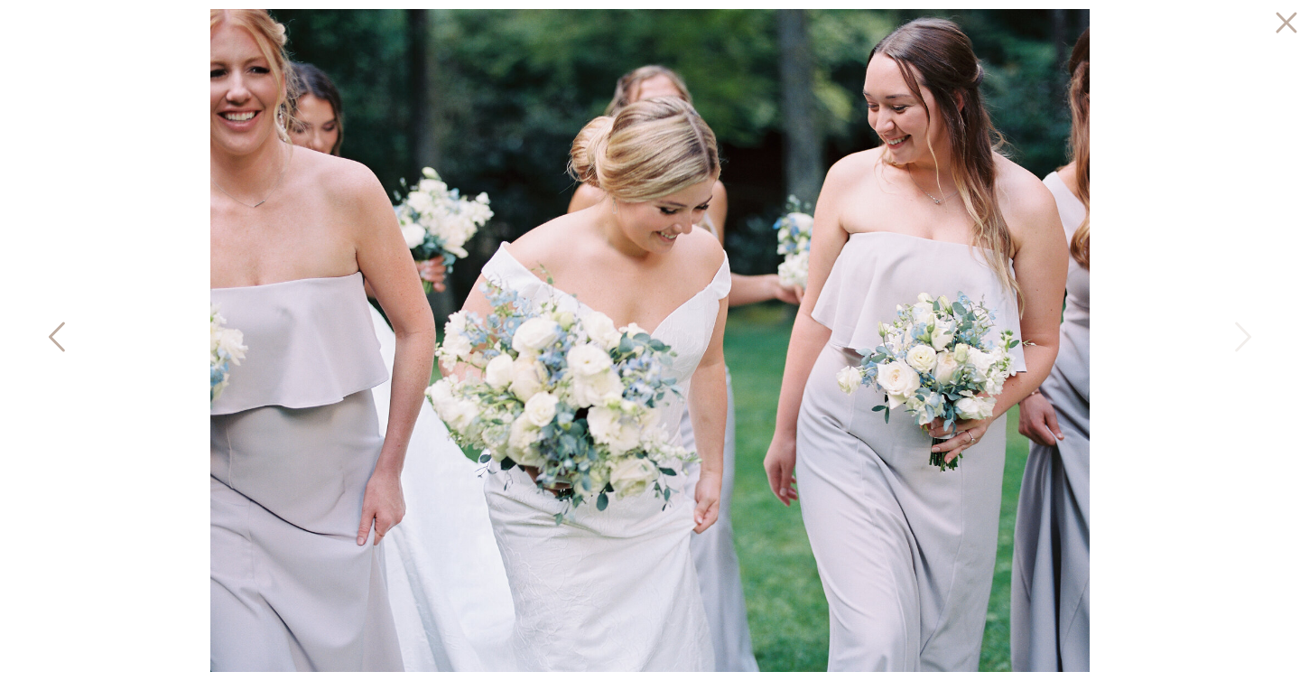
click at [51, 344] on icon at bounding box center [58, 341] width 45 height 54
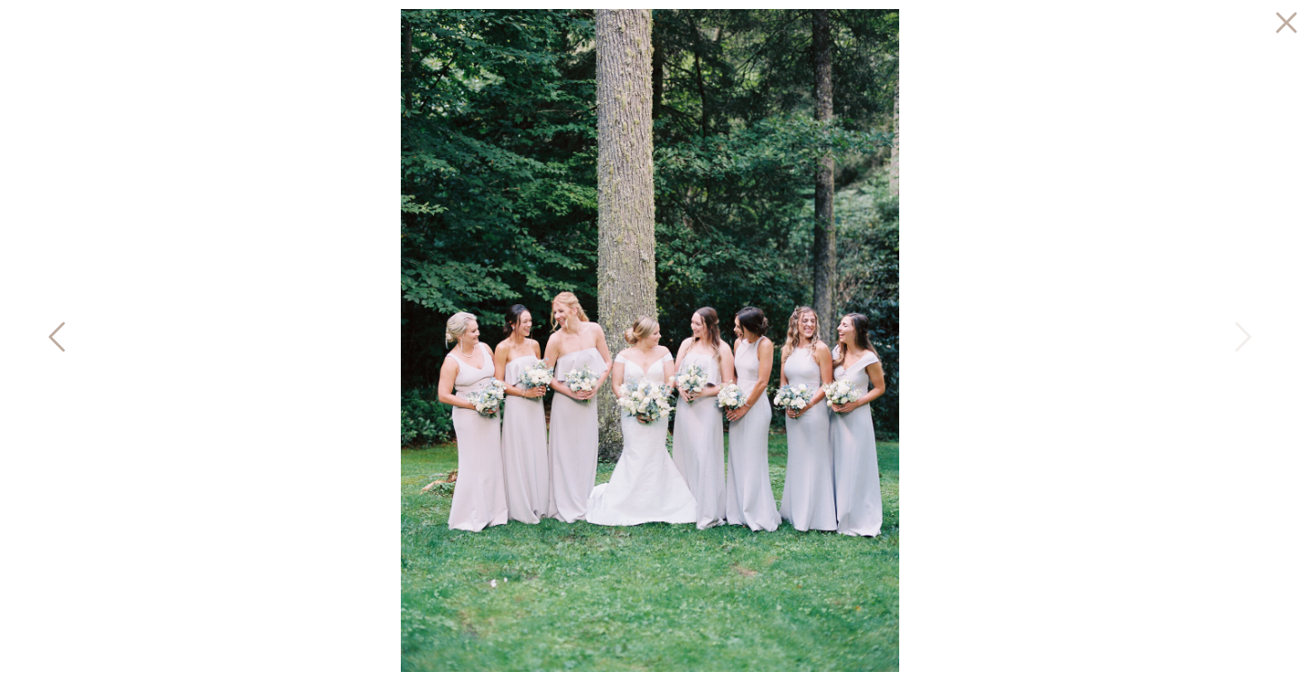
click at [51, 344] on icon at bounding box center [58, 341] width 45 height 54
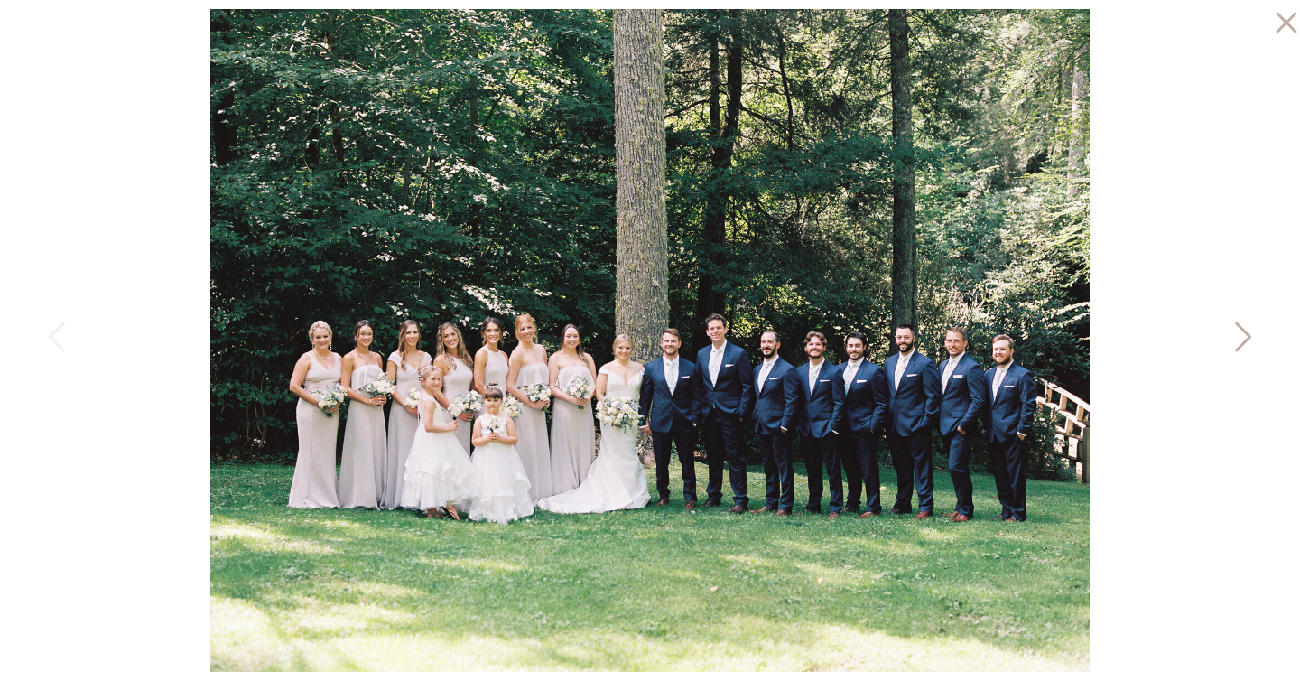
click at [1231, 334] on icon at bounding box center [1241, 341] width 45 height 54
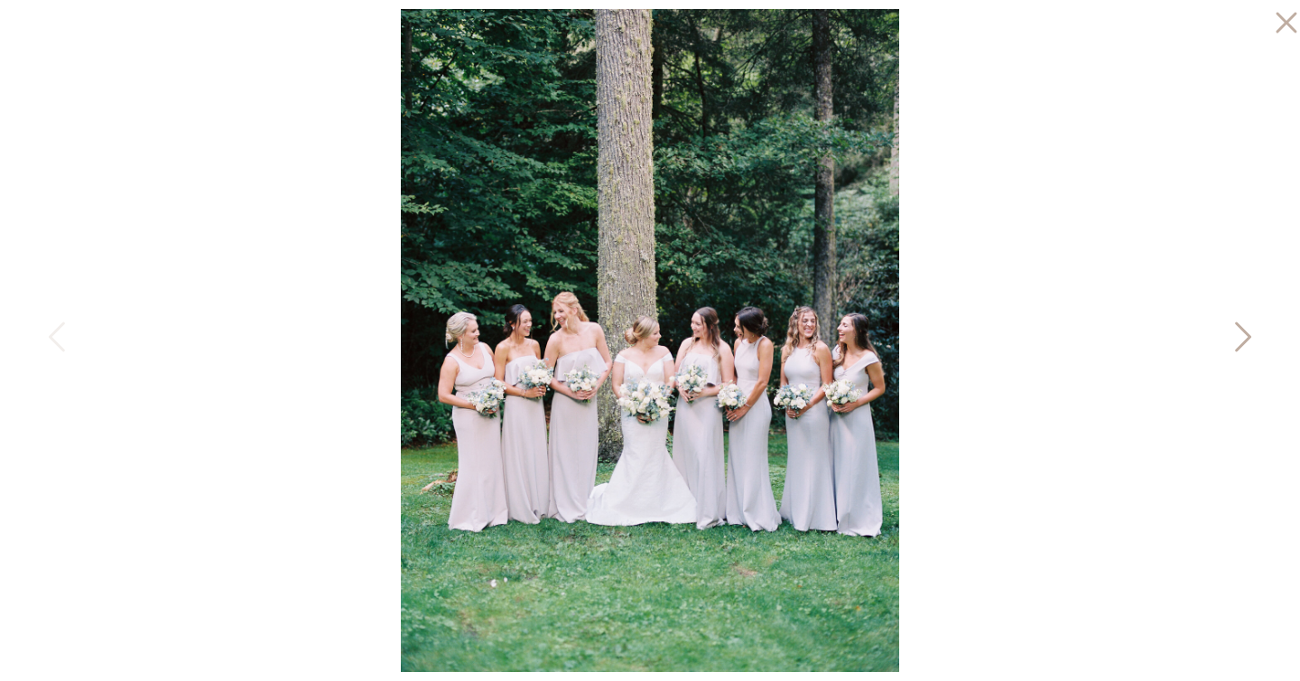
click at [1231, 334] on icon at bounding box center [1241, 341] width 45 height 54
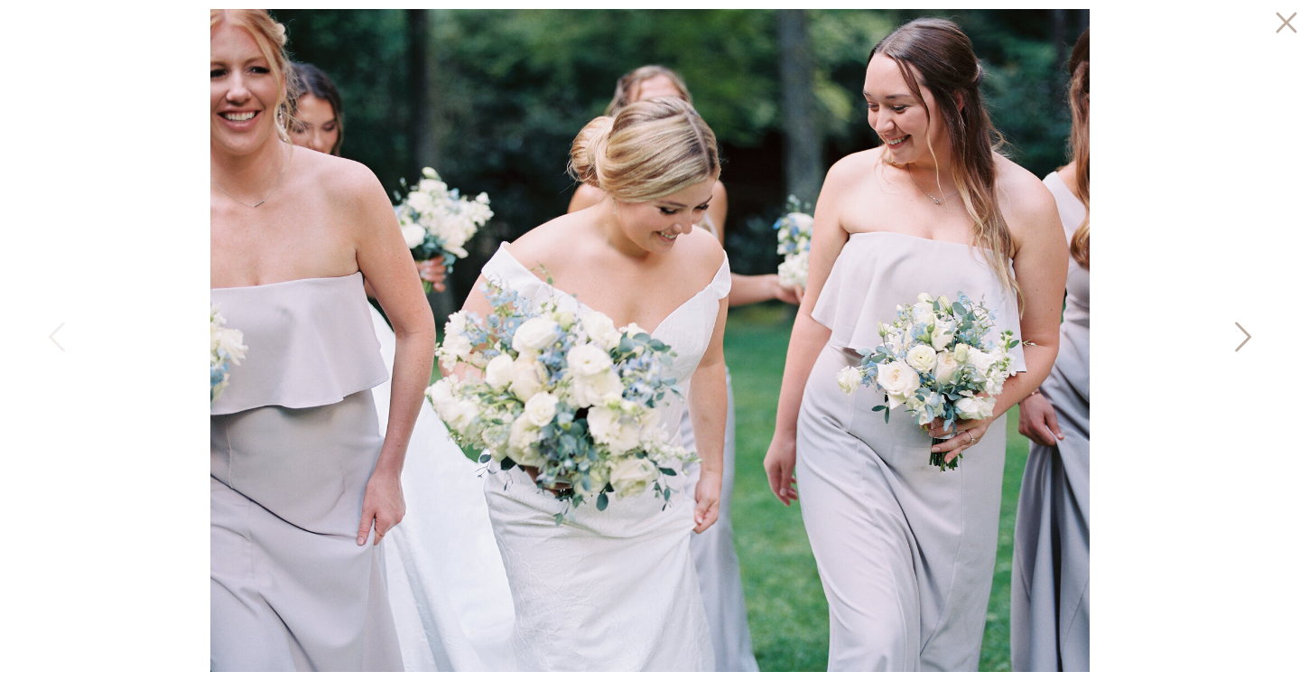
click at [1231, 334] on icon at bounding box center [1241, 341] width 45 height 54
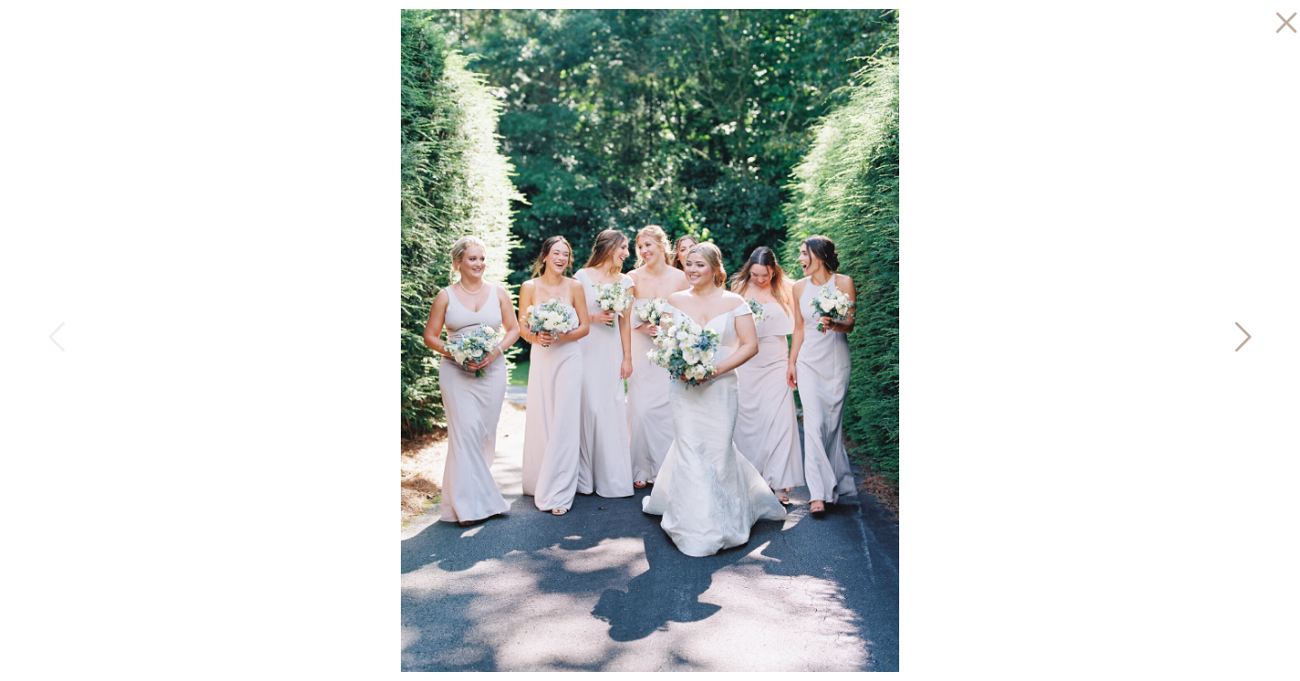
click at [1231, 334] on icon at bounding box center [1241, 341] width 45 height 54
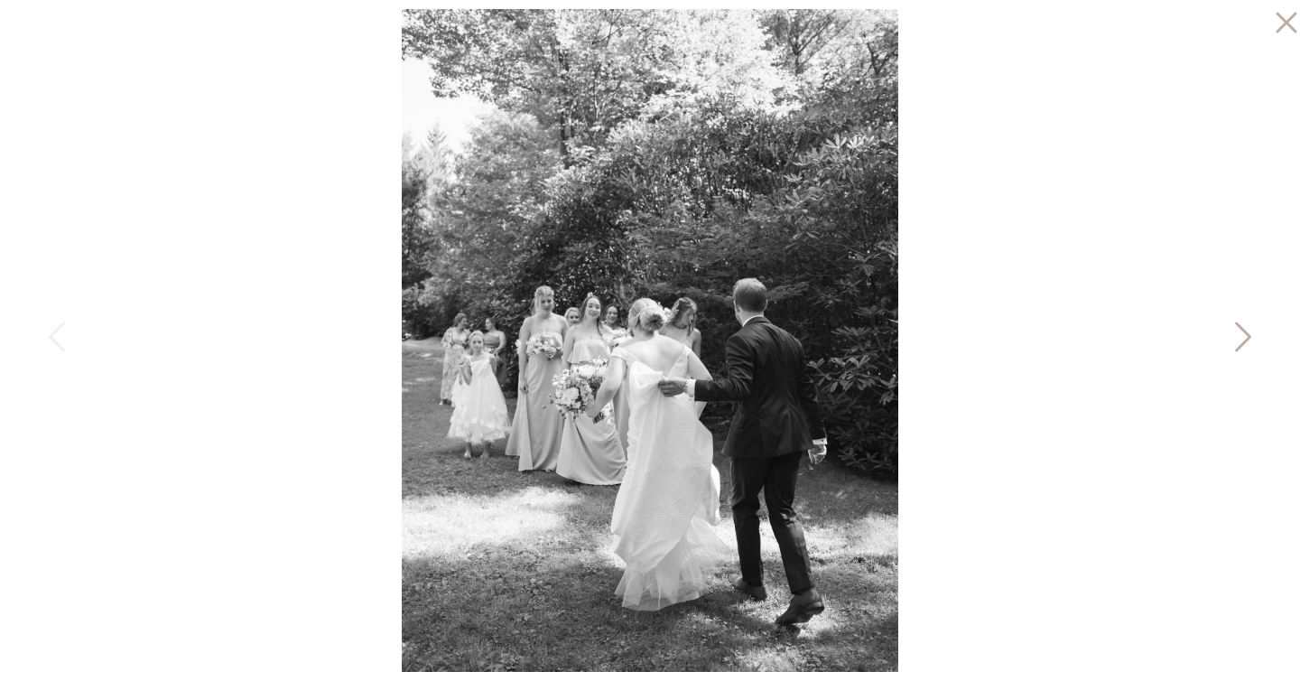
click at [1236, 325] on icon at bounding box center [1241, 341] width 45 height 54
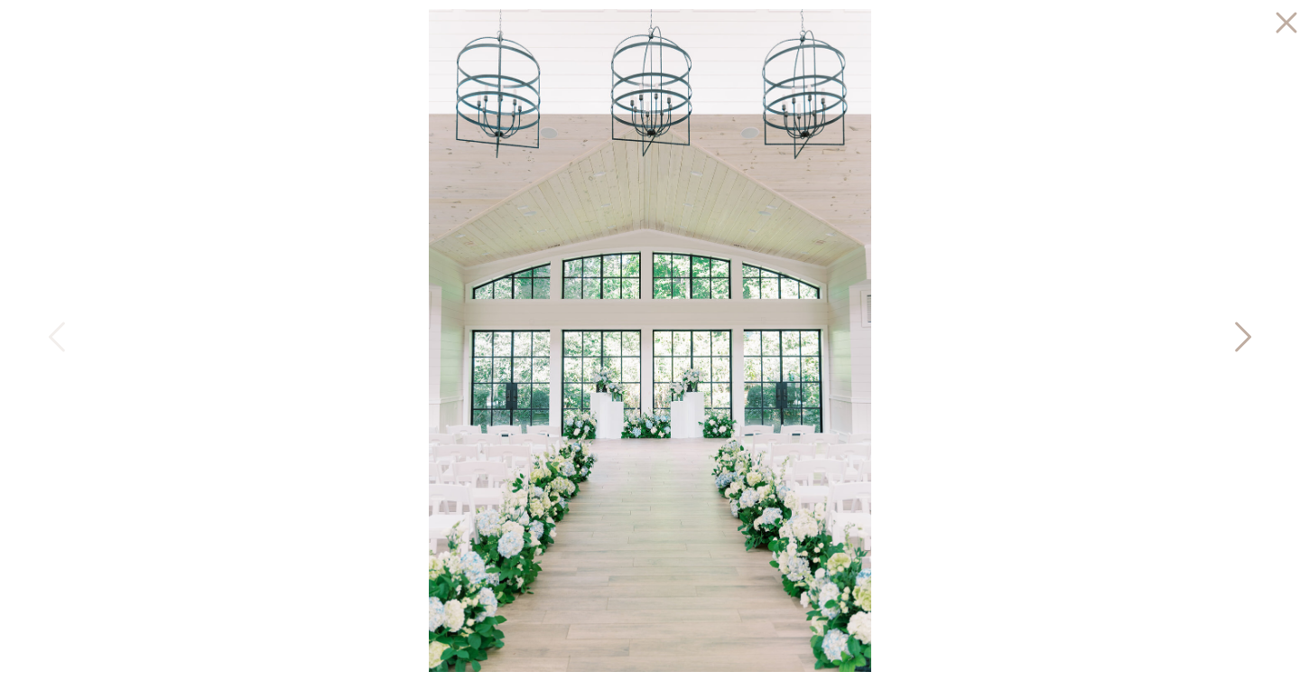
click at [1236, 325] on icon at bounding box center [1241, 341] width 45 height 54
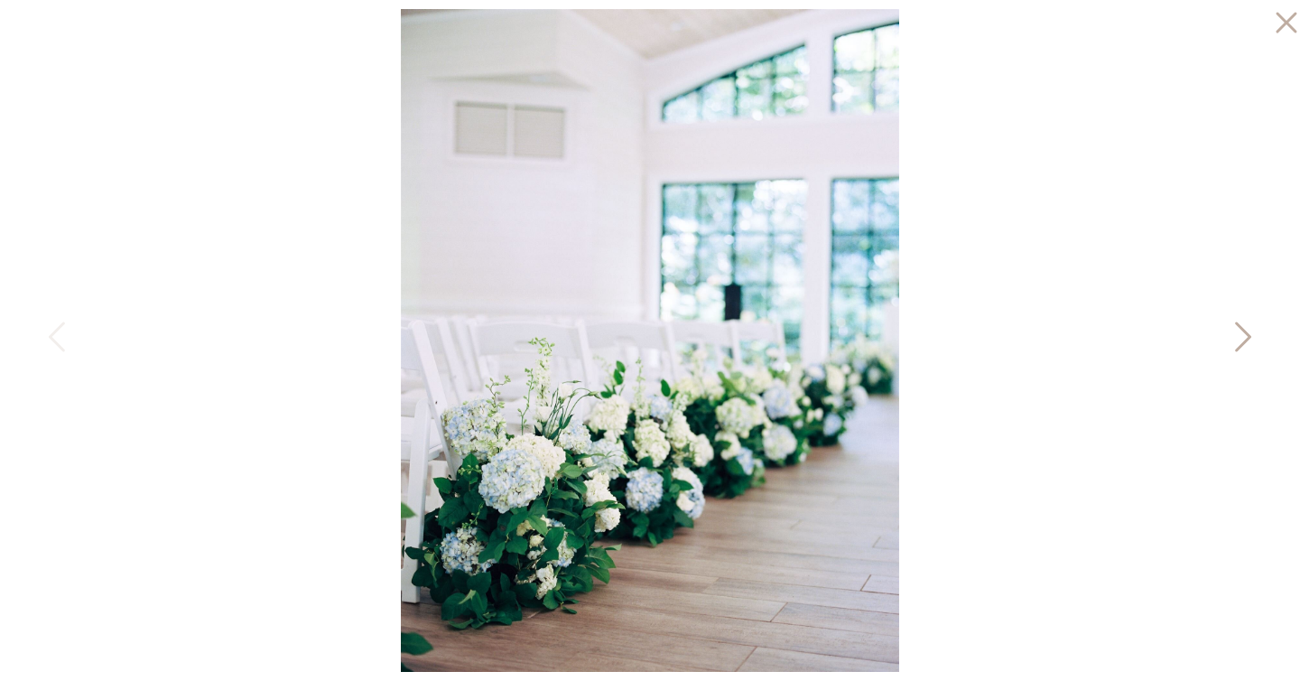
click at [1236, 325] on icon at bounding box center [1241, 341] width 45 height 54
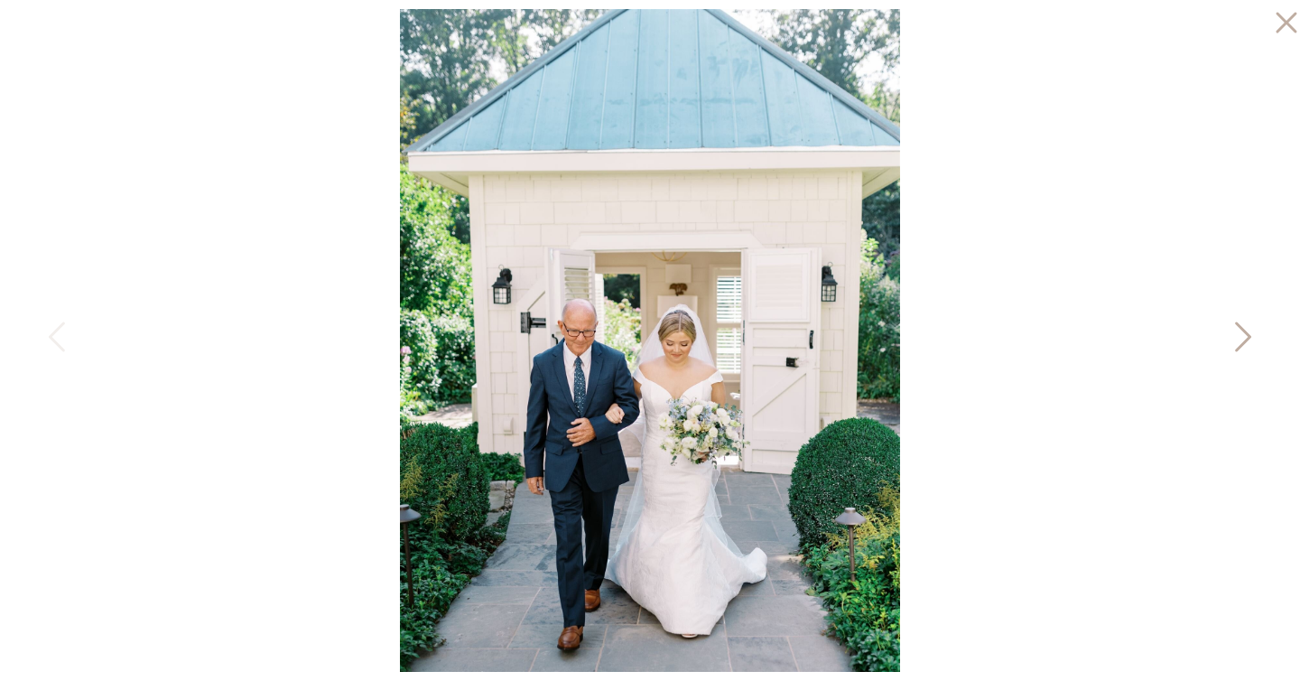
click at [1236, 325] on icon at bounding box center [1241, 341] width 45 height 54
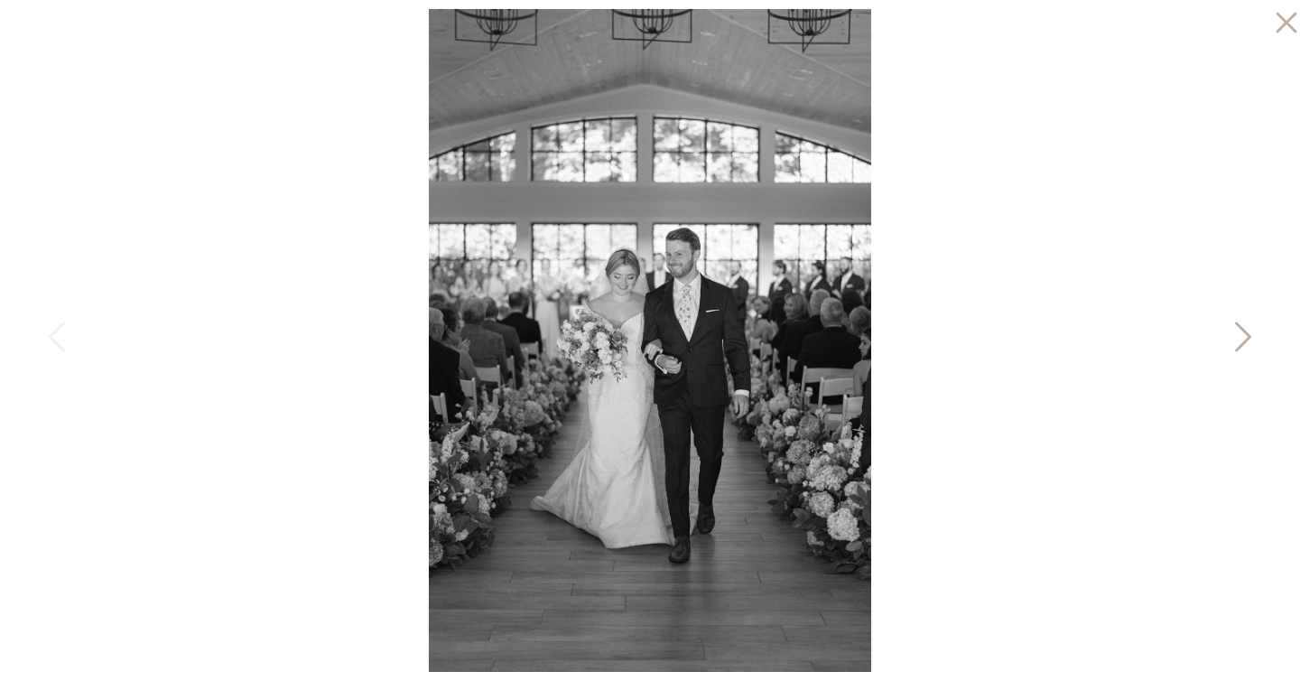
click at [1236, 325] on icon at bounding box center [1241, 341] width 45 height 54
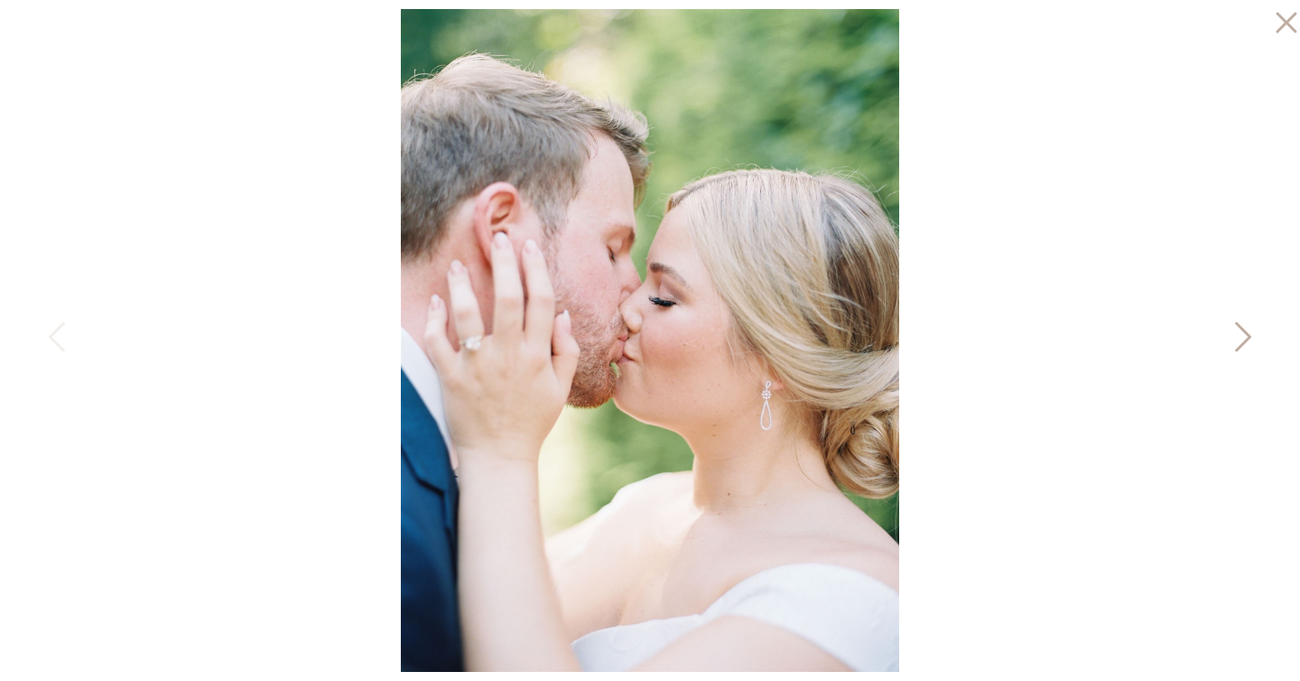
click at [1236, 325] on icon at bounding box center [1241, 341] width 45 height 54
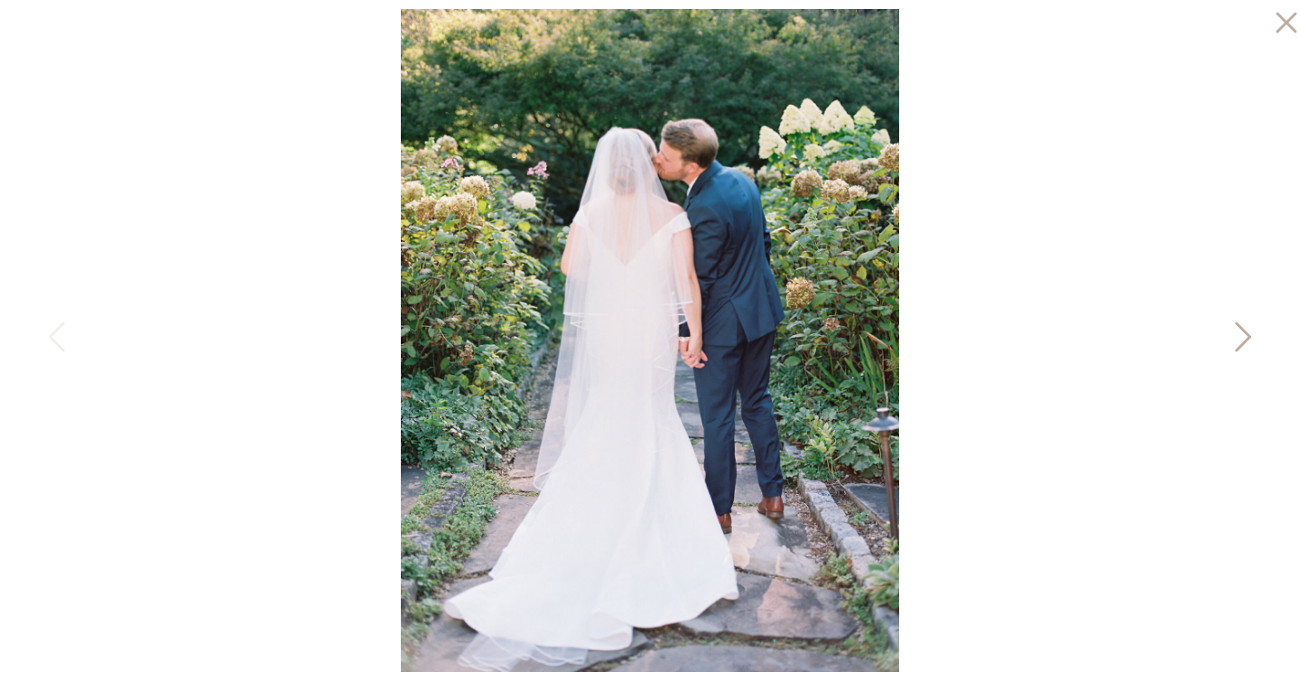
click at [1236, 325] on icon at bounding box center [1241, 341] width 45 height 54
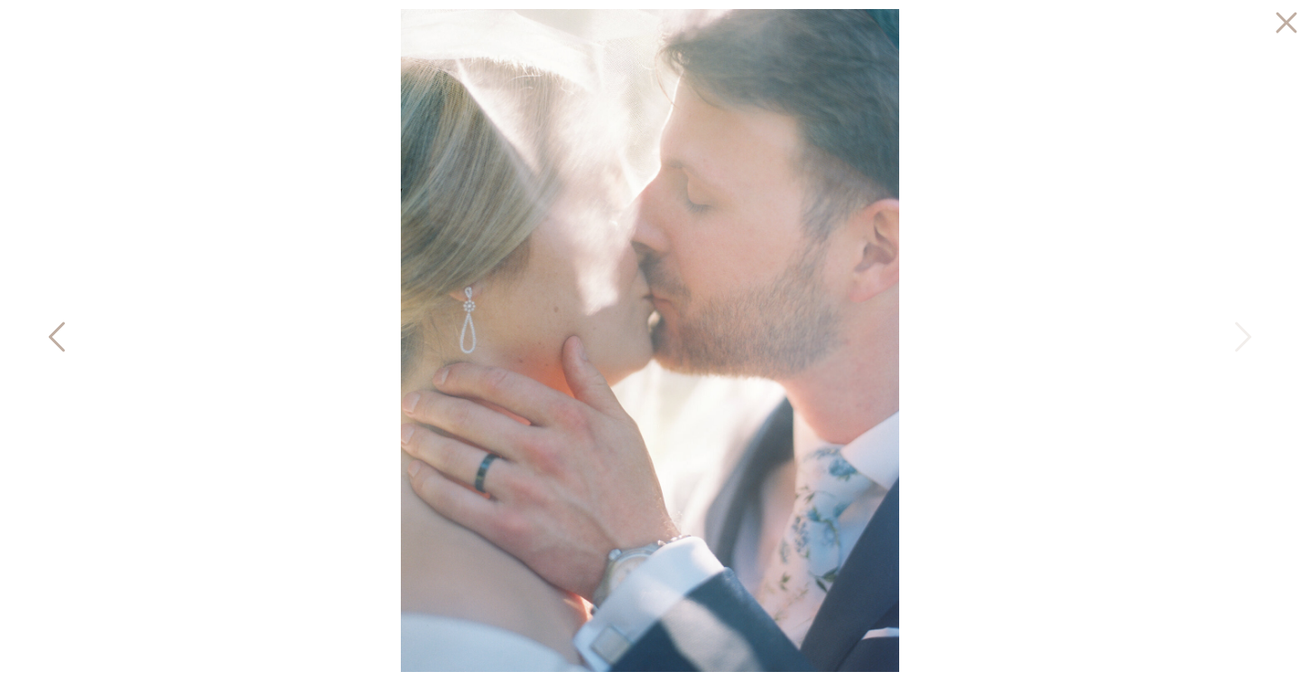
click at [51, 341] on icon at bounding box center [58, 341] width 45 height 54
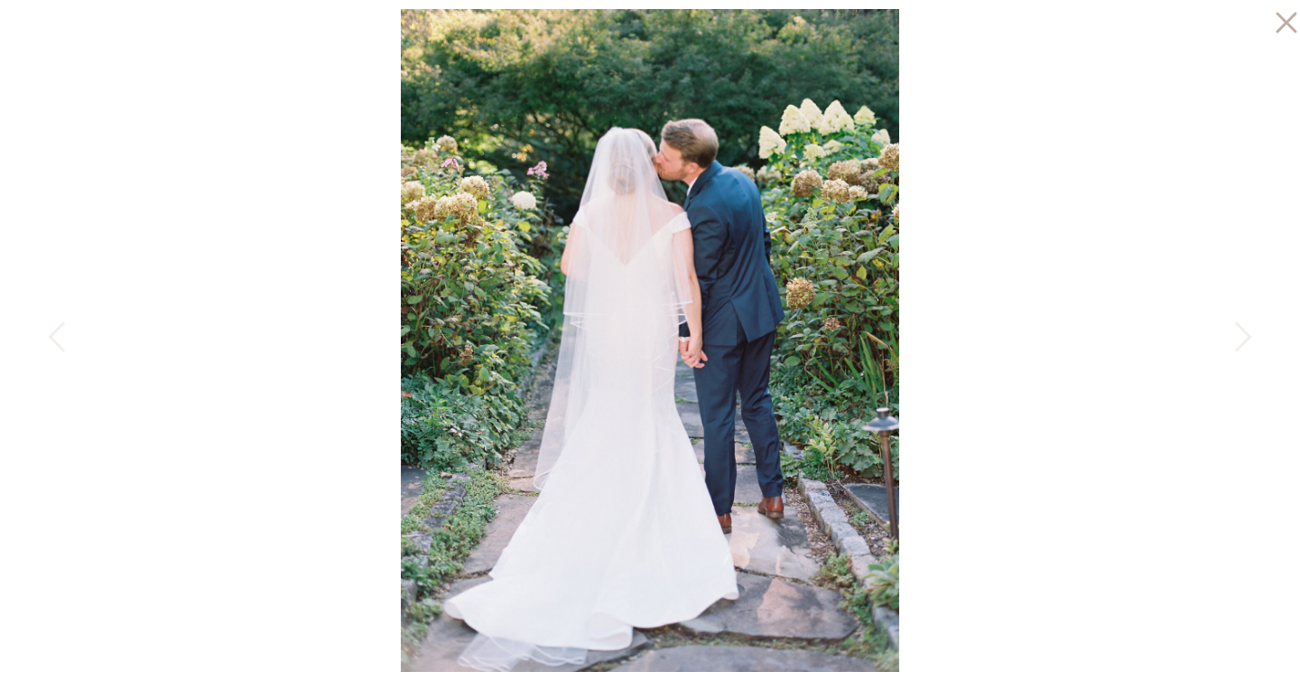
click at [1287, 10] on icon at bounding box center [1282, 18] width 36 height 36
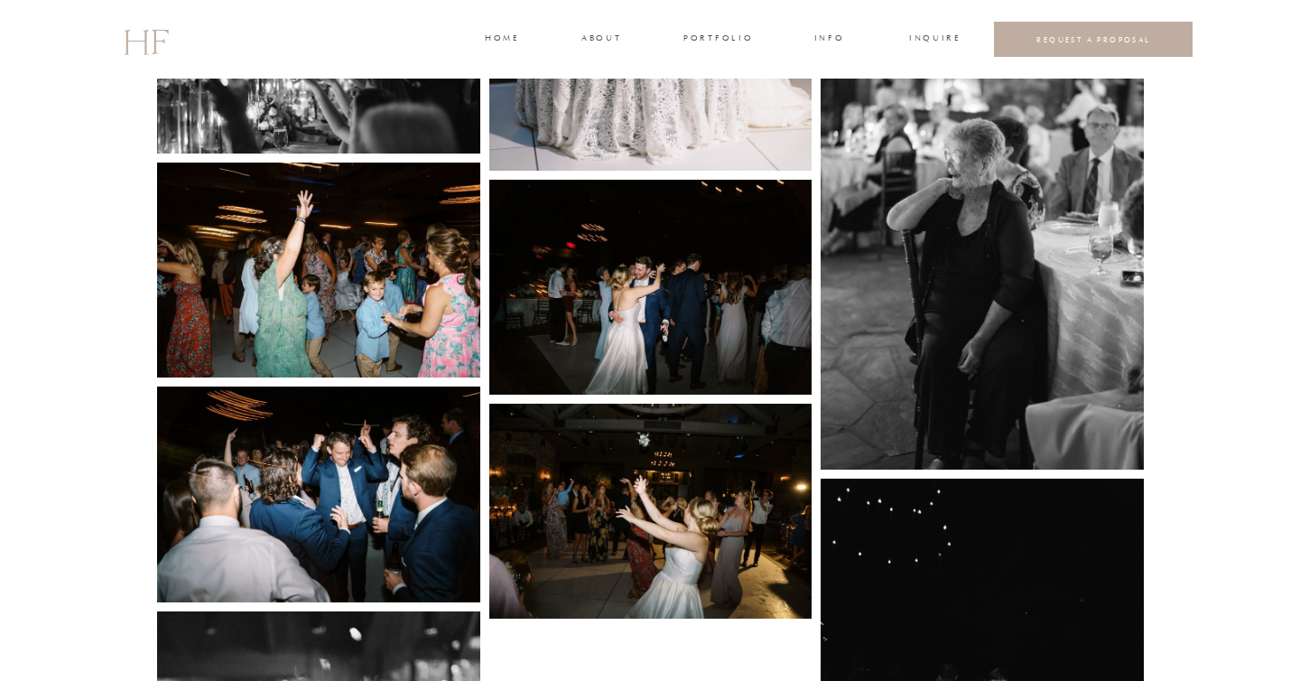
scroll to position [6083, 0]
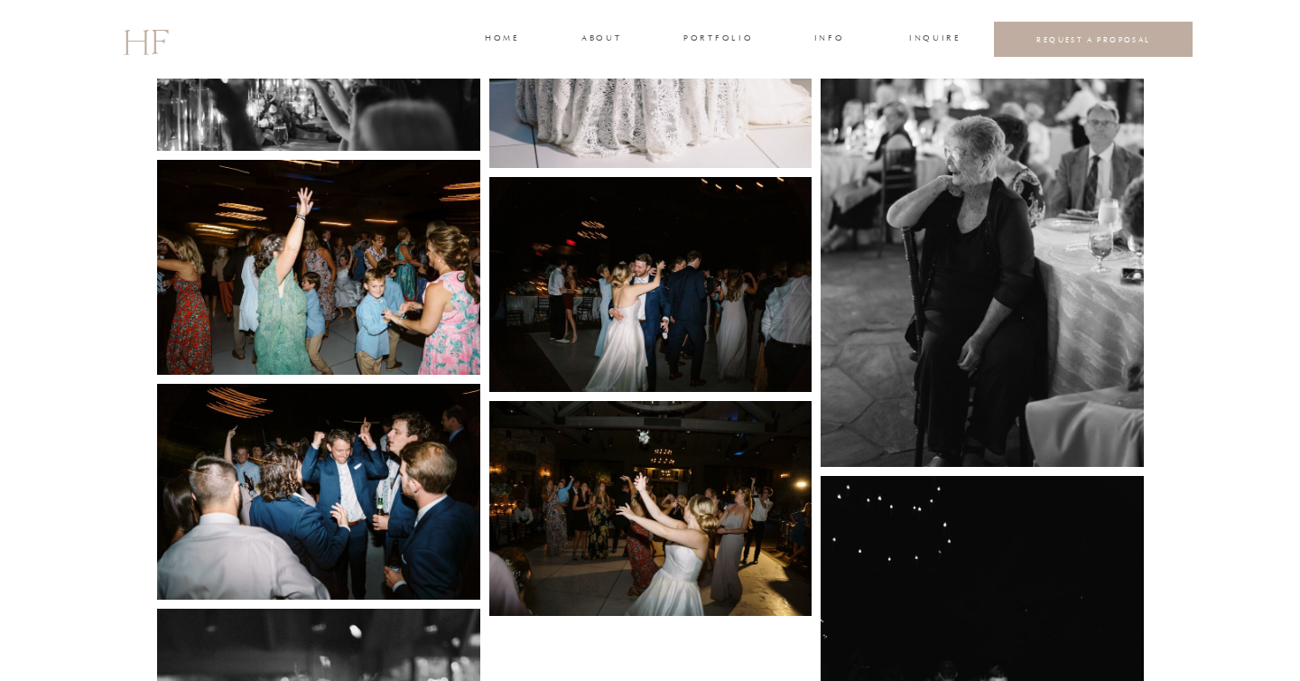
click at [718, 281] on img at bounding box center [650, 284] width 323 height 215
